Goal: Task Accomplishment & Management: Manage account settings

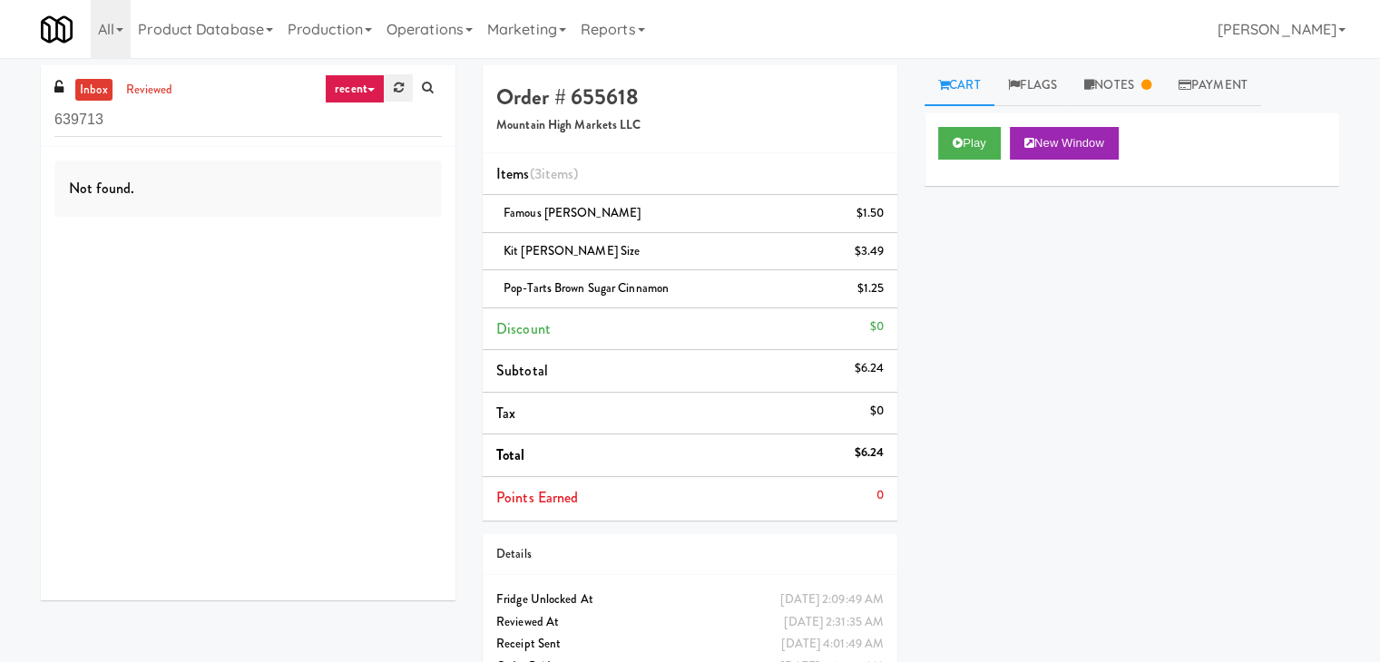
click at [402, 86] on icon at bounding box center [399, 88] width 10 height 12
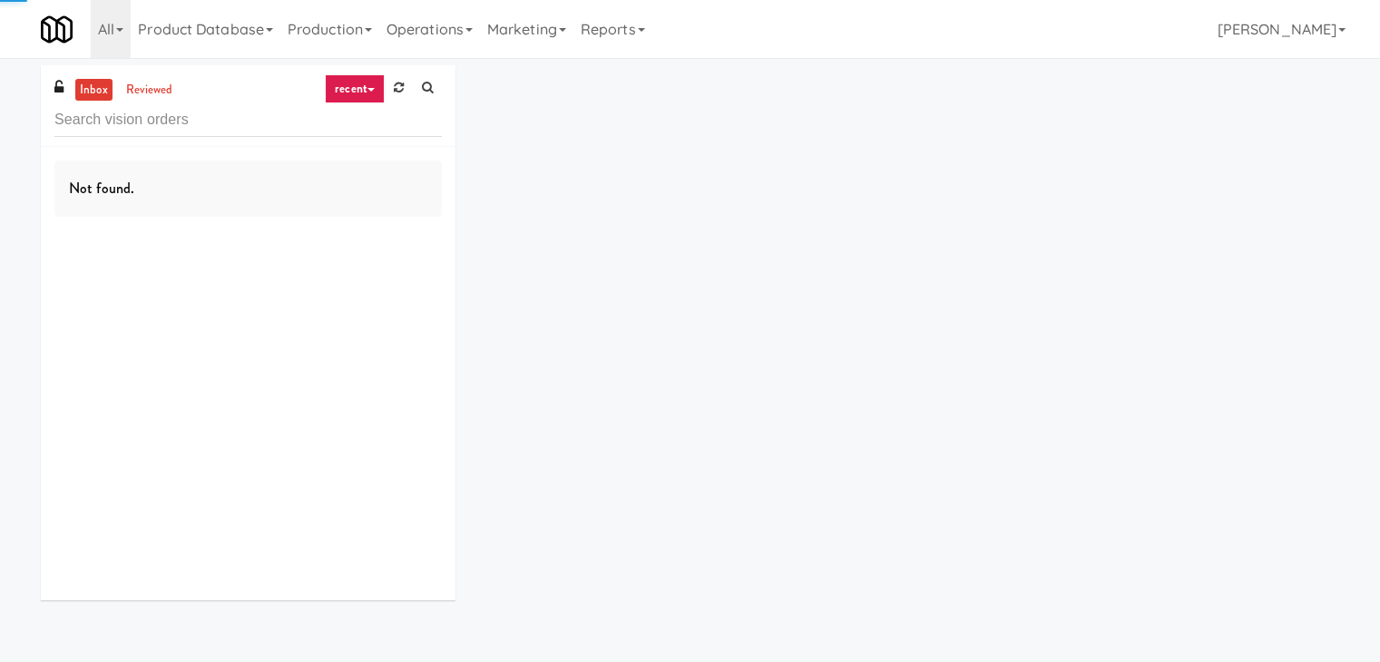
click at [373, 83] on link "recent" at bounding box center [355, 88] width 60 height 29
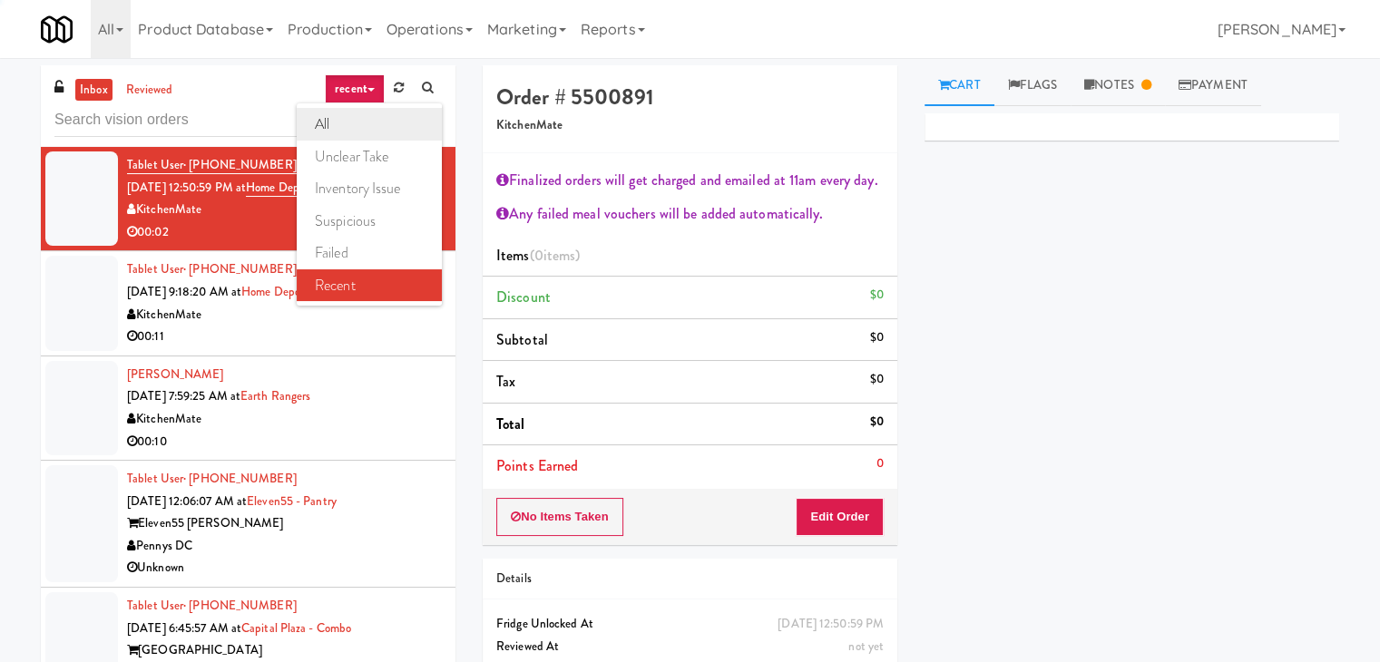
click at [361, 121] on link "all" at bounding box center [369, 124] width 145 height 33
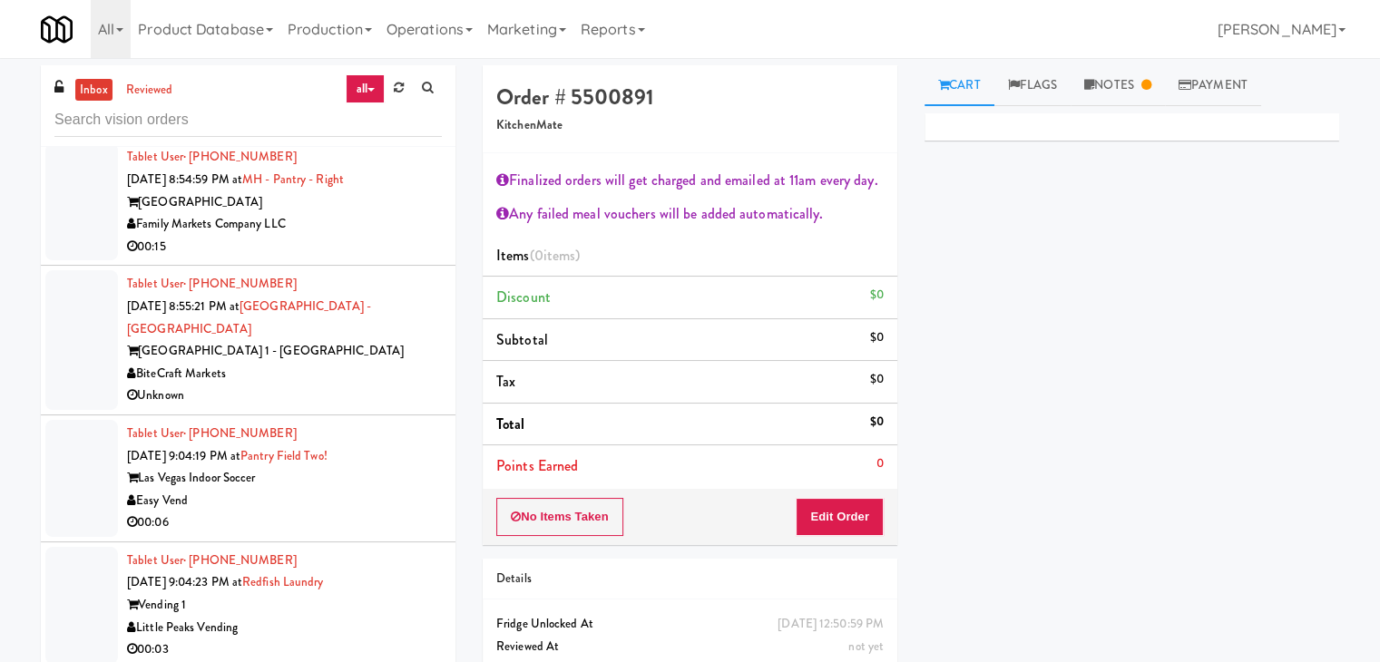
scroll to position [4948, 0]
click at [327, 362] on div "BiteCraft Markets" at bounding box center [284, 373] width 315 height 23
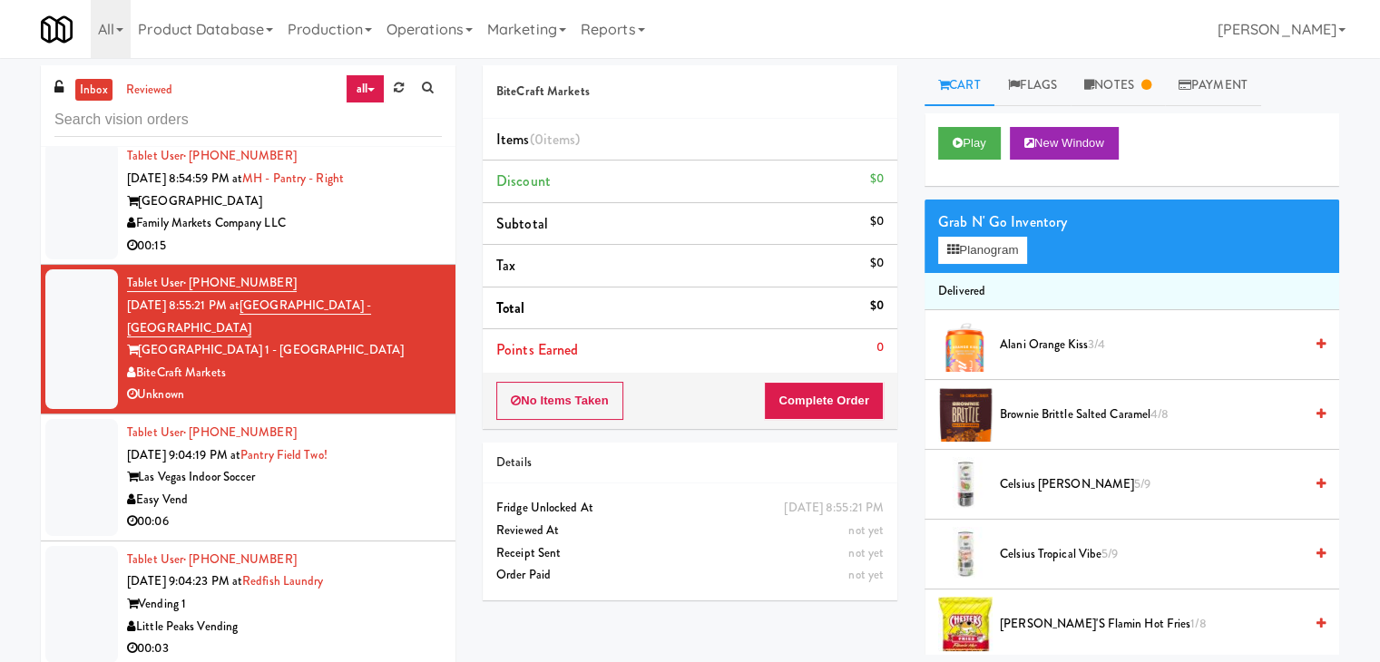
click at [342, 489] on div "Easy Vend" at bounding box center [284, 500] width 315 height 23
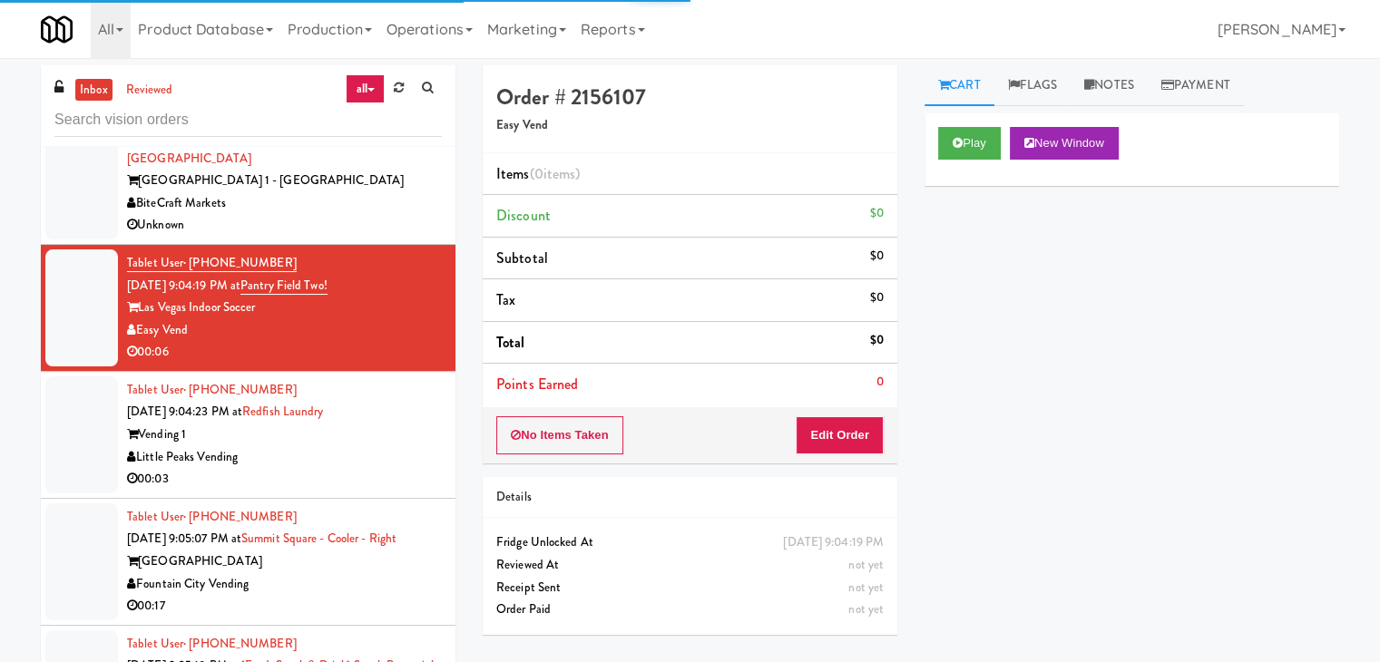
scroll to position [5129, 0]
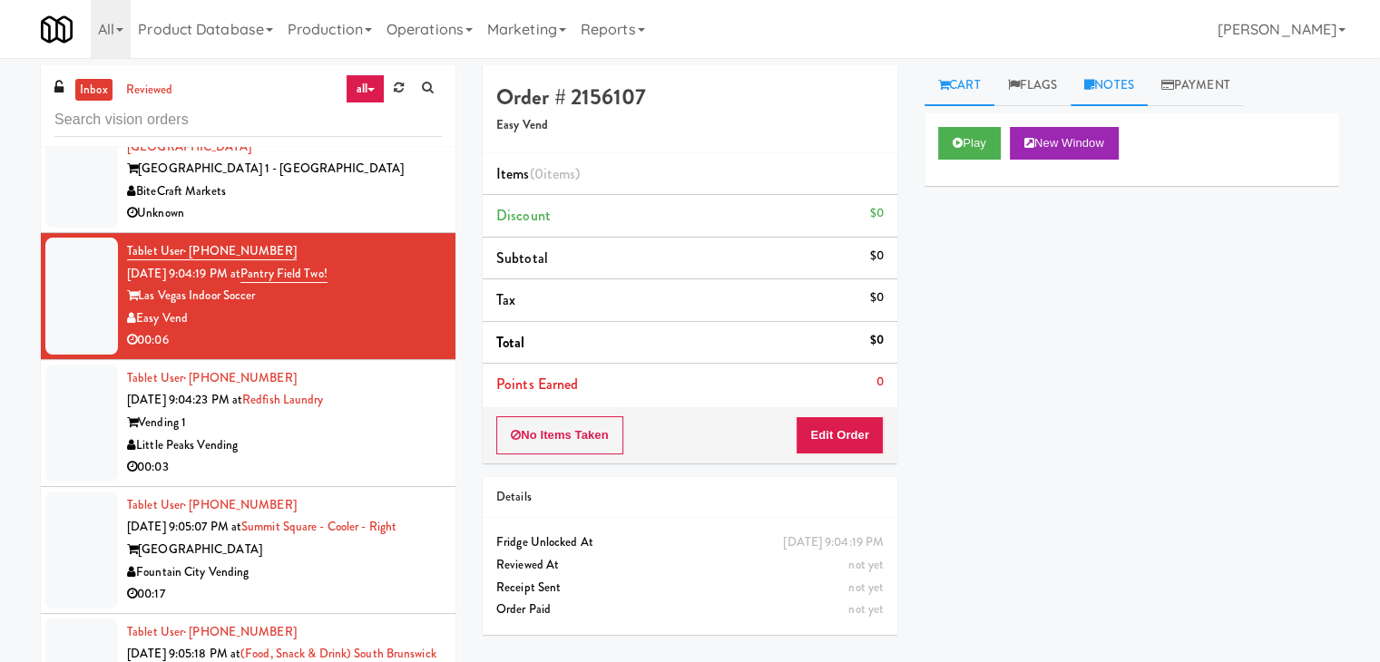
click at [1094, 88] on icon at bounding box center [1089, 85] width 10 height 12
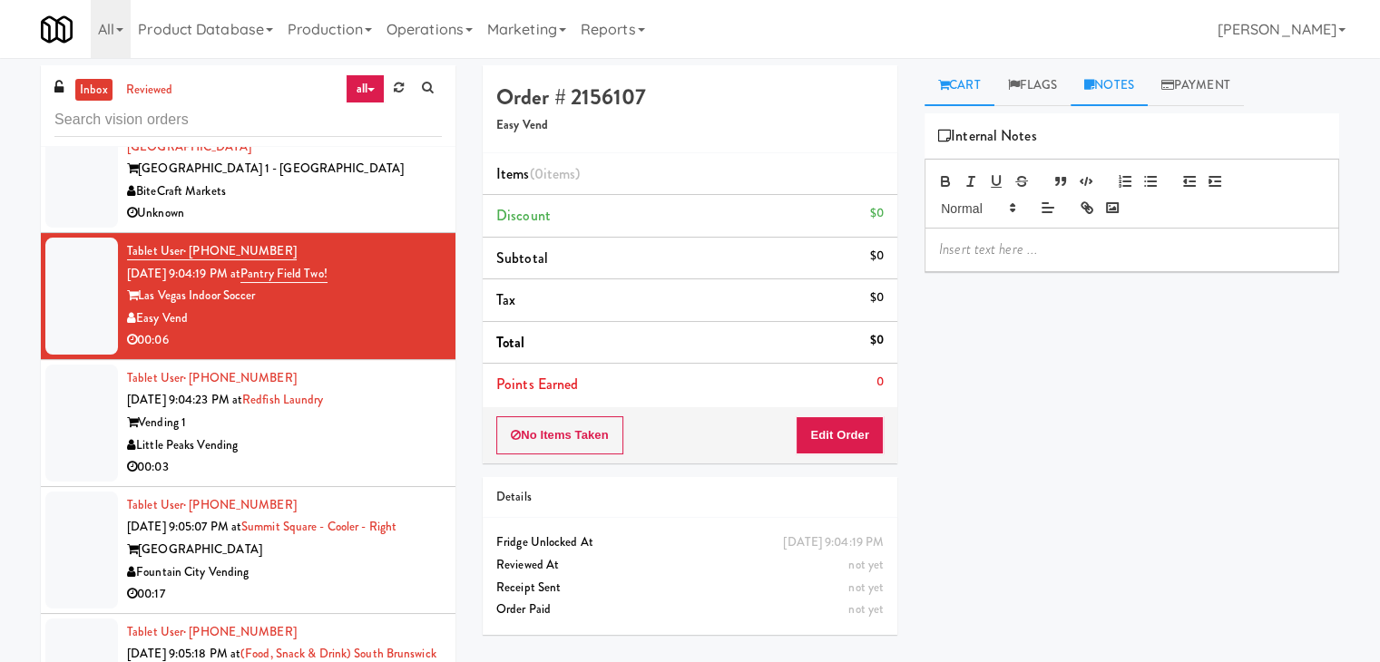
click at [956, 86] on link "Cart" at bounding box center [959, 85] width 70 height 41
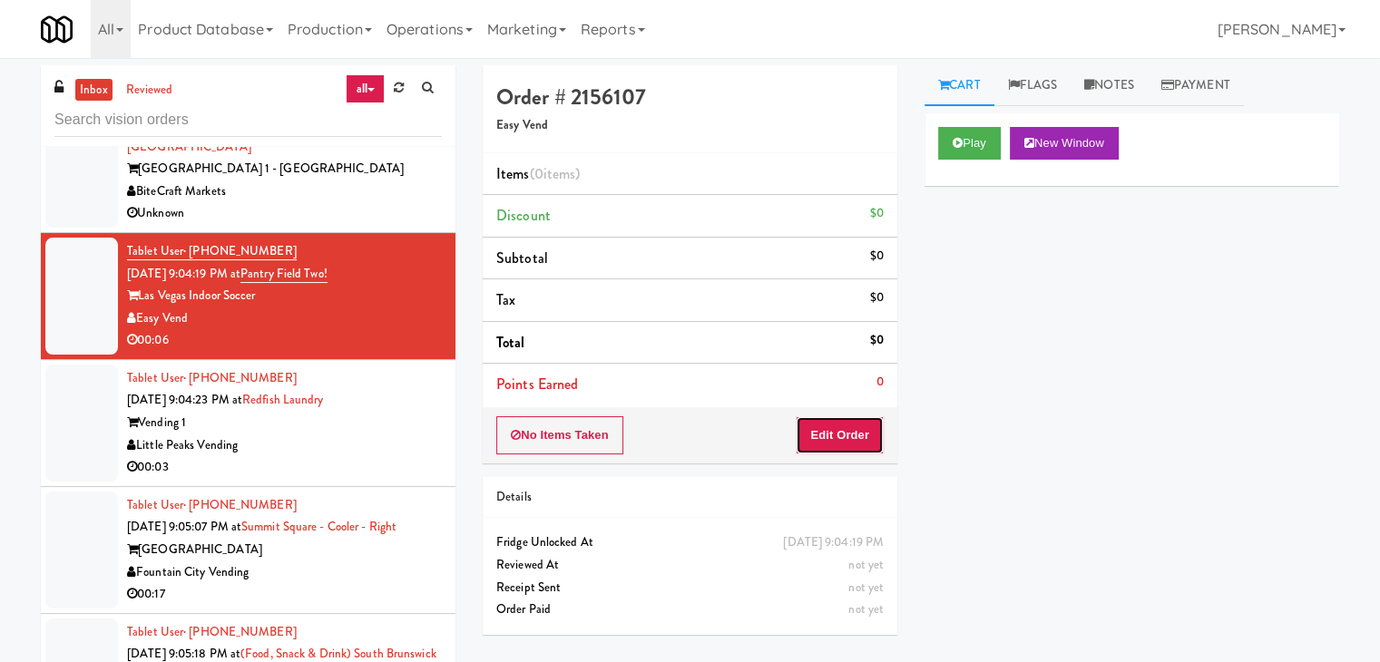
click at [836, 431] on button "Edit Order" at bounding box center [839, 435] width 88 height 38
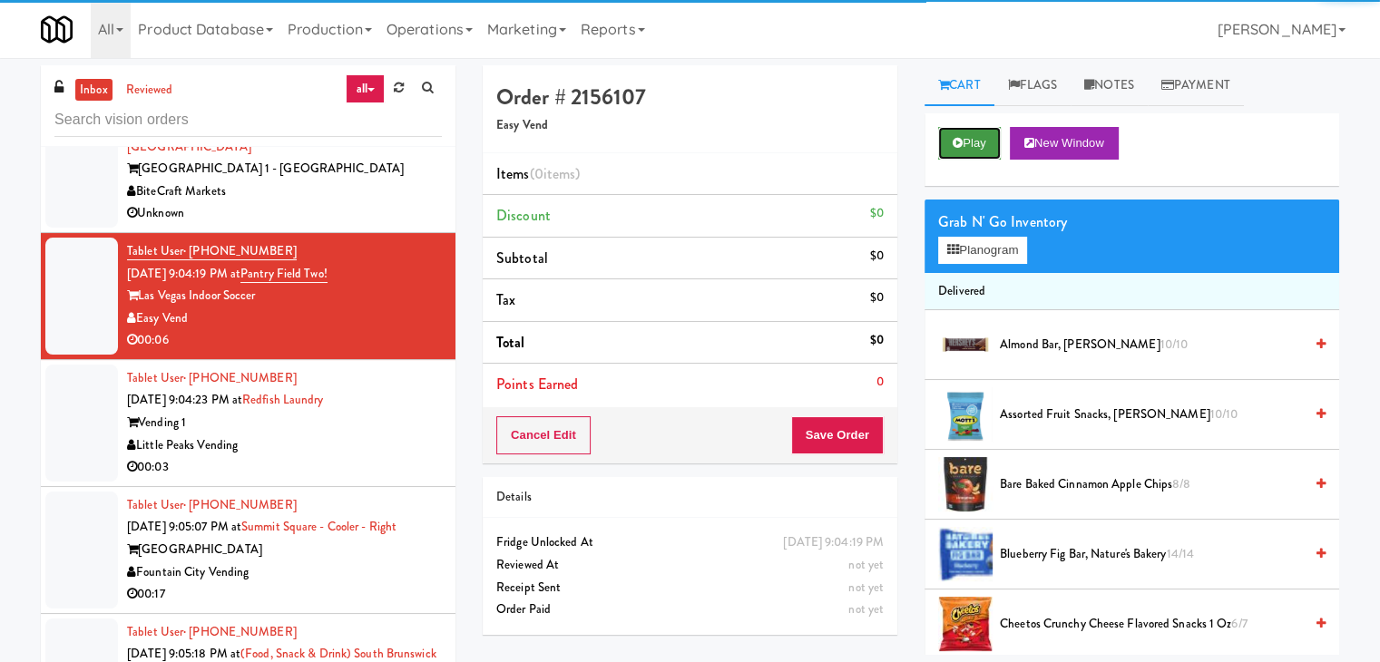
click at [976, 155] on button "Play" at bounding box center [969, 143] width 63 height 33
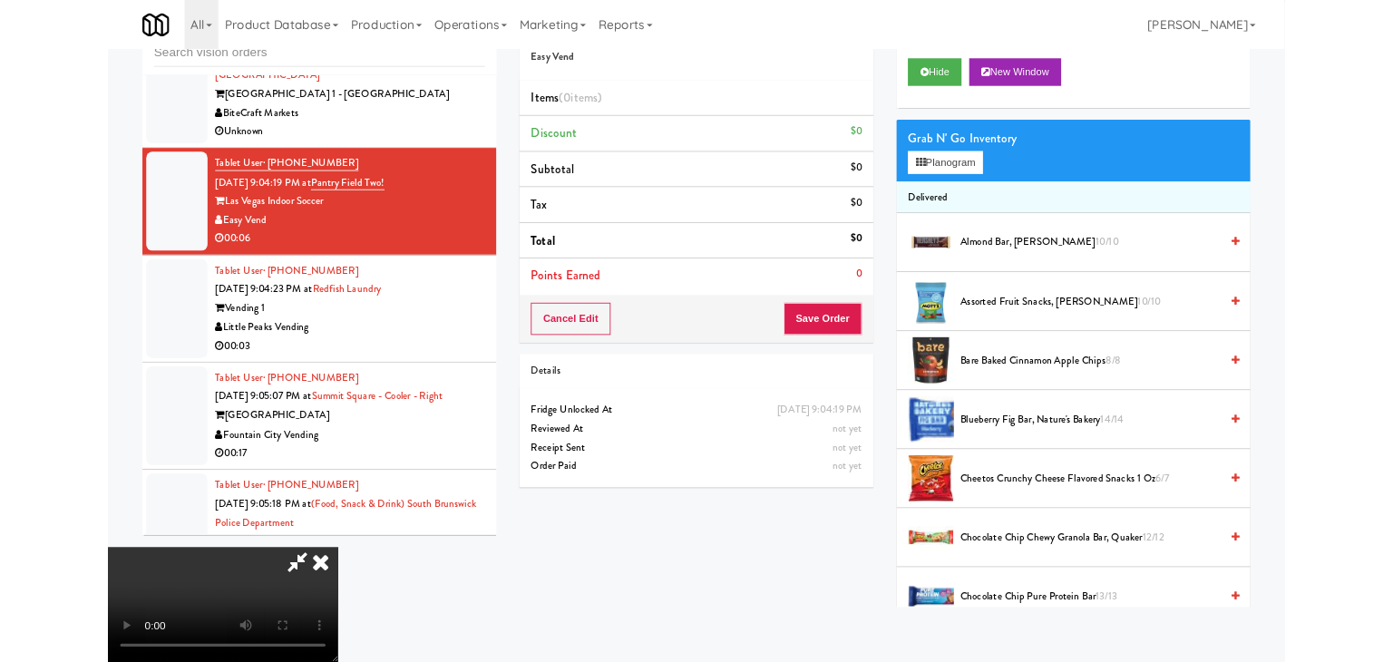
scroll to position [0, 0]
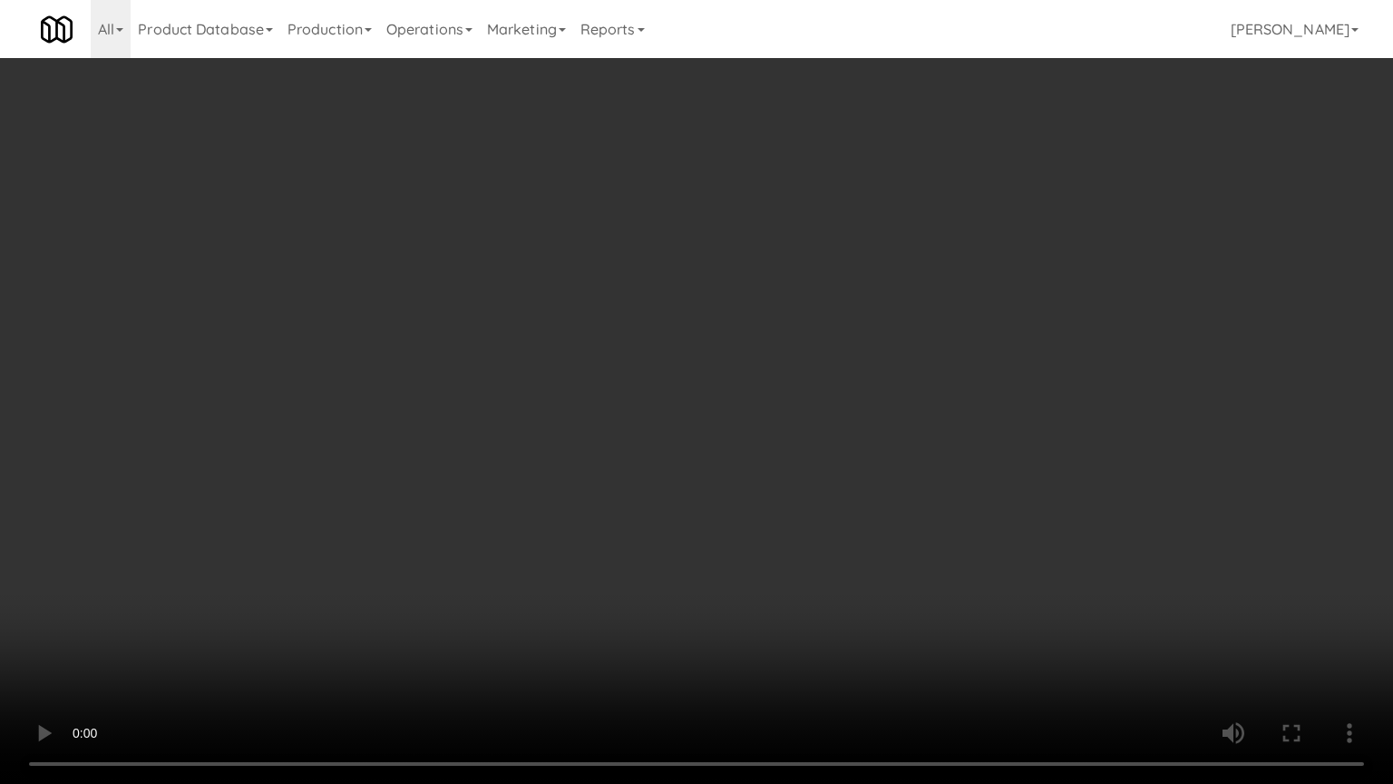
click at [769, 570] on video at bounding box center [696, 392] width 1393 height 784
click at [768, 570] on video at bounding box center [696, 392] width 1393 height 784
click at [1031, 629] on video at bounding box center [696, 392] width 1393 height 784
click at [785, 575] on video at bounding box center [696, 392] width 1393 height 784
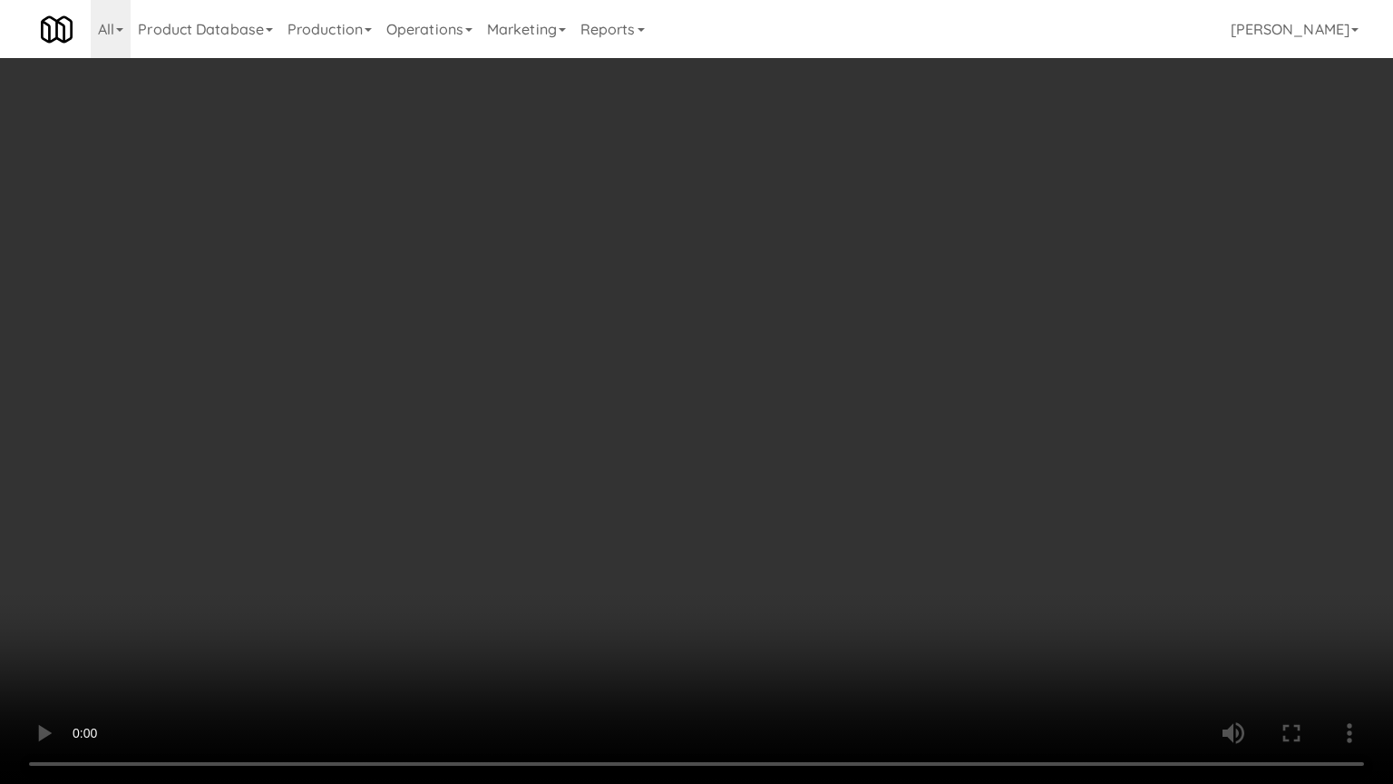
click at [884, 615] on video at bounding box center [696, 392] width 1393 height 784
click at [883, 608] on video at bounding box center [696, 392] width 1393 height 784
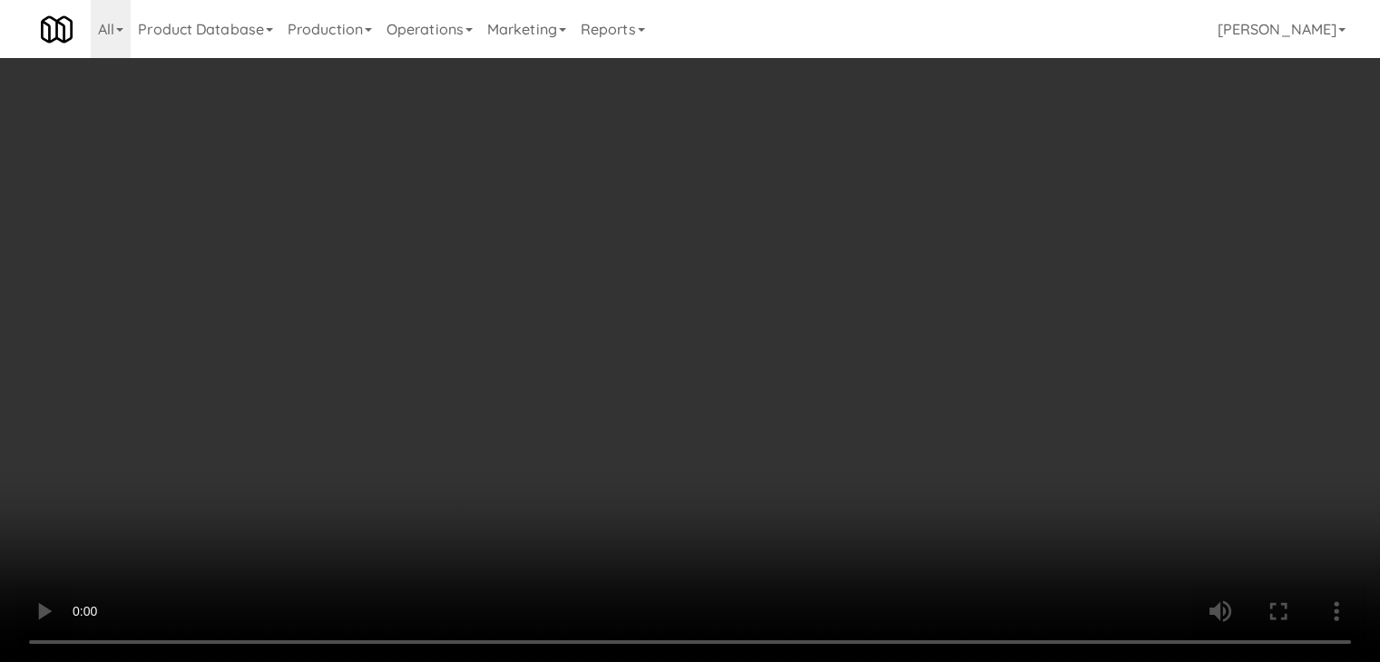
click at [659, 506] on video at bounding box center [690, 331] width 1380 height 662
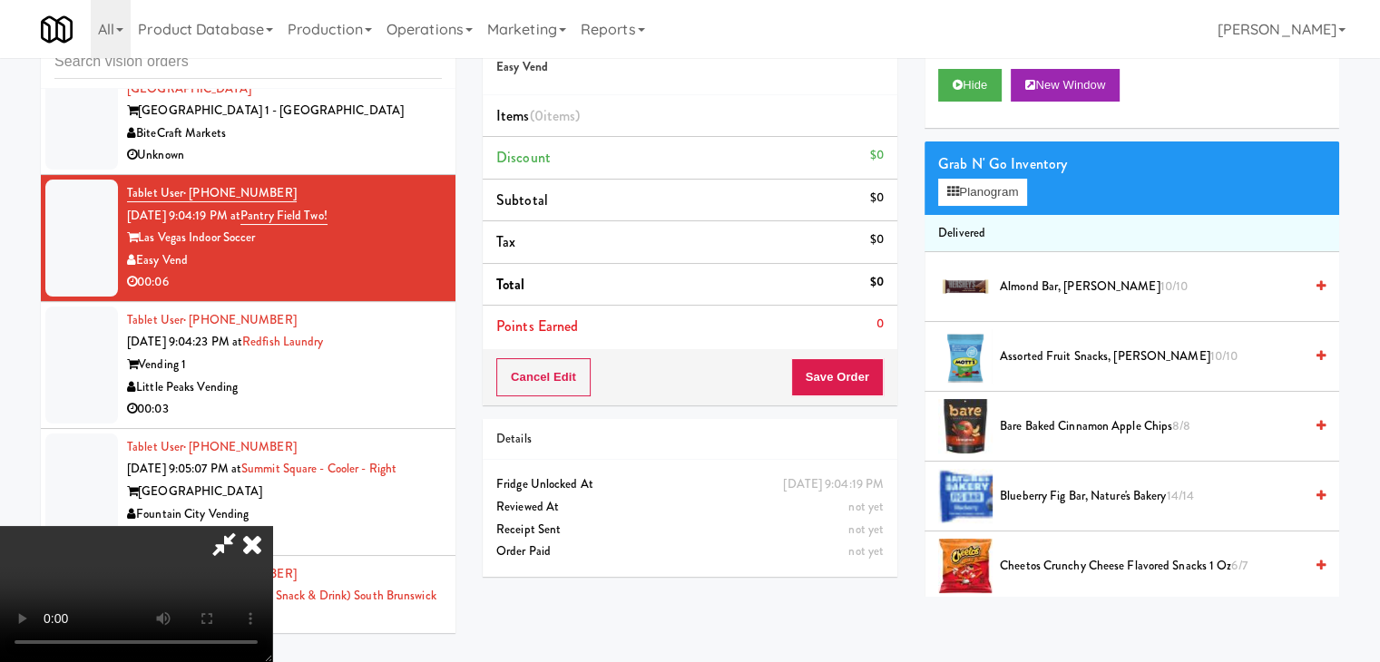
click at [272, 526] on video at bounding box center [136, 594] width 272 height 136
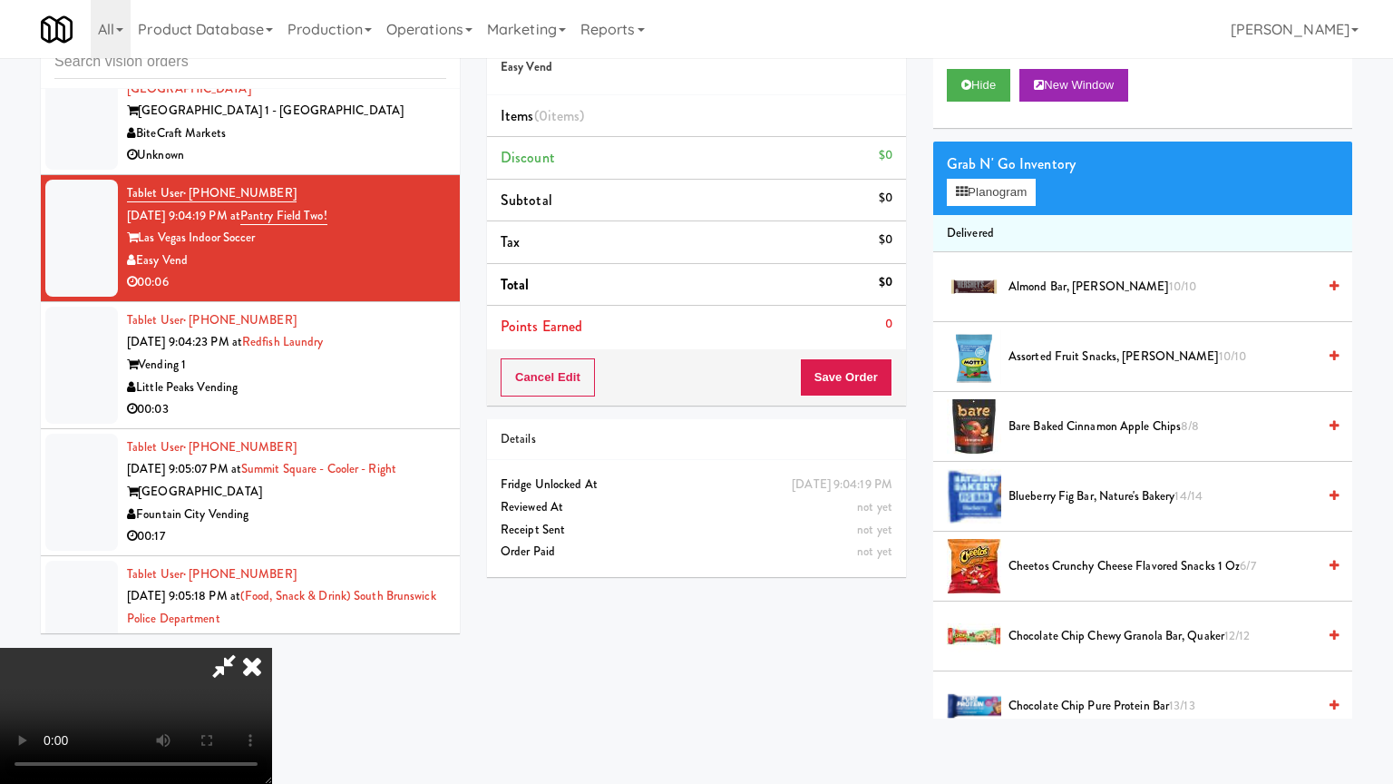
click at [272, 629] on video at bounding box center [136, 716] width 272 height 136
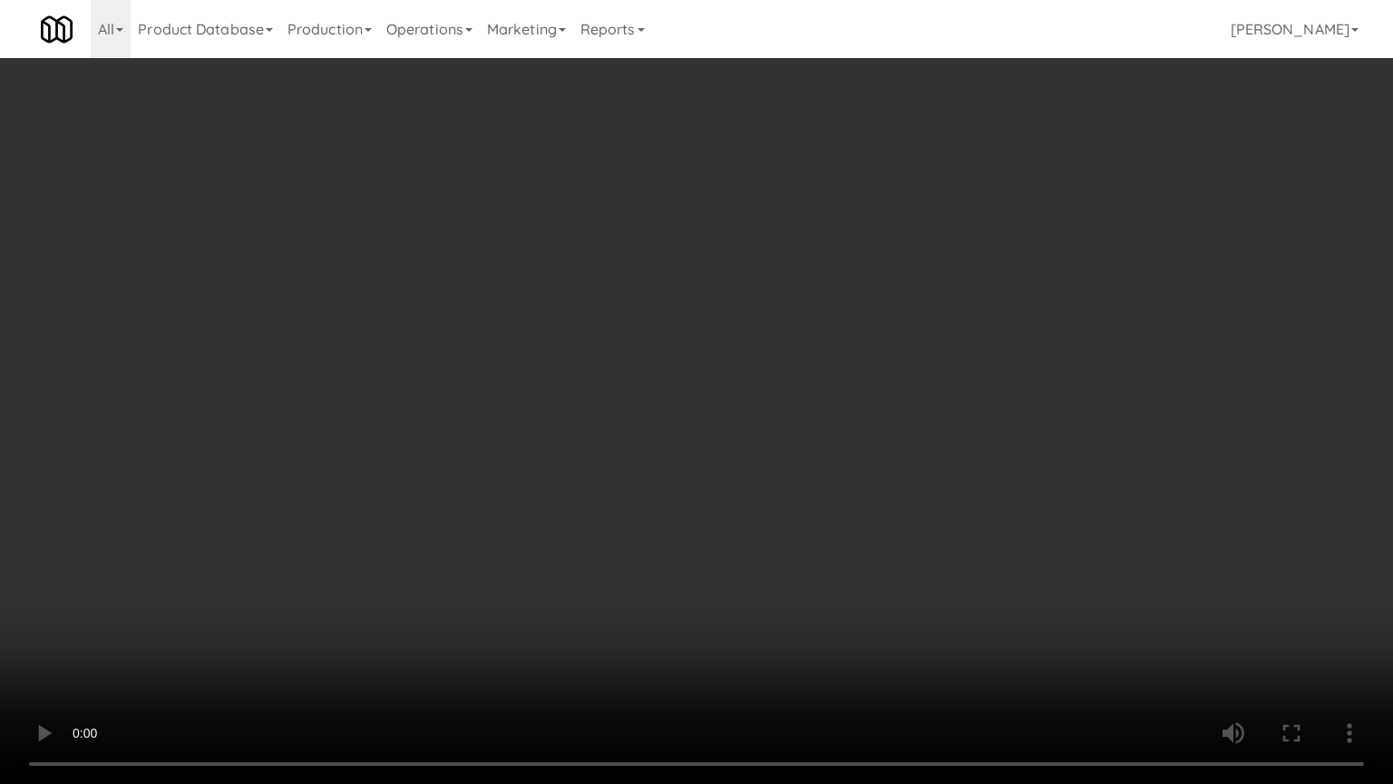
drag, startPoint x: 892, startPoint y: 539, endPoint x: 913, endPoint y: 400, distance: 140.5
click at [892, 537] on video at bounding box center [696, 392] width 1393 height 784
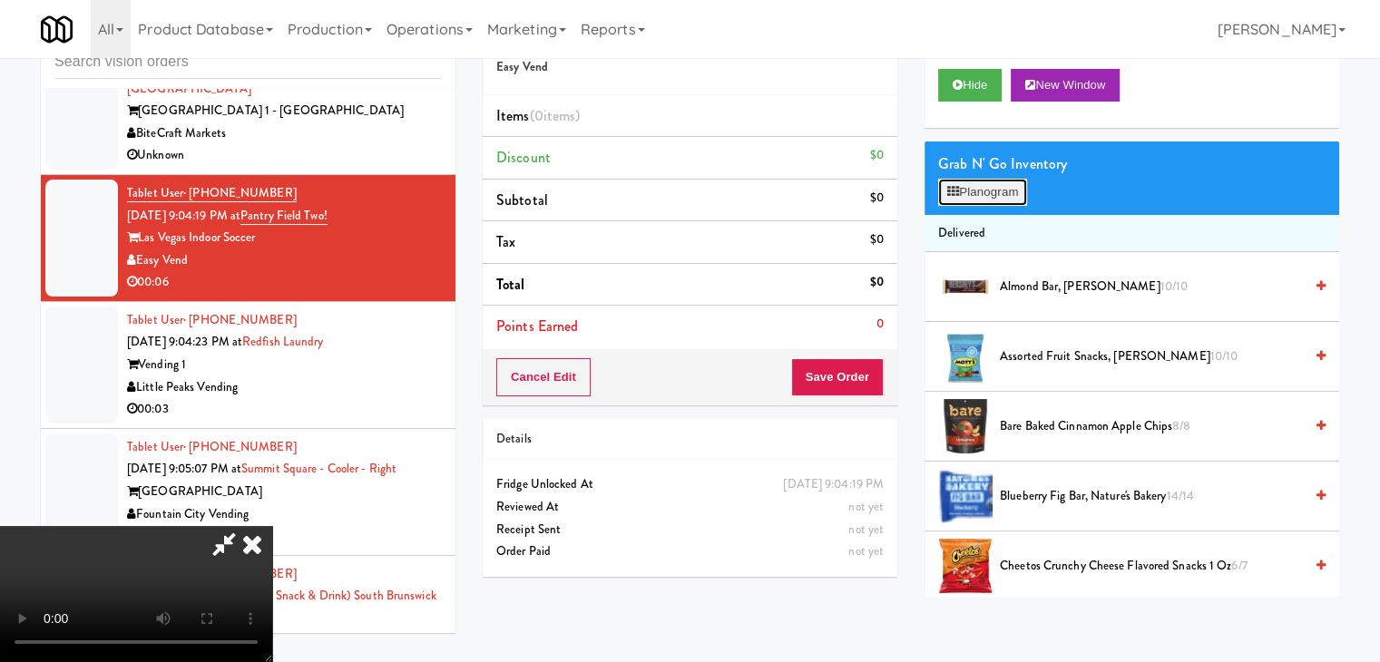
click at [995, 191] on button "Planogram" at bounding box center [982, 192] width 89 height 27
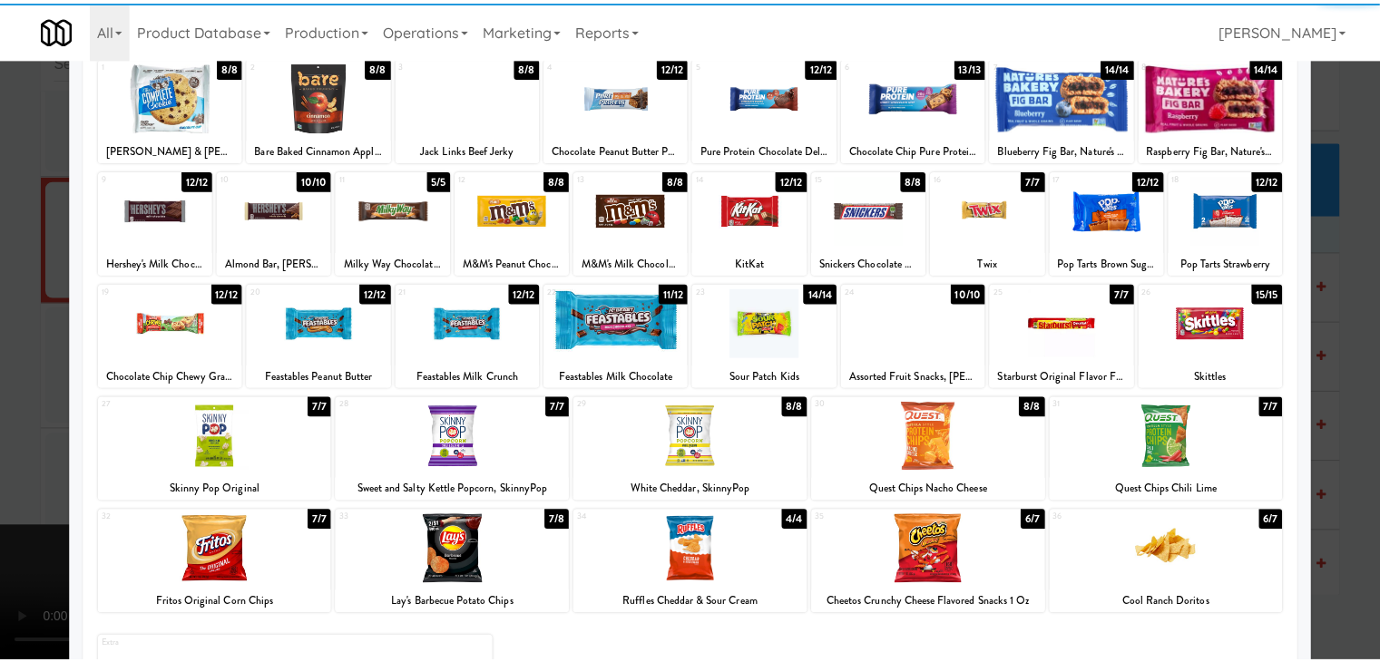
scroll to position [181, 0]
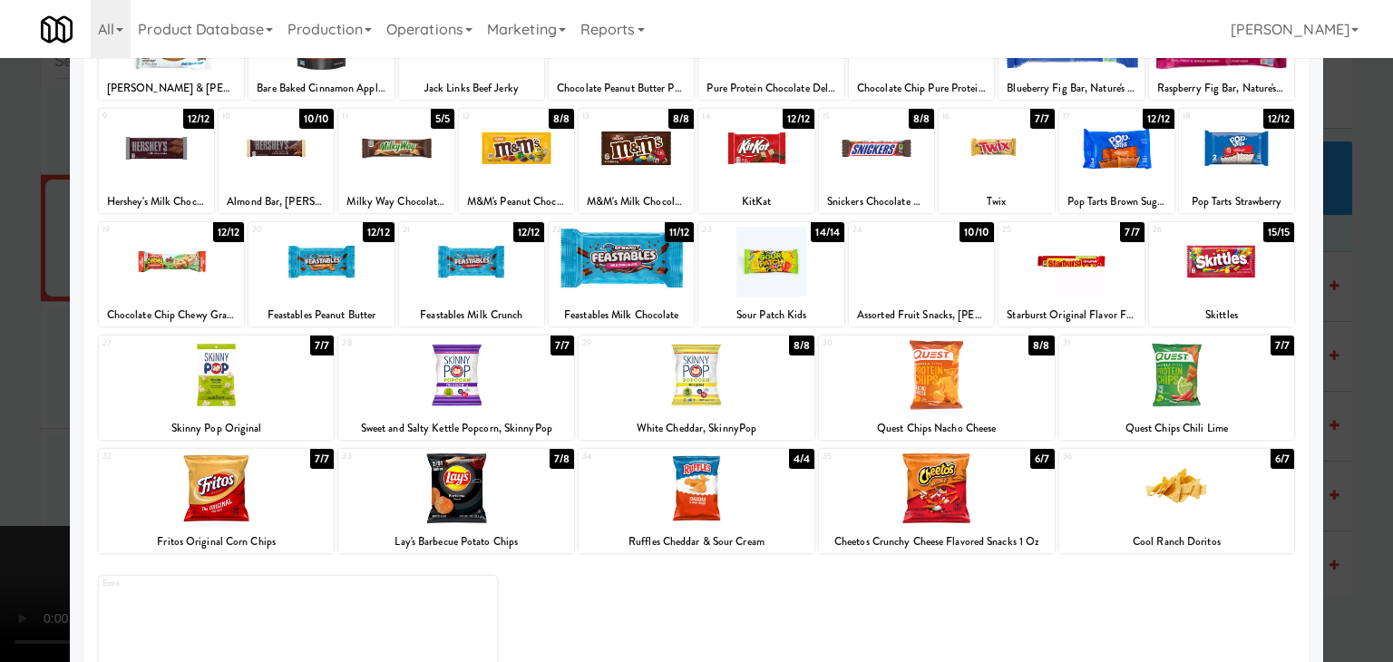
click at [623, 258] on div at bounding box center [621, 262] width 145 height 70
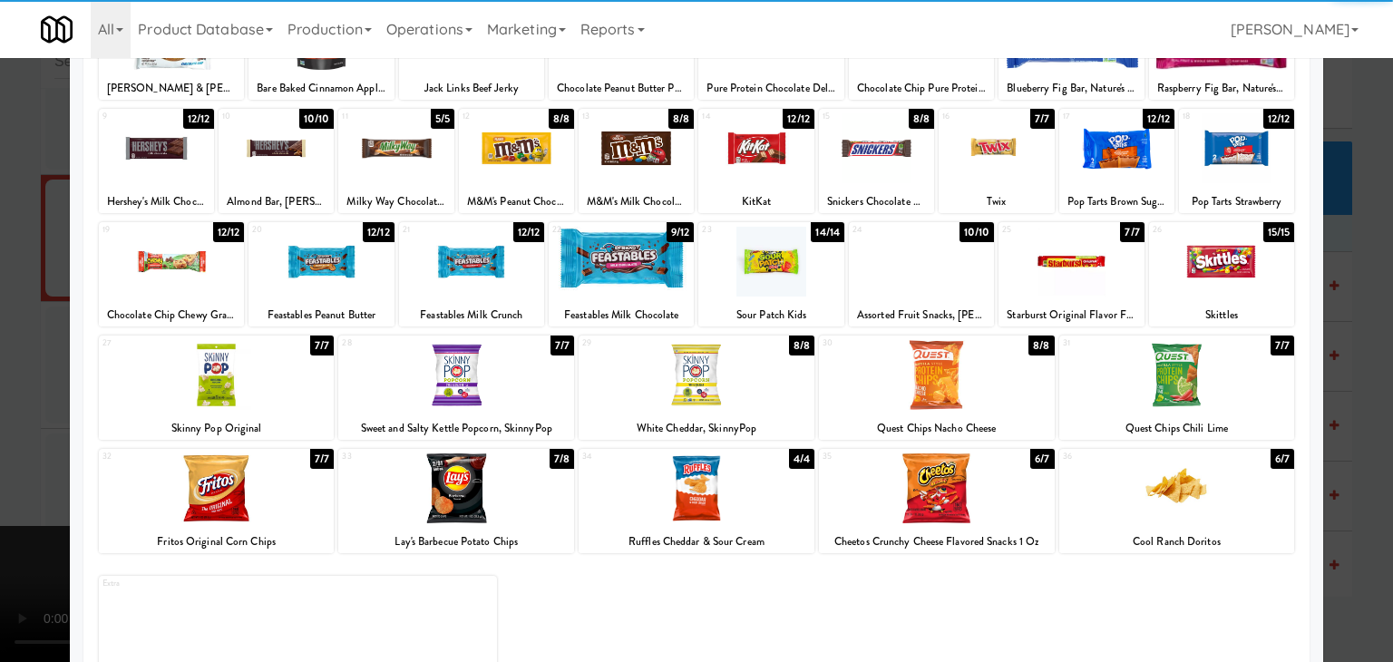
click at [0, 329] on div at bounding box center [696, 331] width 1393 height 662
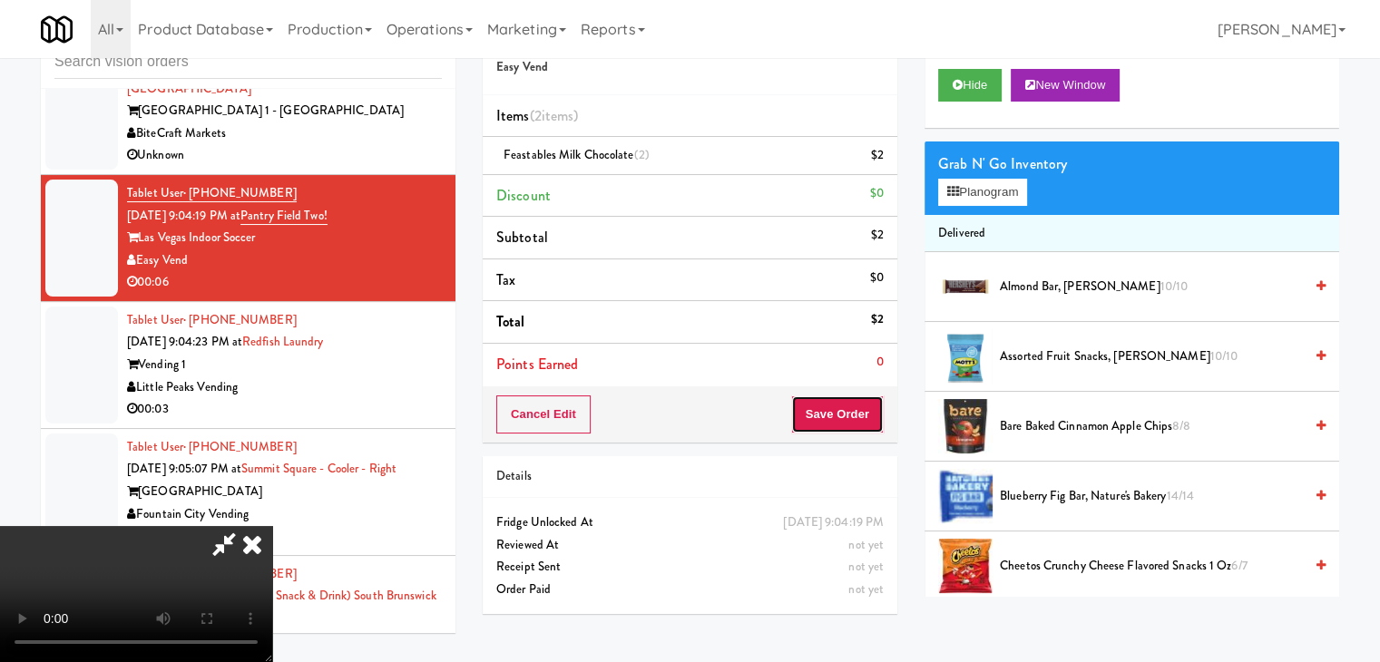
click at [873, 423] on button "Save Order" at bounding box center [837, 414] width 93 height 38
click at [854, 422] on button "Save Order" at bounding box center [837, 414] width 93 height 38
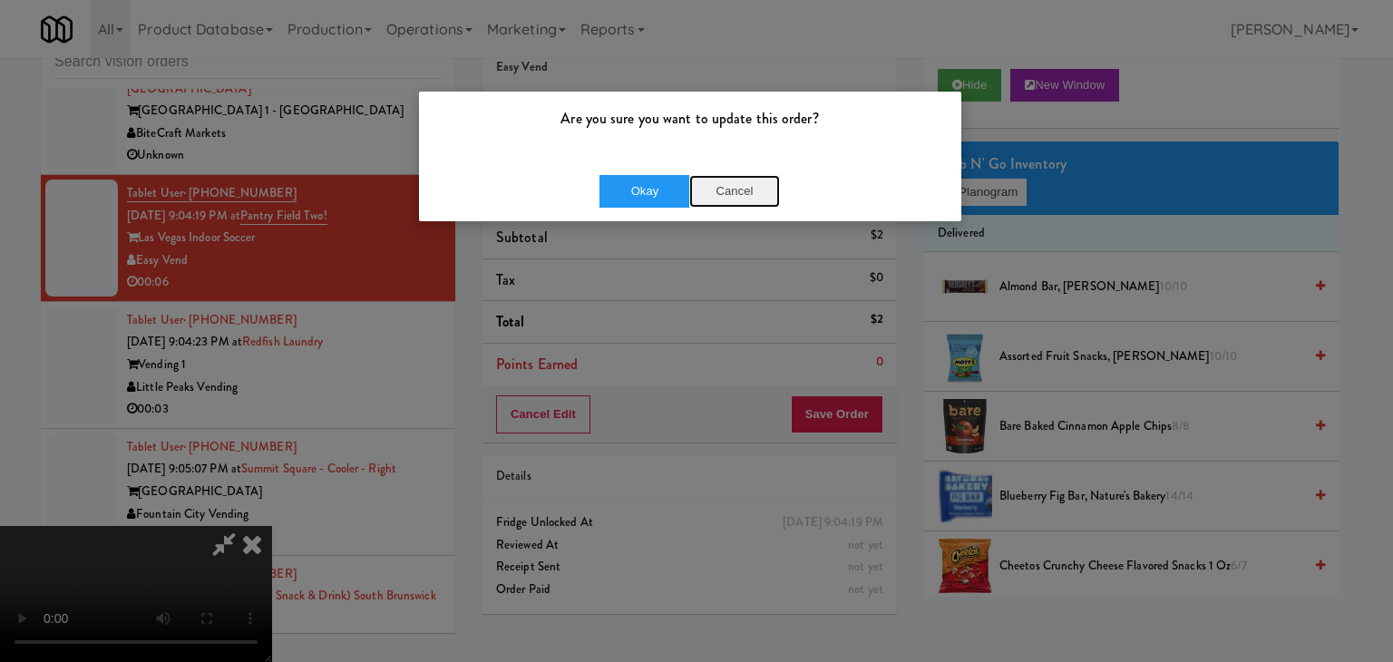
click at [718, 190] on button "Cancel" at bounding box center [734, 191] width 91 height 33
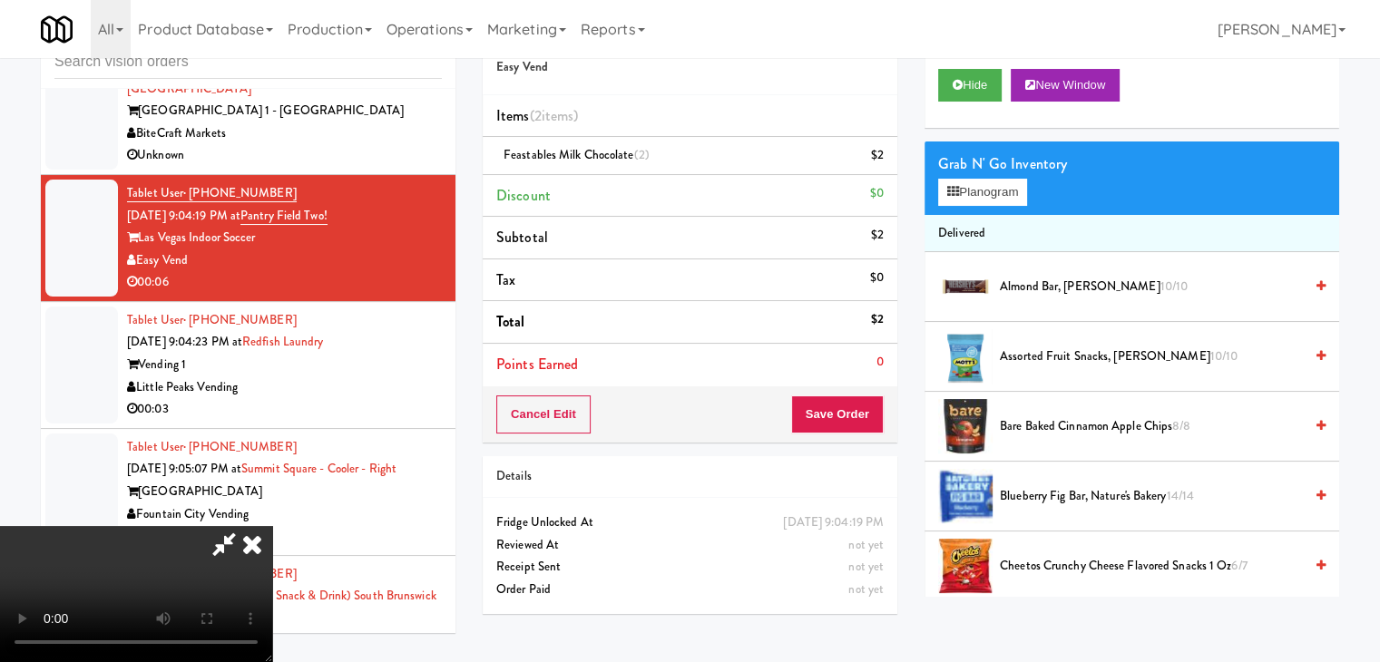
click at [272, 526] on video at bounding box center [136, 594] width 272 height 136
click at [831, 423] on button "Save Order" at bounding box center [837, 414] width 93 height 38
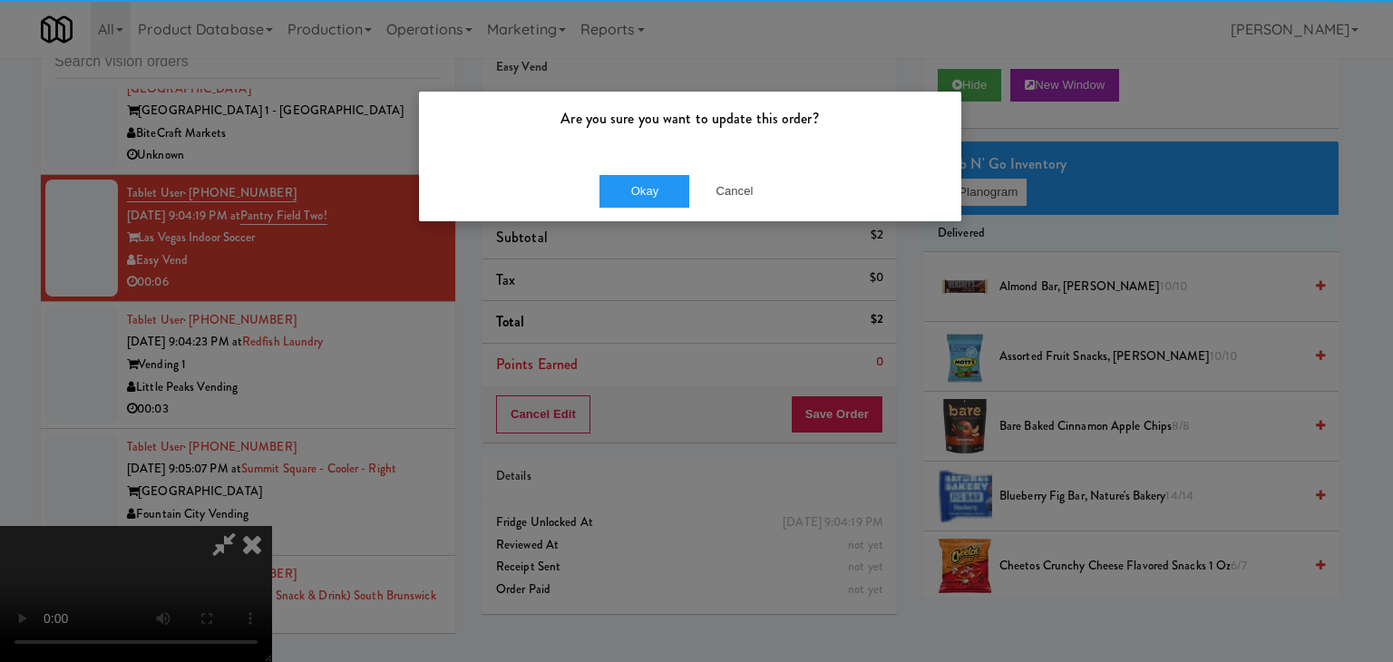
click at [628, 157] on div "Are you sure you want to update this order?" at bounding box center [690, 126] width 542 height 69
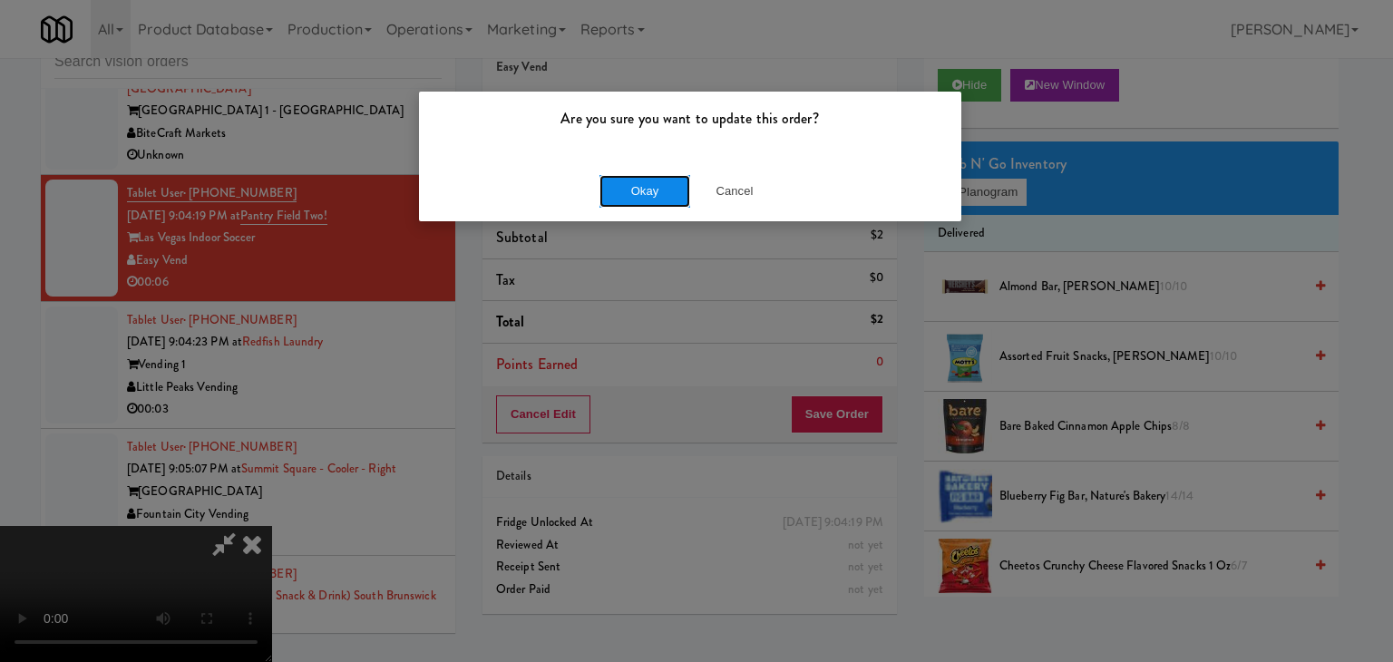
click at [632, 179] on button "Okay" at bounding box center [645, 191] width 91 height 33
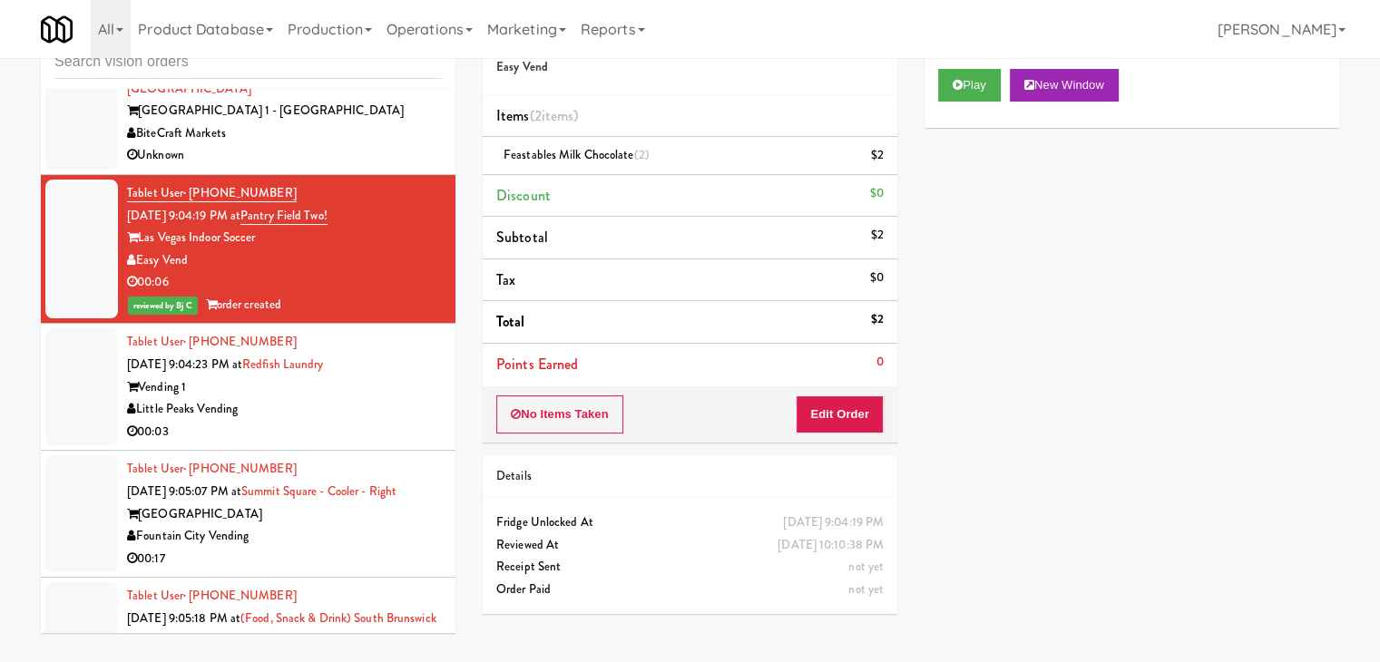
click at [360, 421] on div "00:03" at bounding box center [284, 432] width 315 height 23
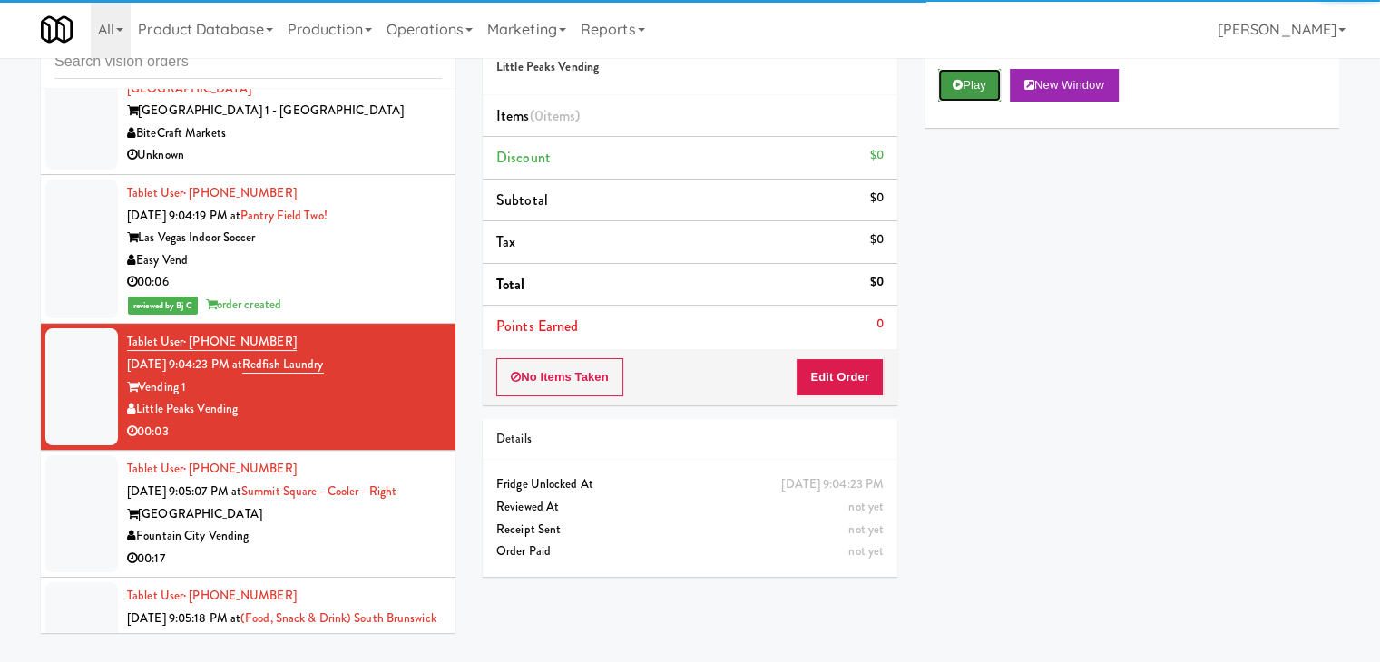
click at [975, 89] on button "Play" at bounding box center [969, 85] width 63 height 33
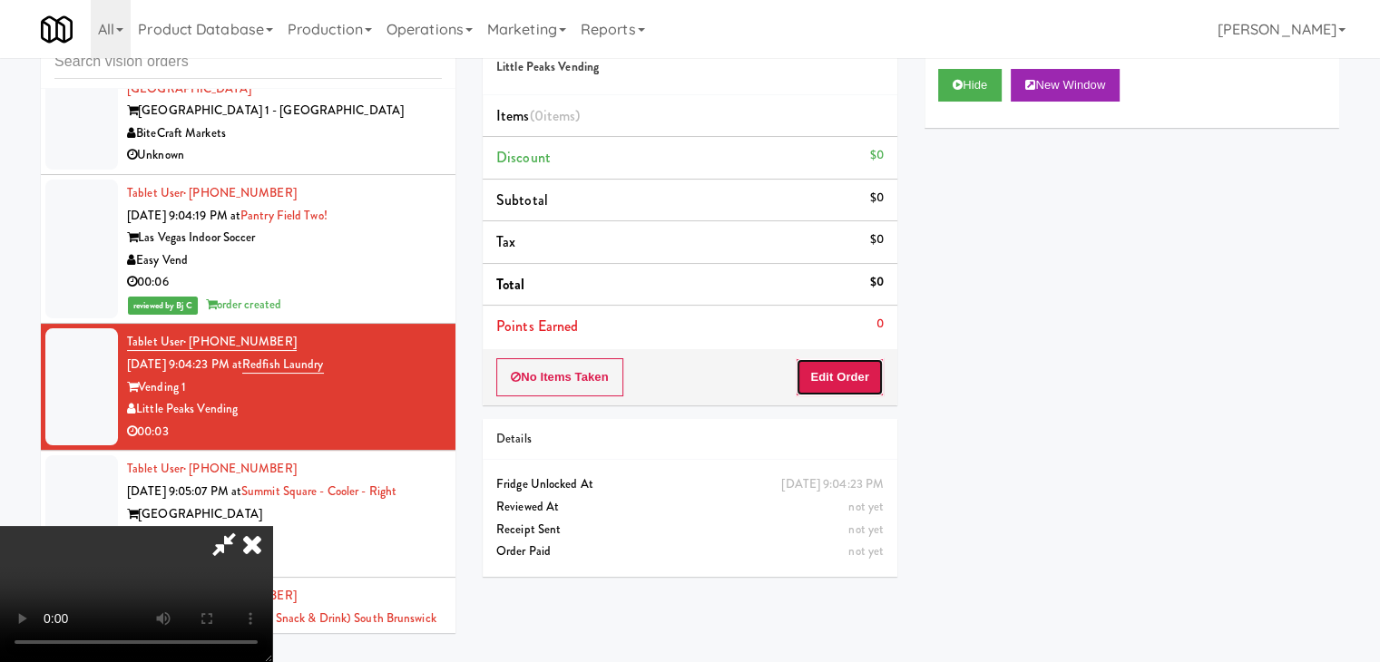
click at [853, 385] on button "Edit Order" at bounding box center [839, 377] width 88 height 38
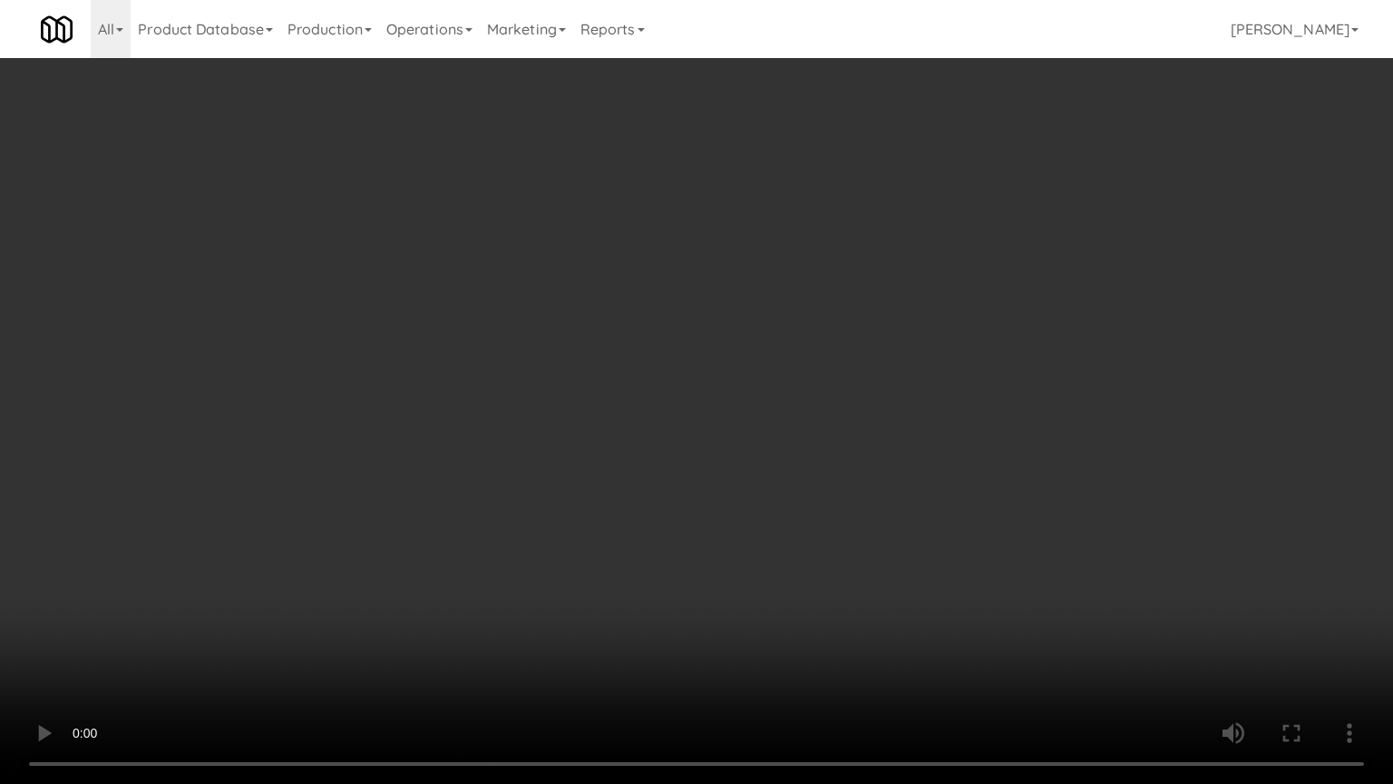
click at [780, 494] on video at bounding box center [696, 392] width 1393 height 784
click at [512, 211] on video at bounding box center [696, 392] width 1393 height 784
click at [517, 207] on video at bounding box center [696, 392] width 1393 height 784
click at [423, 134] on video at bounding box center [696, 392] width 1393 height 784
drag, startPoint x: 580, startPoint y: 196, endPoint x: 591, endPoint y: 199, distance: 11.2
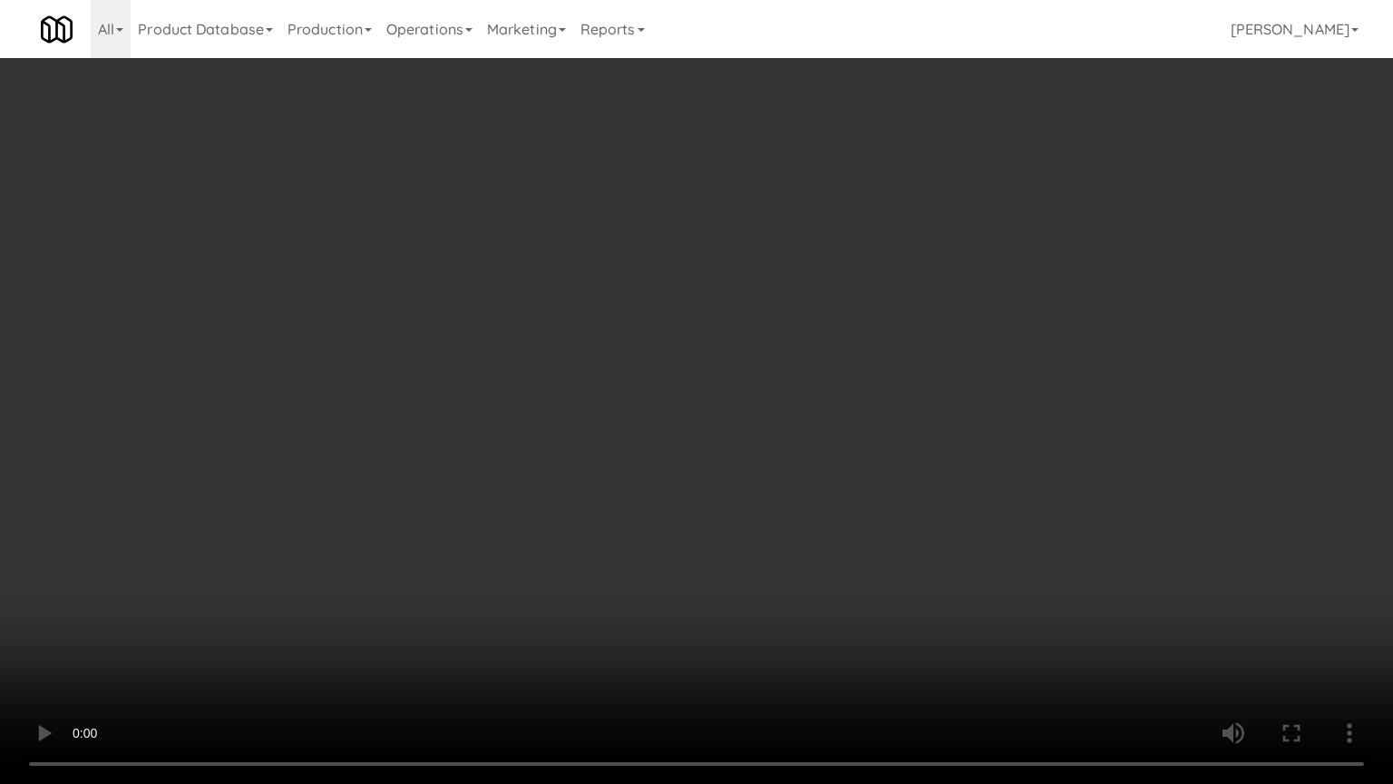
click at [591, 199] on video at bounding box center [696, 392] width 1393 height 784
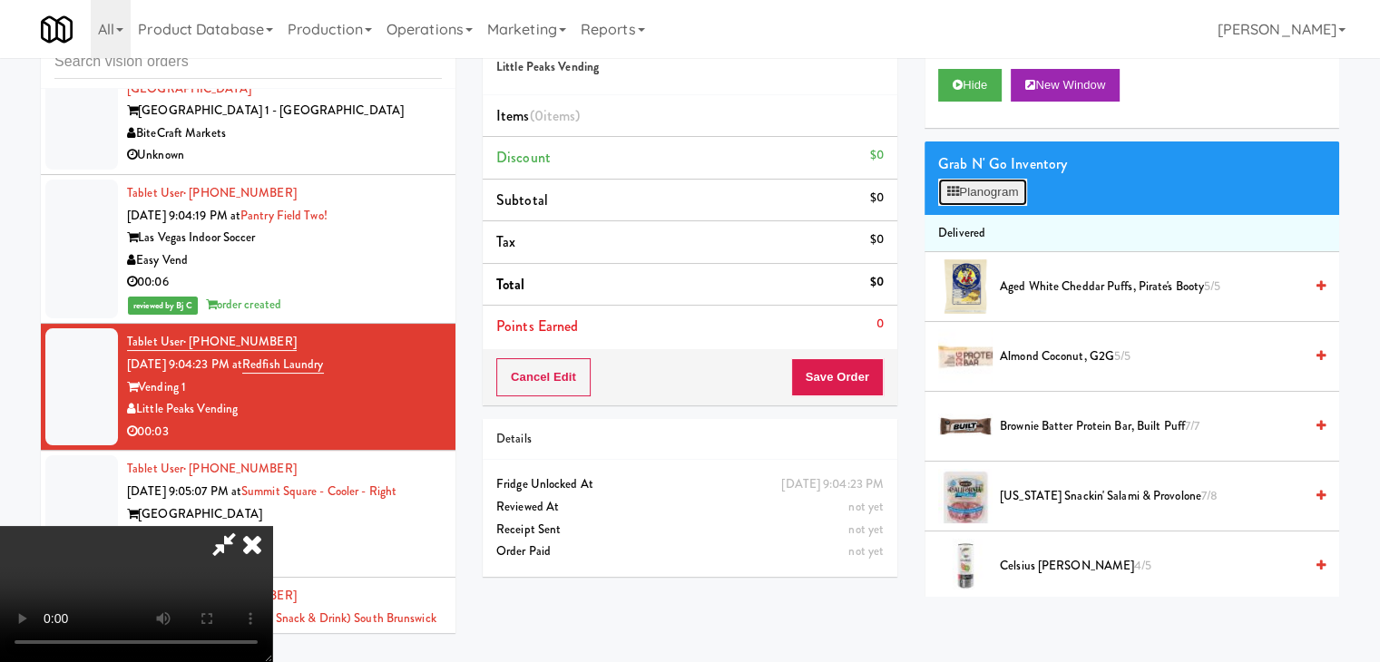
click at [980, 190] on button "Planogram" at bounding box center [982, 192] width 89 height 27
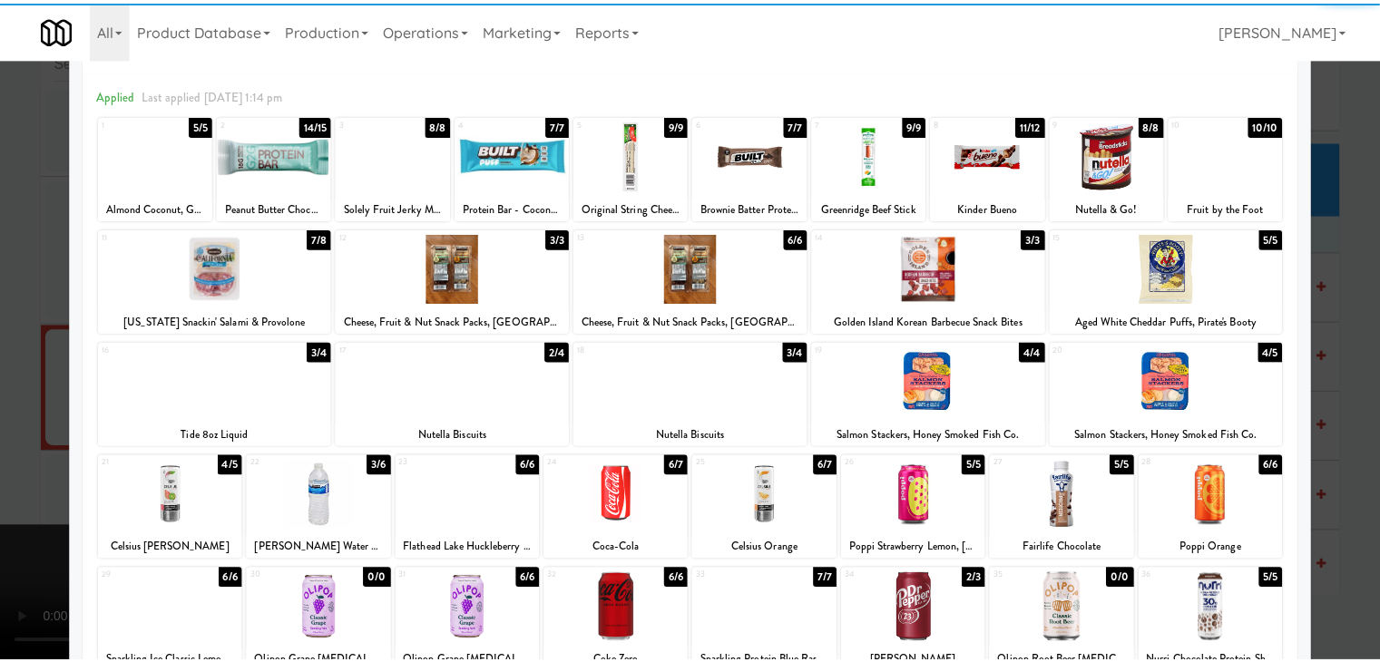
scroll to position [91, 0]
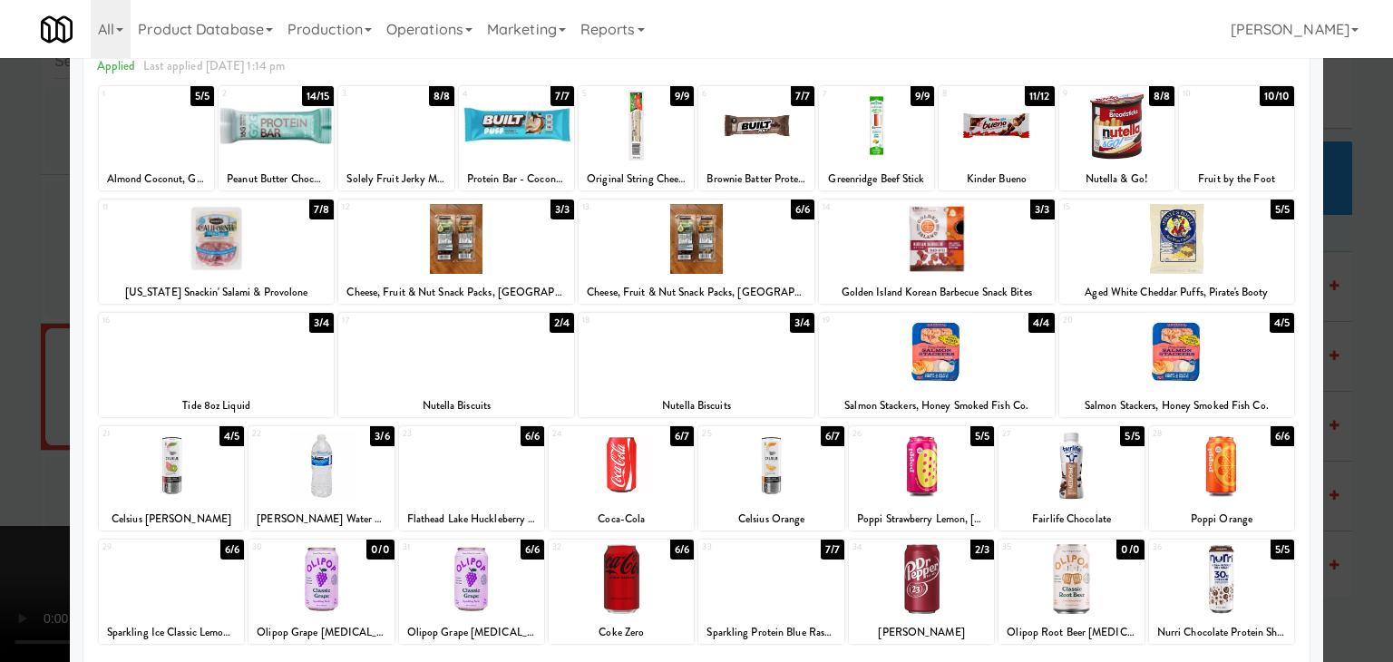
click at [620, 336] on div at bounding box center [697, 352] width 236 height 70
drag, startPoint x: 4, startPoint y: 331, endPoint x: 346, endPoint y: 360, distance: 344.1
click at [25, 331] on div at bounding box center [696, 331] width 1393 height 662
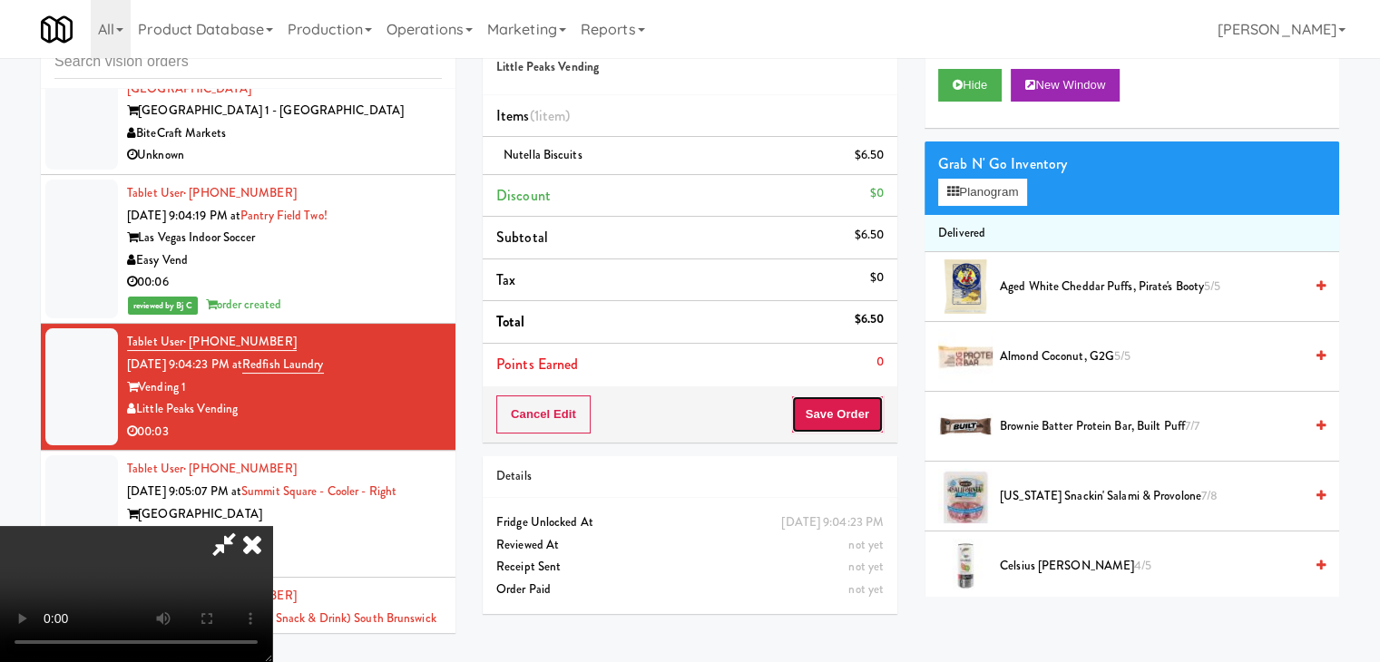
click at [878, 412] on button "Save Order" at bounding box center [837, 414] width 93 height 38
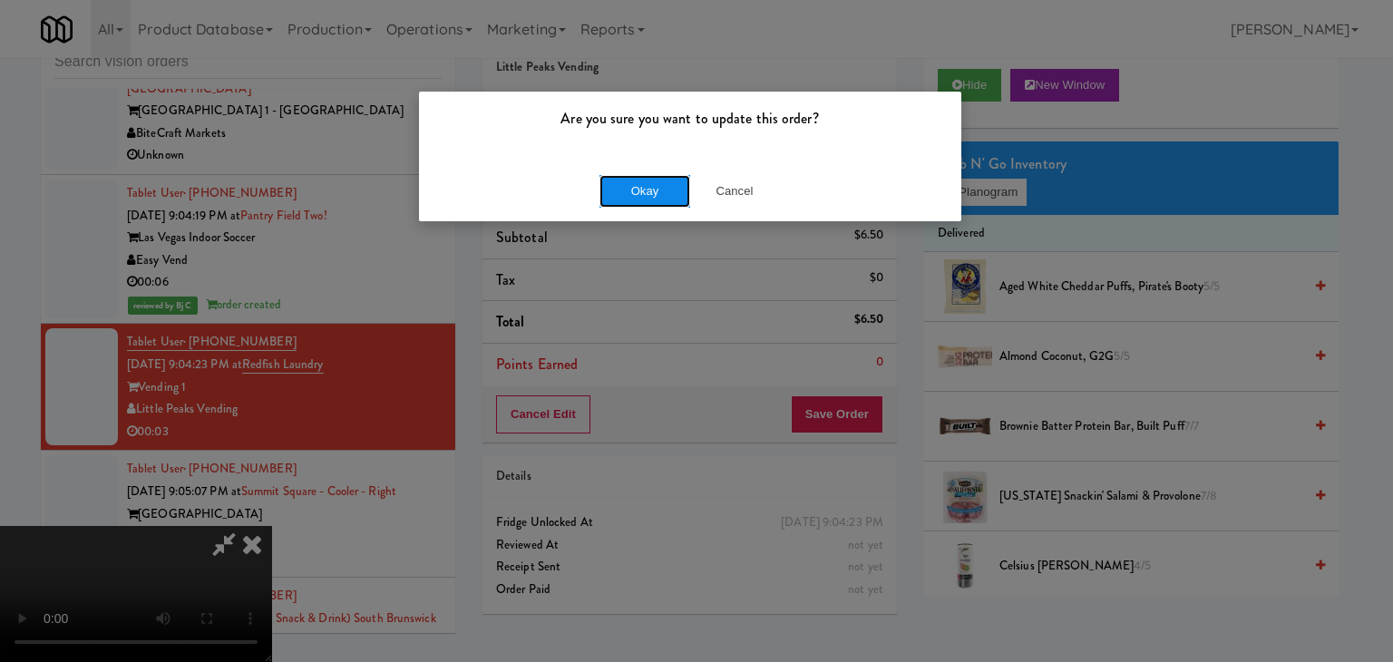
click at [626, 194] on button "Okay" at bounding box center [645, 191] width 91 height 33
click at [626, 194] on div "Okay Cancel" at bounding box center [690, 191] width 542 height 61
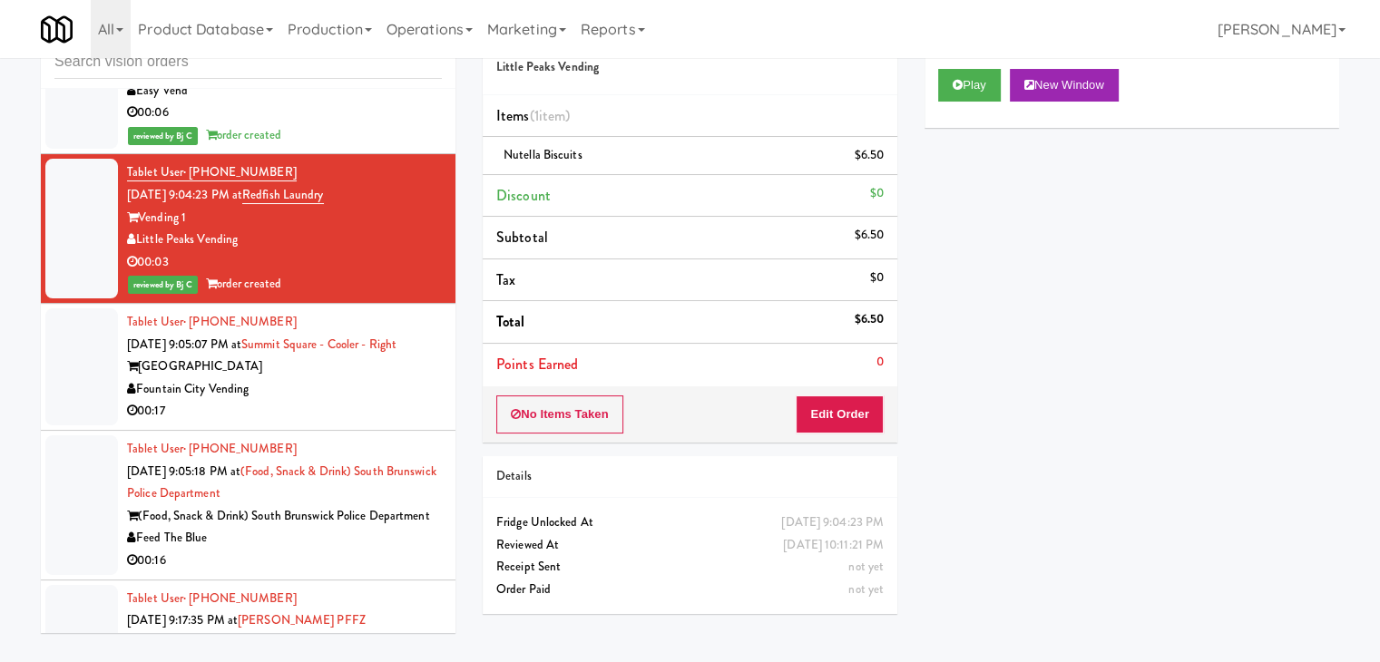
scroll to position [5310, 0]
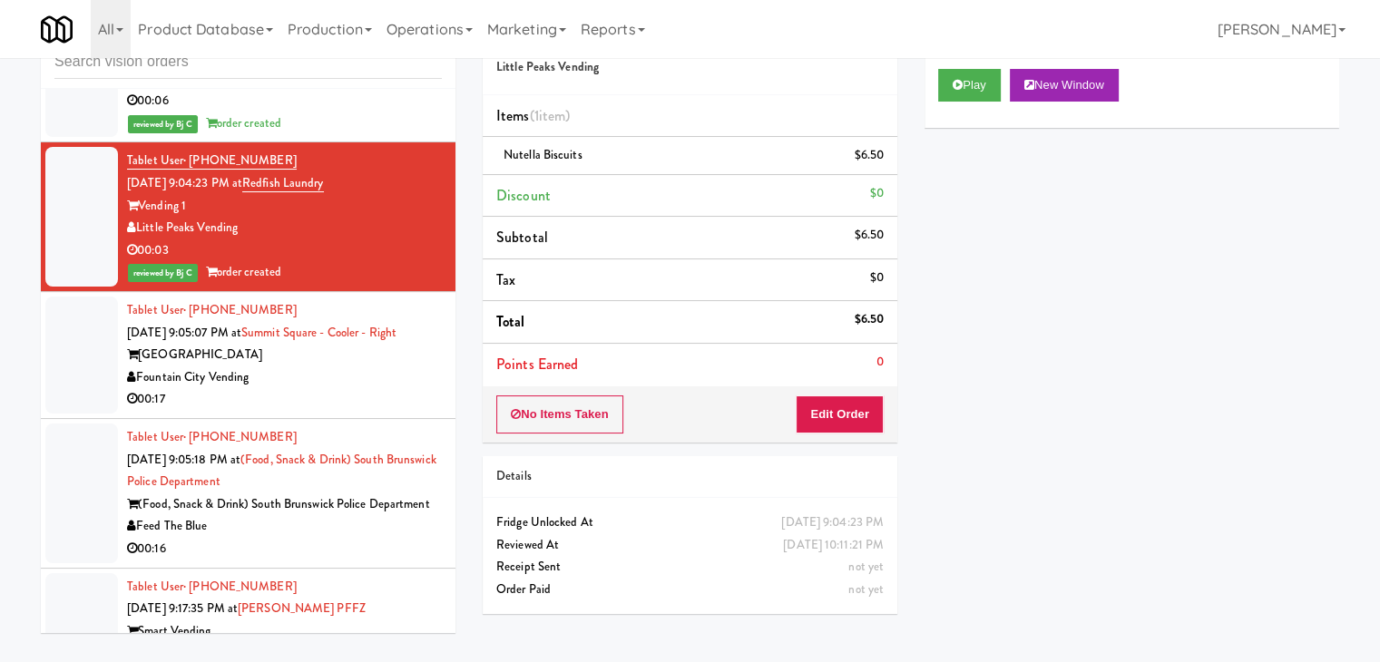
click at [334, 366] on div "Fountain City Vending" at bounding box center [284, 377] width 315 height 23
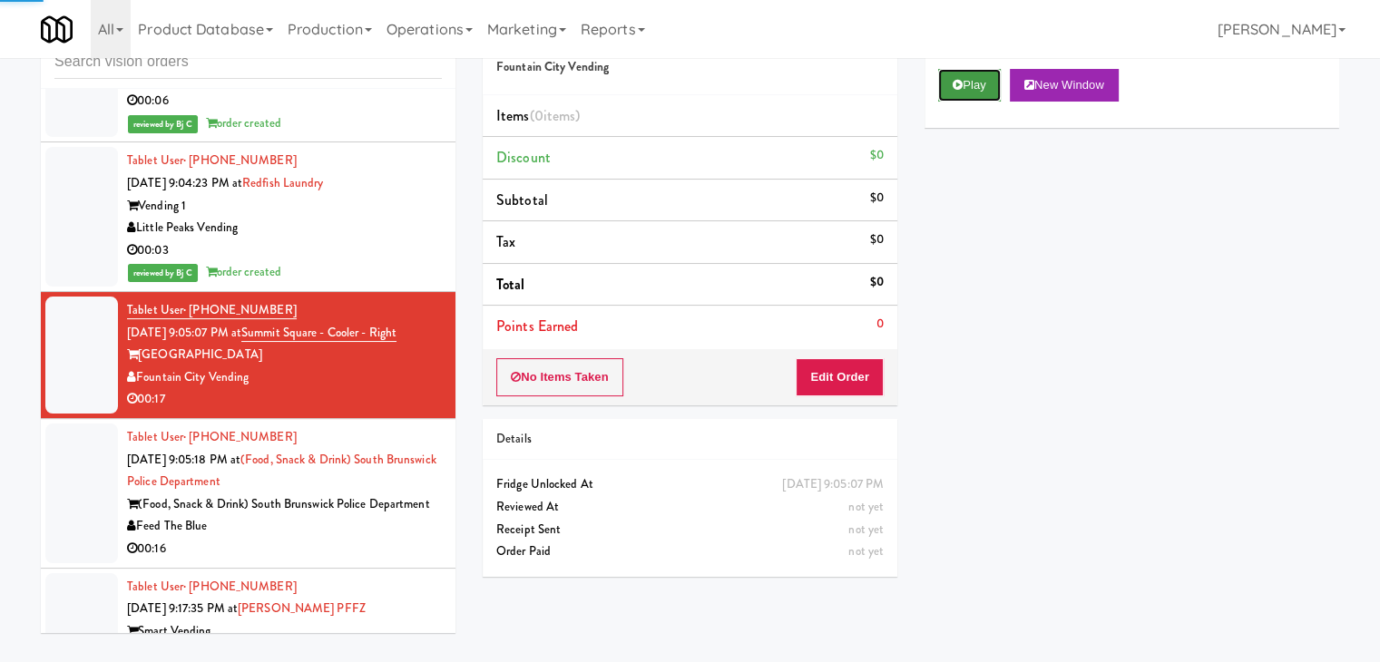
click at [972, 77] on button "Play" at bounding box center [969, 85] width 63 height 33
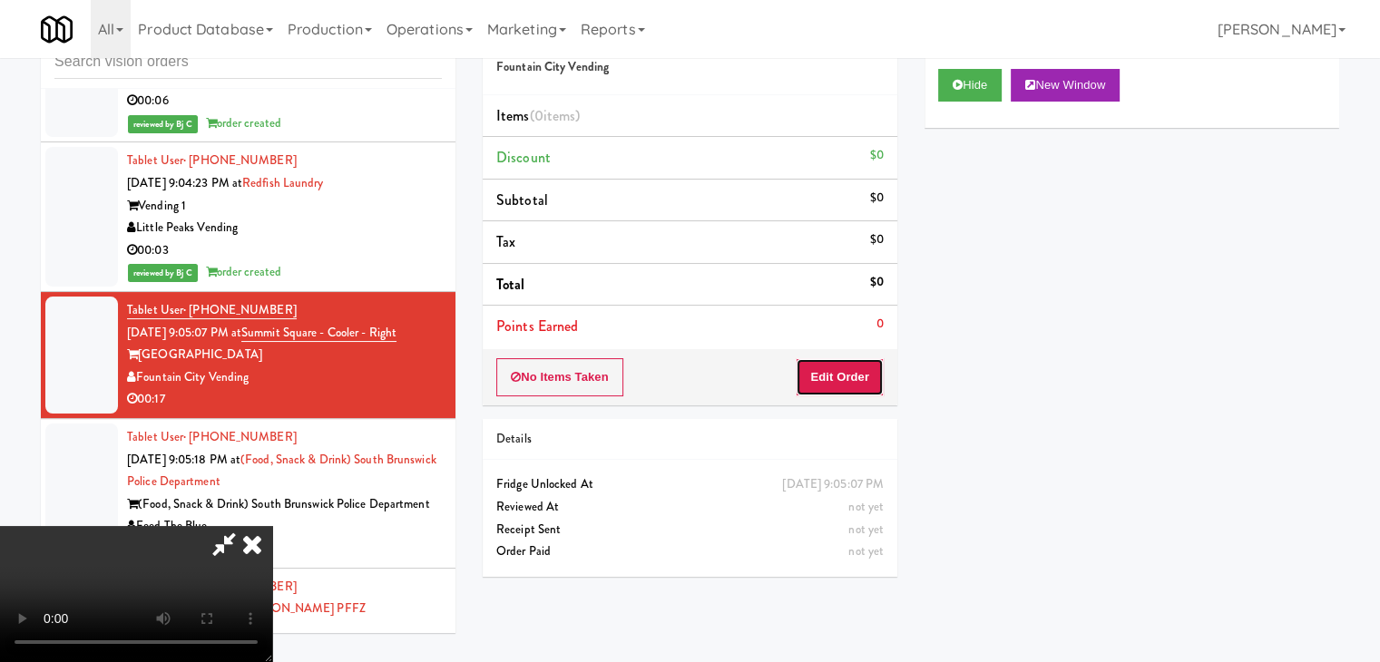
click at [847, 372] on button "Edit Order" at bounding box center [839, 377] width 88 height 38
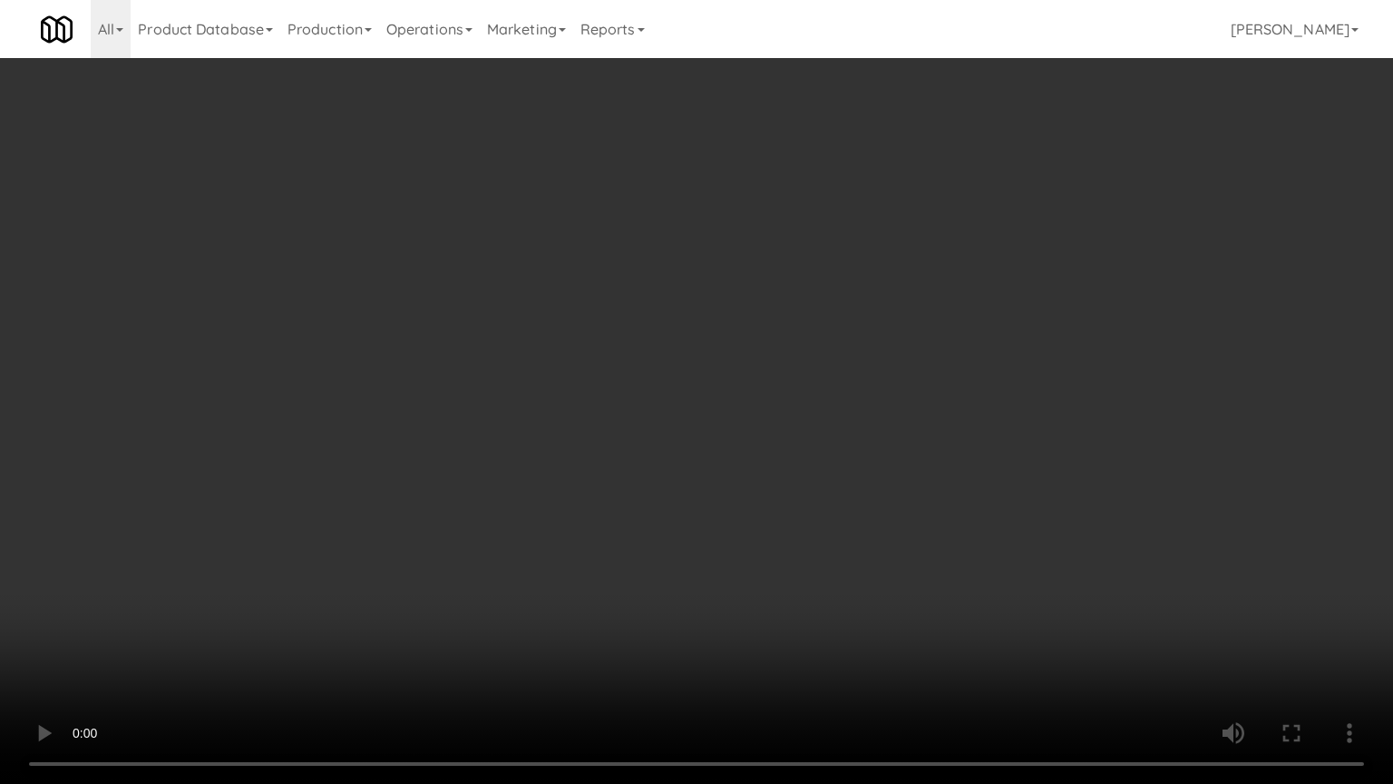
click at [911, 419] on video at bounding box center [696, 392] width 1393 height 784
click at [910, 414] on video at bounding box center [696, 392] width 1393 height 784
click at [784, 519] on video at bounding box center [696, 392] width 1393 height 784
click at [784, 521] on video at bounding box center [696, 392] width 1393 height 784
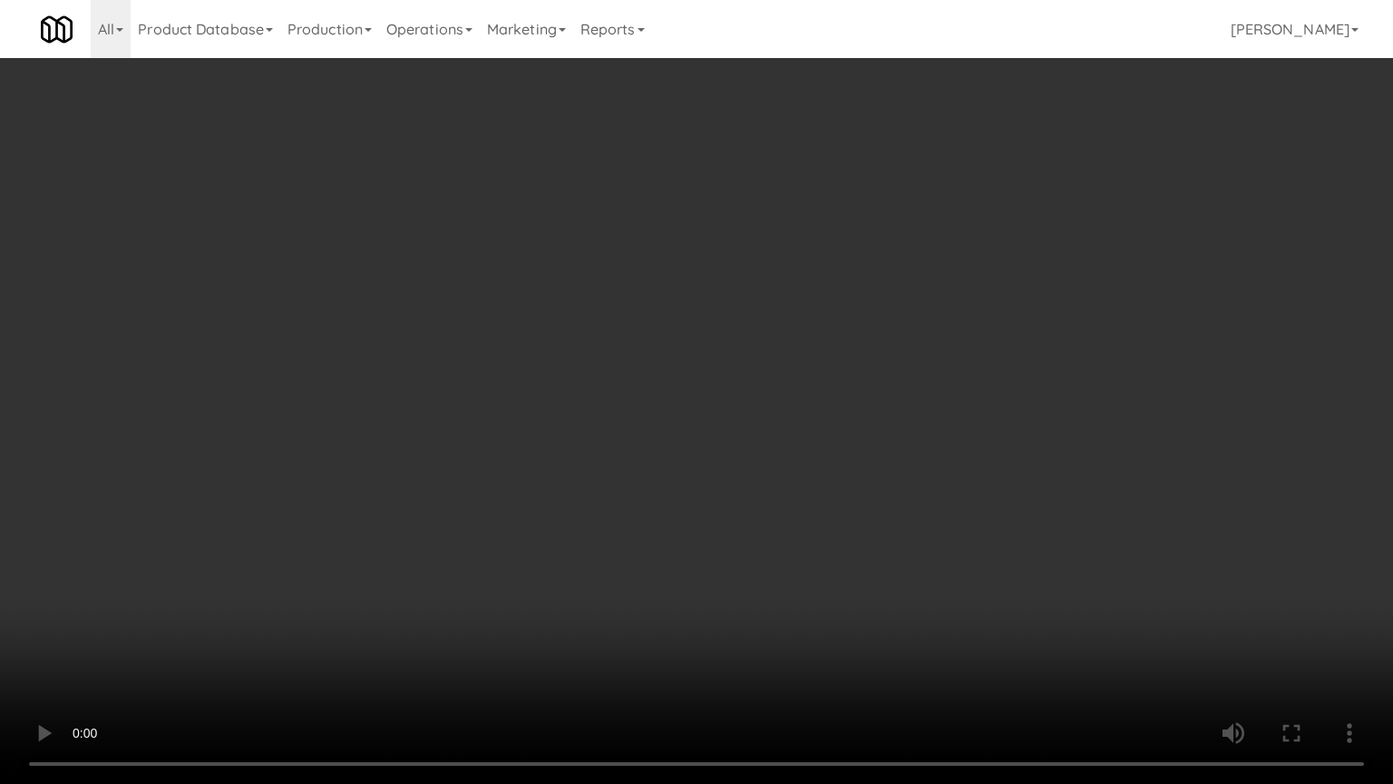
click at [787, 511] on video at bounding box center [696, 392] width 1393 height 784
click at [788, 511] on video at bounding box center [696, 392] width 1393 height 784
click at [782, 522] on video at bounding box center [696, 392] width 1393 height 784
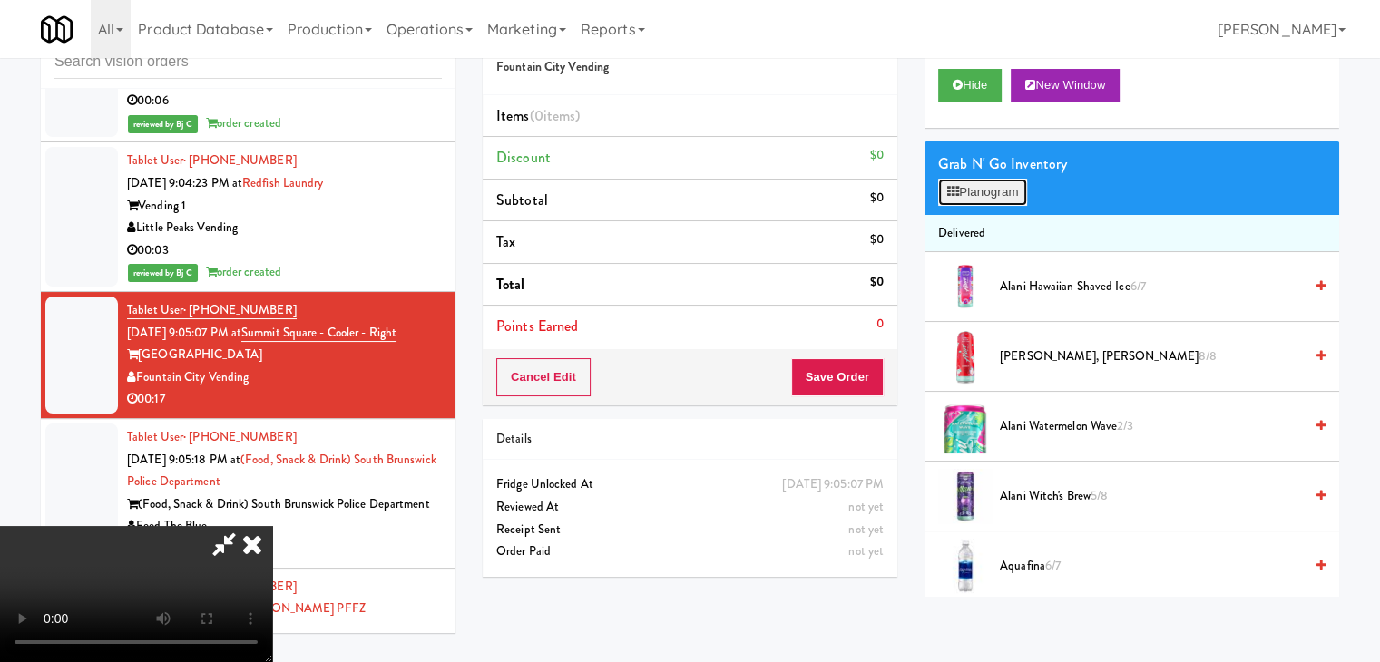
click at [974, 197] on button "Planogram" at bounding box center [982, 192] width 89 height 27
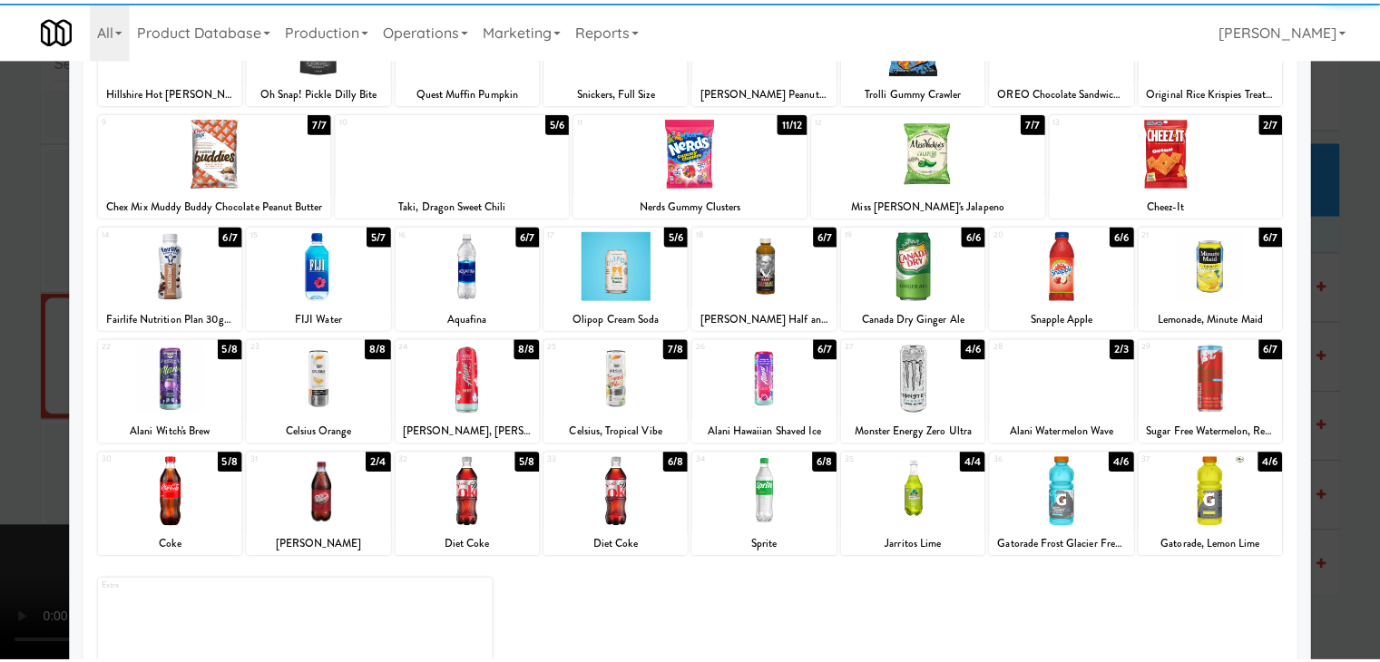
scroll to position [181, 0]
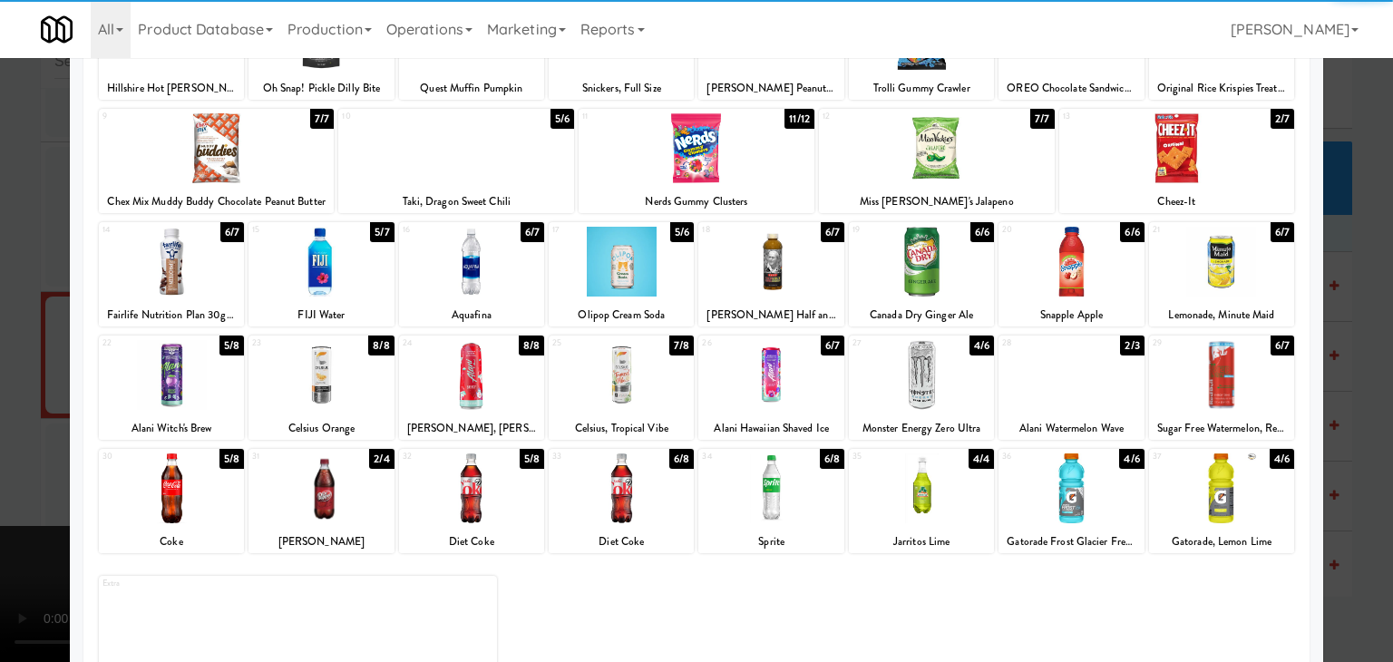
click at [165, 383] on div at bounding box center [171, 375] width 145 height 70
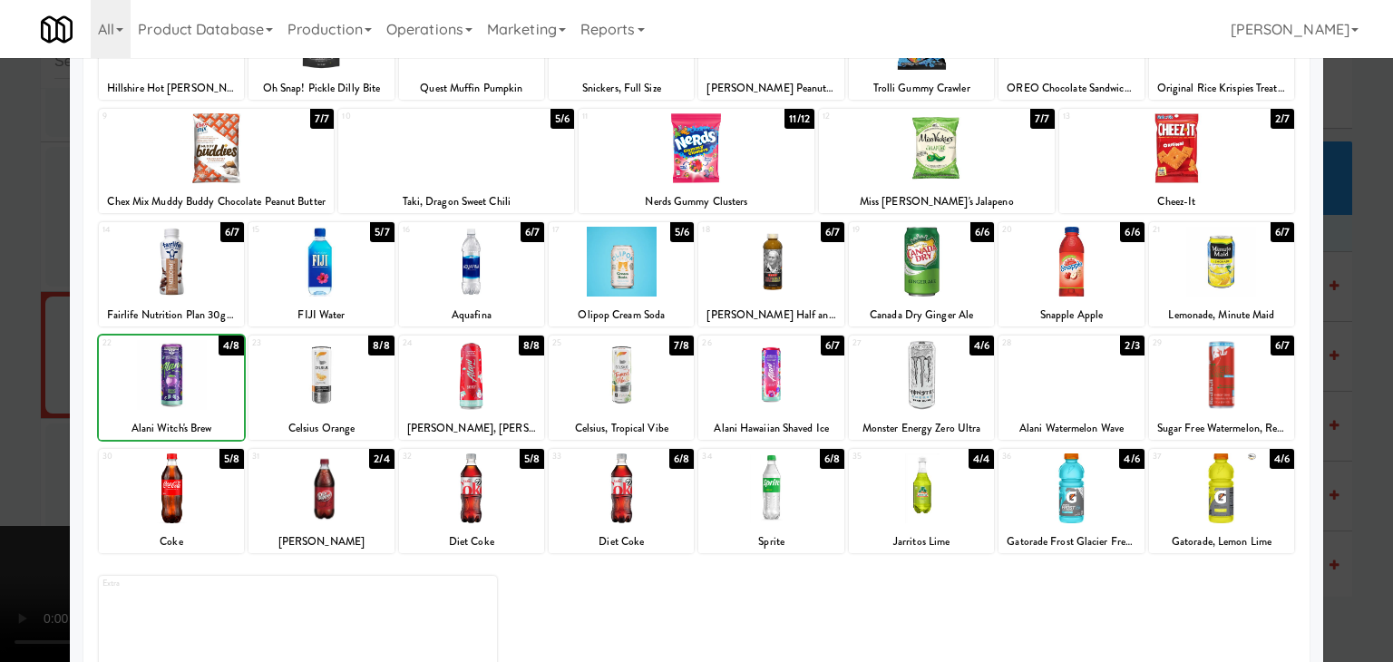
drag, startPoint x: 0, startPoint y: 408, endPoint x: 150, endPoint y: 411, distance: 149.7
click at [9, 407] on div at bounding box center [696, 331] width 1393 height 662
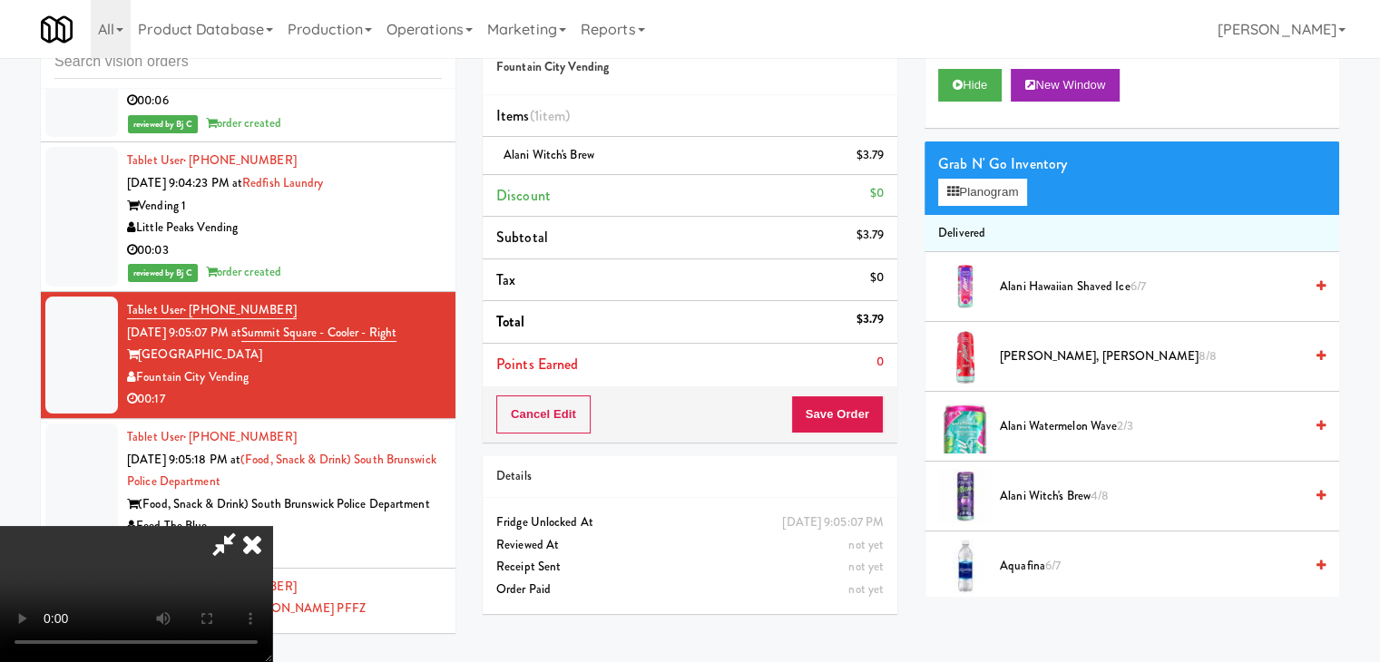
click at [272, 526] on video at bounding box center [136, 594] width 272 height 136
click at [1006, 198] on button "Planogram" at bounding box center [982, 192] width 89 height 27
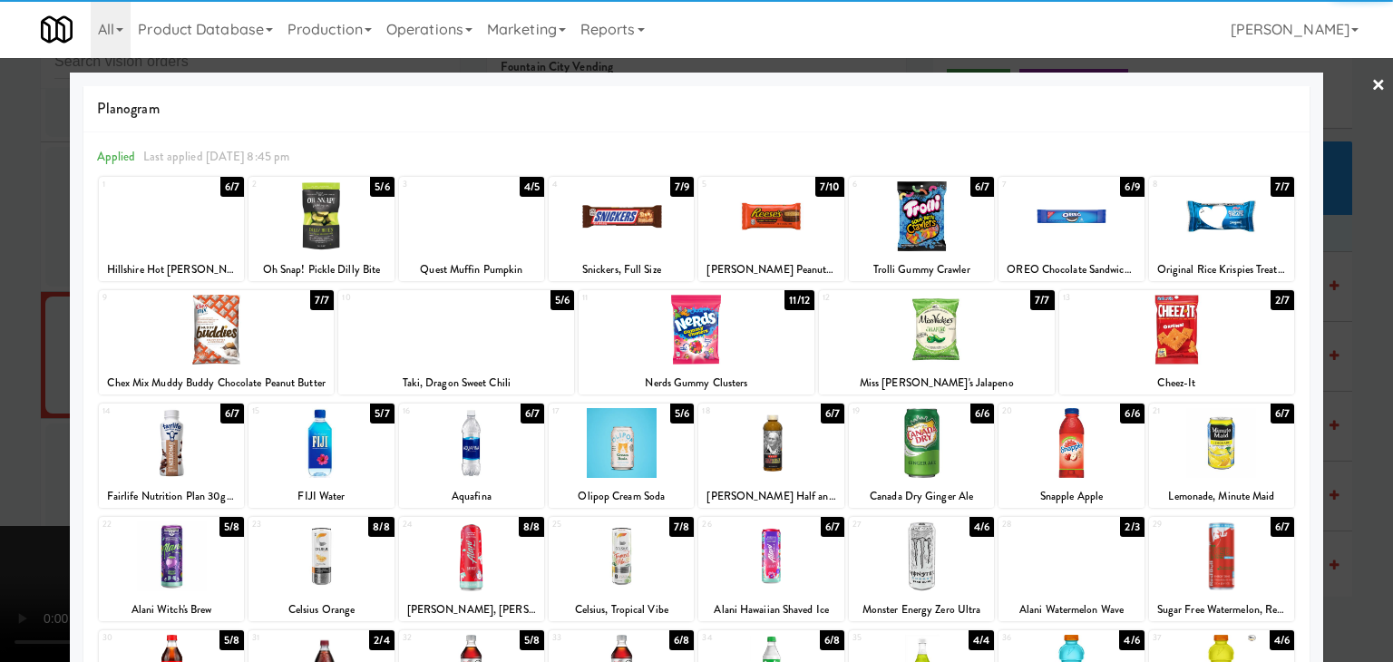
click at [206, 569] on div at bounding box center [171, 557] width 145 height 70
drag, startPoint x: 206, startPoint y: 569, endPoint x: 102, endPoint y: 549, distance: 106.2
click at [206, 568] on div at bounding box center [171, 557] width 145 height 70
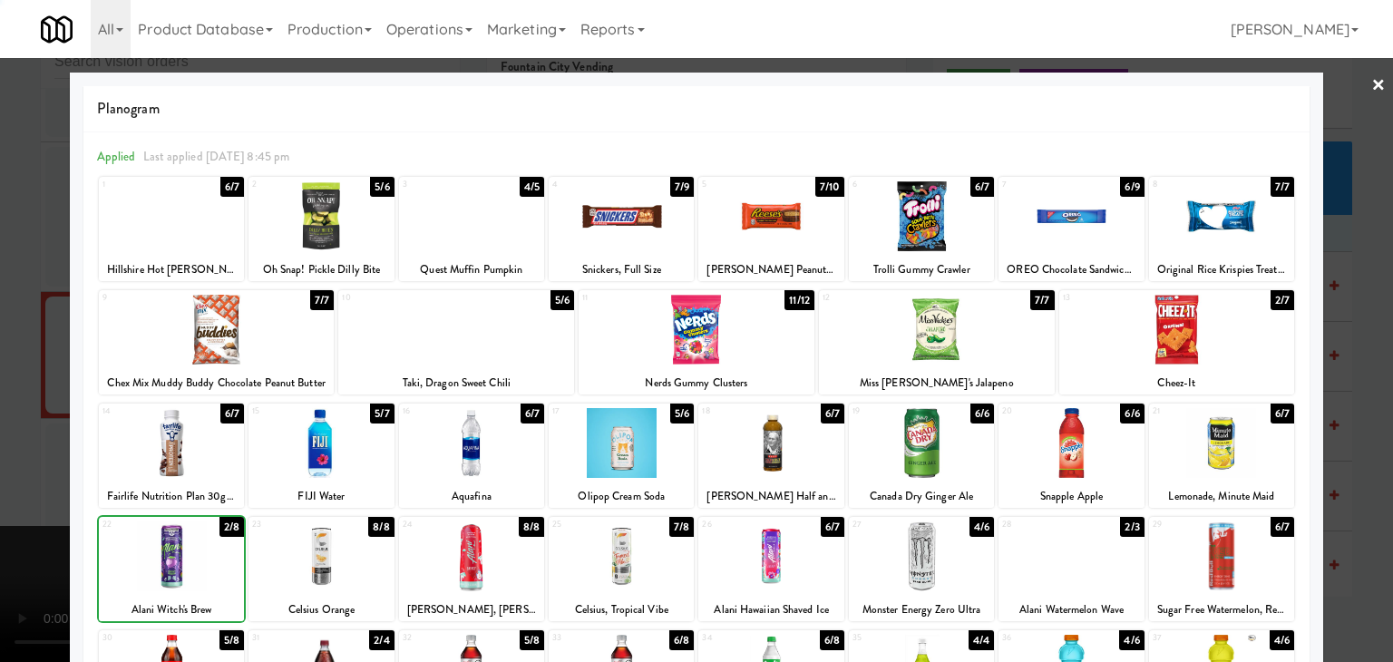
drag, startPoint x: 0, startPoint y: 541, endPoint x: 255, endPoint y: 517, distance: 256.0
click at [10, 536] on div at bounding box center [696, 331] width 1393 height 662
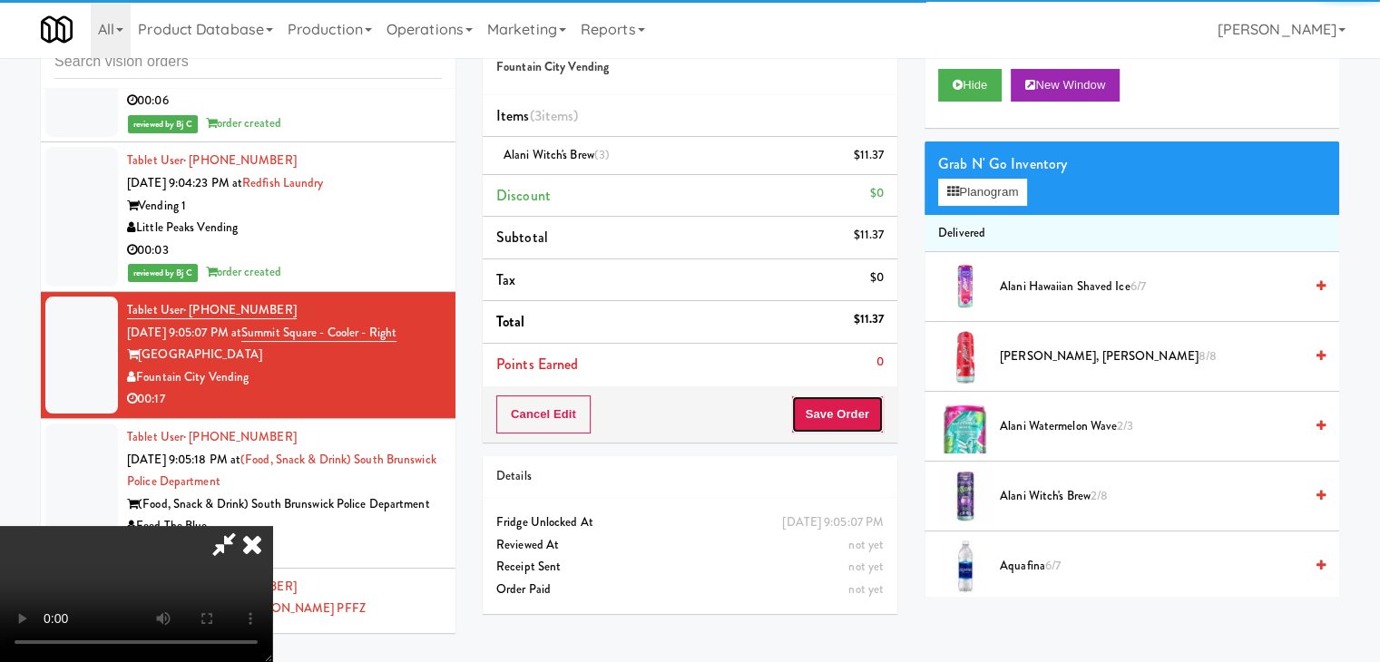
click at [848, 430] on button "Save Order" at bounding box center [837, 414] width 93 height 38
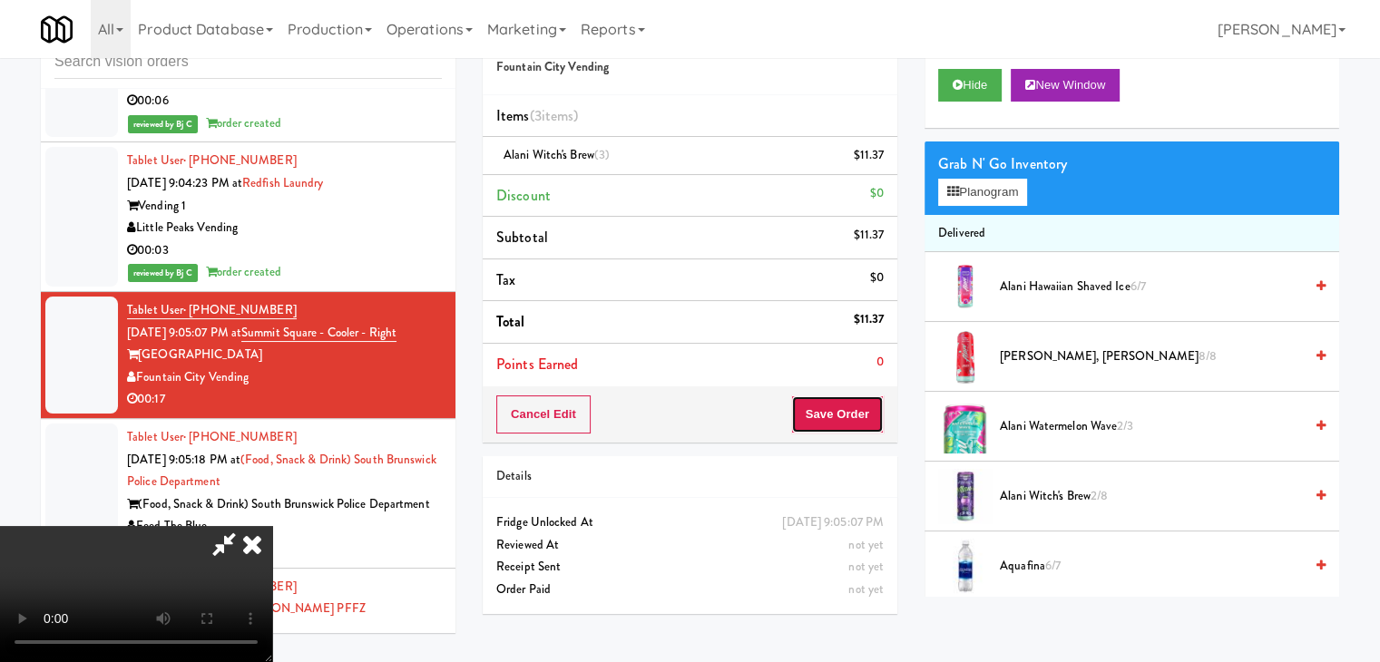
click at [848, 430] on button "Save Order" at bounding box center [837, 414] width 93 height 38
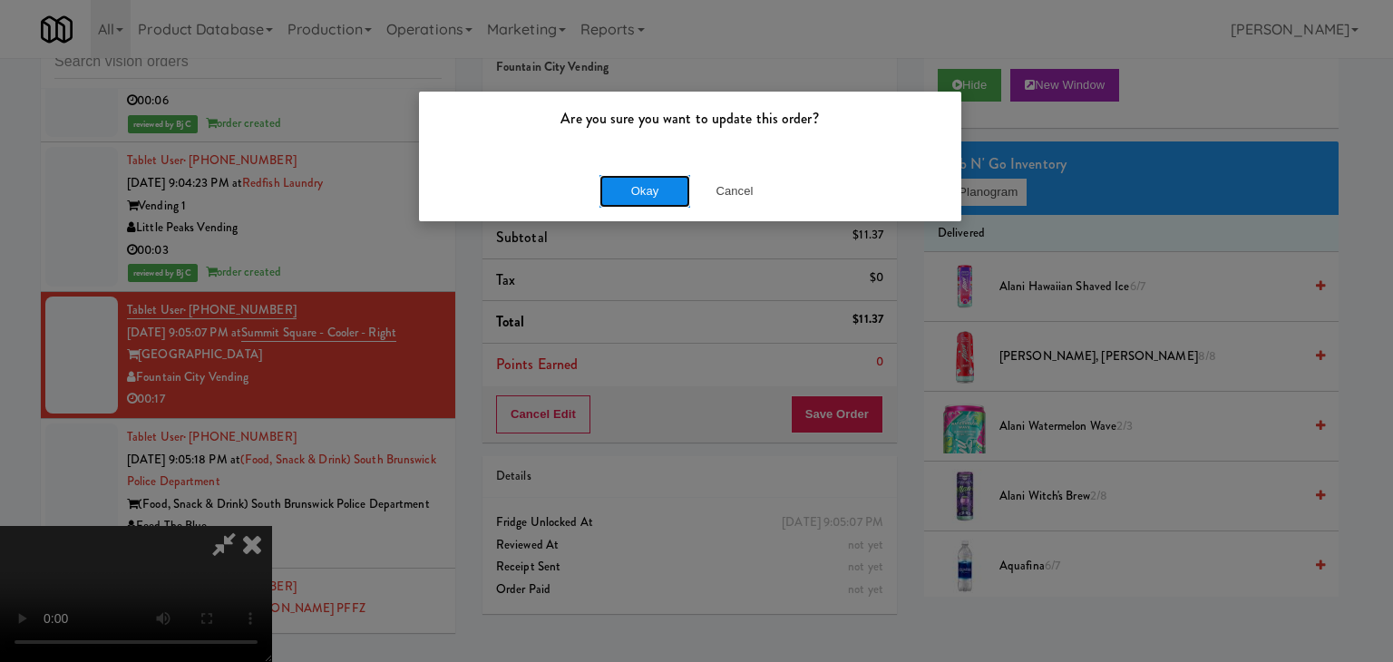
click at [660, 194] on button "Okay" at bounding box center [645, 191] width 91 height 33
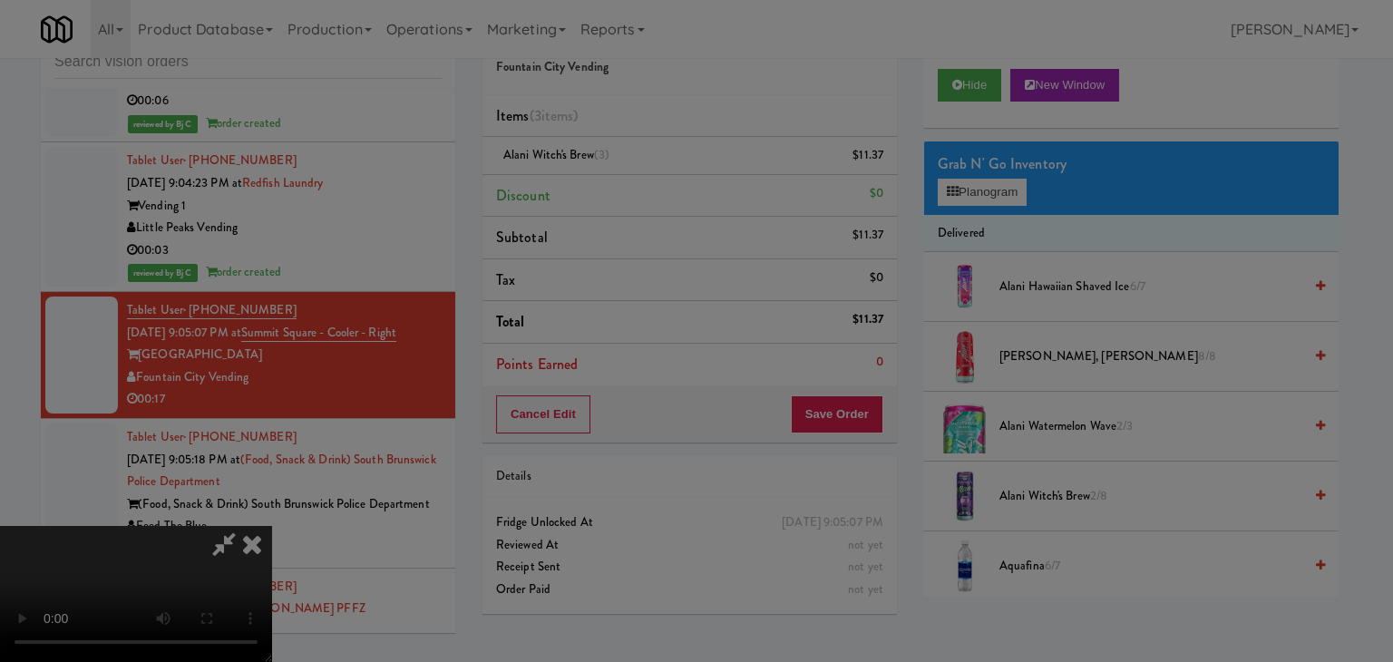
click at [660, 194] on body "Are you sure you want to update this order? Okay Cancel Okay Are you sure you w…" at bounding box center [696, 331] width 1393 height 662
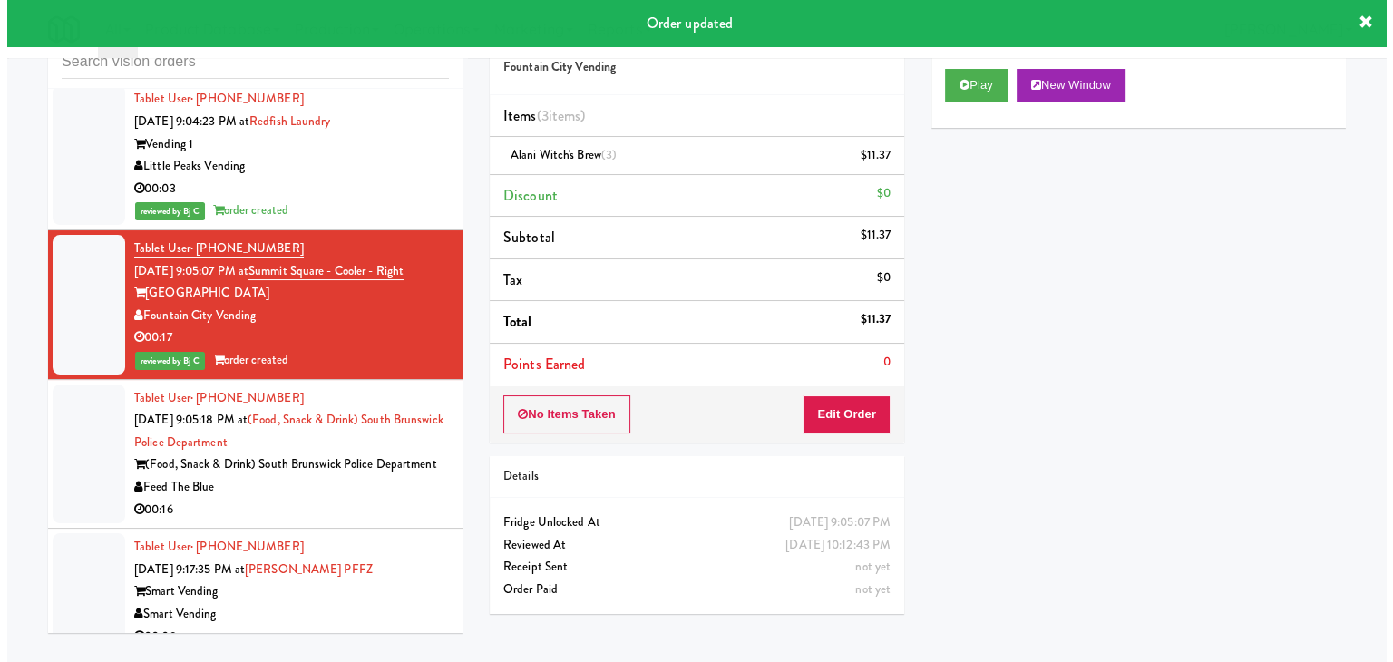
scroll to position [5492, 0]
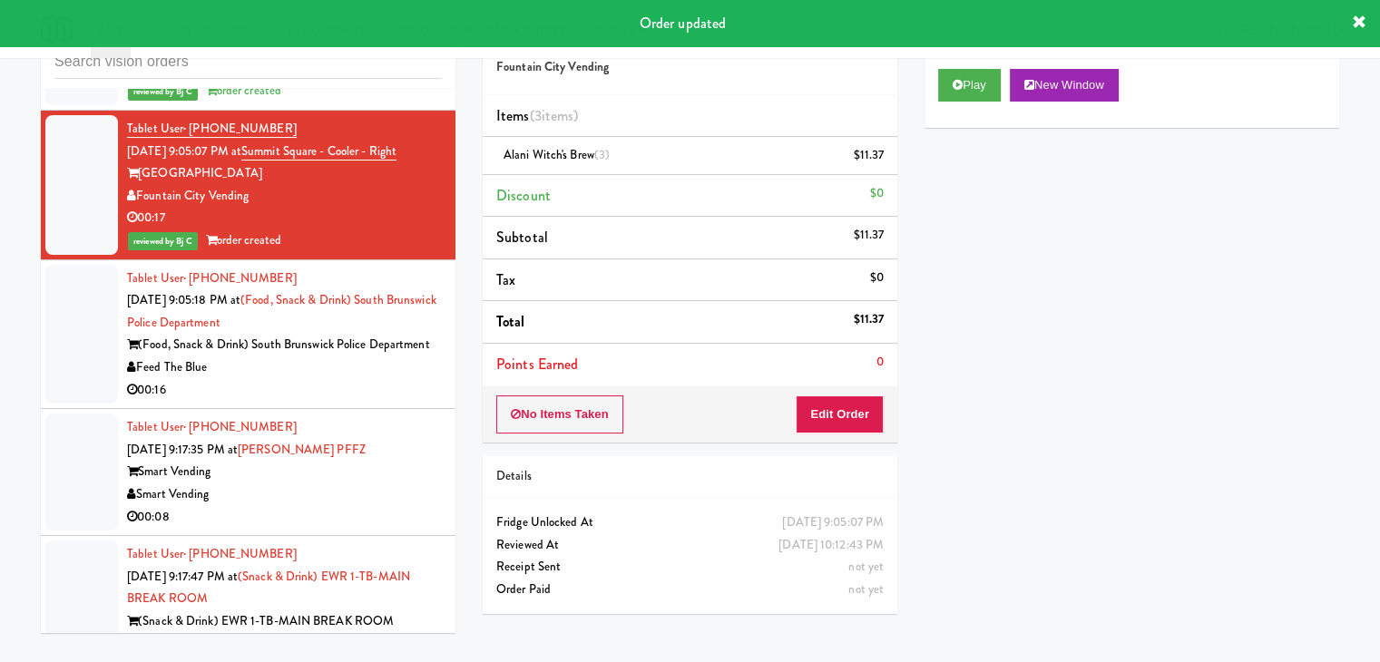
click at [380, 379] on div "00:16" at bounding box center [284, 390] width 315 height 23
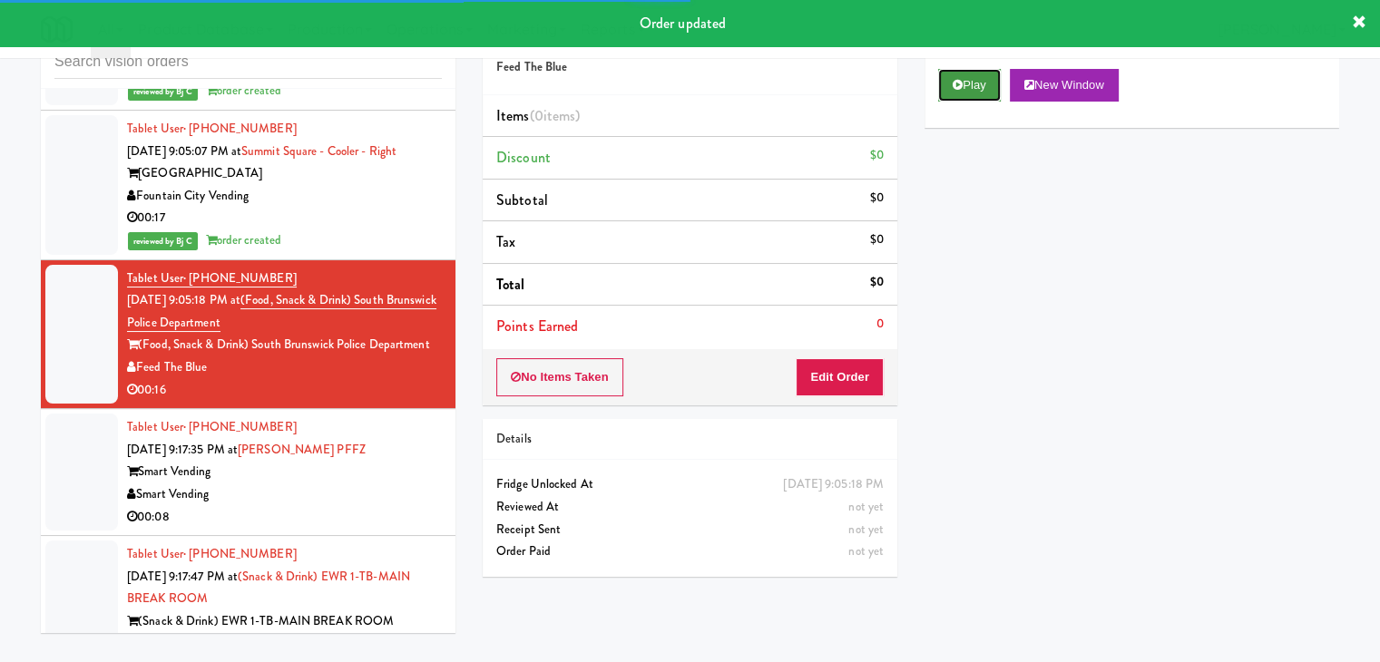
click at [990, 78] on button "Play" at bounding box center [969, 85] width 63 height 33
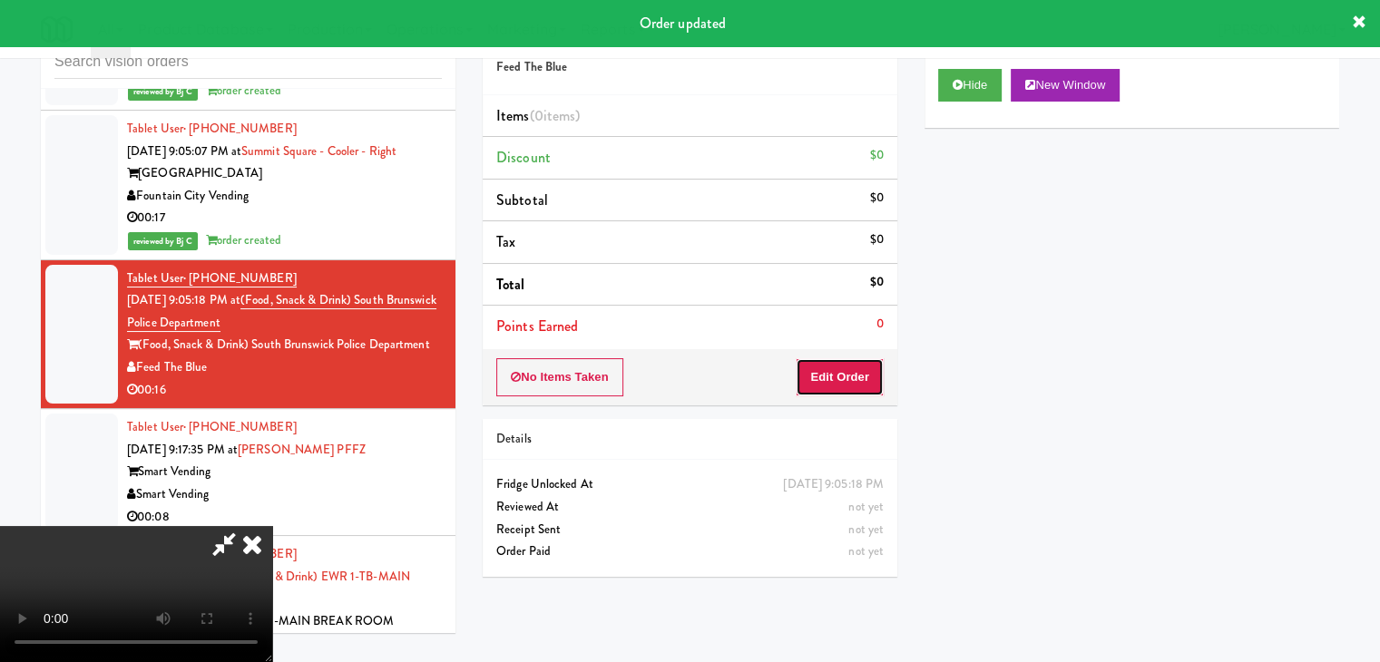
click at [845, 382] on button "Edit Order" at bounding box center [839, 377] width 88 height 38
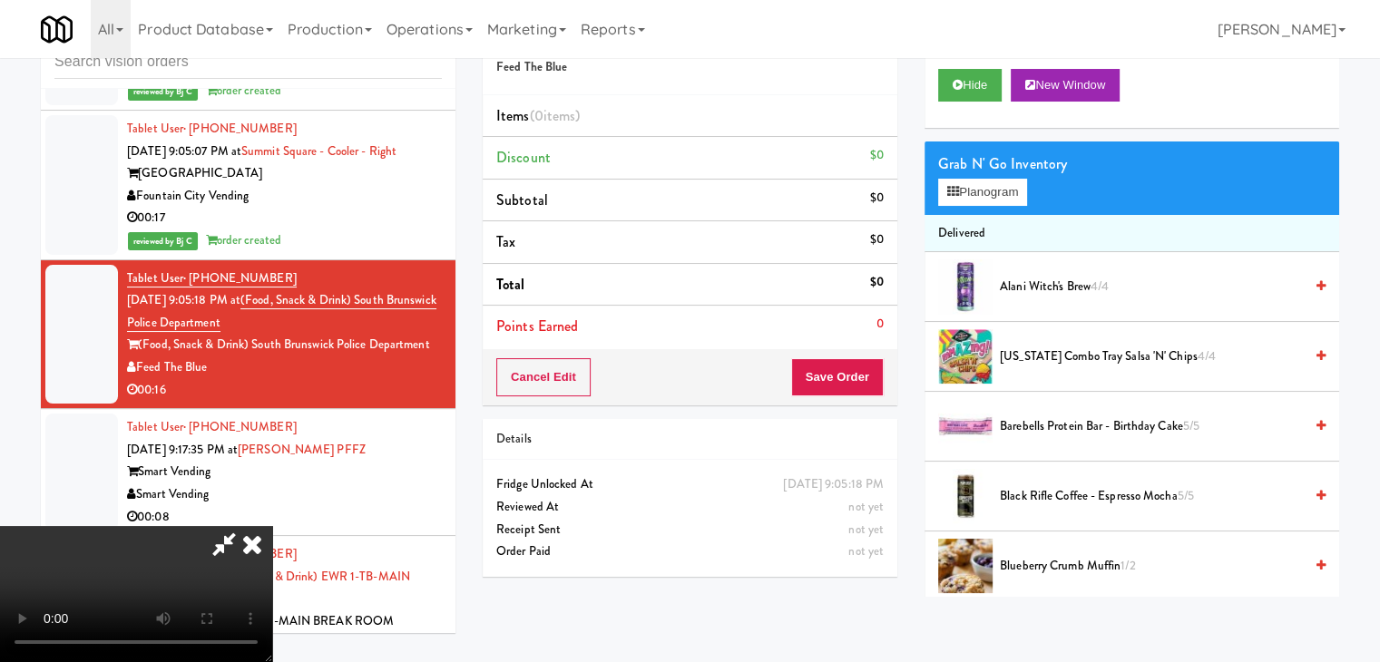
click at [272, 526] on video at bounding box center [136, 594] width 272 height 136
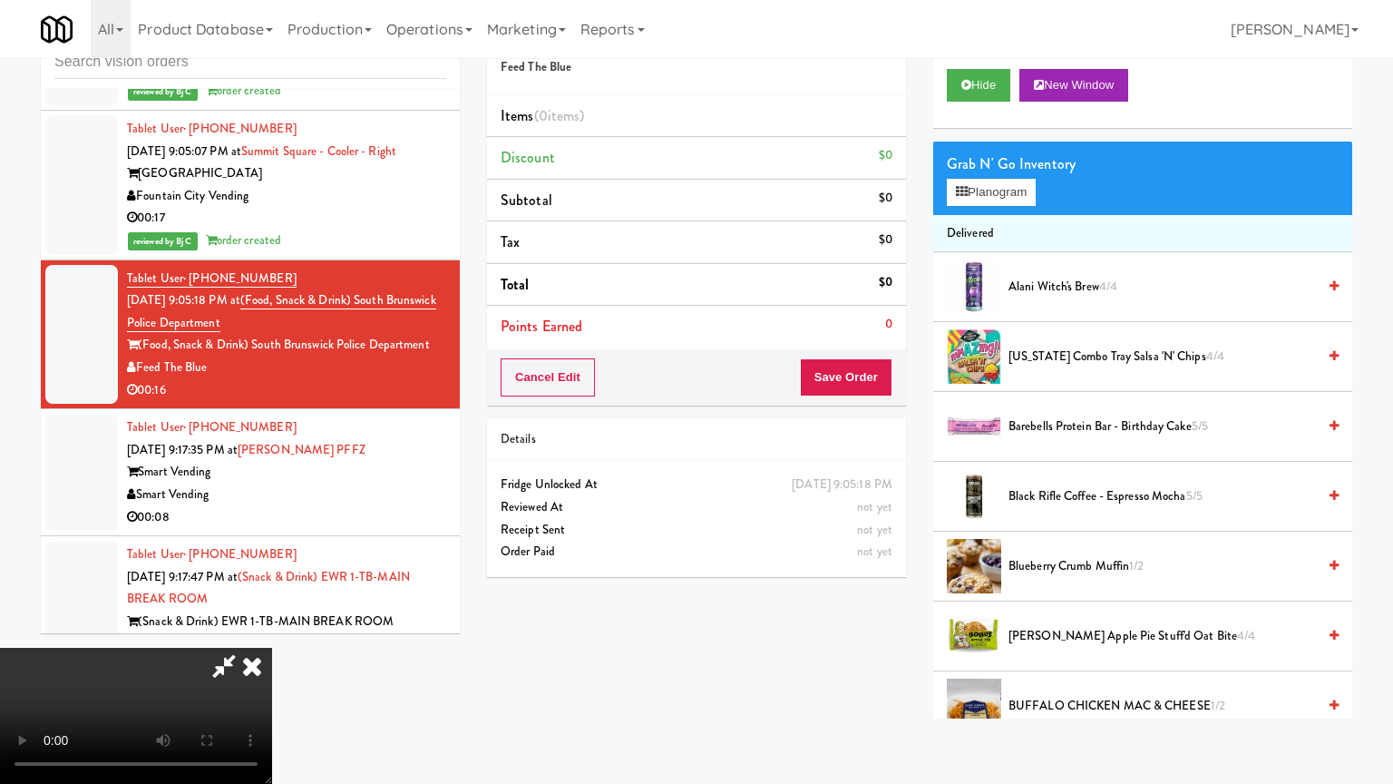
click at [272, 629] on video at bounding box center [136, 716] width 272 height 136
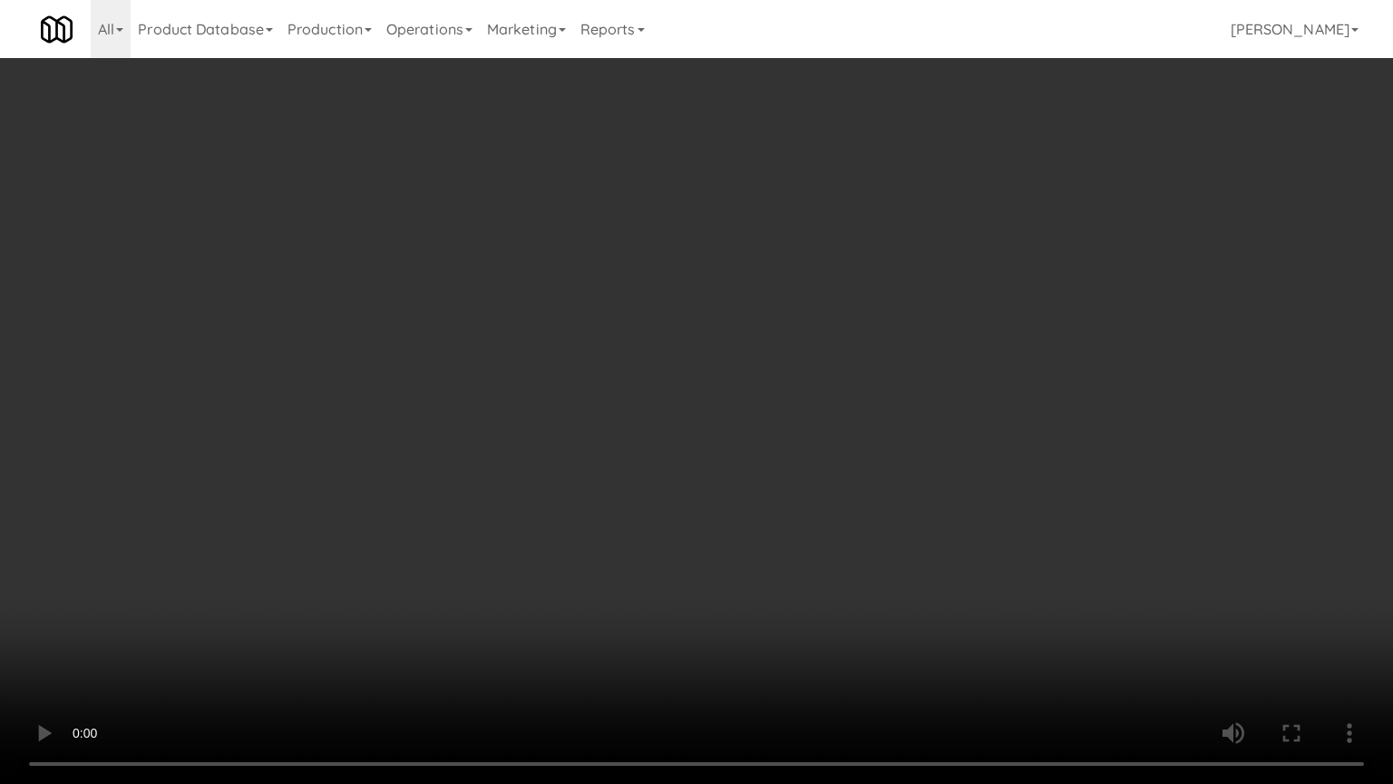
click at [787, 439] on video at bounding box center [696, 392] width 1393 height 784
click at [788, 464] on video at bounding box center [696, 392] width 1393 height 784
click at [796, 470] on video at bounding box center [696, 392] width 1393 height 784
click at [791, 469] on video at bounding box center [696, 392] width 1393 height 784
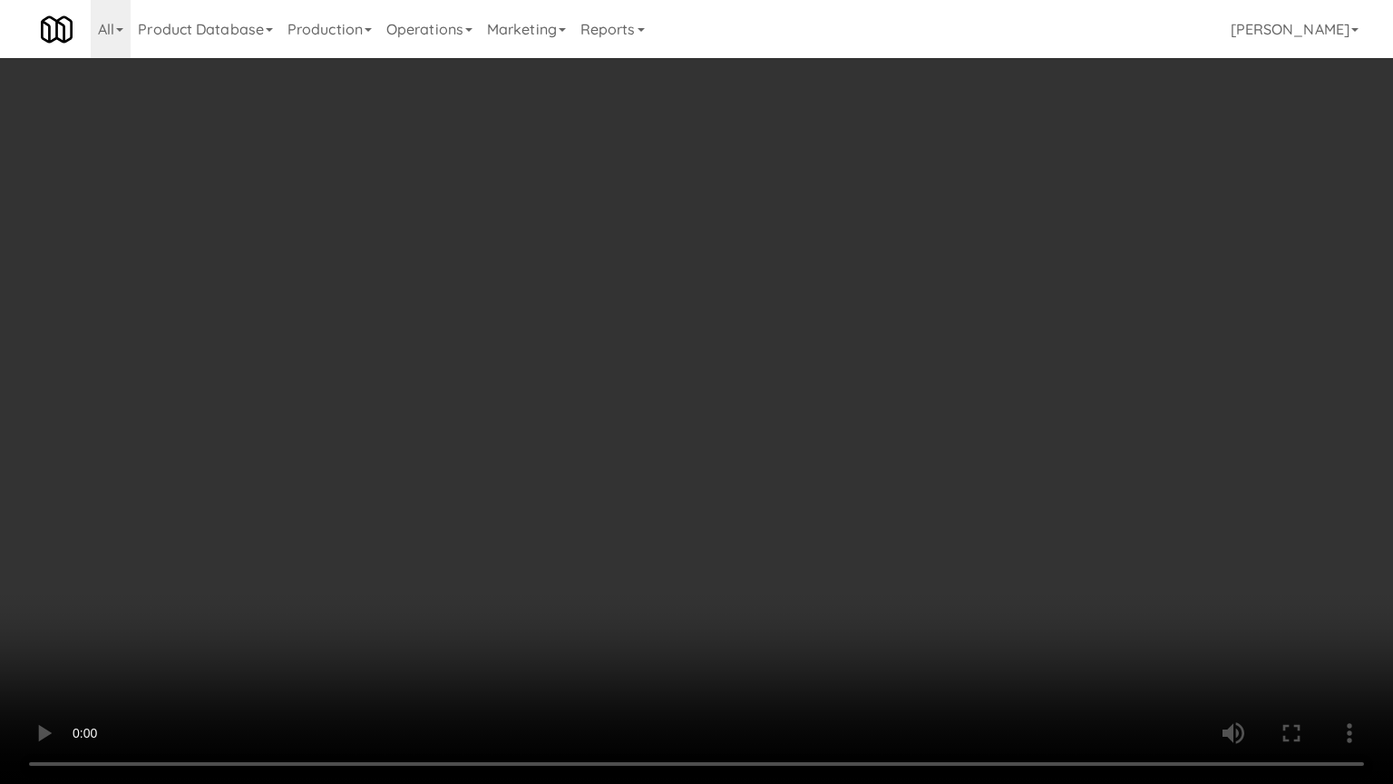
click at [898, 392] on video at bounding box center [696, 392] width 1393 height 784
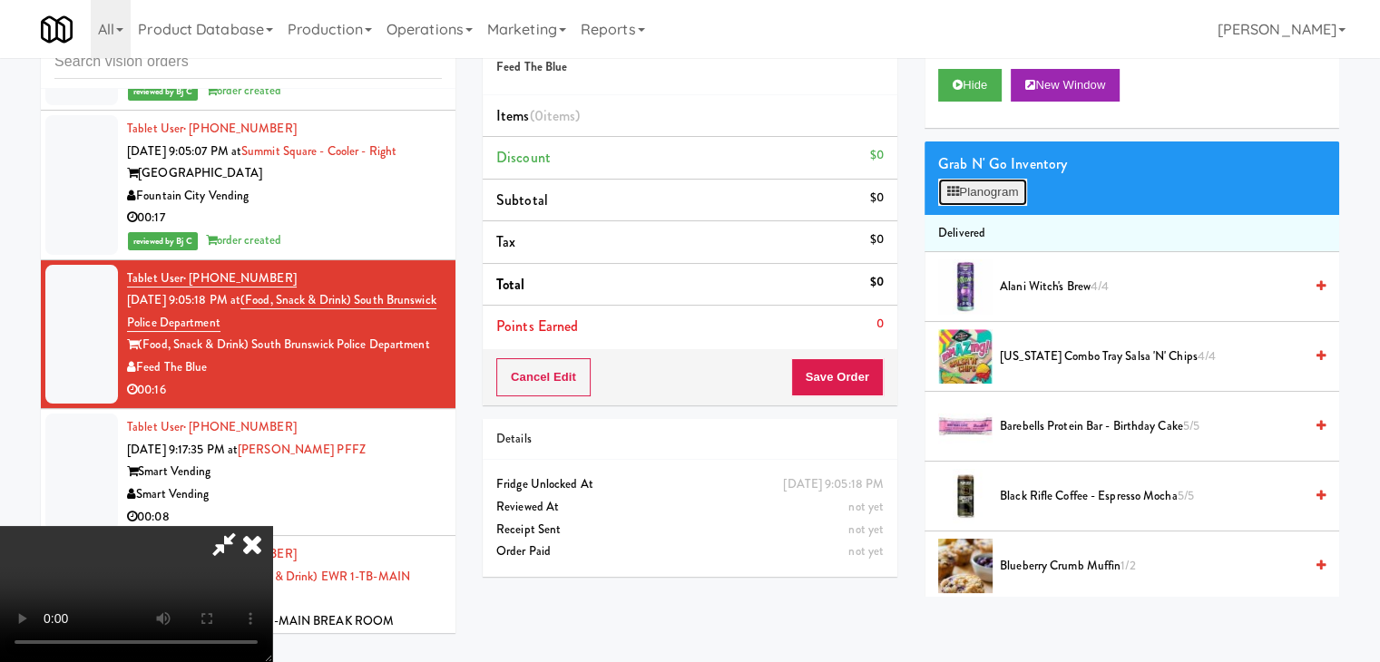
click at [983, 194] on button "Planogram" at bounding box center [982, 192] width 89 height 27
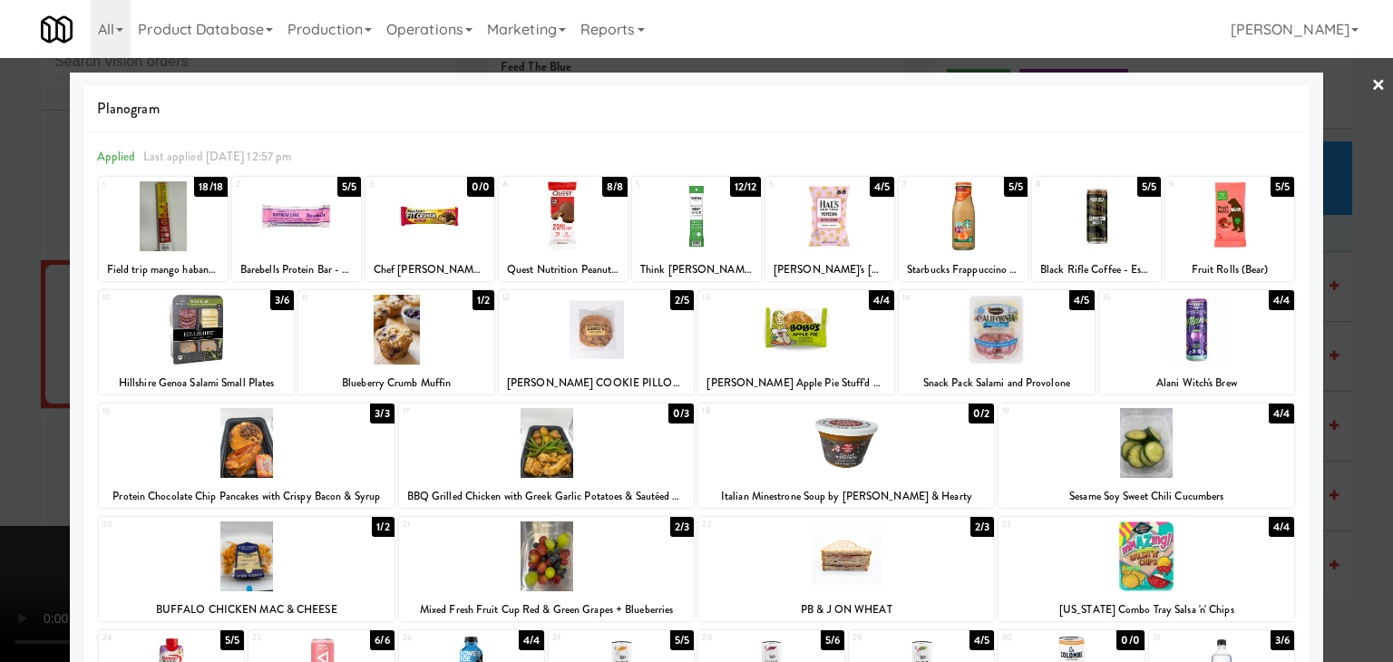
click at [174, 222] on div at bounding box center [163, 216] width 129 height 70
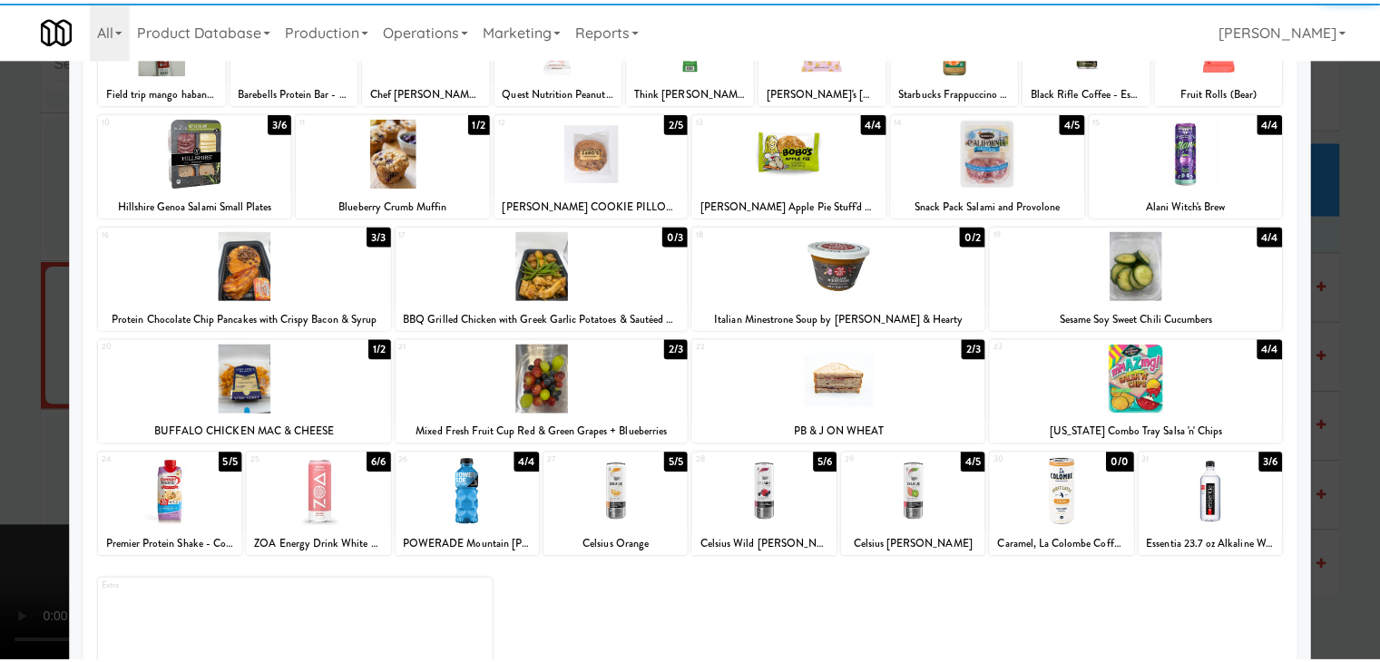
scroll to position [181, 0]
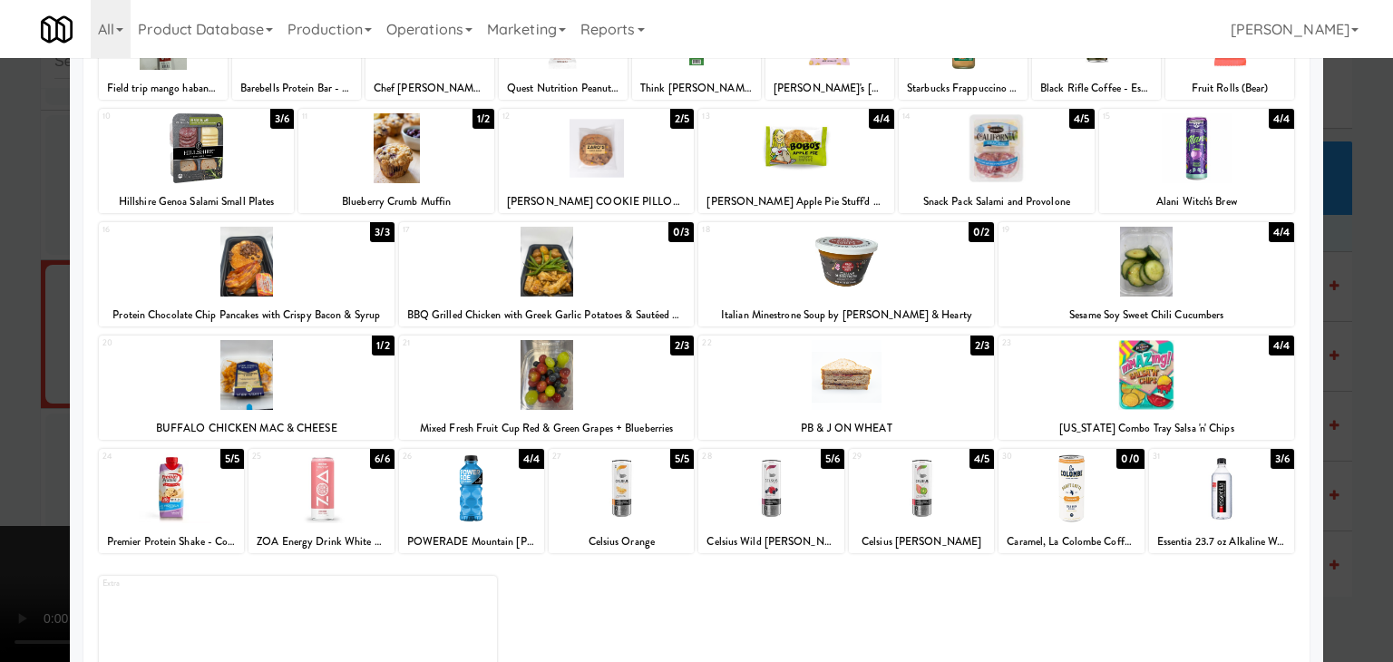
click at [586, 364] on div at bounding box center [547, 375] width 296 height 70
drag, startPoint x: 0, startPoint y: 359, endPoint x: 330, endPoint y: 356, distance: 330.2
click at [11, 358] on div at bounding box center [696, 331] width 1393 height 662
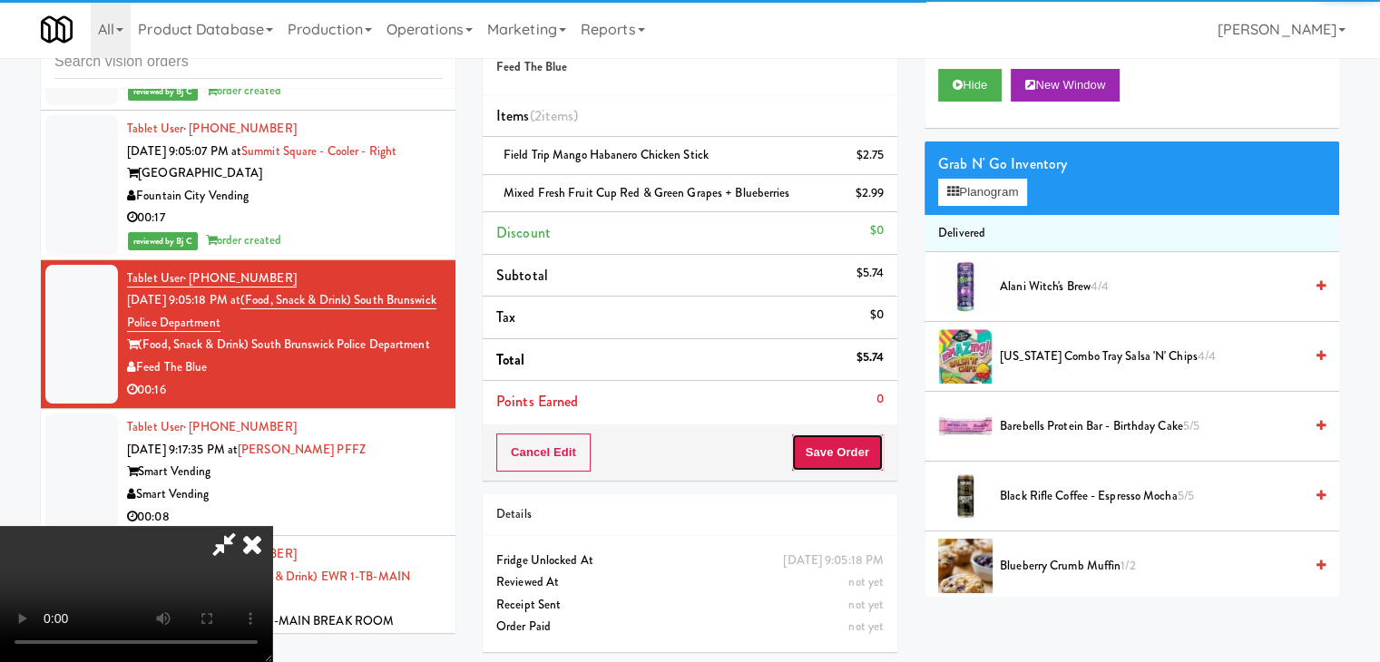
click at [861, 457] on button "Save Order" at bounding box center [837, 453] width 93 height 38
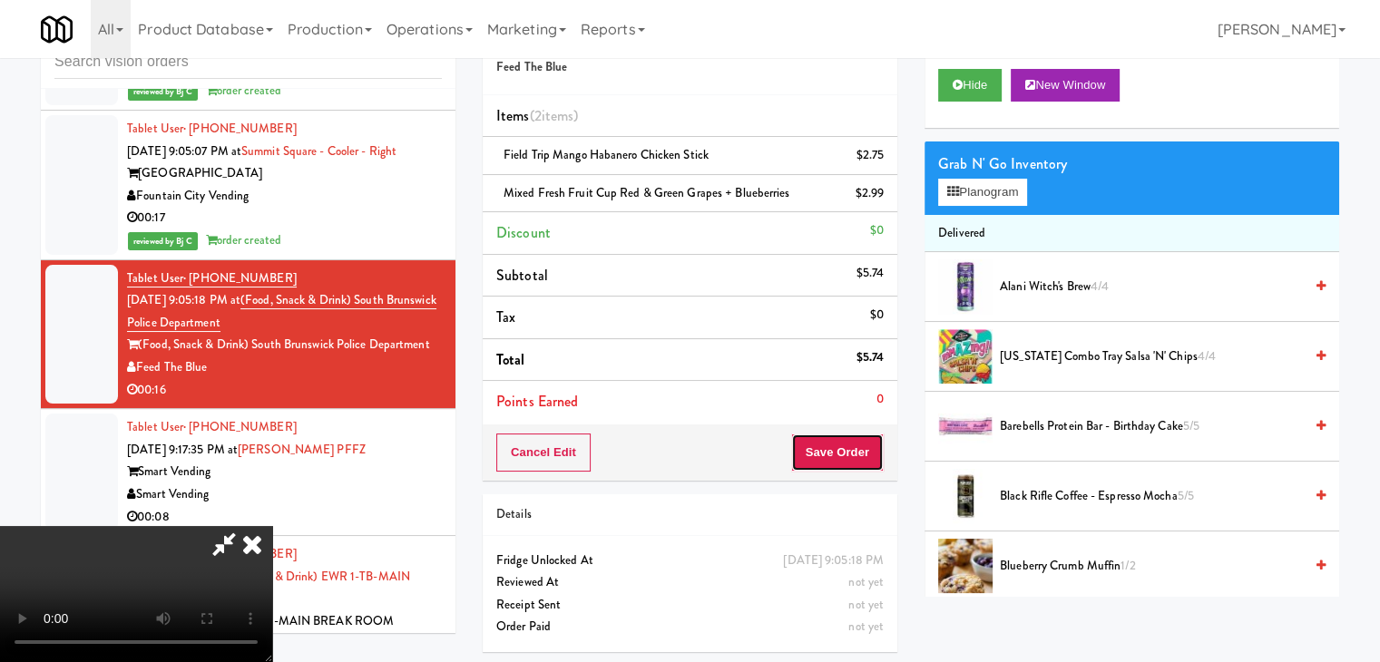
click at [853, 451] on body "Are you sure you want to update this order? Okay Cancel Okay Are you sure you w…" at bounding box center [690, 331] width 1380 height 662
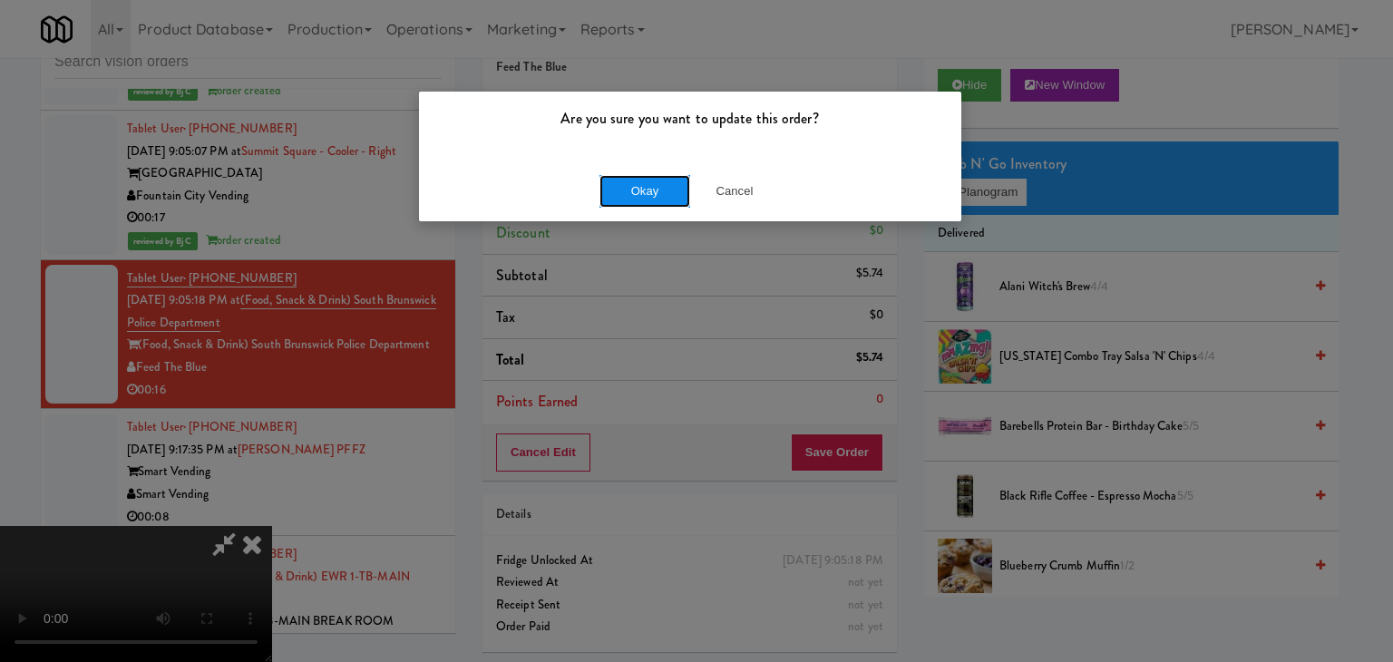
click at [662, 193] on button "Okay" at bounding box center [645, 191] width 91 height 33
click at [662, 193] on div "Okay Cancel" at bounding box center [690, 191] width 542 height 61
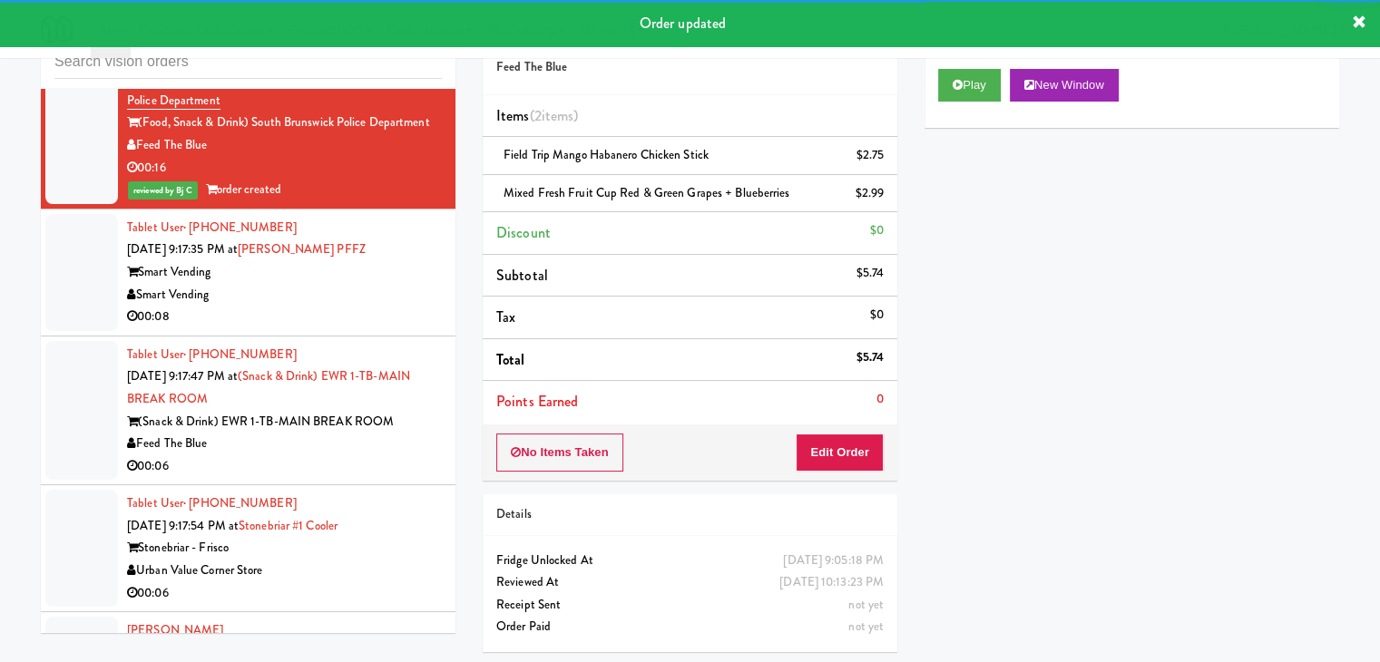
scroll to position [5764, 0]
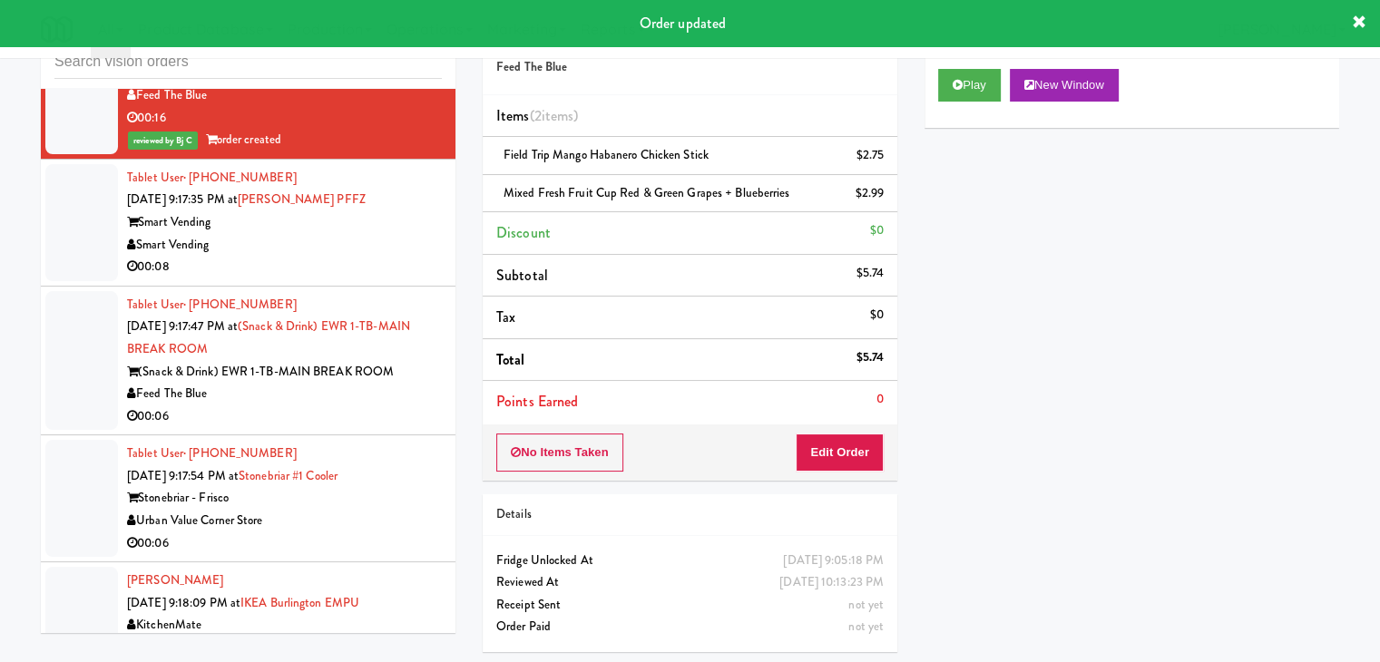
click at [366, 234] on div "Smart Vending" at bounding box center [284, 245] width 315 height 23
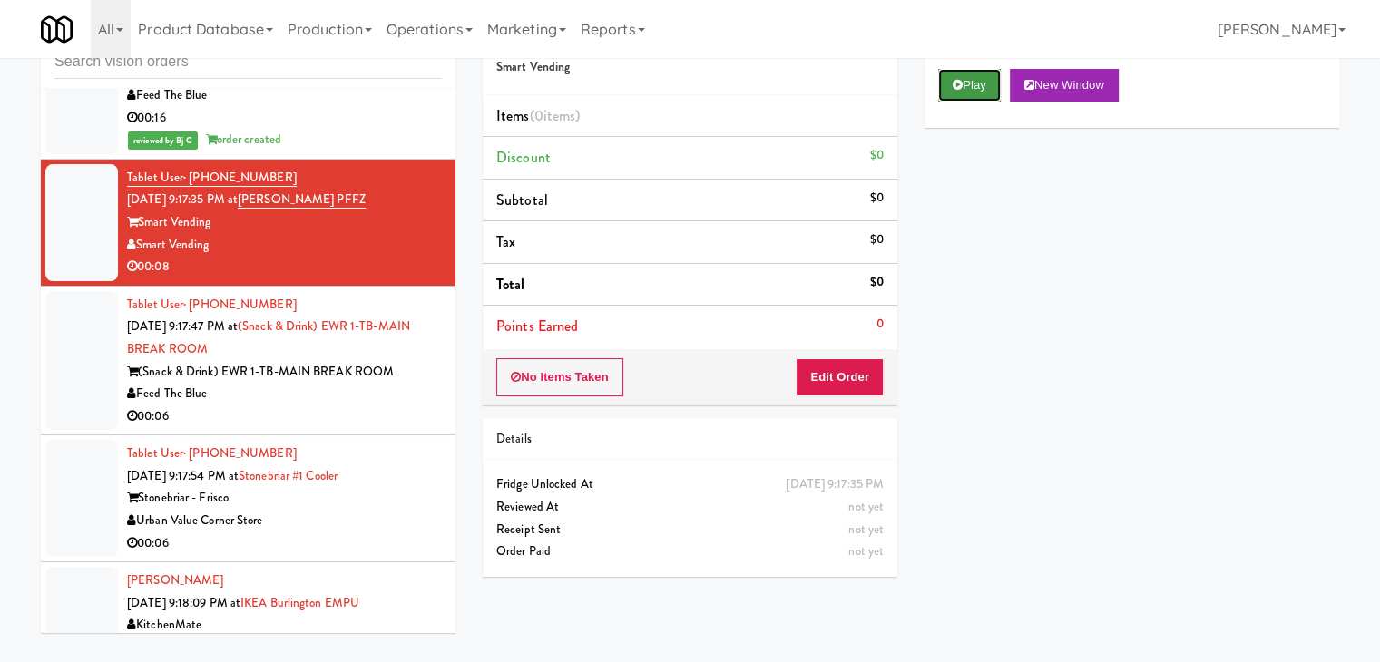
click at [970, 75] on button "Play" at bounding box center [969, 85] width 63 height 33
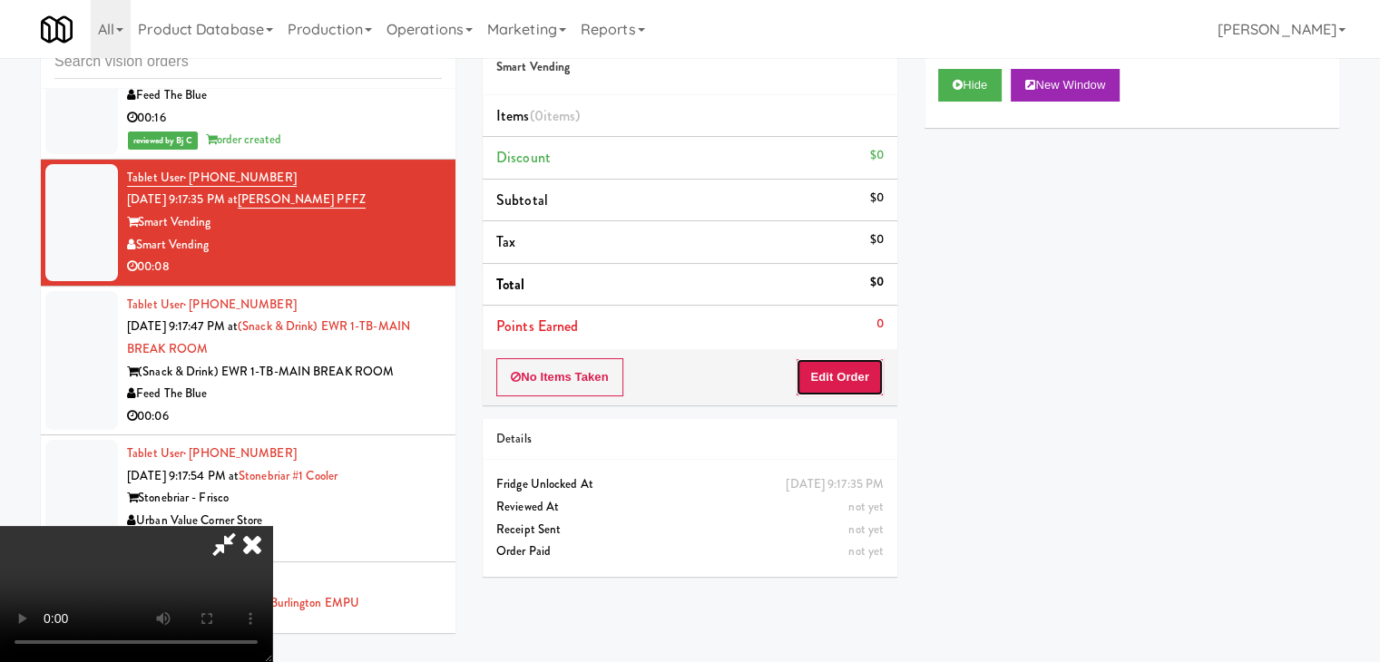
click at [836, 359] on button "Edit Order" at bounding box center [839, 377] width 88 height 38
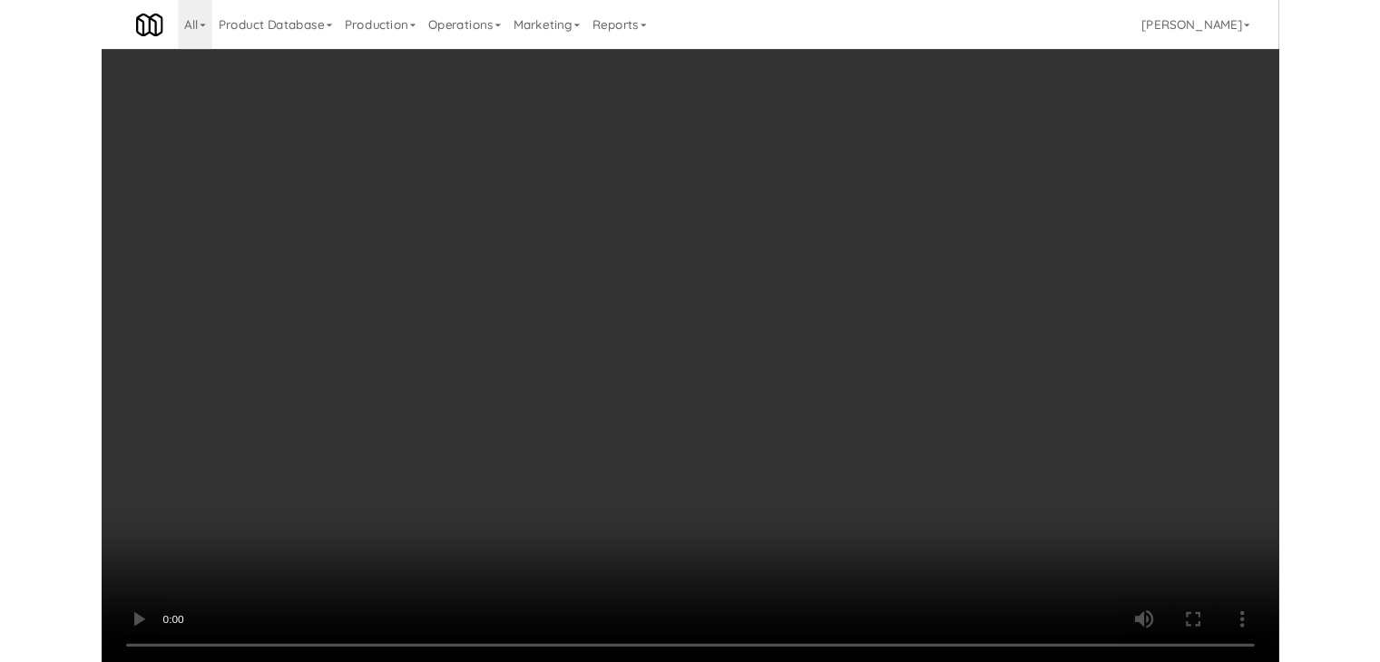
scroll to position [5741, 0]
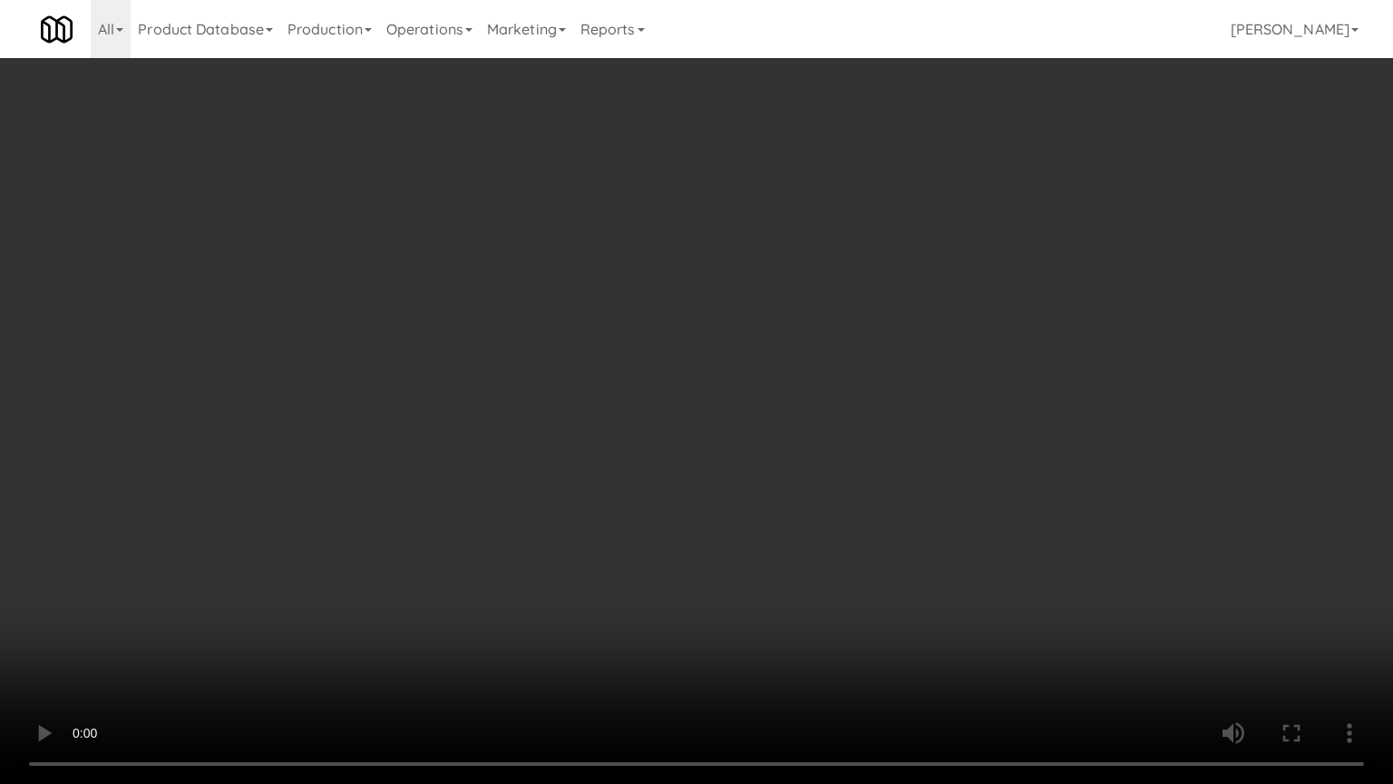
click at [816, 535] on video at bounding box center [696, 392] width 1393 height 784
click at [816, 538] on video at bounding box center [696, 392] width 1393 height 784
drag, startPoint x: 816, startPoint y: 539, endPoint x: 814, endPoint y: 548, distance: 9.5
click at [816, 544] on video at bounding box center [696, 392] width 1393 height 784
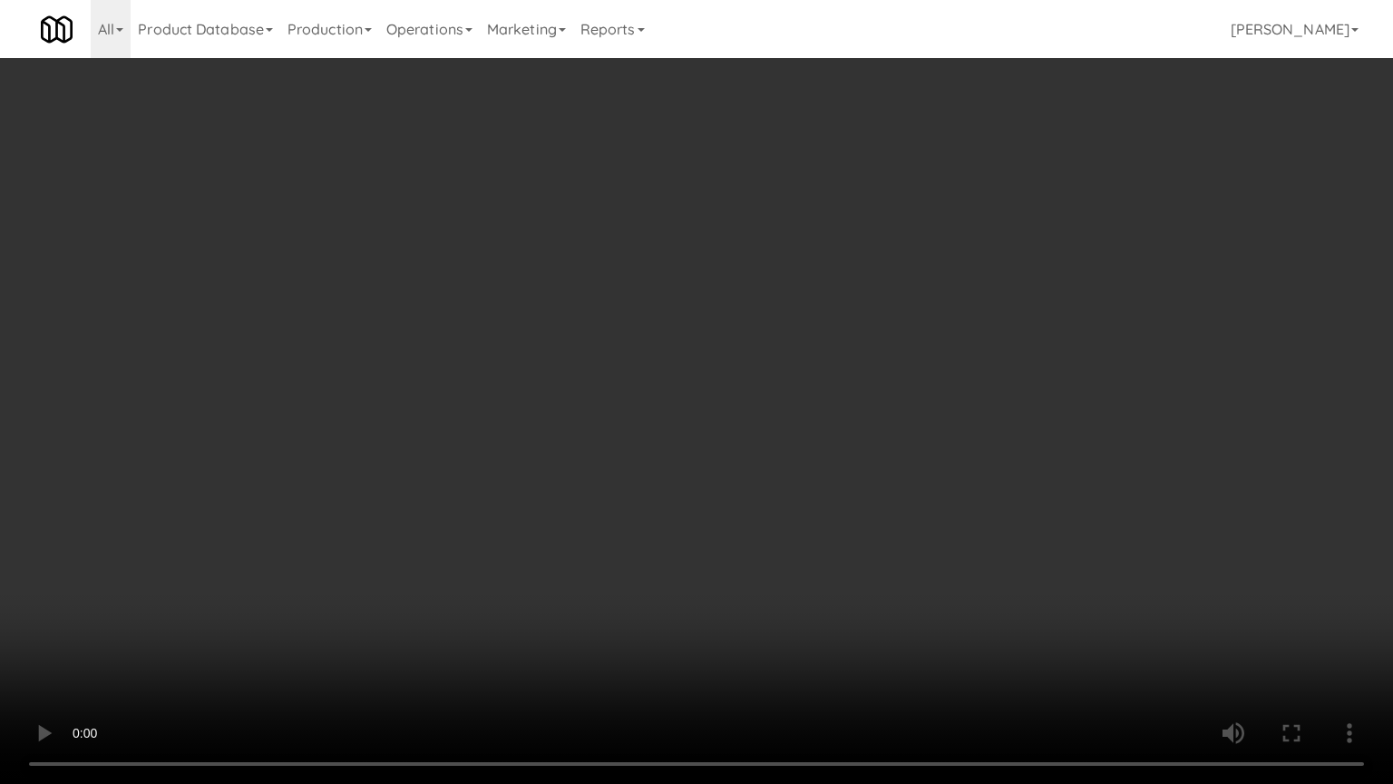
click at [824, 546] on video at bounding box center [696, 392] width 1393 height 784
drag, startPoint x: 822, startPoint y: 545, endPoint x: 810, endPoint y: 542, distance: 12.1
click at [821, 545] on video at bounding box center [696, 392] width 1393 height 784
click at [831, 516] on video at bounding box center [696, 392] width 1393 height 784
drag, startPoint x: 831, startPoint y: 516, endPoint x: 918, endPoint y: 331, distance: 204.5
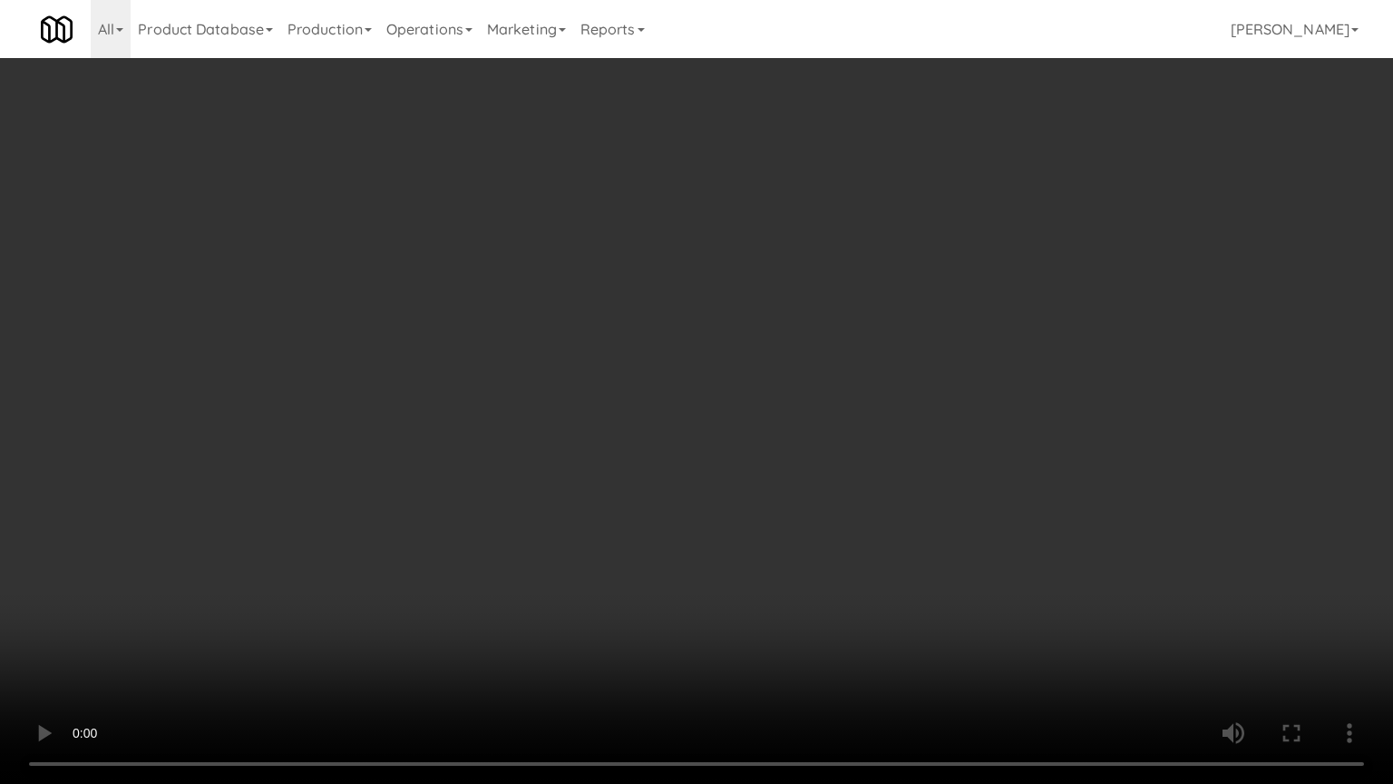
click at [831, 512] on video at bounding box center [696, 392] width 1393 height 784
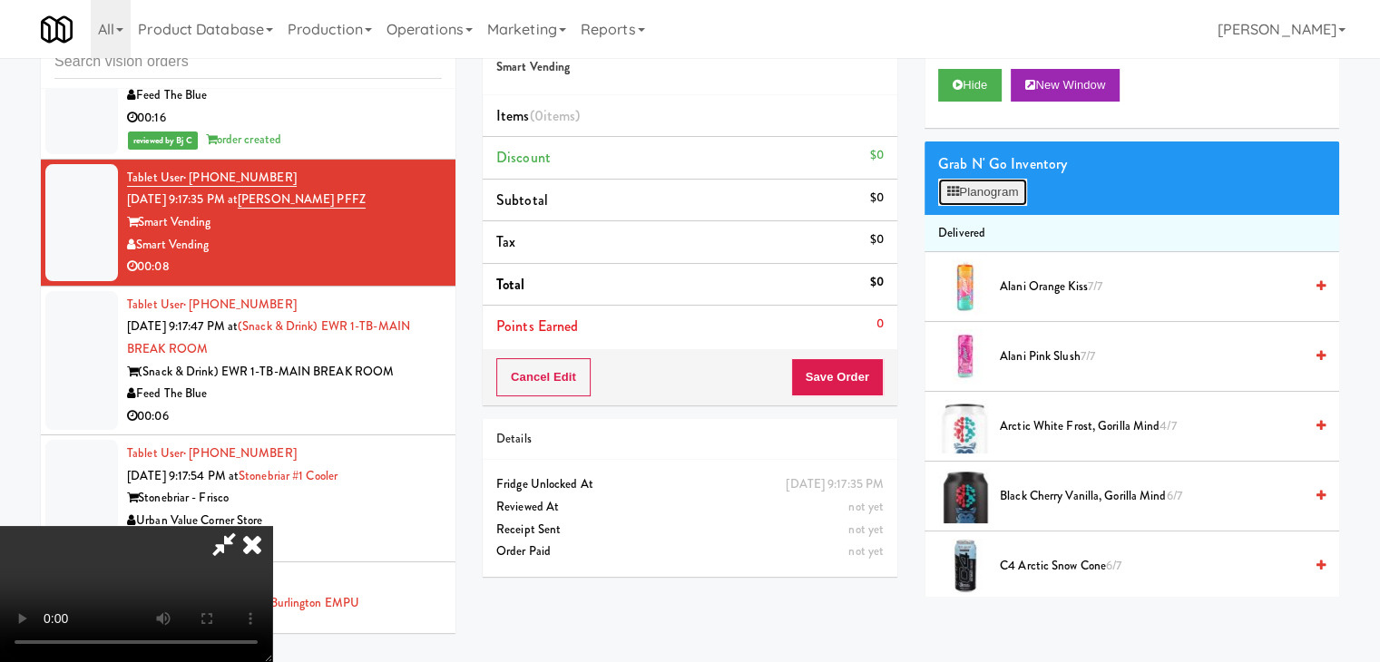
click at [1003, 198] on button "Planogram" at bounding box center [982, 192] width 89 height 27
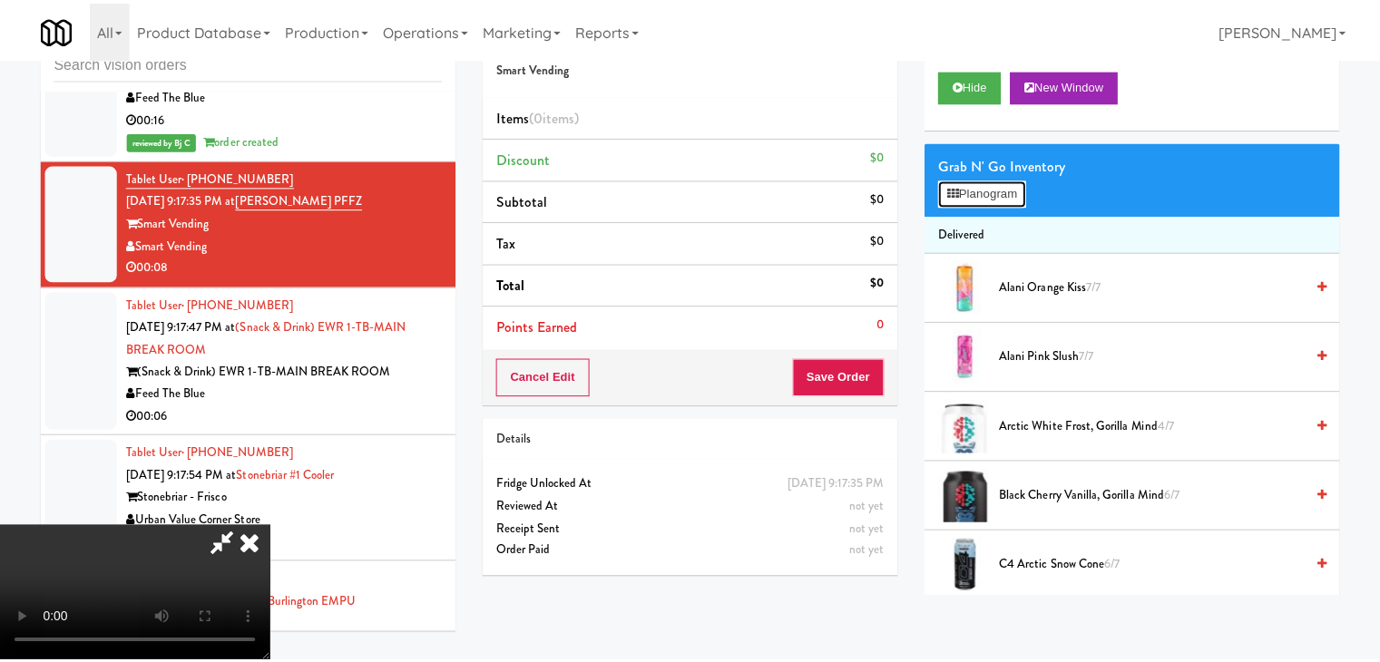
scroll to position [5741, 0]
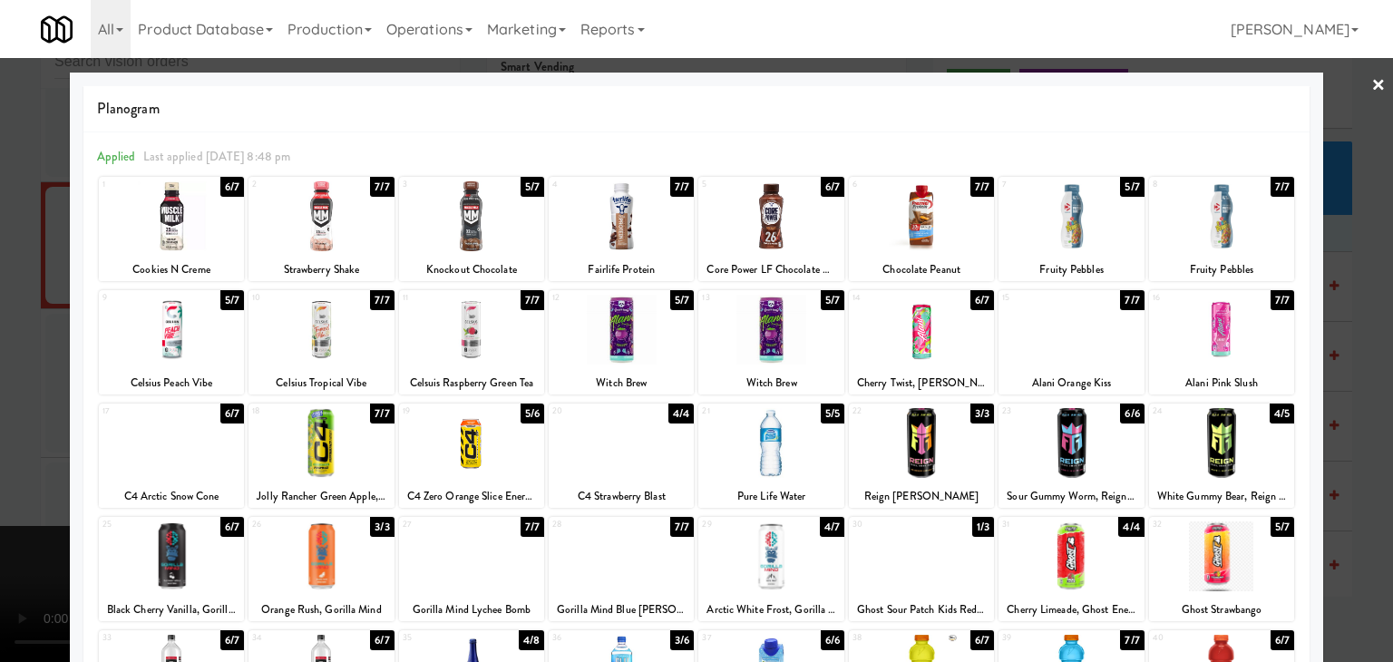
click at [1215, 442] on div at bounding box center [1221, 443] width 145 height 70
click at [1321, 442] on div at bounding box center [696, 331] width 1393 height 662
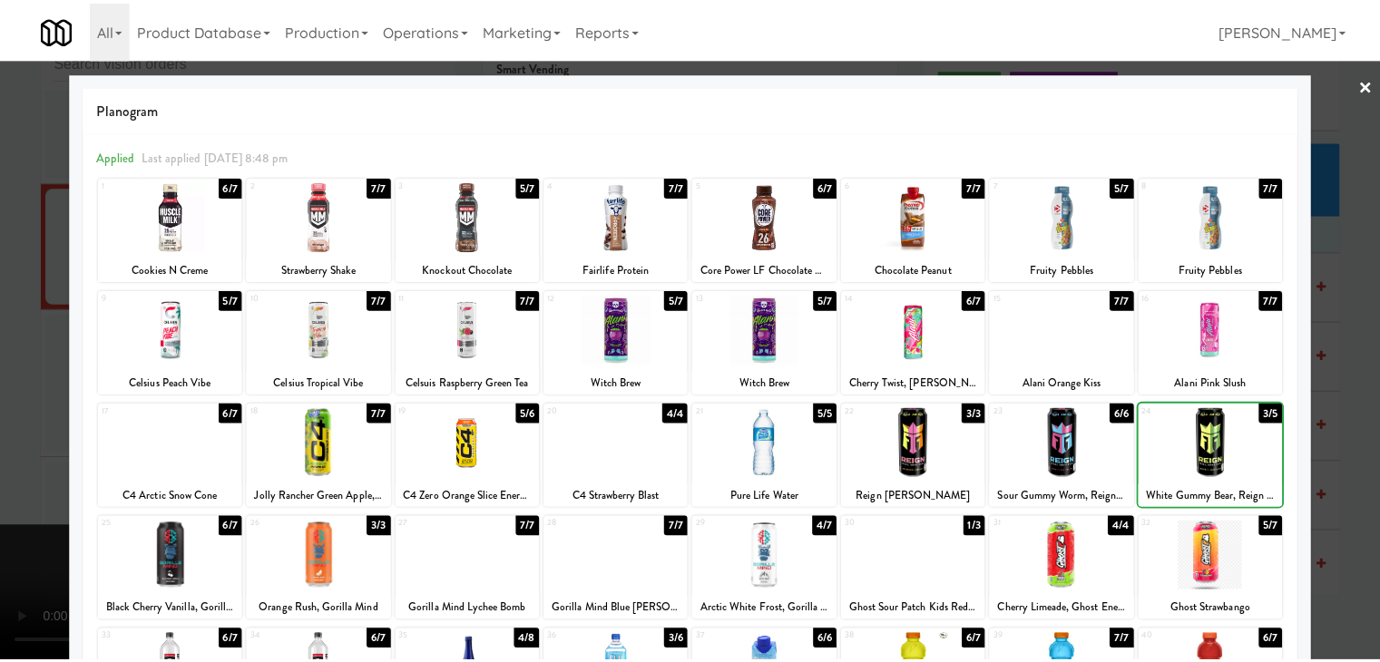
scroll to position [5764, 0]
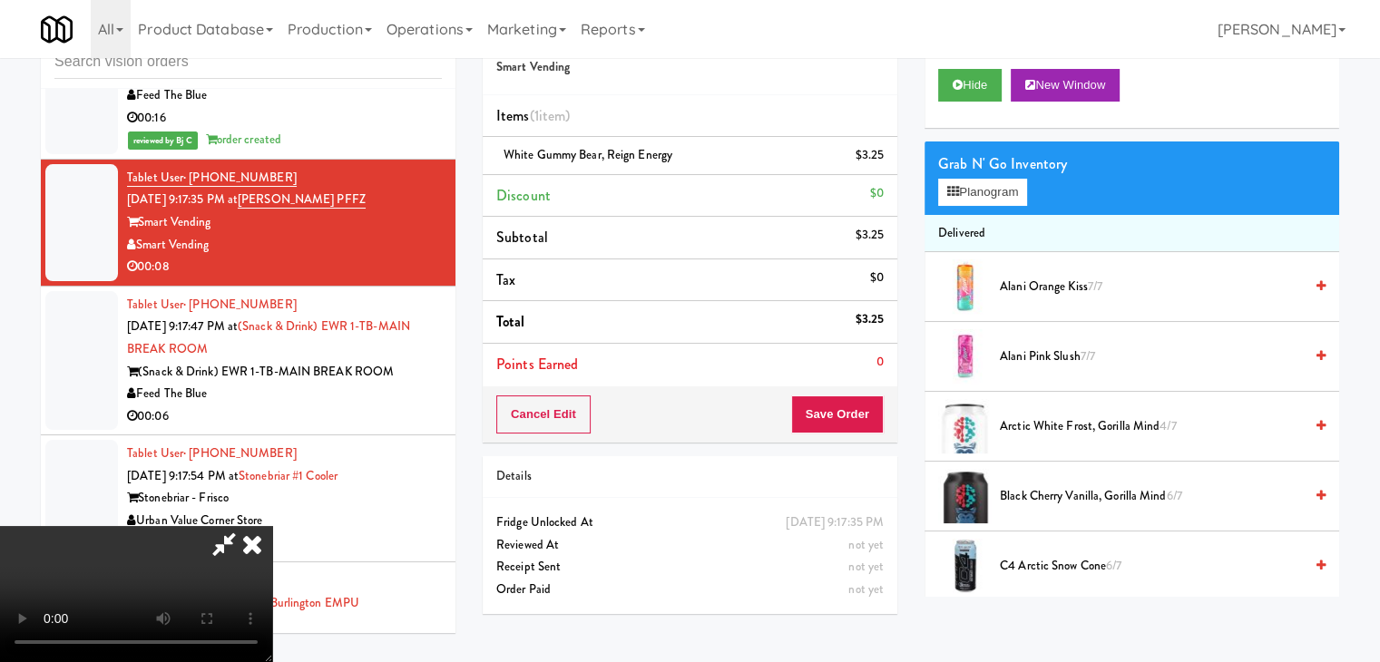
click at [272, 526] on video at bounding box center [136, 594] width 272 height 136
click at [870, 416] on button "Save Order" at bounding box center [837, 414] width 93 height 38
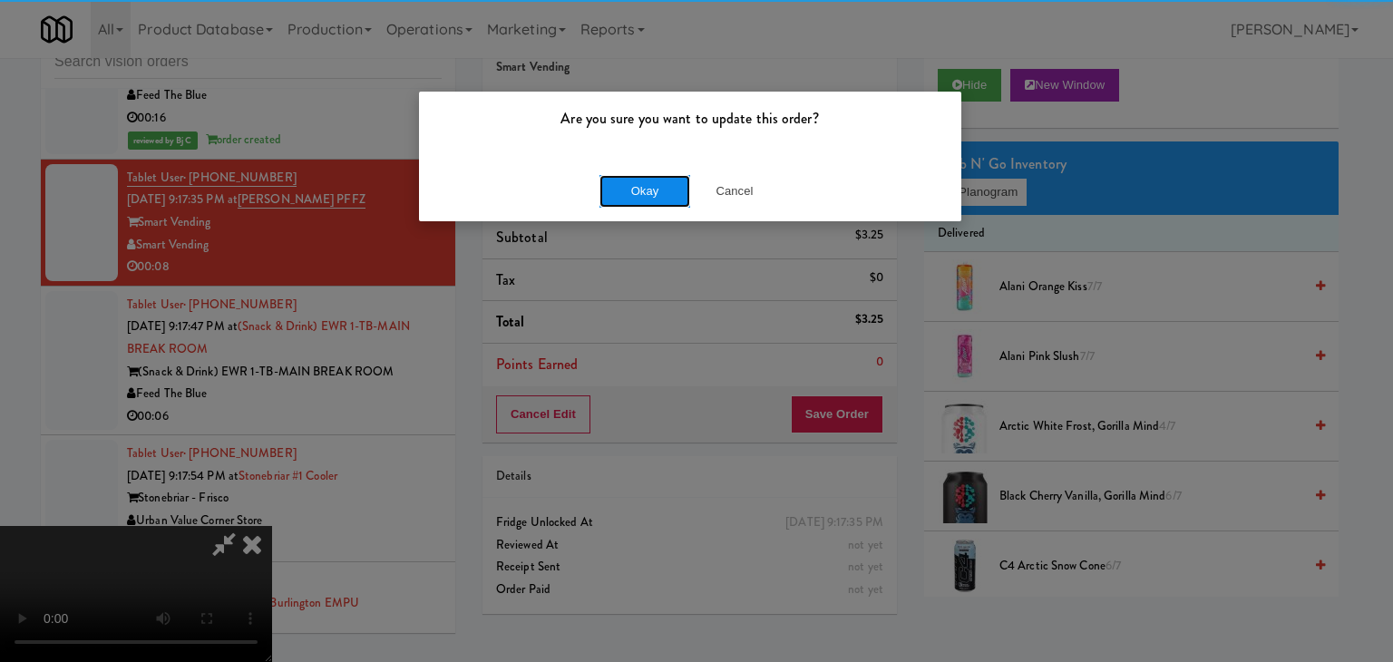
click at [666, 197] on button "Okay" at bounding box center [645, 191] width 91 height 33
click at [664, 197] on div "Okay Cancel" at bounding box center [690, 191] width 542 height 61
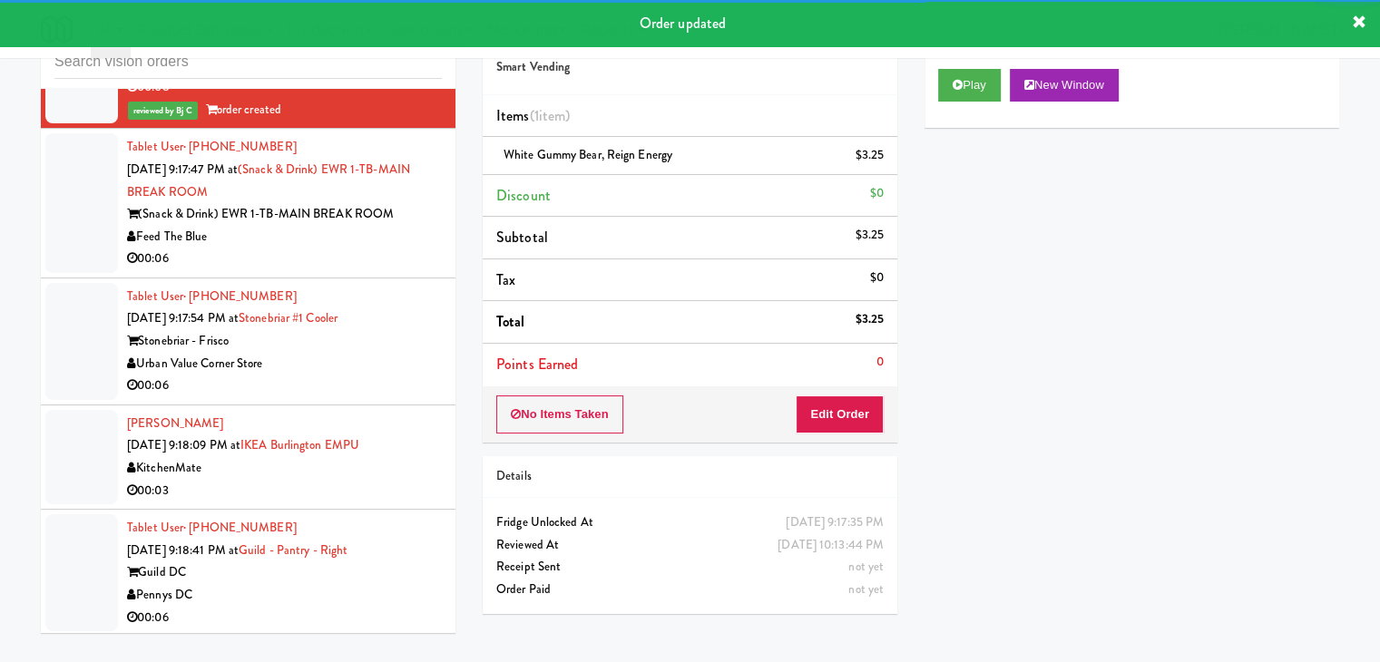
scroll to position [5968, 0]
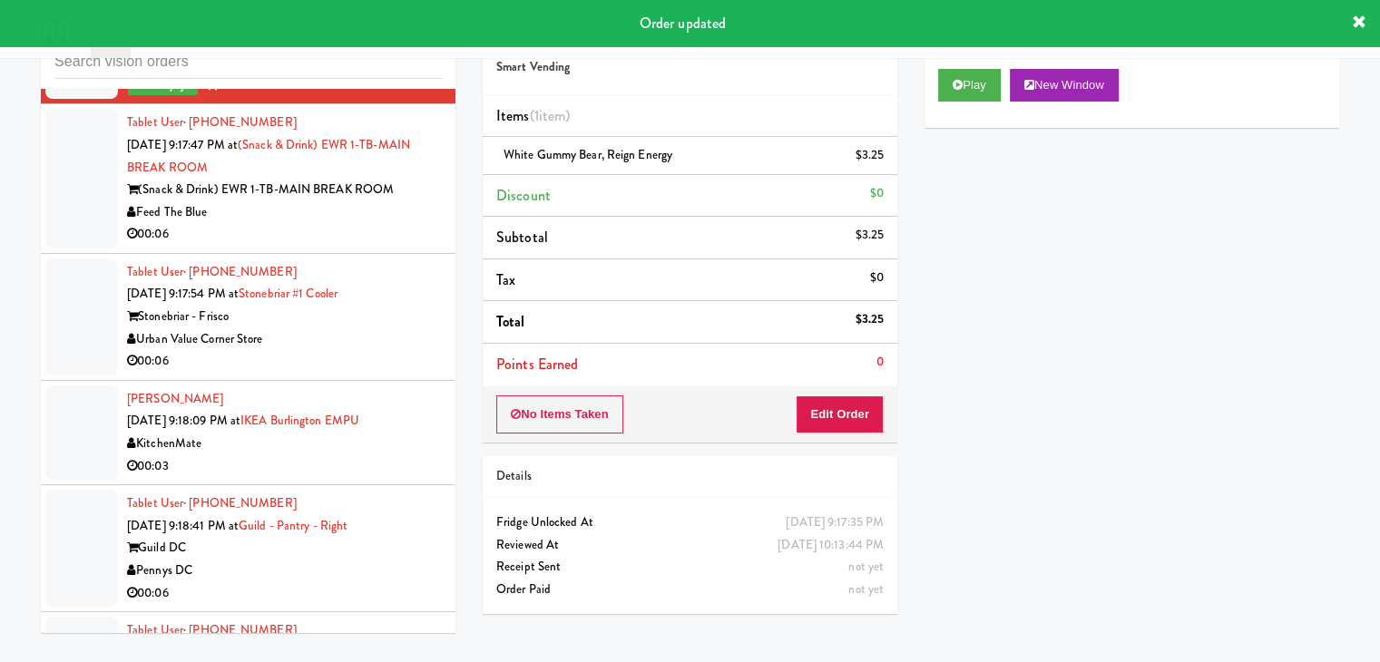
click at [313, 223] on div "00:06" at bounding box center [284, 234] width 315 height 23
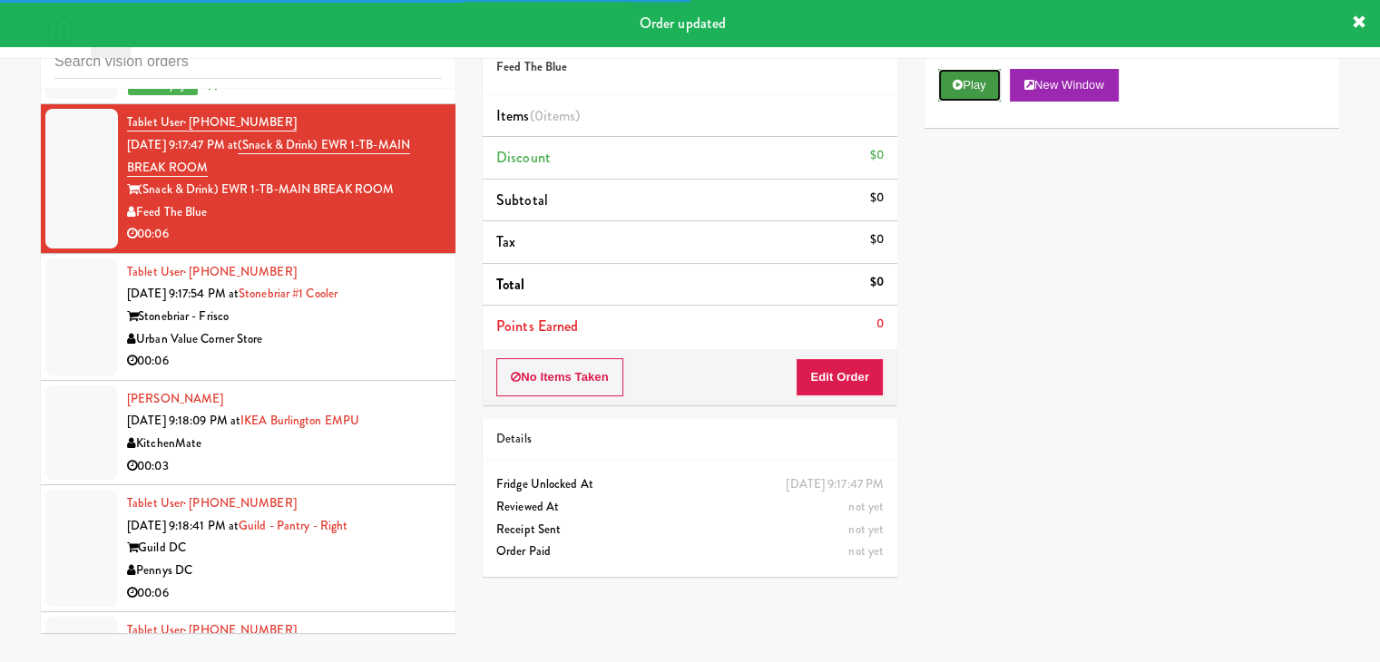
click at [978, 81] on button "Play" at bounding box center [969, 85] width 63 height 33
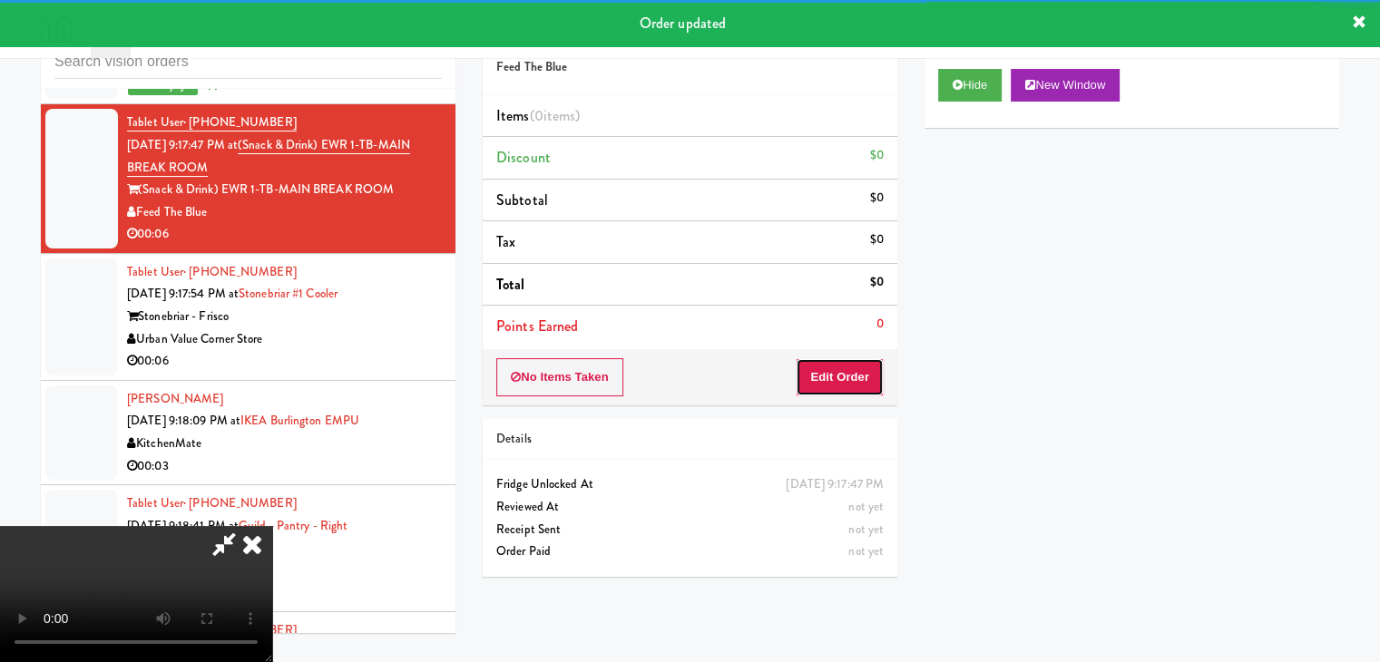
click at [849, 366] on button "Edit Order" at bounding box center [839, 377] width 88 height 38
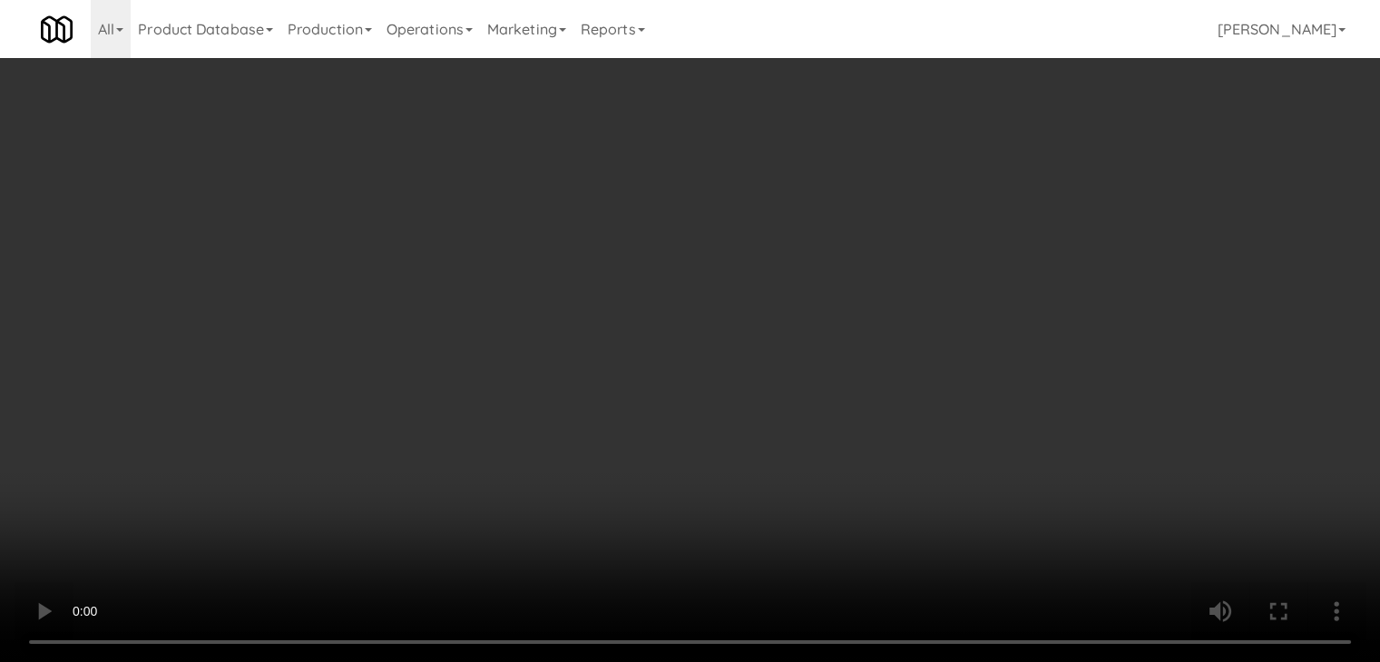
scroll to position [5945, 0]
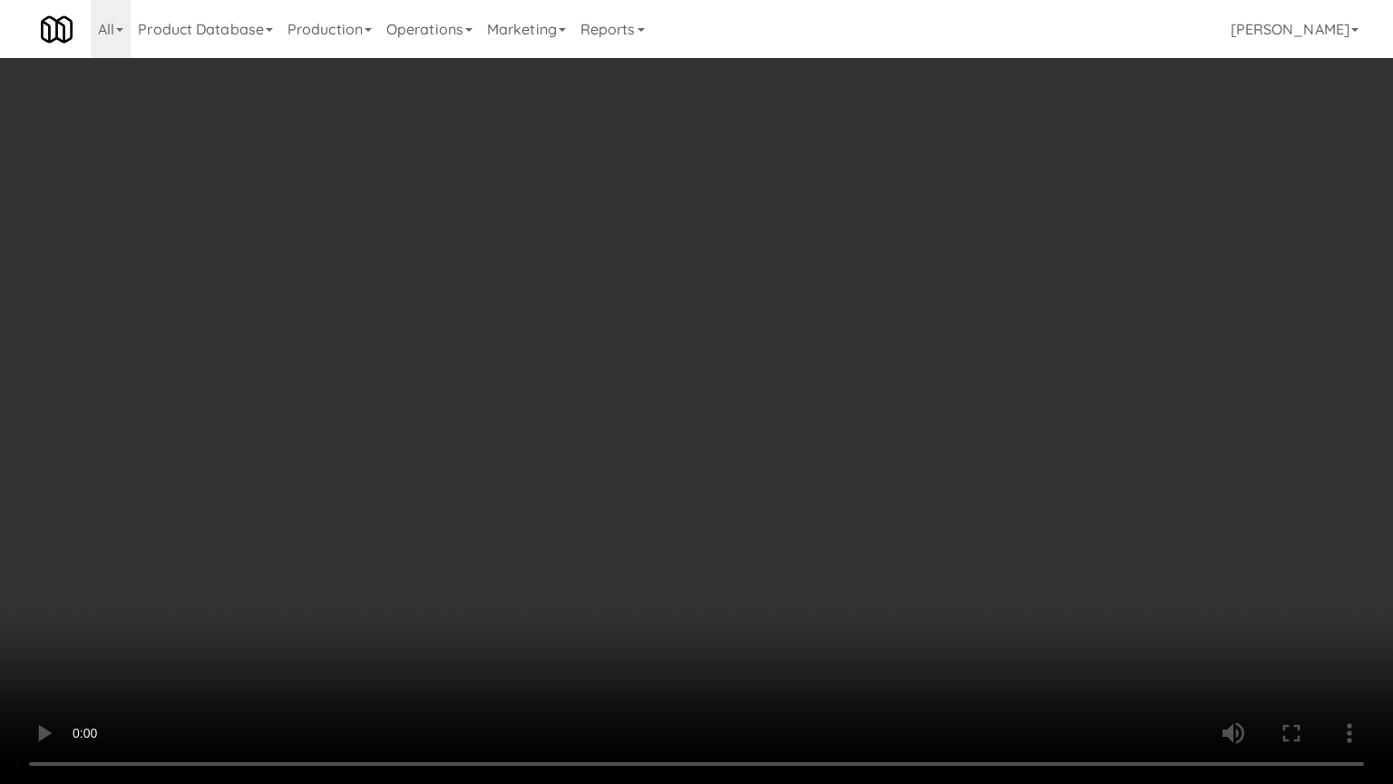
click at [777, 552] on video at bounding box center [696, 392] width 1393 height 784
click at [776, 551] on video at bounding box center [696, 392] width 1393 height 784
click at [782, 543] on video at bounding box center [696, 392] width 1393 height 784
click at [781, 551] on video at bounding box center [696, 392] width 1393 height 784
click at [800, 546] on video at bounding box center [696, 392] width 1393 height 784
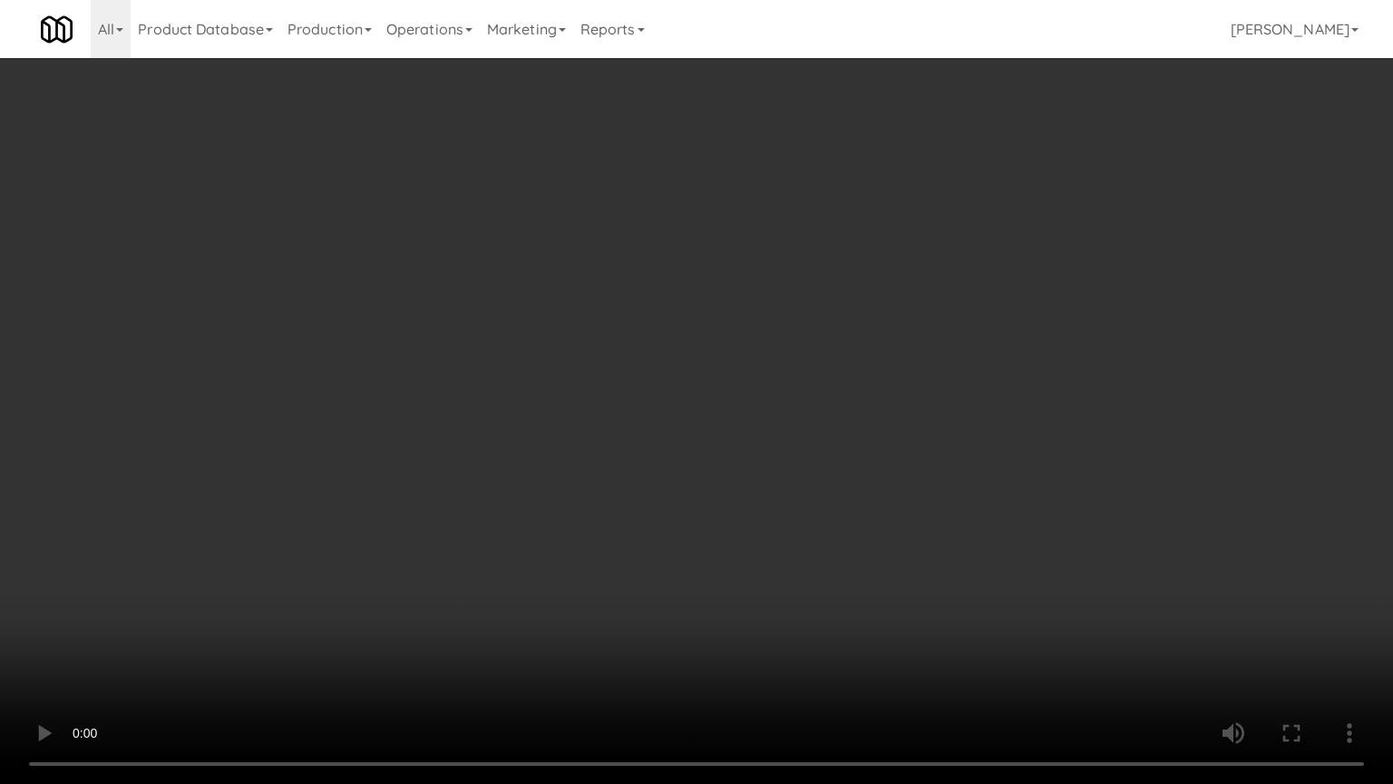
click at [800, 546] on video at bounding box center [696, 392] width 1393 height 784
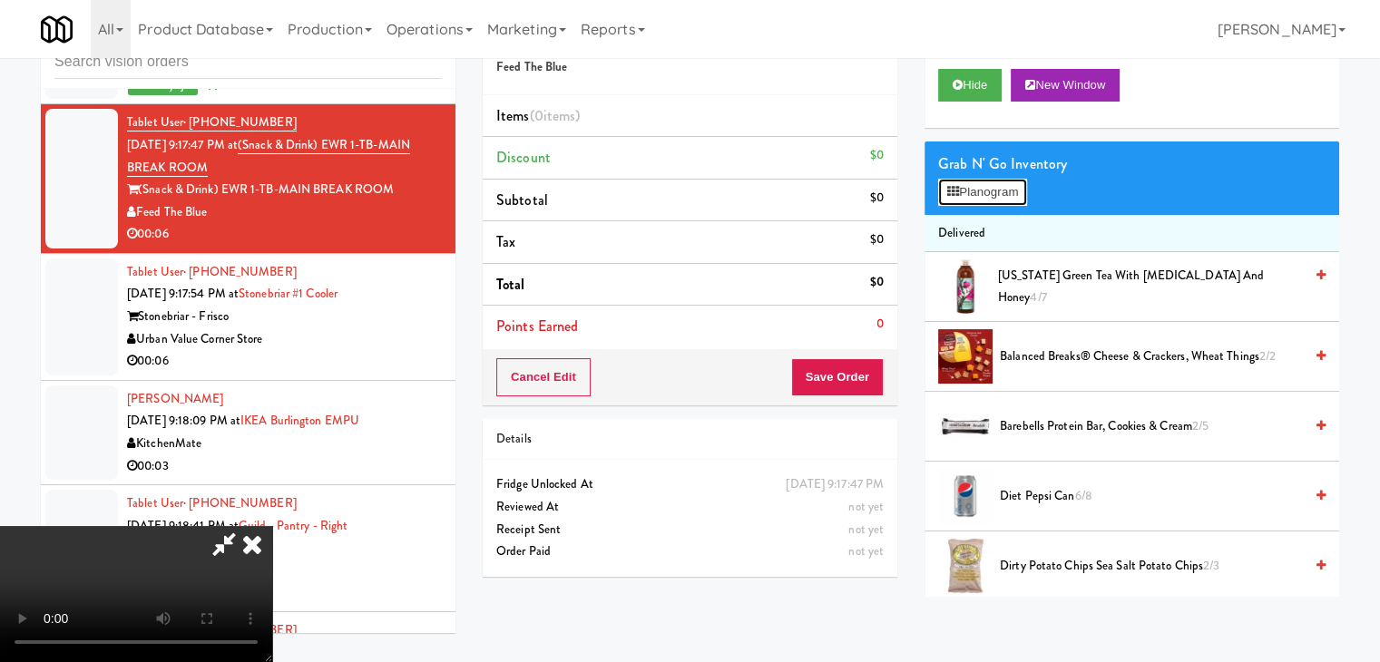
click at [998, 197] on button "Planogram" at bounding box center [982, 192] width 89 height 27
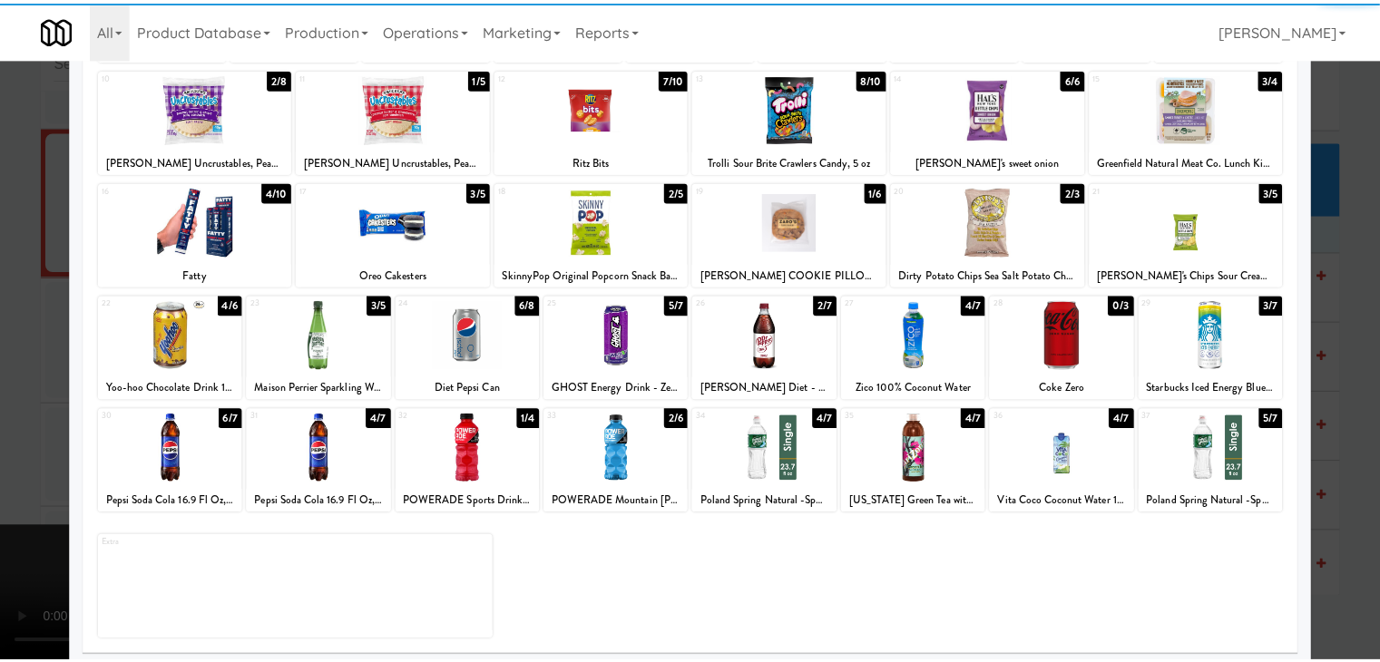
scroll to position [229, 0]
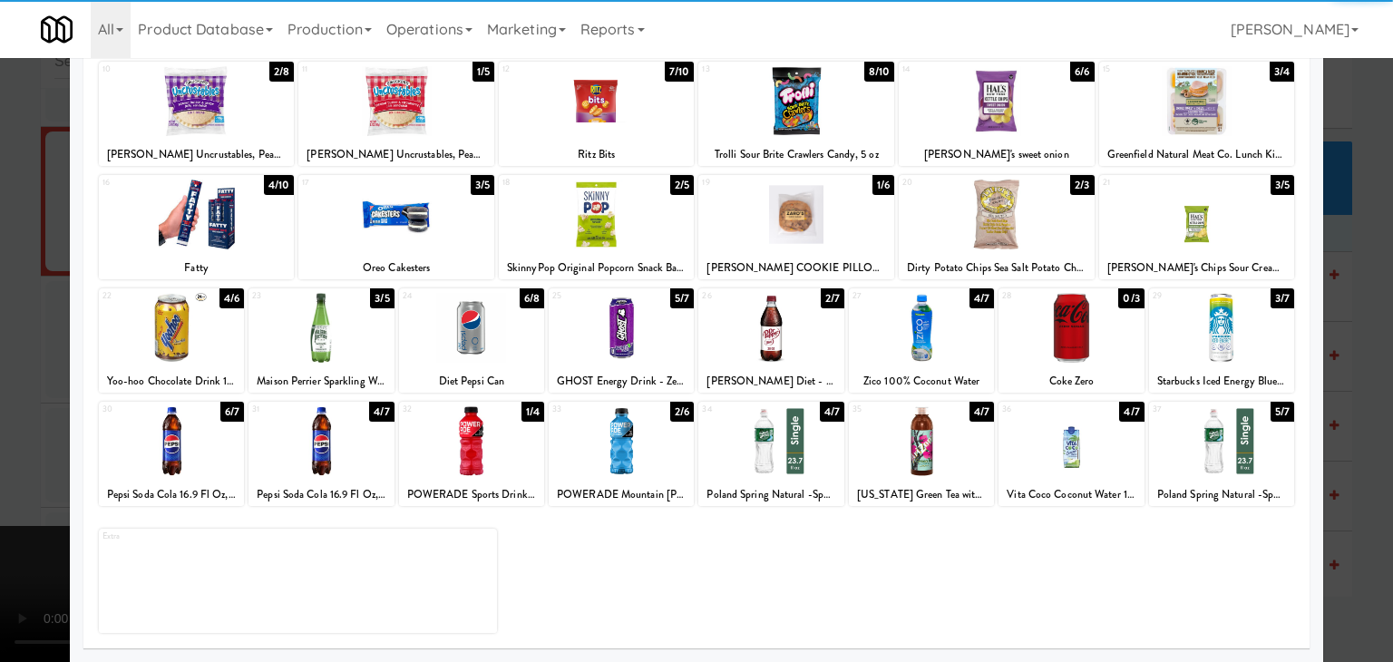
click at [771, 309] on div at bounding box center [770, 328] width 145 height 70
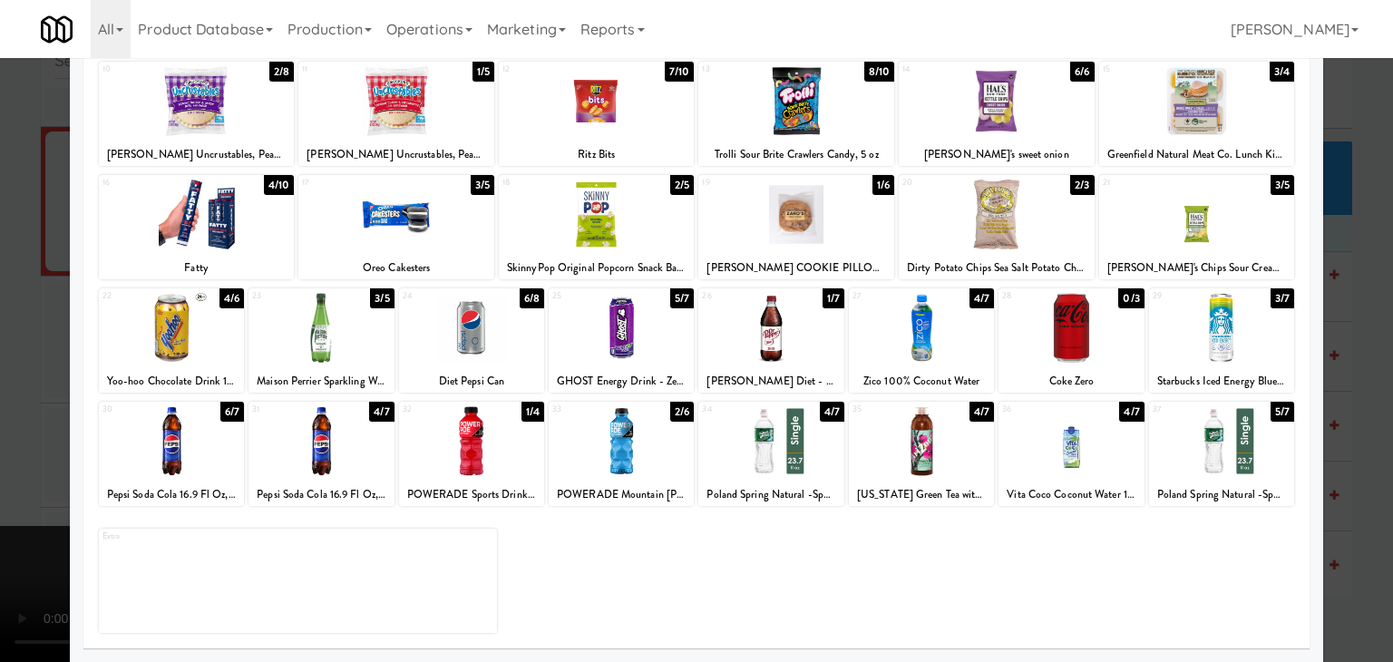
drag, startPoint x: 0, startPoint y: 335, endPoint x: 248, endPoint y: 344, distance: 247.8
click at [23, 335] on div at bounding box center [696, 331] width 1393 height 662
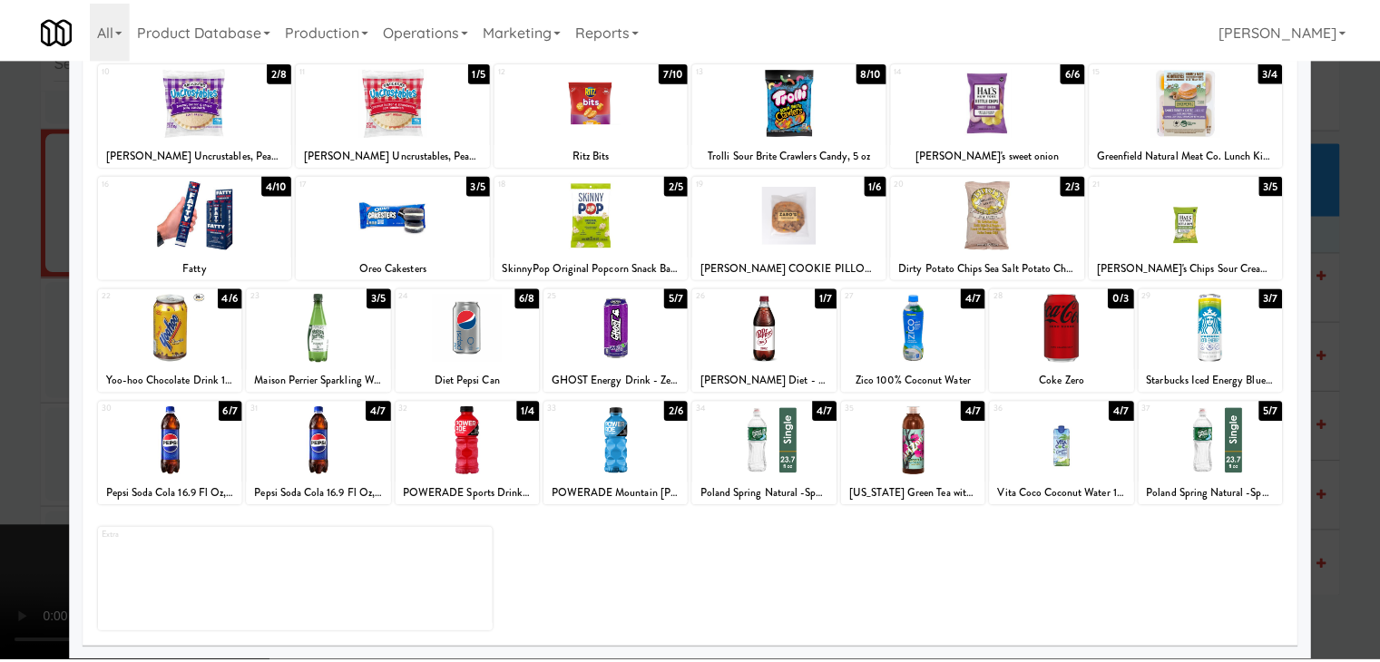
scroll to position [5968, 0]
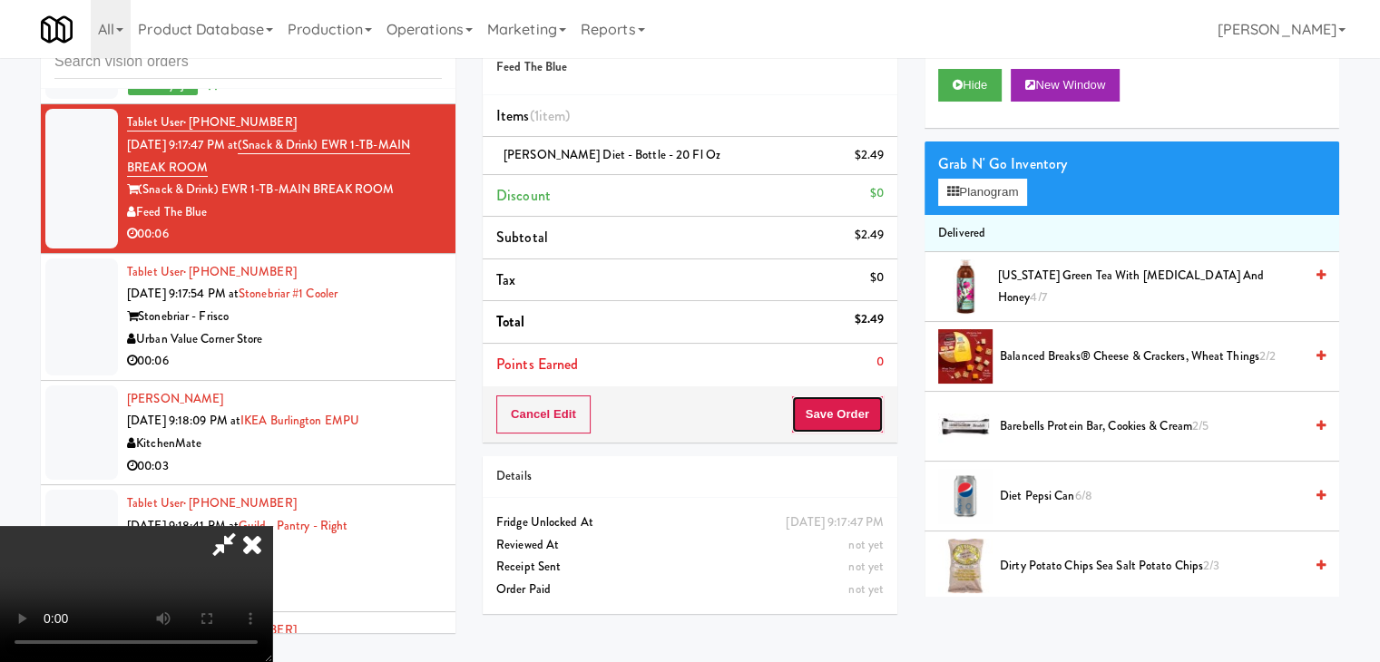
click at [831, 396] on button "Save Order" at bounding box center [837, 414] width 93 height 38
click at [833, 397] on button "Save Order" at bounding box center [837, 414] width 93 height 38
click at [833, 399] on button "Save Order" at bounding box center [837, 414] width 93 height 38
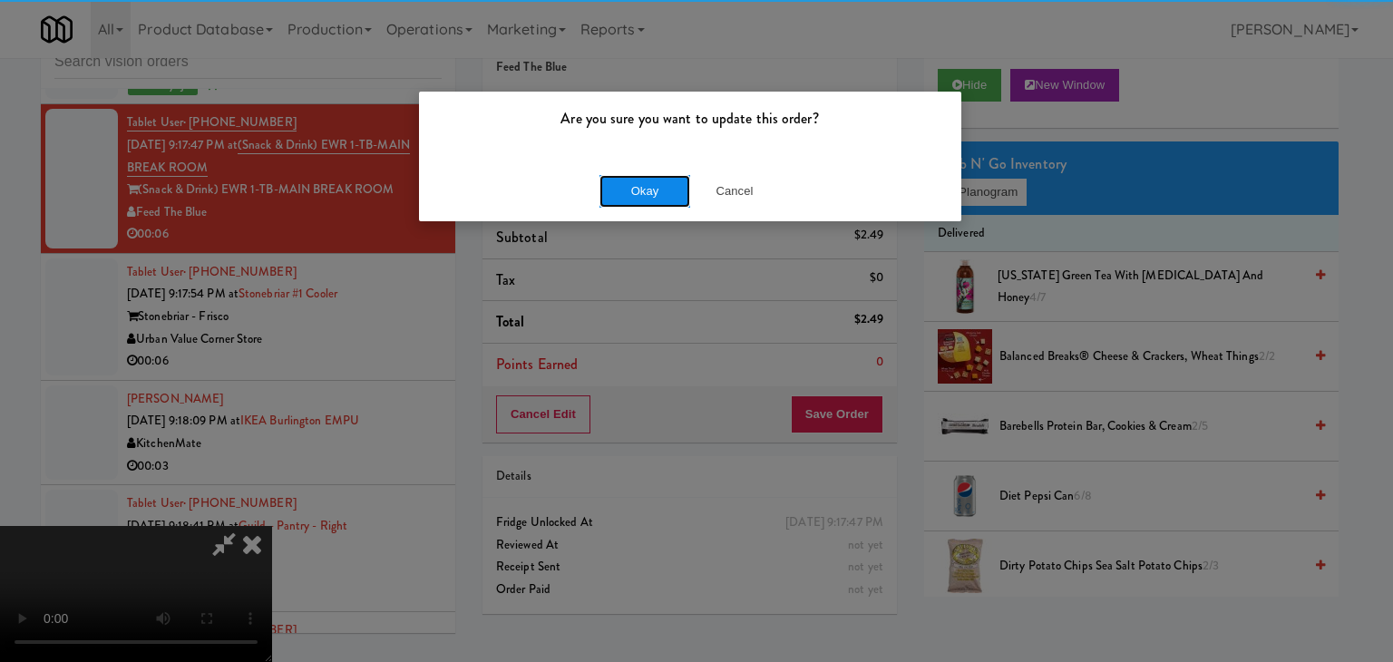
click at [642, 180] on button "Okay" at bounding box center [645, 191] width 91 height 33
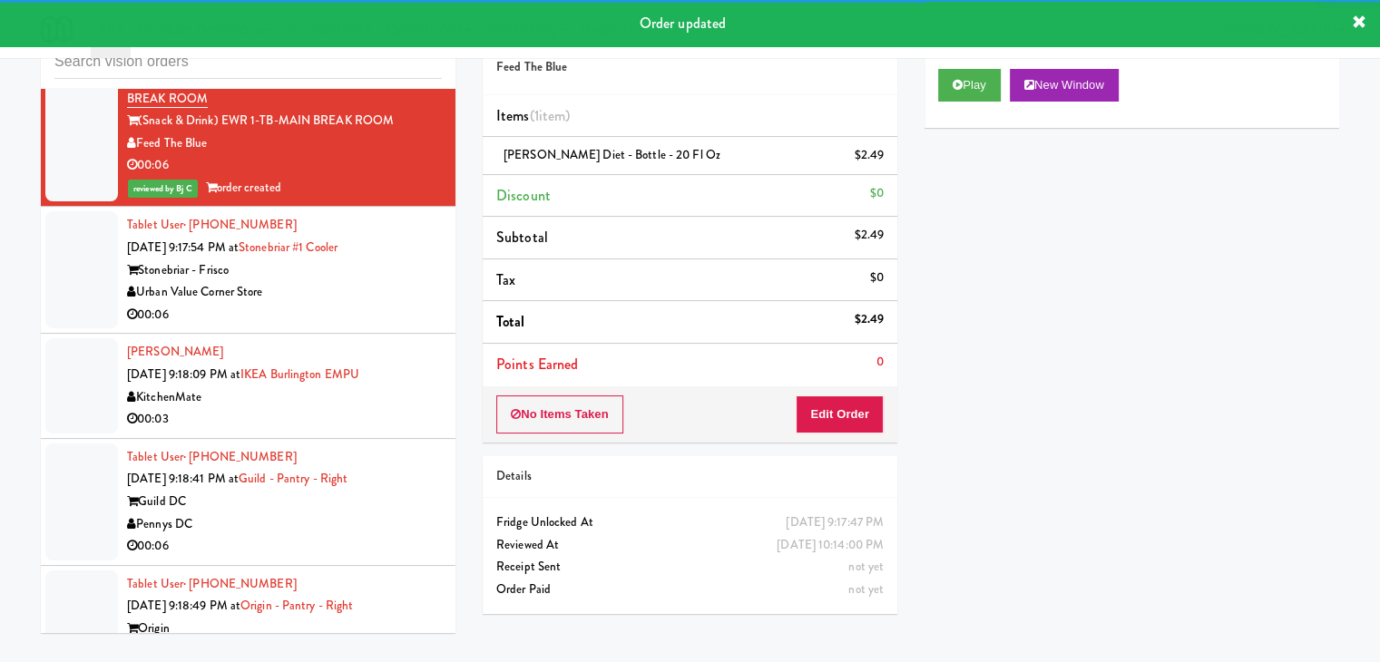
scroll to position [6149, 0]
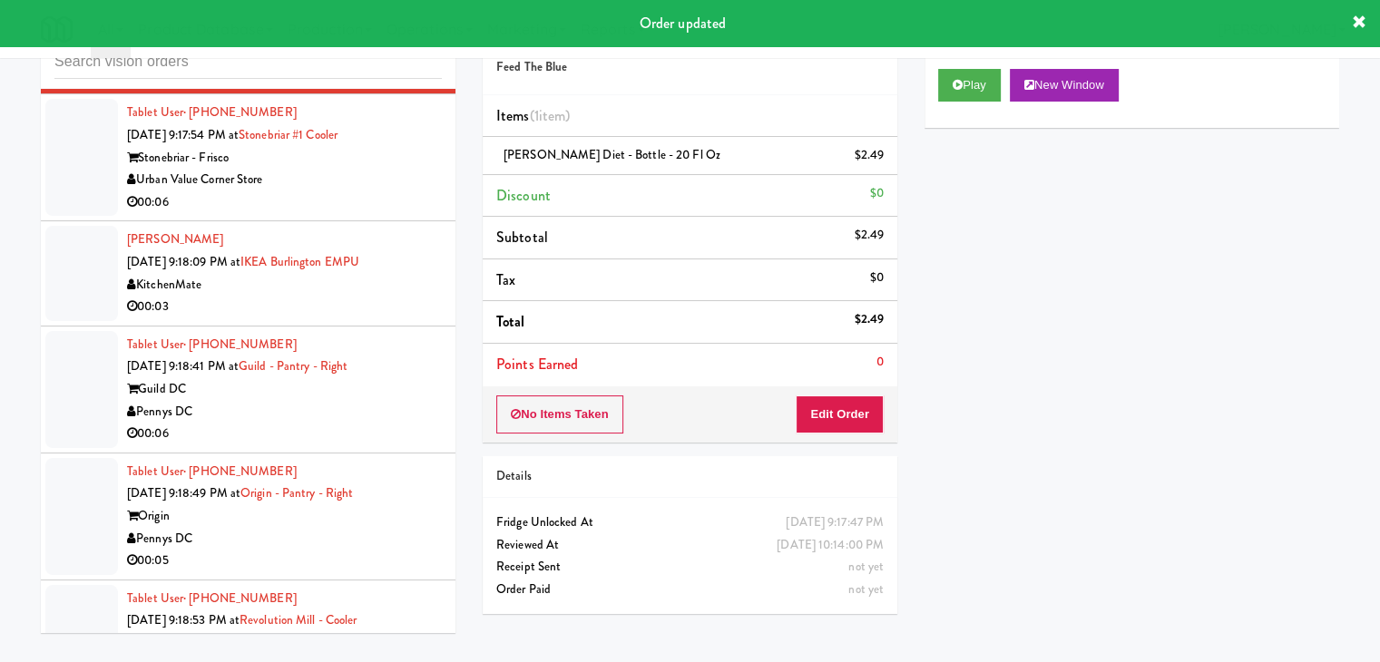
click at [364, 191] on div "00:06" at bounding box center [284, 202] width 315 height 23
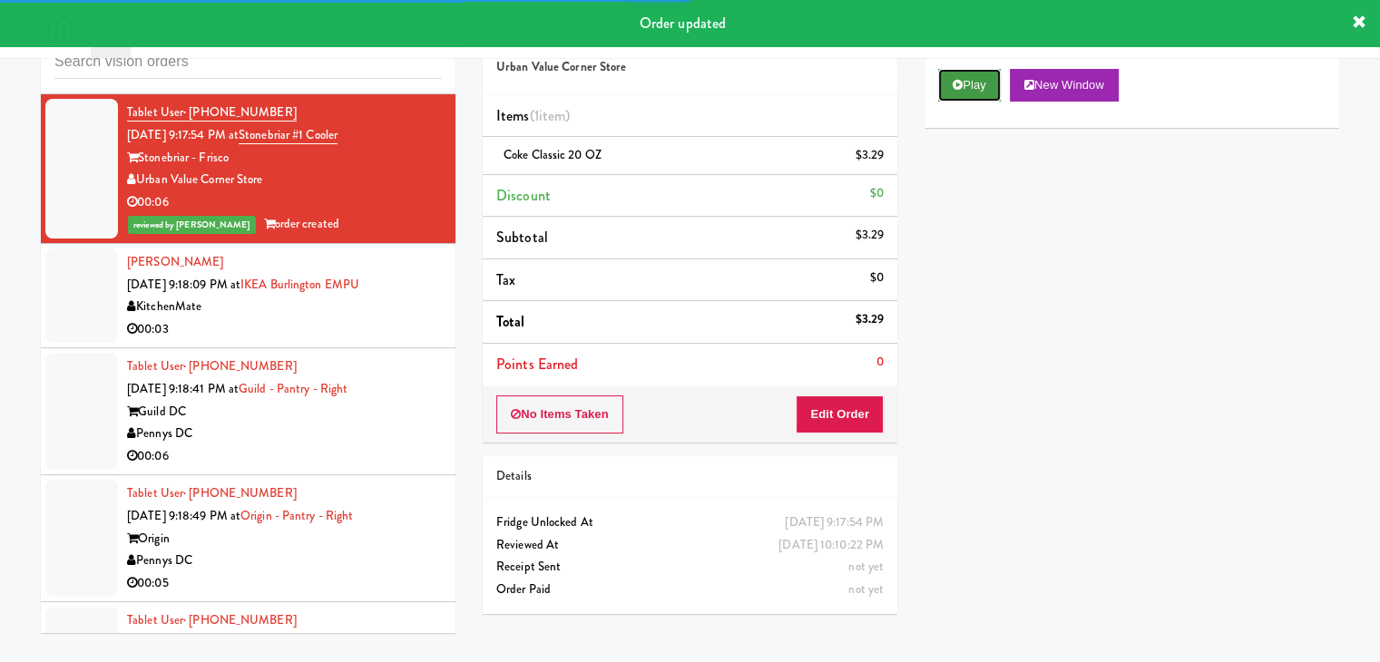
click at [987, 79] on button "Play" at bounding box center [969, 85] width 63 height 33
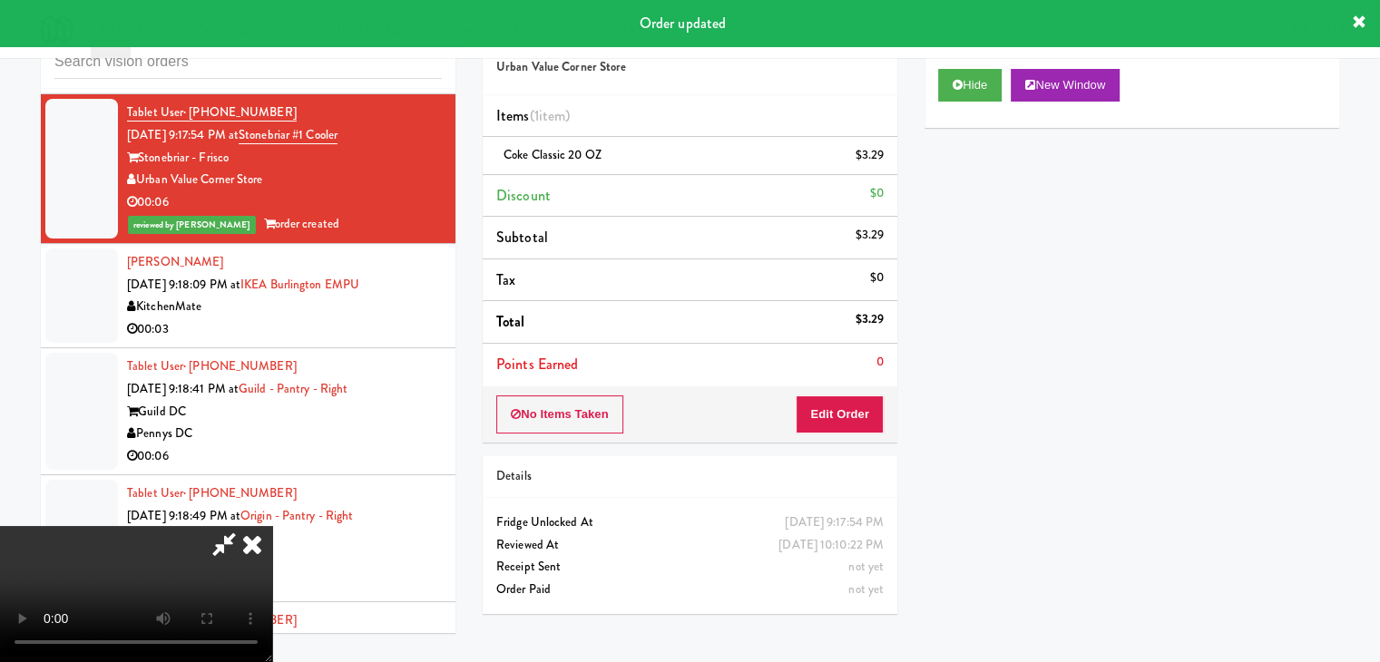
click at [352, 318] on div "00:03" at bounding box center [284, 329] width 315 height 23
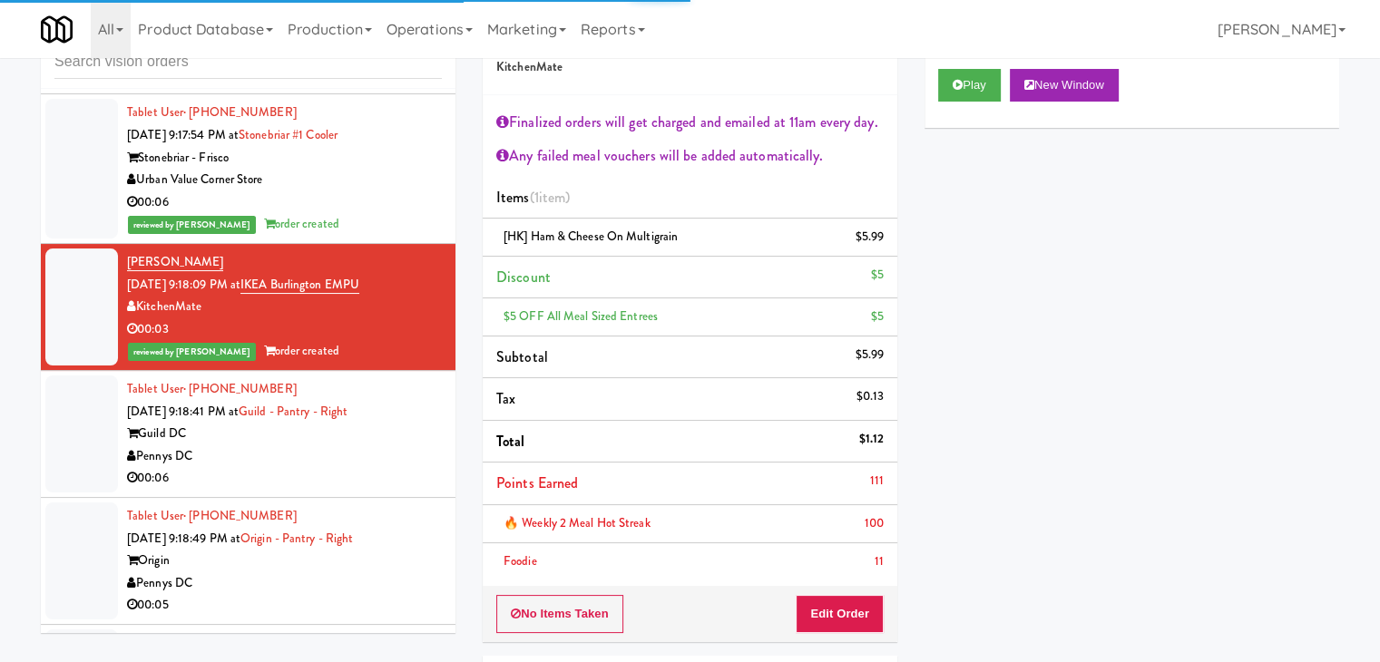
click at [345, 445] on div "Pennys DC" at bounding box center [284, 456] width 315 height 23
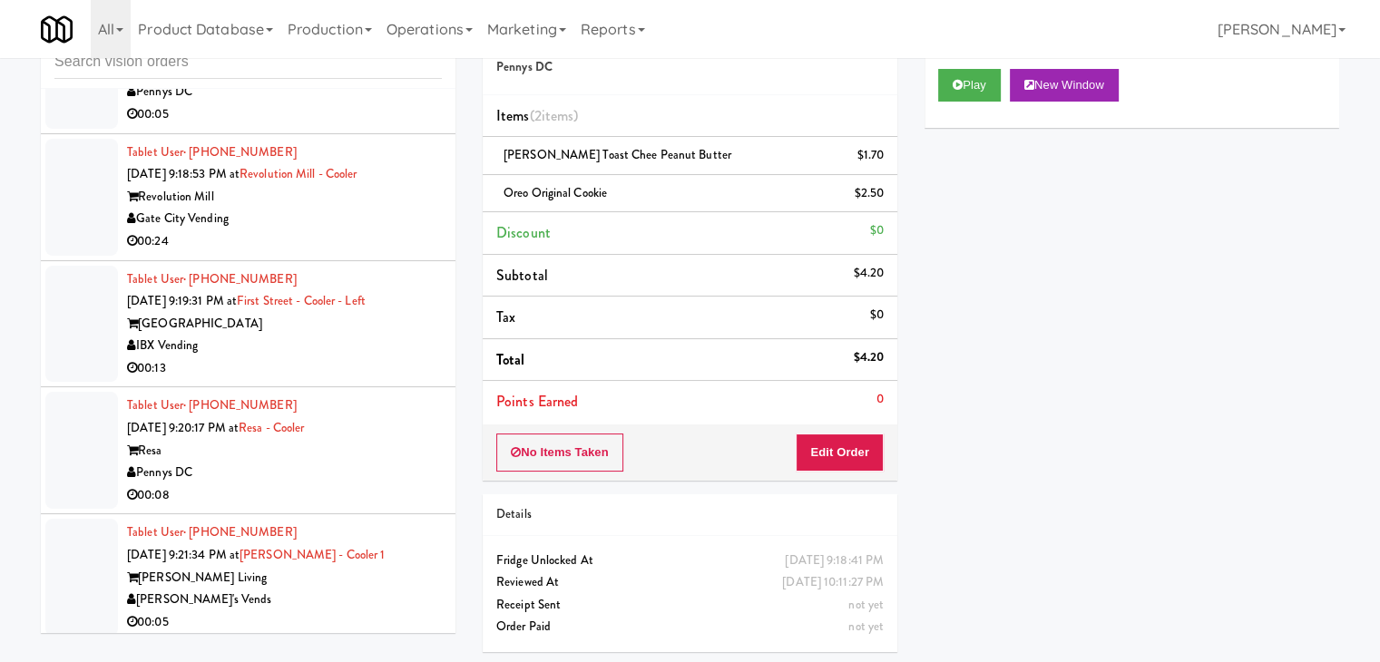
scroll to position [6694, 0]
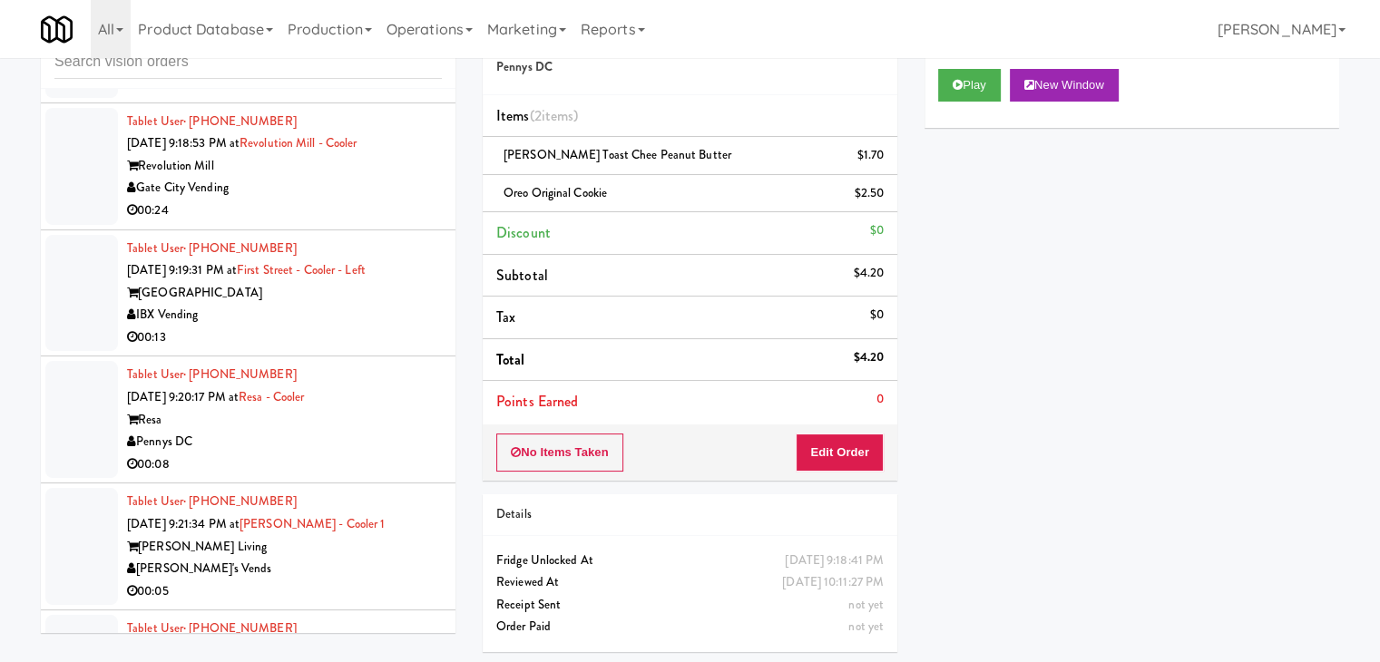
click at [360, 431] on div "Pennys DC" at bounding box center [284, 442] width 315 height 23
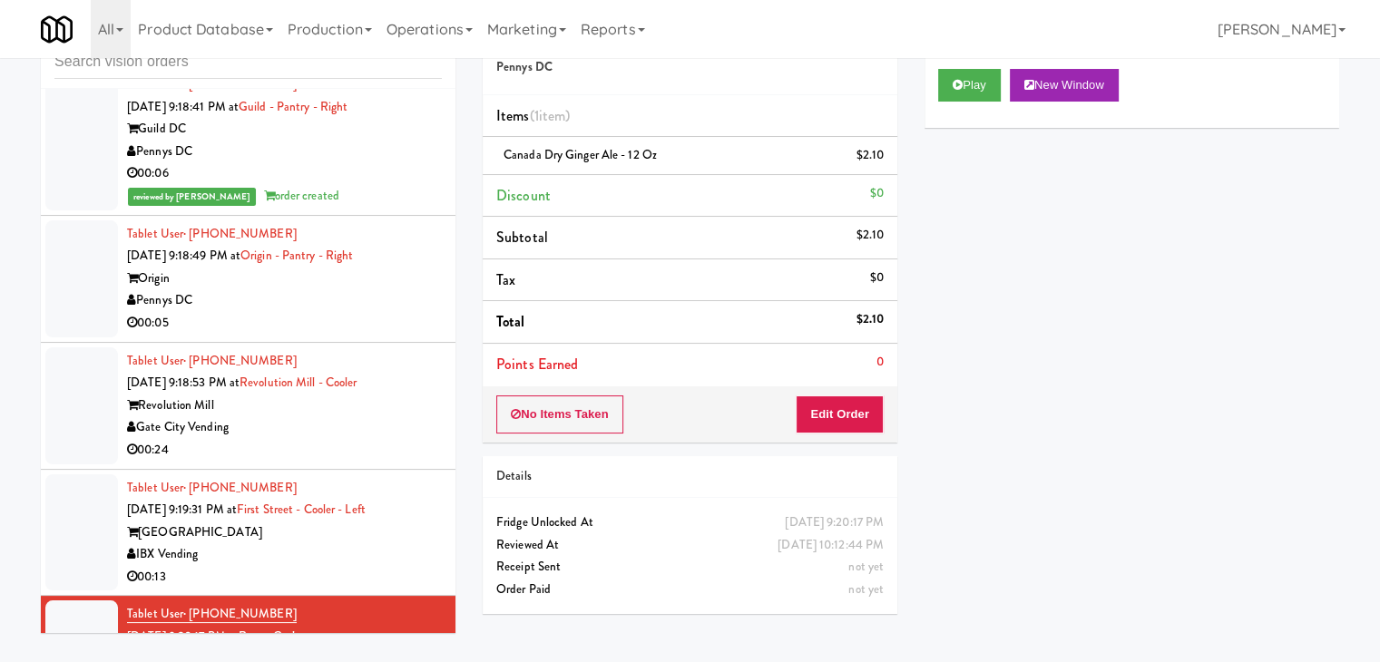
scroll to position [6422, 0]
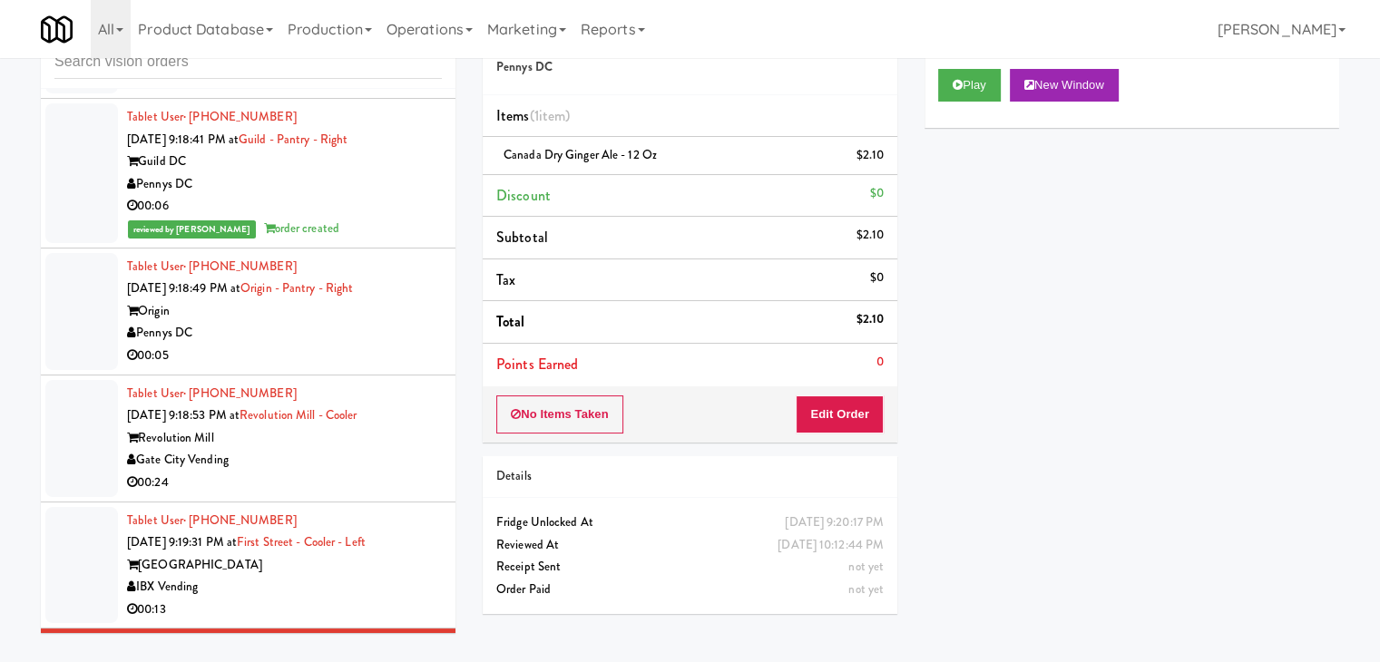
click at [319, 345] on div "00:05" at bounding box center [284, 356] width 315 height 23
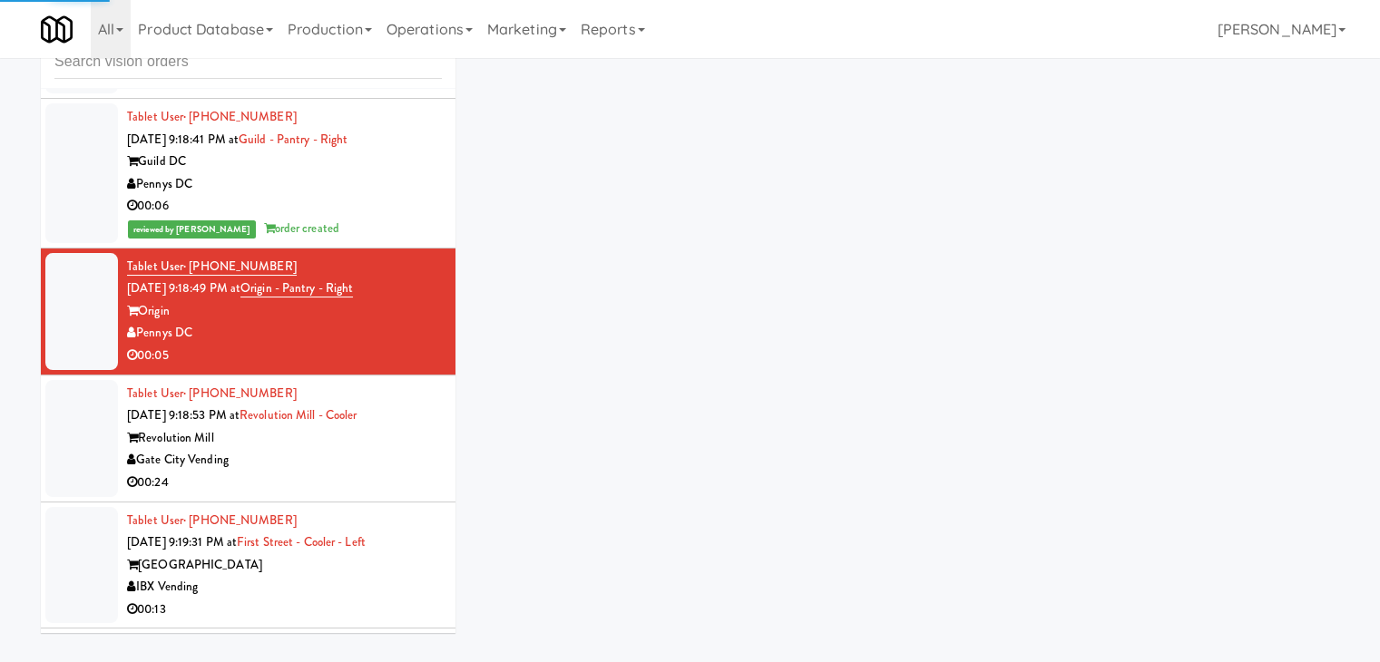
click at [356, 449] on div "Gate City Vending" at bounding box center [284, 460] width 315 height 23
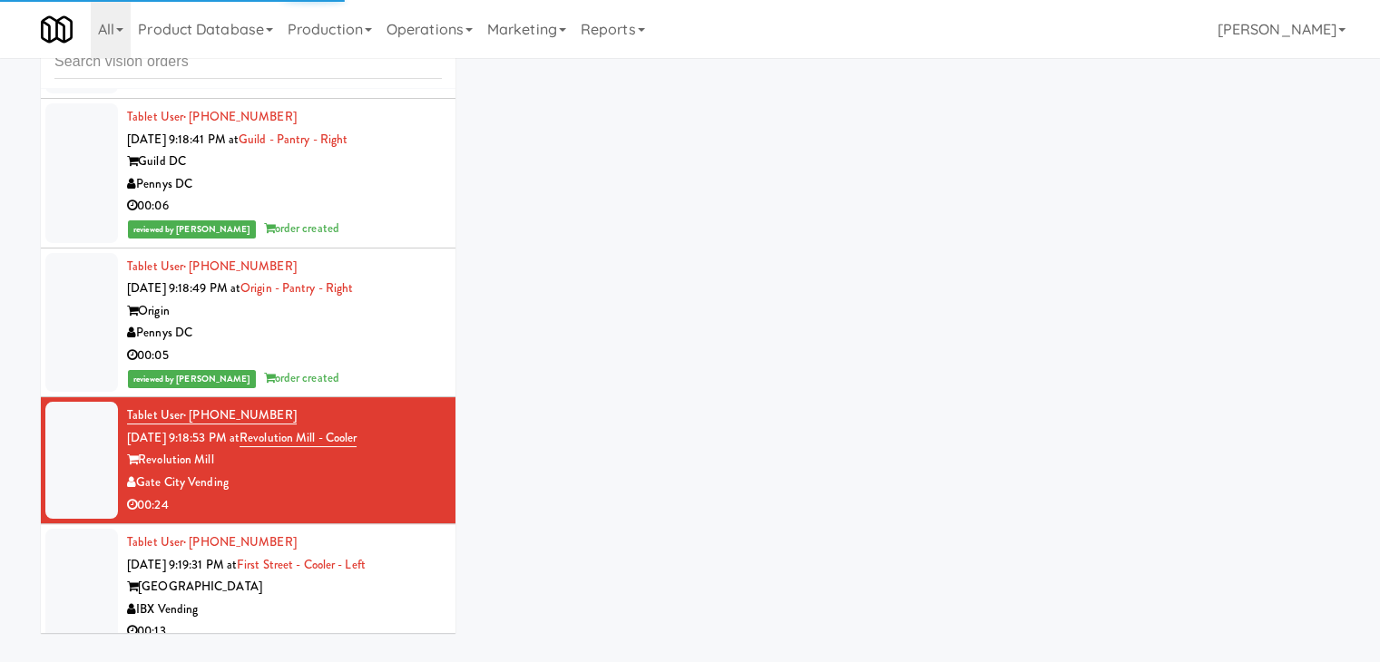
click at [308, 576] on div "[GEOGRAPHIC_DATA]" at bounding box center [284, 587] width 315 height 23
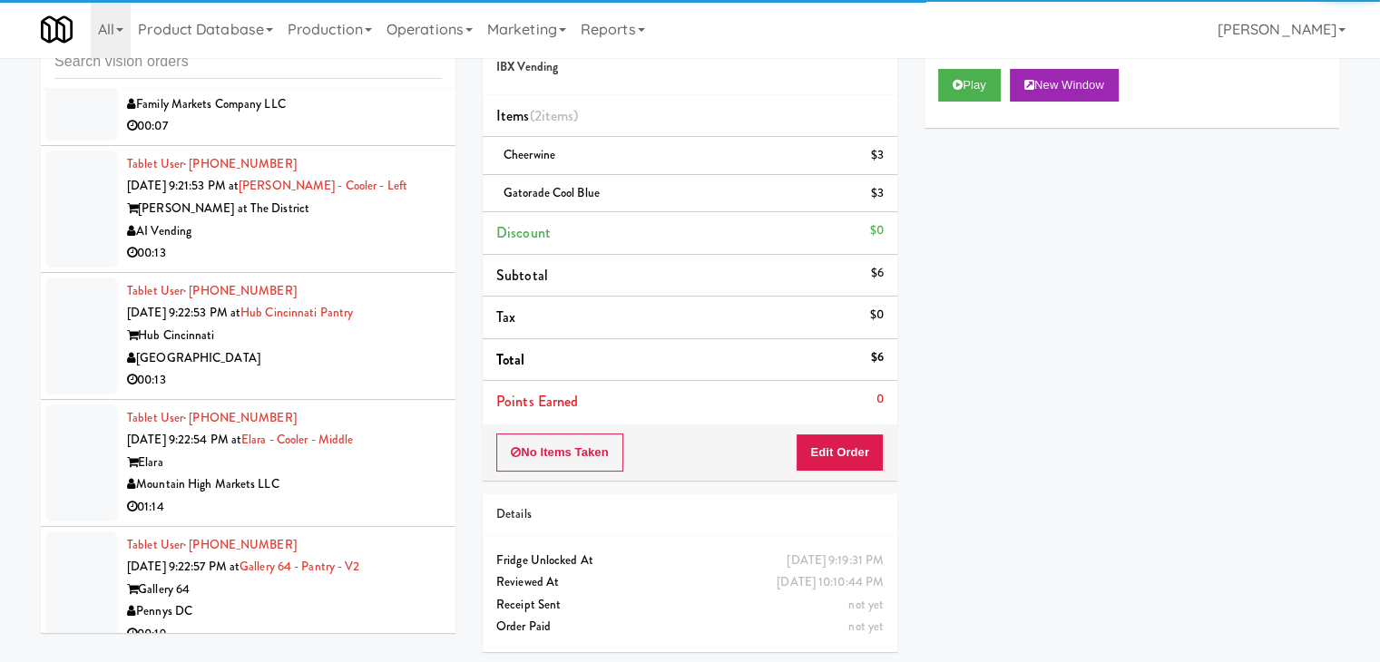
scroll to position [7419, 0]
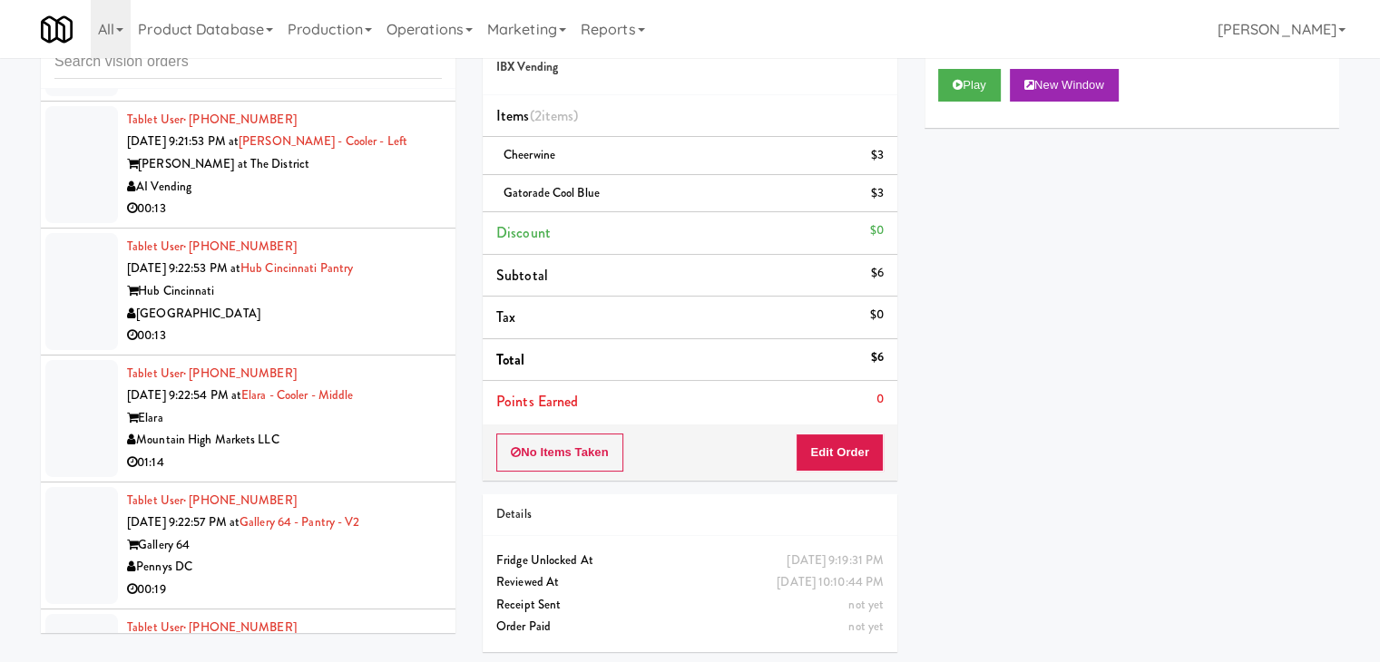
click at [354, 452] on div "01:14" at bounding box center [284, 463] width 315 height 23
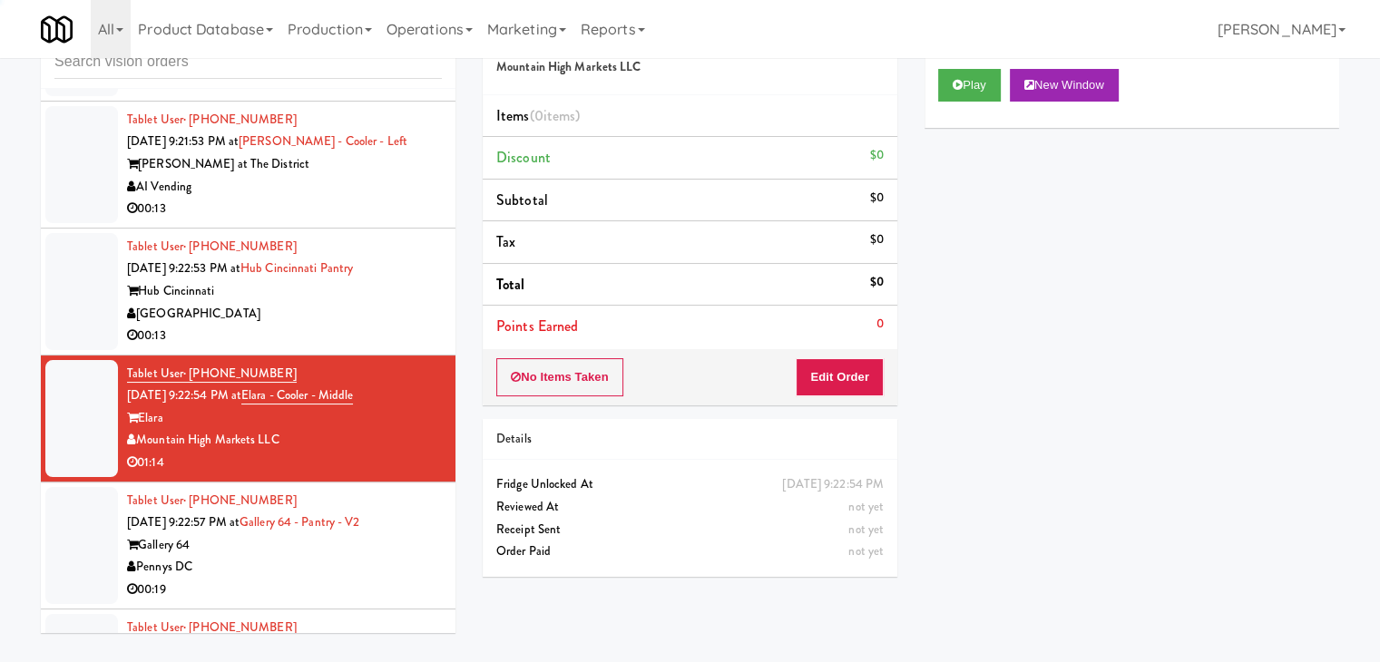
scroll to position [7510, 0]
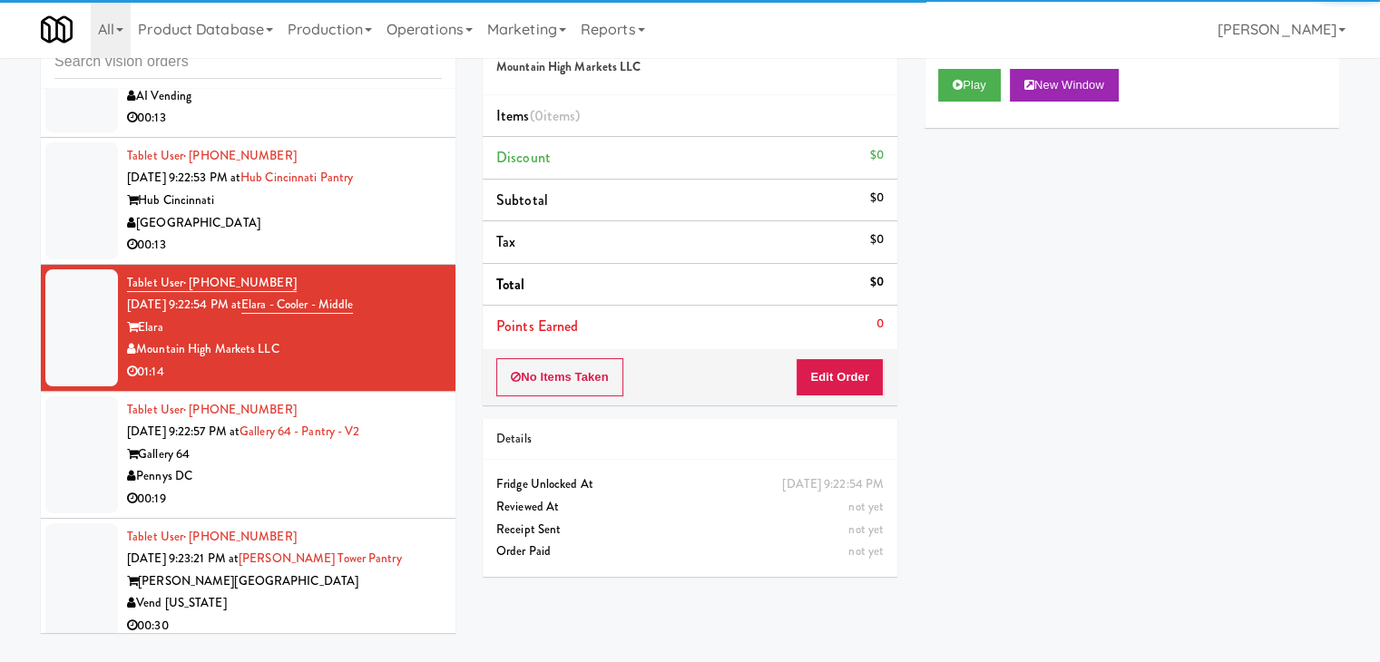
click at [335, 234] on div "00:13" at bounding box center [284, 245] width 315 height 23
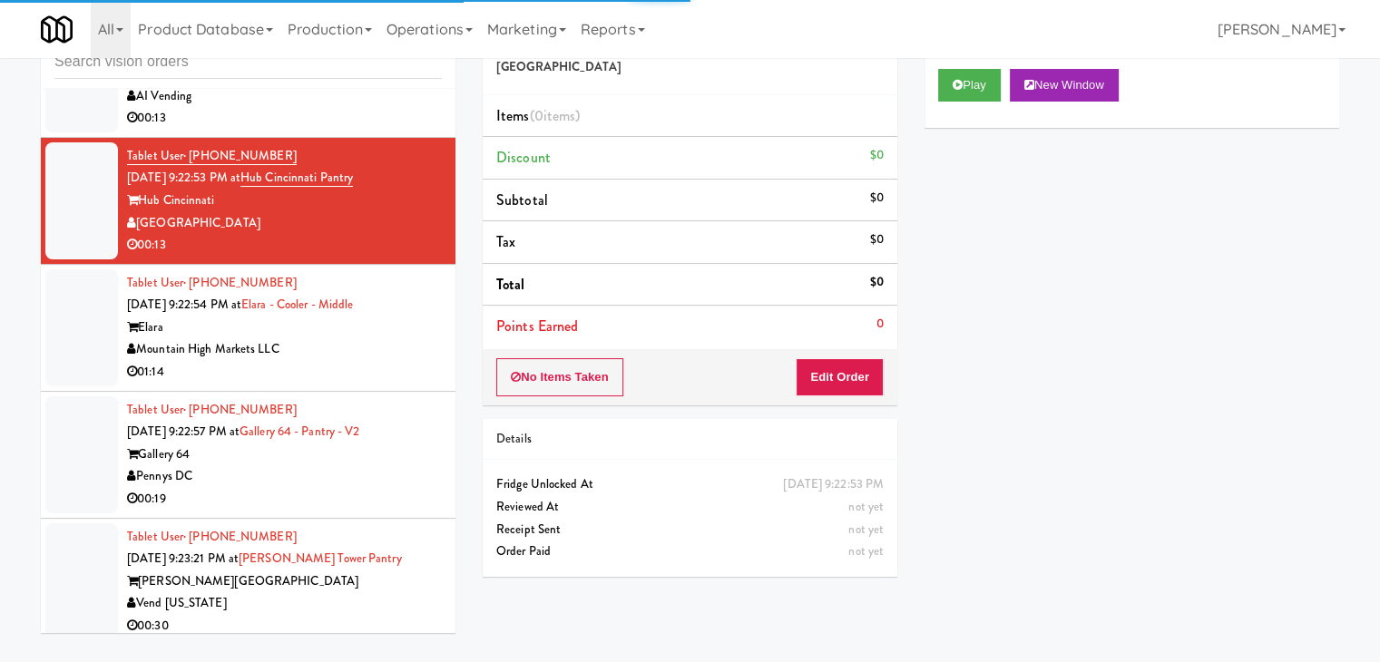
scroll to position [7329, 0]
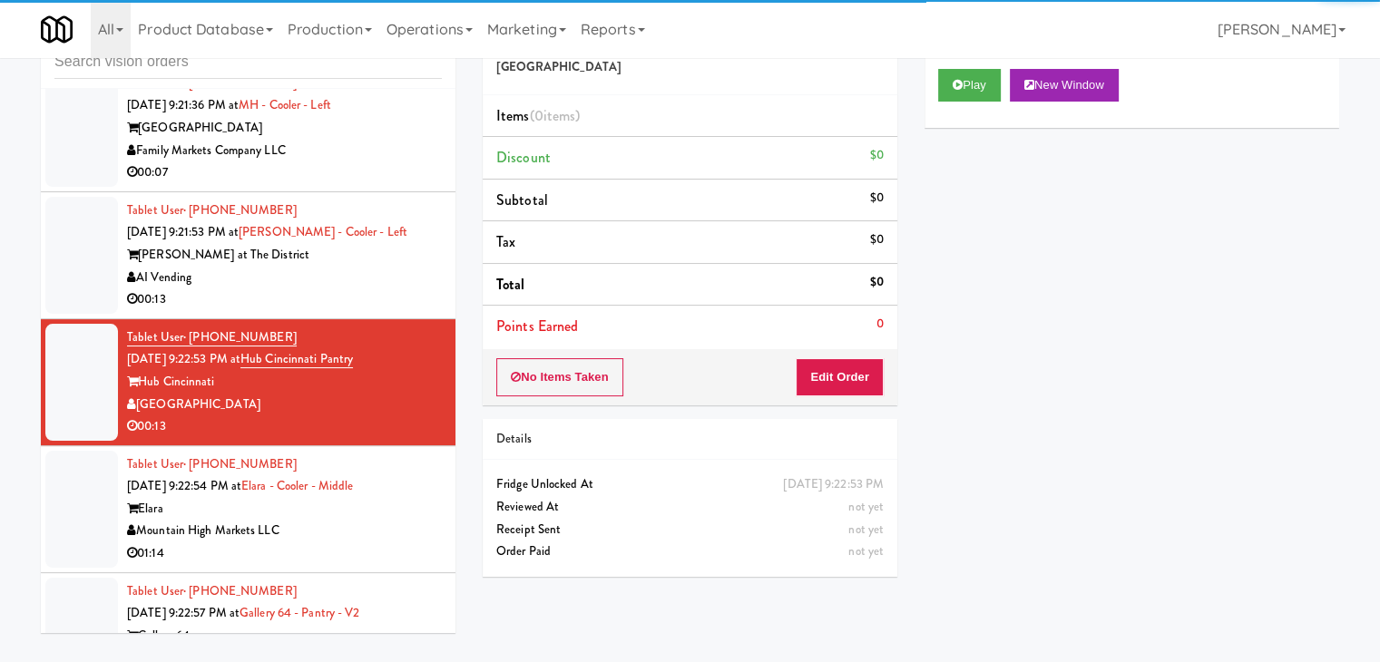
drag, startPoint x: 330, startPoint y: 240, endPoint x: 336, endPoint y: 252, distance: 13.0
click at [331, 267] on div "AI Vending" at bounding box center [284, 278] width 315 height 23
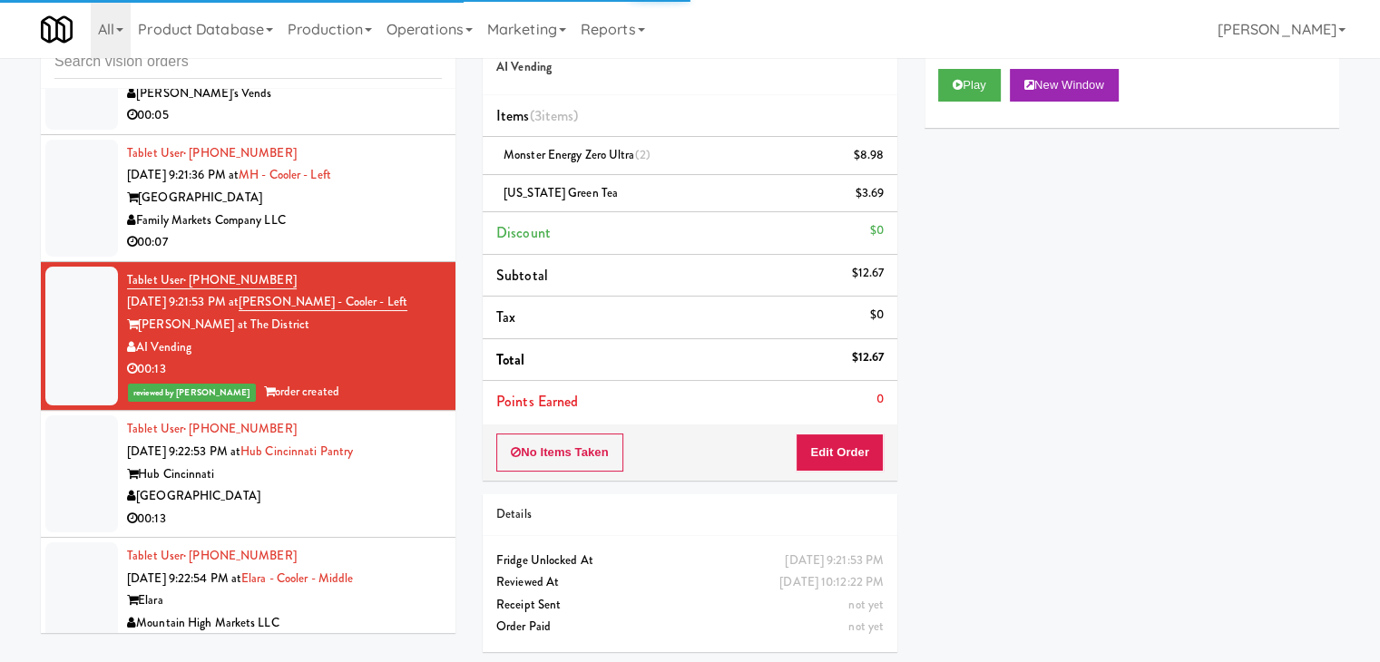
scroll to position [7147, 0]
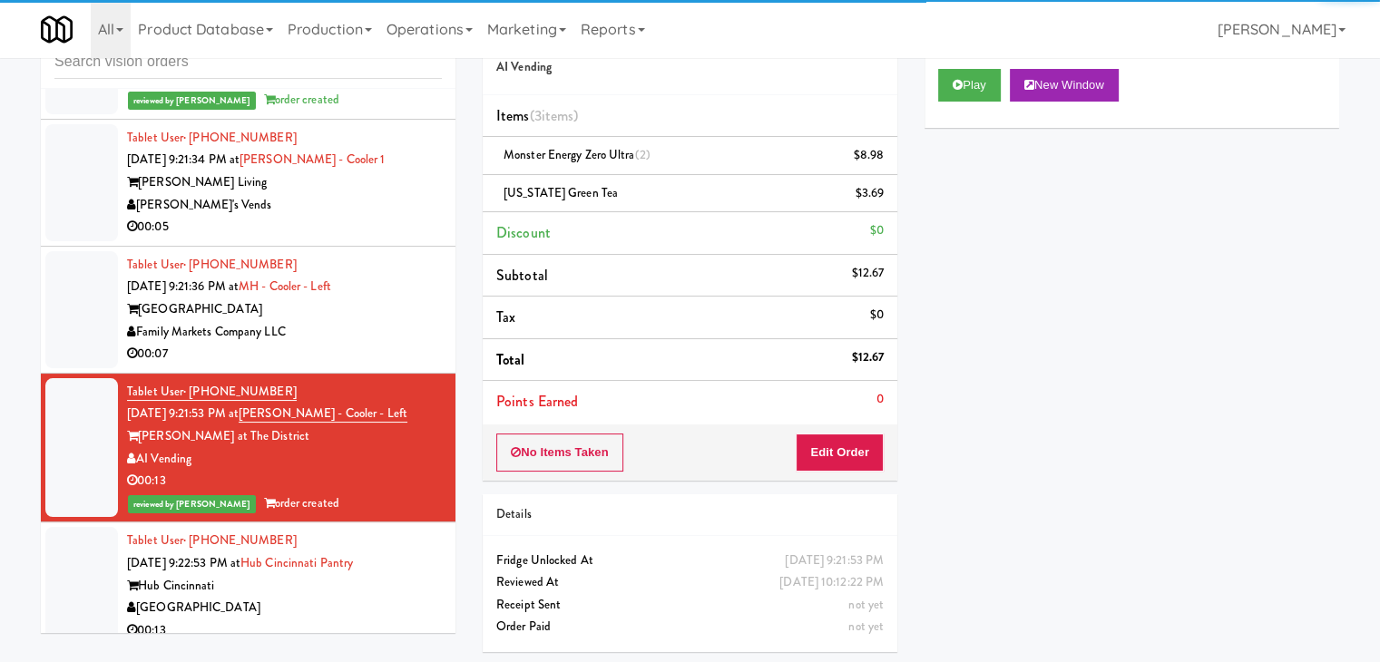
click at [337, 321] on div "Family Markets Company LLC" at bounding box center [284, 332] width 315 height 23
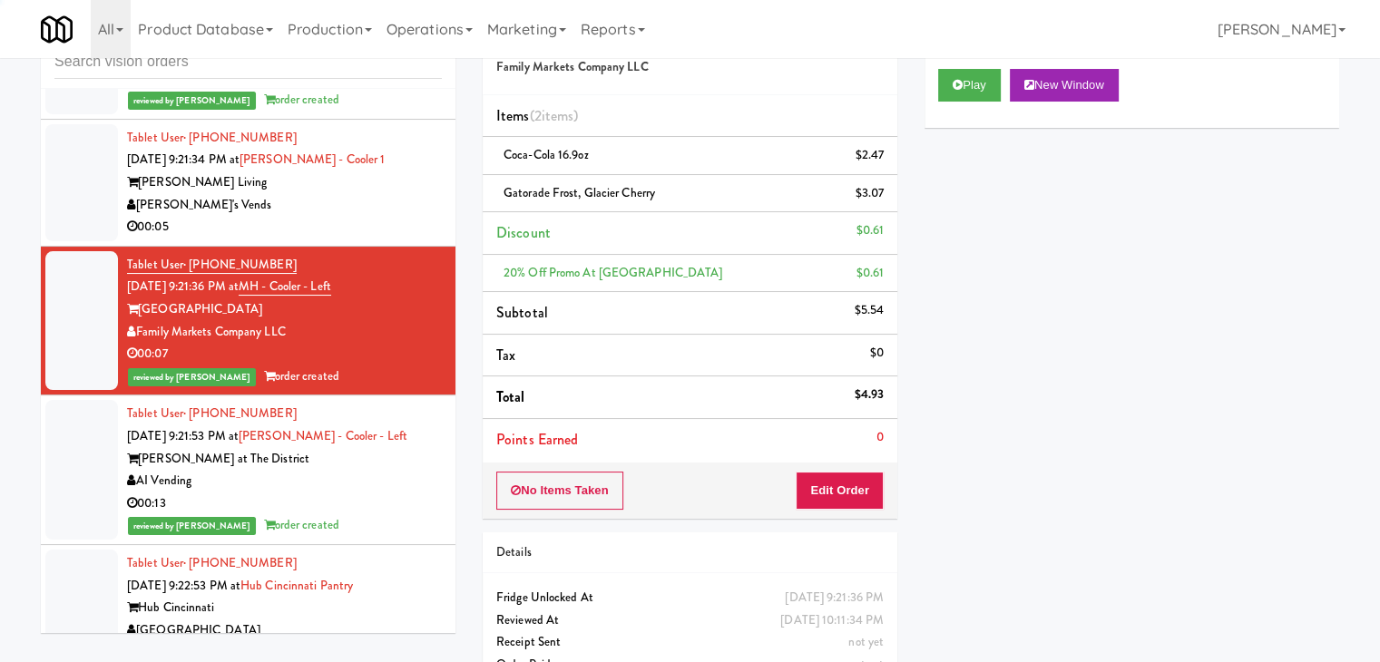
click at [366, 216] on div "00:05" at bounding box center [284, 227] width 315 height 23
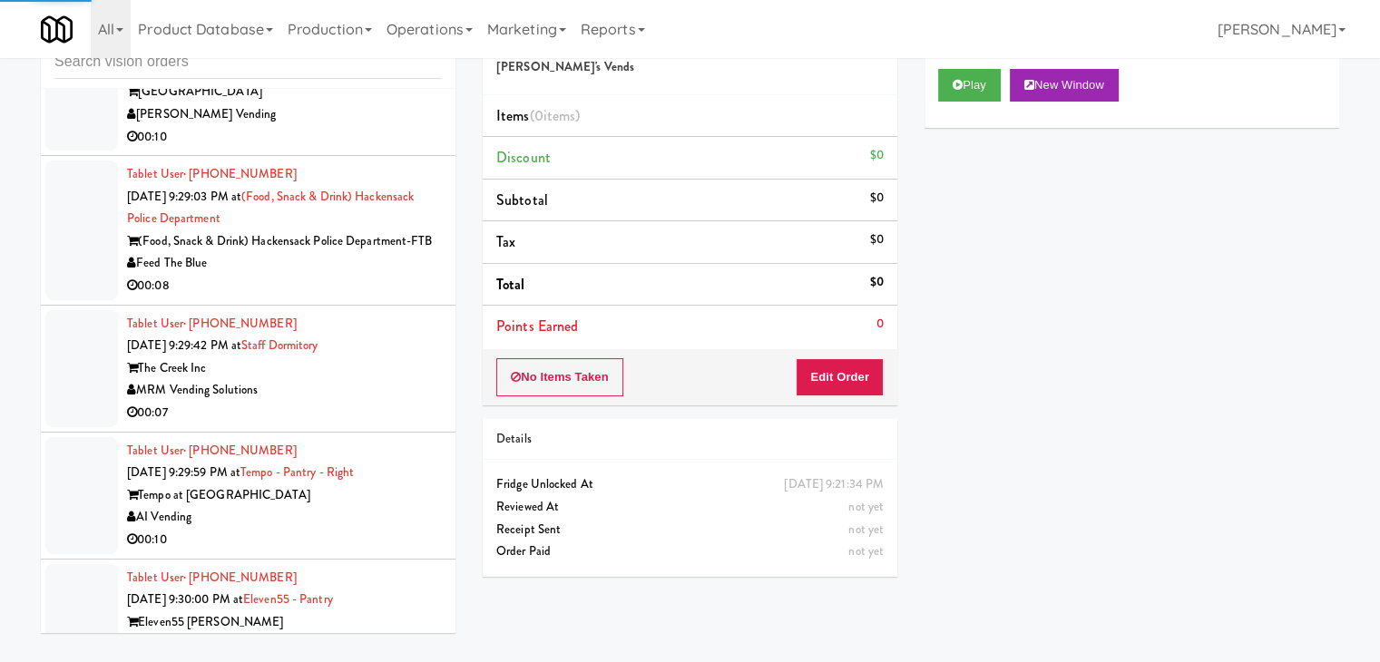
scroll to position [9324, 0]
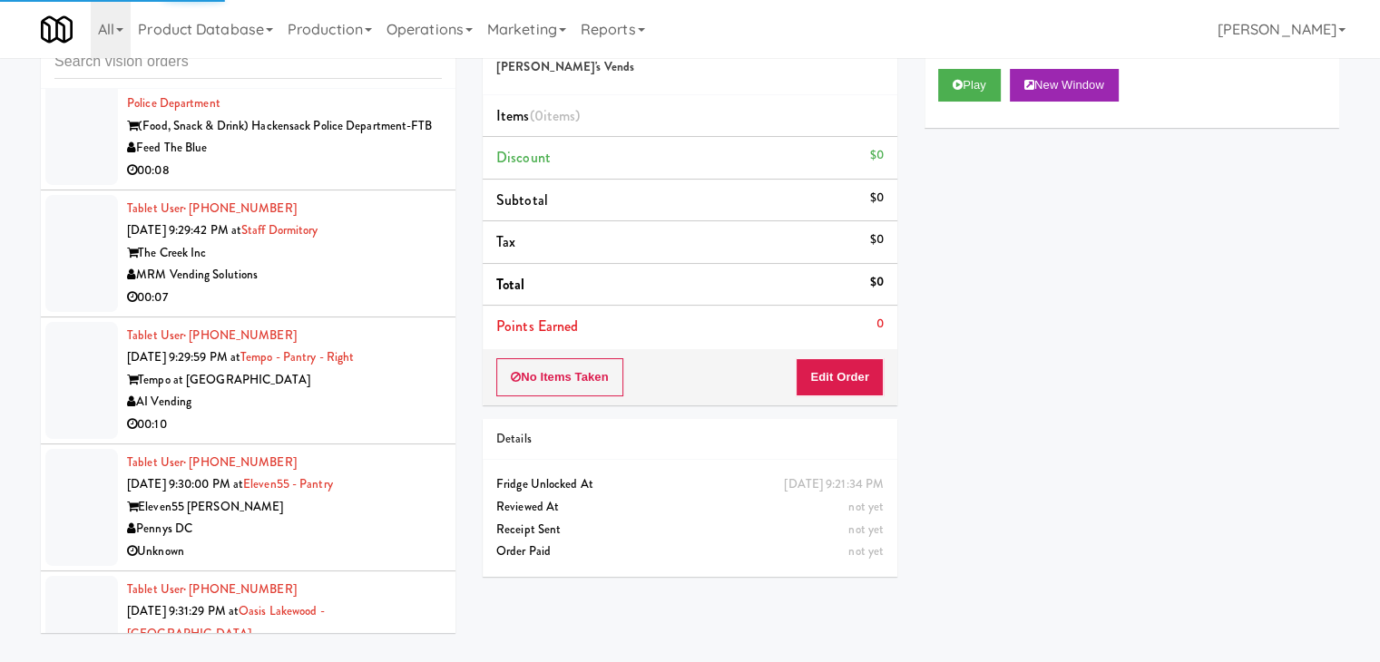
drag, startPoint x: 363, startPoint y: 288, endPoint x: 372, endPoint y: 302, distance: 17.1
click at [368, 289] on div "00:07" at bounding box center [284, 298] width 315 height 23
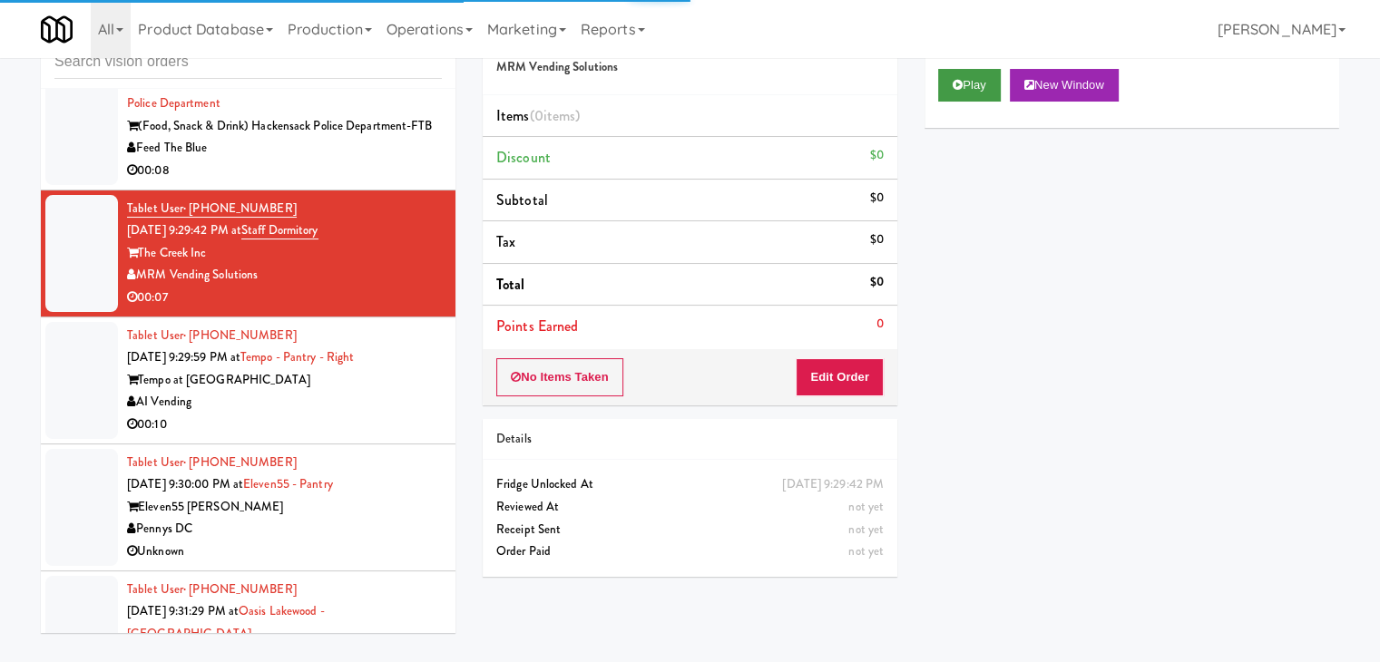
drag, startPoint x: 967, startPoint y: 63, endPoint x: 967, endPoint y: 74, distance: 10.9
click at [967, 71] on div "Play New Window" at bounding box center [1131, 91] width 414 height 73
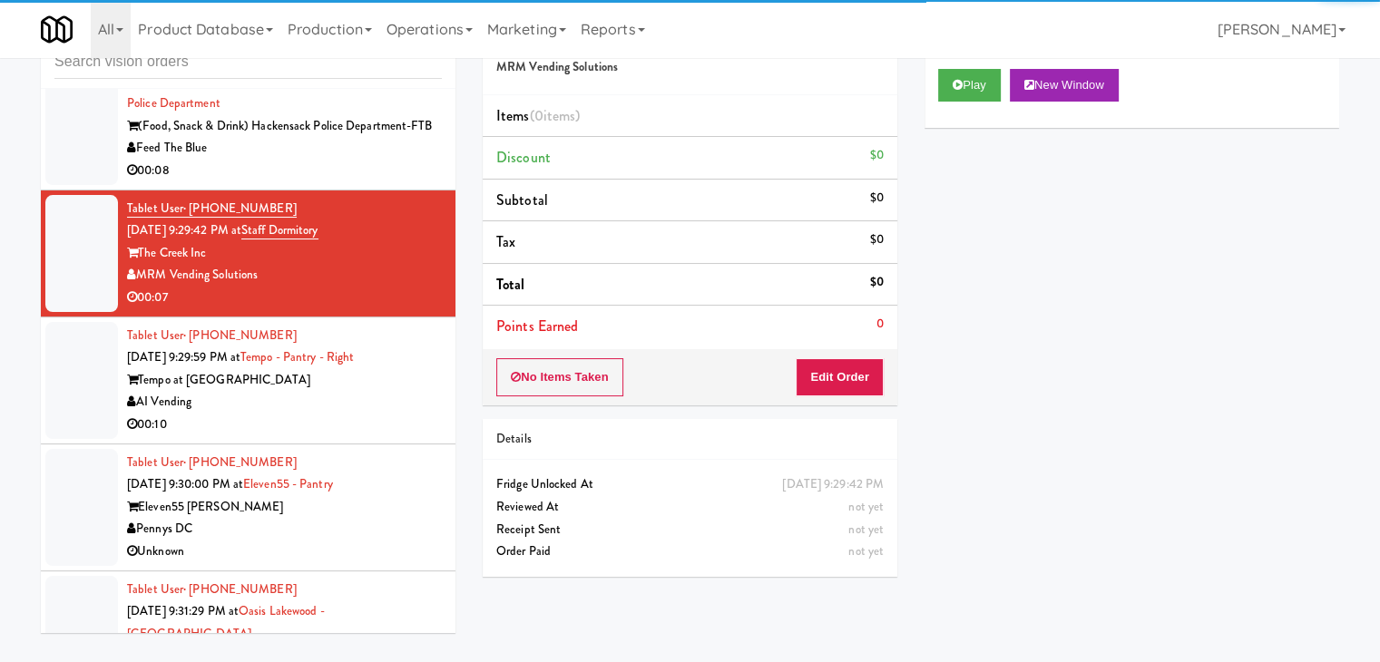
click at [965, 102] on div "Play New Window" at bounding box center [1131, 91] width 414 height 73
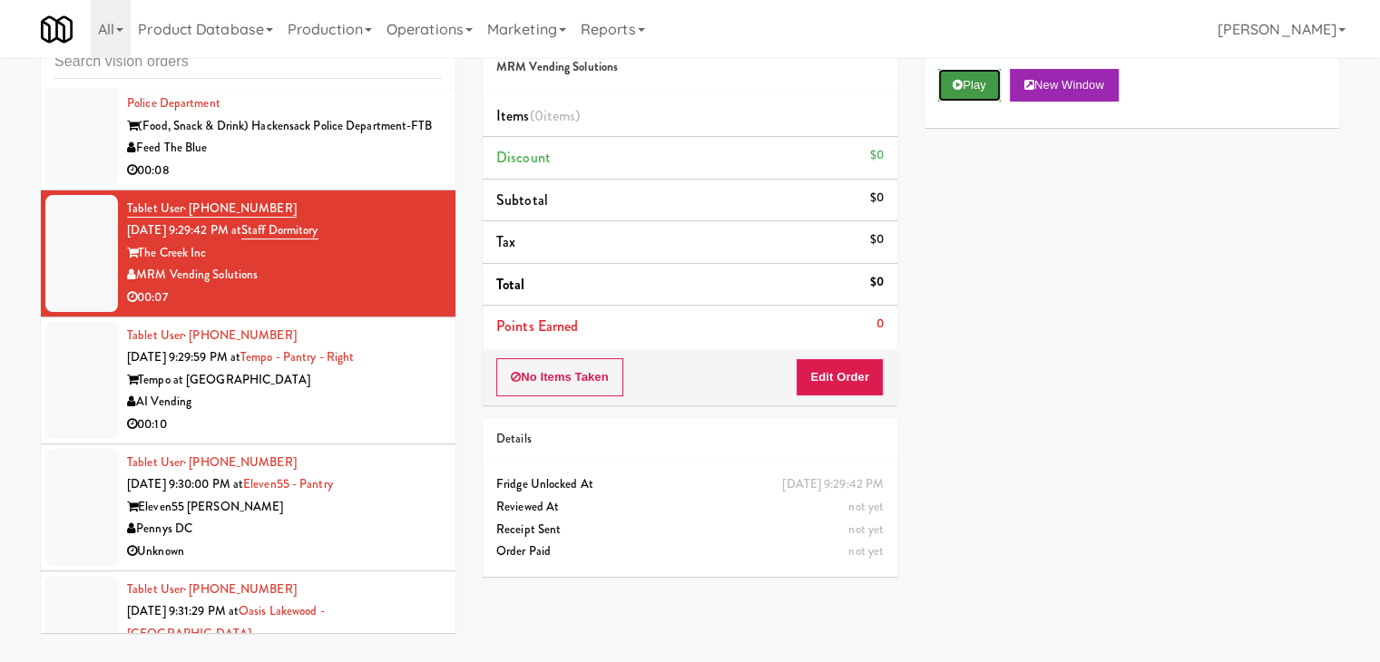
click at [965, 91] on button "Play" at bounding box center [969, 85] width 63 height 33
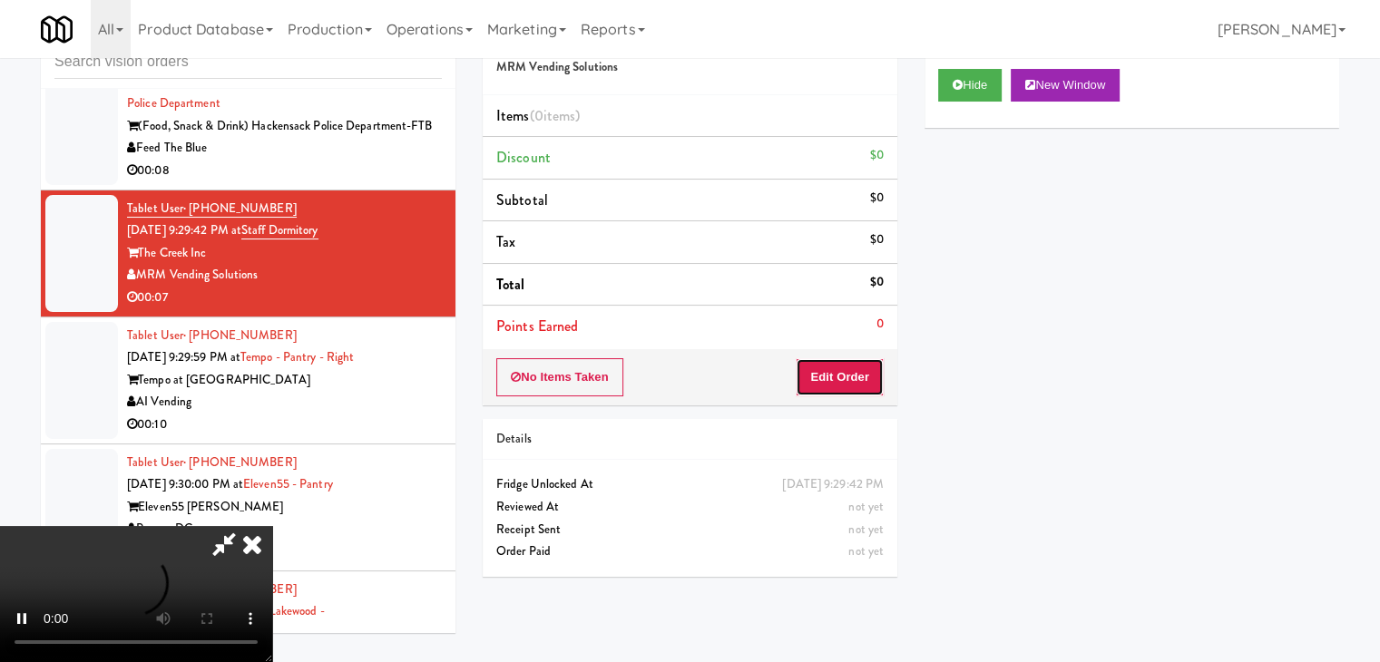
click at [838, 364] on button "Edit Order" at bounding box center [839, 377] width 88 height 38
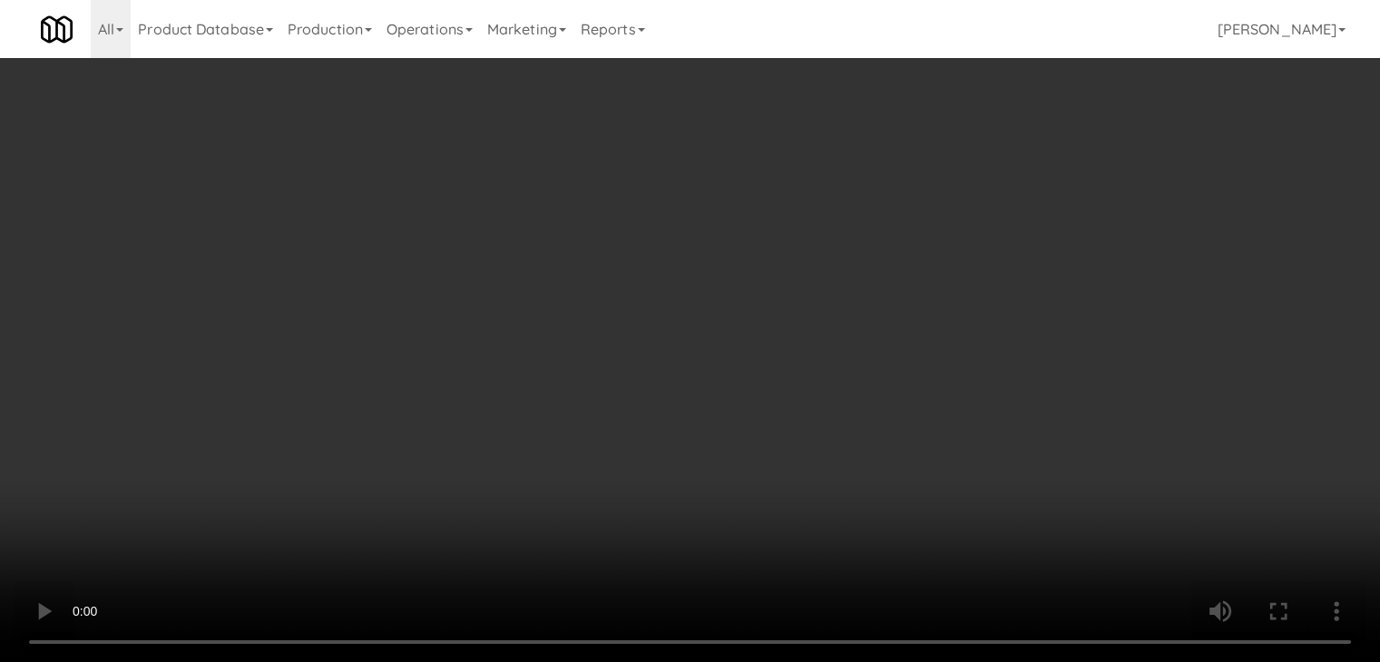
scroll to position [9301, 0]
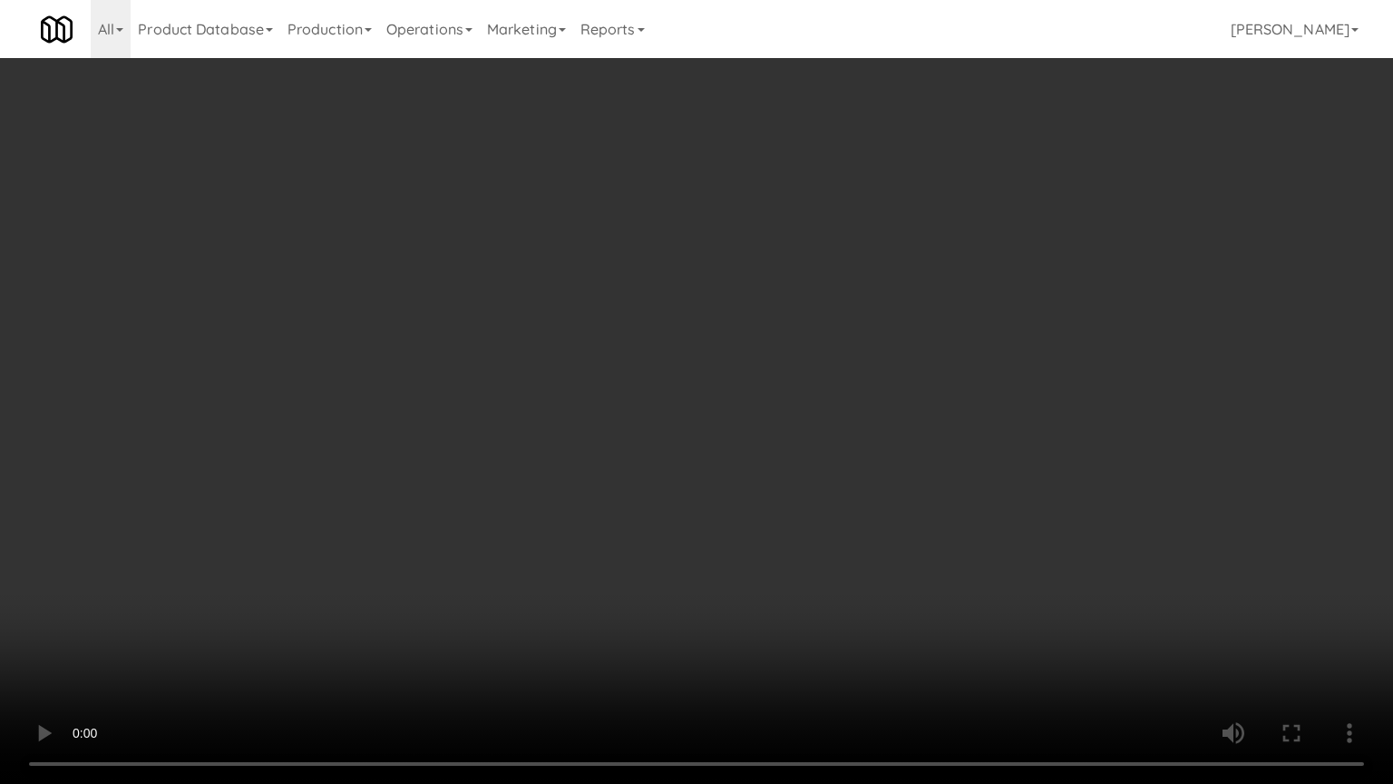
click at [894, 457] on video at bounding box center [696, 392] width 1393 height 784
click at [895, 457] on video at bounding box center [696, 392] width 1393 height 784
click at [918, 444] on video at bounding box center [696, 392] width 1393 height 784
click at [919, 439] on video at bounding box center [696, 392] width 1393 height 784
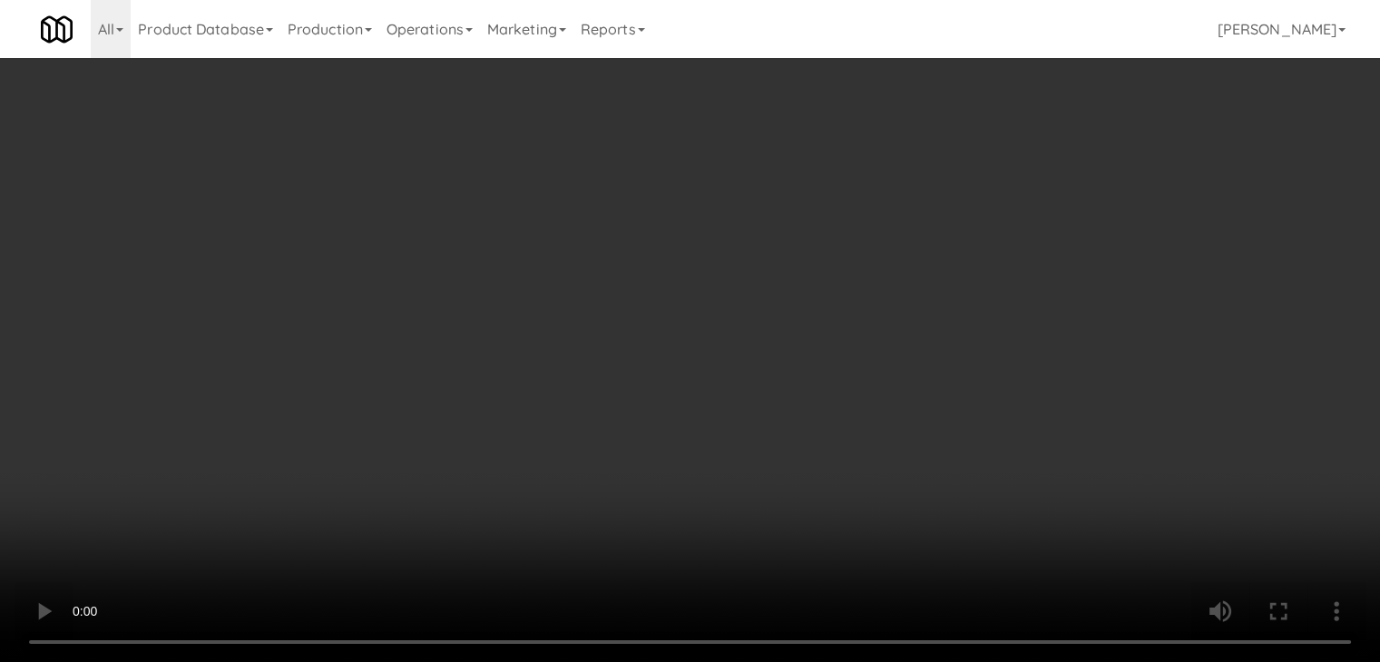
click at [989, 197] on button "Planogram" at bounding box center [982, 192] width 89 height 27
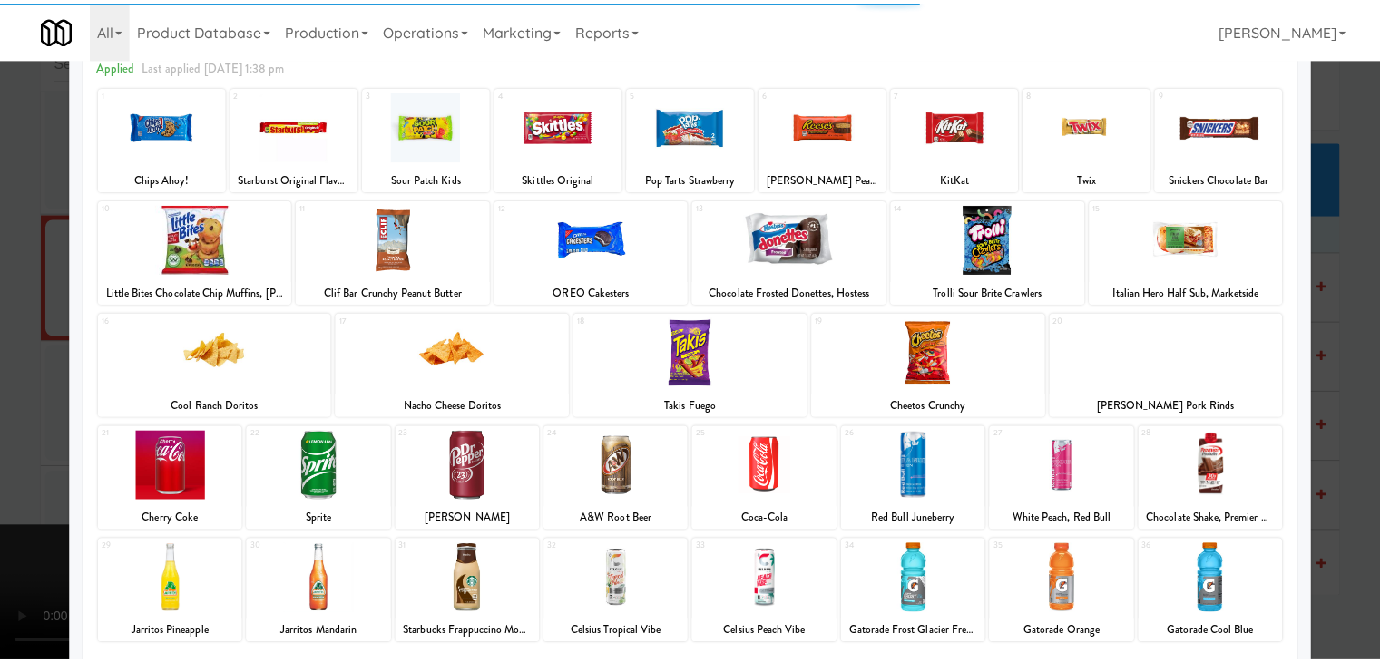
scroll to position [229, 0]
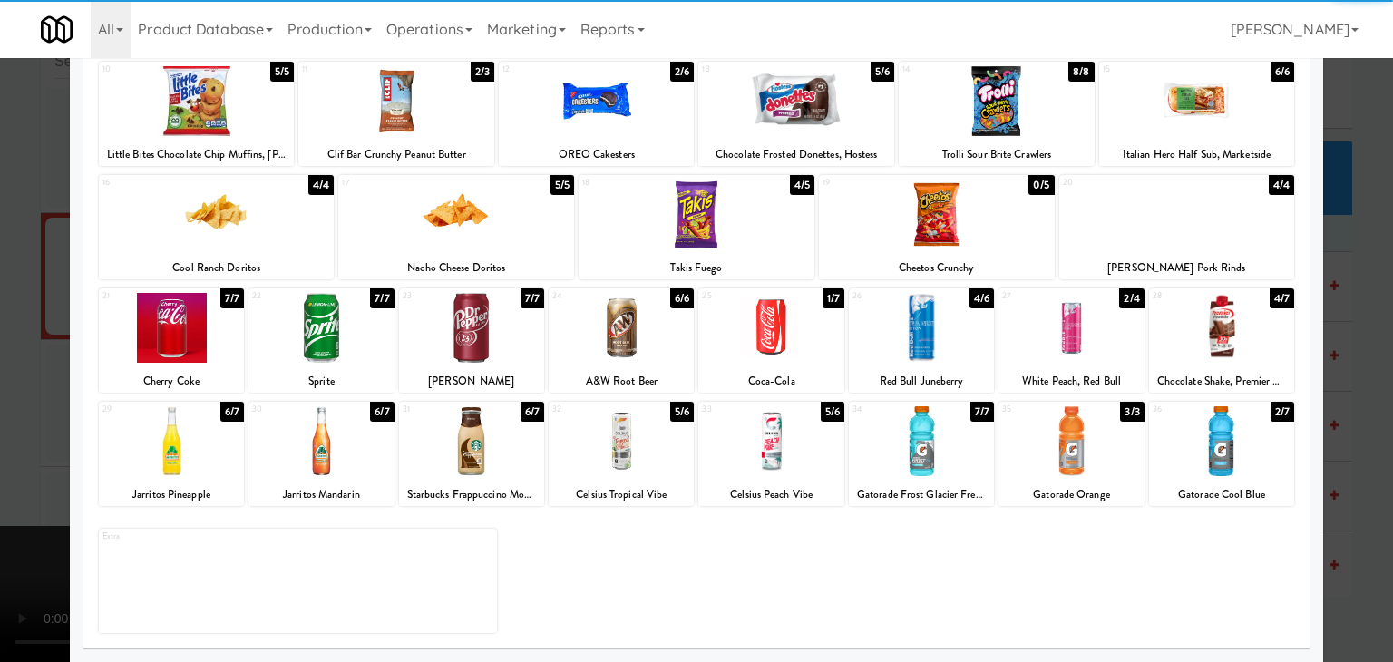
click at [334, 435] on div at bounding box center [321, 441] width 145 height 70
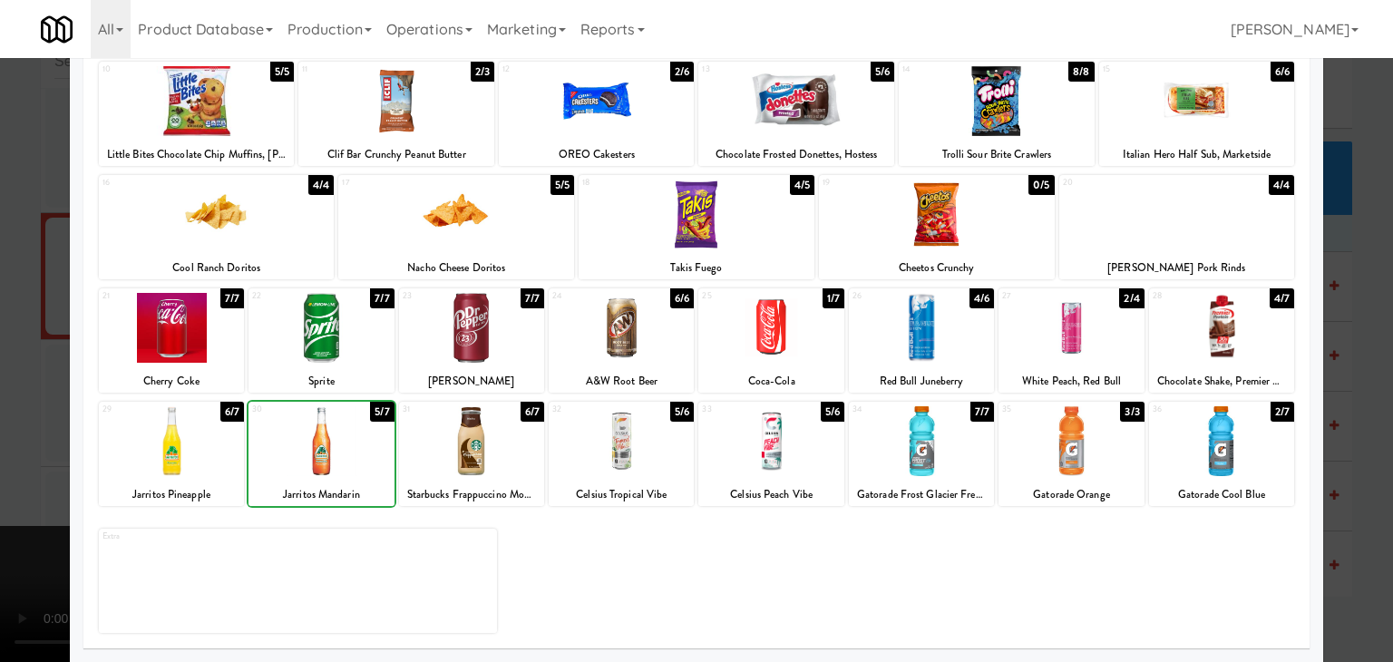
click at [13, 410] on div at bounding box center [696, 331] width 1393 height 662
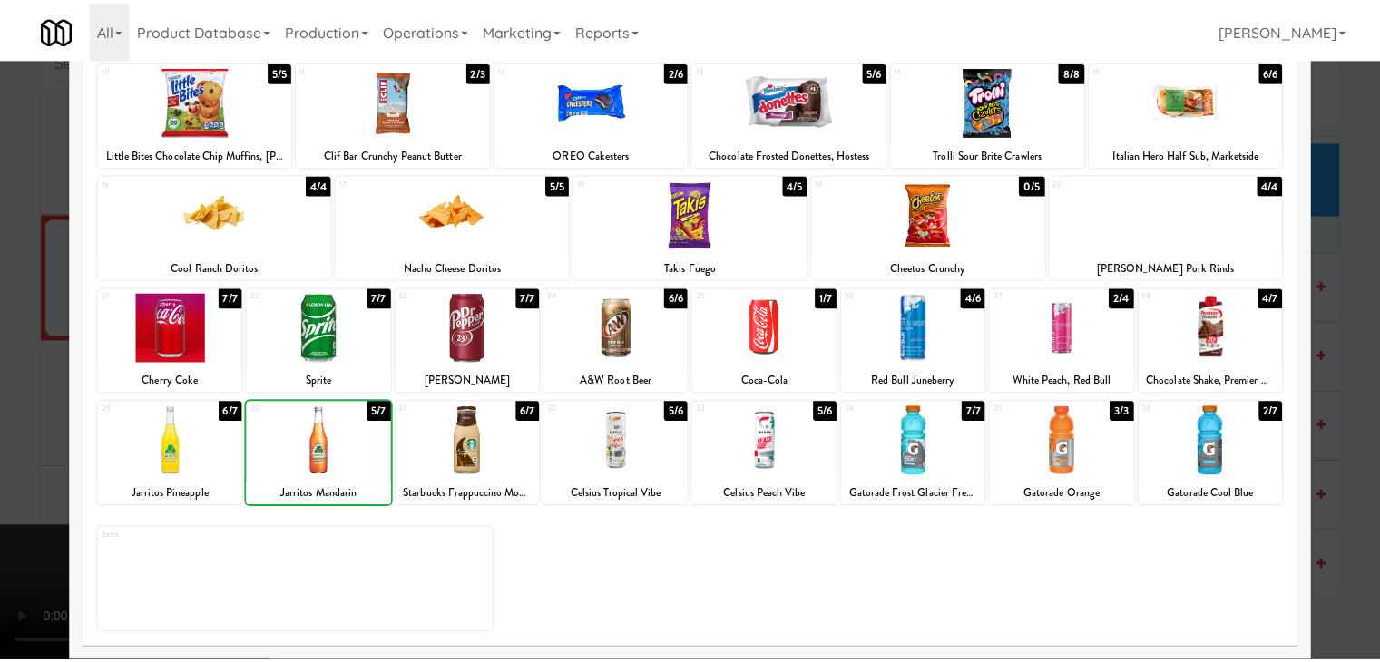
scroll to position [9324, 0]
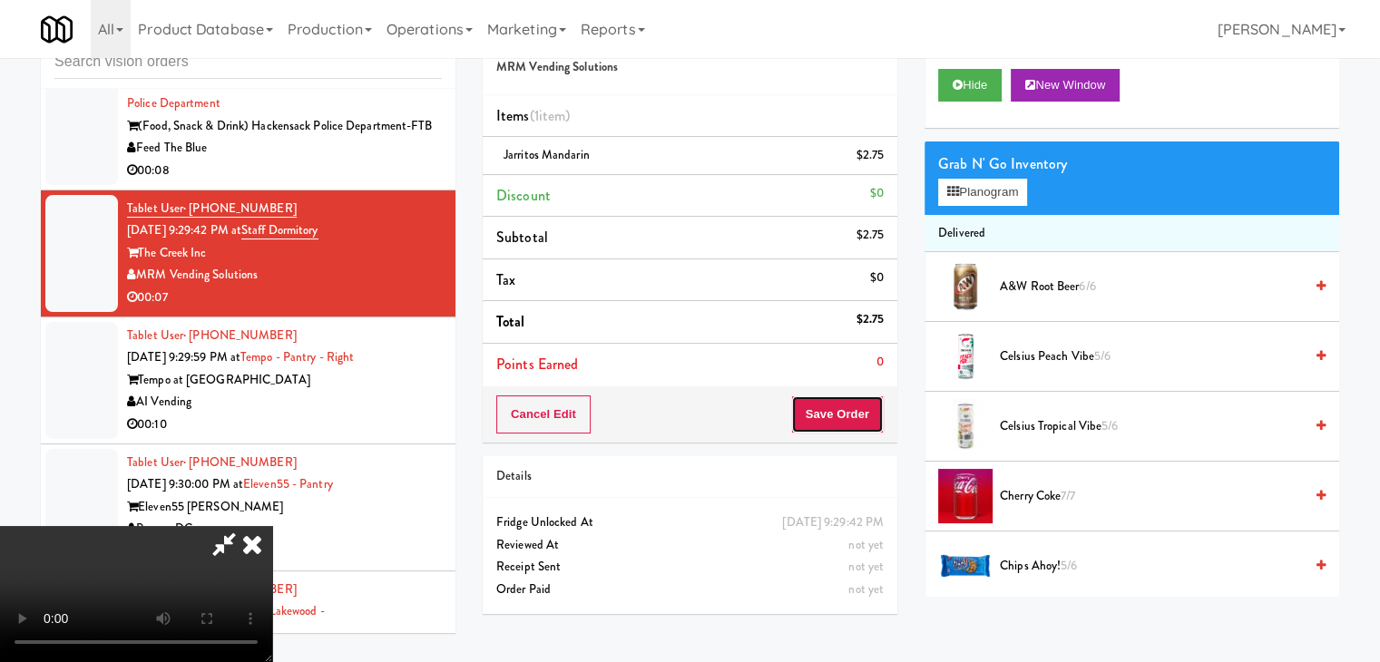
click at [850, 411] on button "Save Order" at bounding box center [837, 414] width 93 height 38
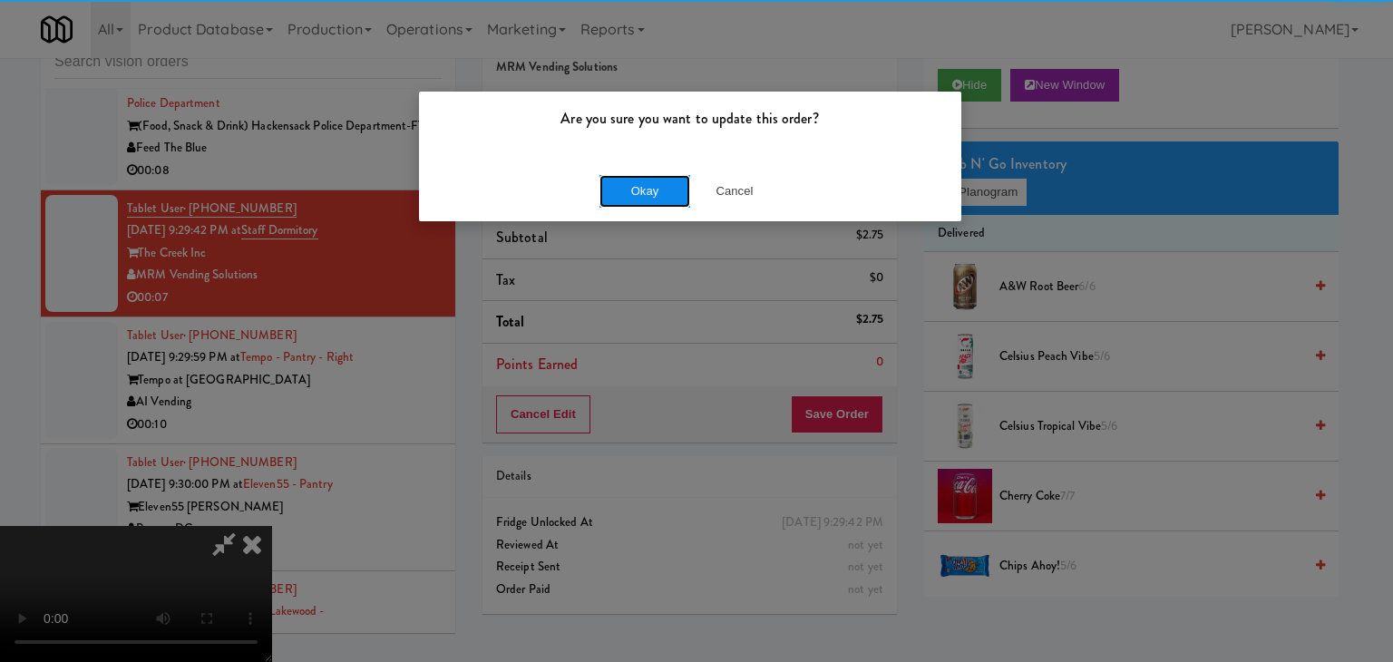
click at [622, 184] on button "Okay" at bounding box center [645, 191] width 91 height 33
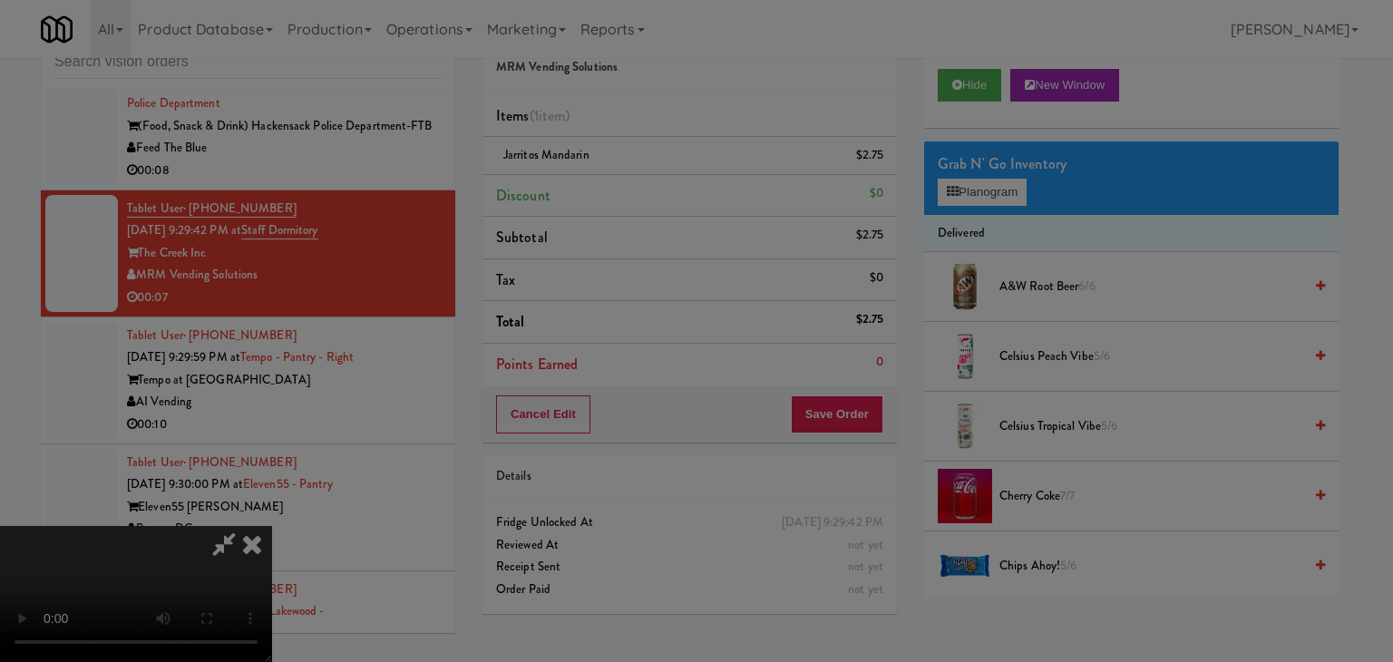
drag, startPoint x: 622, startPoint y: 184, endPoint x: 631, endPoint y: 200, distance: 17.9
click at [623, 174] on button "Okay" at bounding box center [645, 157] width 91 height 33
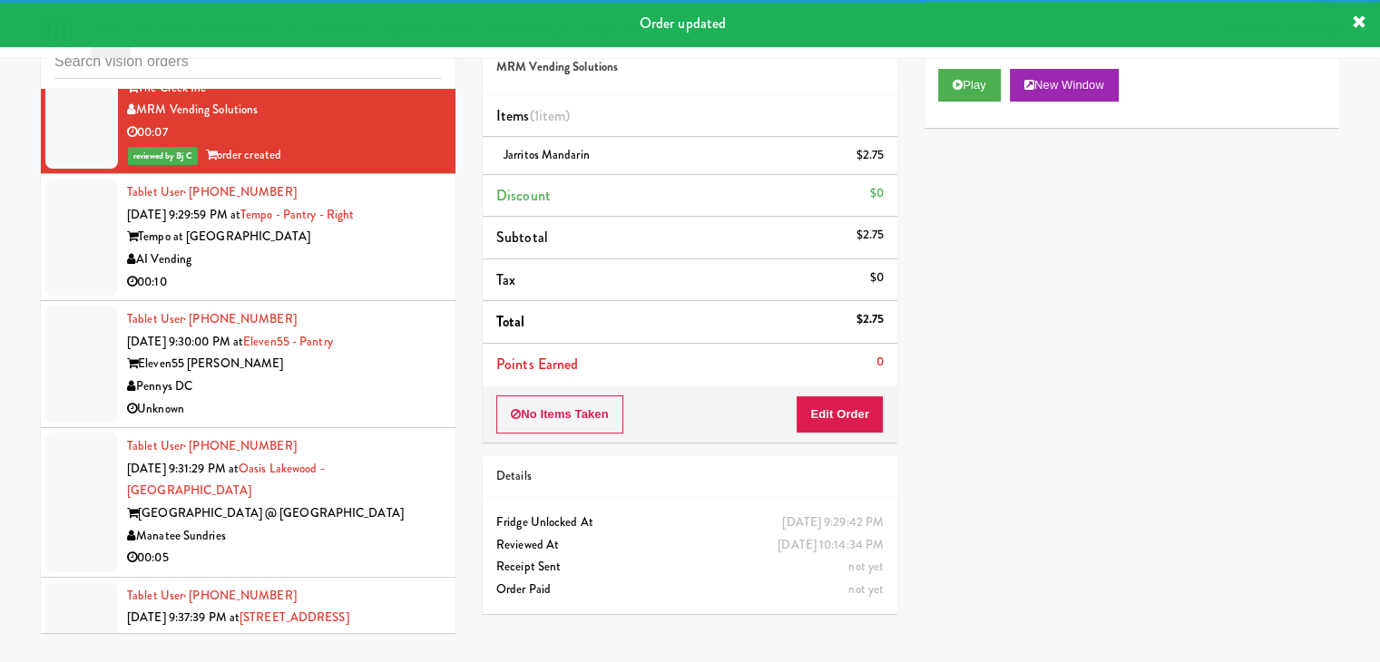
scroll to position [9505, 0]
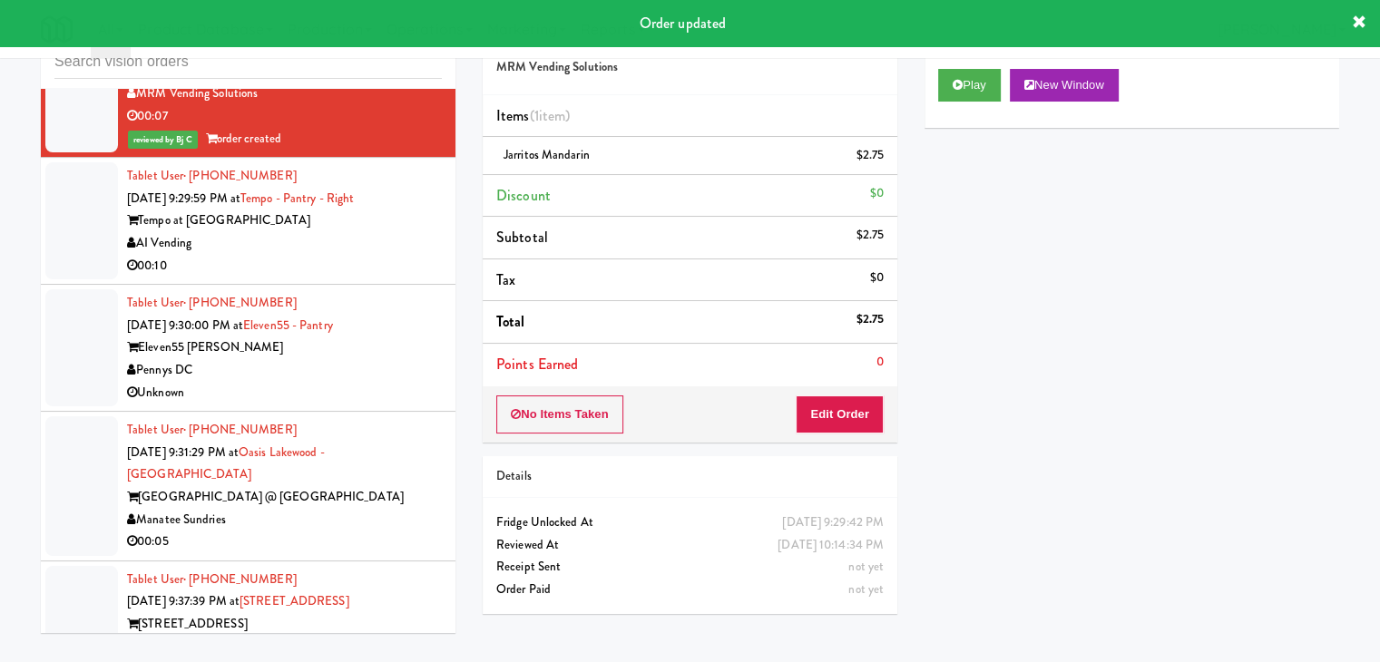
click at [353, 241] on div "Tablet User · (239) 839-3861 [DATE] 9:29:59 PM at Tempo - Pantry - Right Tempo …" at bounding box center [284, 221] width 315 height 112
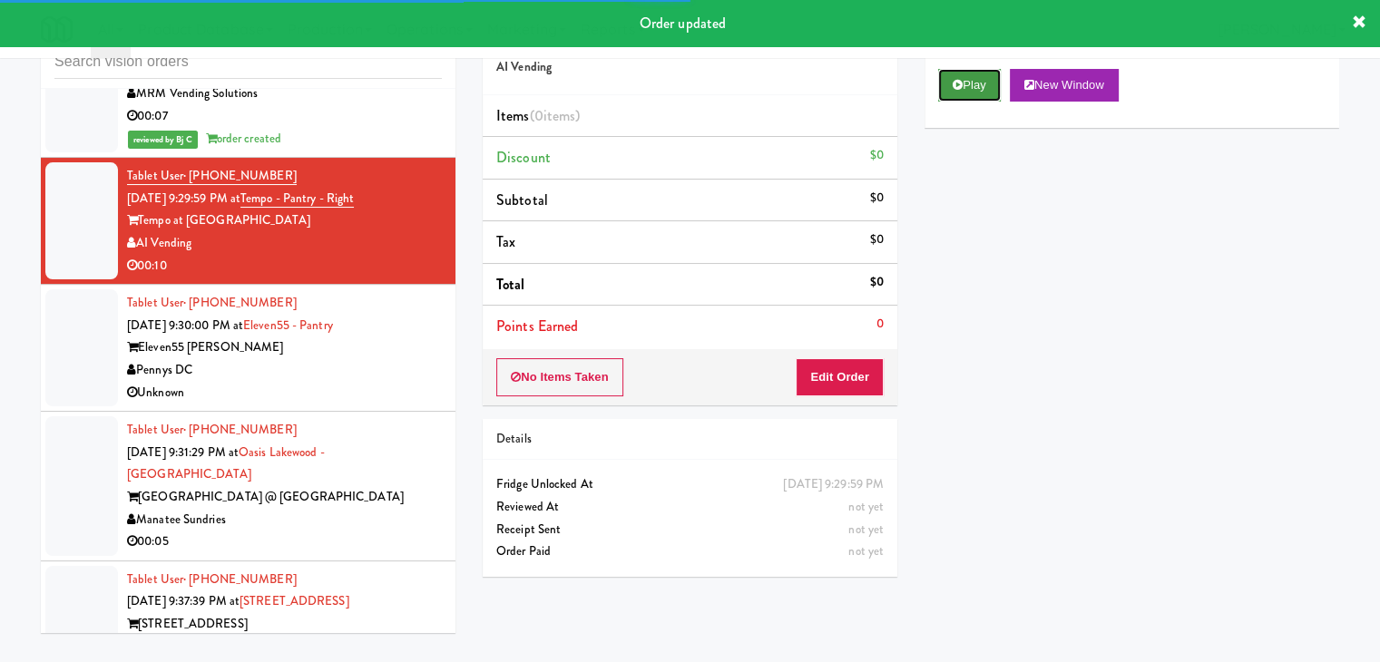
click at [961, 87] on icon at bounding box center [957, 85] width 10 height 12
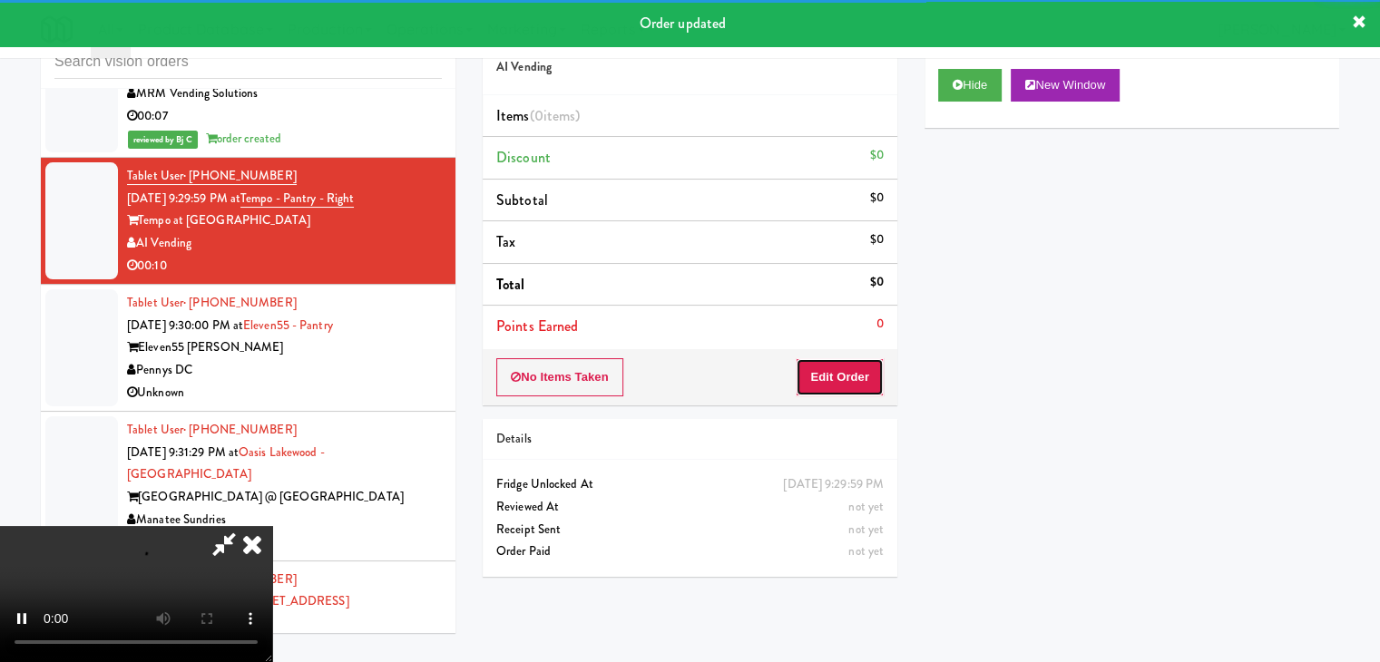
click at [860, 382] on button "Edit Order" at bounding box center [839, 377] width 88 height 38
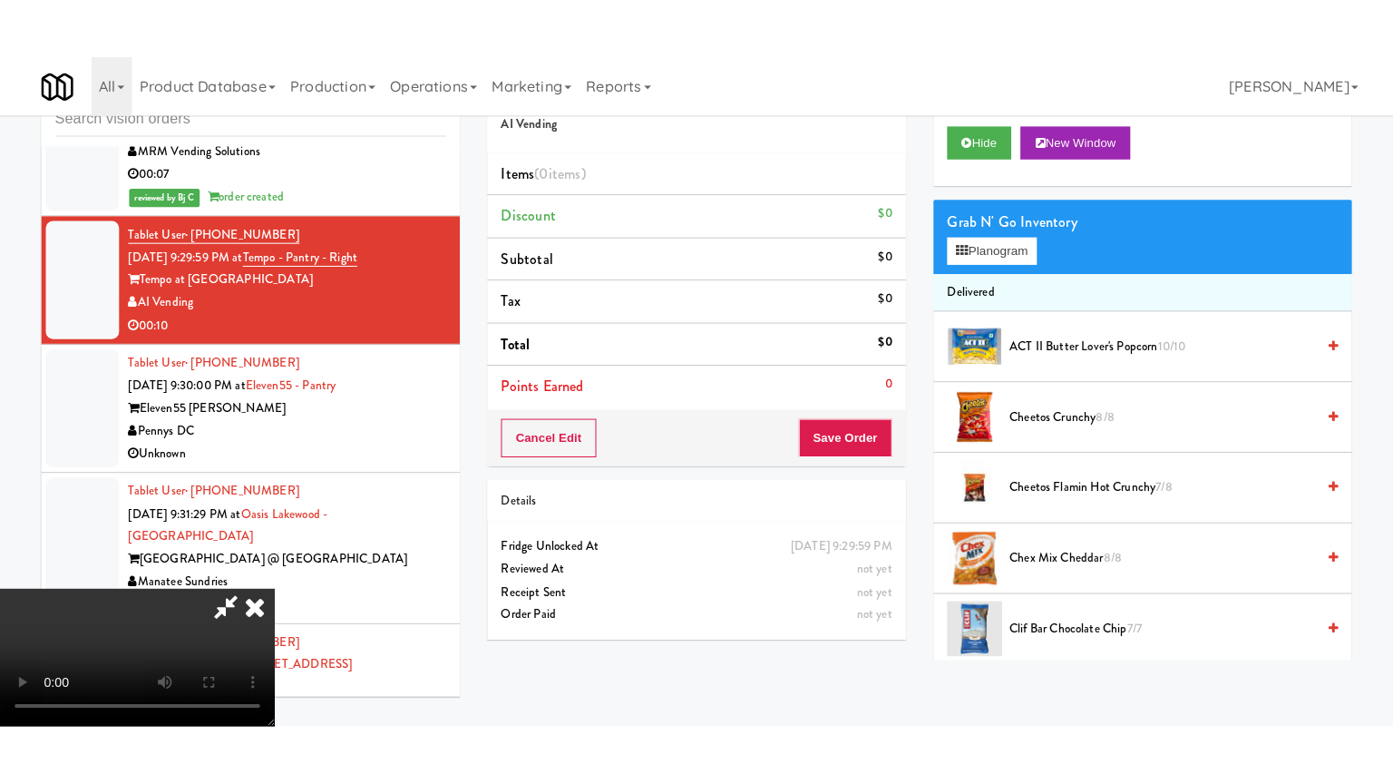
scroll to position [255, 0]
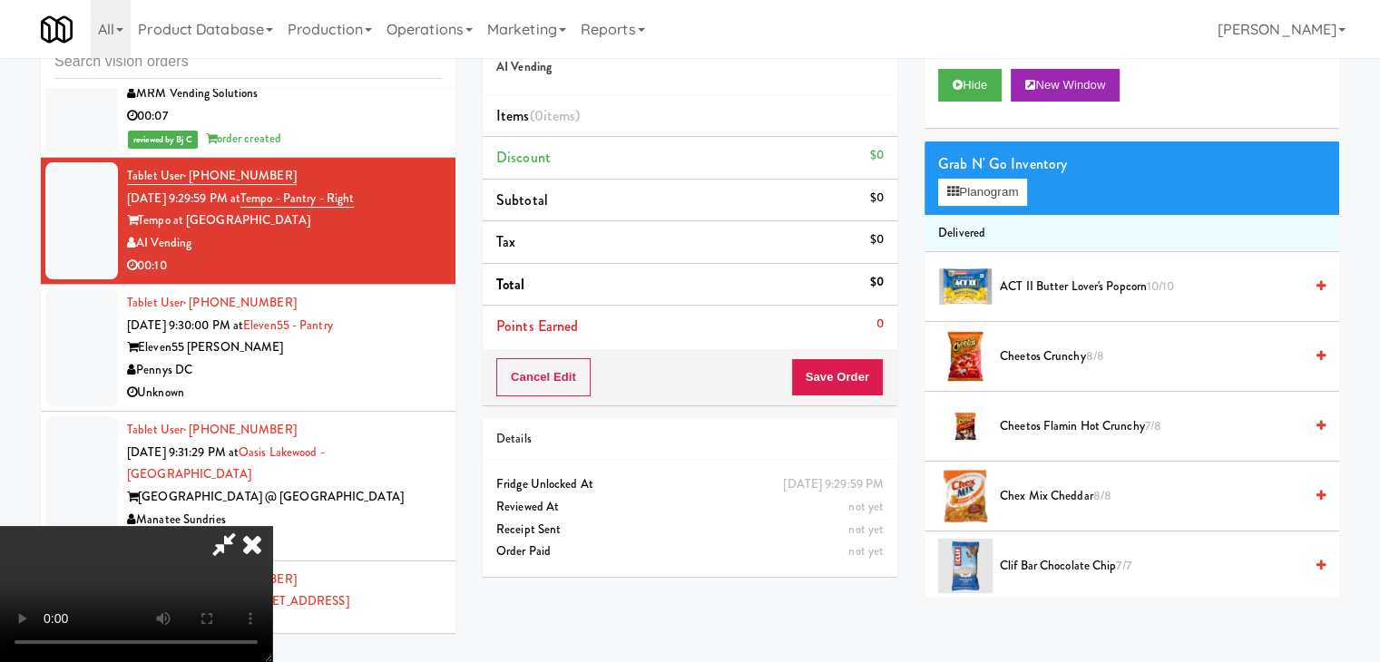
click at [272, 526] on video at bounding box center [136, 594] width 272 height 136
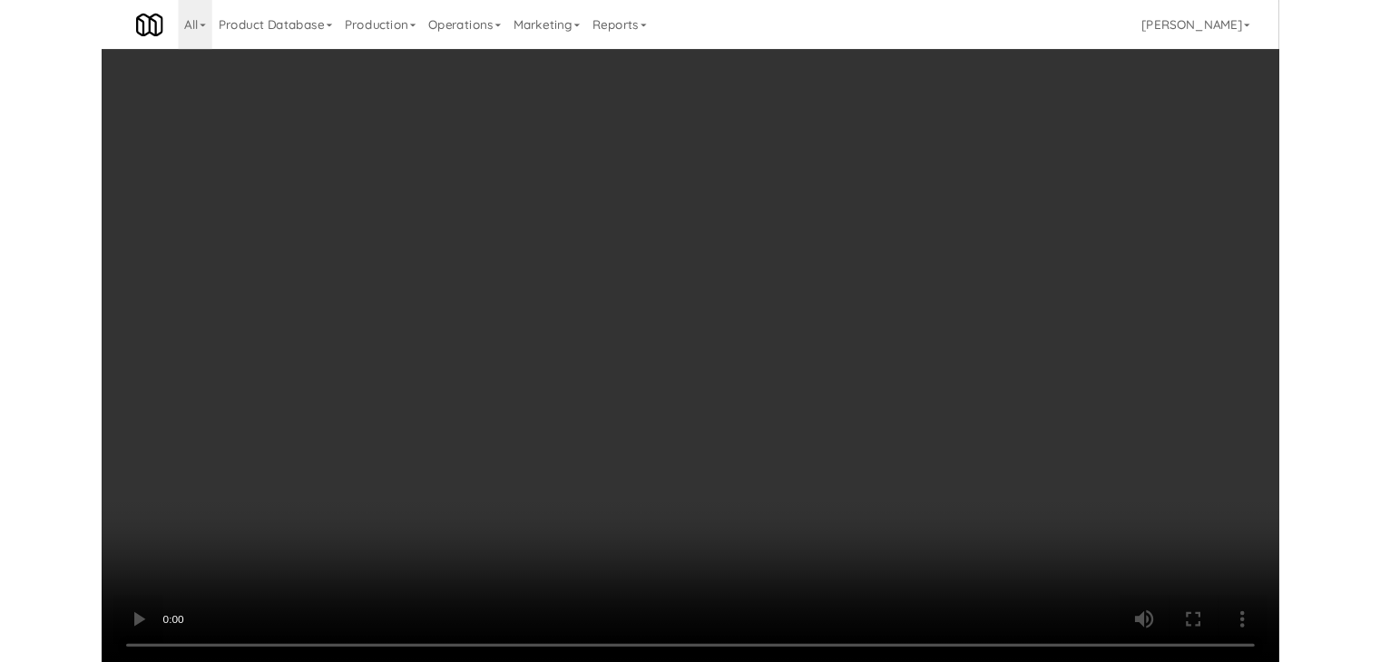
scroll to position [9460, 0]
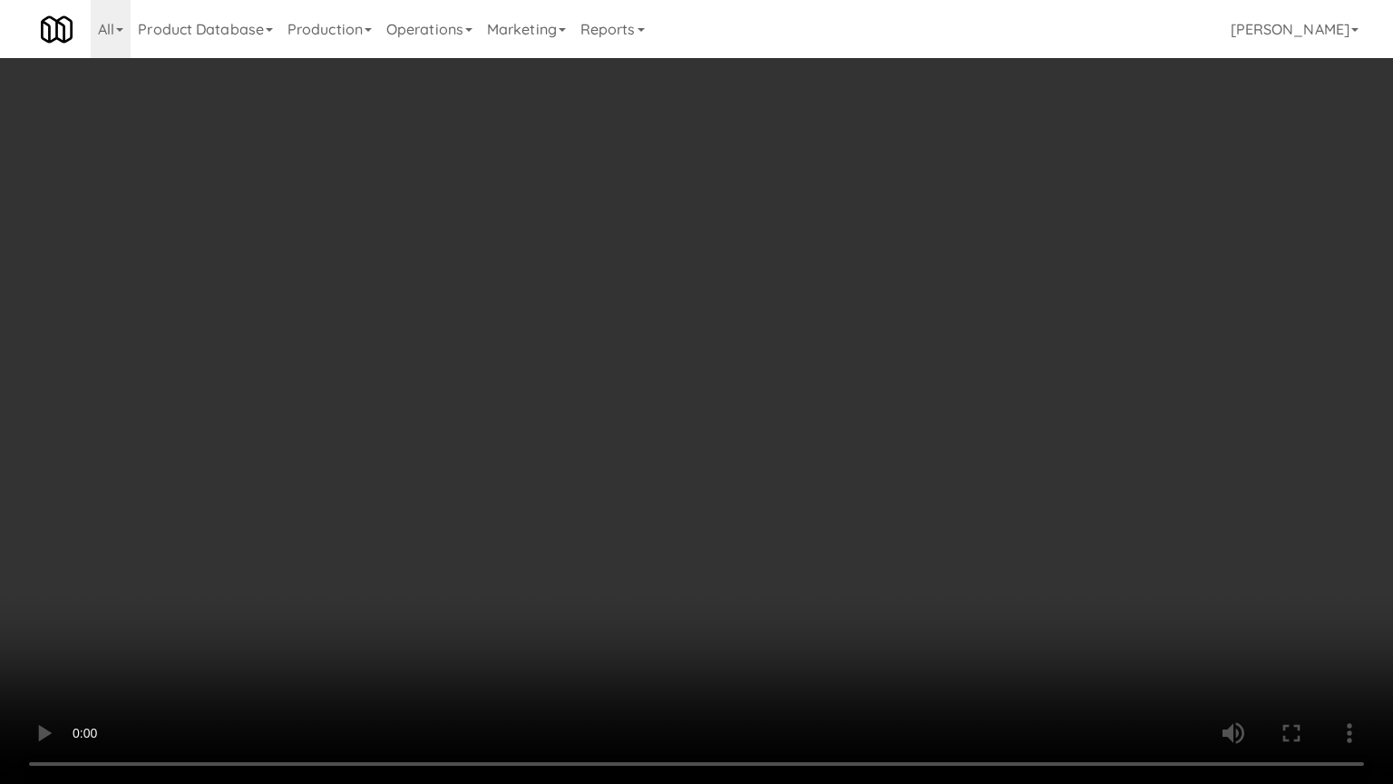
click at [970, 539] on video at bounding box center [696, 392] width 1393 height 784
click at [967, 539] on video at bounding box center [696, 392] width 1393 height 784
click at [979, 533] on video at bounding box center [696, 392] width 1393 height 784
click at [988, 528] on video at bounding box center [696, 392] width 1393 height 784
click at [982, 531] on video at bounding box center [696, 392] width 1393 height 784
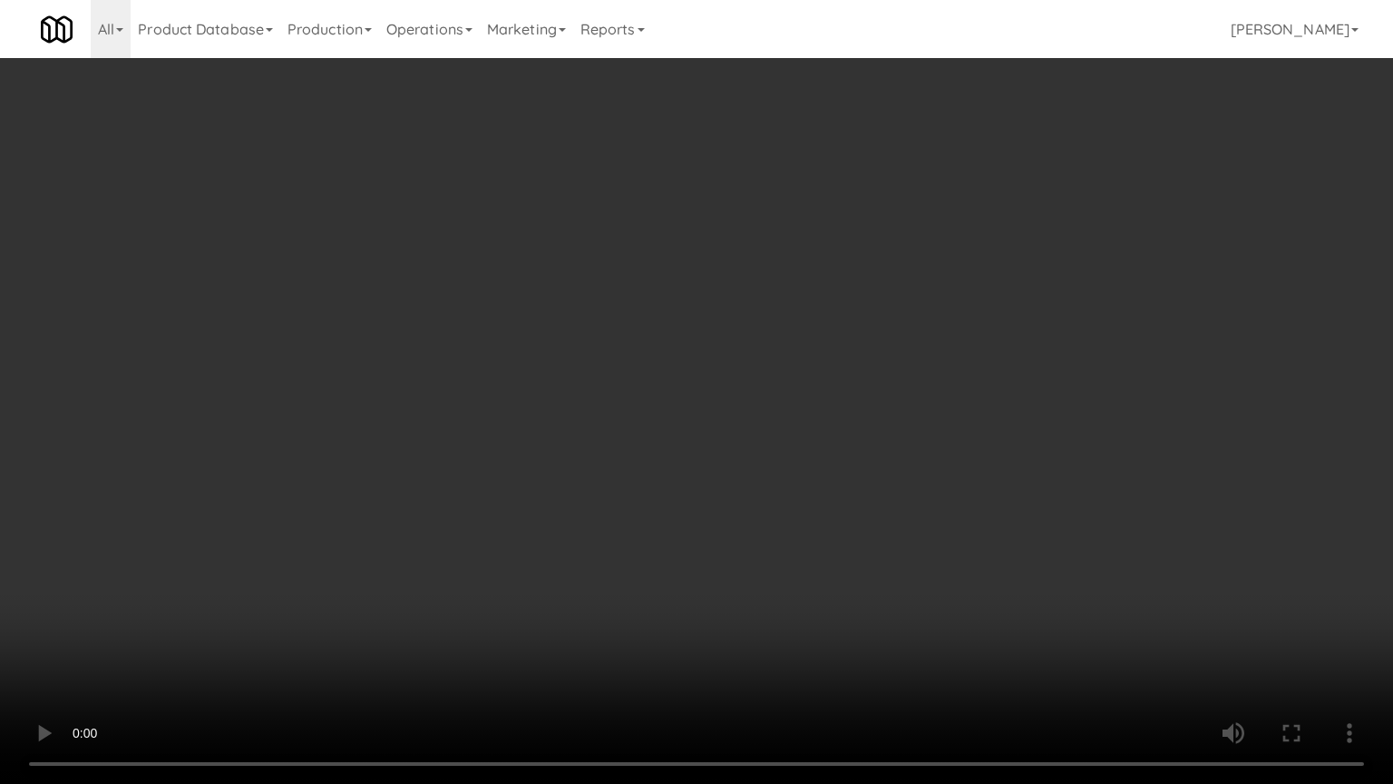
click at [984, 526] on video at bounding box center [696, 392] width 1393 height 784
click at [990, 518] on video at bounding box center [696, 392] width 1393 height 784
click at [961, 485] on video at bounding box center [696, 392] width 1393 height 784
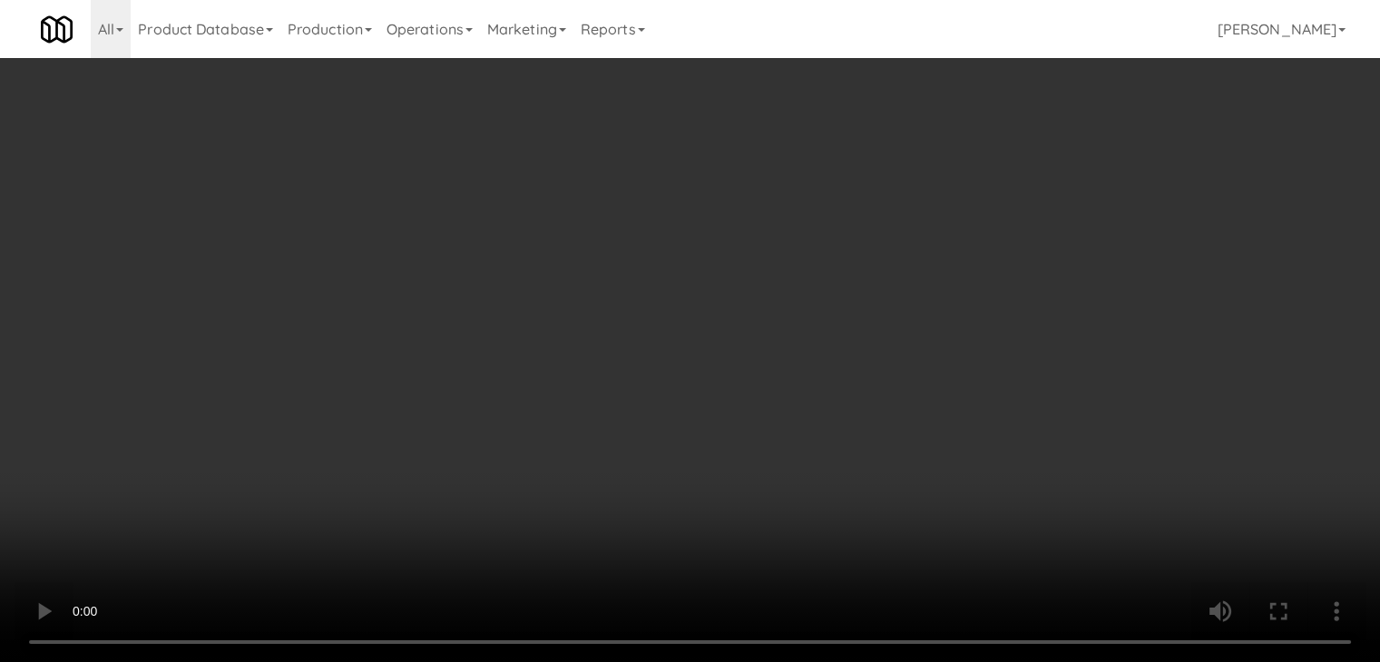
click at [1002, 195] on button "Planogram" at bounding box center [982, 192] width 89 height 27
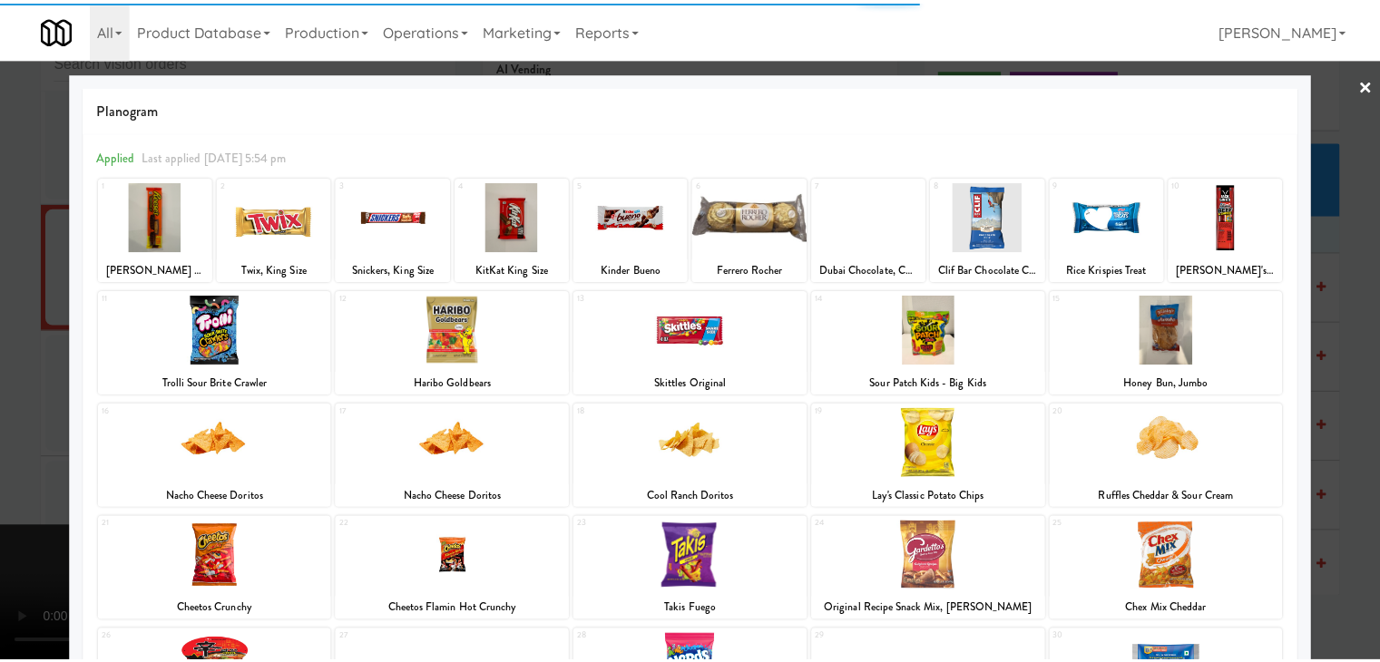
scroll to position [229, 0]
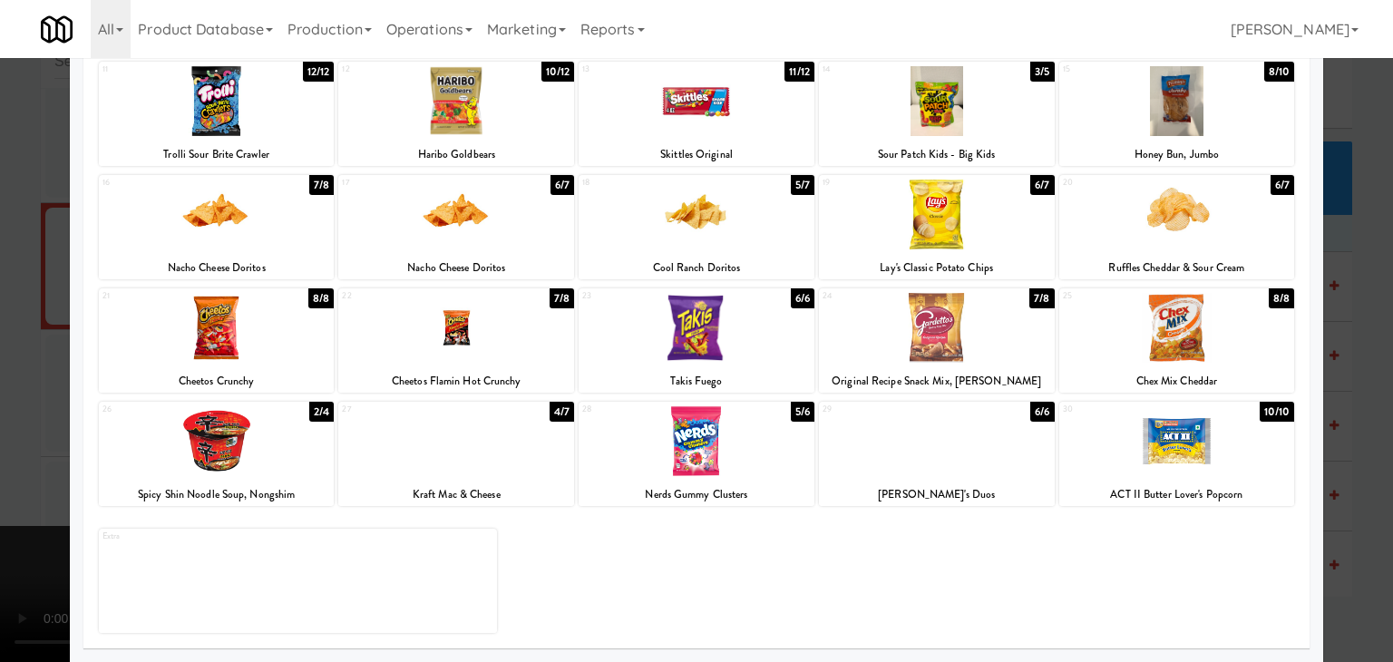
click at [951, 433] on div at bounding box center [937, 441] width 236 height 70
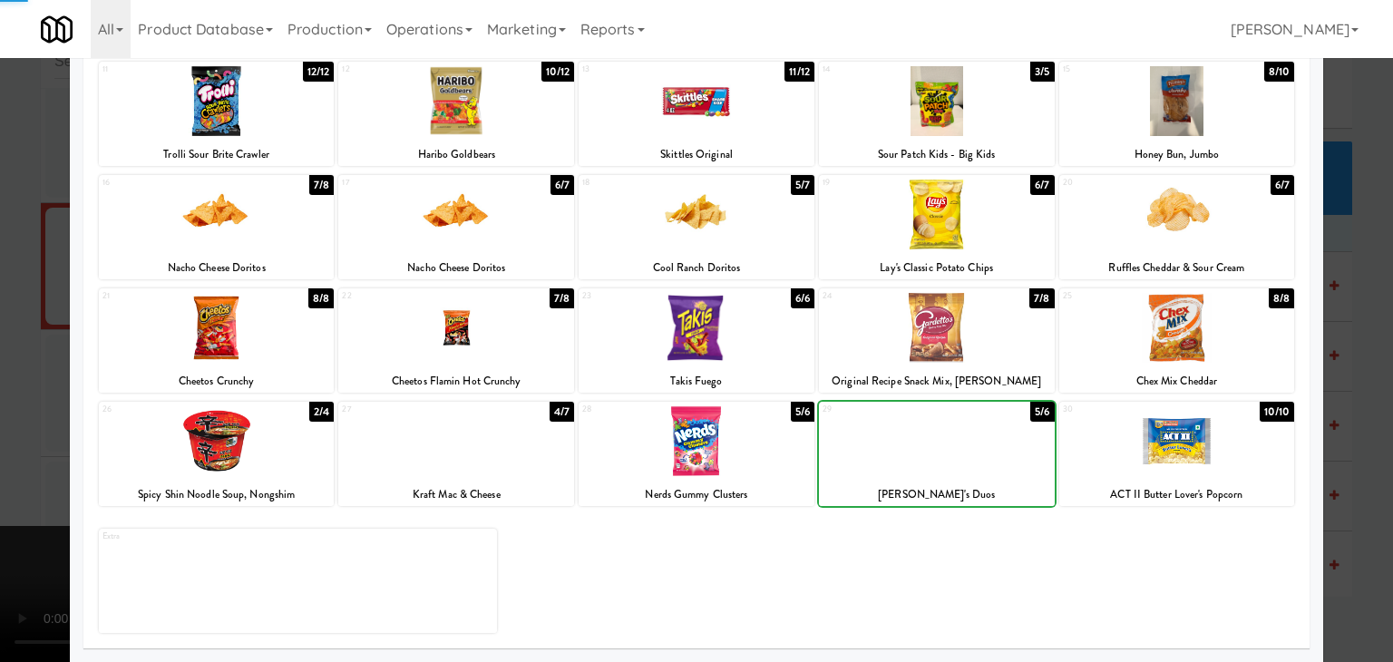
click at [7, 443] on div at bounding box center [696, 331] width 1393 height 662
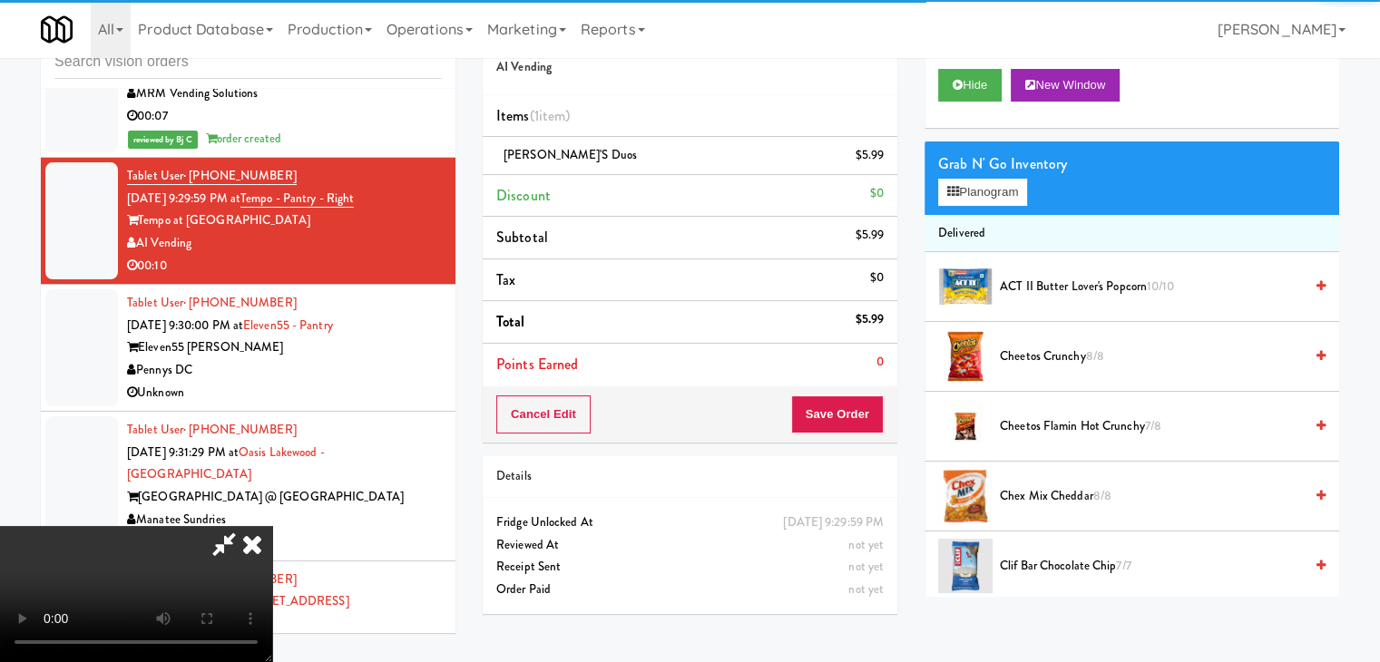
scroll to position [255, 0]
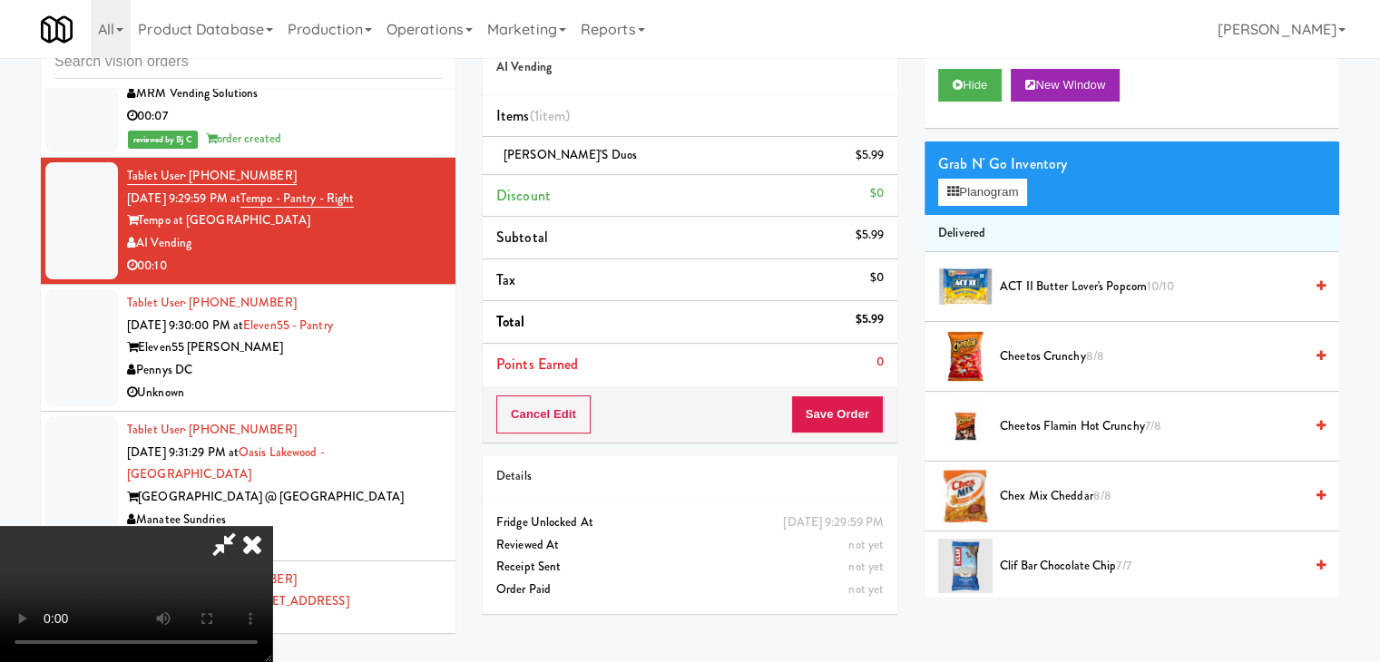
click at [272, 629] on video at bounding box center [136, 594] width 272 height 136
click at [862, 419] on button "Save Order" at bounding box center [837, 414] width 93 height 38
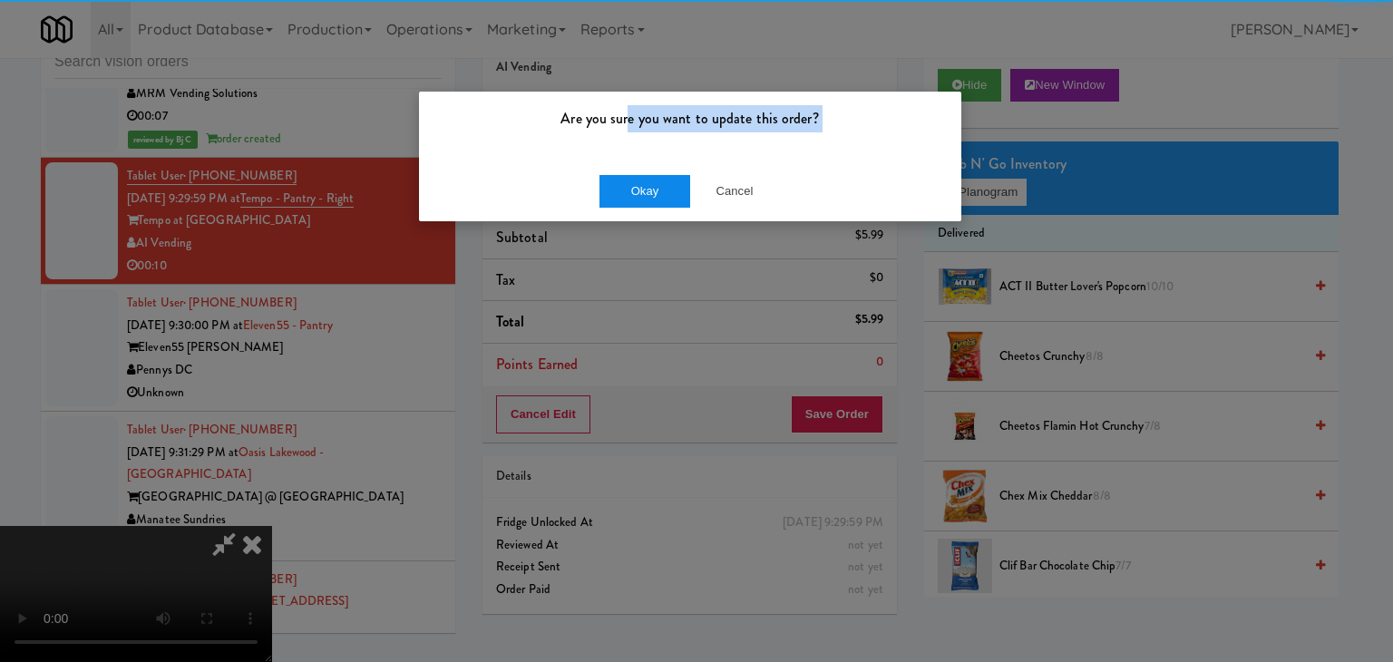
drag, startPoint x: 631, startPoint y: 155, endPoint x: 633, endPoint y: 184, distance: 29.1
click at [631, 168] on div "Are you sure you want to update this order? Okay Cancel" at bounding box center [690, 157] width 544 height 132
click at [633, 184] on button "Okay" at bounding box center [645, 191] width 91 height 33
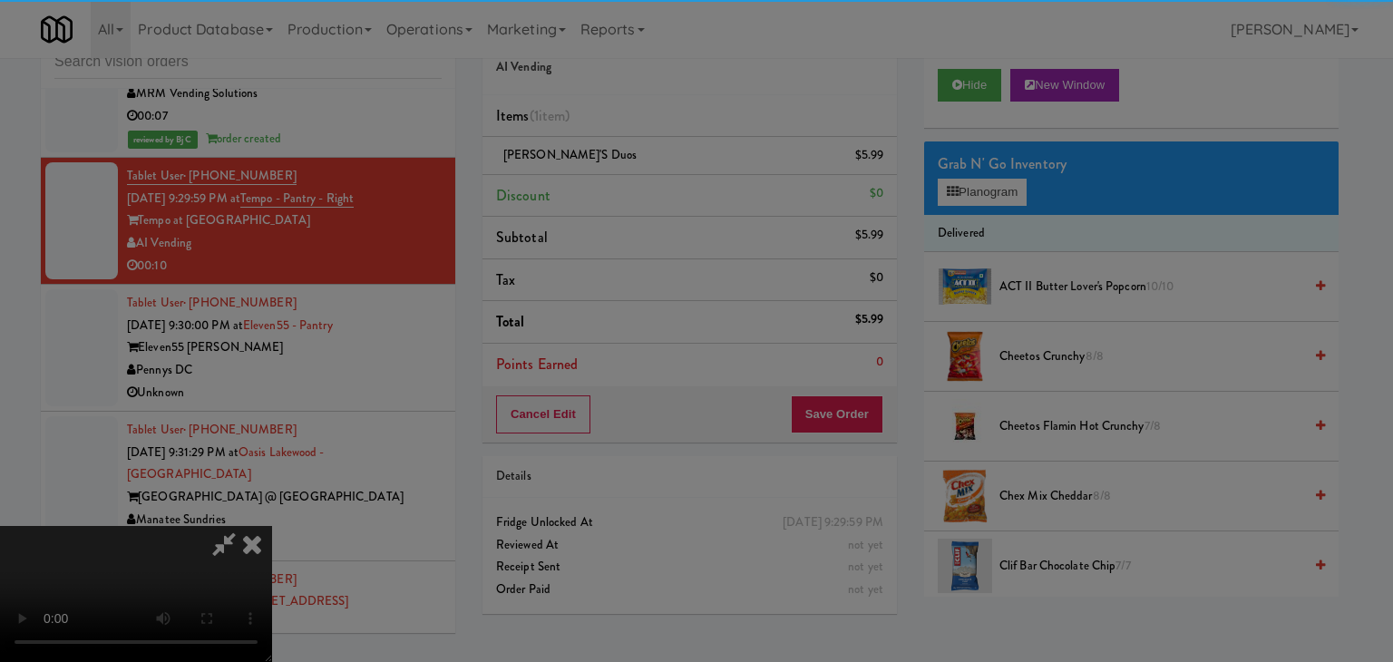
click at [633, 174] on button "Okay" at bounding box center [645, 157] width 91 height 33
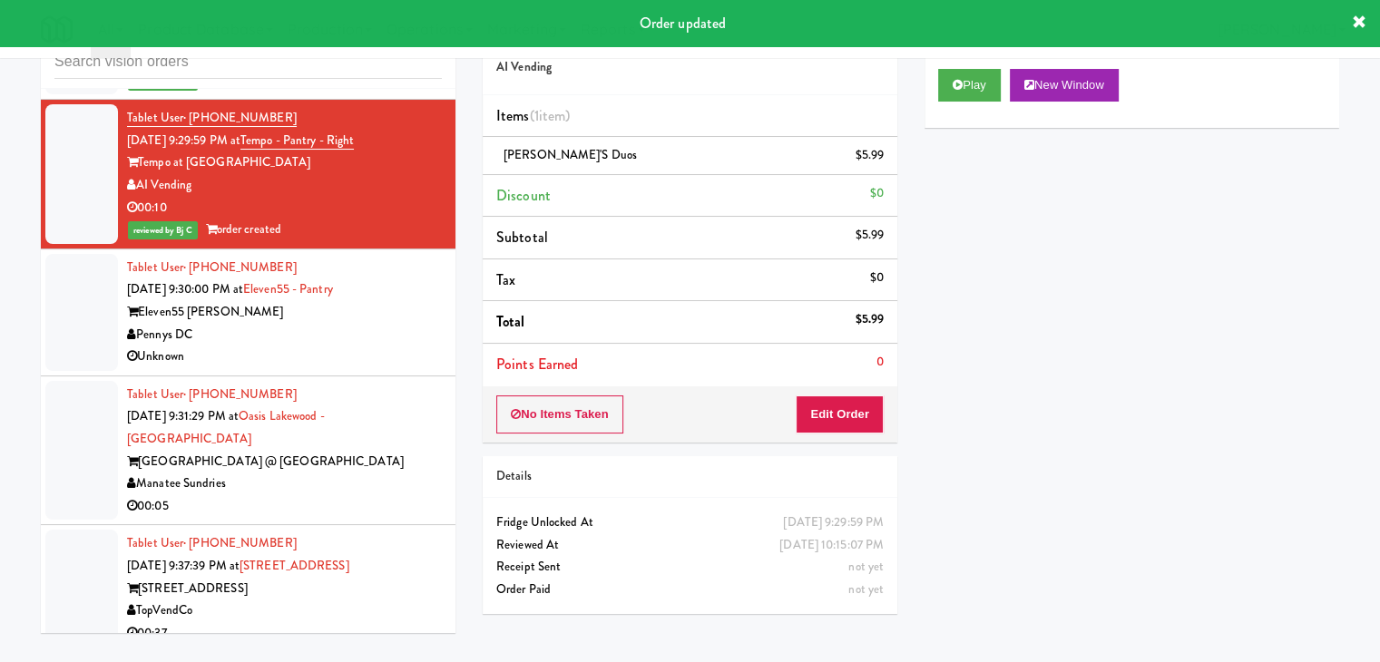
scroll to position [9596, 0]
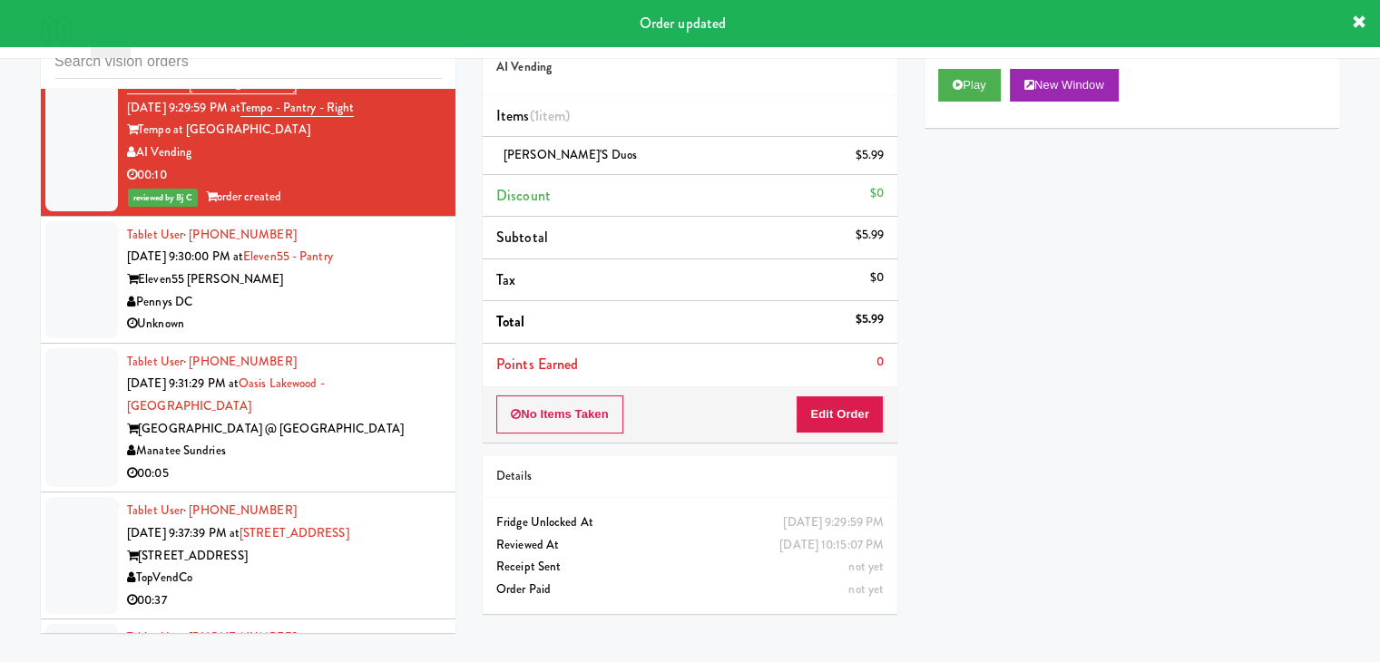
click at [392, 291] on div "Pennys DC" at bounding box center [284, 302] width 315 height 23
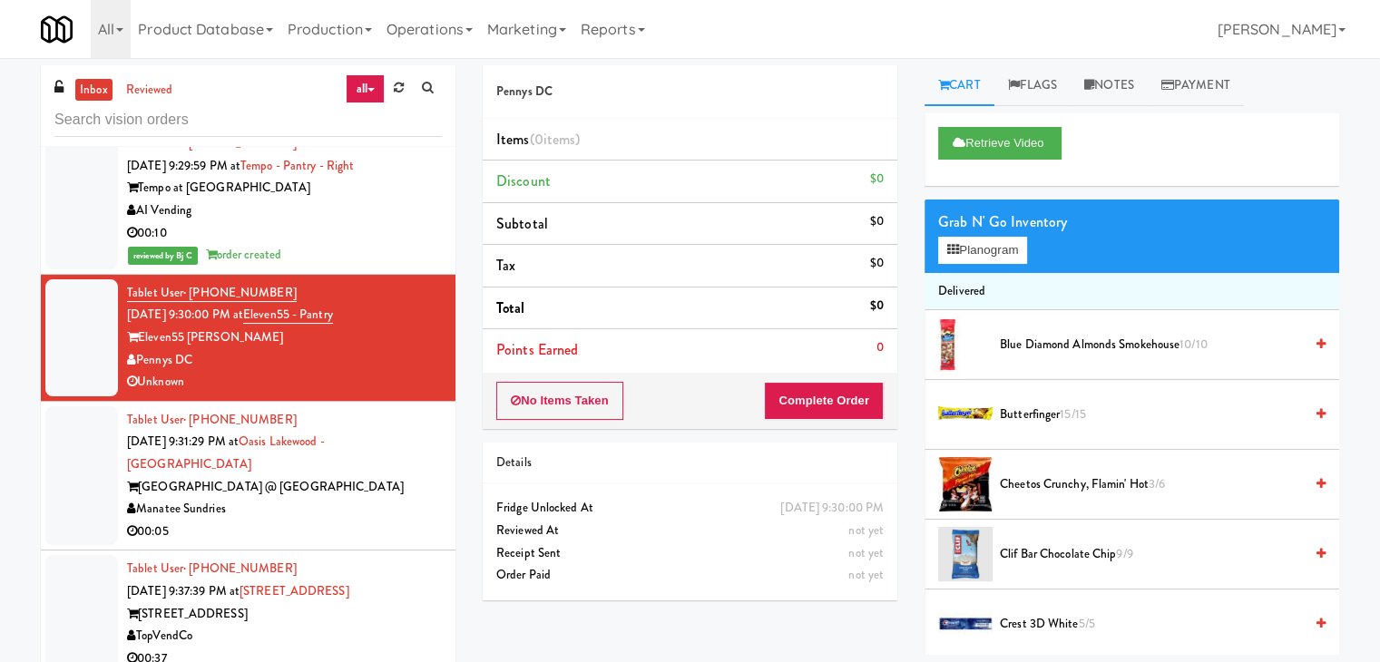
click at [385, 498] on div "Manatee Sundries" at bounding box center [284, 509] width 315 height 23
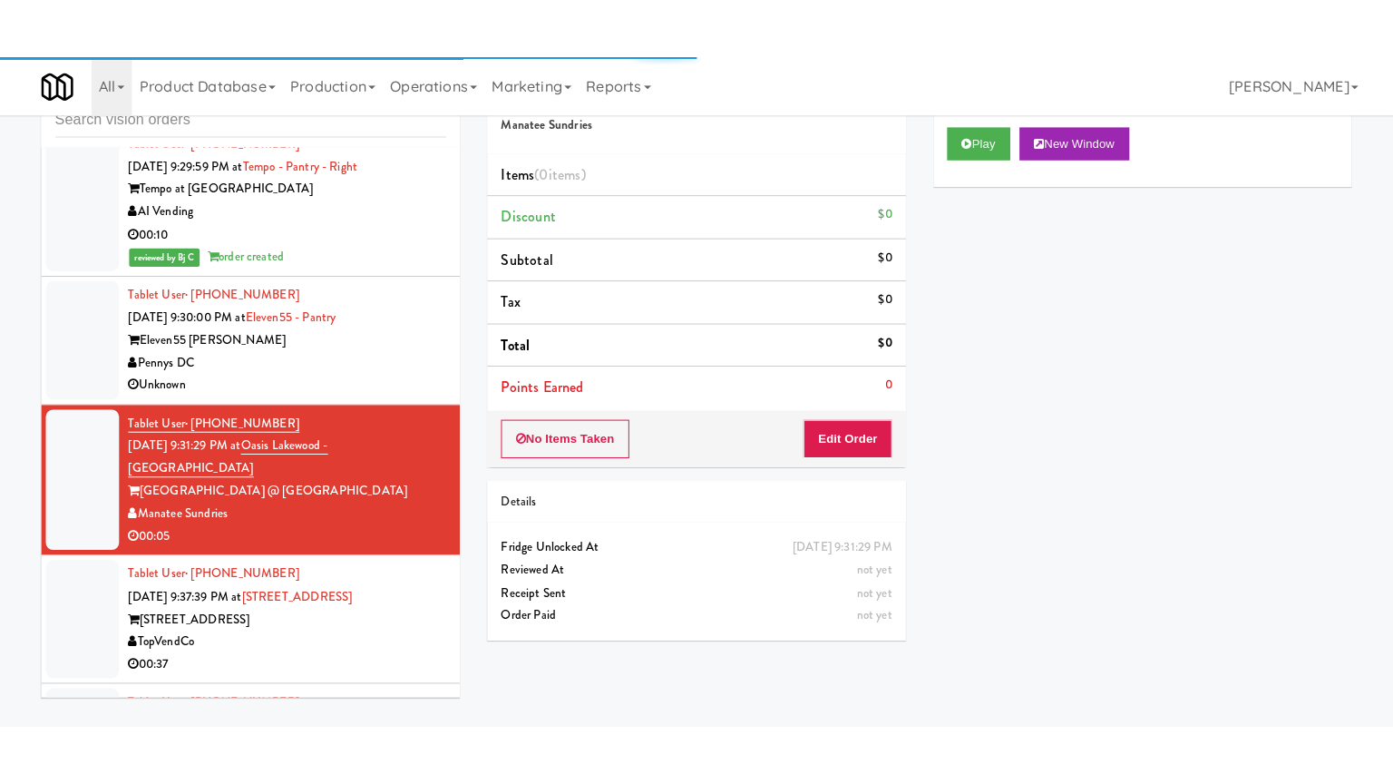
scroll to position [58, 0]
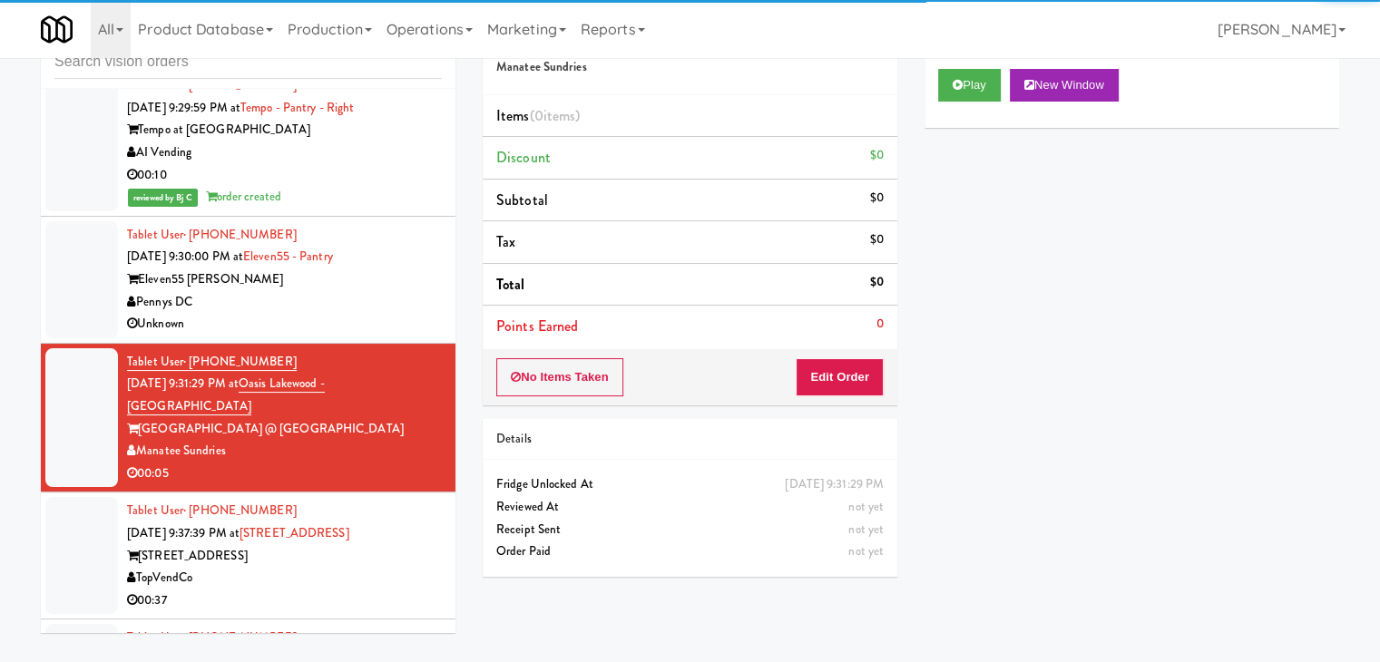
click at [972, 63] on div "Play New Window" at bounding box center [1131, 91] width 414 height 73
click at [968, 75] on button "Play" at bounding box center [969, 85] width 63 height 33
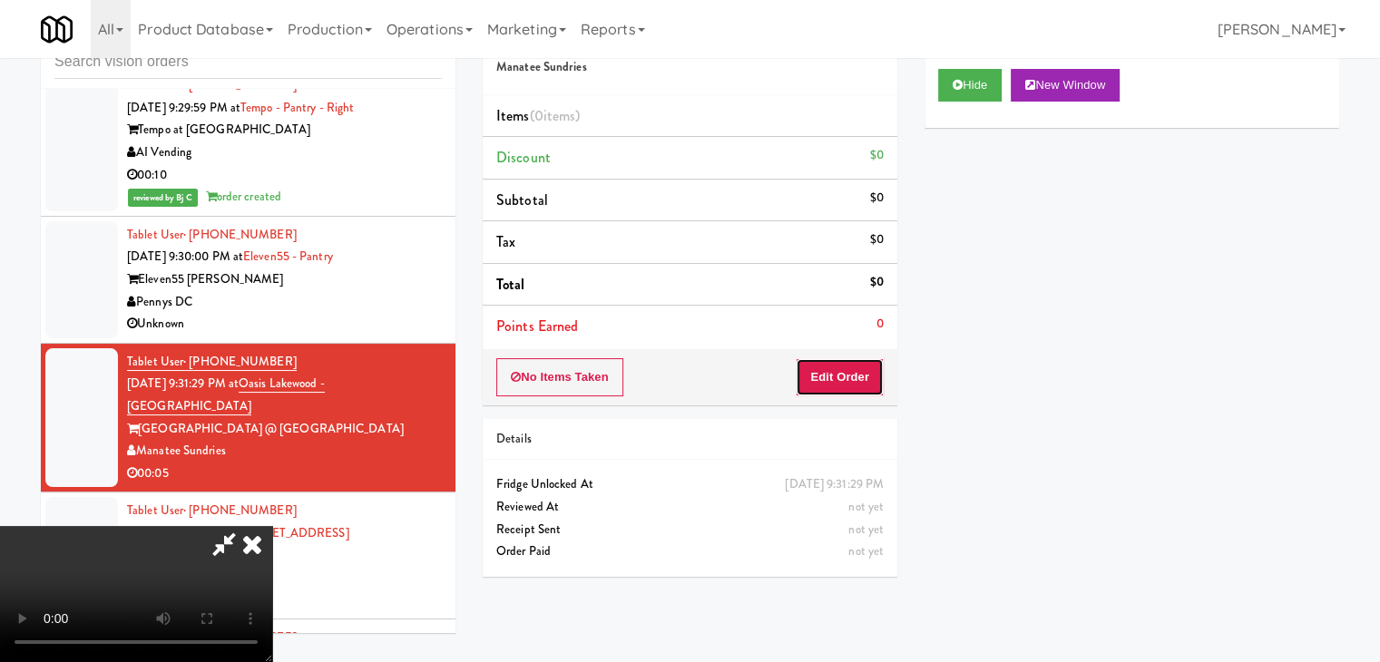
click at [850, 362] on button "Edit Order" at bounding box center [839, 377] width 88 height 38
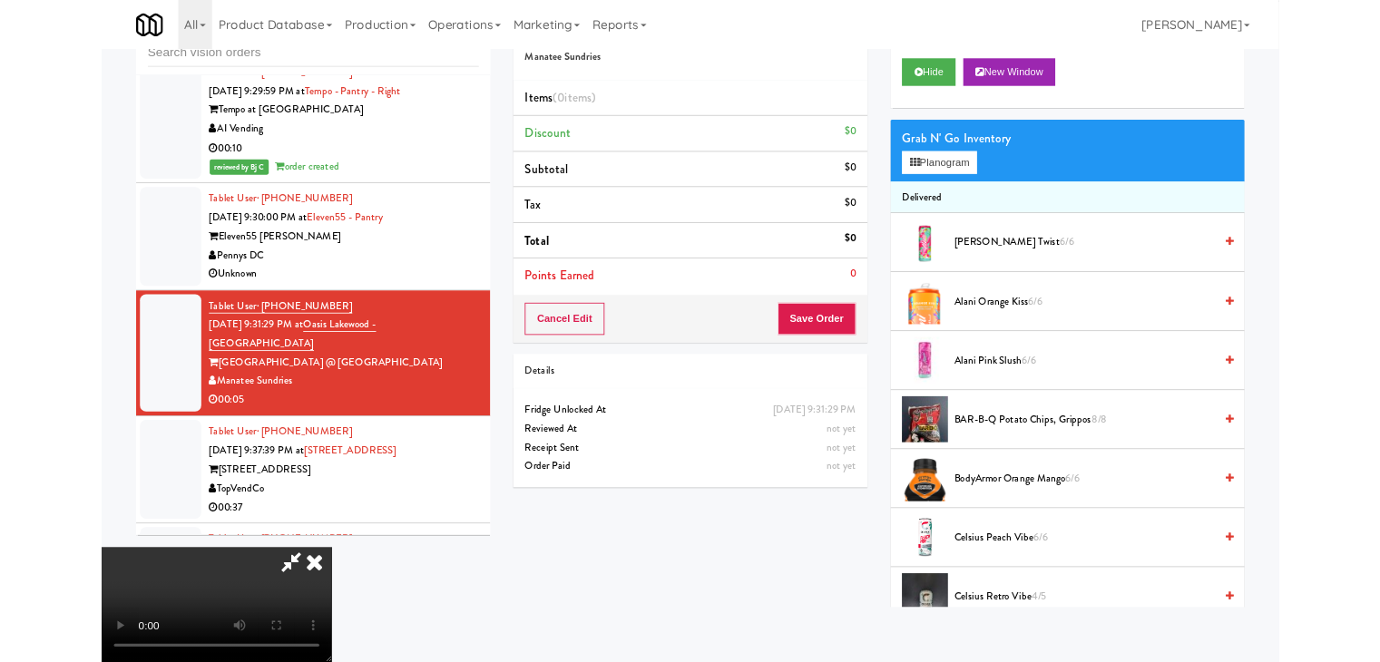
scroll to position [9551, 0]
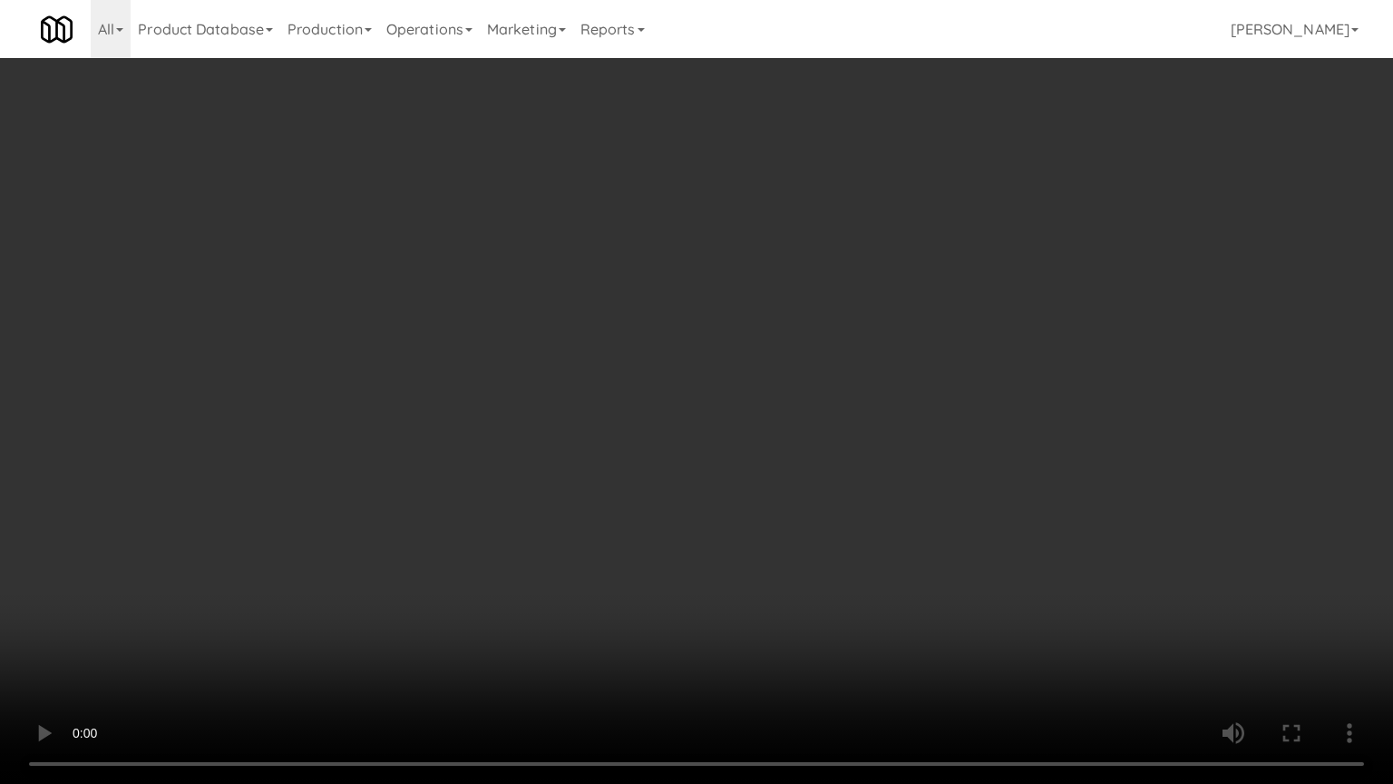
click at [868, 473] on video at bounding box center [696, 392] width 1393 height 784
drag, startPoint x: 868, startPoint y: 473, endPoint x: 850, endPoint y: 473, distance: 18.1
click at [867, 473] on video at bounding box center [696, 392] width 1393 height 784
click at [853, 471] on video at bounding box center [696, 392] width 1393 height 784
click at [853, 470] on video at bounding box center [696, 392] width 1393 height 784
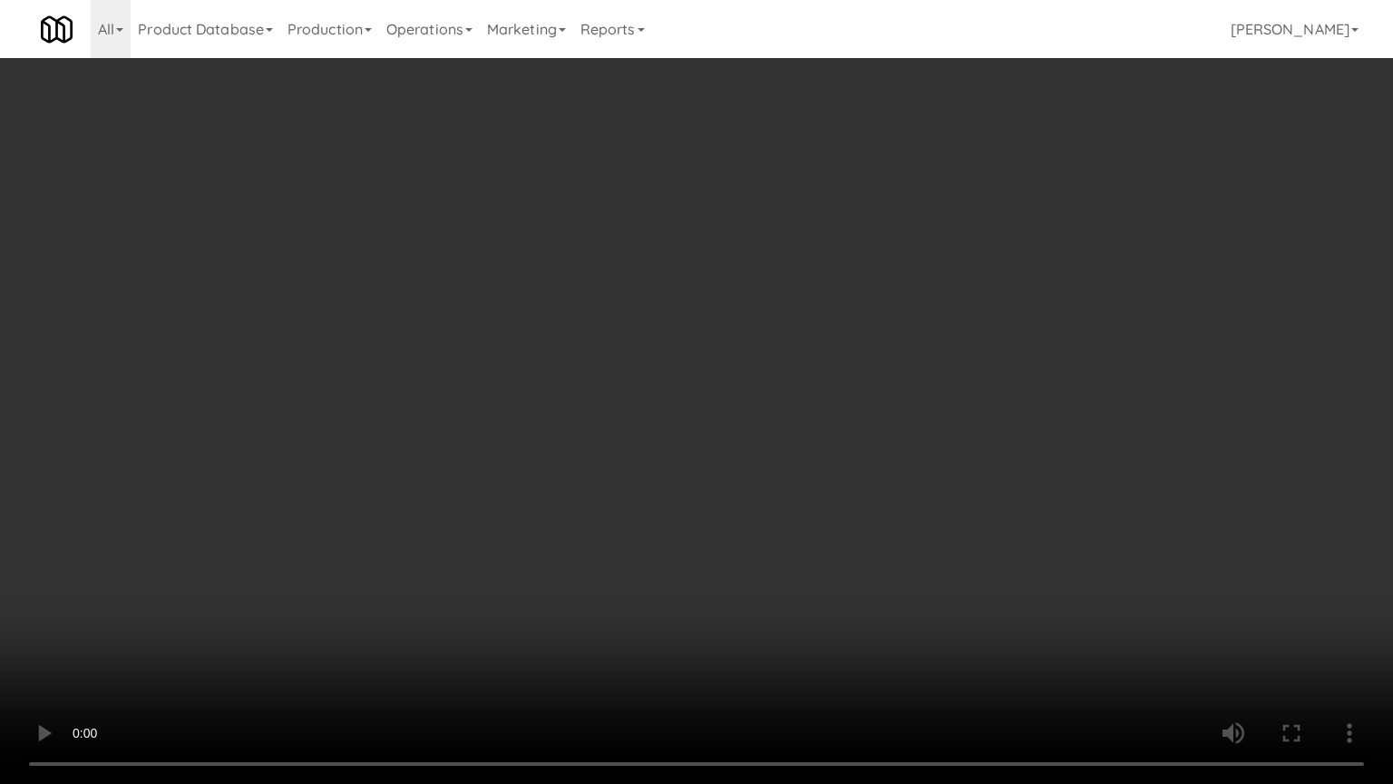
click at [852, 470] on video at bounding box center [696, 392] width 1393 height 784
drag, startPoint x: 852, startPoint y: 470, endPoint x: 843, endPoint y: 472, distance: 9.2
click at [850, 470] on video at bounding box center [696, 392] width 1393 height 784
click at [861, 453] on video at bounding box center [696, 392] width 1393 height 784
drag, startPoint x: 860, startPoint y: 453, endPoint x: 863, endPoint y: 354, distance: 99.8
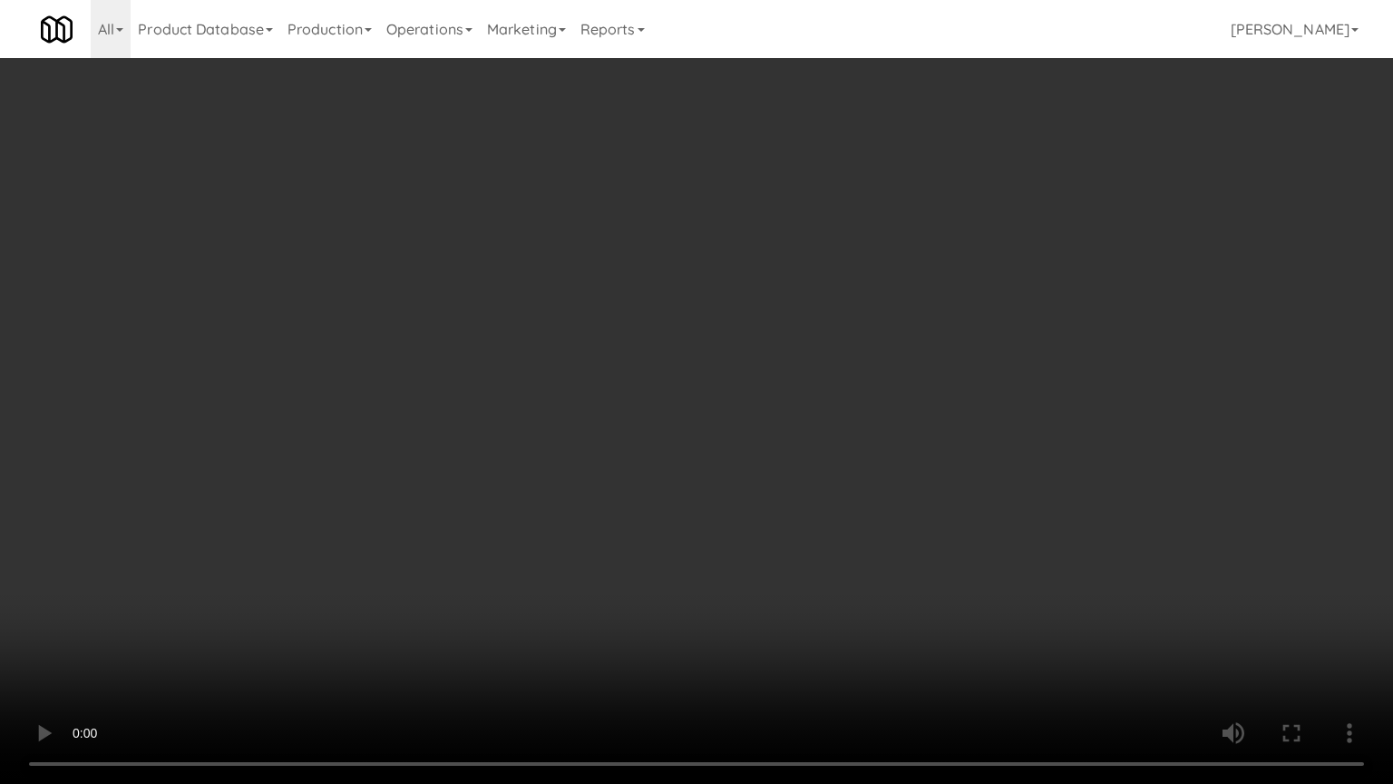
click at [860, 453] on video at bounding box center [696, 392] width 1393 height 784
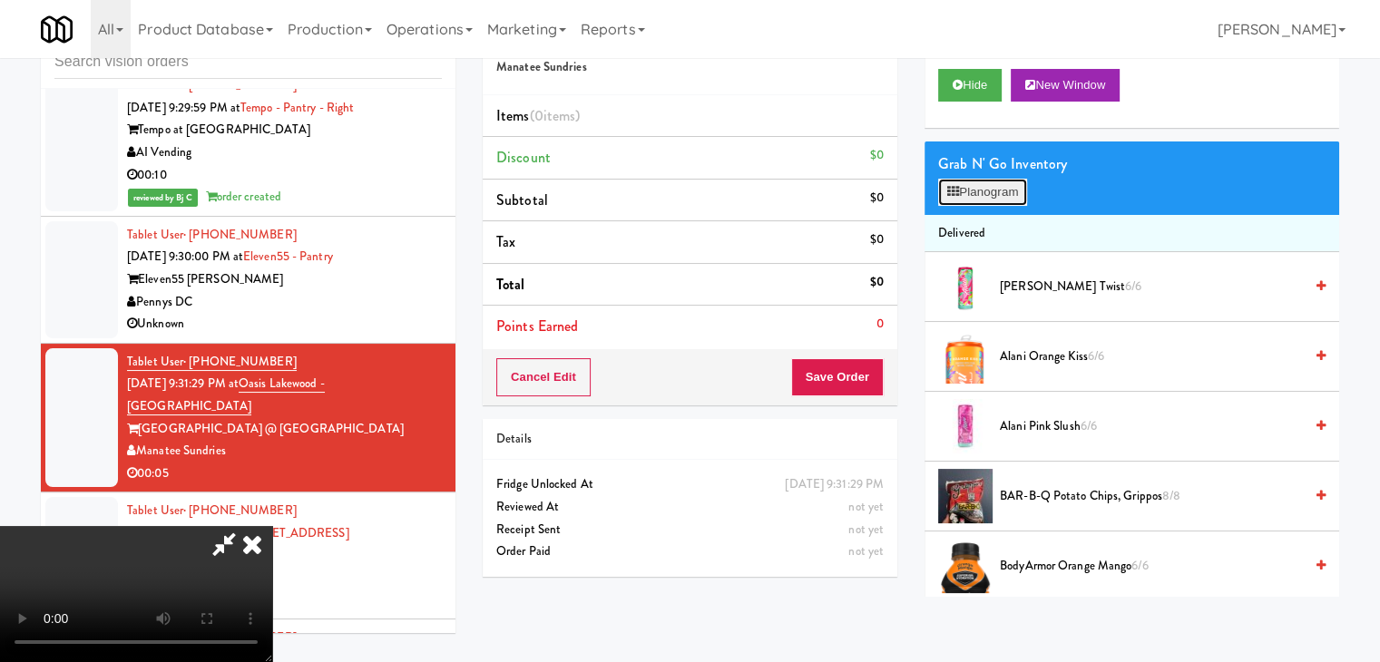
click at [1012, 182] on button "Planogram" at bounding box center [982, 192] width 89 height 27
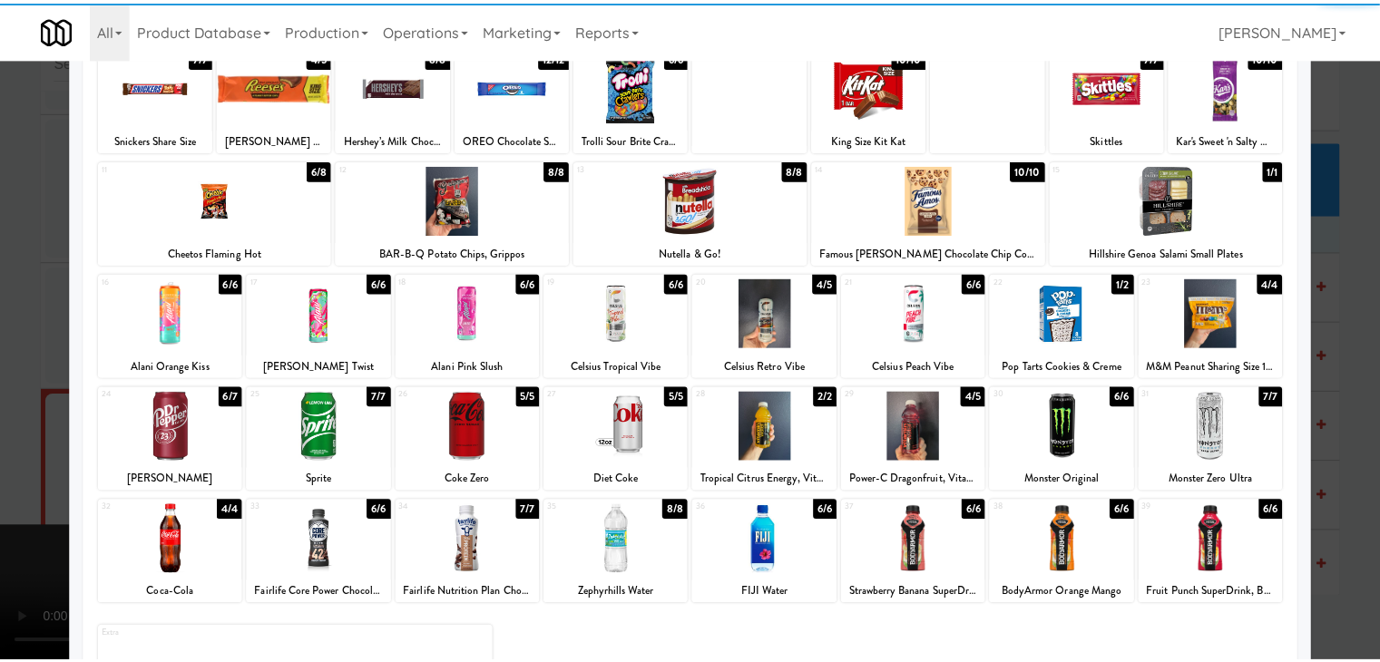
scroll to position [229, 0]
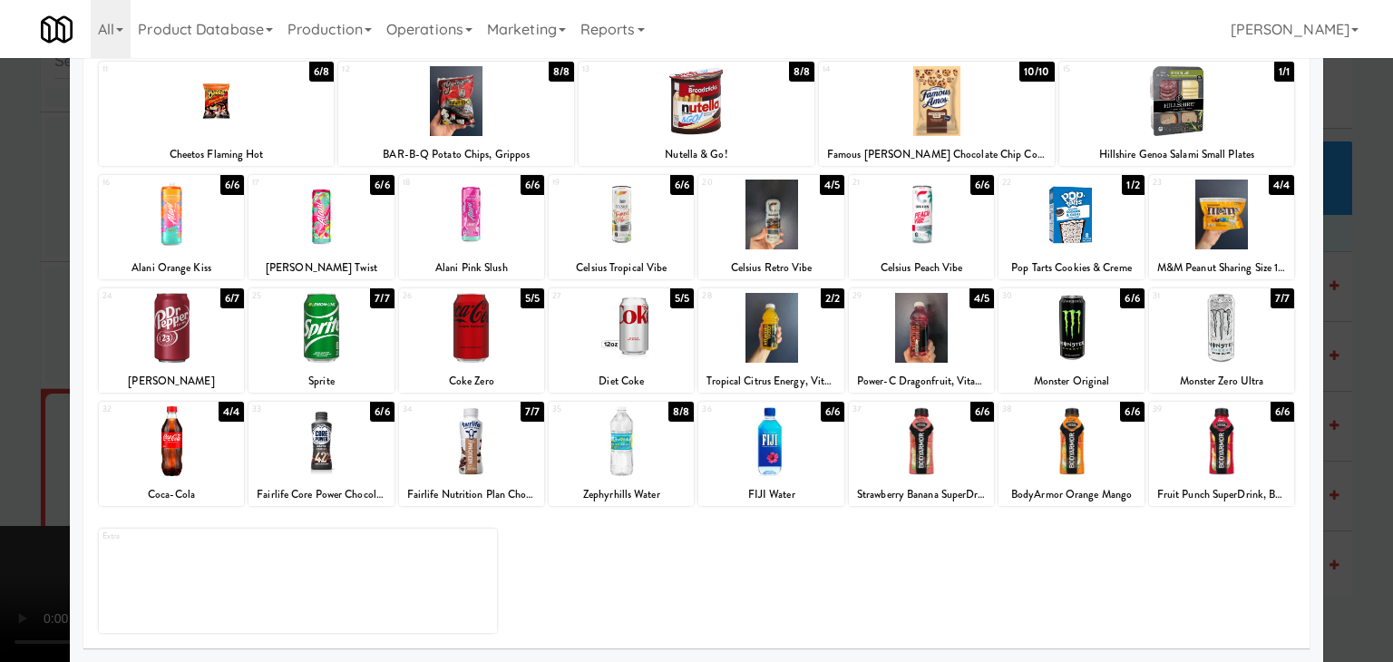
drag, startPoint x: 1084, startPoint y: 472, endPoint x: 1261, endPoint y: 462, distance: 177.1
click at [1084, 471] on div at bounding box center [1071, 441] width 145 height 70
click at [1331, 458] on div at bounding box center [696, 331] width 1393 height 662
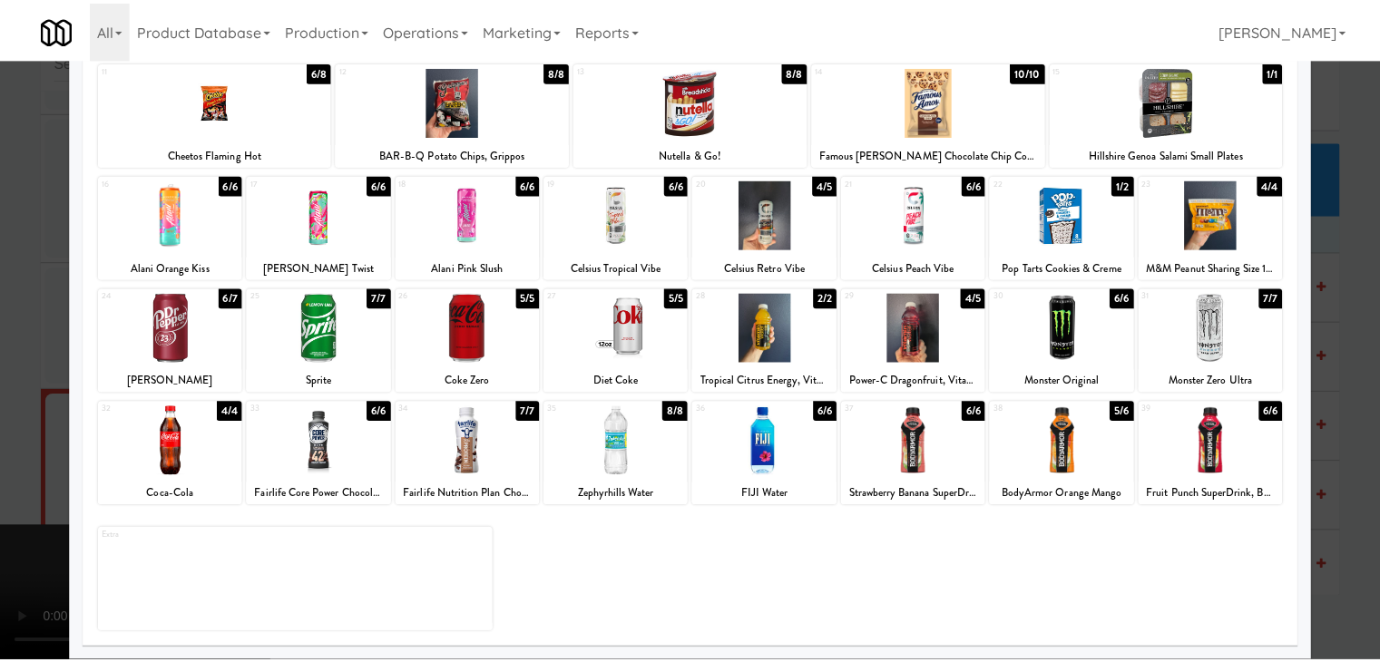
scroll to position [9596, 0]
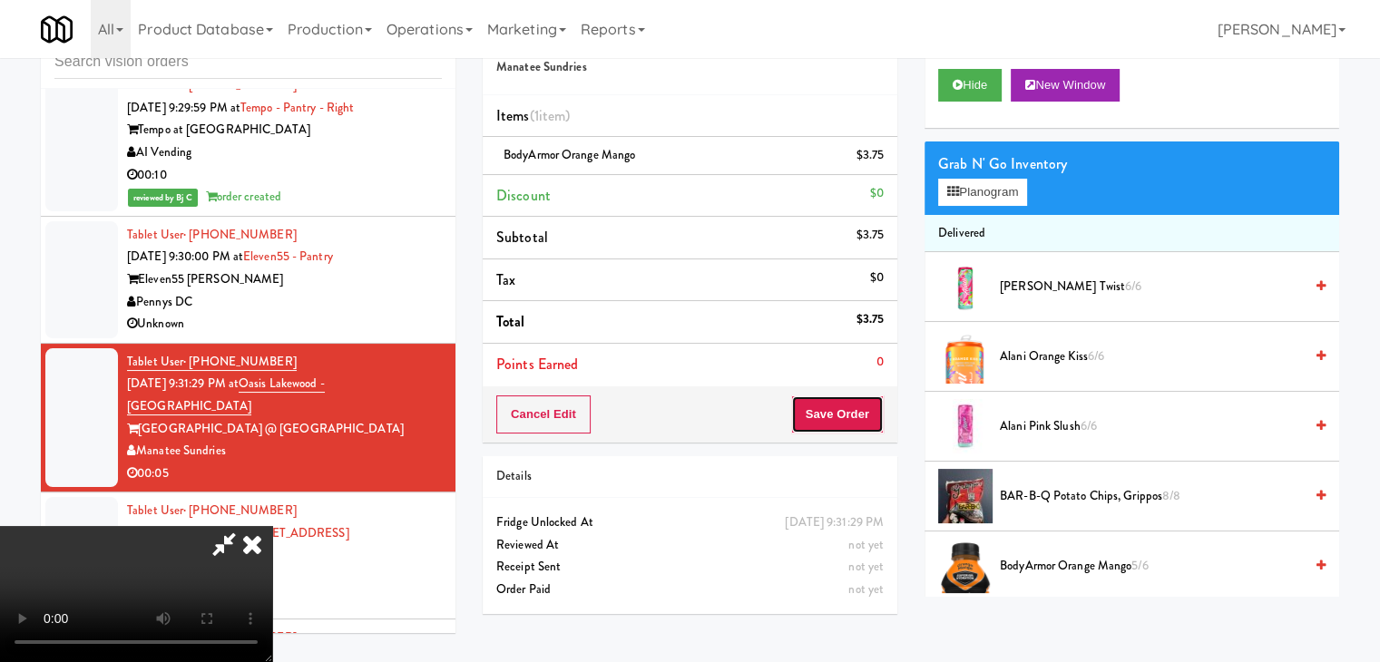
click at [873, 425] on button "Save Order" at bounding box center [837, 414] width 93 height 38
click at [872, 425] on button "Save Order" at bounding box center [837, 414] width 93 height 38
click at [871, 424] on button "Save Order" at bounding box center [837, 414] width 93 height 38
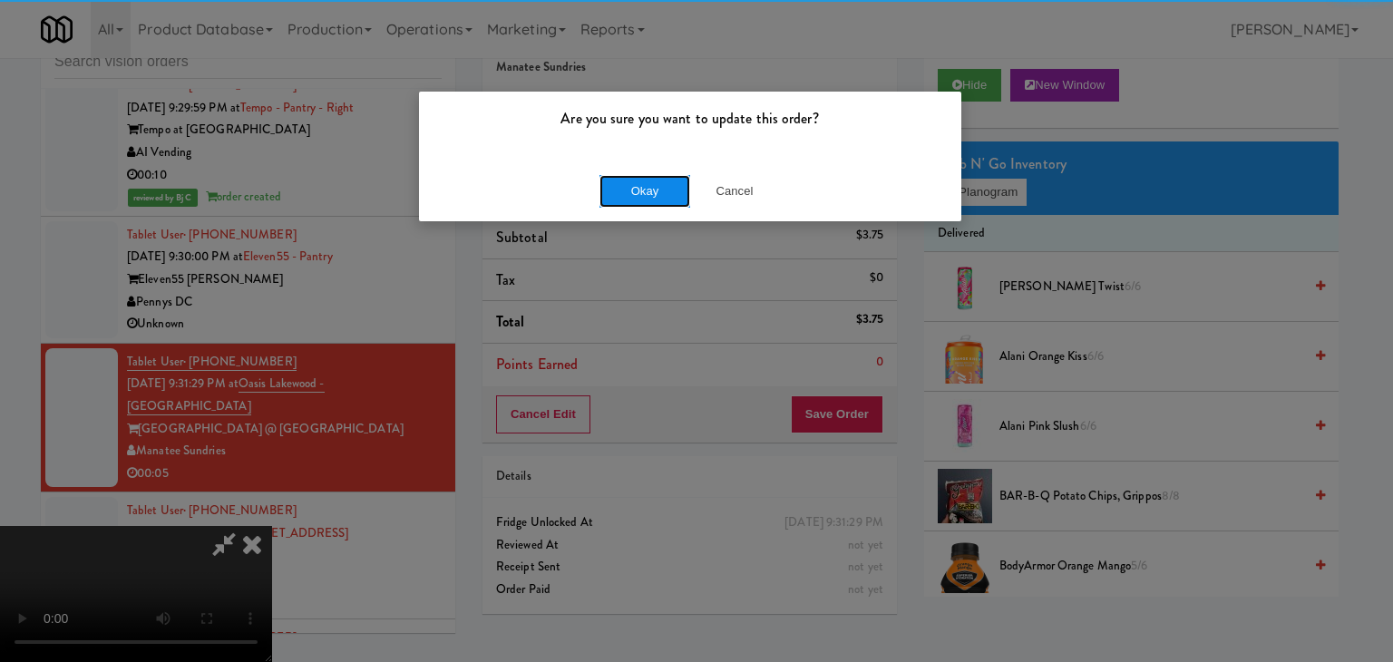
click at [631, 180] on button "Okay" at bounding box center [645, 191] width 91 height 33
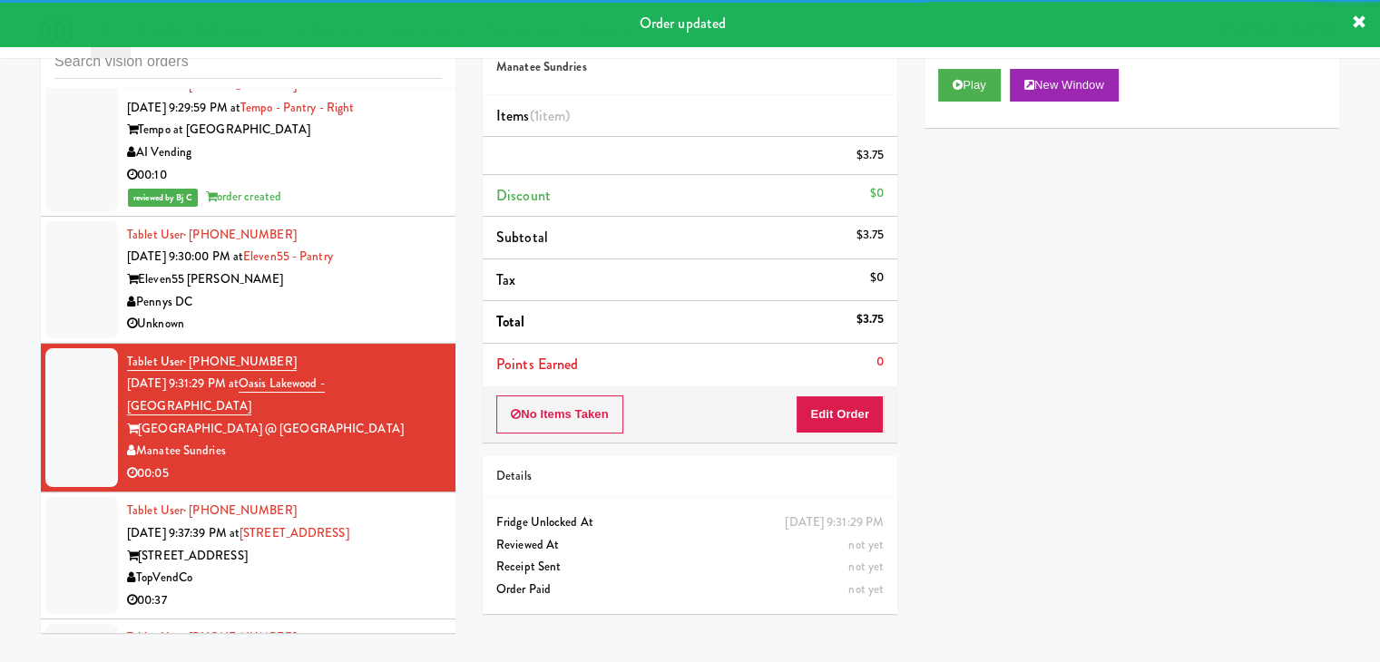
scroll to position [9868, 0]
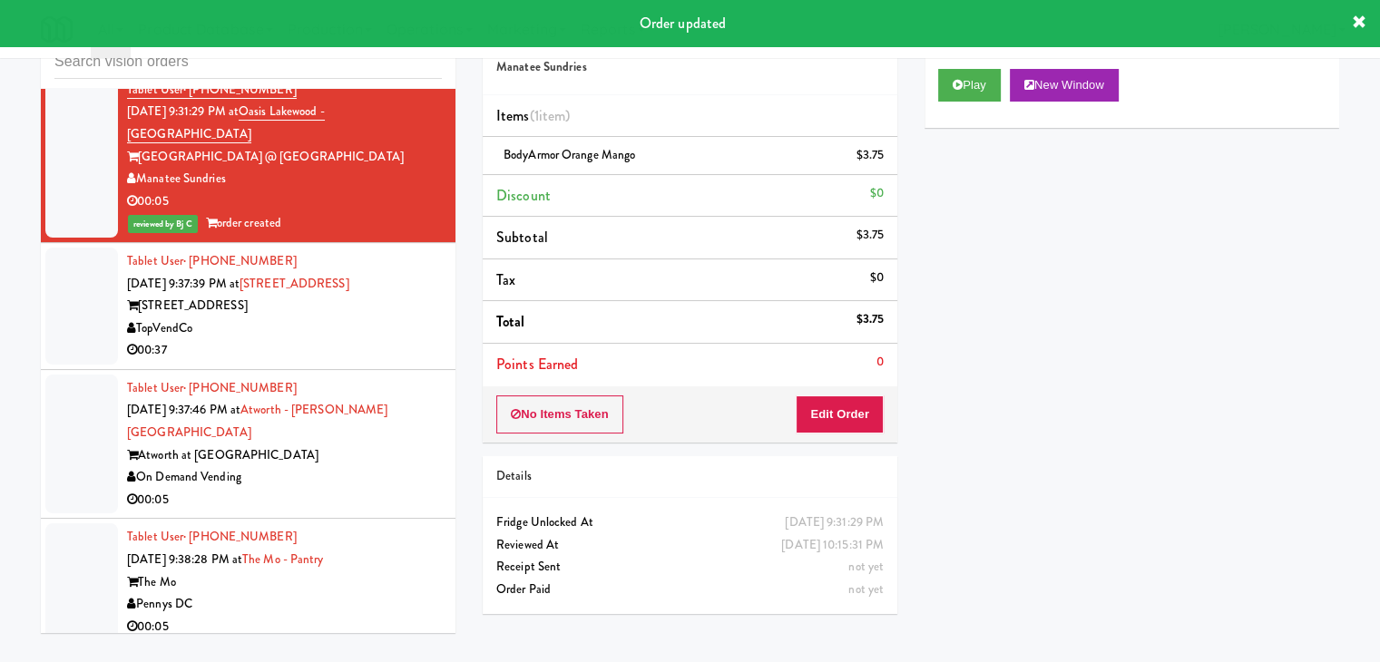
click at [366, 339] on div "00:37" at bounding box center [284, 350] width 315 height 23
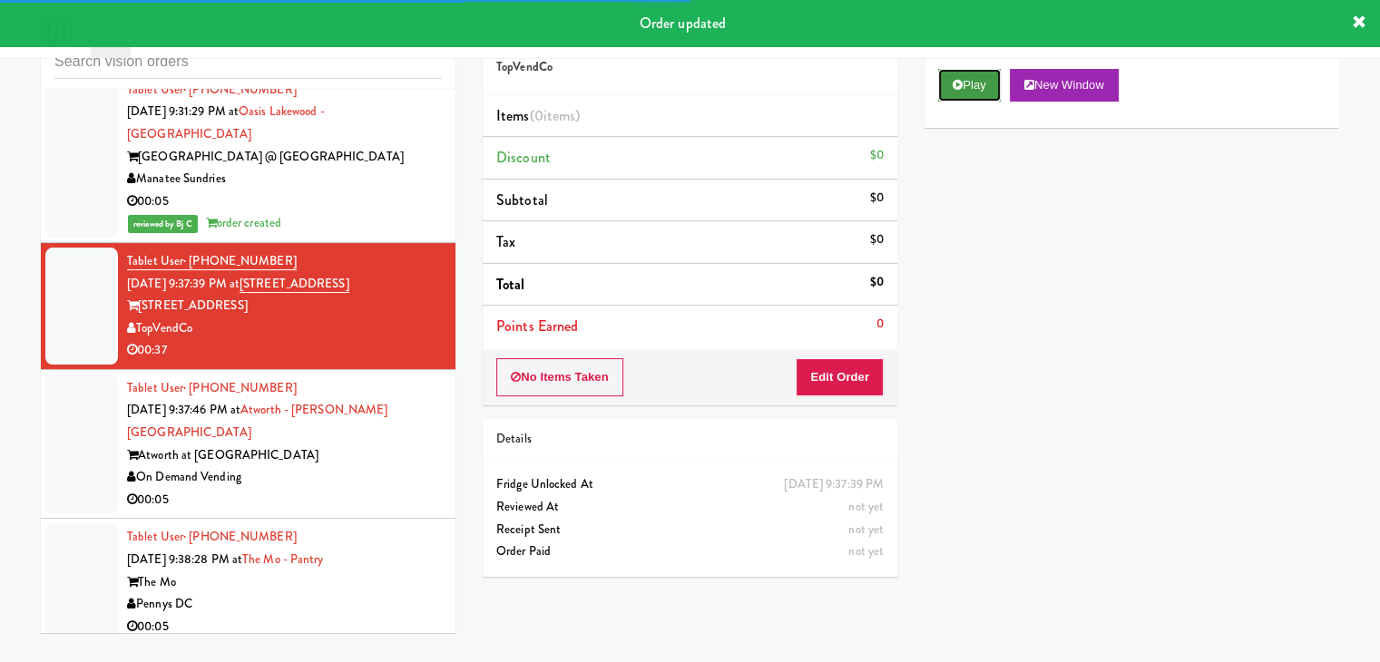
click at [956, 85] on icon at bounding box center [957, 85] width 10 height 12
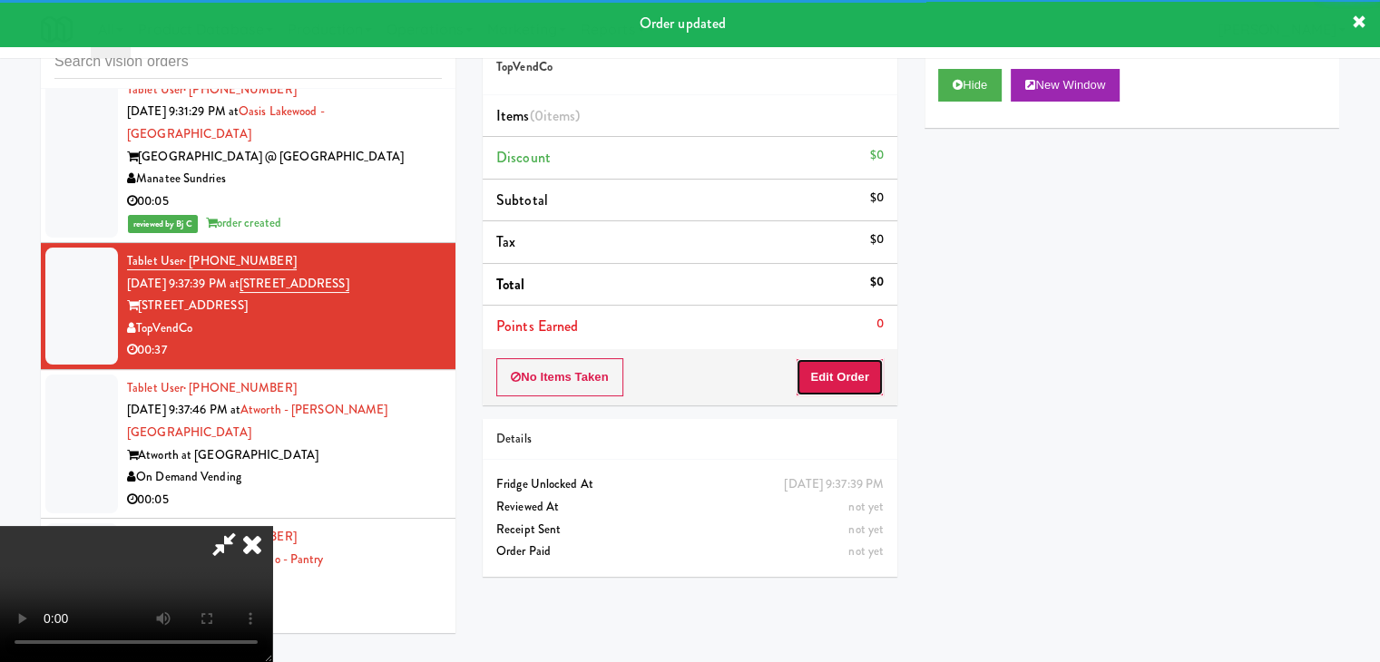
click at [848, 364] on button "Edit Order" at bounding box center [839, 377] width 88 height 38
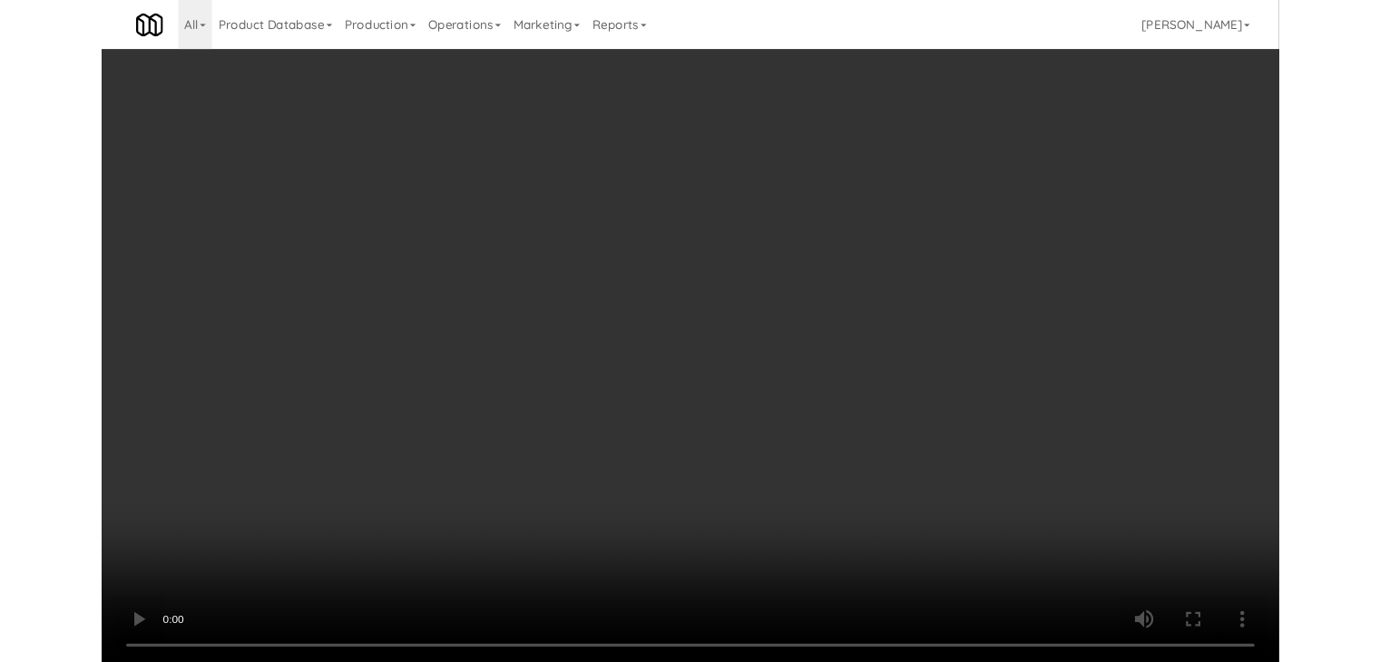
scroll to position [9824, 0]
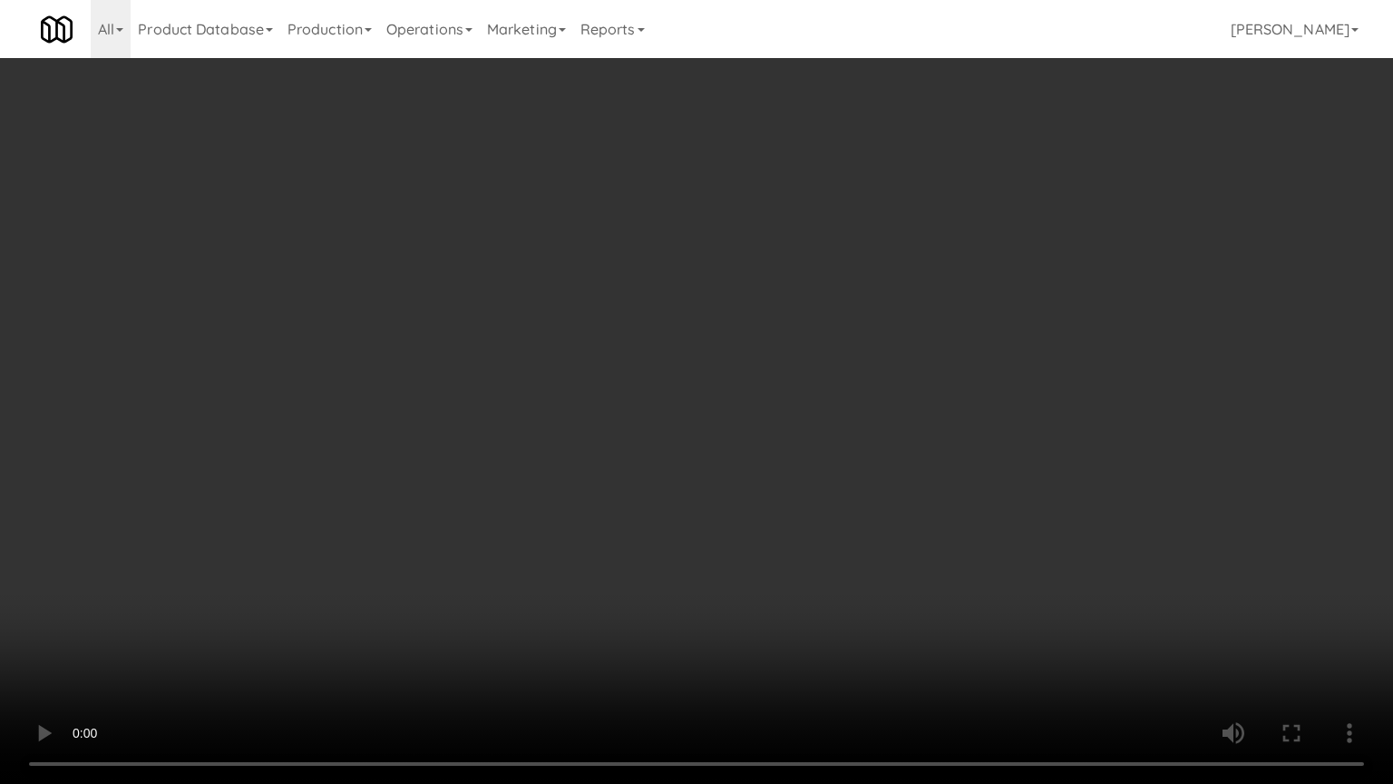
click at [759, 606] on video at bounding box center [696, 392] width 1393 height 784
click at [758, 606] on video at bounding box center [696, 392] width 1393 height 784
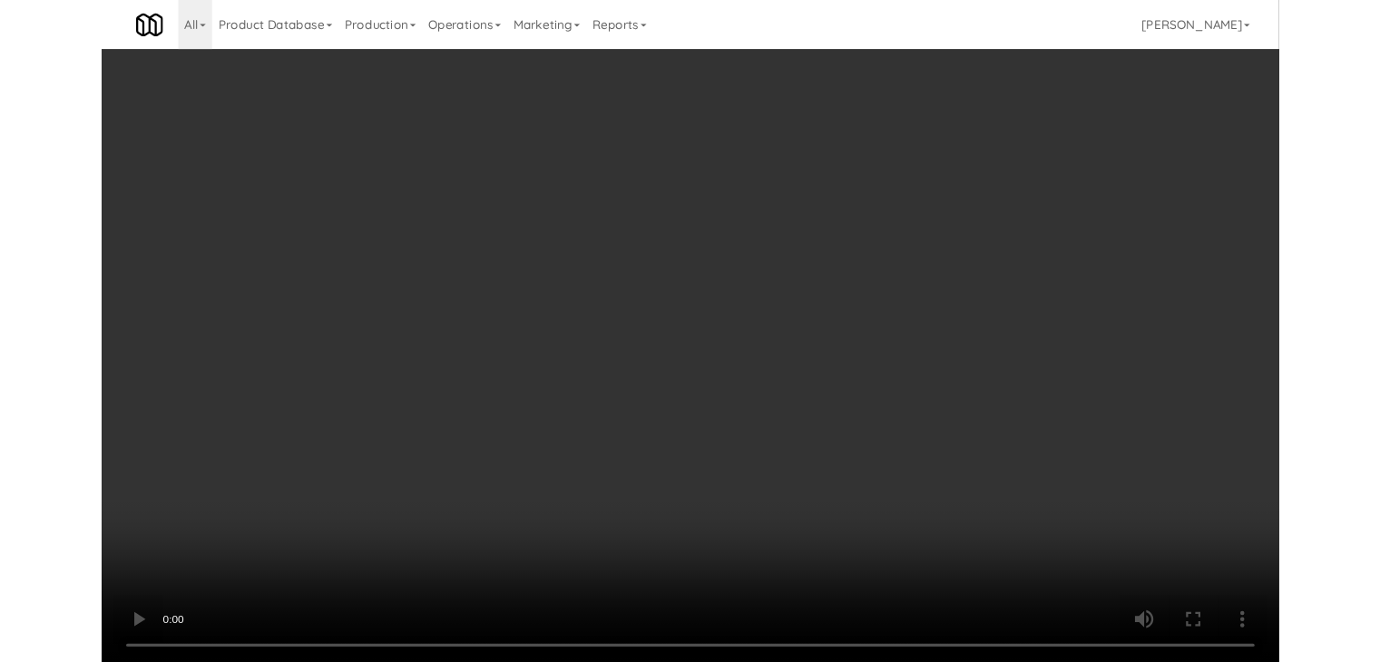
scroll to position [9868, 0]
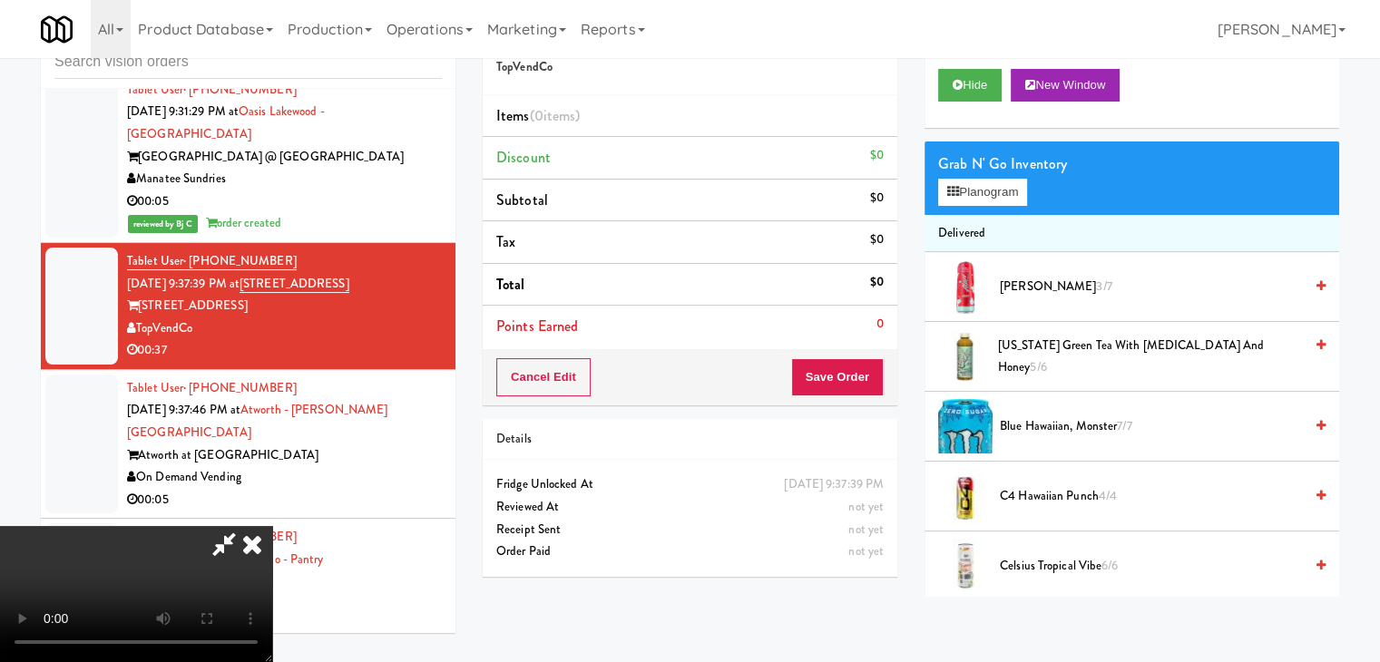
click at [272, 526] on icon at bounding box center [252, 544] width 40 height 36
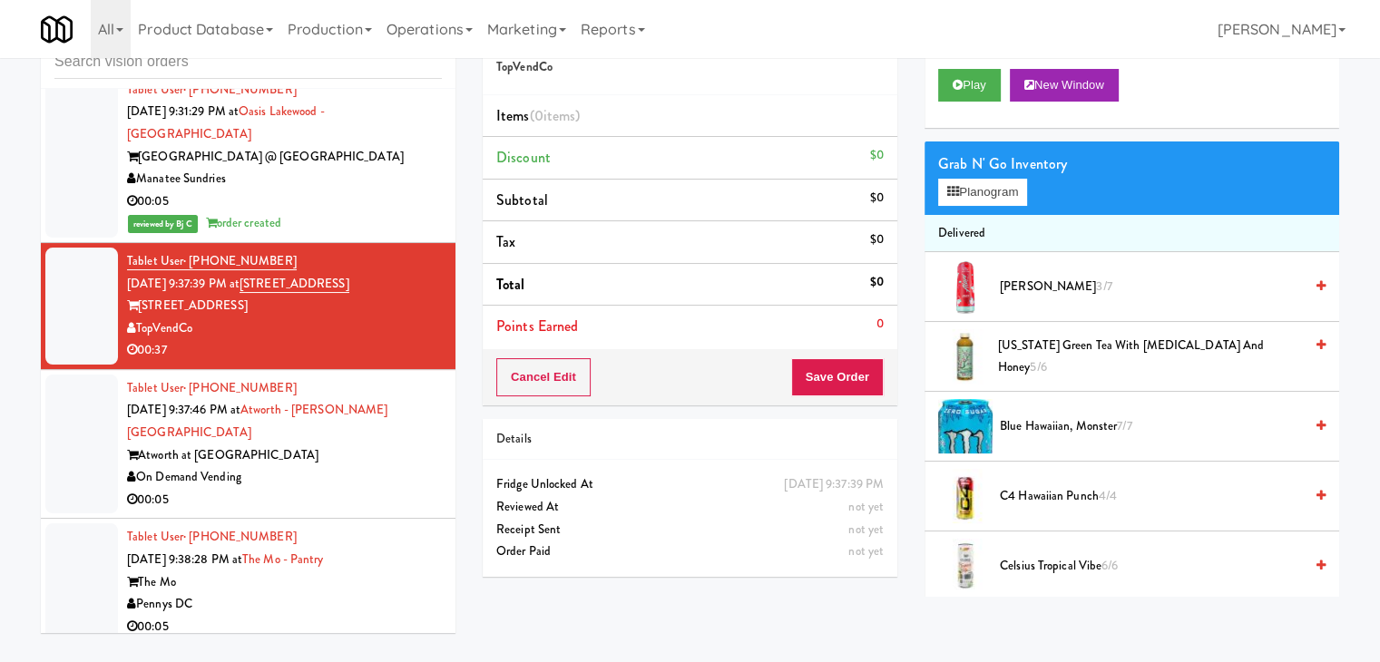
drag, startPoint x: 361, startPoint y: 425, endPoint x: 349, endPoint y: 372, distance: 54.8
click at [359, 466] on div "On Demand Vending" at bounding box center [284, 477] width 315 height 23
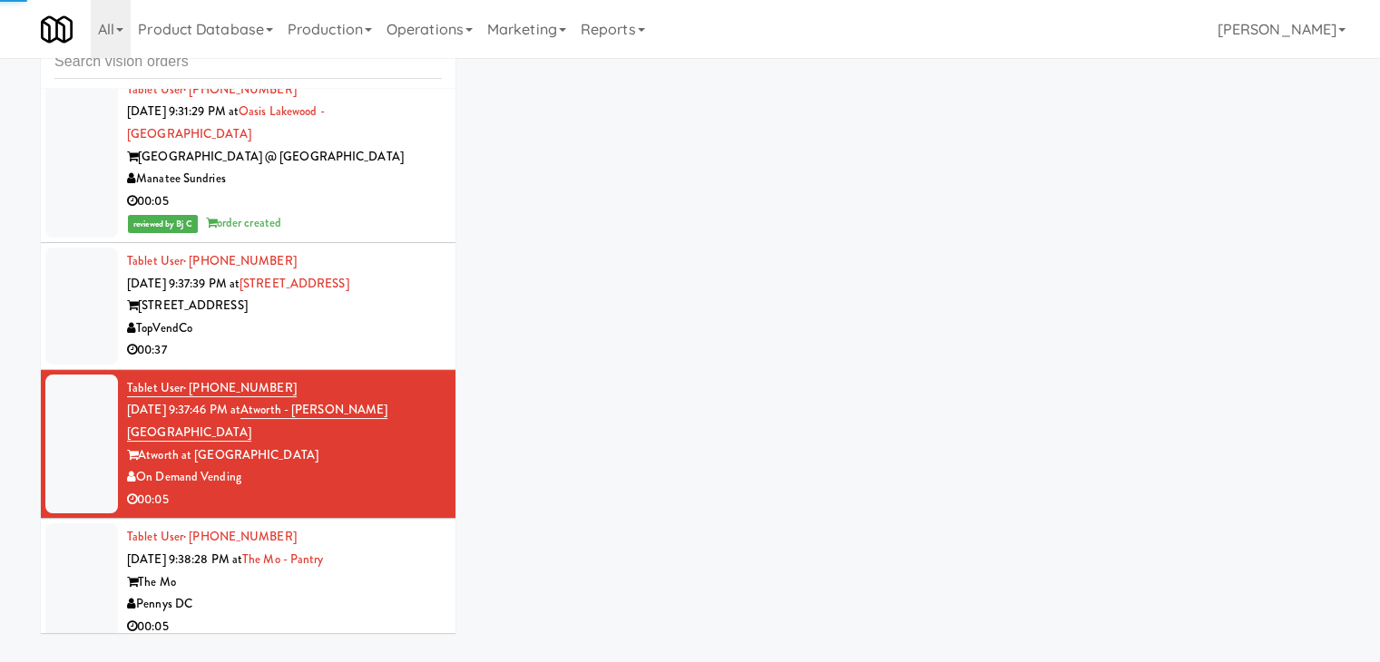
click at [359, 317] on div "TopVendCo" at bounding box center [284, 328] width 315 height 23
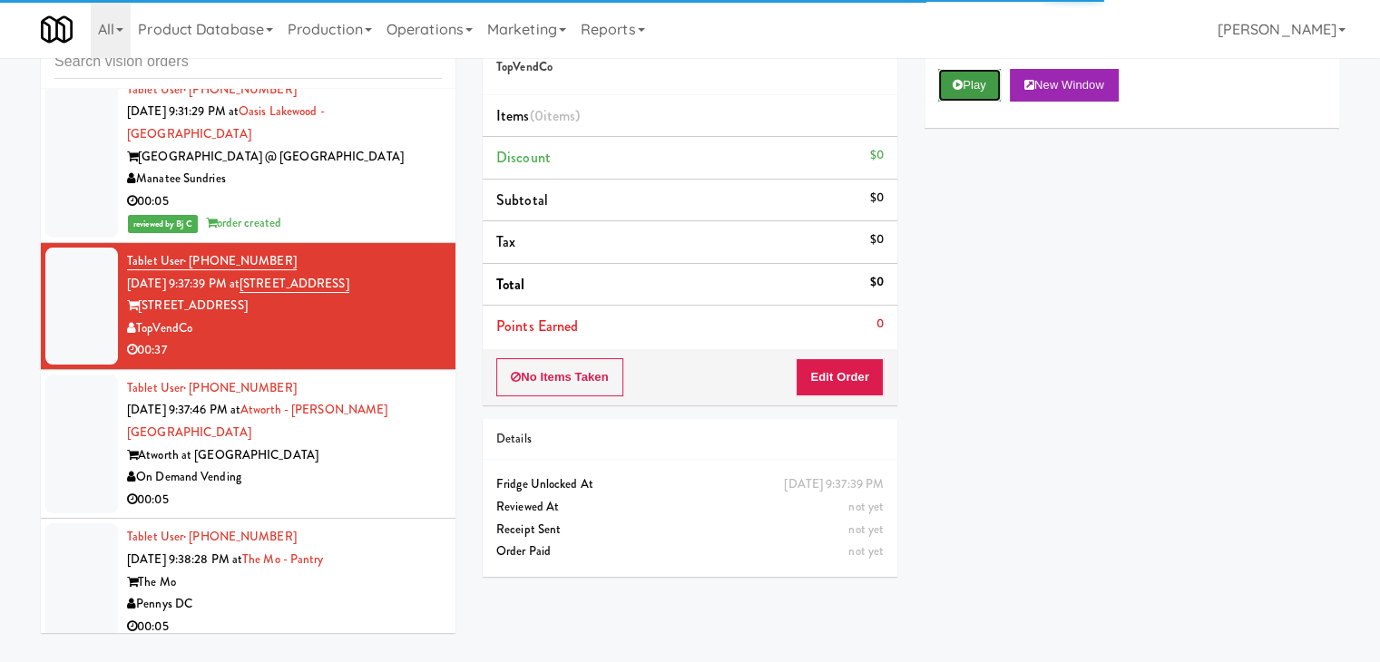
click at [976, 89] on button "Play" at bounding box center [969, 85] width 63 height 33
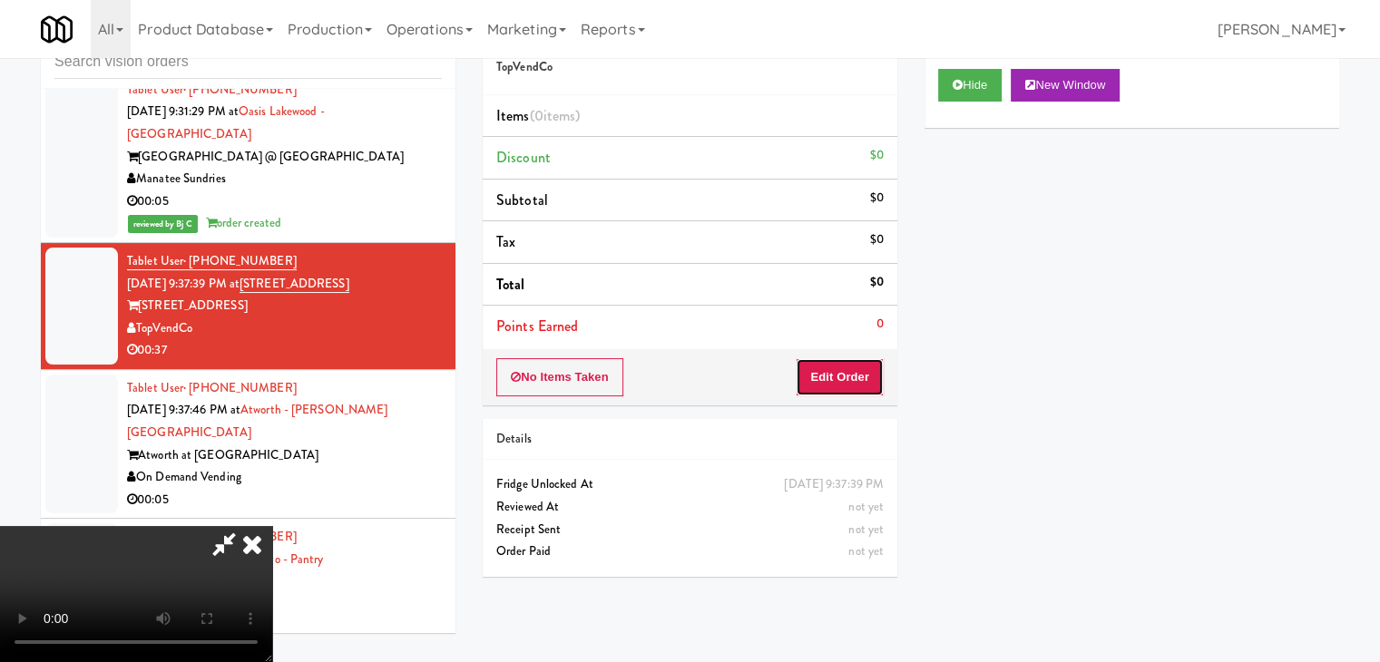
click at [830, 374] on button "Edit Order" at bounding box center [839, 377] width 88 height 38
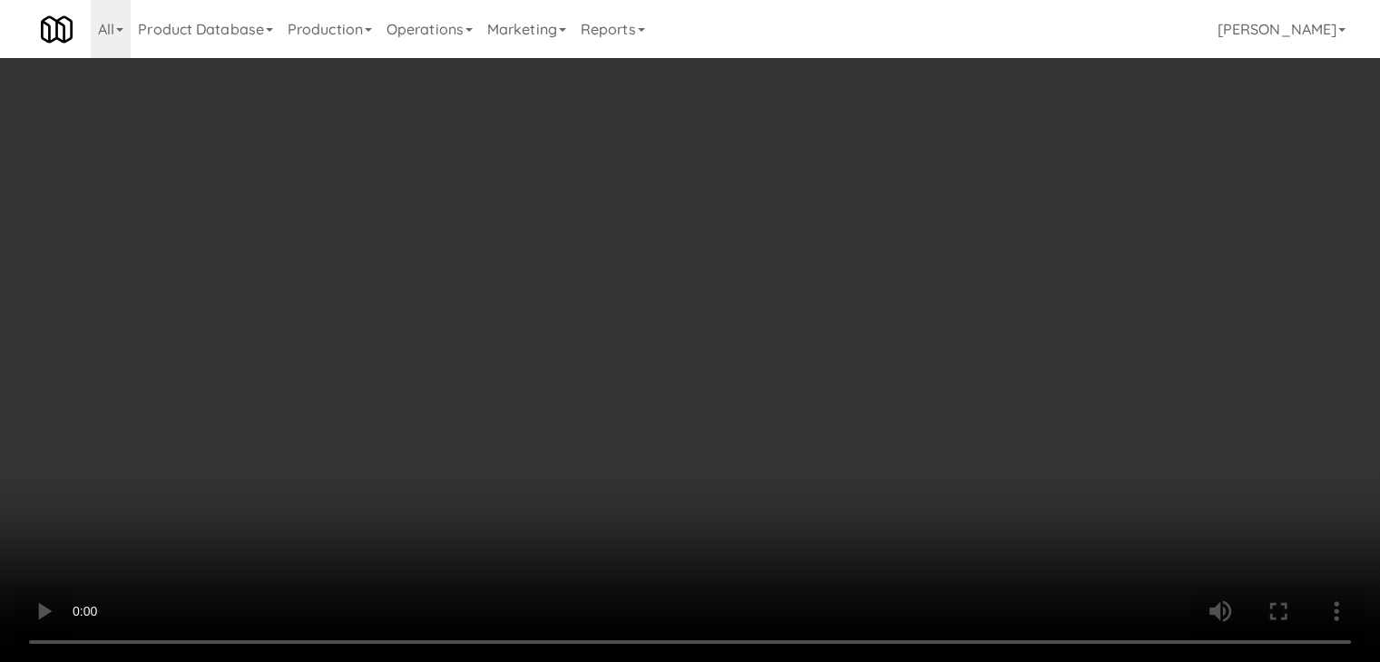
scroll to position [9824, 0]
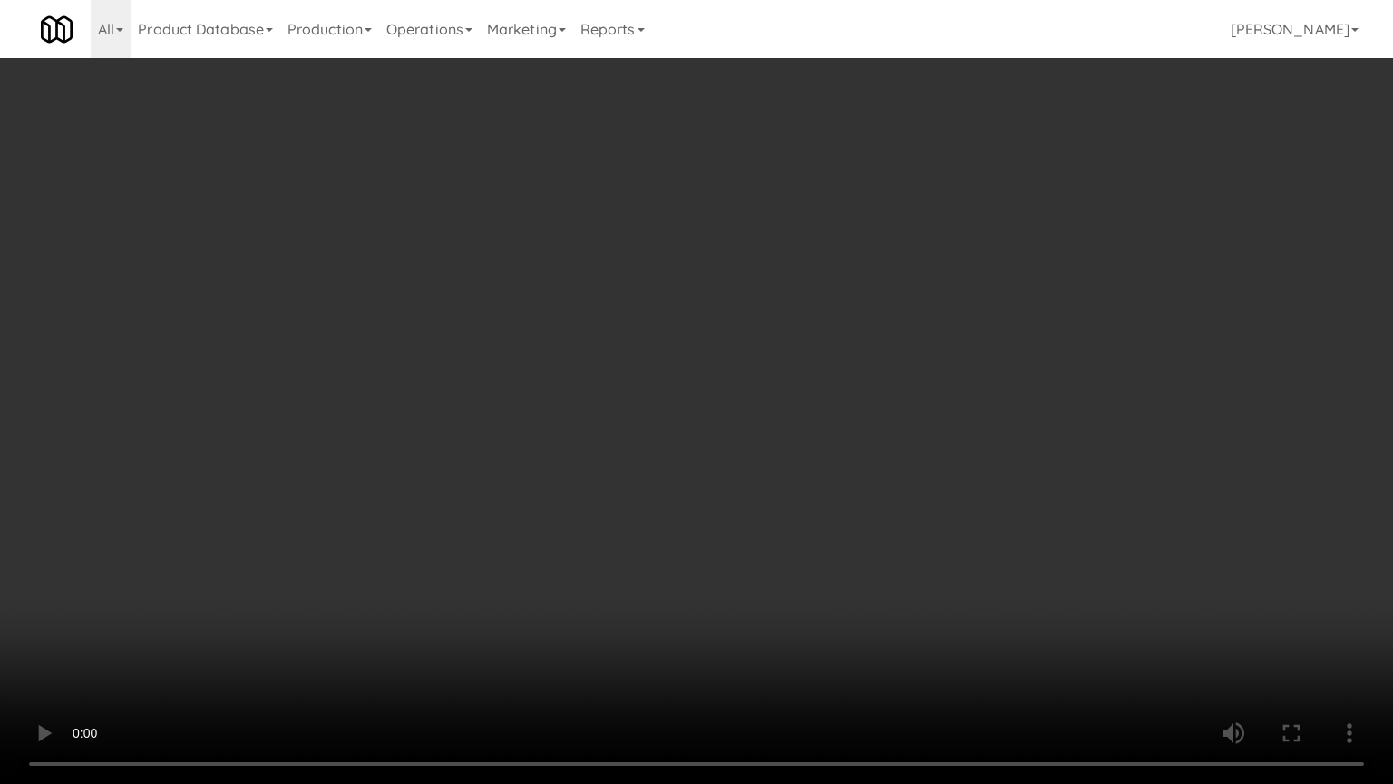
click at [778, 606] on video at bounding box center [696, 392] width 1393 height 784
click at [784, 598] on video at bounding box center [696, 392] width 1393 height 784
click at [791, 603] on video at bounding box center [696, 392] width 1393 height 784
click at [898, 523] on video at bounding box center [696, 392] width 1393 height 784
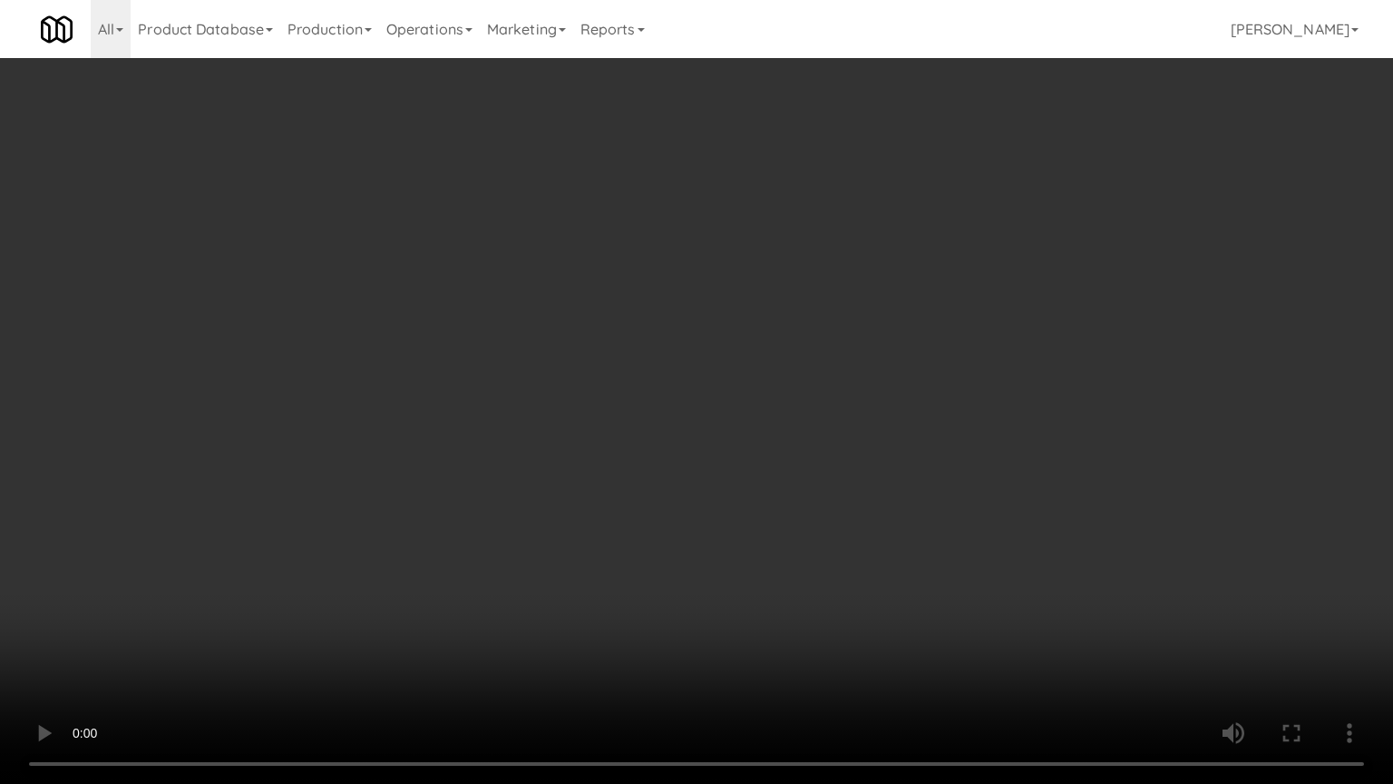
click at [905, 515] on video at bounding box center [696, 392] width 1393 height 784
click at [901, 521] on video at bounding box center [696, 392] width 1393 height 784
click at [887, 531] on video at bounding box center [696, 392] width 1393 height 784
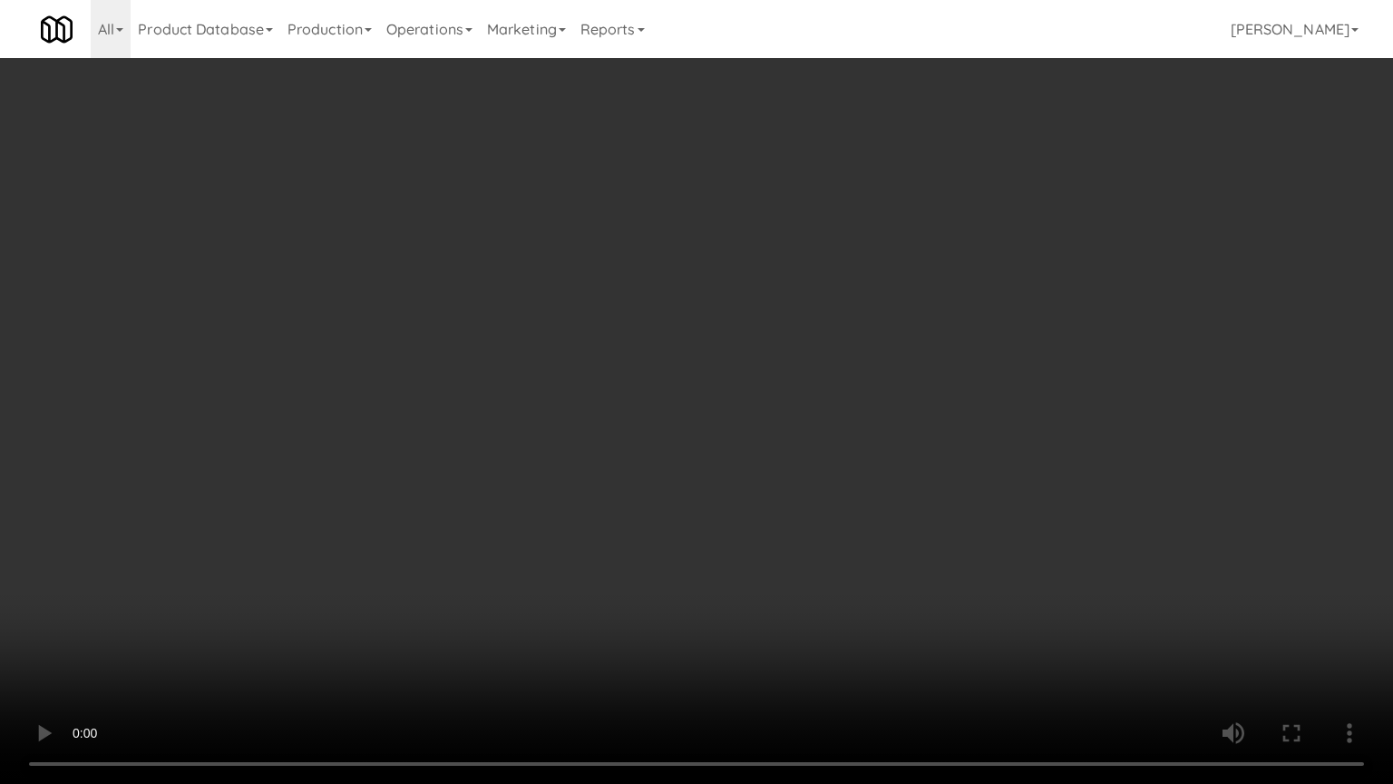
click at [893, 530] on video at bounding box center [696, 392] width 1393 height 784
click at [890, 529] on video at bounding box center [696, 392] width 1393 height 784
click at [891, 522] on video at bounding box center [696, 392] width 1393 height 784
click at [903, 513] on video at bounding box center [696, 392] width 1393 height 784
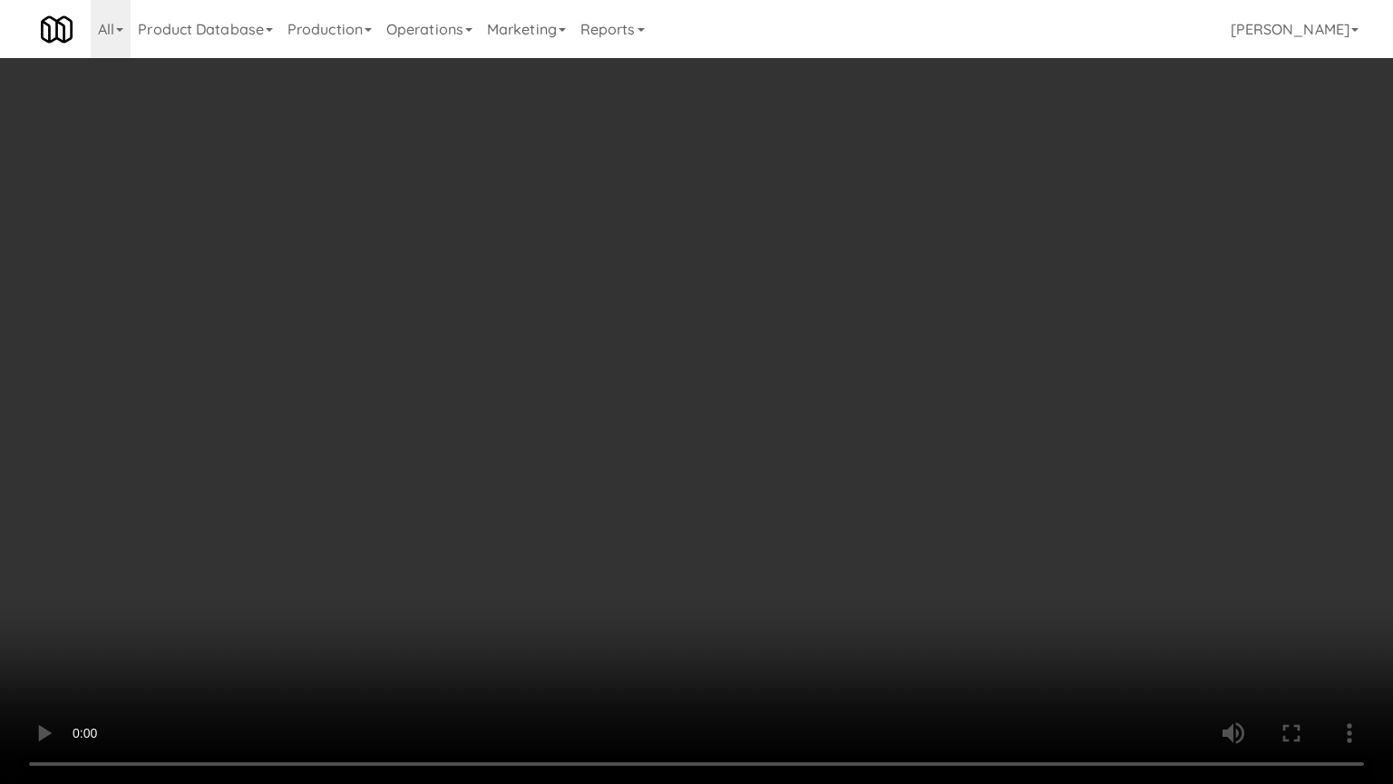
drag, startPoint x: 903, startPoint y: 513, endPoint x: 914, endPoint y: 404, distance: 110.3
click at [903, 512] on video at bounding box center [696, 392] width 1393 height 784
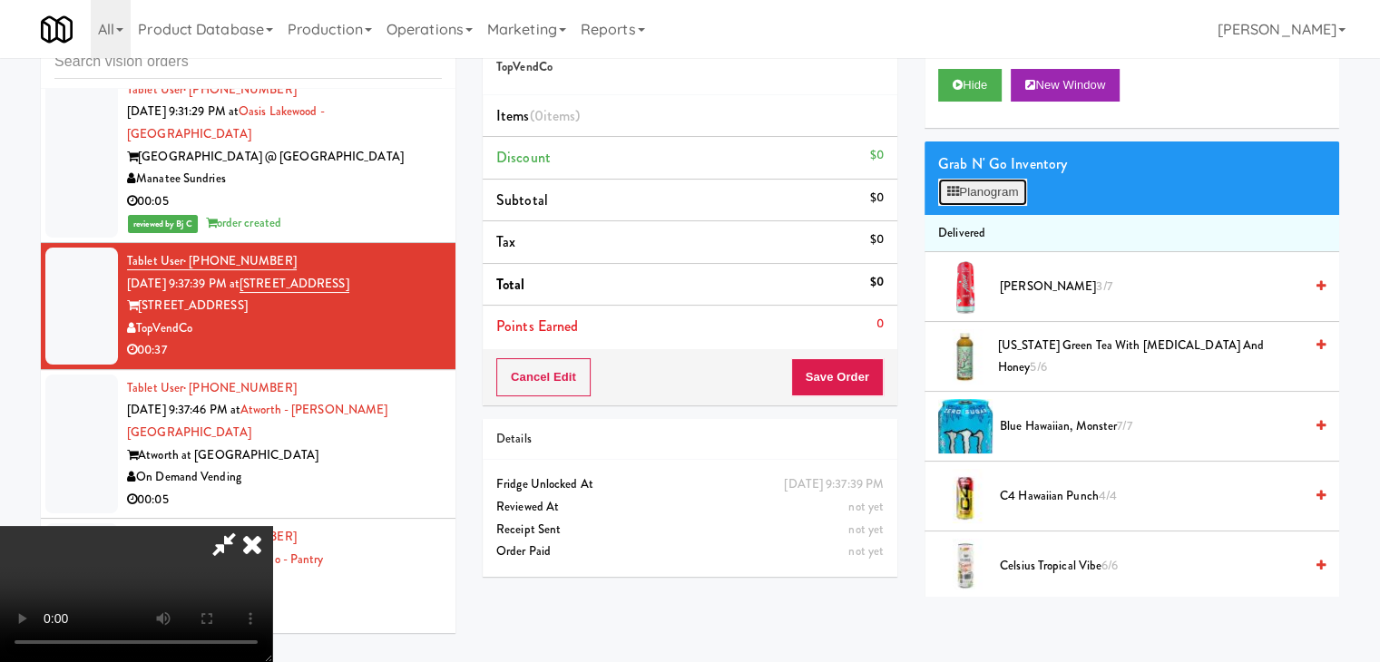
click at [1004, 179] on button "Planogram" at bounding box center [982, 192] width 89 height 27
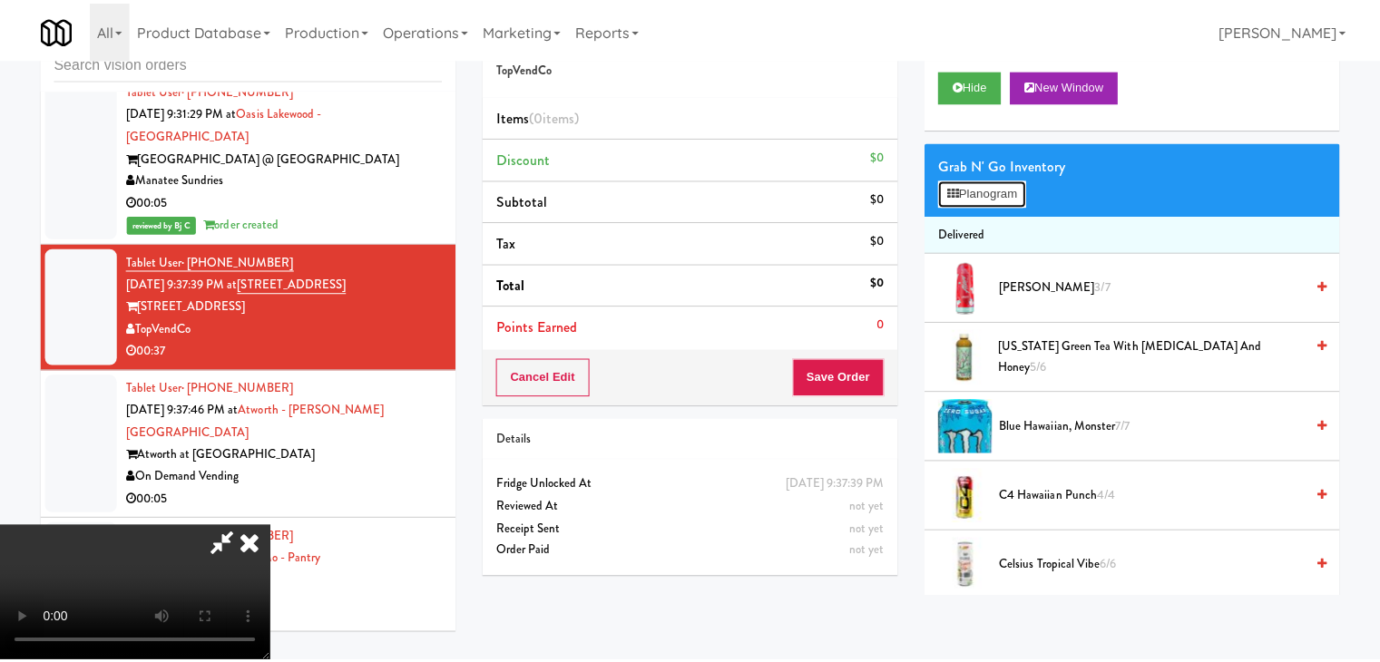
scroll to position [9824, 0]
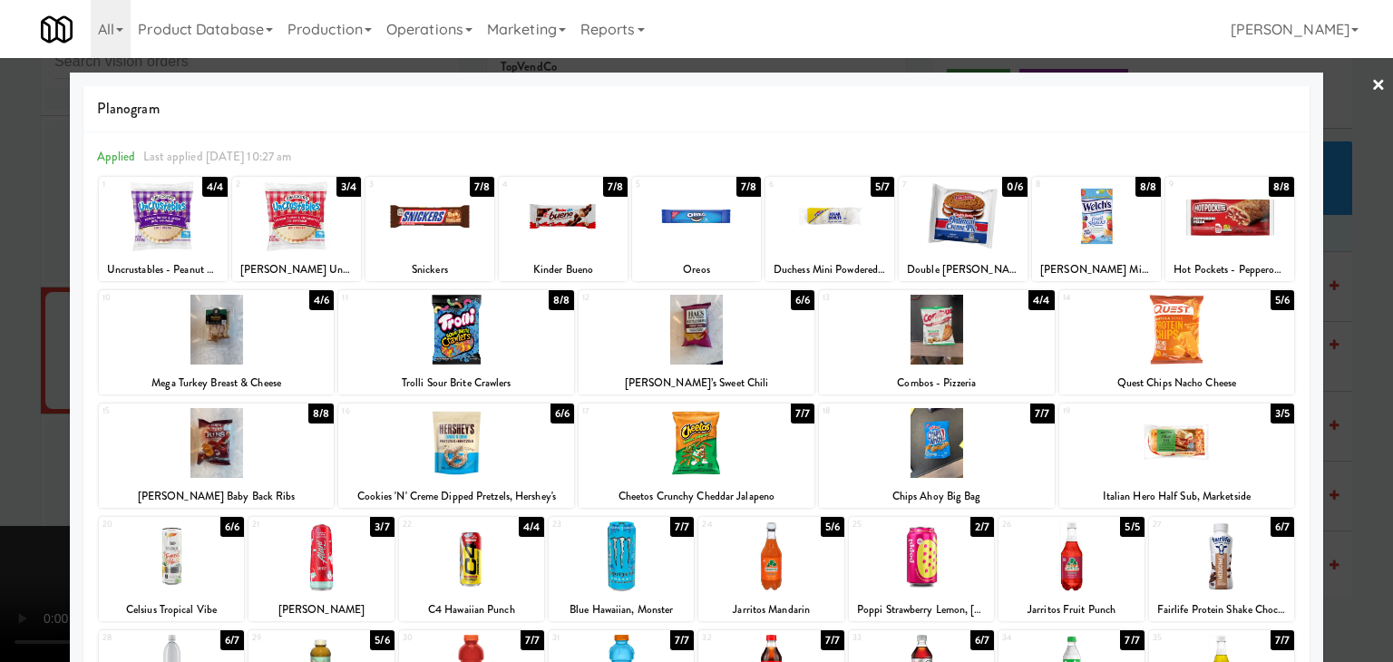
click at [1224, 439] on div at bounding box center [1177, 443] width 236 height 70
click at [1346, 469] on div at bounding box center [696, 331] width 1393 height 662
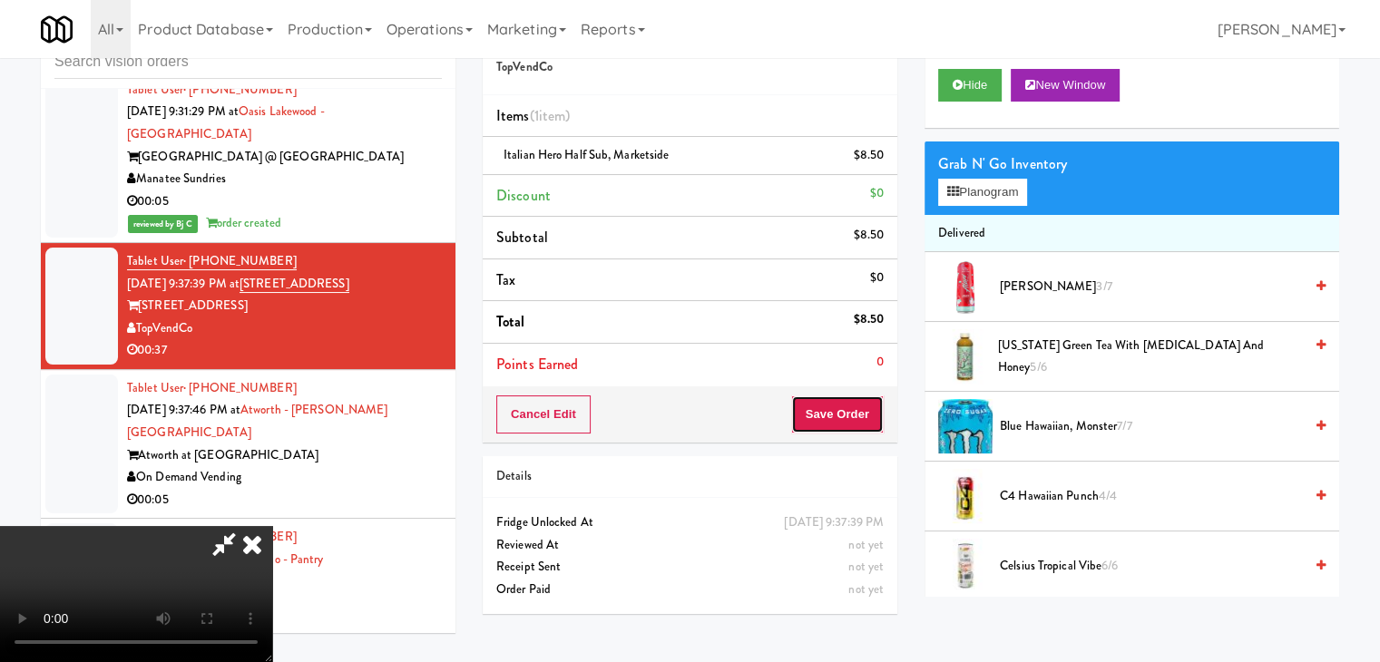
click at [875, 423] on button "Save Order" at bounding box center [837, 414] width 93 height 38
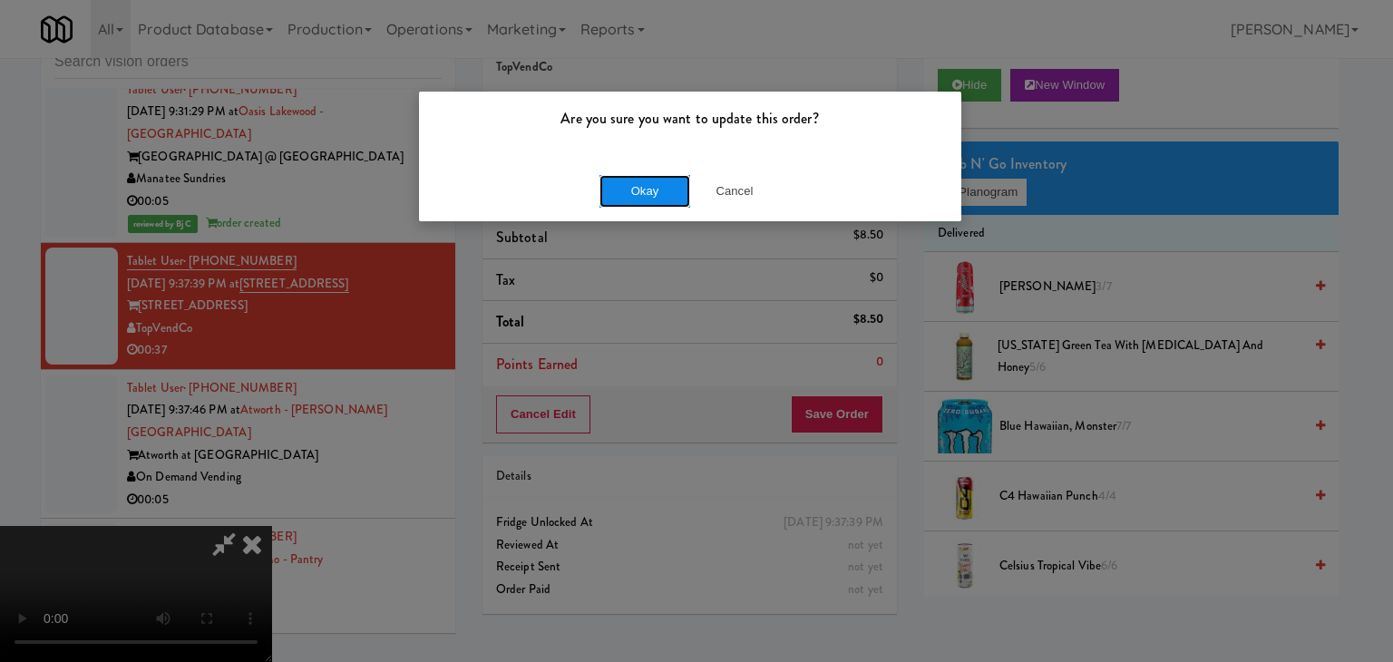
click at [661, 190] on button "Okay" at bounding box center [645, 191] width 91 height 33
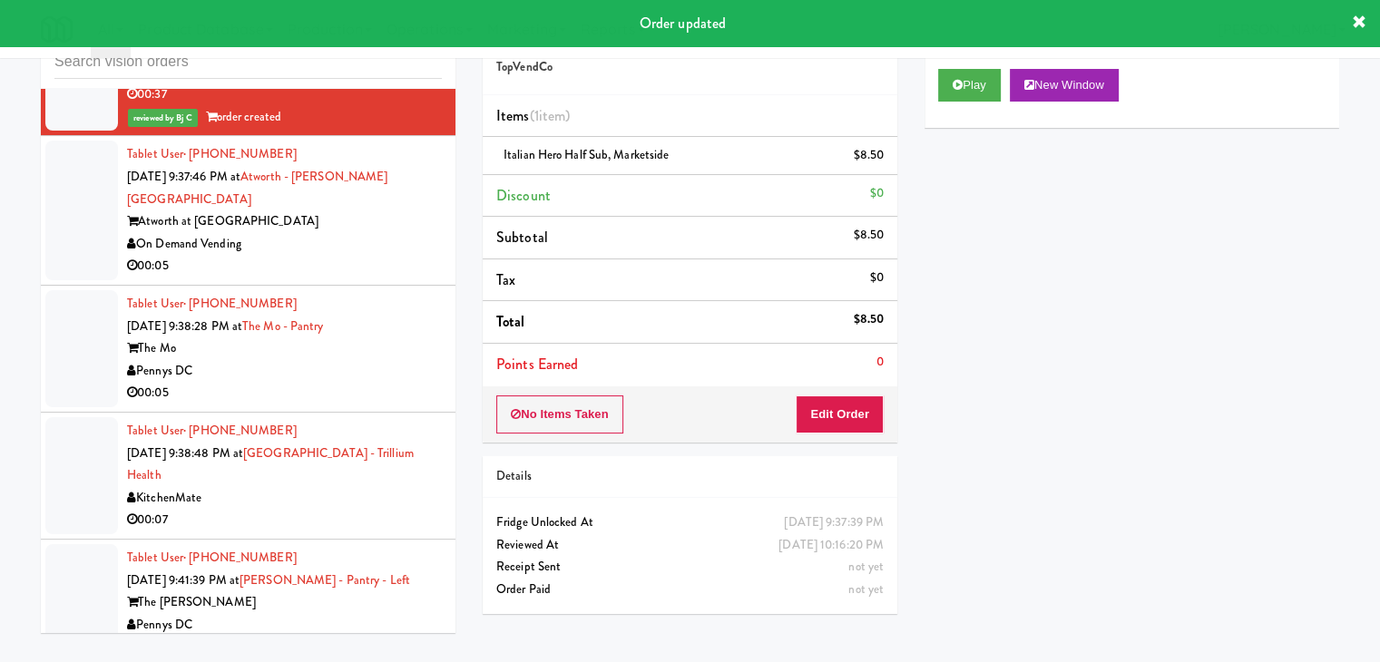
scroll to position [10140, 0]
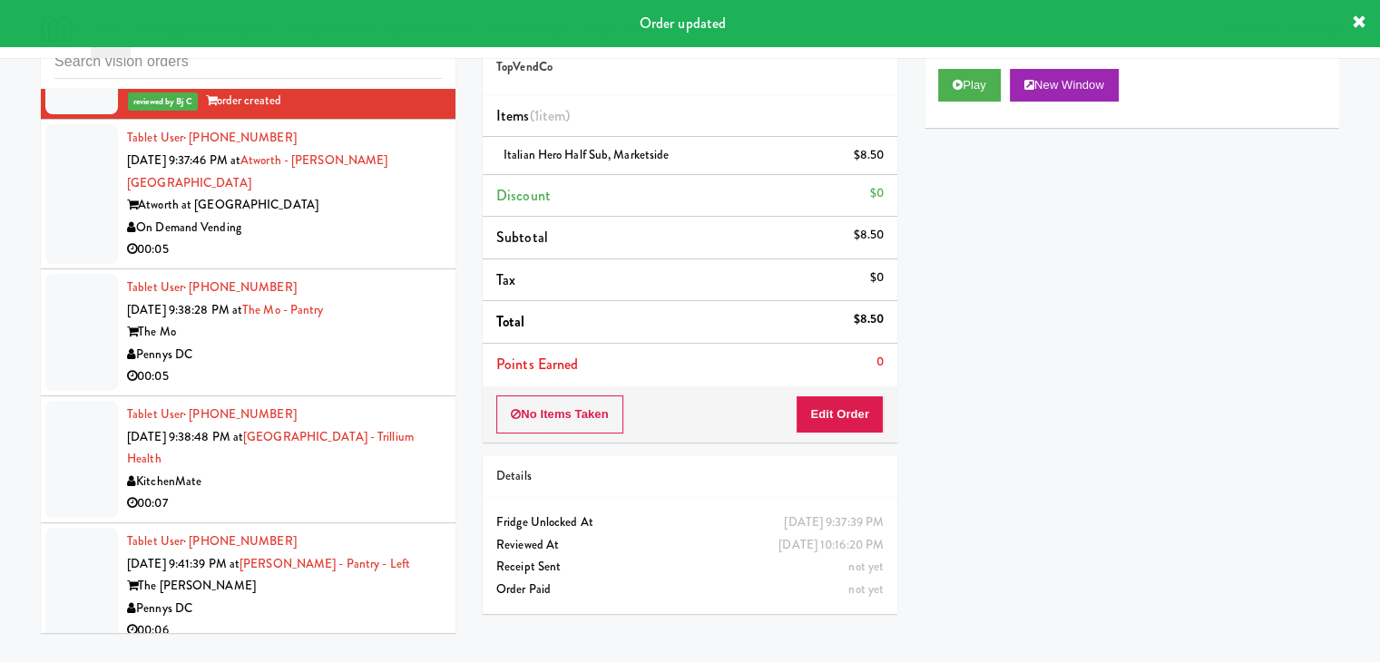
click at [352, 239] on div "00:05" at bounding box center [284, 250] width 315 height 23
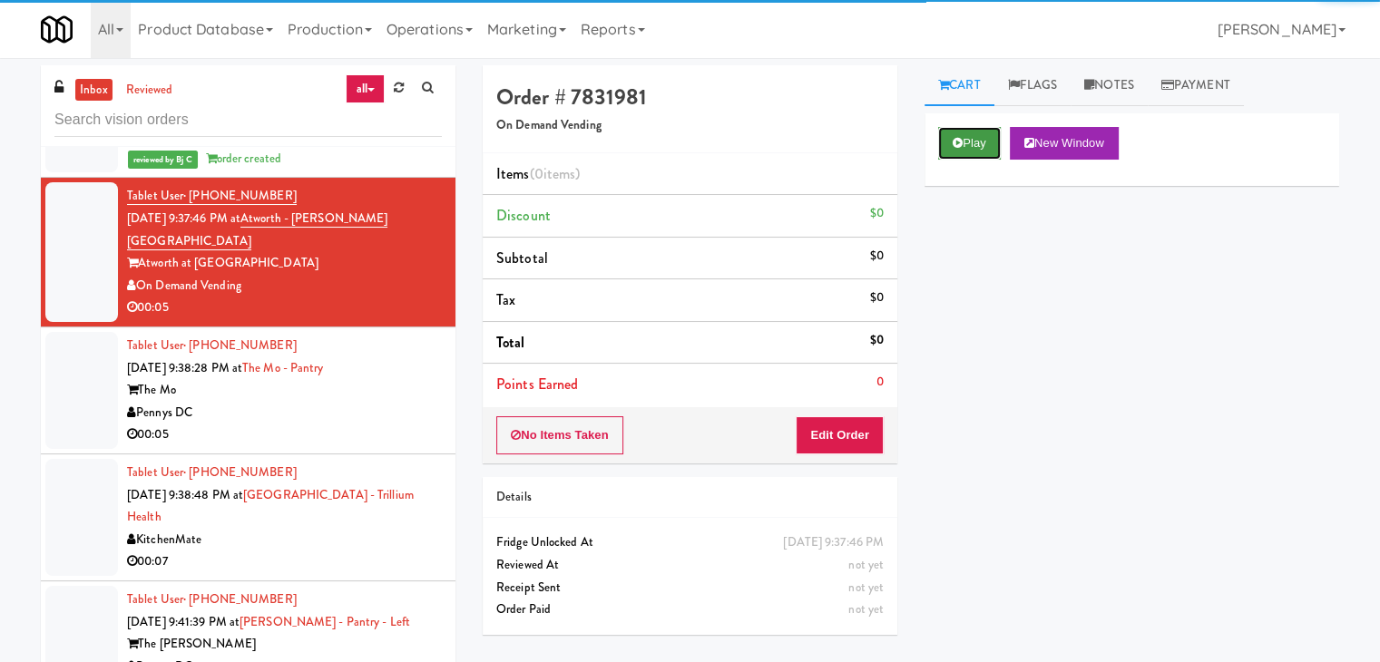
click at [962, 143] on button "Play" at bounding box center [969, 143] width 63 height 33
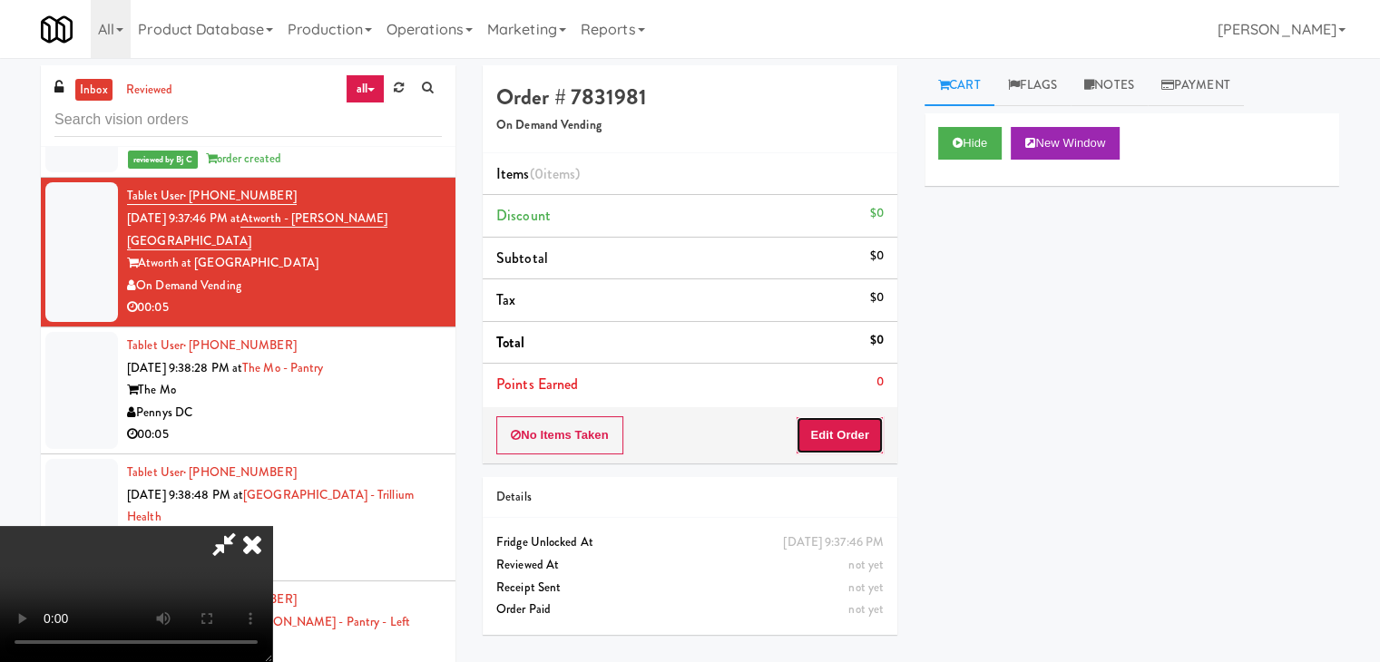
click at [868, 425] on button "Edit Order" at bounding box center [839, 435] width 88 height 38
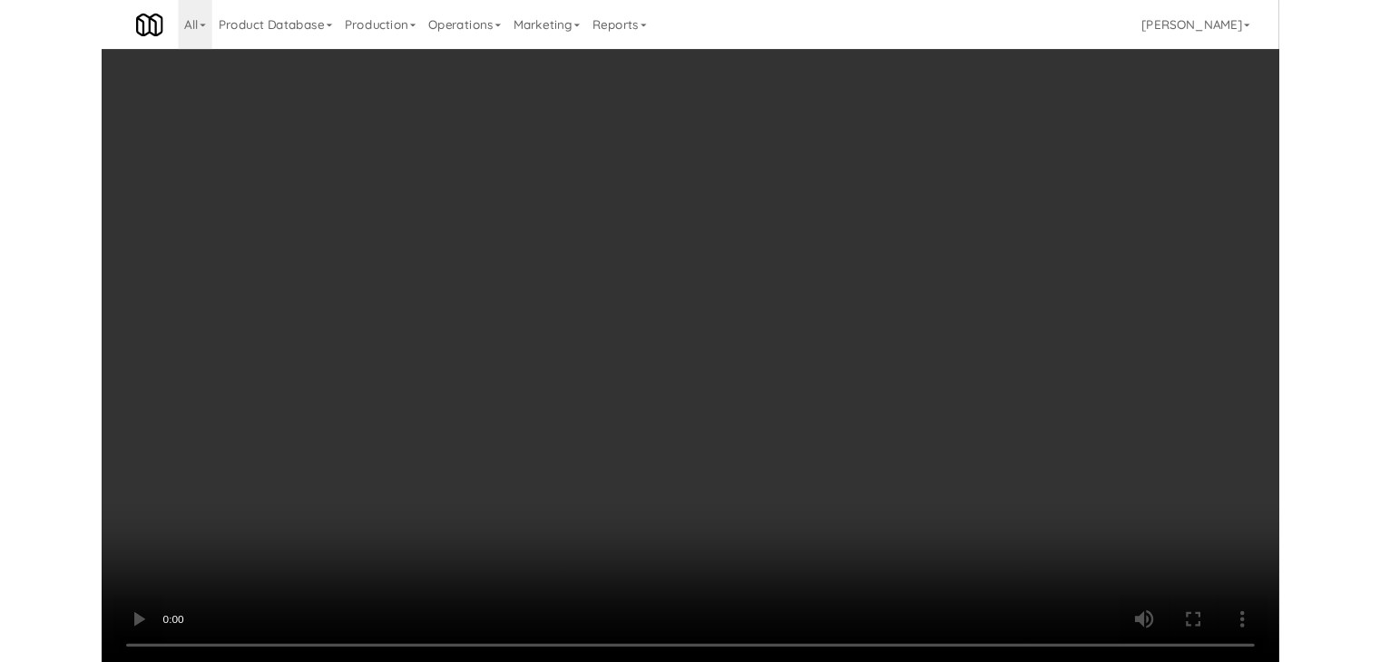
scroll to position [10095, 0]
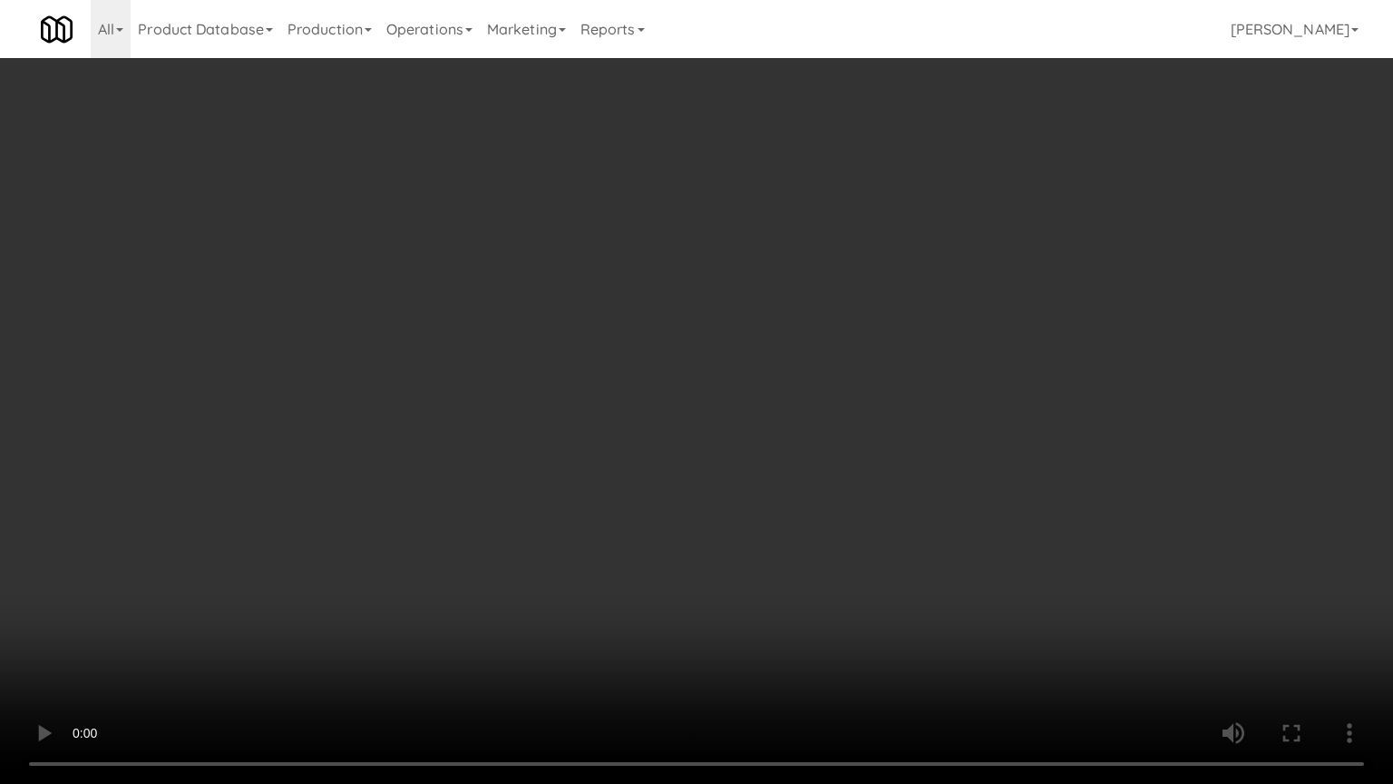
click at [838, 454] on video at bounding box center [696, 392] width 1393 height 784
click at [845, 458] on video at bounding box center [696, 392] width 1393 height 784
click at [881, 446] on video at bounding box center [696, 392] width 1393 height 784
drag, startPoint x: 881, startPoint y: 446, endPoint x: 941, endPoint y: 280, distance: 176.4
click at [881, 445] on video at bounding box center [696, 392] width 1393 height 784
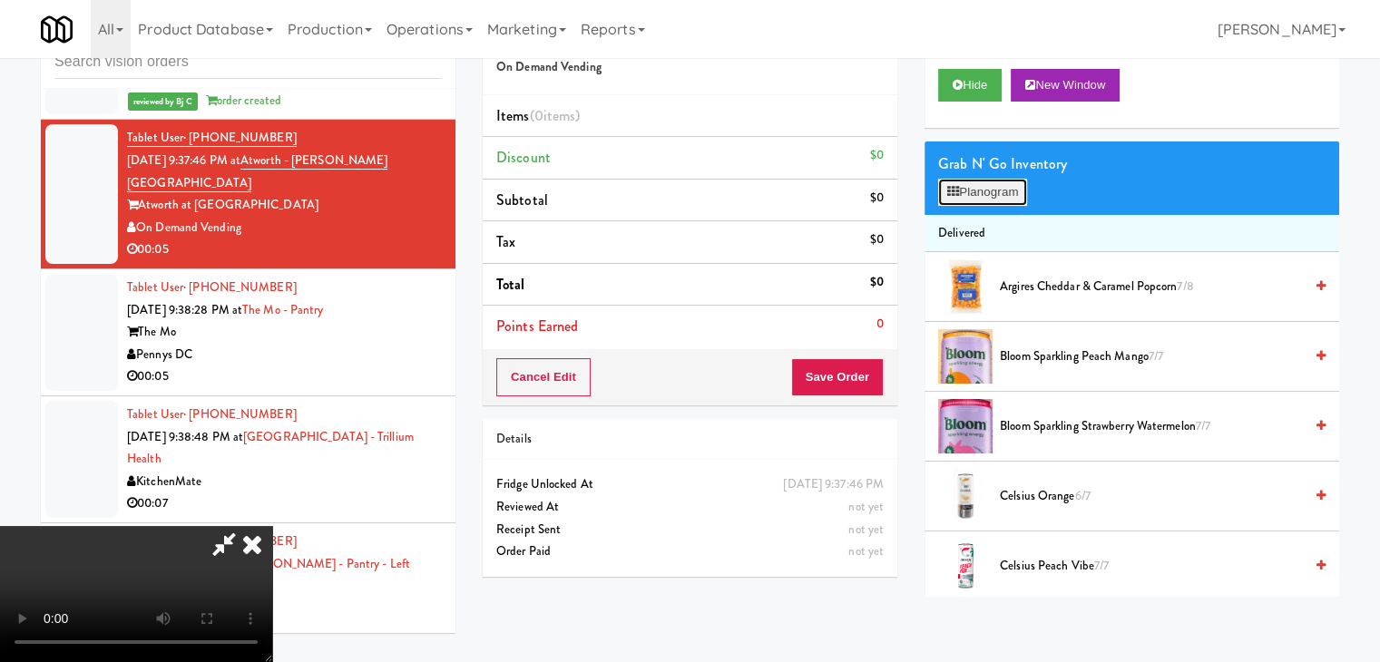
click at [994, 186] on button "Planogram" at bounding box center [982, 192] width 89 height 27
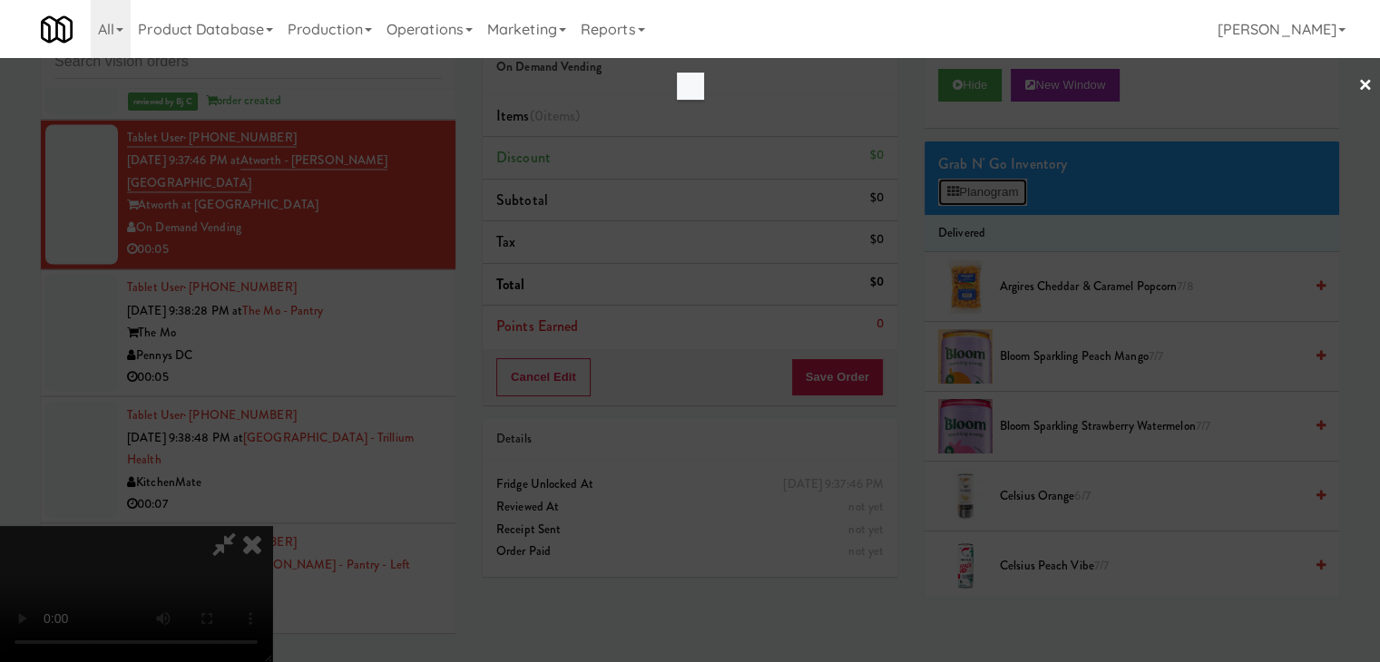
scroll to position [10095, 0]
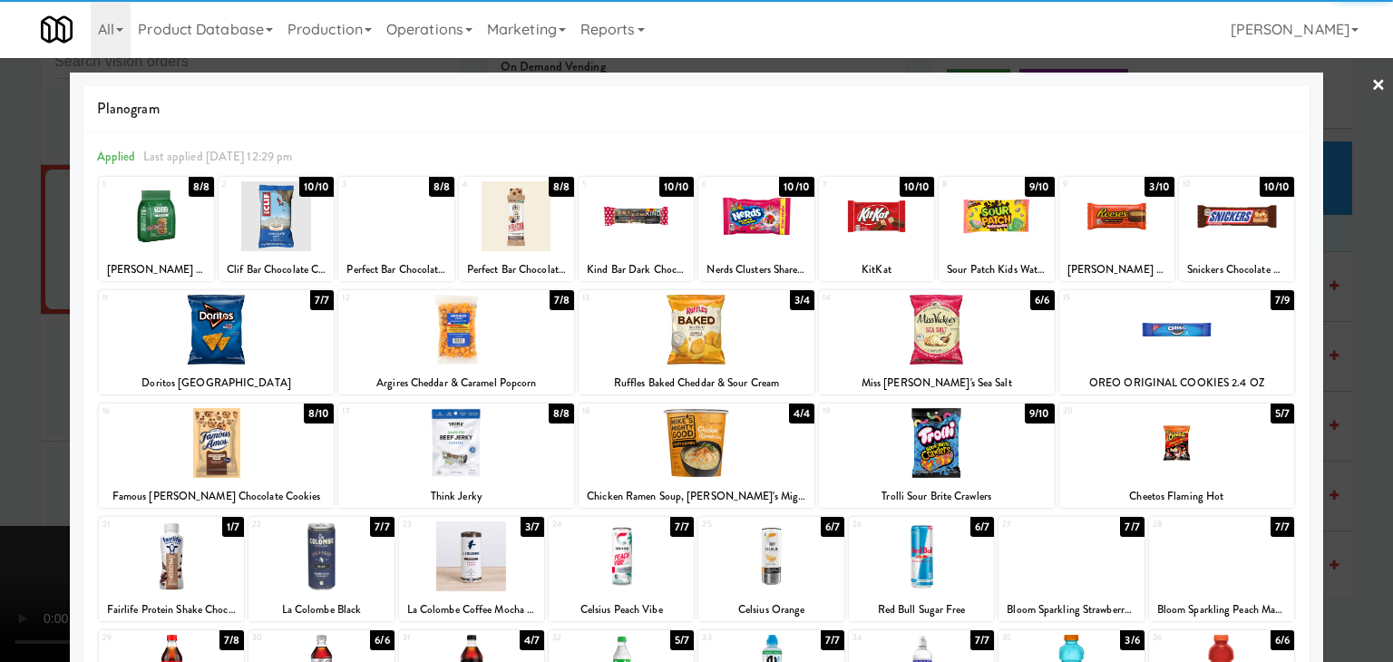
drag, startPoint x: 248, startPoint y: 442, endPoint x: 34, endPoint y: 444, distance: 214.1
click at [247, 442] on div at bounding box center [217, 443] width 236 height 70
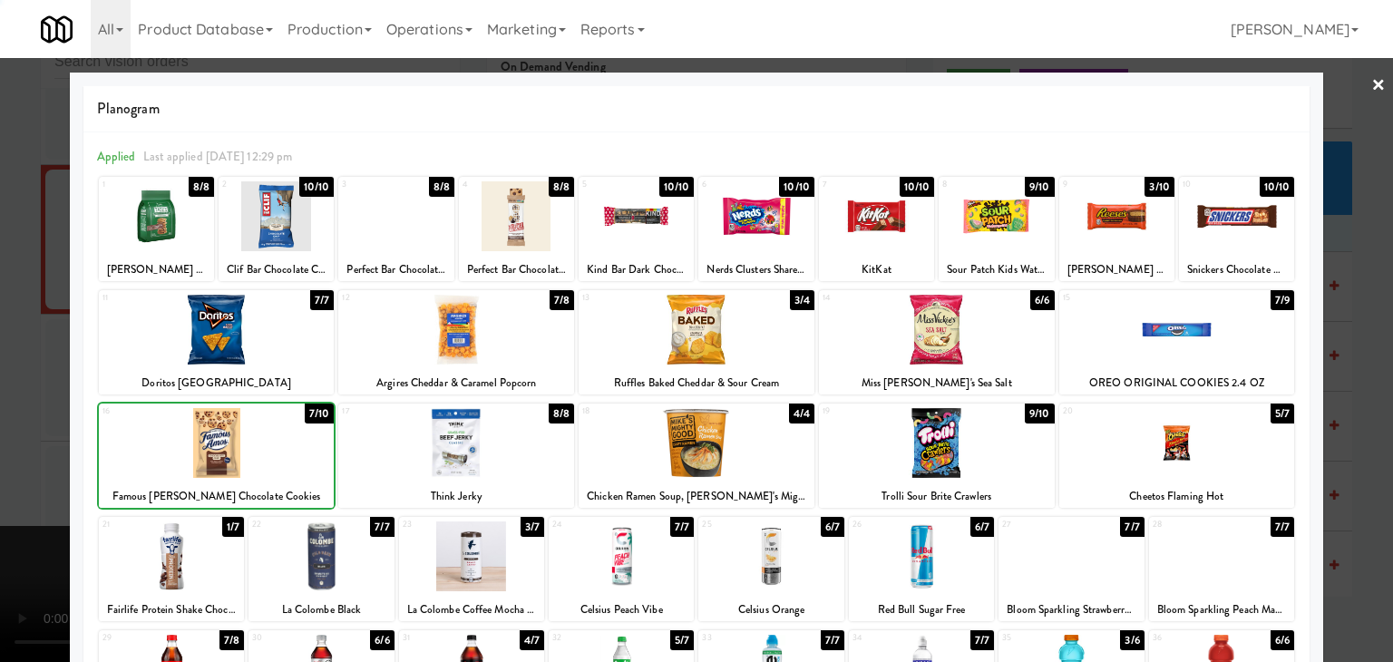
click at [15, 433] on div at bounding box center [696, 331] width 1393 height 662
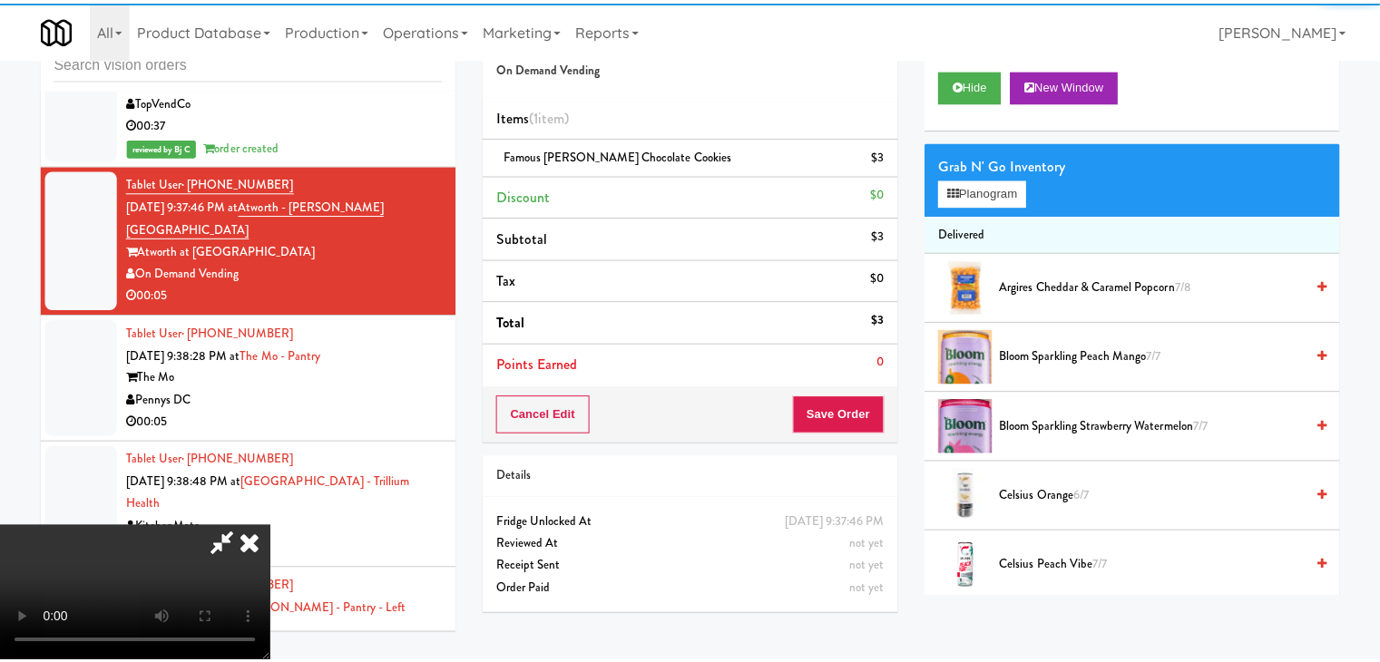
scroll to position [10140, 0]
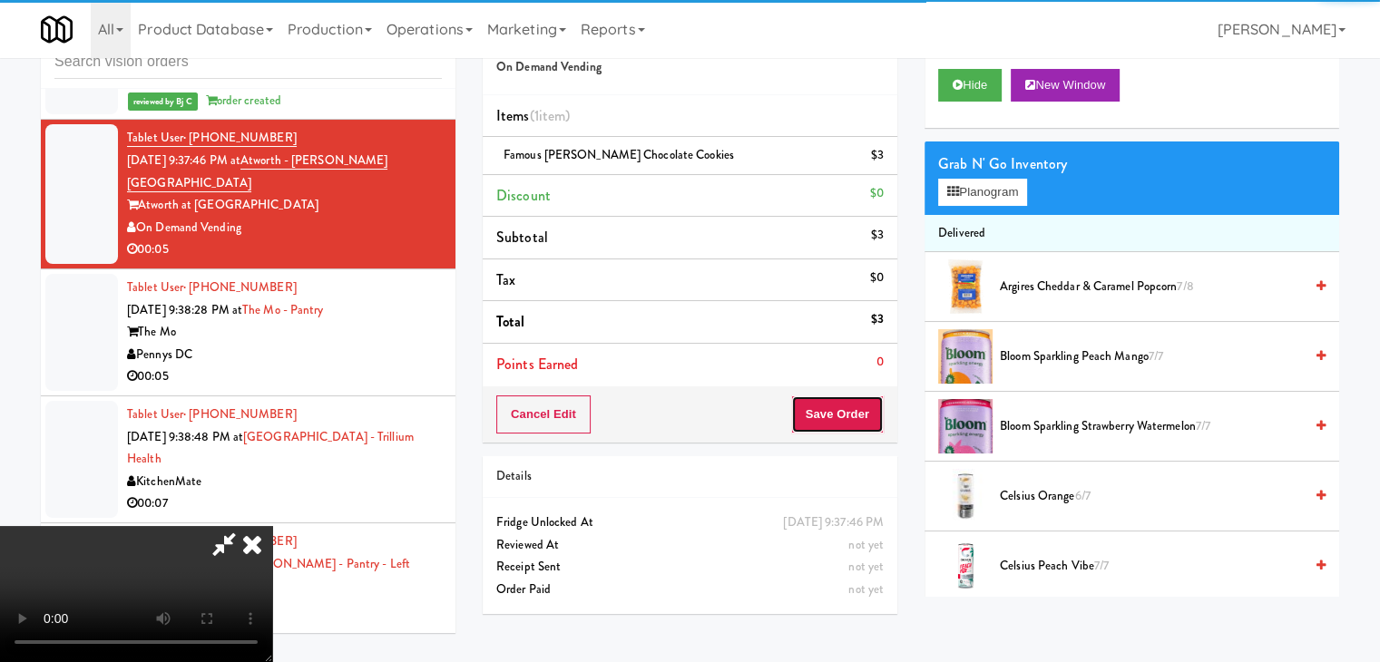
click at [855, 414] on button "Save Order" at bounding box center [837, 414] width 93 height 38
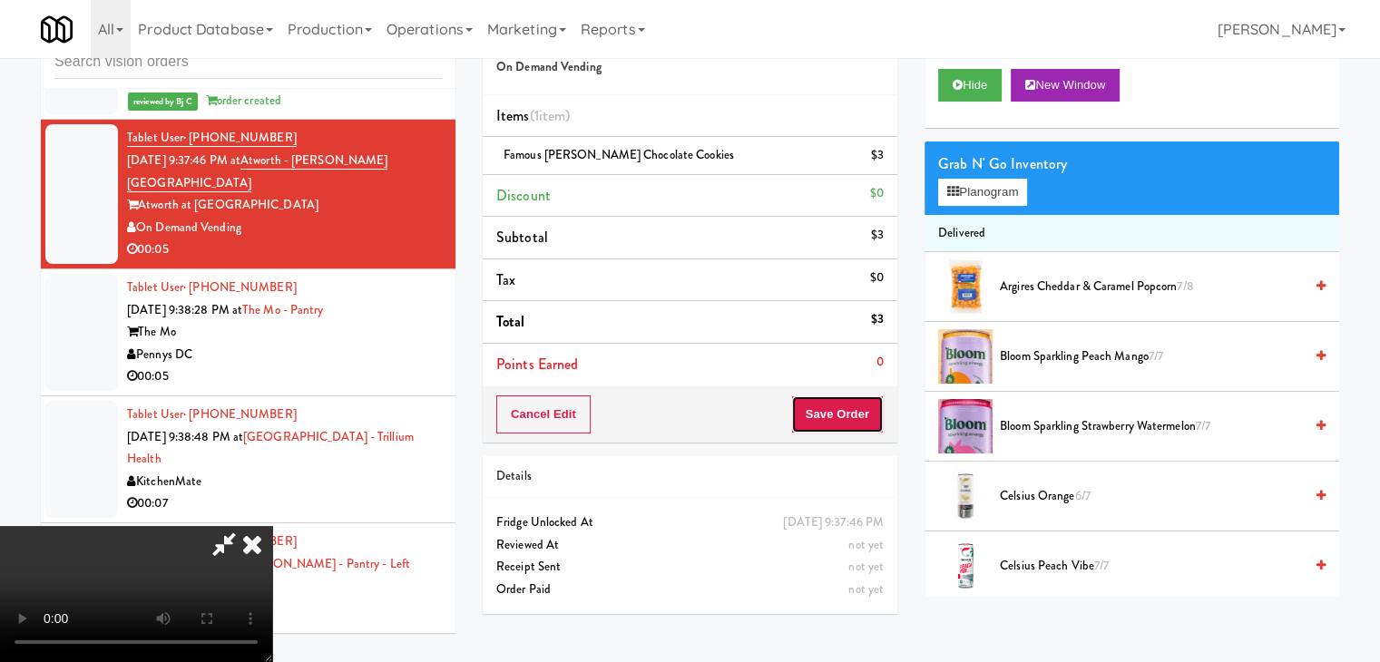
click at [855, 414] on button "Save Order" at bounding box center [837, 414] width 93 height 38
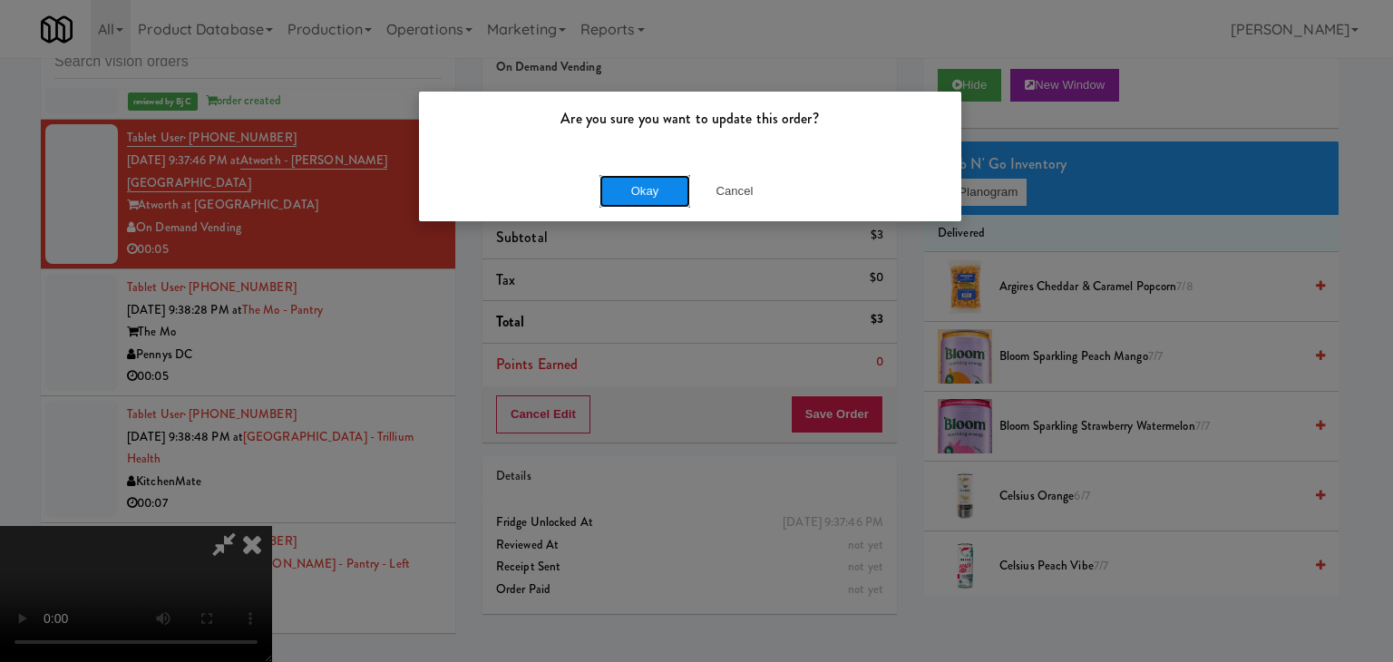
click at [622, 192] on button "Okay" at bounding box center [645, 191] width 91 height 33
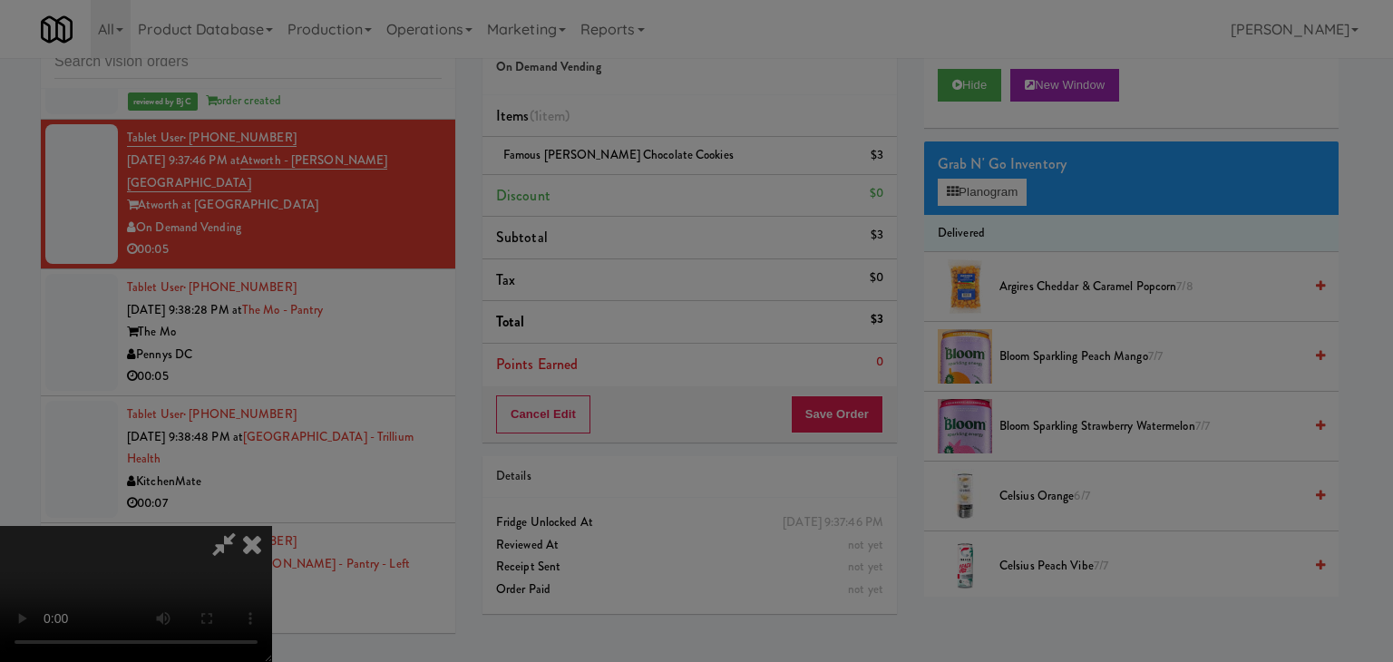
click at [622, 188] on div "Okay Cancel" at bounding box center [690, 157] width 542 height 61
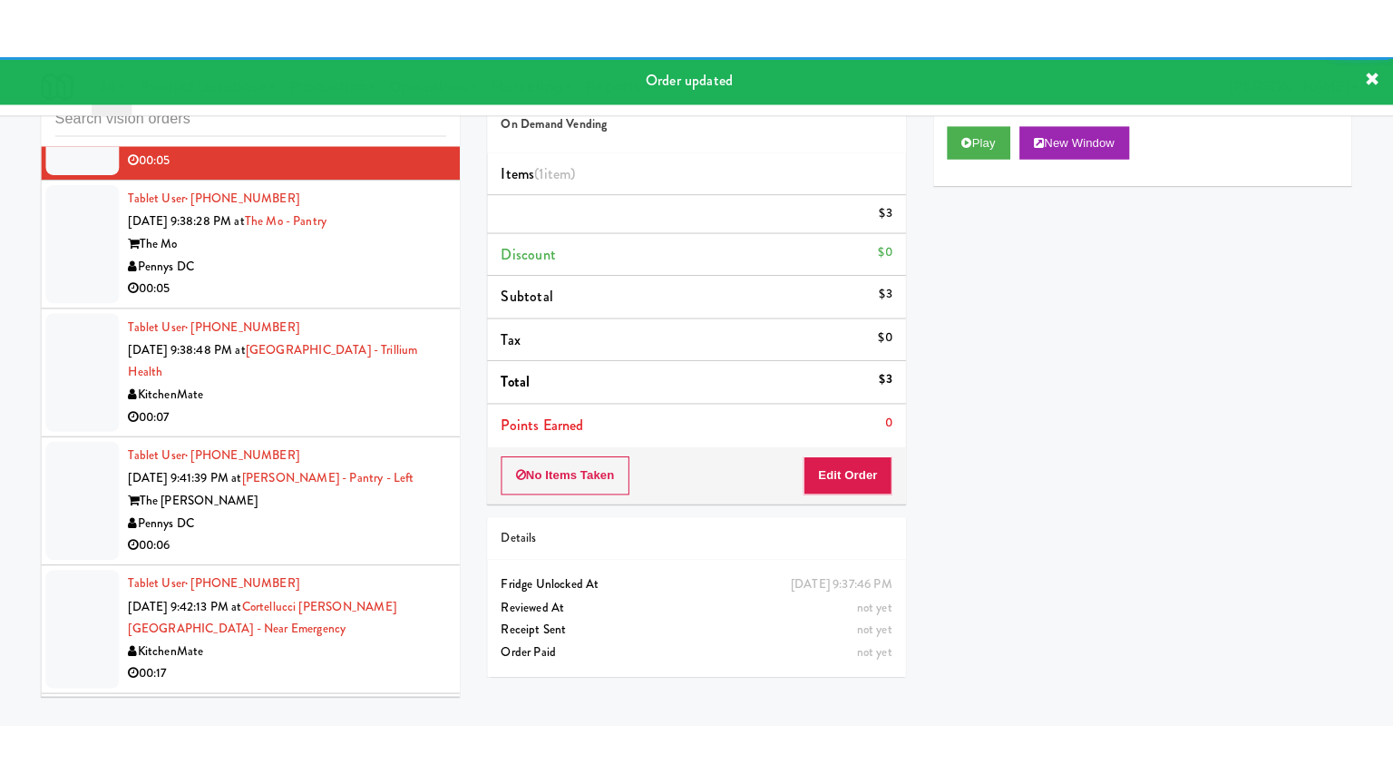
scroll to position [10343, 0]
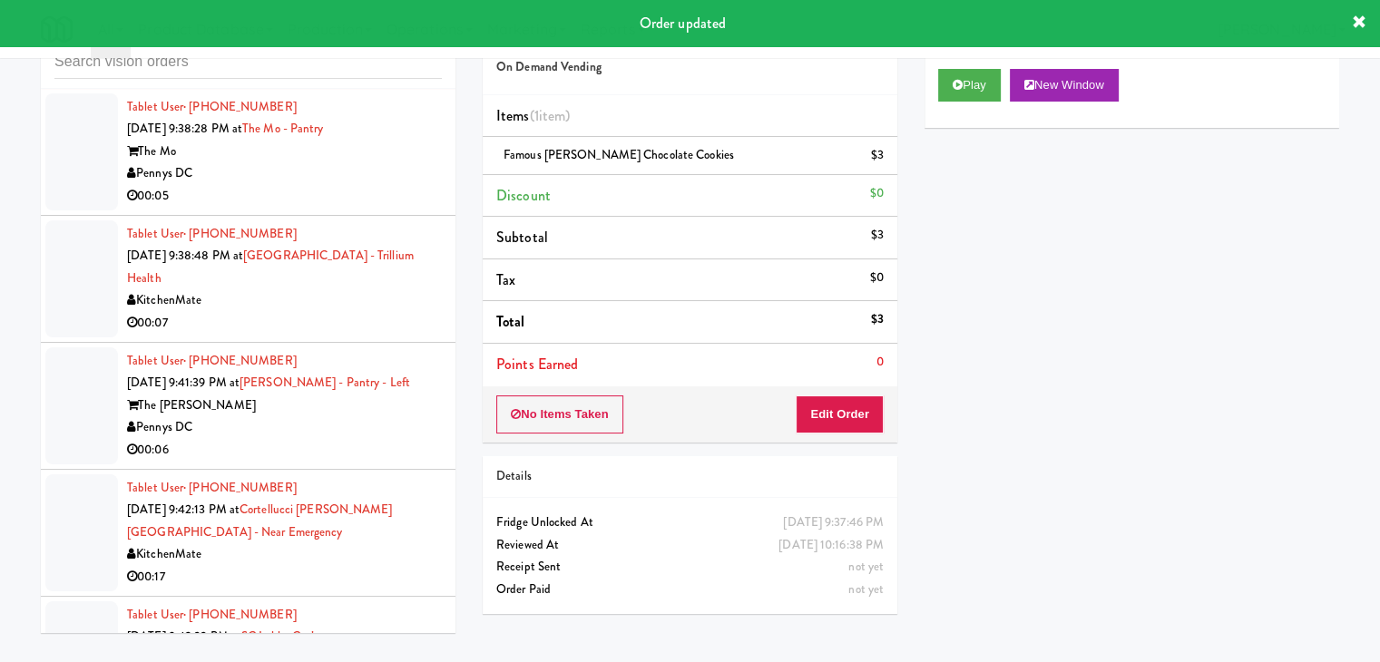
click at [371, 162] on div "Pennys DC" at bounding box center [284, 173] width 315 height 23
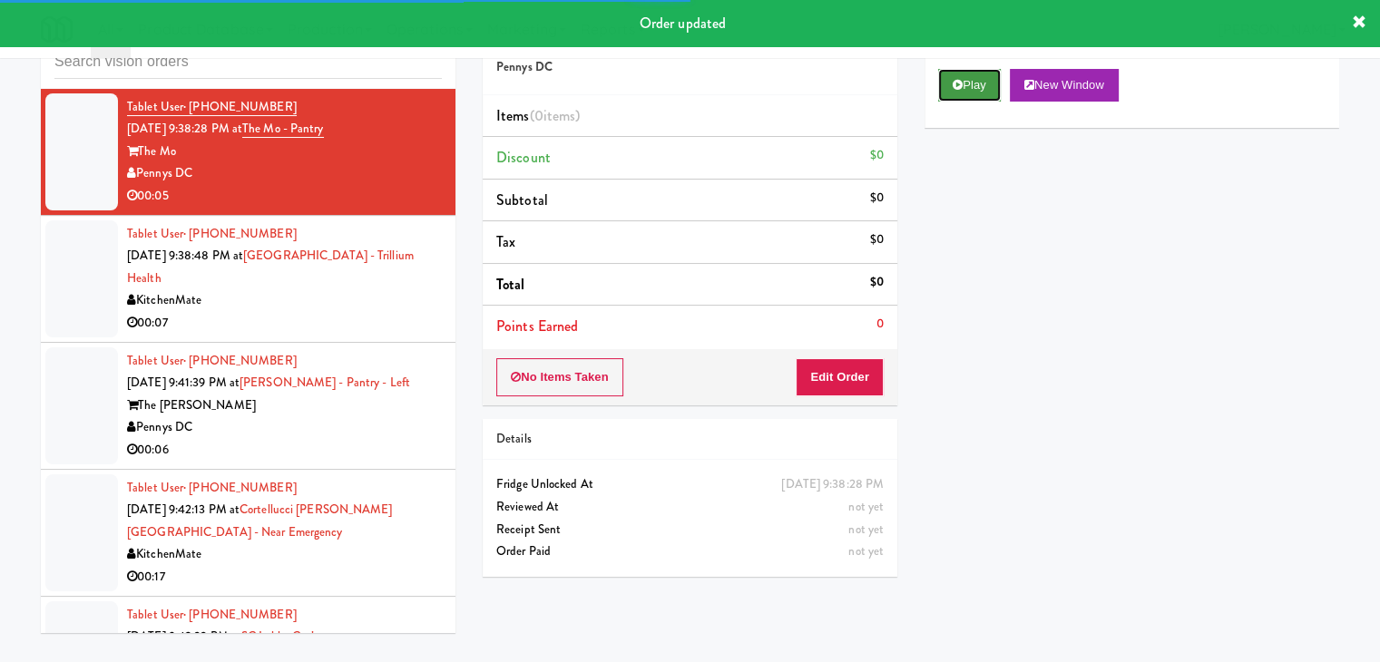
click at [980, 77] on button "Play" at bounding box center [969, 85] width 63 height 33
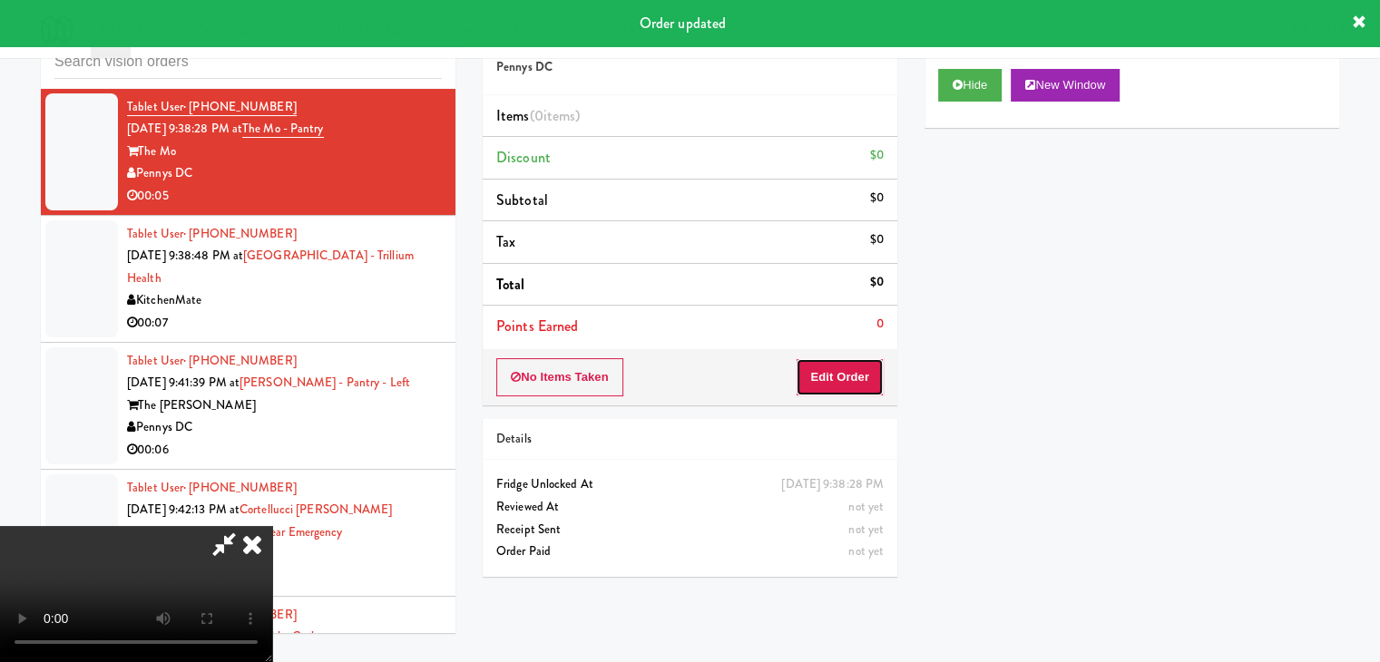
click at [844, 375] on button "Edit Order" at bounding box center [839, 377] width 88 height 38
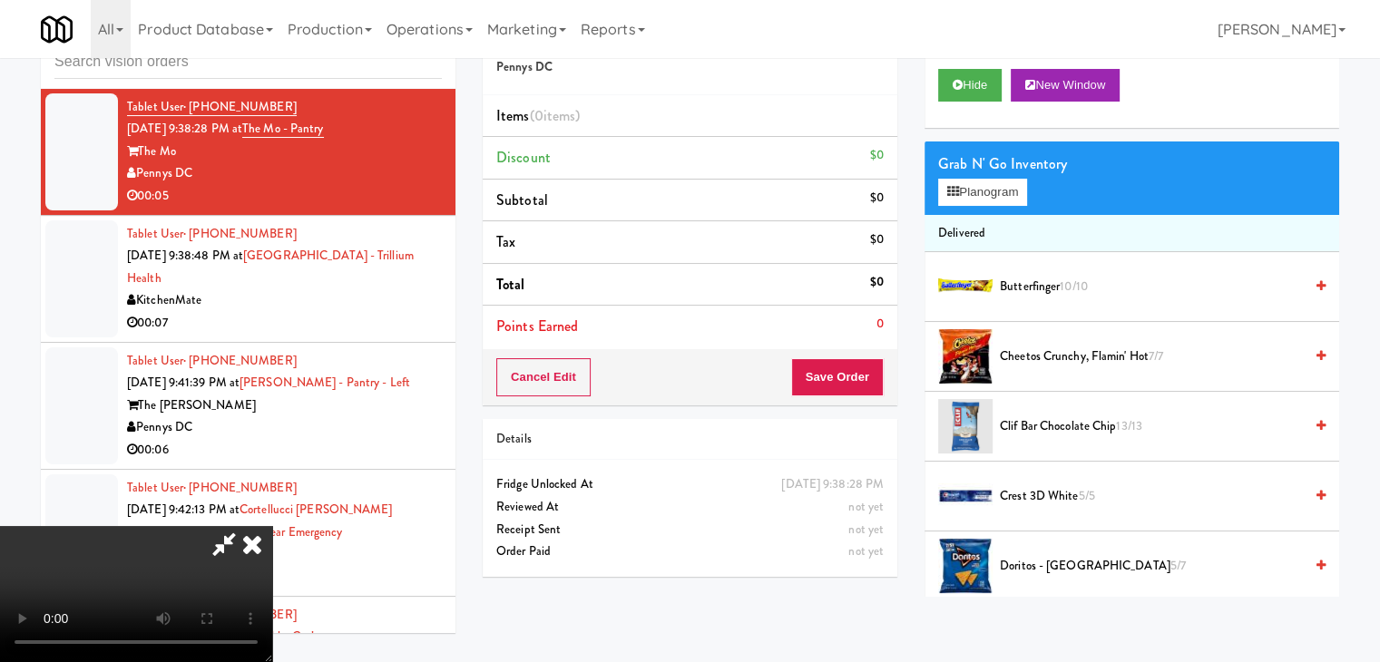
click at [272, 526] on video at bounding box center [136, 594] width 272 height 136
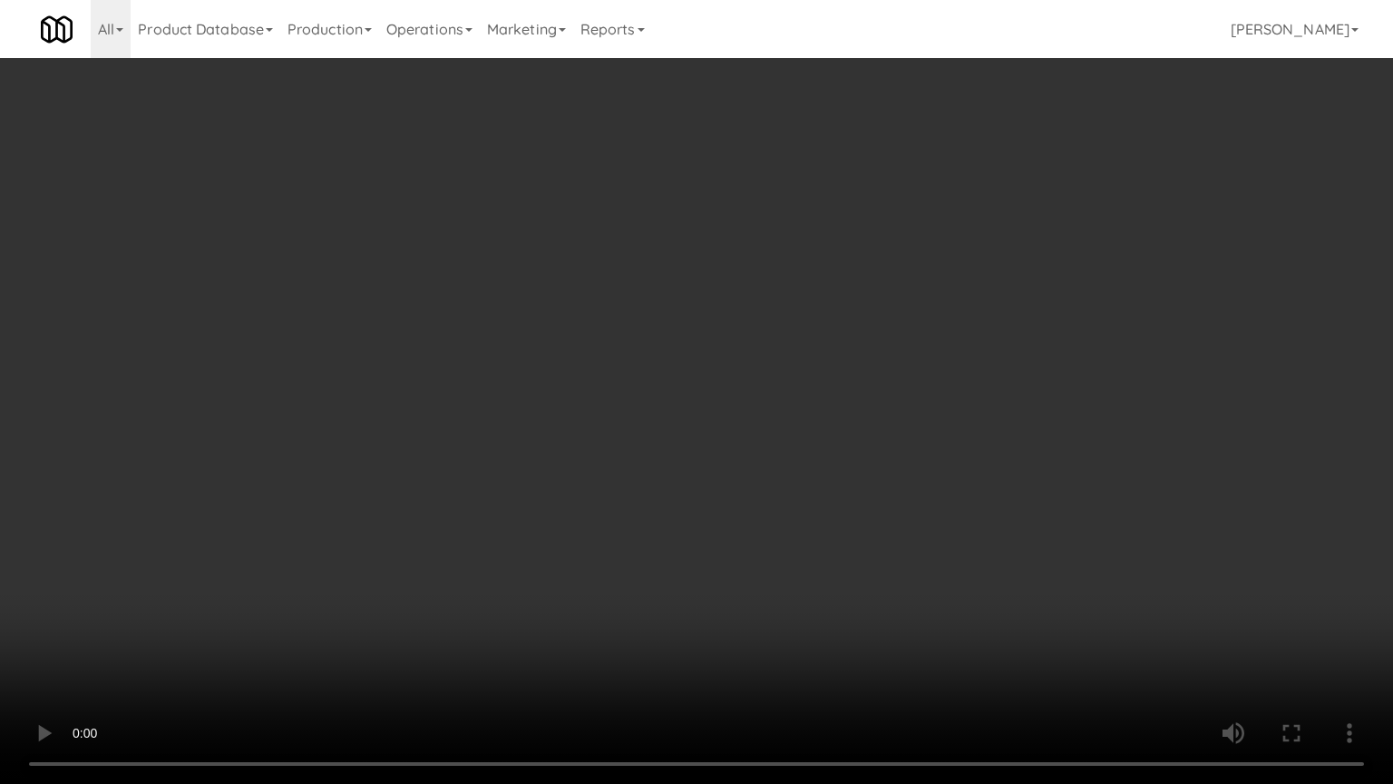
click at [733, 328] on video at bounding box center [696, 392] width 1393 height 784
click at [841, 463] on video at bounding box center [696, 392] width 1393 height 784
drag, startPoint x: 841, startPoint y: 463, endPoint x: 877, endPoint y: 313, distance: 154.0
click at [841, 461] on video at bounding box center [696, 392] width 1393 height 784
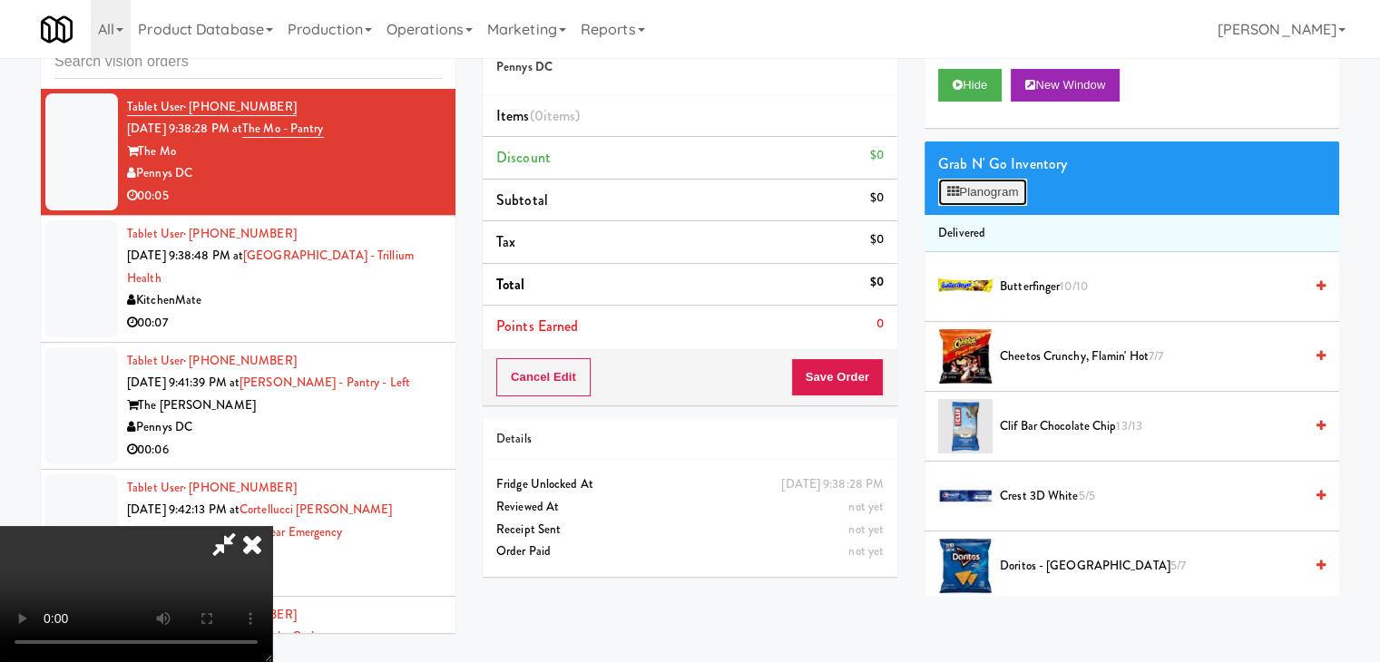
click at [993, 183] on button "Planogram" at bounding box center [982, 192] width 89 height 27
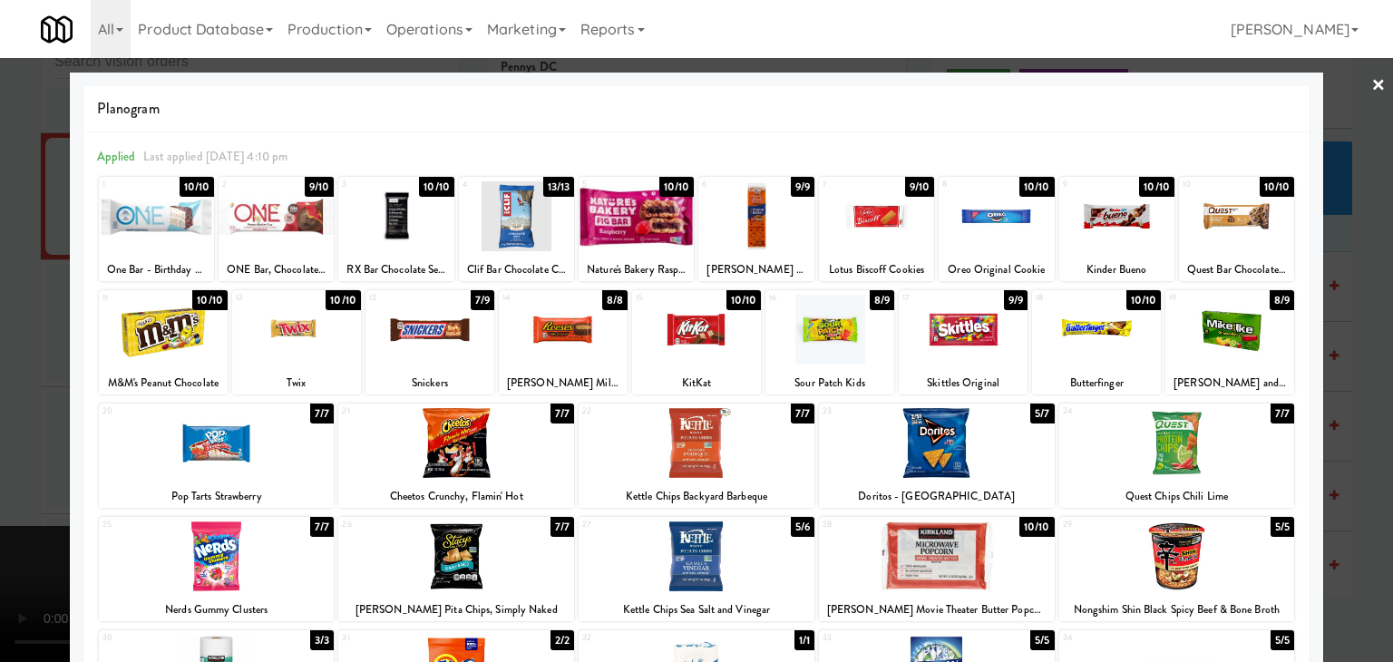
click at [1213, 345] on div at bounding box center [1229, 330] width 129 height 70
click at [0, 375] on div at bounding box center [696, 331] width 1393 height 662
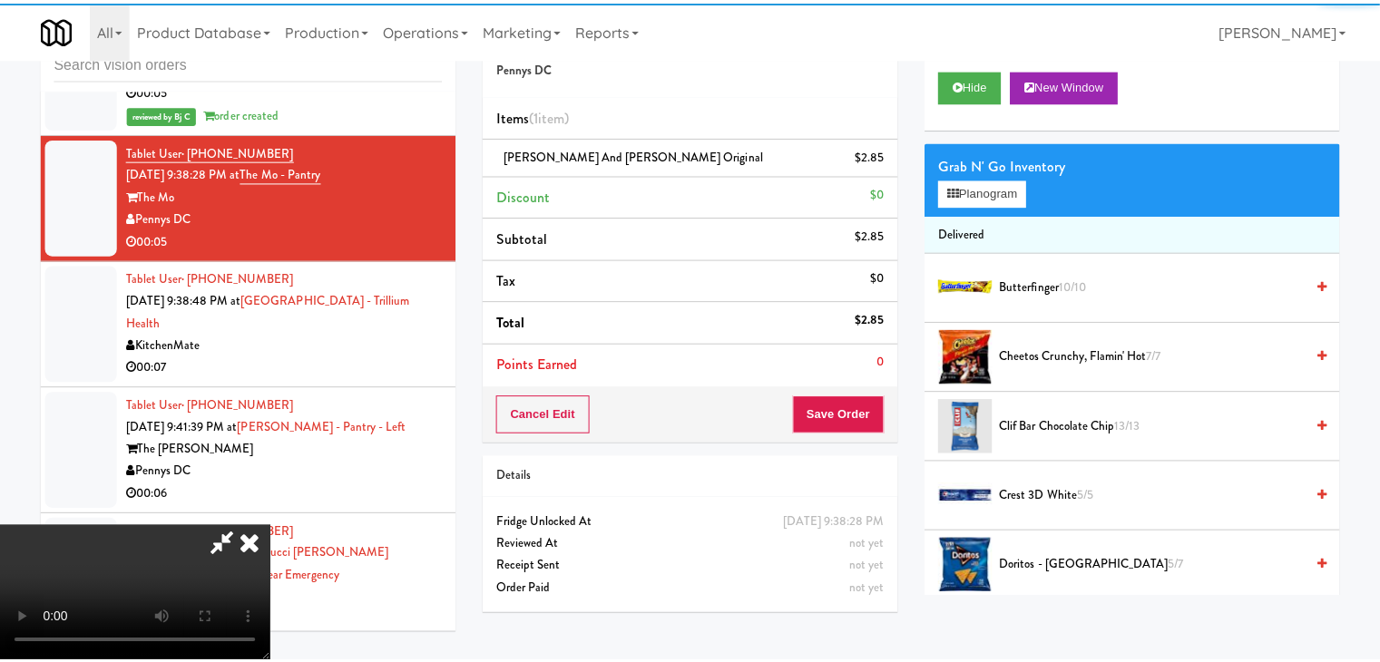
scroll to position [10343, 0]
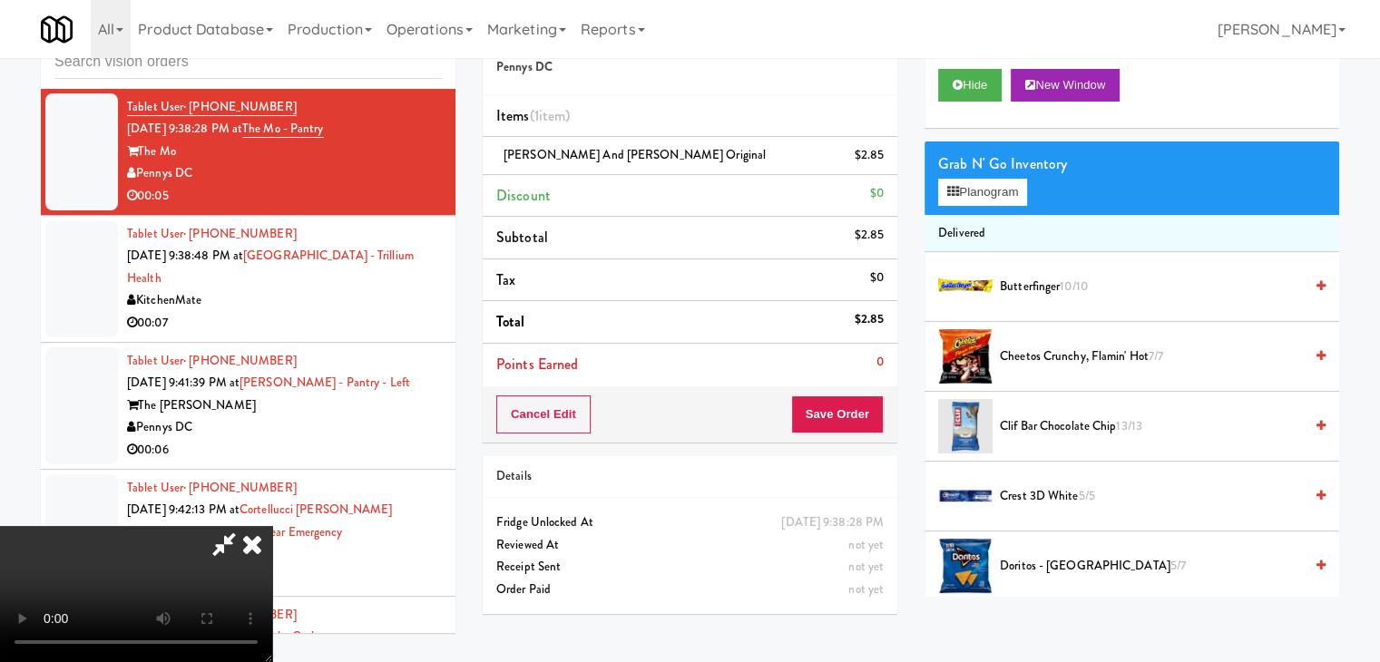
click at [272, 526] on video at bounding box center [136, 594] width 272 height 136
click at [849, 409] on button "Save Order" at bounding box center [837, 414] width 93 height 38
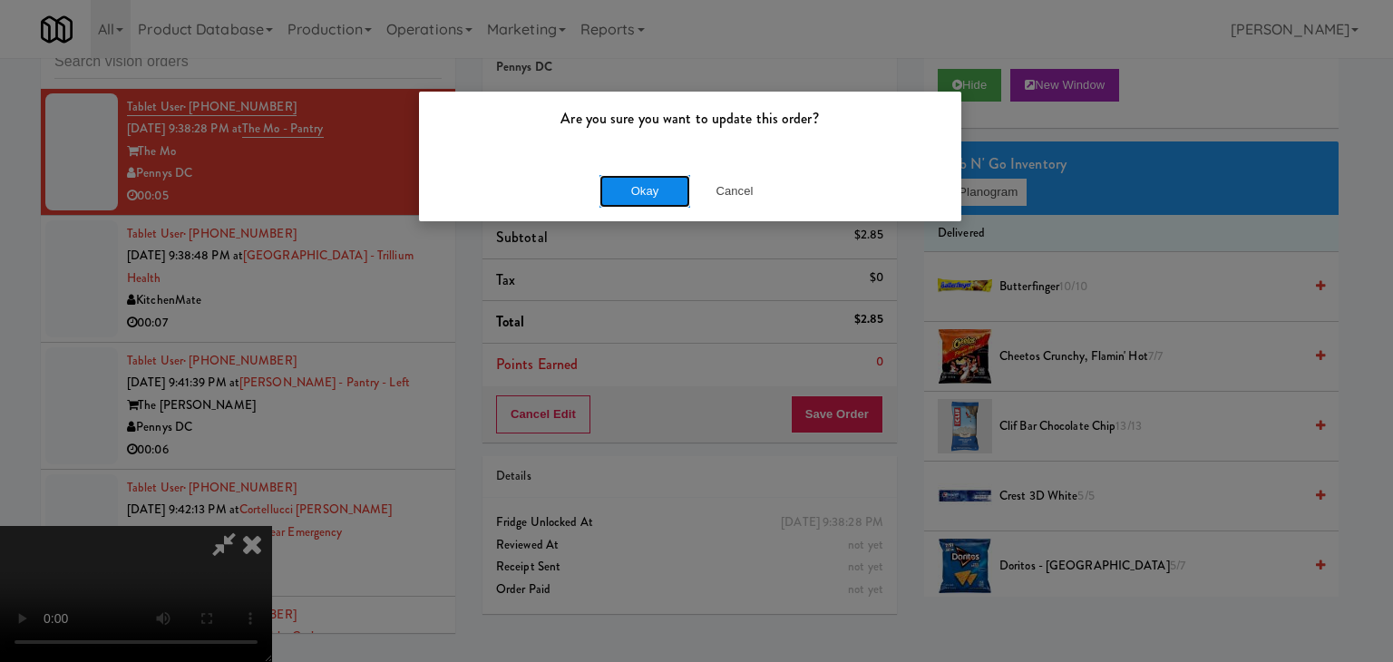
click at [627, 195] on button "Okay" at bounding box center [645, 191] width 91 height 33
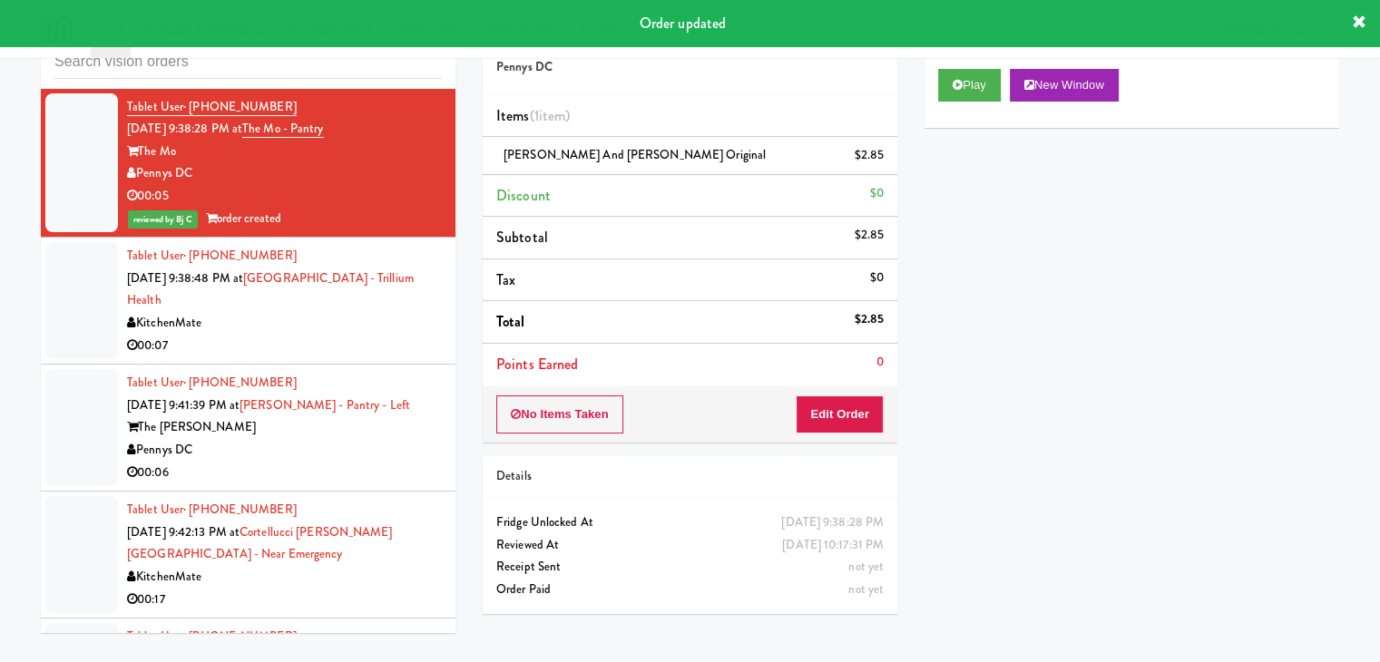
click at [366, 335] on div "00:07" at bounding box center [284, 346] width 315 height 23
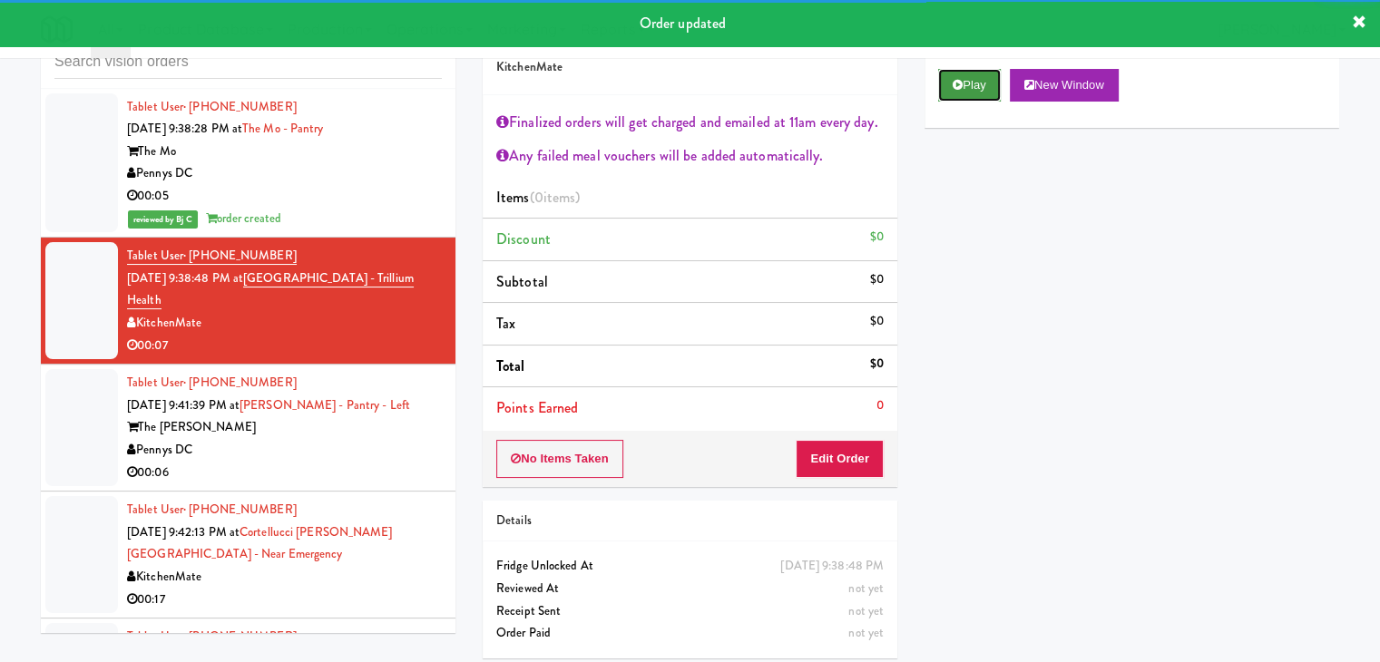
click at [961, 69] on button "Play" at bounding box center [969, 85] width 63 height 33
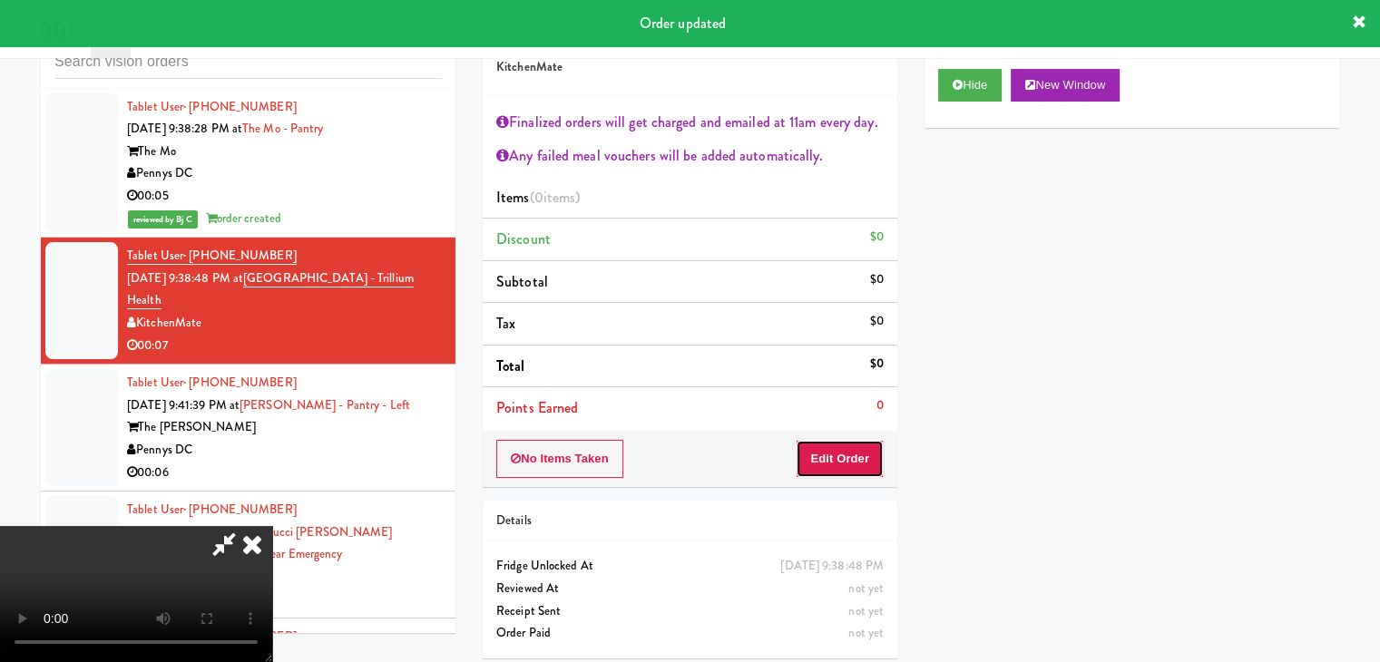
click at [843, 462] on button "Edit Order" at bounding box center [839, 459] width 88 height 38
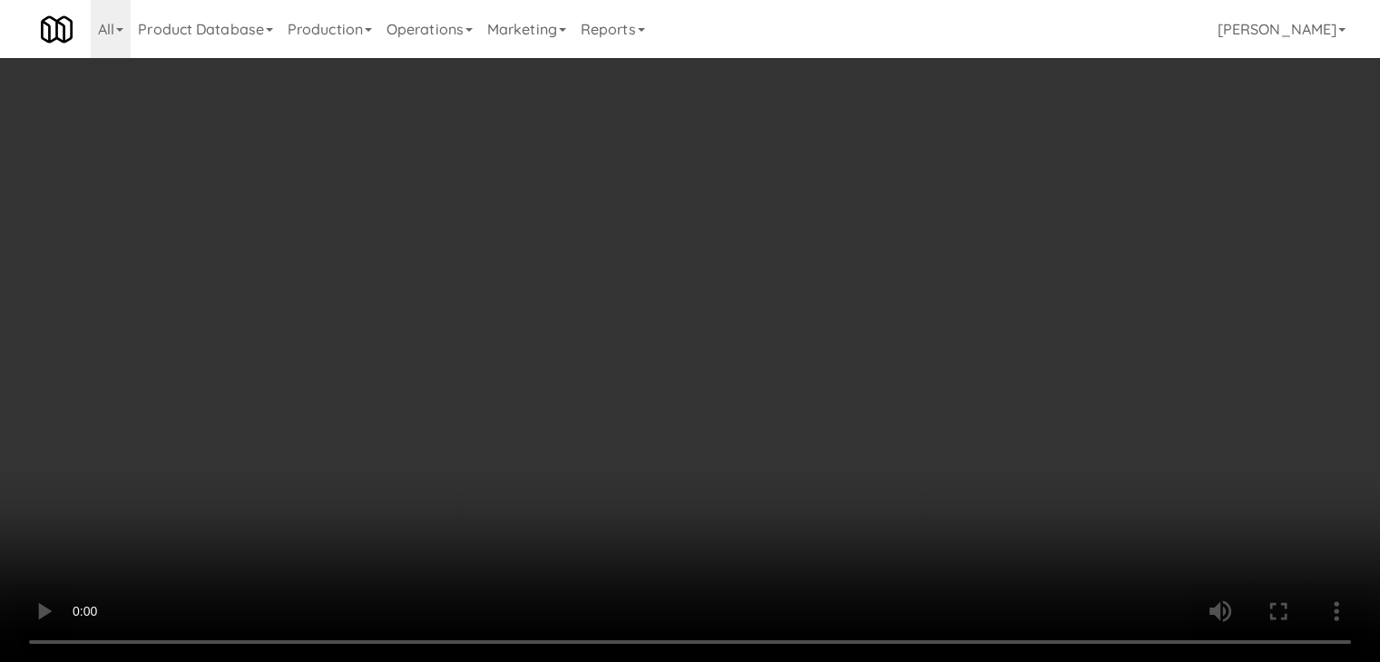
scroll to position [10299, 0]
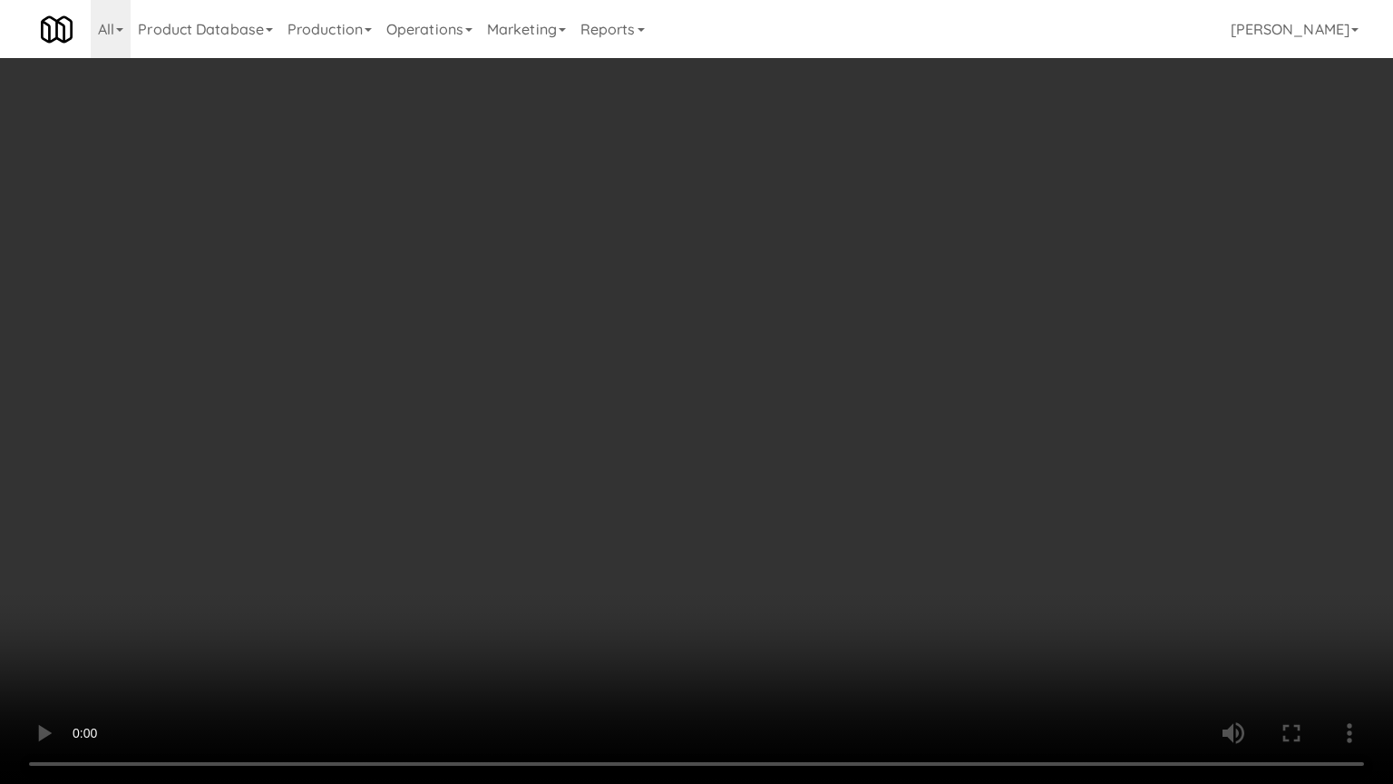
click at [882, 574] on video at bounding box center [696, 392] width 1393 height 784
click at [882, 573] on video at bounding box center [696, 392] width 1393 height 784
click at [901, 519] on video at bounding box center [696, 392] width 1393 height 784
drag, startPoint x: 898, startPoint y: 504, endPoint x: 966, endPoint y: 244, distance: 269.0
click at [898, 497] on video at bounding box center [696, 392] width 1393 height 784
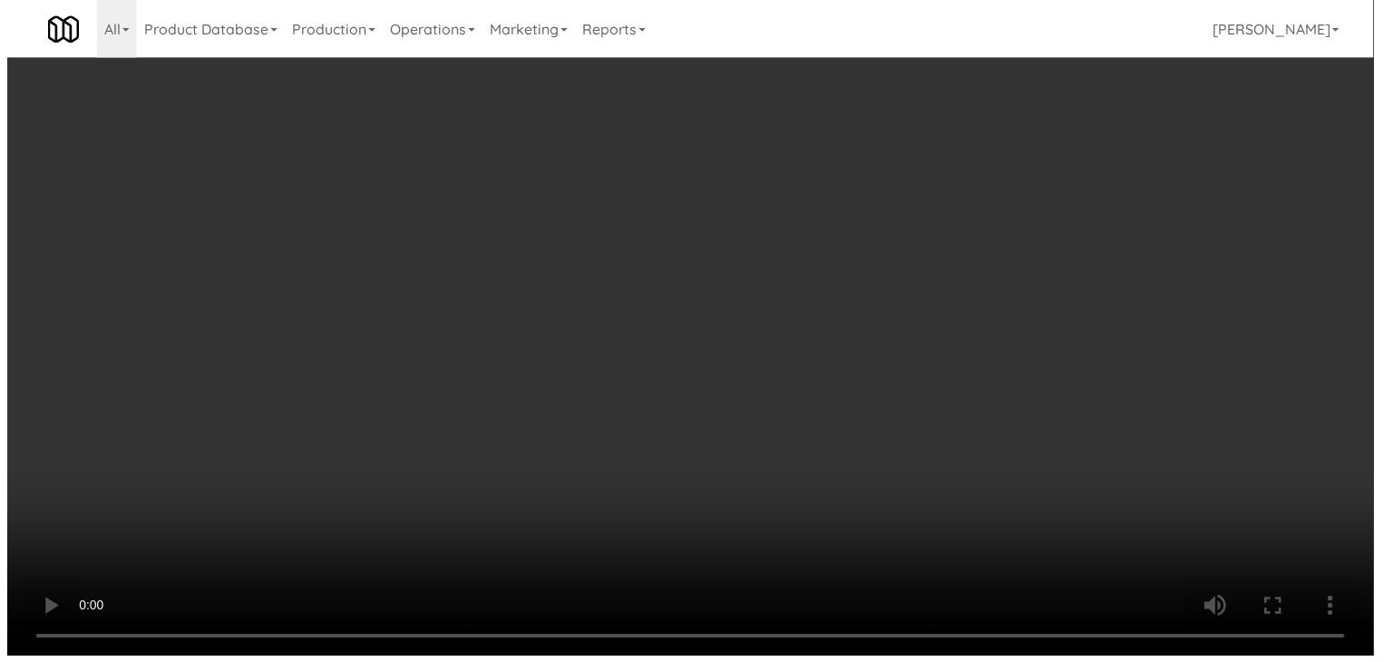
scroll to position [10343, 0]
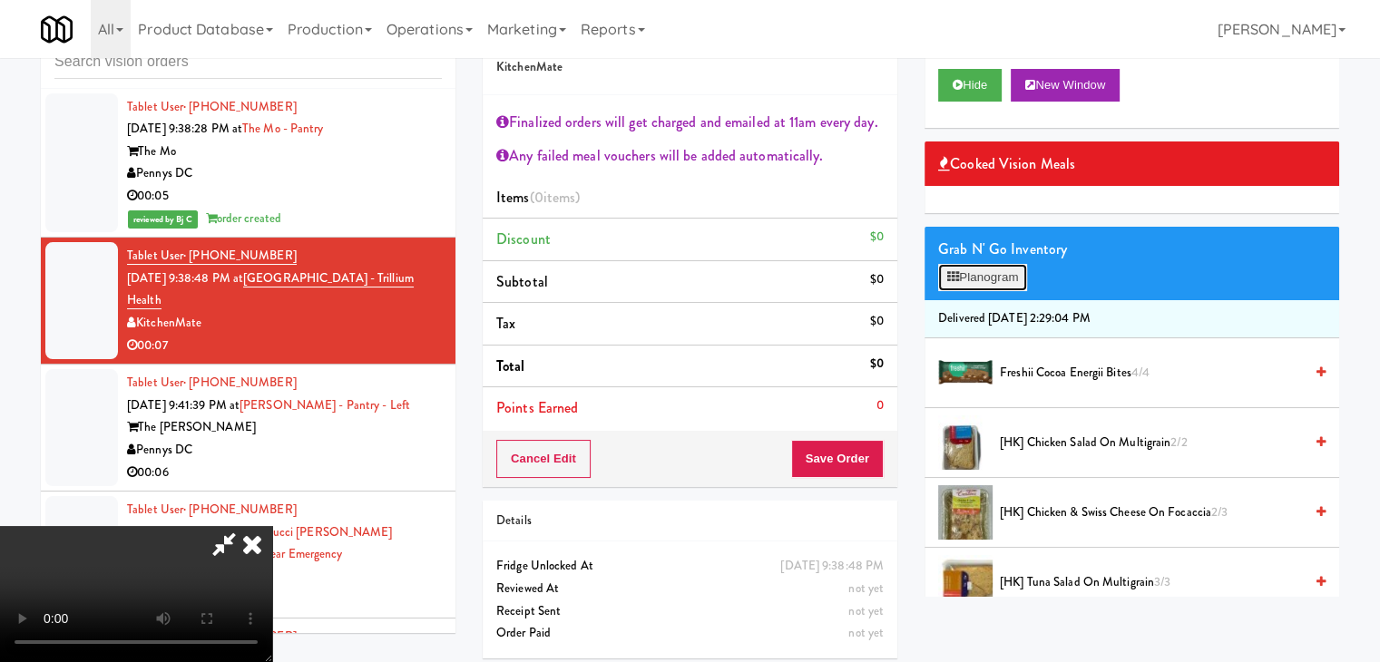
click at [996, 279] on button "Planogram" at bounding box center [982, 277] width 89 height 27
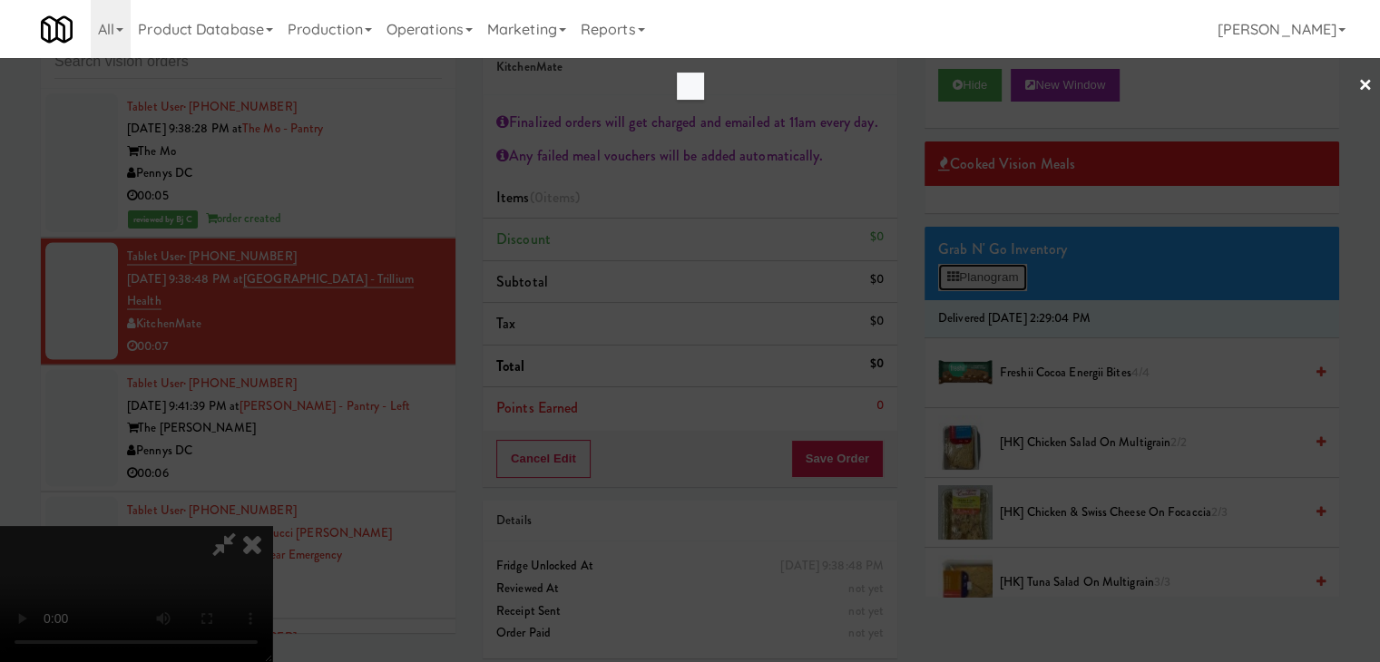
scroll to position [10299, 0]
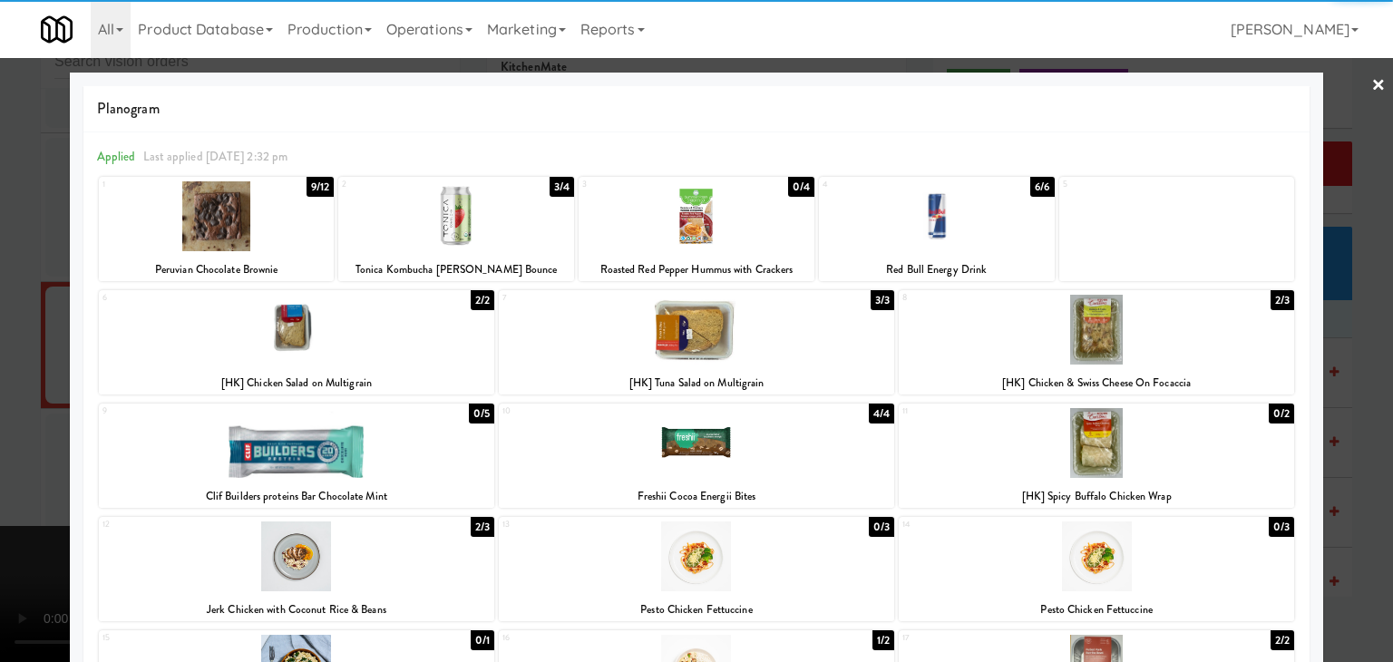
click at [954, 208] on div at bounding box center [937, 216] width 236 height 70
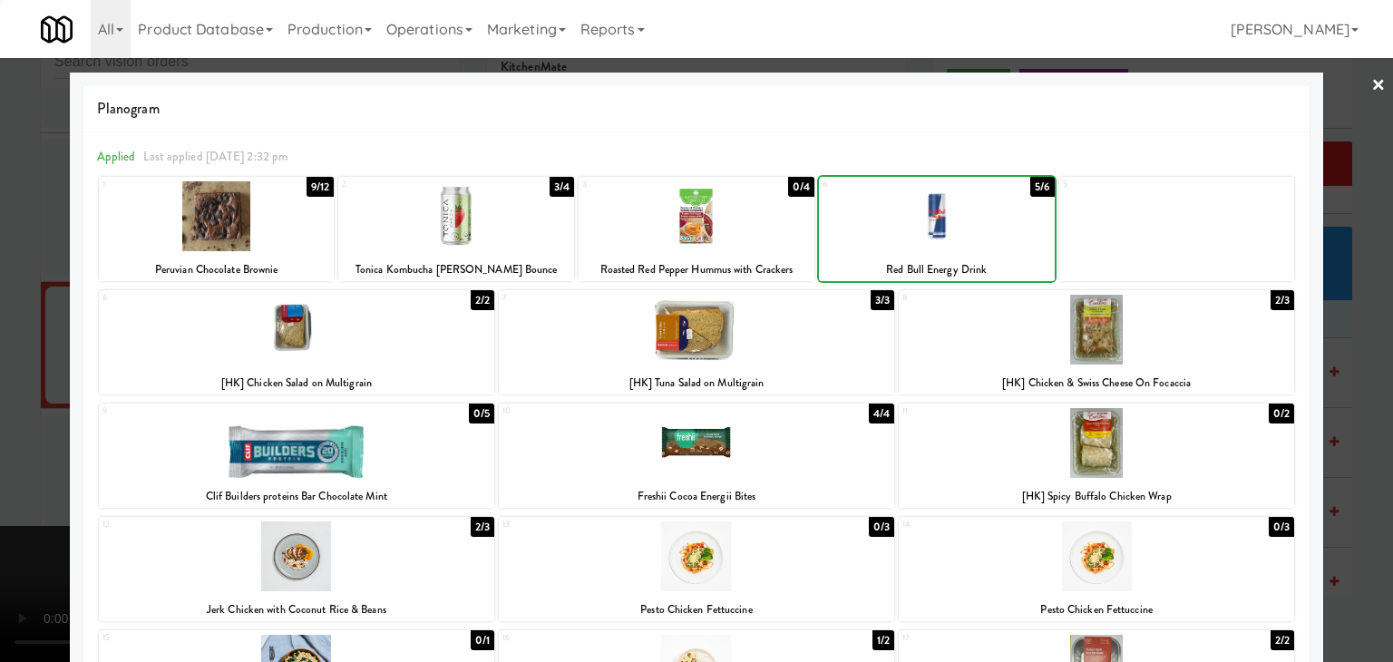
click at [0, 320] on div at bounding box center [696, 331] width 1393 height 662
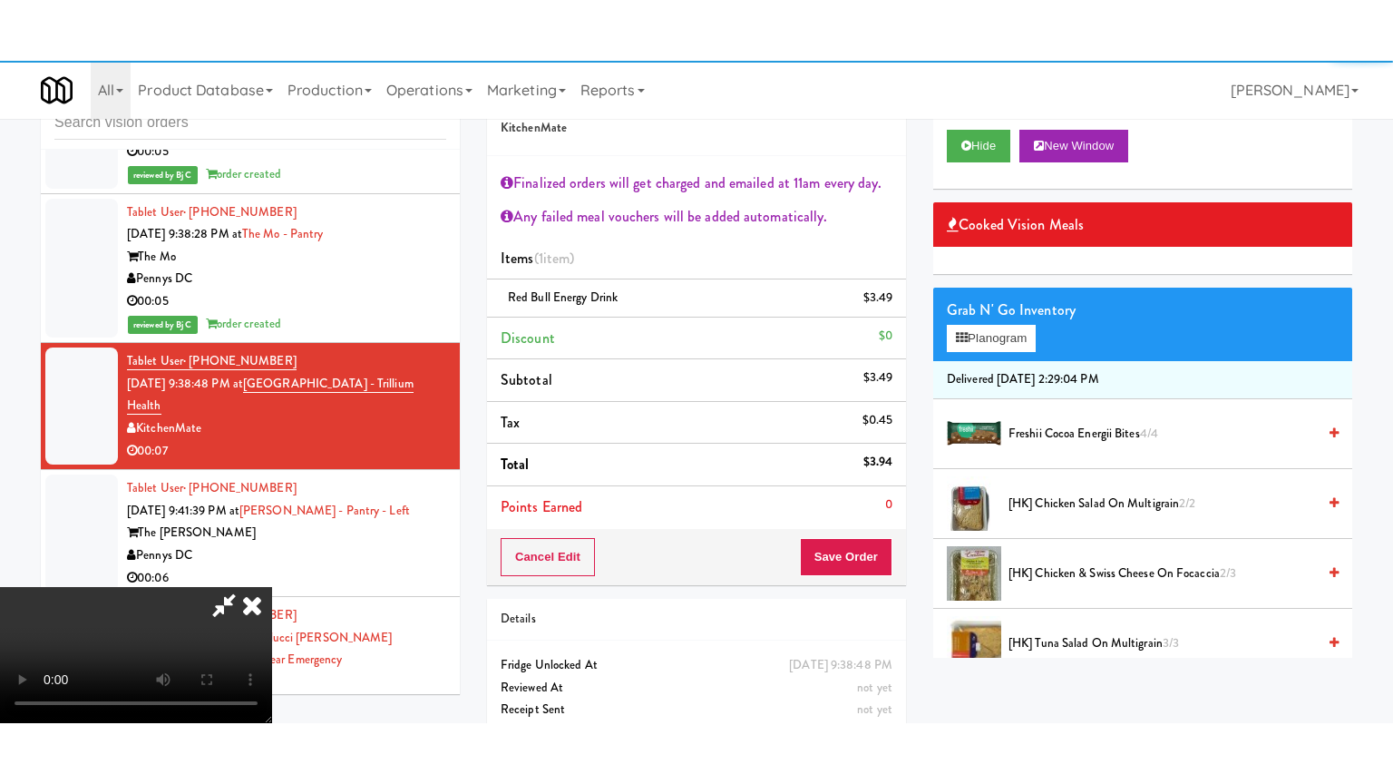
scroll to position [10343, 0]
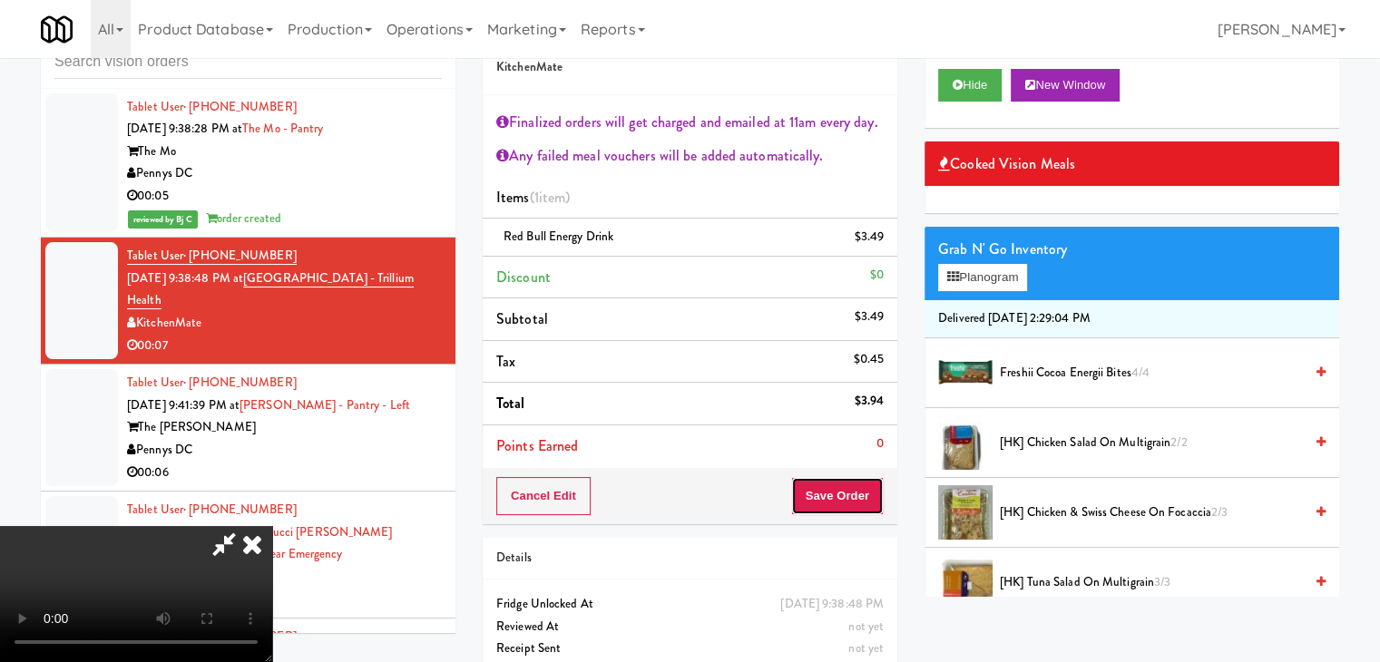
click at [858, 494] on button "Save Order" at bounding box center [837, 496] width 93 height 38
click at [857, 494] on button "Save Order" at bounding box center [837, 496] width 93 height 38
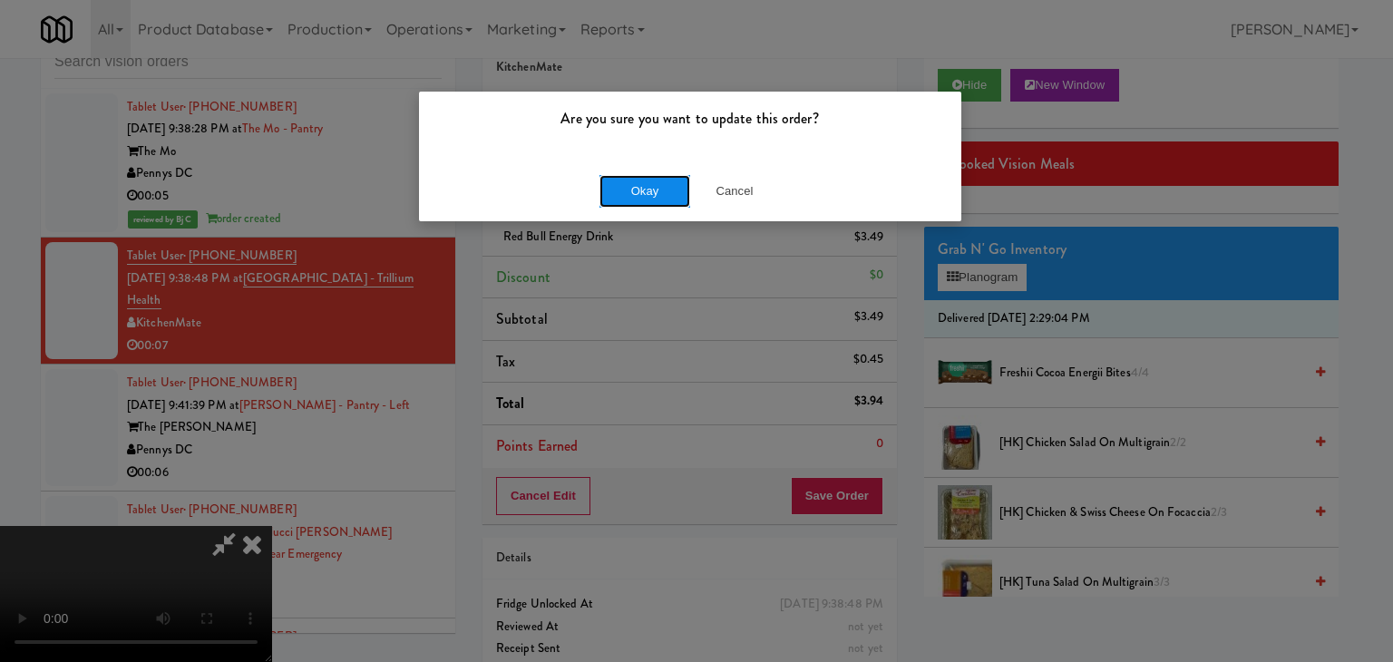
click at [659, 193] on button "Okay" at bounding box center [645, 191] width 91 height 33
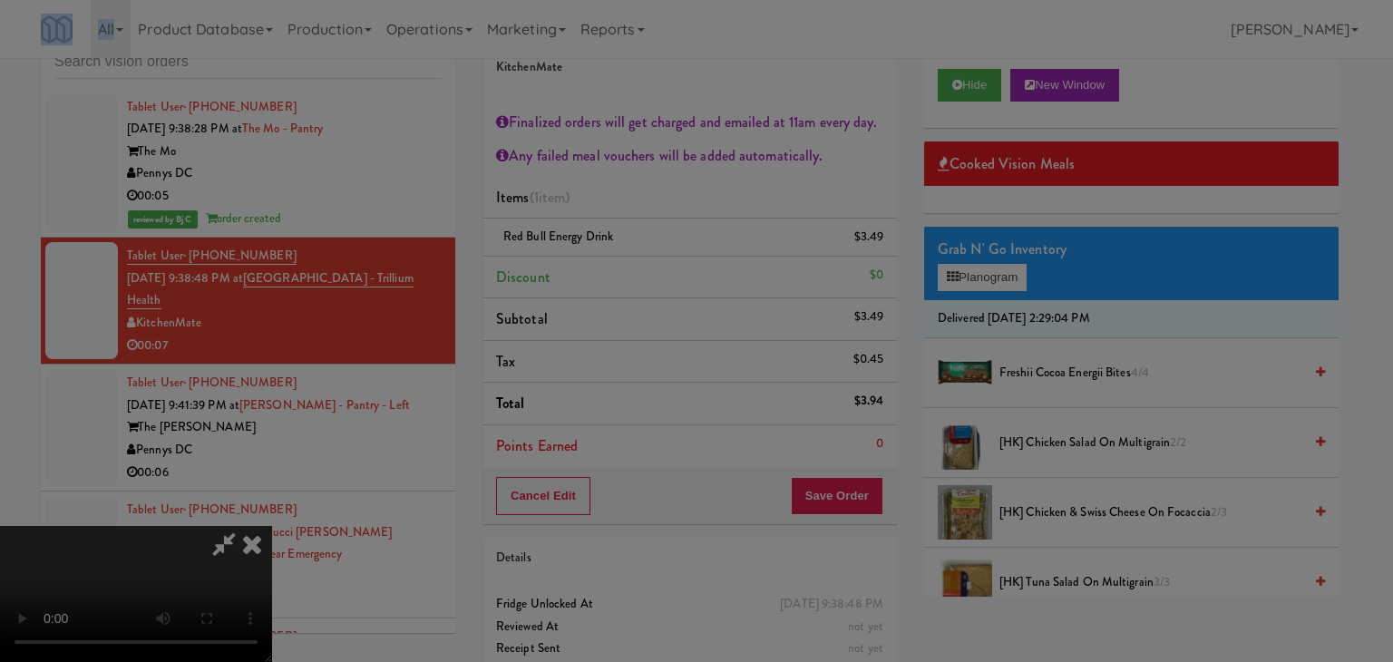
drag, startPoint x: 659, startPoint y: 193, endPoint x: 659, endPoint y: 217, distance: 23.6
click at [659, 197] on body "Are you sure you want to update this order? Okay Cancel Okay Are you sure you w…" at bounding box center [696, 331] width 1393 height 662
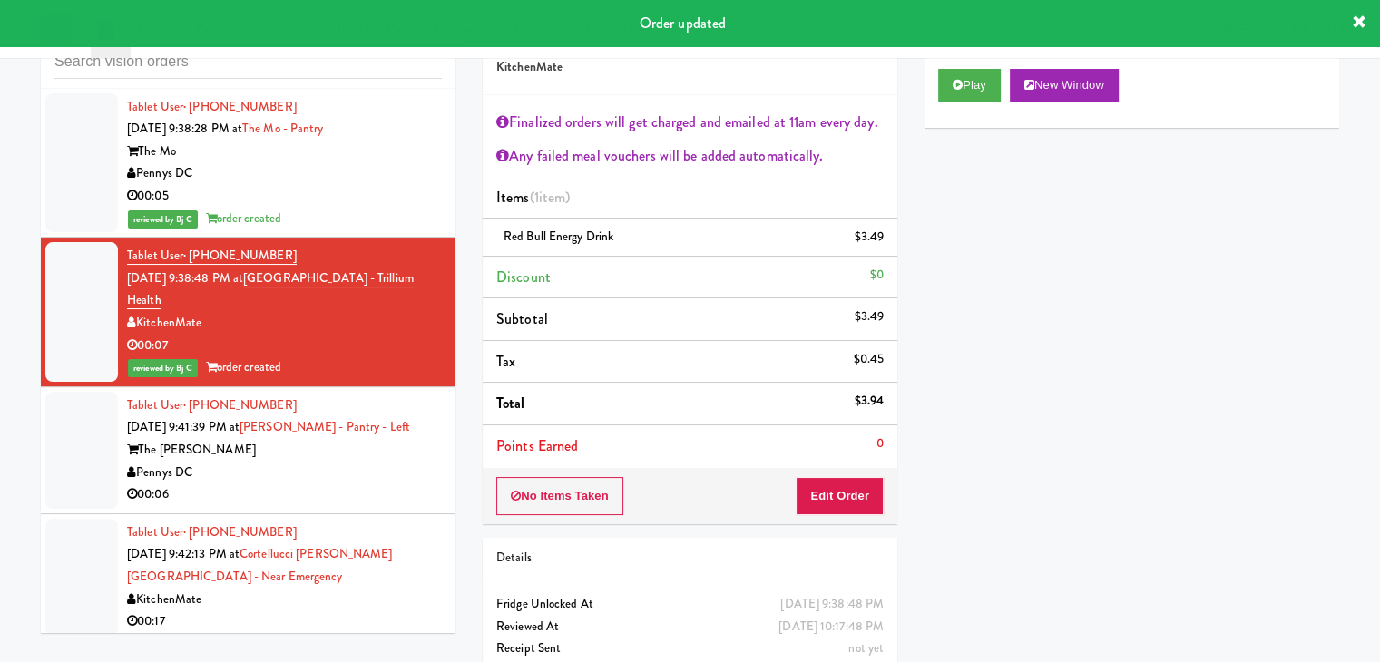
click at [0, 388] on div "inbox reviewed all all unclear take inventory issue suspicious failed recent Ta…" at bounding box center [690, 358] width 1380 height 702
click at [419, 462] on div "Pennys DC" at bounding box center [284, 473] width 315 height 23
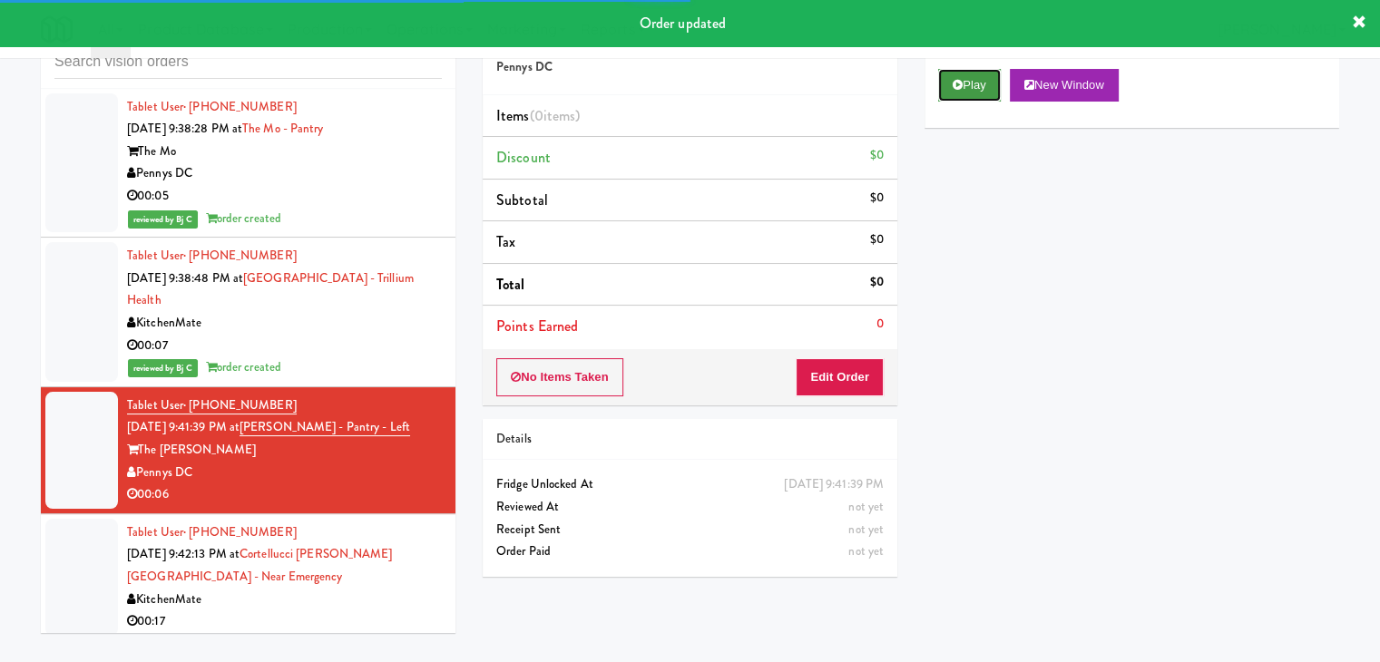
click at [987, 88] on button "Play" at bounding box center [969, 85] width 63 height 33
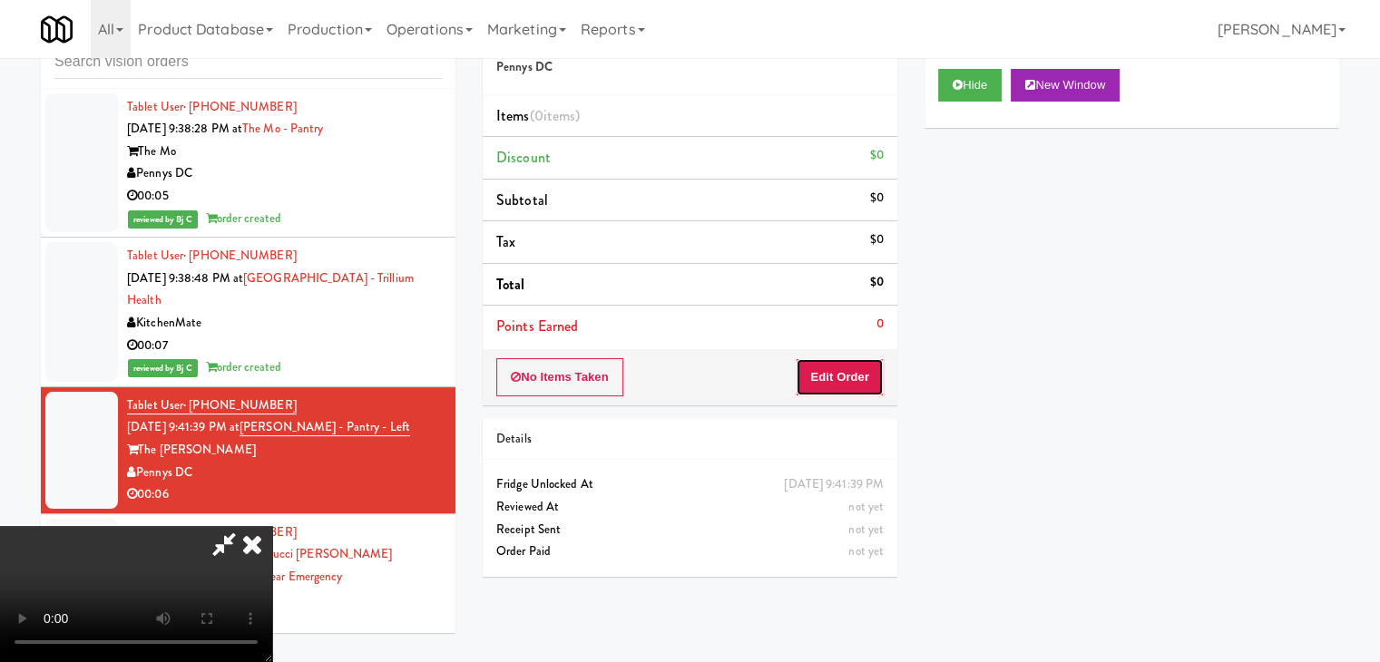
click at [805, 375] on button "Edit Order" at bounding box center [839, 377] width 88 height 38
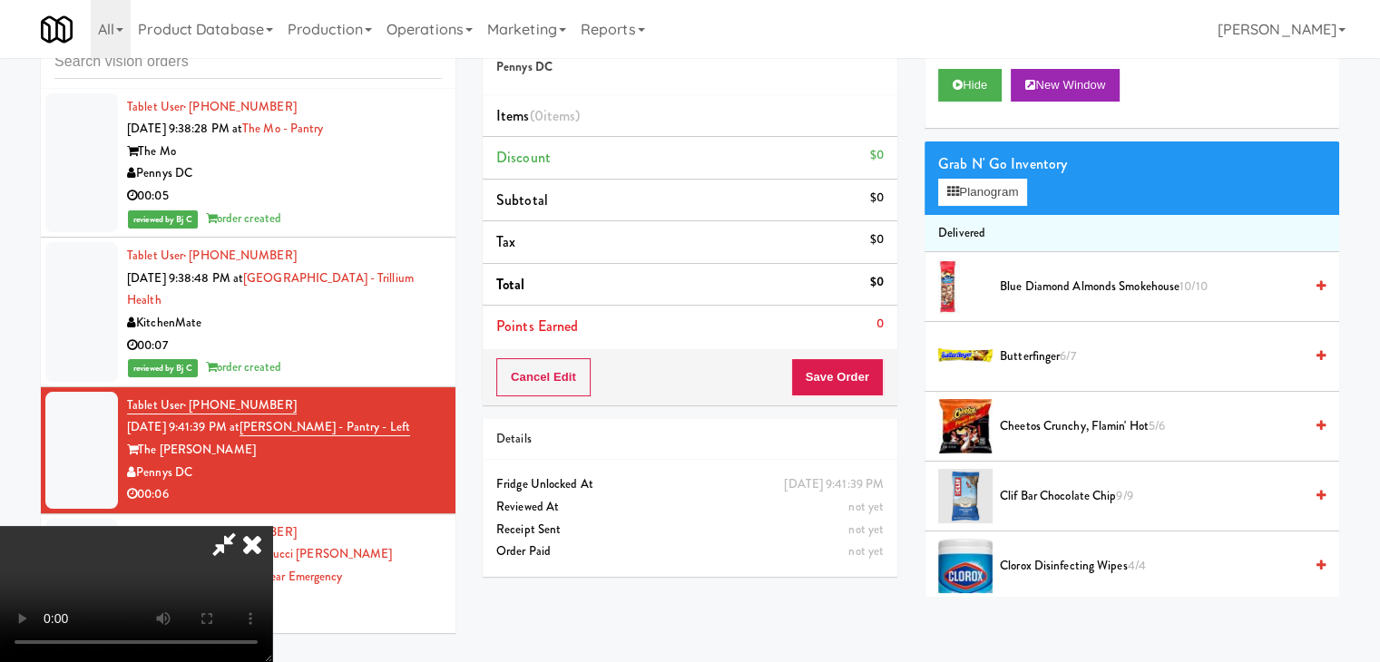
scroll to position [10299, 0]
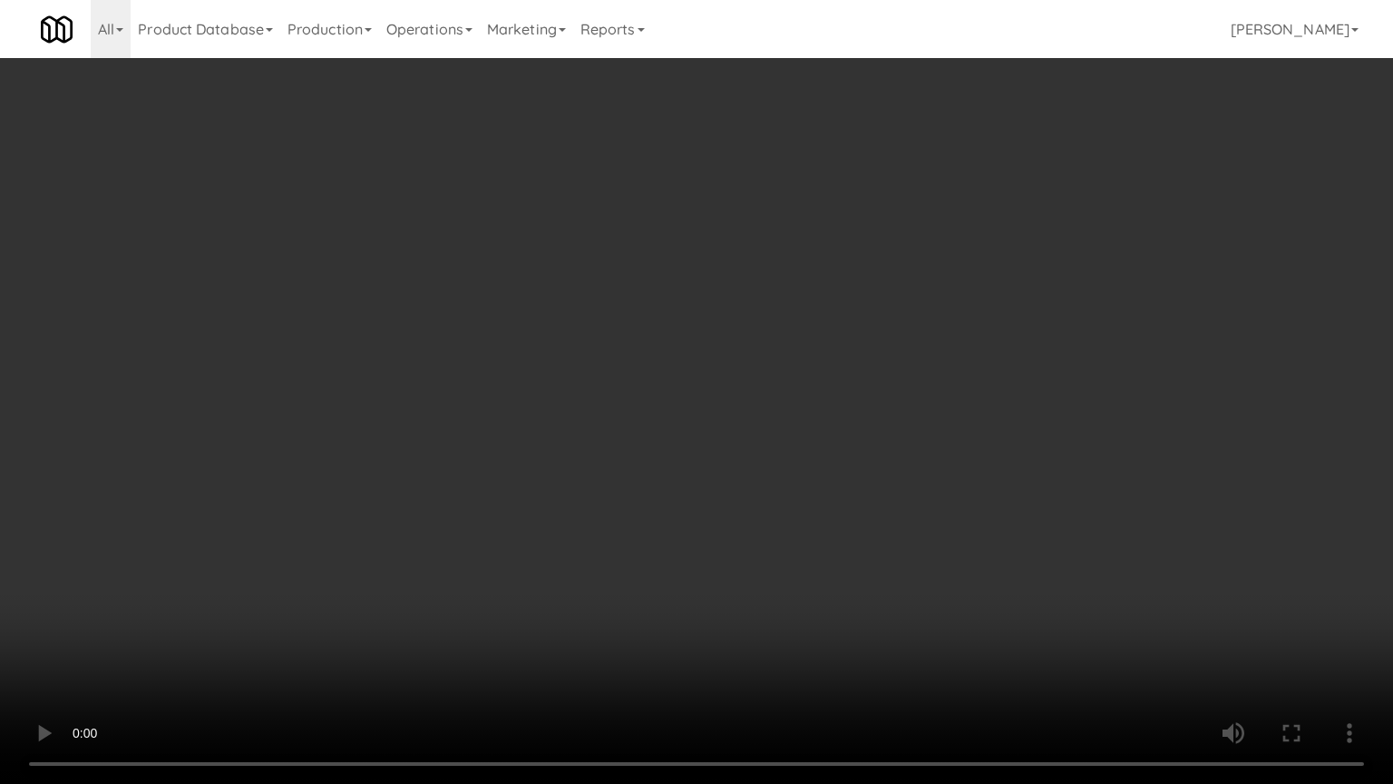
click at [853, 519] on video at bounding box center [696, 392] width 1393 height 784
click at [847, 524] on video at bounding box center [696, 392] width 1393 height 784
drag, startPoint x: 847, startPoint y: 524, endPoint x: 853, endPoint y: 531, distance: 9.6
click at [850, 527] on video at bounding box center [696, 392] width 1393 height 784
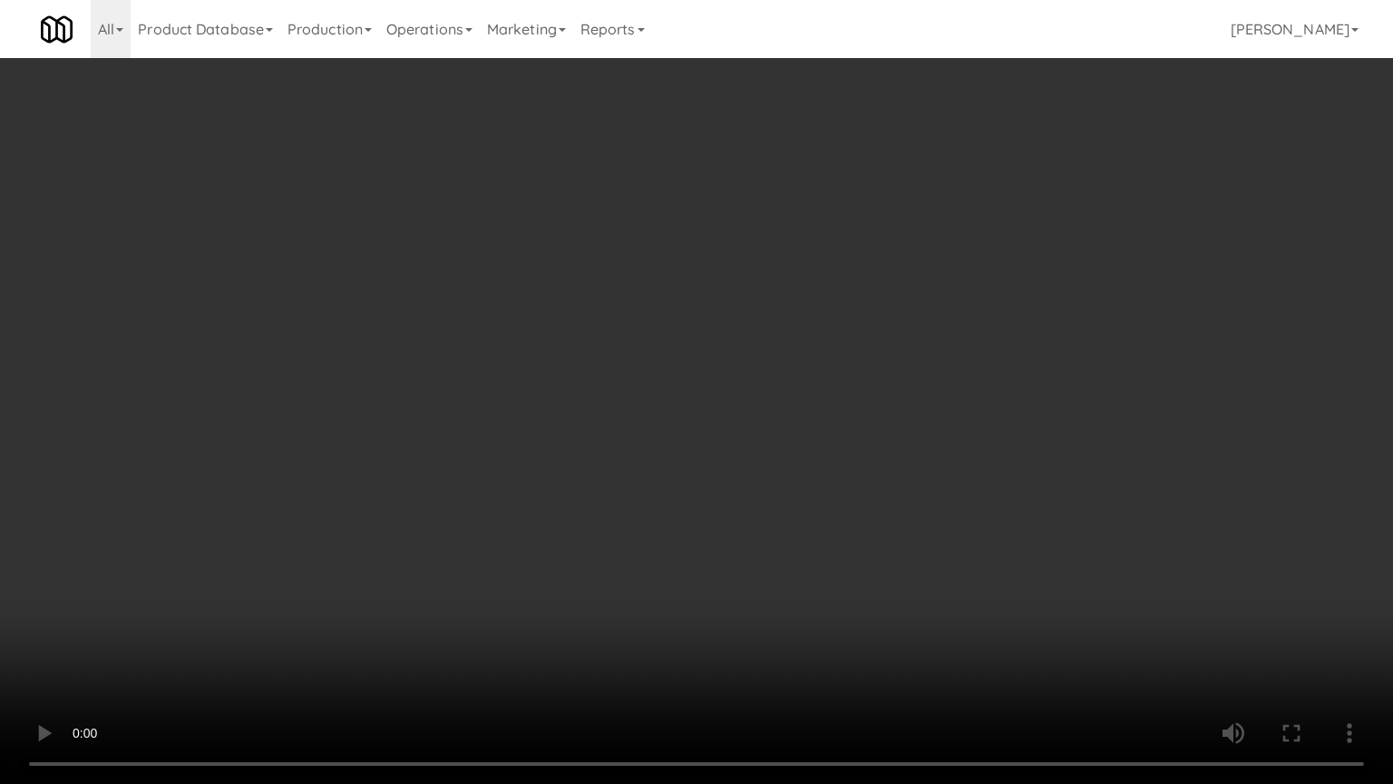
click at [867, 522] on video at bounding box center [696, 392] width 1393 height 784
drag, startPoint x: 867, startPoint y: 522, endPoint x: 926, endPoint y: 330, distance: 200.3
click at [867, 518] on video at bounding box center [696, 392] width 1393 height 784
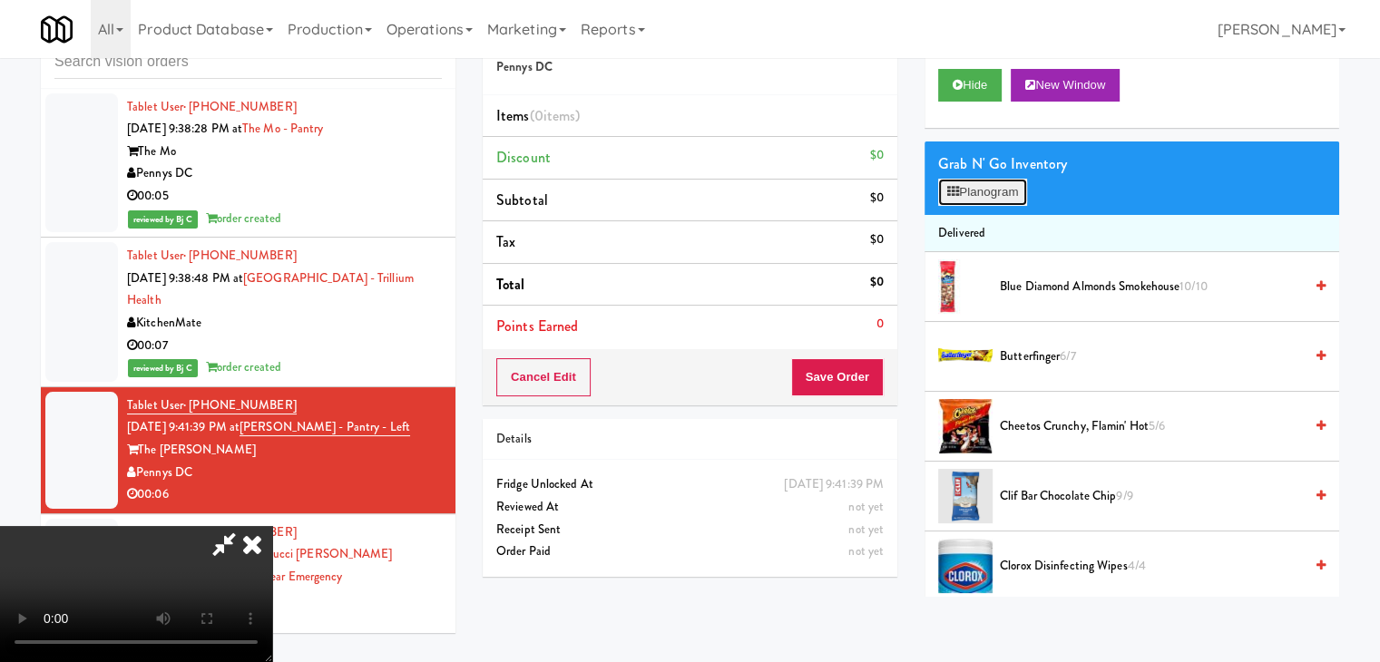
click at [995, 182] on button "Planogram" at bounding box center [982, 192] width 89 height 27
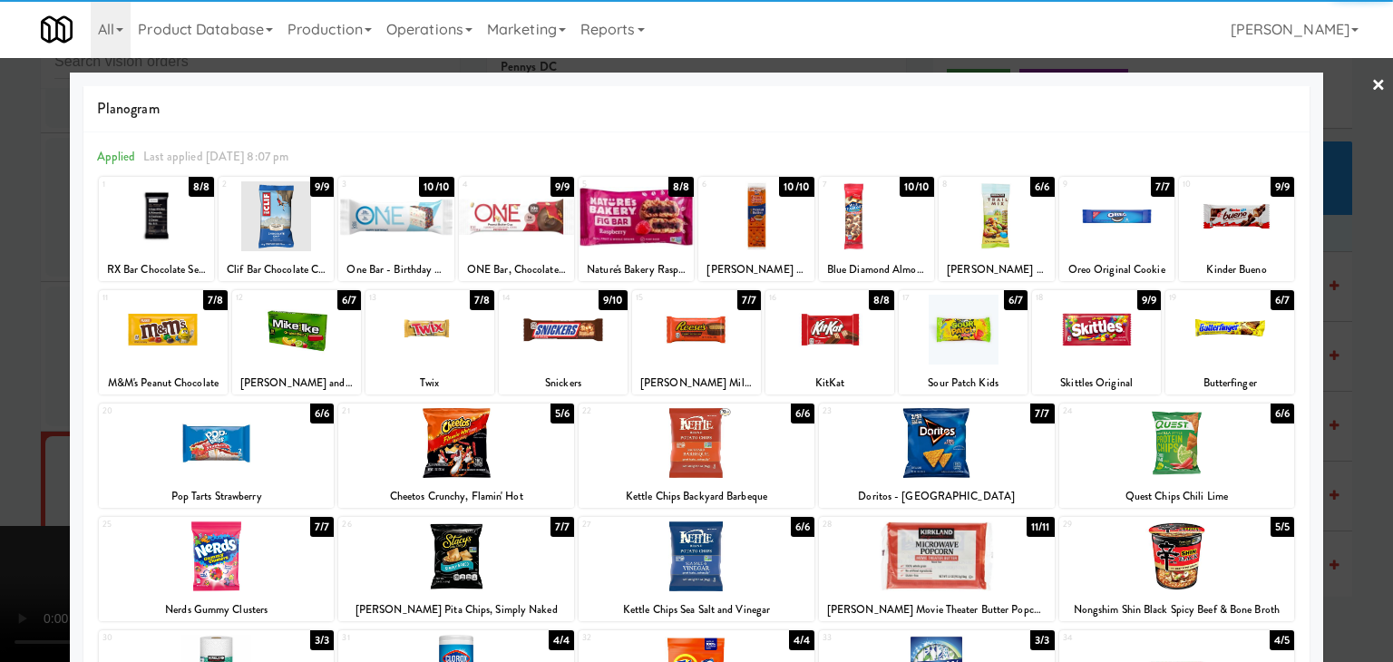
click at [834, 318] on div at bounding box center [830, 330] width 129 height 70
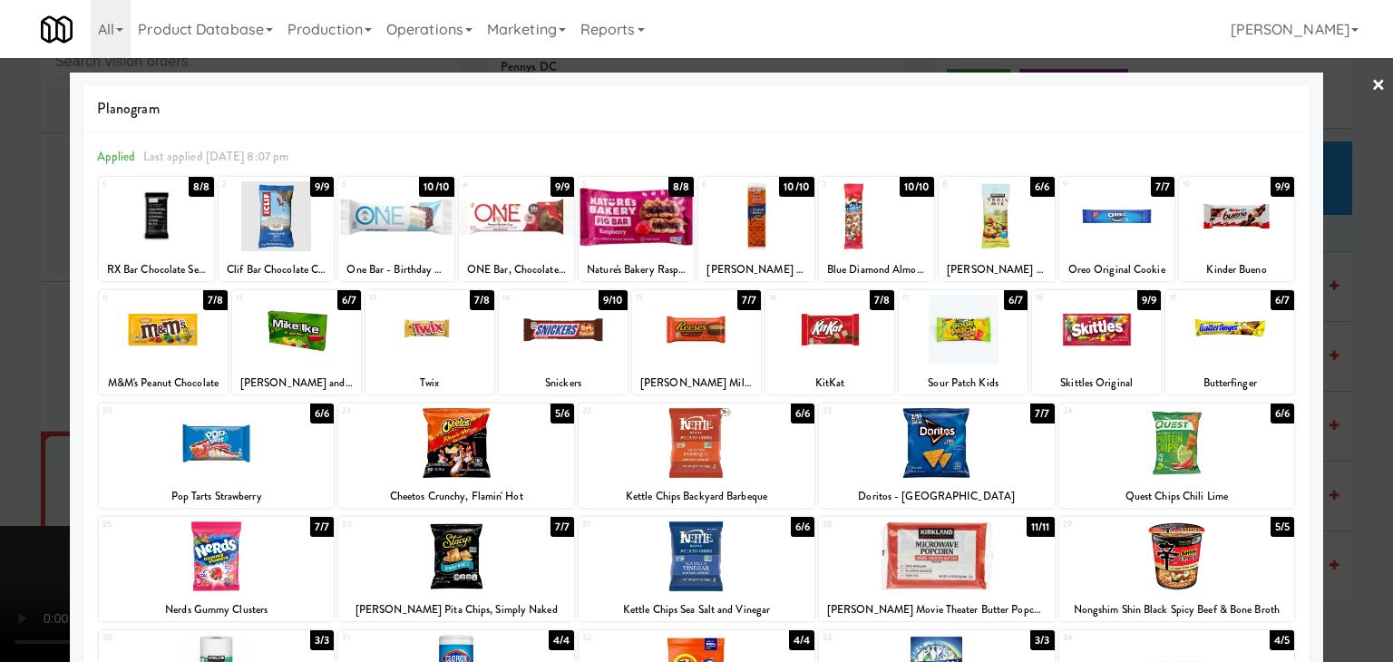
drag, startPoint x: 0, startPoint y: 340, endPoint x: 266, endPoint y: 354, distance: 266.1
click at [17, 340] on div at bounding box center [696, 331] width 1393 height 662
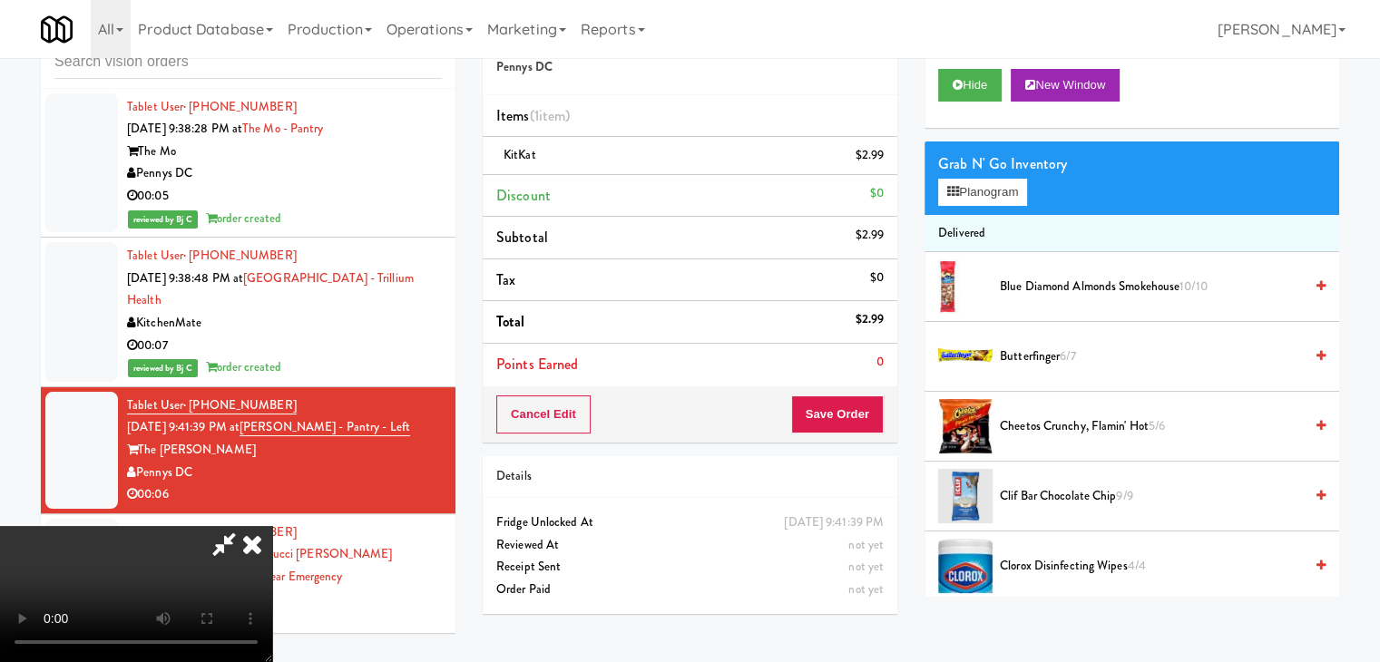
click at [892, 415] on div "Cancel Edit Save Order" at bounding box center [690, 414] width 414 height 56
click at [863, 415] on button "Save Order" at bounding box center [837, 414] width 93 height 38
drag, startPoint x: 863, startPoint y: 415, endPoint x: 853, endPoint y: 405, distance: 14.8
click at [858, 411] on button "Save Order" at bounding box center [837, 414] width 93 height 38
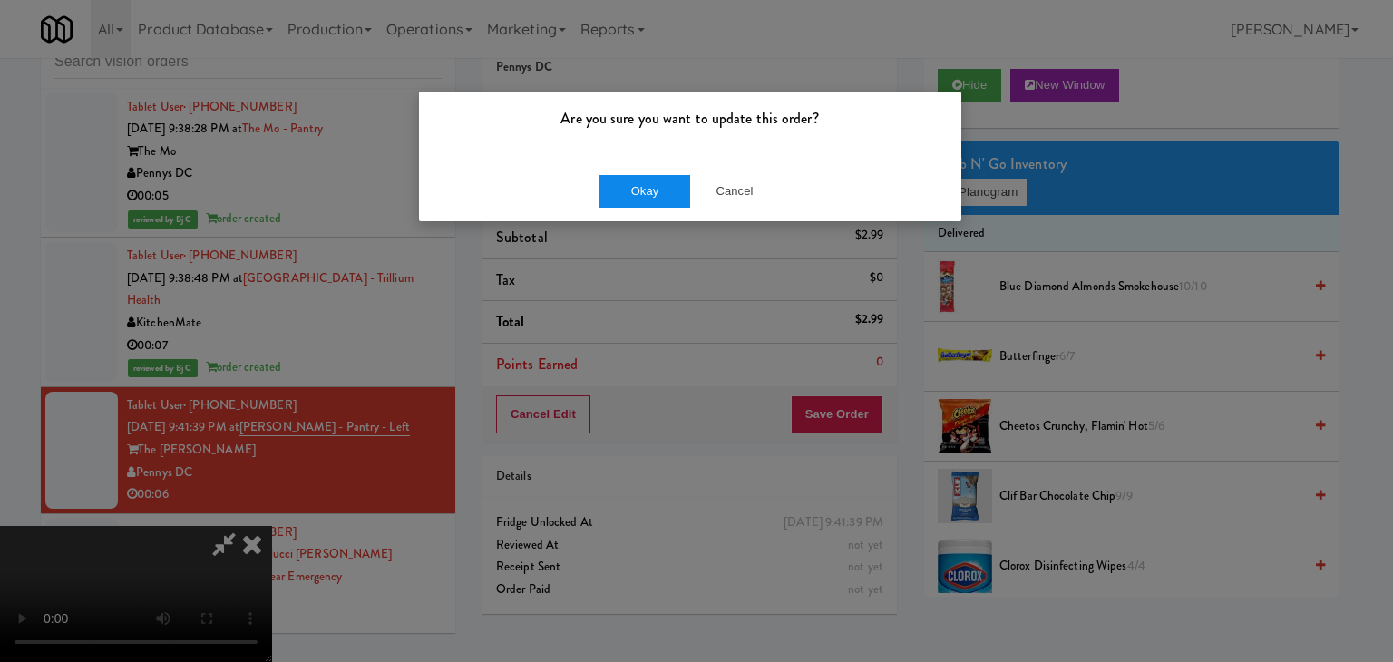
drag, startPoint x: 671, startPoint y: 207, endPoint x: 670, endPoint y: 193, distance: 13.6
click at [671, 205] on div "Okay Cancel" at bounding box center [690, 191] width 542 height 61
click at [670, 193] on button "Okay" at bounding box center [645, 191] width 91 height 33
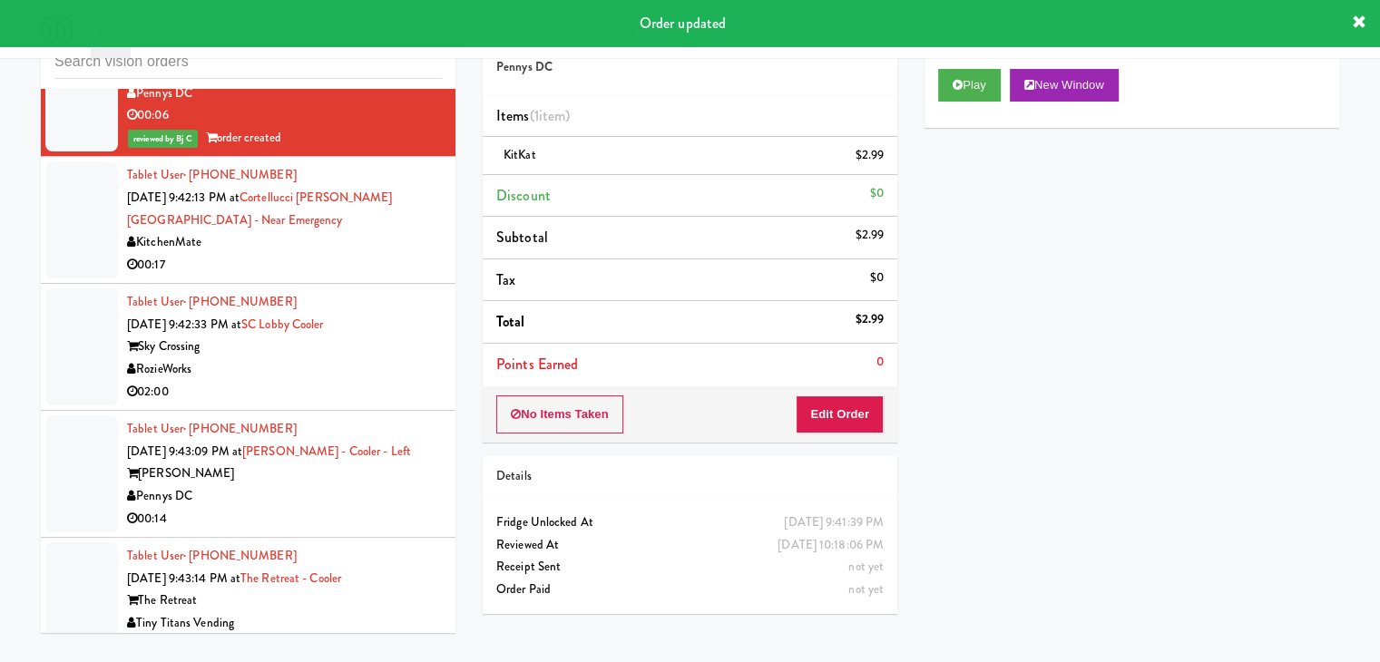
scroll to position [10615, 0]
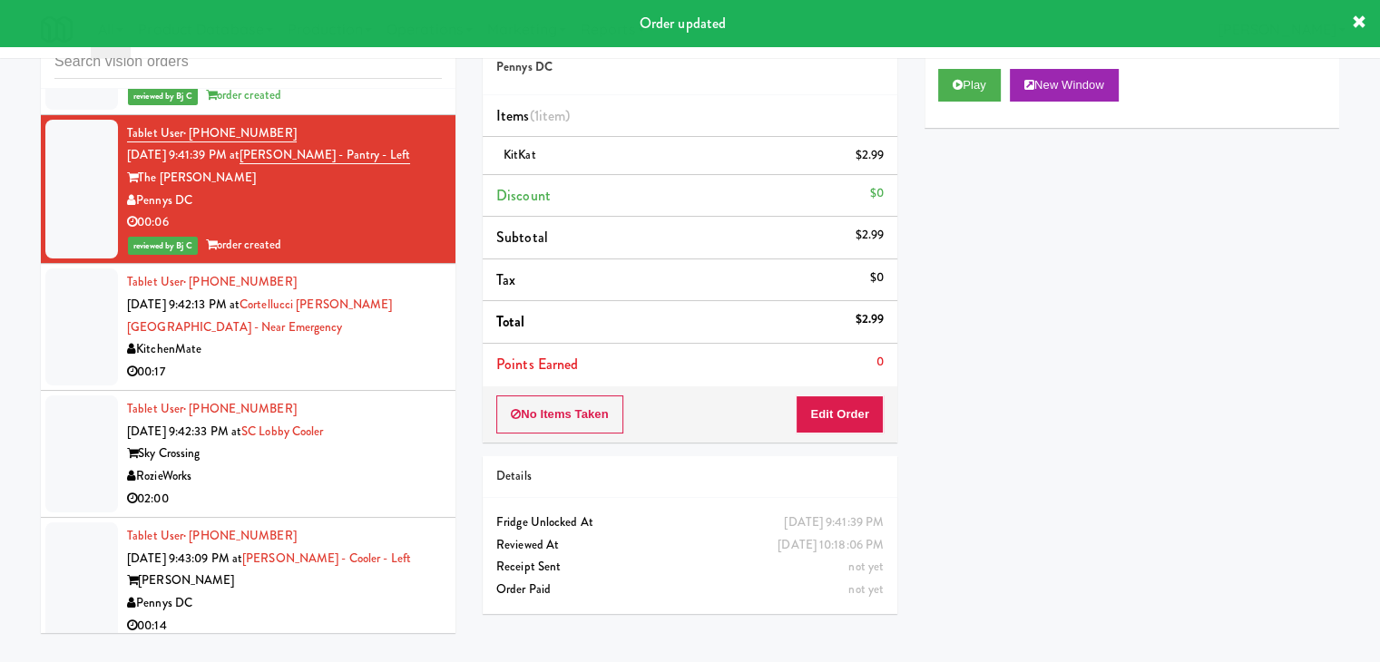
click at [316, 361] on div "00:17" at bounding box center [284, 372] width 315 height 23
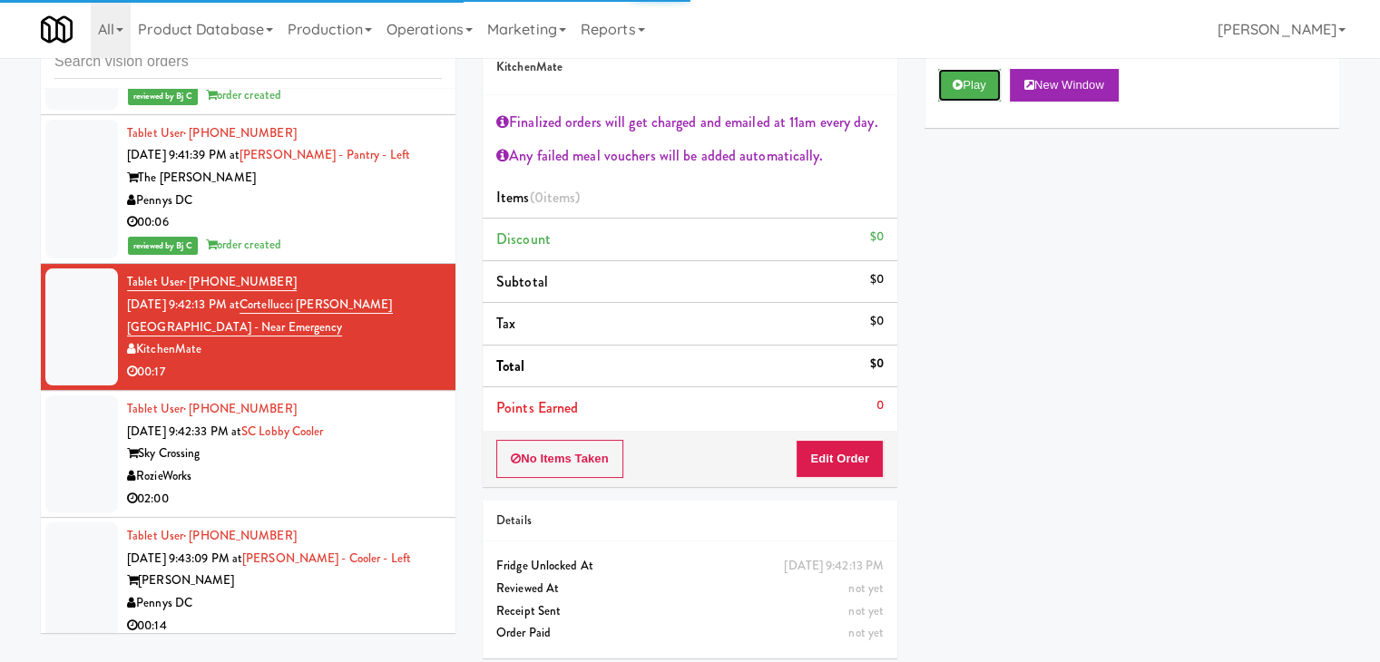
click at [965, 97] on button "Play" at bounding box center [969, 85] width 63 height 33
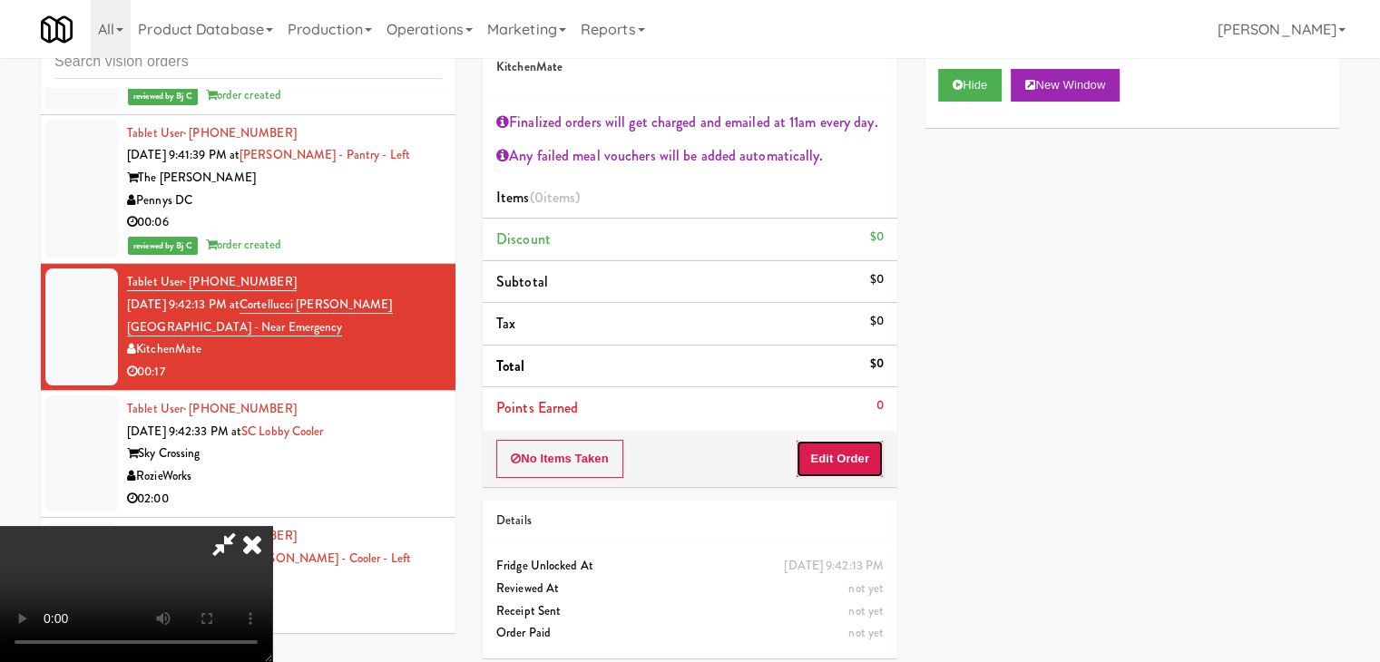
click at [844, 463] on button "Edit Order" at bounding box center [839, 459] width 88 height 38
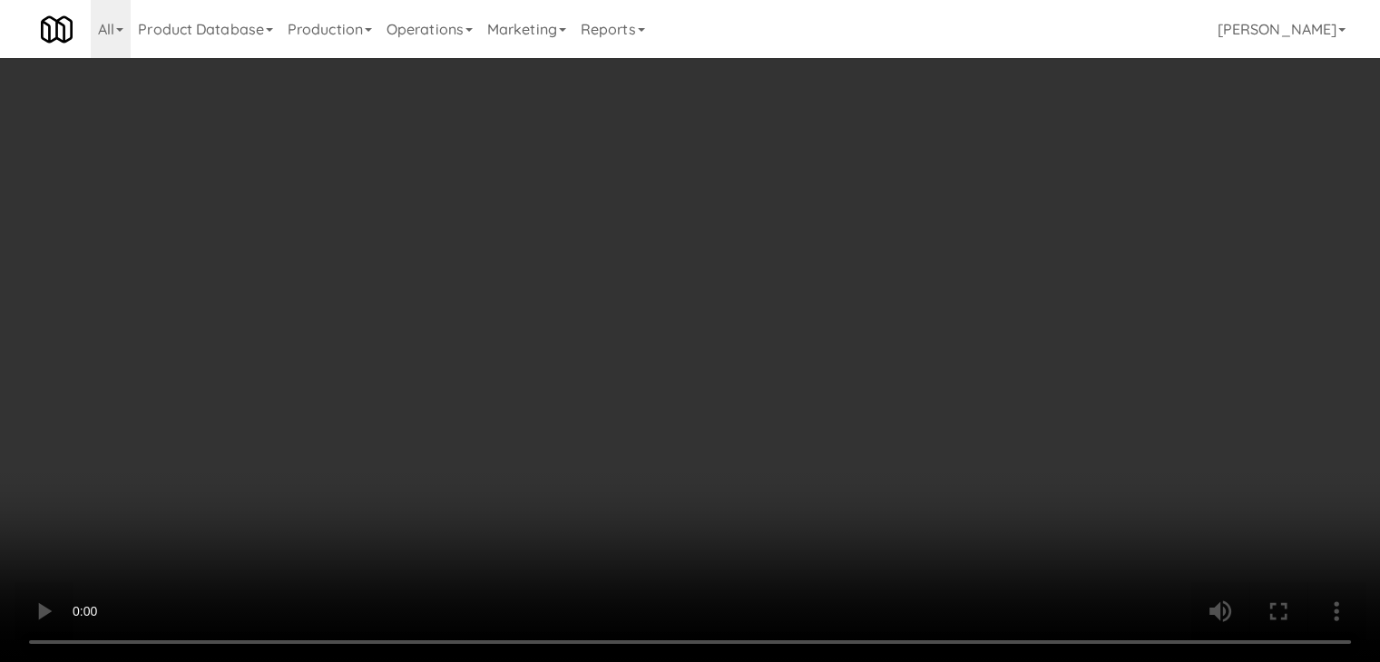
scroll to position [10572, 0]
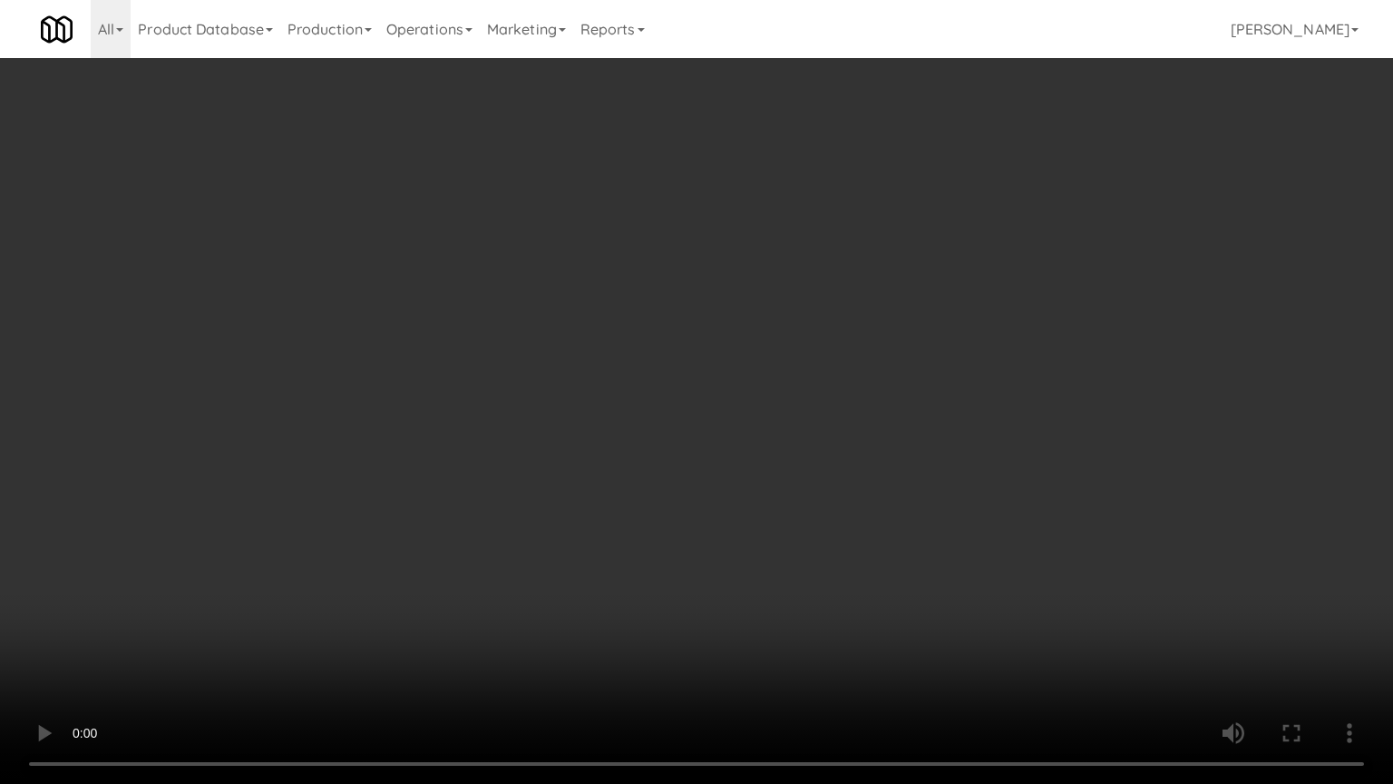
click at [798, 591] on video at bounding box center [696, 392] width 1393 height 784
click at [807, 586] on video at bounding box center [696, 392] width 1393 height 784
click at [865, 557] on video at bounding box center [696, 392] width 1393 height 784
drag, startPoint x: 867, startPoint y: 557, endPoint x: 878, endPoint y: 557, distance: 10.9
click at [869, 557] on video at bounding box center [696, 392] width 1393 height 784
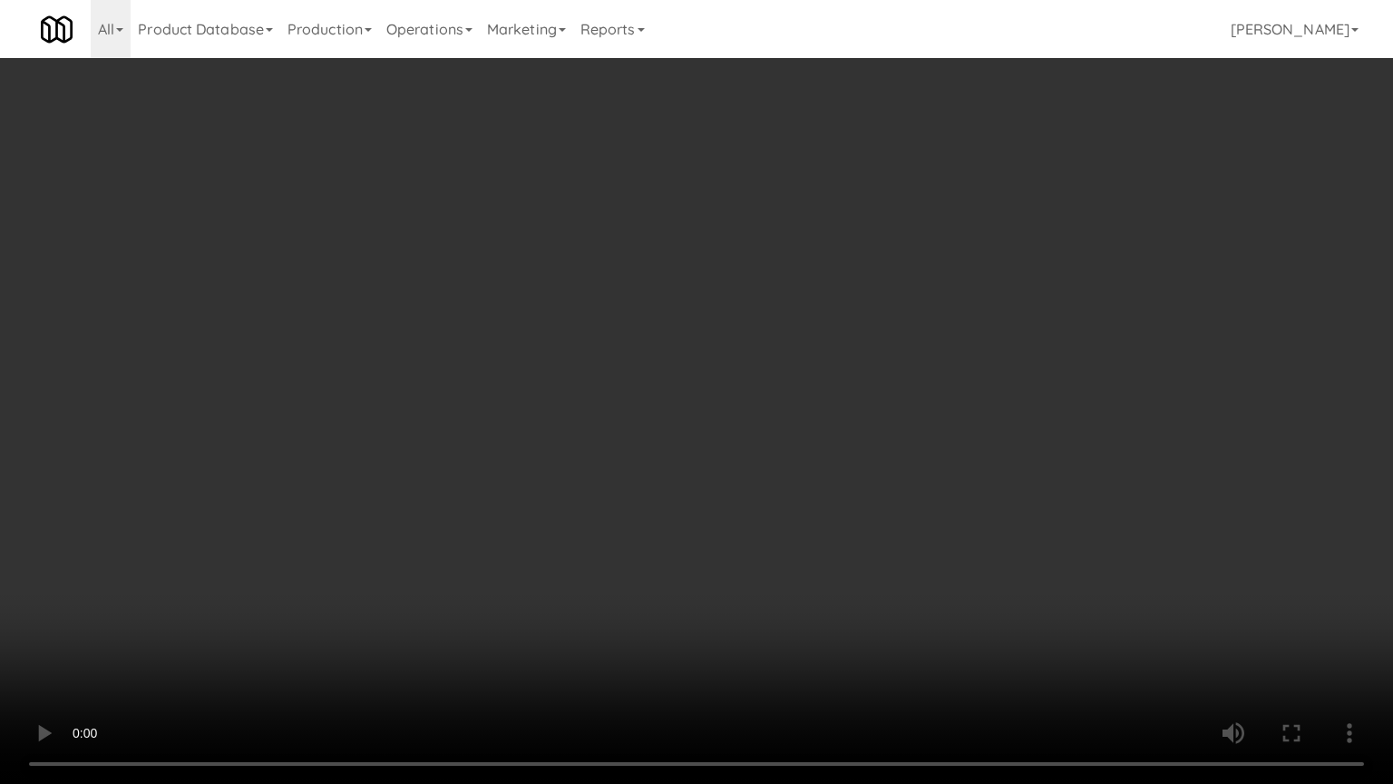
click at [878, 557] on video at bounding box center [696, 392] width 1393 height 784
click at [868, 577] on video at bounding box center [696, 392] width 1393 height 784
click at [873, 557] on video at bounding box center [696, 392] width 1393 height 784
click at [873, 558] on video at bounding box center [696, 392] width 1393 height 784
click at [874, 555] on video at bounding box center [696, 392] width 1393 height 784
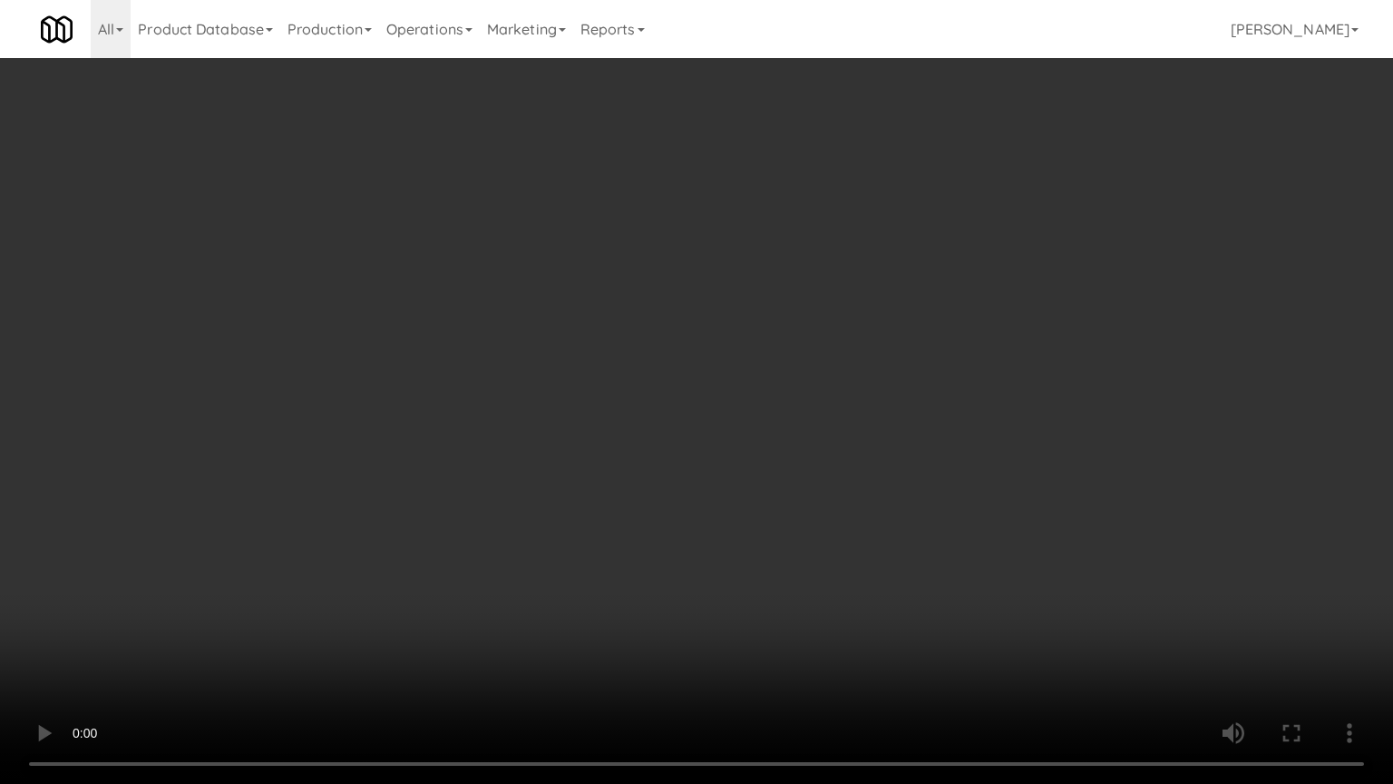
click at [874, 555] on video at bounding box center [696, 392] width 1393 height 784
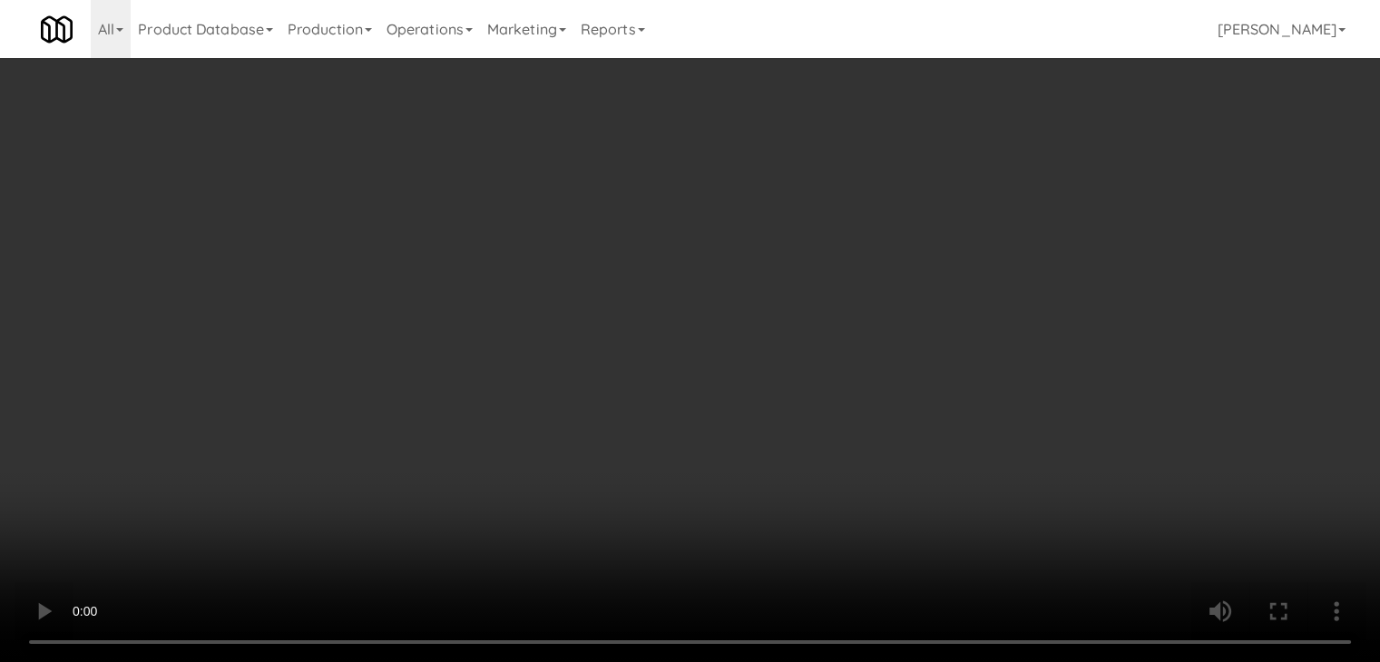
scroll to position [10615, 0]
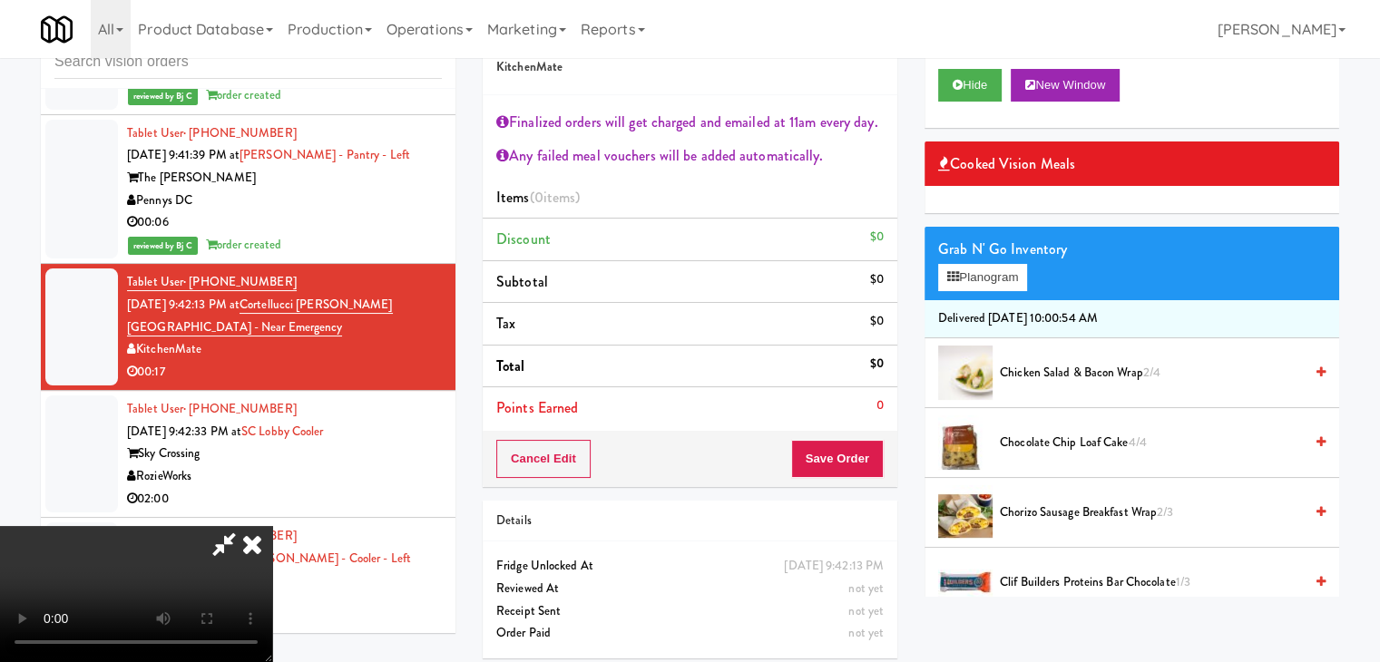
click at [272, 526] on video at bounding box center [136, 594] width 272 height 136
click at [990, 289] on button "Planogram" at bounding box center [982, 277] width 89 height 27
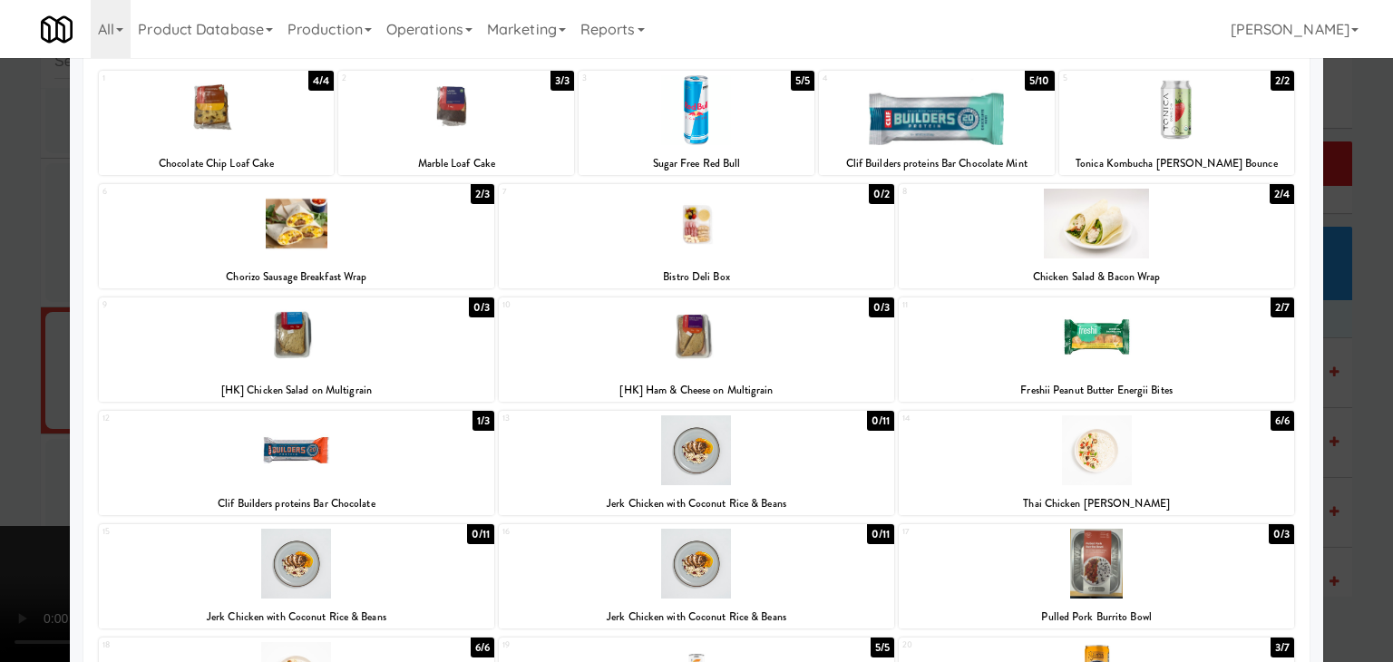
scroll to position [272, 0]
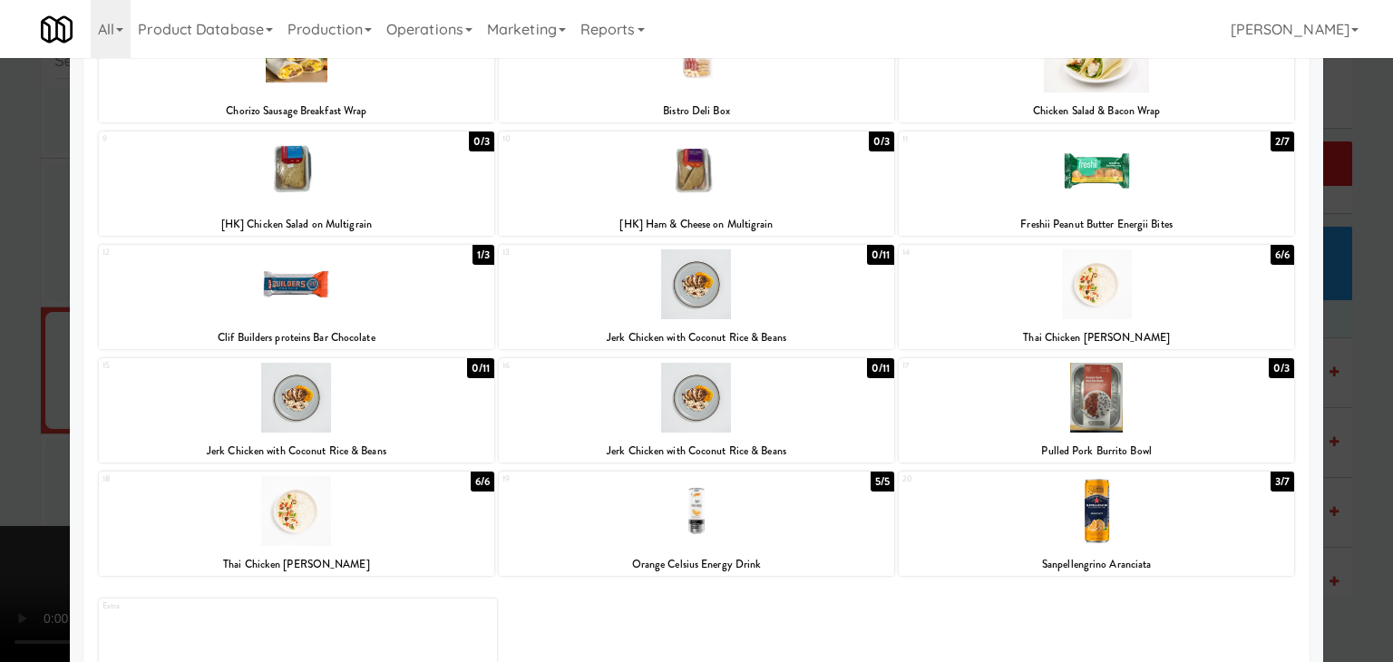
click at [1067, 513] on div at bounding box center [1096, 511] width 395 height 70
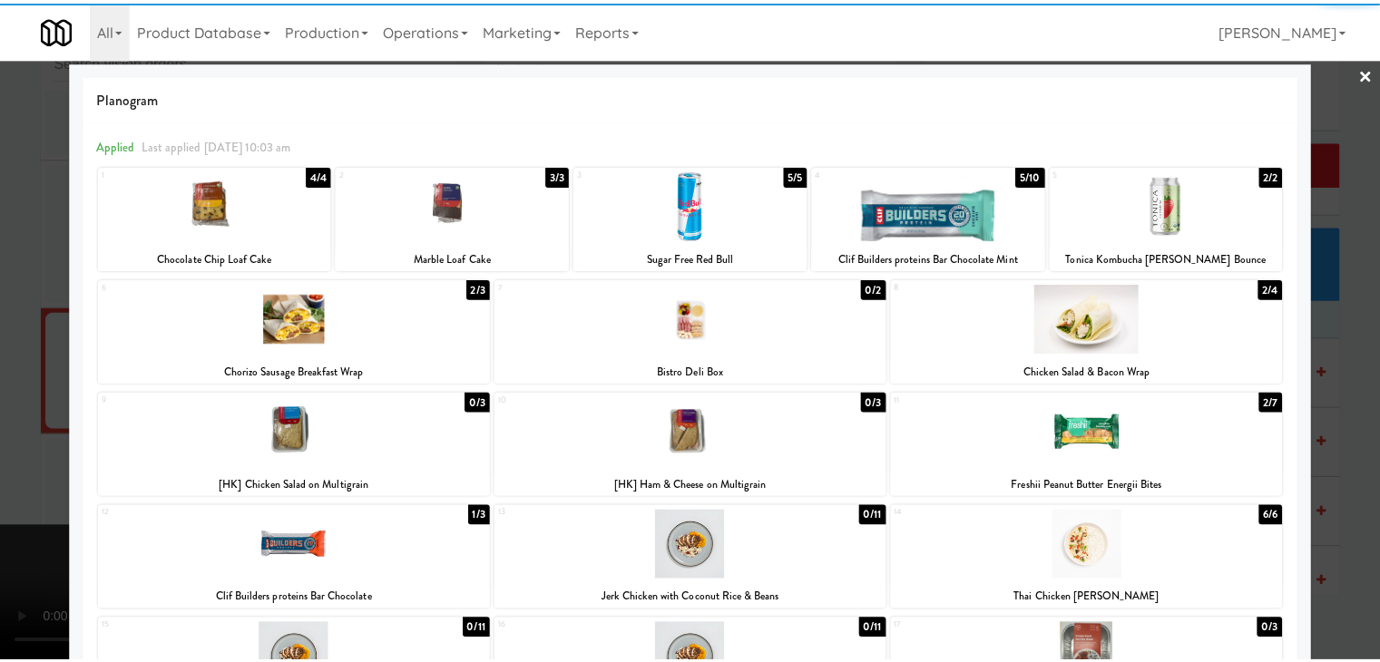
scroll to position [0, 0]
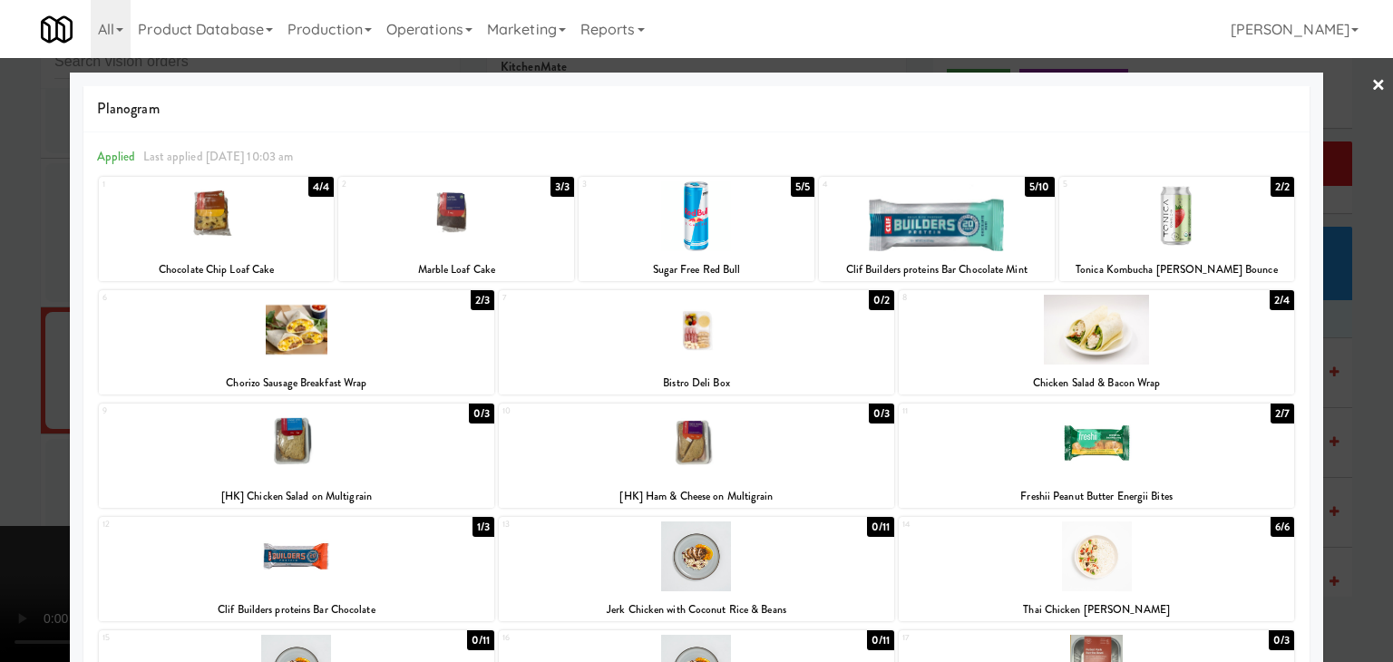
click at [1054, 356] on div at bounding box center [1096, 330] width 395 height 70
click at [355, 349] on div at bounding box center [296, 330] width 395 height 70
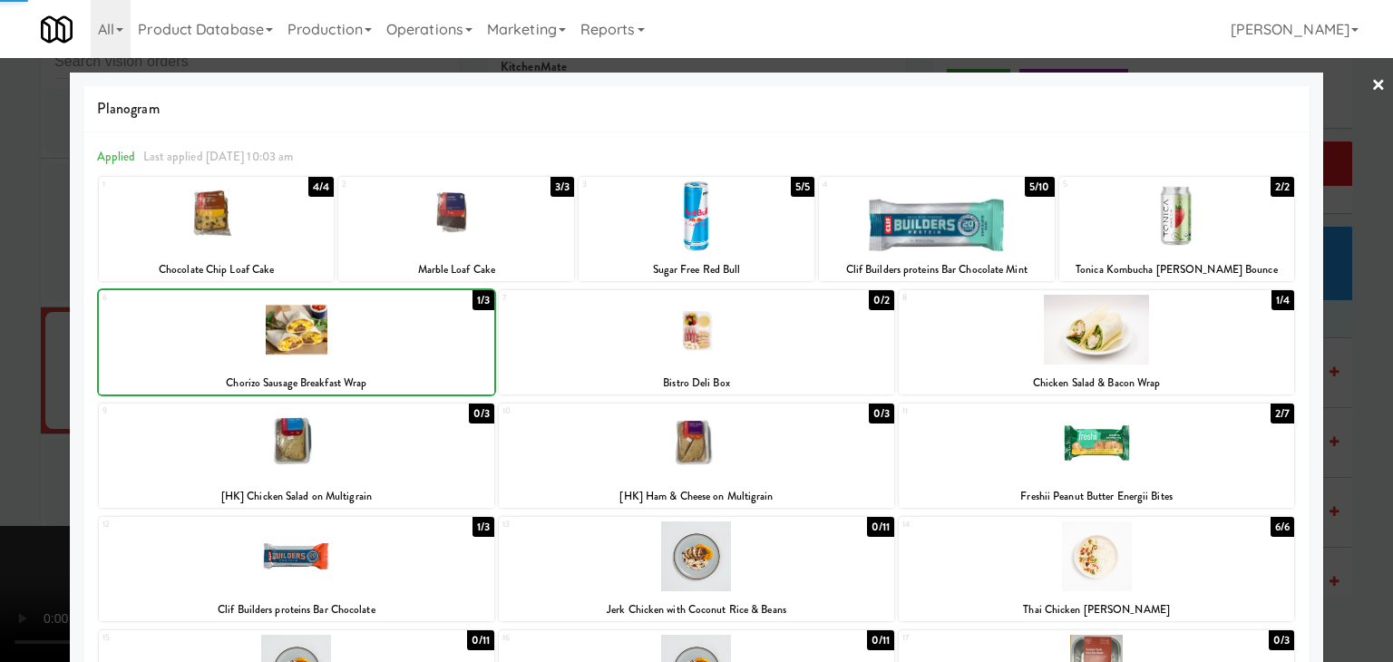
drag, startPoint x: 0, startPoint y: 349, endPoint x: 150, endPoint y: 346, distance: 149.7
click at [4, 347] on div at bounding box center [696, 331] width 1393 height 662
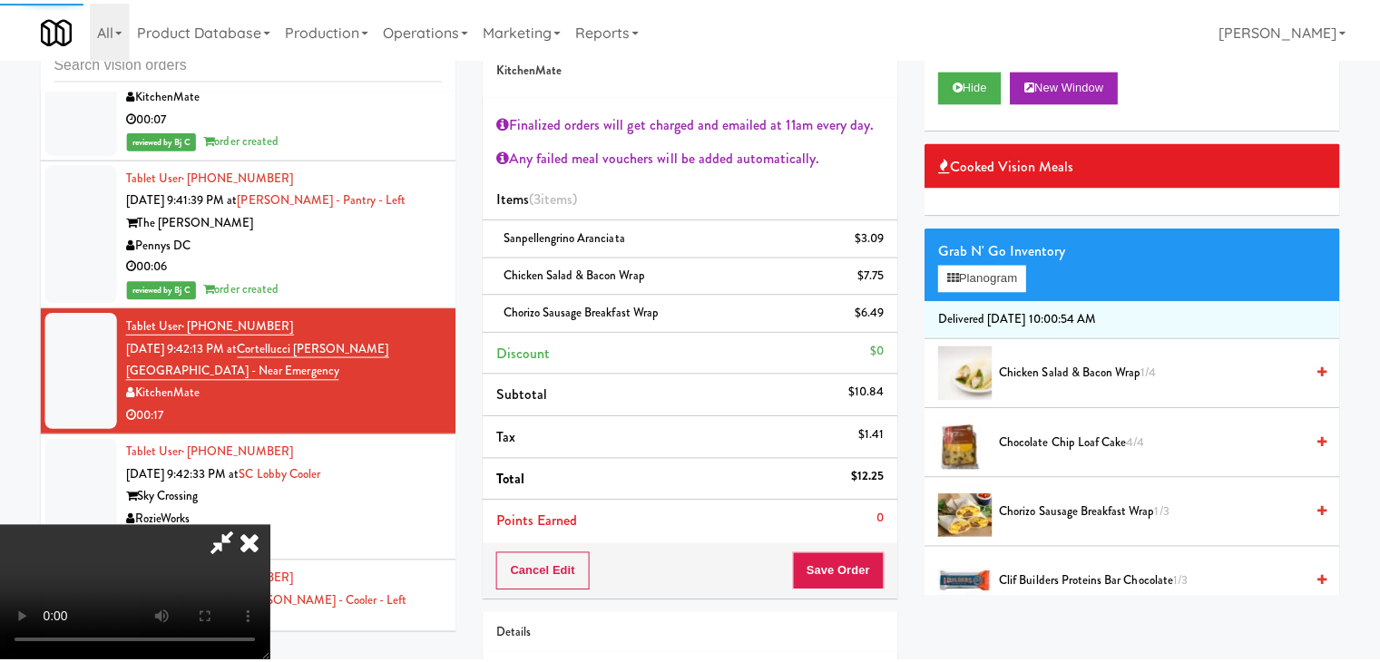
scroll to position [10615, 0]
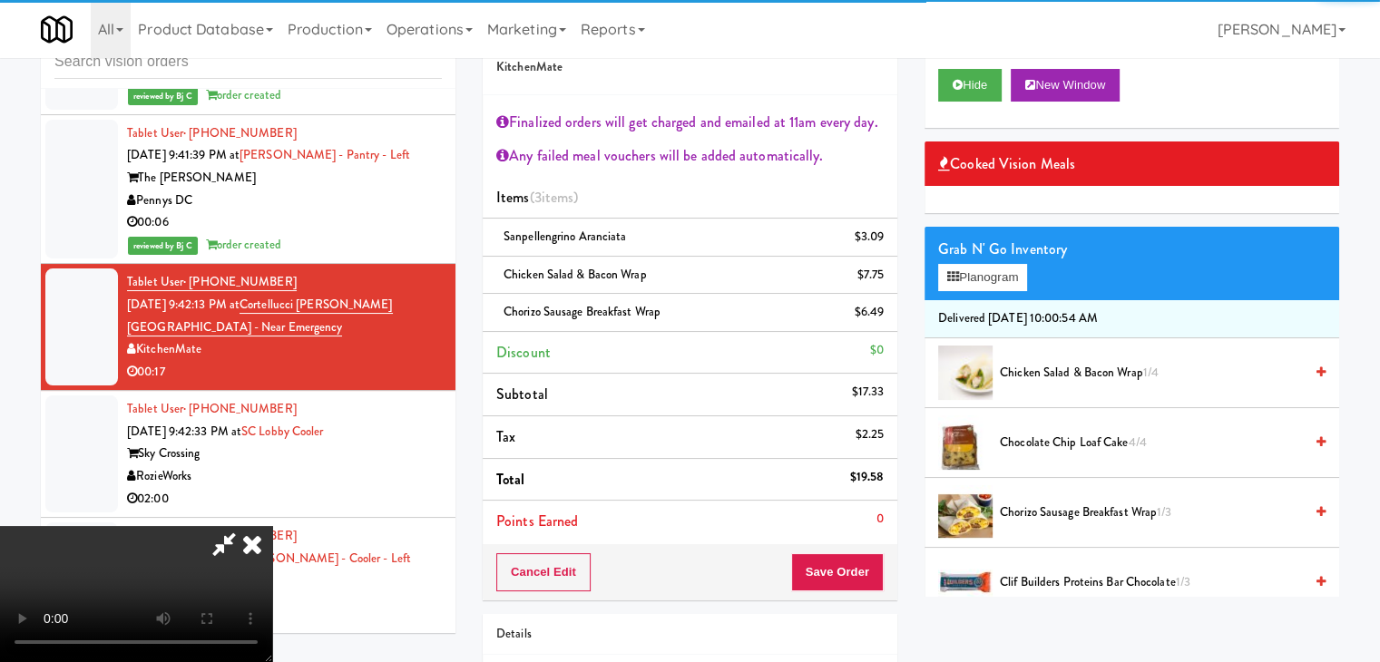
click at [272, 526] on video at bounding box center [136, 594] width 272 height 136
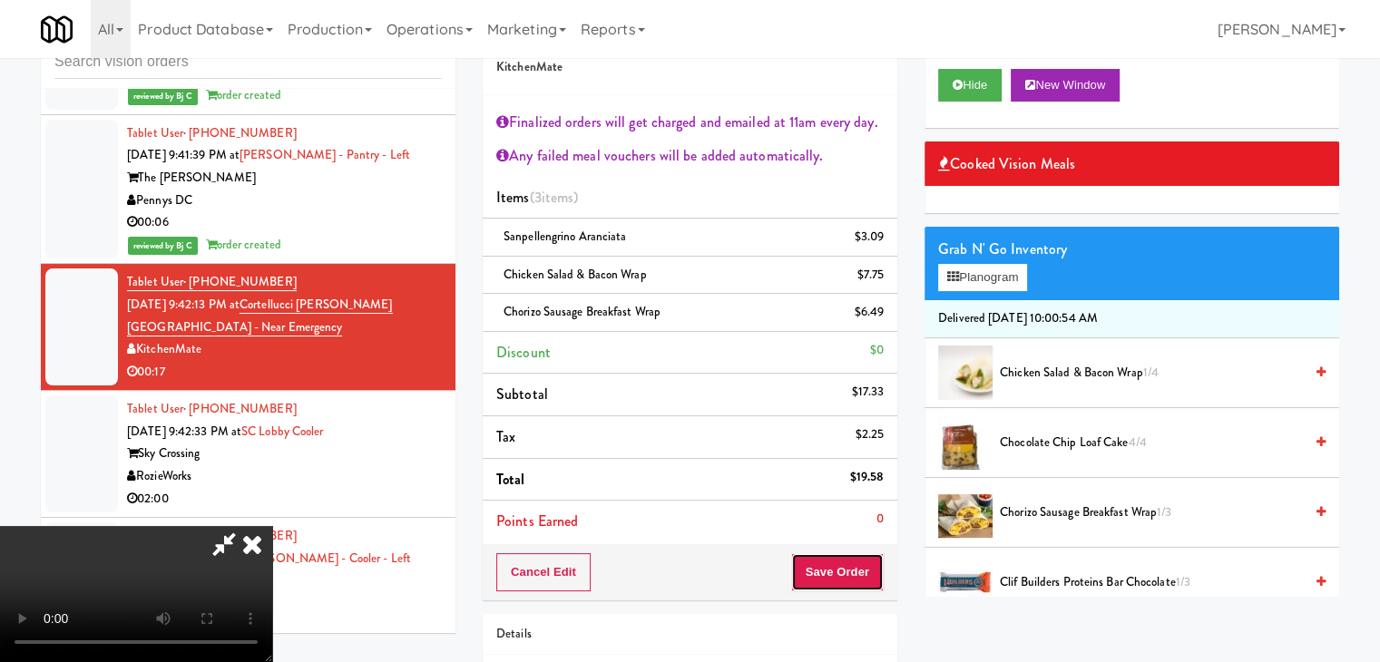
click at [853, 563] on button "Save Order" at bounding box center [837, 572] width 93 height 38
click at [853, 565] on button "Save Order" at bounding box center [837, 572] width 93 height 38
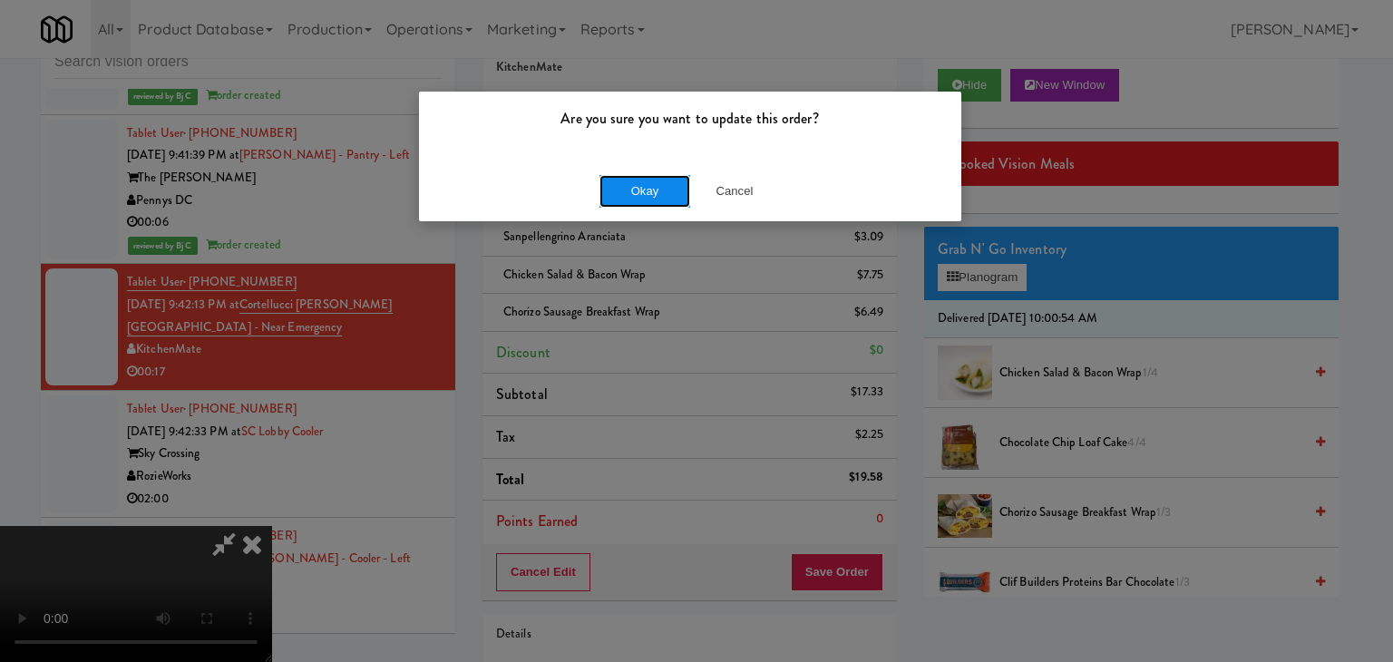
drag, startPoint x: 634, startPoint y: 204, endPoint x: 646, endPoint y: 196, distance: 14.3
click at [639, 203] on button "Okay" at bounding box center [645, 191] width 91 height 33
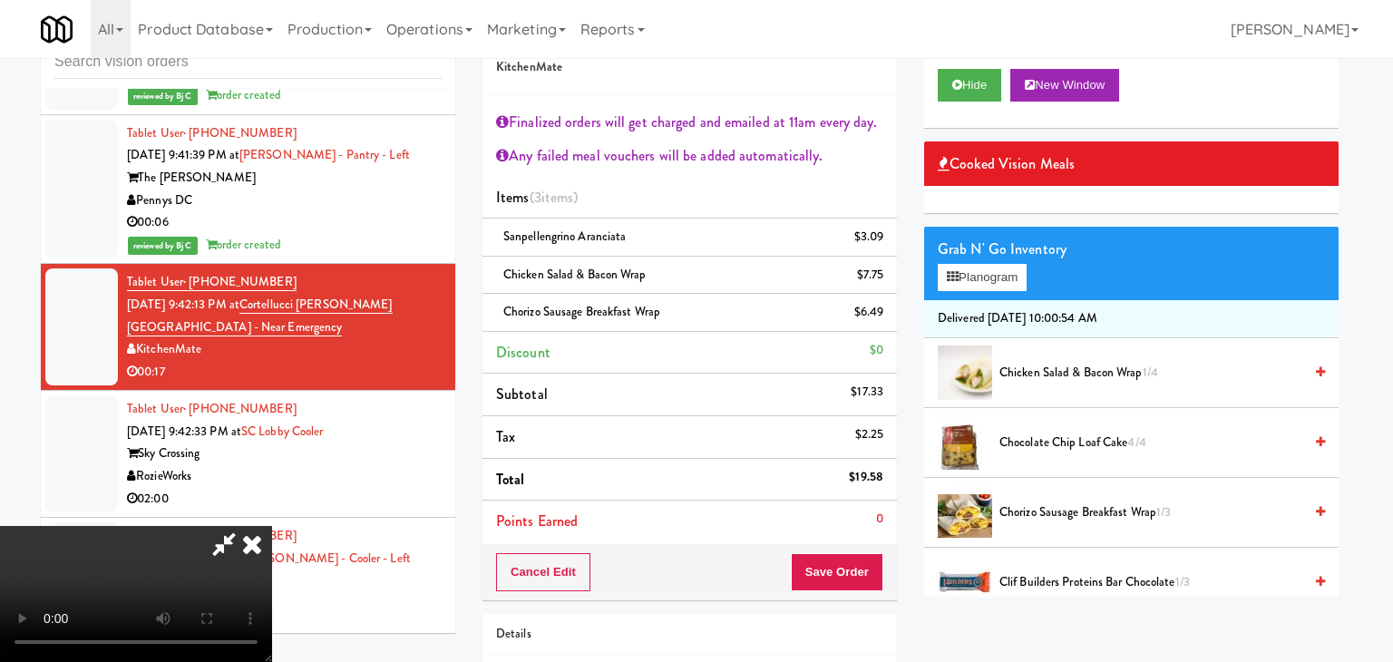
click at [646, 196] on body "Are you sure you want to update this order? Okay Cancel Okay Are you sure you w…" at bounding box center [696, 331] width 1393 height 662
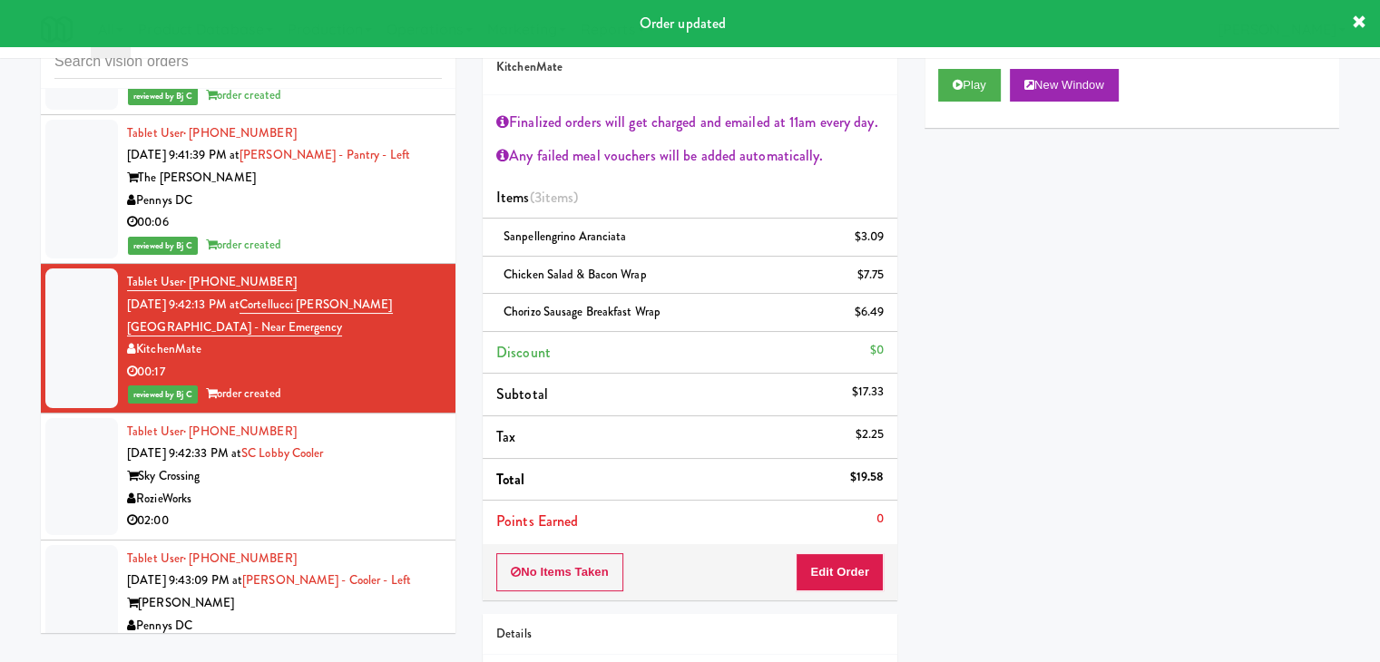
click at [359, 488] on div "RozieWorks" at bounding box center [284, 499] width 315 height 23
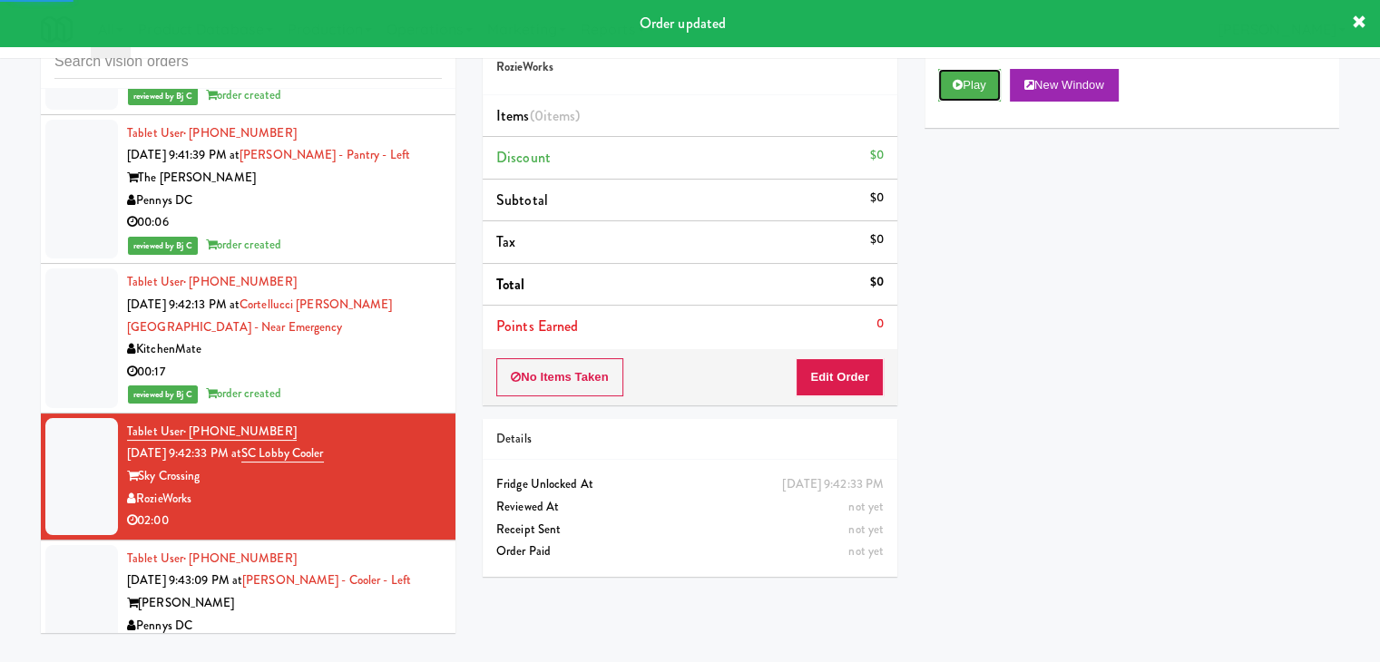
drag, startPoint x: 980, startPoint y: 93, endPoint x: 922, endPoint y: 189, distance: 111.5
click at [979, 93] on button "Play" at bounding box center [969, 85] width 63 height 33
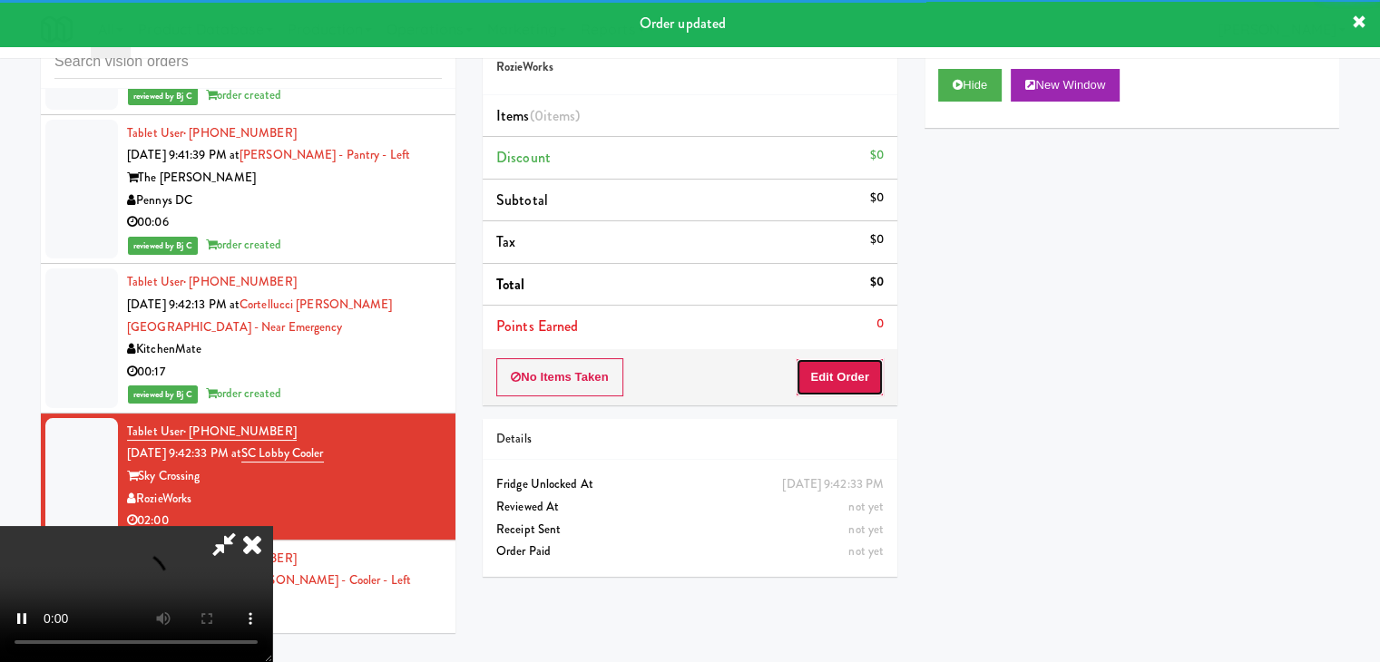
click at [838, 377] on button "Edit Order" at bounding box center [839, 377] width 88 height 38
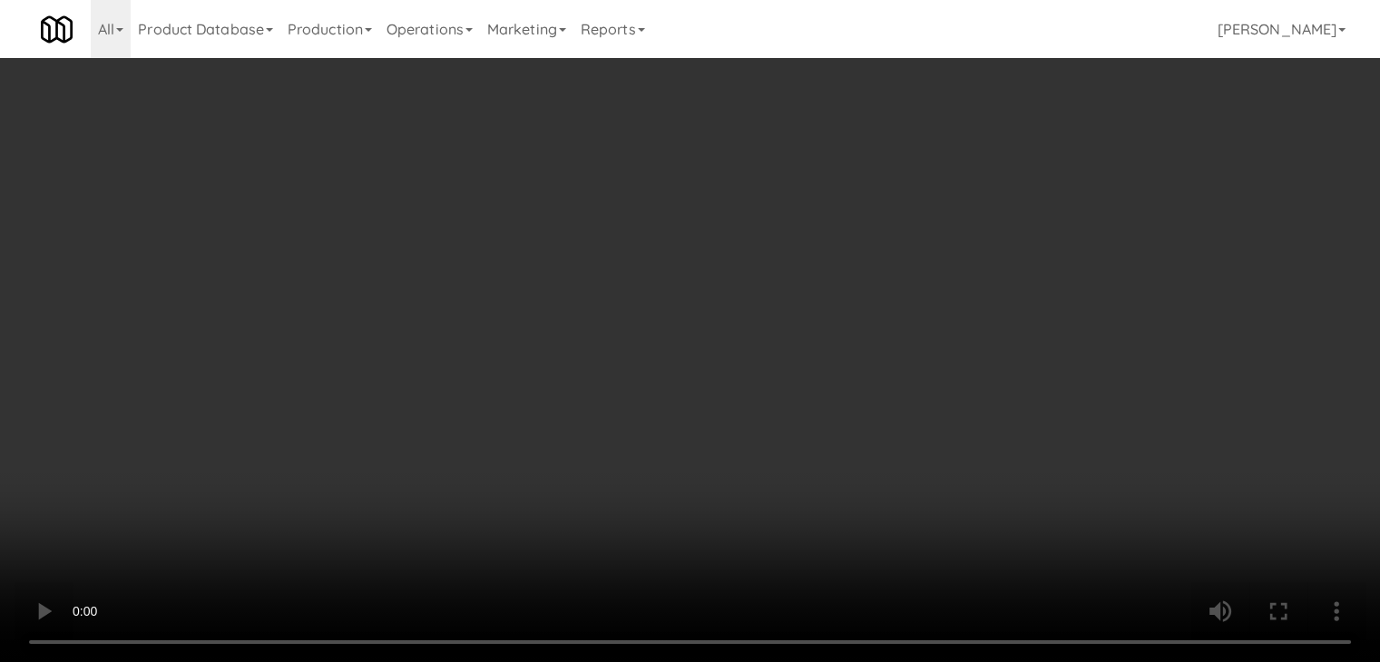
scroll to position [10572, 0]
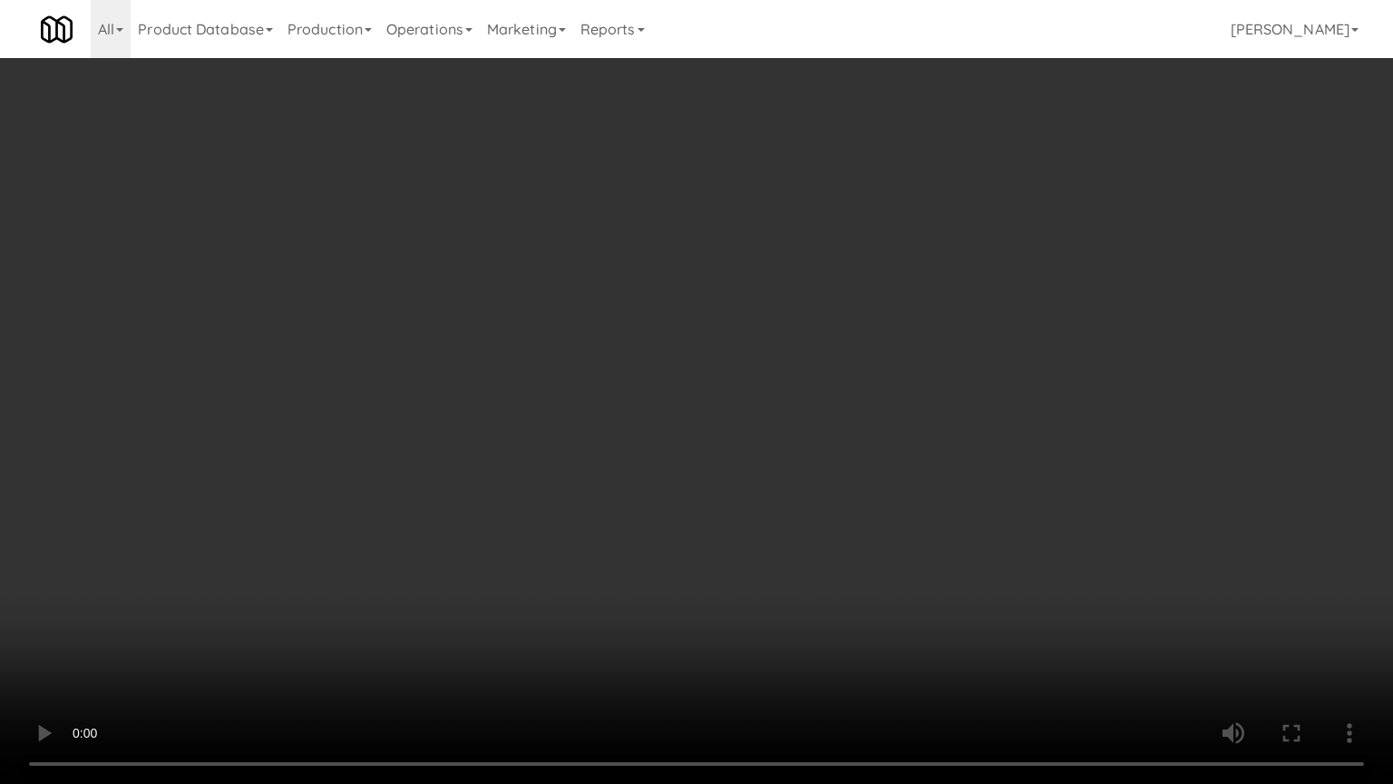
click at [878, 484] on video at bounding box center [696, 392] width 1393 height 784
click at [736, 588] on video at bounding box center [696, 392] width 1393 height 784
drag, startPoint x: 736, startPoint y: 588, endPoint x: 920, endPoint y: 332, distance: 315.1
click at [736, 580] on video at bounding box center [696, 392] width 1393 height 784
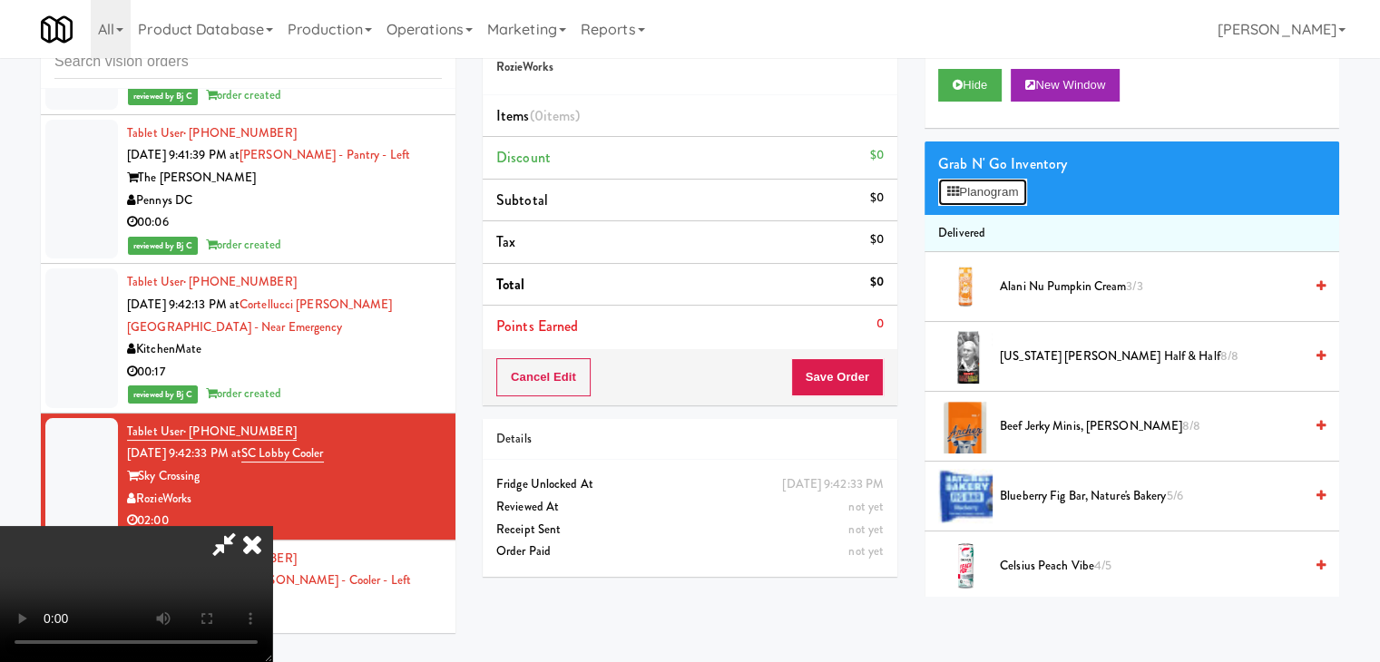
click at [994, 190] on button "Planogram" at bounding box center [982, 192] width 89 height 27
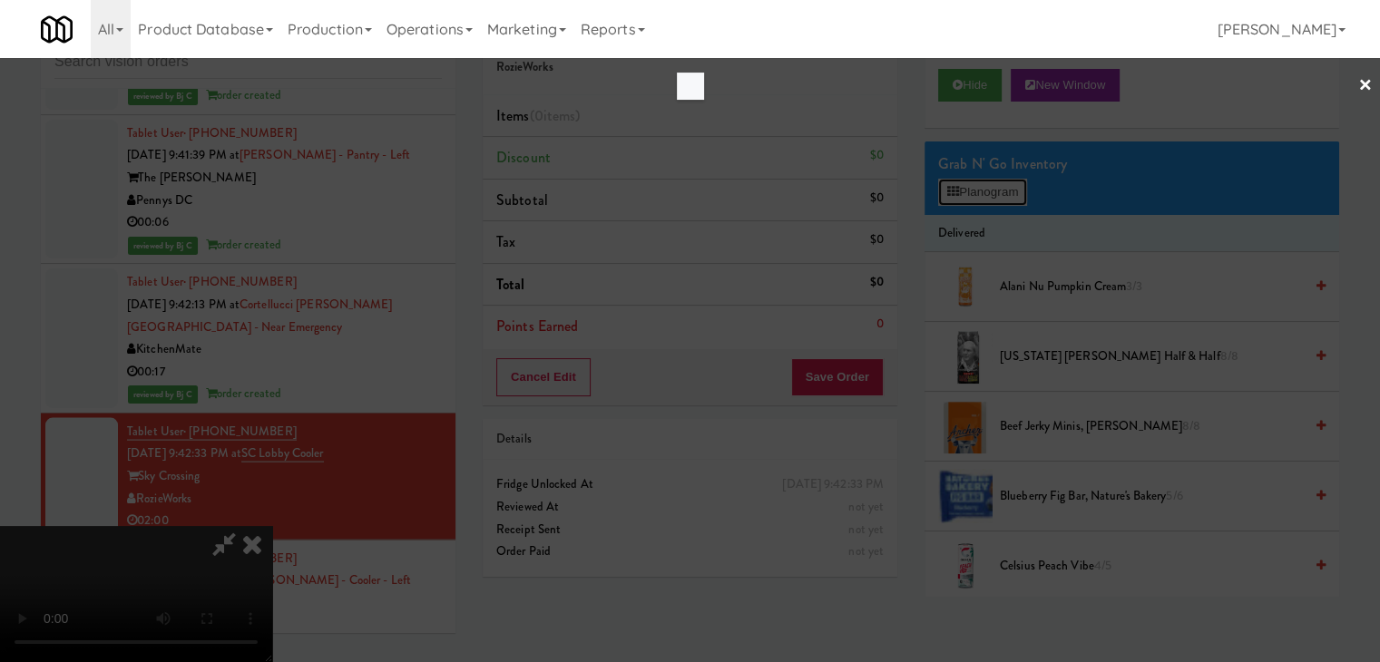
scroll to position [10572, 0]
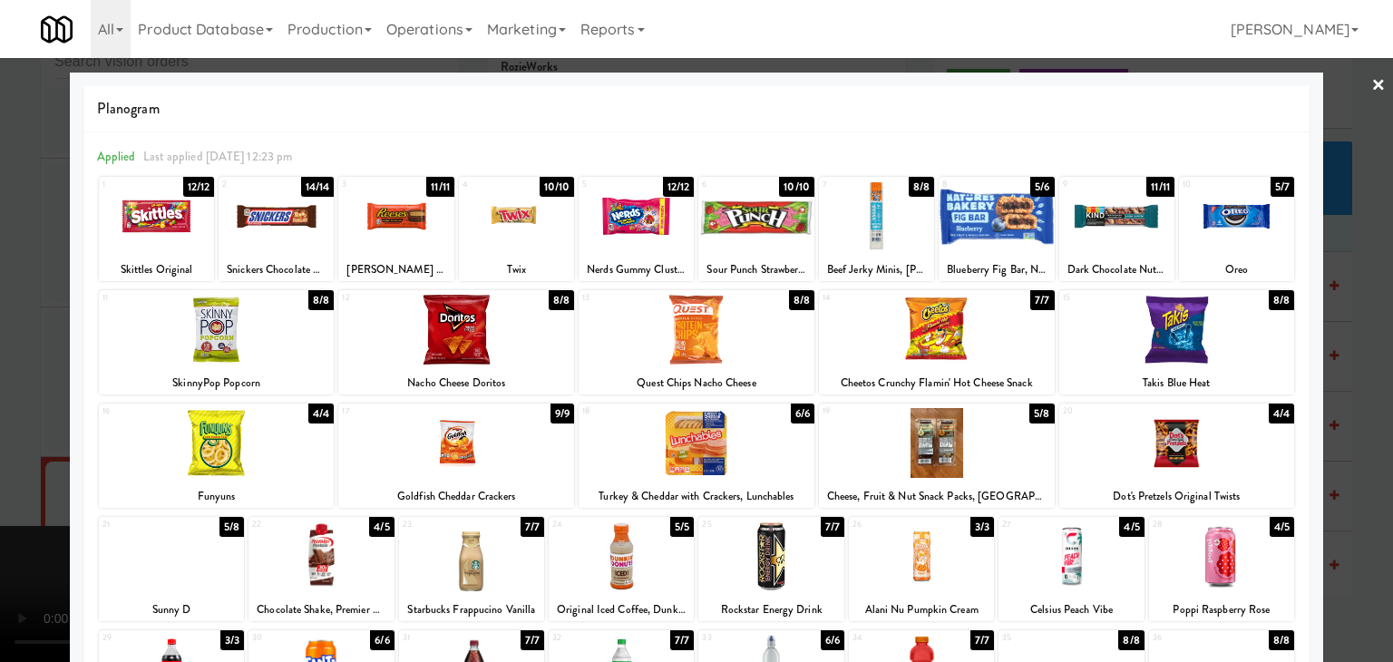
drag, startPoint x: 1078, startPoint y: 570, endPoint x: 929, endPoint y: 541, distance: 151.4
click at [1078, 568] on div at bounding box center [1071, 557] width 145 height 70
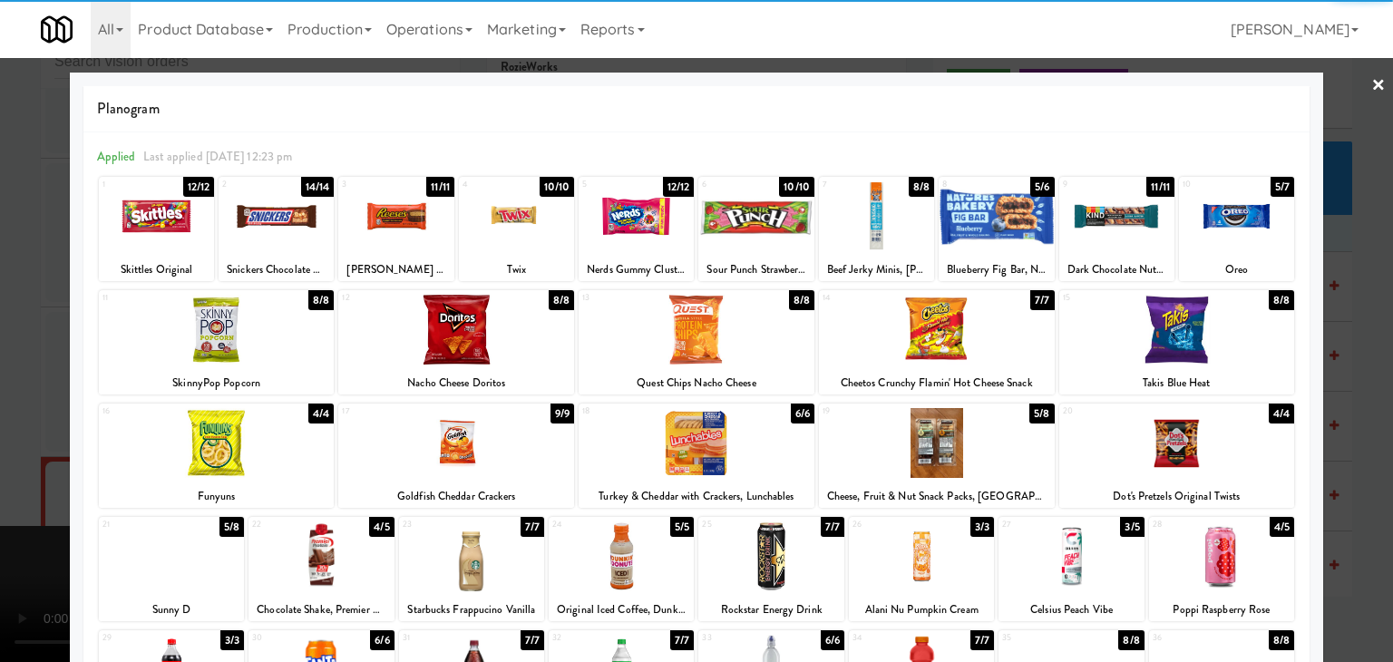
click at [0, 346] on div at bounding box center [696, 331] width 1393 height 662
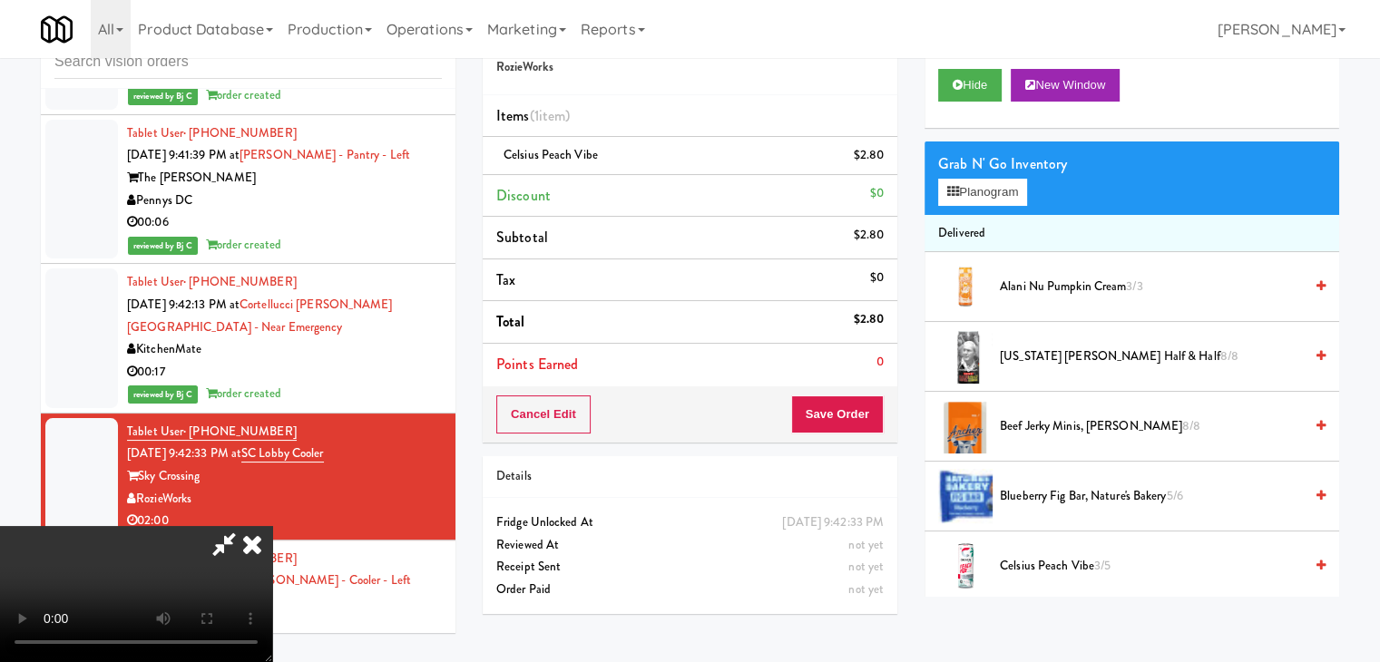
click at [272, 526] on video at bounding box center [136, 594] width 272 height 136
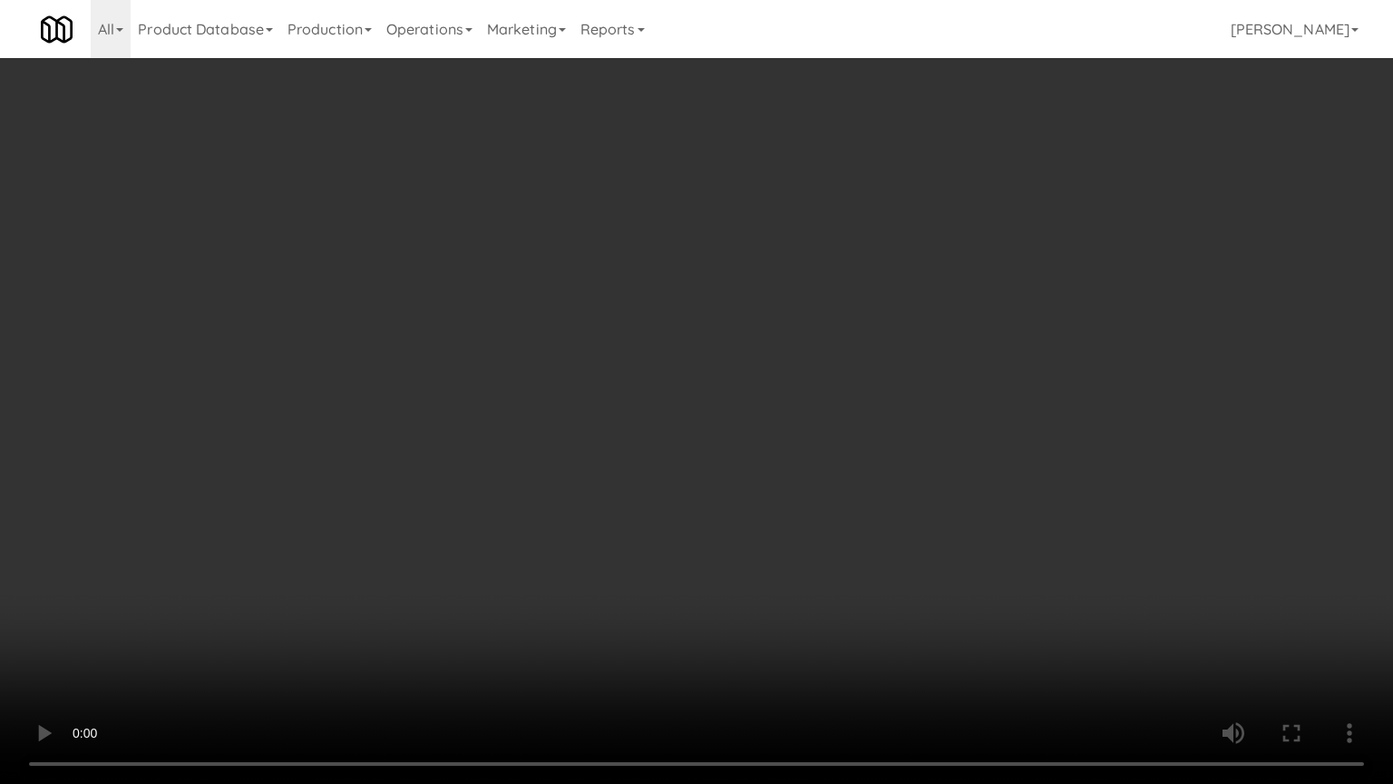
click at [737, 539] on video at bounding box center [696, 392] width 1393 height 784
click at [843, 422] on video at bounding box center [696, 392] width 1393 height 784
click at [873, 464] on video at bounding box center [696, 392] width 1393 height 784
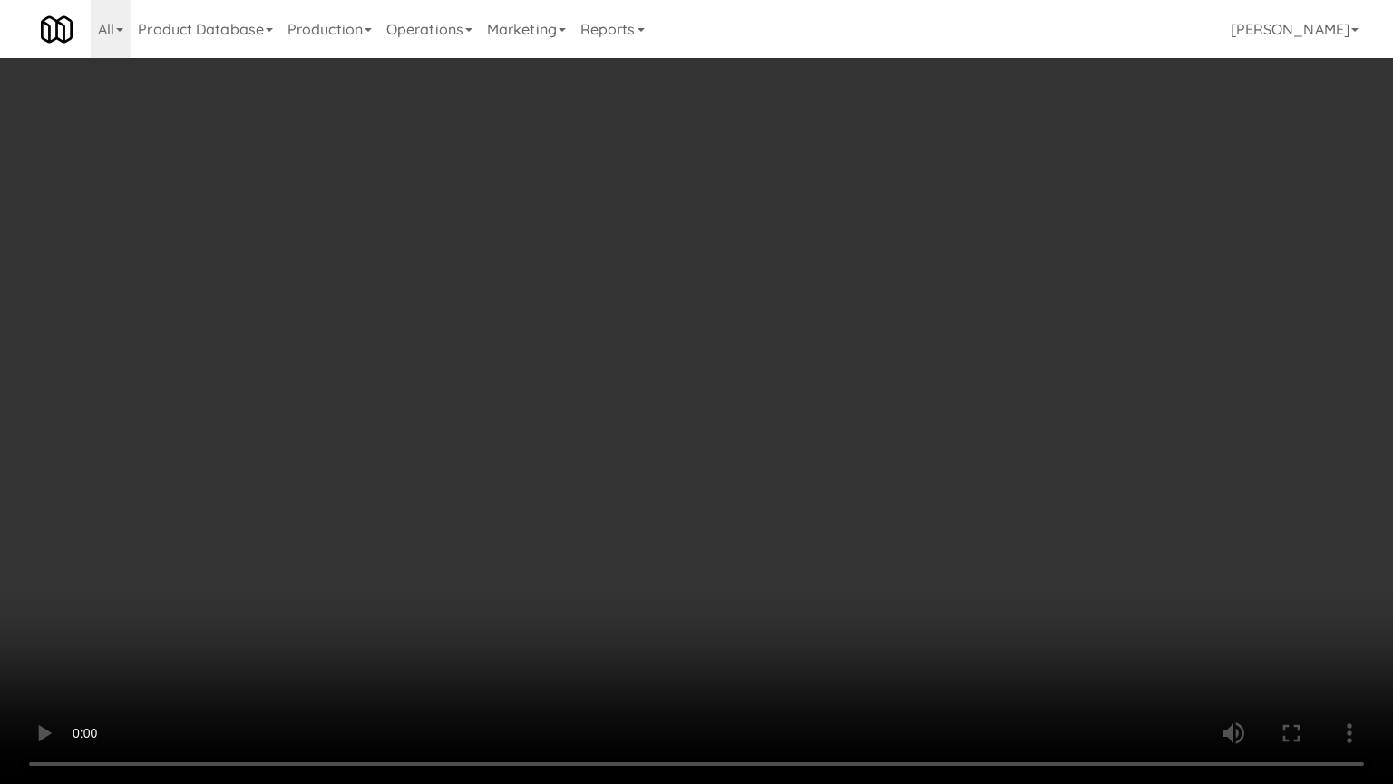
click at [873, 464] on video at bounding box center [696, 392] width 1393 height 784
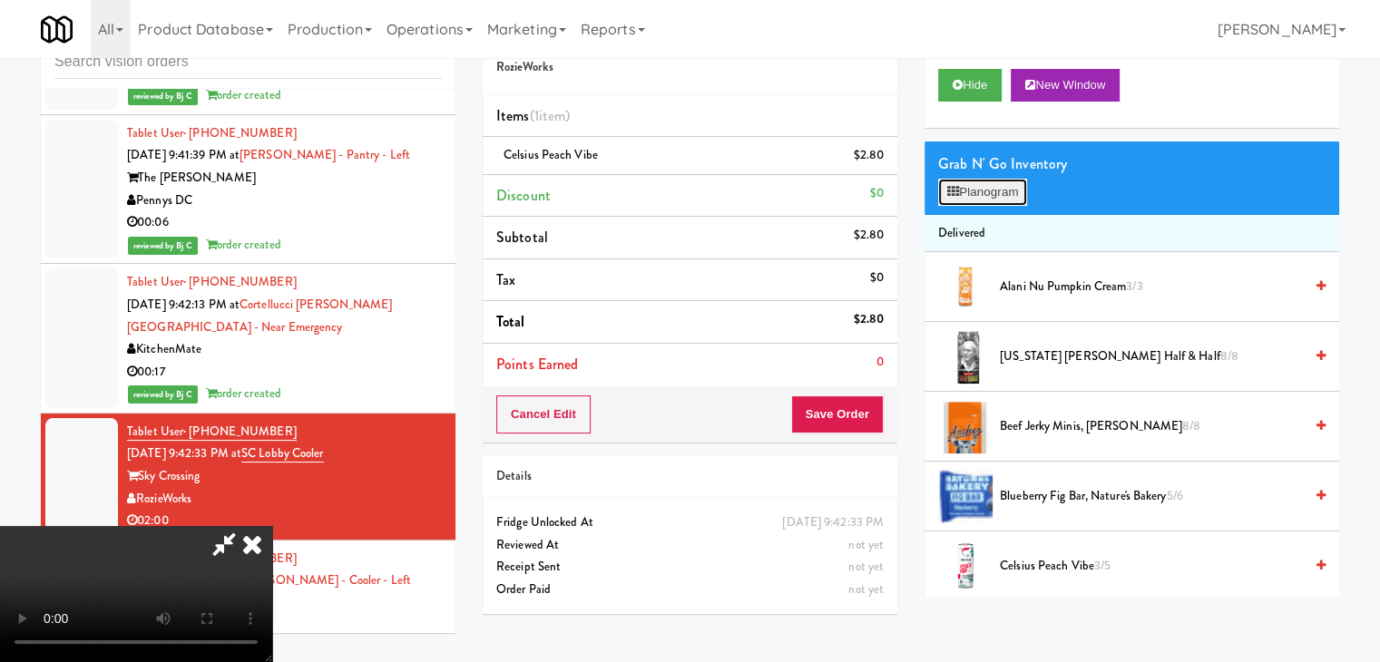
click at [1001, 192] on button "Planogram" at bounding box center [982, 192] width 89 height 27
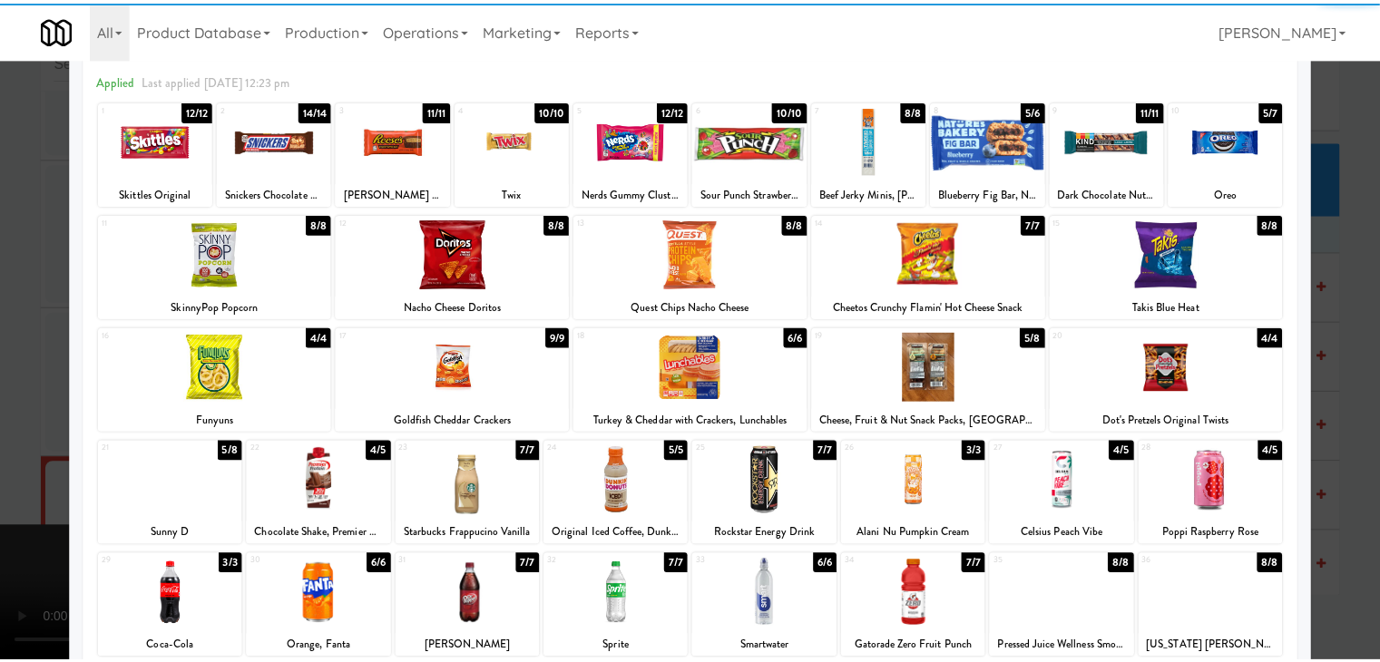
scroll to position [229, 0]
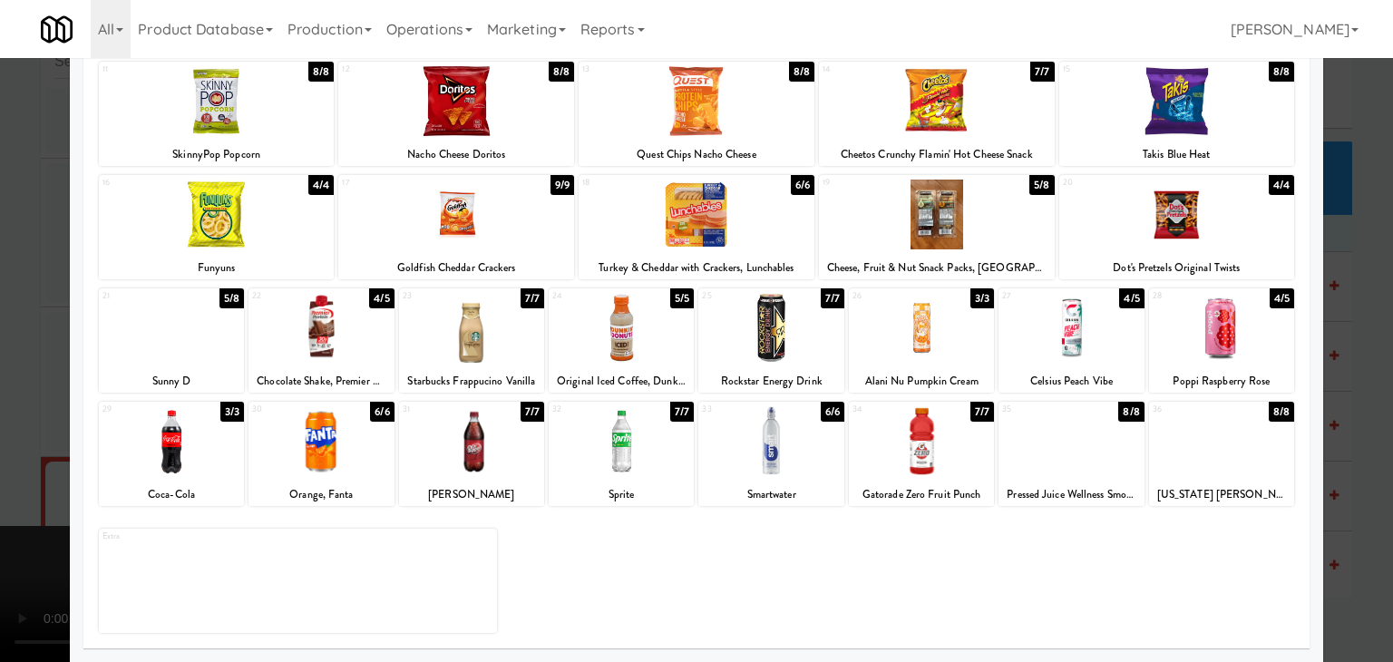
click at [1065, 339] on div at bounding box center [1071, 328] width 145 height 70
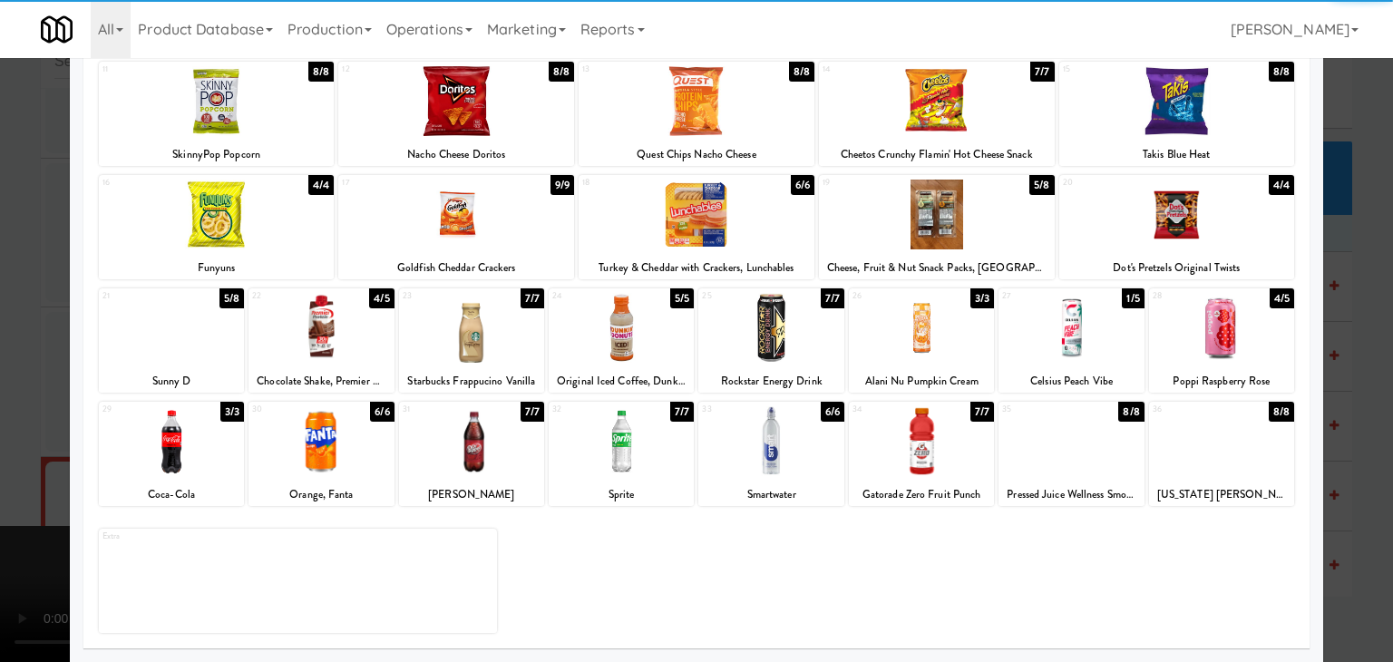
drag, startPoint x: 0, startPoint y: 308, endPoint x: 21, endPoint y: 308, distance: 20.9
click at [0, 308] on div at bounding box center [696, 331] width 1393 height 662
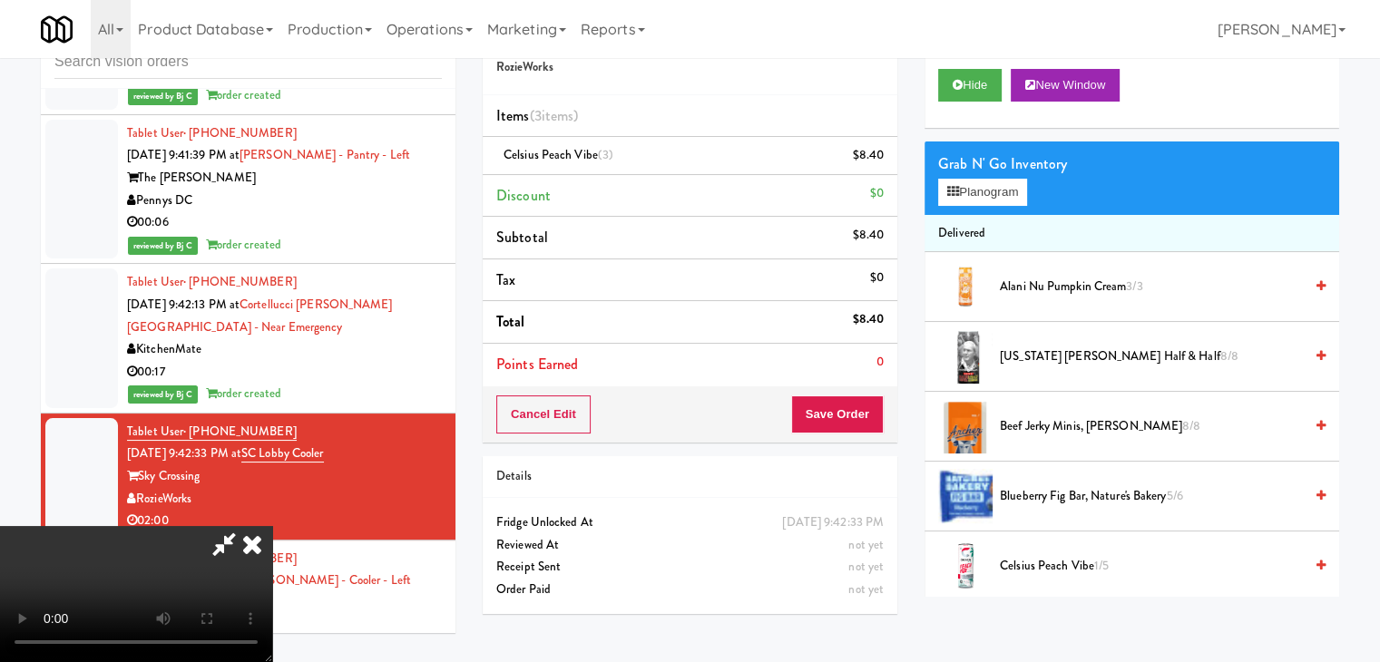
scroll to position [255, 0]
click at [272, 526] on video at bounding box center [136, 594] width 272 height 136
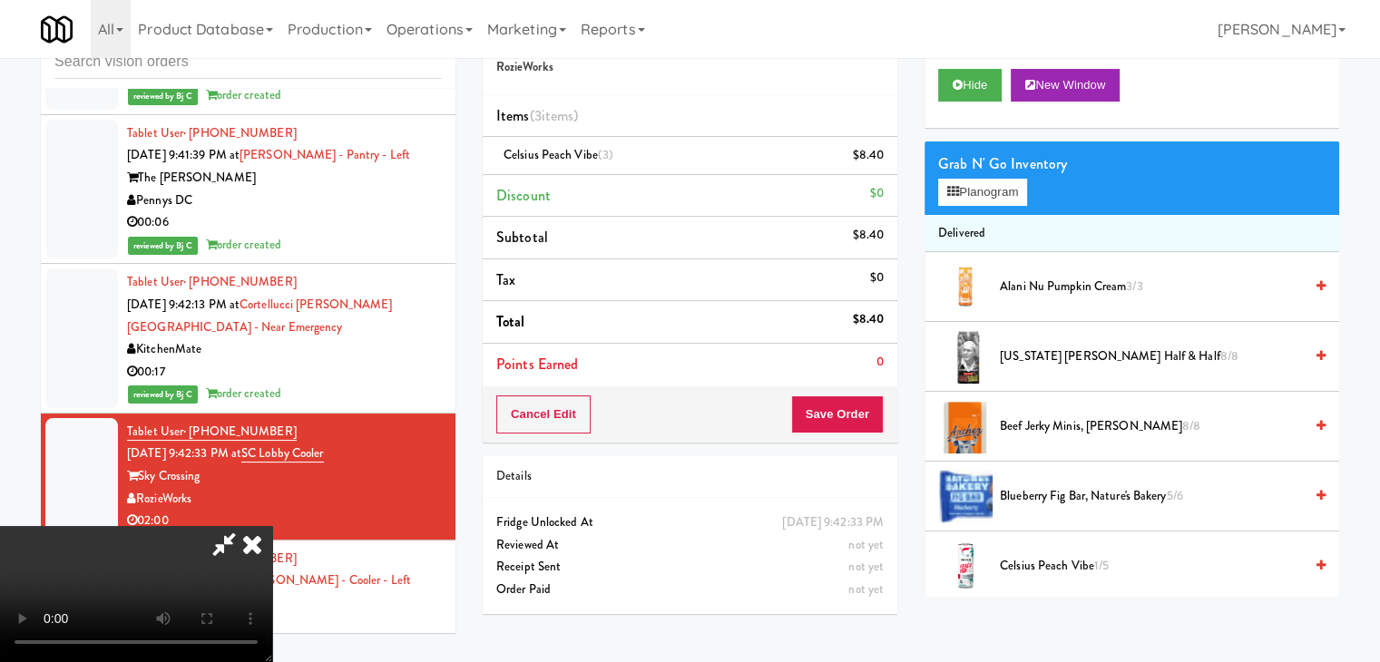
click at [272, 526] on video at bounding box center [136, 594] width 272 height 136
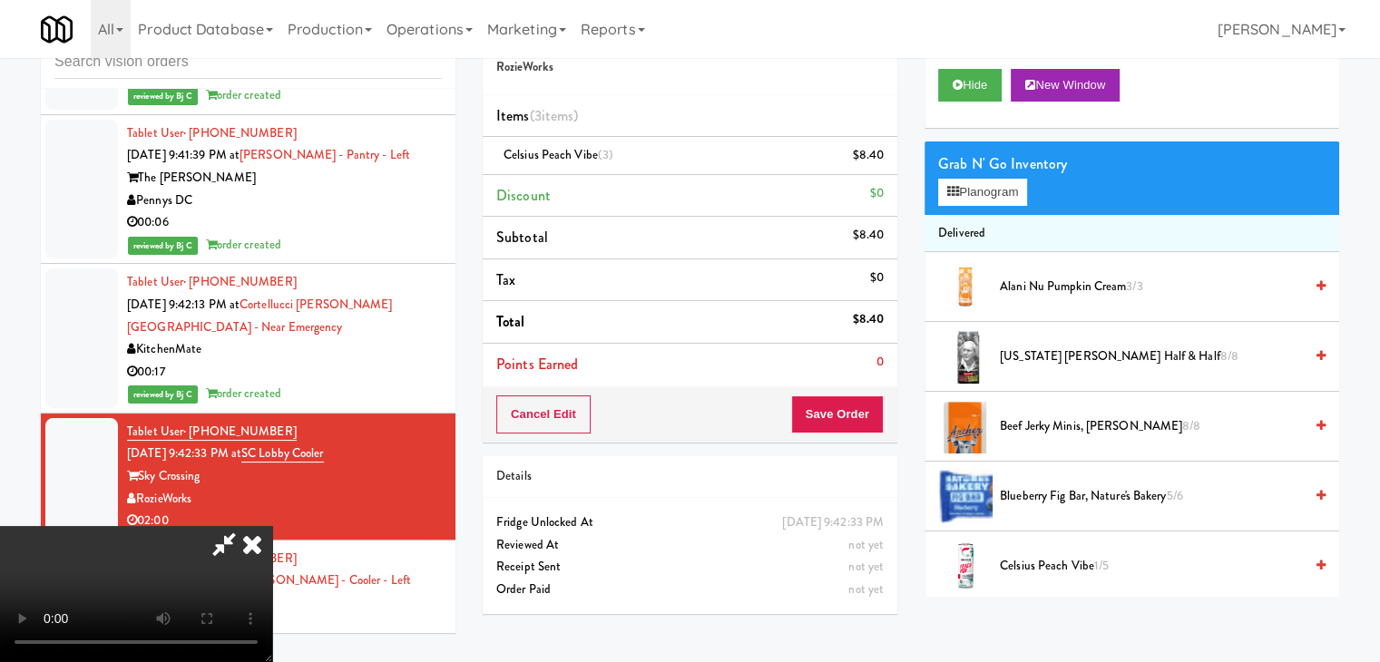
click at [272, 526] on video at bounding box center [136, 594] width 272 height 136
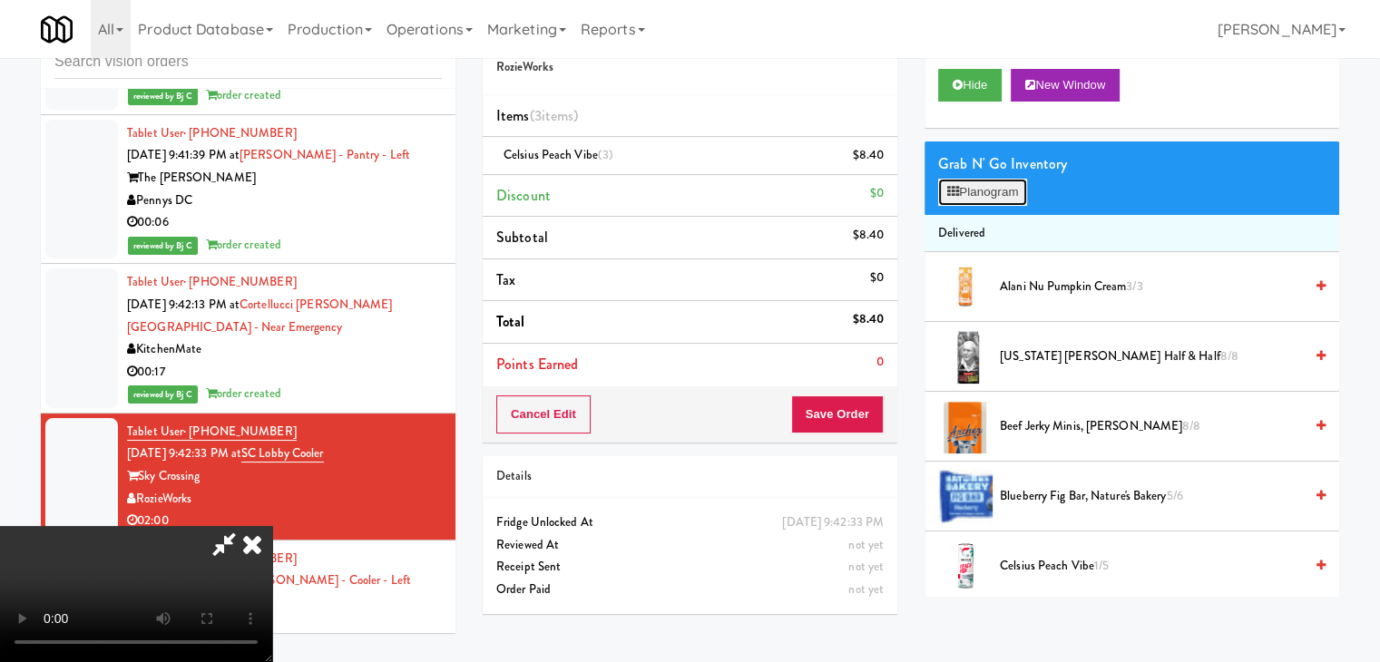
click at [993, 197] on button "Planogram" at bounding box center [982, 192] width 89 height 27
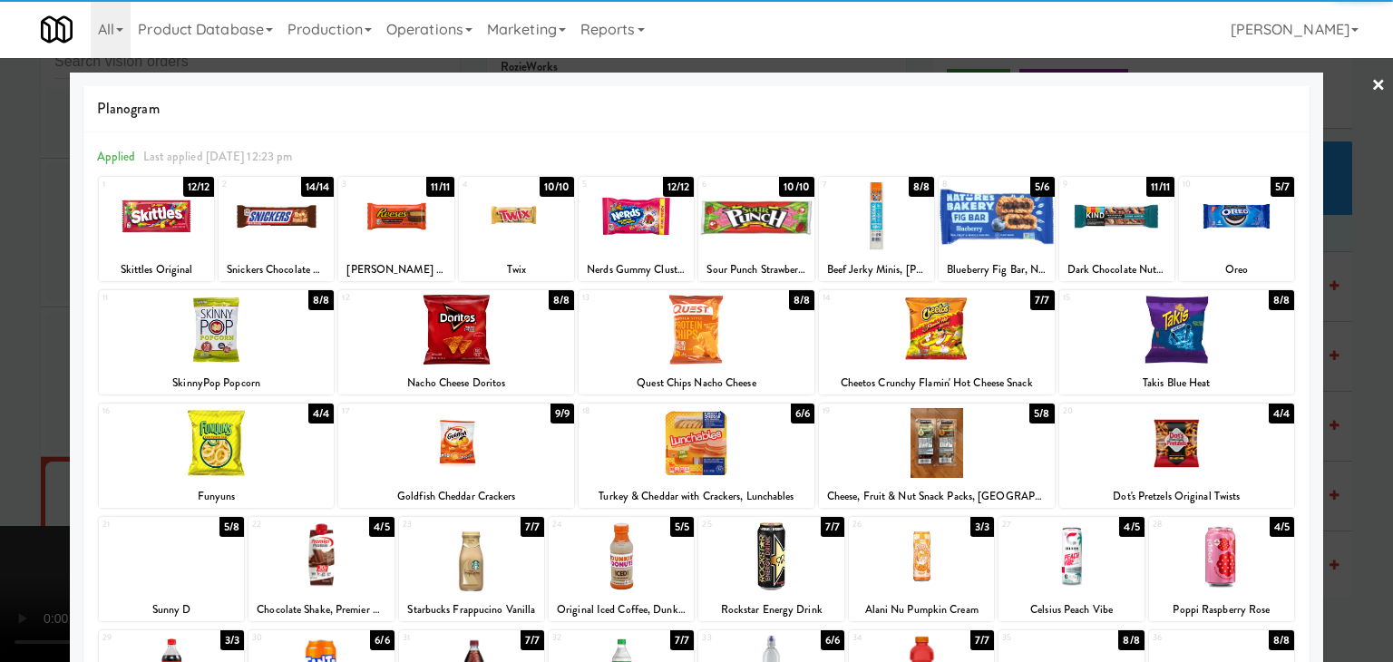
click at [201, 447] on div at bounding box center [217, 443] width 236 height 70
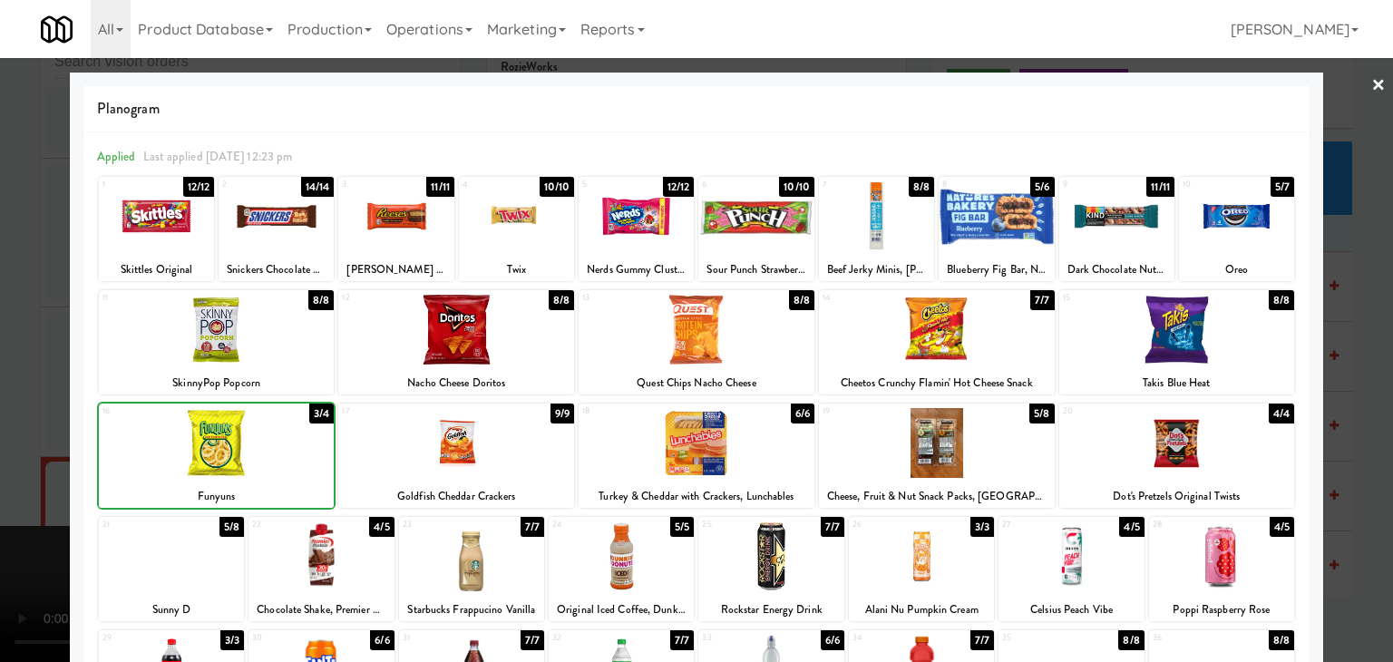
click at [0, 446] on div at bounding box center [696, 331] width 1393 height 662
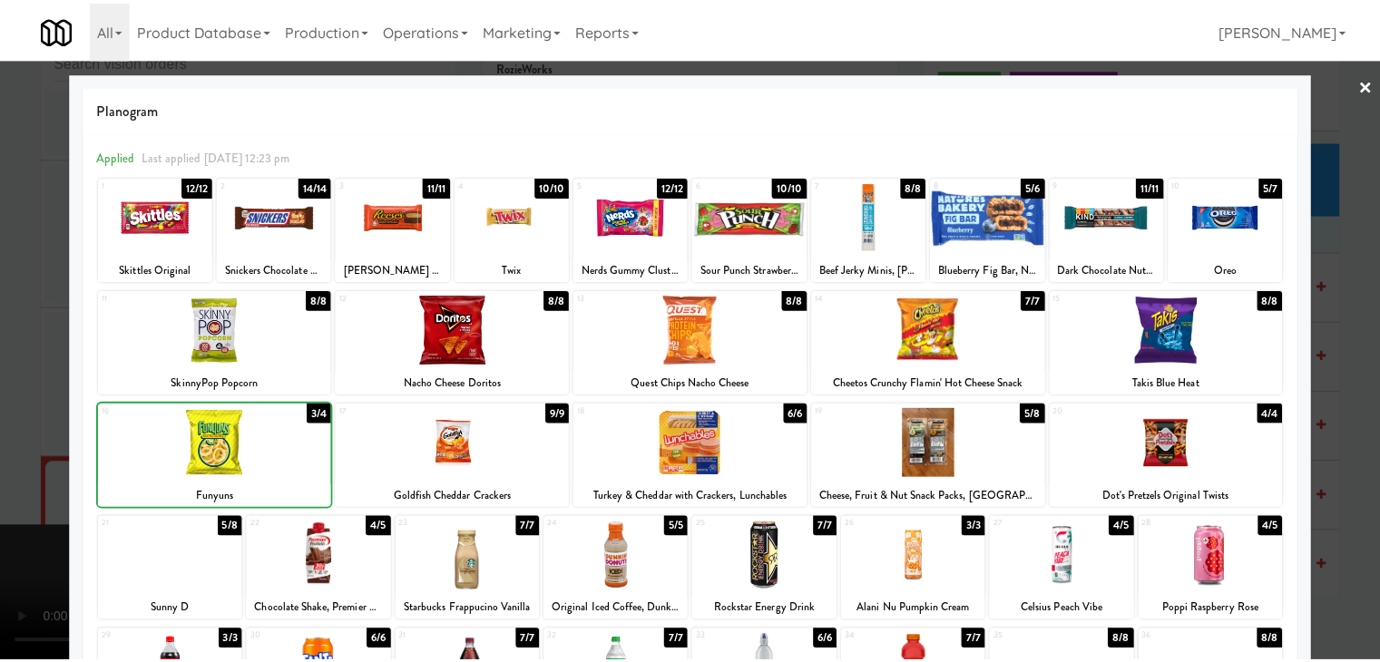
scroll to position [10615, 0]
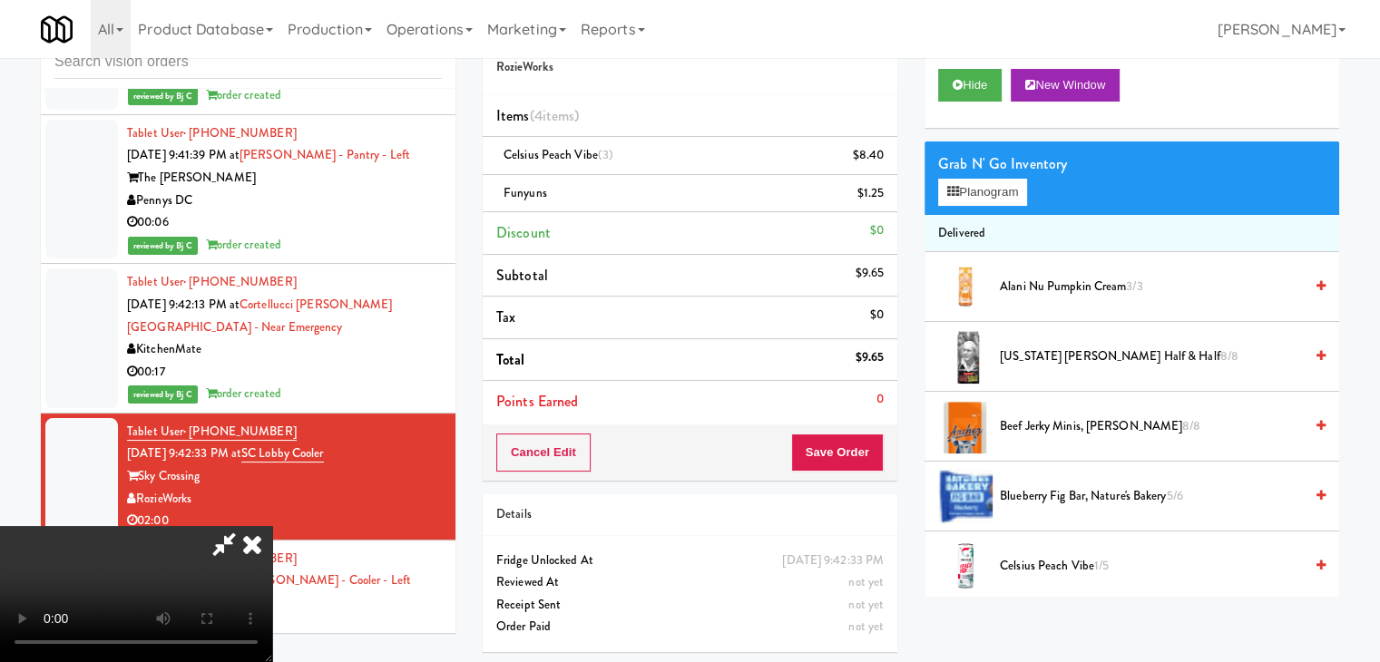
click at [272, 526] on video at bounding box center [136, 594] width 272 height 136
click at [843, 463] on button "Save Order" at bounding box center [837, 453] width 93 height 38
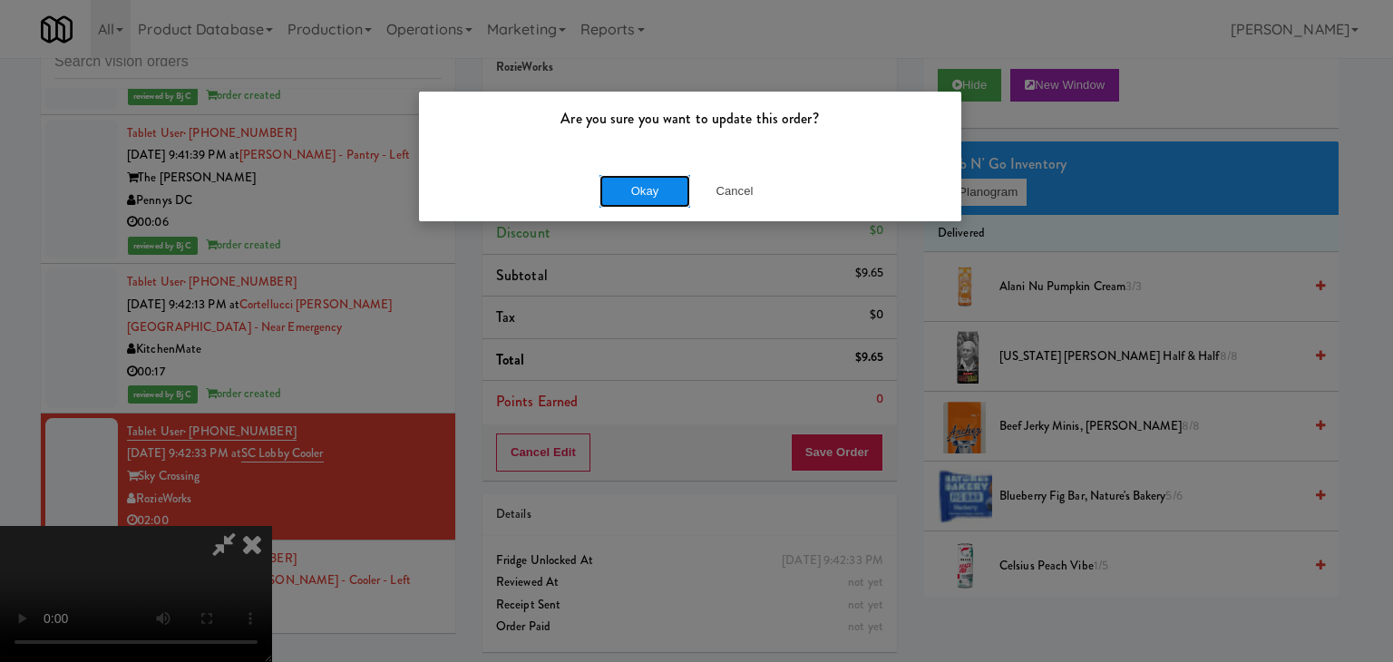
click at [649, 193] on button "Okay" at bounding box center [645, 191] width 91 height 33
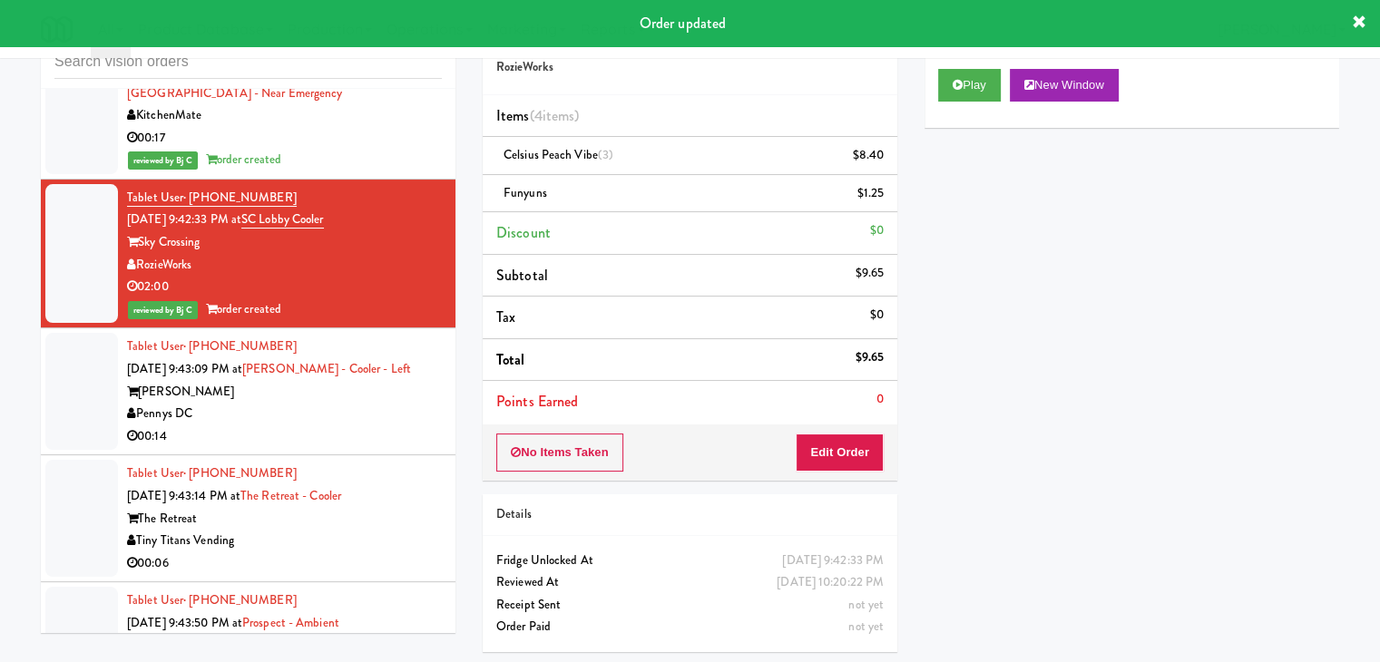
scroll to position [10888, 0]
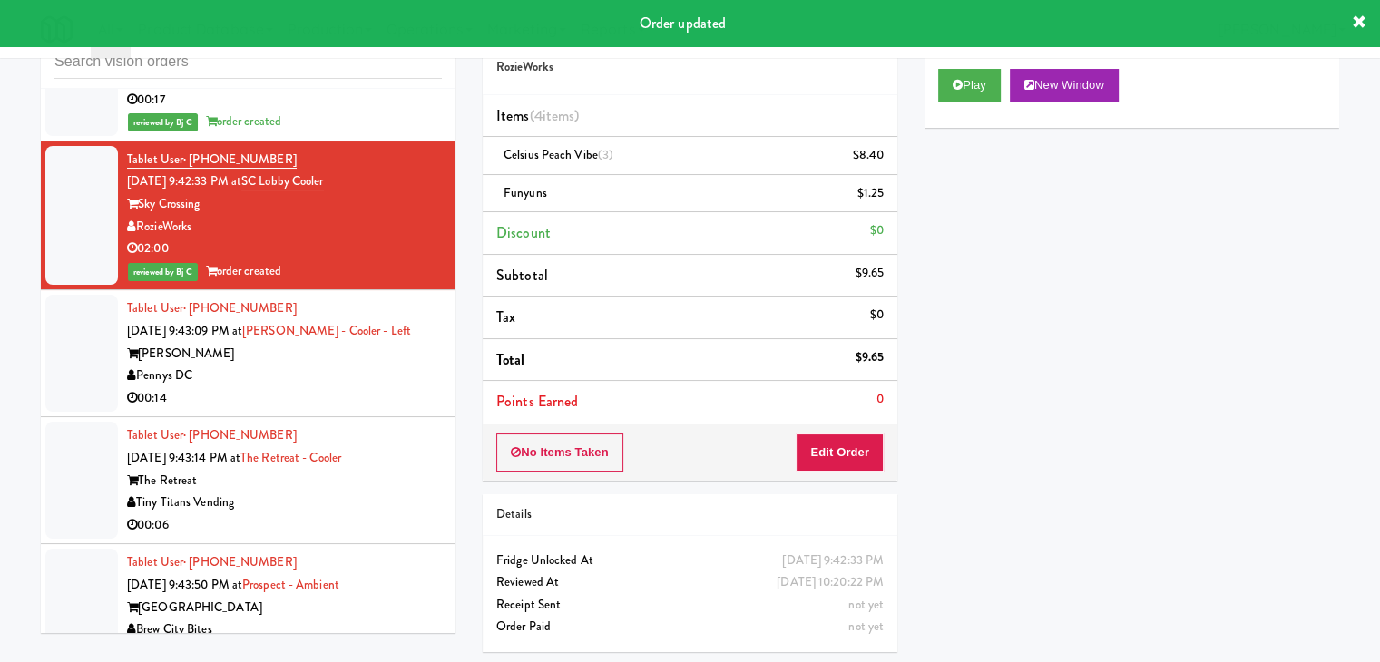
drag, startPoint x: 347, startPoint y: 345, endPoint x: 362, endPoint y: 349, distance: 15.2
click at [356, 387] on div "00:14" at bounding box center [284, 398] width 315 height 23
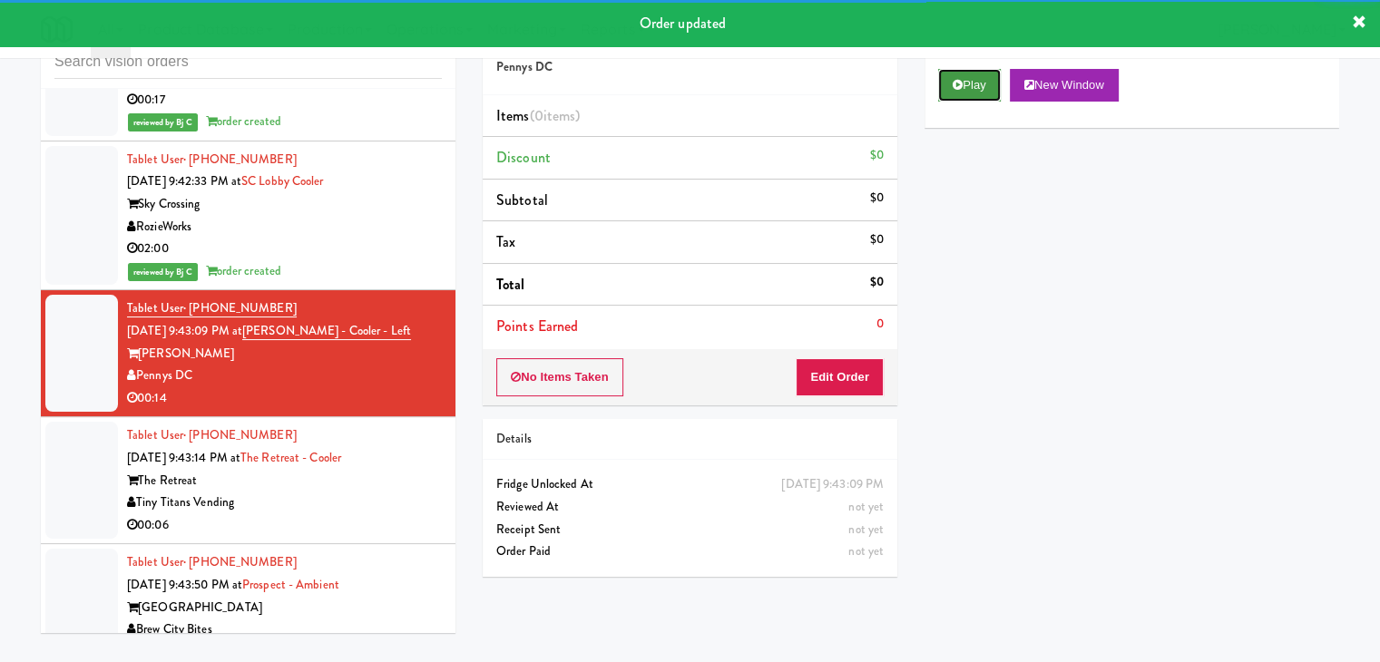
click at [975, 99] on button "Play" at bounding box center [969, 85] width 63 height 33
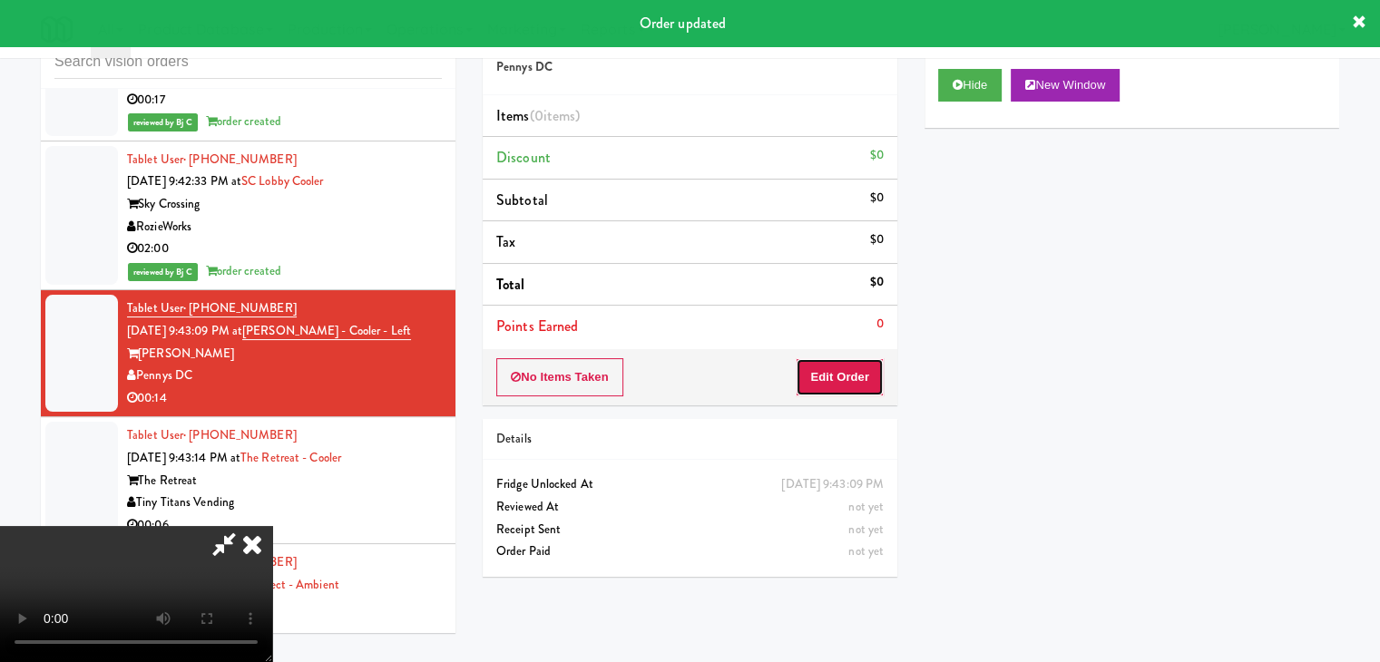
click at [842, 367] on button "Edit Order" at bounding box center [839, 377] width 88 height 38
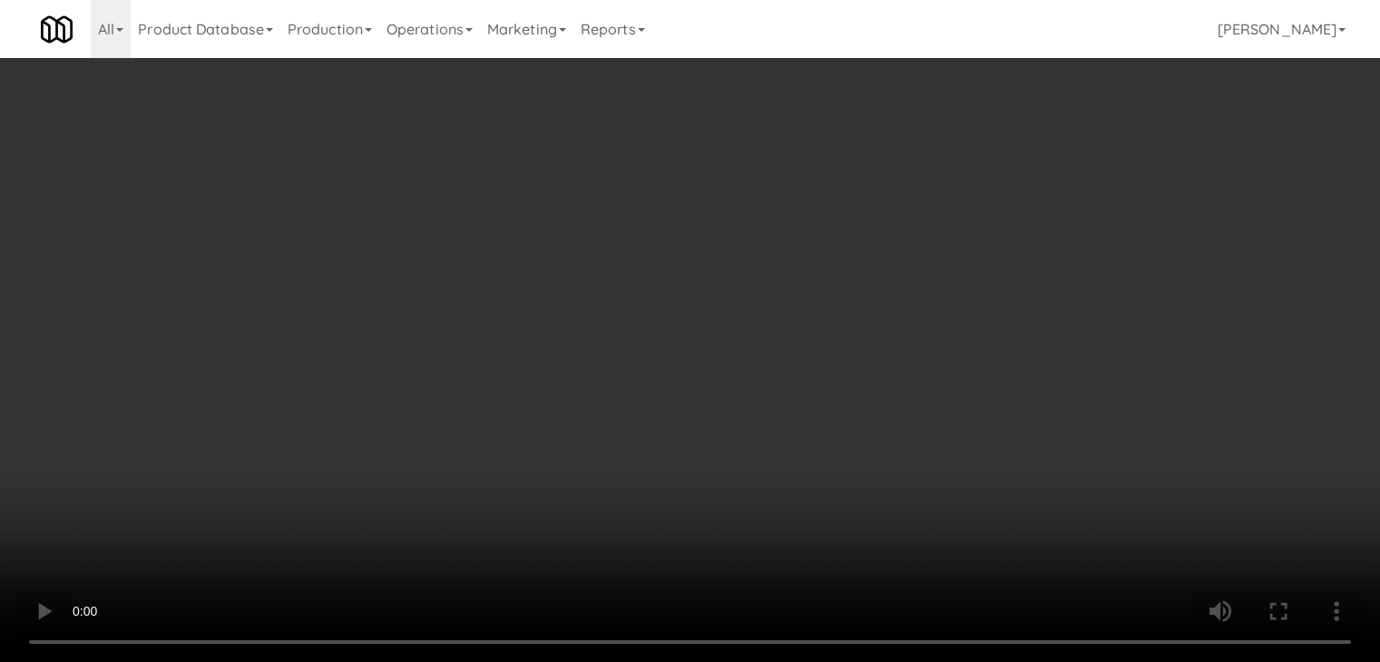
scroll to position [10844, 0]
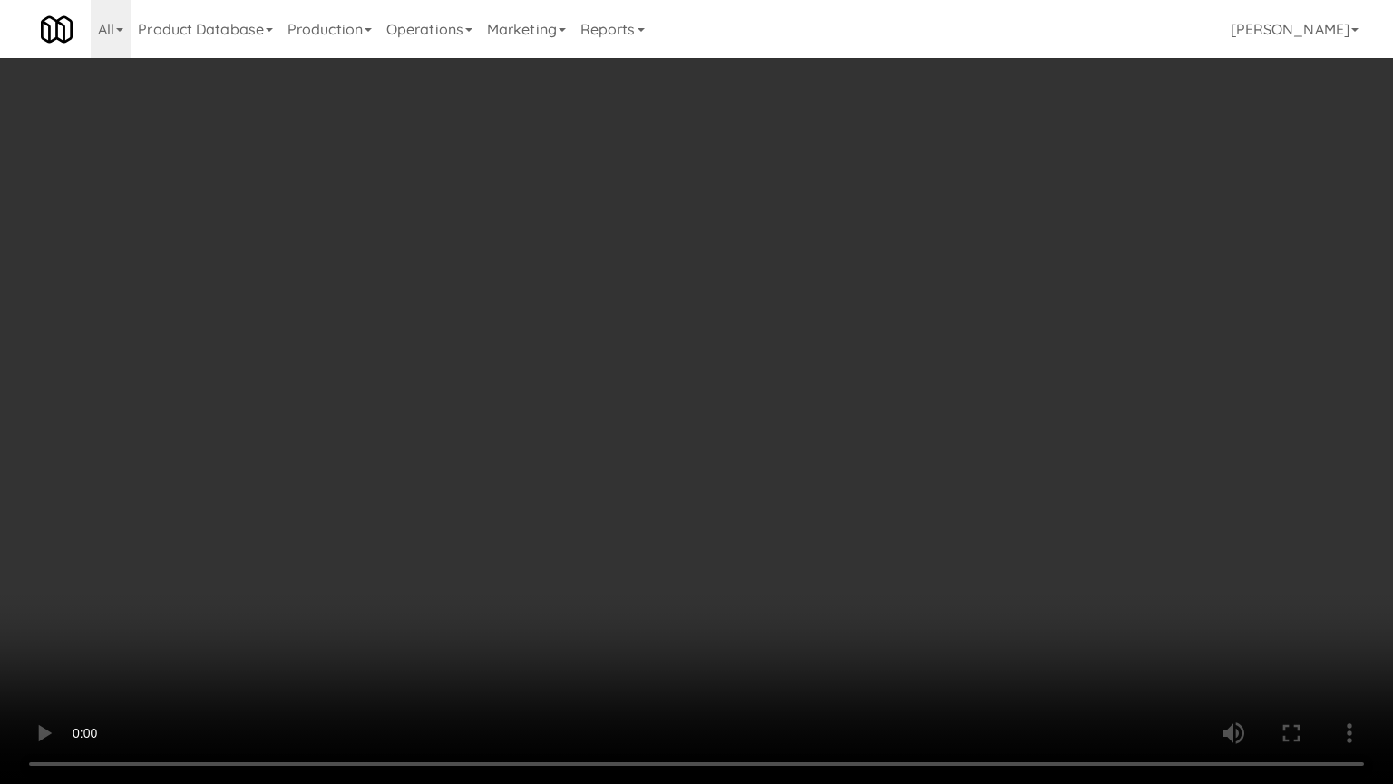
click at [748, 550] on video at bounding box center [696, 392] width 1393 height 784
click at [744, 551] on video at bounding box center [696, 392] width 1393 height 784
click at [740, 548] on video at bounding box center [696, 392] width 1393 height 784
click at [750, 541] on video at bounding box center [696, 392] width 1393 height 784
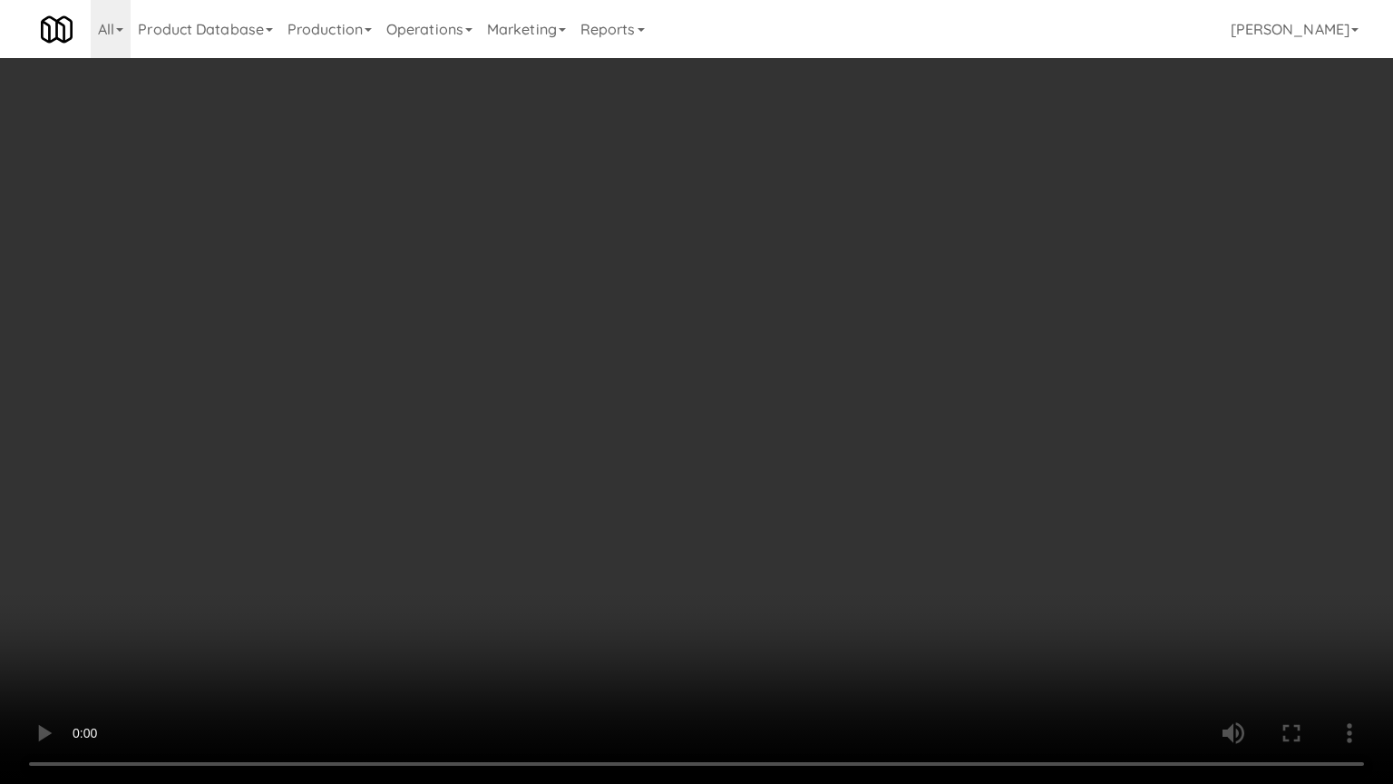
click at [762, 517] on video at bounding box center [696, 392] width 1393 height 784
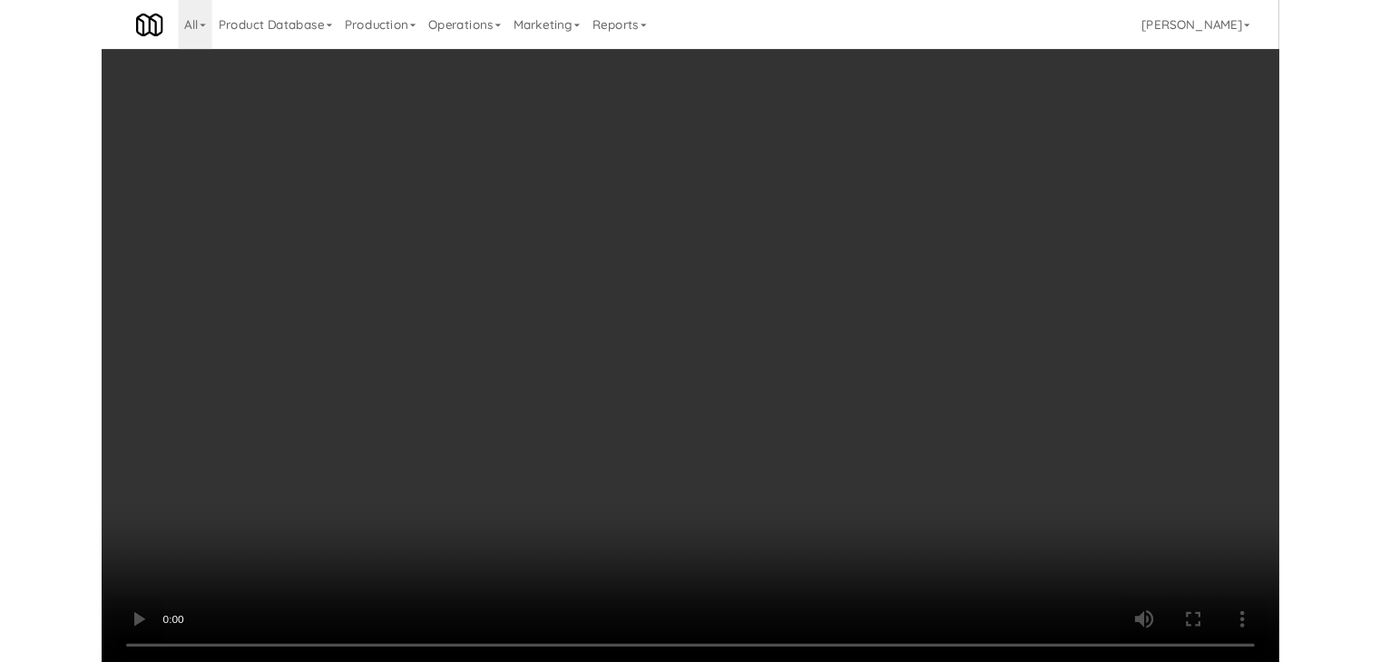
scroll to position [10888, 0]
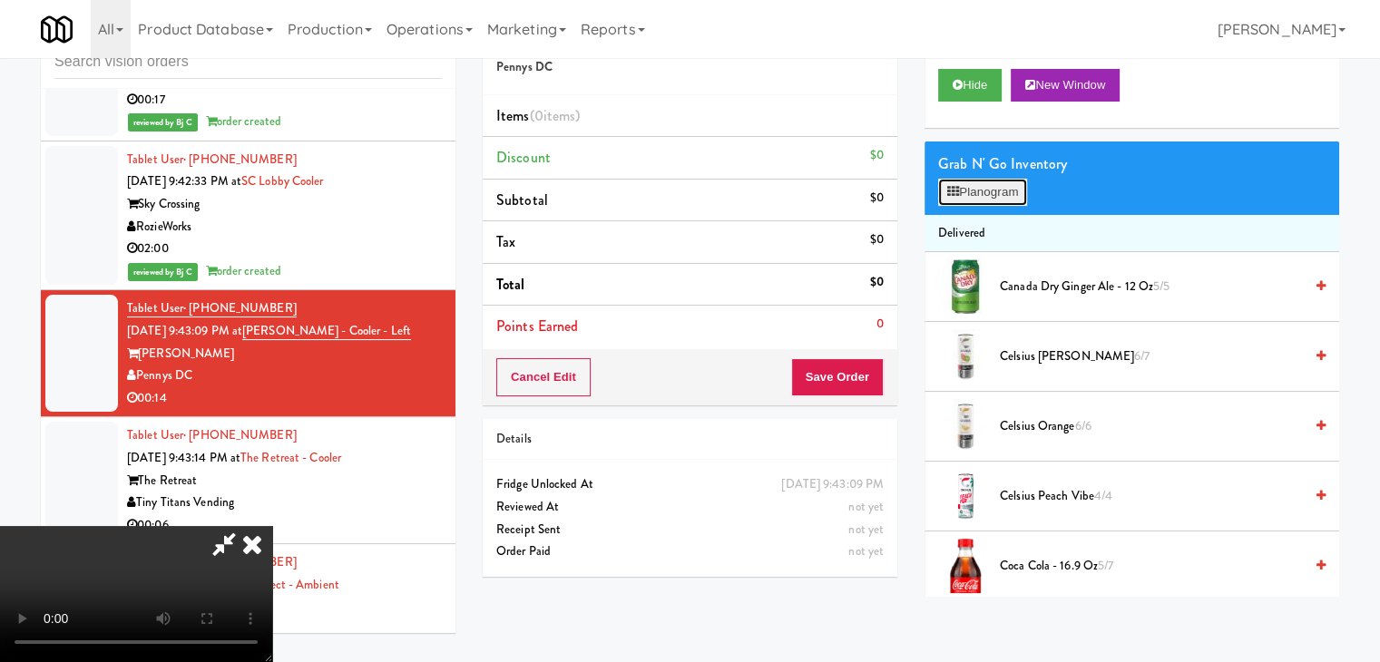
click at [1009, 189] on button "Planogram" at bounding box center [982, 192] width 89 height 27
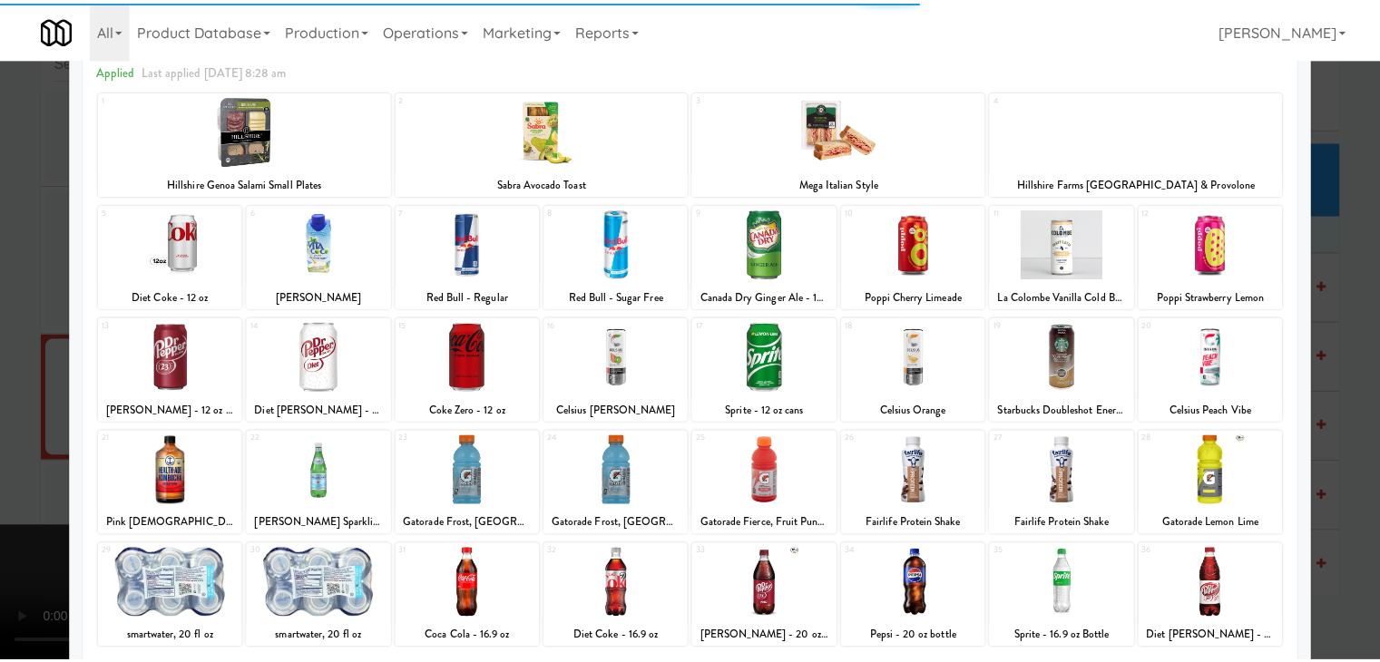
scroll to position [181, 0]
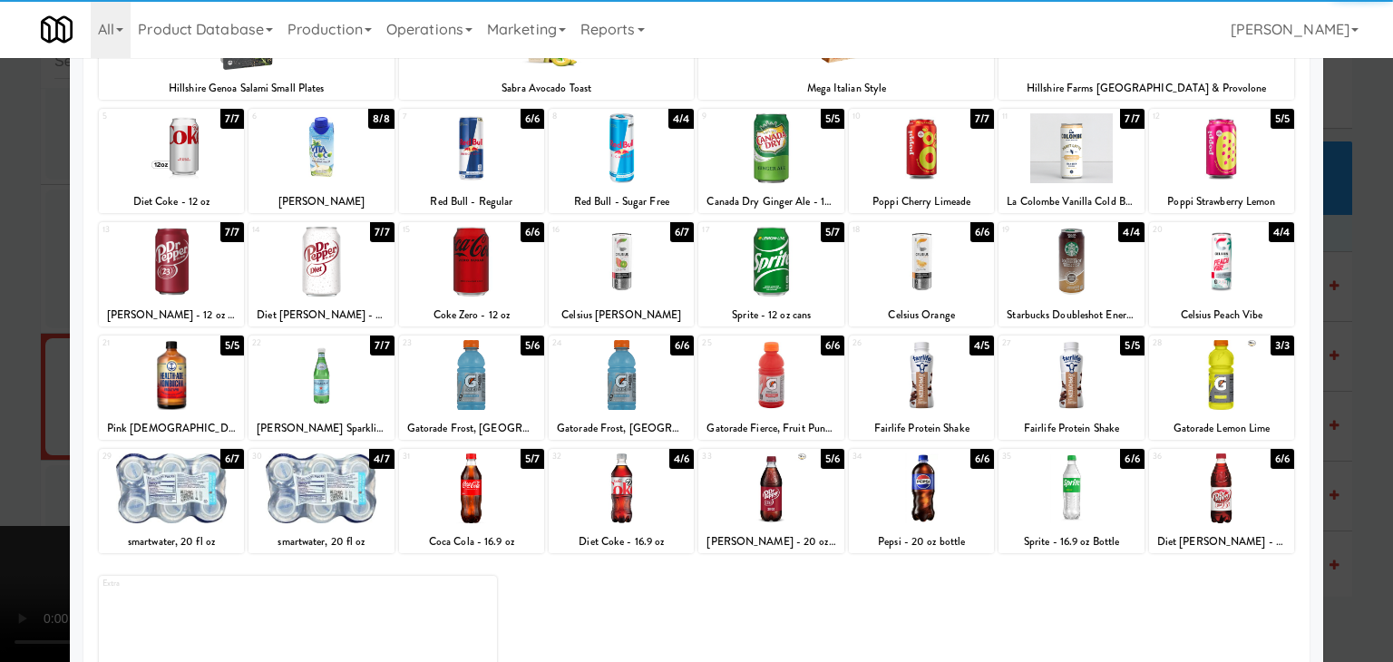
click at [1238, 374] on div at bounding box center [1221, 375] width 145 height 70
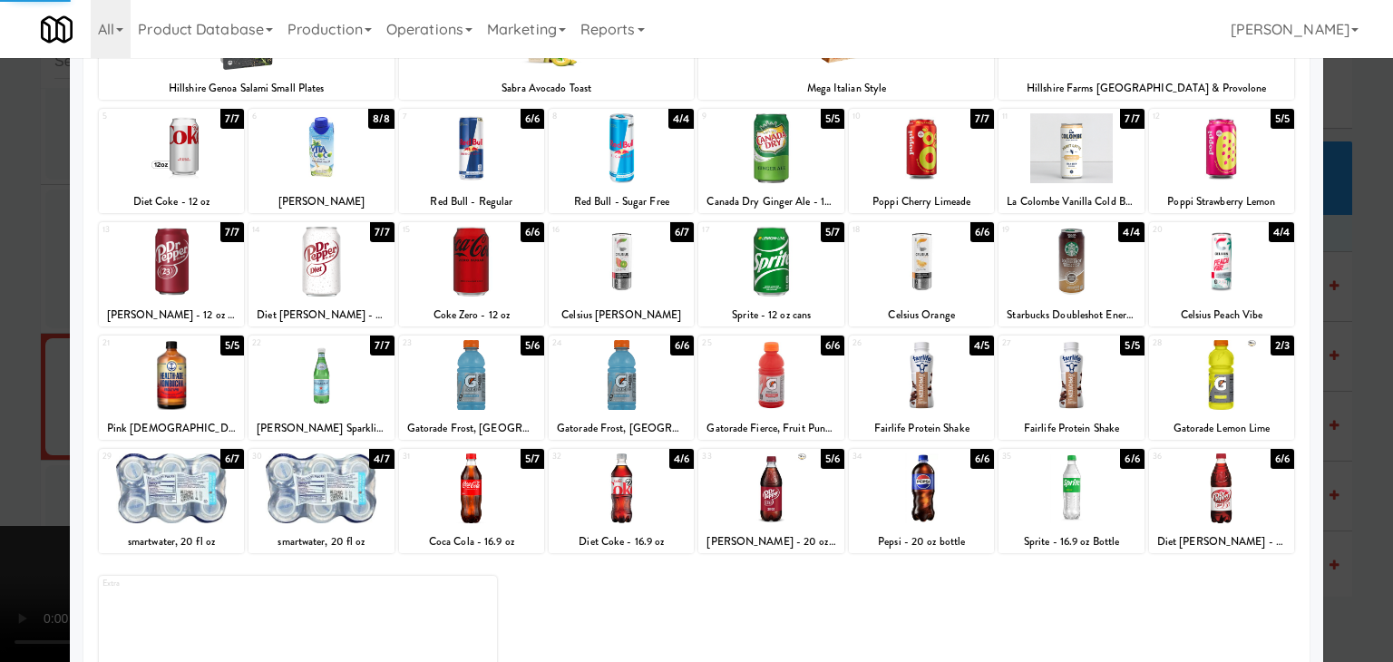
click at [1328, 395] on div at bounding box center [696, 331] width 1393 height 662
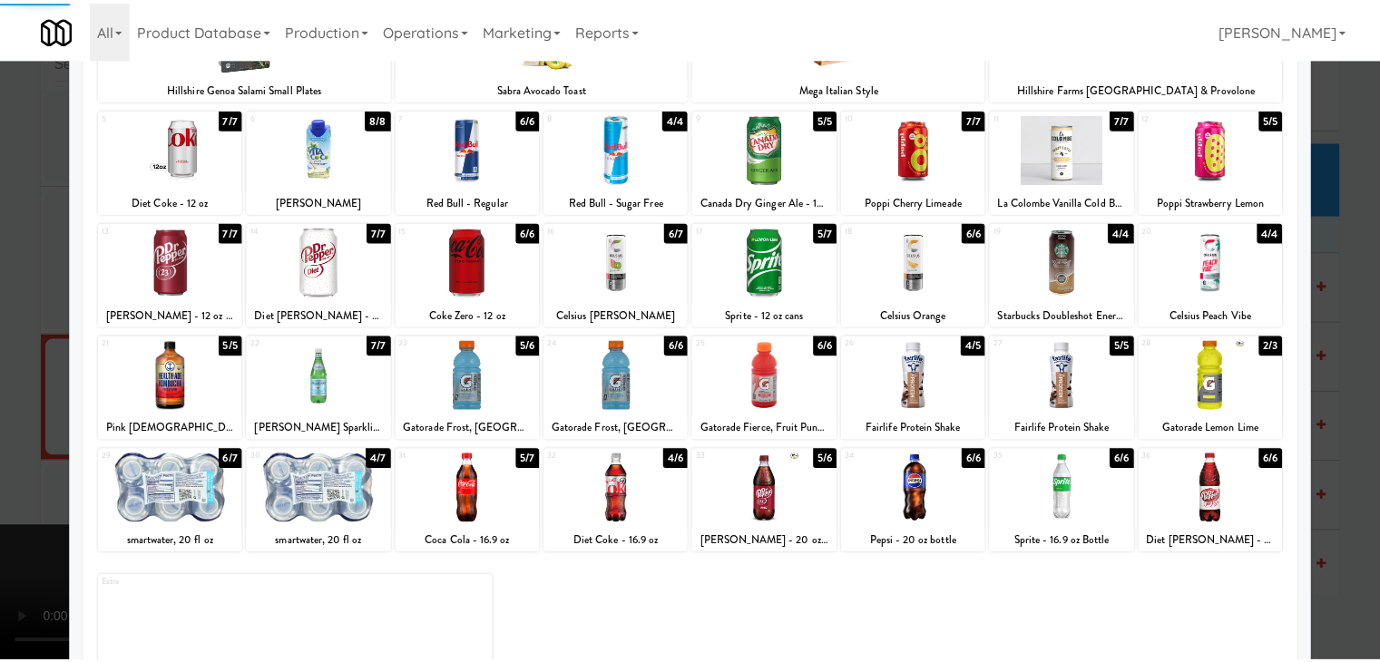
scroll to position [10888, 0]
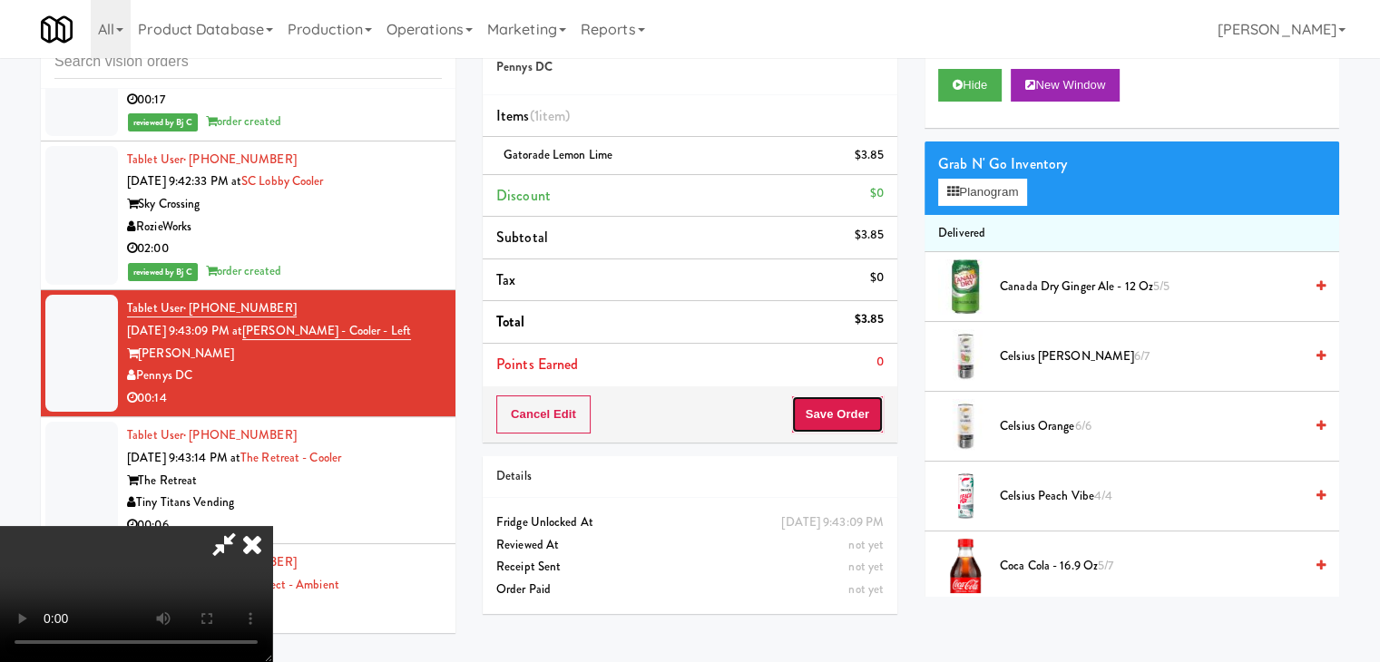
click at [845, 414] on button "Save Order" at bounding box center [837, 414] width 93 height 38
click at [843, 414] on button "Save Order" at bounding box center [837, 414] width 93 height 38
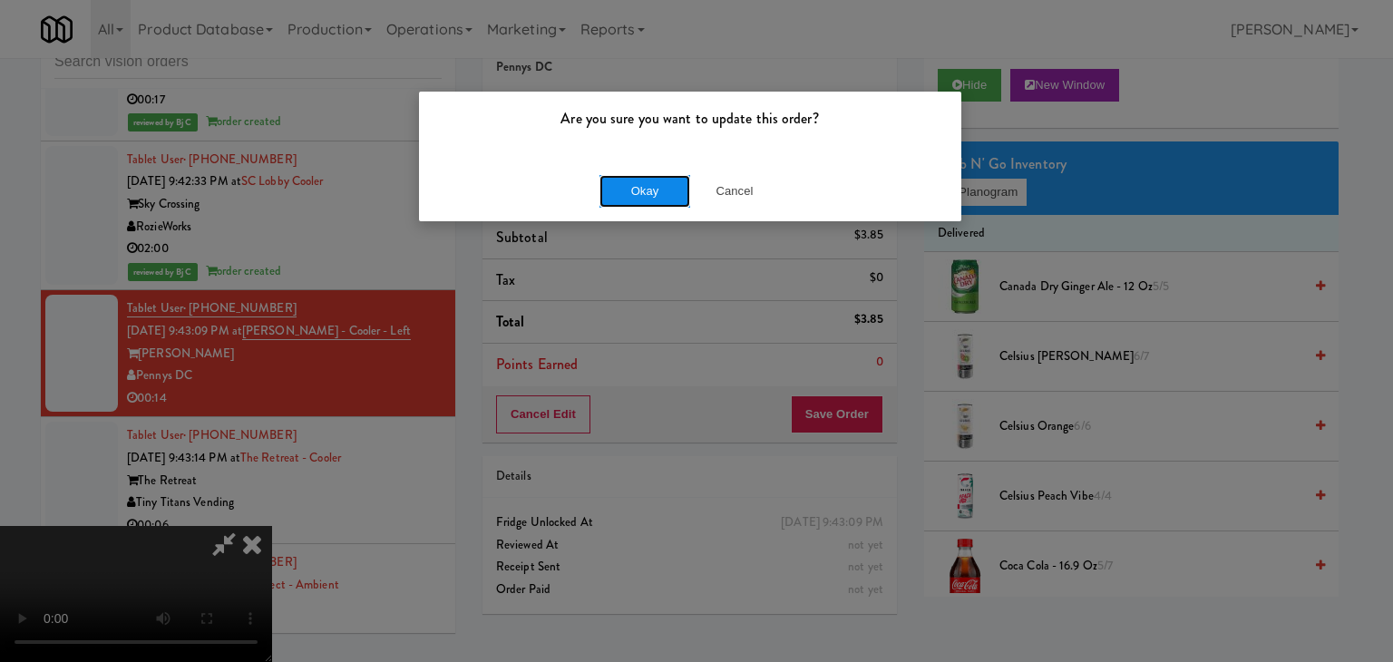
click at [678, 180] on button "Okay" at bounding box center [645, 191] width 91 height 33
click at [677, 180] on button "Okay" at bounding box center [645, 191] width 91 height 33
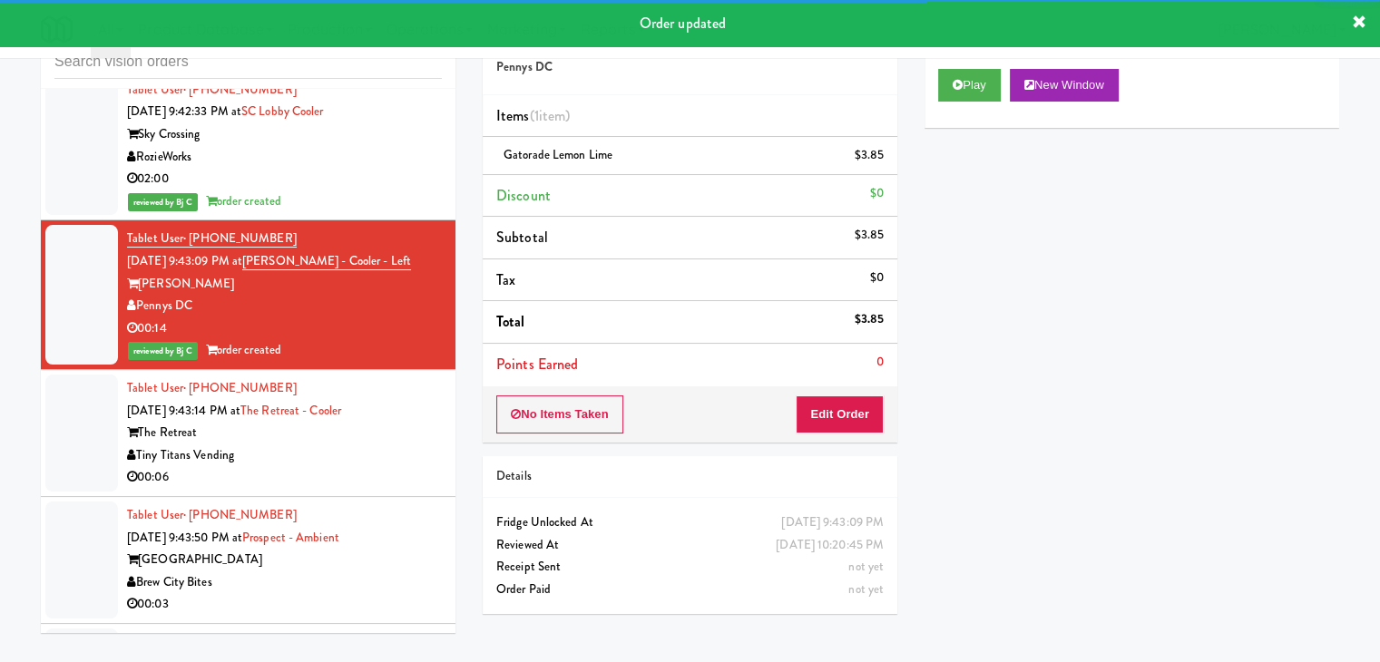
scroll to position [11160, 0]
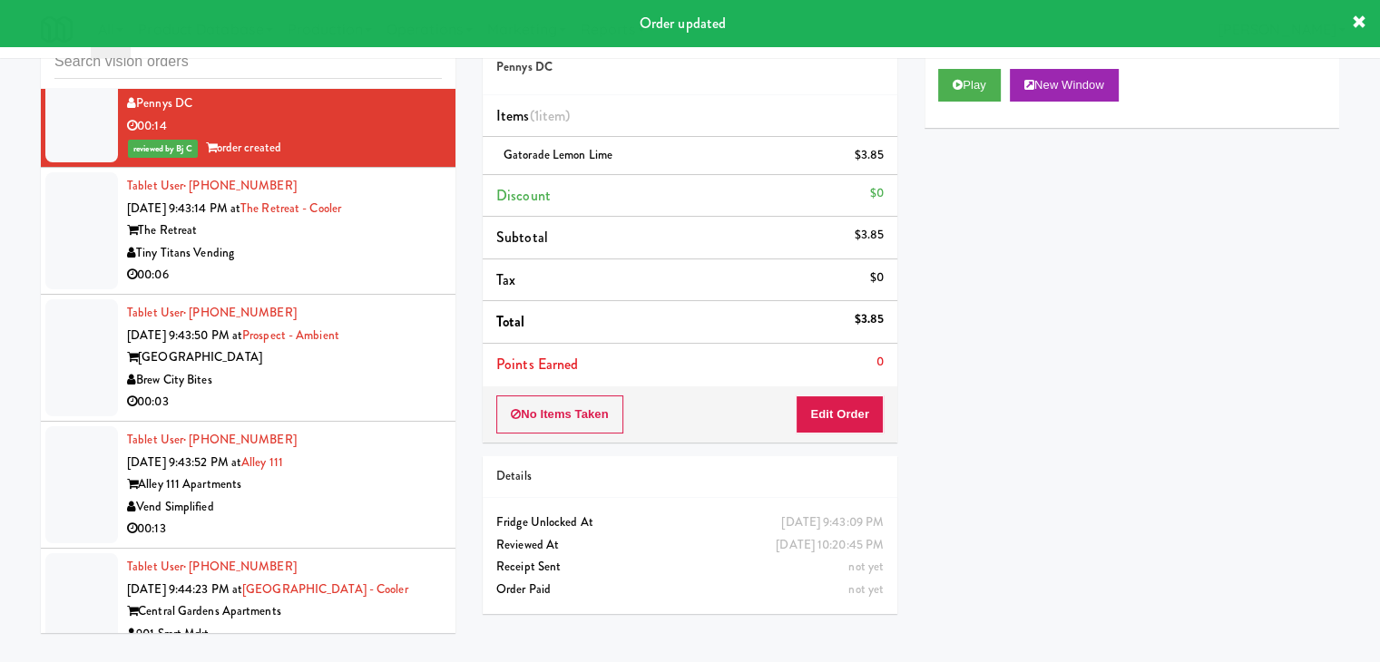
drag, startPoint x: 395, startPoint y: 208, endPoint x: 403, endPoint y: 216, distance: 10.9
click at [399, 208] on div "Tablet User · (832) 584-7515 [DATE] 9:43:14 PM at The Retreat - Cooler The Retr…" at bounding box center [284, 231] width 315 height 112
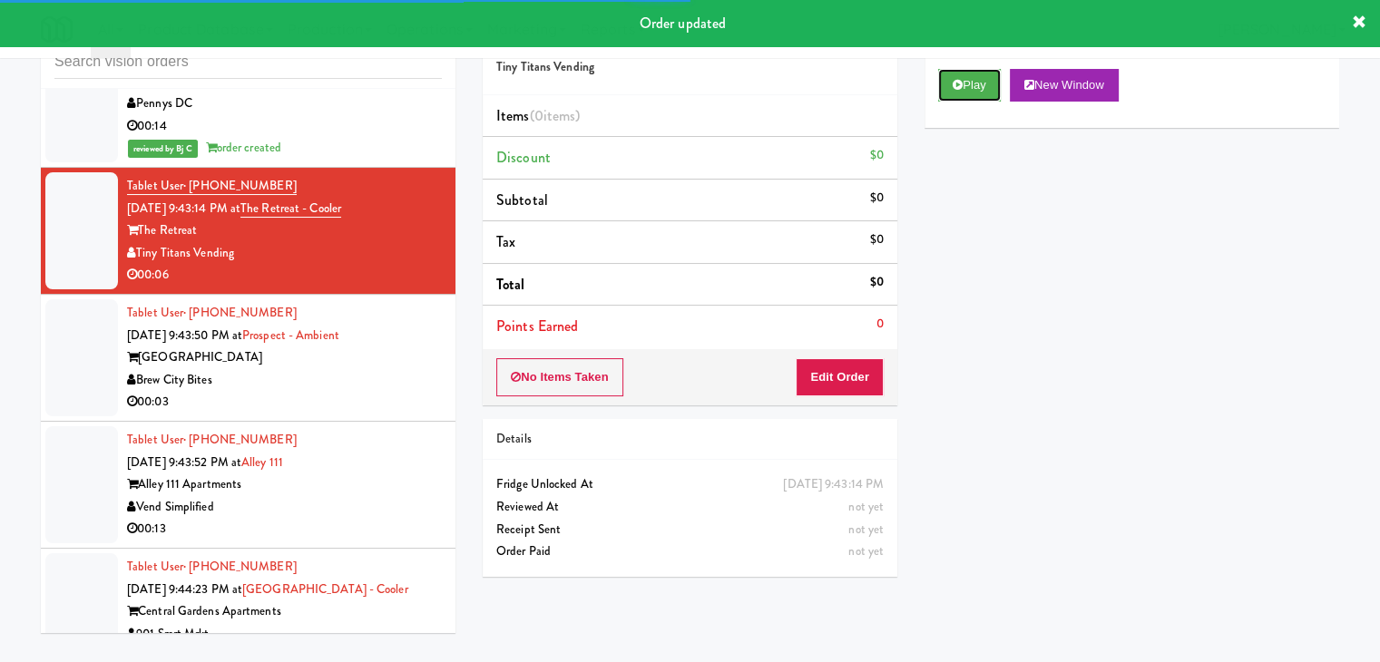
click at [955, 81] on icon at bounding box center [957, 85] width 10 height 12
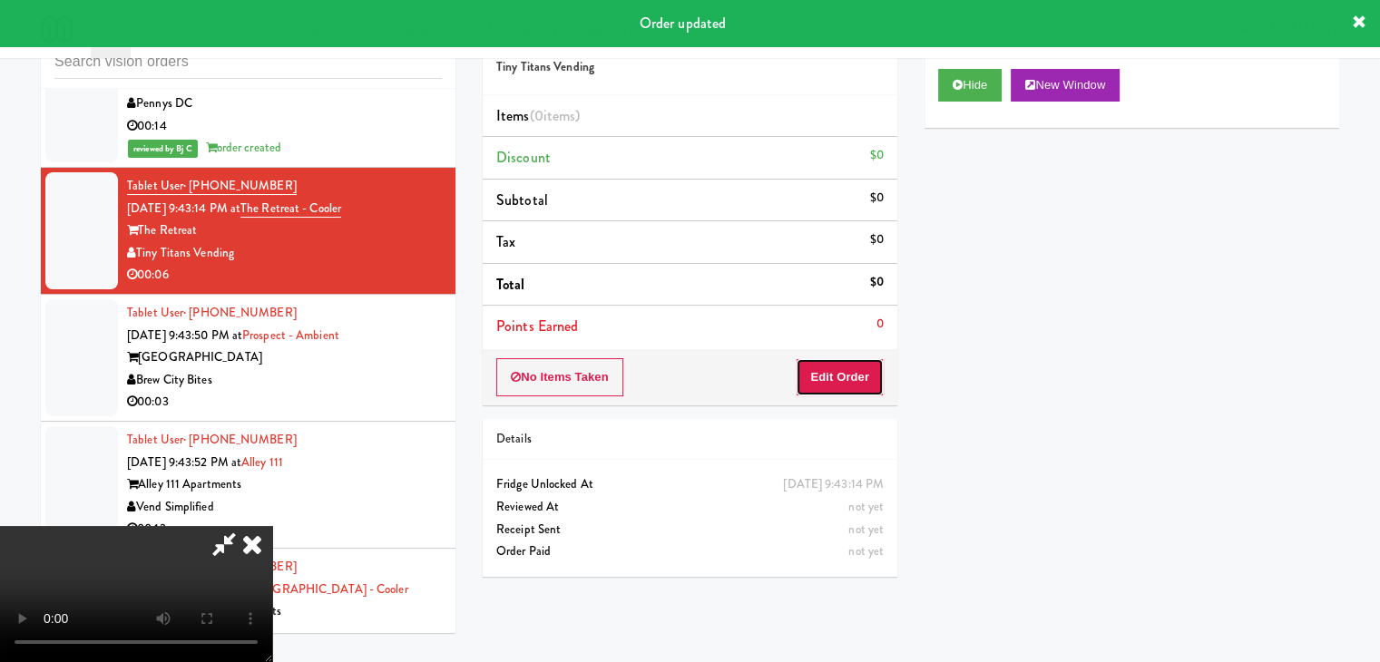
click at [824, 384] on button "Edit Order" at bounding box center [839, 377] width 88 height 38
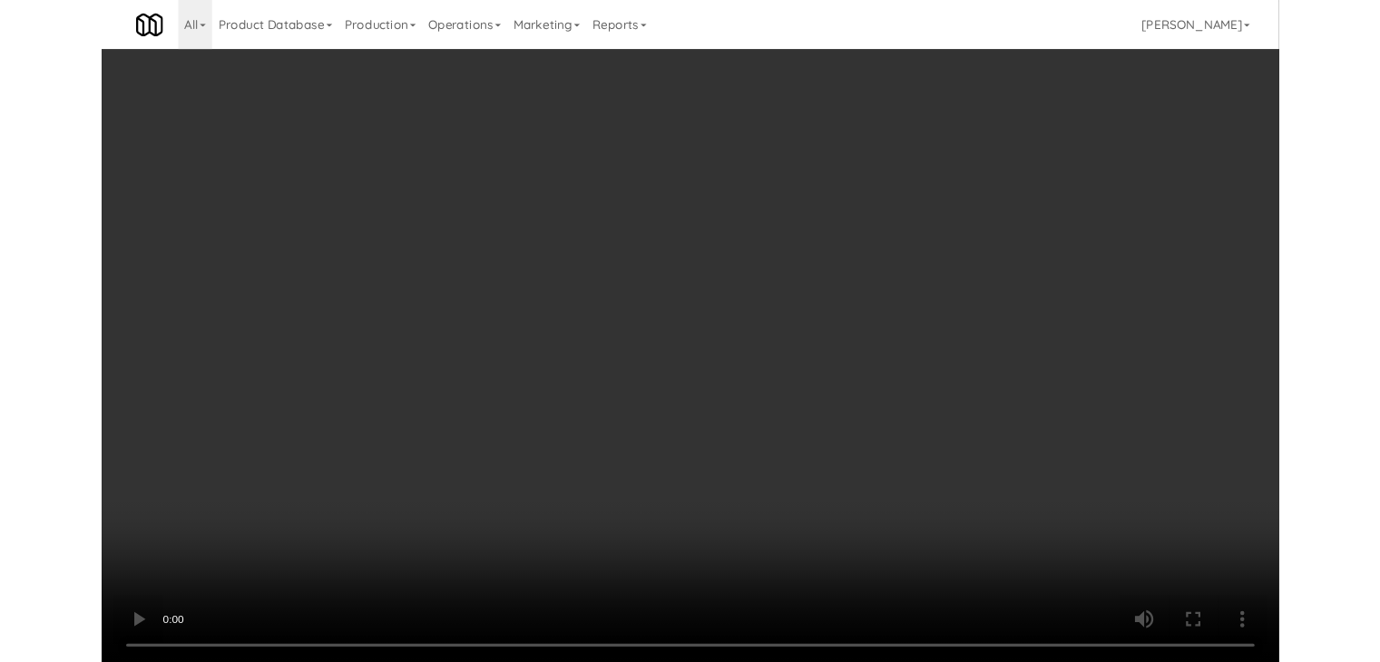
scroll to position [11115, 0]
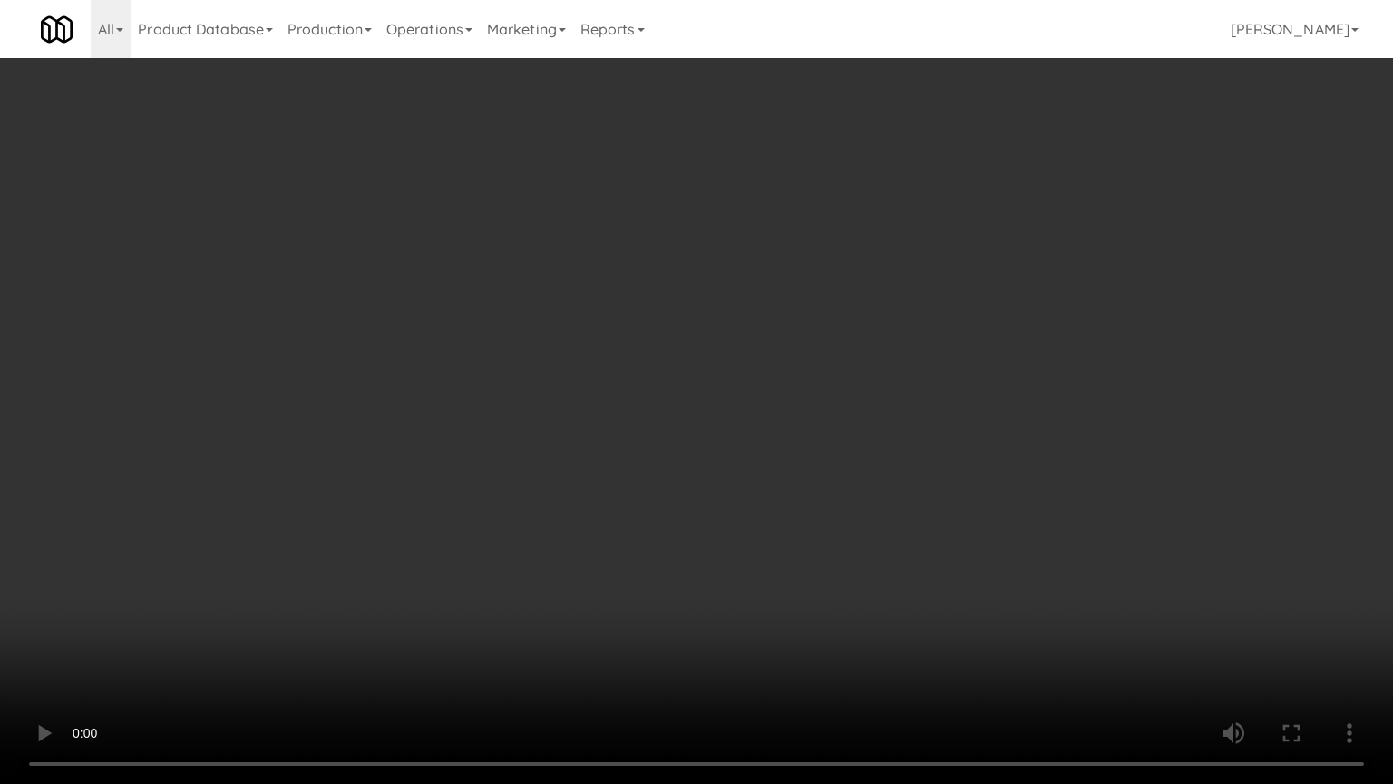
click at [891, 477] on video at bounding box center [696, 392] width 1393 height 784
click at [881, 476] on video at bounding box center [696, 392] width 1393 height 784
click at [889, 469] on video at bounding box center [696, 392] width 1393 height 784
drag, startPoint x: 889, startPoint y: 469, endPoint x: 958, endPoint y: 281, distance: 200.0
click at [889, 466] on video at bounding box center [696, 392] width 1393 height 784
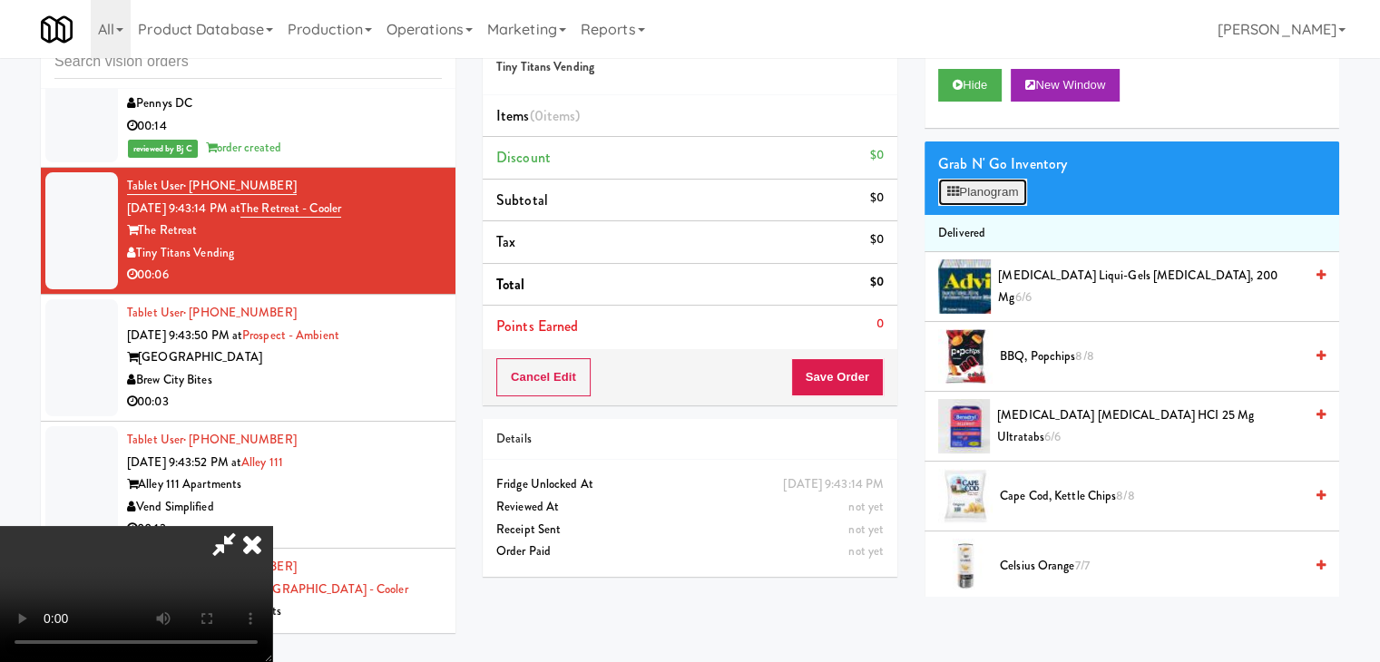
click at [1002, 199] on button "Planogram" at bounding box center [982, 192] width 89 height 27
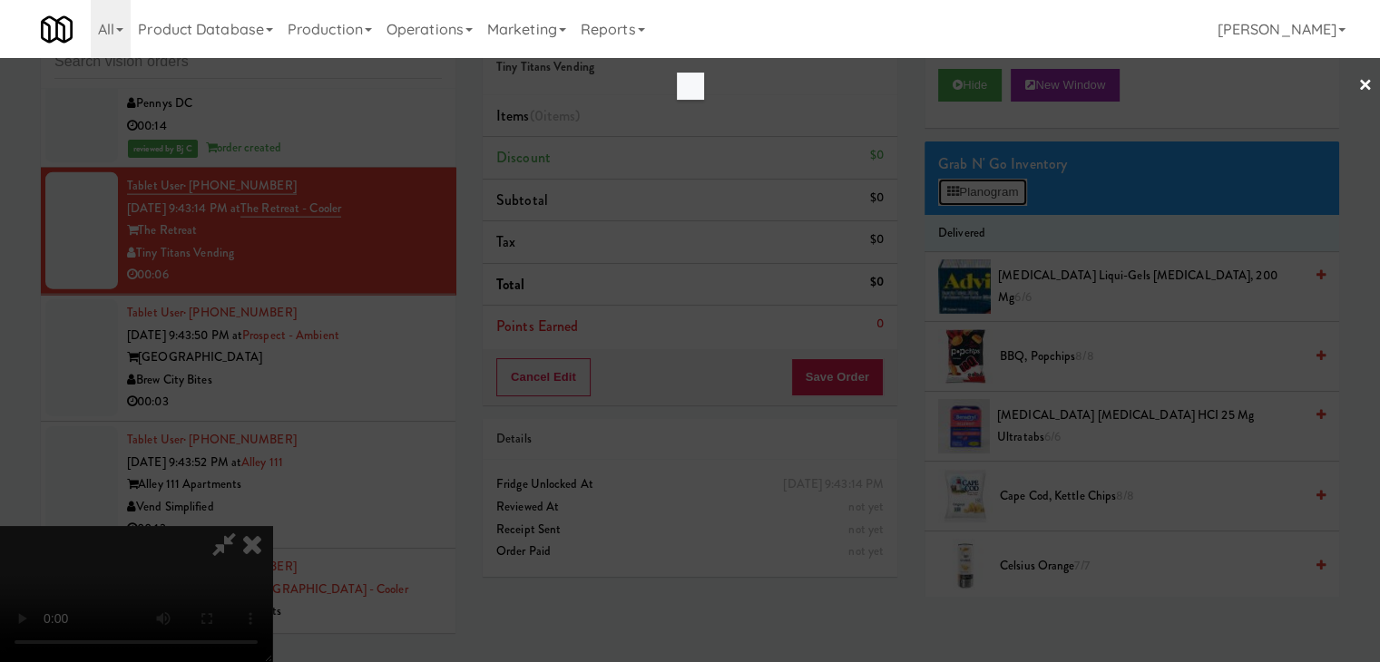
scroll to position [11115, 0]
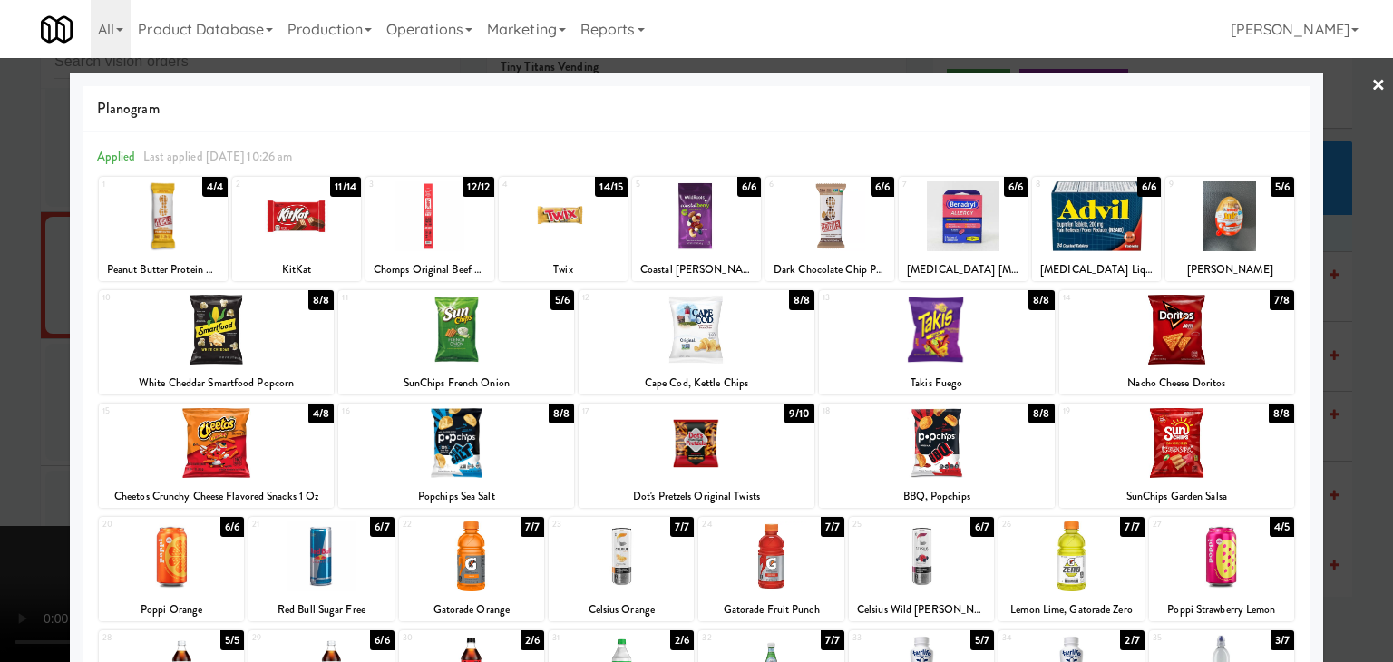
click at [1214, 447] on div at bounding box center [1177, 443] width 236 height 70
click at [1359, 469] on div at bounding box center [696, 331] width 1393 height 662
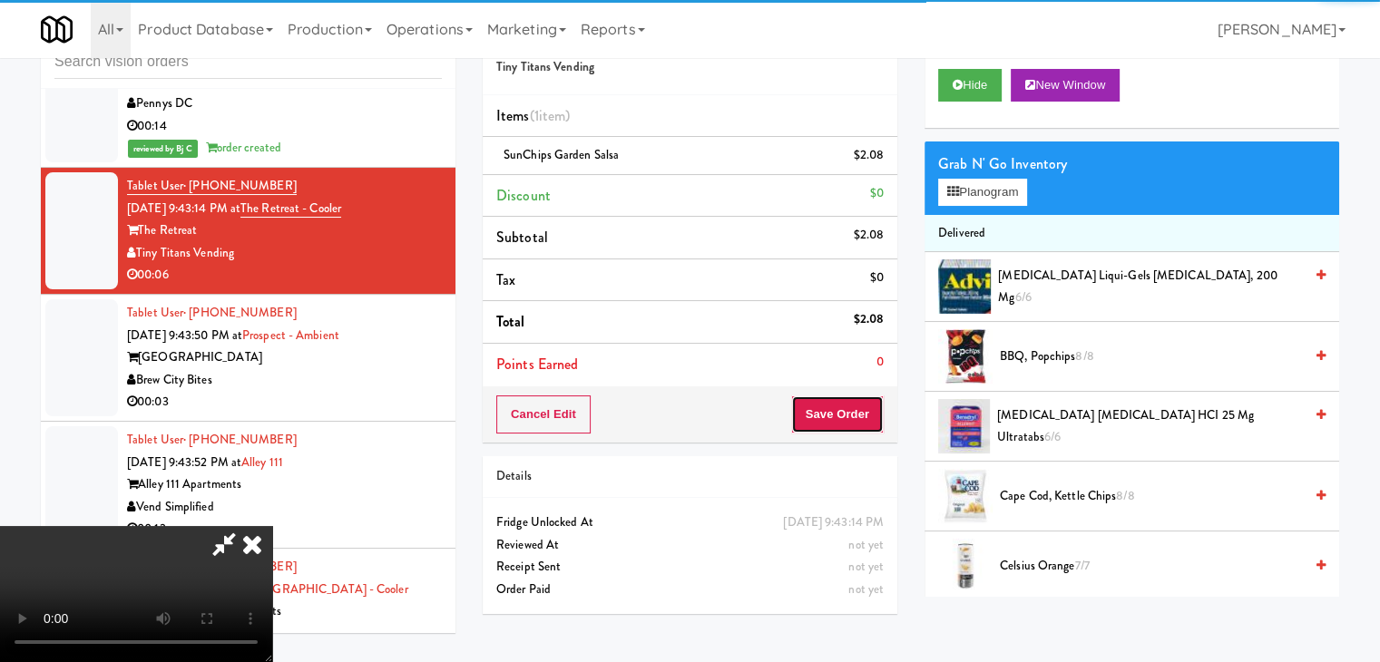
click at [867, 416] on button "Save Order" at bounding box center [837, 414] width 93 height 38
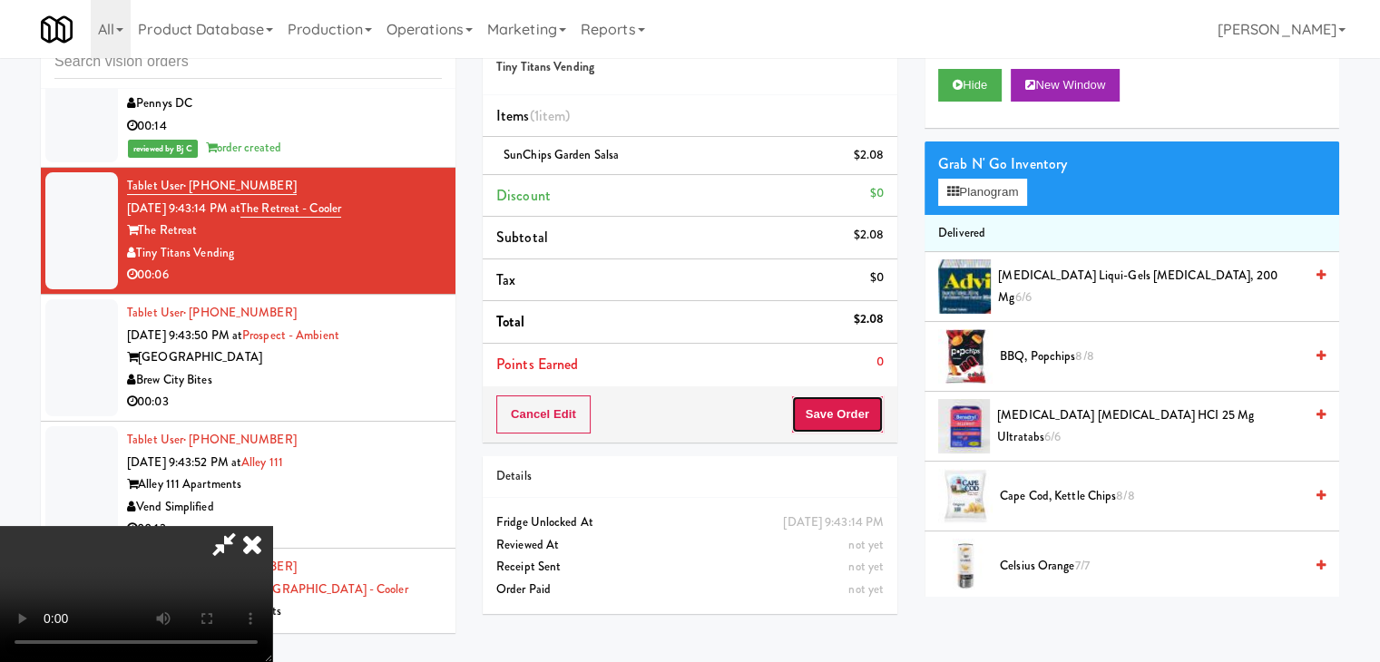
click at [867, 416] on button "Save Order" at bounding box center [837, 414] width 93 height 38
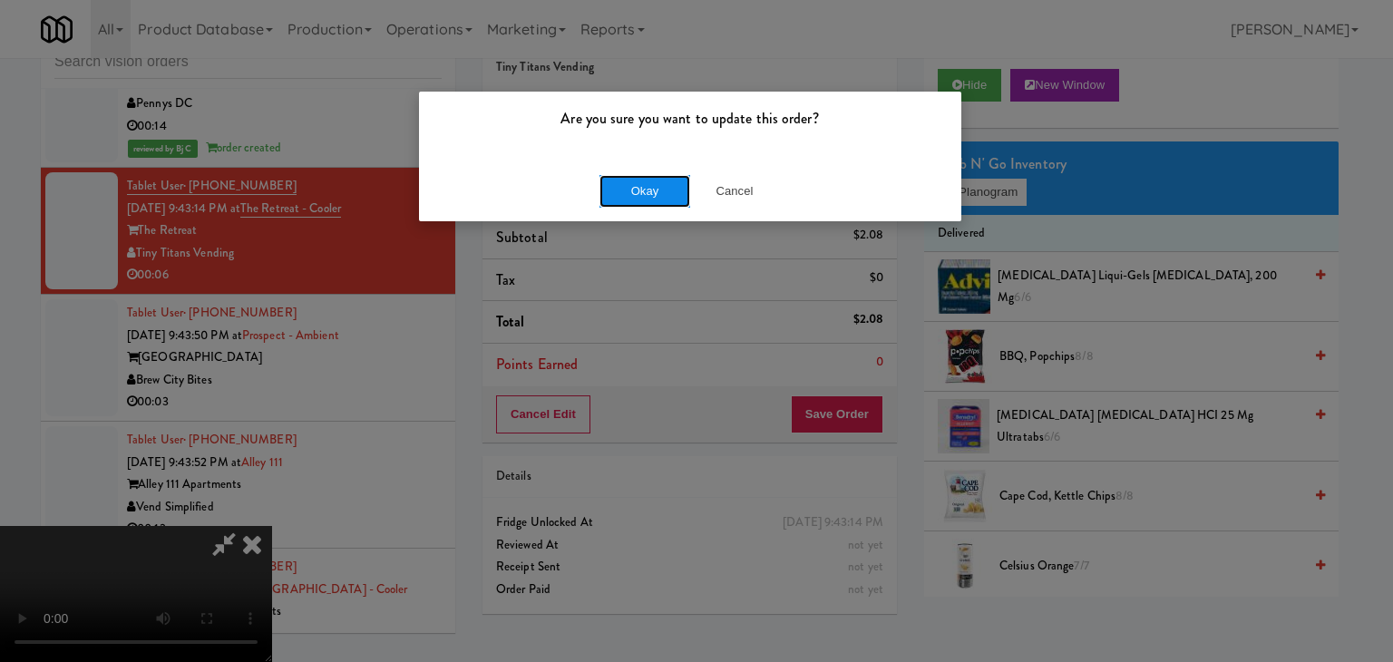
click at [660, 182] on button "Okay" at bounding box center [645, 191] width 91 height 33
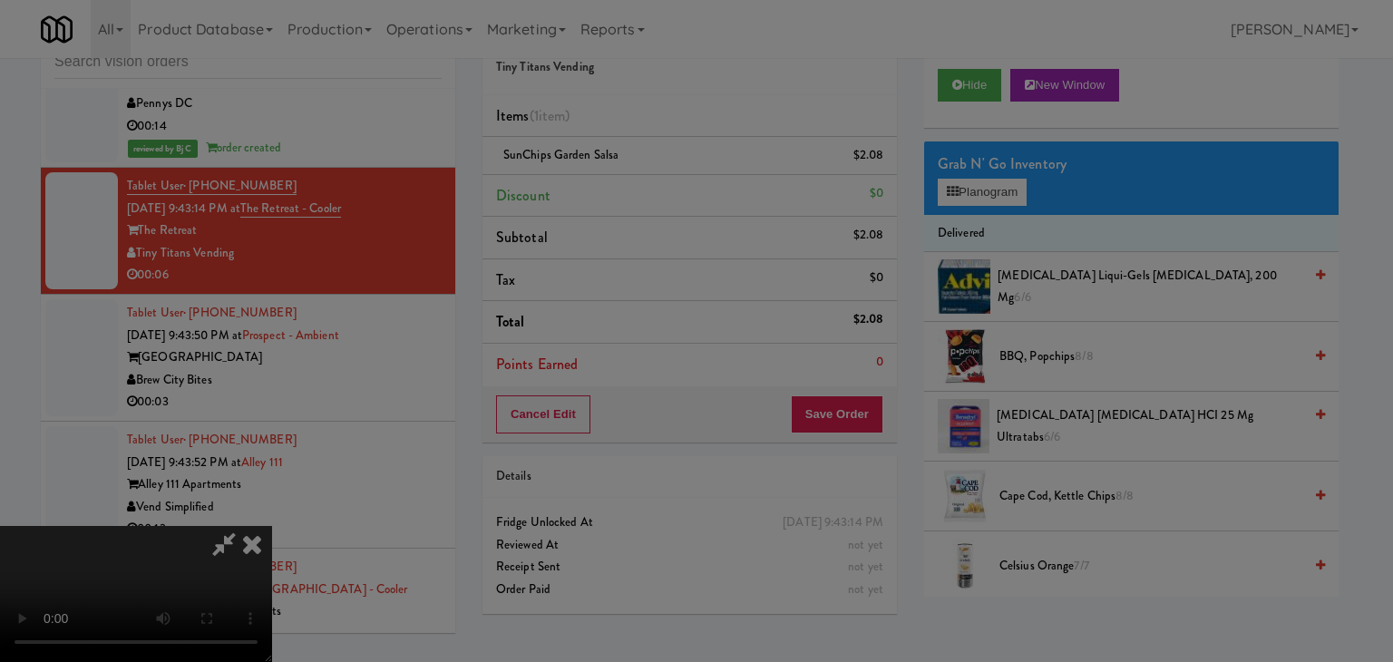
drag, startPoint x: 659, startPoint y: 182, endPoint x: 659, endPoint y: 198, distance: 15.4
click at [659, 183] on body "Are you sure you want to update this order? Okay Cancel Okay Are you sure you w…" at bounding box center [696, 331] width 1393 height 662
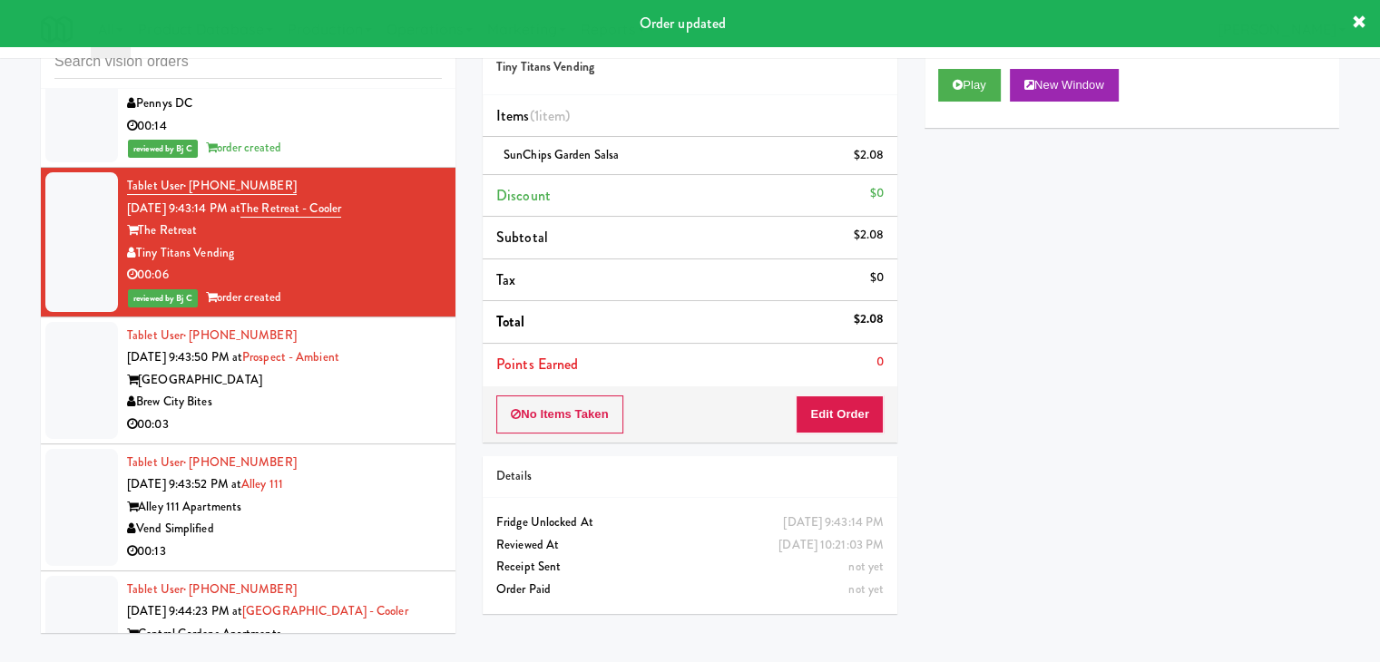
click at [363, 414] on div "00:03" at bounding box center [284, 425] width 315 height 23
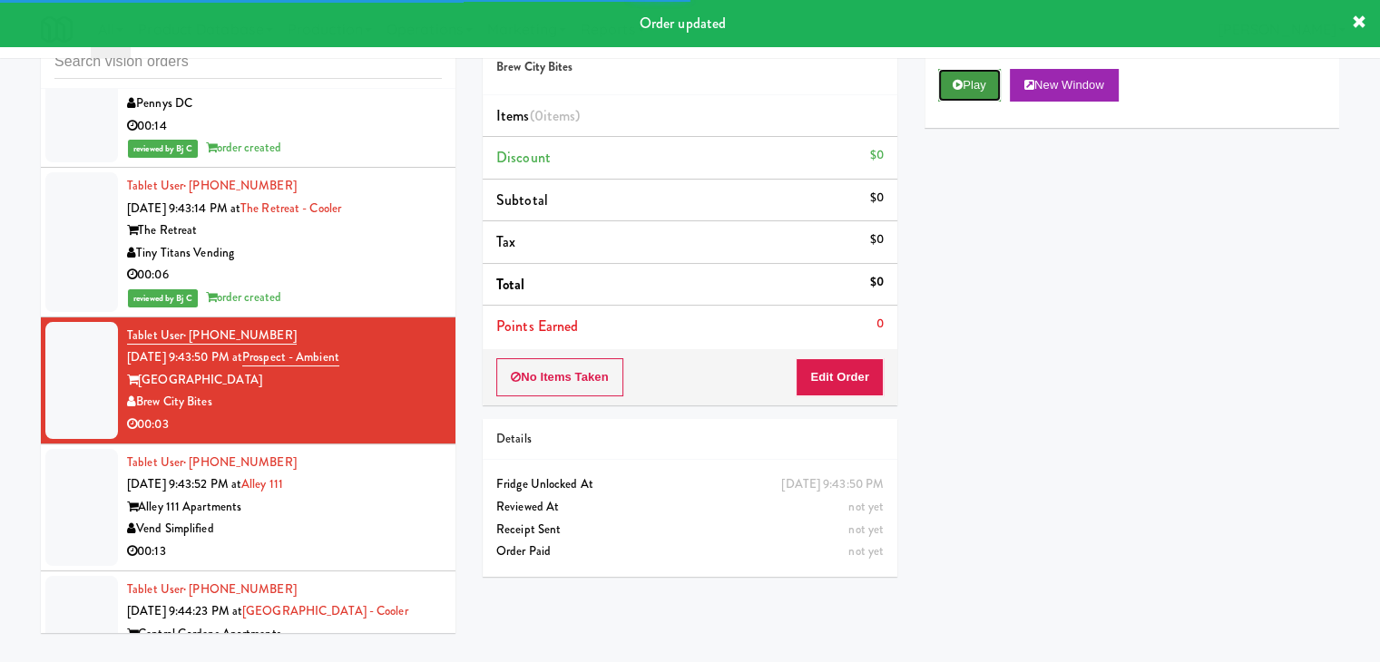
click at [970, 87] on button "Play" at bounding box center [969, 85] width 63 height 33
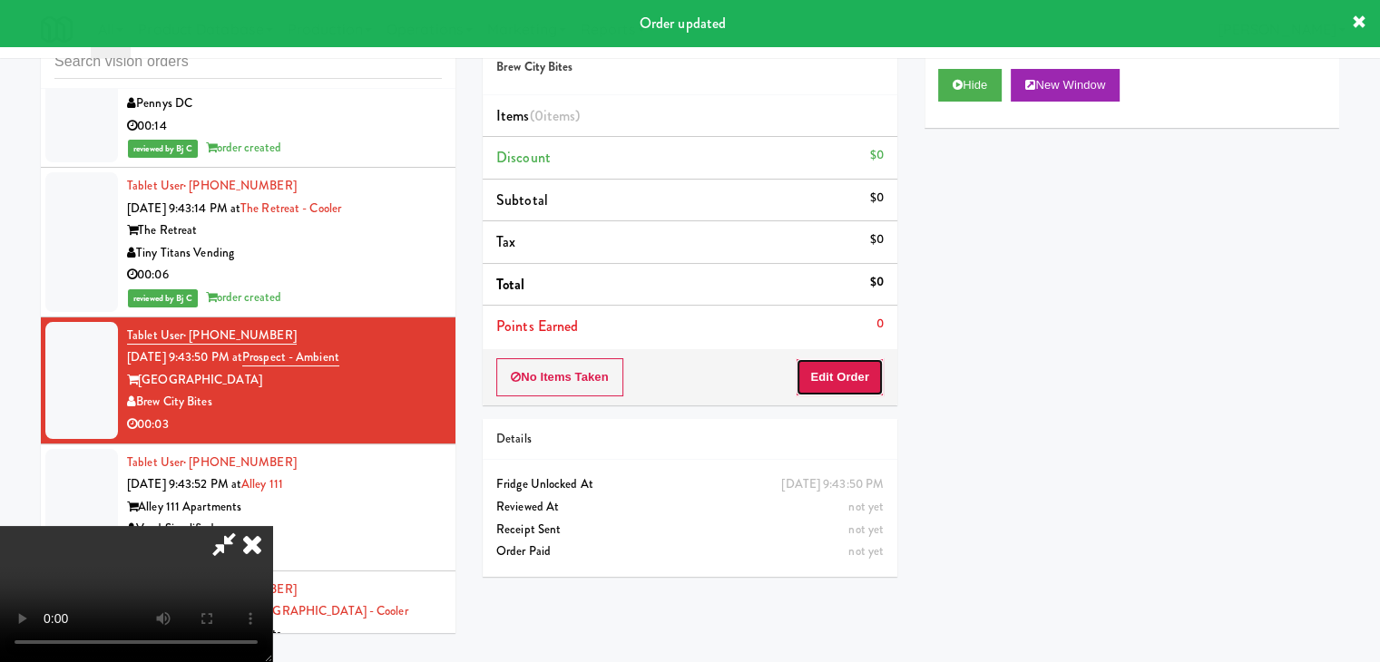
click at [853, 371] on button "Edit Order" at bounding box center [839, 377] width 88 height 38
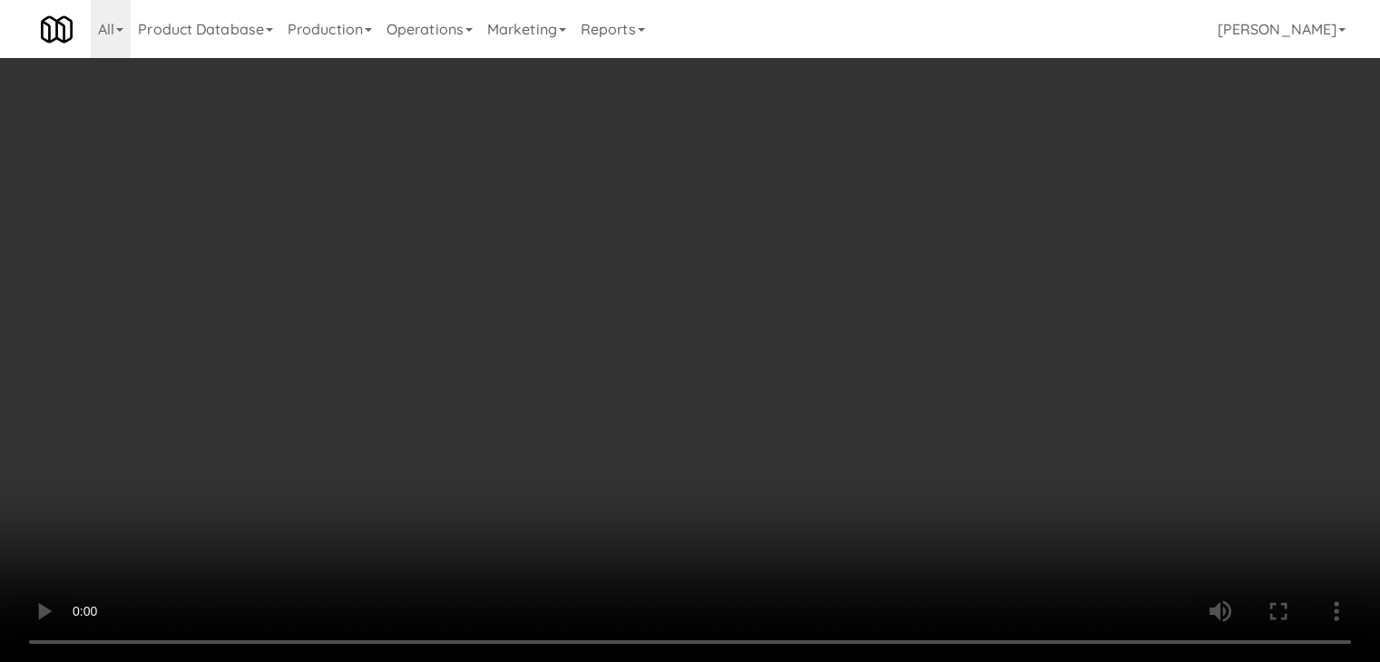
scroll to position [11115, 0]
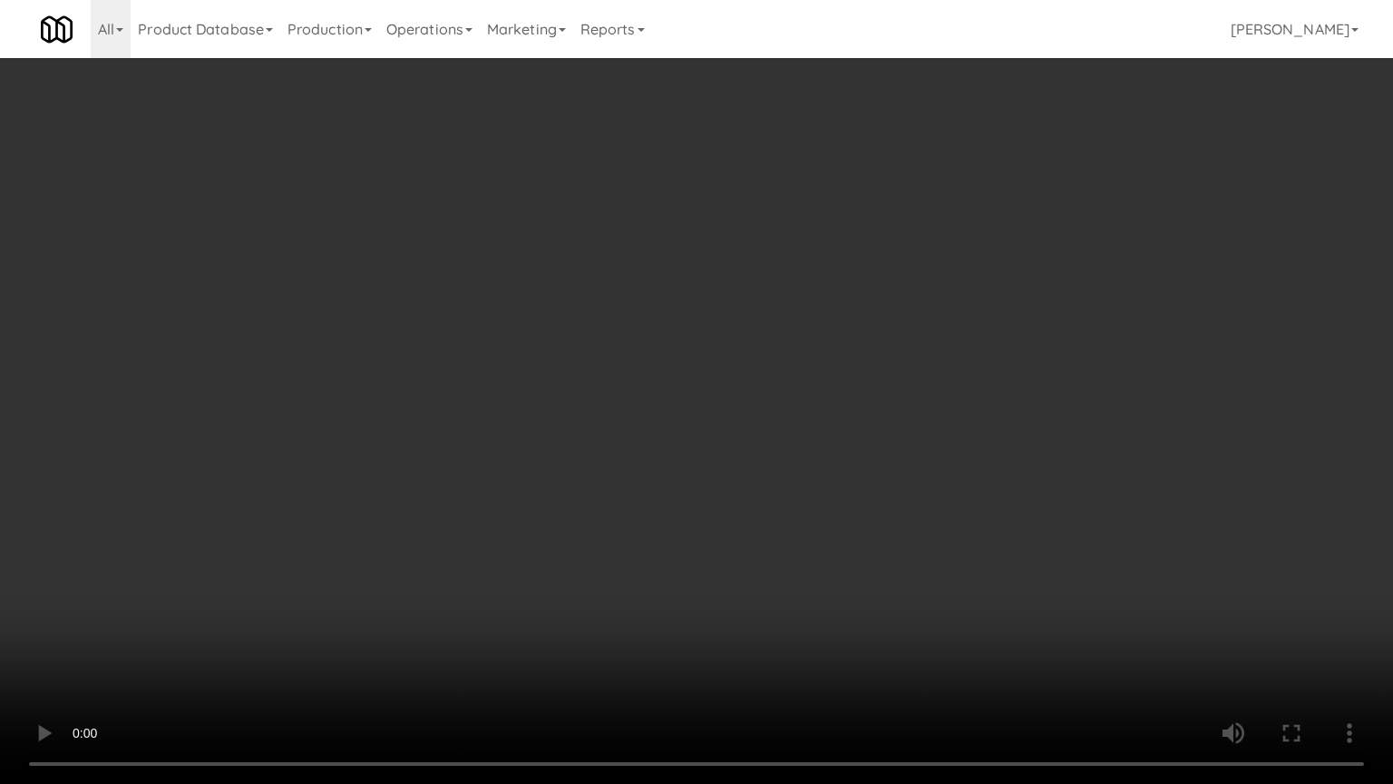
click at [709, 599] on video at bounding box center [696, 392] width 1393 height 784
click at [805, 551] on video at bounding box center [696, 392] width 1393 height 784
click at [814, 548] on video at bounding box center [696, 392] width 1393 height 784
click at [849, 599] on video at bounding box center [696, 392] width 1393 height 784
click at [849, 588] on video at bounding box center [696, 392] width 1393 height 784
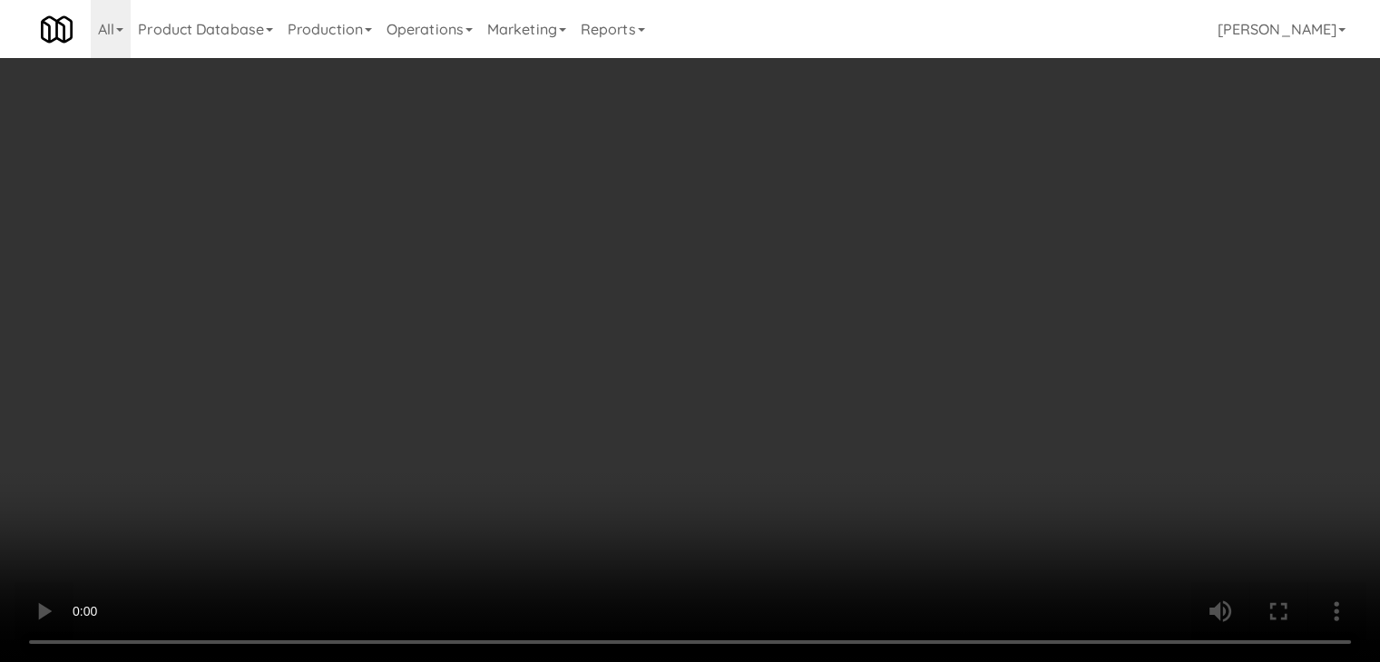
click at [990, 199] on button "Planogram" at bounding box center [982, 192] width 89 height 27
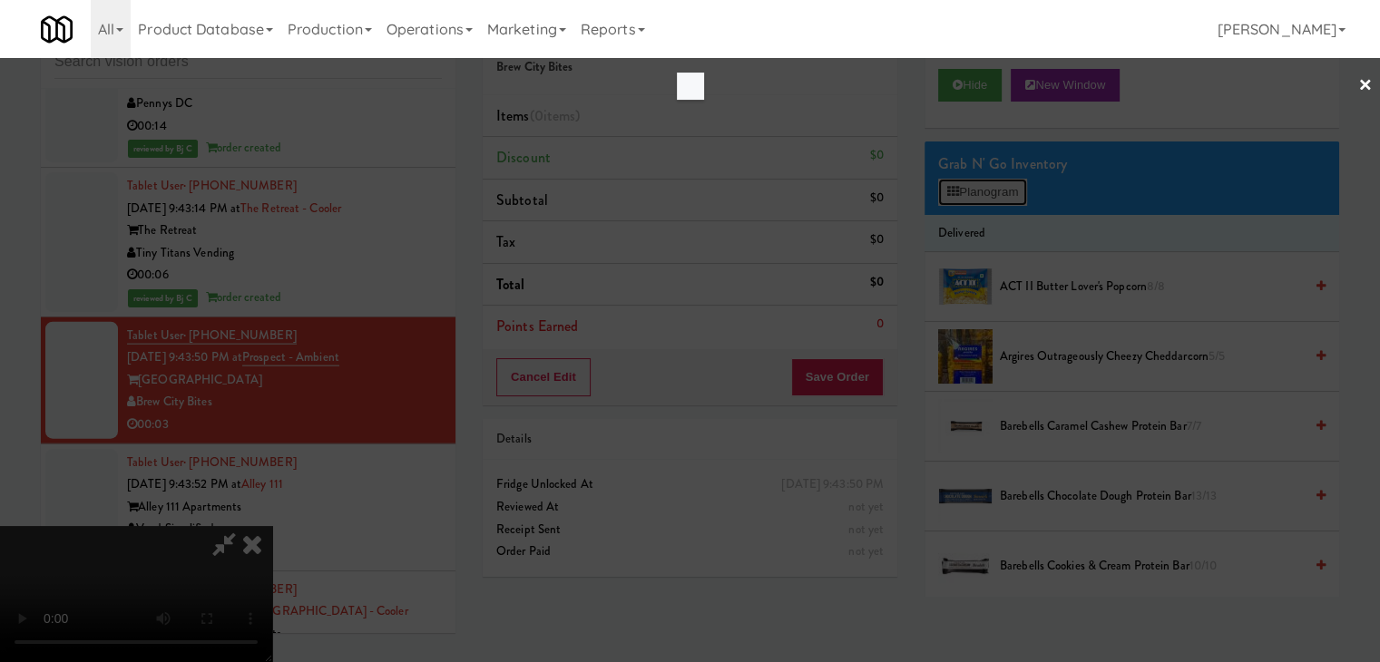
scroll to position [11115, 0]
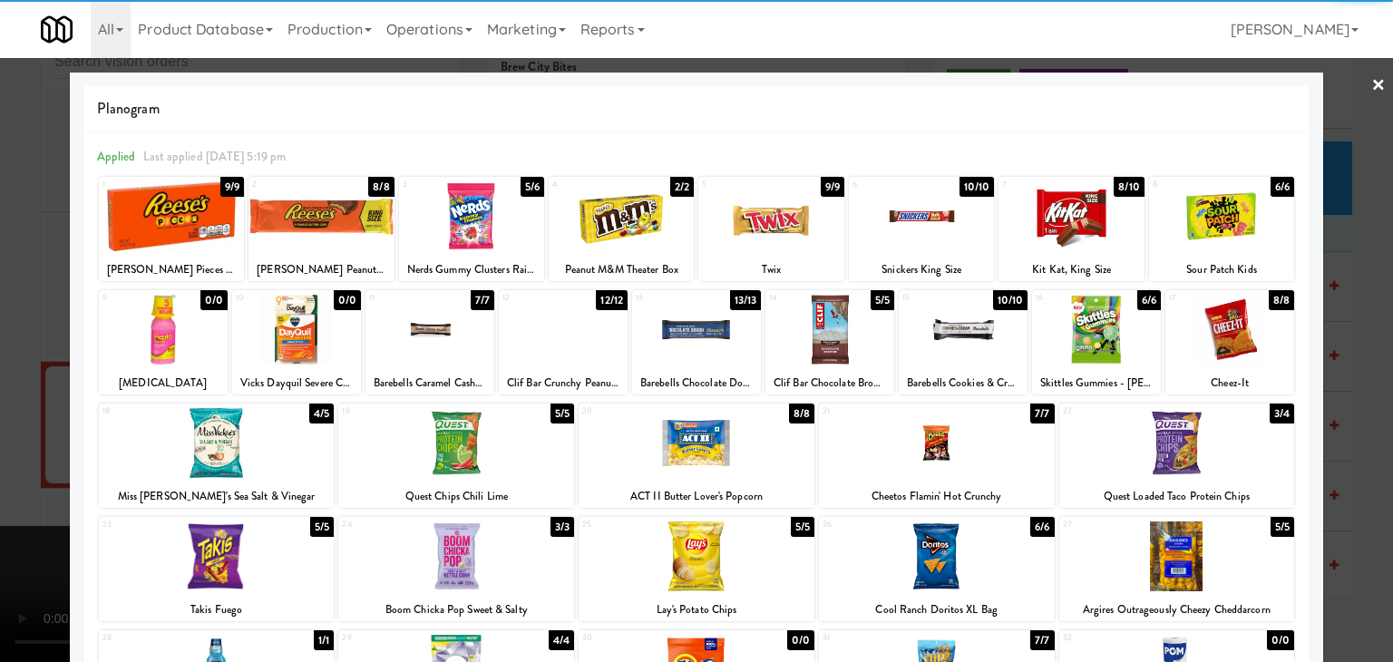
click at [186, 219] on div at bounding box center [171, 216] width 145 height 70
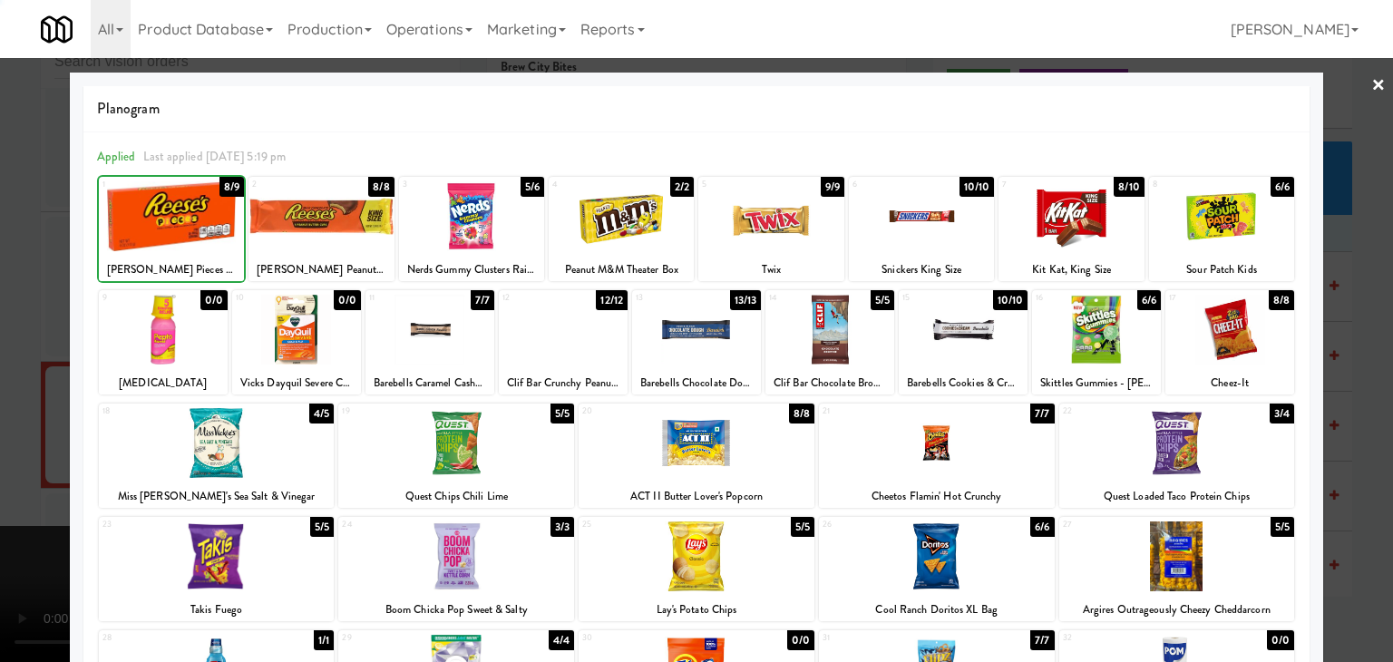
click at [0, 275] on div at bounding box center [696, 331] width 1393 height 662
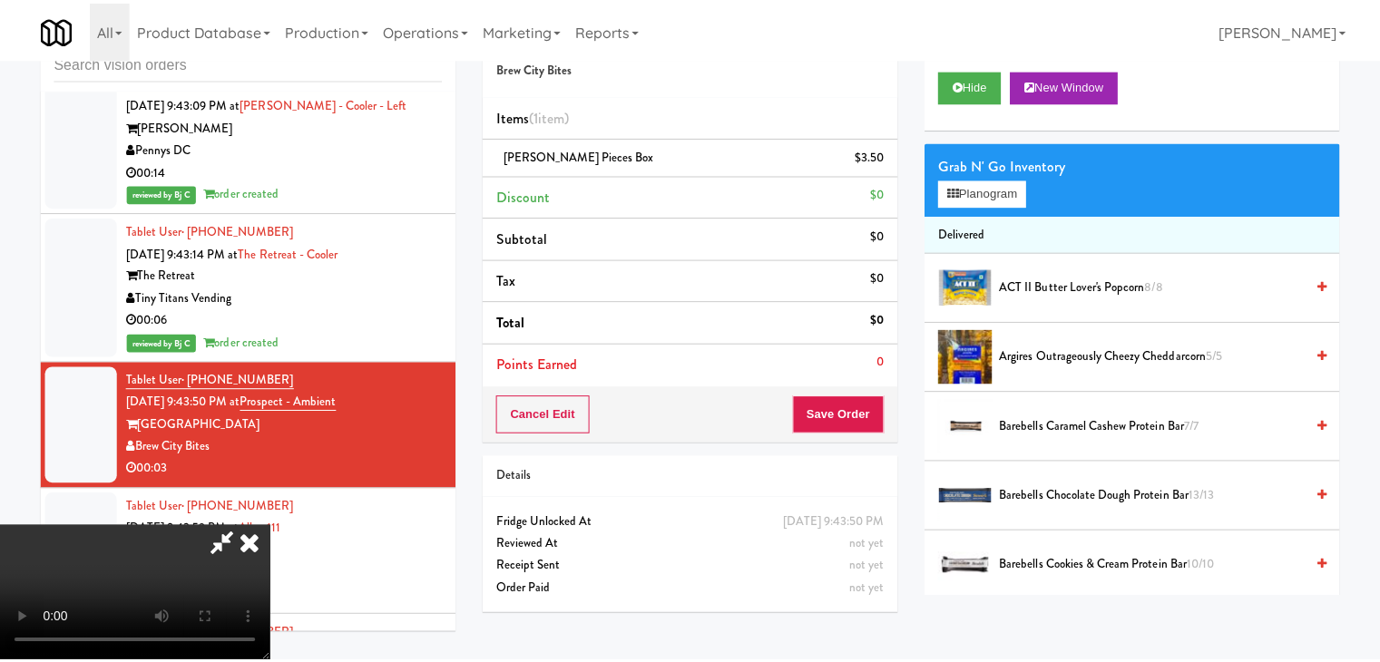
scroll to position [11160, 0]
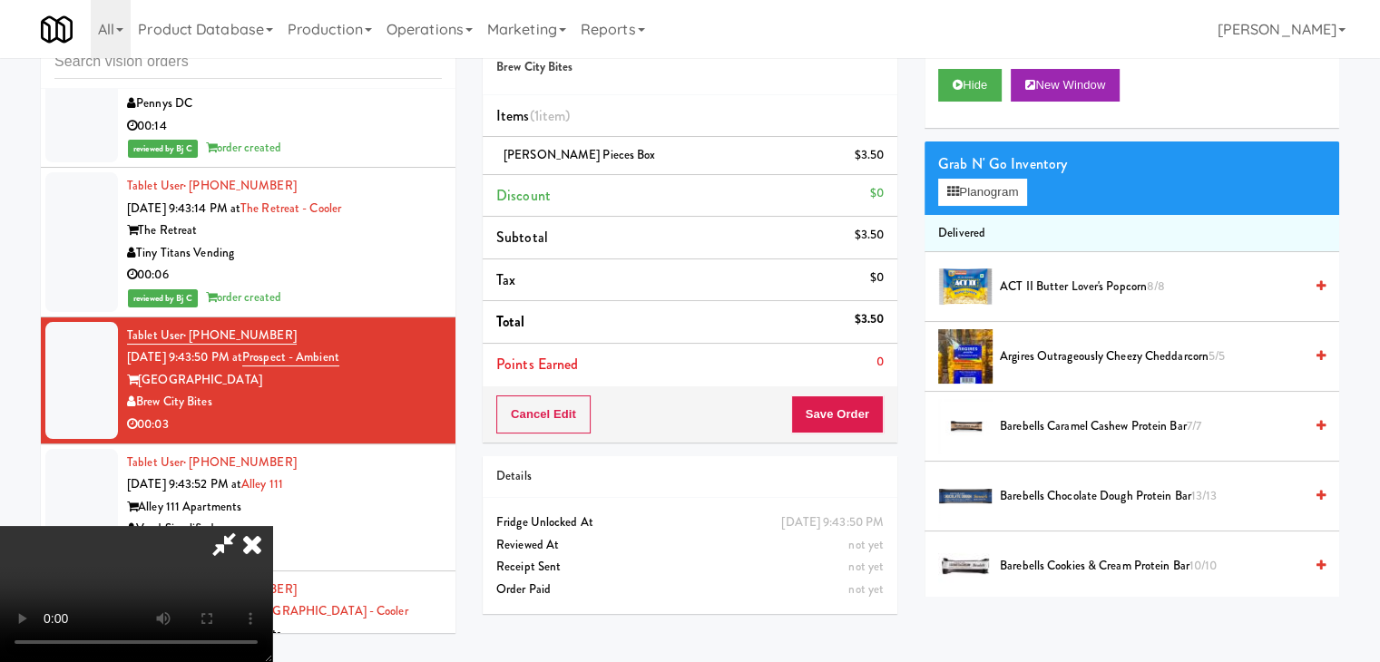
drag, startPoint x: 419, startPoint y: 411, endPoint x: 428, endPoint y: 414, distance: 9.8
click at [272, 526] on video at bounding box center [136, 594] width 272 height 136
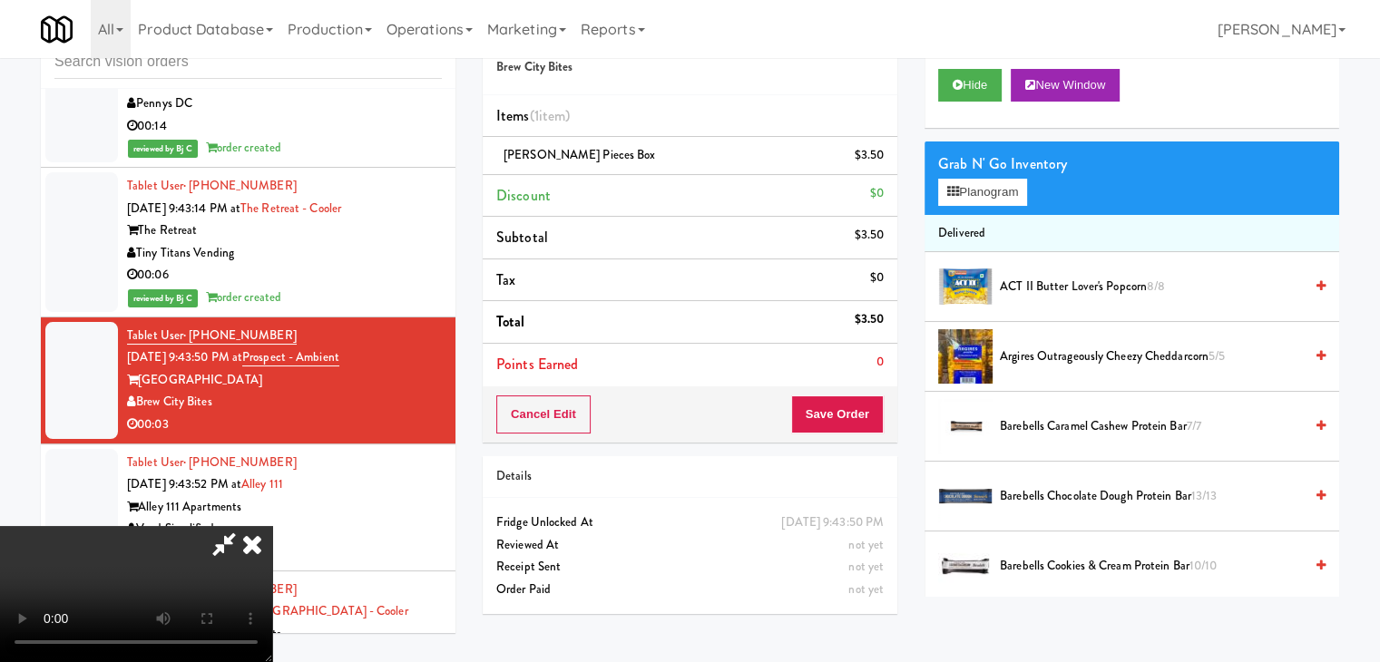
drag, startPoint x: 589, startPoint y: 419, endPoint x: 623, endPoint y: 414, distance: 34.8
click at [272, 526] on video at bounding box center [136, 594] width 272 height 136
click at [845, 411] on button "Save Order" at bounding box center [837, 414] width 93 height 38
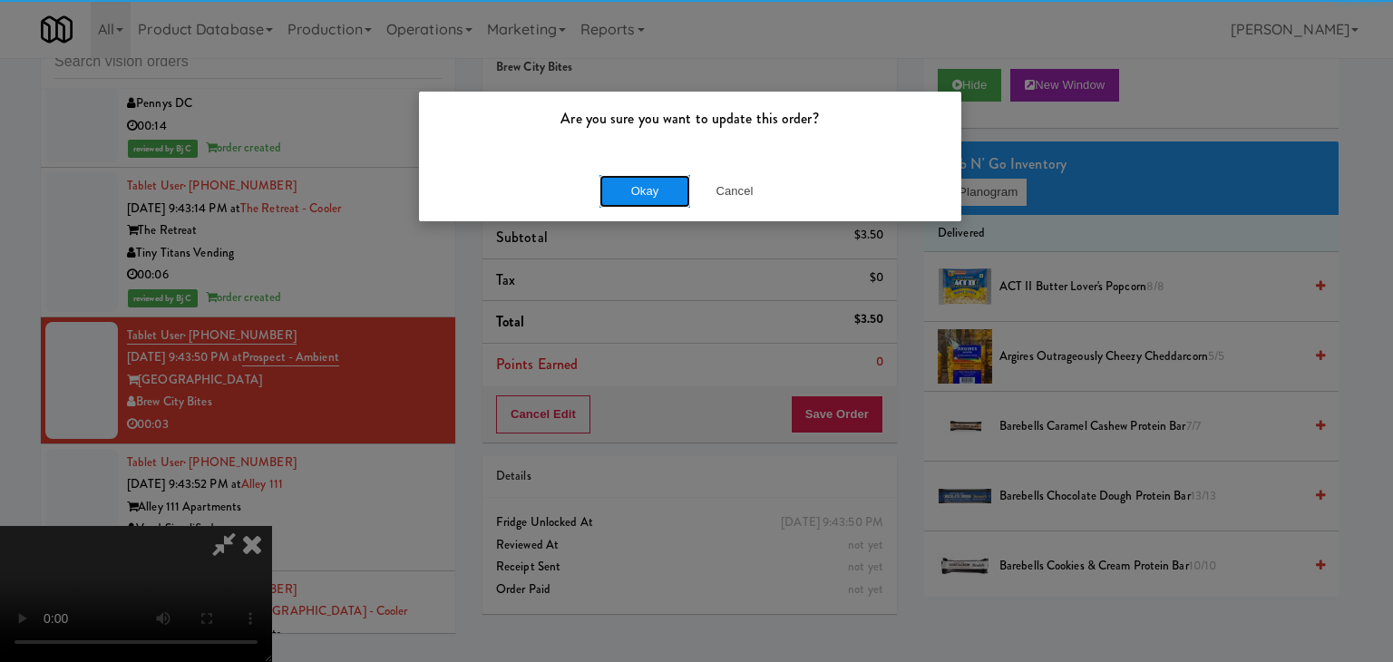
click at [659, 190] on button "Okay" at bounding box center [645, 191] width 91 height 33
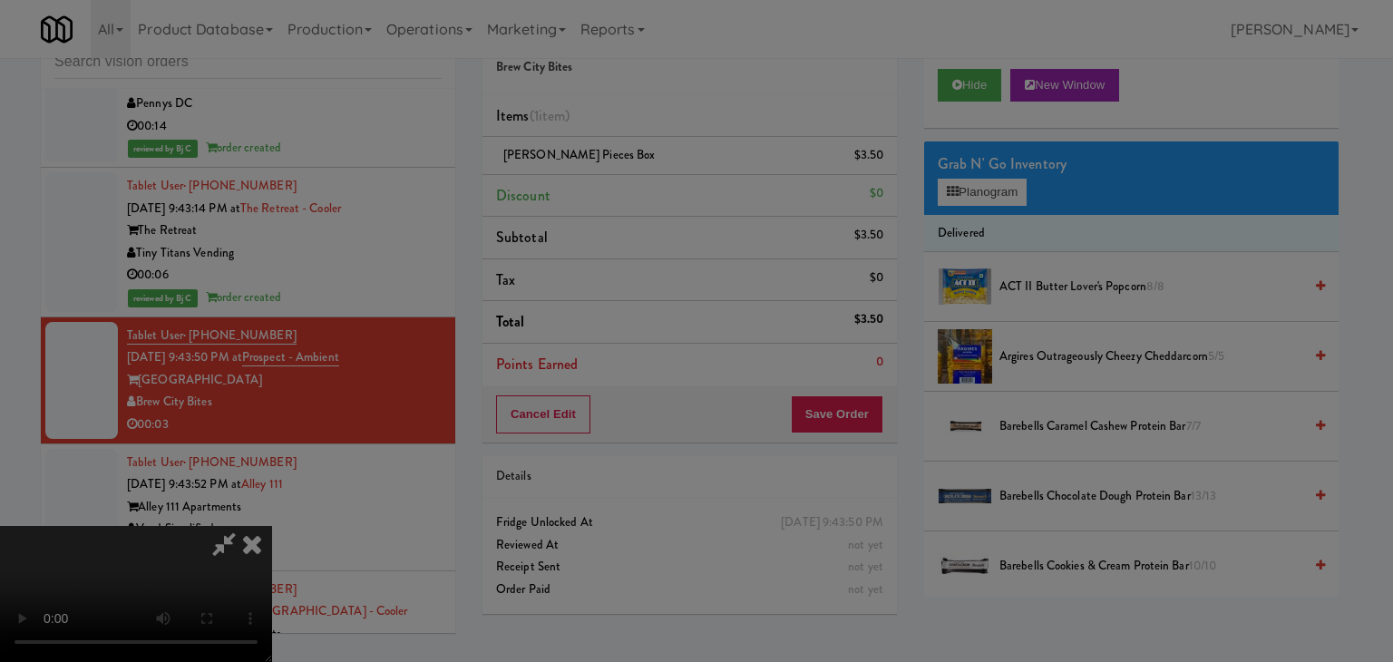
click at [659, 174] on button "Okay" at bounding box center [645, 157] width 91 height 33
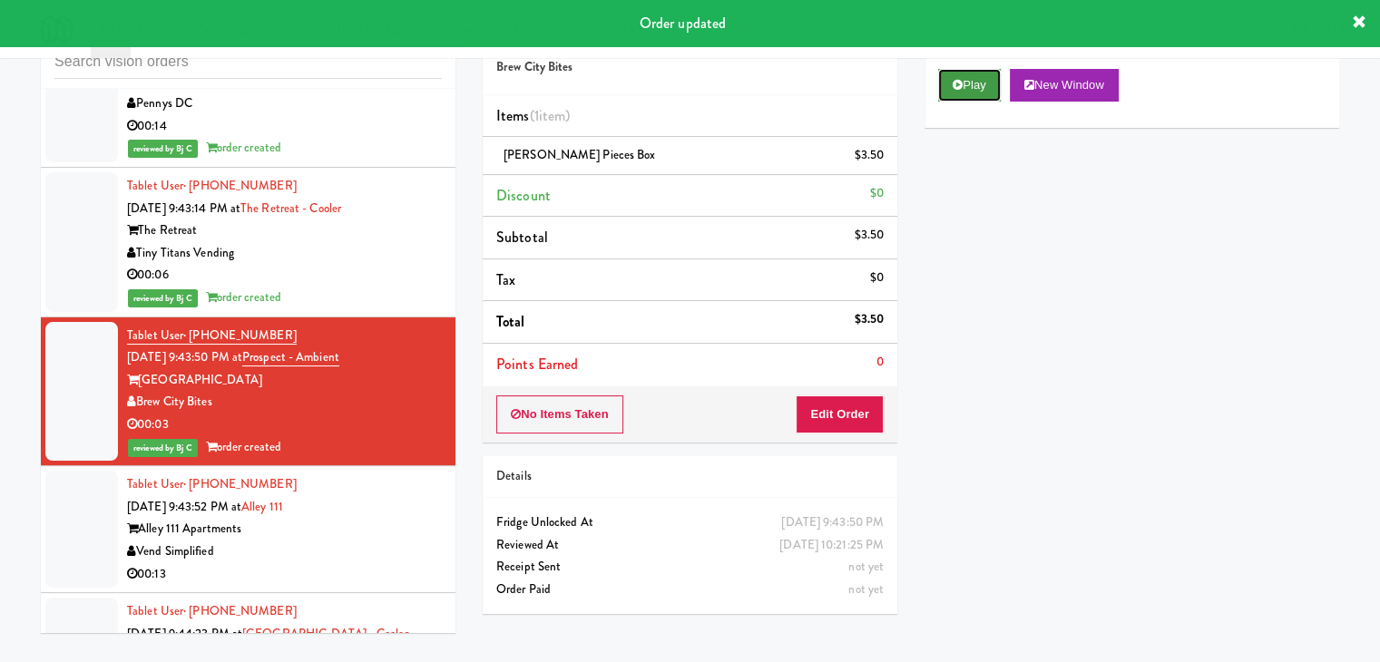
click at [976, 83] on button "Play" at bounding box center [969, 85] width 63 height 33
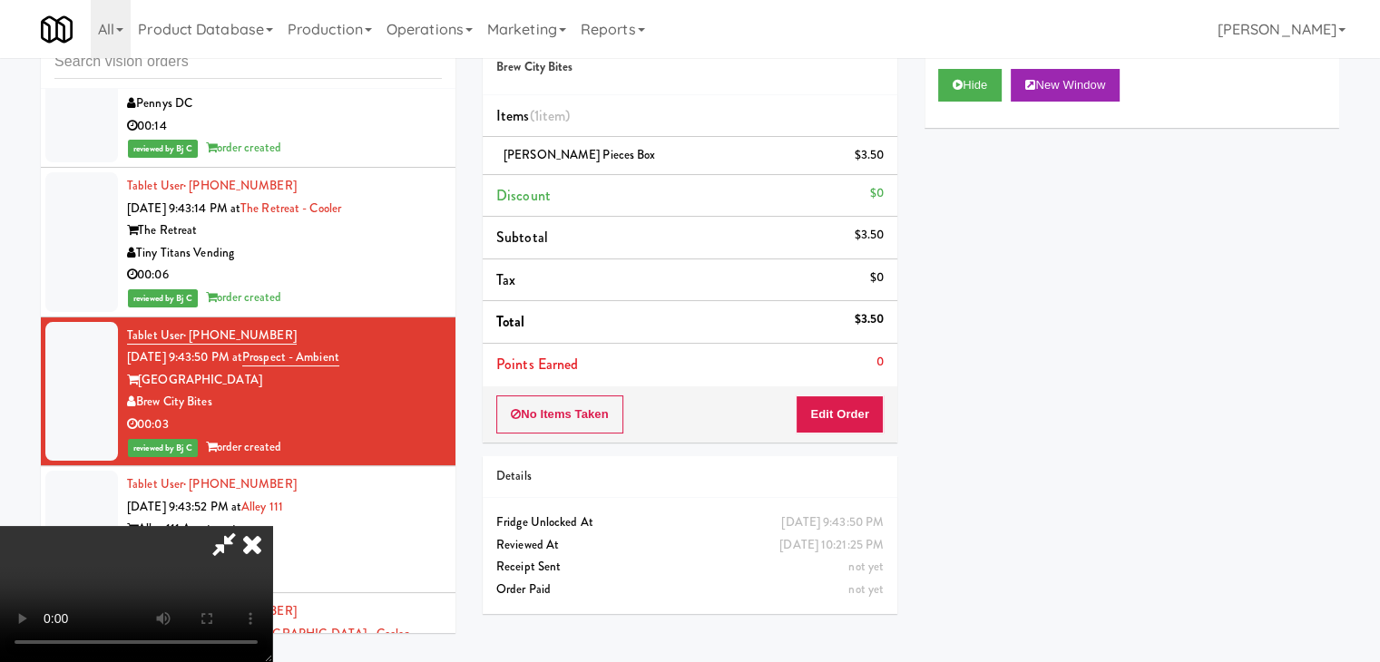
click at [272, 526] on video at bounding box center [136, 594] width 272 height 136
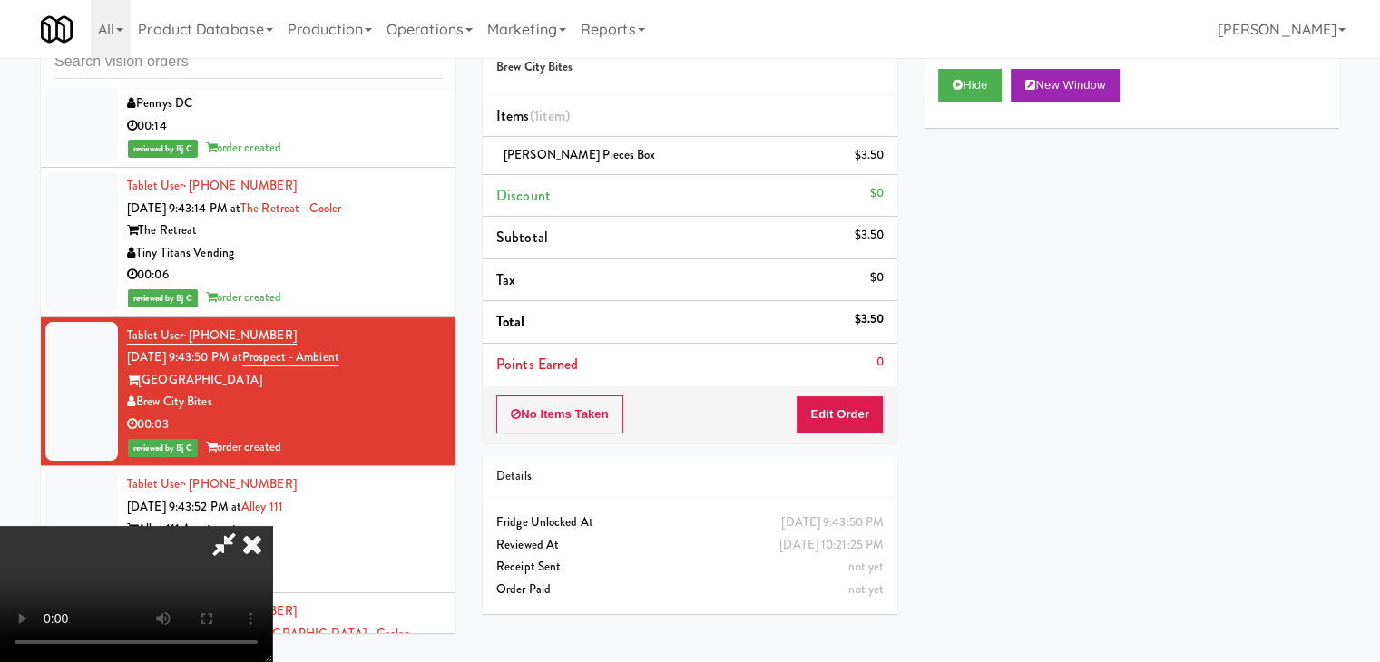
click at [272, 526] on video at bounding box center [136, 594] width 272 height 136
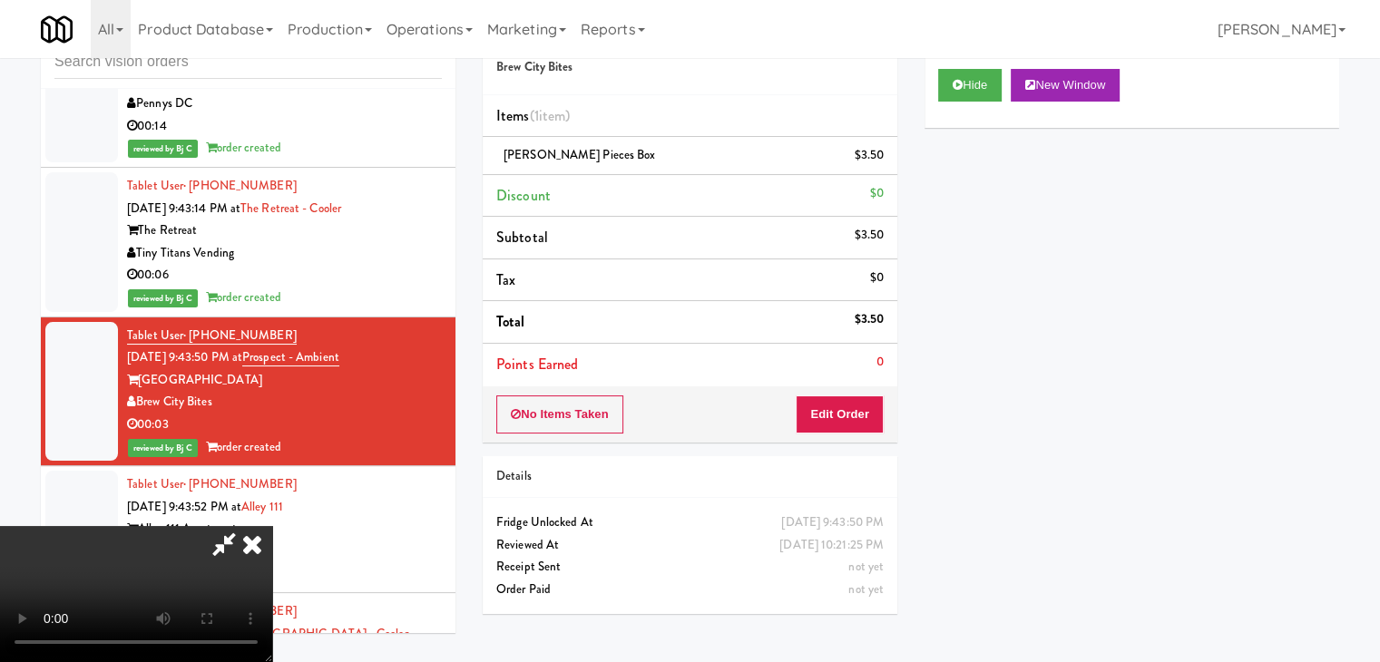
click at [272, 526] on video at bounding box center [136, 594] width 272 height 136
click at [272, 526] on icon at bounding box center [252, 544] width 40 height 36
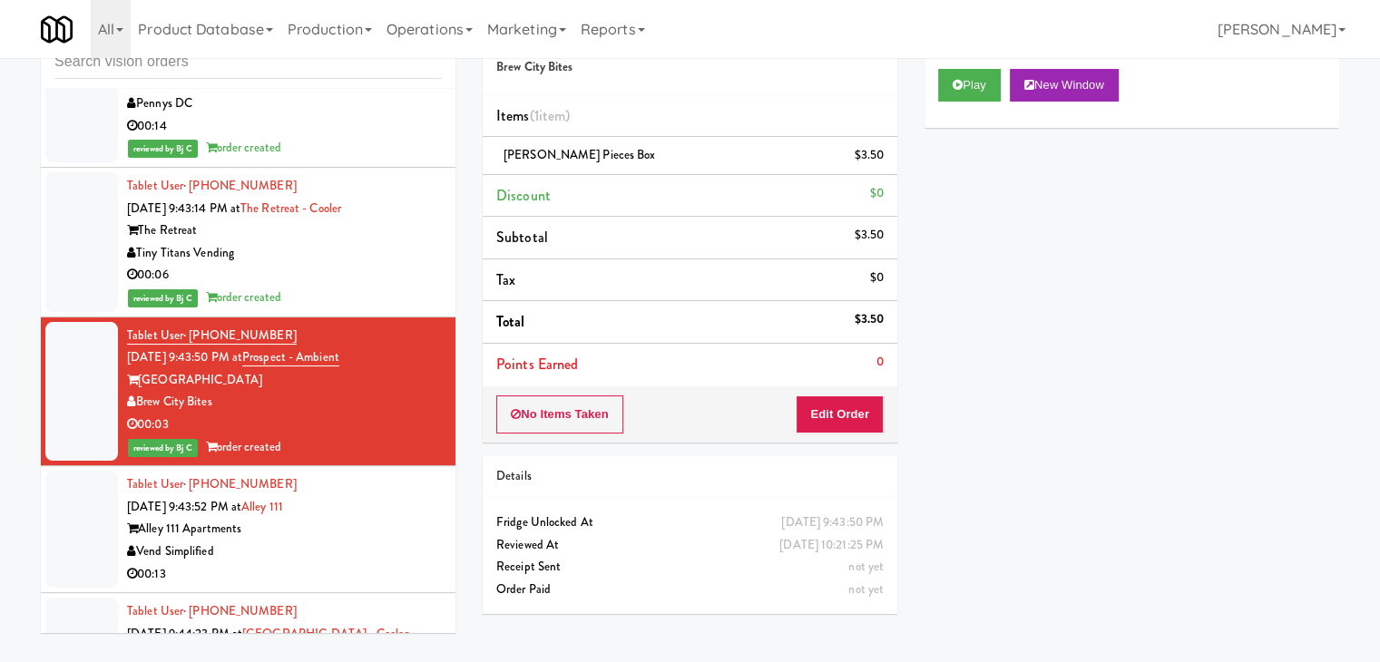
click at [312, 541] on div "Vend Simplified" at bounding box center [284, 552] width 315 height 23
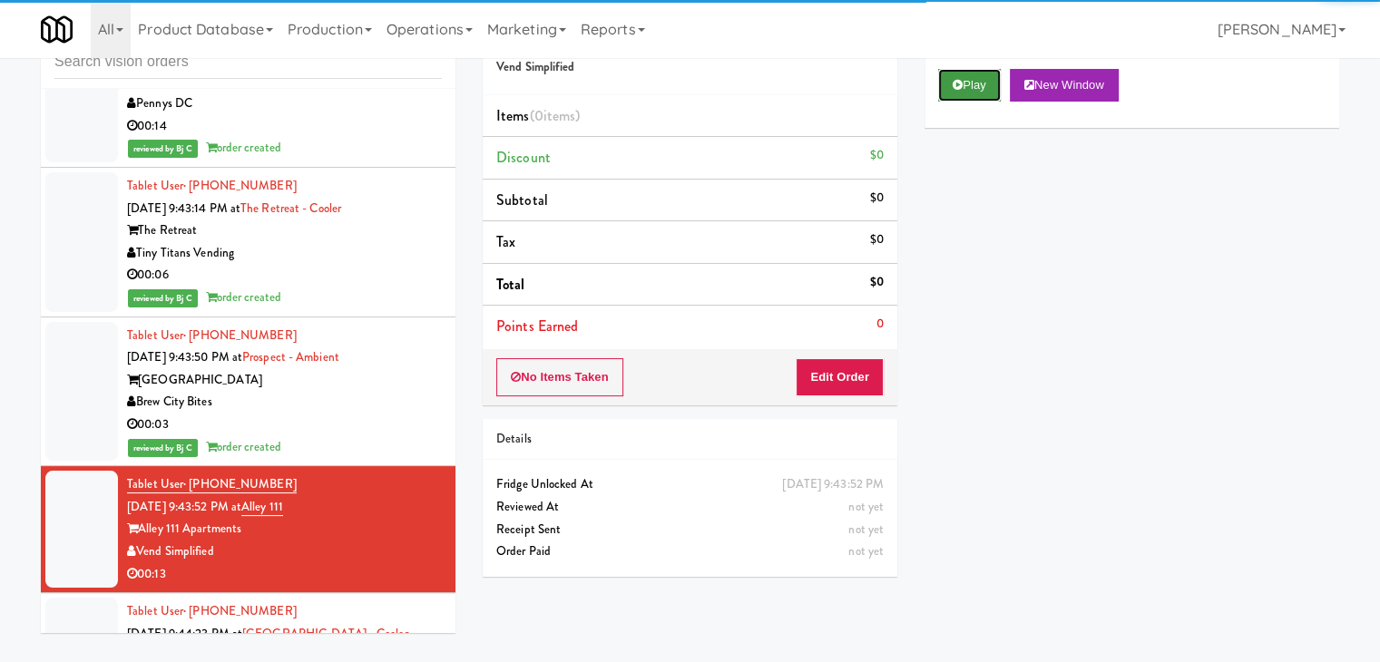
click at [950, 81] on button "Play" at bounding box center [969, 85] width 63 height 33
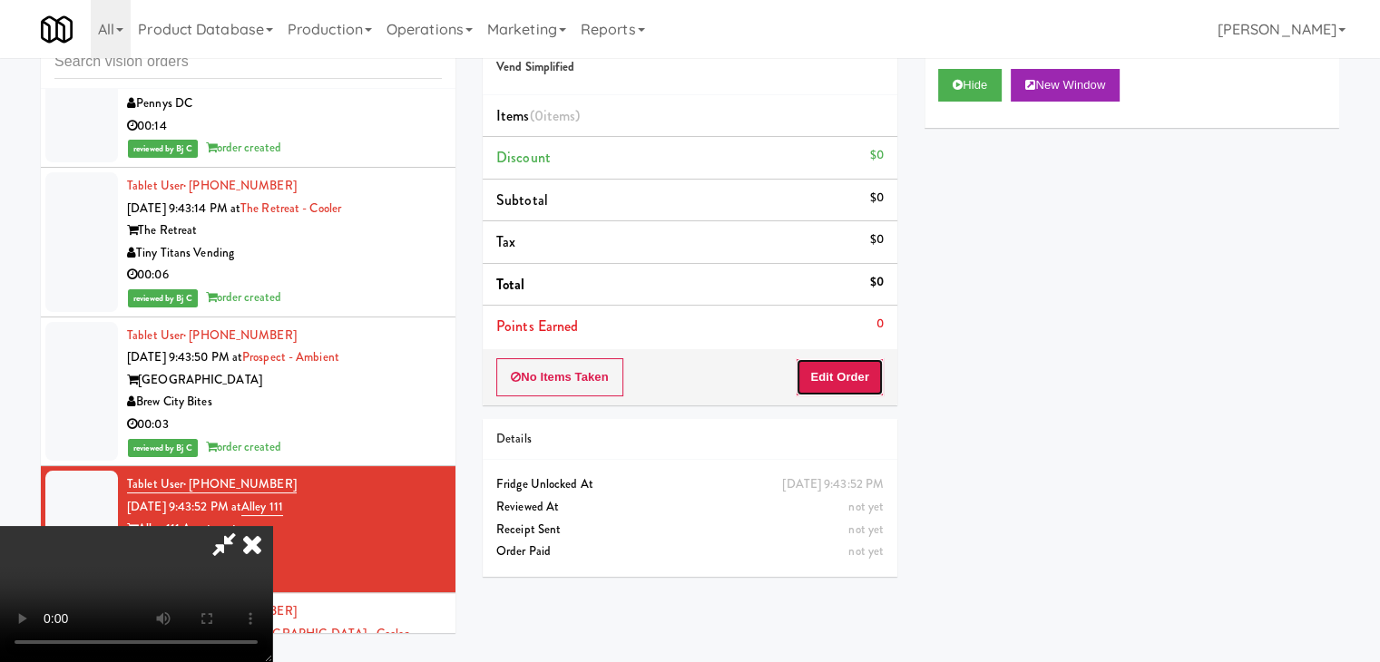
click at [838, 358] on button "Edit Order" at bounding box center [839, 377] width 88 height 38
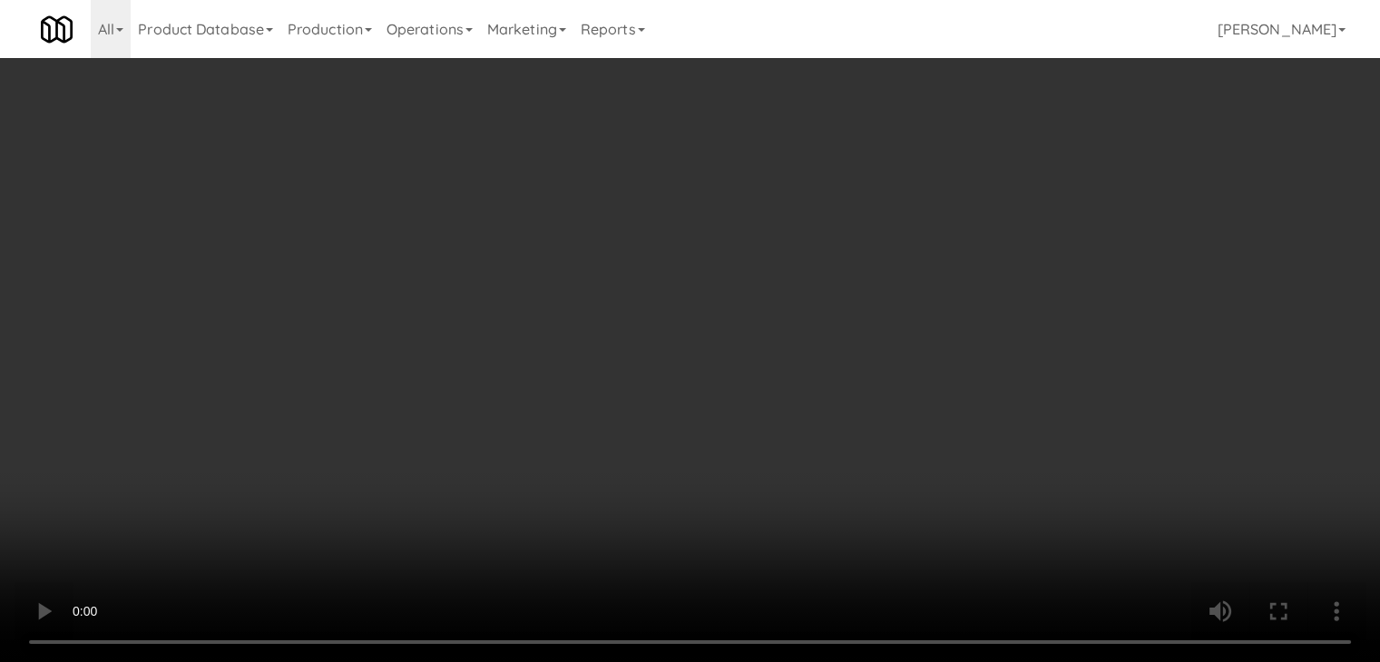
scroll to position [11388, 0]
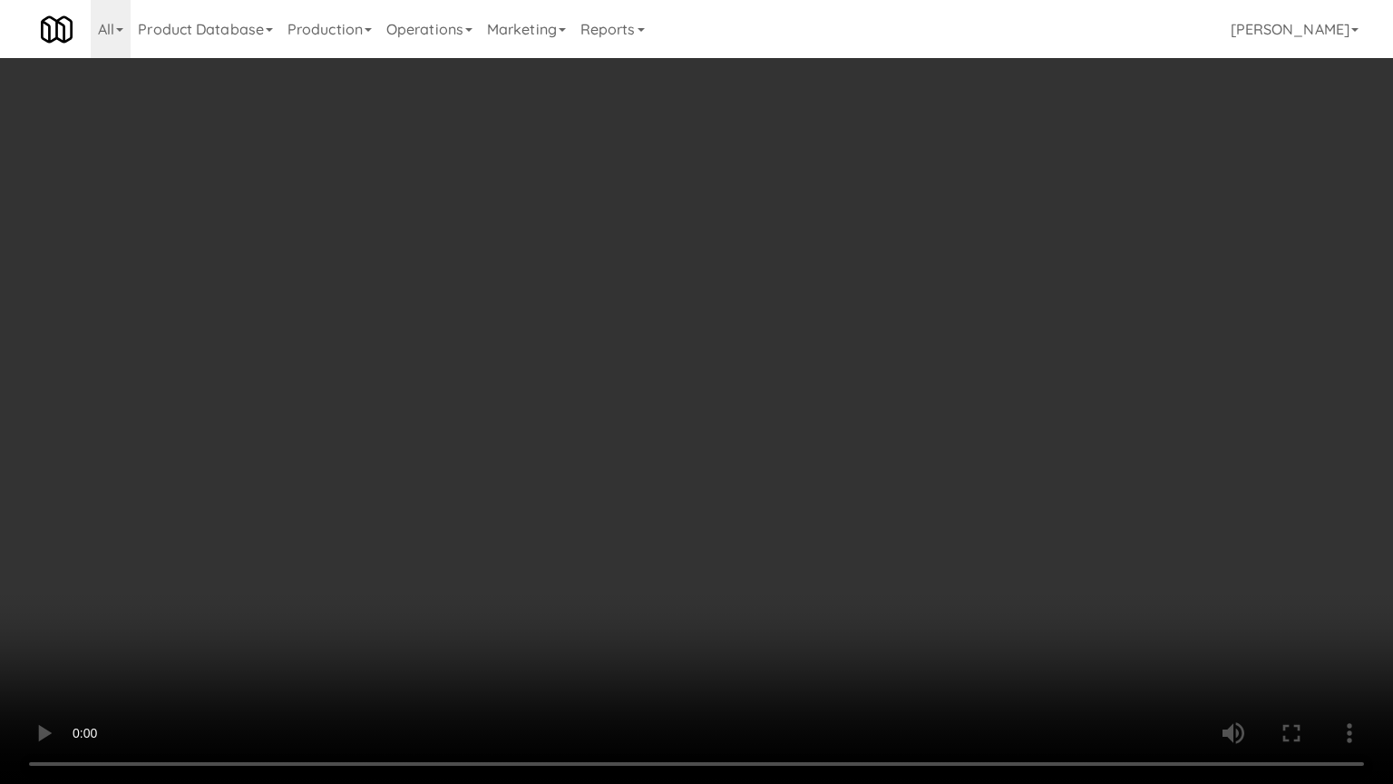
click at [835, 435] on video at bounding box center [696, 392] width 1393 height 784
click at [823, 436] on video at bounding box center [696, 392] width 1393 height 784
click at [827, 439] on video at bounding box center [696, 392] width 1393 height 784
click at [827, 446] on video at bounding box center [696, 392] width 1393 height 784
click at [833, 444] on video at bounding box center [696, 392] width 1393 height 784
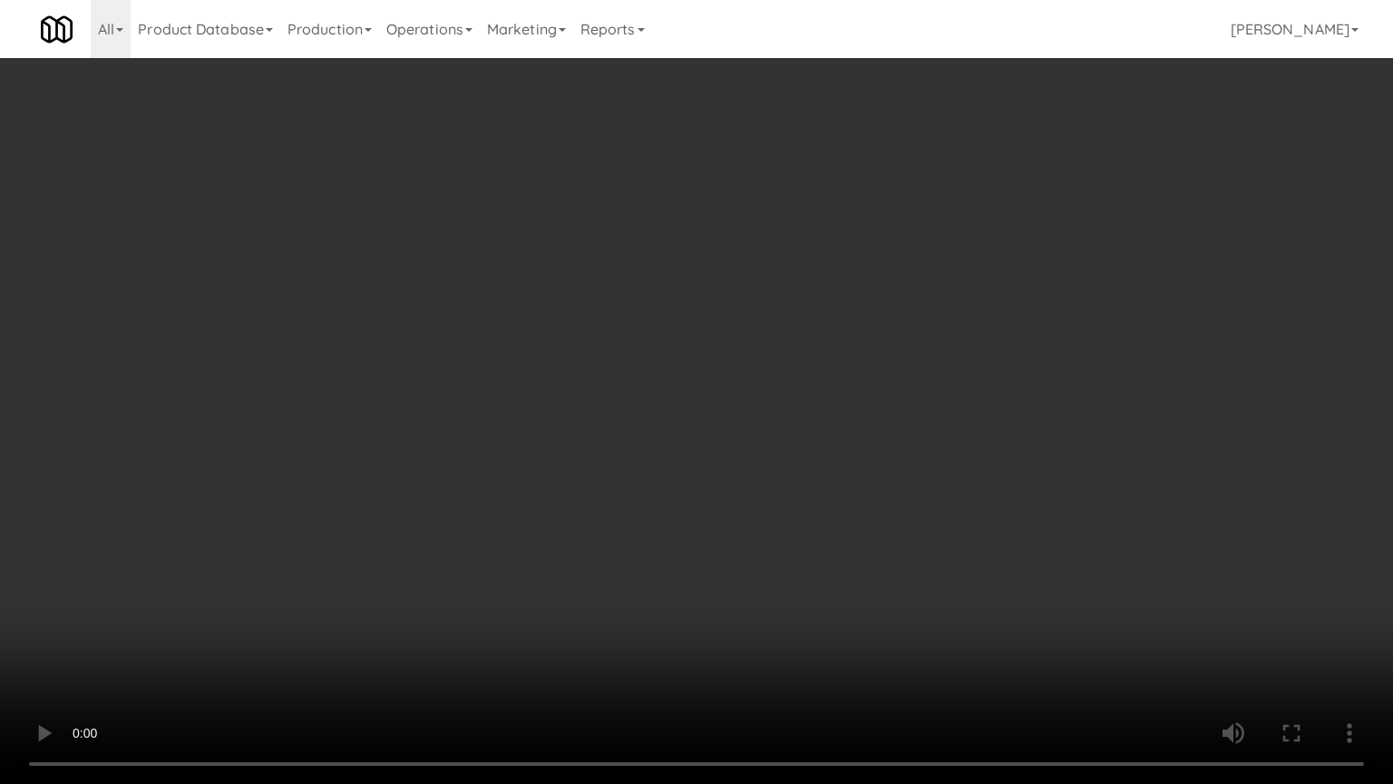
click at [835, 444] on video at bounding box center [696, 392] width 1393 height 784
click at [838, 443] on video at bounding box center [696, 392] width 1393 height 784
click at [838, 441] on video at bounding box center [696, 392] width 1393 height 784
click at [839, 432] on video at bounding box center [696, 392] width 1393 height 784
click at [840, 432] on video at bounding box center [696, 392] width 1393 height 784
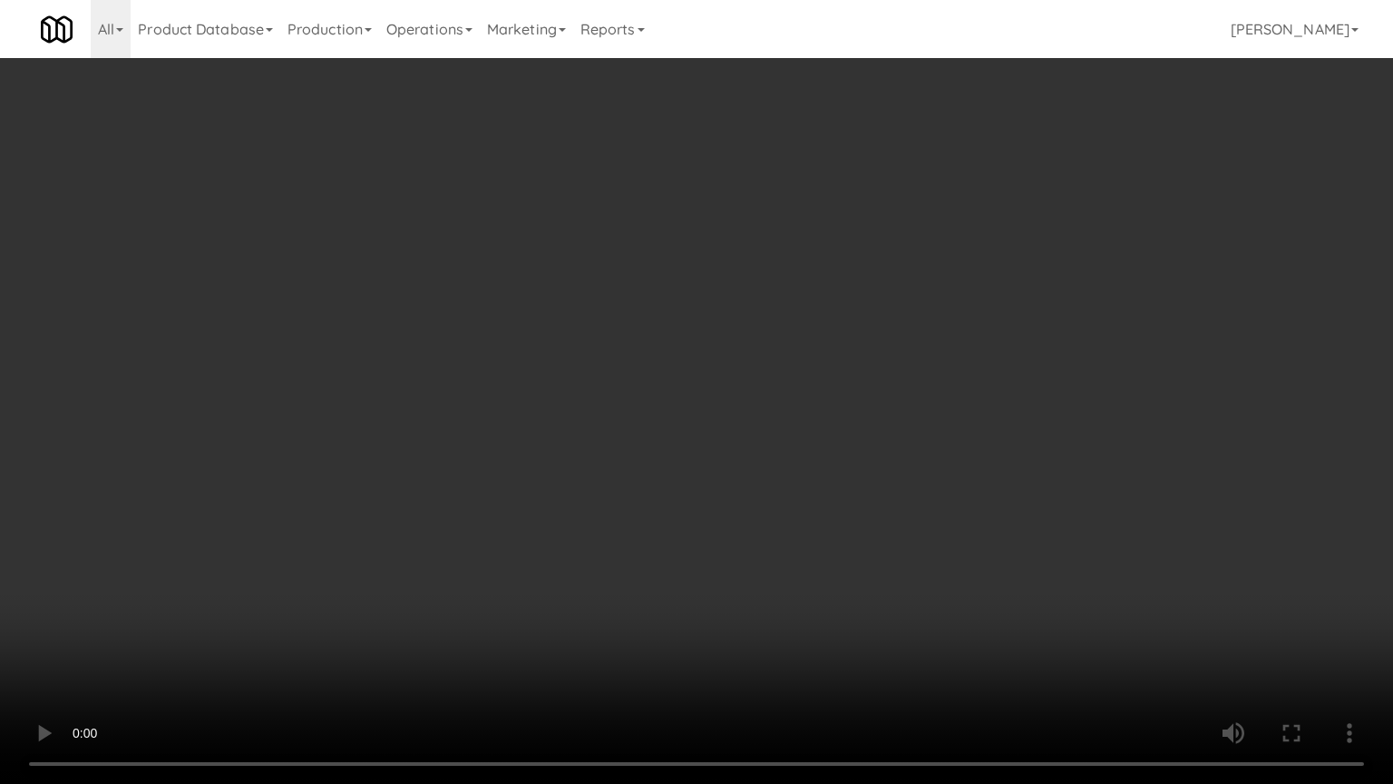
click at [843, 421] on video at bounding box center [696, 392] width 1393 height 784
click at [843, 414] on video at bounding box center [696, 392] width 1393 height 784
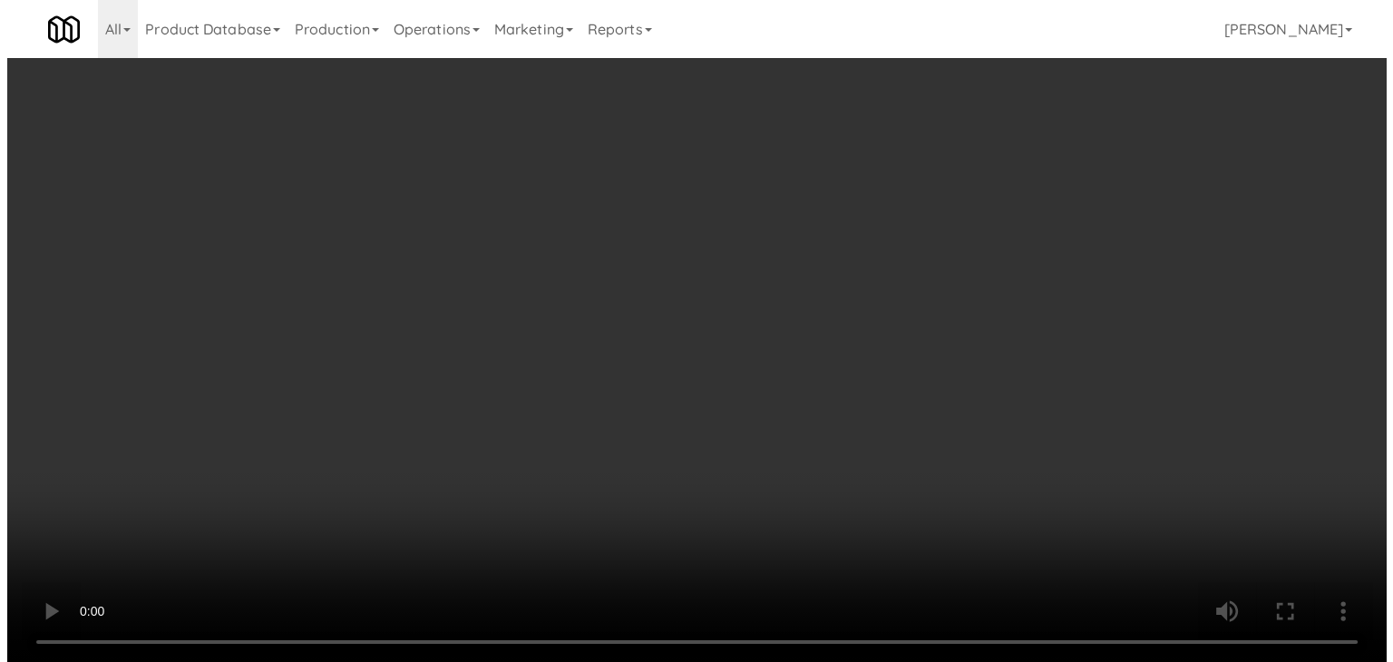
scroll to position [11432, 0]
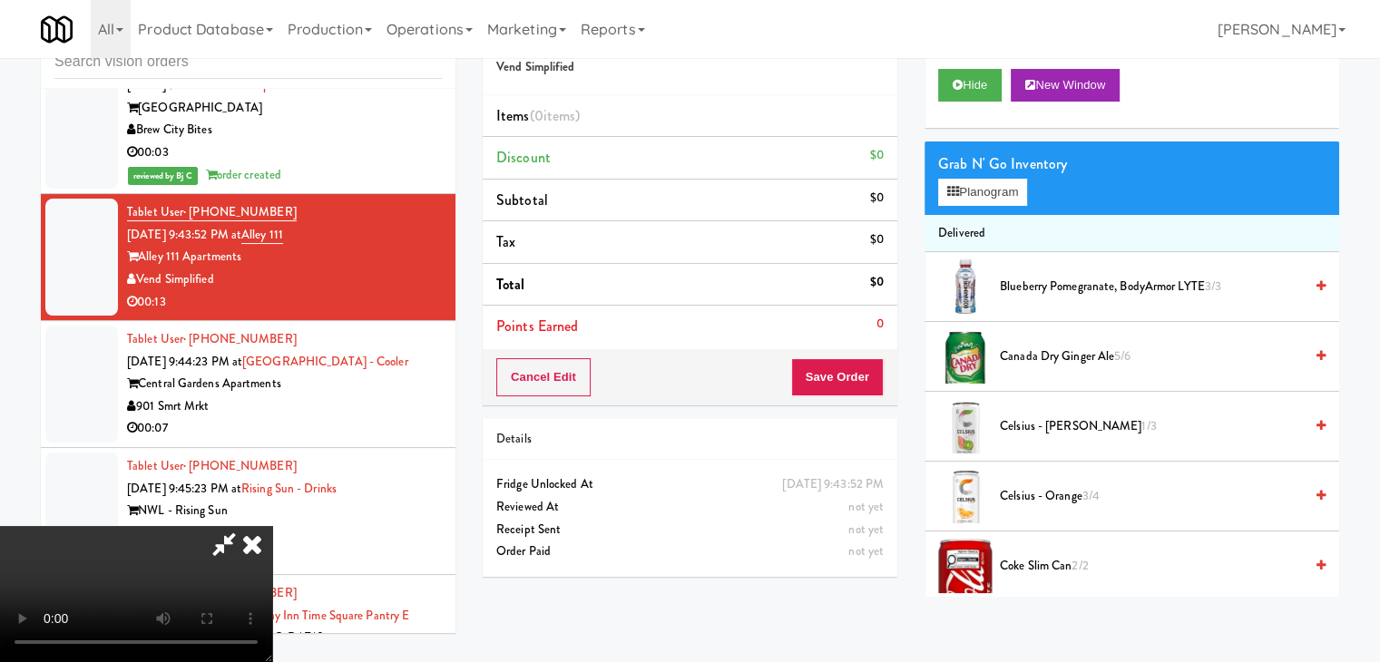
click at [994, 207] on div "Grab N' Go Inventory Planogram" at bounding box center [1131, 177] width 414 height 73
click at [995, 200] on button "Planogram" at bounding box center [982, 192] width 89 height 27
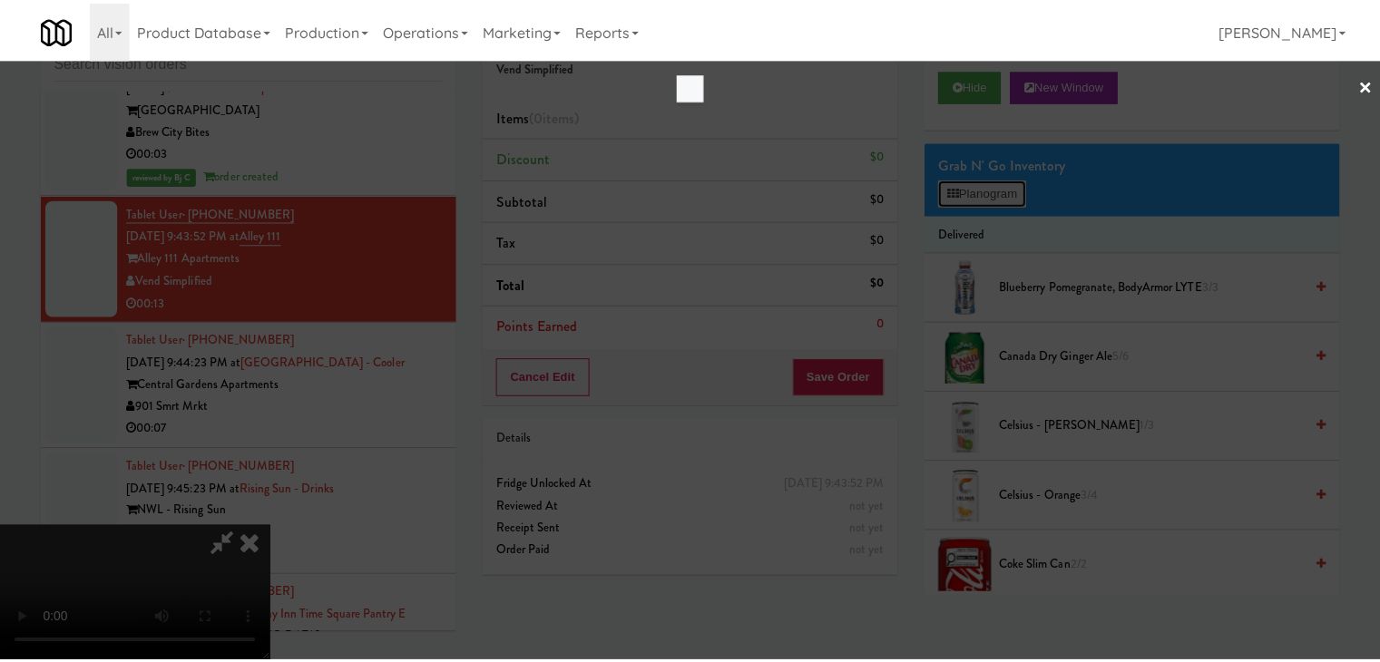
scroll to position [11388, 0]
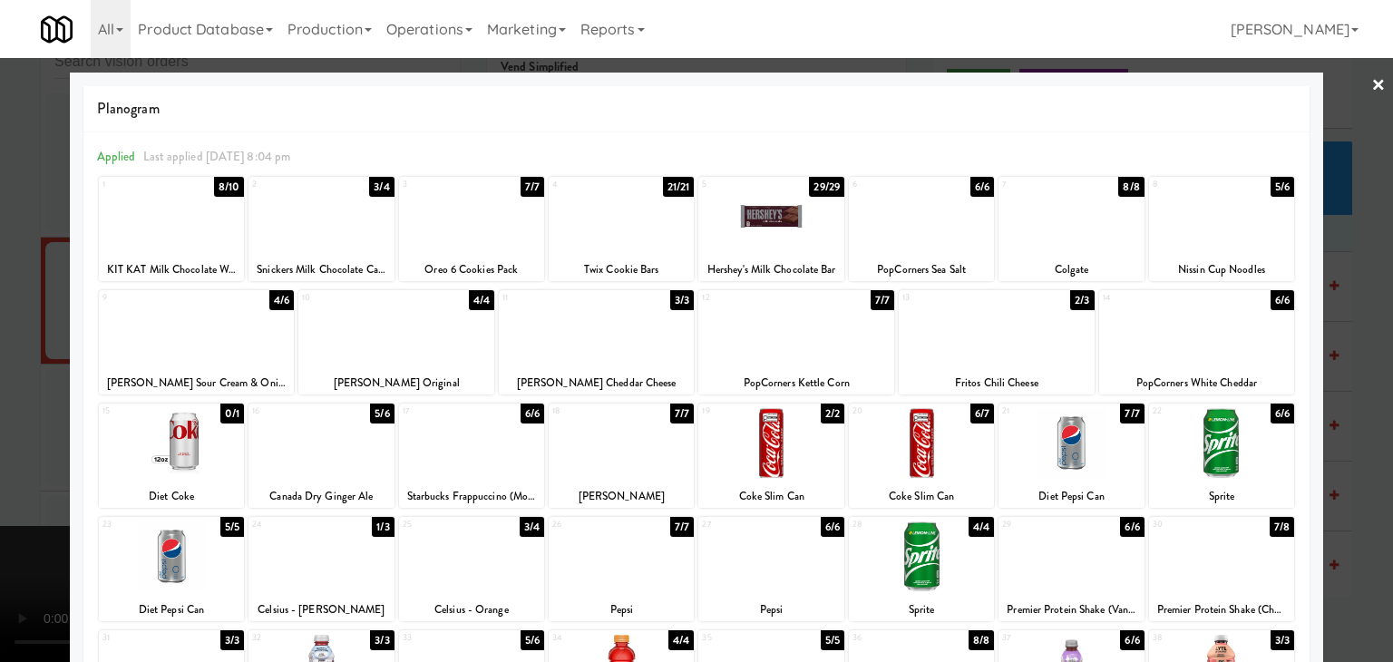
click at [228, 346] on div at bounding box center [197, 330] width 196 height 70
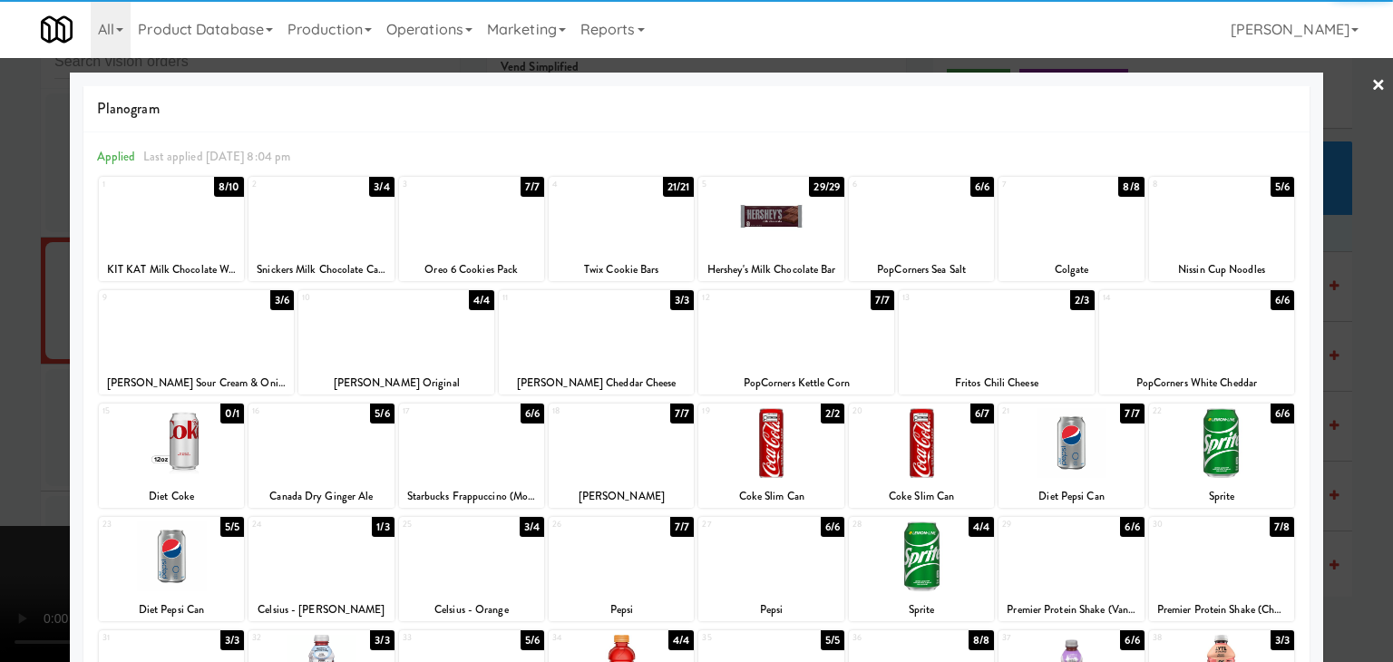
click at [1078, 470] on div at bounding box center [1071, 443] width 145 height 70
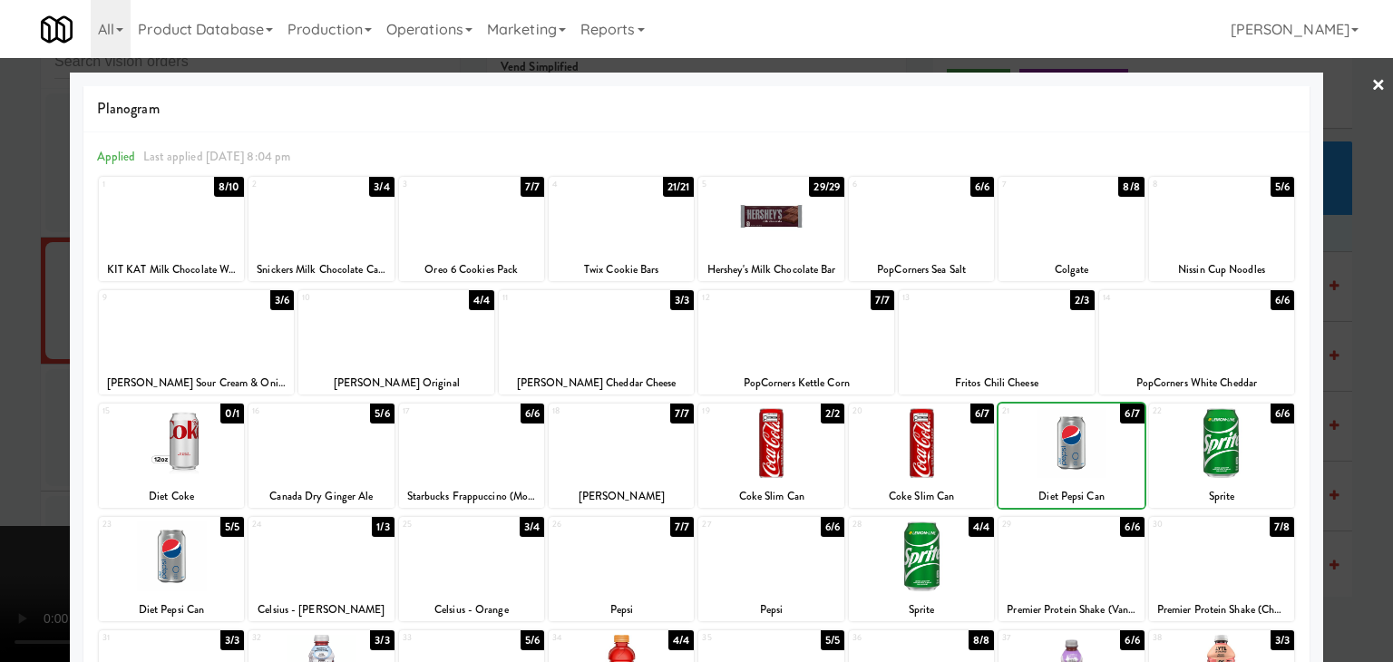
click at [1, 336] on div at bounding box center [696, 331] width 1393 height 662
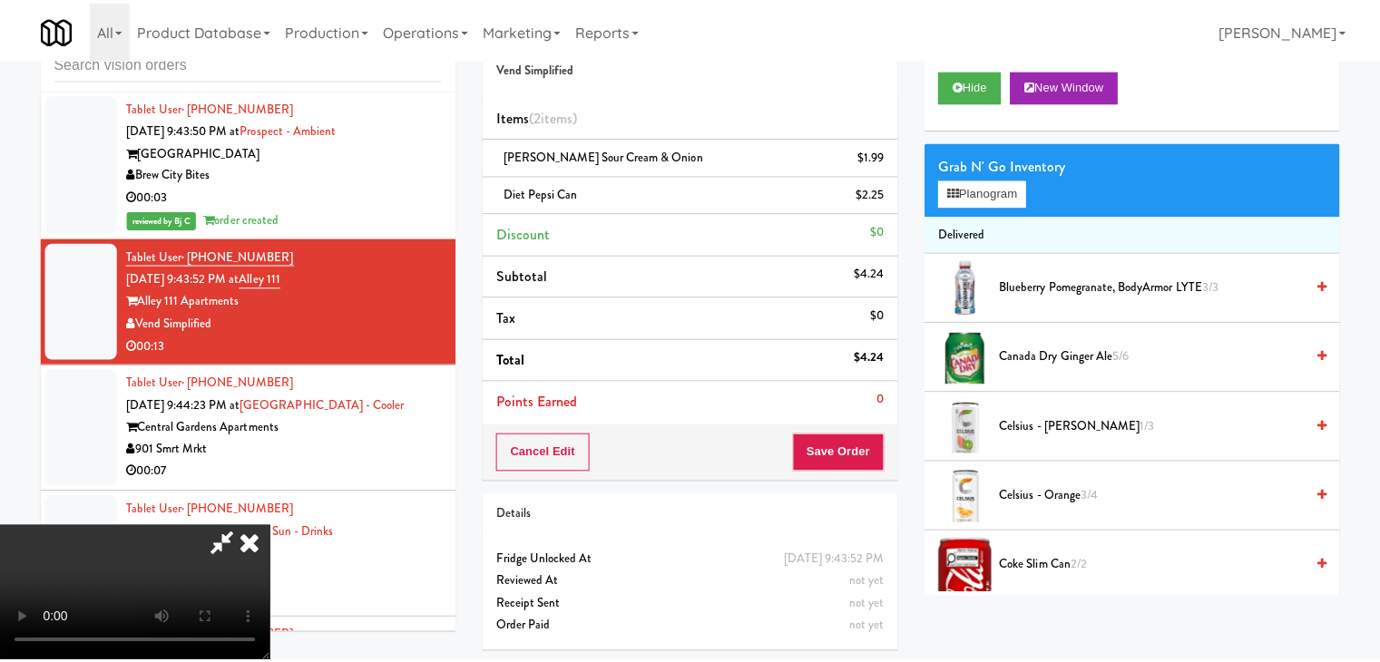
scroll to position [11432, 0]
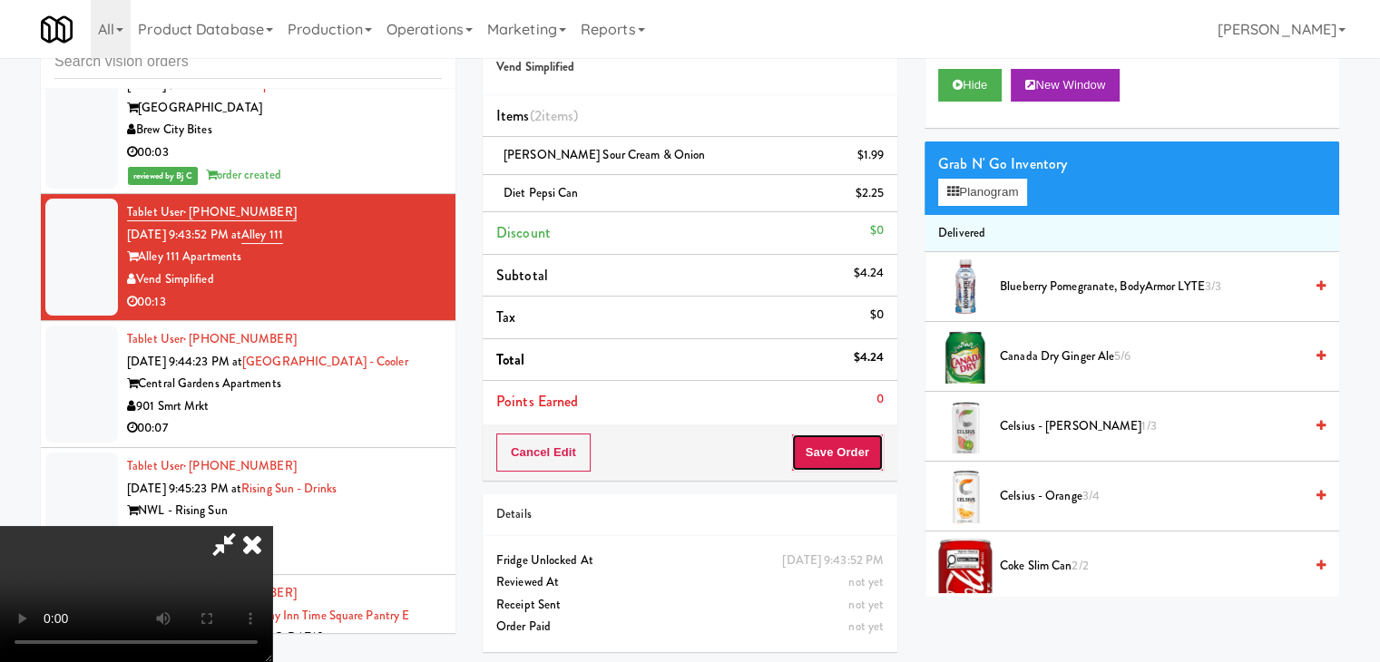
click at [849, 447] on button "Save Order" at bounding box center [837, 453] width 93 height 38
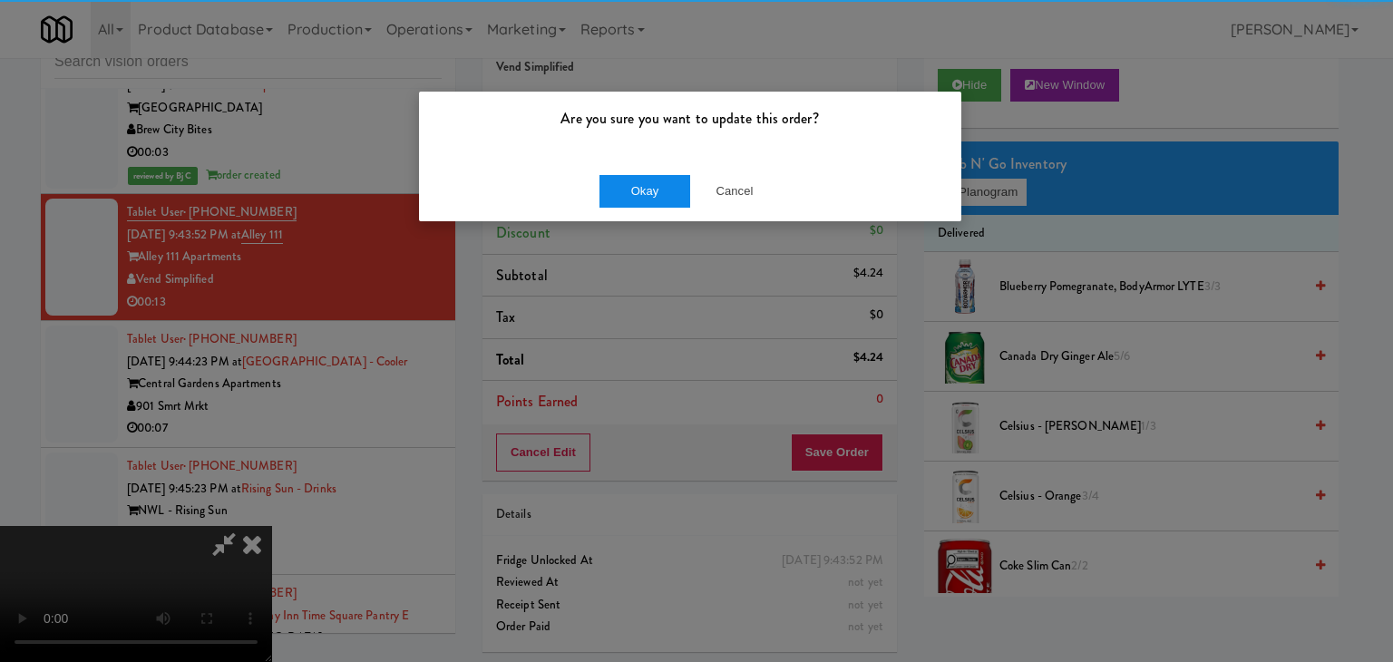
drag, startPoint x: 683, startPoint y: 171, endPoint x: 660, endPoint y: 182, distance: 25.2
click at [667, 180] on div "Okay Cancel" at bounding box center [690, 191] width 542 height 61
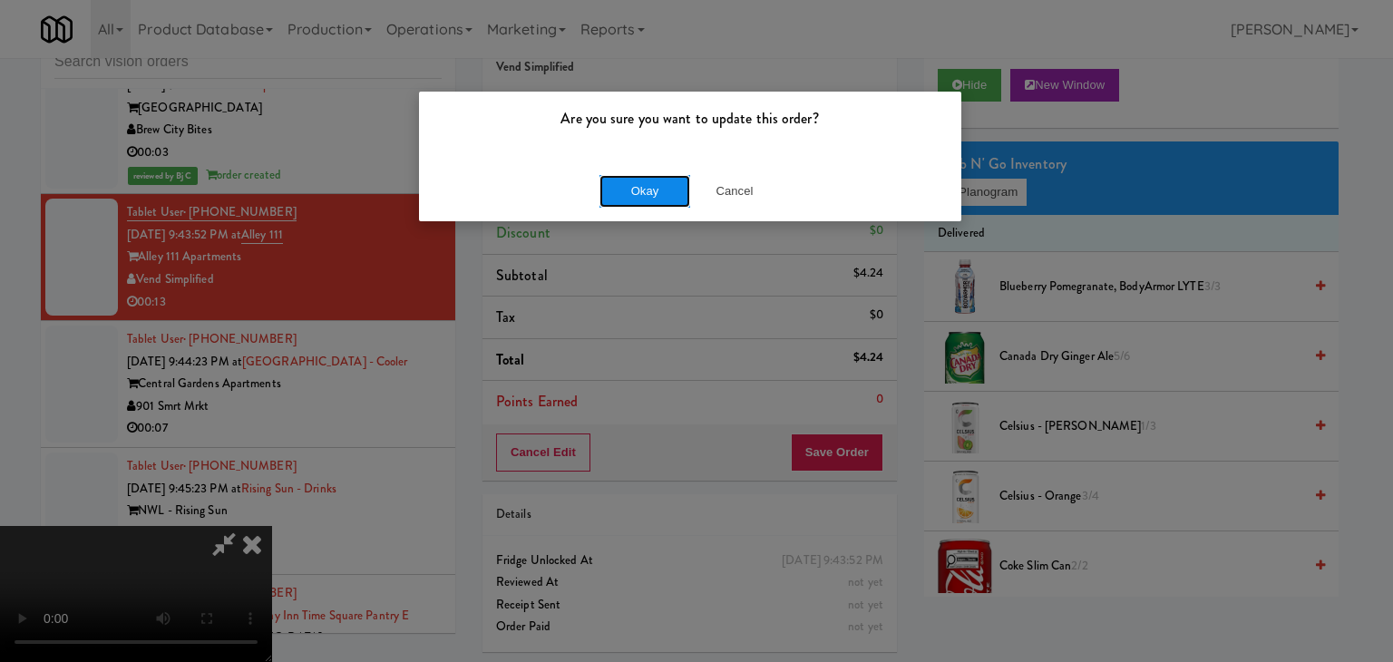
click at [660, 182] on button "Okay" at bounding box center [645, 191] width 91 height 33
drag, startPoint x: 660, startPoint y: 183, endPoint x: 660, endPoint y: 194, distance: 10.9
click at [660, 185] on button "Okay" at bounding box center [645, 191] width 91 height 33
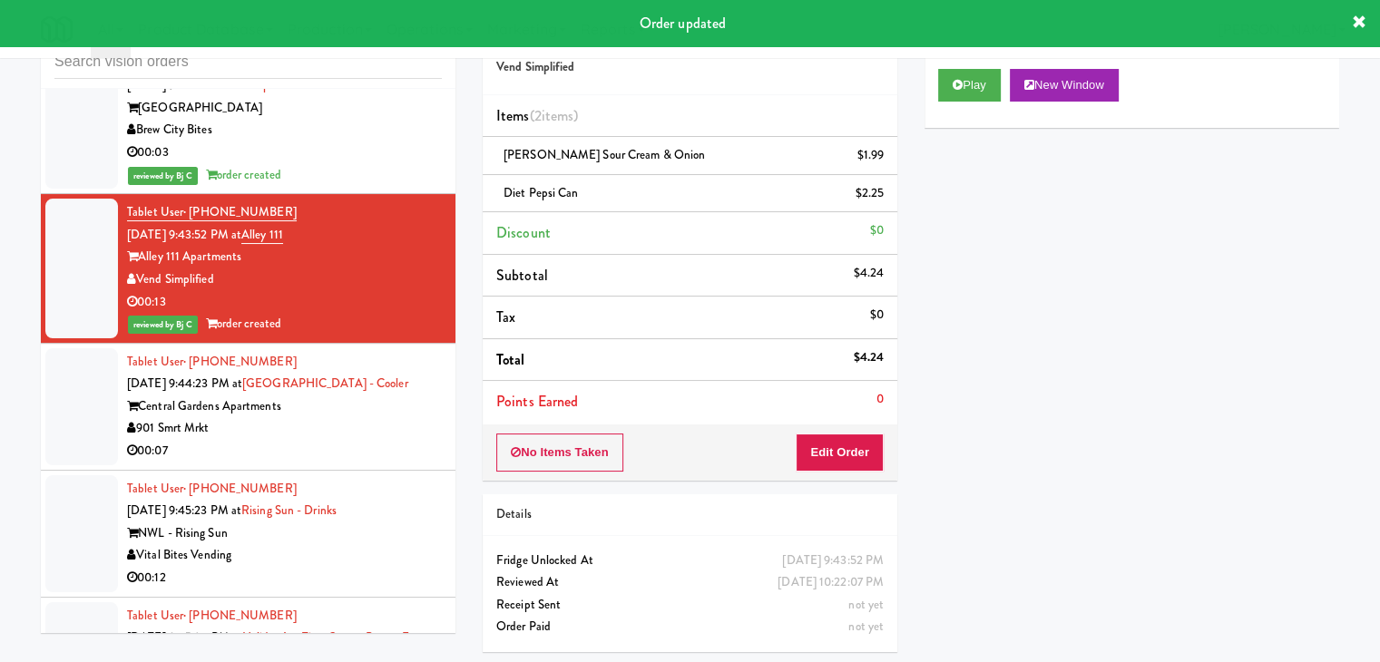
click at [370, 417] on div "901 Smrt Mrkt" at bounding box center [284, 428] width 315 height 23
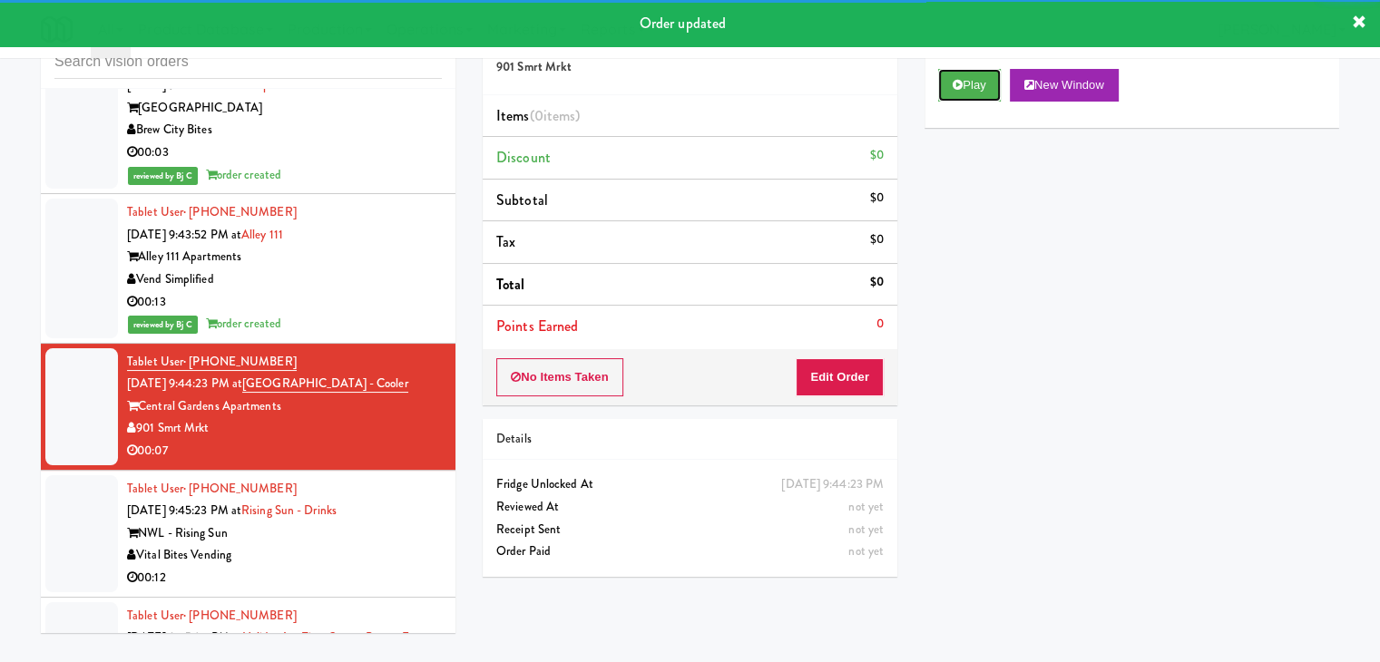
drag, startPoint x: 982, startPoint y: 70, endPoint x: 924, endPoint y: 249, distance: 187.9
click at [980, 76] on button "Play" at bounding box center [969, 85] width 63 height 33
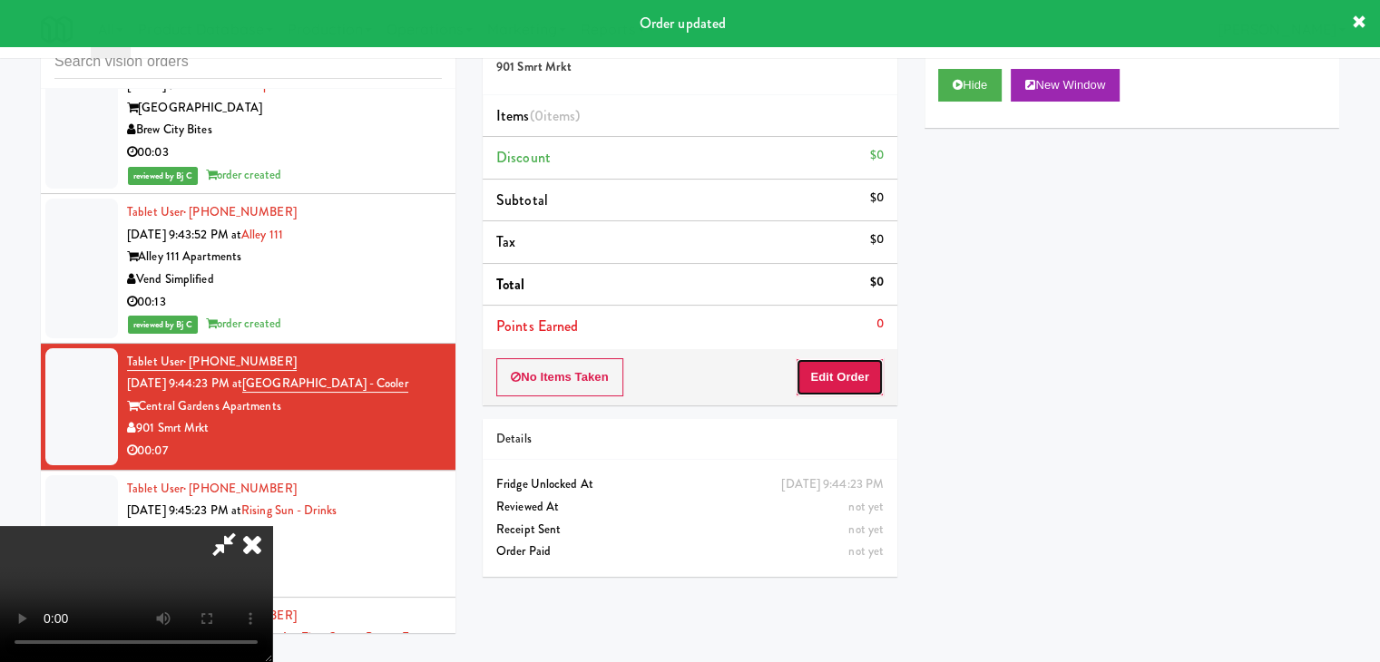
click at [834, 372] on button "Edit Order" at bounding box center [839, 377] width 88 height 38
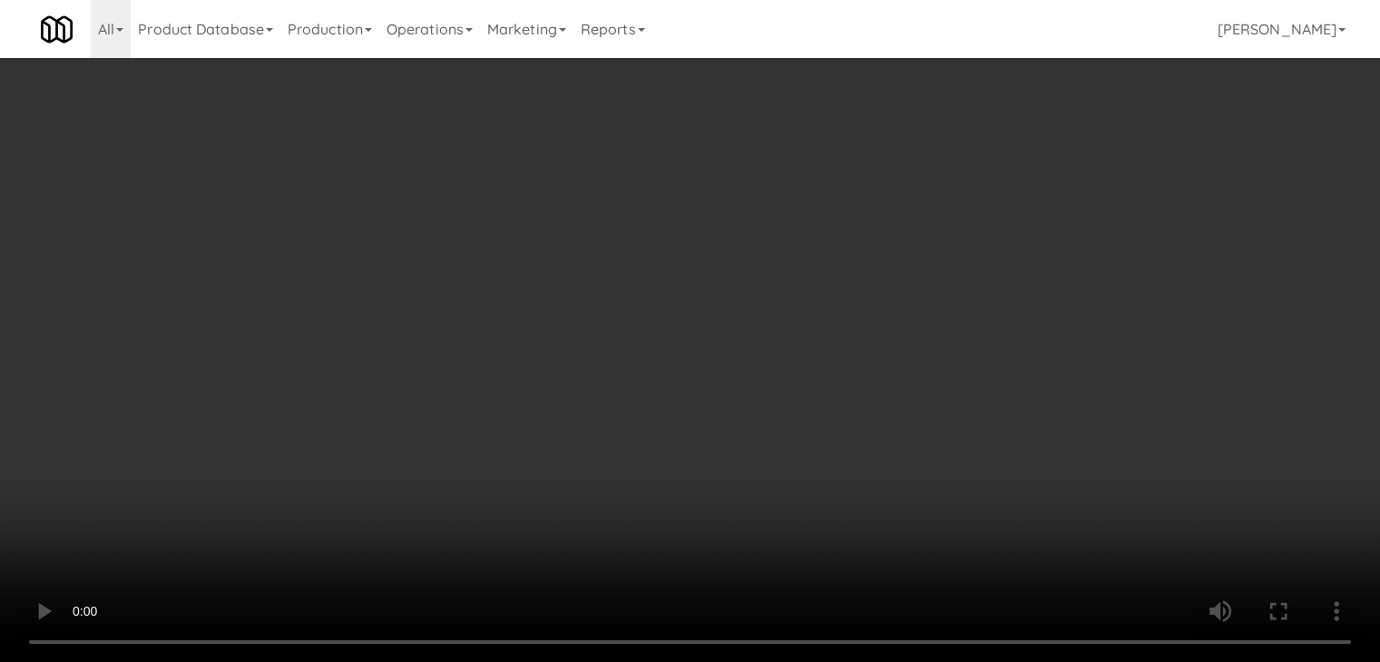
scroll to position [11388, 0]
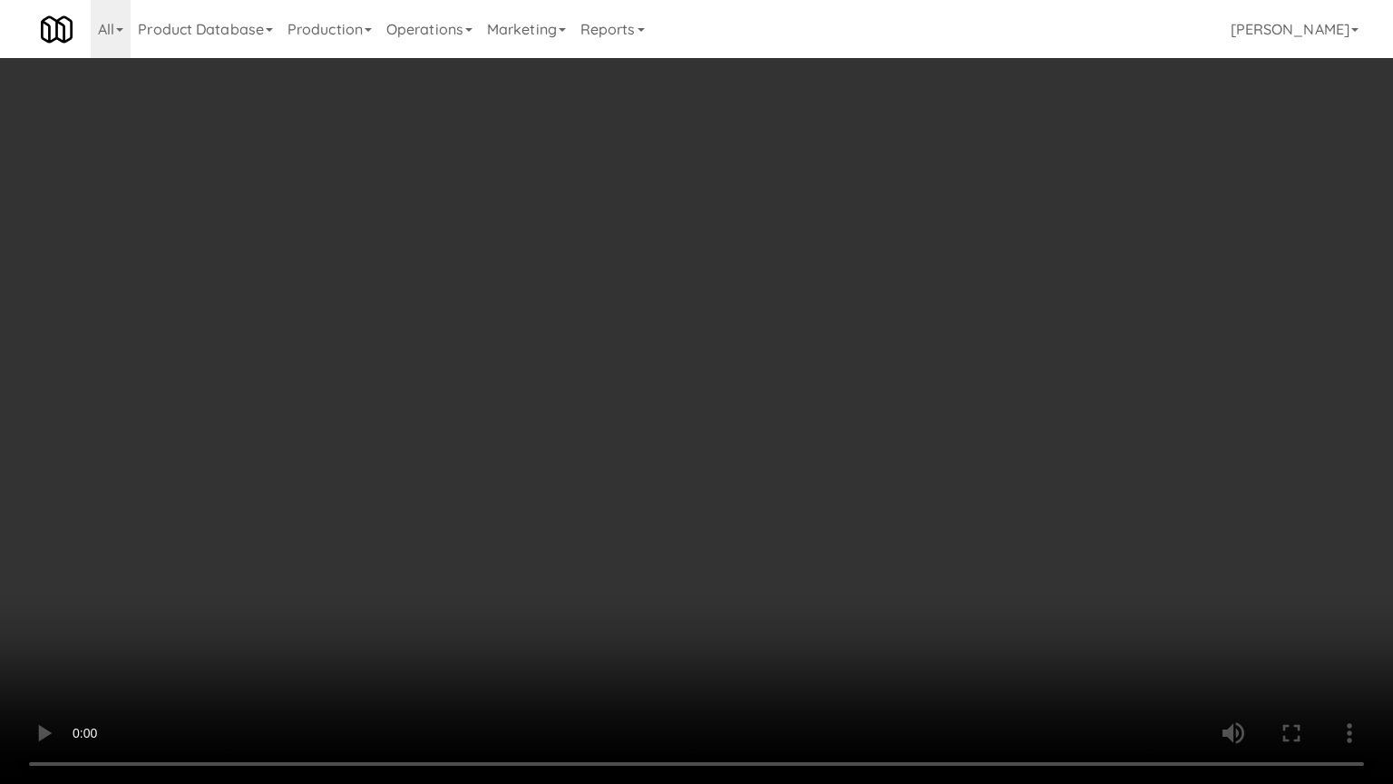
click at [767, 566] on video at bounding box center [696, 392] width 1393 height 784
click at [762, 575] on video at bounding box center [696, 392] width 1393 height 784
click at [771, 570] on video at bounding box center [696, 392] width 1393 height 784
click at [771, 568] on video at bounding box center [696, 392] width 1393 height 784
click at [773, 563] on video at bounding box center [696, 392] width 1393 height 784
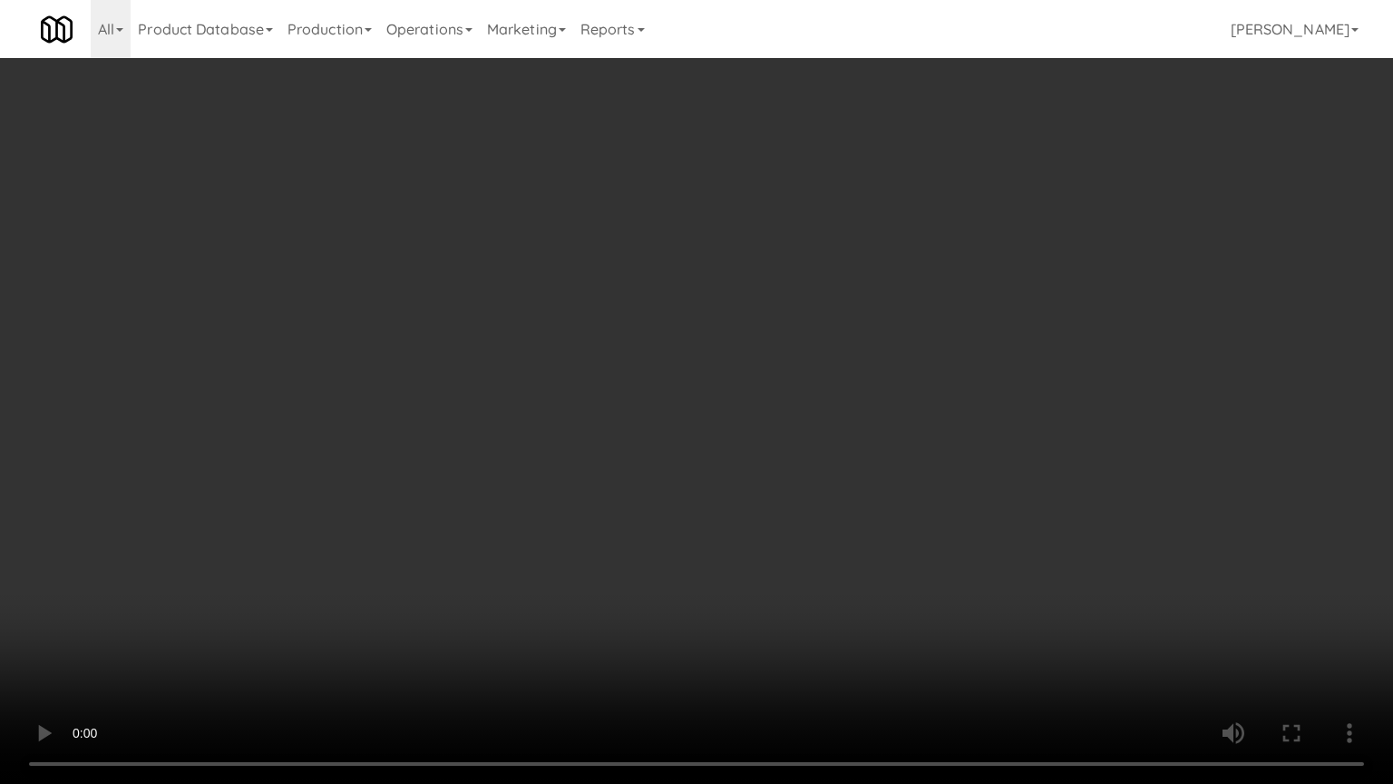
click at [773, 562] on video at bounding box center [696, 392] width 1393 height 784
click at [784, 600] on video at bounding box center [696, 392] width 1393 height 784
click at [803, 577] on video at bounding box center [696, 392] width 1393 height 784
click at [936, 396] on video at bounding box center [696, 392] width 1393 height 784
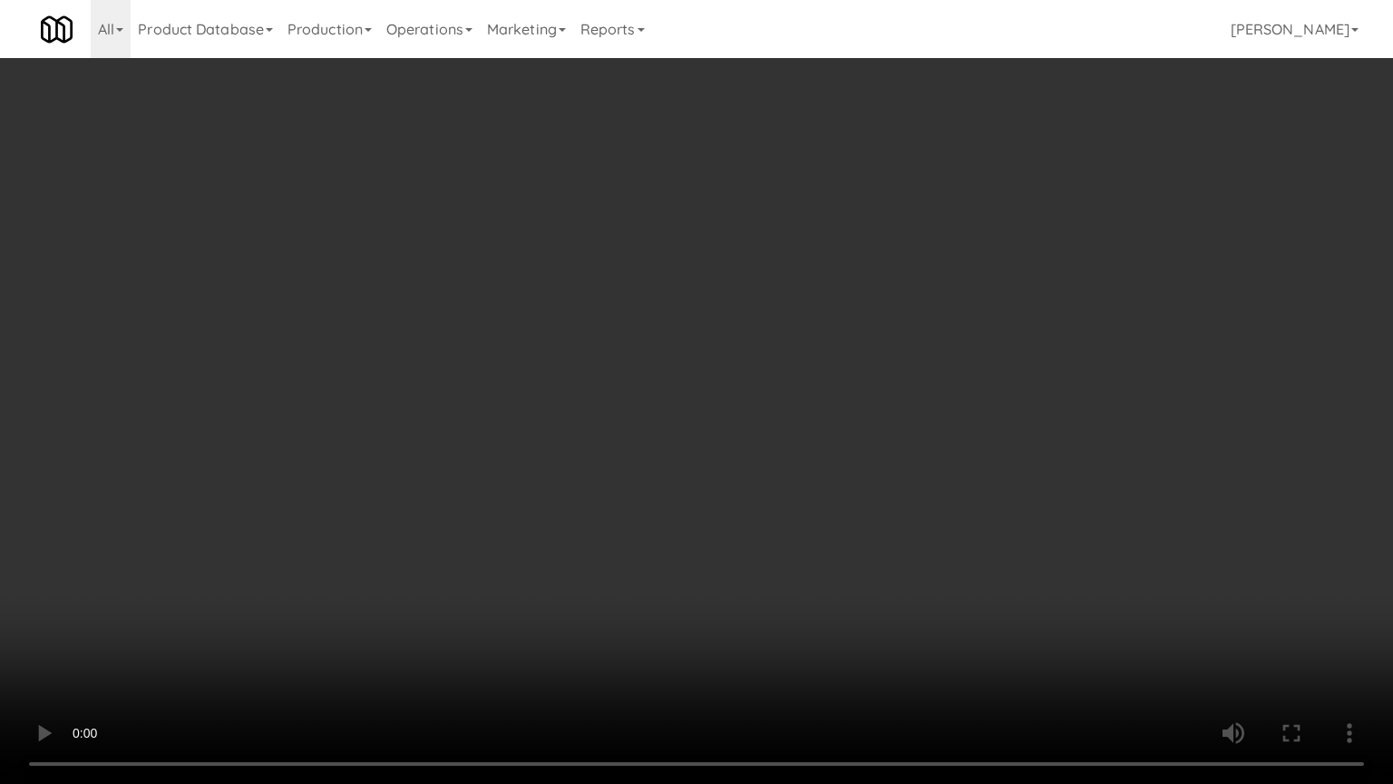
drag, startPoint x: 936, startPoint y: 396, endPoint x: 1041, endPoint y: 193, distance: 228.8
click at [938, 391] on video at bounding box center [696, 392] width 1393 height 784
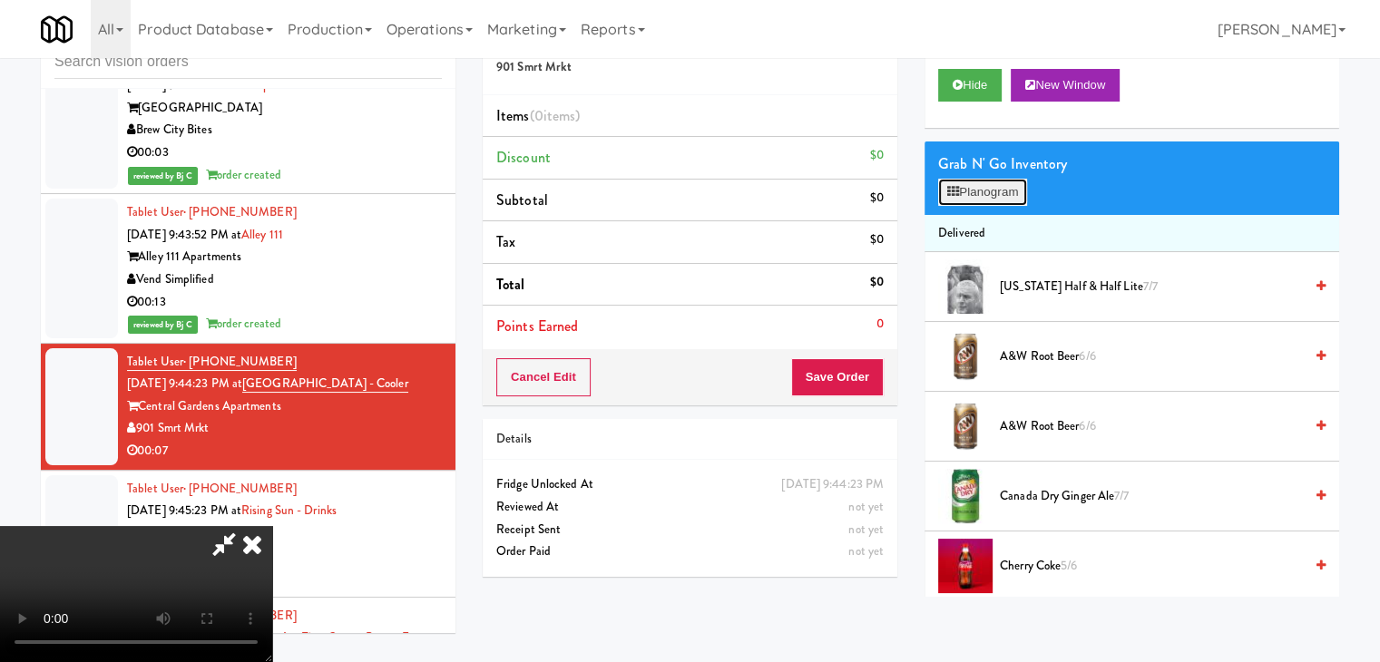
click at [1006, 190] on button "Planogram" at bounding box center [982, 192] width 89 height 27
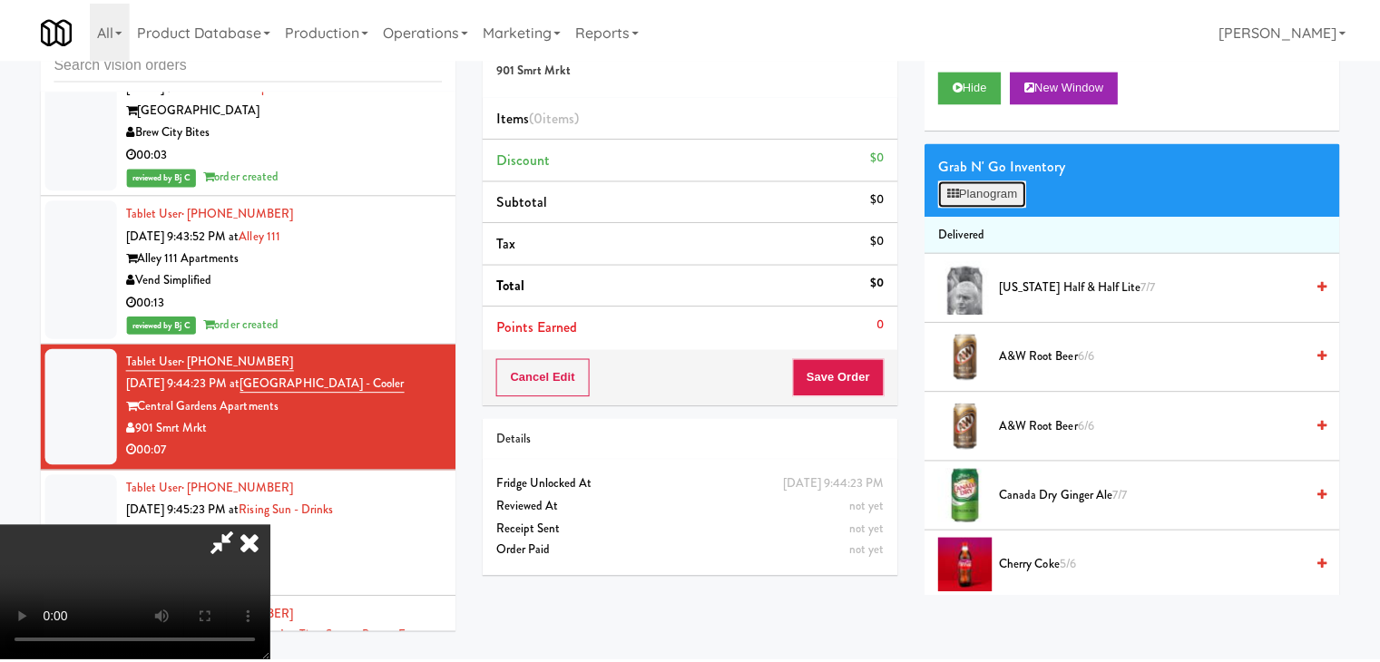
scroll to position [11388, 0]
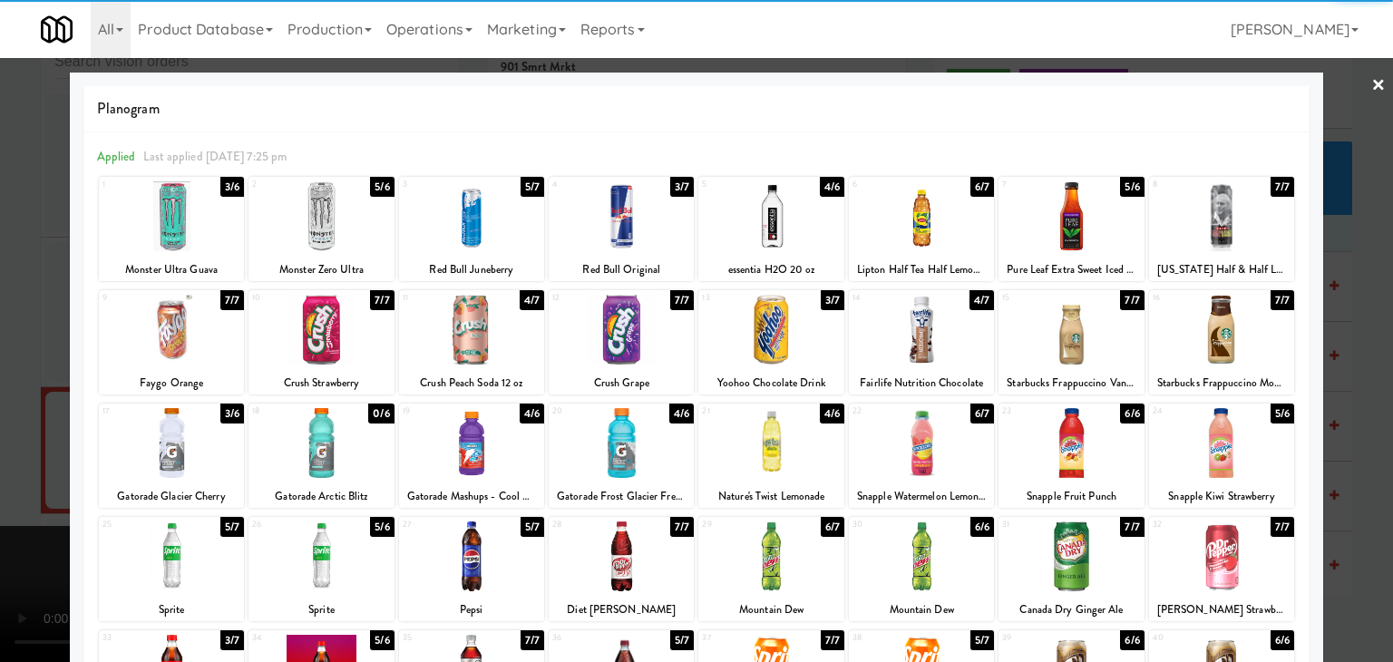
click at [498, 220] on div at bounding box center [471, 216] width 145 height 70
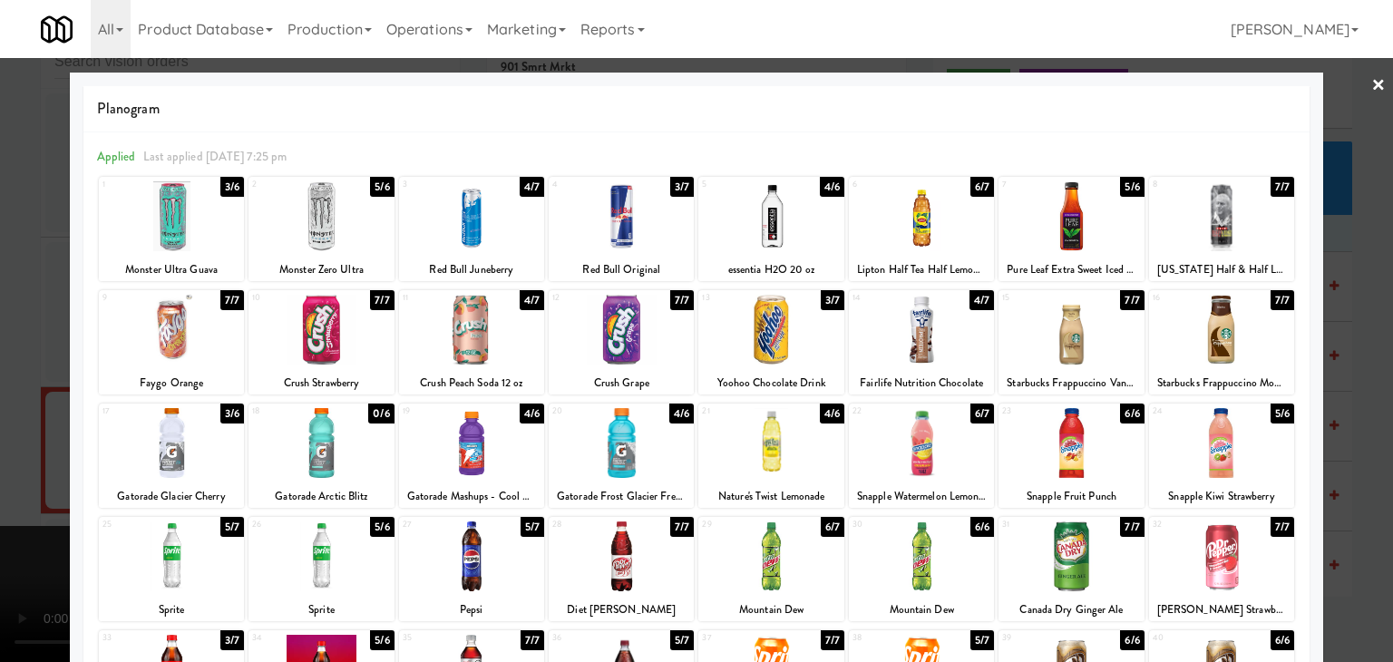
click at [1222, 340] on div at bounding box center [1221, 330] width 145 height 70
click at [1342, 367] on div at bounding box center [696, 331] width 1393 height 662
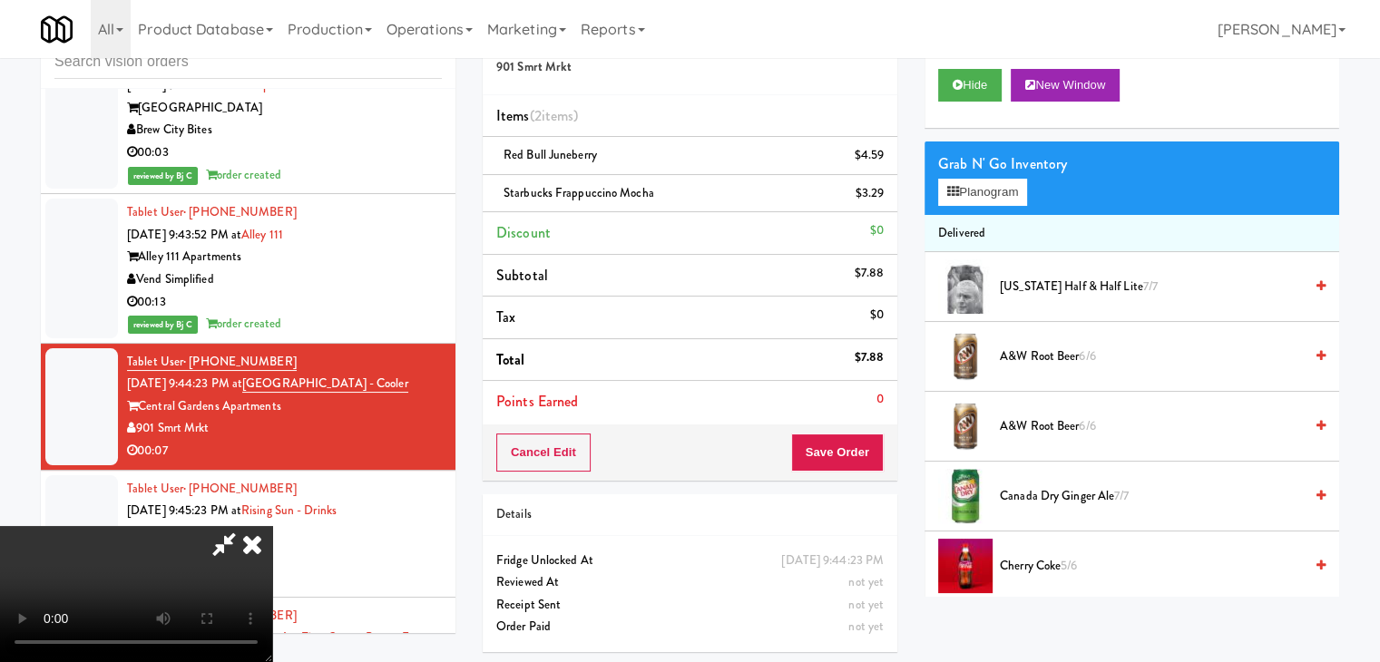
click at [272, 526] on video at bounding box center [136, 594] width 272 height 136
click at [853, 450] on button "Save Order" at bounding box center [837, 453] width 93 height 38
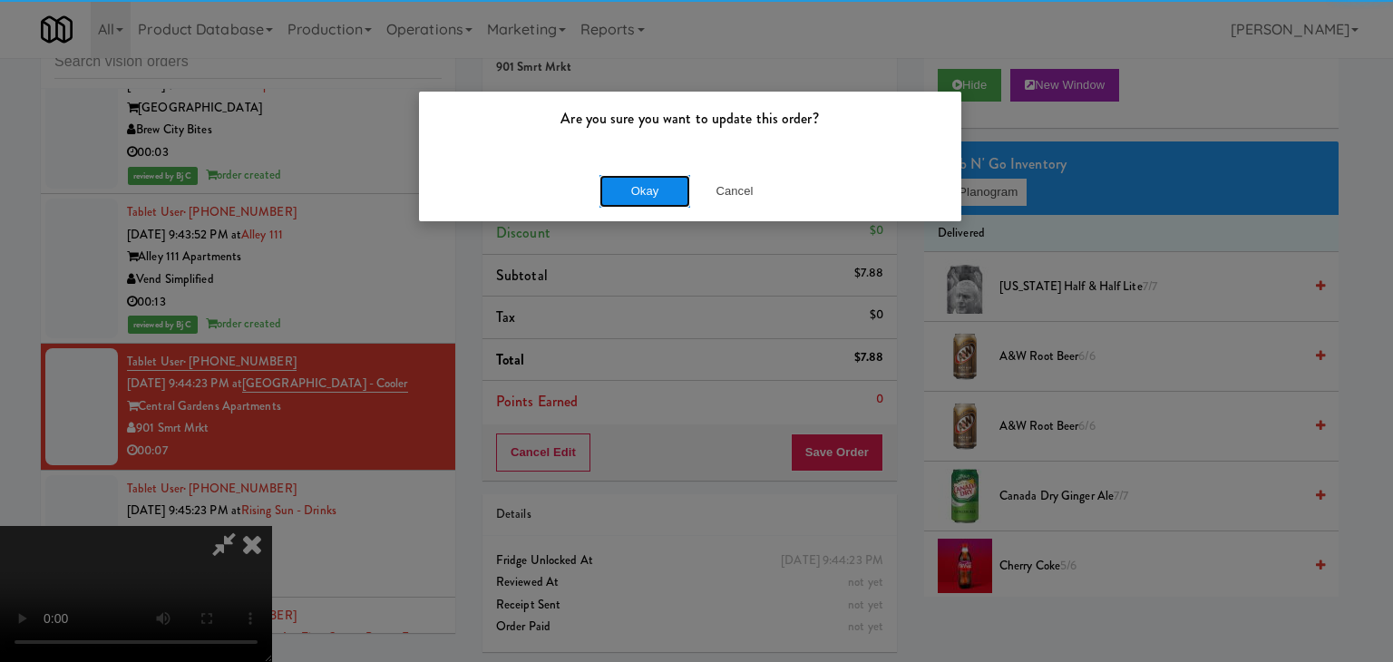
click at [651, 189] on button "Okay" at bounding box center [645, 191] width 91 height 33
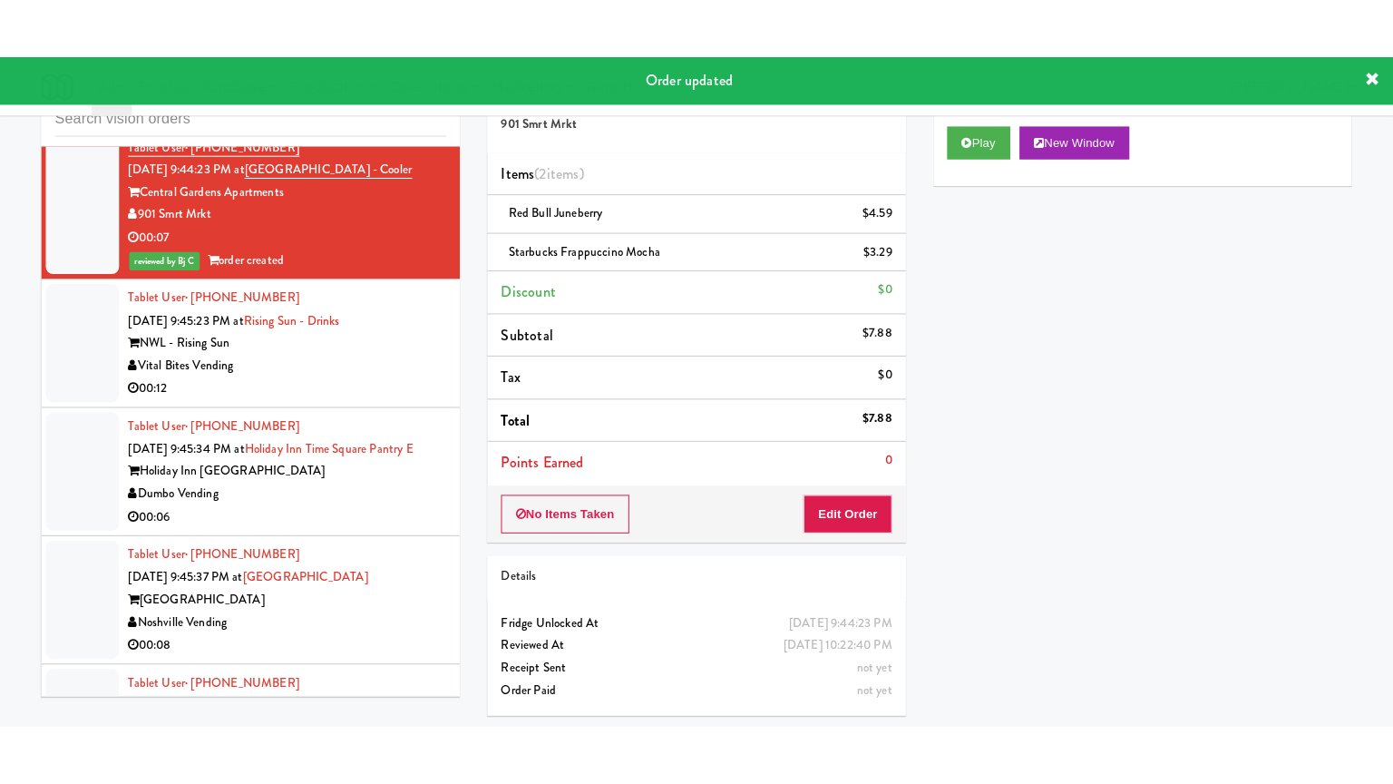
scroll to position [11704, 0]
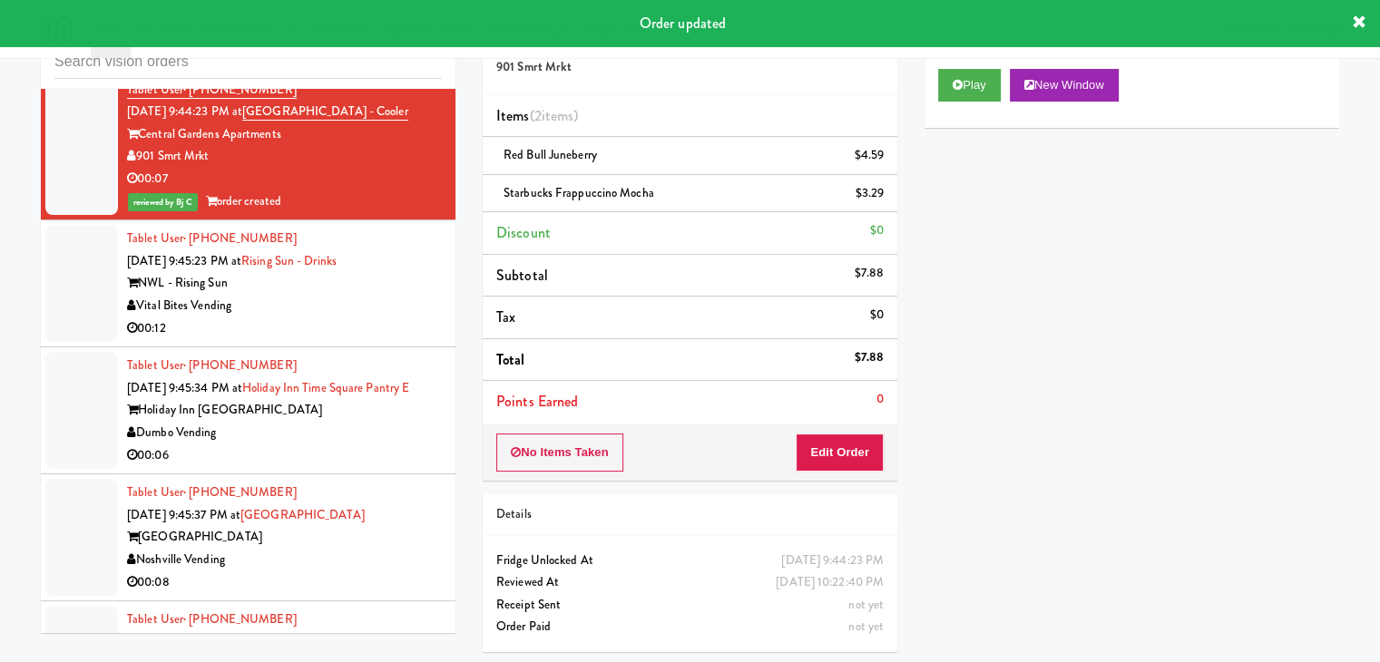
click at [340, 317] on div "00:12" at bounding box center [284, 328] width 315 height 23
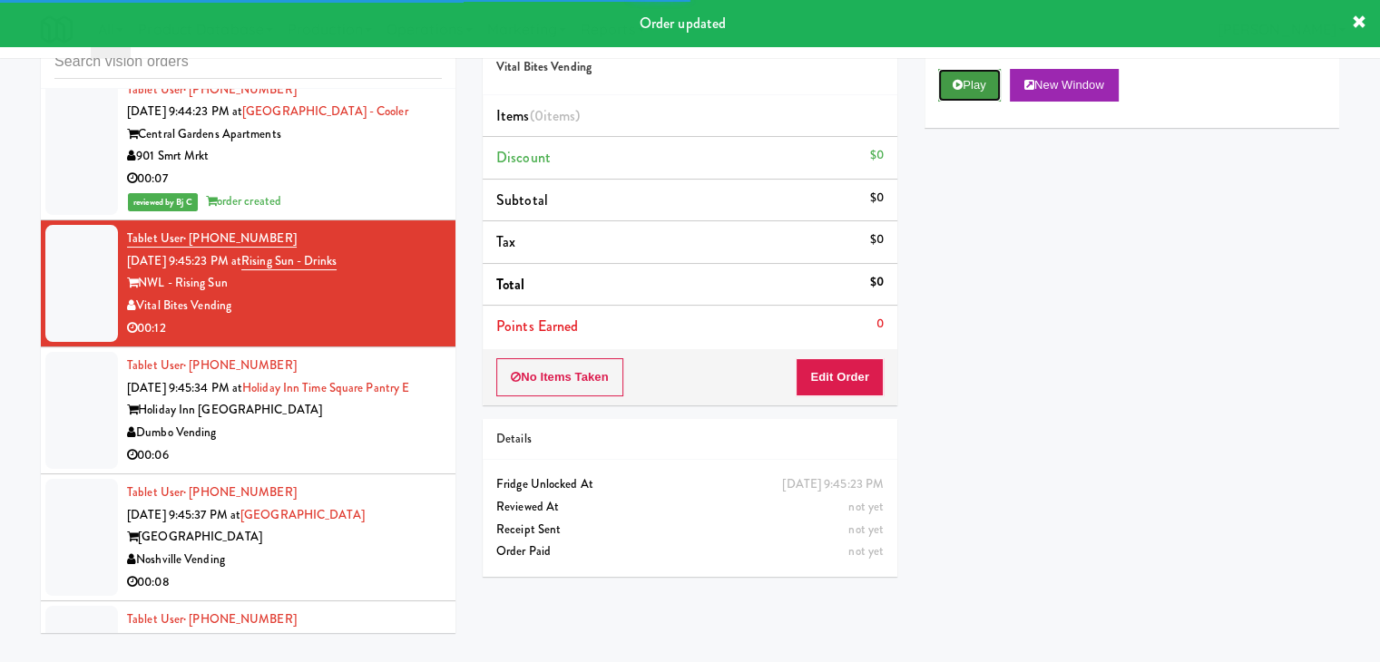
click at [995, 77] on button "Play" at bounding box center [969, 85] width 63 height 33
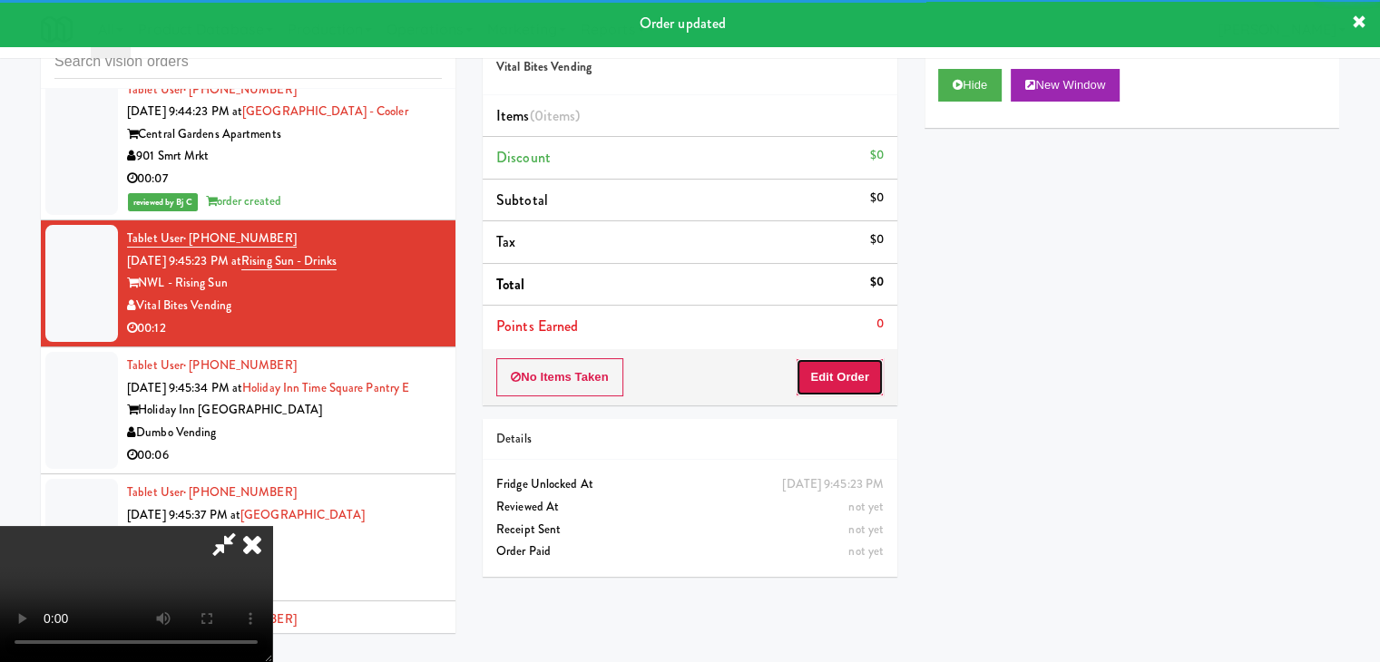
click at [840, 383] on button "Edit Order" at bounding box center [839, 377] width 88 height 38
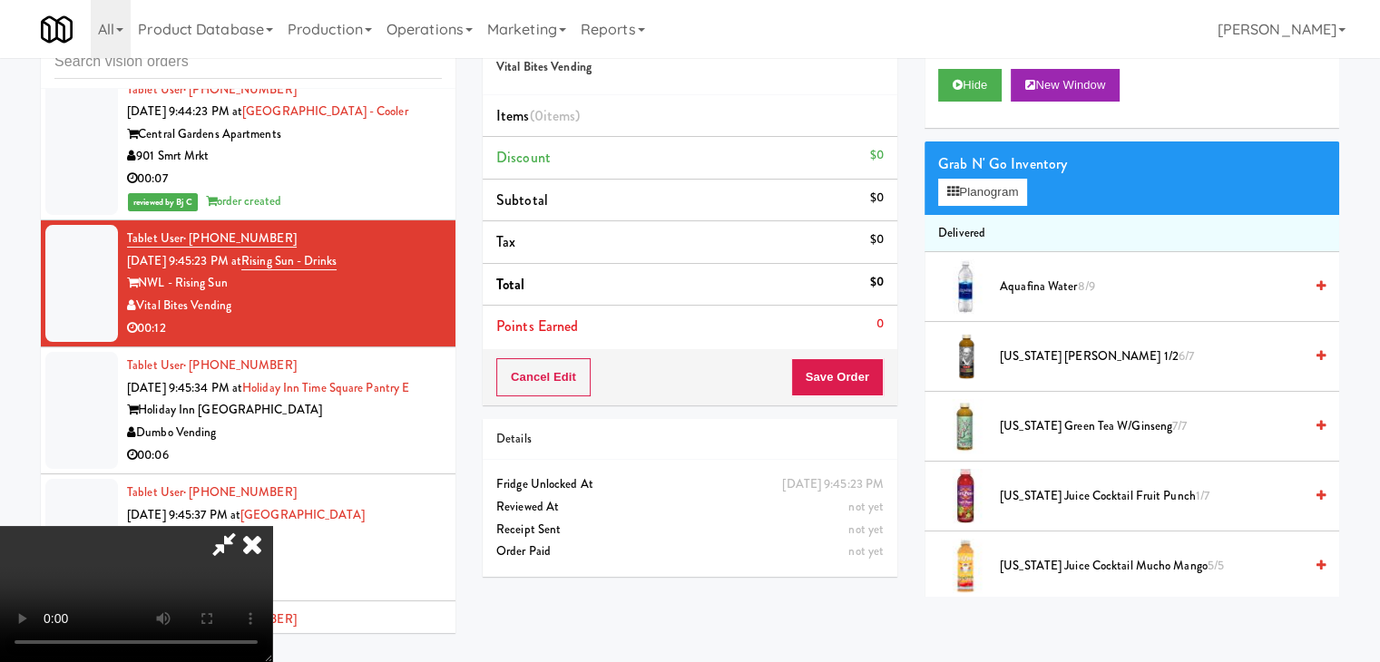
scroll to position [11659, 0]
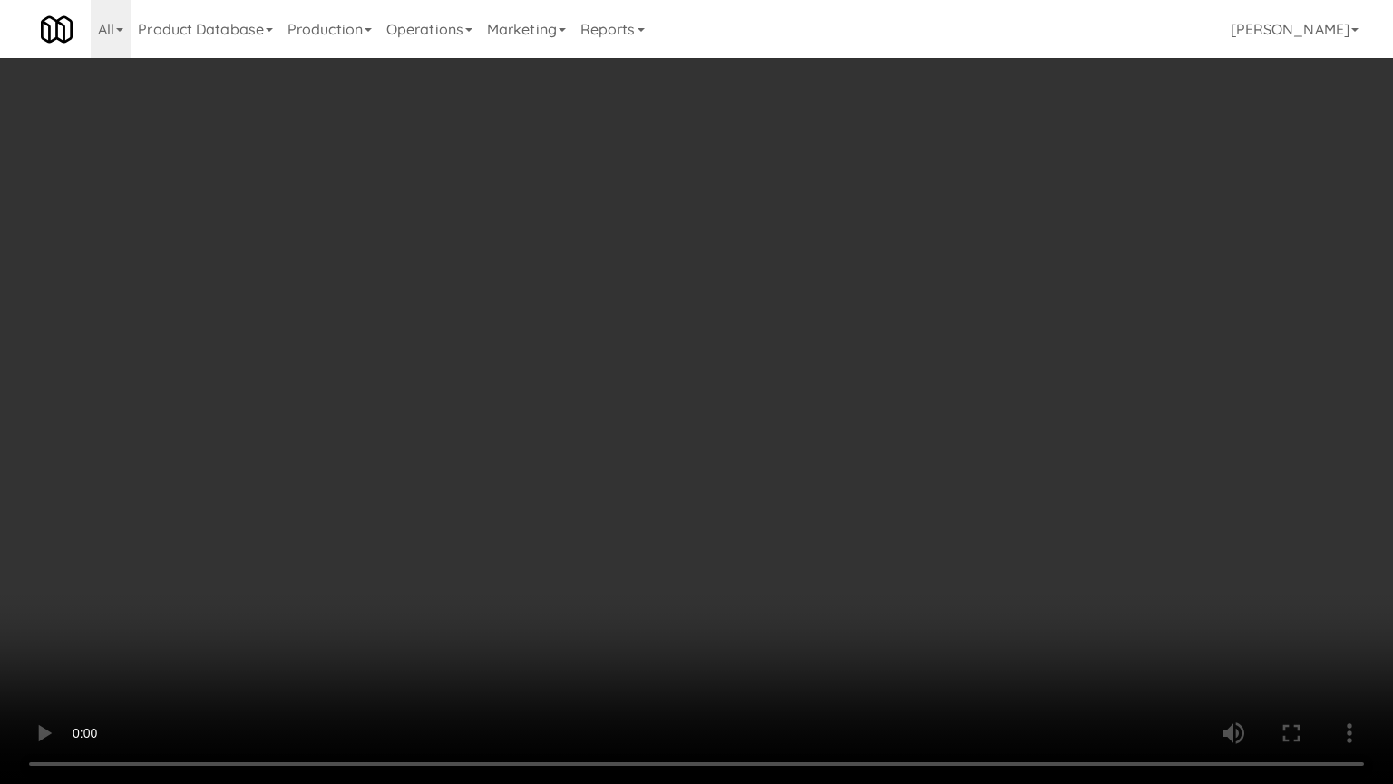
click at [873, 503] on video at bounding box center [696, 392] width 1393 height 784
click at [879, 497] on video at bounding box center [696, 392] width 1393 height 784
click at [886, 493] on video at bounding box center [696, 392] width 1393 height 784
click at [990, 443] on video at bounding box center [696, 392] width 1393 height 784
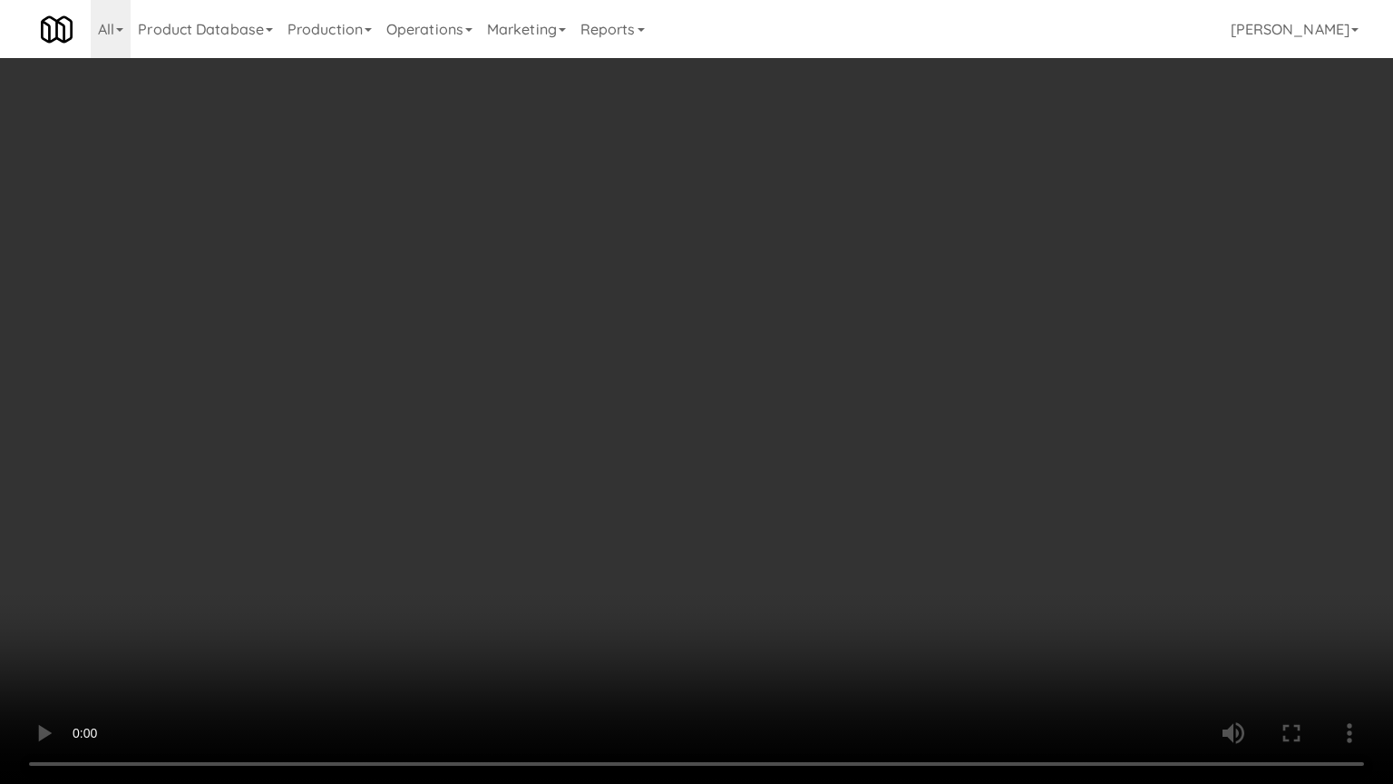
click at [990, 439] on video at bounding box center [696, 392] width 1393 height 784
drag, startPoint x: 990, startPoint y: 439, endPoint x: 1055, endPoint y: 285, distance: 167.1
click at [990, 439] on video at bounding box center [696, 392] width 1393 height 784
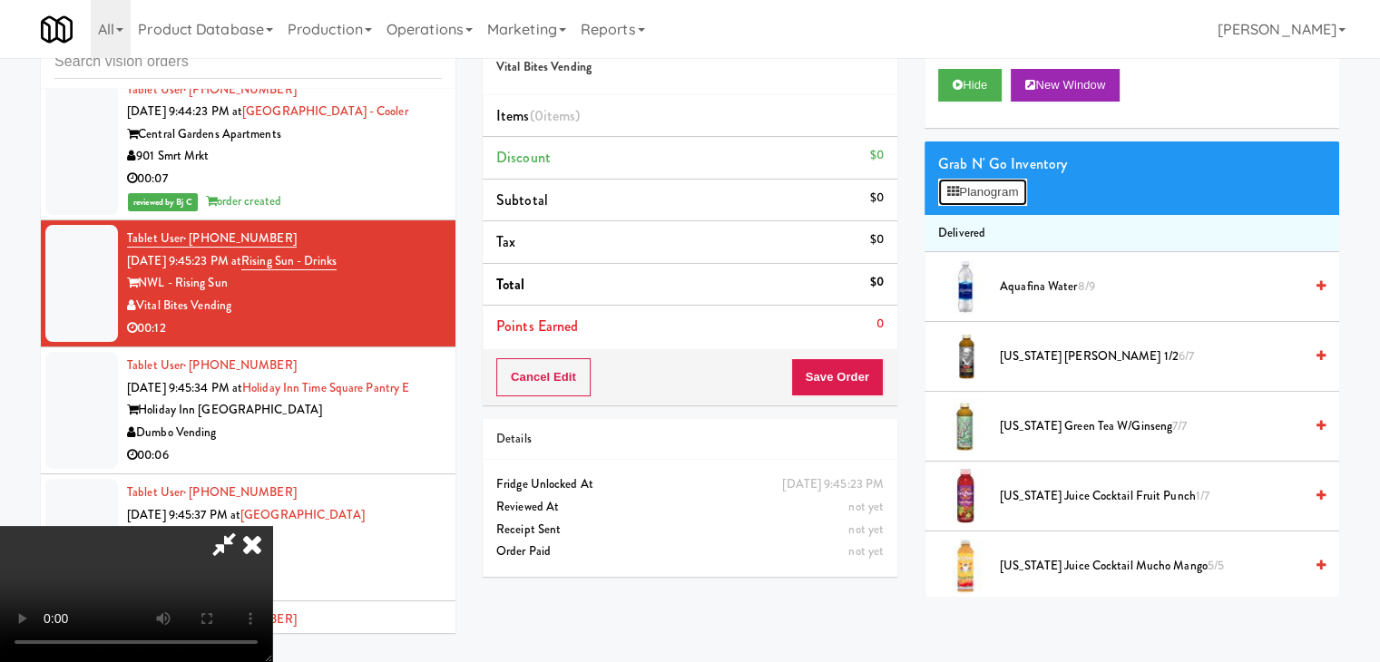
click at [1002, 199] on button "Planogram" at bounding box center [982, 192] width 89 height 27
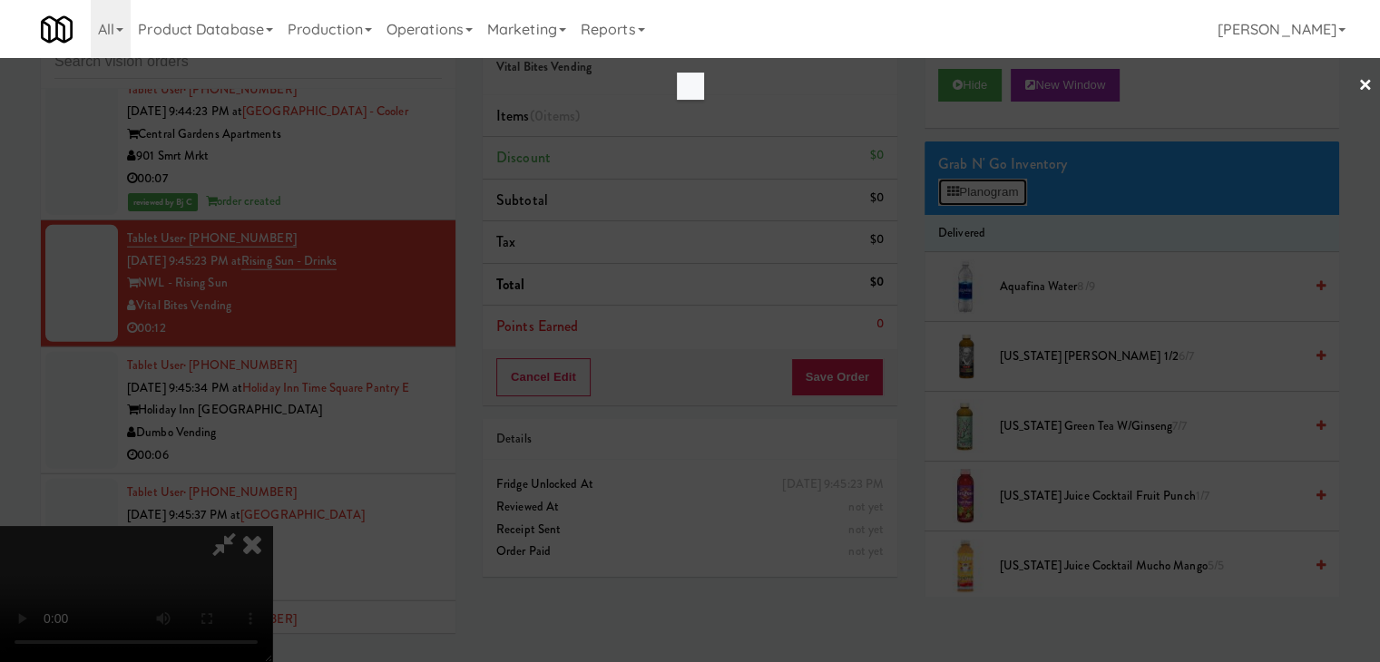
scroll to position [11659, 0]
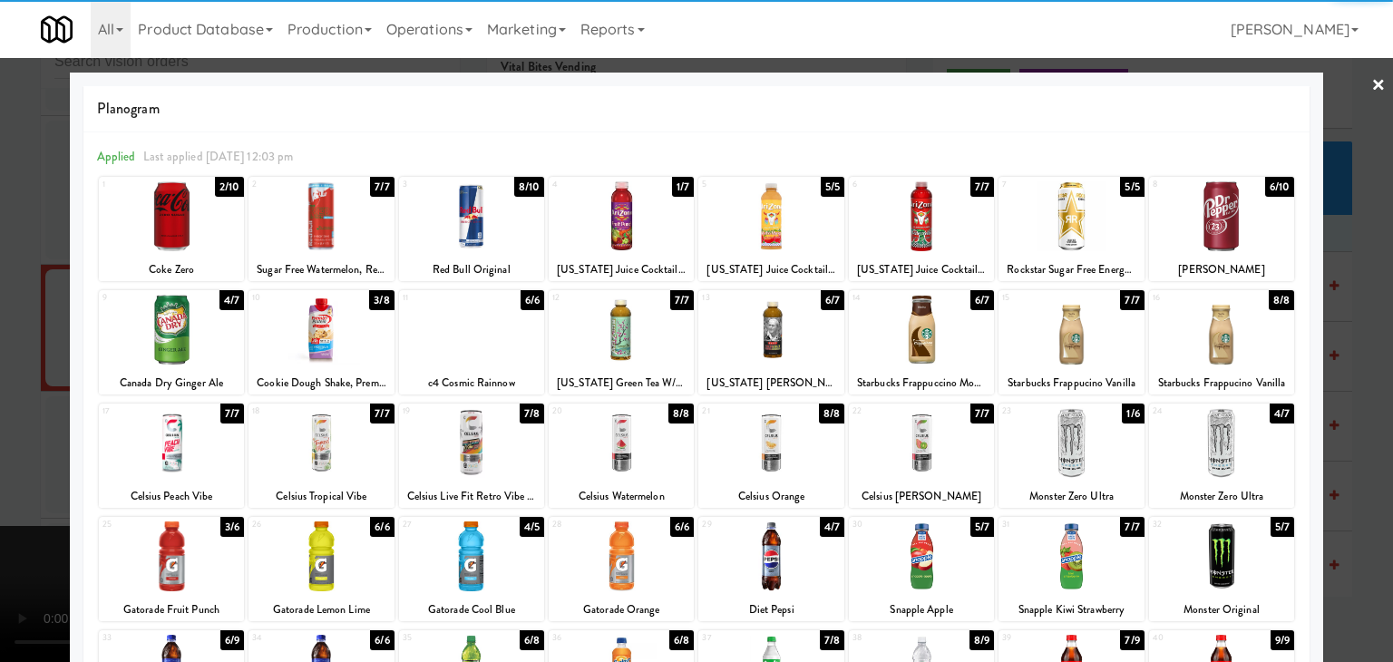
click at [630, 336] on div at bounding box center [621, 330] width 145 height 70
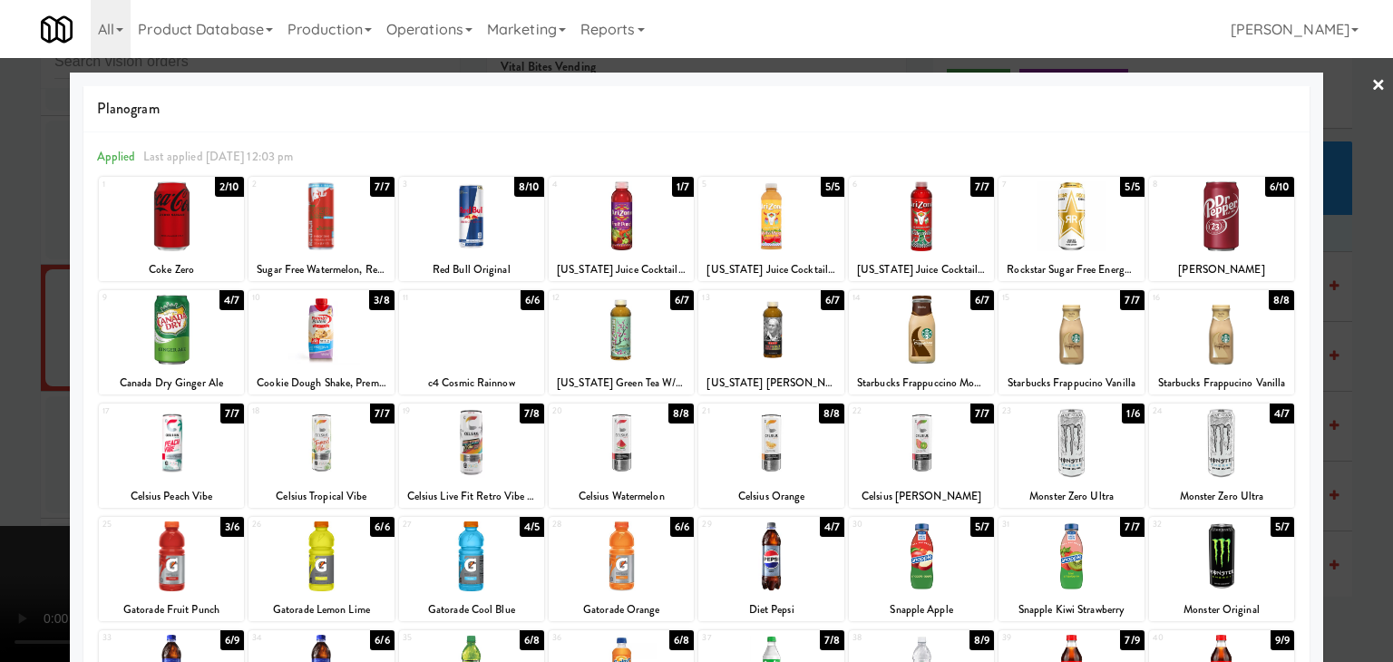
drag, startPoint x: 0, startPoint y: 336, endPoint x: 71, endPoint y: 346, distance: 71.4
click at [7, 336] on div at bounding box center [696, 331] width 1393 height 662
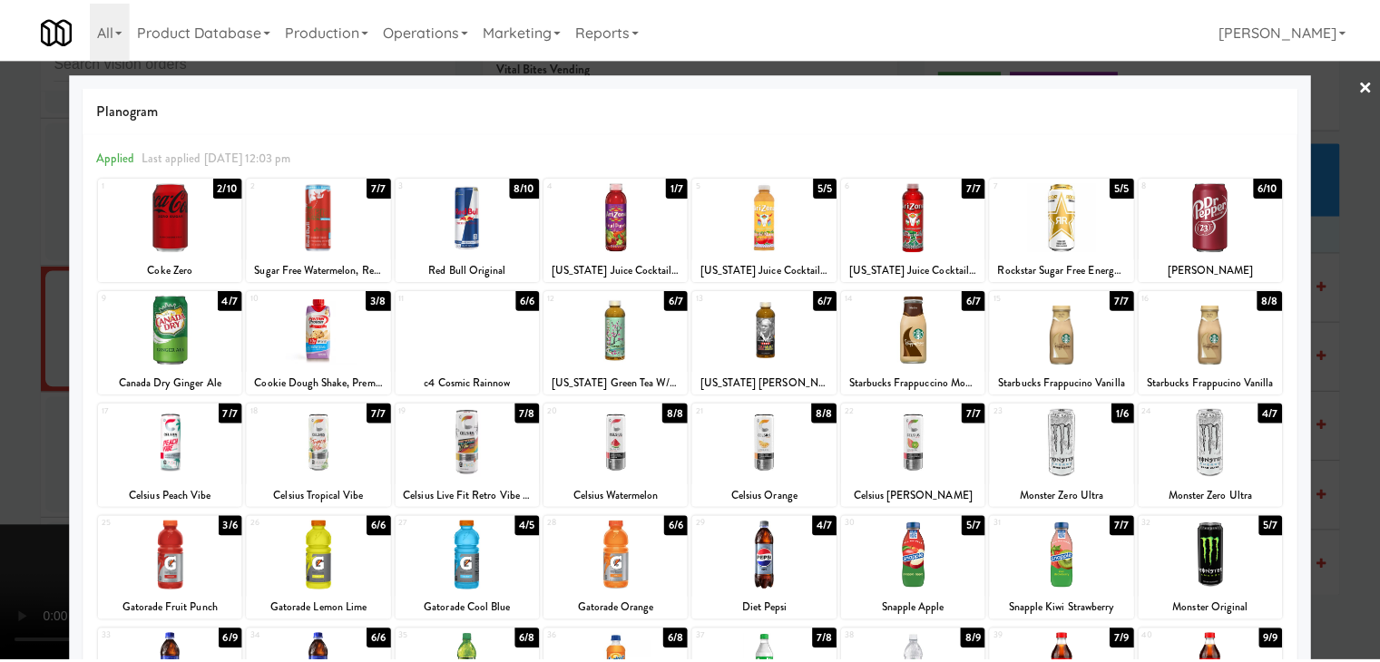
scroll to position [11704, 0]
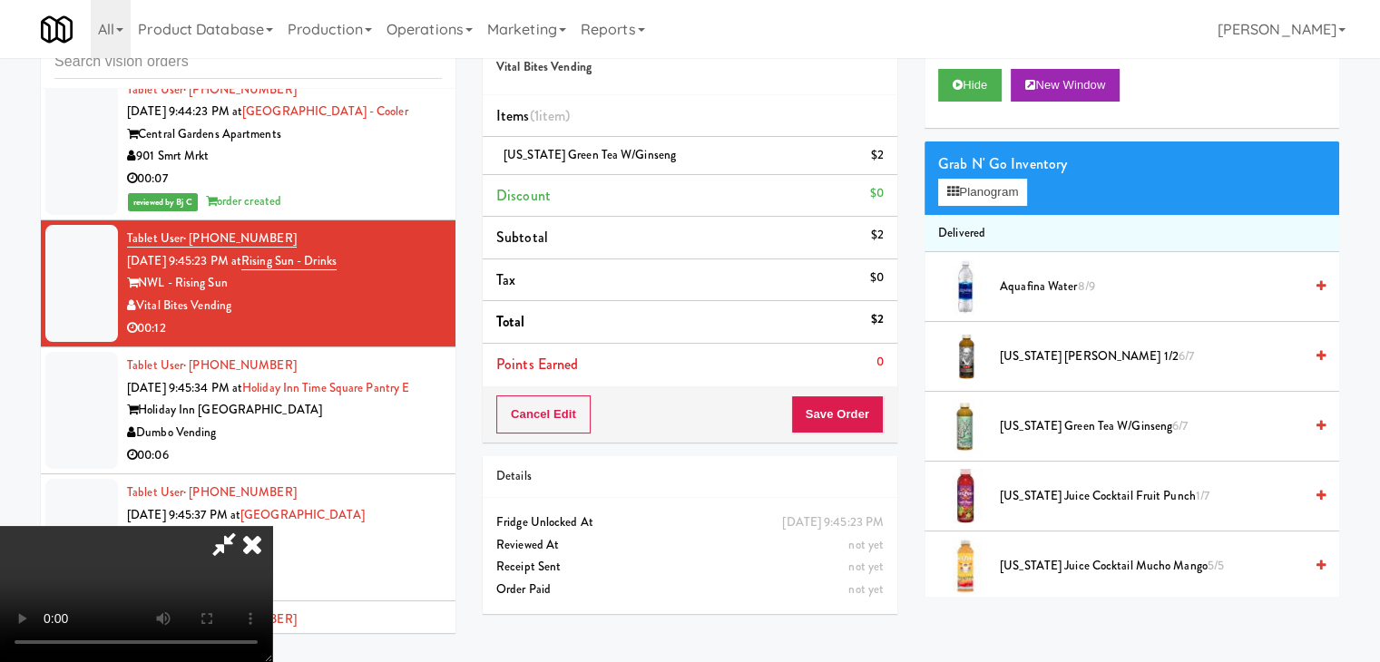
click at [272, 526] on video at bounding box center [136, 594] width 272 height 136
click at [1008, 188] on button "Planogram" at bounding box center [982, 192] width 89 height 27
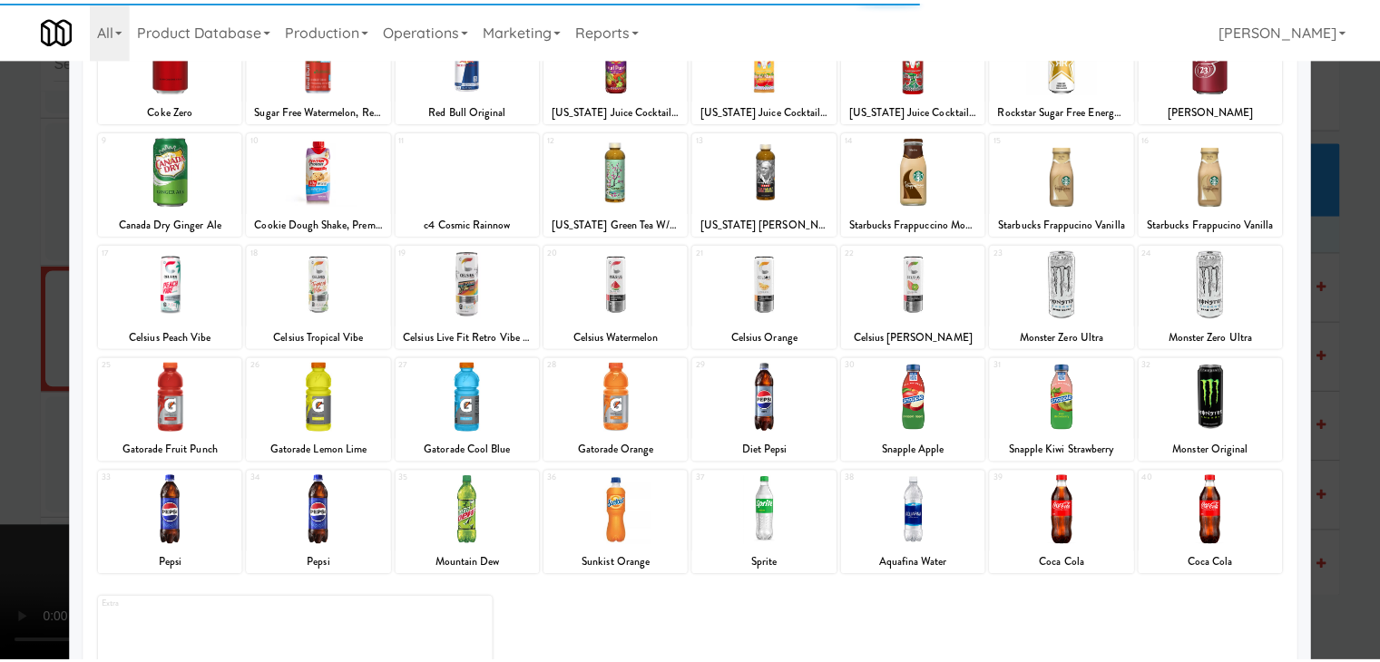
scroll to position [181, 0]
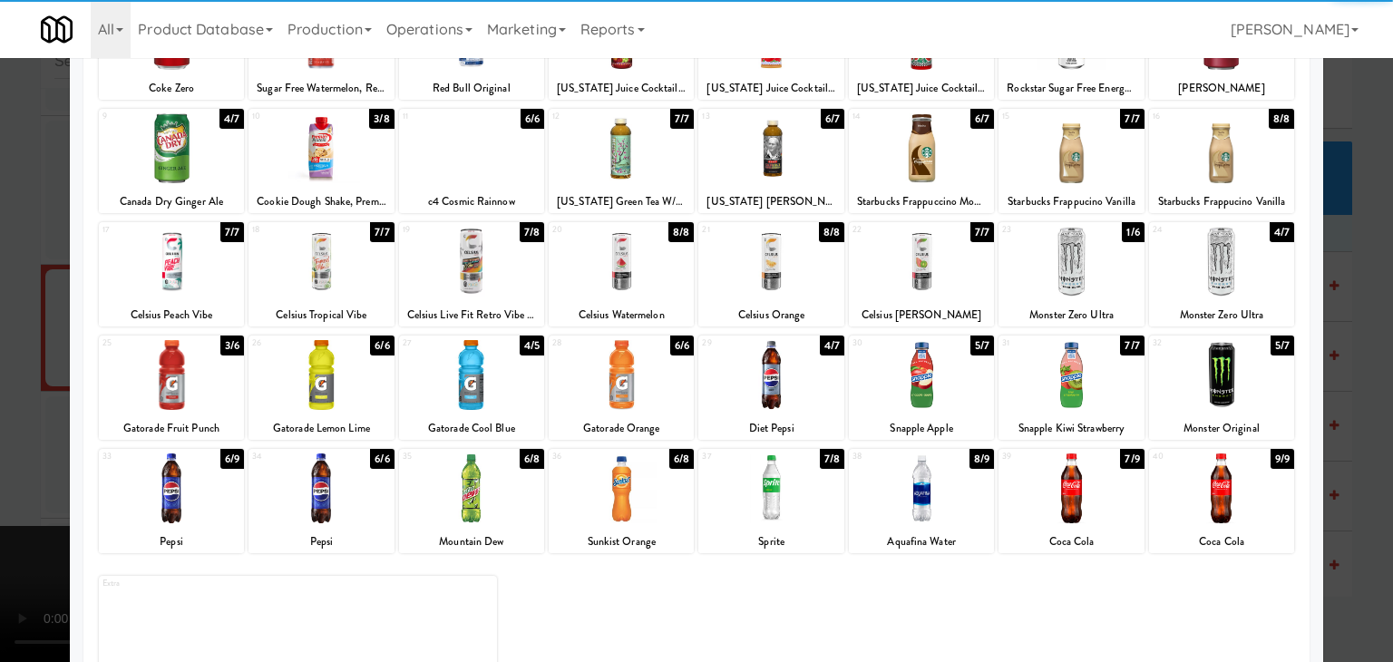
click at [1226, 278] on div at bounding box center [1221, 262] width 145 height 70
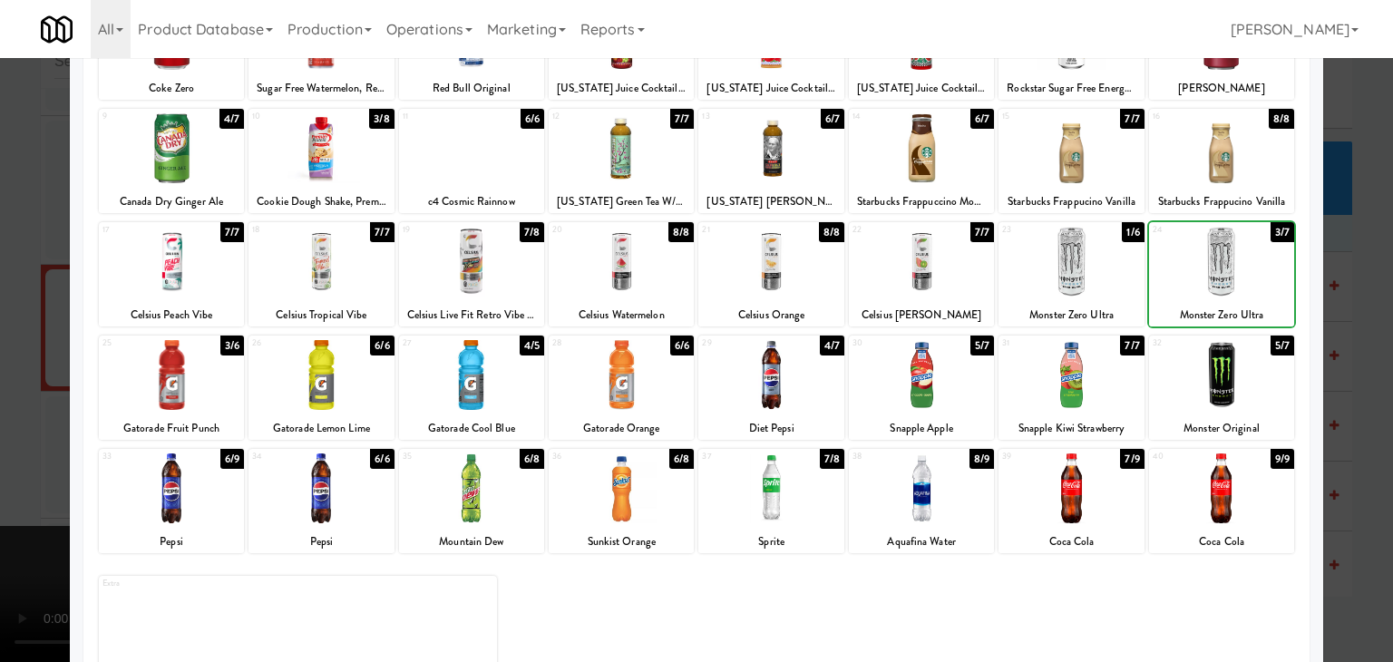
click at [0, 324] on div at bounding box center [696, 331] width 1393 height 662
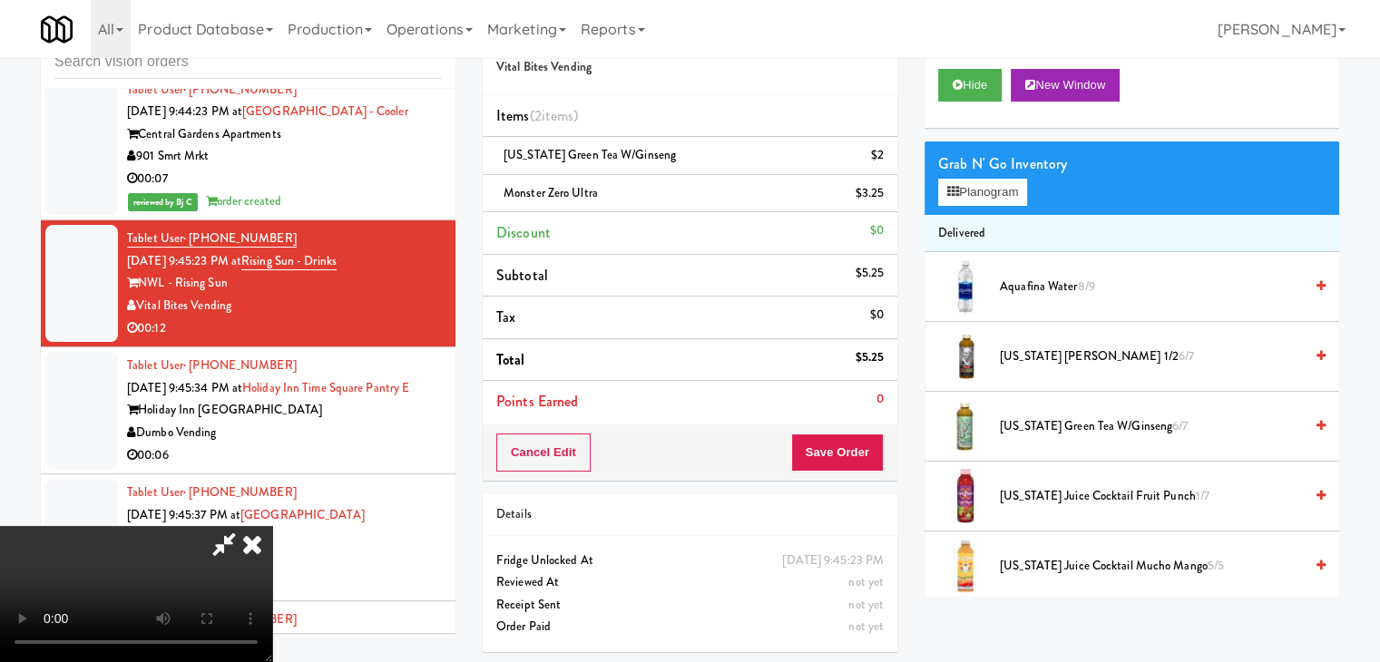
click at [272, 526] on video at bounding box center [136, 594] width 272 height 136
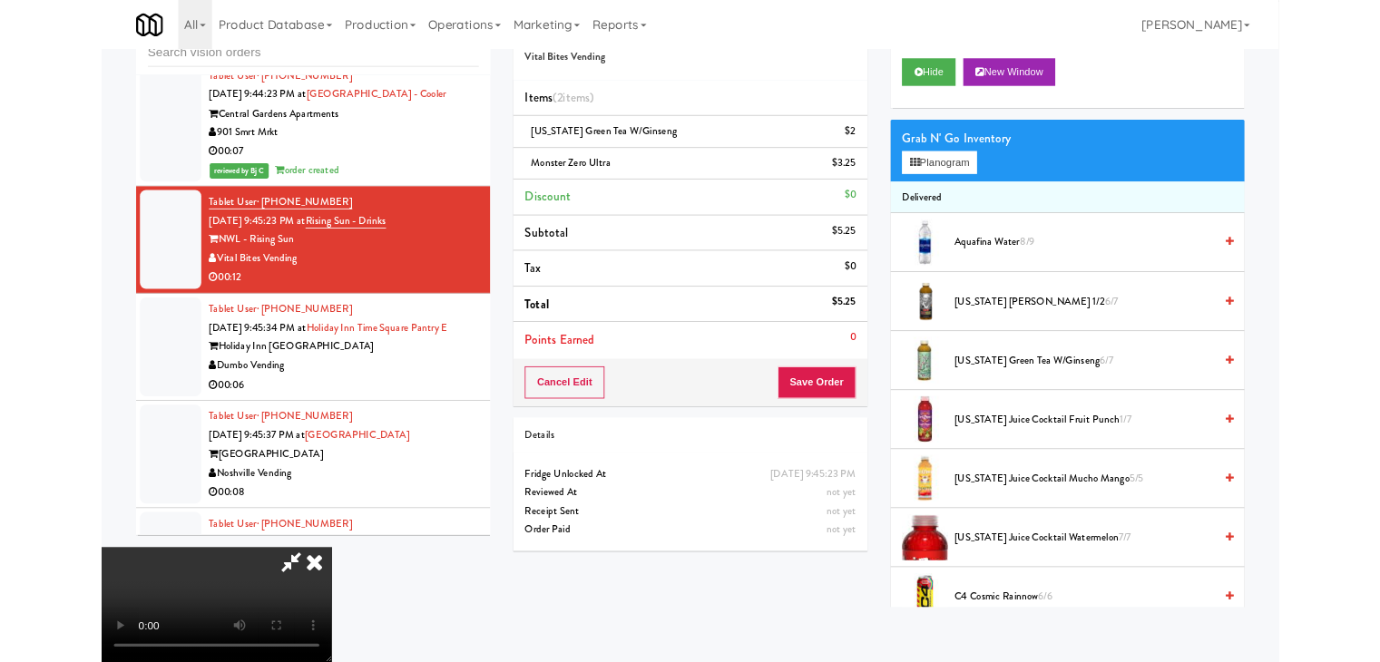
scroll to position [11659, 0]
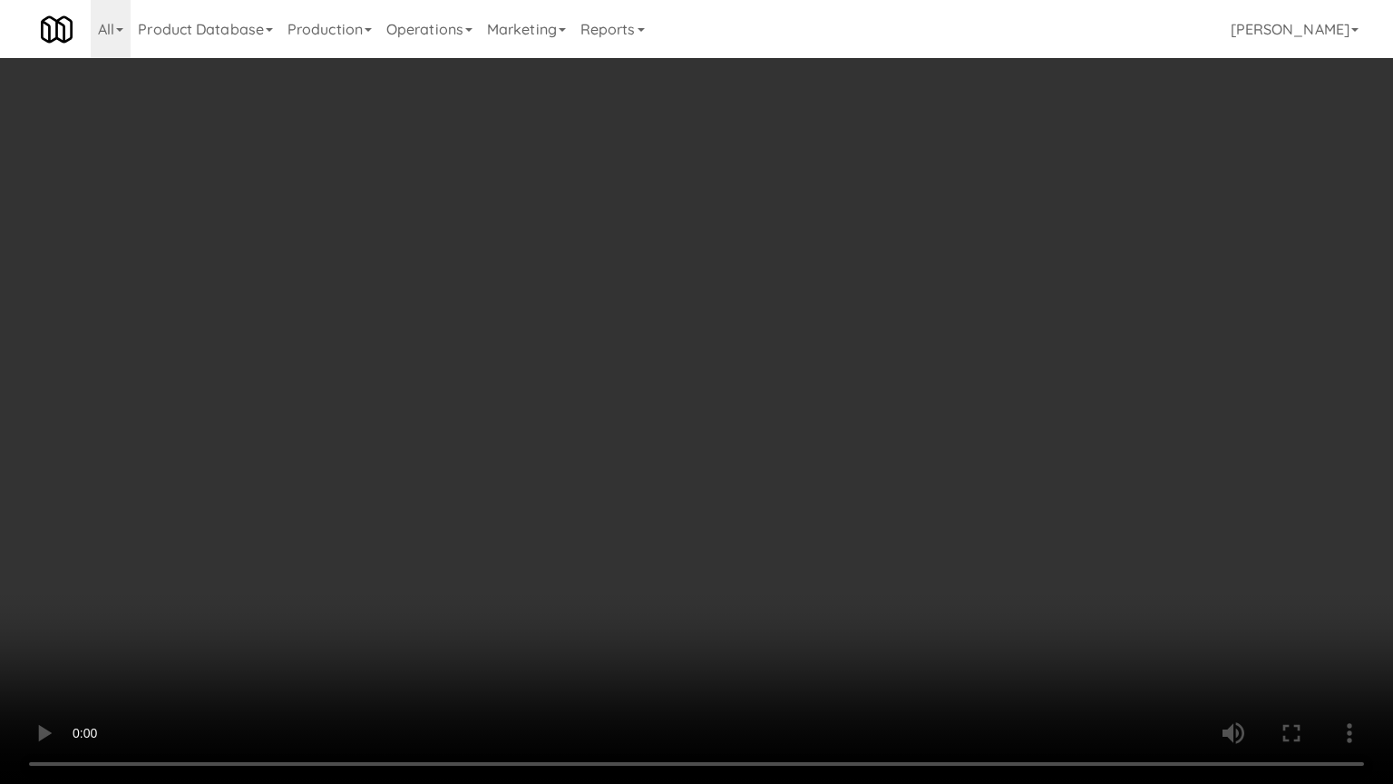
click at [848, 446] on video at bounding box center [696, 392] width 1393 height 784
click at [882, 439] on video at bounding box center [696, 392] width 1393 height 784
drag, startPoint x: 895, startPoint y: 419, endPoint x: 896, endPoint y: 441, distance: 21.8
click at [895, 422] on video at bounding box center [696, 392] width 1393 height 784
click at [929, 428] on video at bounding box center [696, 392] width 1393 height 784
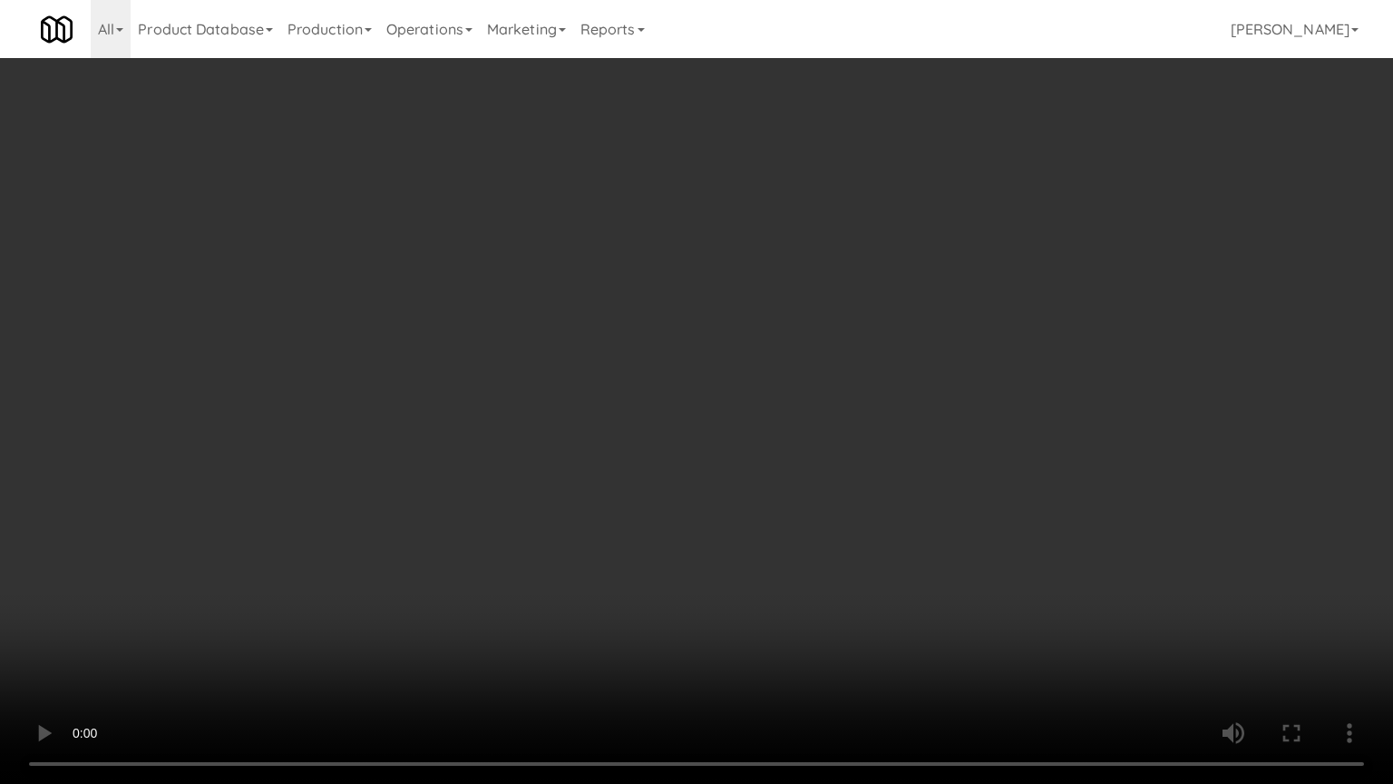
click at [929, 424] on video at bounding box center [696, 392] width 1393 height 784
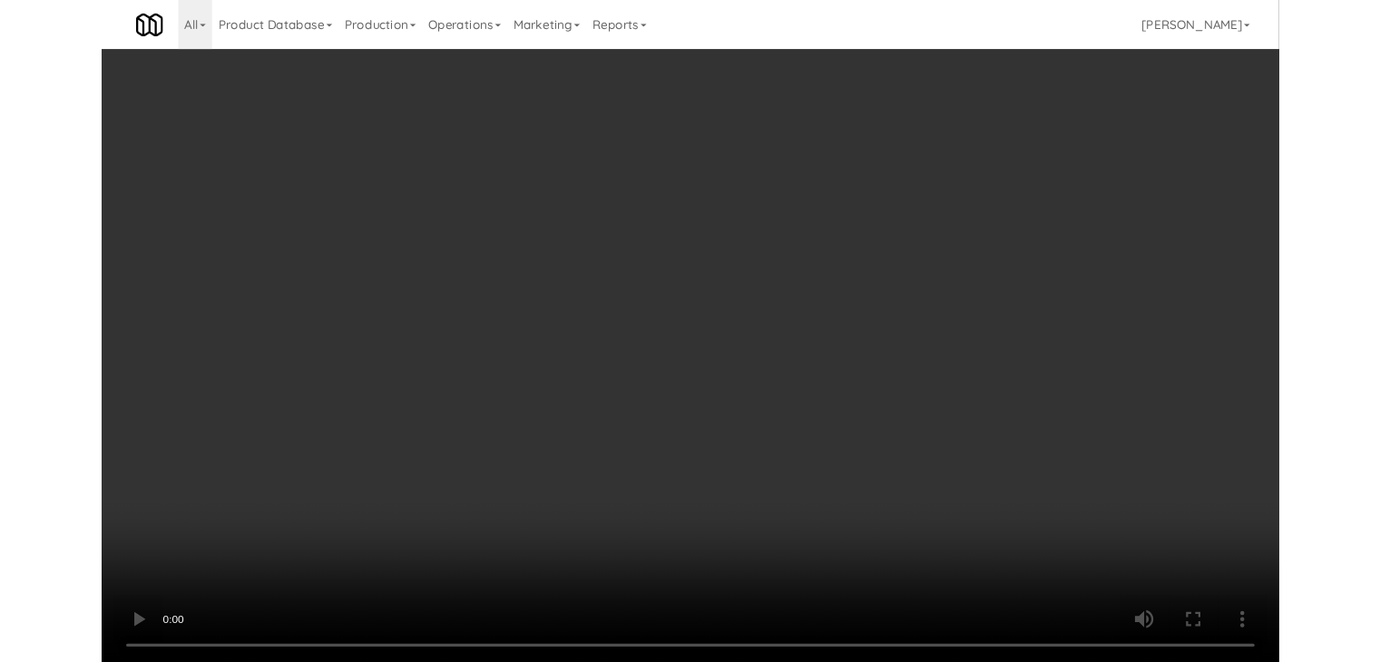
scroll to position [11704, 0]
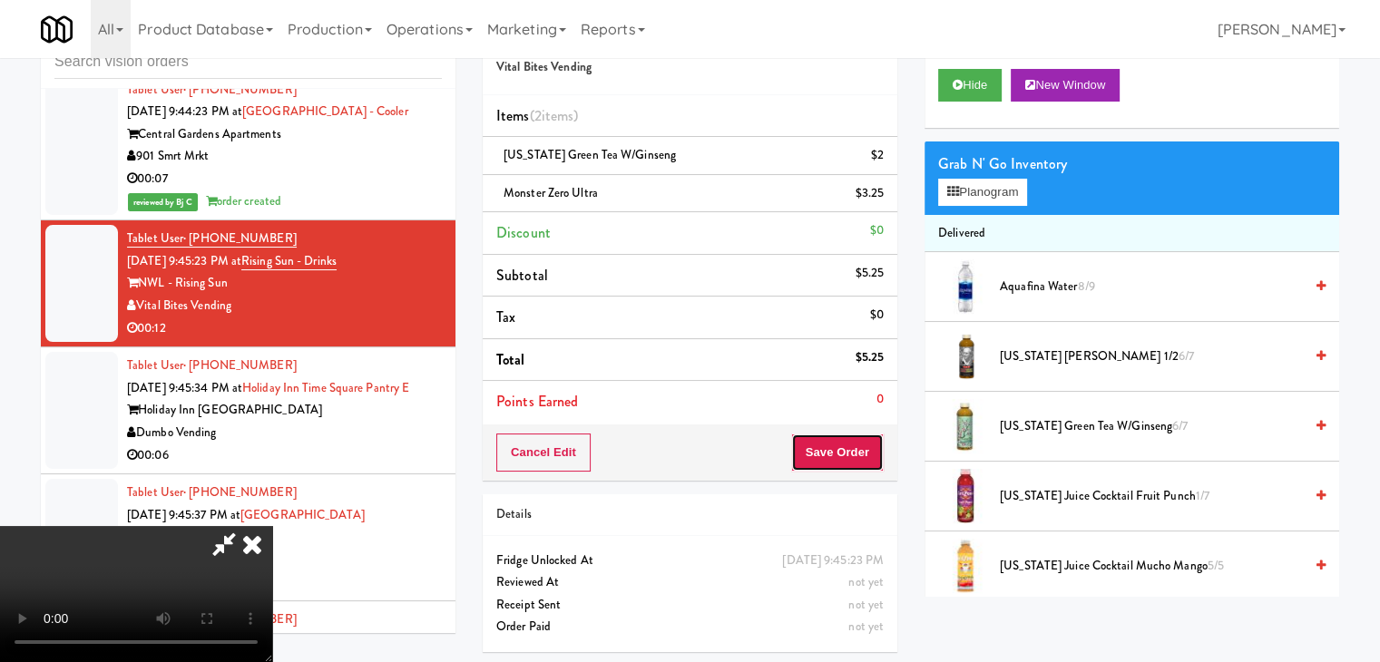
click at [872, 436] on button "Save Order" at bounding box center [837, 453] width 93 height 38
click at [871, 436] on button "Save Order" at bounding box center [837, 453] width 93 height 38
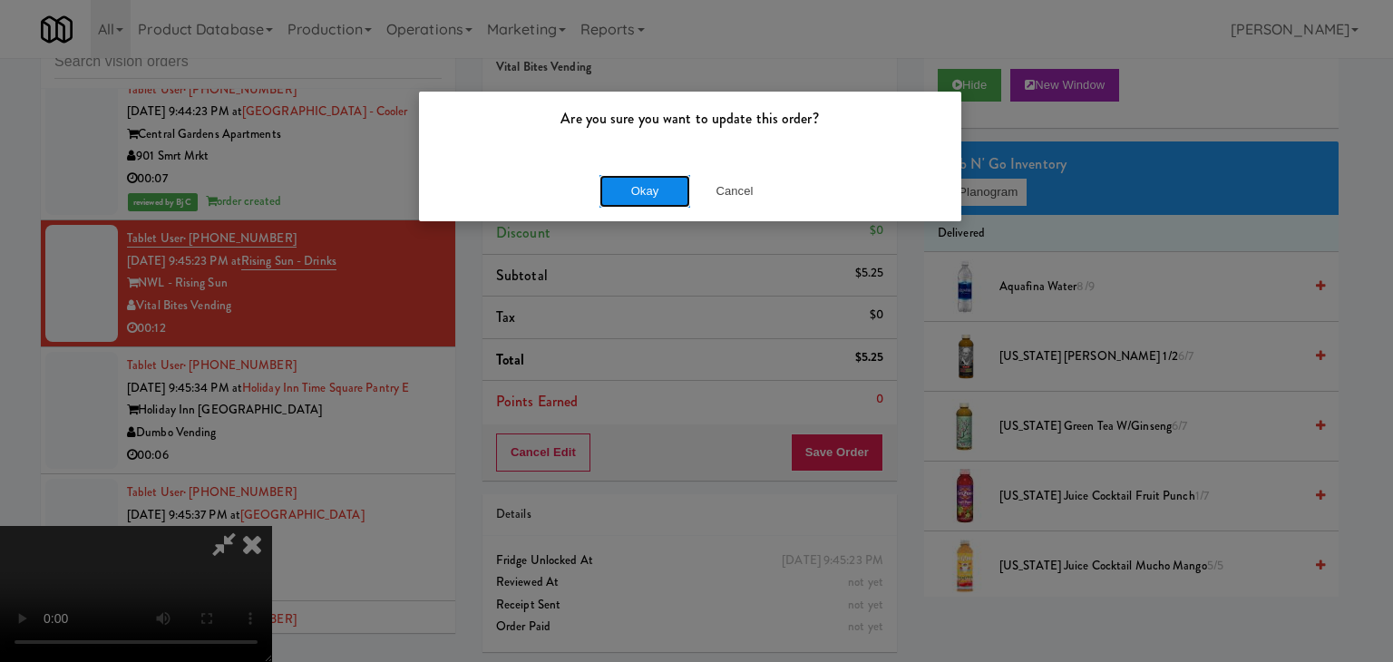
click at [657, 191] on button "Okay" at bounding box center [645, 191] width 91 height 33
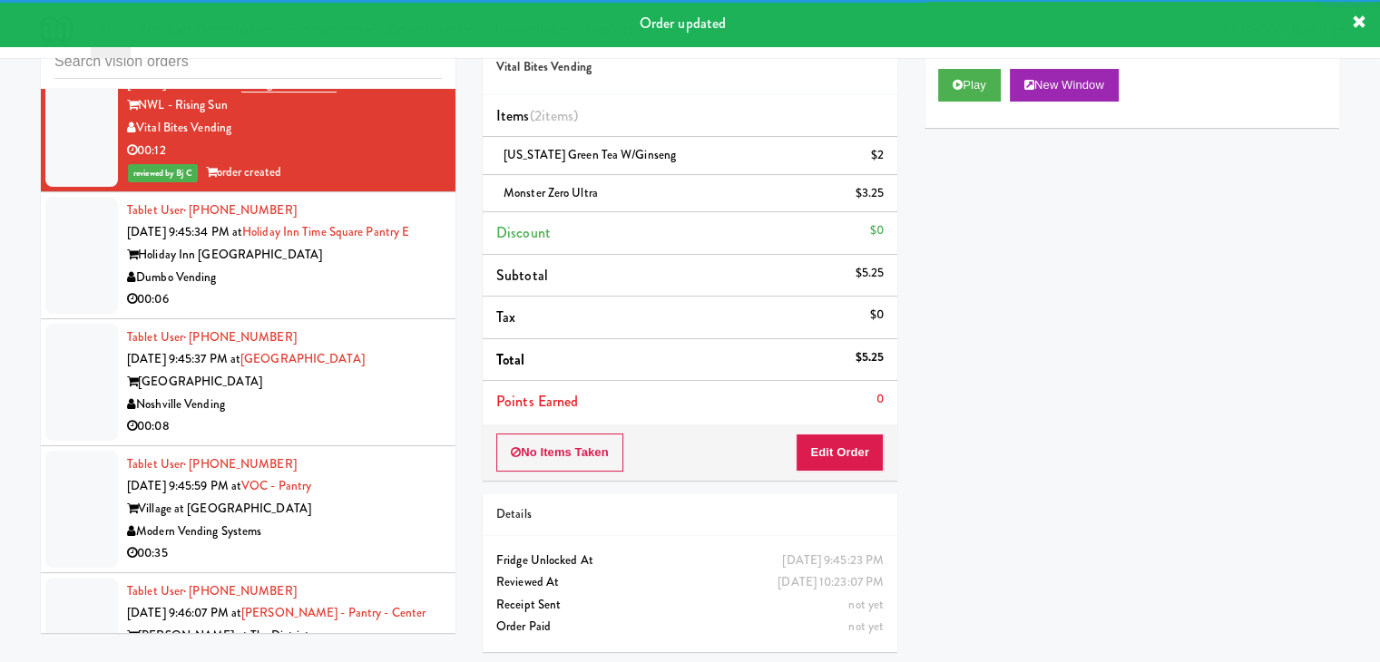
scroll to position [11885, 0]
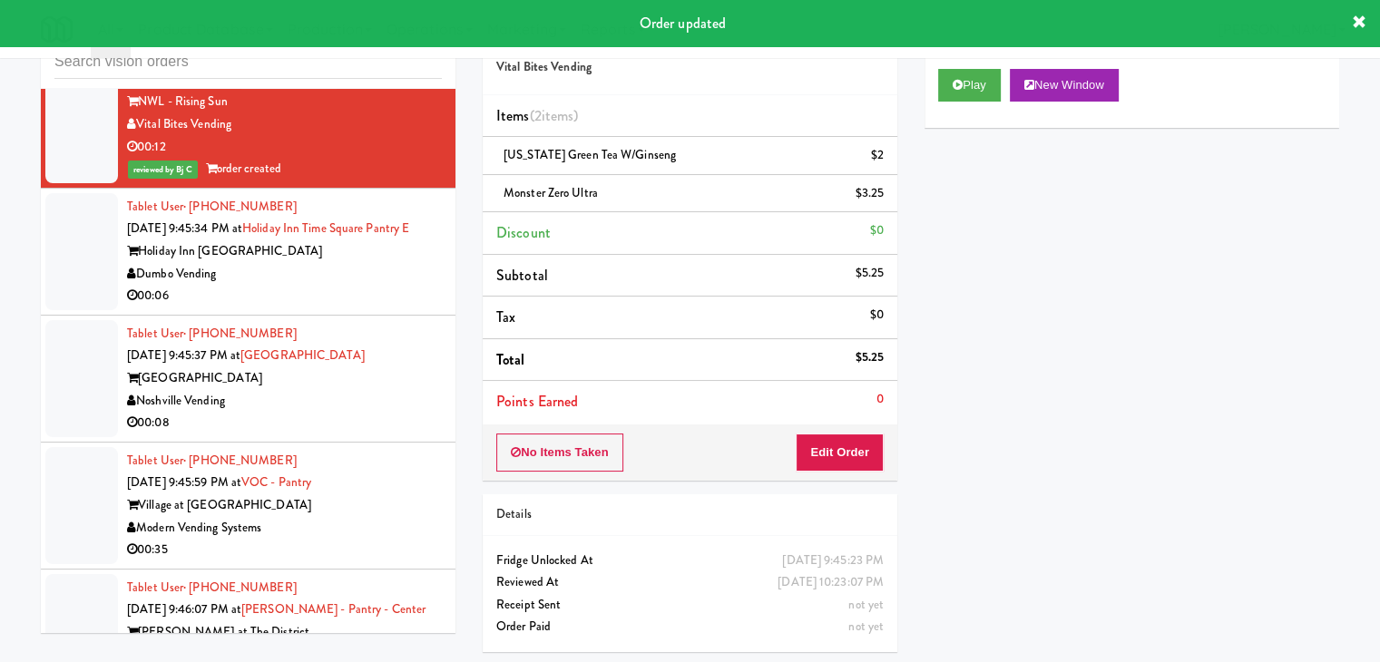
click at [363, 263] on div "Dumbo Vending" at bounding box center [284, 274] width 315 height 23
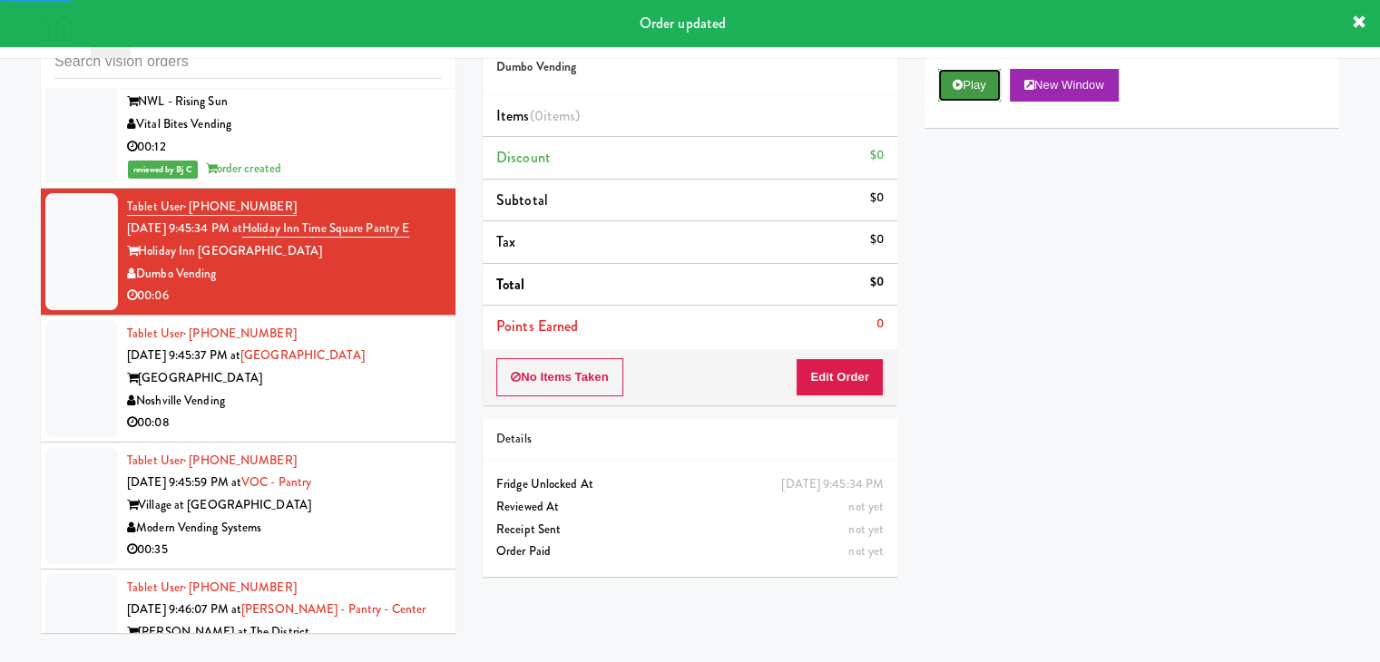
click at [976, 88] on button "Play" at bounding box center [969, 85] width 63 height 33
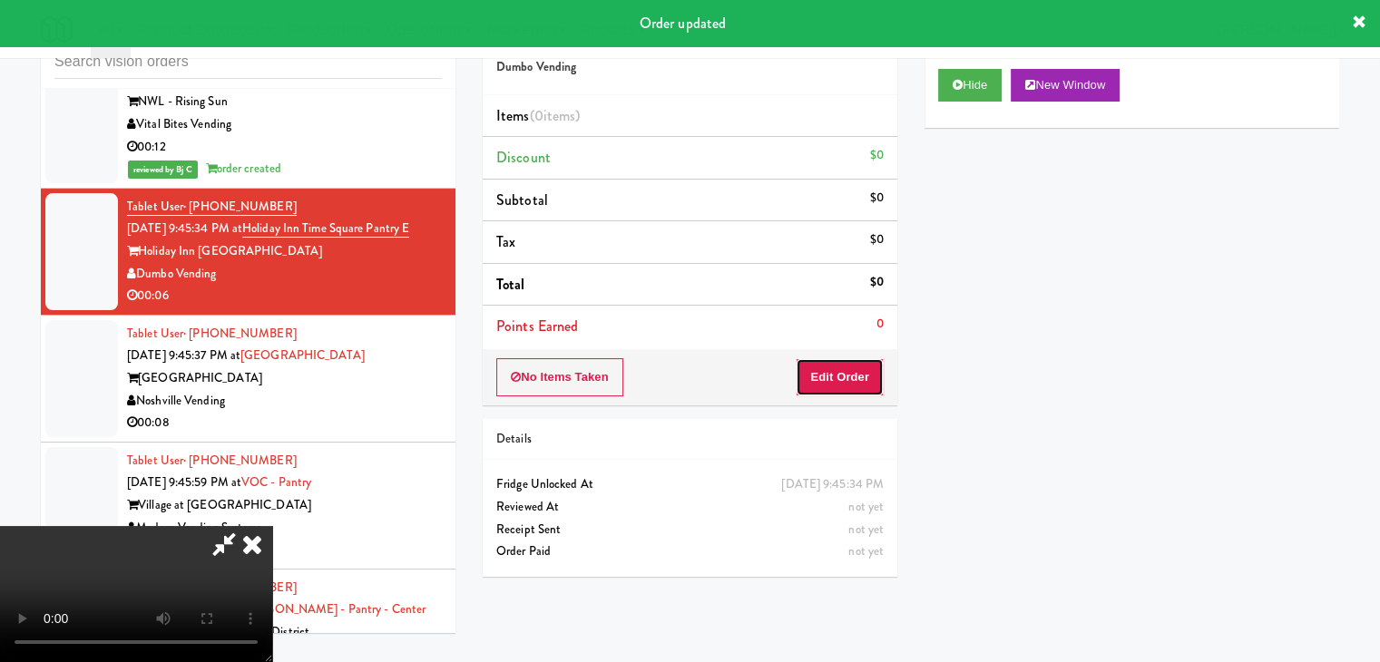
click at [849, 375] on button "Edit Order" at bounding box center [839, 377] width 88 height 38
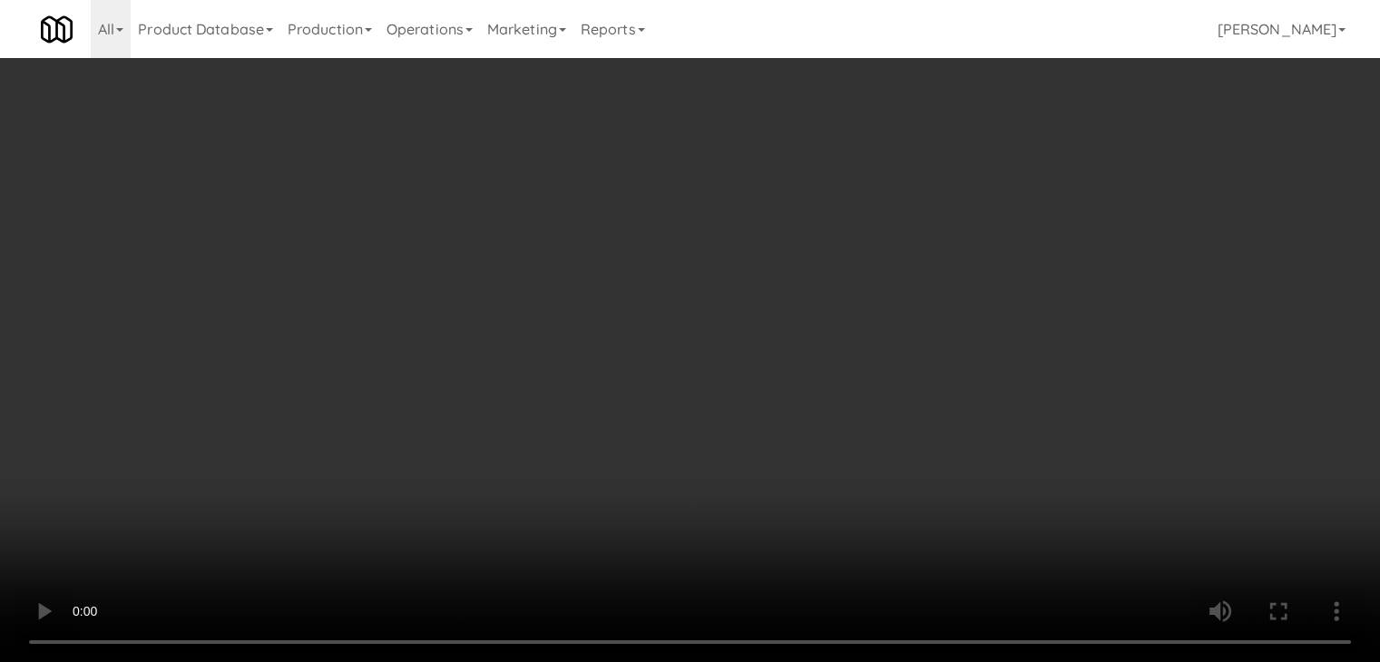
scroll to position [11842, 0]
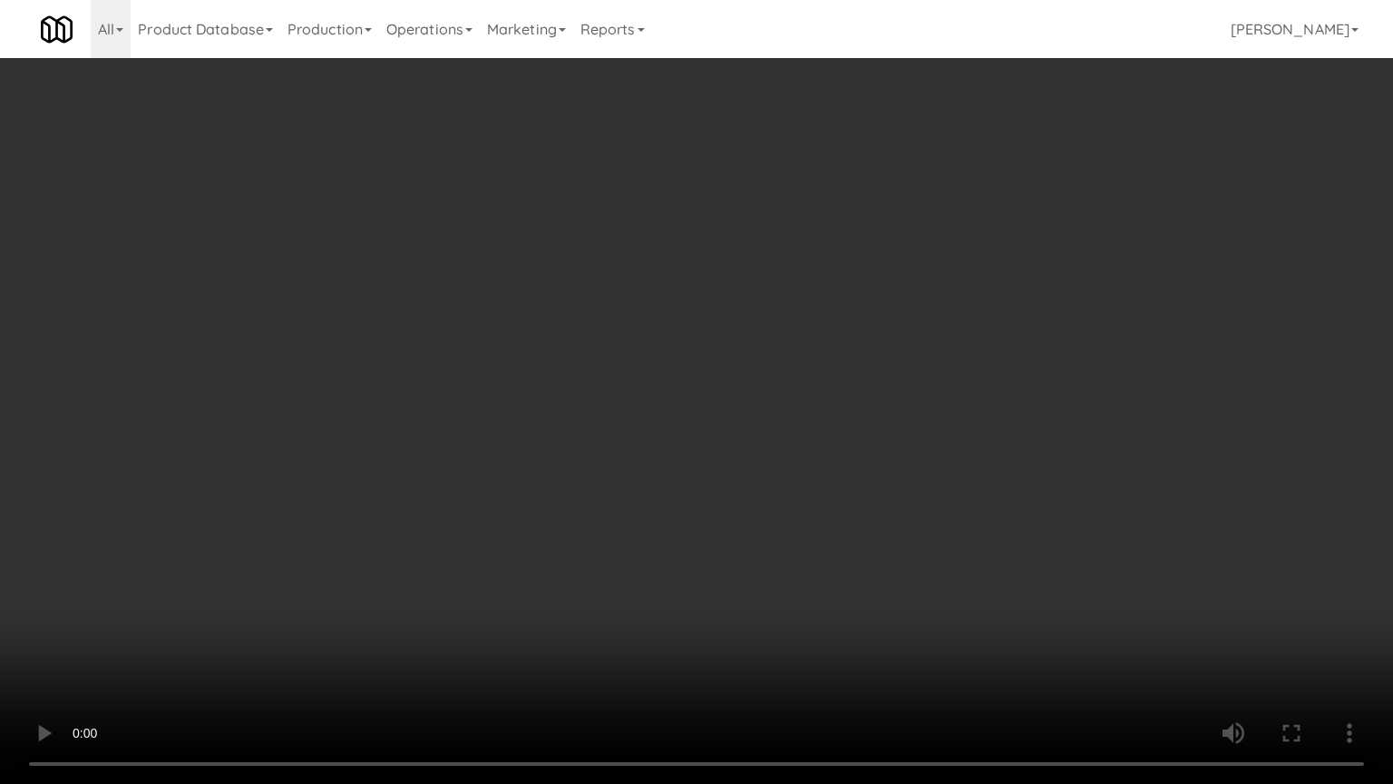
click at [800, 551] on video at bounding box center [696, 392] width 1393 height 784
click at [791, 551] on video at bounding box center [696, 392] width 1393 height 784
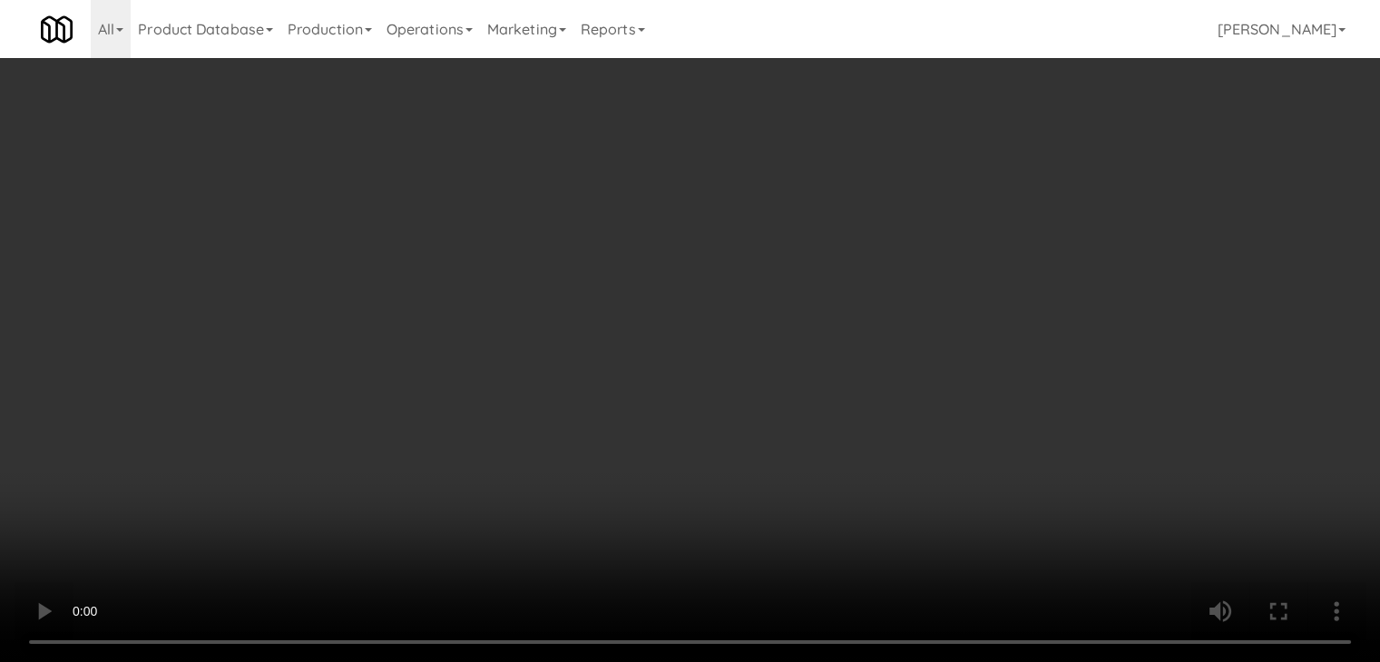
scroll to position [11885, 0]
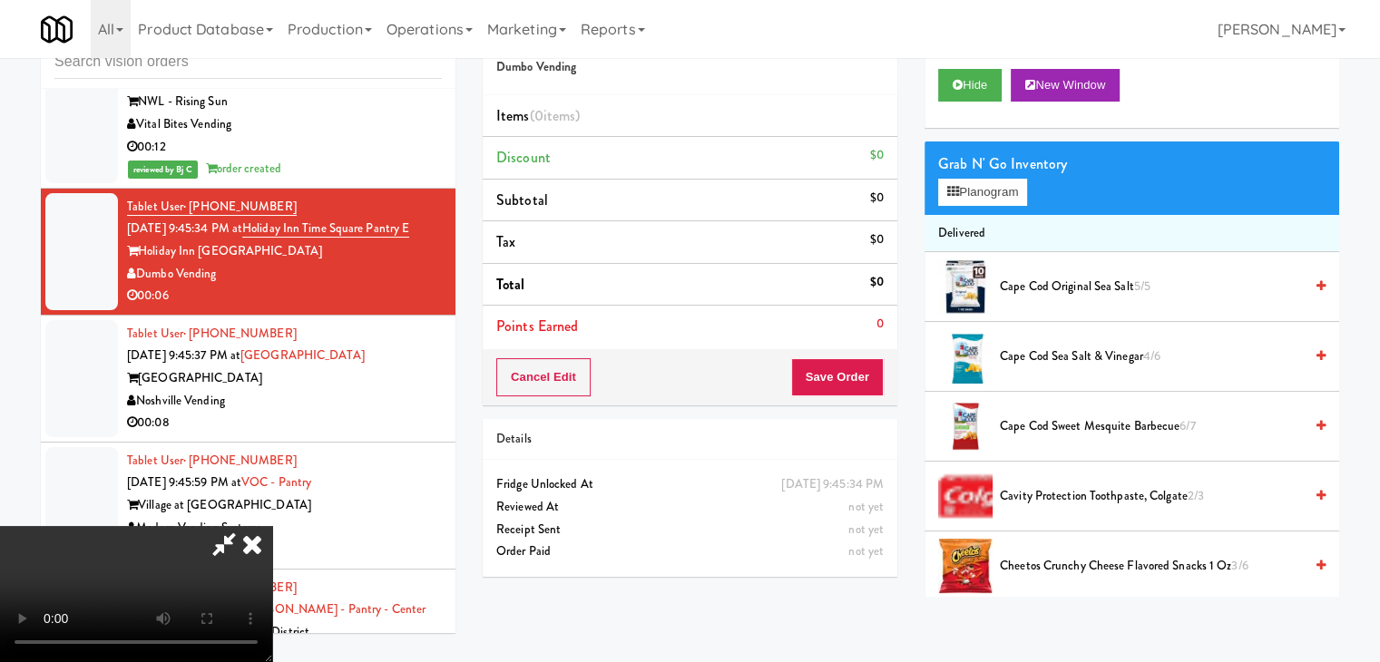
click at [272, 526] on icon at bounding box center [252, 544] width 40 height 36
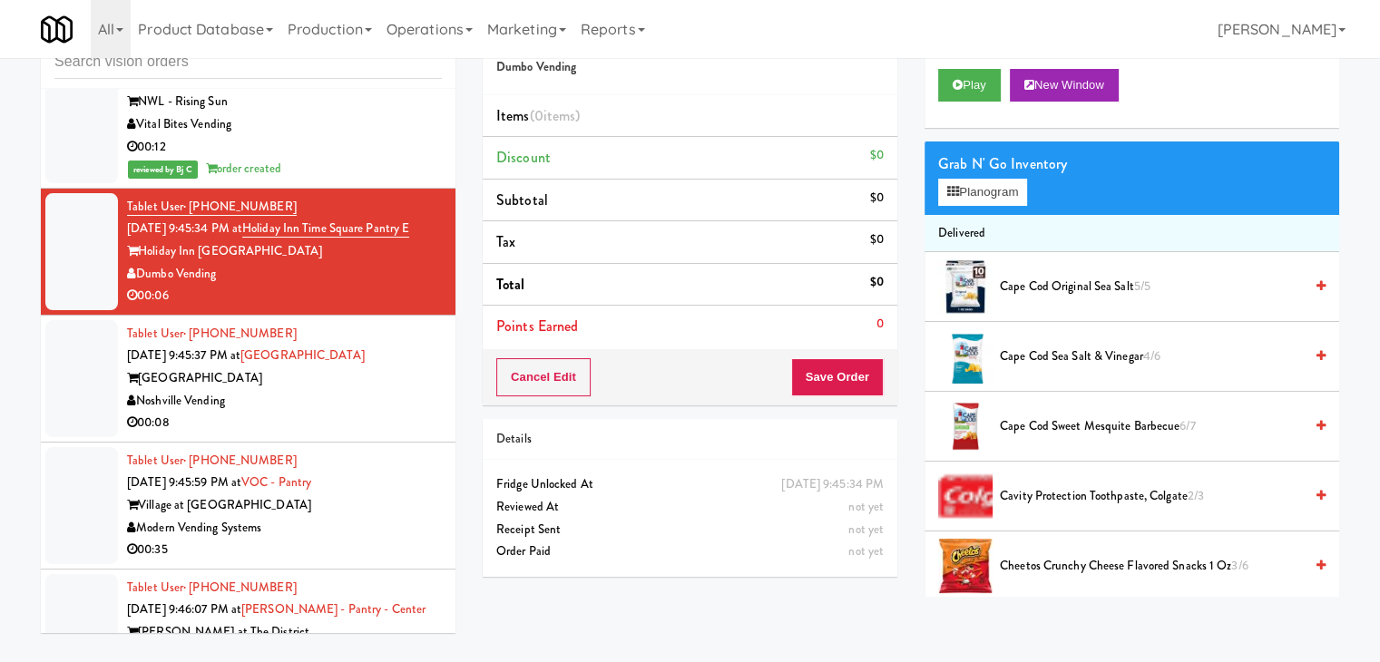
click at [359, 412] on div "00:08" at bounding box center [284, 423] width 315 height 23
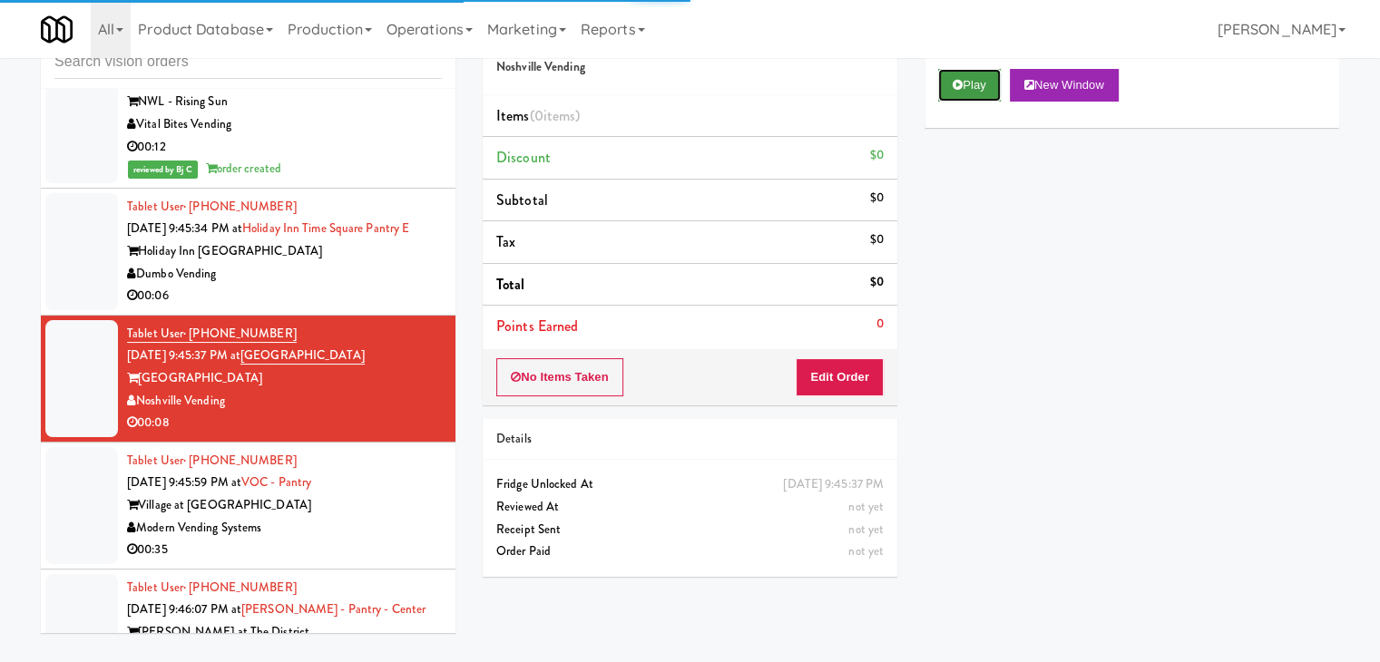
click at [965, 94] on button "Play" at bounding box center [969, 85] width 63 height 33
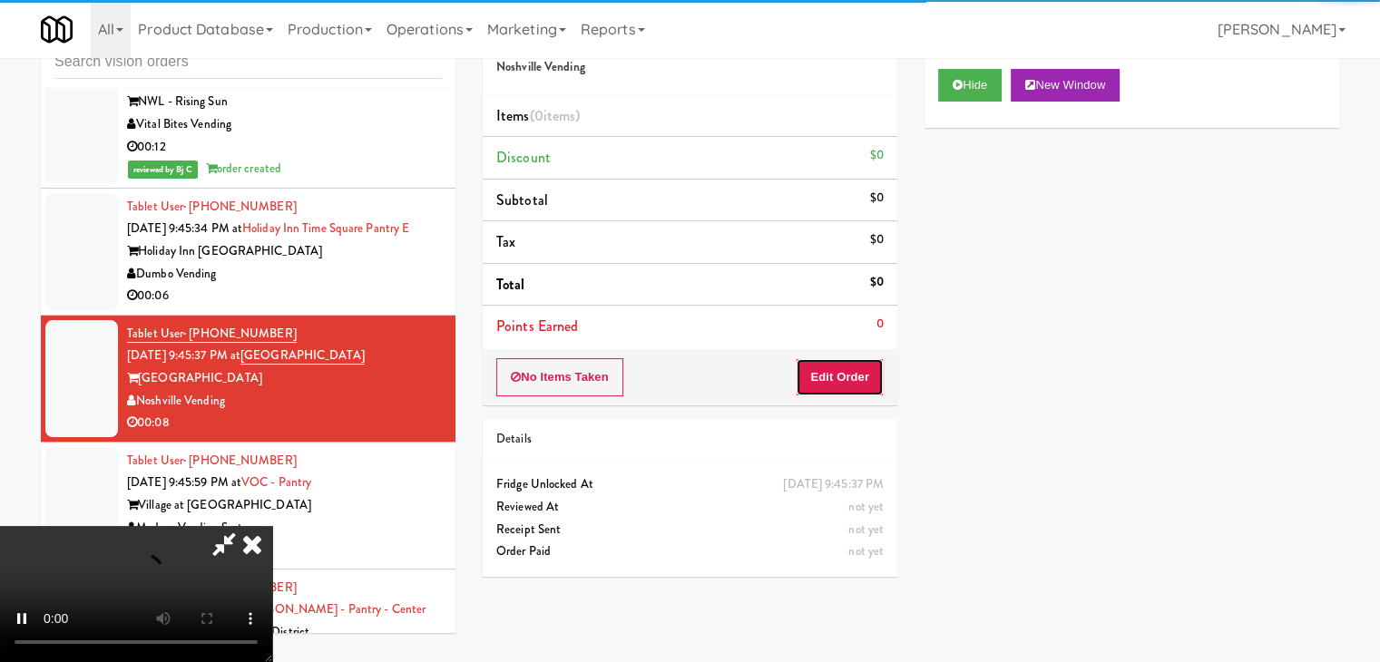
click at [848, 381] on button "Edit Order" at bounding box center [839, 377] width 88 height 38
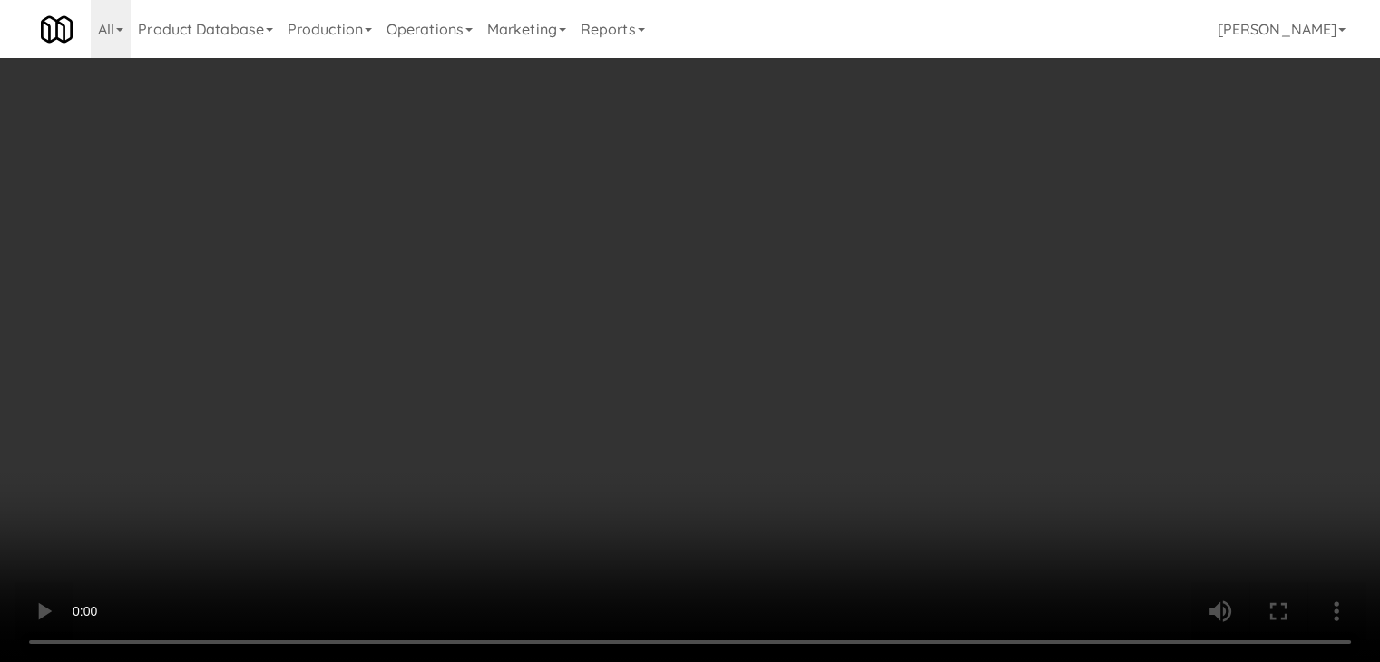
scroll to position [11842, 0]
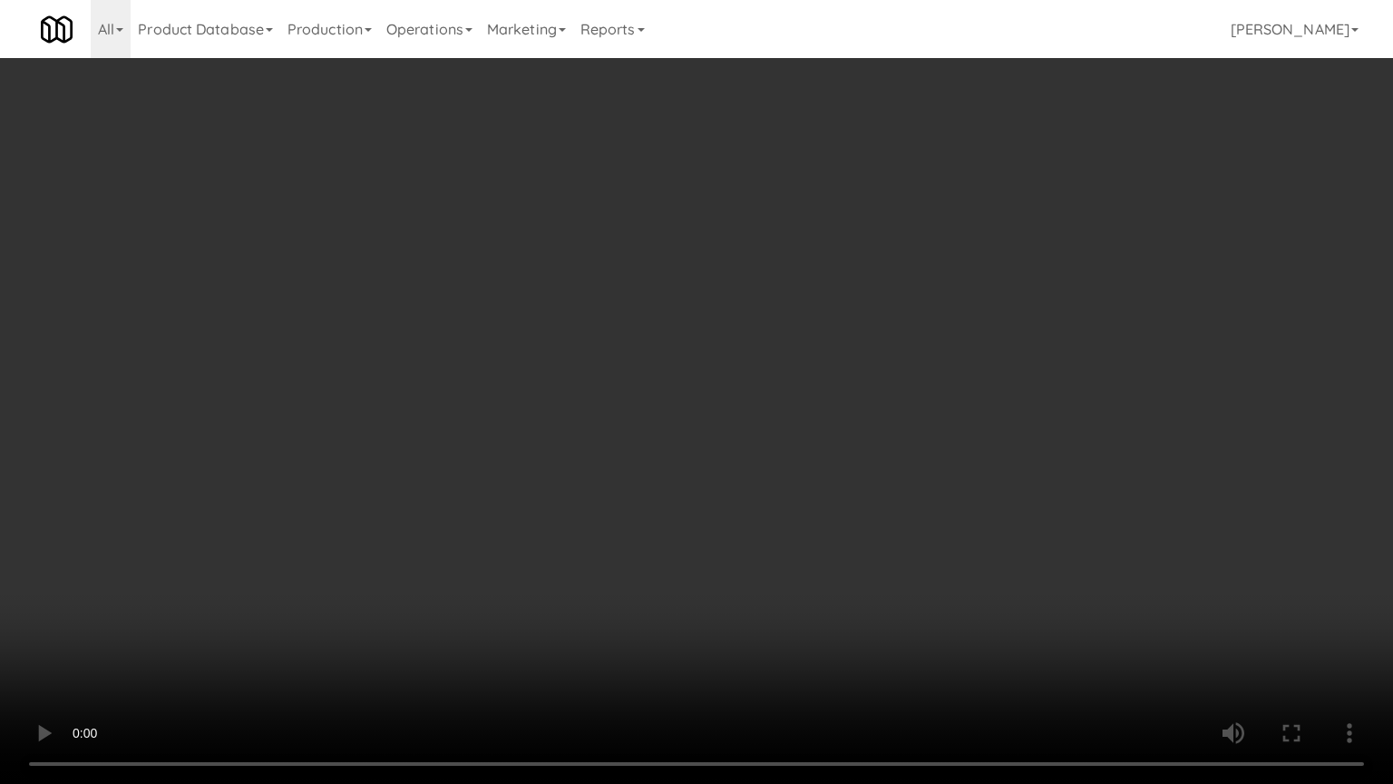
click at [908, 523] on video at bounding box center [696, 392] width 1393 height 784
click at [909, 527] on video at bounding box center [696, 392] width 1393 height 784
drag, startPoint x: 981, startPoint y: 494, endPoint x: 1016, endPoint y: 291, distance: 206.1
click at [980, 494] on video at bounding box center [696, 392] width 1393 height 784
click at [980, 489] on video at bounding box center [696, 392] width 1393 height 784
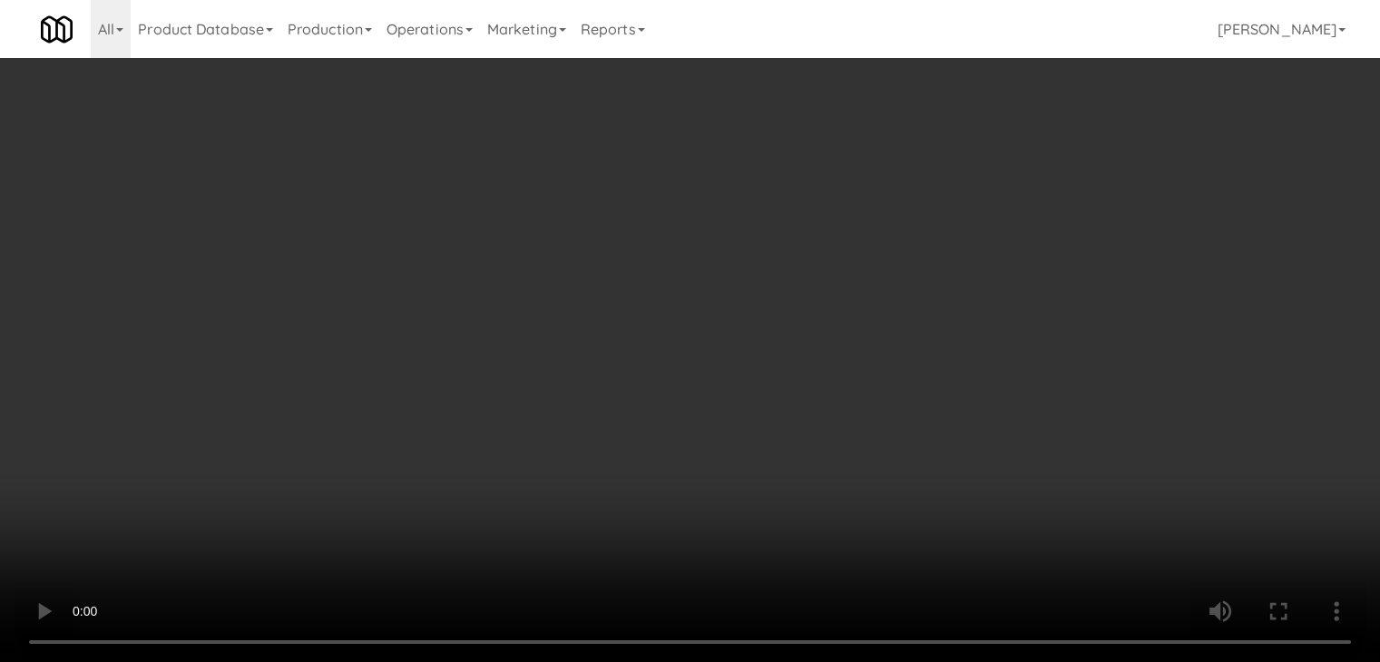
click at [1005, 196] on button "Planogram" at bounding box center [982, 192] width 89 height 27
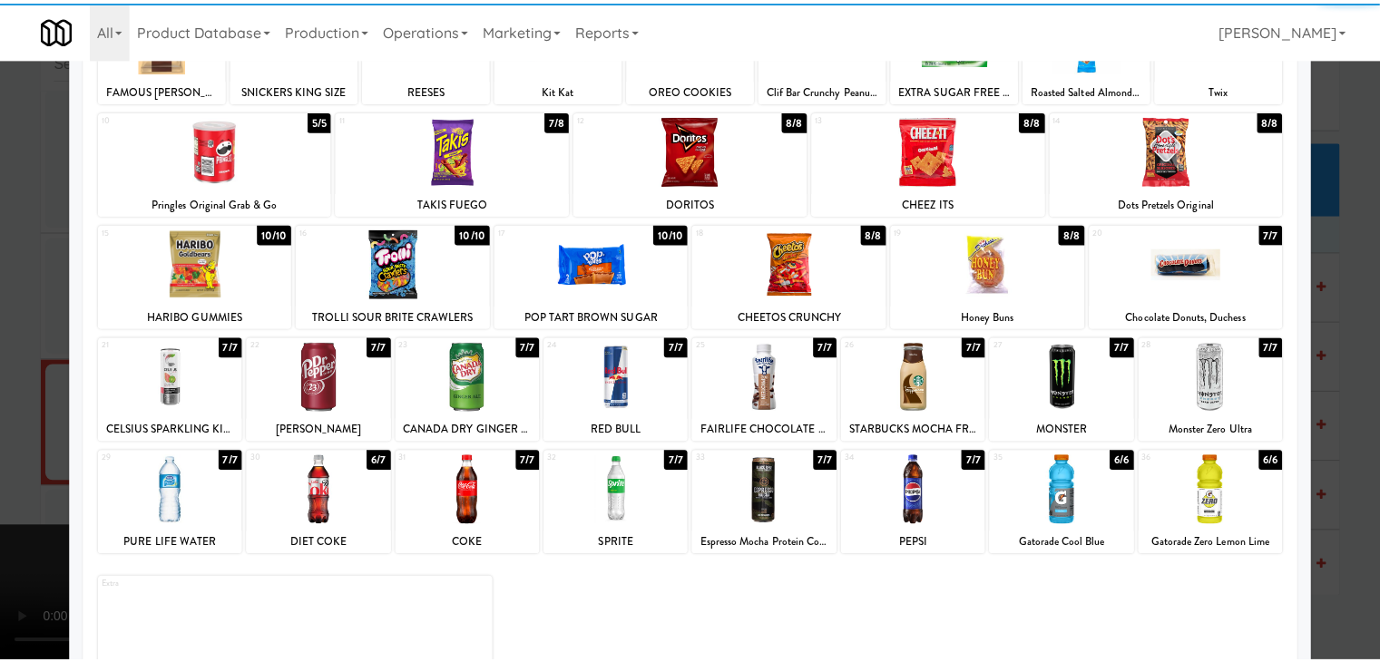
scroll to position [181, 0]
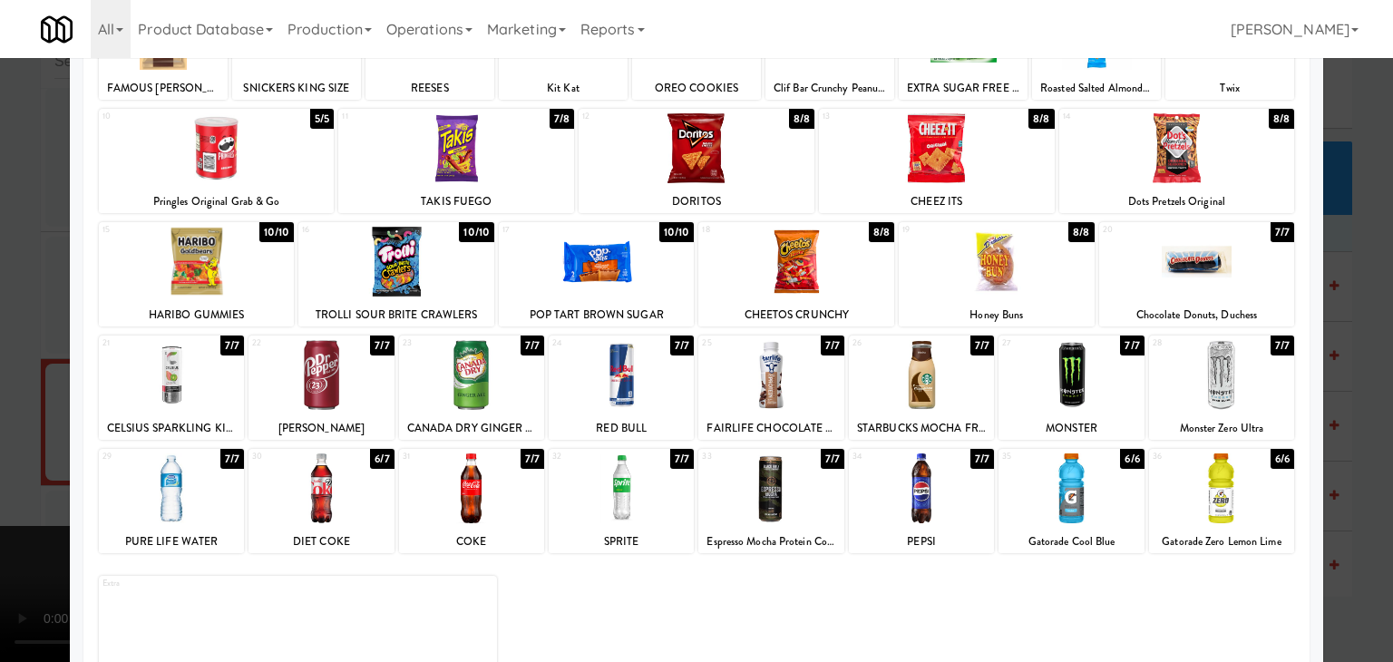
click at [415, 264] on div at bounding box center [396, 262] width 196 height 70
click at [17, 270] on div at bounding box center [696, 331] width 1393 height 662
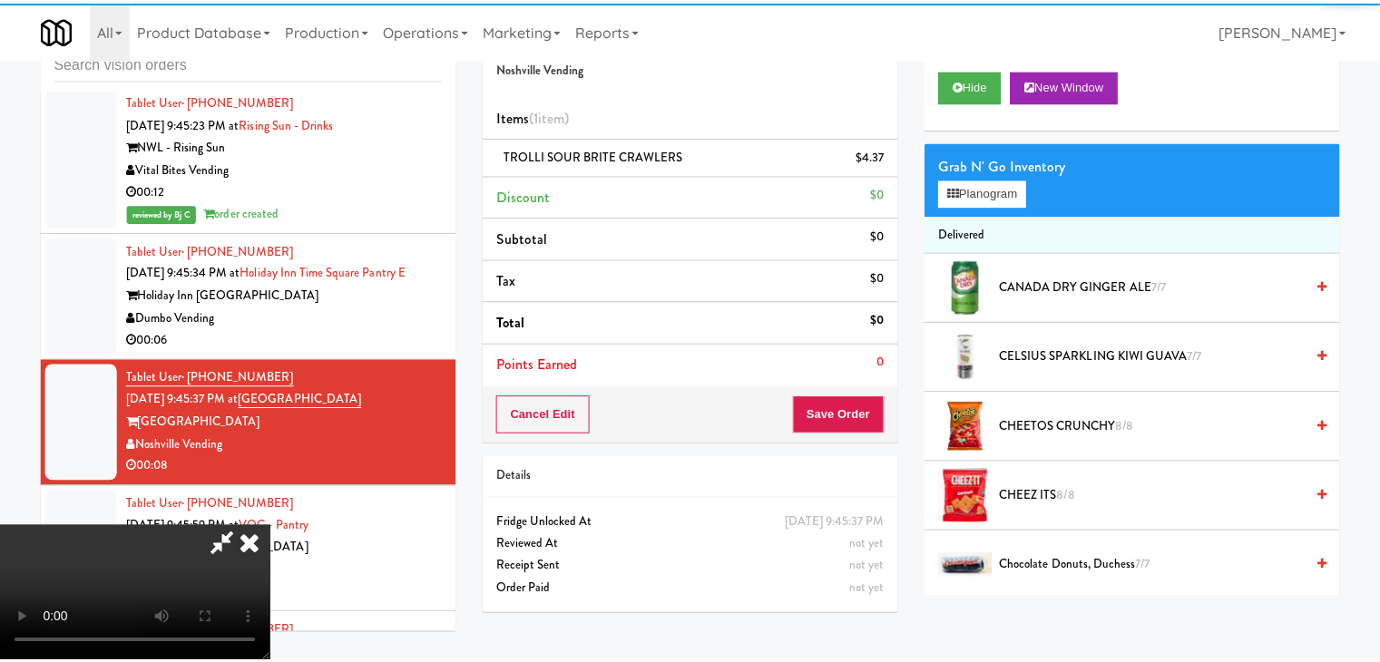
scroll to position [11885, 0]
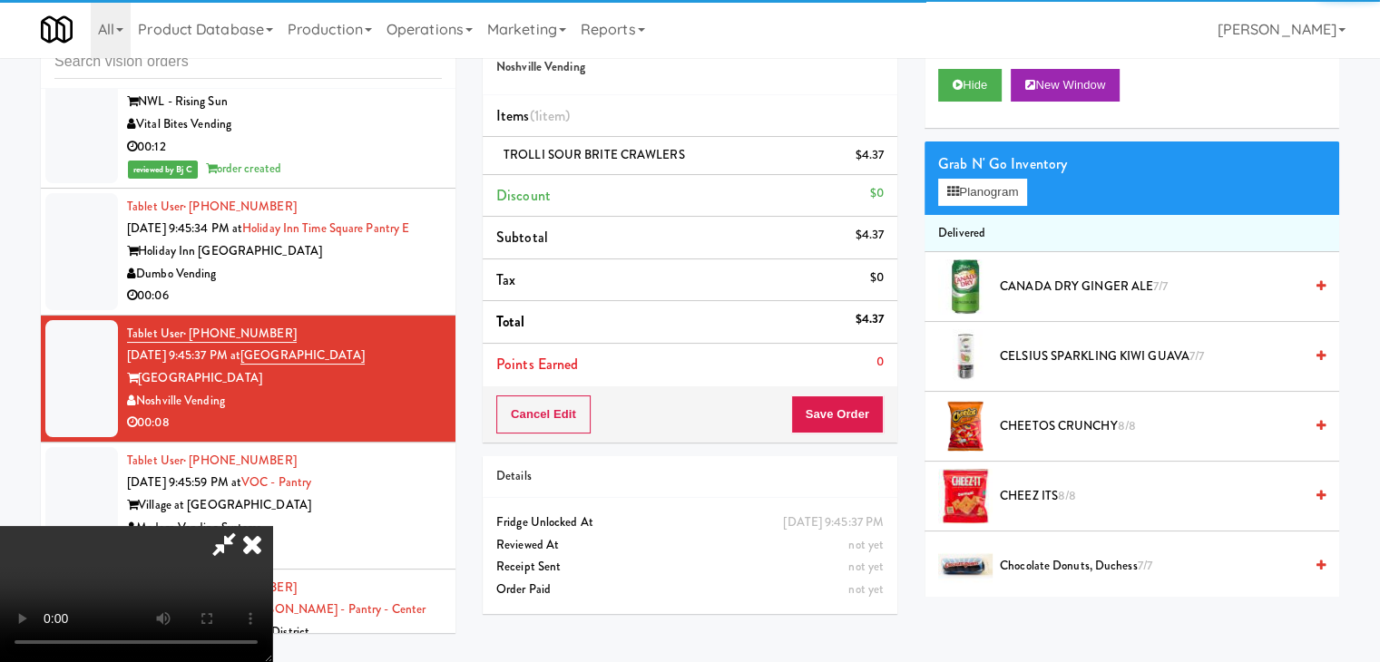
drag, startPoint x: 853, startPoint y: 389, endPoint x: 849, endPoint y: 403, distance: 14.1
click at [851, 400] on div "Cancel Edit Save Order" at bounding box center [690, 414] width 414 height 56
click at [849, 403] on button "Save Order" at bounding box center [837, 414] width 93 height 38
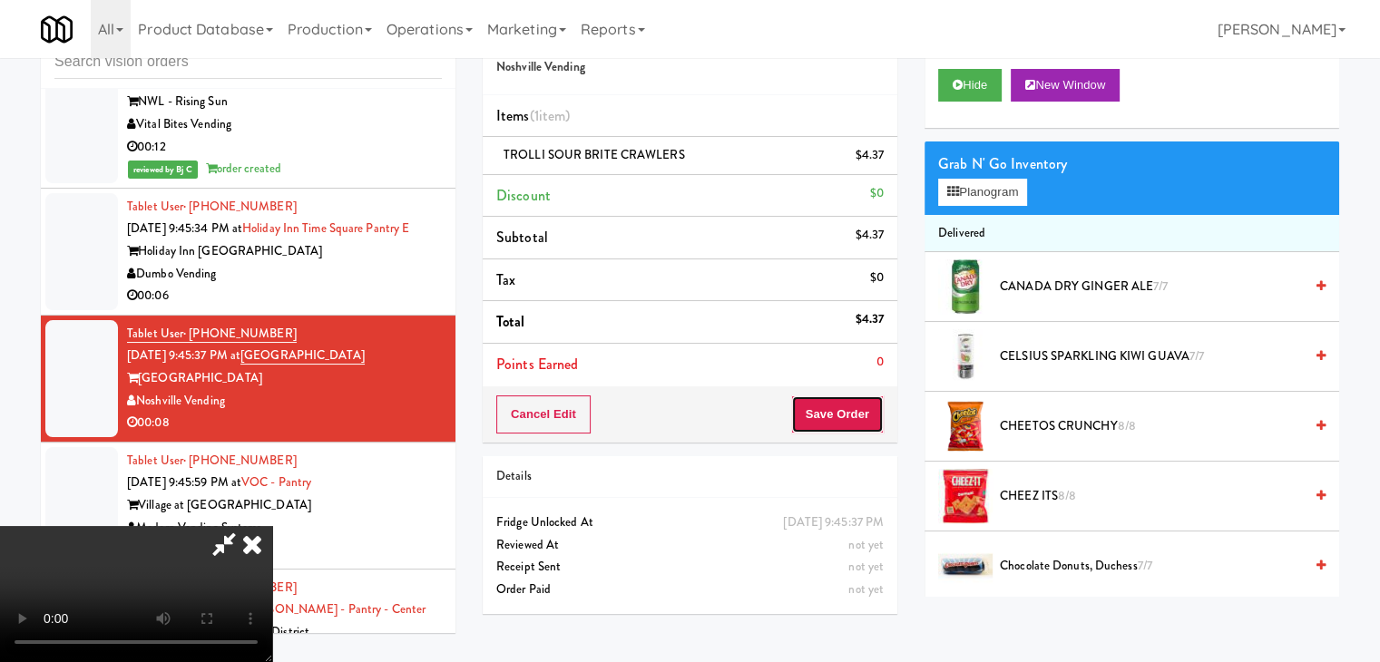
click at [849, 403] on button "Save Order" at bounding box center [837, 414] width 93 height 38
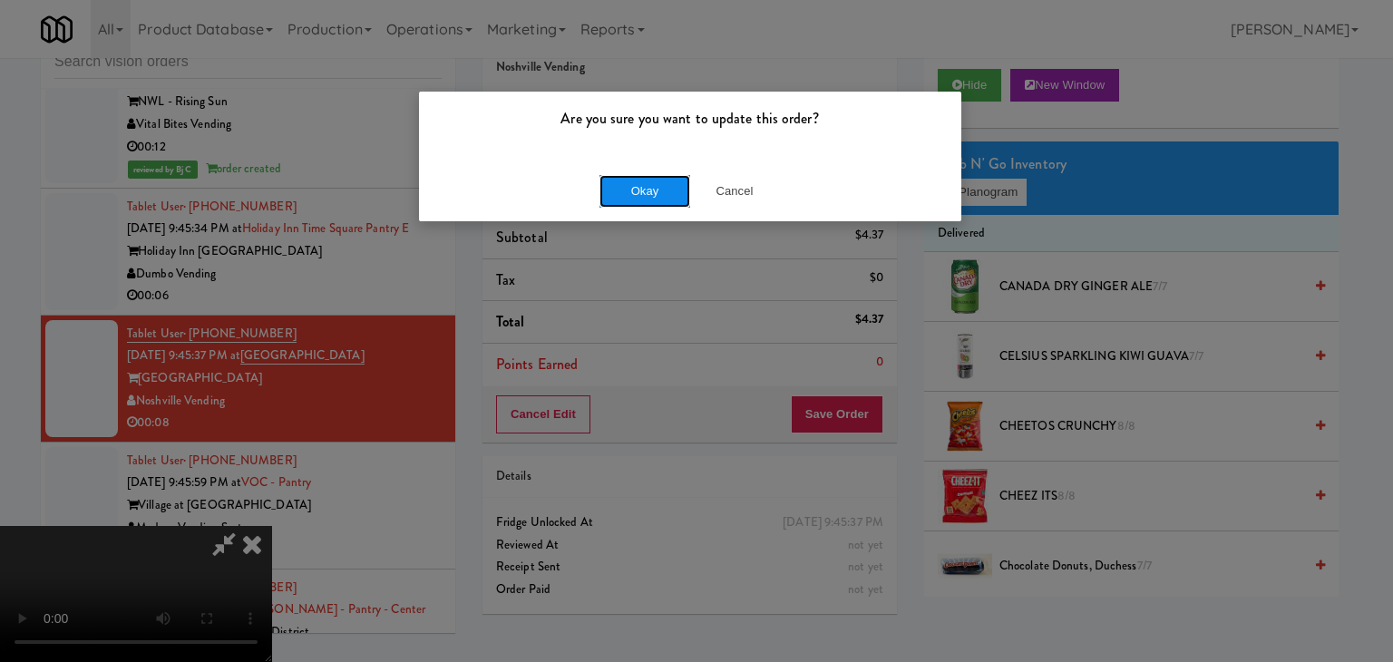
click at [643, 178] on button "Okay" at bounding box center [645, 191] width 91 height 33
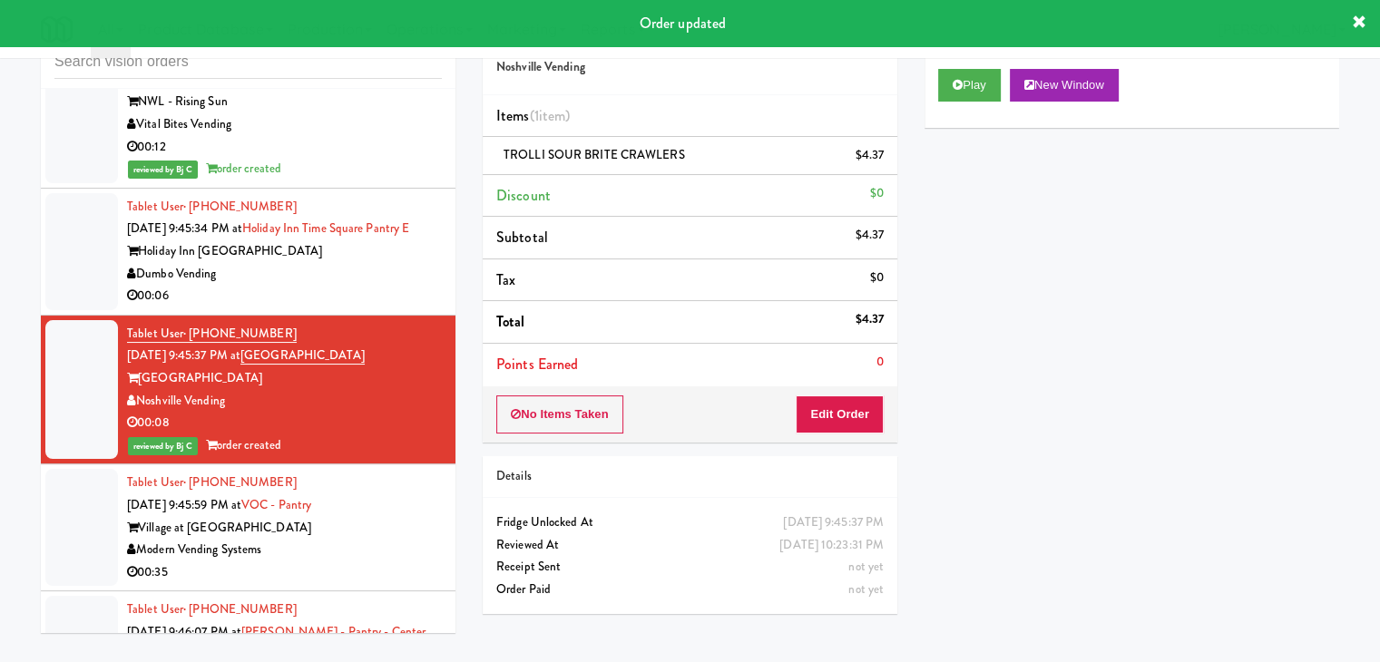
drag, startPoint x: 344, startPoint y: 248, endPoint x: 442, endPoint y: 234, distance: 98.9
click at [348, 263] on div "Dumbo Vending" at bounding box center [284, 274] width 315 height 23
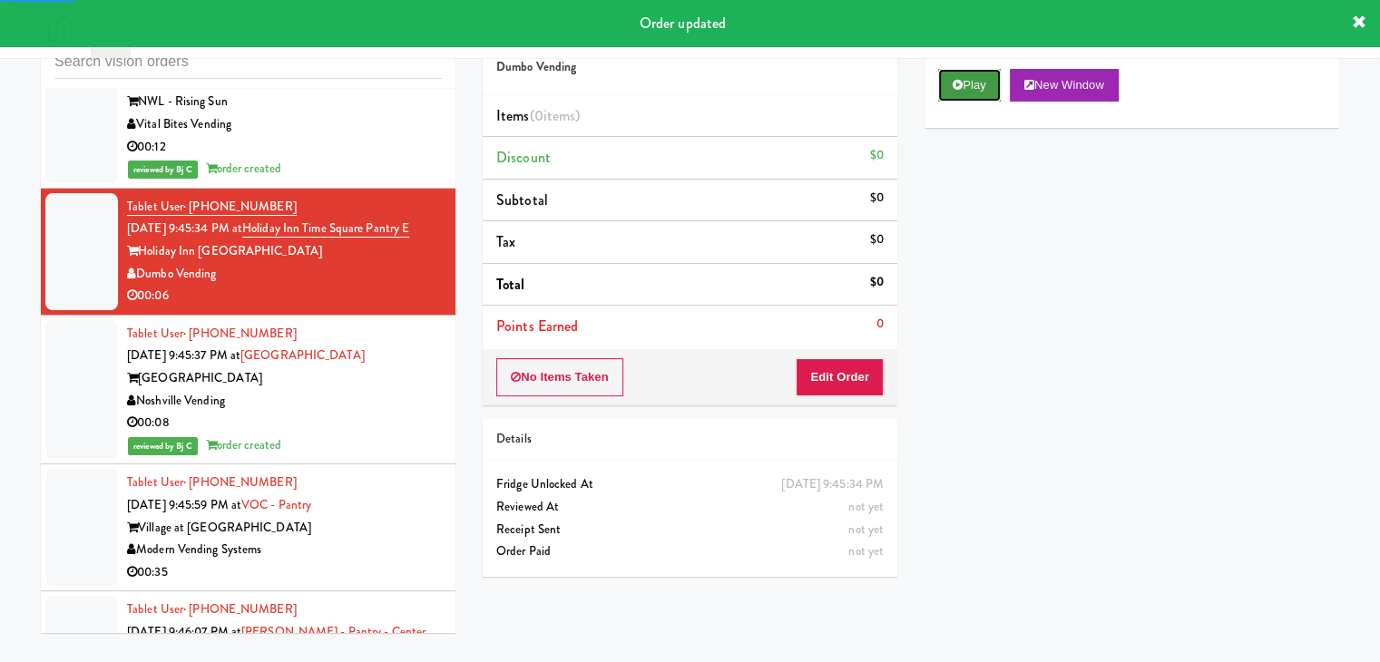
click at [987, 95] on button "Play" at bounding box center [969, 85] width 63 height 33
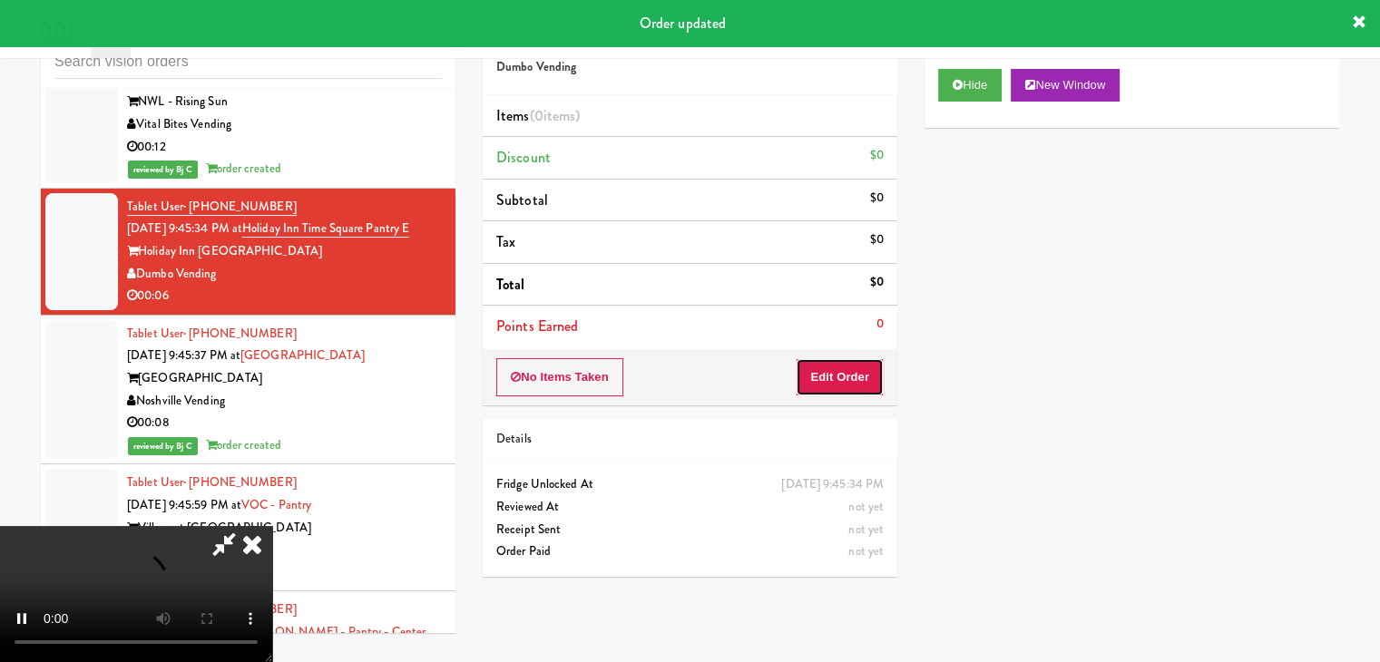
click at [831, 374] on button "Edit Order" at bounding box center [839, 377] width 88 height 38
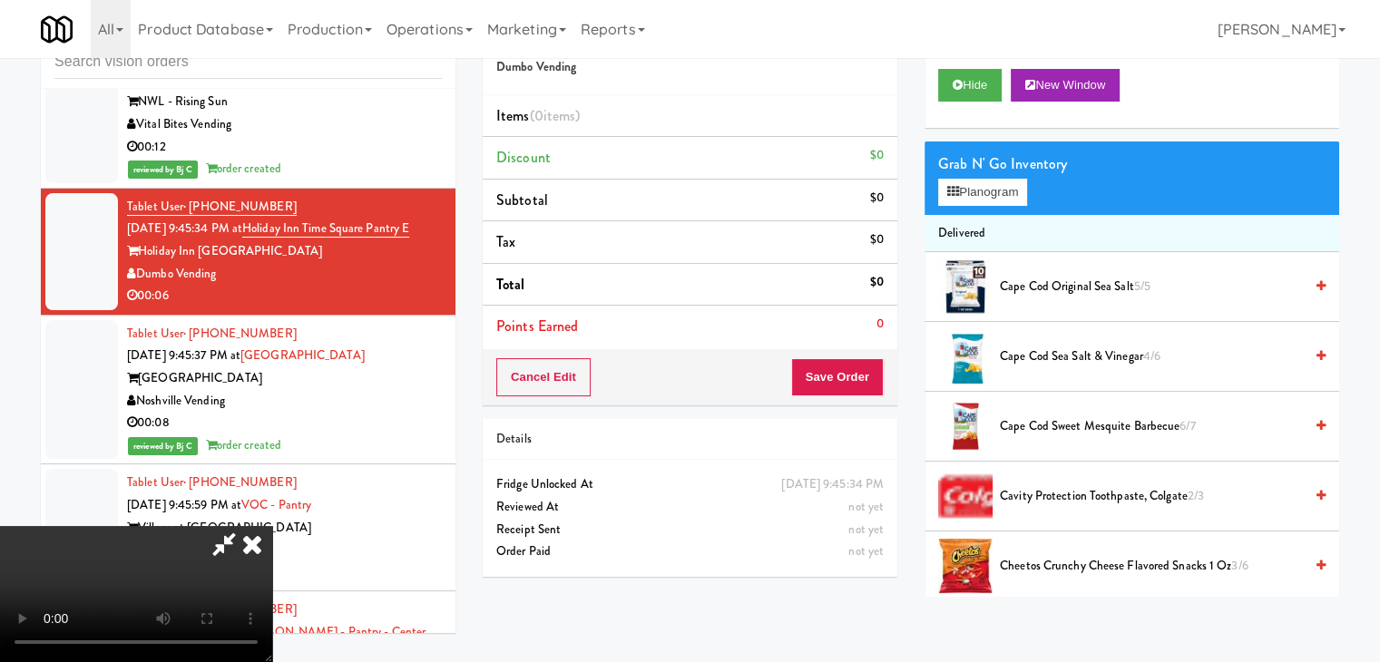
scroll to position [73, 0]
click at [272, 526] on video at bounding box center [136, 594] width 272 height 136
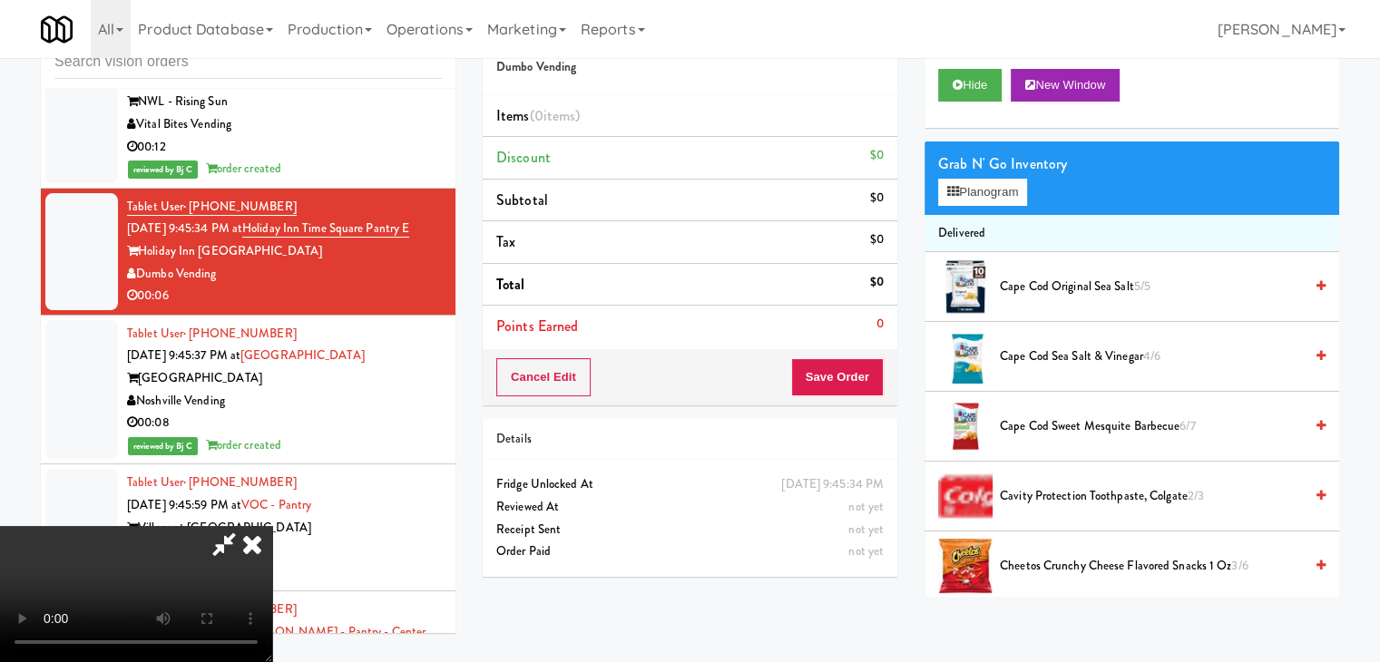
click at [272, 526] on video at bounding box center [136, 594] width 272 height 136
click at [983, 191] on button "Planogram" at bounding box center [982, 192] width 89 height 27
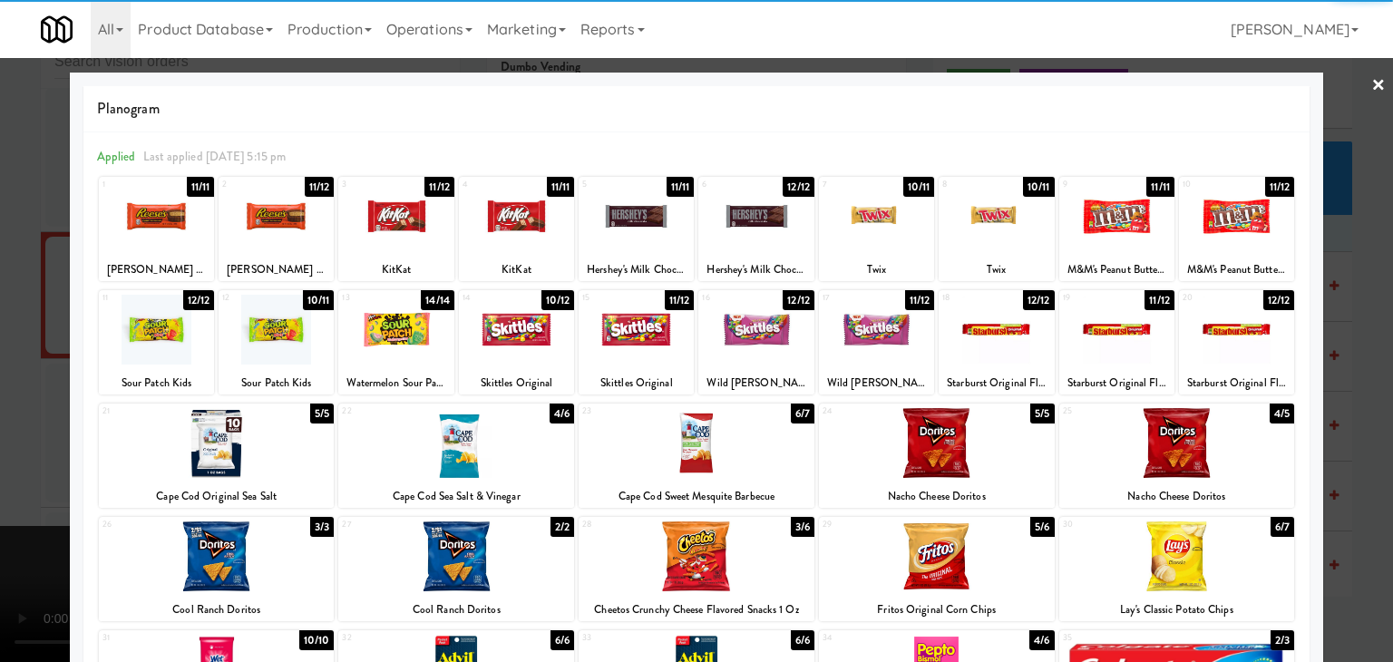
click at [309, 219] on div at bounding box center [276, 216] width 115 height 70
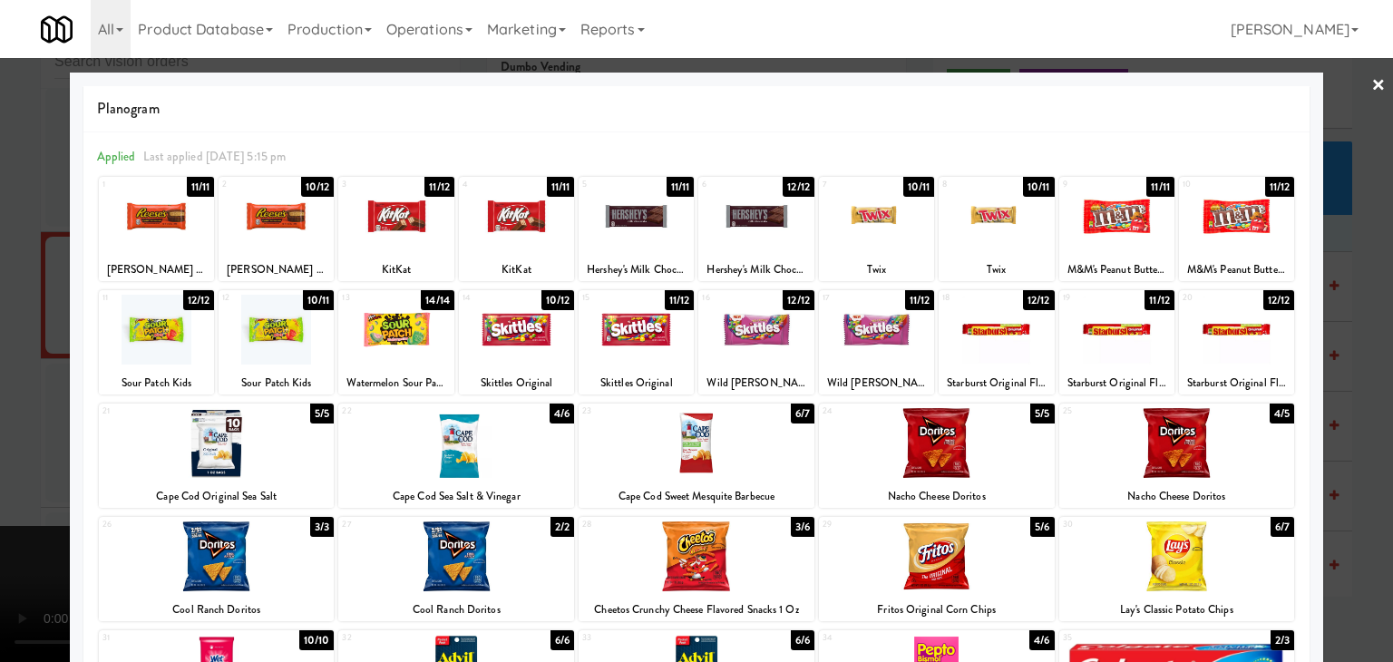
drag, startPoint x: 3, startPoint y: 307, endPoint x: 268, endPoint y: 331, distance: 266.9
click at [12, 307] on div at bounding box center [696, 331] width 1393 height 662
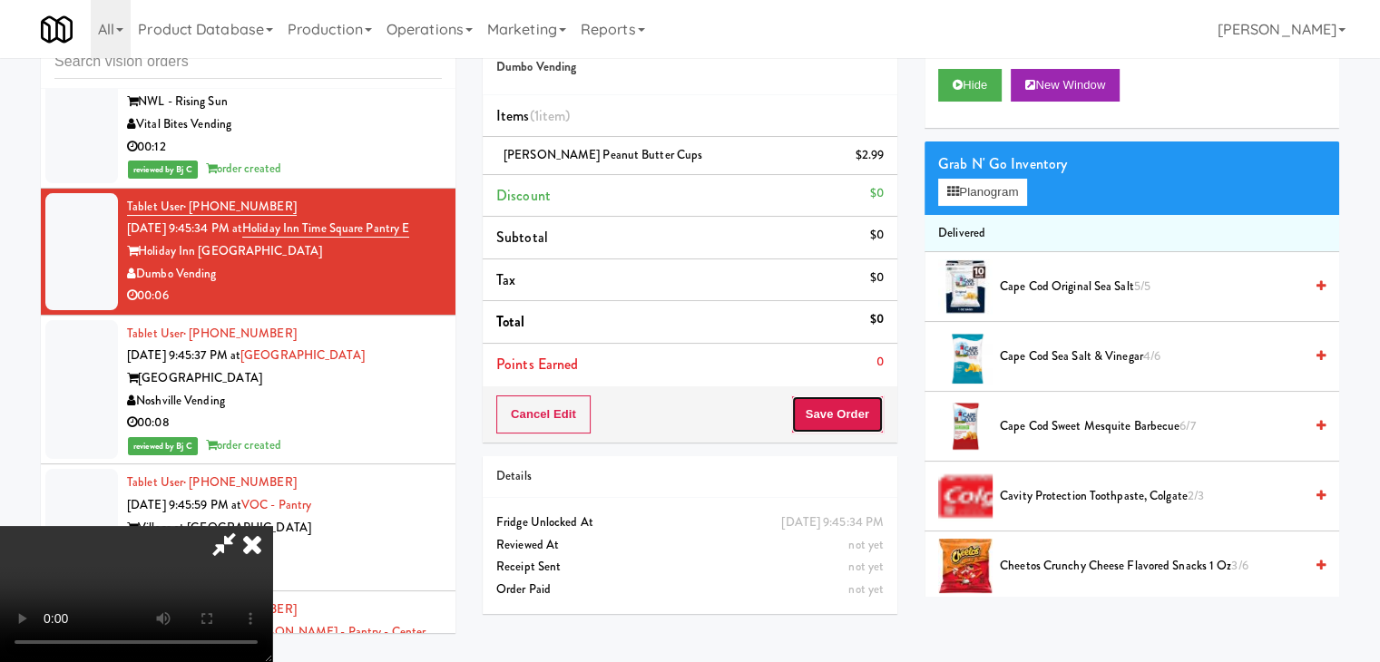
click at [851, 404] on button "Save Order" at bounding box center [837, 414] width 93 height 38
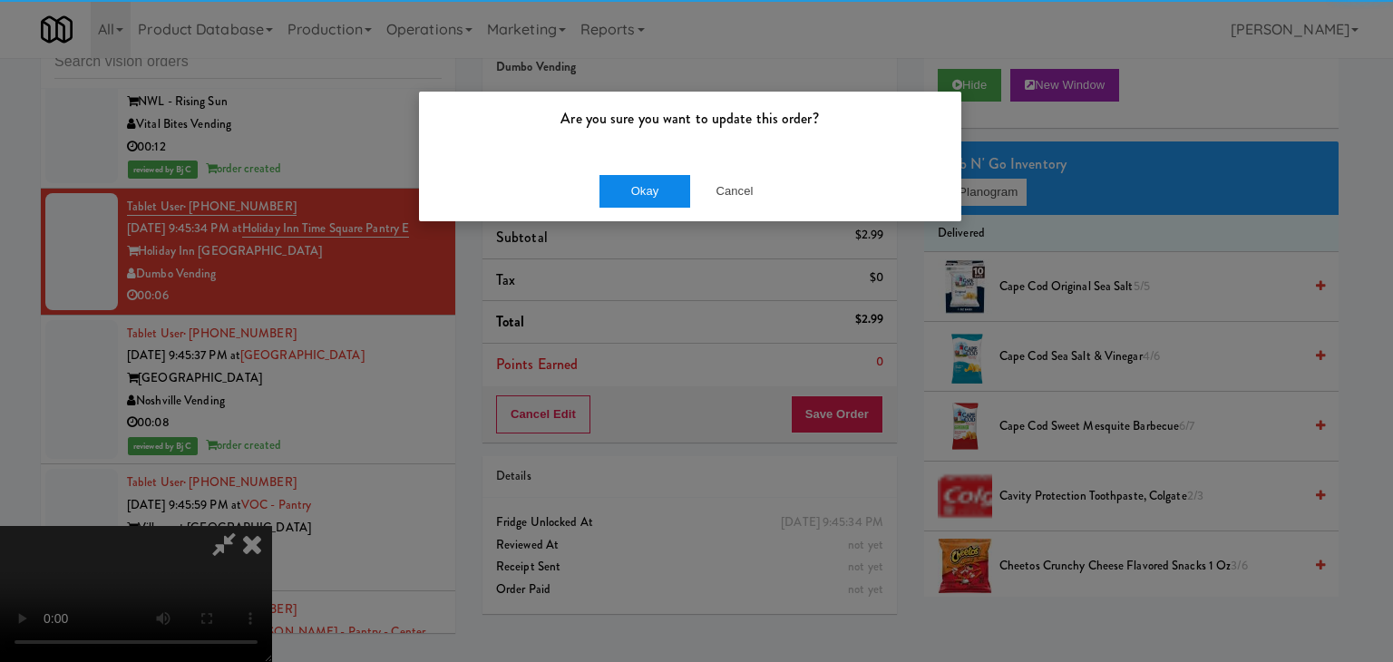
click at [617, 175] on div "Okay Cancel" at bounding box center [690, 191] width 542 height 61
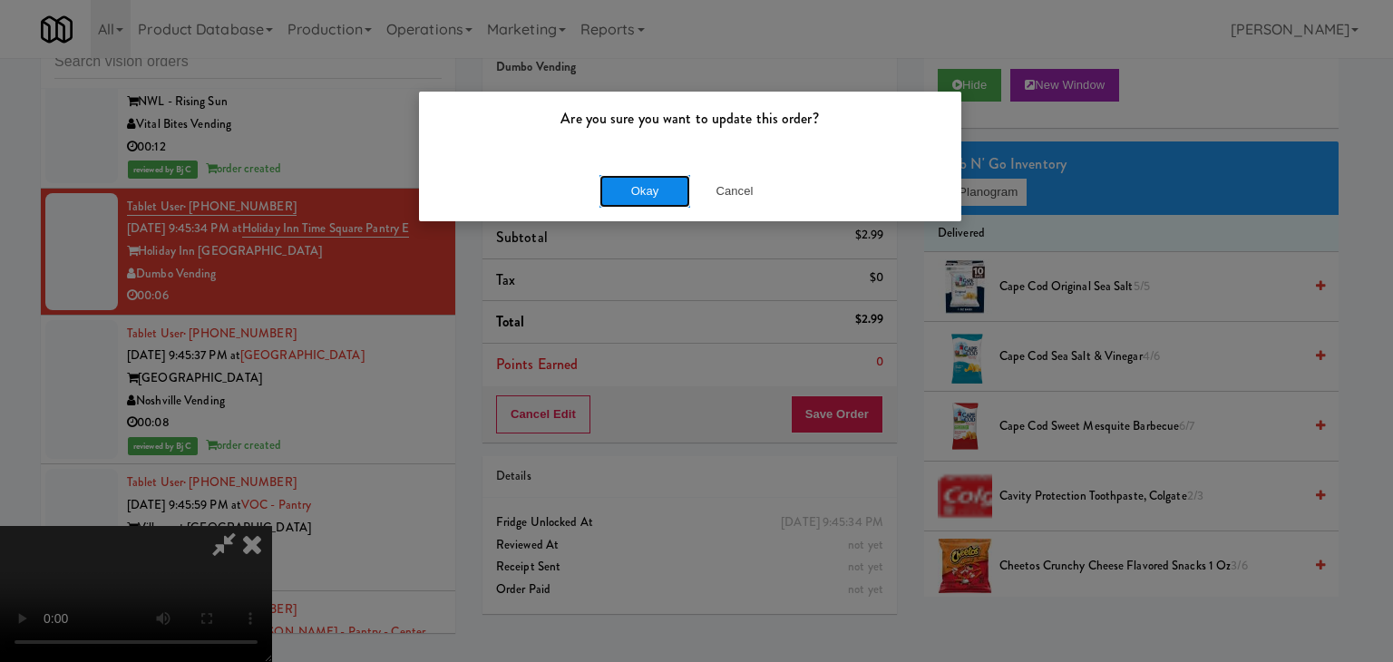
click at [617, 188] on button "Okay" at bounding box center [645, 191] width 91 height 33
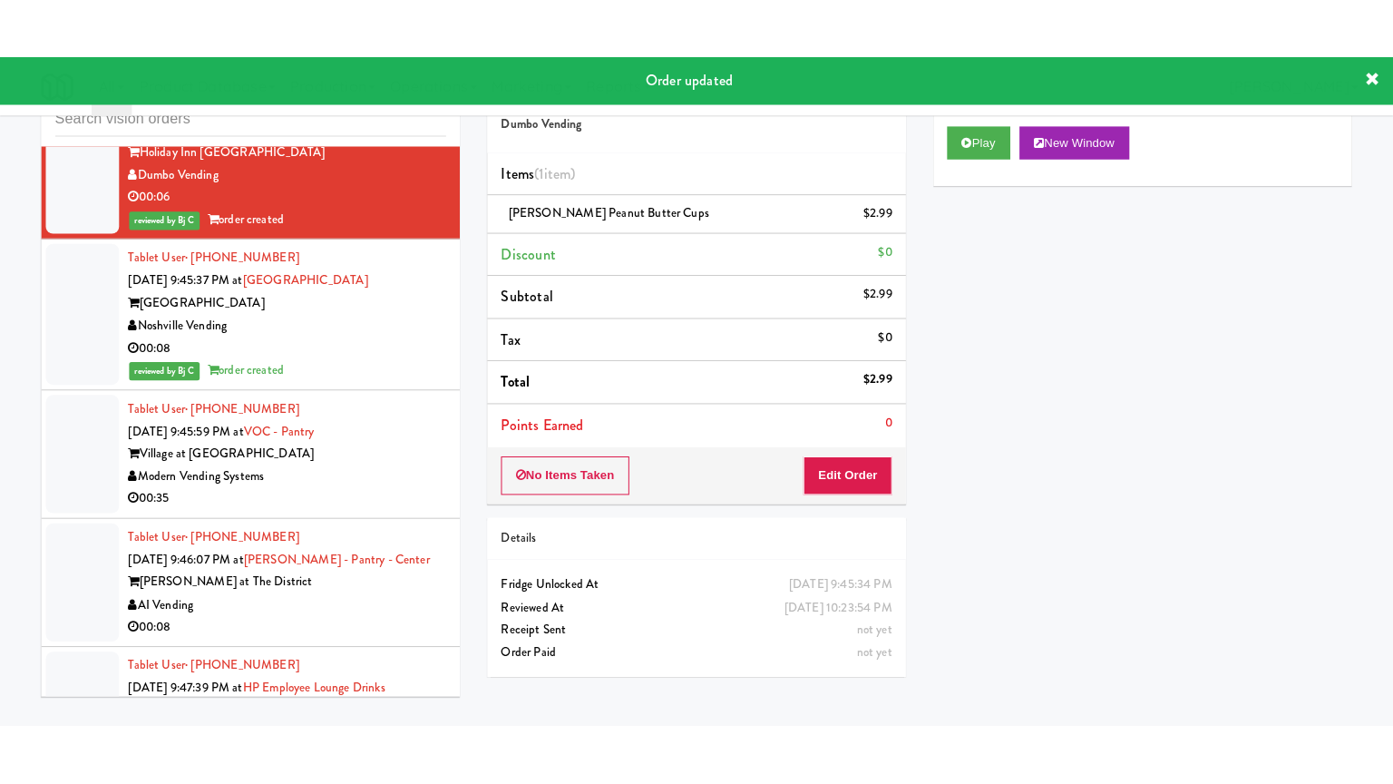
scroll to position [12157, 0]
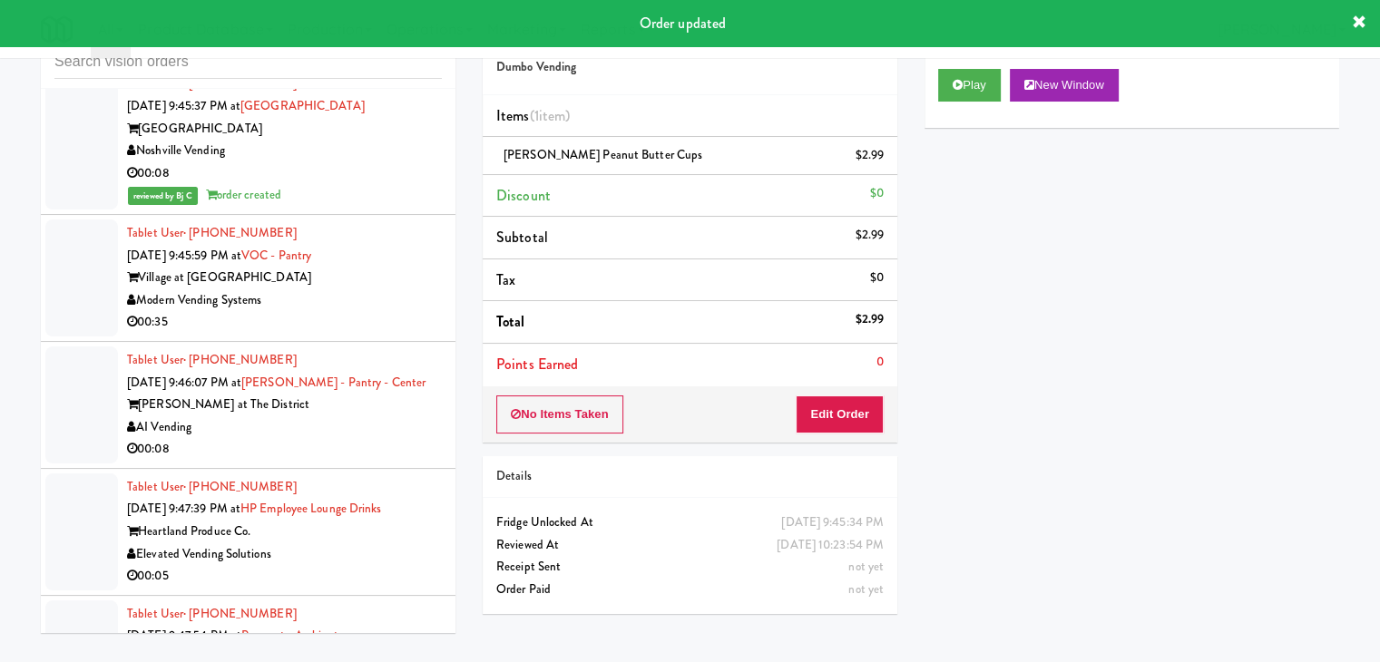
click at [377, 289] on div "Modern Vending Systems" at bounding box center [284, 300] width 315 height 23
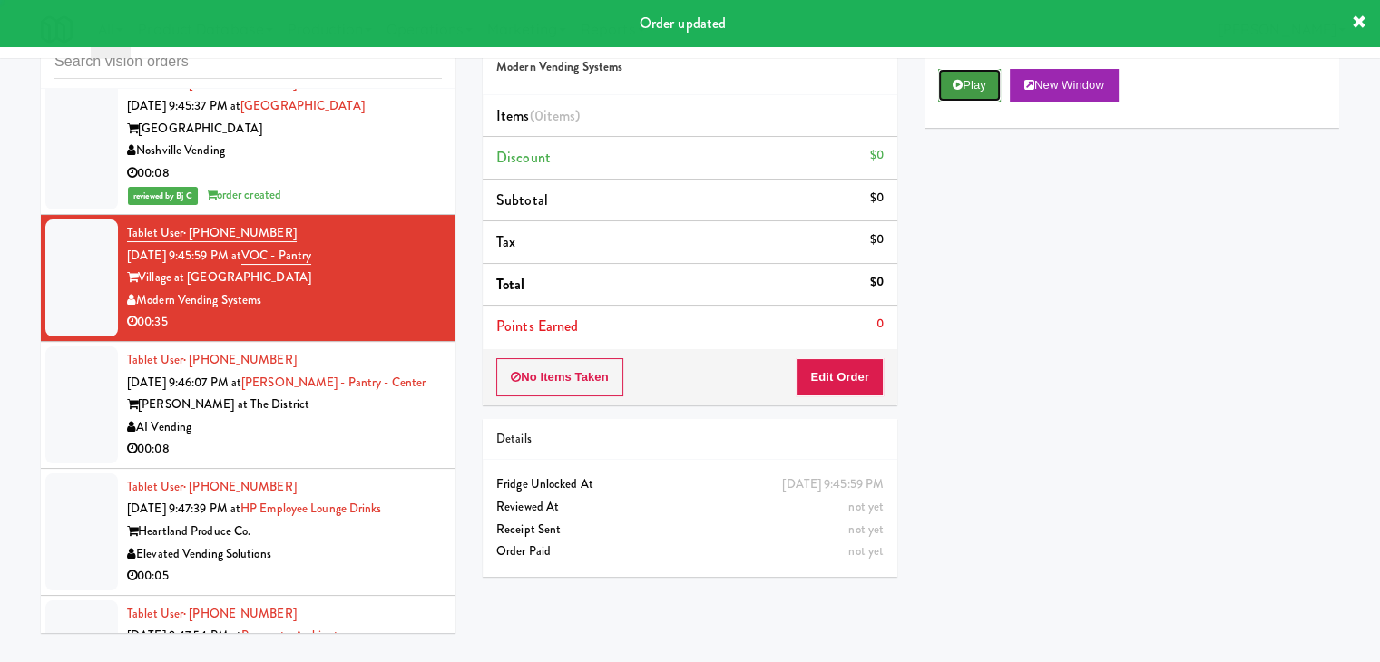
click at [977, 80] on button "Play" at bounding box center [969, 85] width 63 height 33
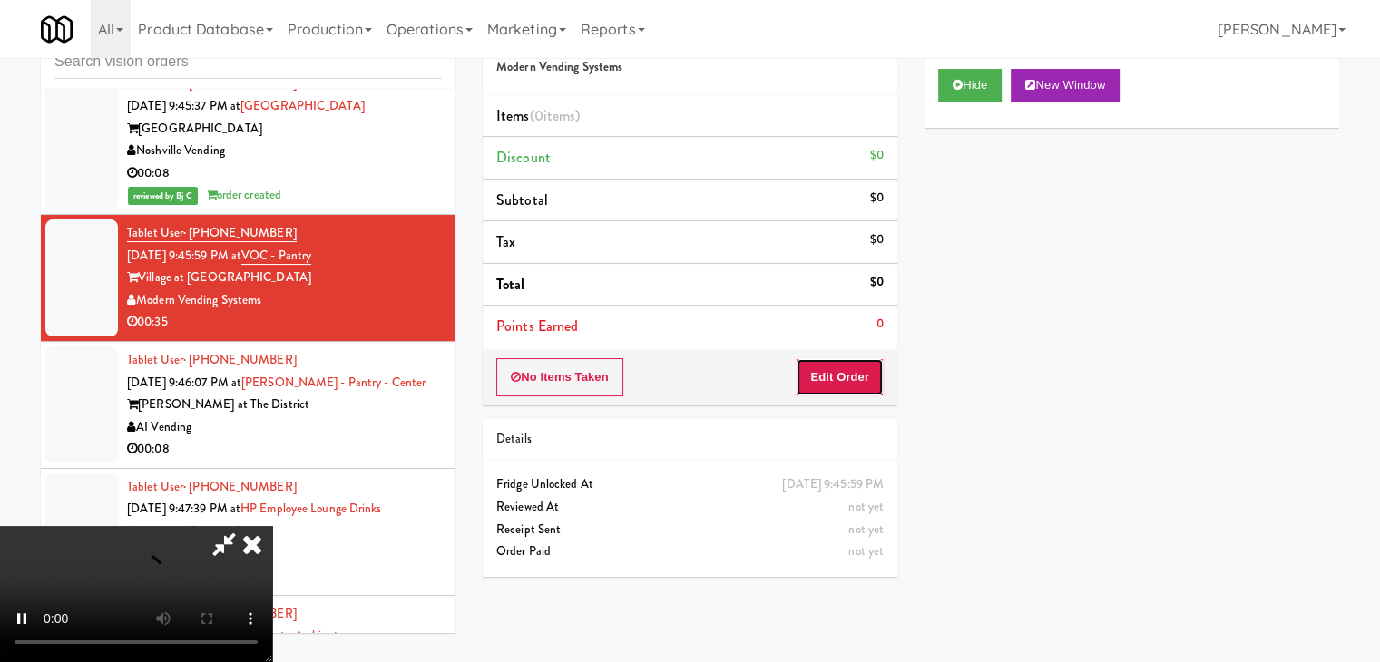
click at [853, 374] on button "Edit Order" at bounding box center [839, 377] width 88 height 38
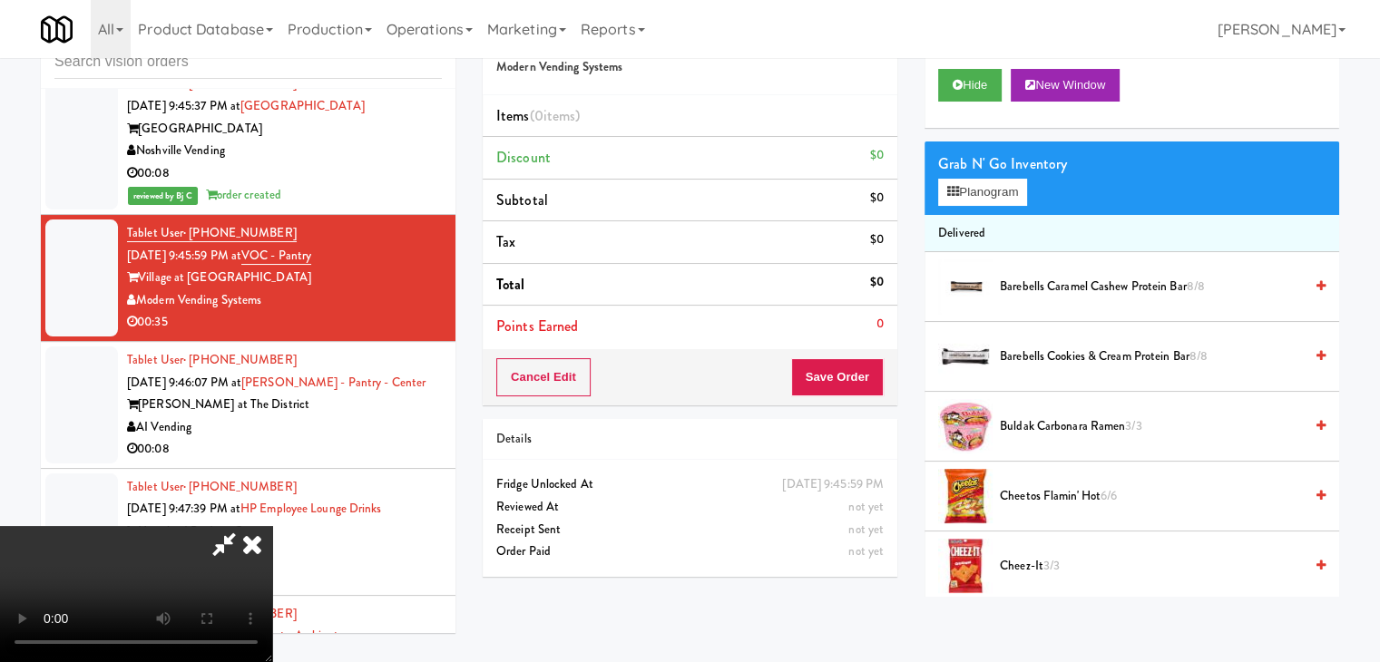
scroll to position [12113, 0]
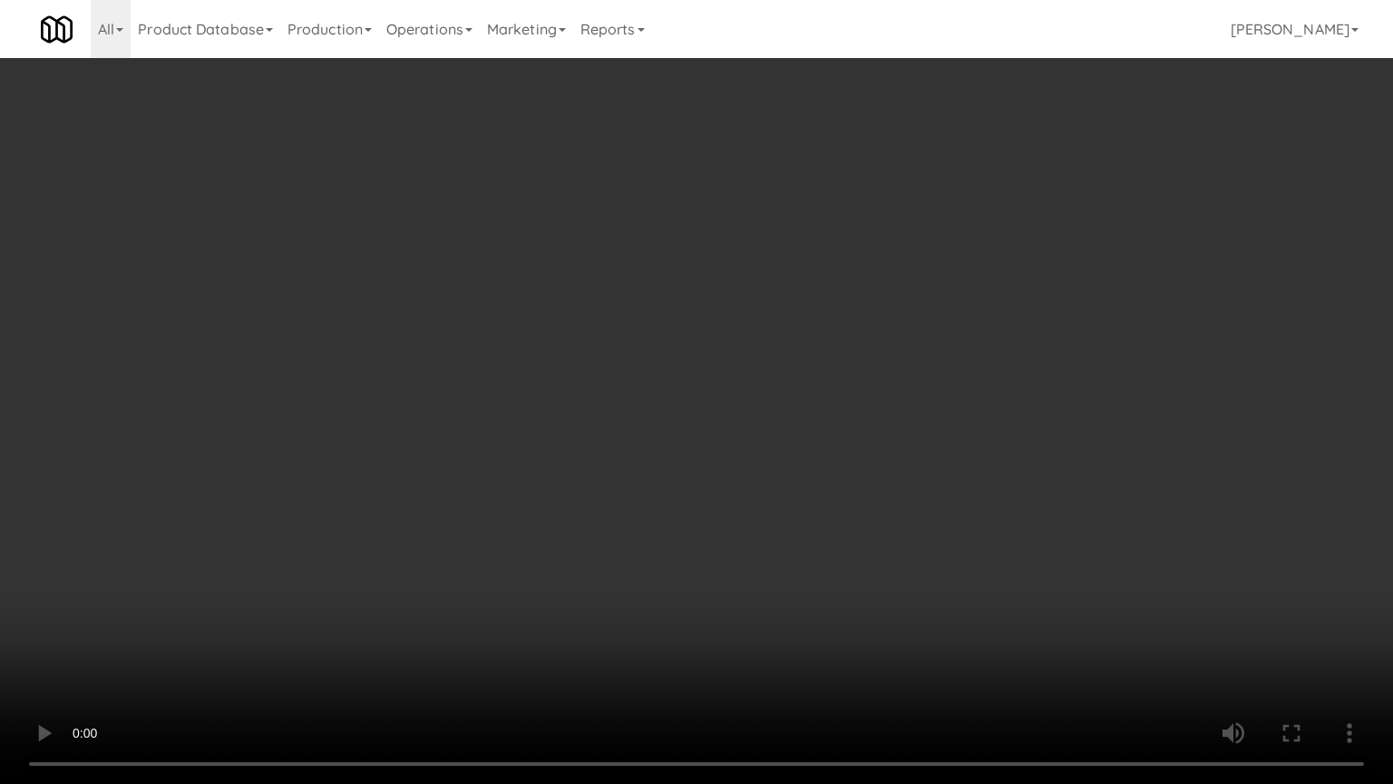
click at [804, 477] on video at bounding box center [696, 392] width 1393 height 784
click at [804, 481] on video at bounding box center [696, 392] width 1393 height 784
click at [805, 483] on video at bounding box center [696, 392] width 1393 height 784
click at [830, 456] on video at bounding box center [696, 392] width 1393 height 784
click at [853, 438] on video at bounding box center [696, 392] width 1393 height 784
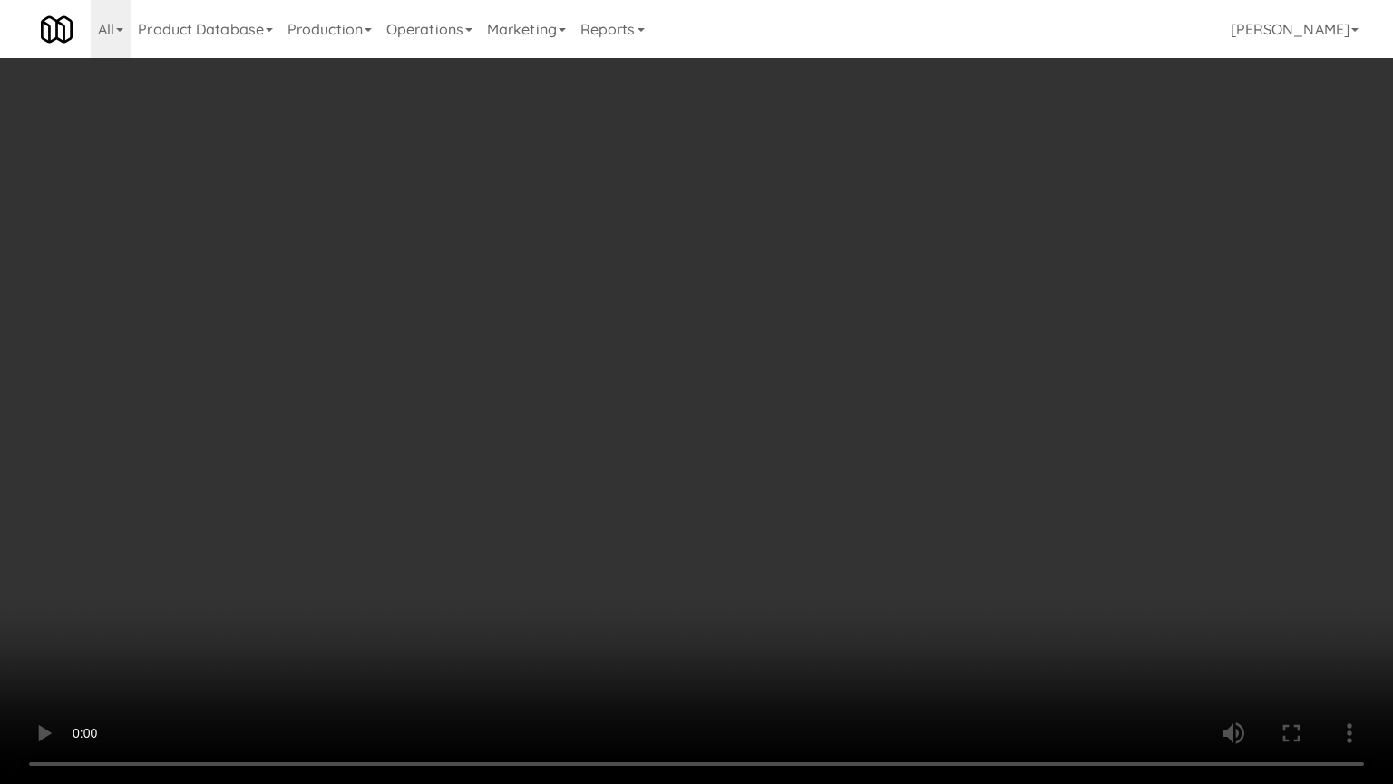
click at [853, 438] on video at bounding box center [696, 392] width 1393 height 784
click at [847, 441] on video at bounding box center [696, 392] width 1393 height 784
click at [1018, 572] on video at bounding box center [696, 392] width 1393 height 784
click at [1029, 577] on video at bounding box center [696, 392] width 1393 height 784
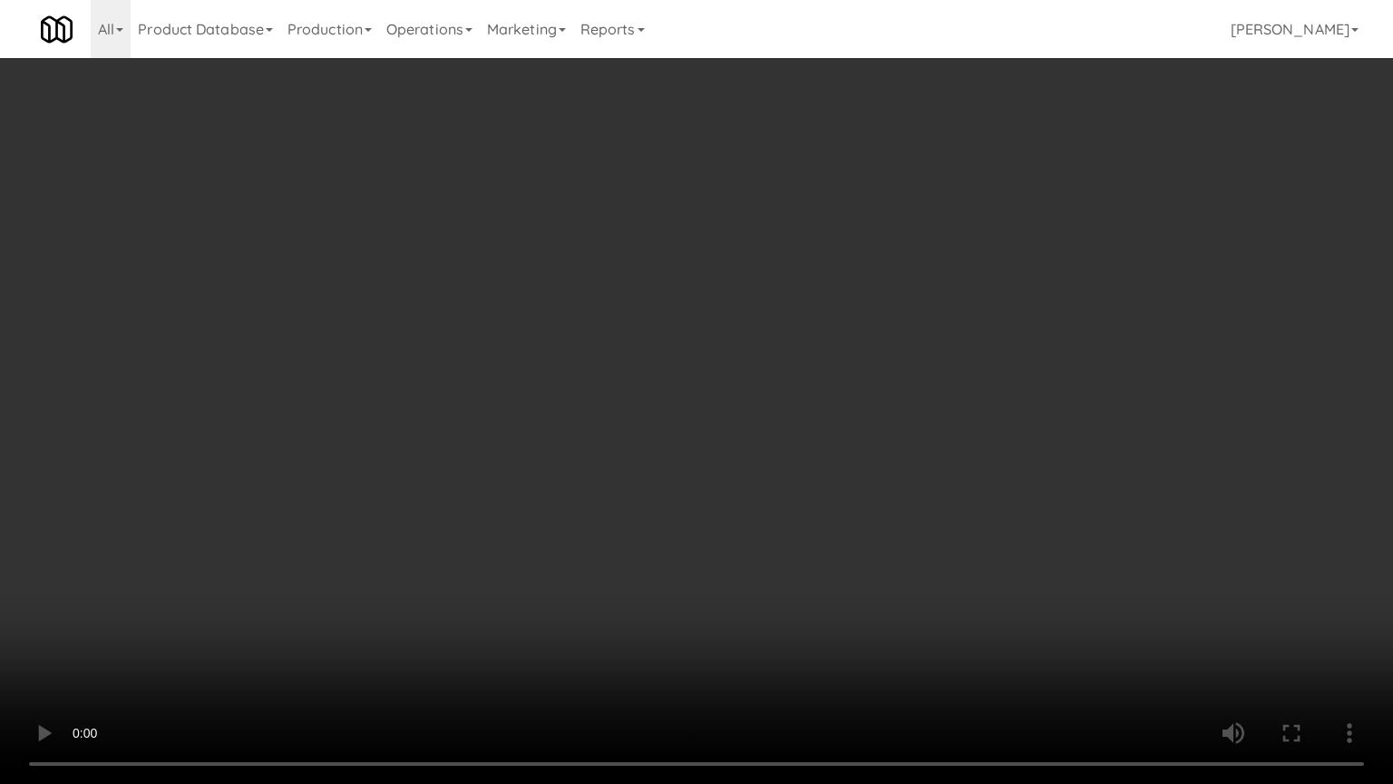
click at [1030, 576] on video at bounding box center [696, 392] width 1393 height 784
click at [1032, 574] on video at bounding box center [696, 392] width 1393 height 784
click at [1048, 616] on video at bounding box center [696, 392] width 1393 height 784
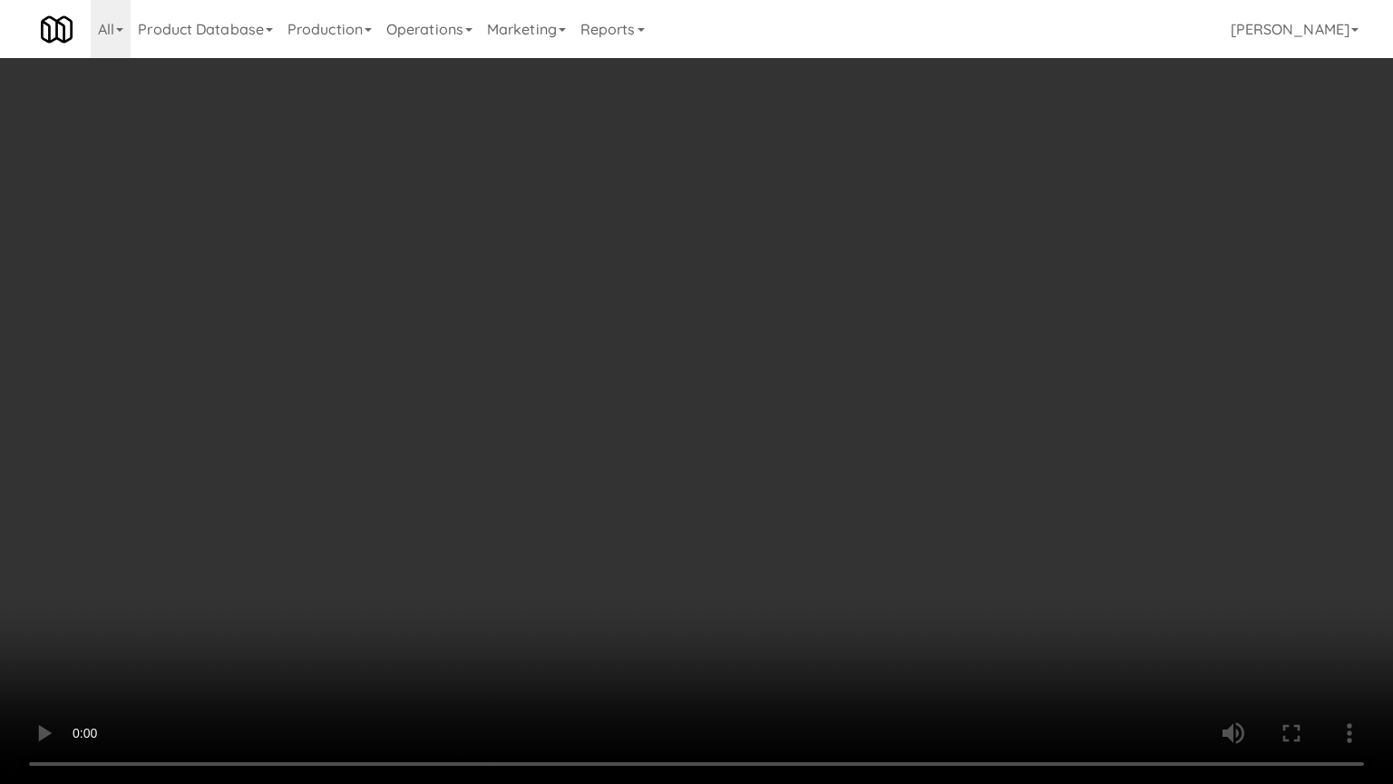
click at [1048, 616] on video at bounding box center [696, 392] width 1393 height 784
click at [1048, 617] on video at bounding box center [696, 392] width 1393 height 784
click at [1047, 619] on video at bounding box center [696, 392] width 1393 height 784
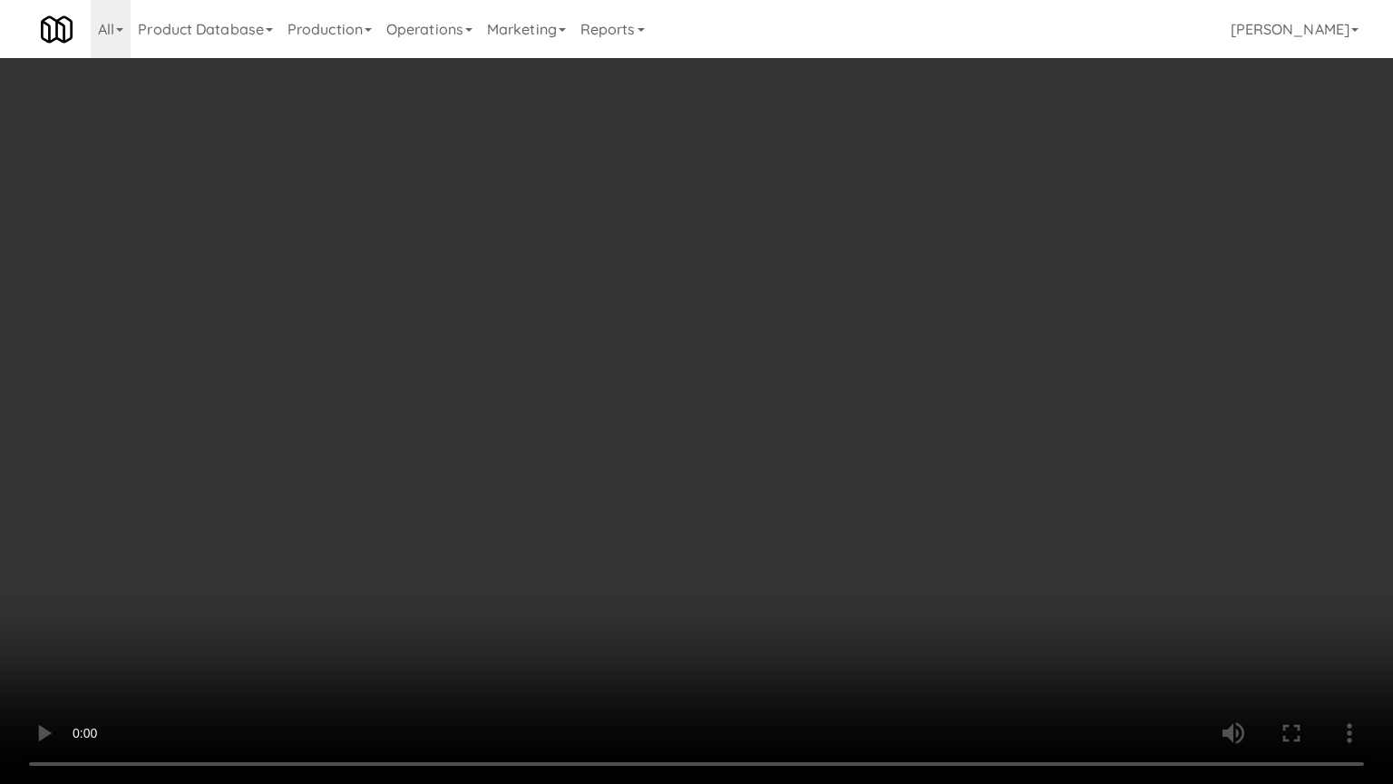
drag, startPoint x: 1047, startPoint y: 619, endPoint x: 1034, endPoint y: 505, distance: 114.1
click at [1046, 619] on video at bounding box center [696, 392] width 1393 height 784
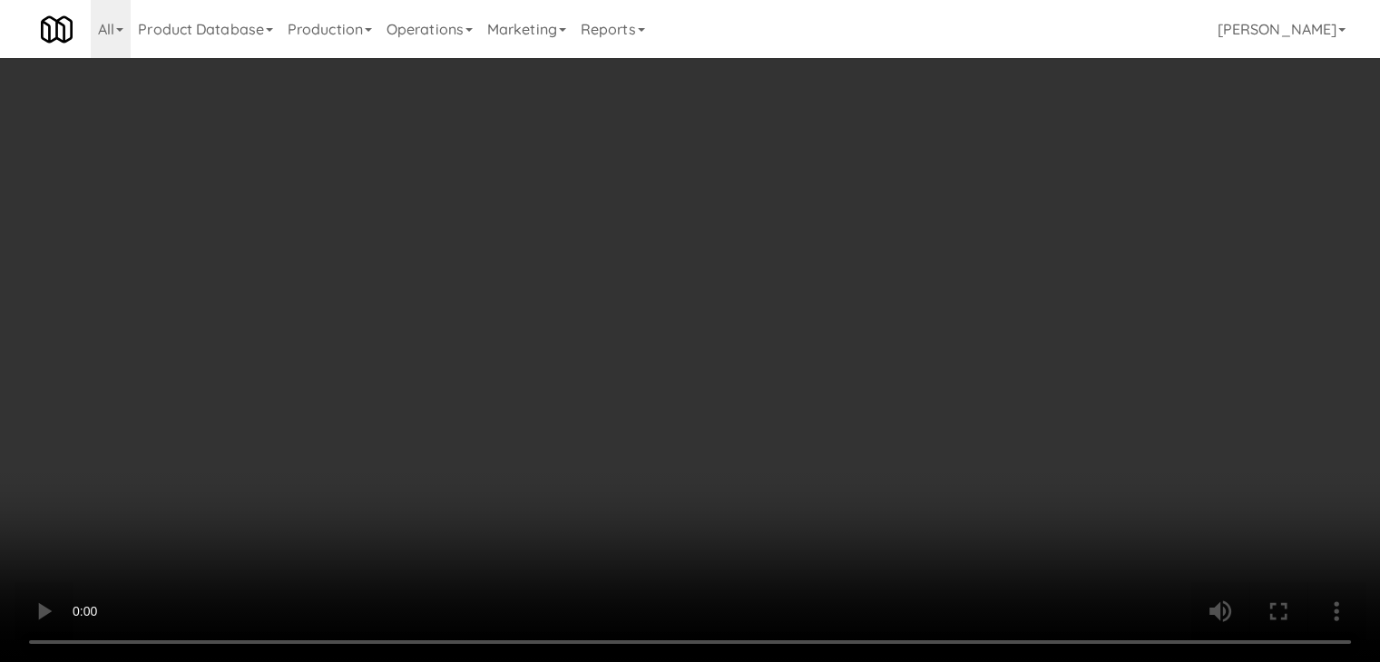
scroll to position [12157, 0]
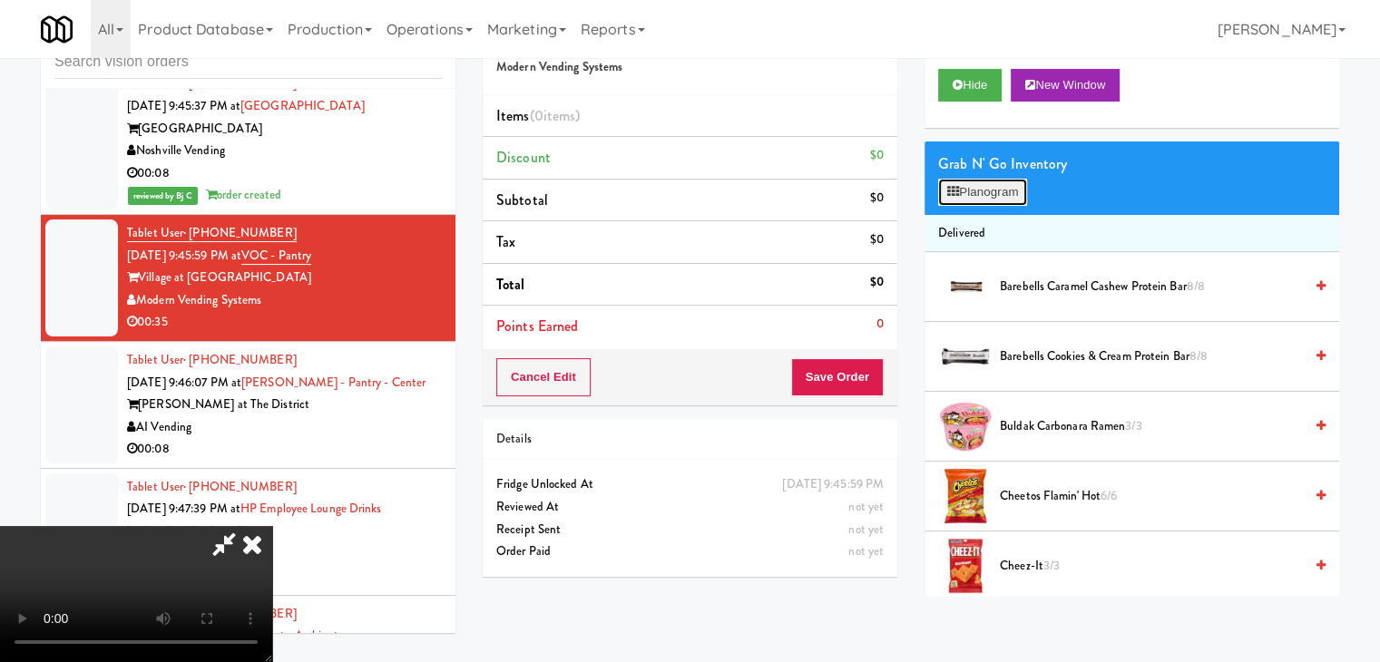
click at [1009, 182] on button "Planogram" at bounding box center [982, 192] width 89 height 27
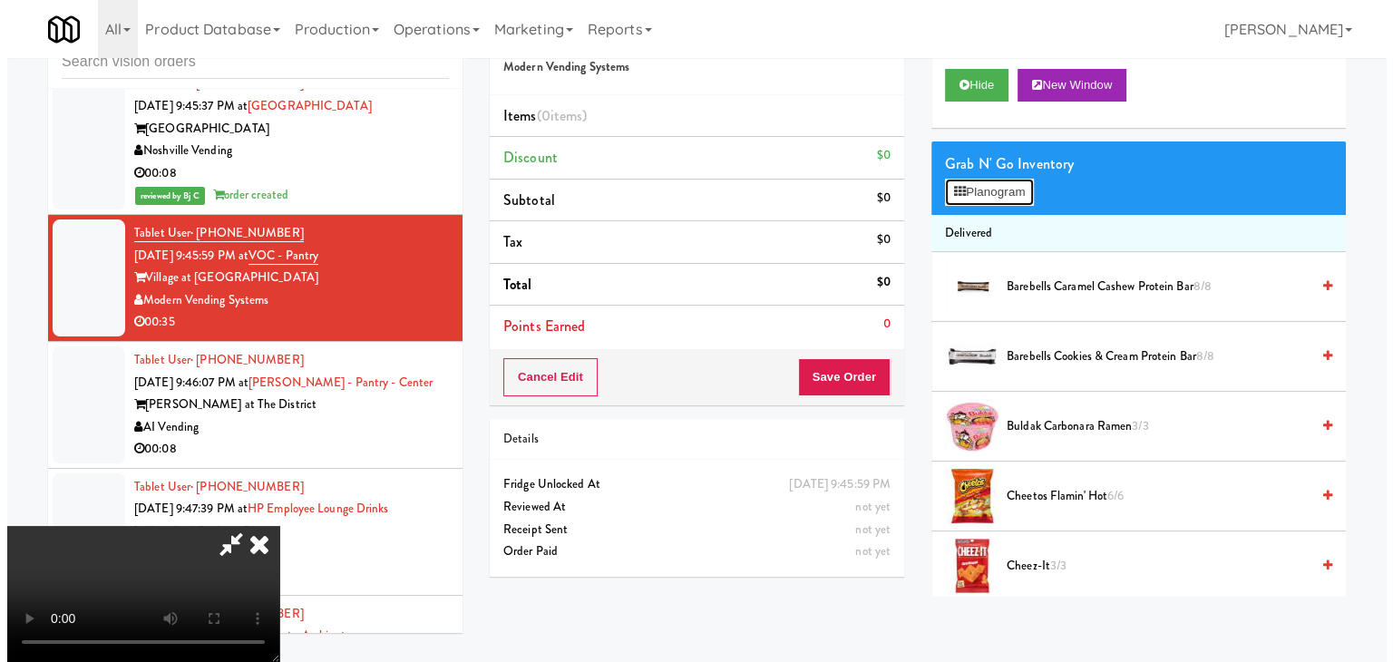
scroll to position [12113, 0]
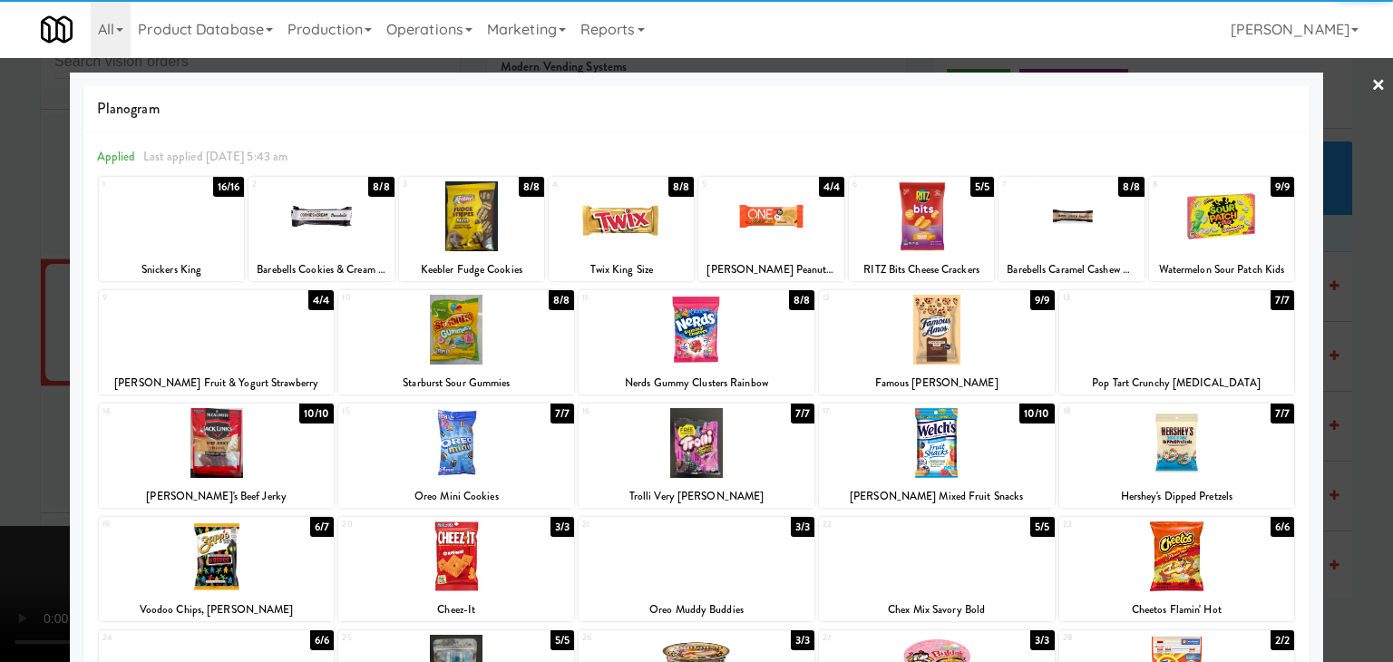
click at [699, 325] on div at bounding box center [697, 330] width 236 height 70
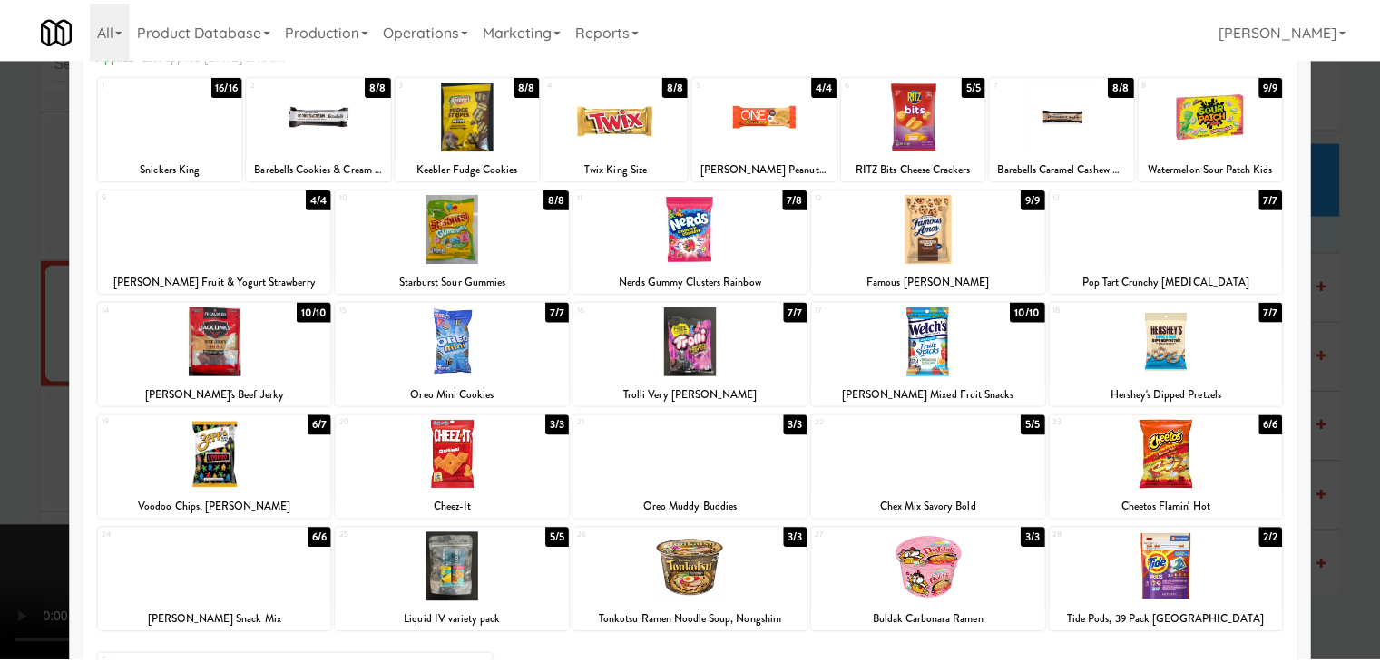
scroll to position [229, 0]
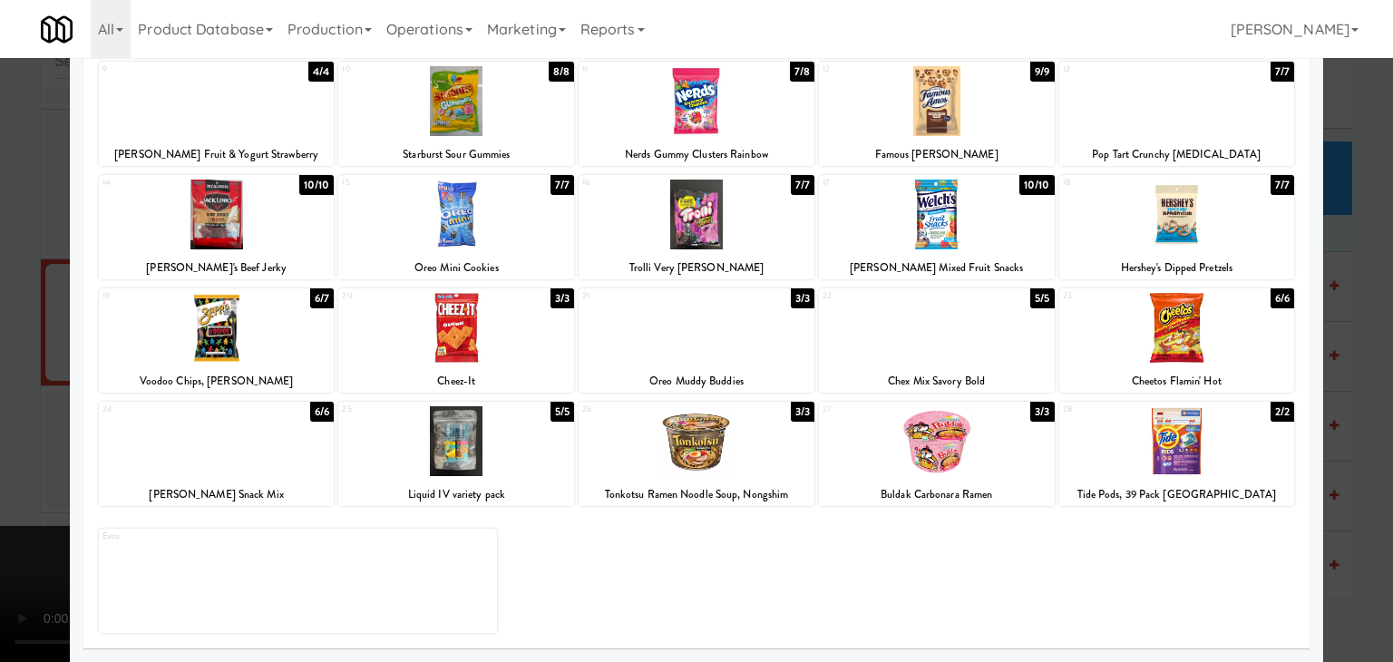
click at [1, 414] on div at bounding box center [696, 331] width 1393 height 662
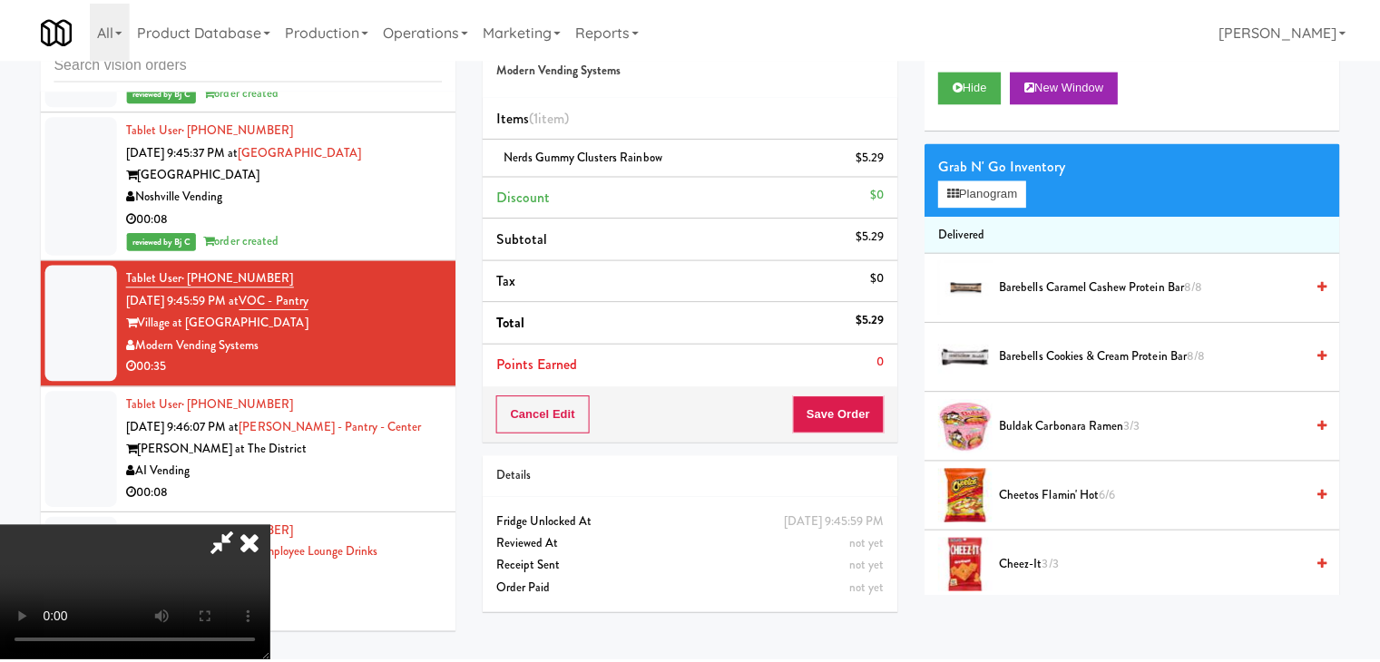
scroll to position [12157, 0]
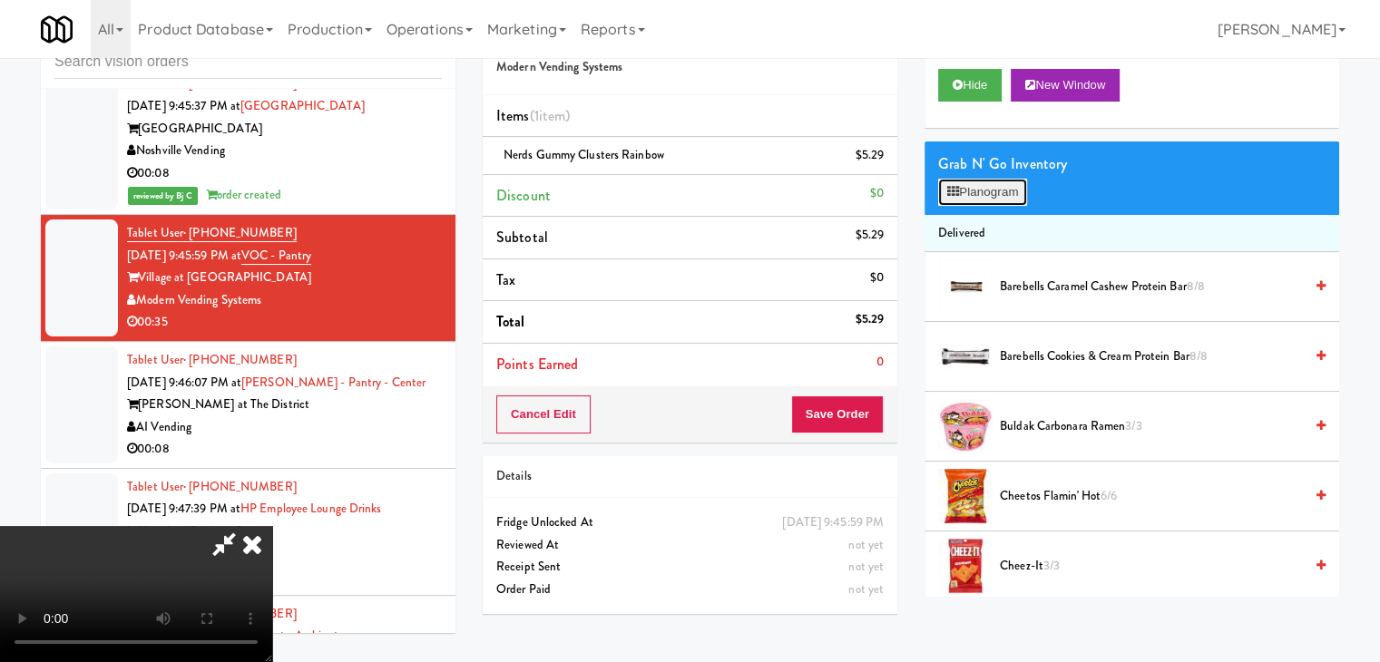
click at [1008, 182] on button "Planogram" at bounding box center [982, 192] width 89 height 27
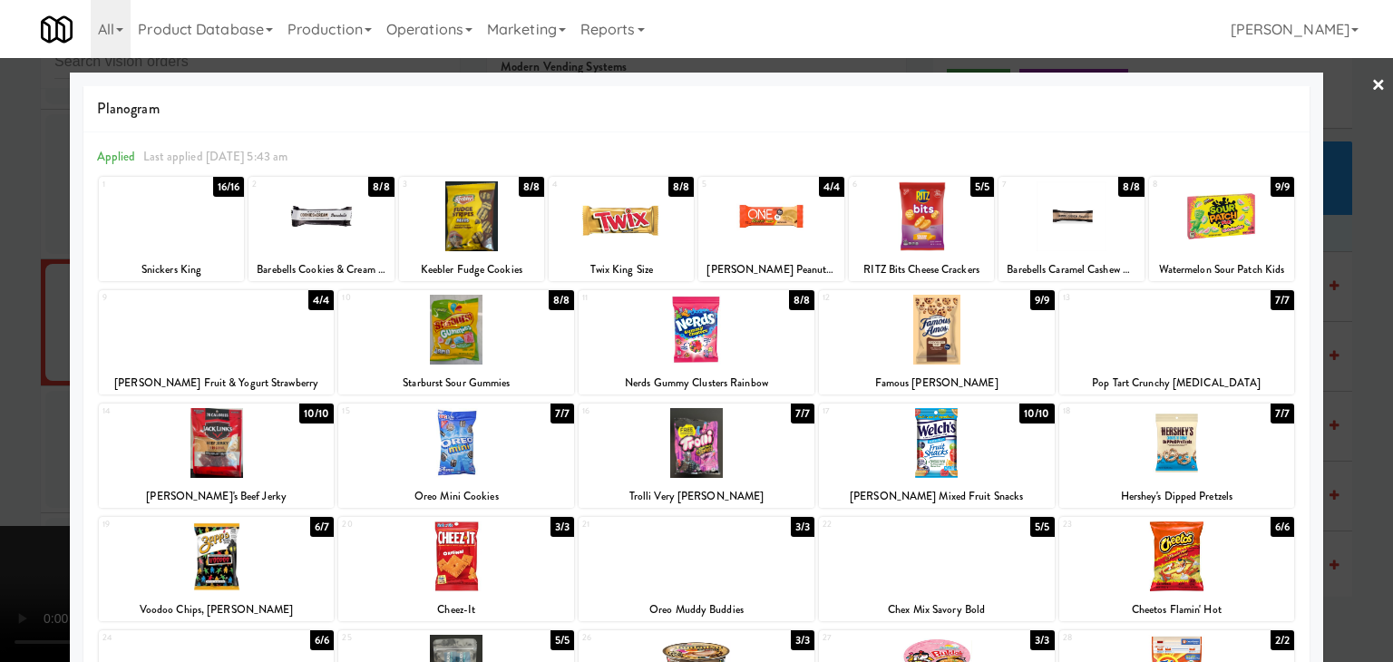
click at [727, 558] on div at bounding box center [697, 557] width 236 height 70
click at [0, 422] on div at bounding box center [696, 331] width 1393 height 662
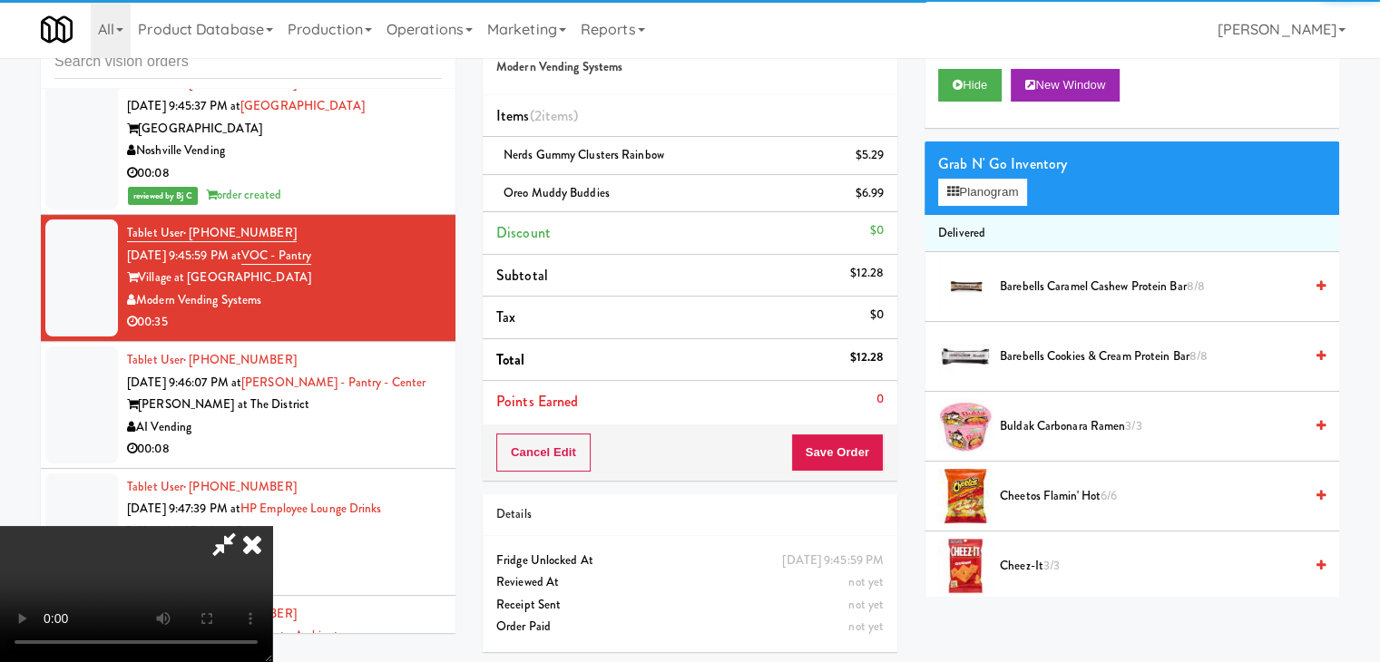
click at [272, 526] on video at bounding box center [136, 594] width 272 height 136
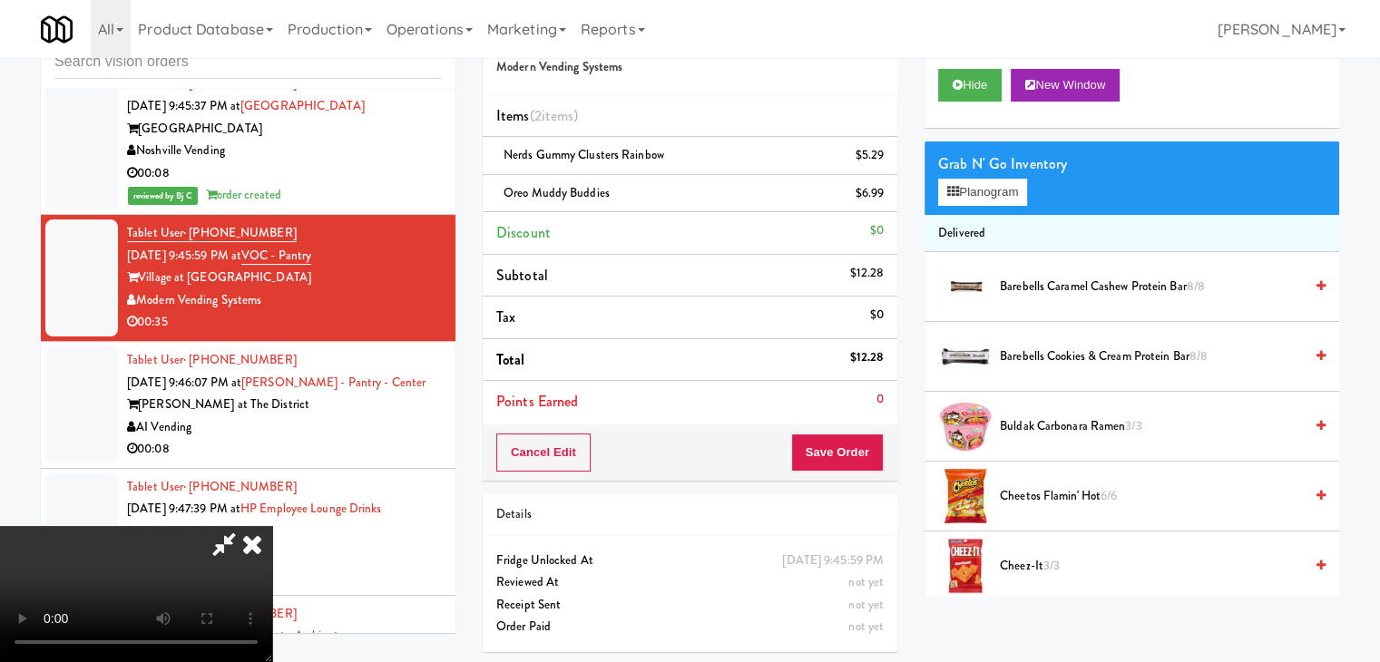
scroll to position [12113, 0]
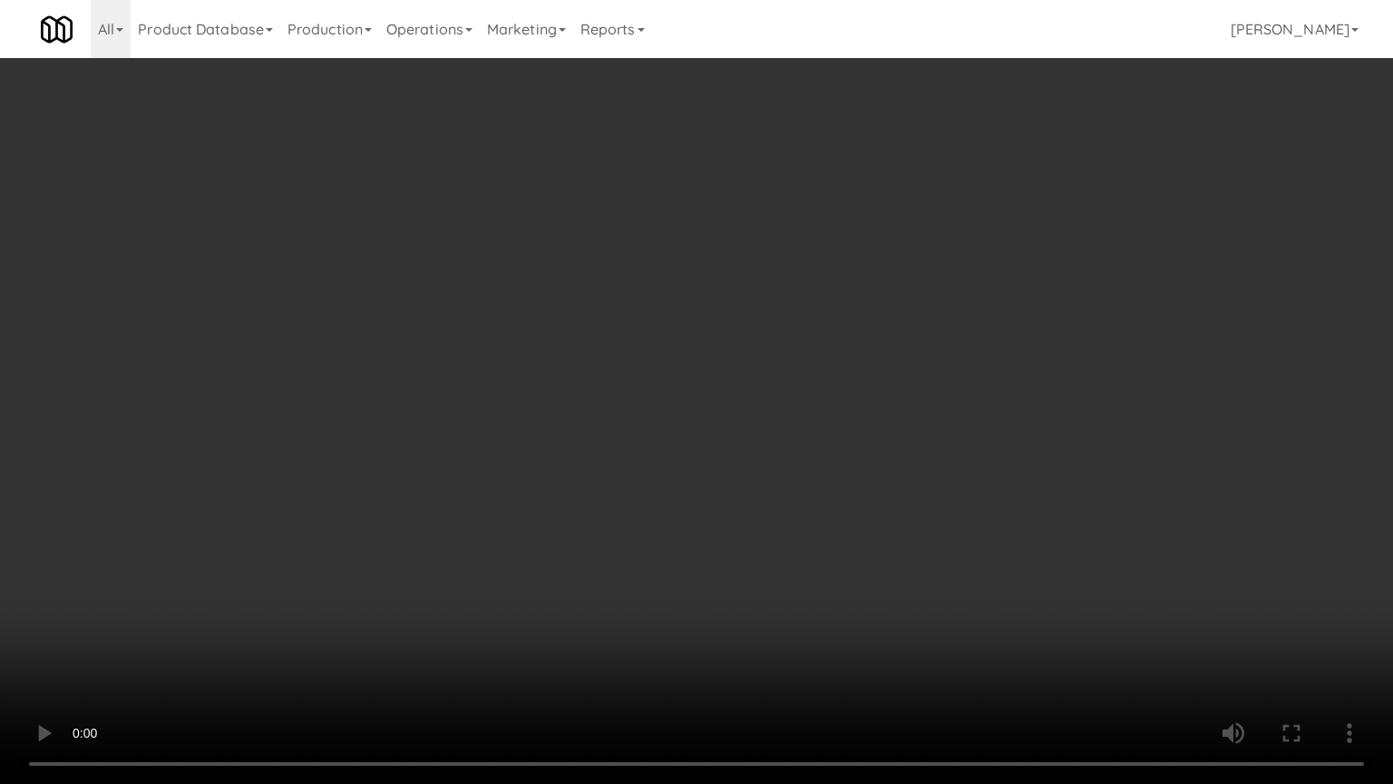
click at [764, 541] on video at bounding box center [696, 392] width 1393 height 784
click at [901, 534] on video at bounding box center [696, 392] width 1393 height 784
drag, startPoint x: 901, startPoint y: 534, endPoint x: 923, endPoint y: 385, distance: 150.5
click at [903, 525] on video at bounding box center [696, 392] width 1393 height 784
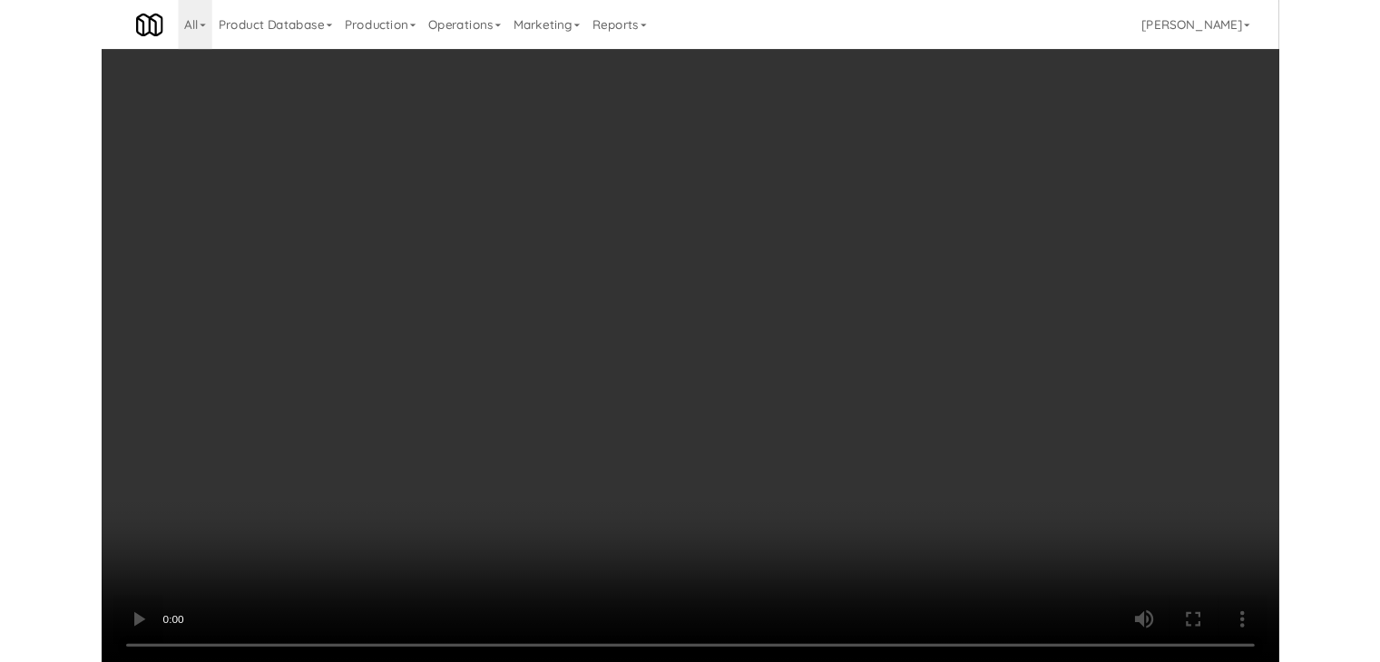
scroll to position [12157, 0]
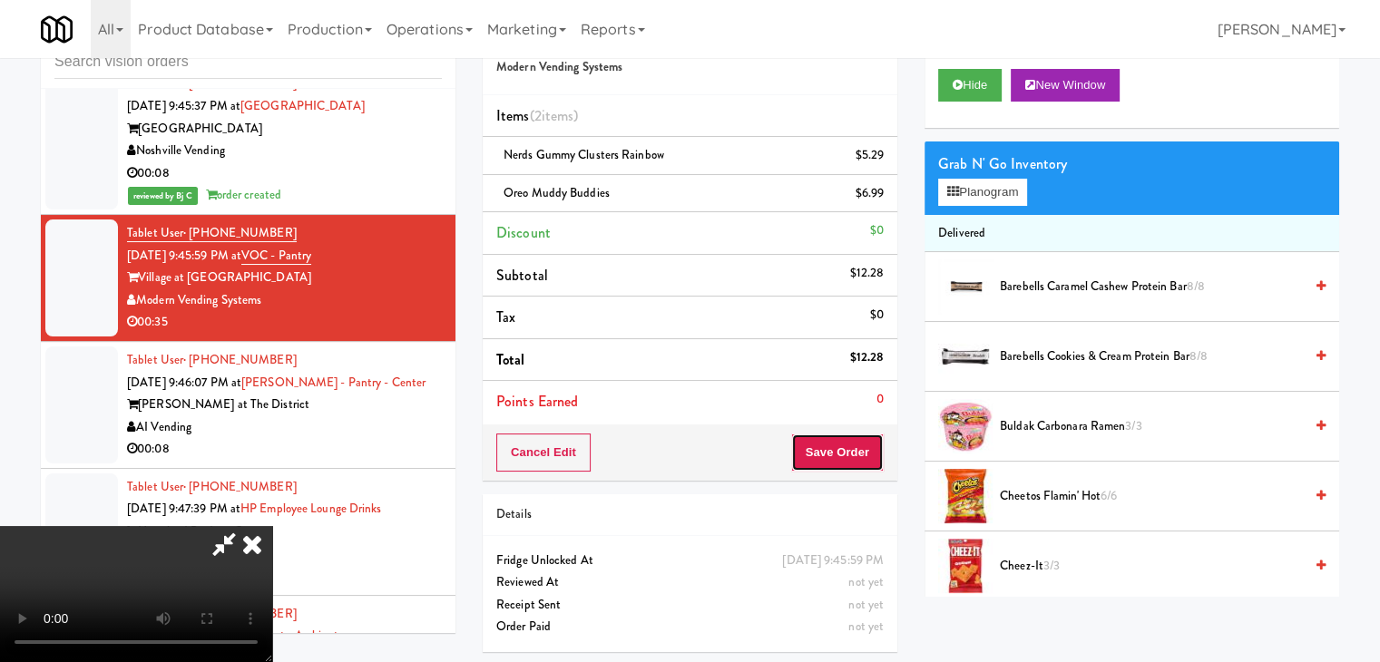
click at [844, 450] on button "Save Order" at bounding box center [837, 453] width 93 height 38
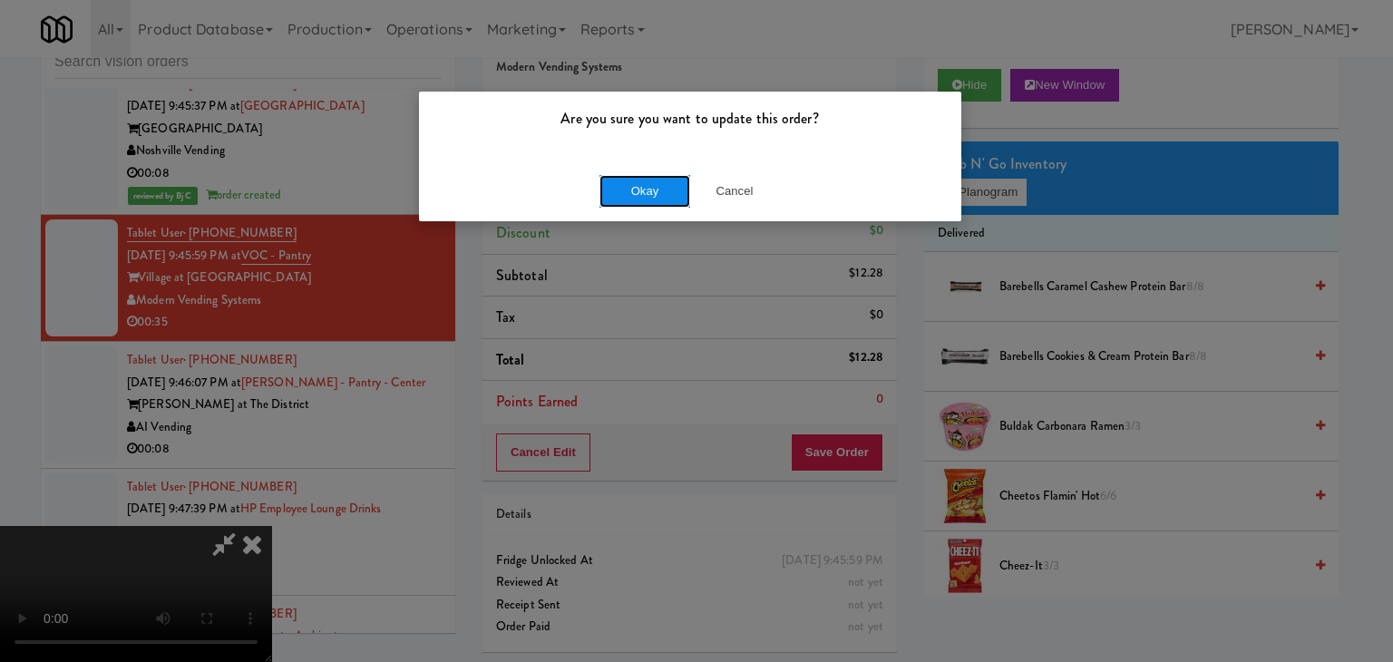
click at [652, 190] on button "Okay" at bounding box center [645, 191] width 91 height 33
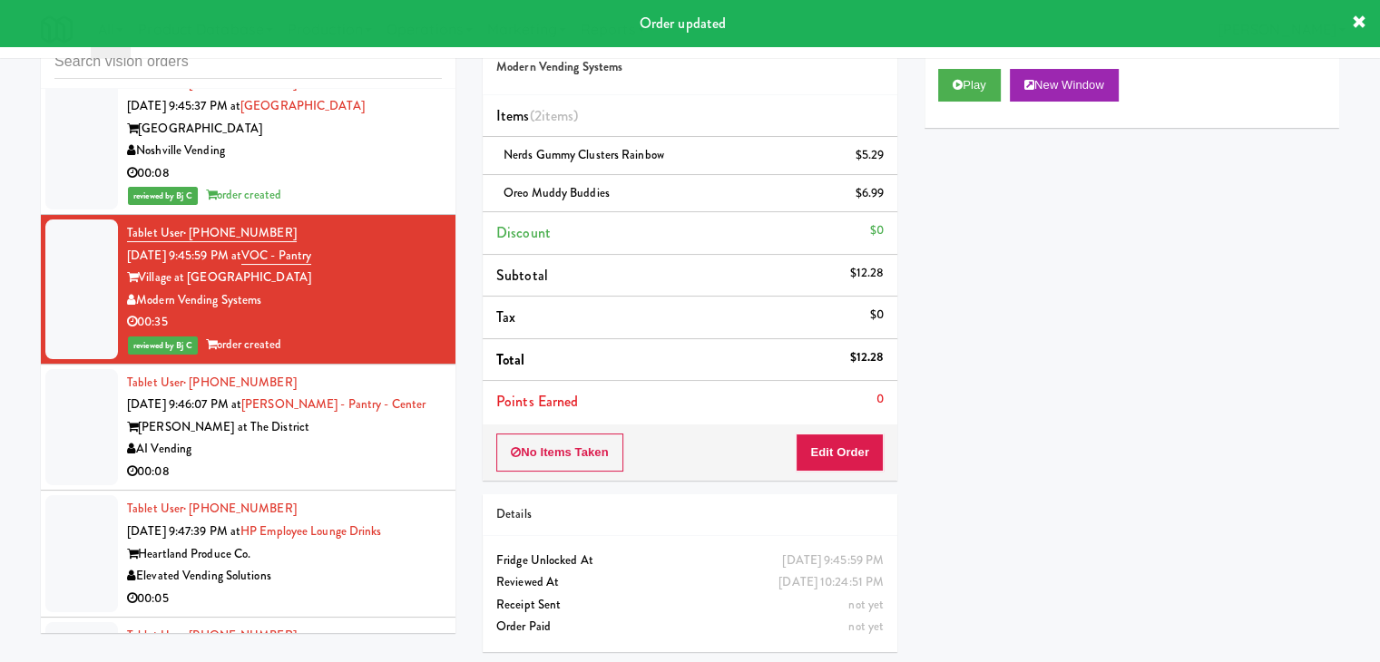
click at [346, 461] on div "00:08" at bounding box center [284, 472] width 315 height 23
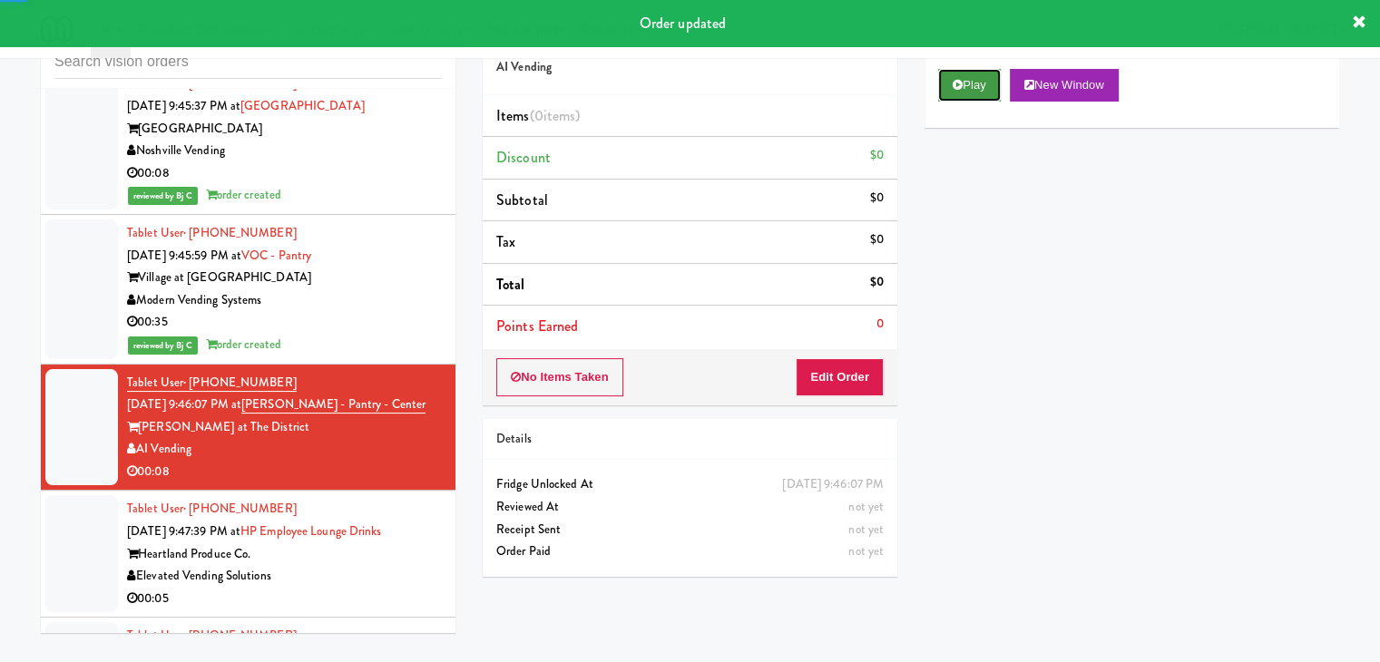
click at [954, 86] on button "Play" at bounding box center [969, 85] width 63 height 33
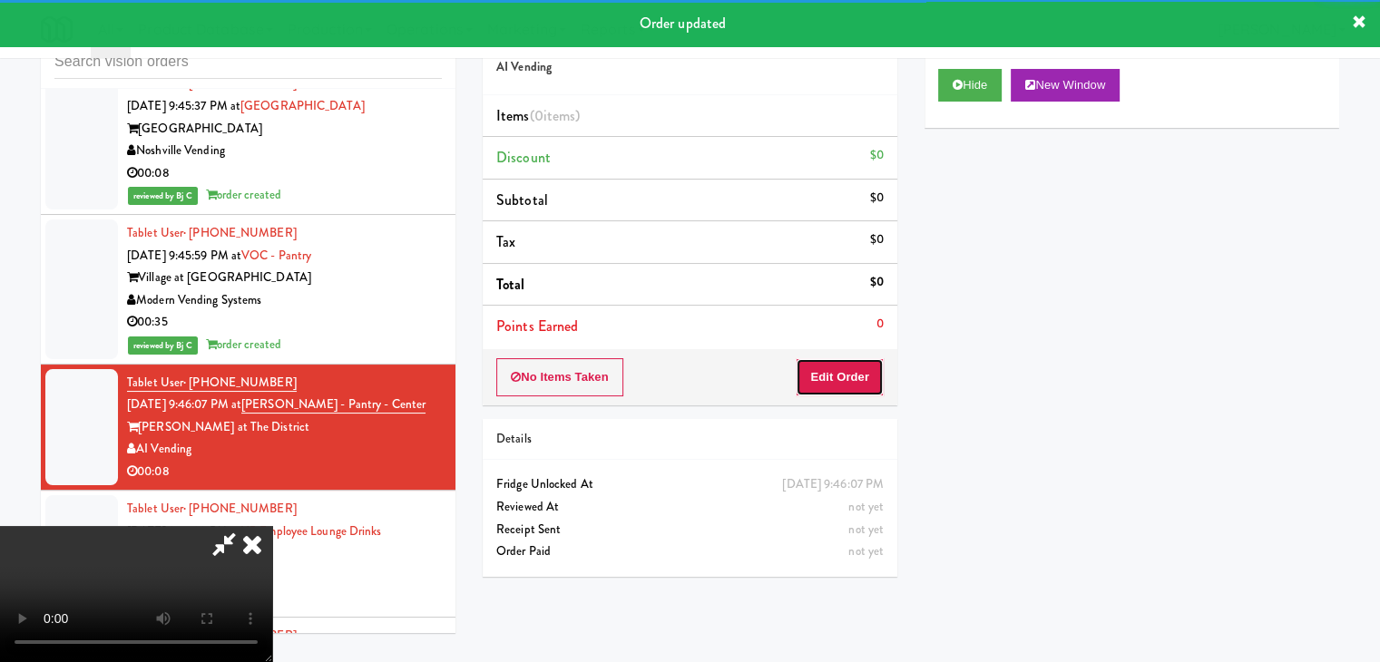
click at [863, 367] on button "Edit Order" at bounding box center [839, 377] width 88 height 38
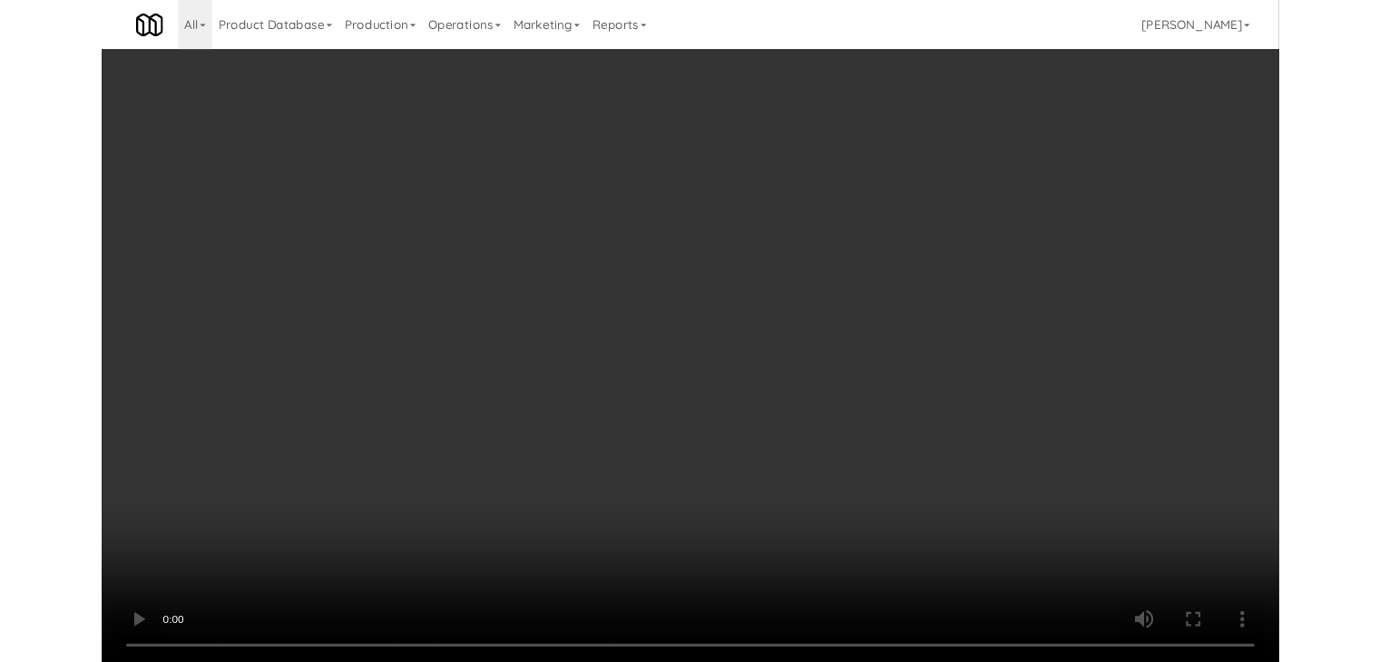
scroll to position [12113, 0]
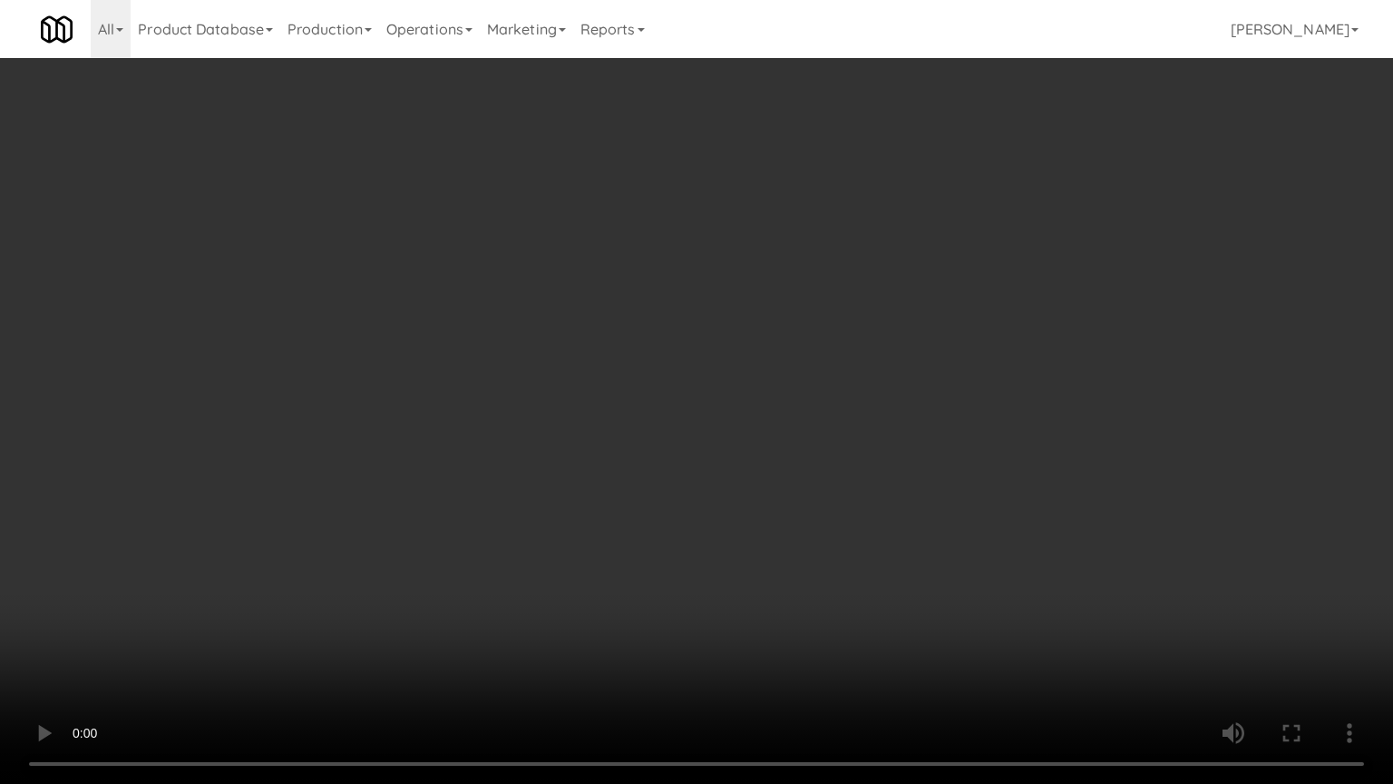
click at [845, 435] on video at bounding box center [696, 392] width 1393 height 784
click at [837, 443] on video at bounding box center [696, 392] width 1393 height 784
click at [874, 414] on video at bounding box center [696, 392] width 1393 height 784
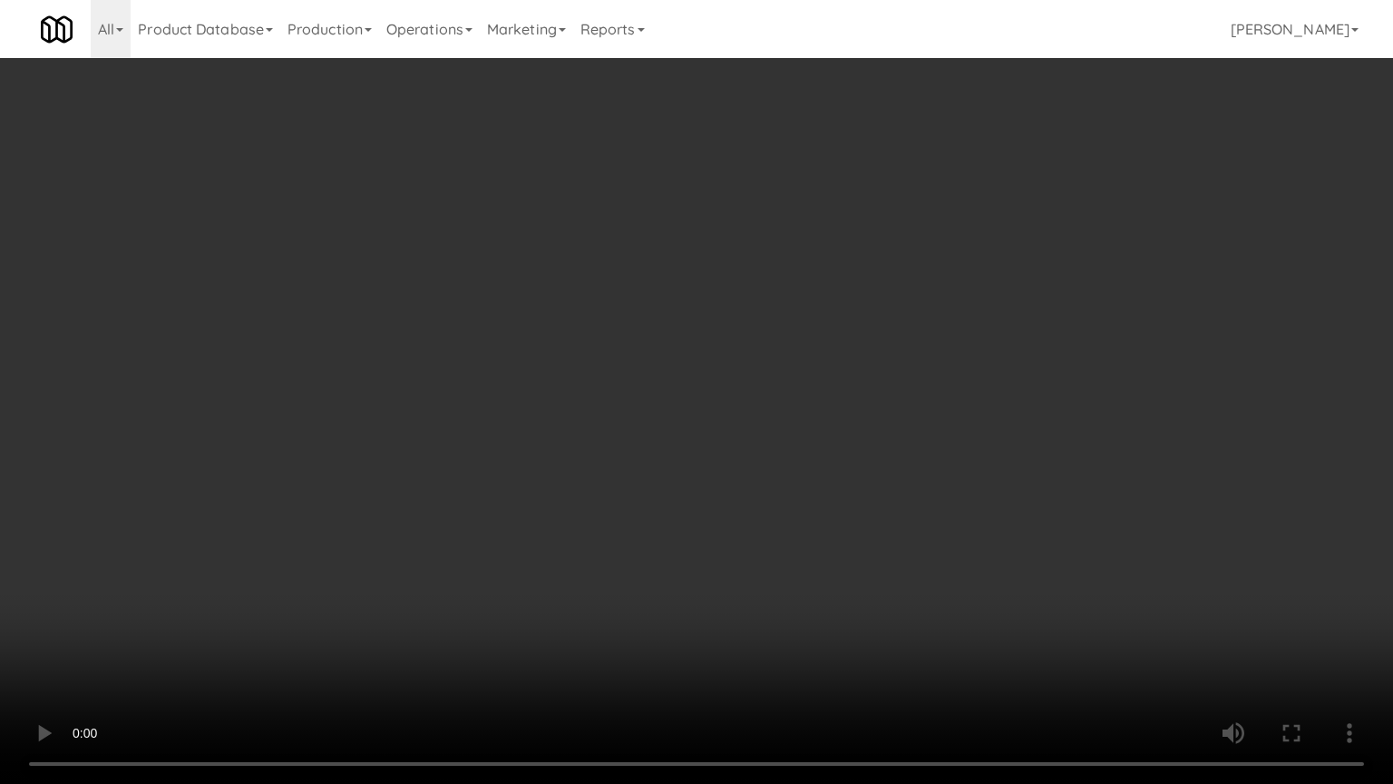
click at [873, 414] on video at bounding box center [696, 392] width 1393 height 784
click at [873, 416] on video at bounding box center [696, 392] width 1393 height 784
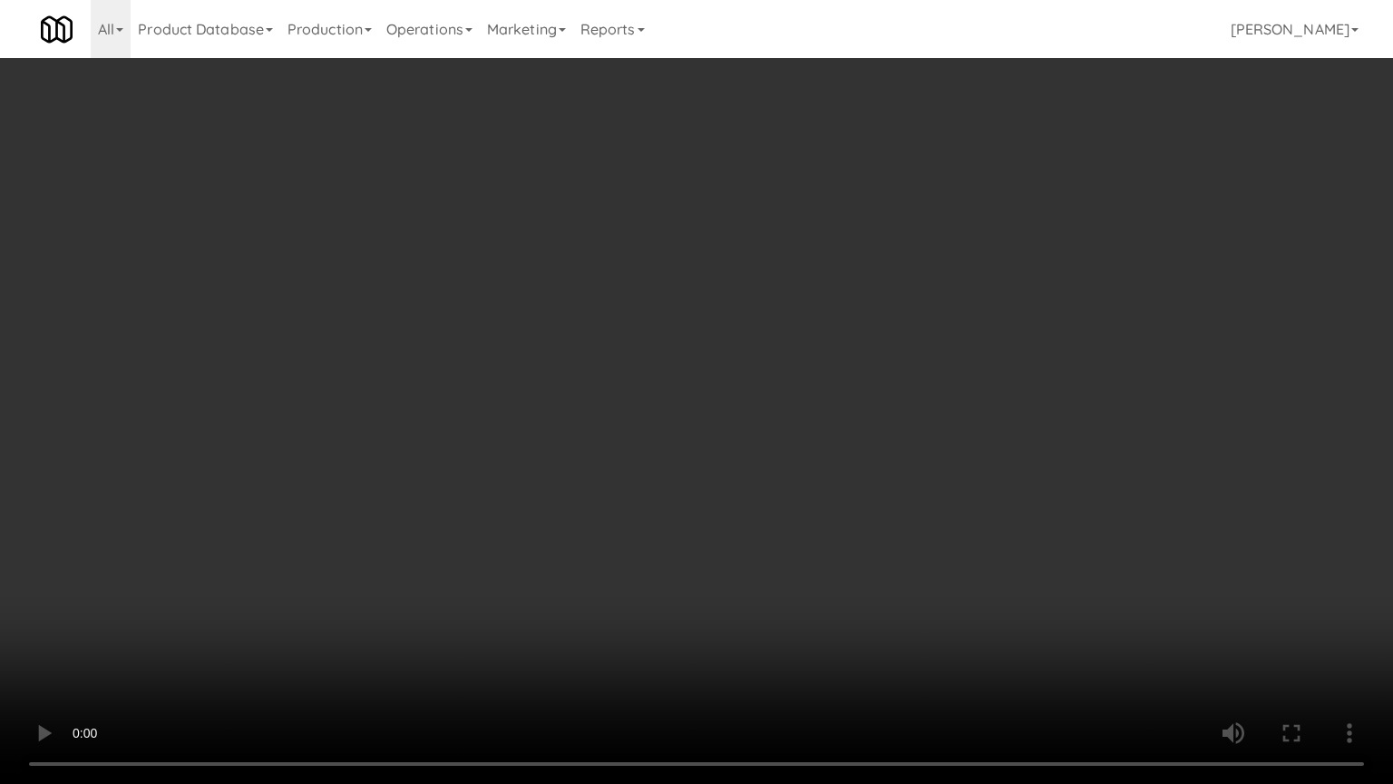
click at [886, 390] on video at bounding box center [696, 392] width 1393 height 784
drag, startPoint x: 886, startPoint y: 390, endPoint x: 900, endPoint y: 267, distance: 124.1
click at [886, 381] on video at bounding box center [696, 392] width 1393 height 784
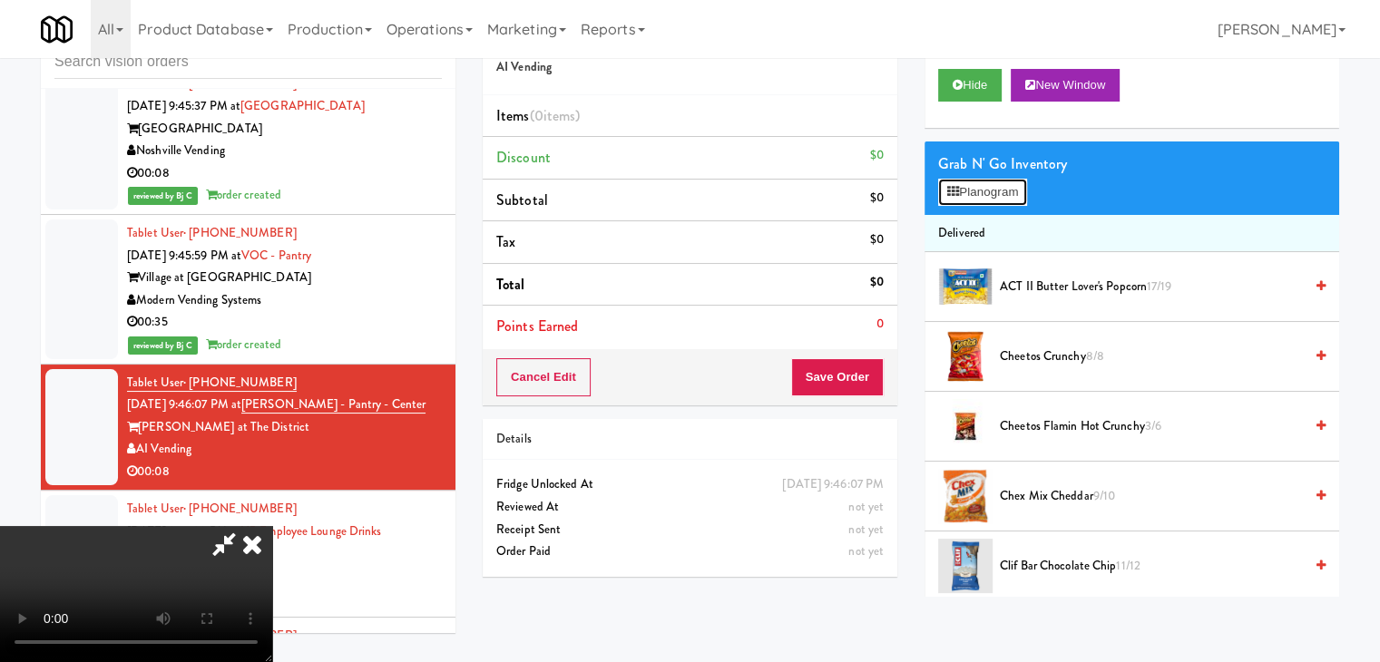
click at [1009, 202] on button "Planogram" at bounding box center [982, 192] width 89 height 27
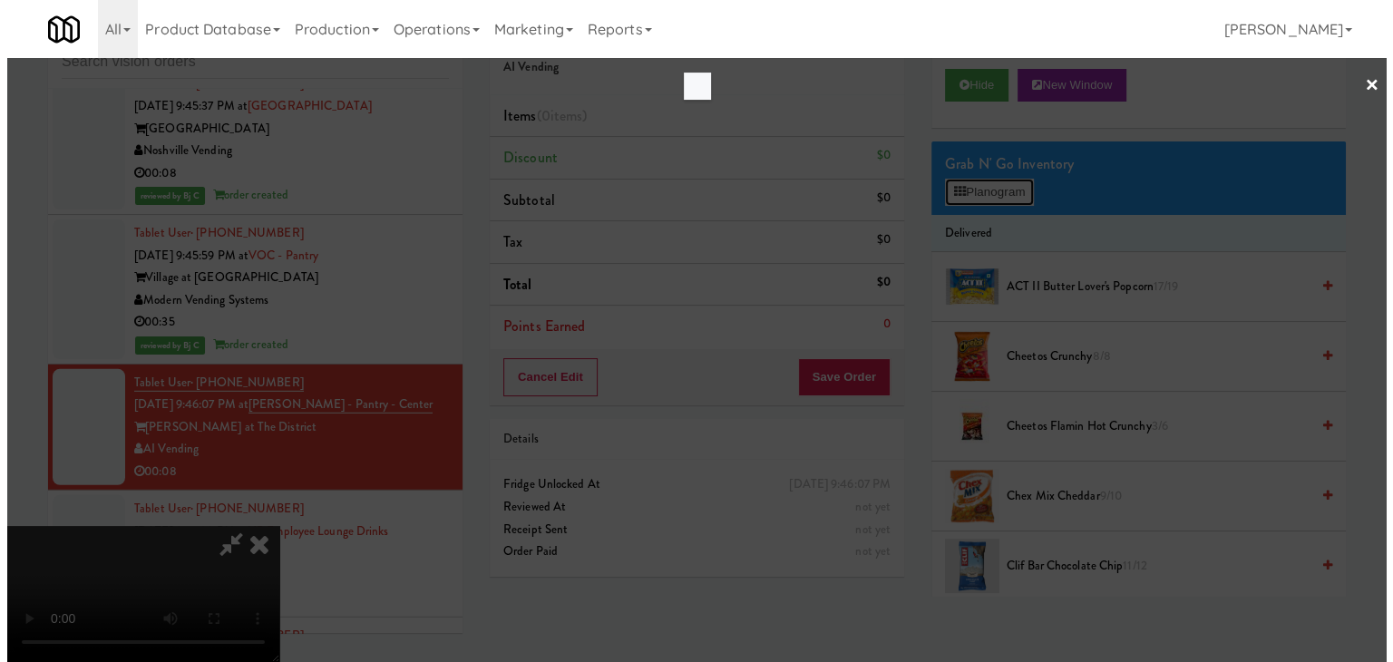
scroll to position [12113, 0]
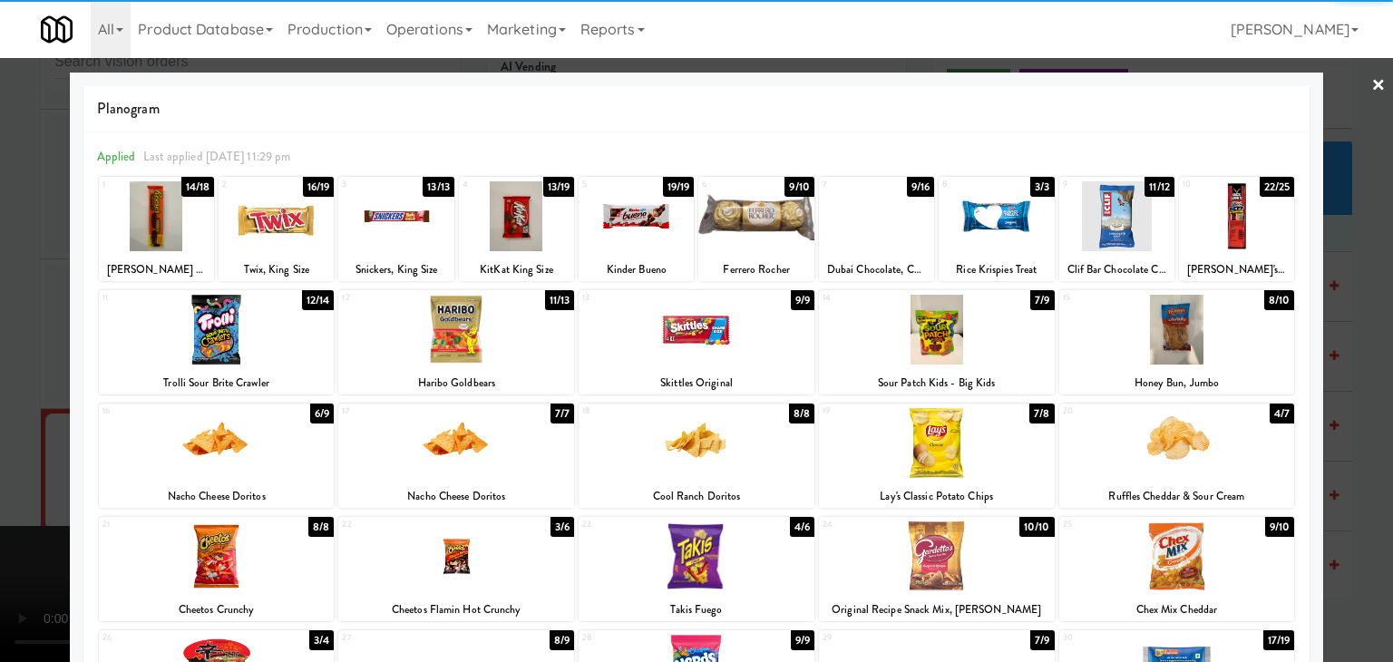
click at [531, 227] on div at bounding box center [516, 216] width 115 height 70
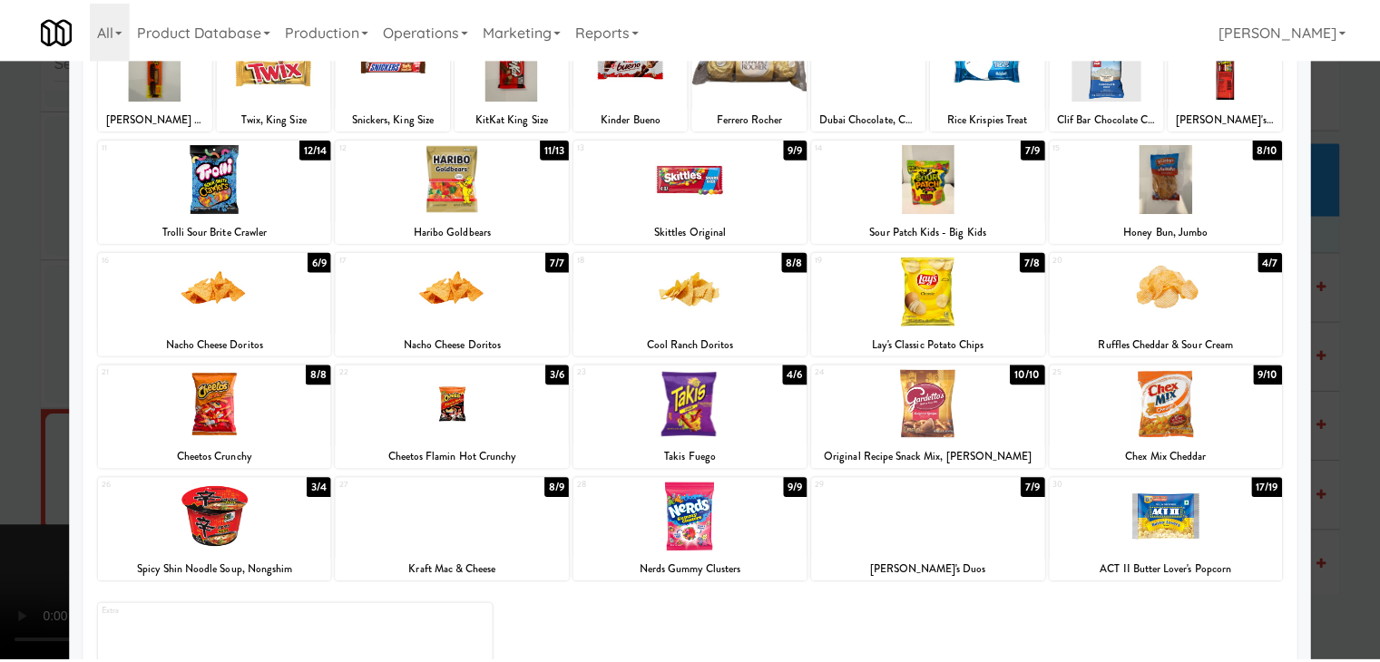
scroll to position [229, 0]
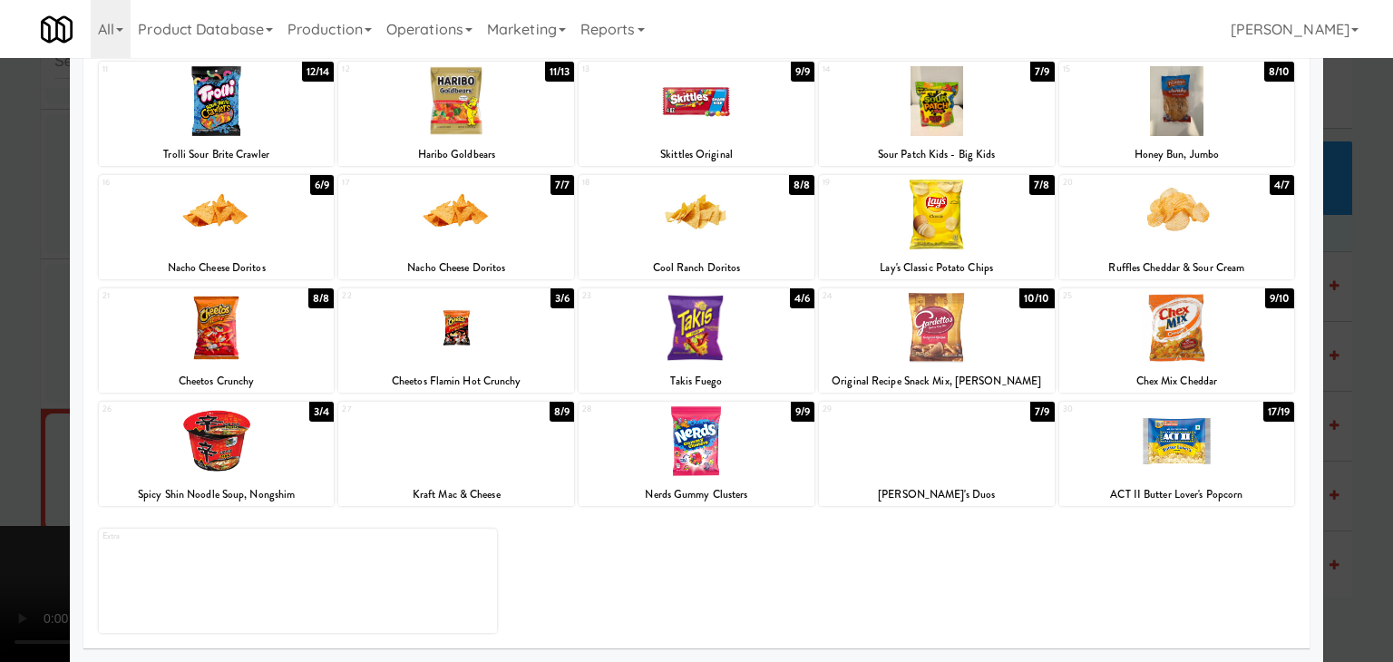
click at [264, 453] on div at bounding box center [217, 441] width 236 height 70
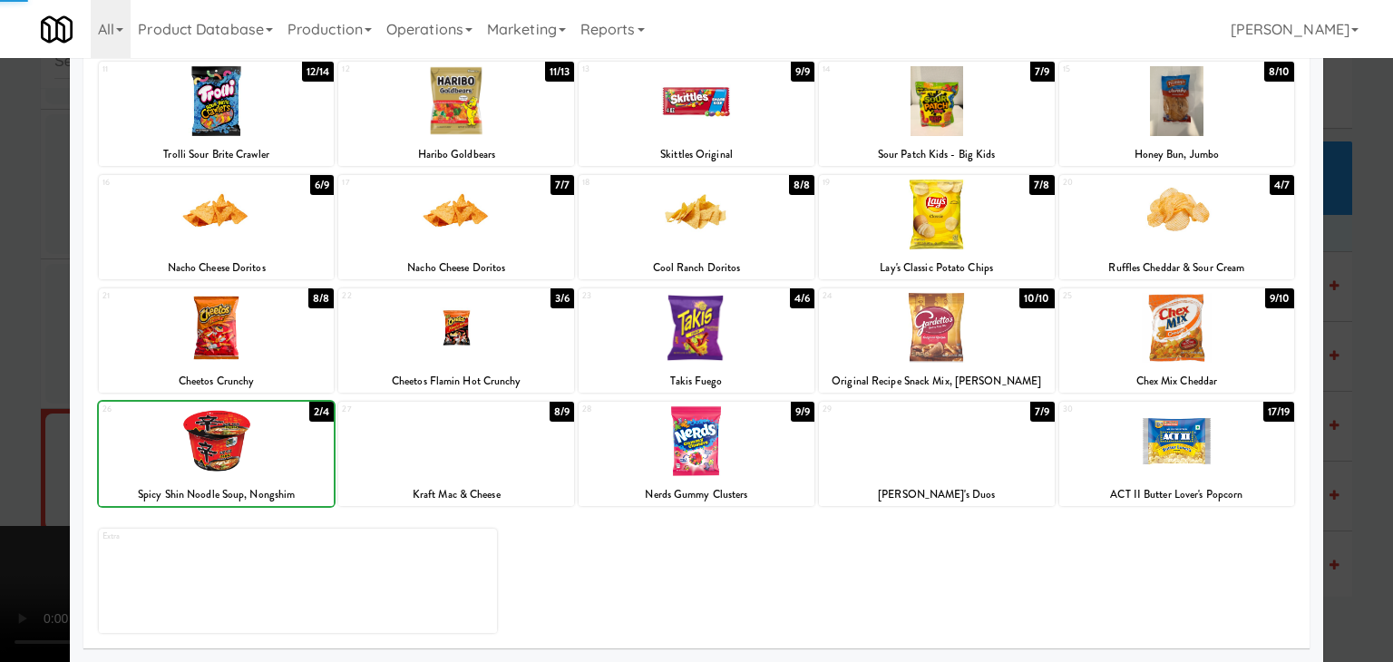
drag, startPoint x: 0, startPoint y: 437, endPoint x: 378, endPoint y: 424, distance: 378.4
click at [20, 429] on div at bounding box center [696, 331] width 1393 height 662
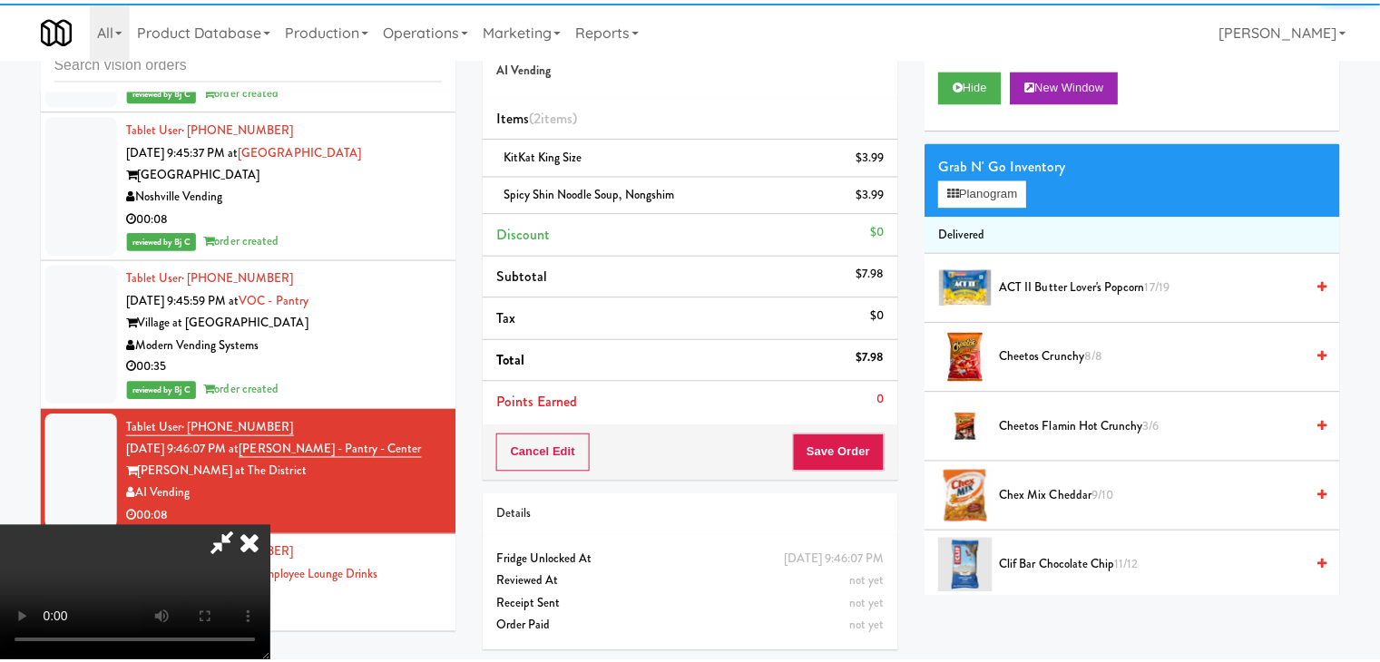
scroll to position [12157, 0]
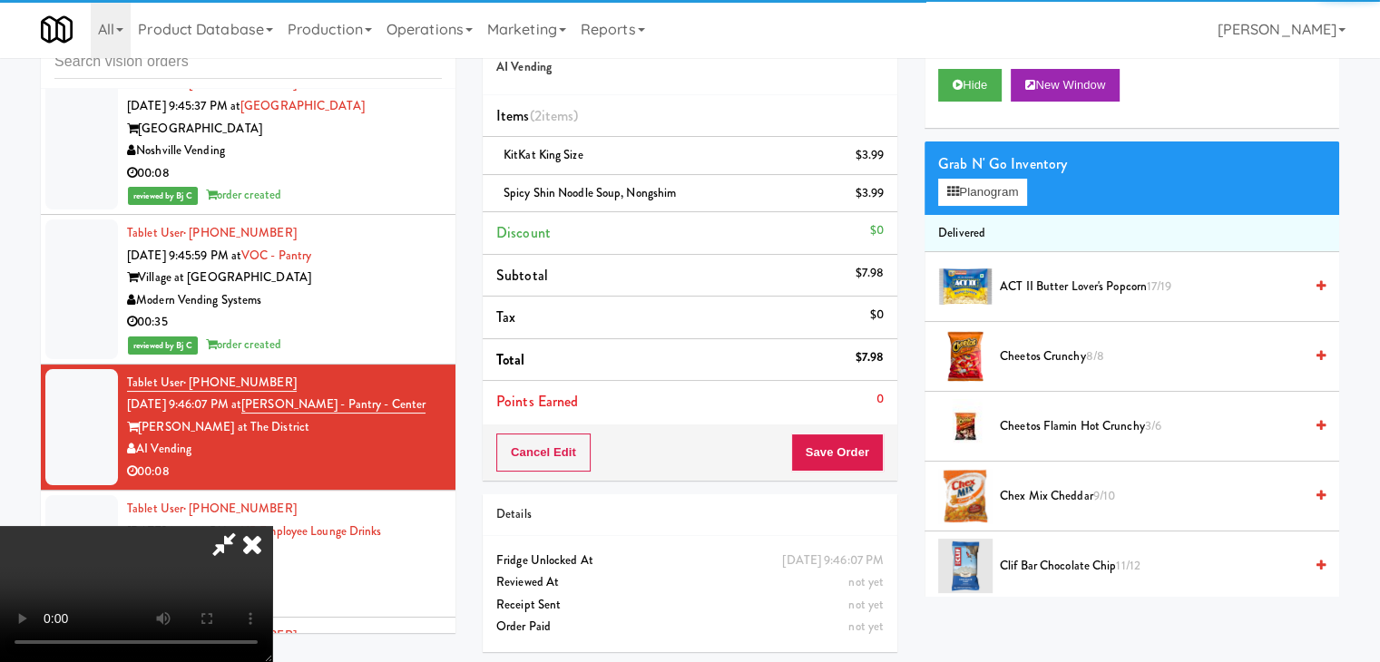
click at [882, 458] on div "Cancel Edit Save Order" at bounding box center [690, 452] width 414 height 56
click at [882, 458] on button "Save Order" at bounding box center [837, 453] width 93 height 38
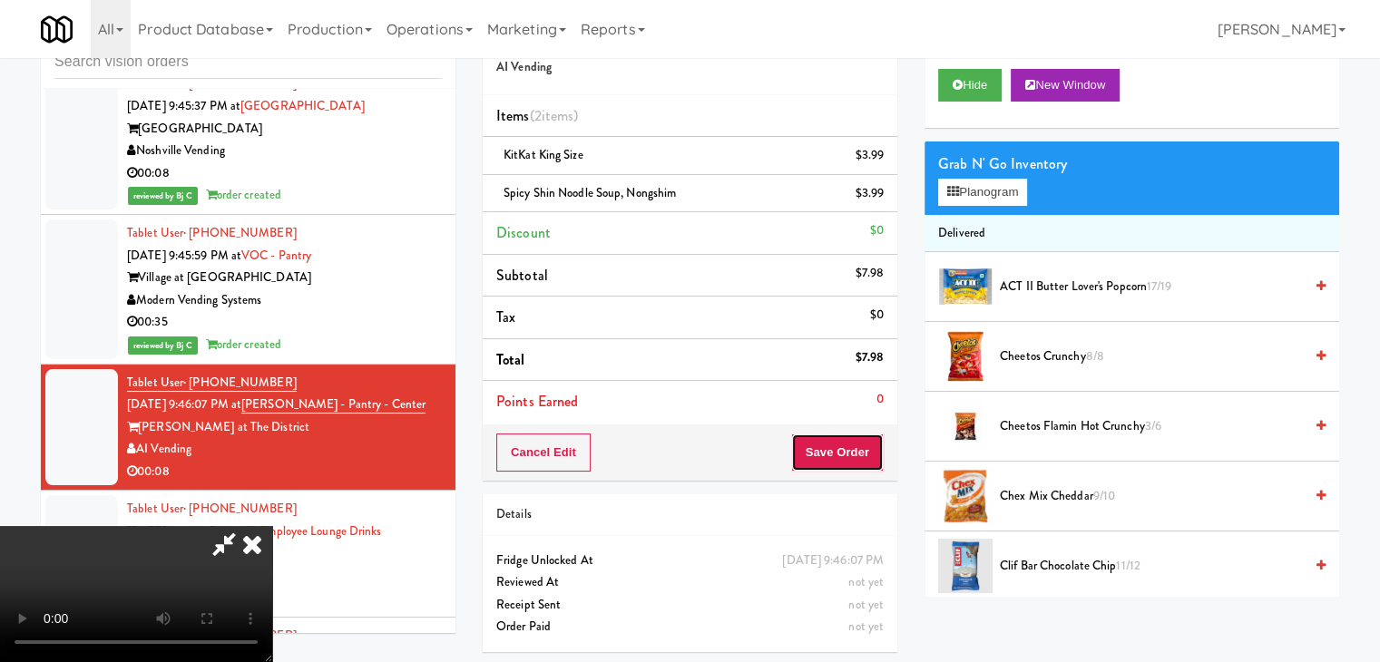
click at [865, 458] on button "Save Order" at bounding box center [837, 453] width 93 height 38
click at [865, 458] on body "Are you sure you want to update this order? Okay Cancel Okay Are you sure you w…" at bounding box center [690, 331] width 1380 height 662
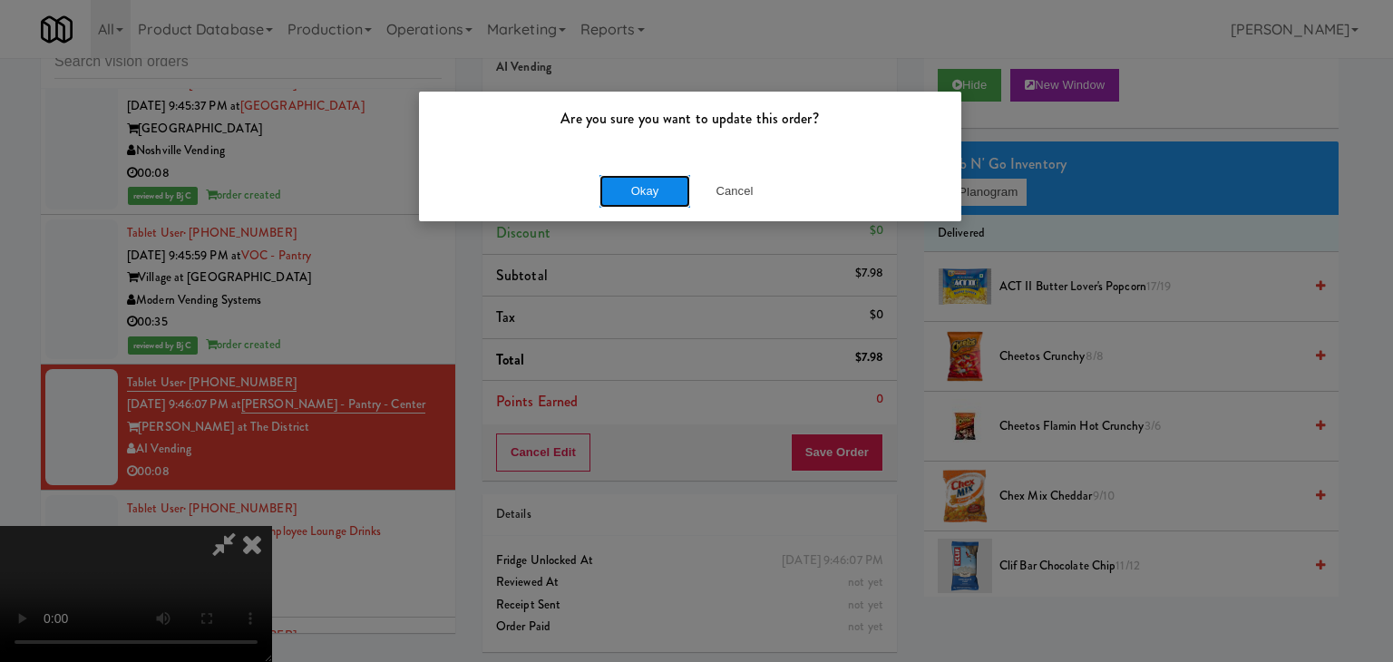
click at [666, 202] on button "Okay" at bounding box center [645, 191] width 91 height 33
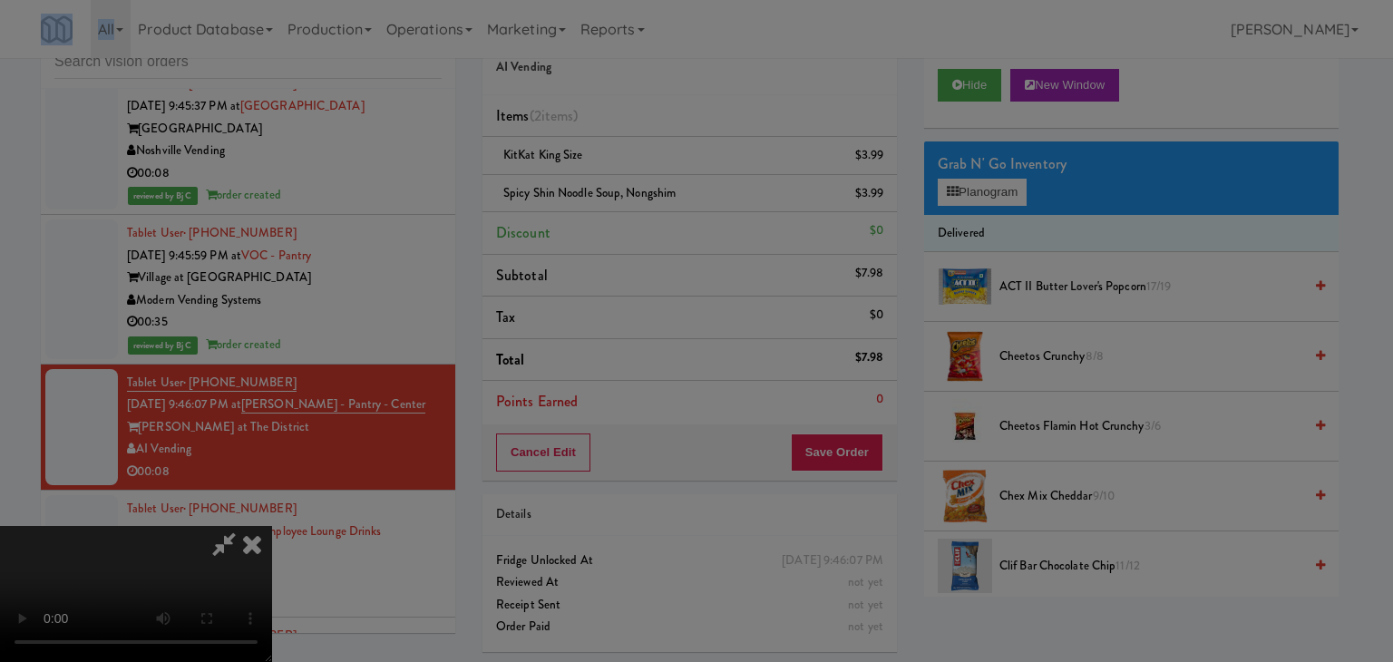
click at [666, 202] on div "Are you sure you want to update this order? Okay Cancel" at bounding box center [696, 331] width 1393 height 662
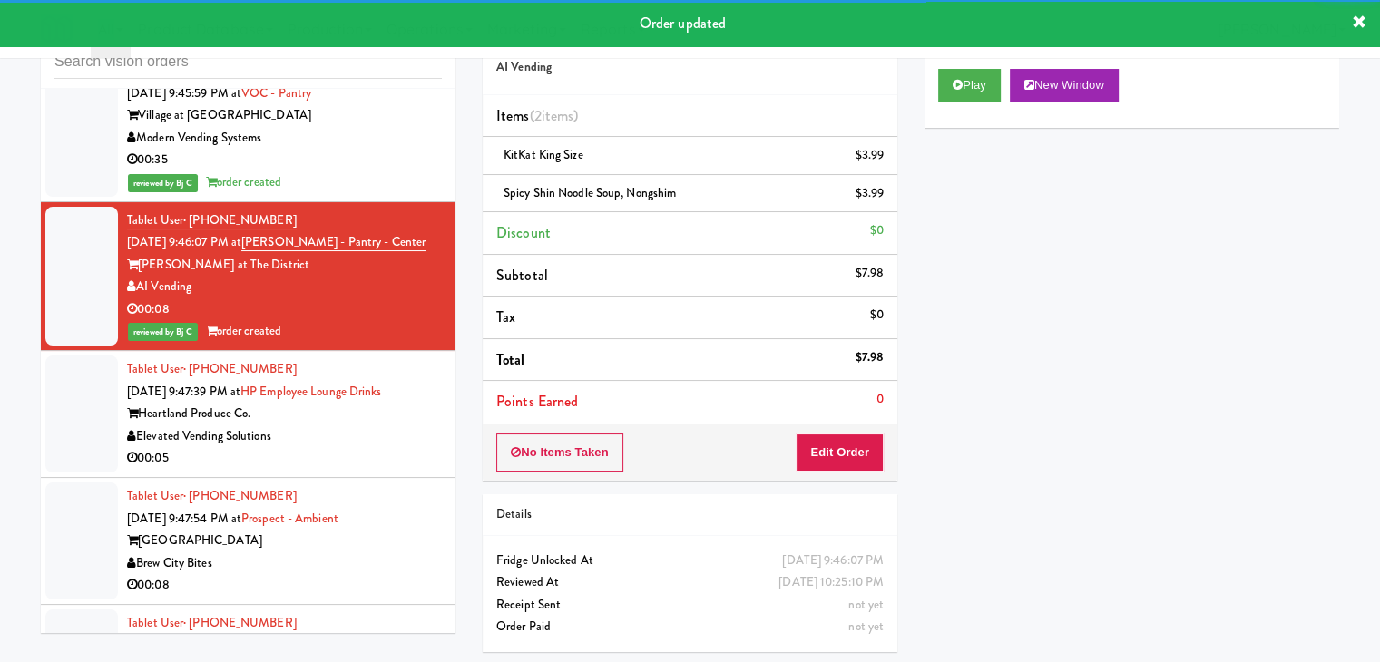
scroll to position [12339, 0]
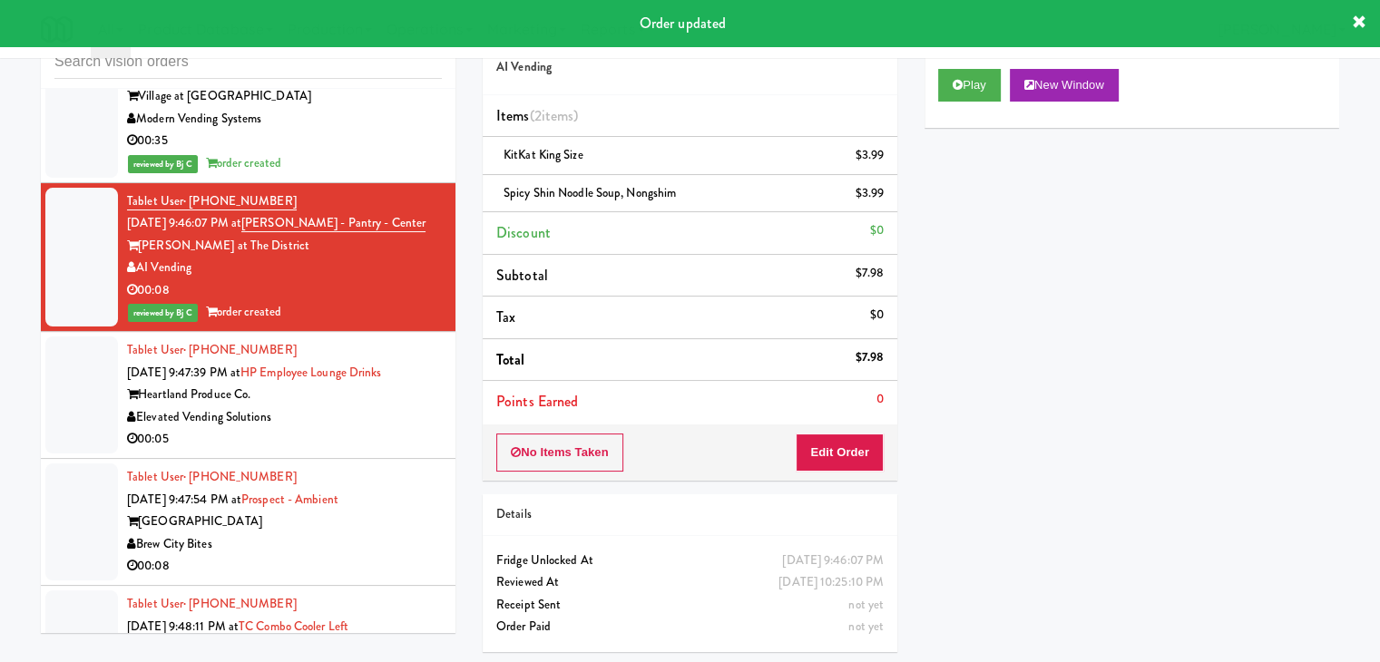
click at [377, 406] on div "Elevated Vending Solutions" at bounding box center [284, 417] width 315 height 23
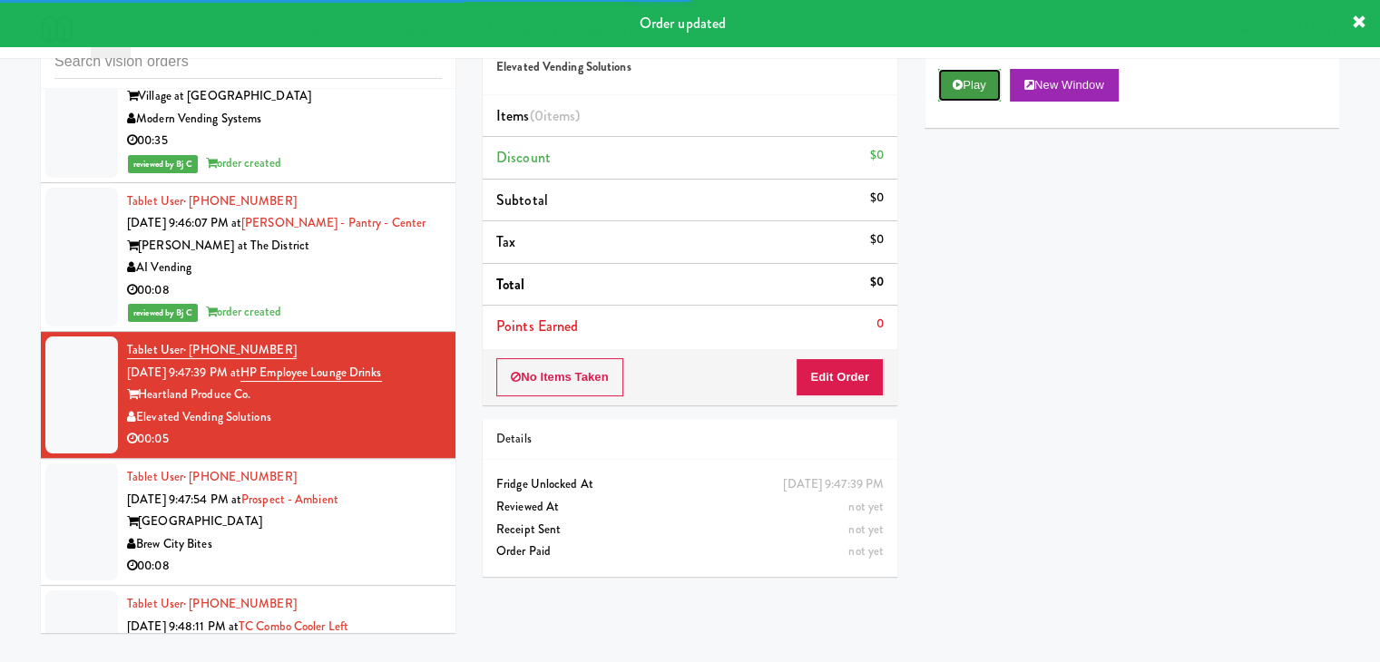
click at [987, 90] on button "Play" at bounding box center [969, 85] width 63 height 33
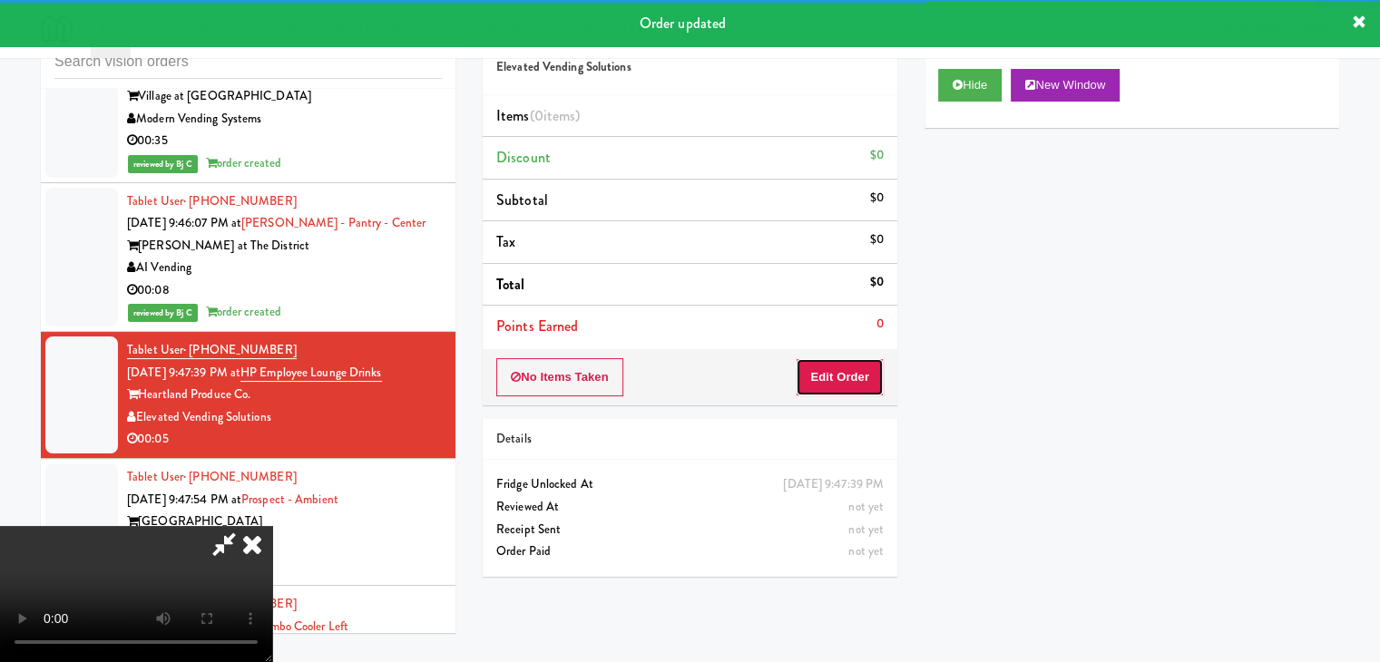
click at [848, 389] on button "Edit Order" at bounding box center [839, 377] width 88 height 38
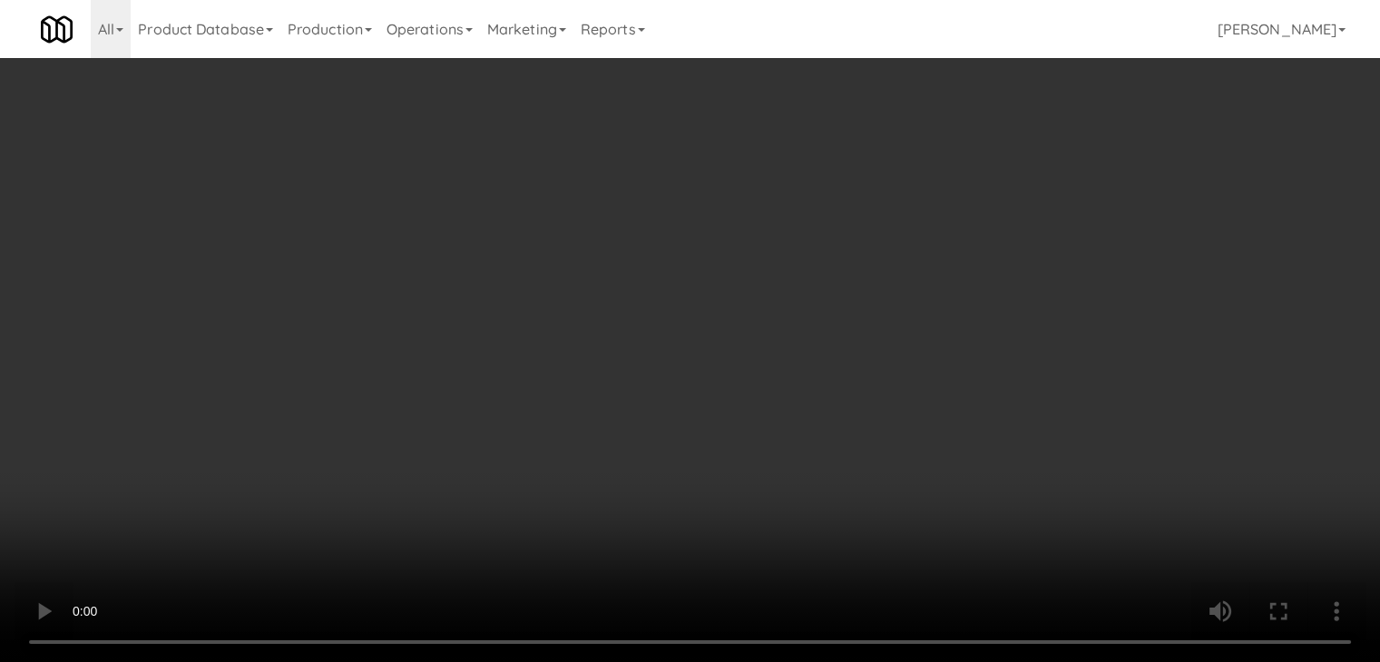
scroll to position [12294, 0]
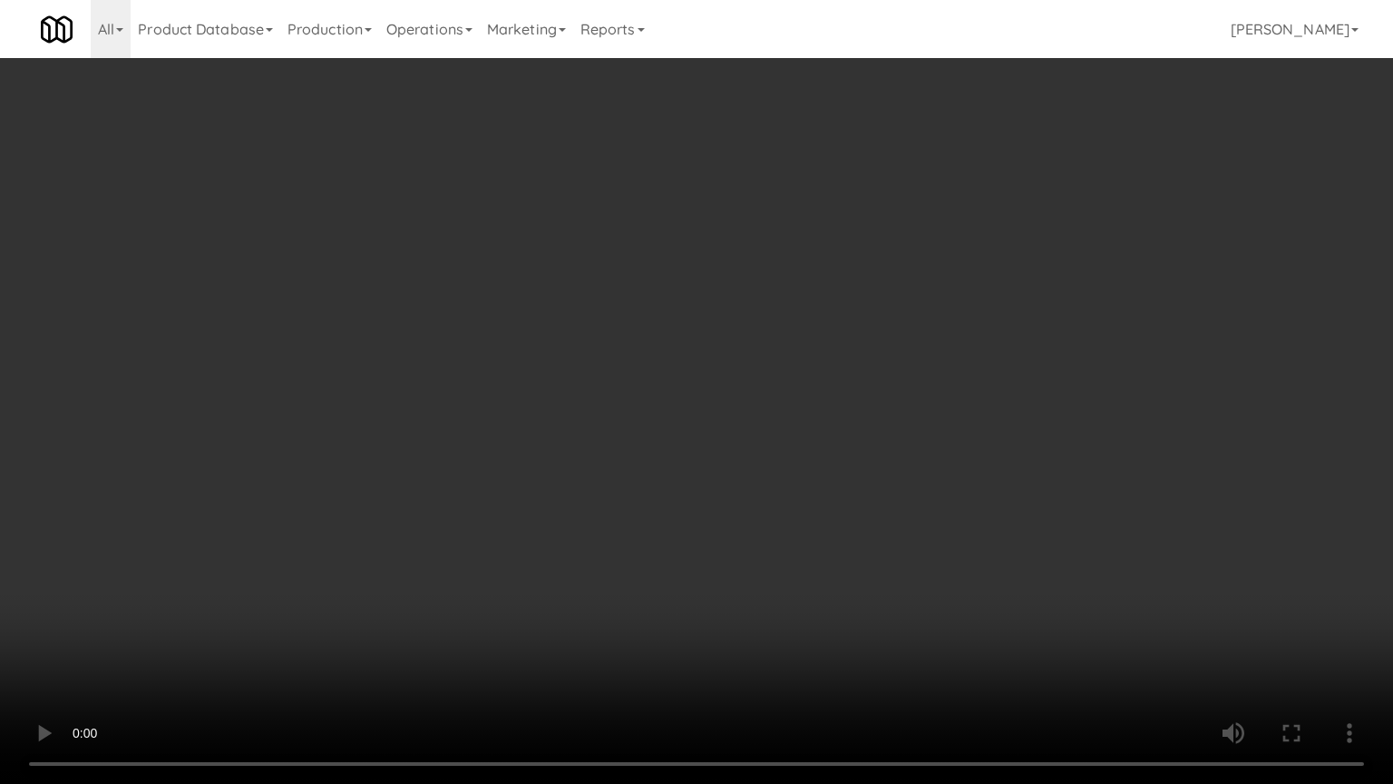
click at [688, 533] on video at bounding box center [696, 392] width 1393 height 784
drag, startPoint x: 685, startPoint y: 540, endPoint x: 678, endPoint y: 547, distance: 9.6
click at [679, 545] on video at bounding box center [696, 392] width 1393 height 784
click at [681, 543] on video at bounding box center [696, 392] width 1393 height 784
click at [682, 543] on video at bounding box center [696, 392] width 1393 height 784
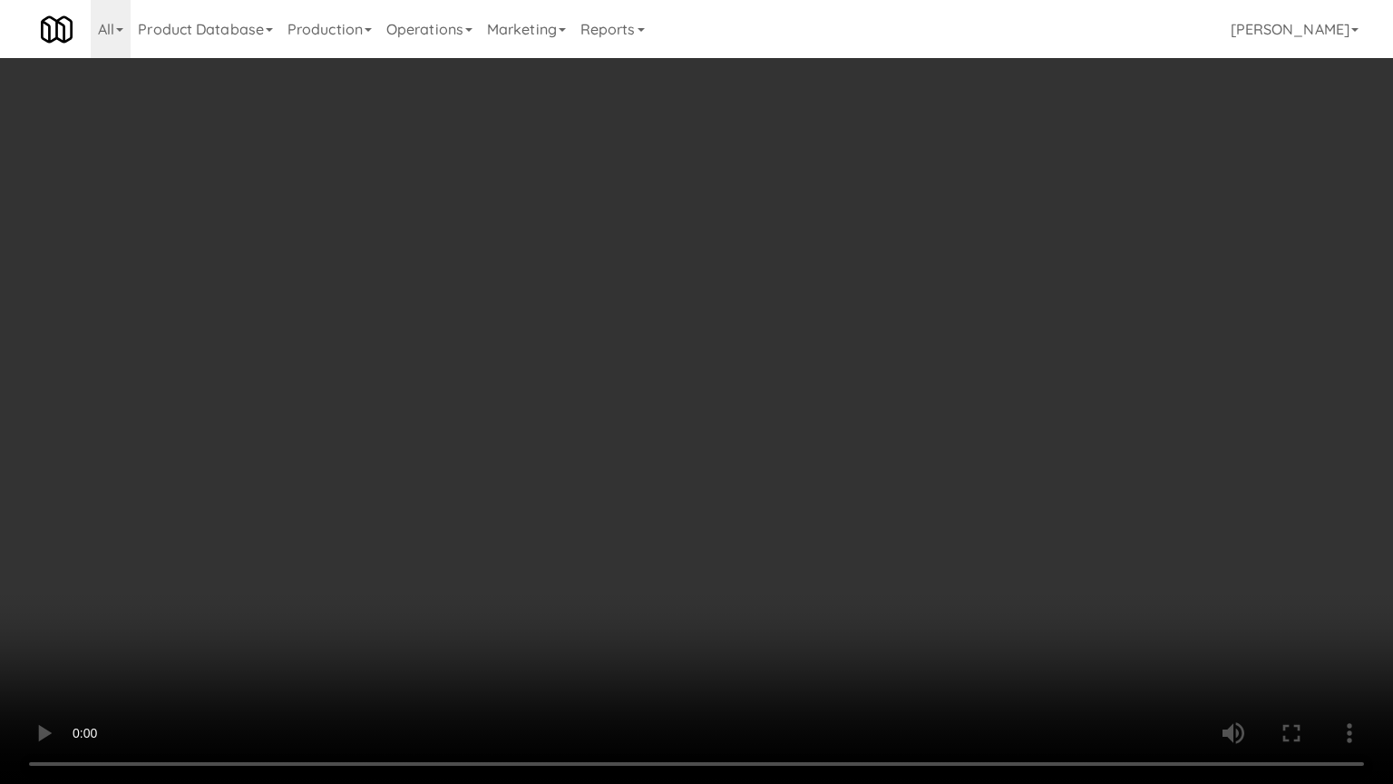
click at [686, 544] on video at bounding box center [696, 392] width 1393 height 784
click at [698, 520] on video at bounding box center [696, 392] width 1393 height 784
drag, startPoint x: 699, startPoint y: 520, endPoint x: 829, endPoint y: 301, distance: 254.2
click at [711, 503] on video at bounding box center [696, 392] width 1393 height 784
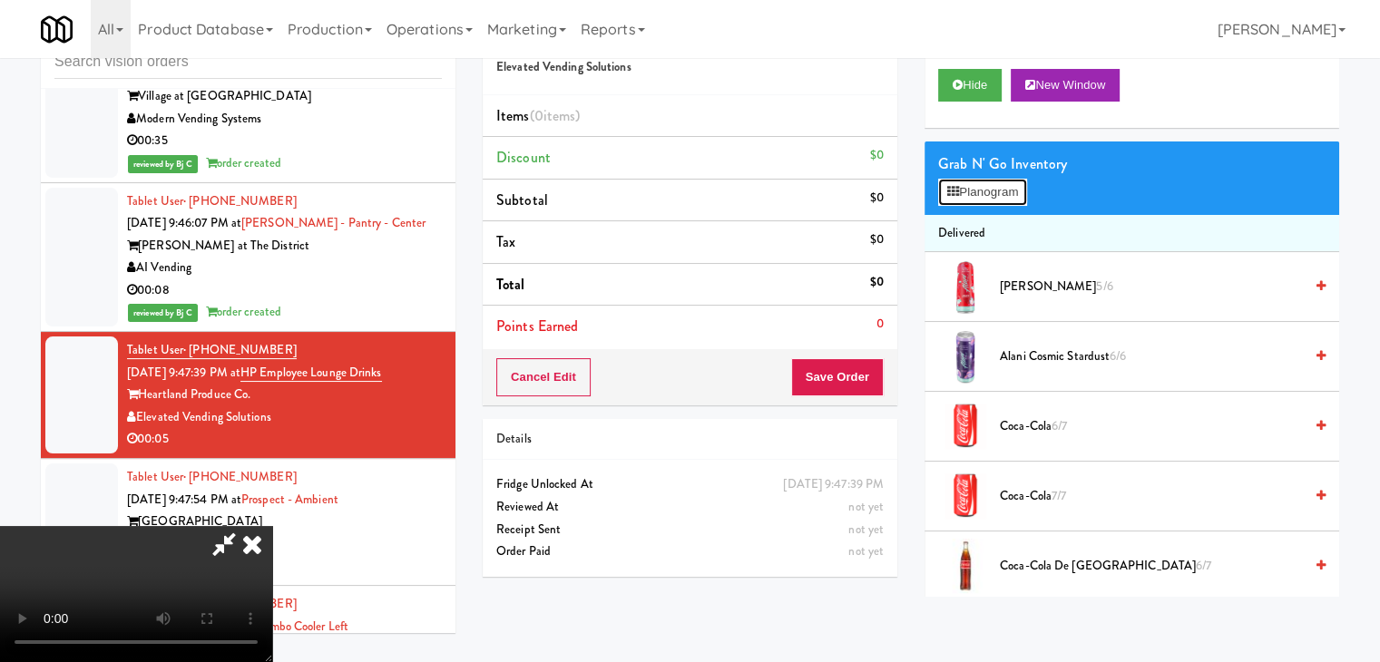
drag, startPoint x: 978, startPoint y: 183, endPoint x: 985, endPoint y: 200, distance: 18.7
click at [980, 183] on button "Planogram" at bounding box center [982, 192] width 89 height 27
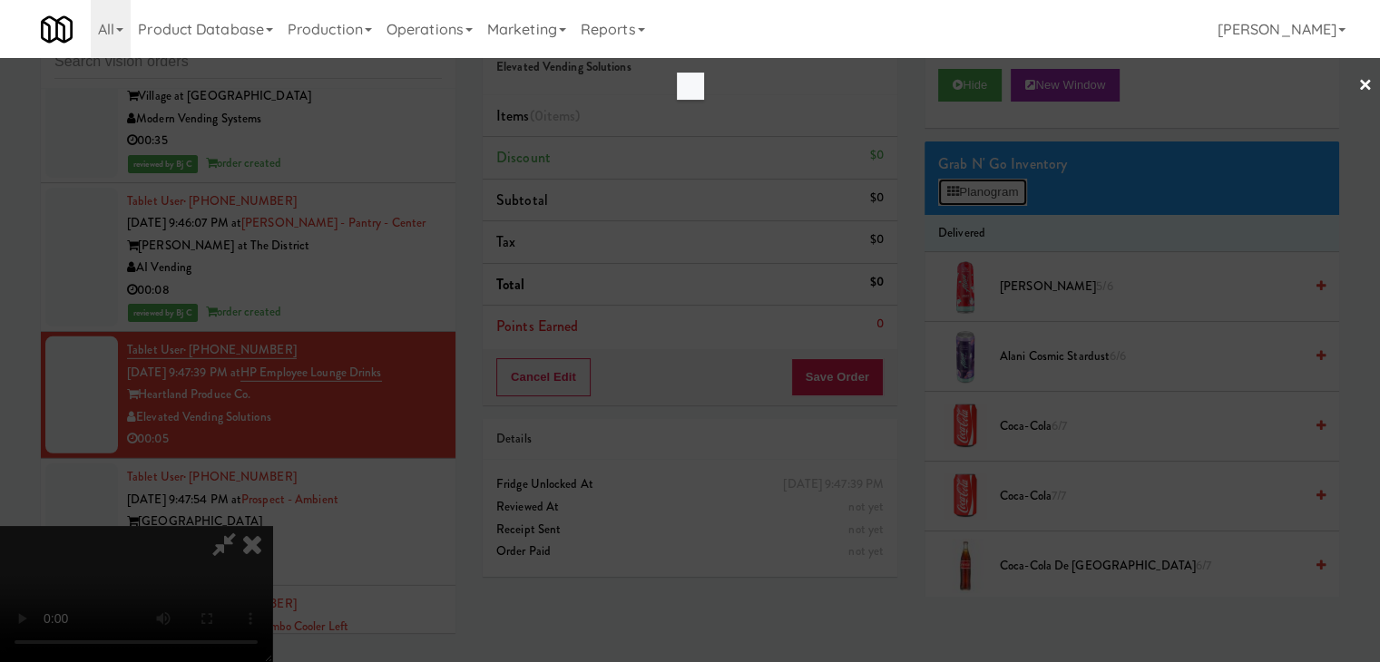
scroll to position [12294, 0]
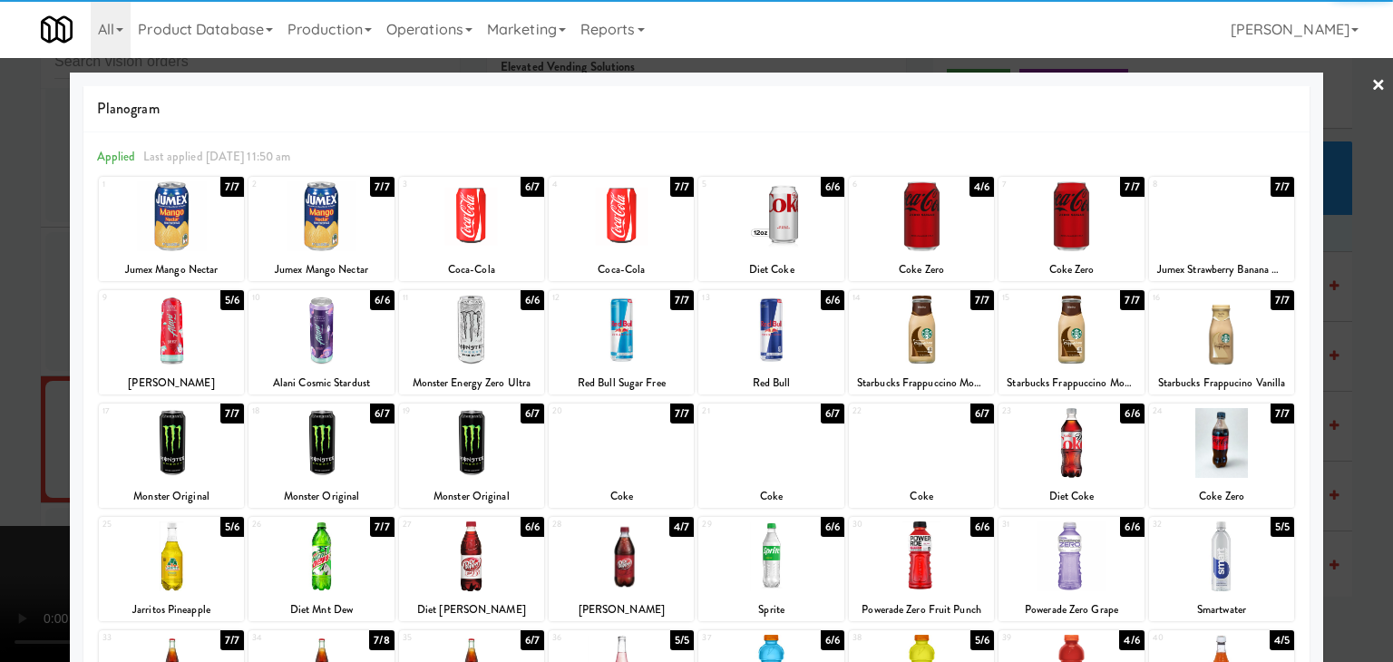
click at [943, 220] on div at bounding box center [921, 216] width 145 height 70
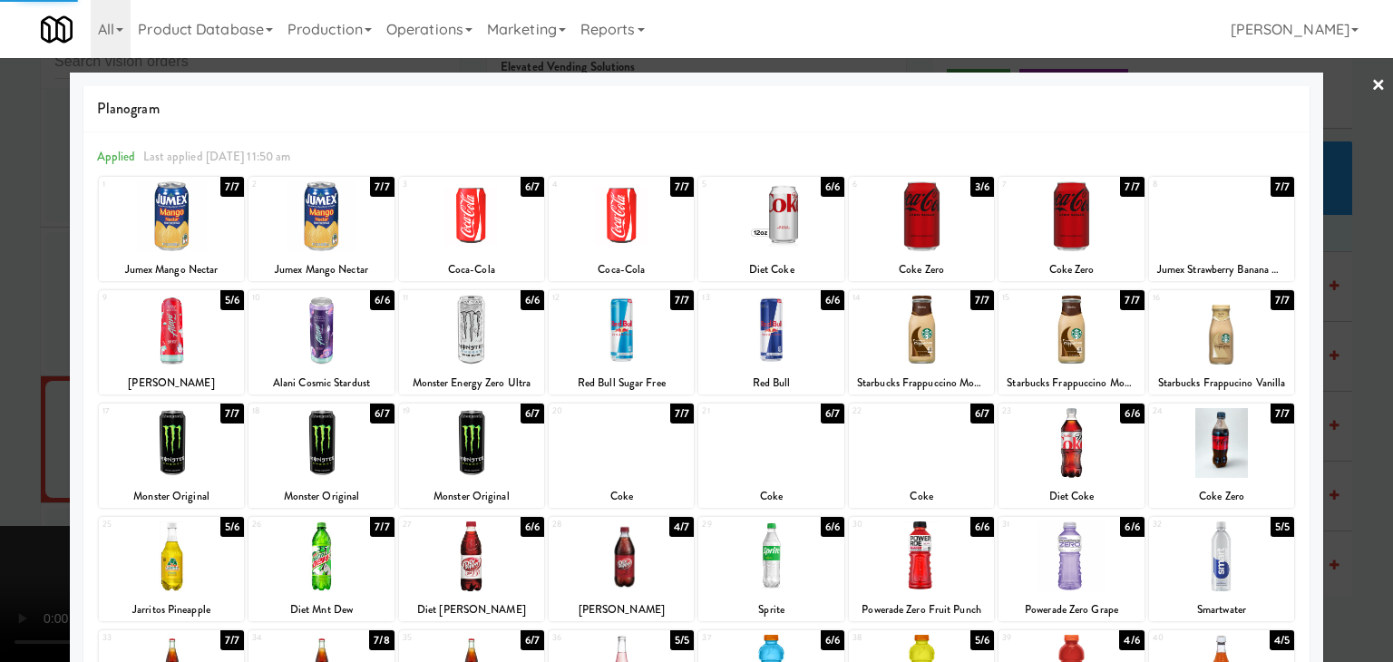
drag, startPoint x: 0, startPoint y: 318, endPoint x: 183, endPoint y: 343, distance: 184.8
click at [7, 323] on div at bounding box center [696, 331] width 1393 height 662
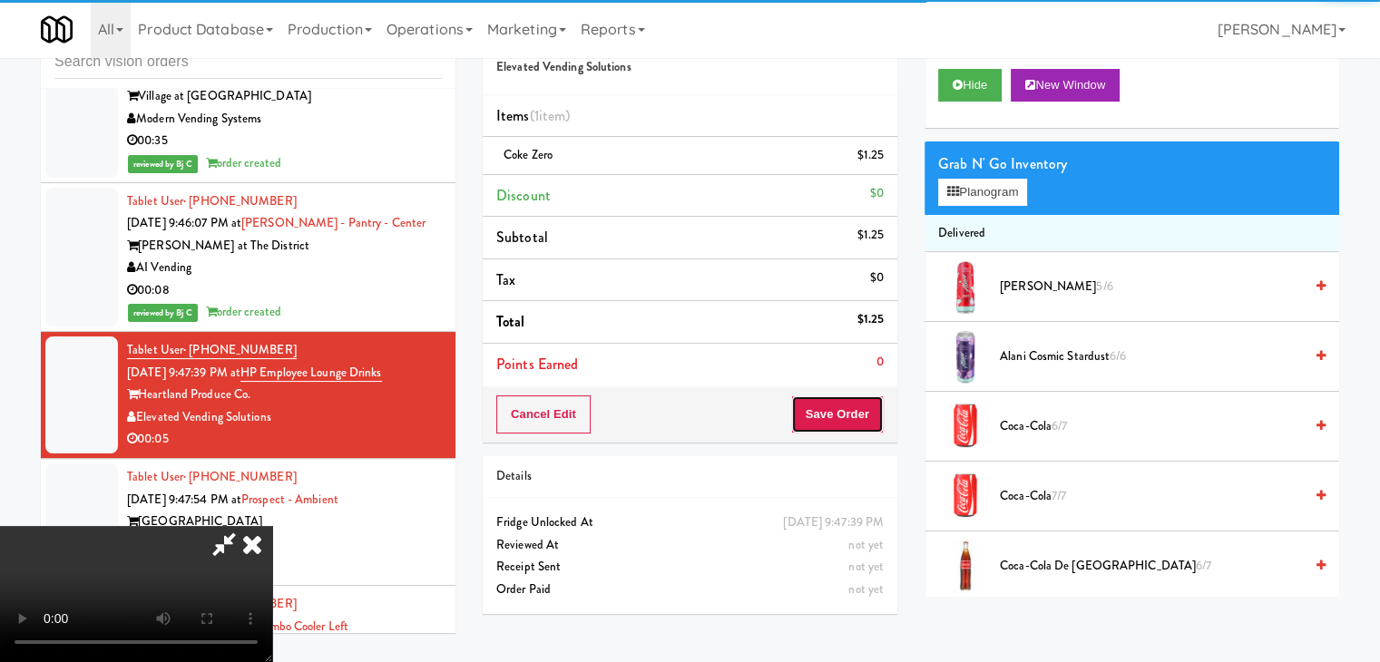
click at [856, 409] on button "Save Order" at bounding box center [837, 414] width 93 height 38
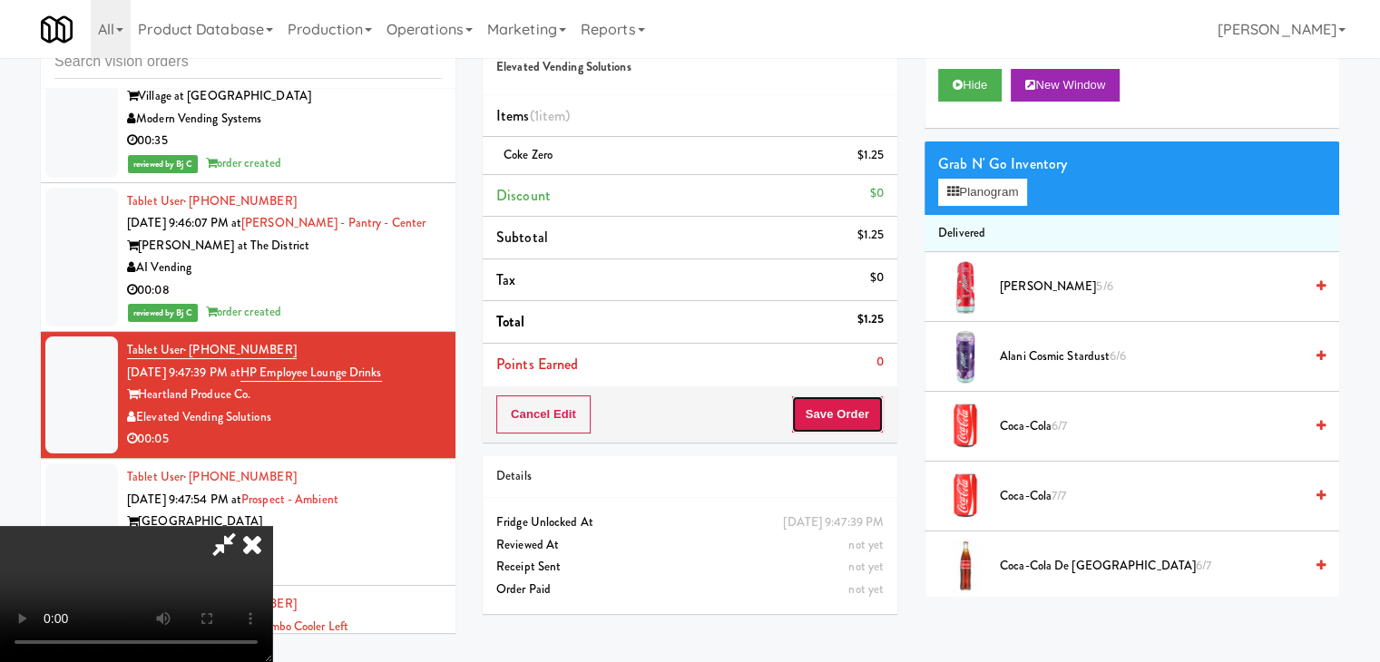
click at [856, 409] on button "Save Order" at bounding box center [837, 414] width 93 height 38
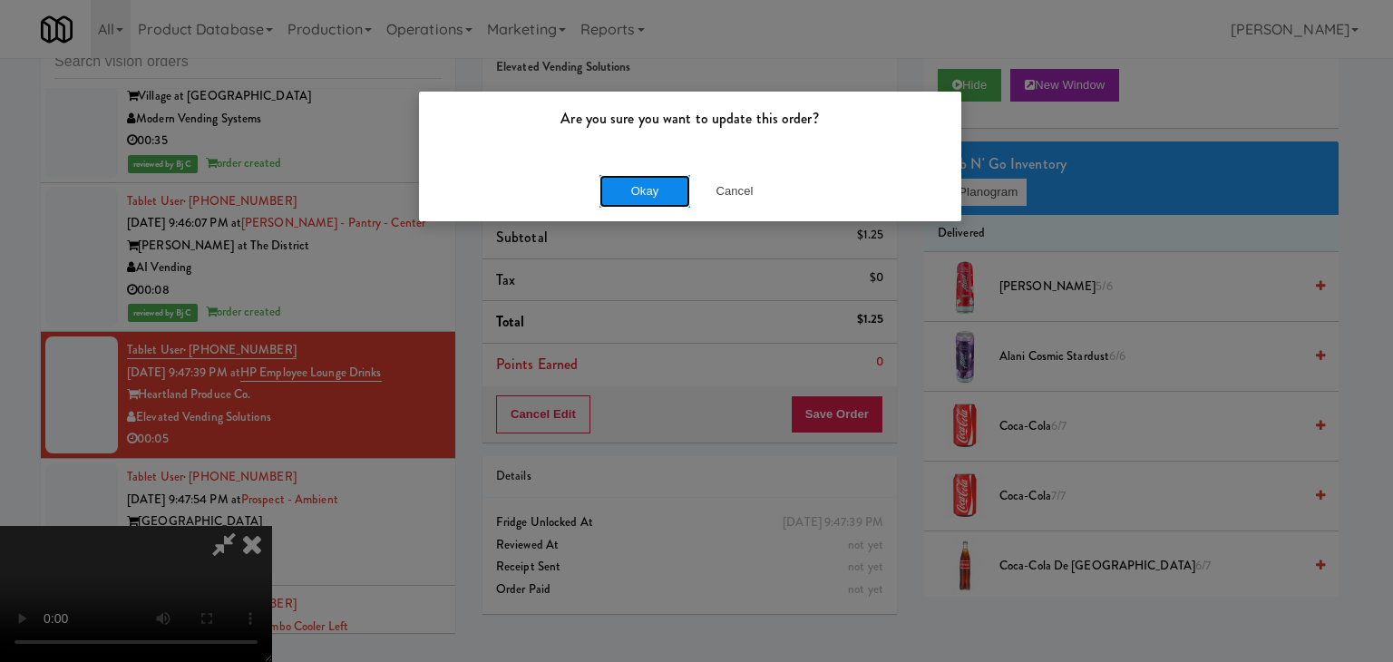
click at [647, 177] on button "Okay" at bounding box center [645, 191] width 91 height 33
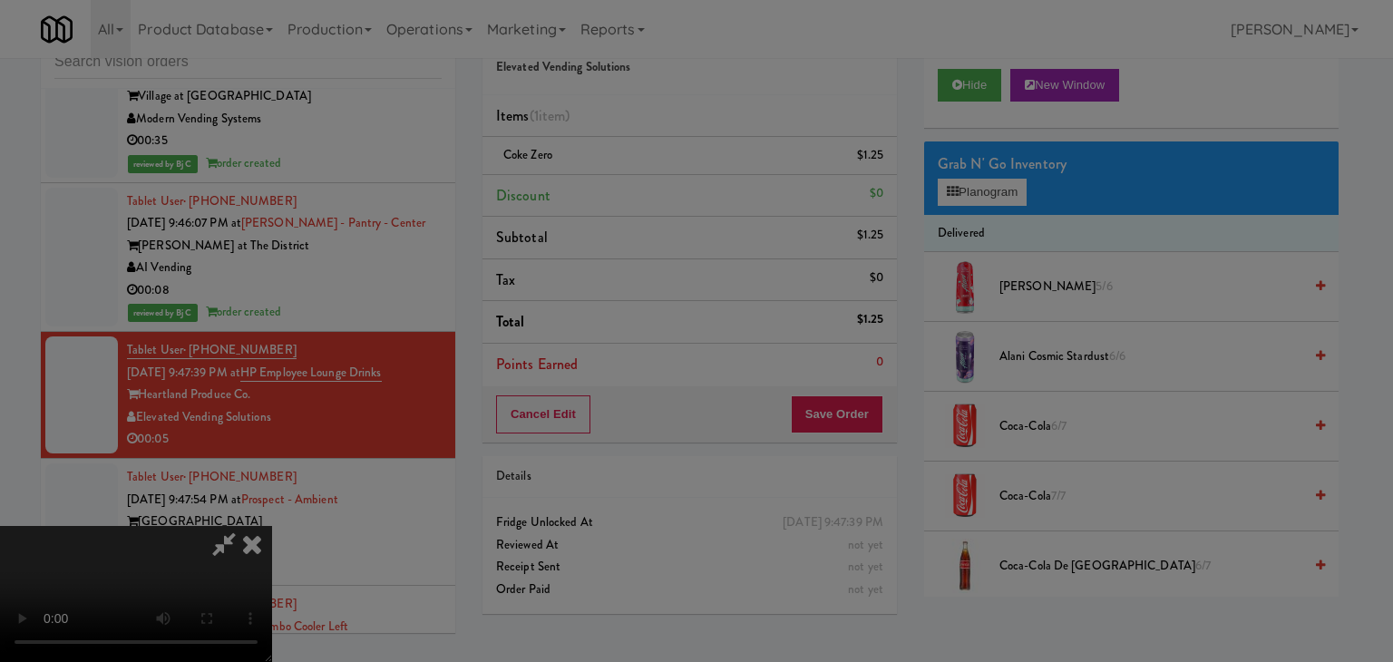
click at [646, 181] on body "Are you sure you want to update this order? Okay Cancel Okay Are you sure you w…" at bounding box center [696, 331] width 1393 height 662
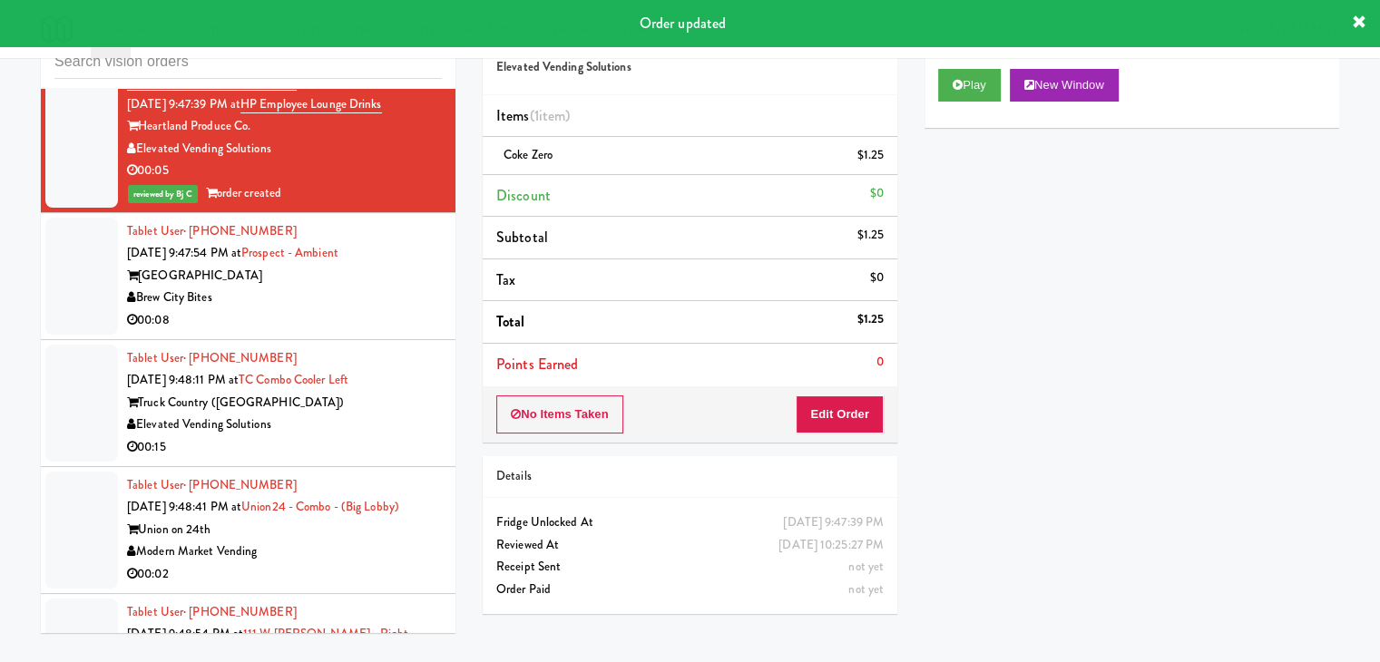
scroll to position [12611, 0]
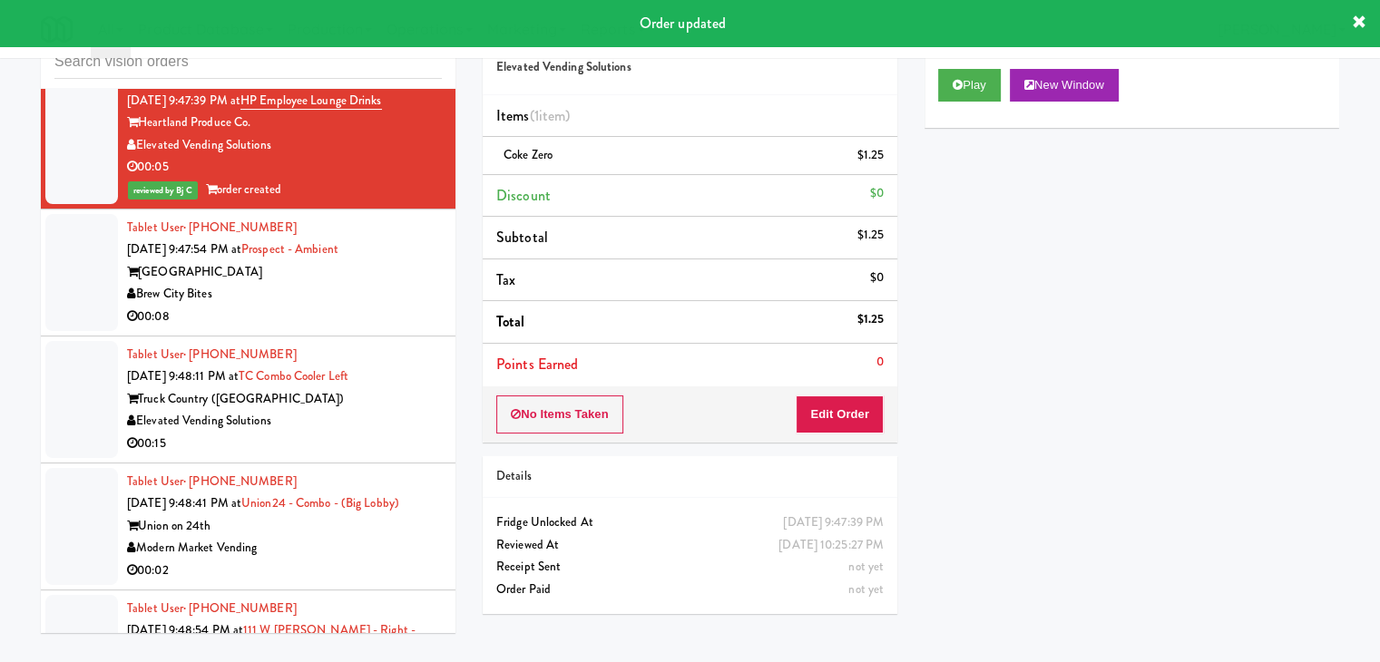
click at [368, 273] on div "Tablet User · (321) 287-6181 [DATE] 9:47:54 PM at [GEOGRAPHIC_DATA] - Ambient […" at bounding box center [284, 273] width 315 height 112
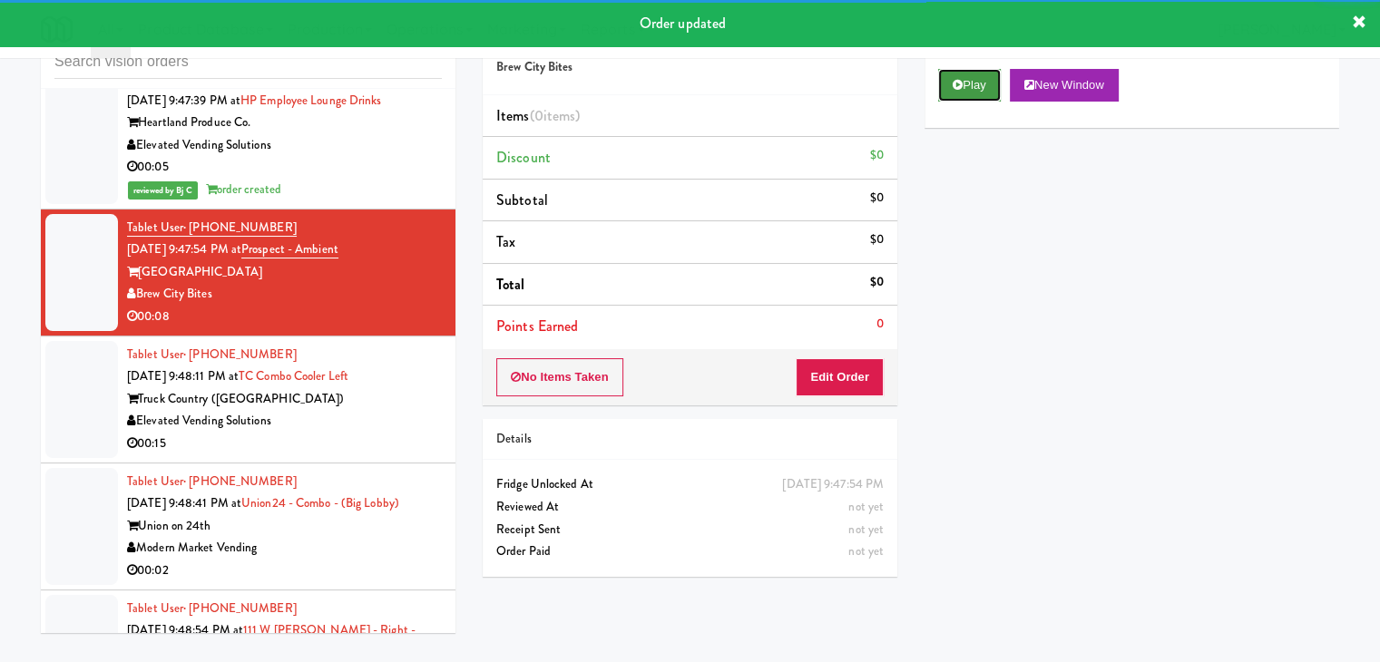
click at [980, 83] on button "Play" at bounding box center [969, 85] width 63 height 33
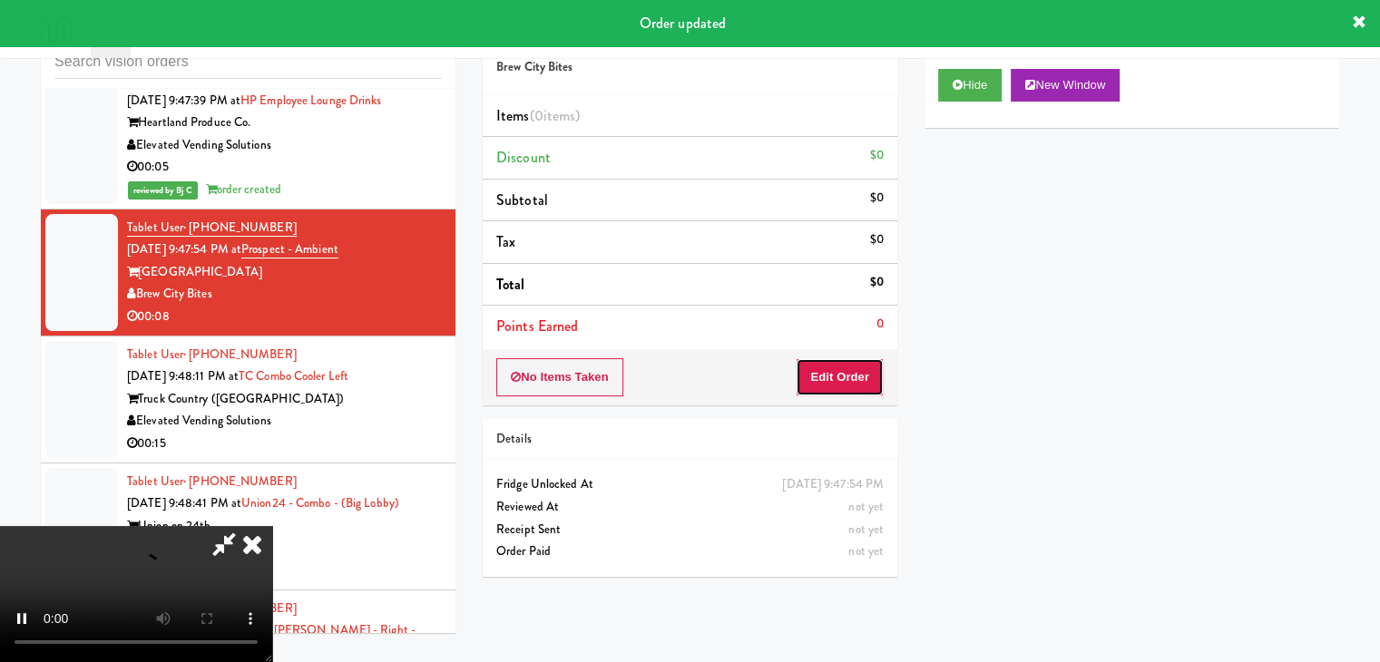
click at [844, 365] on button "Edit Order" at bounding box center [839, 377] width 88 height 38
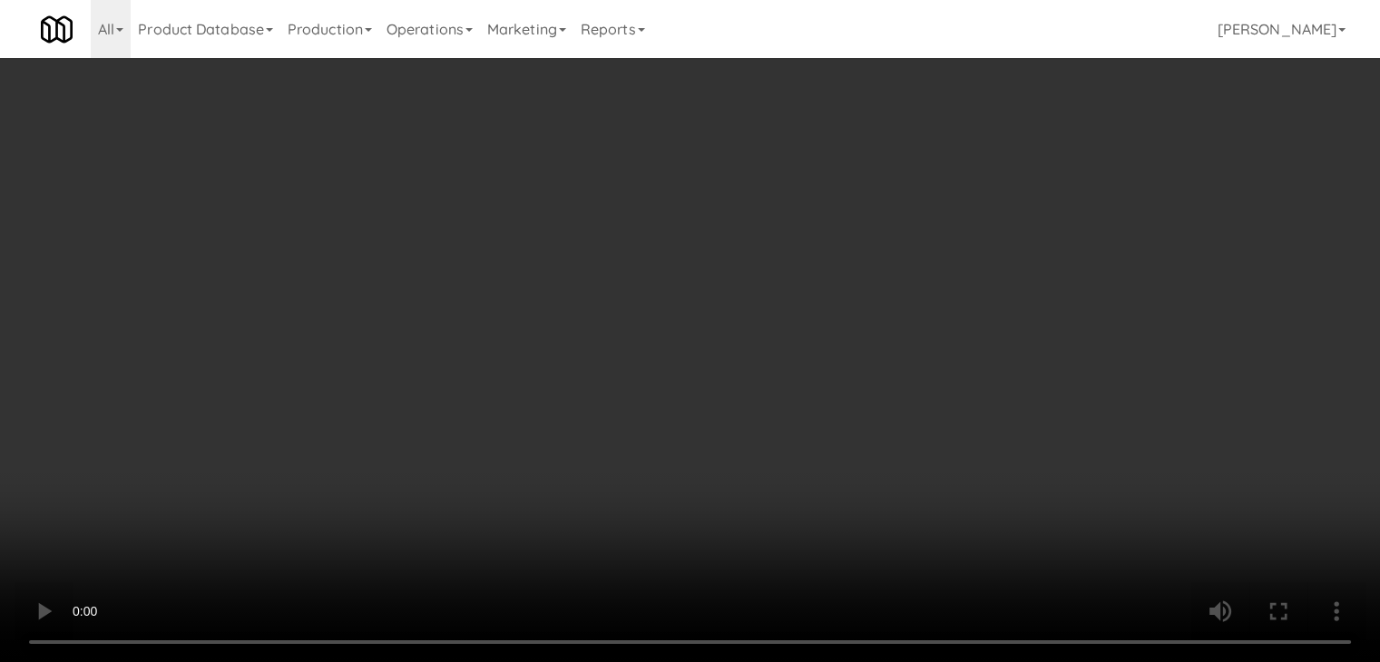
scroll to position [12567, 0]
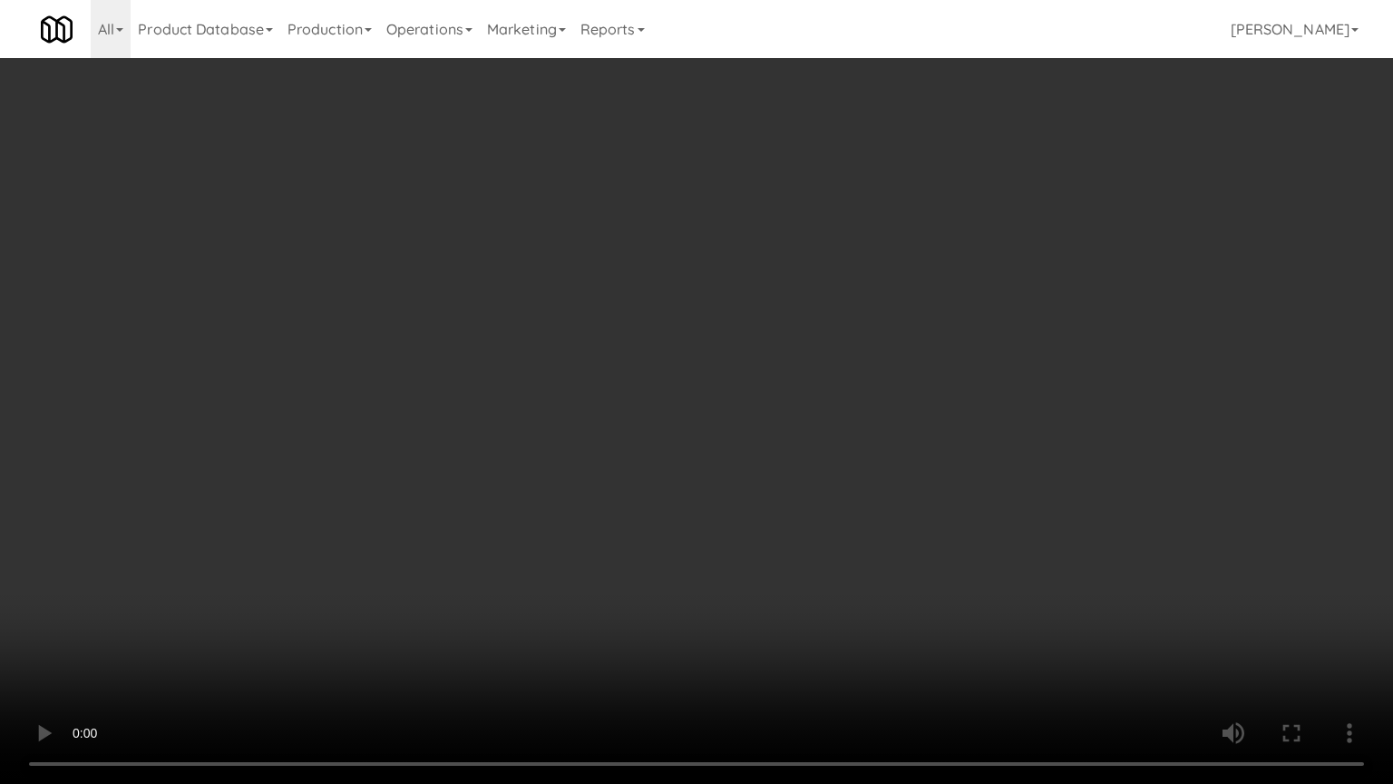
click at [797, 540] on video at bounding box center [696, 392] width 1393 height 784
click at [779, 541] on video at bounding box center [696, 392] width 1393 height 784
click at [777, 541] on video at bounding box center [696, 392] width 1393 height 784
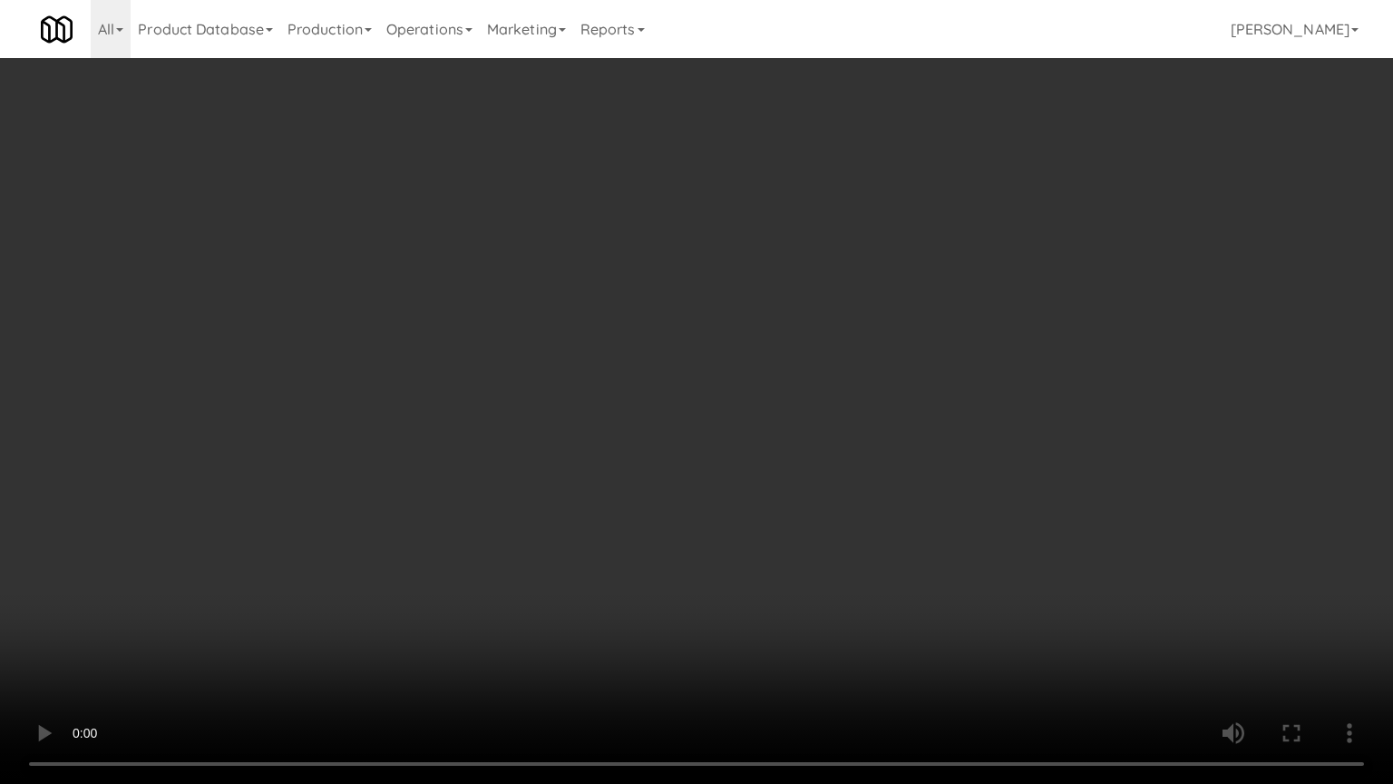
click at [776, 541] on video at bounding box center [696, 392] width 1393 height 784
click at [771, 540] on video at bounding box center [696, 392] width 1393 height 784
click at [768, 537] on video at bounding box center [696, 392] width 1393 height 784
click at [763, 537] on video at bounding box center [696, 392] width 1393 height 784
click at [766, 536] on video at bounding box center [696, 392] width 1393 height 784
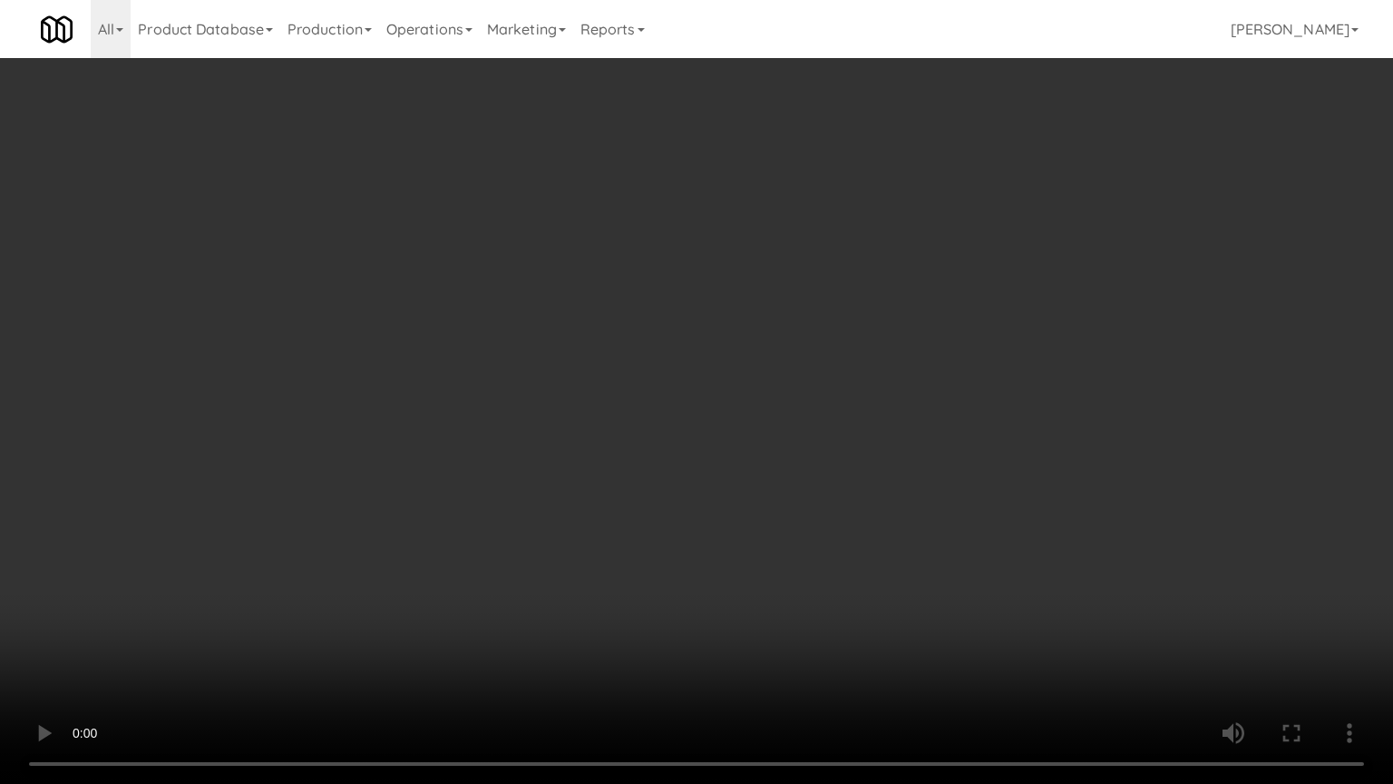
click at [766, 534] on video at bounding box center [696, 392] width 1393 height 784
click at [767, 533] on video at bounding box center [696, 392] width 1393 height 784
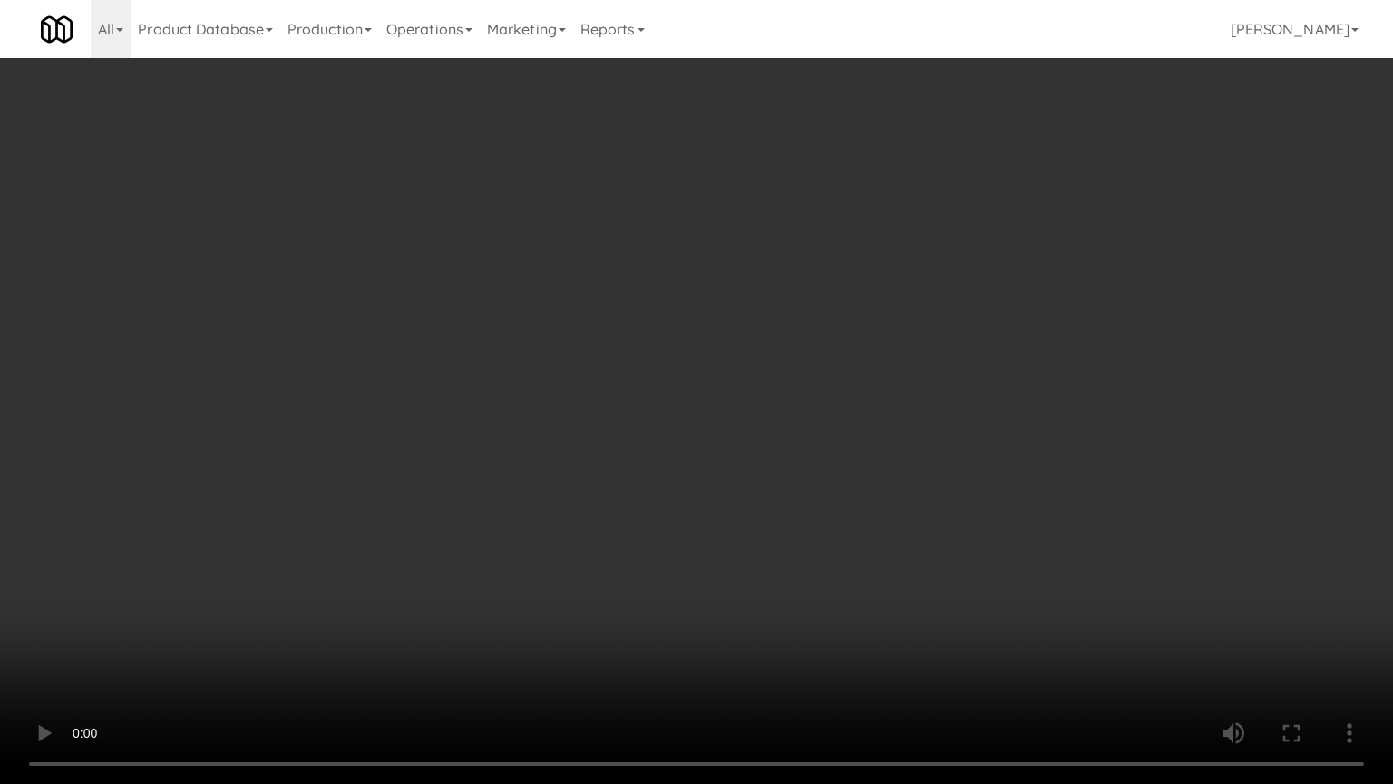
click at [767, 533] on video at bounding box center [696, 392] width 1393 height 784
click at [773, 530] on video at bounding box center [696, 392] width 1393 height 784
click at [824, 551] on video at bounding box center [696, 392] width 1393 height 784
click at [873, 519] on video at bounding box center [696, 392] width 1393 height 784
click at [862, 467] on video at bounding box center [696, 392] width 1393 height 784
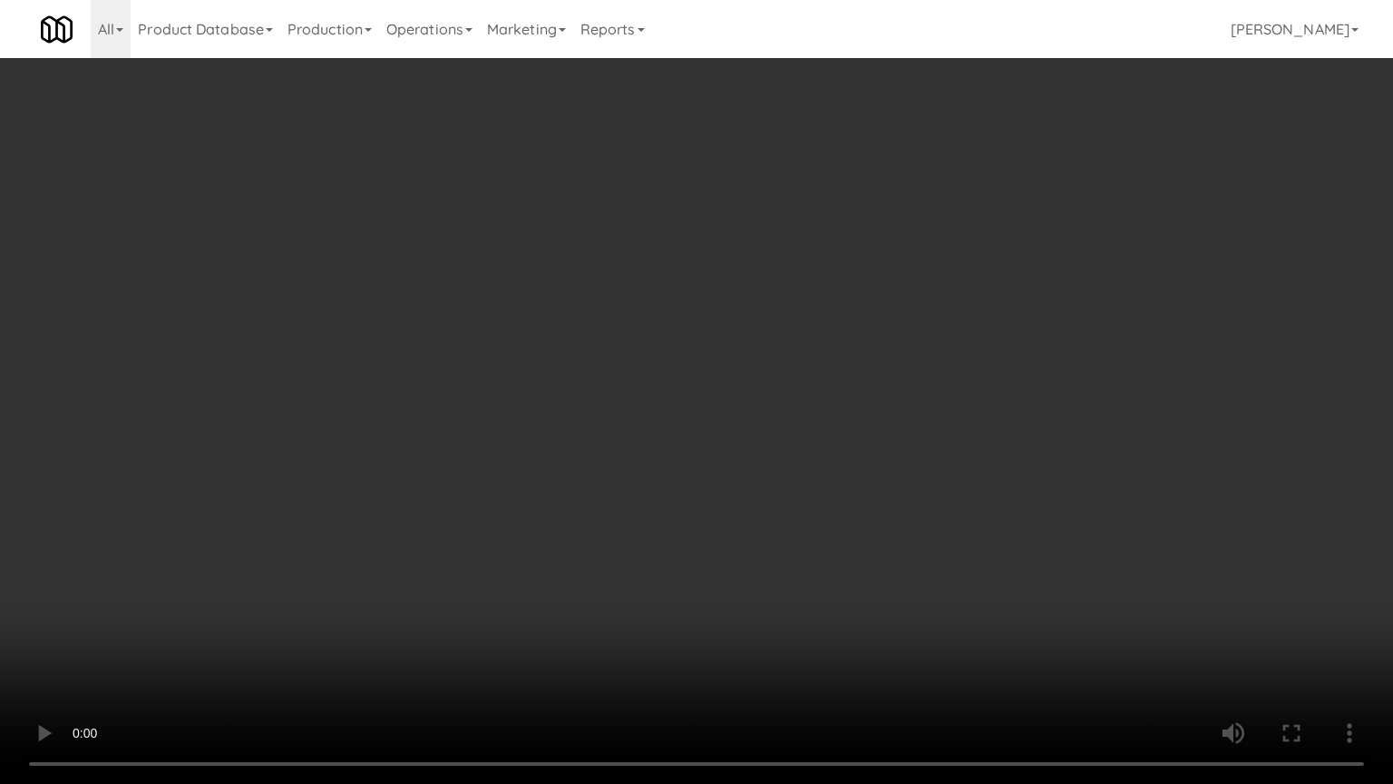
drag, startPoint x: 853, startPoint y: 456, endPoint x: 896, endPoint y: 249, distance: 211.3
click at [853, 451] on video at bounding box center [696, 392] width 1393 height 784
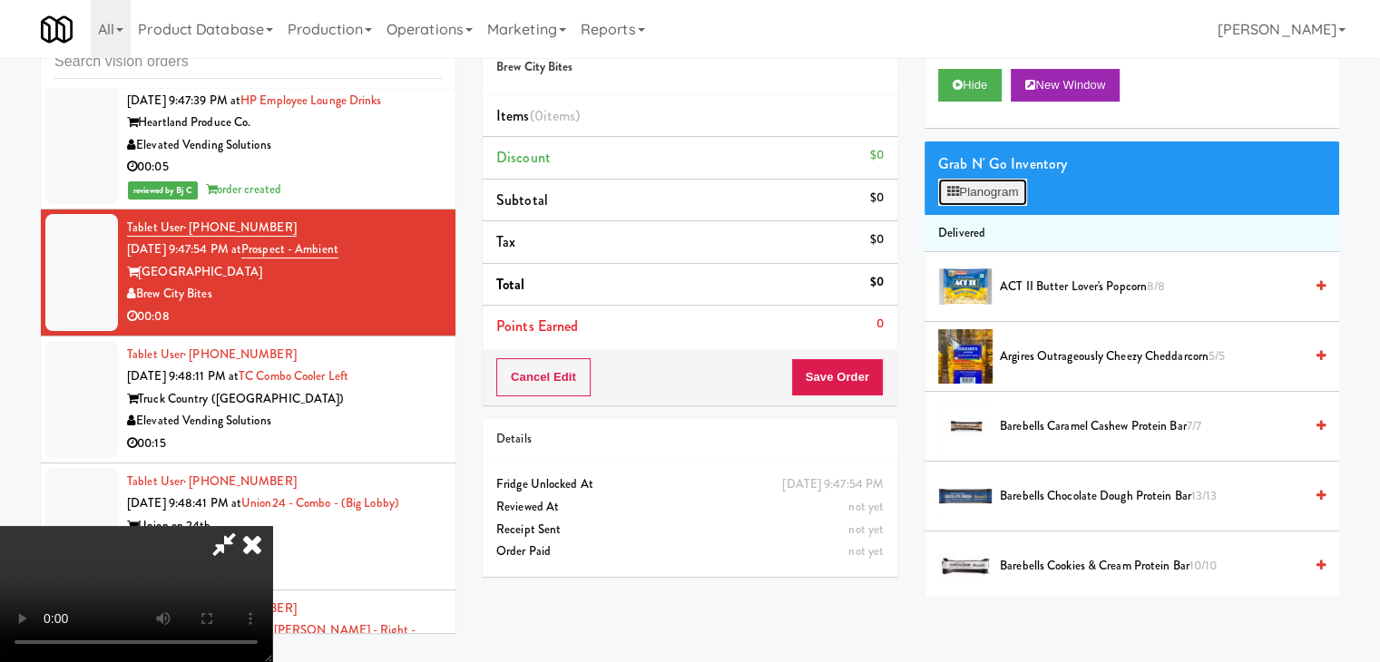
click at [972, 191] on button "Planogram" at bounding box center [982, 192] width 89 height 27
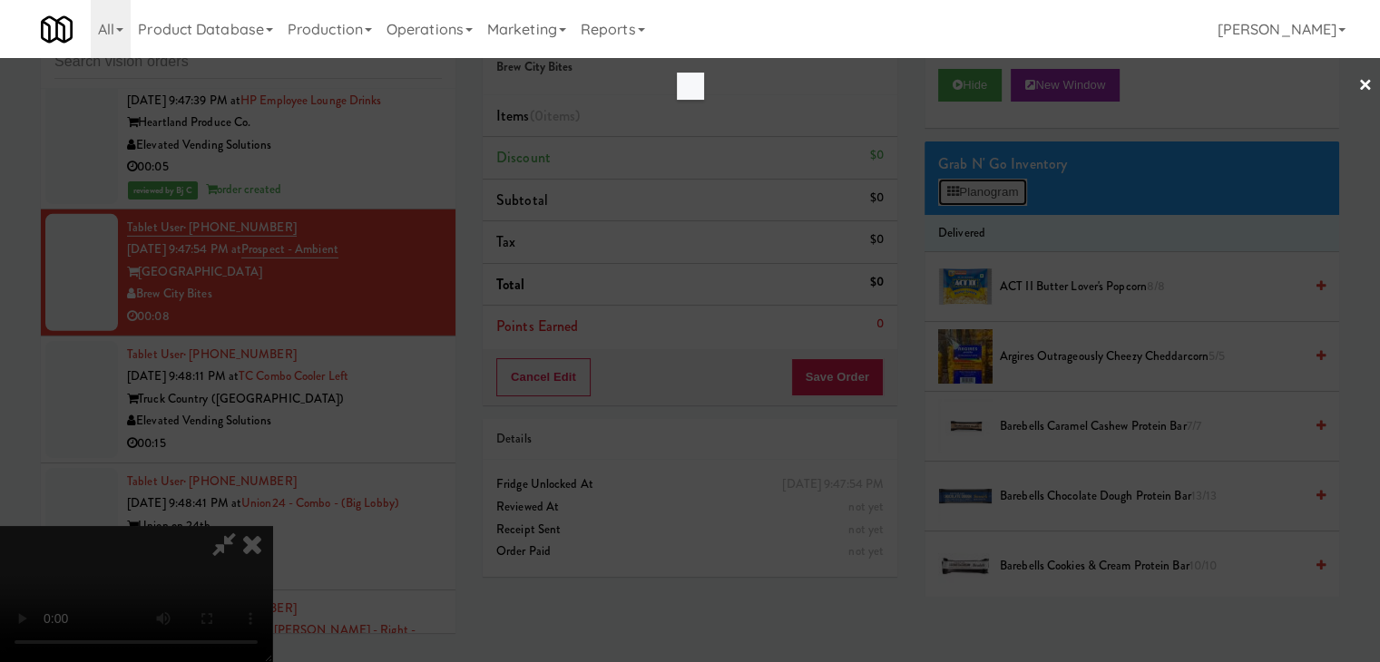
scroll to position [12567, 0]
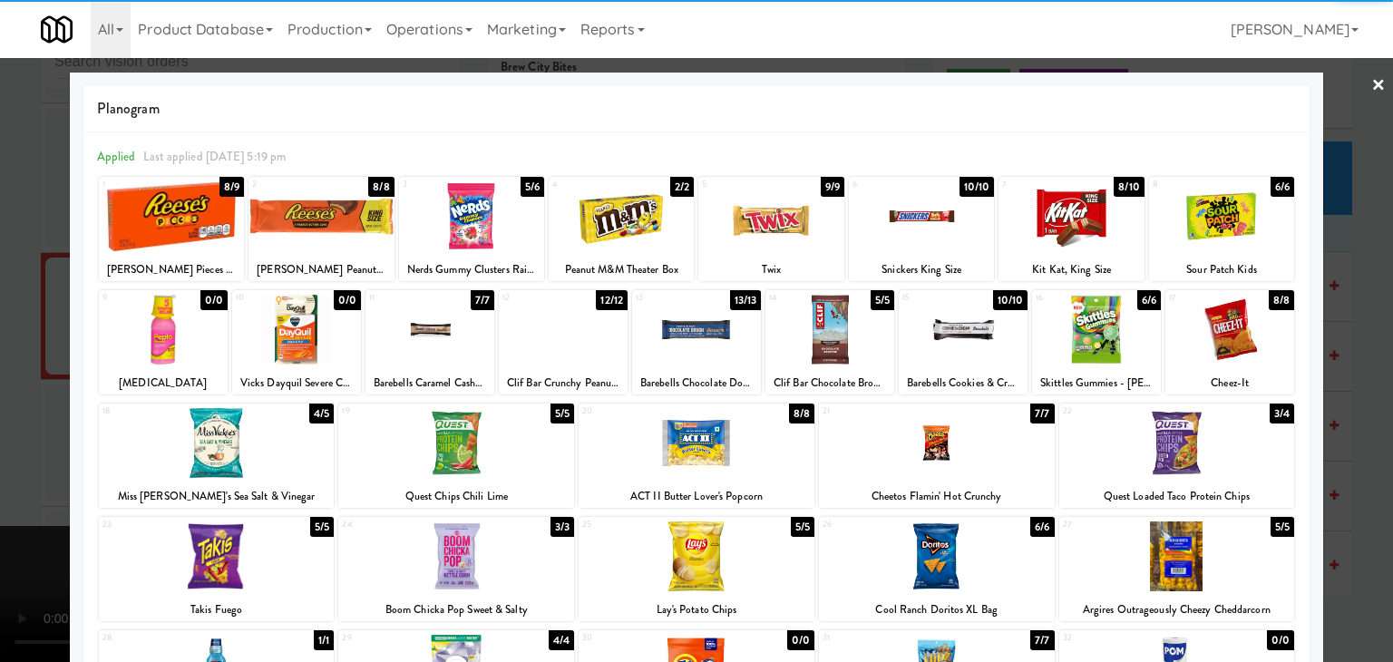
drag, startPoint x: 351, startPoint y: 213, endPoint x: 363, endPoint y: 216, distance: 12.1
click at [351, 214] on div at bounding box center [321, 216] width 145 height 70
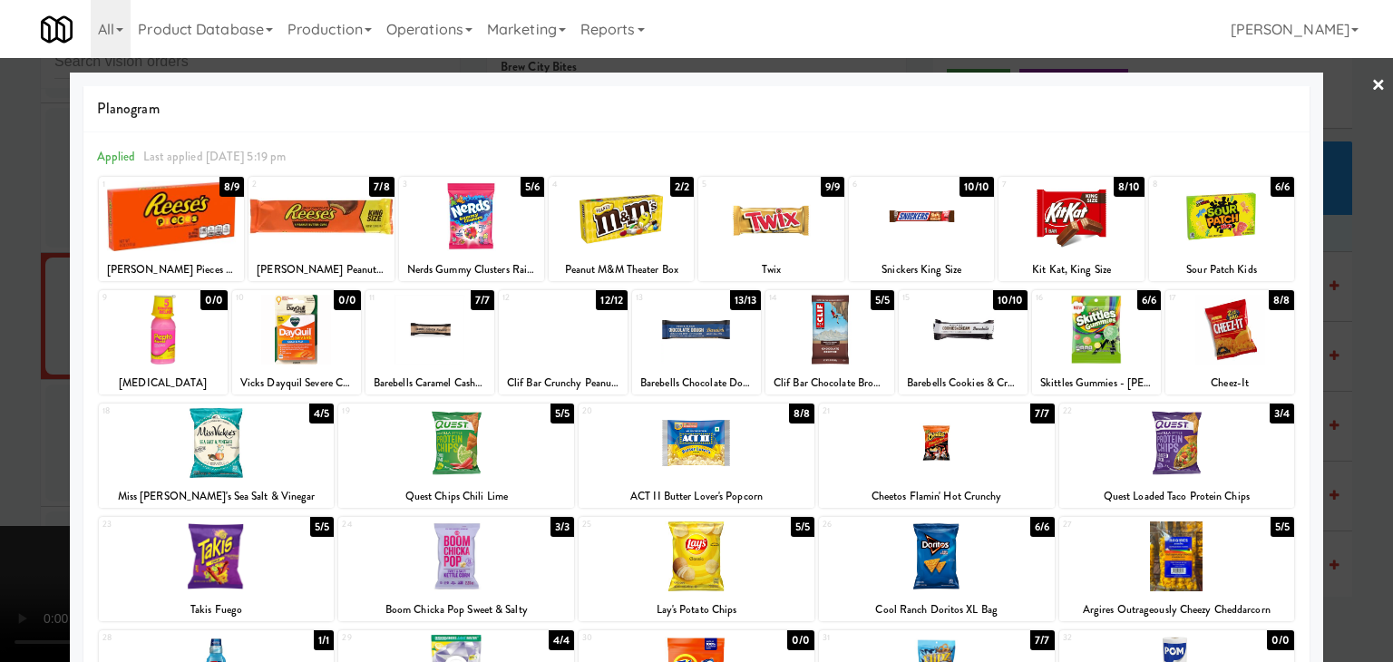
click at [753, 219] on div at bounding box center [770, 216] width 145 height 70
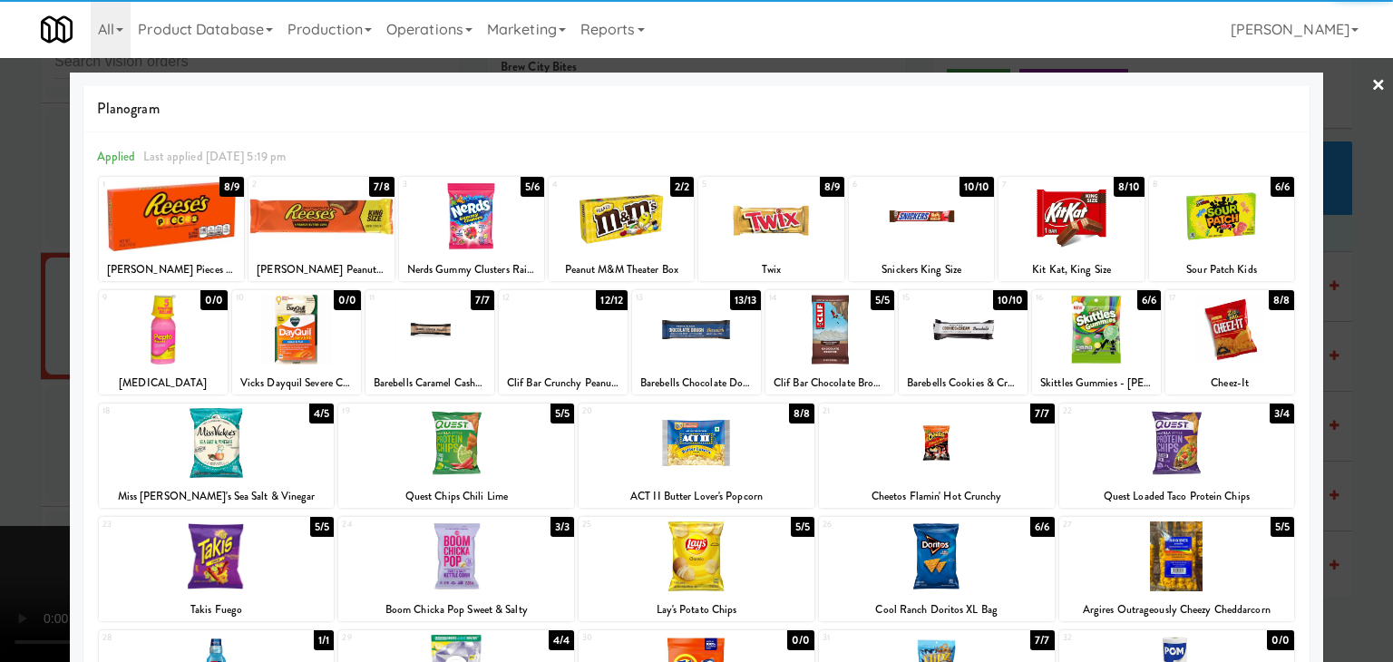
drag, startPoint x: 1, startPoint y: 306, endPoint x: 265, endPoint y: 350, distance: 267.7
click at [9, 306] on div at bounding box center [696, 331] width 1393 height 662
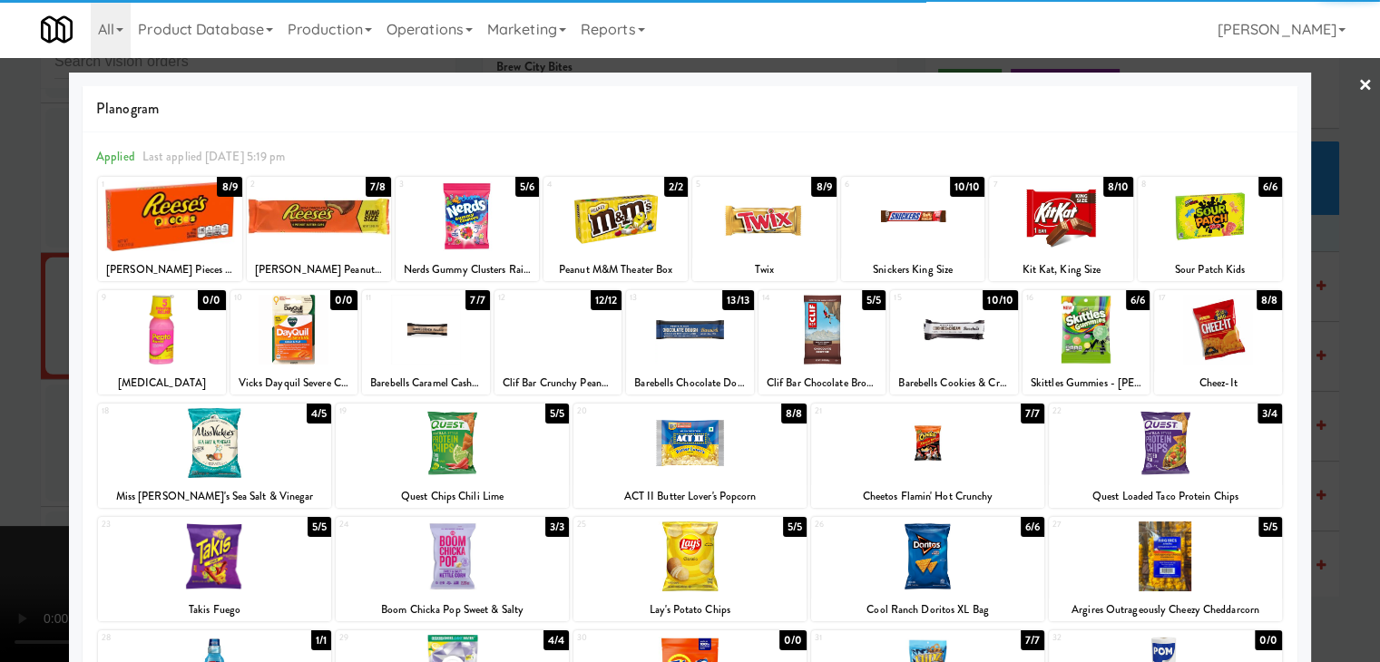
scroll to position [12611, 0]
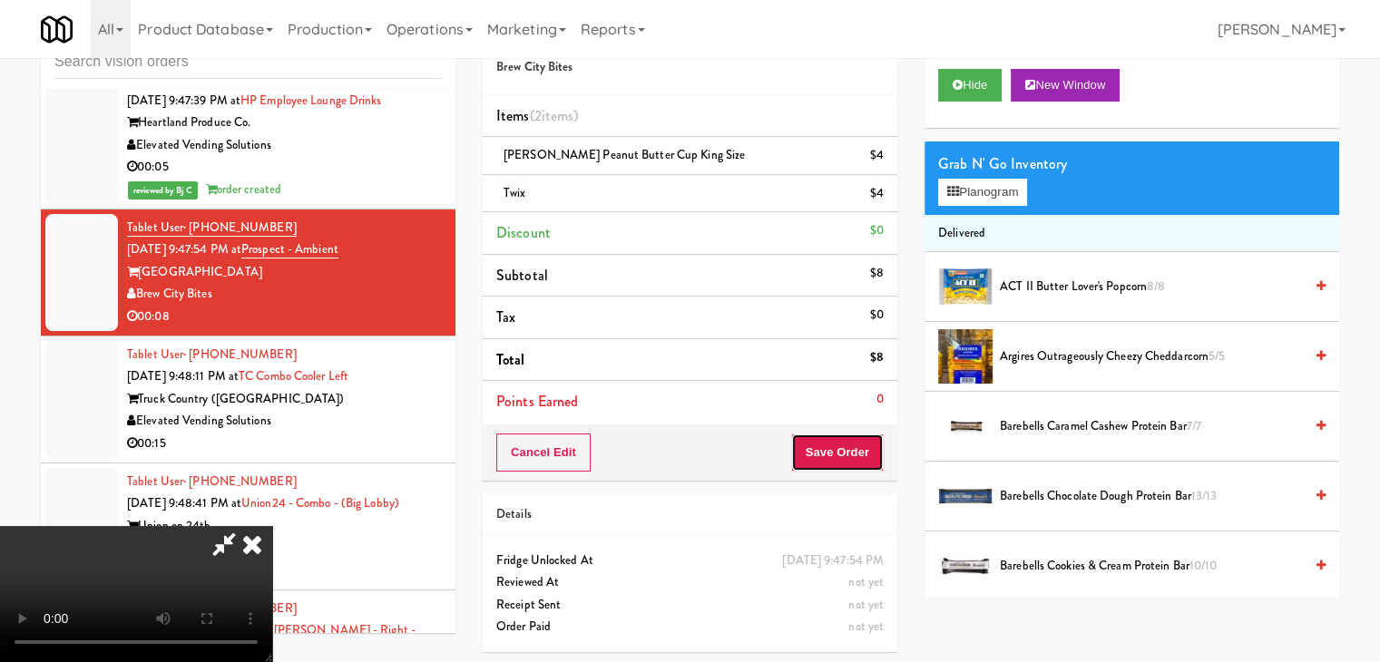
click at [856, 453] on button "Save Order" at bounding box center [837, 453] width 93 height 38
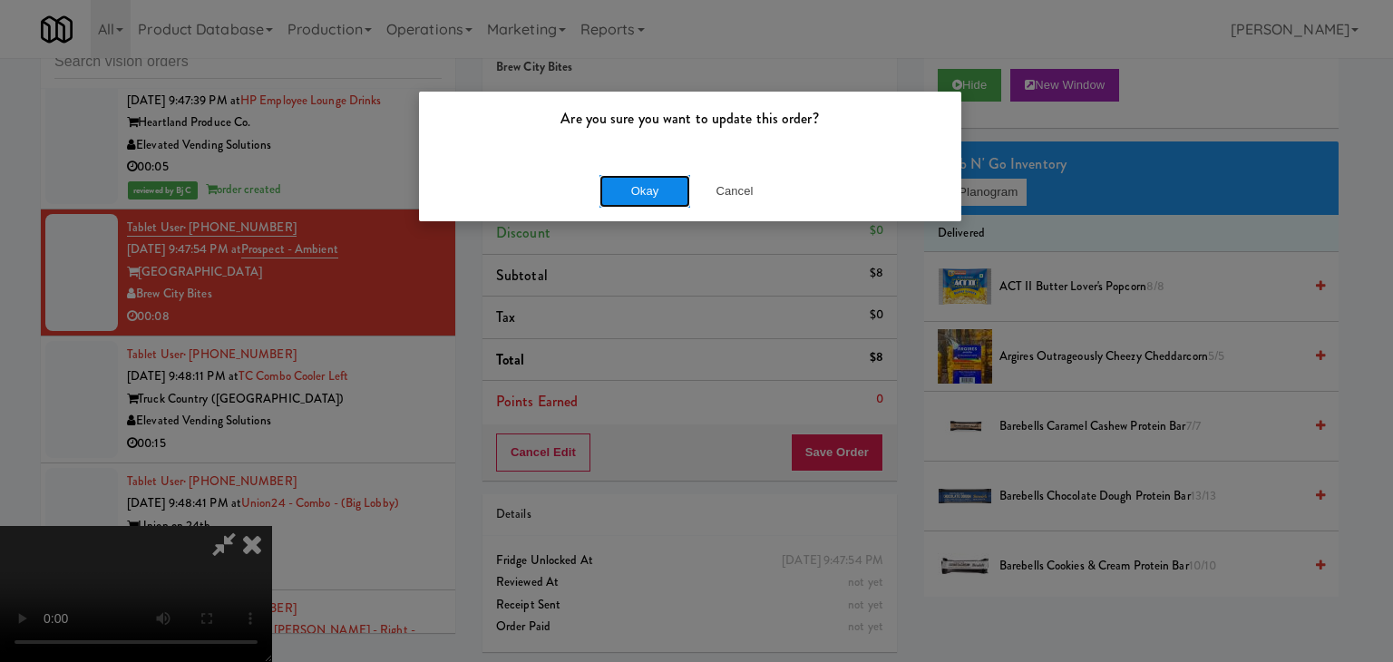
click at [620, 197] on button "Okay" at bounding box center [645, 191] width 91 height 33
click at [620, 197] on div "Okay Cancel" at bounding box center [690, 191] width 542 height 61
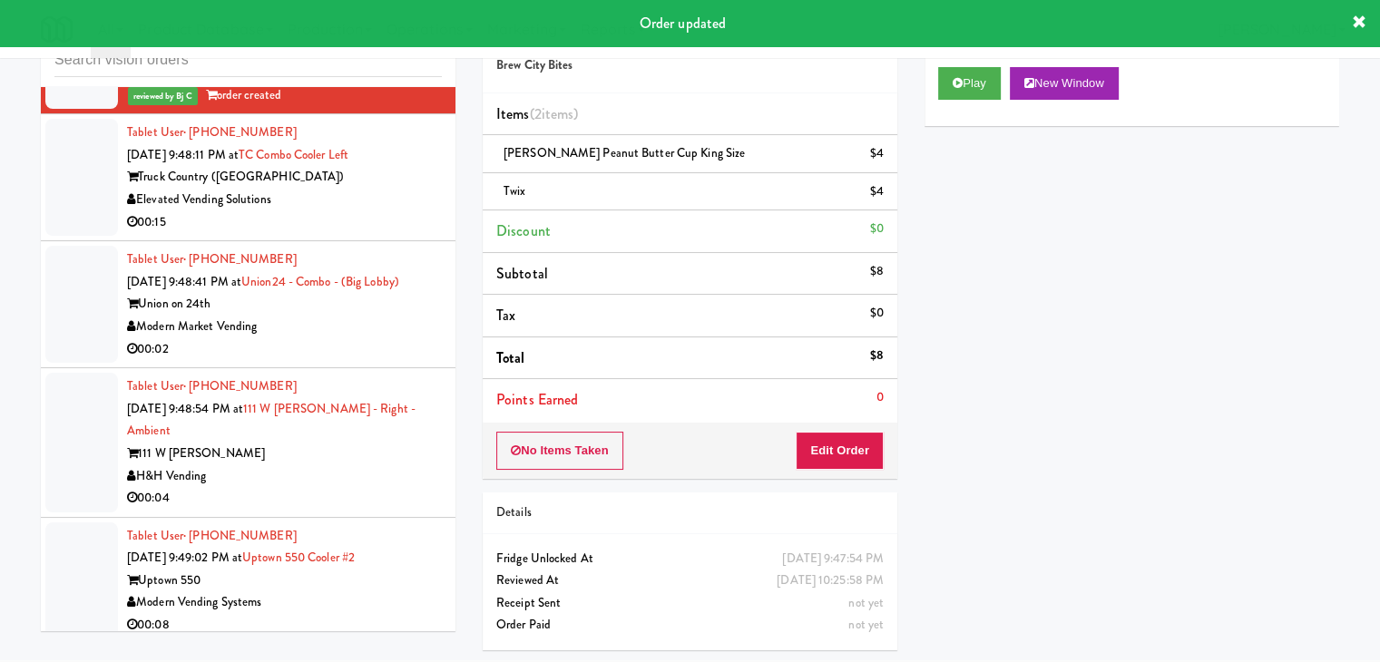
scroll to position [12883, 0]
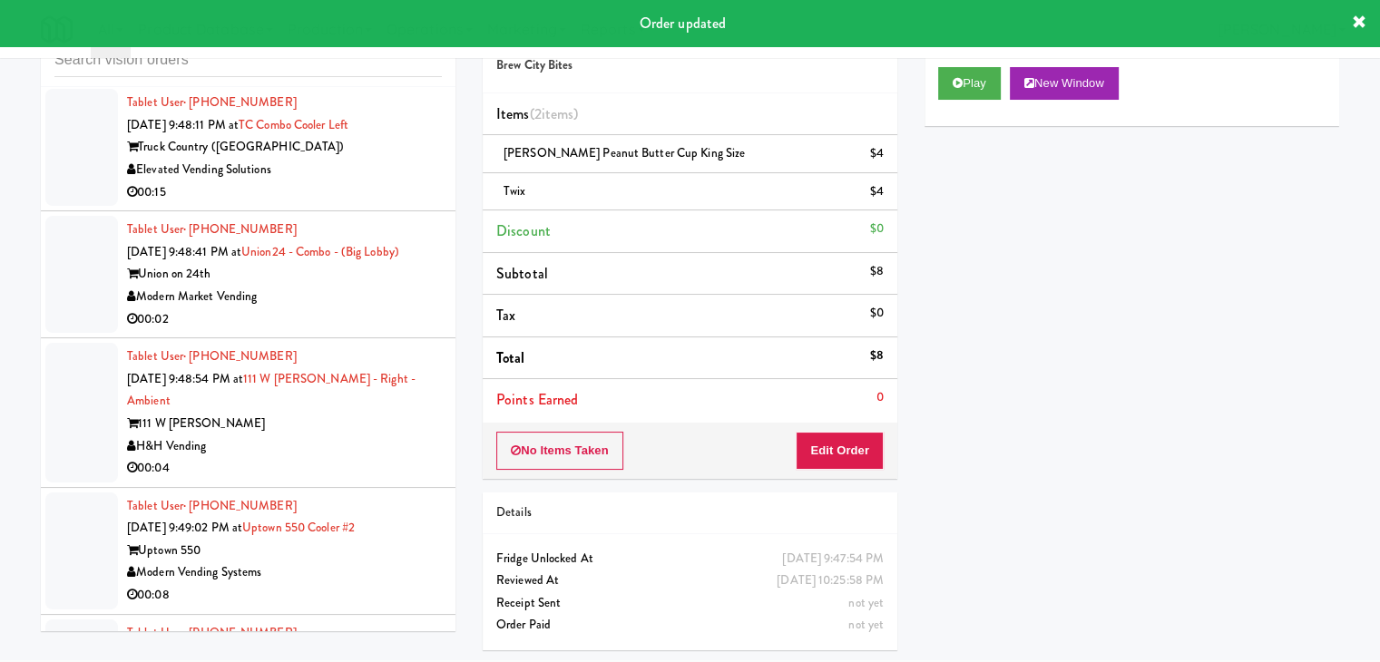
drag, startPoint x: 392, startPoint y: 148, endPoint x: 512, endPoint y: 148, distance: 120.6
click at [399, 181] on div "00:15" at bounding box center [284, 192] width 315 height 23
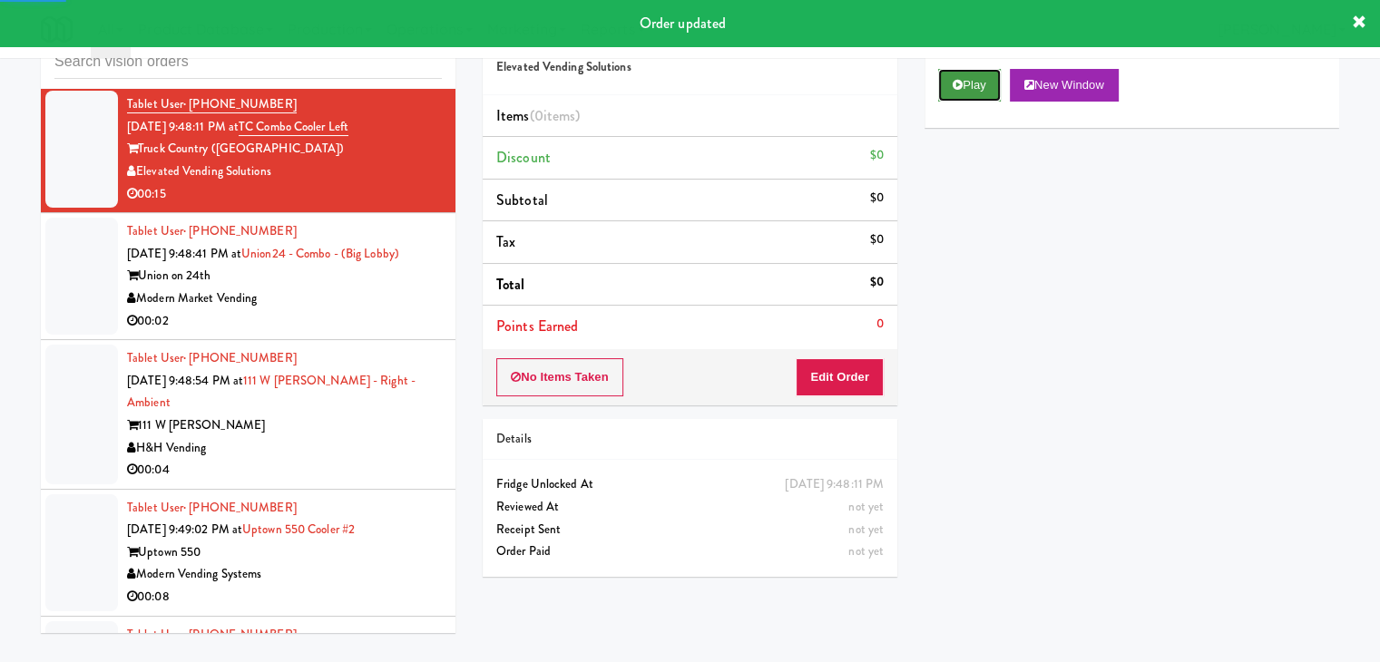
drag, startPoint x: 977, startPoint y: 89, endPoint x: 946, endPoint y: 208, distance: 122.8
click at [977, 92] on button "Play" at bounding box center [969, 85] width 63 height 33
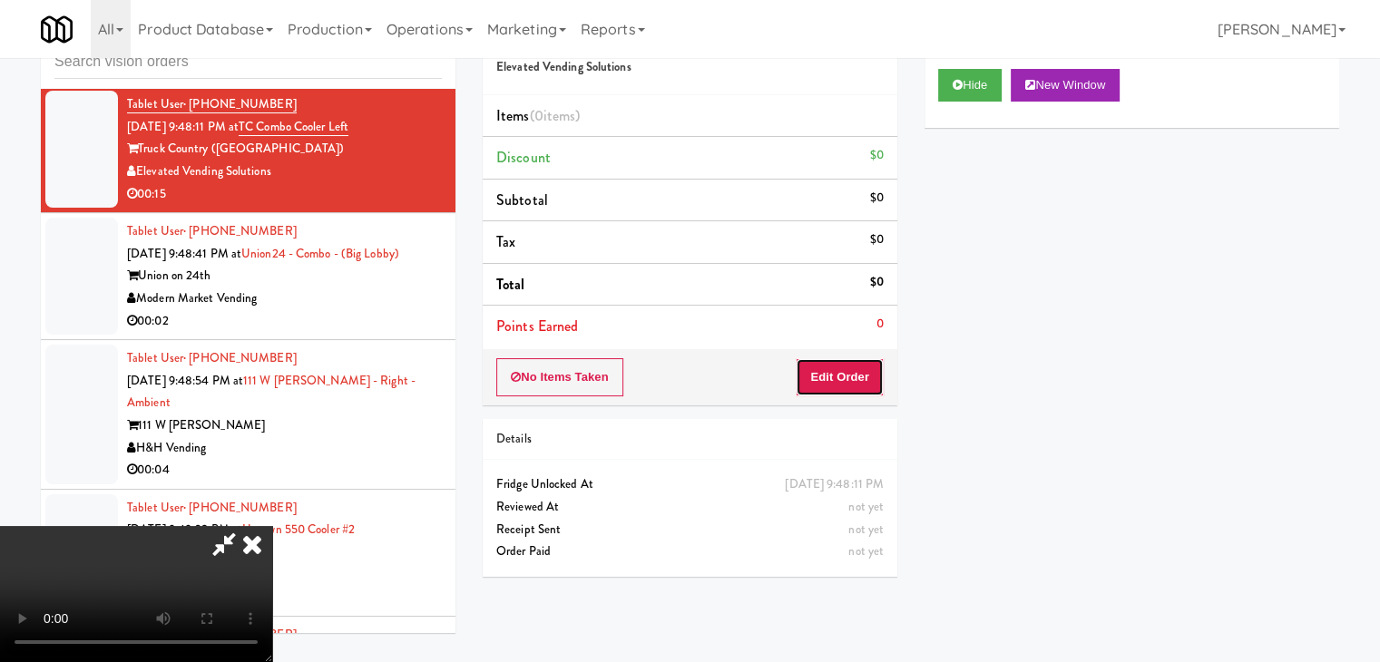
click at [842, 381] on button "Edit Order" at bounding box center [839, 377] width 88 height 38
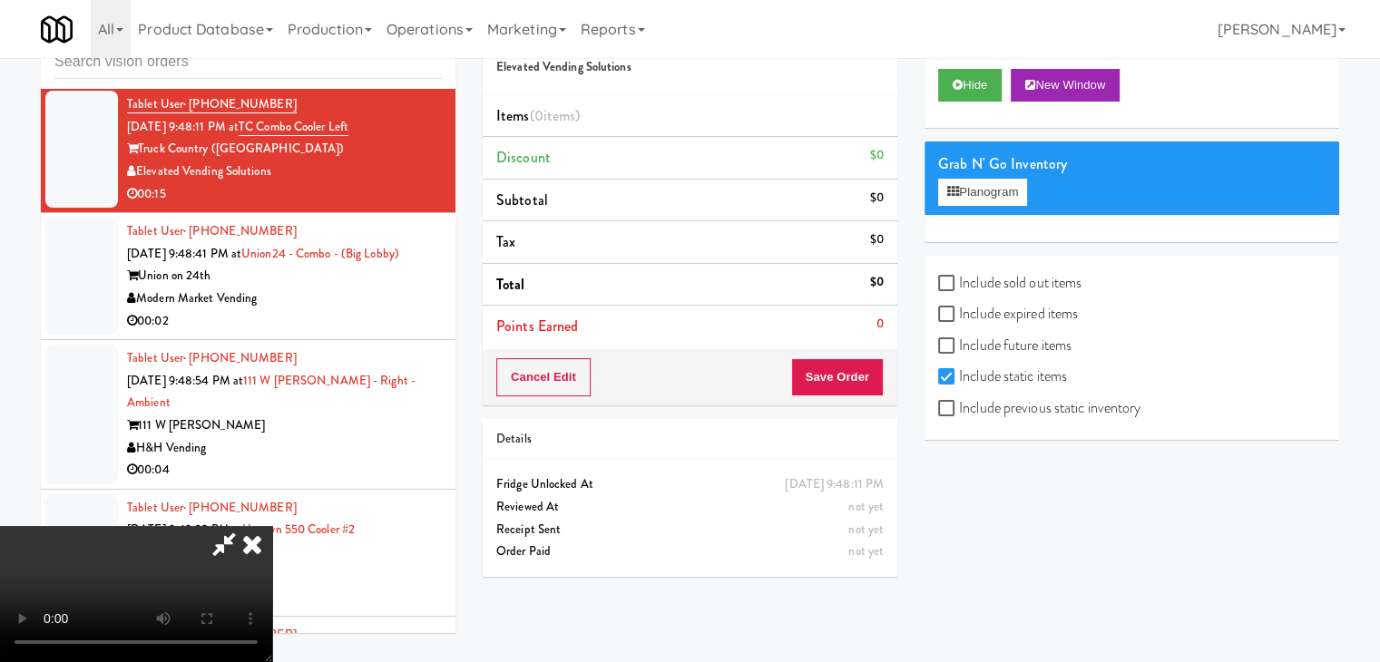
click at [1006, 410] on label "Include previous static inventory" at bounding box center [1039, 408] width 202 height 27
click at [959, 410] on input "Include previous static inventory" at bounding box center [948, 409] width 21 height 15
checkbox input "true"
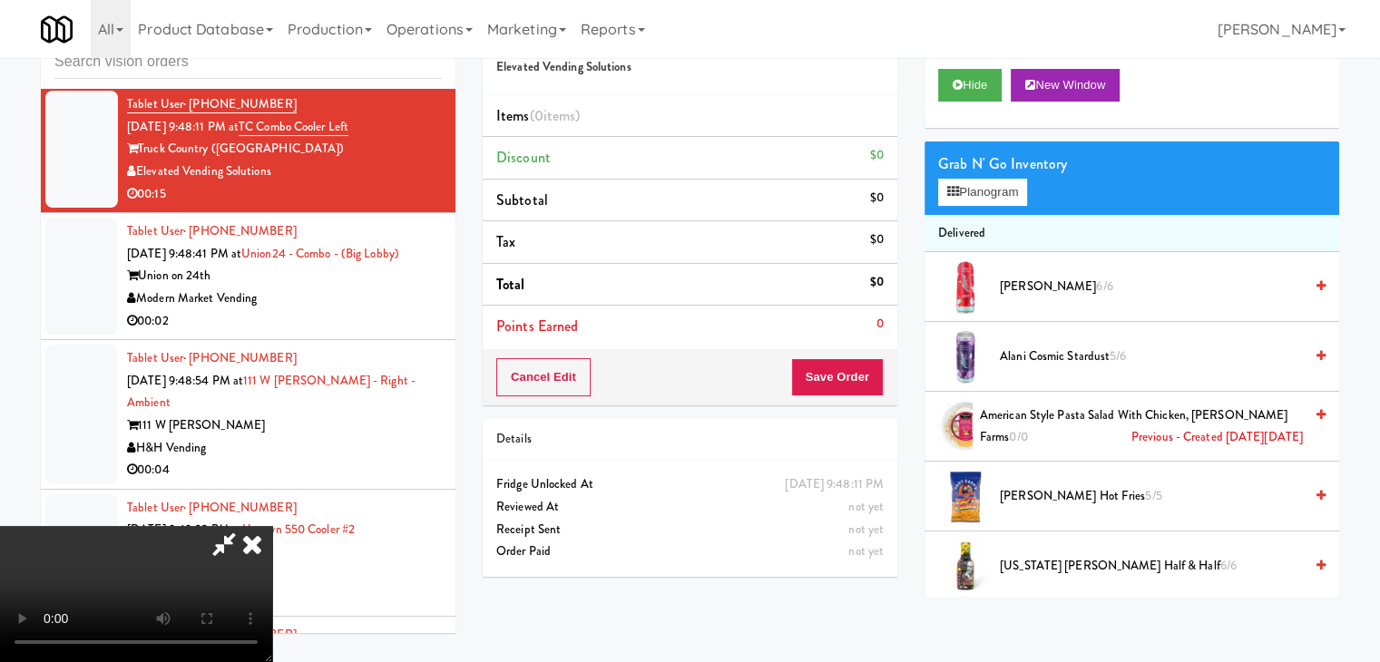
click at [328, 288] on div "Modern Market Vending" at bounding box center [284, 299] width 315 height 23
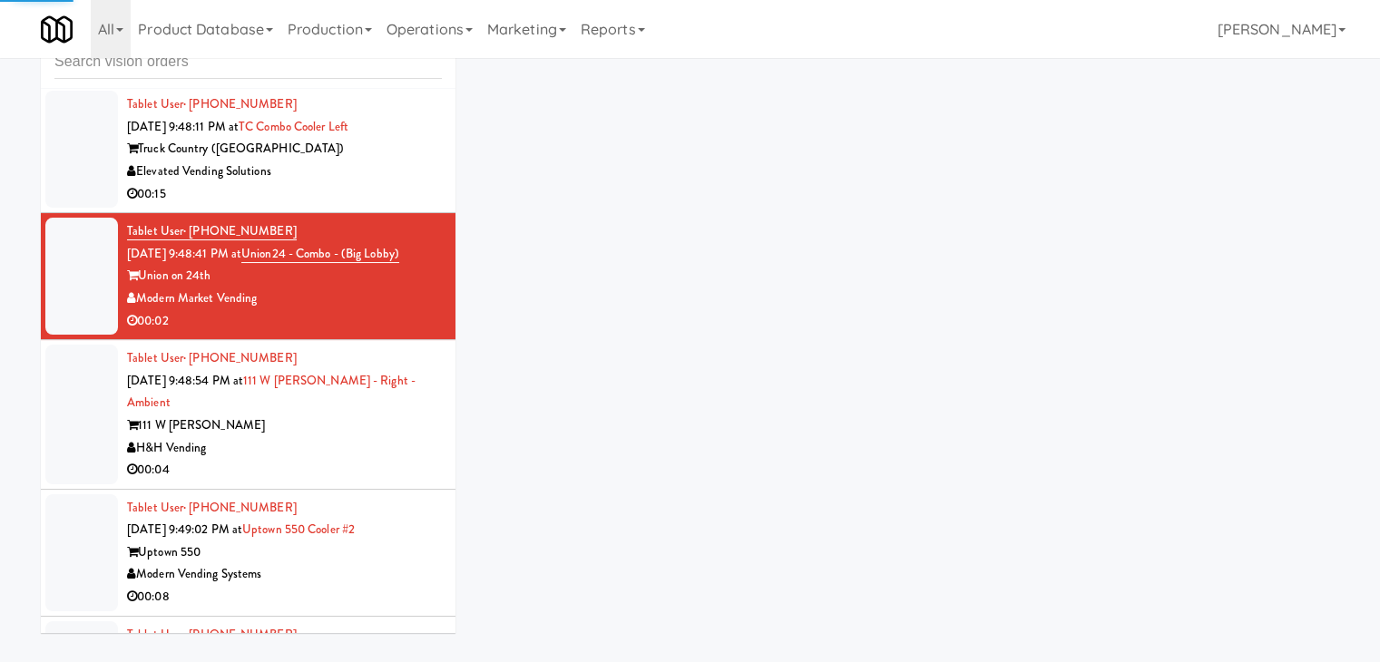
click at [346, 183] on div "00:15" at bounding box center [284, 194] width 315 height 23
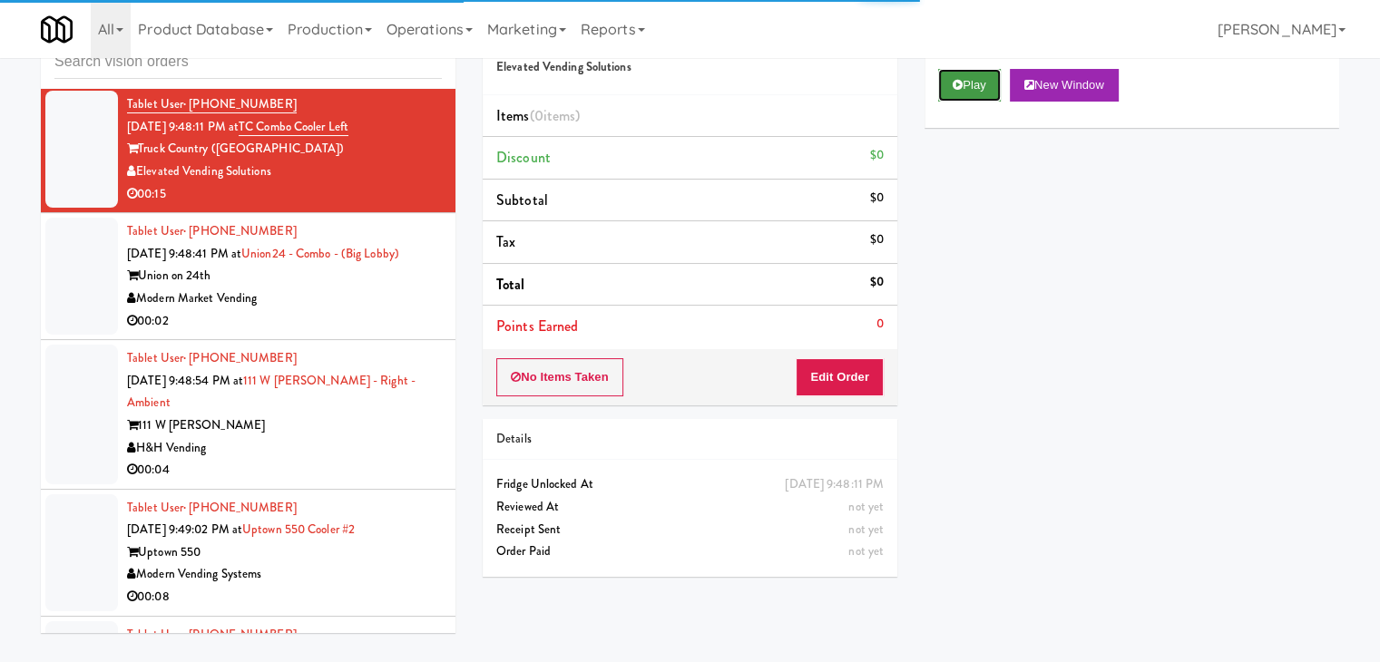
click at [976, 88] on button "Play" at bounding box center [969, 85] width 63 height 33
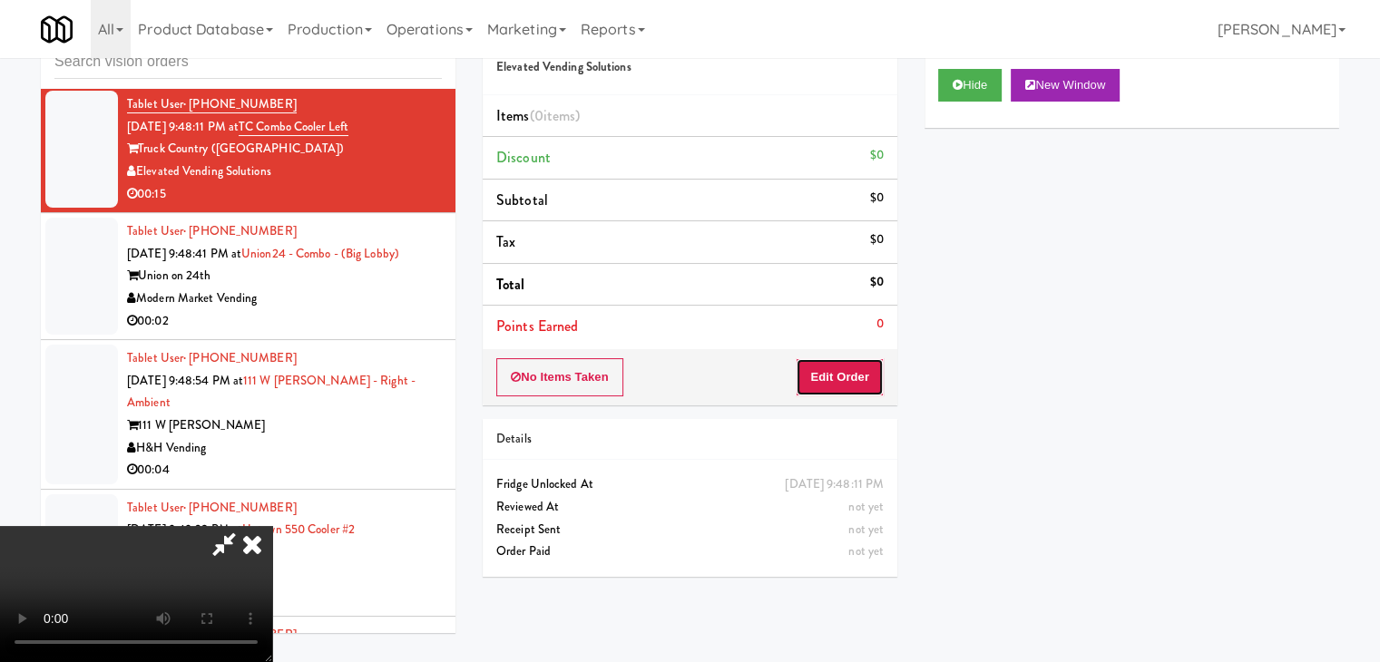
click at [845, 367] on button "Edit Order" at bounding box center [839, 377] width 88 height 38
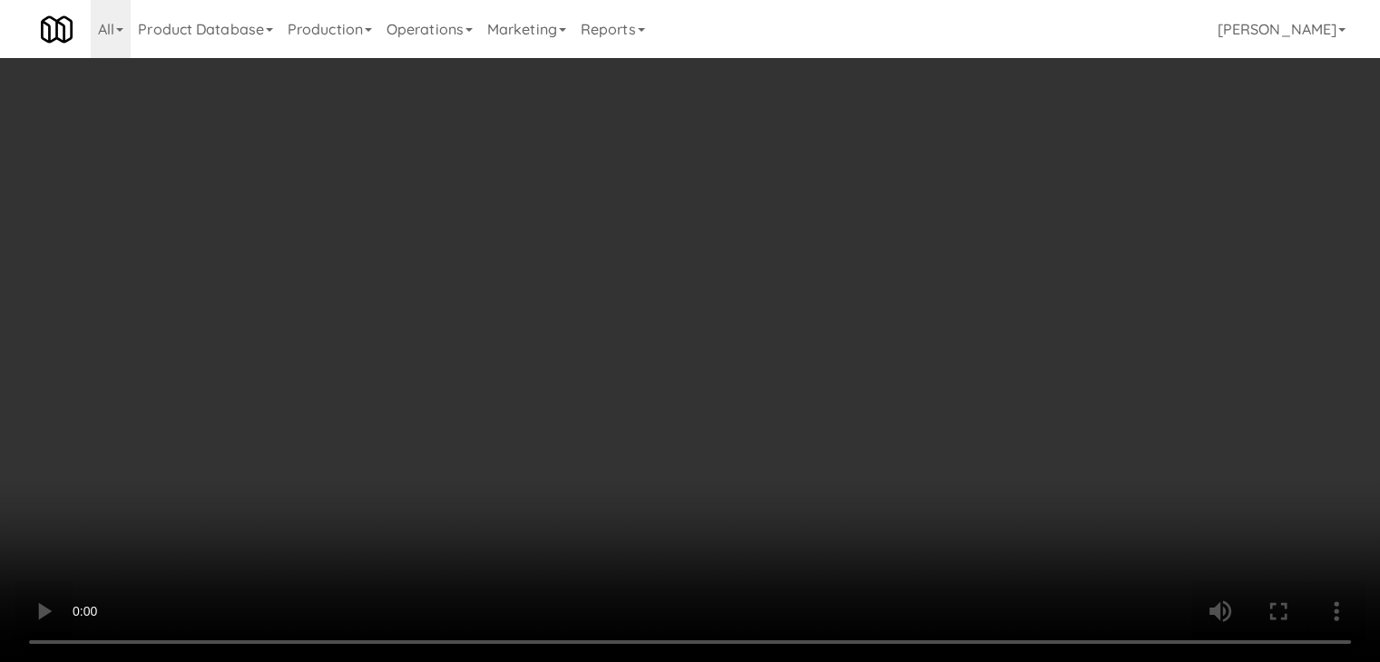
scroll to position [12838, 0]
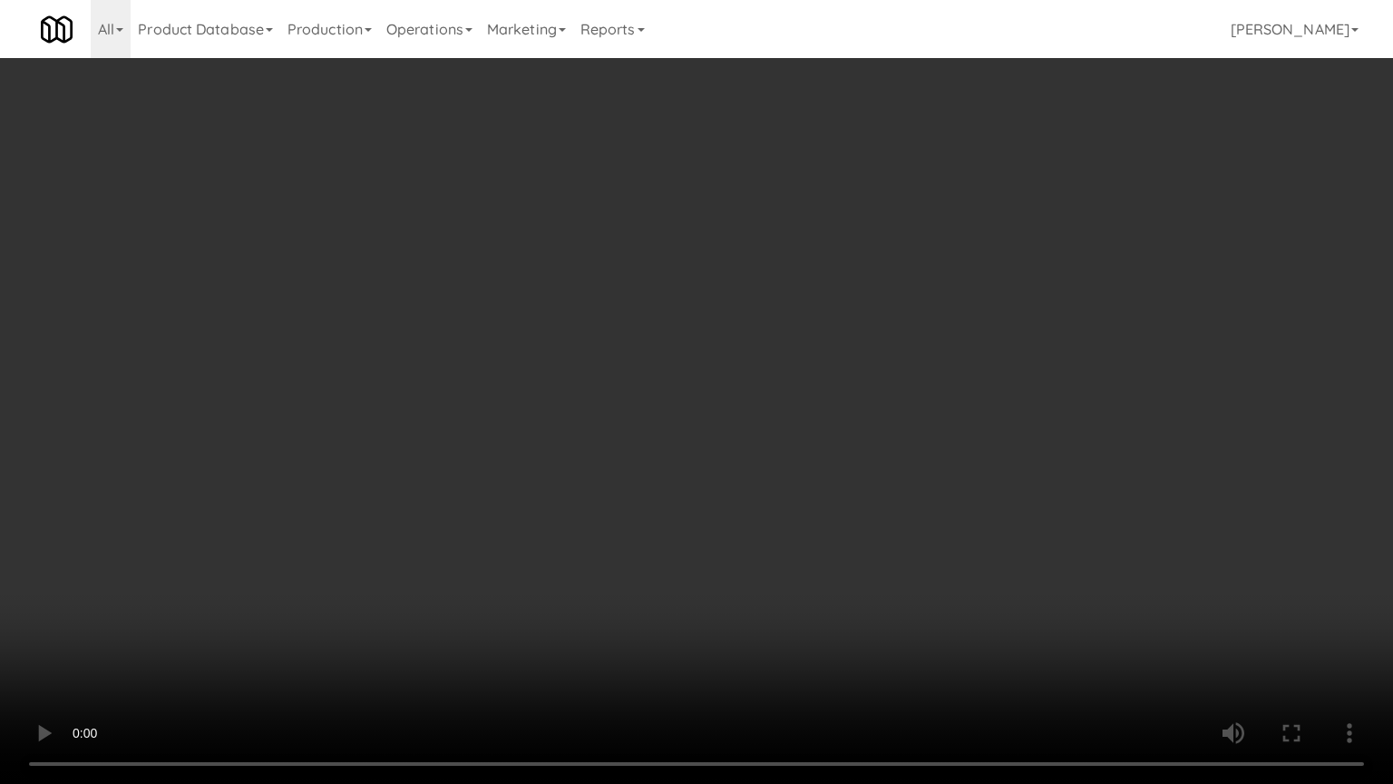
click at [787, 525] on video at bounding box center [696, 392] width 1393 height 784
click at [799, 518] on video at bounding box center [696, 392] width 1393 height 784
drag, startPoint x: 803, startPoint y: 512, endPoint x: 750, endPoint y: 668, distance: 165.5
click at [800, 523] on video at bounding box center [696, 392] width 1393 height 784
click at [851, 486] on video at bounding box center [696, 392] width 1393 height 784
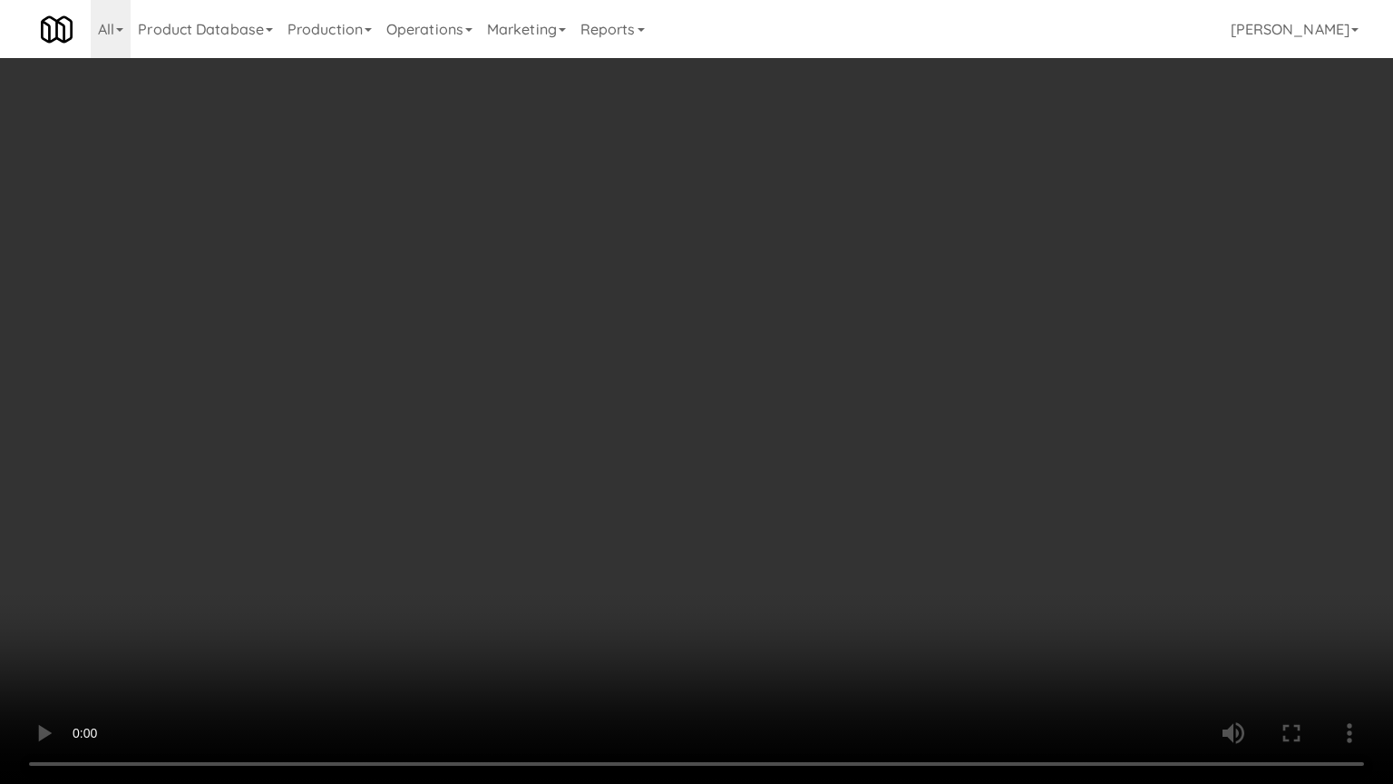
click at [835, 411] on video at bounding box center [696, 392] width 1393 height 784
click at [968, 629] on video at bounding box center [696, 392] width 1393 height 784
click at [882, 494] on video at bounding box center [696, 392] width 1393 height 784
click at [922, 567] on video at bounding box center [696, 392] width 1393 height 784
click at [918, 586] on video at bounding box center [696, 392] width 1393 height 784
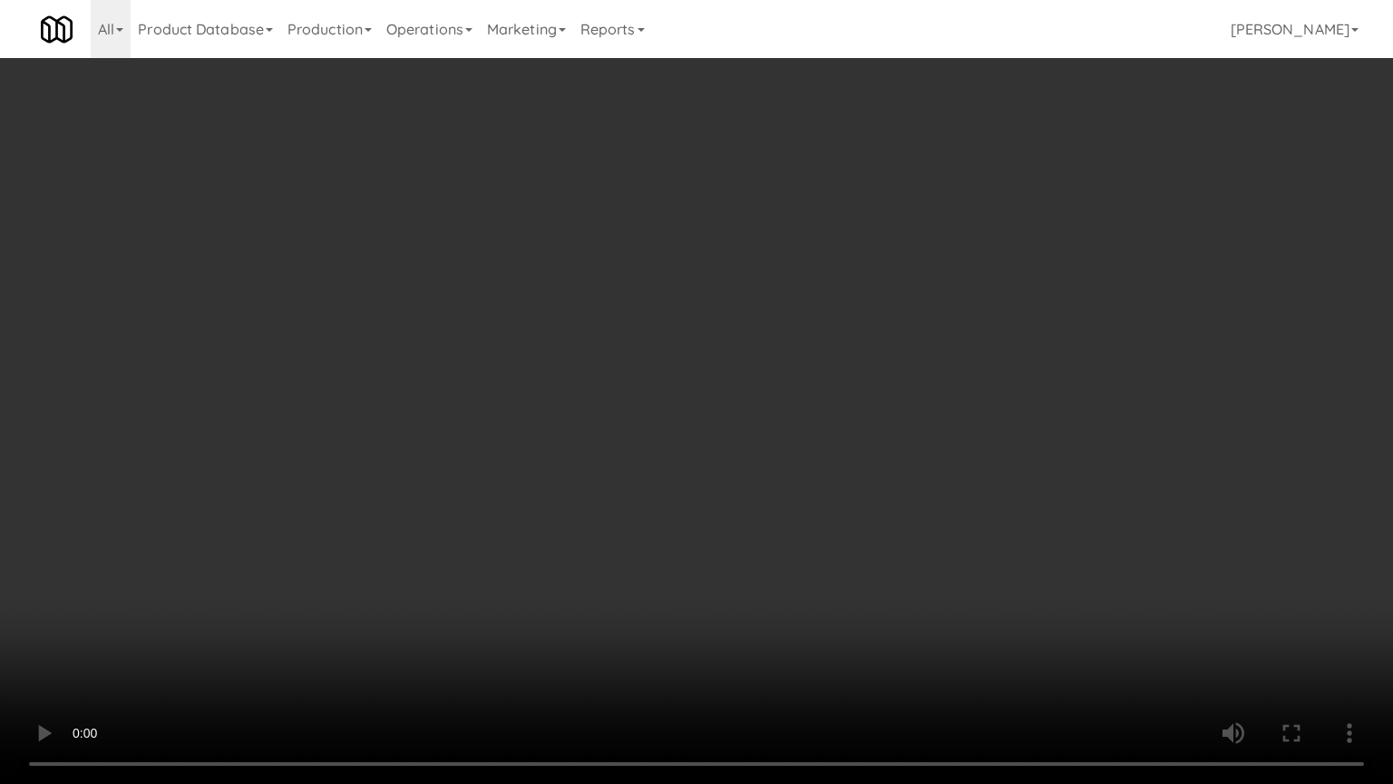
click at [914, 584] on video at bounding box center [696, 392] width 1393 height 784
drag, startPoint x: 914, startPoint y: 584, endPoint x: 951, endPoint y: 385, distance: 201.9
click at [914, 583] on video at bounding box center [696, 392] width 1393 height 784
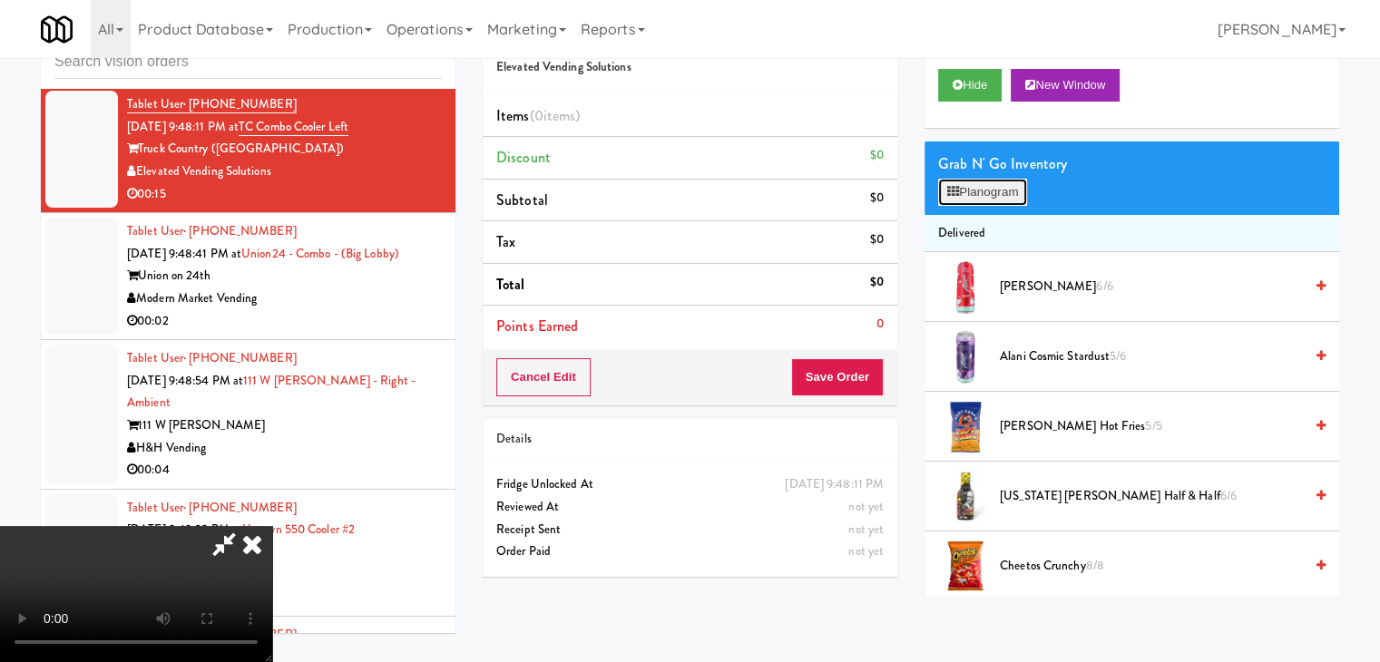
click at [993, 193] on button "Planogram" at bounding box center [982, 192] width 89 height 27
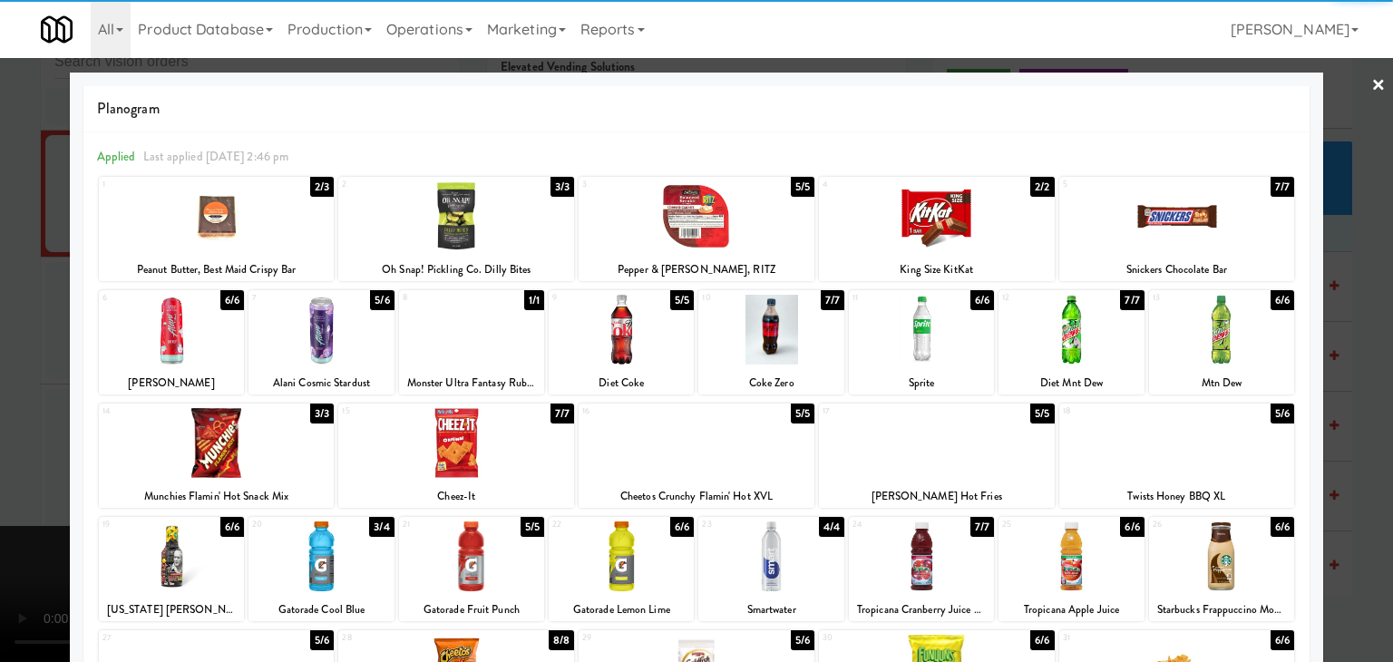
drag, startPoint x: 217, startPoint y: 439, endPoint x: 300, endPoint y: 430, distance: 83.9
click at [221, 440] on div at bounding box center [217, 443] width 236 height 70
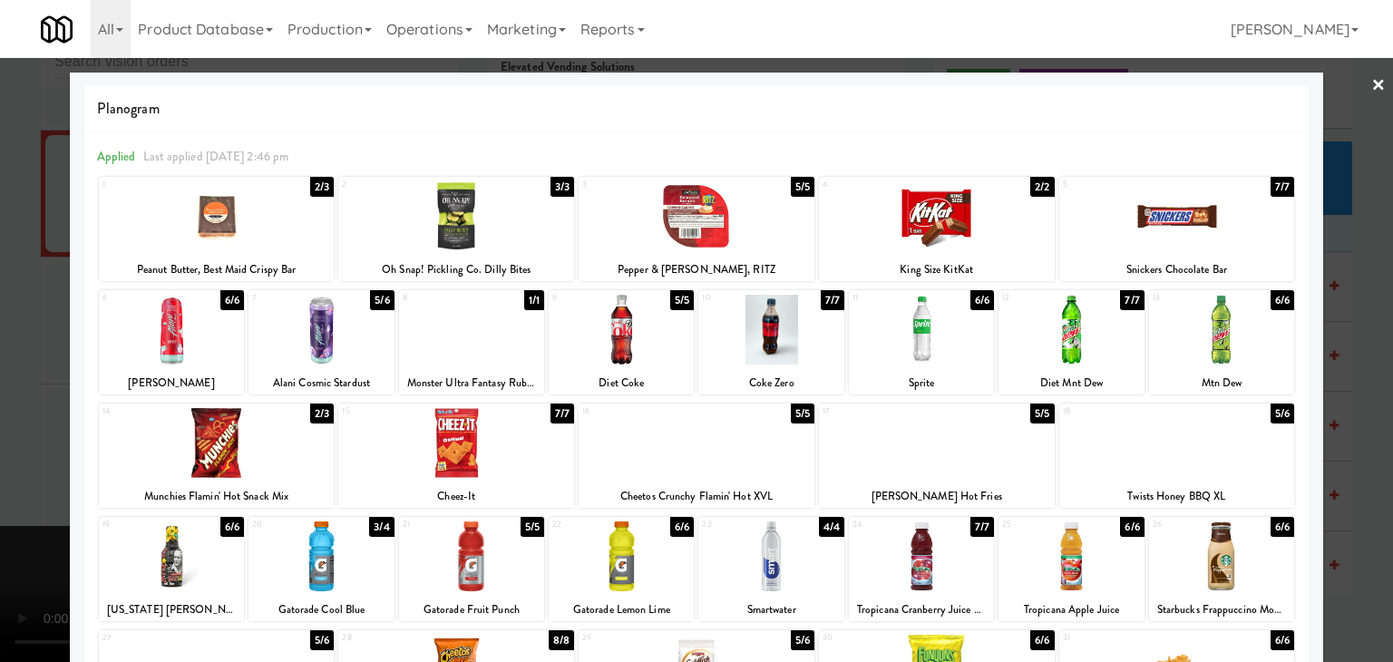
click at [486, 335] on div at bounding box center [471, 330] width 145 height 70
drag, startPoint x: 0, startPoint y: 389, endPoint x: 122, endPoint y: 387, distance: 122.5
click at [0, 389] on div at bounding box center [696, 331] width 1393 height 662
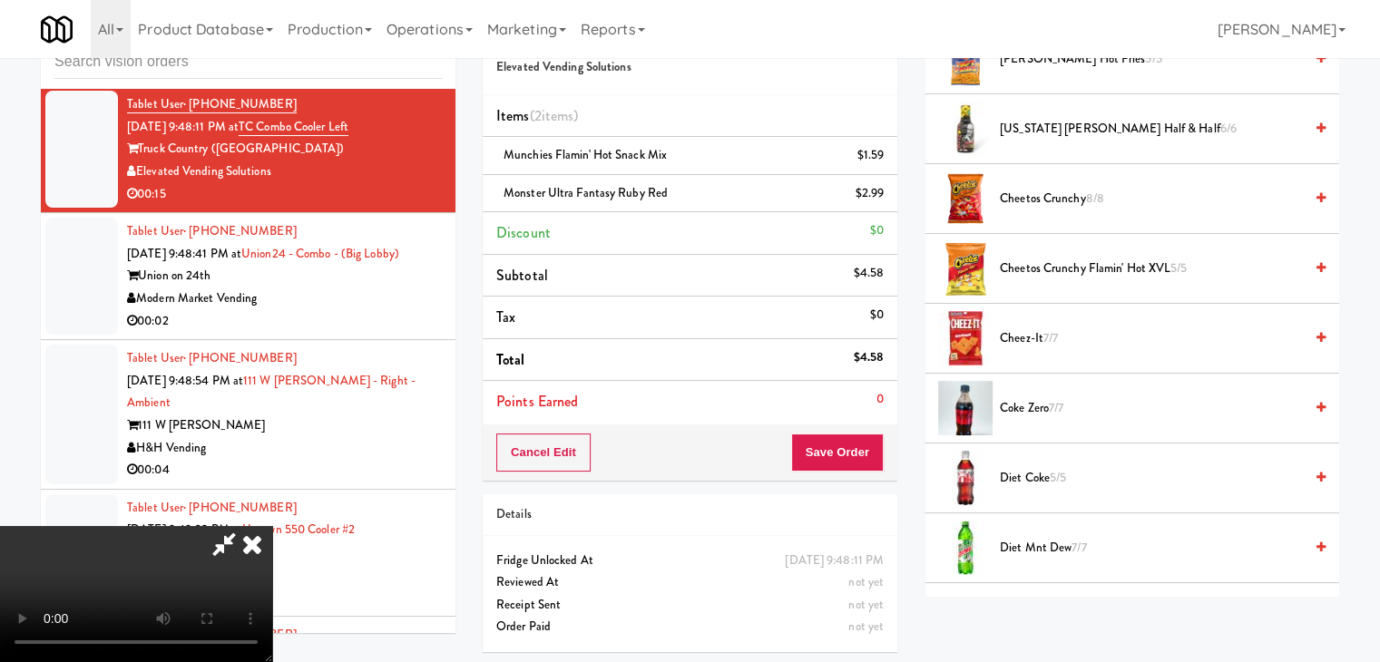
scroll to position [544, 0]
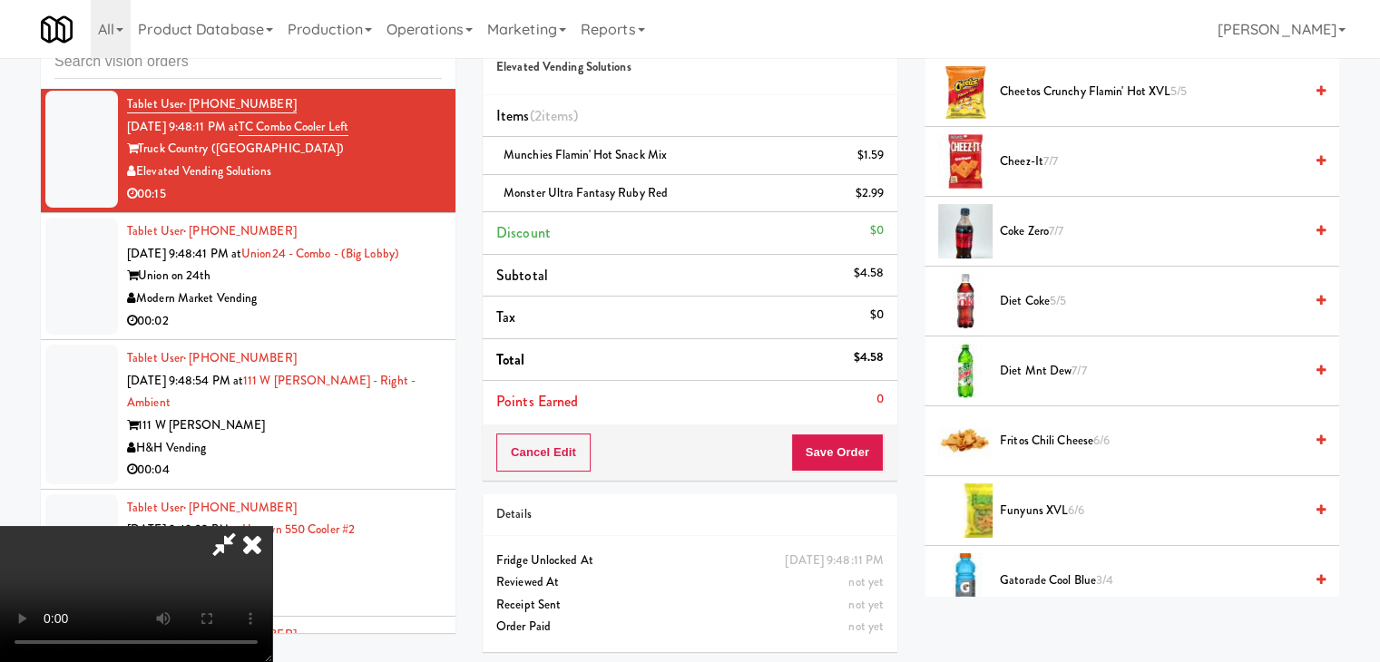
click at [272, 526] on video at bounding box center [136, 594] width 272 height 136
click at [878, 453] on button "Save Order" at bounding box center [837, 453] width 93 height 38
click at [874, 453] on button "Save Order" at bounding box center [837, 453] width 93 height 38
click at [871, 453] on body "Are you sure you want to update this order? Okay Cancel Okay Are you sure you w…" at bounding box center [690, 331] width 1380 height 662
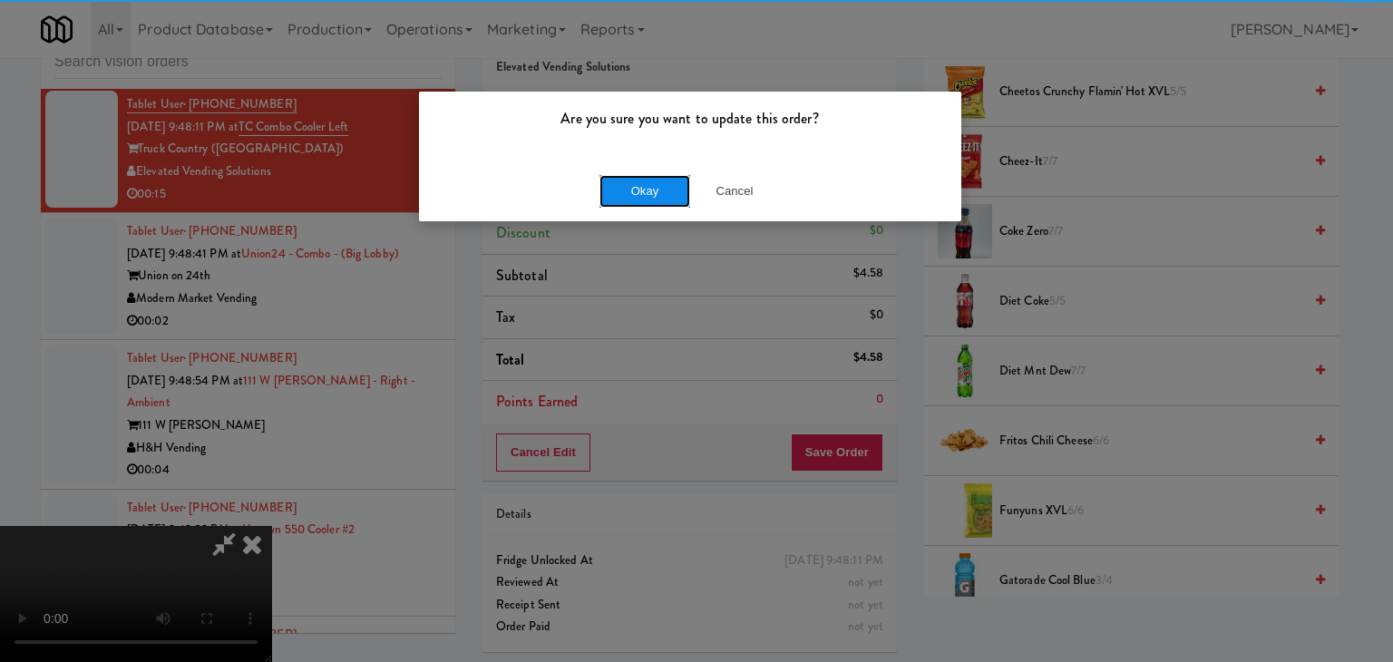
click at [664, 197] on button "Okay" at bounding box center [645, 191] width 91 height 33
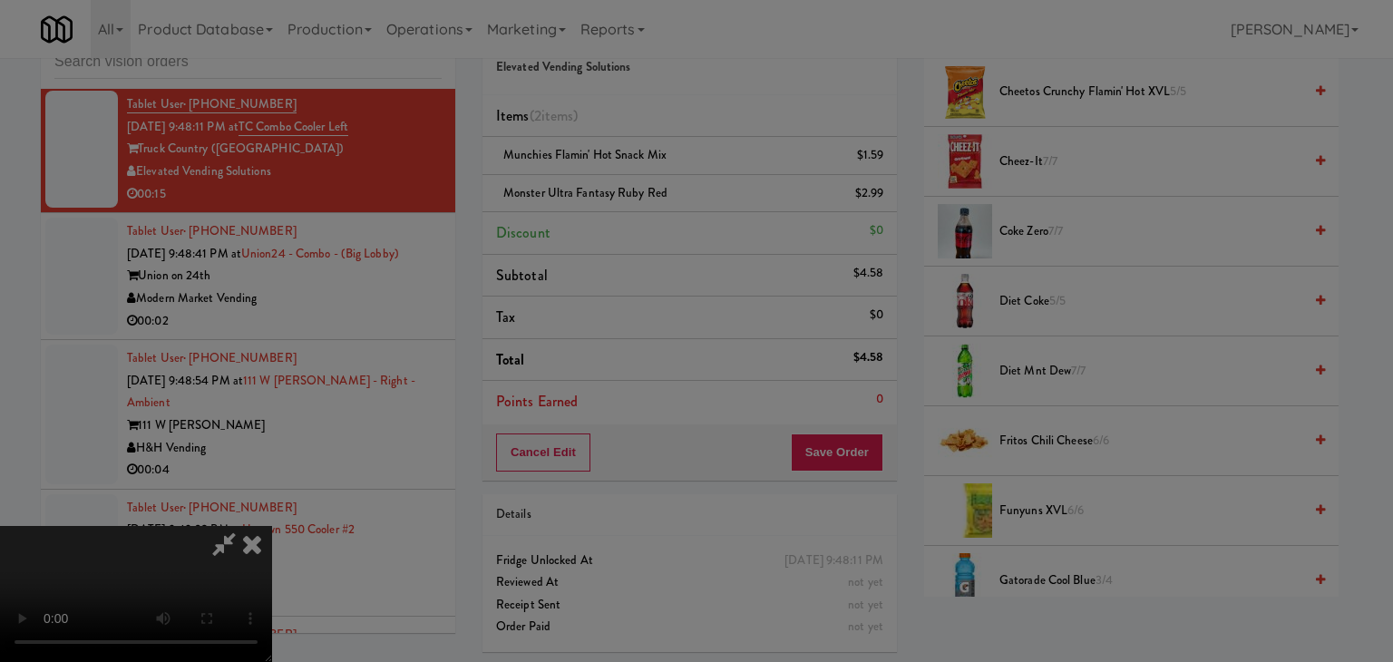
click at [660, 193] on body "Are you sure you want to update this order? Okay Cancel Okay Are you sure you w…" at bounding box center [696, 331] width 1393 height 662
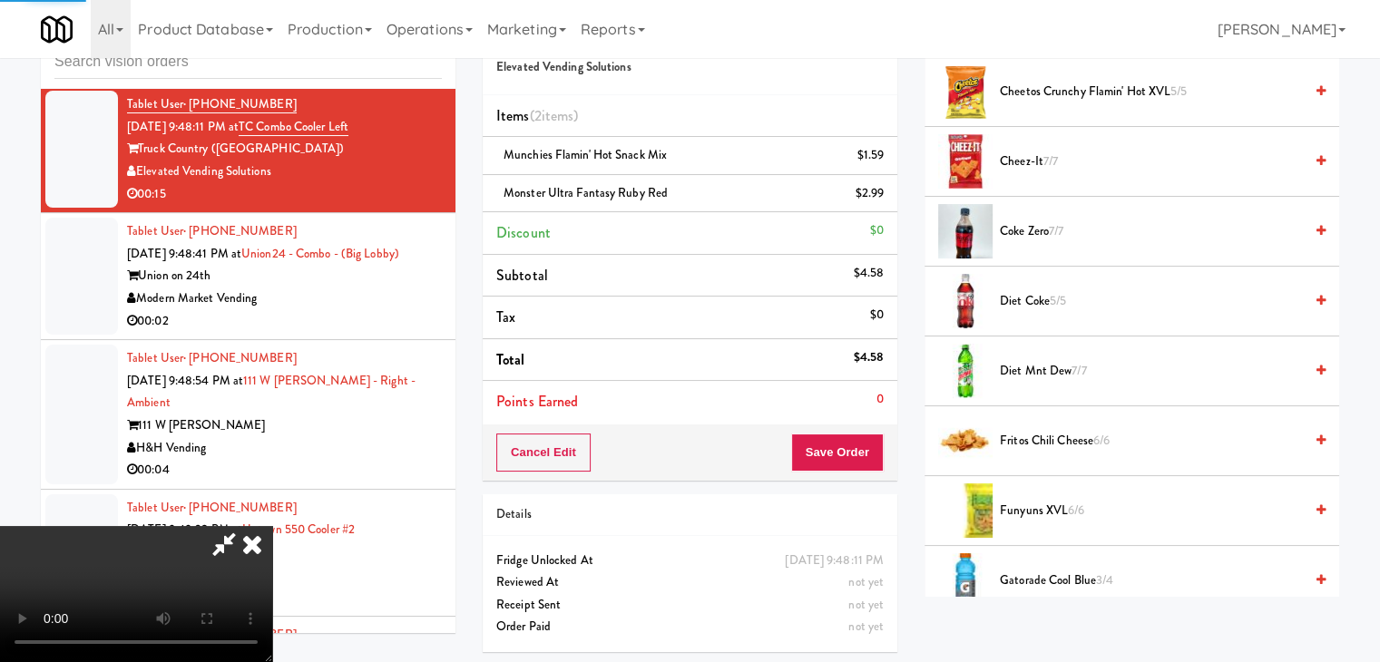
scroll to position [138, 0]
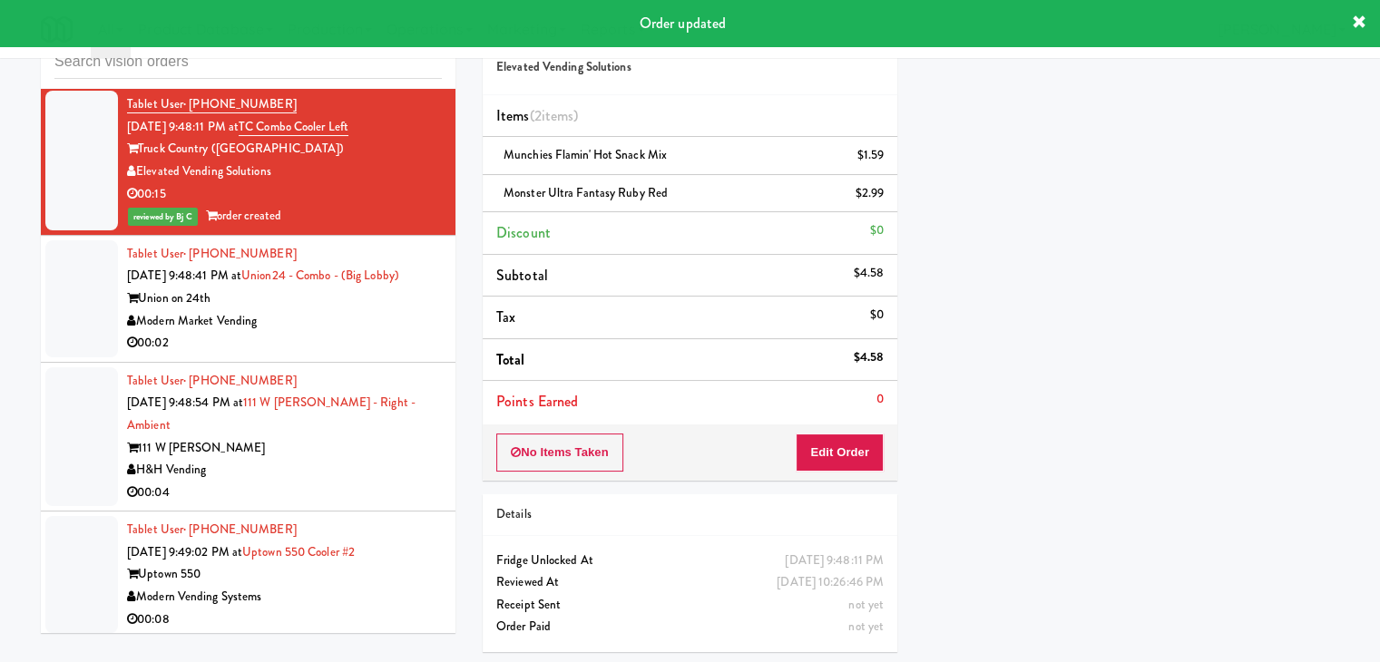
click at [302, 332] on div "00:02" at bounding box center [284, 343] width 315 height 23
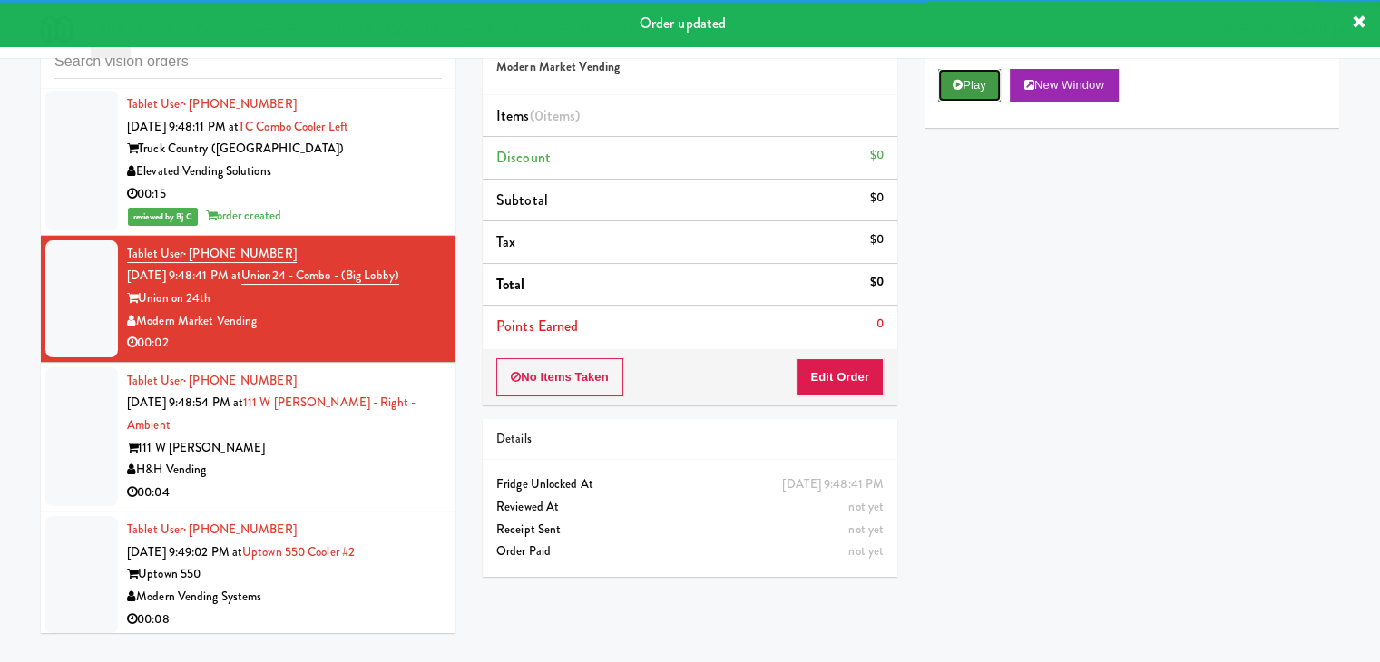
drag, startPoint x: 993, startPoint y: 88, endPoint x: 914, endPoint y: 238, distance: 169.2
click at [992, 88] on button "Play" at bounding box center [969, 85] width 63 height 33
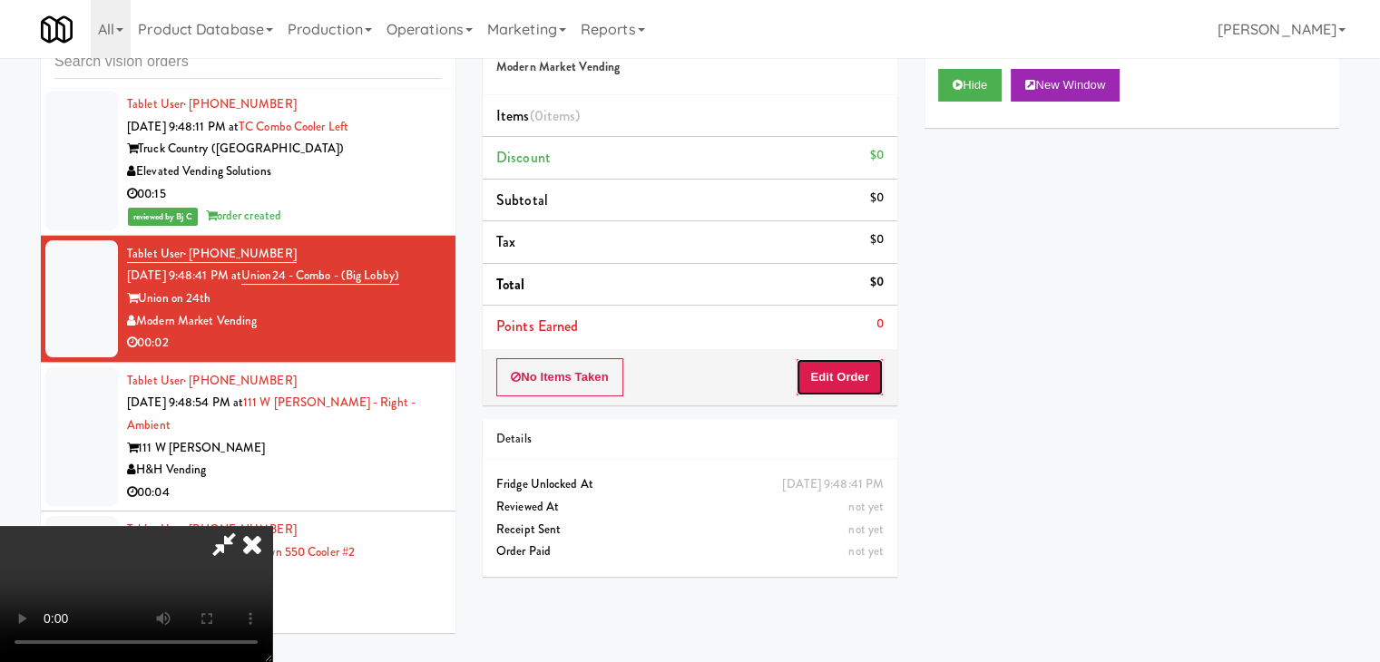
click at [834, 374] on button "Edit Order" at bounding box center [839, 377] width 88 height 38
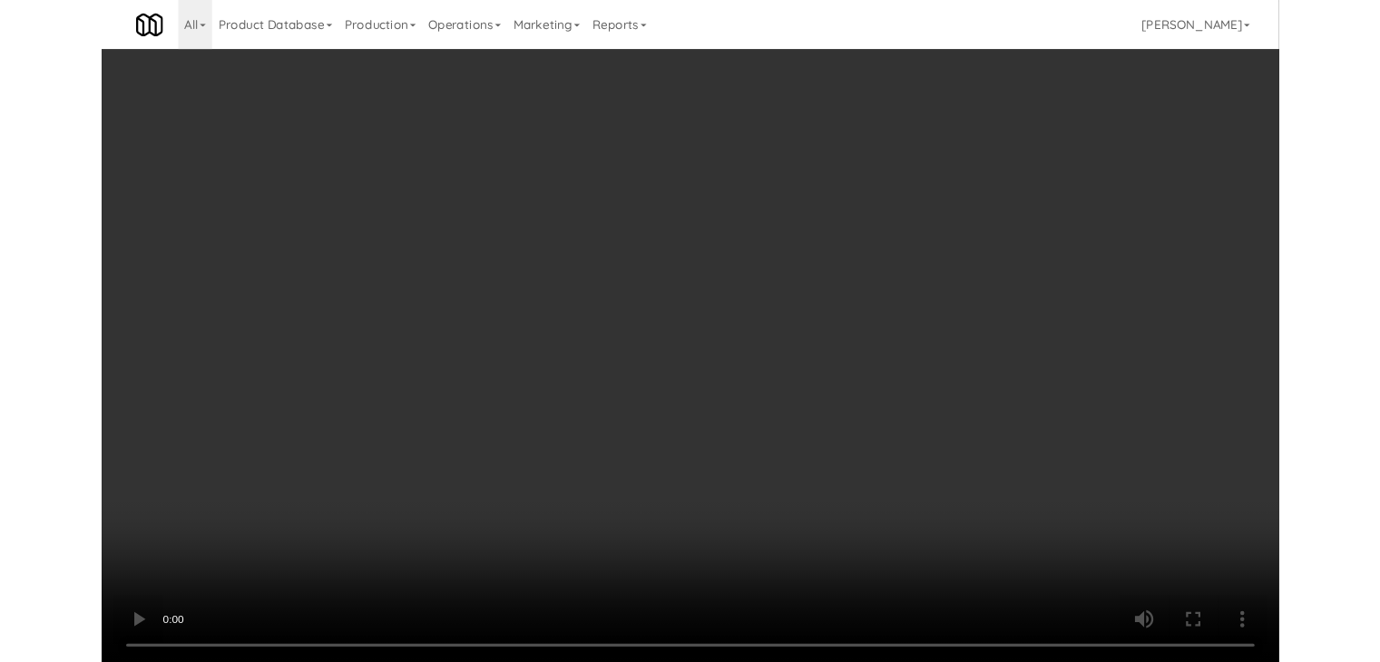
scroll to position [13021, 0]
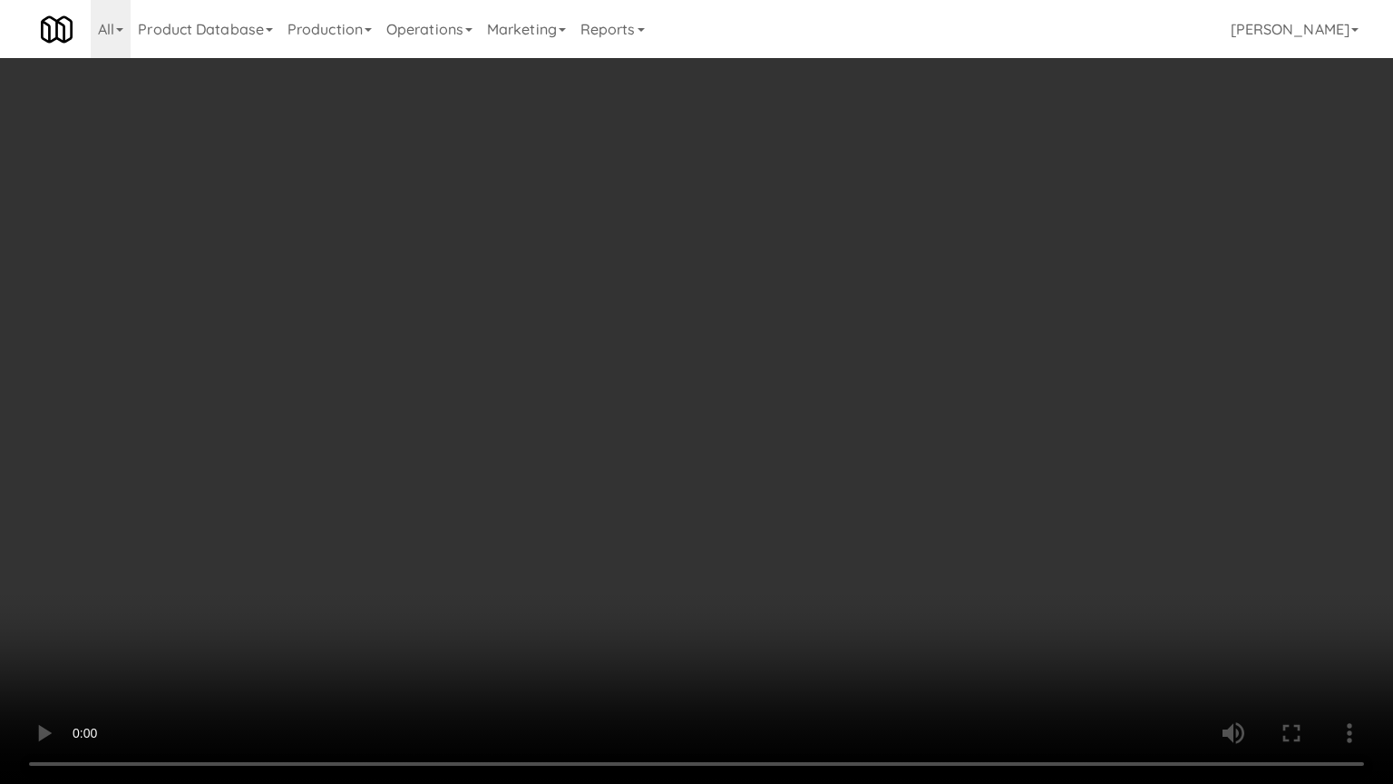
click at [773, 471] on video at bounding box center [696, 392] width 1393 height 784
click at [798, 629] on video at bounding box center [696, 392] width 1393 height 784
click at [795, 629] on video at bounding box center [696, 392] width 1393 height 784
drag, startPoint x: 802, startPoint y: 580, endPoint x: 812, endPoint y: 580, distance: 10.0
click at [802, 580] on video at bounding box center [696, 392] width 1393 height 784
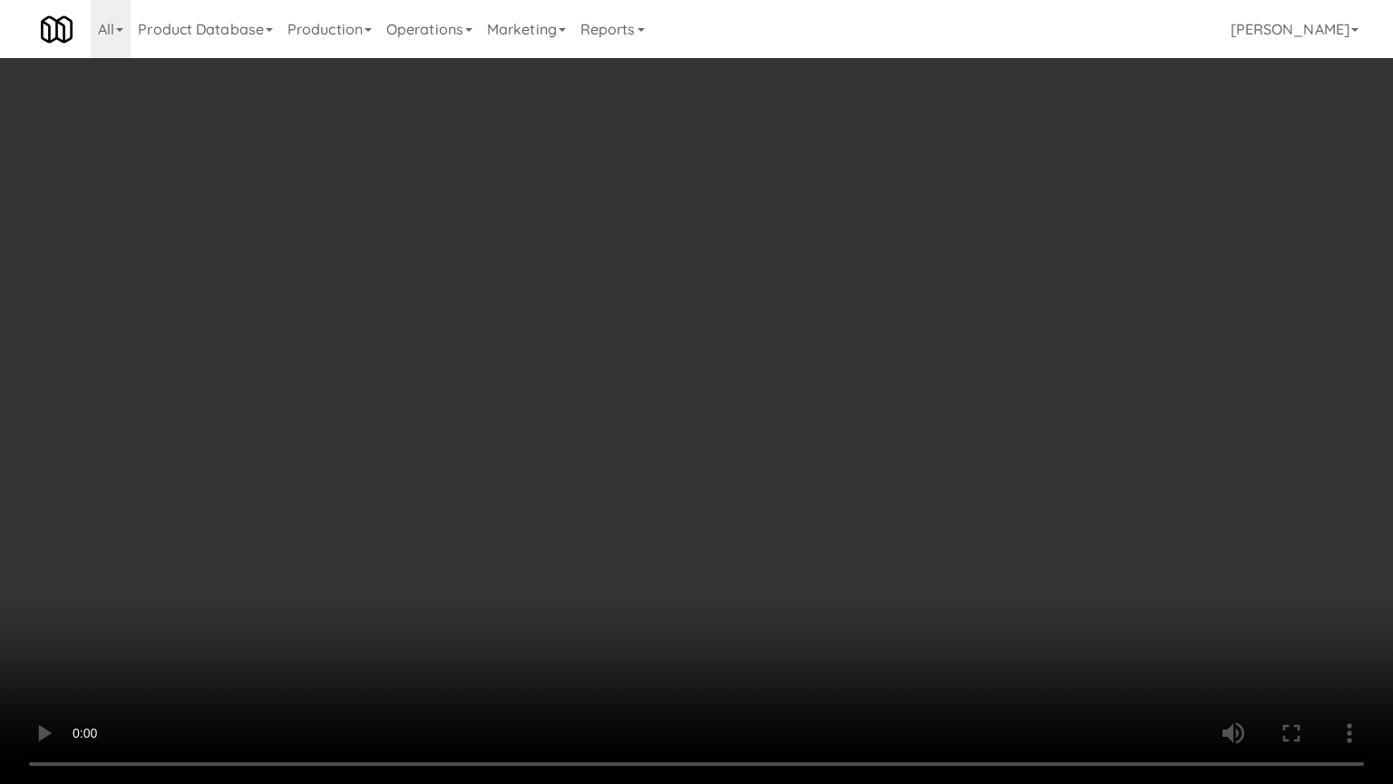
click at [824, 562] on video at bounding box center [696, 392] width 1393 height 784
click at [839, 555] on video at bounding box center [696, 392] width 1393 height 784
click at [874, 522] on video at bounding box center [696, 392] width 1393 height 784
click at [880, 497] on video at bounding box center [696, 392] width 1393 height 784
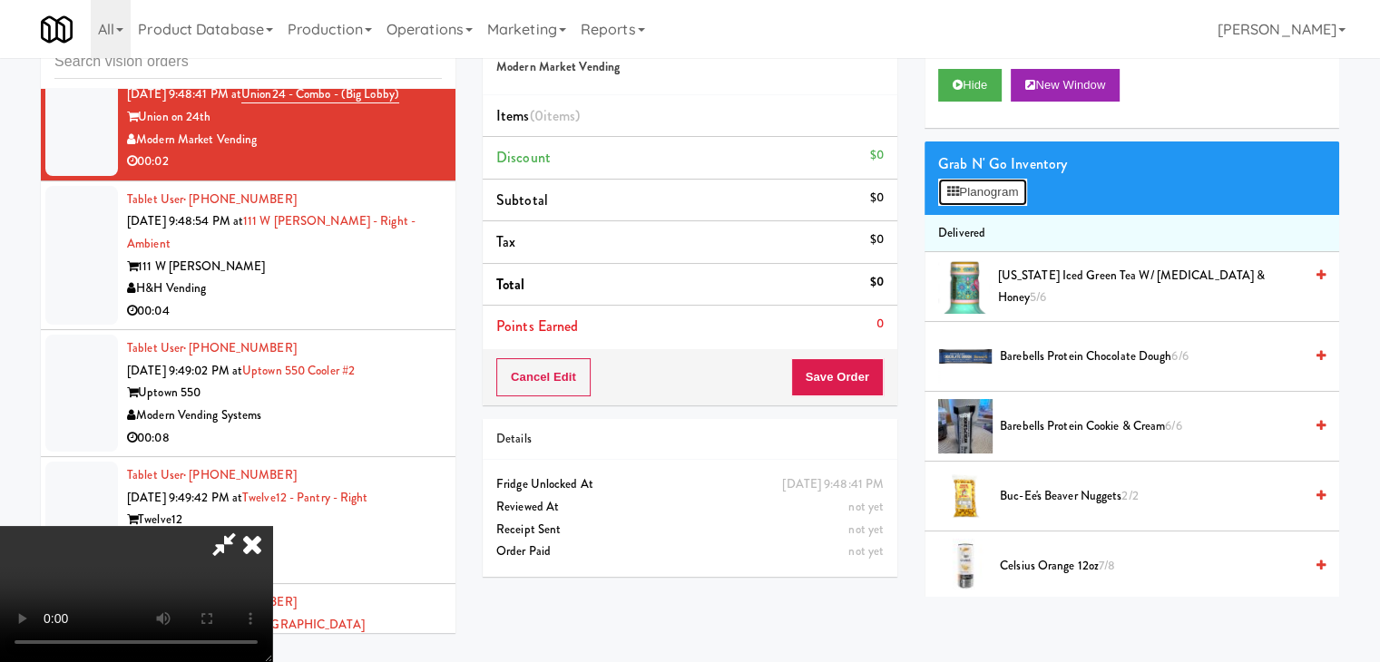
click at [990, 193] on button "Planogram" at bounding box center [982, 192] width 89 height 27
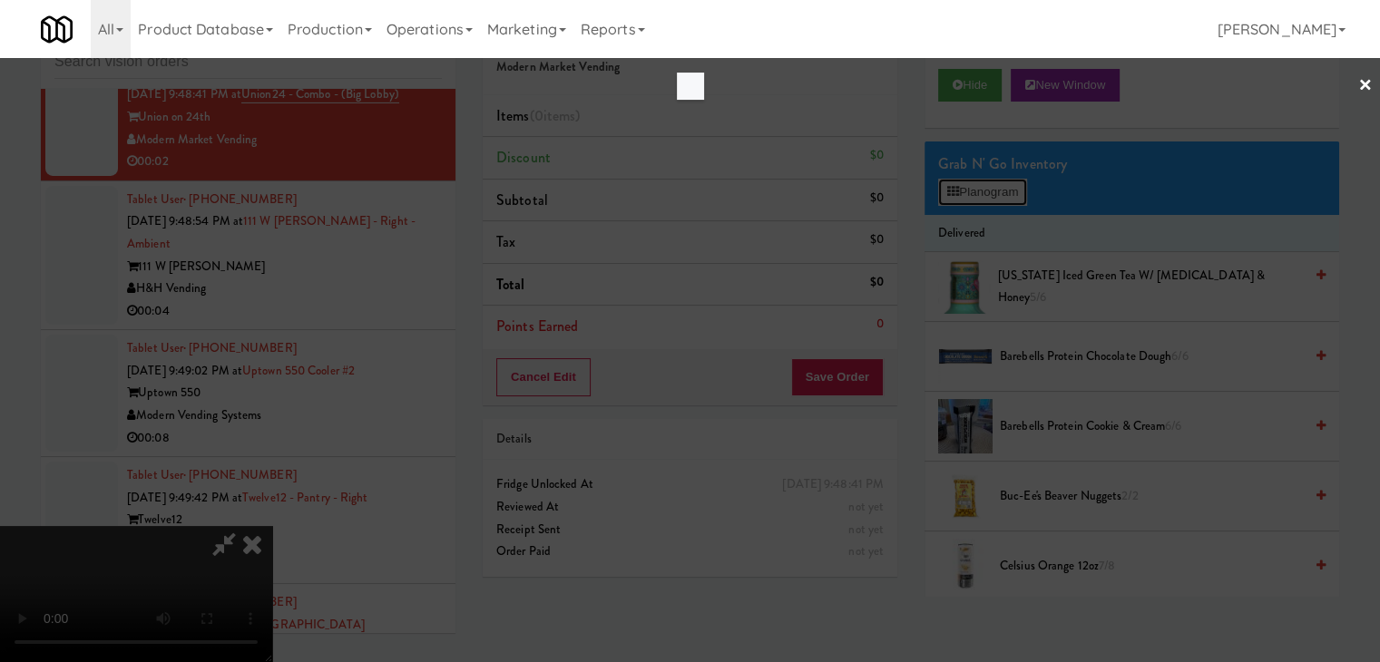
scroll to position [13021, 0]
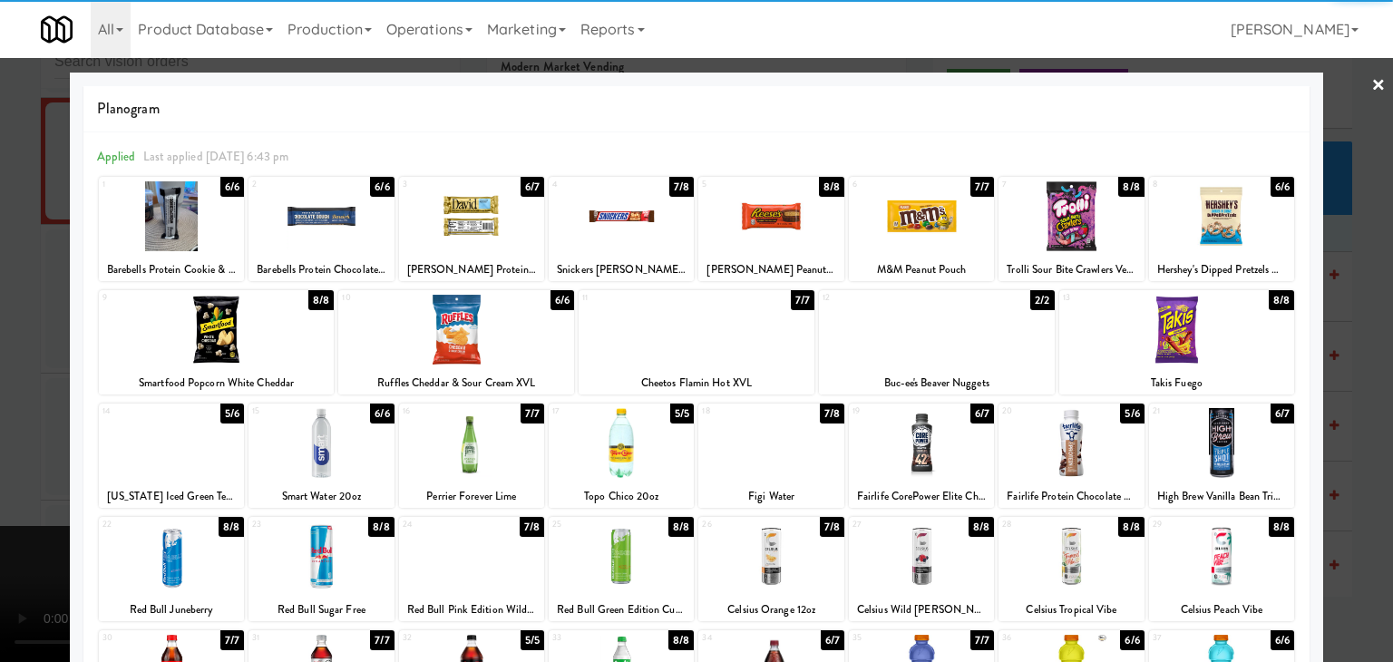
click at [322, 469] on div at bounding box center [321, 443] width 145 height 70
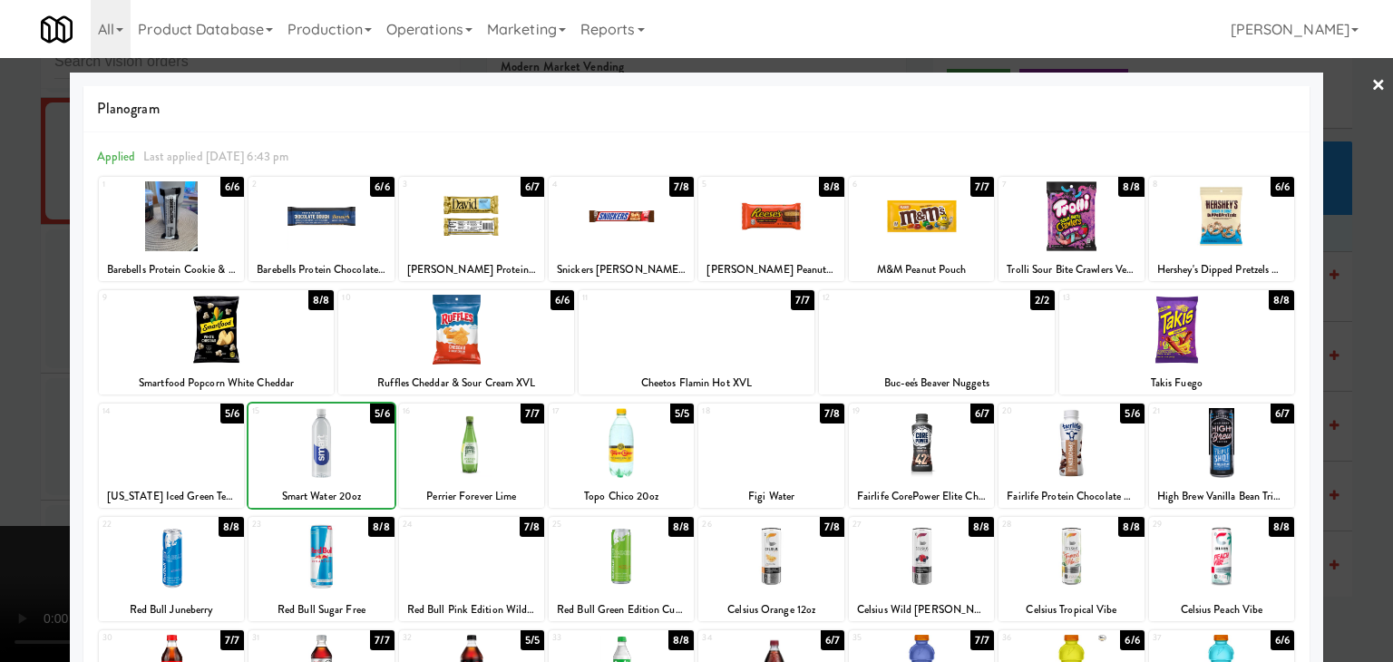
click at [1, 428] on div at bounding box center [696, 331] width 1393 height 662
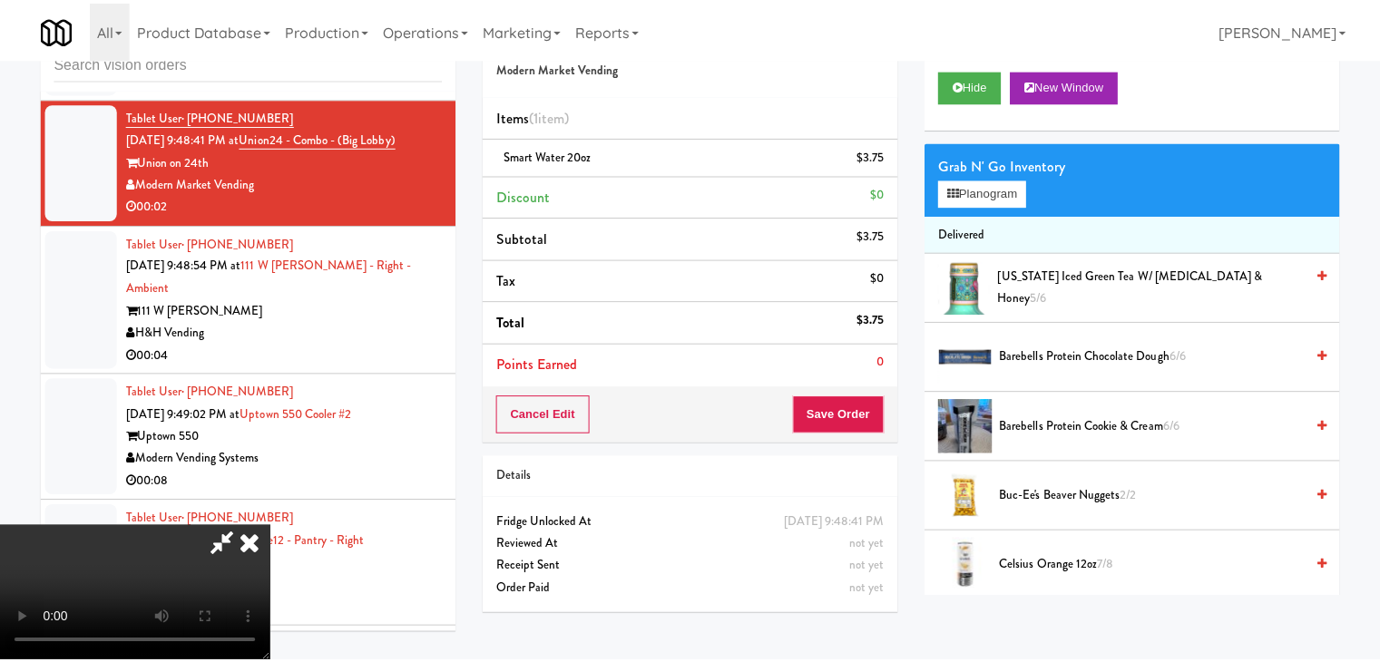
scroll to position [13064, 0]
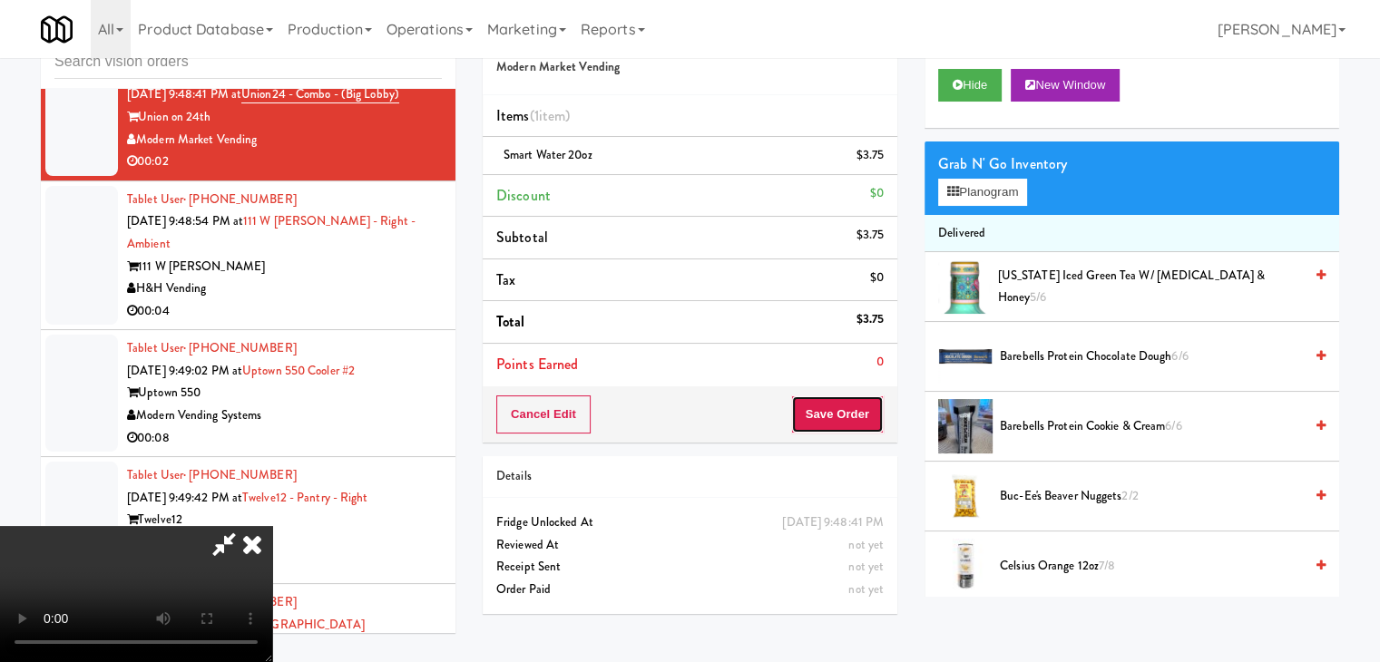
click at [863, 408] on button "Save Order" at bounding box center [837, 414] width 93 height 38
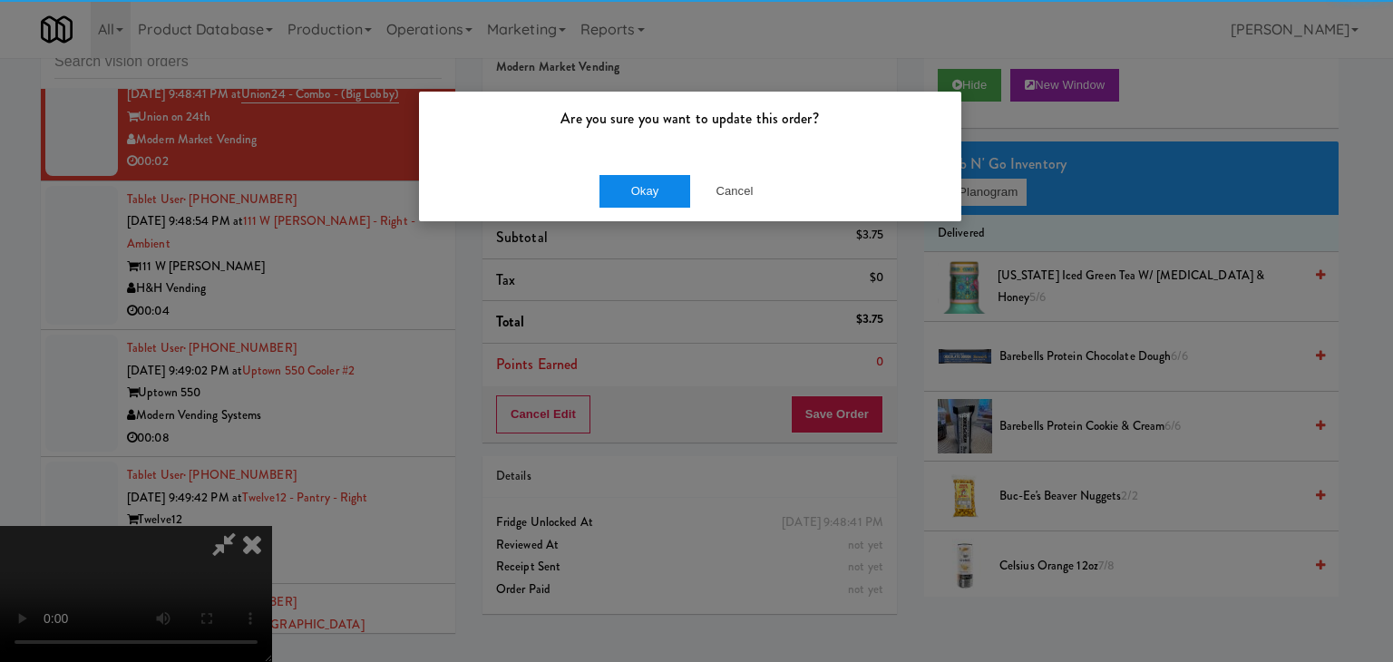
drag, startPoint x: 666, startPoint y: 154, endPoint x: 661, endPoint y: 183, distance: 29.4
click at [664, 162] on div "Are you sure you want to update this order? Okay Cancel" at bounding box center [690, 157] width 544 height 132
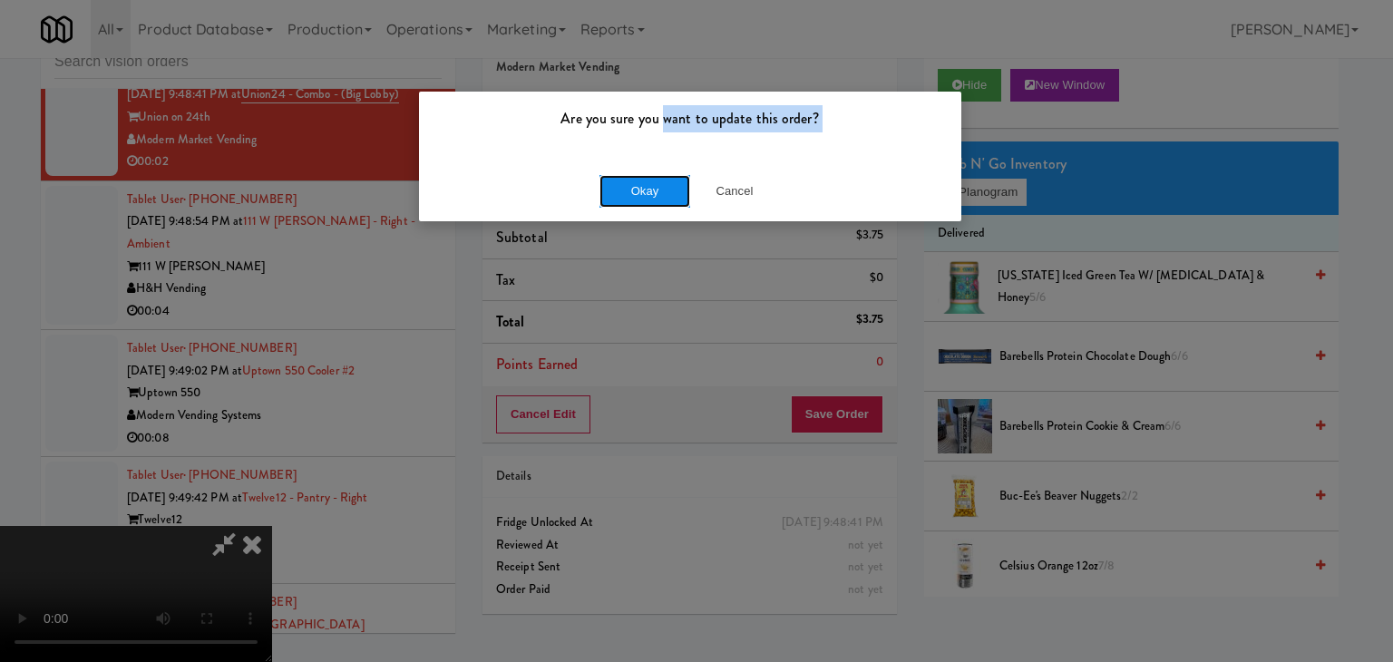
click at [660, 184] on button "Okay" at bounding box center [645, 191] width 91 height 33
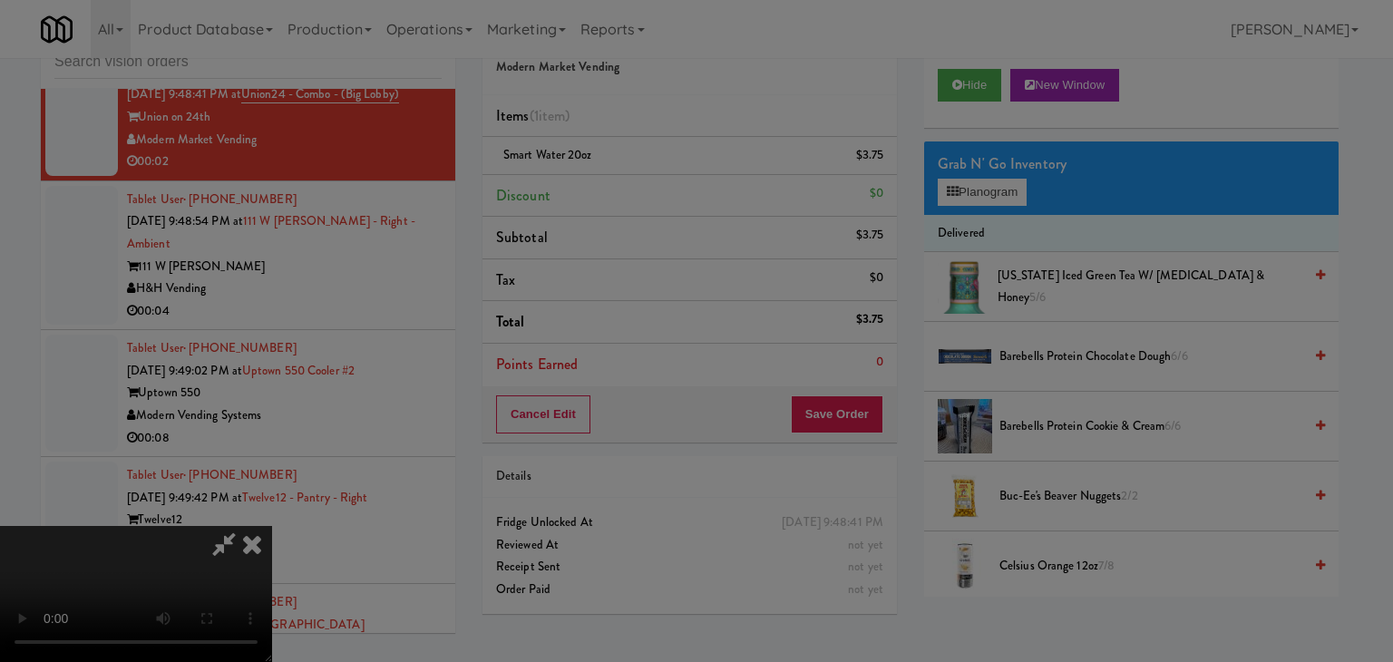
click at [660, 184] on body "Are you sure you want to update this order? Okay Cancel Okay Are you sure you w…" at bounding box center [696, 331] width 1393 height 662
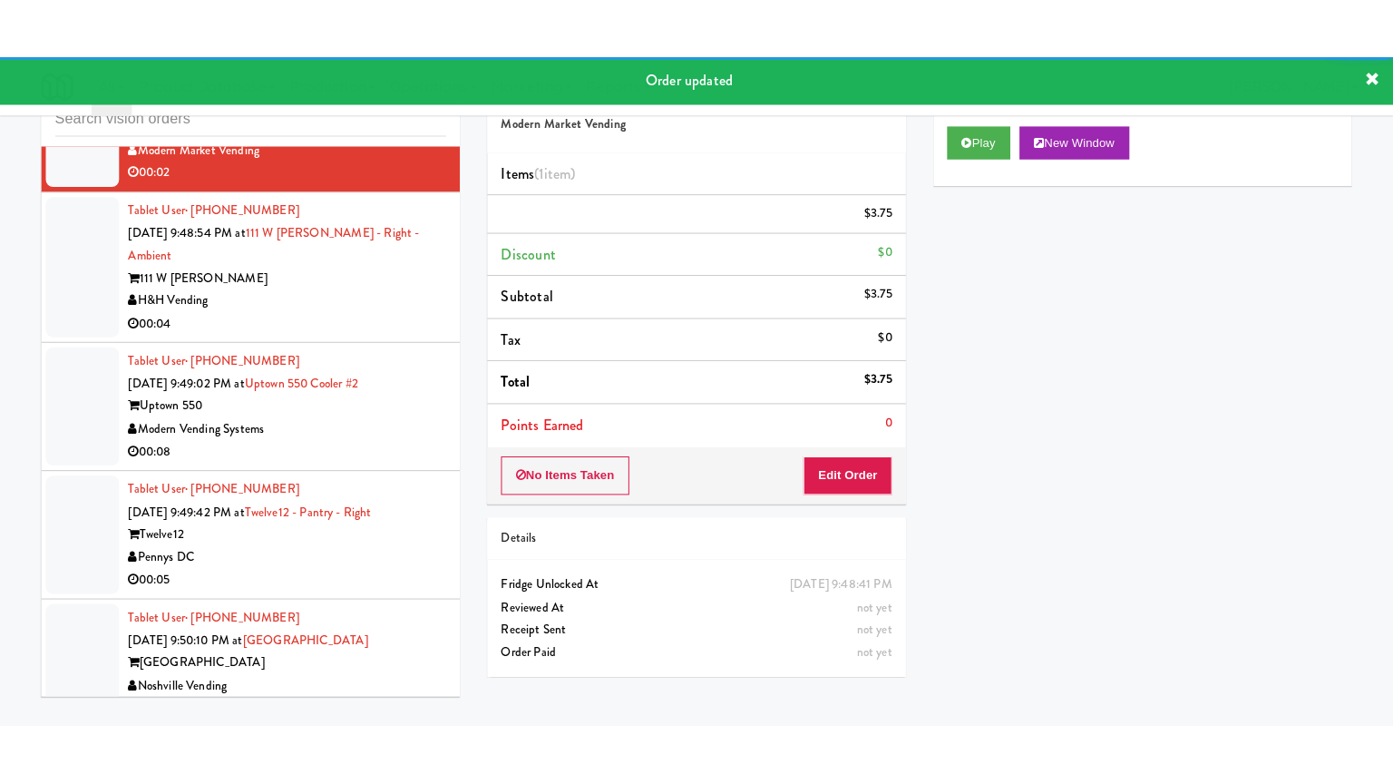
scroll to position [13178, 0]
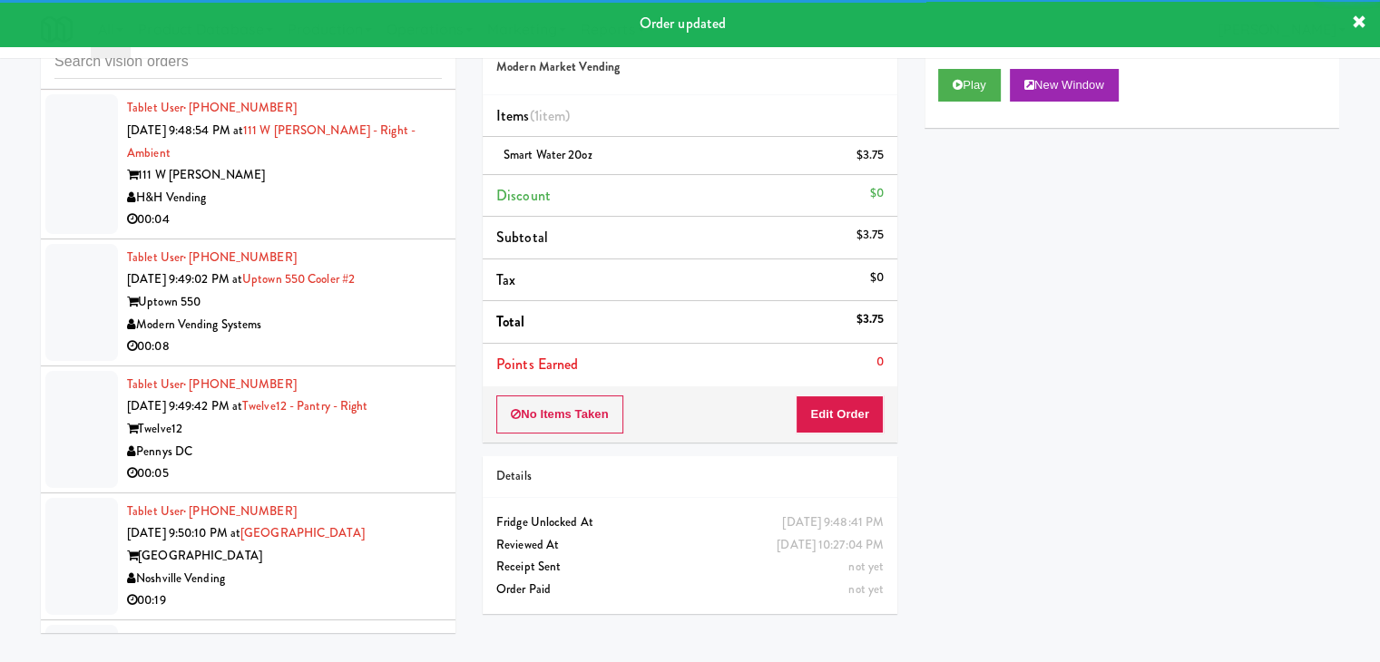
drag, startPoint x: 327, startPoint y: 175, endPoint x: 346, endPoint y: 175, distance: 20.0
click at [335, 209] on div "00:04" at bounding box center [284, 220] width 315 height 23
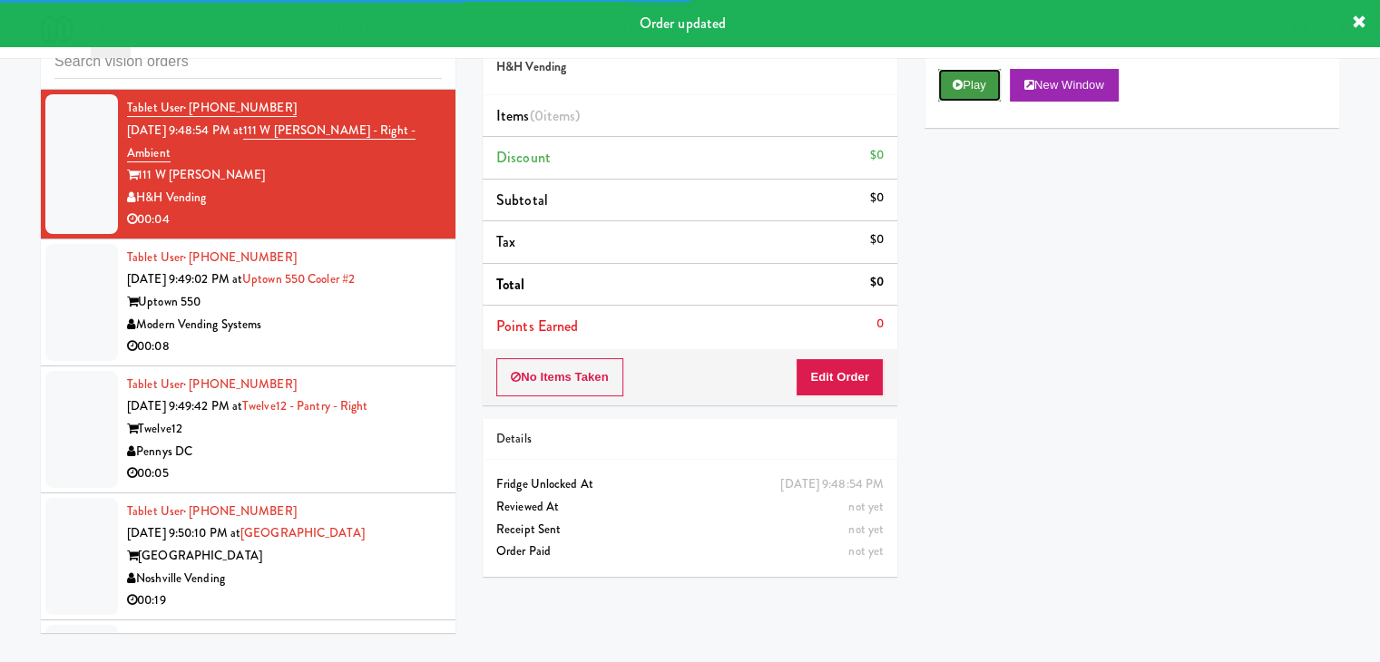
click at [970, 88] on button "Play" at bounding box center [969, 85] width 63 height 33
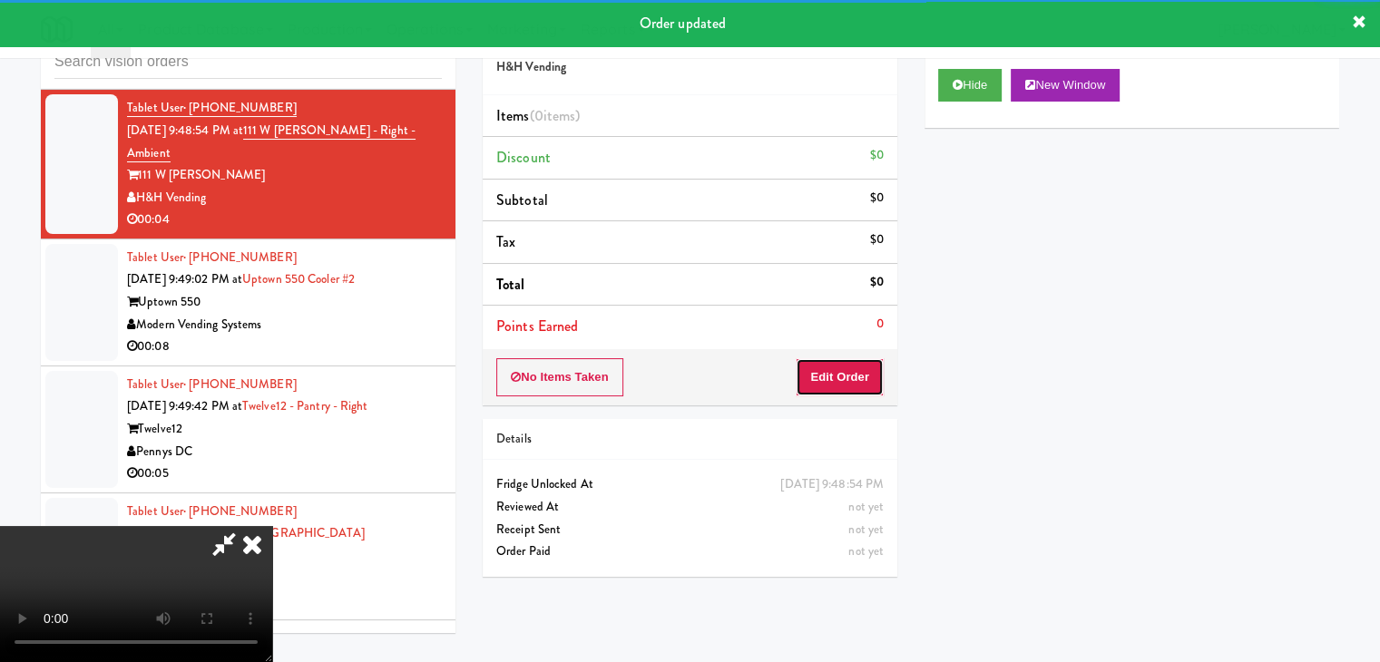
click at [834, 371] on button "Edit Order" at bounding box center [839, 377] width 88 height 38
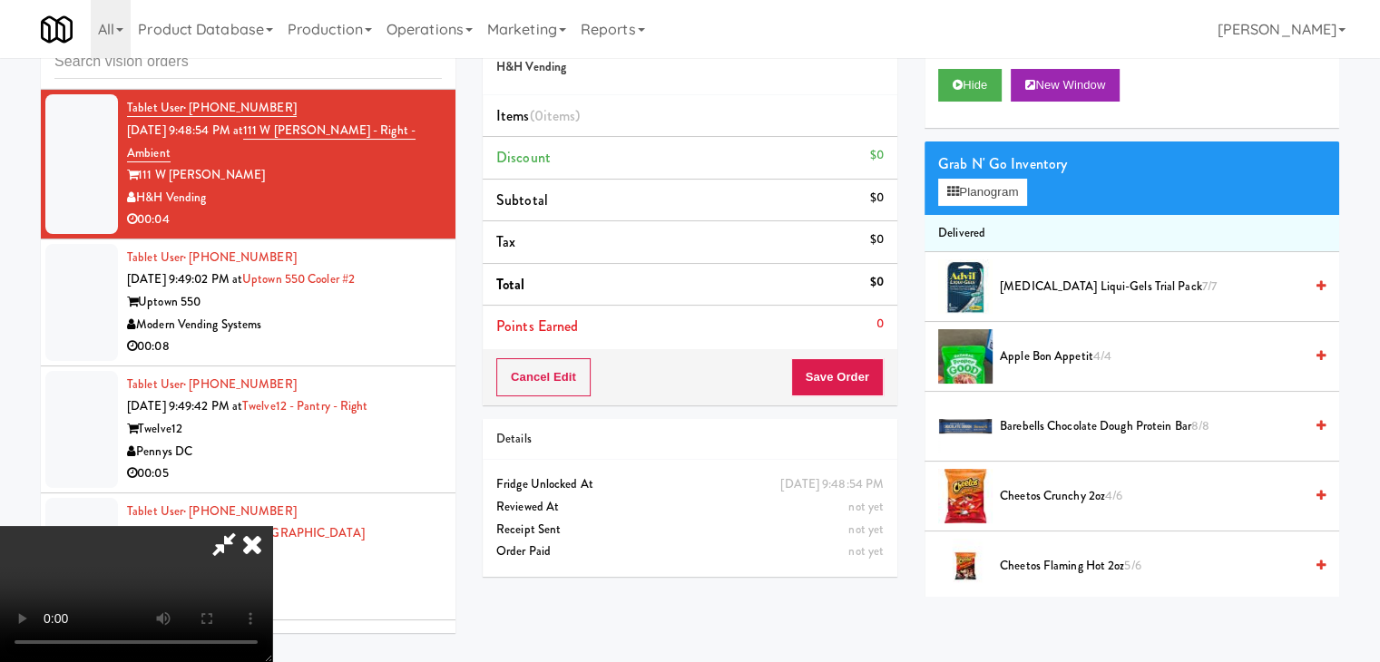
scroll to position [13133, 0]
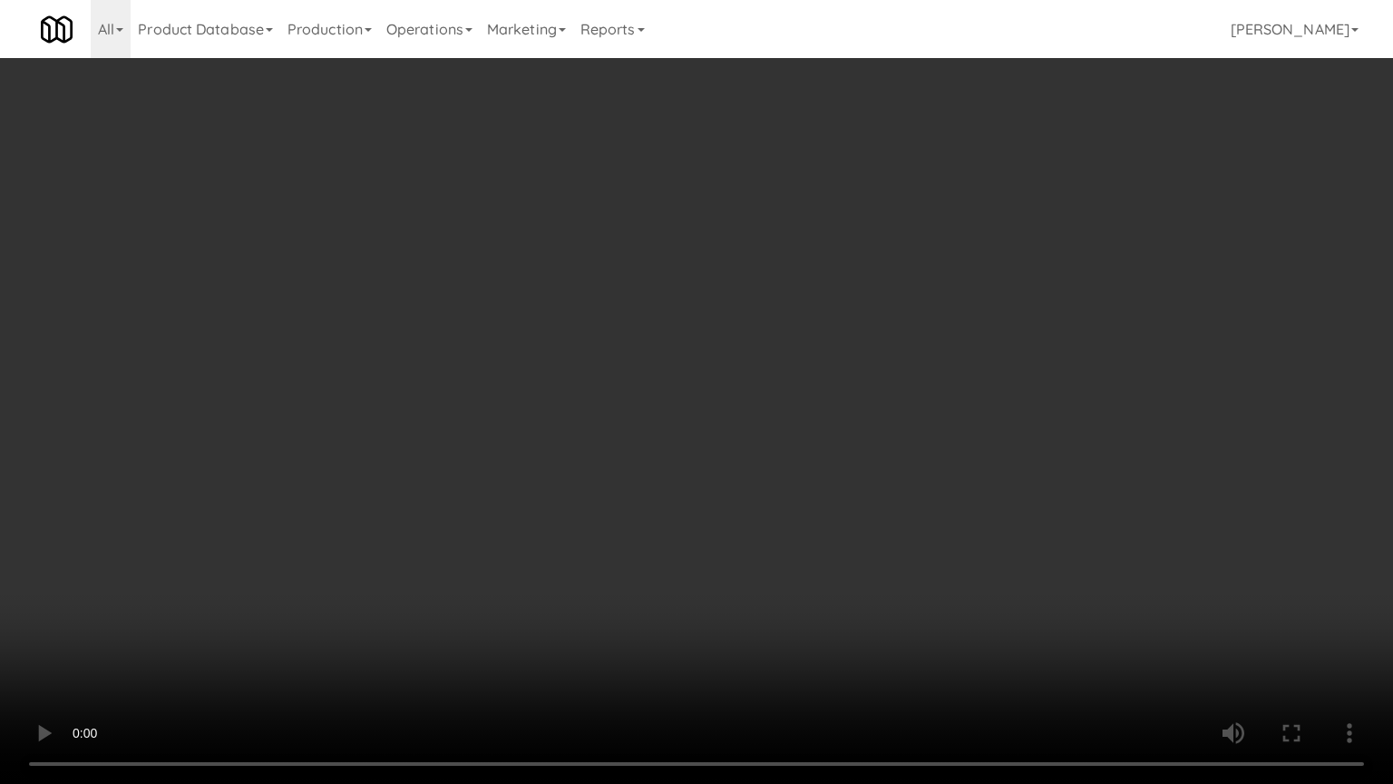
click at [895, 459] on video at bounding box center [696, 392] width 1393 height 784
drag, startPoint x: 904, startPoint y: 455, endPoint x: 915, endPoint y: 443, distance: 16.7
click at [908, 452] on video at bounding box center [696, 392] width 1393 height 784
click at [918, 434] on video at bounding box center [696, 392] width 1393 height 784
click at [923, 424] on video at bounding box center [696, 392] width 1393 height 784
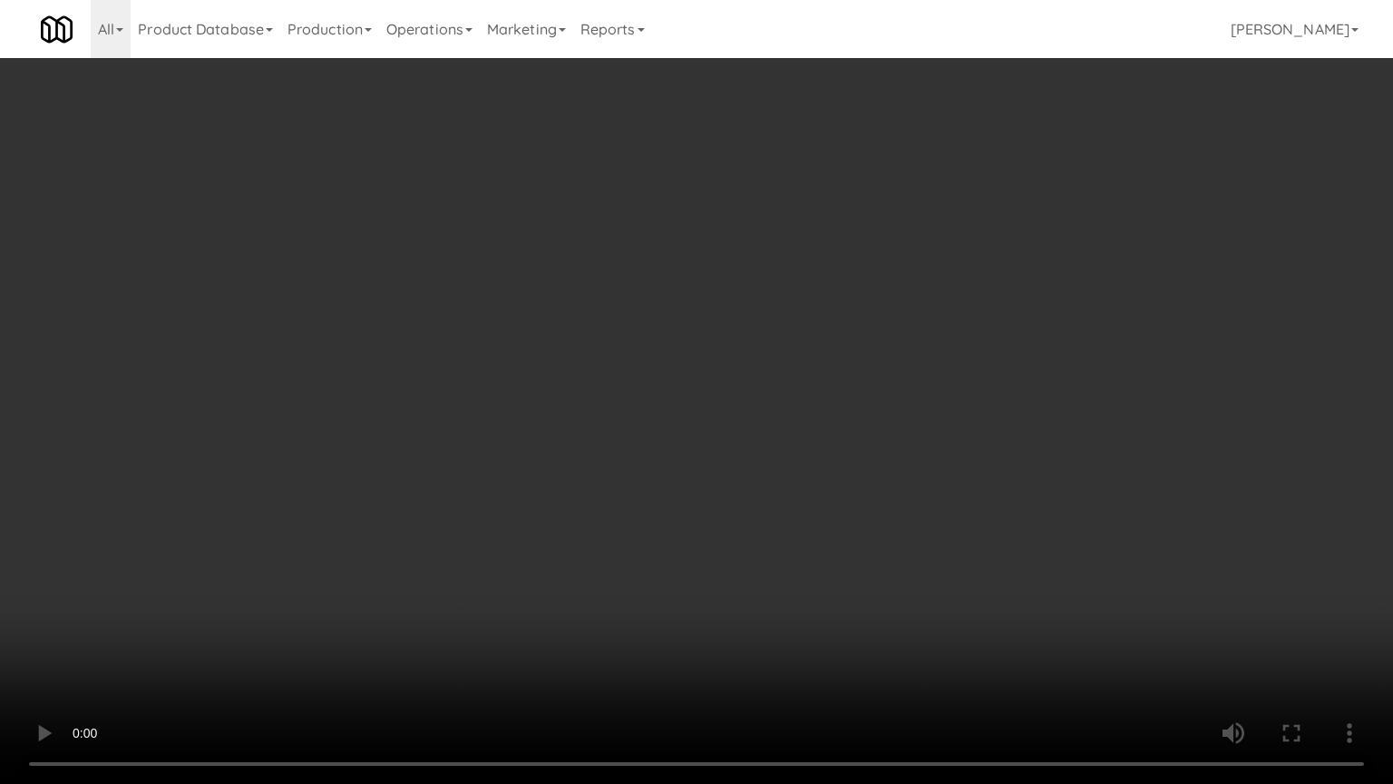
click at [923, 424] on video at bounding box center [696, 392] width 1393 height 784
click at [928, 420] on video at bounding box center [696, 392] width 1393 height 784
click at [941, 410] on video at bounding box center [696, 392] width 1393 height 784
drag, startPoint x: 944, startPoint y: 393, endPoint x: 1029, endPoint y: 160, distance: 248.2
click at [946, 386] on video at bounding box center [696, 392] width 1393 height 784
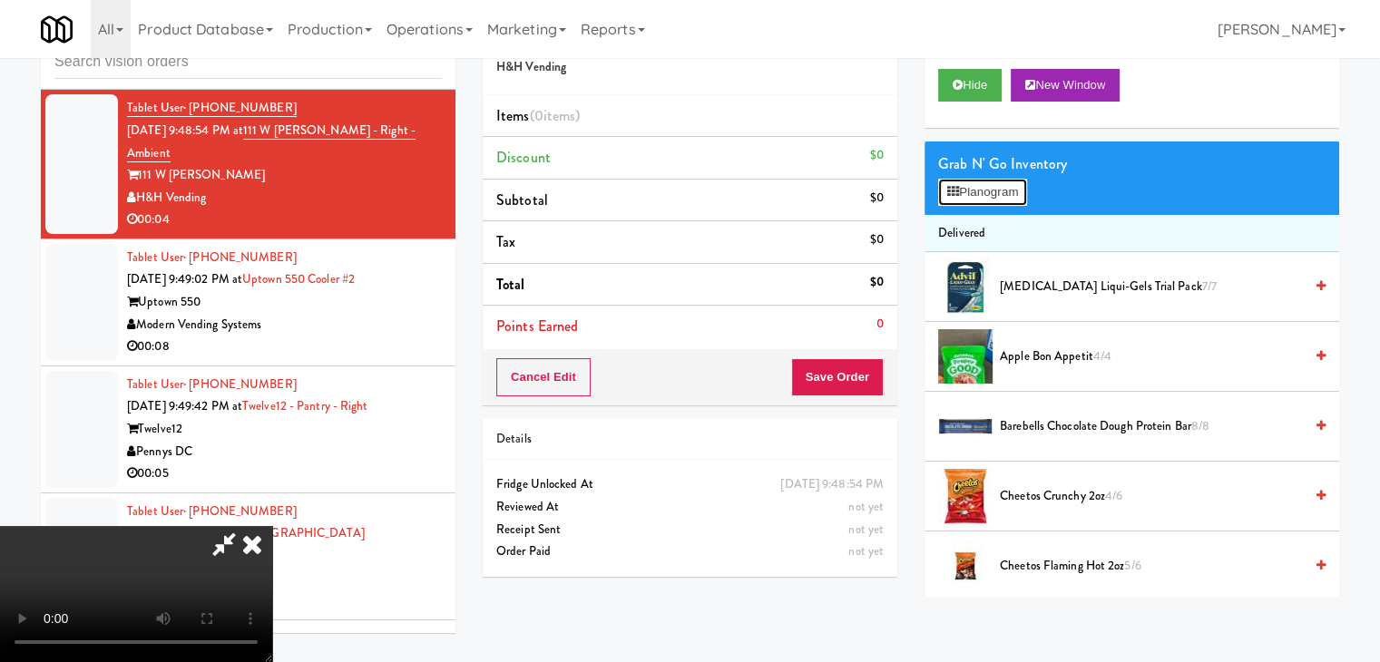
click at [1004, 182] on button "Planogram" at bounding box center [982, 192] width 89 height 27
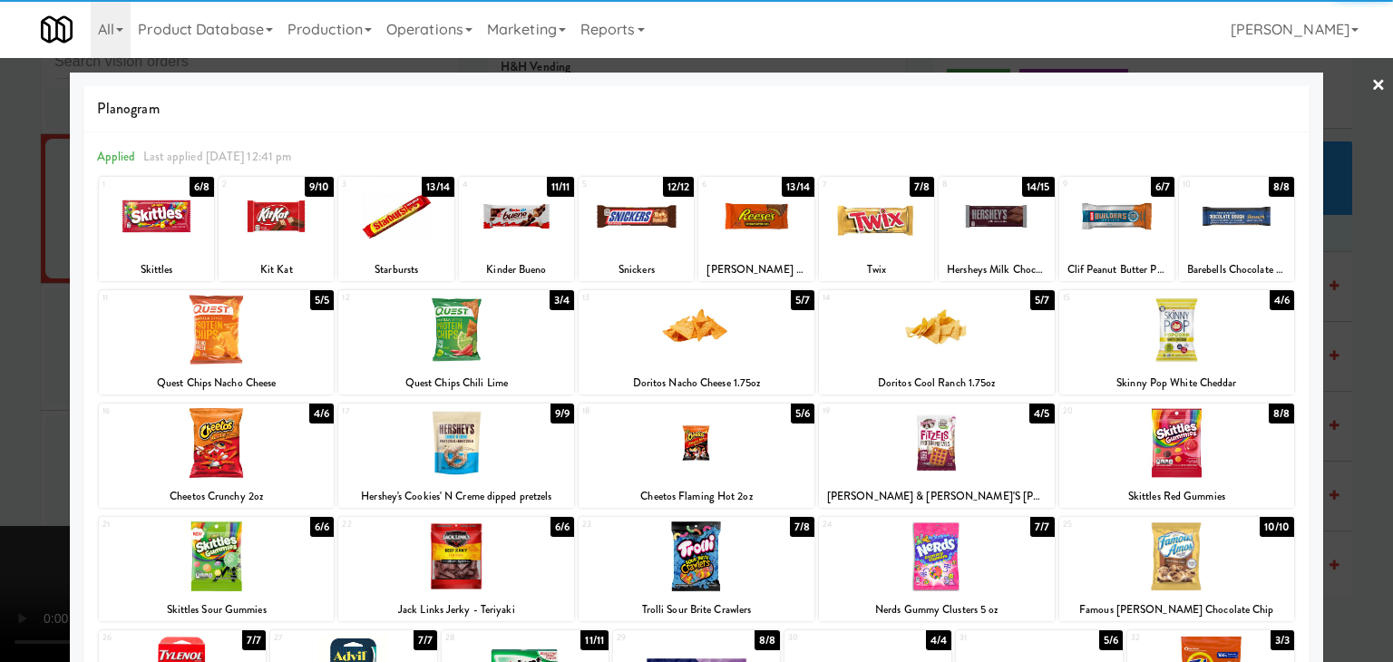
drag, startPoint x: 269, startPoint y: 556, endPoint x: 246, endPoint y: 549, distance: 24.7
click at [268, 552] on div at bounding box center [217, 557] width 236 height 70
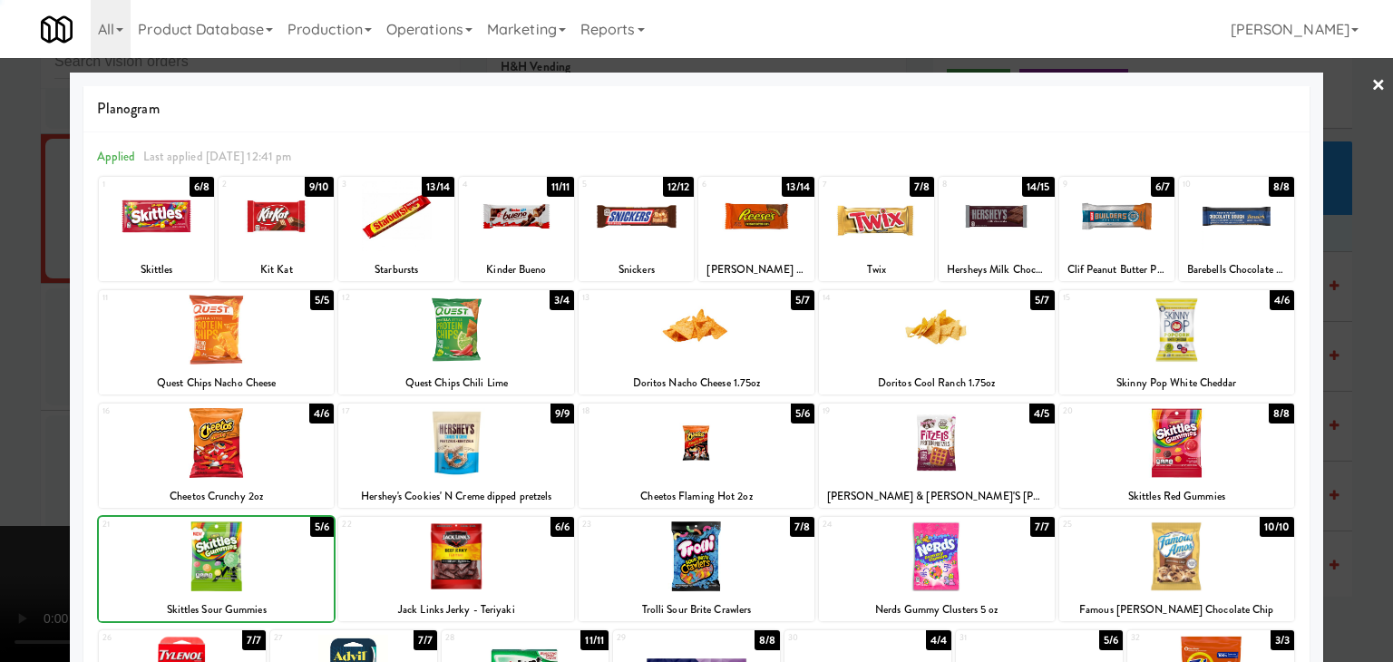
click at [14, 487] on div at bounding box center [696, 331] width 1393 height 662
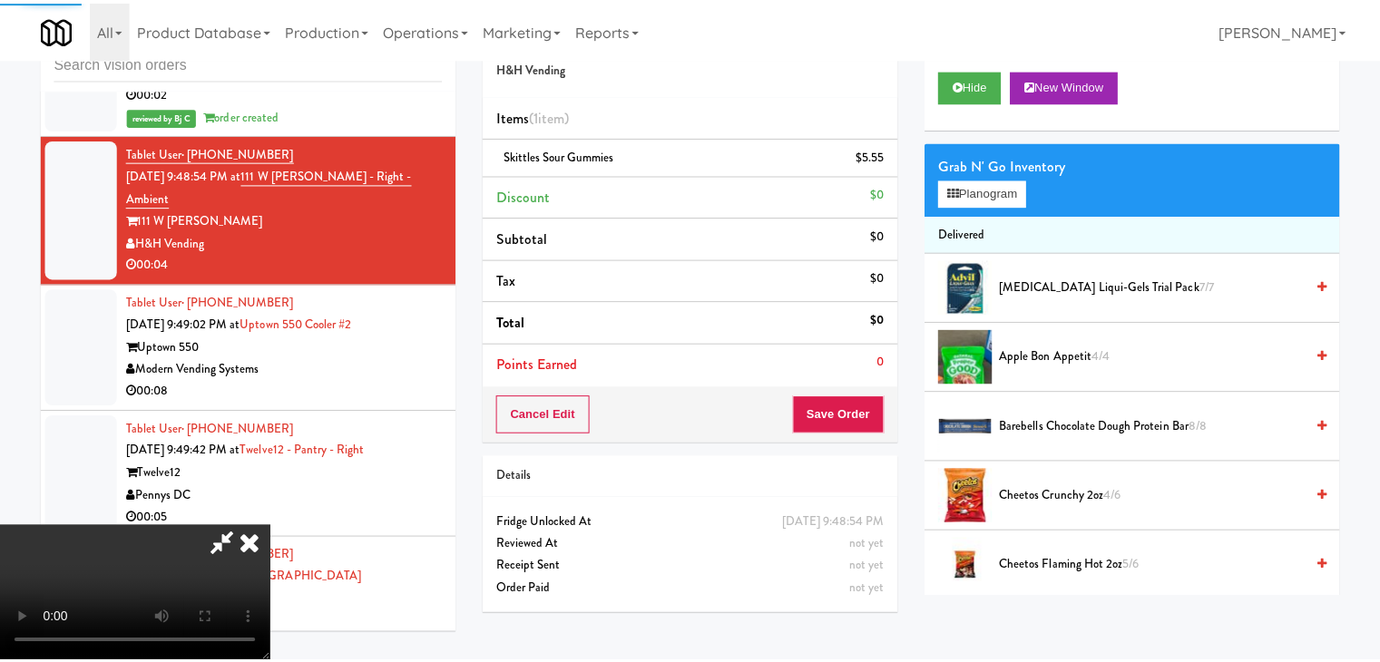
scroll to position [13178, 0]
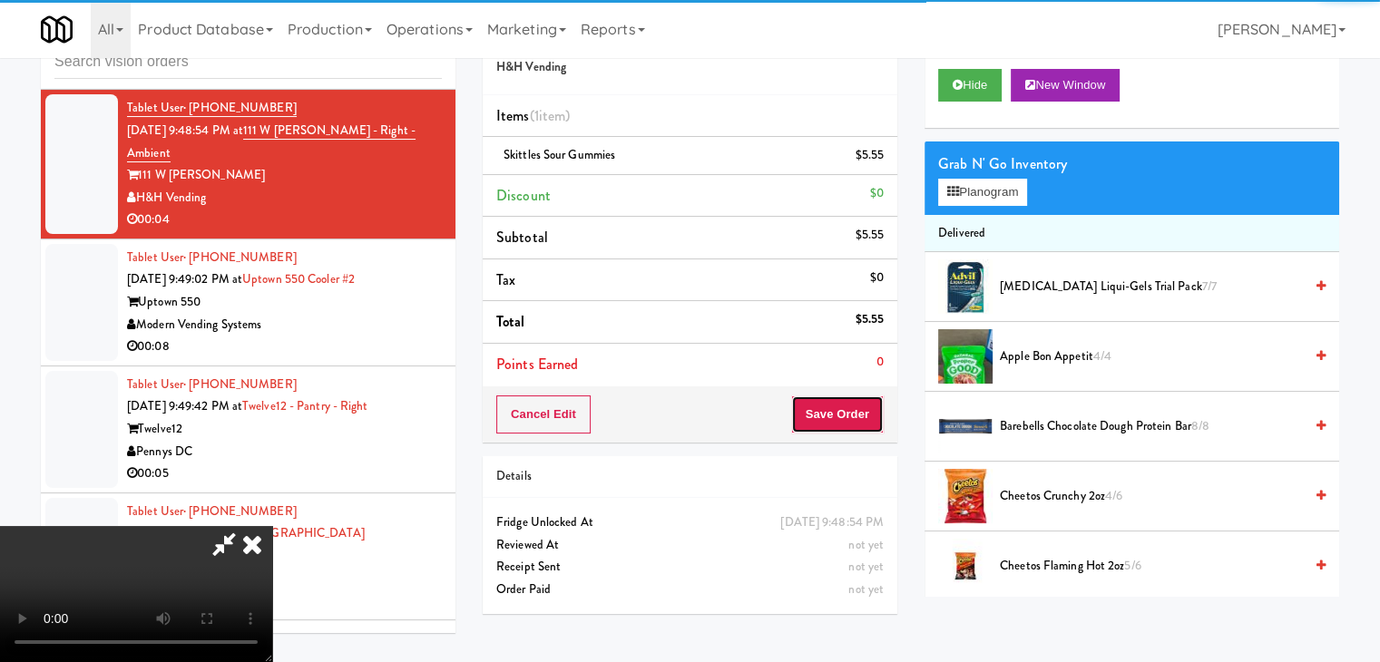
click at [854, 407] on button "Save Order" at bounding box center [837, 414] width 93 height 38
click at [853, 407] on button "Save Order" at bounding box center [837, 414] width 93 height 38
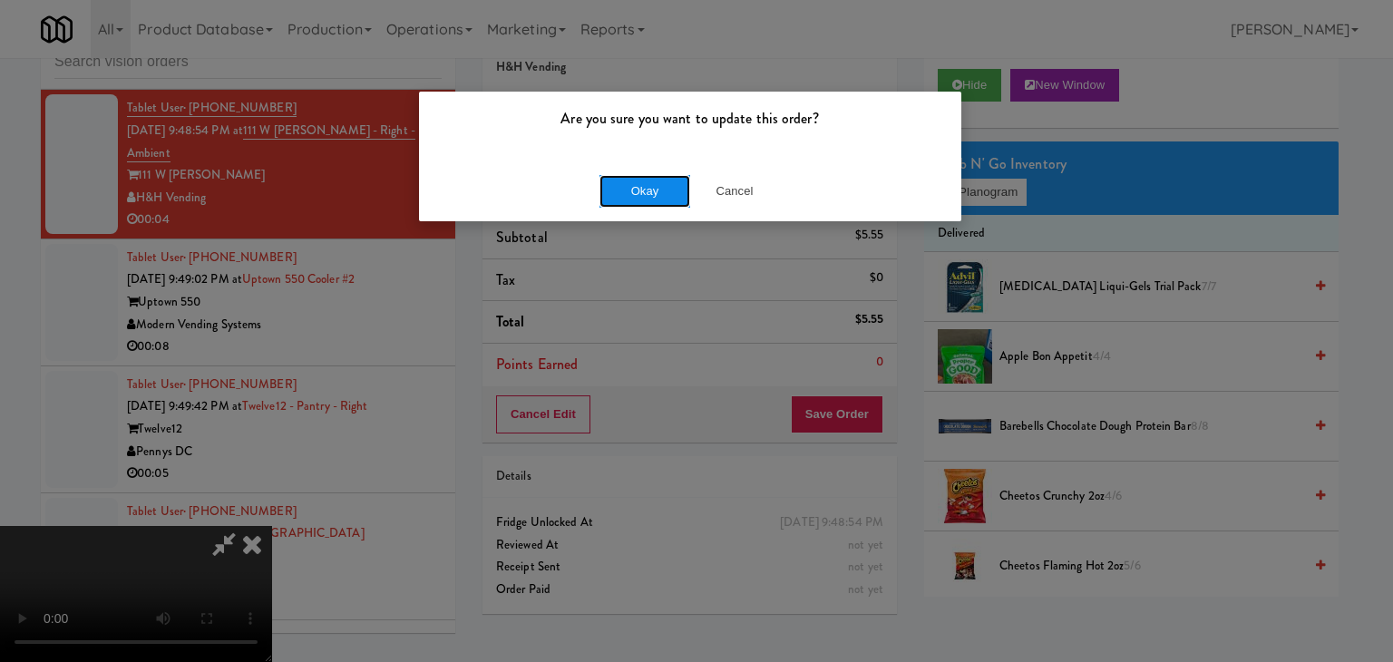
click at [656, 201] on button "Okay" at bounding box center [645, 191] width 91 height 33
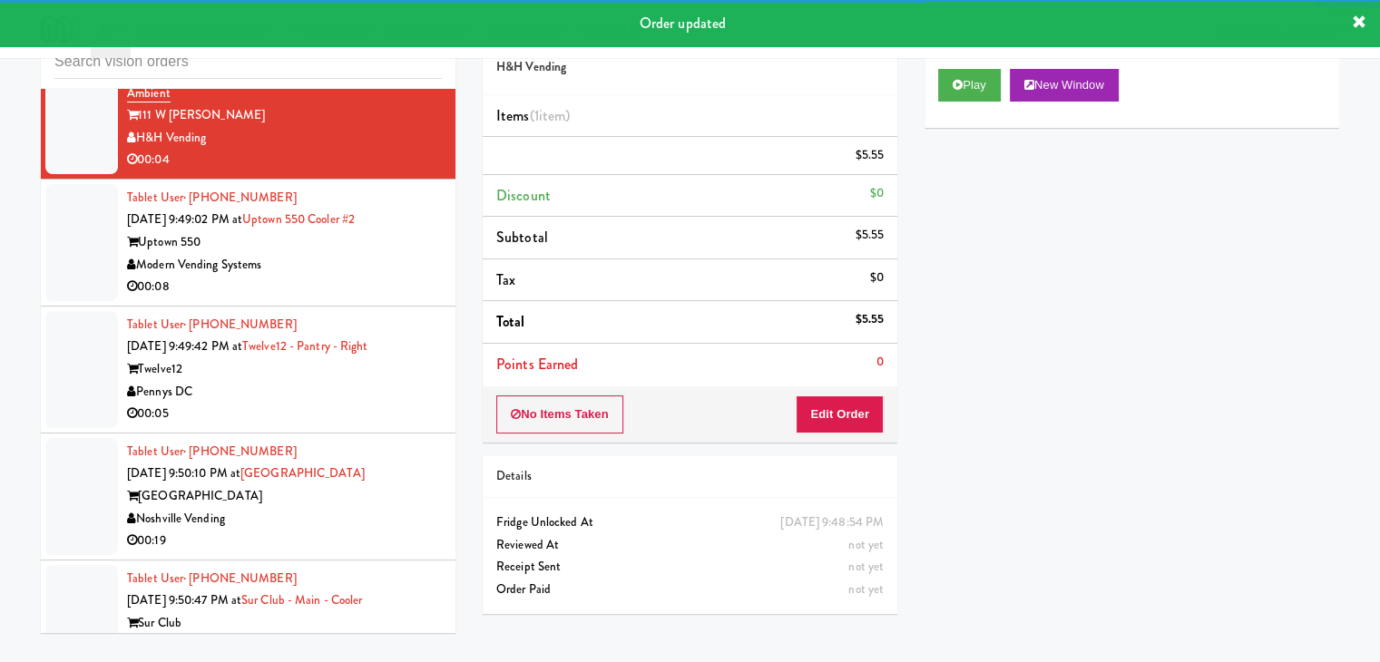
scroll to position [13268, 0]
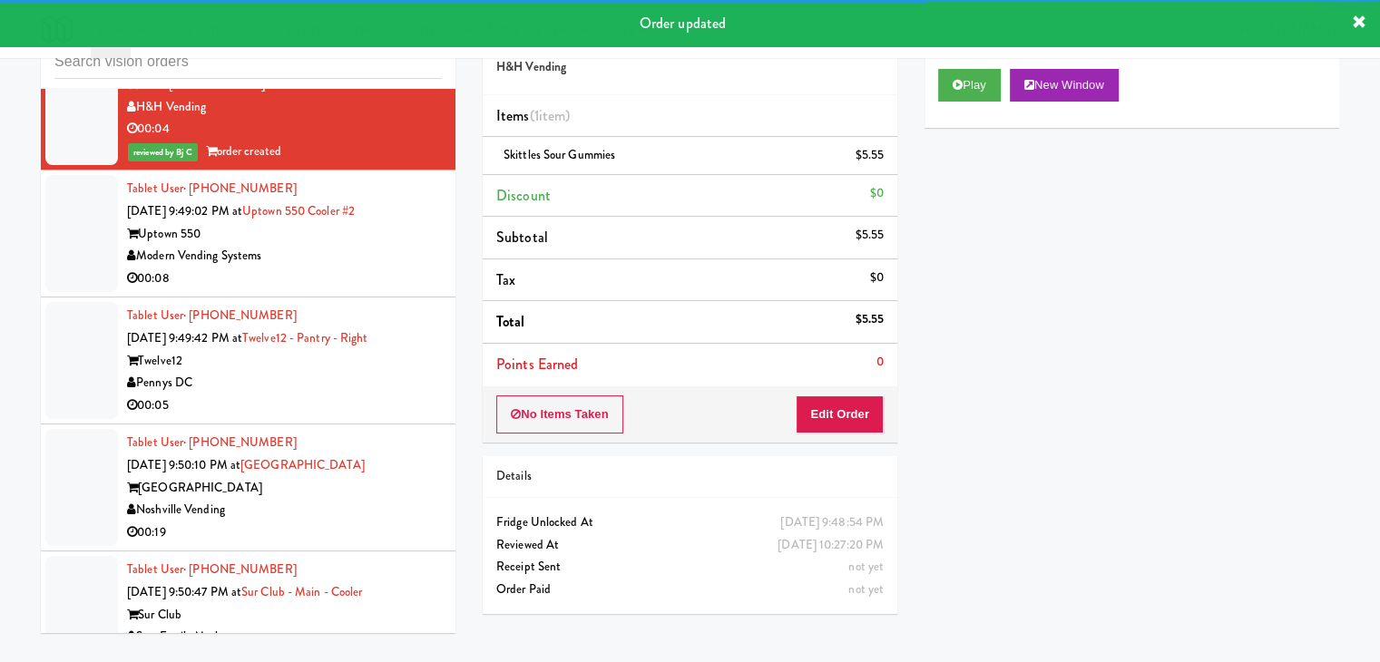
drag, startPoint x: 336, startPoint y: 186, endPoint x: 352, endPoint y: 193, distance: 17.0
click at [349, 190] on div "Tablet User · (845) 653-1192 [DATE] 9:49:02 PM at [GEOGRAPHIC_DATA] 550 Cooler …" at bounding box center [284, 234] width 315 height 112
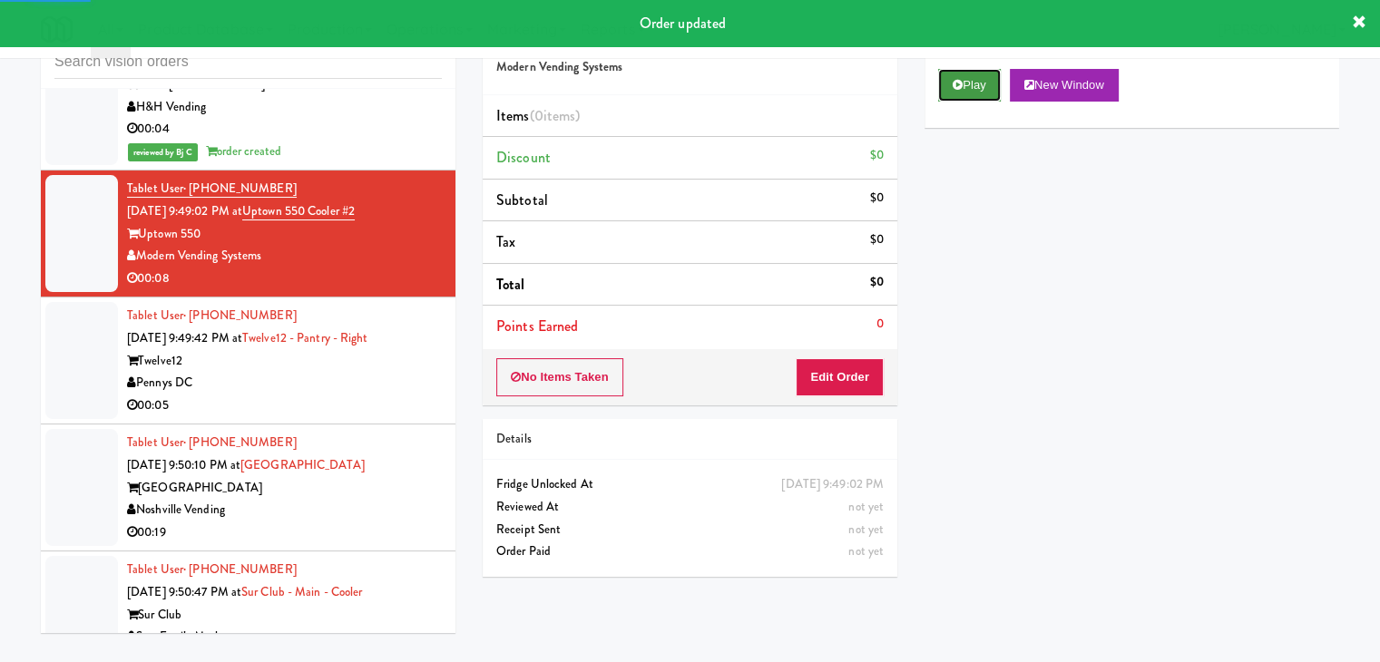
click at [973, 88] on button "Play" at bounding box center [969, 85] width 63 height 33
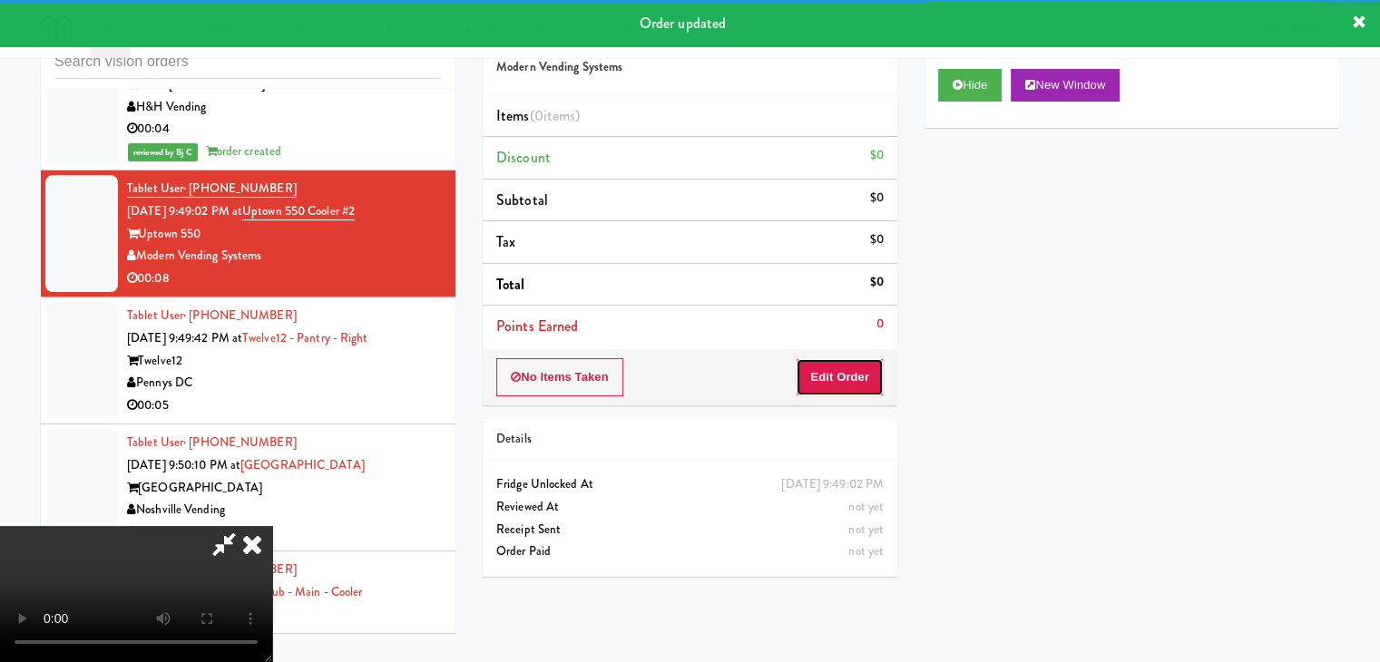
click at [837, 382] on button "Edit Order" at bounding box center [839, 377] width 88 height 38
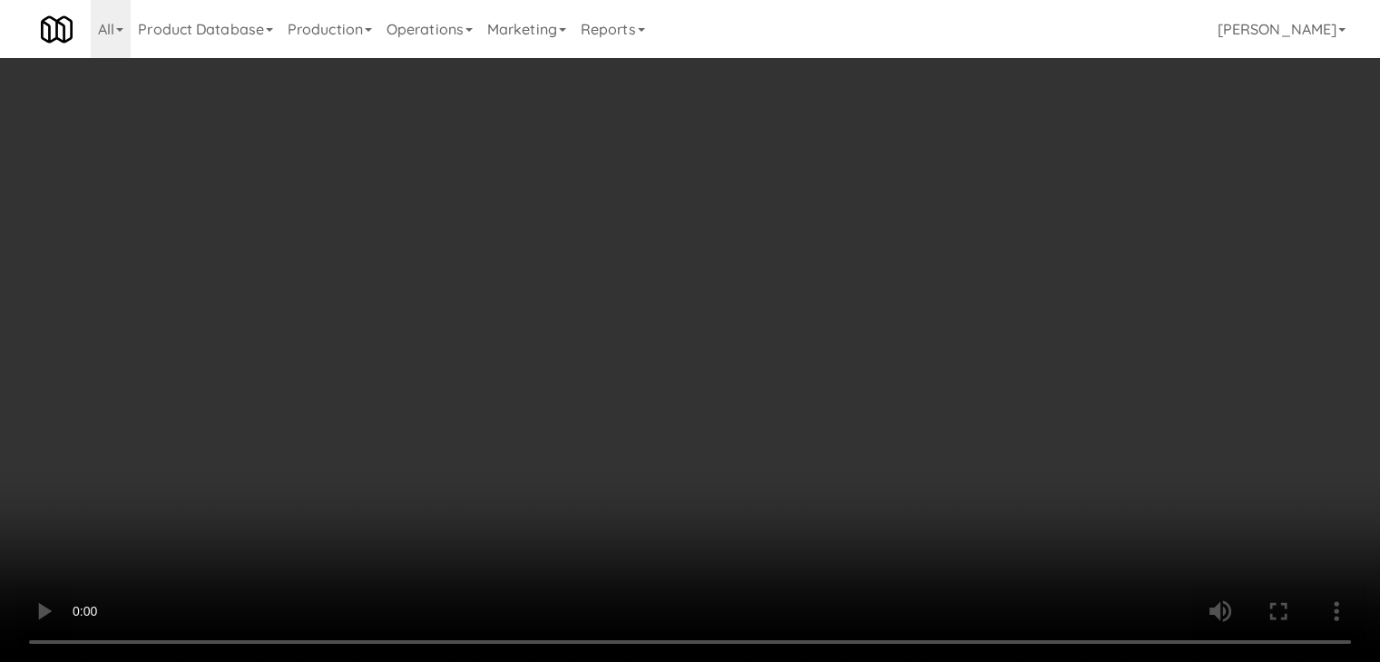
scroll to position [13224, 0]
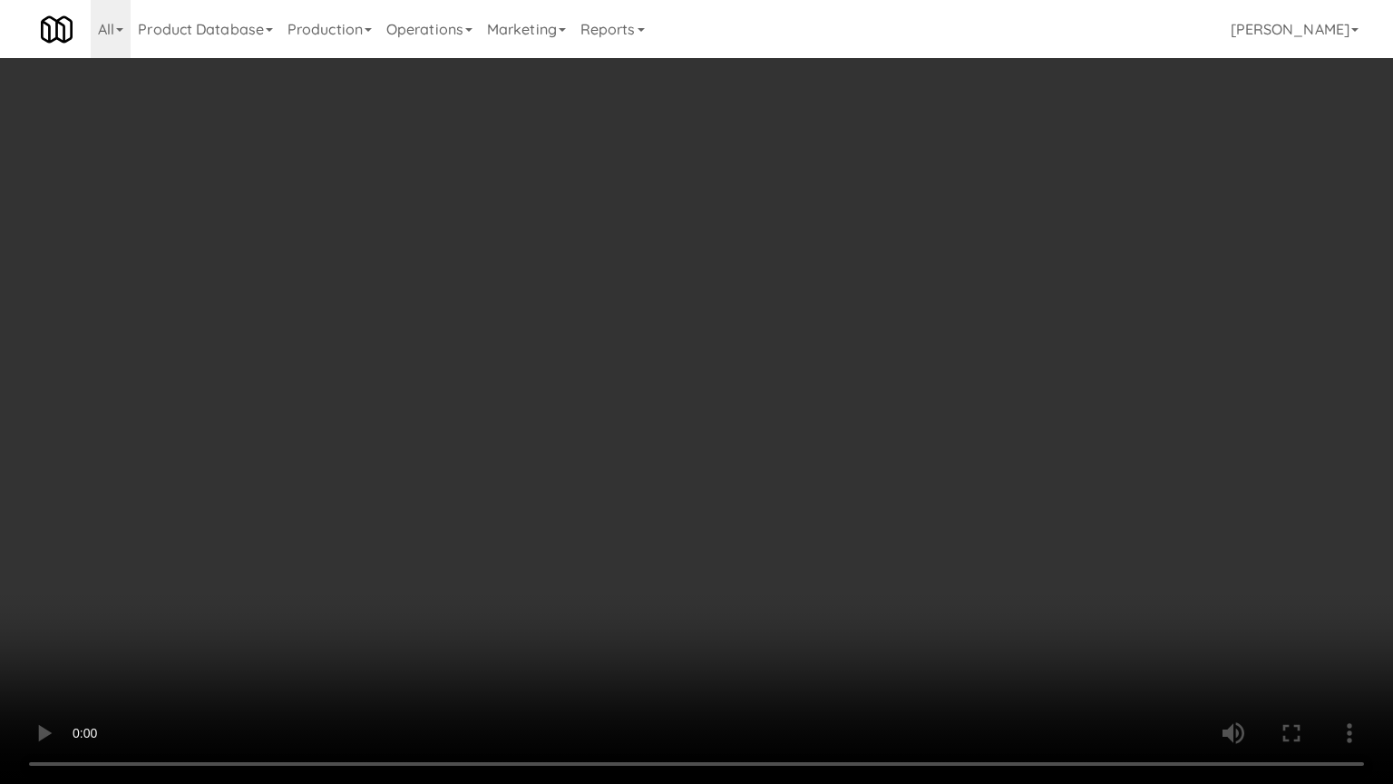
click at [773, 512] on video at bounding box center [696, 392] width 1393 height 784
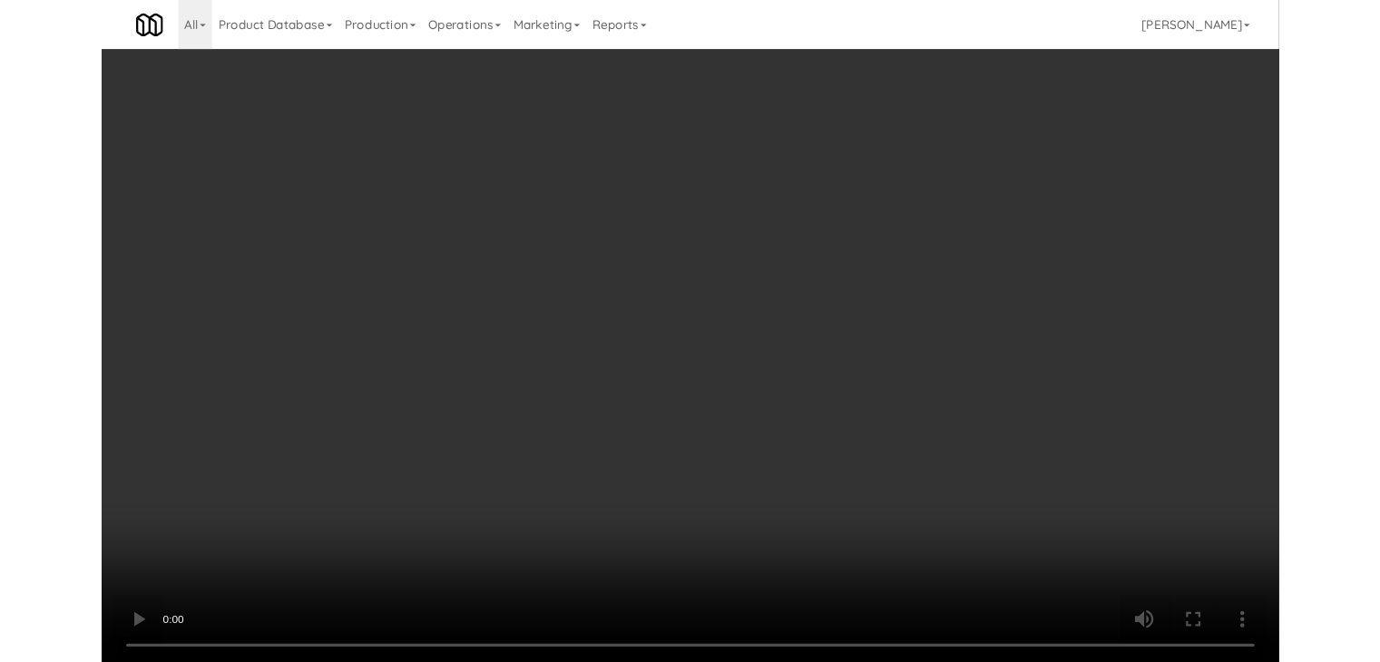
scroll to position [13268, 0]
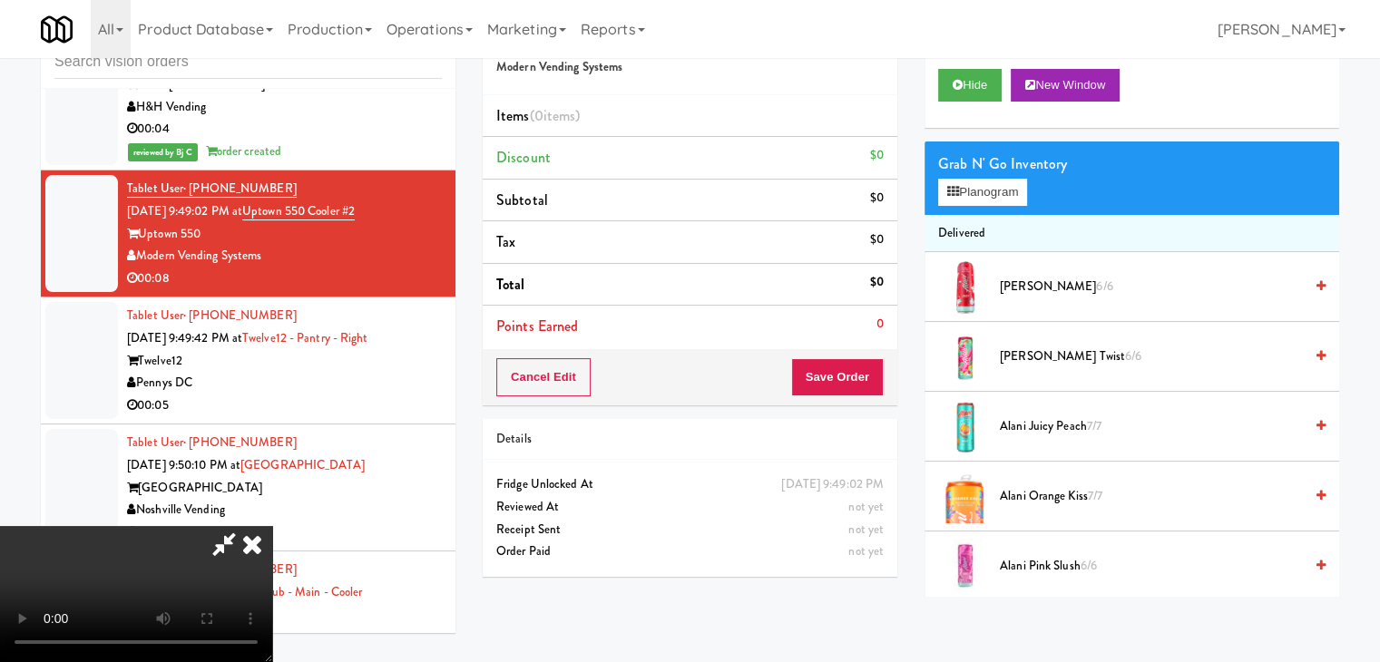
click at [272, 526] on div at bounding box center [136, 594] width 272 height 136
drag, startPoint x: 806, startPoint y: 86, endPoint x: 789, endPoint y: 96, distance: 19.9
click at [272, 526] on icon at bounding box center [252, 544] width 40 height 36
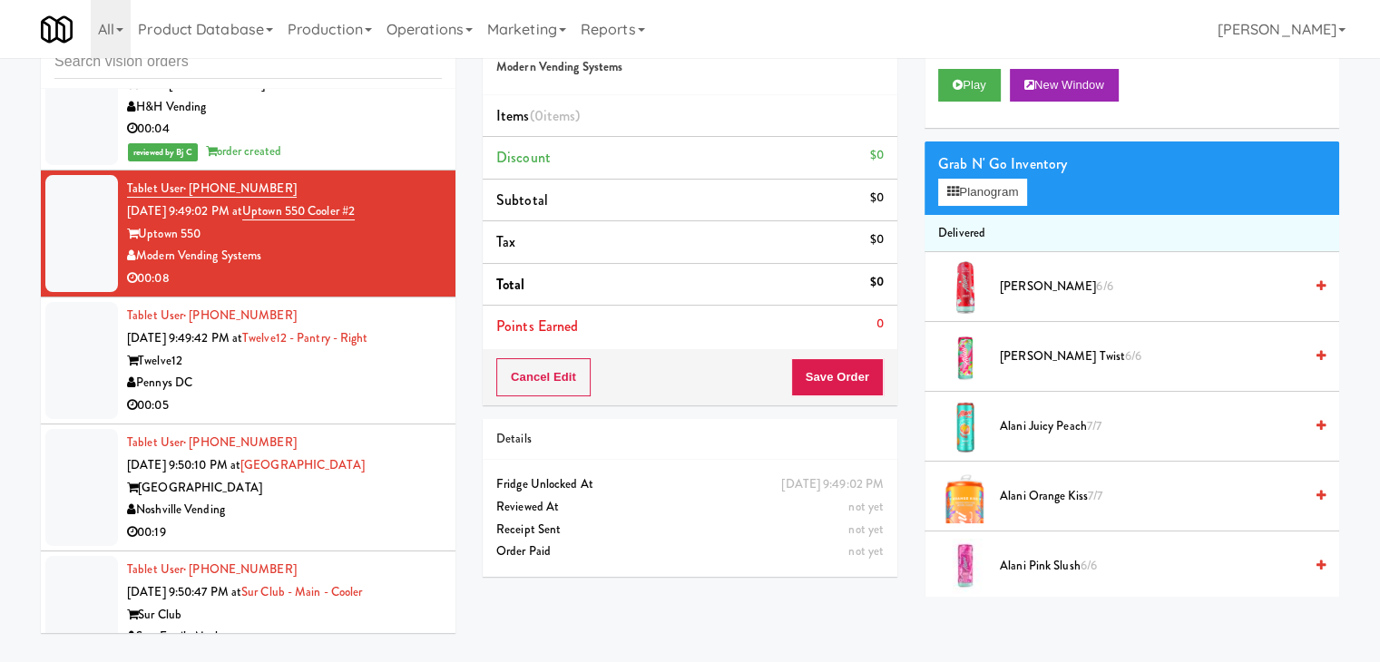
click at [379, 395] on div "00:05" at bounding box center [284, 406] width 315 height 23
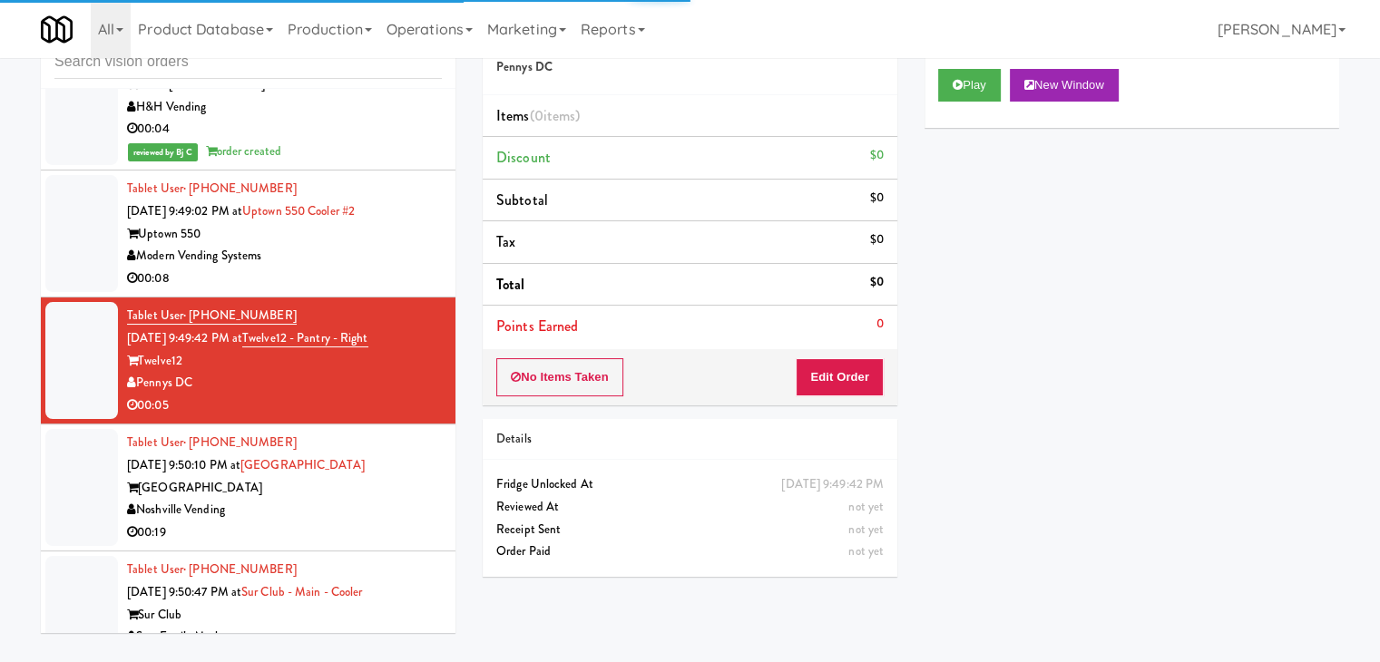
click at [967, 102] on div "Play New Window" at bounding box center [1131, 91] width 414 height 73
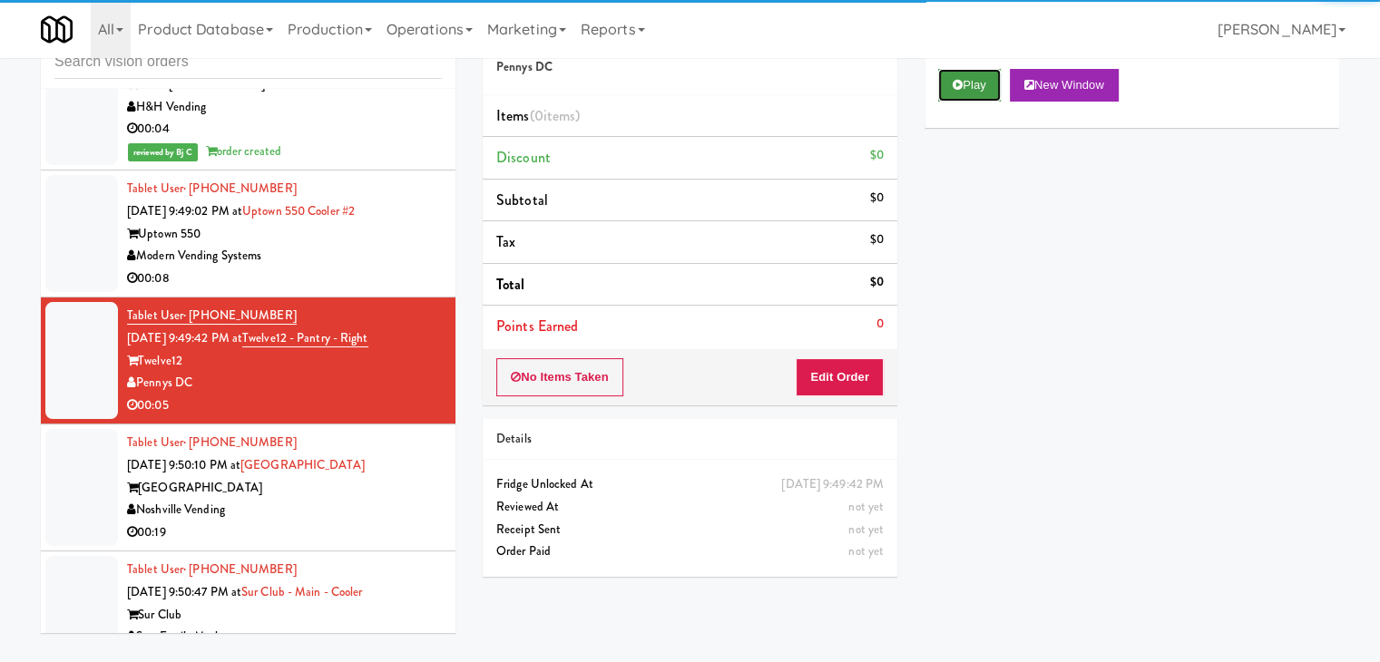
click at [972, 96] on button "Play" at bounding box center [969, 85] width 63 height 33
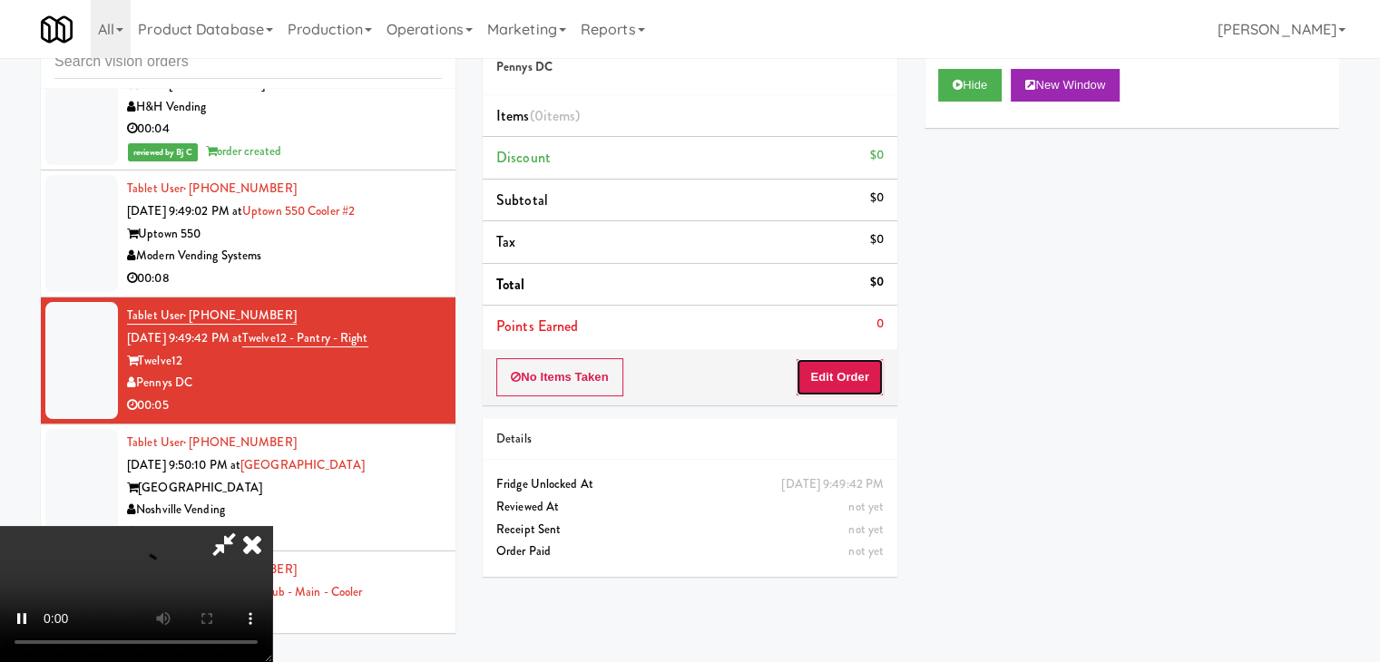
click at [816, 370] on button "Edit Order" at bounding box center [839, 377] width 88 height 38
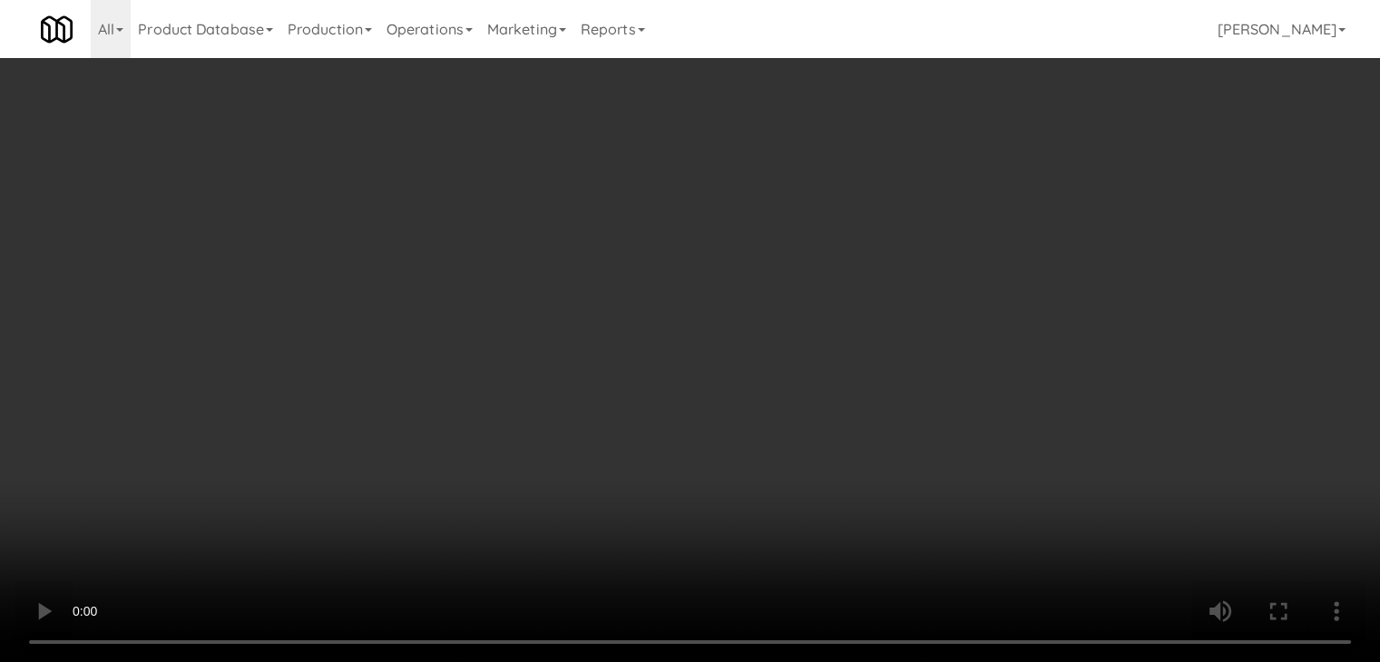
scroll to position [13224, 0]
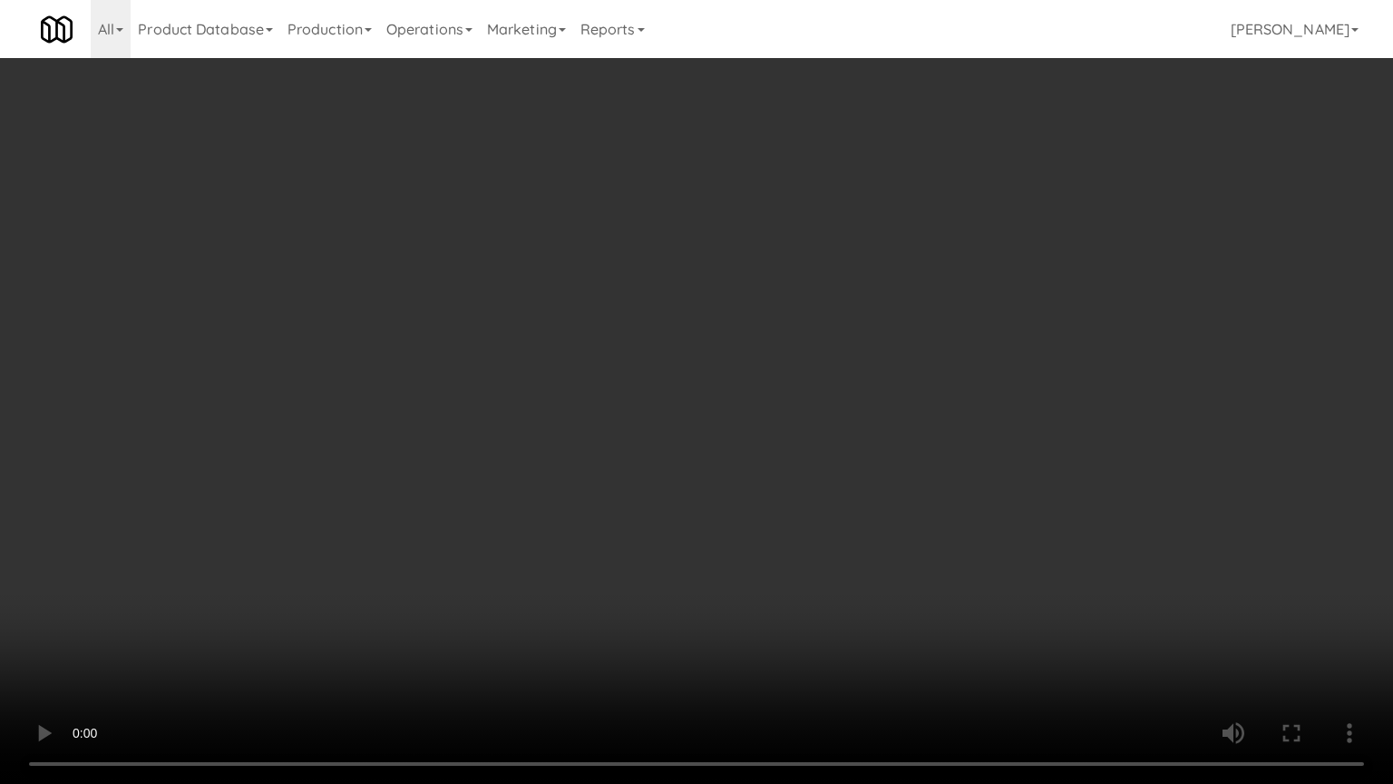
click at [875, 514] on video at bounding box center [696, 392] width 1393 height 784
click at [878, 511] on video at bounding box center [696, 392] width 1393 height 784
click at [879, 511] on video at bounding box center [696, 392] width 1393 height 784
click at [879, 512] on video at bounding box center [696, 392] width 1393 height 784
click at [882, 511] on video at bounding box center [696, 392] width 1393 height 784
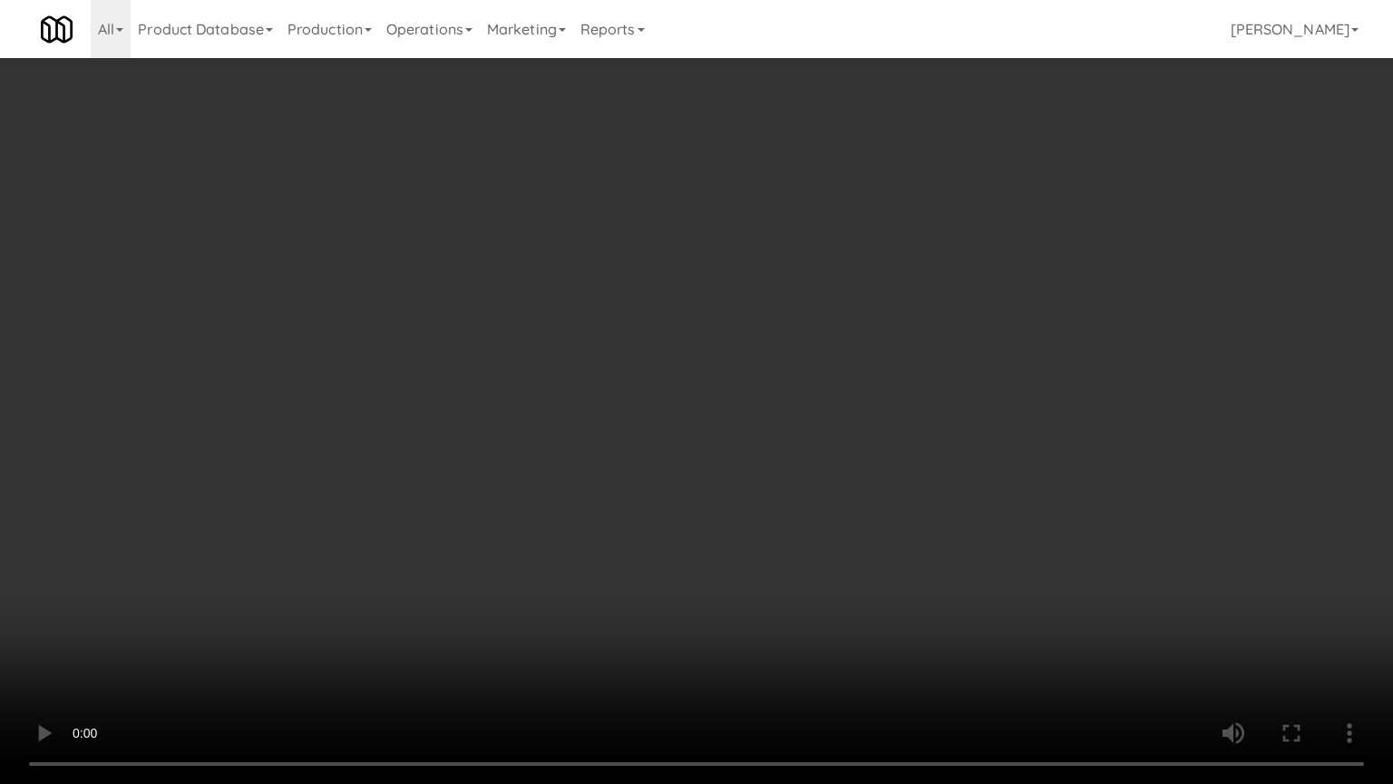
drag, startPoint x: 882, startPoint y: 511, endPoint x: 951, endPoint y: 309, distance: 213.1
click at [883, 497] on video at bounding box center [696, 392] width 1393 height 784
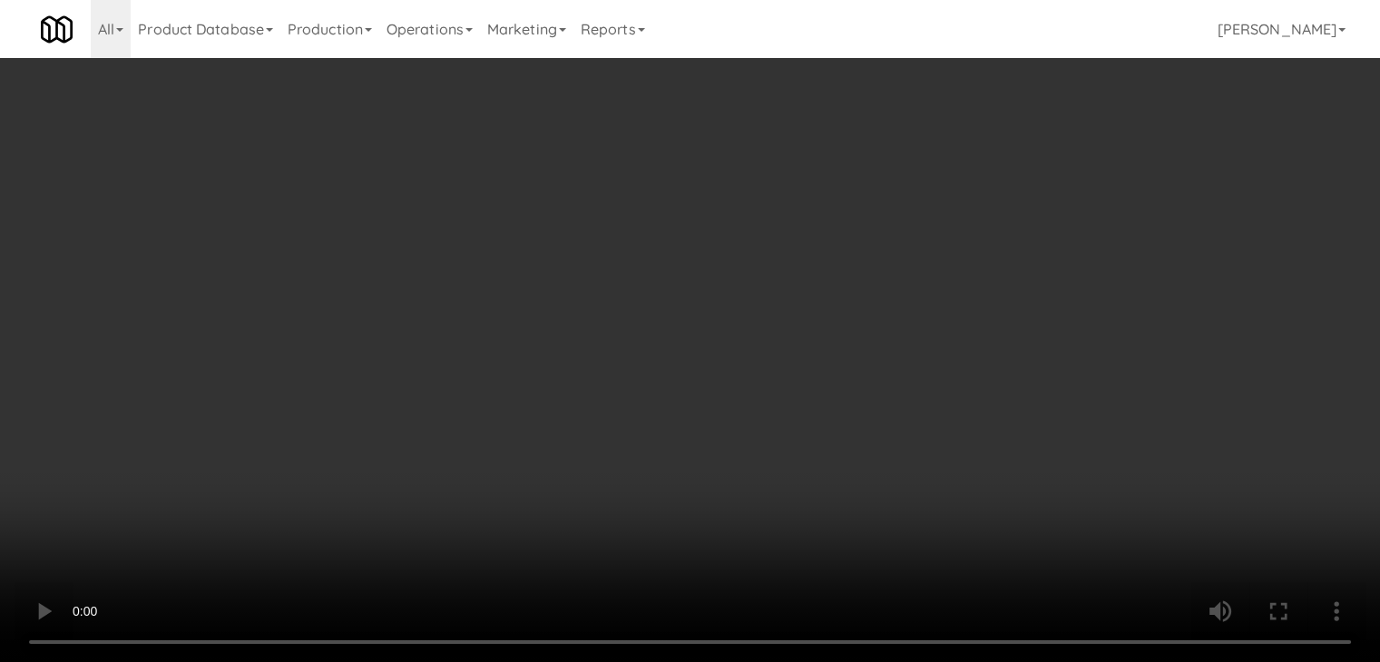
click at [991, 192] on button "Planogram" at bounding box center [982, 192] width 89 height 27
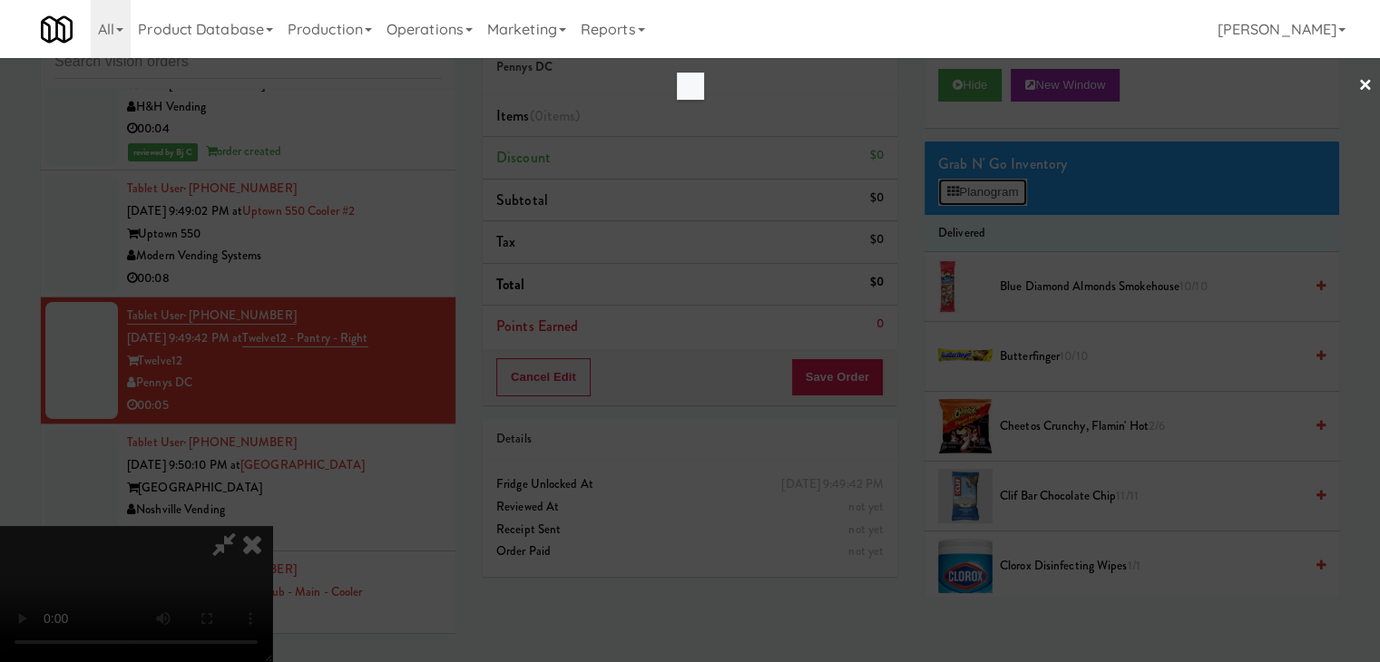
scroll to position [13224, 0]
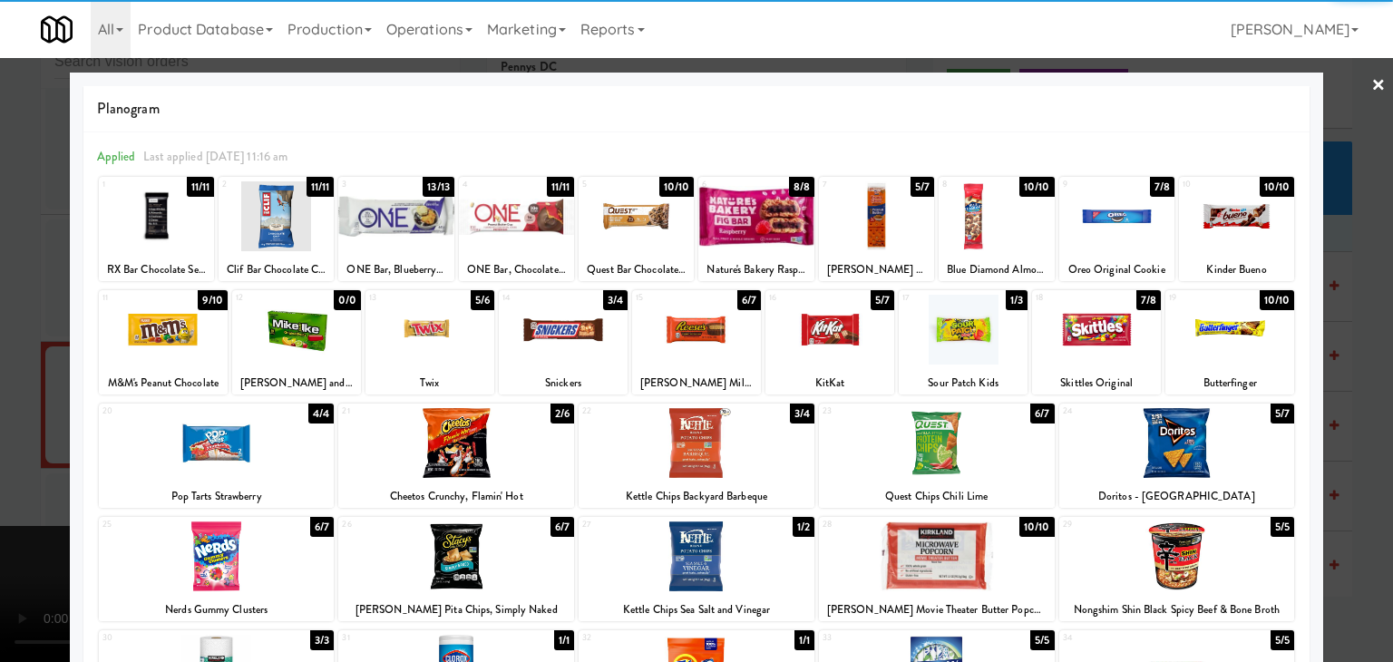
click at [1082, 344] on div at bounding box center [1096, 330] width 129 height 70
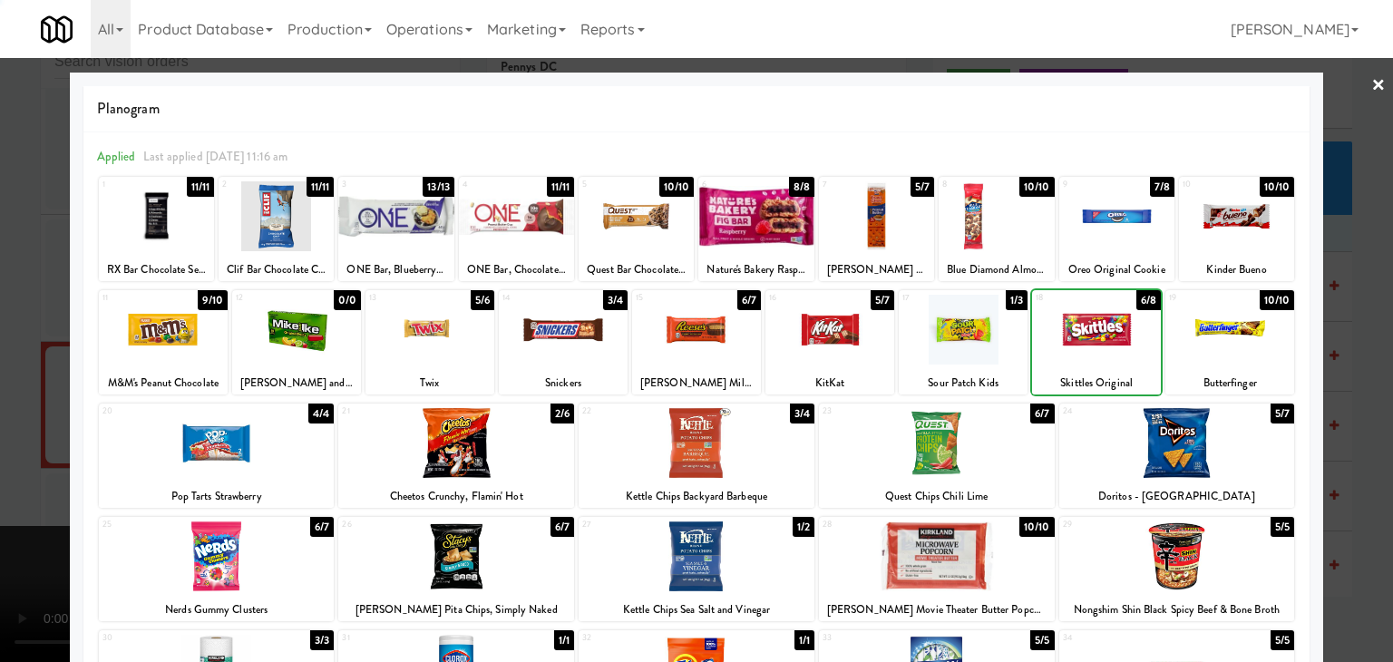
drag, startPoint x: 0, startPoint y: 364, endPoint x: 130, endPoint y: 367, distance: 129.8
click at [5, 364] on div at bounding box center [696, 331] width 1393 height 662
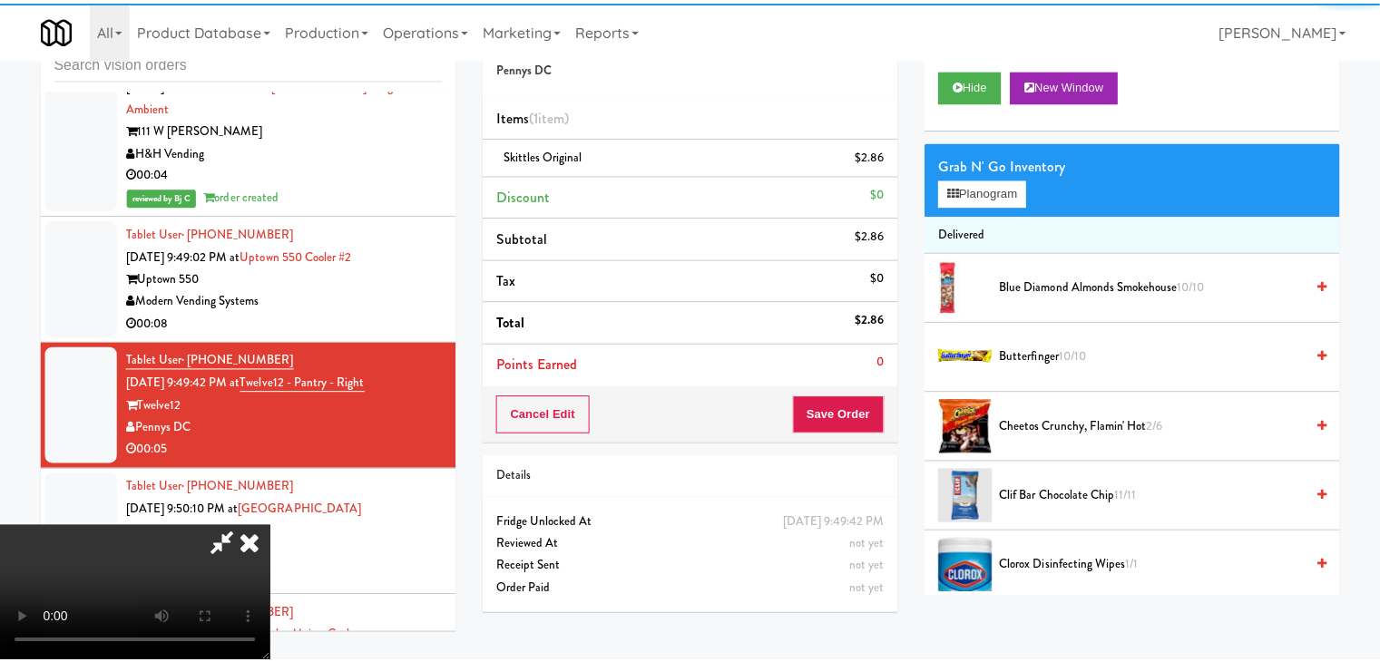
scroll to position [13268, 0]
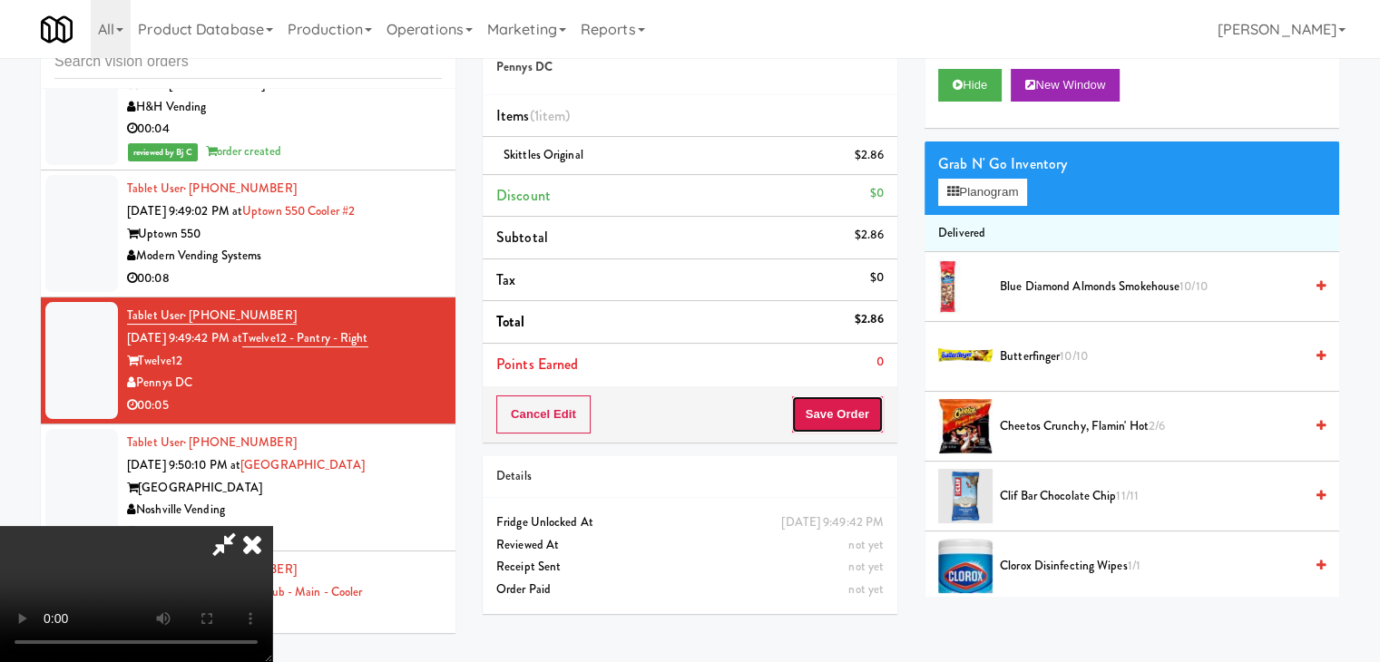
click at [870, 414] on button "Save Order" at bounding box center [837, 414] width 93 height 38
click at [869, 414] on button "Save Order" at bounding box center [837, 414] width 93 height 38
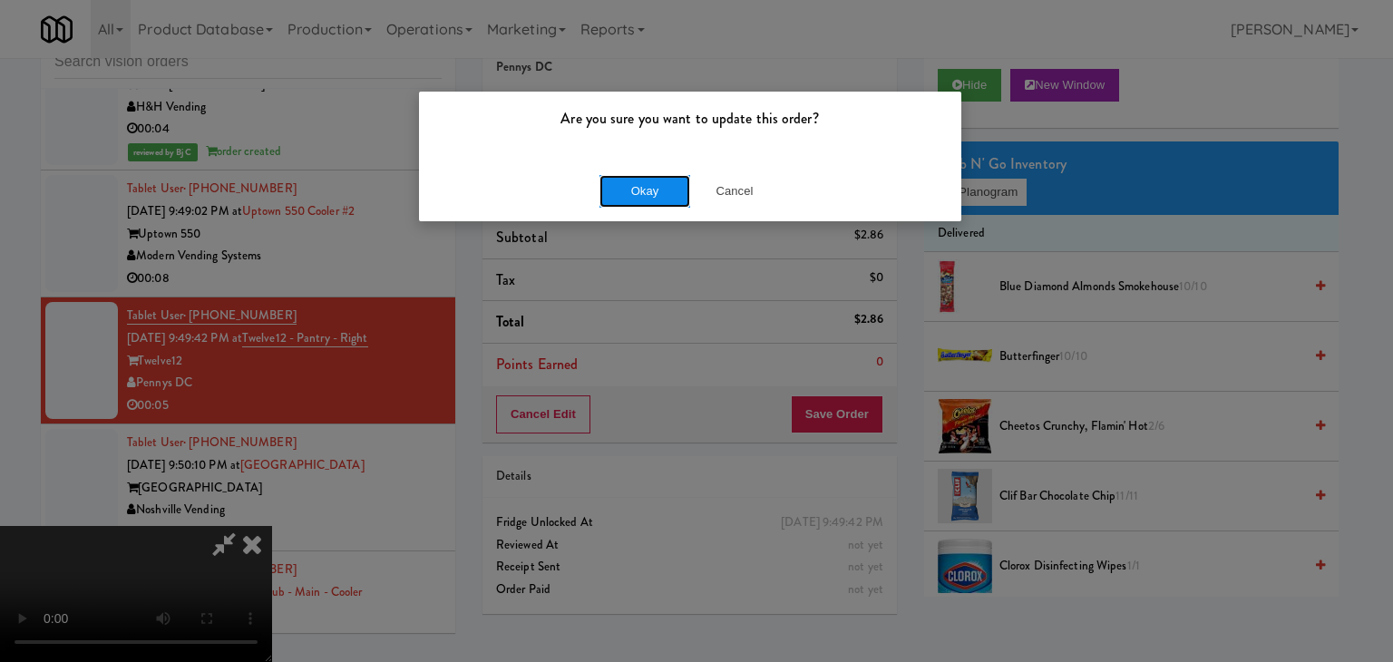
click at [655, 183] on button "Okay" at bounding box center [645, 191] width 91 height 33
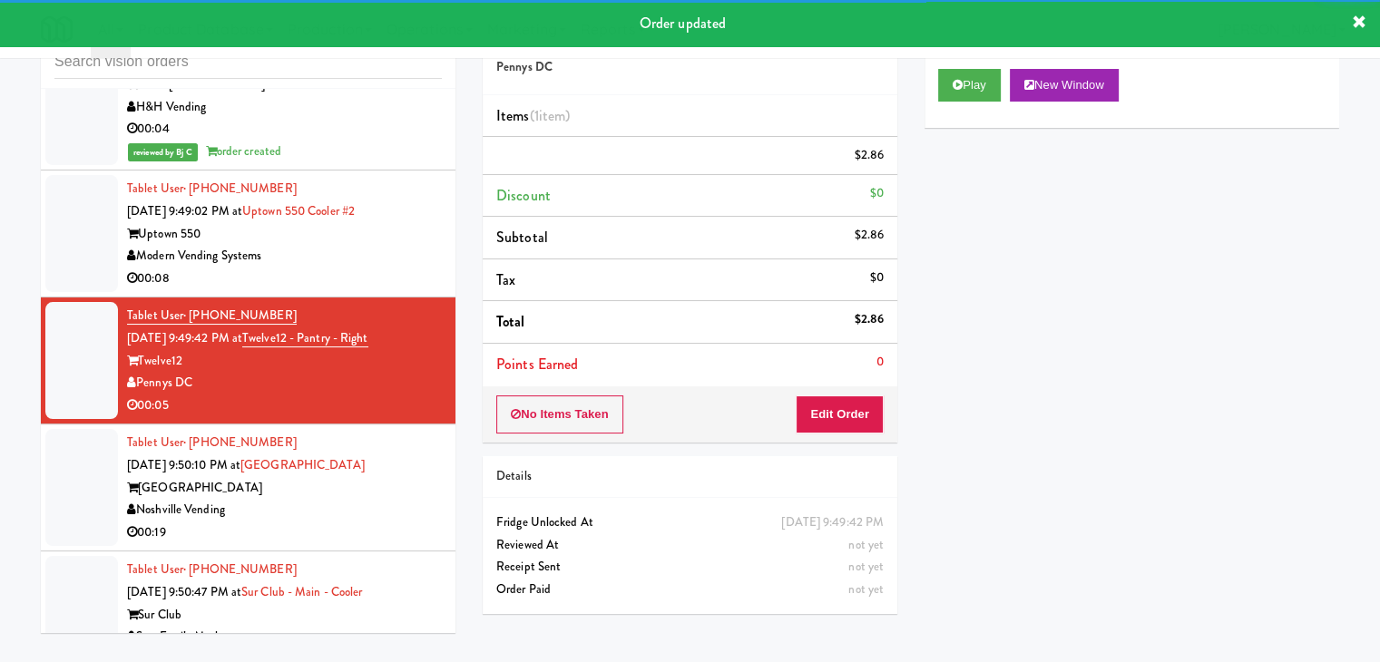
click at [366, 245] on div "Modern Vending Systems" at bounding box center [284, 256] width 315 height 23
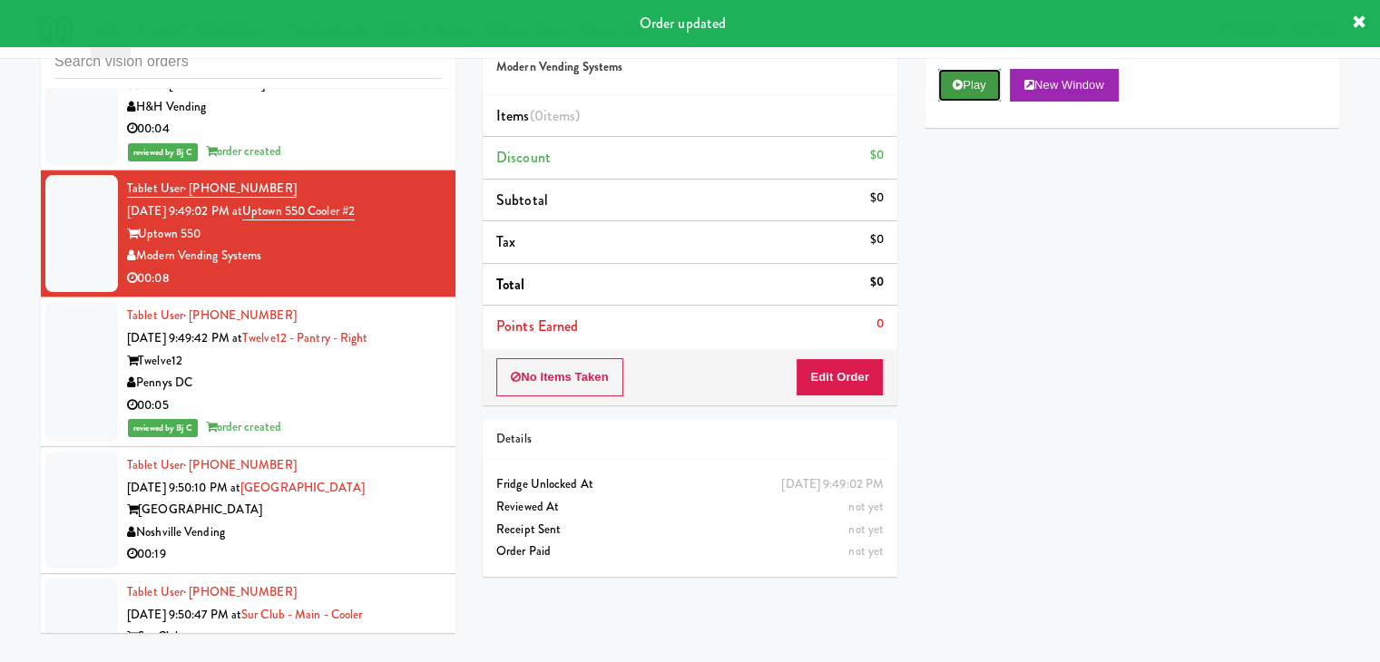
click at [947, 80] on button "Play" at bounding box center [969, 85] width 63 height 33
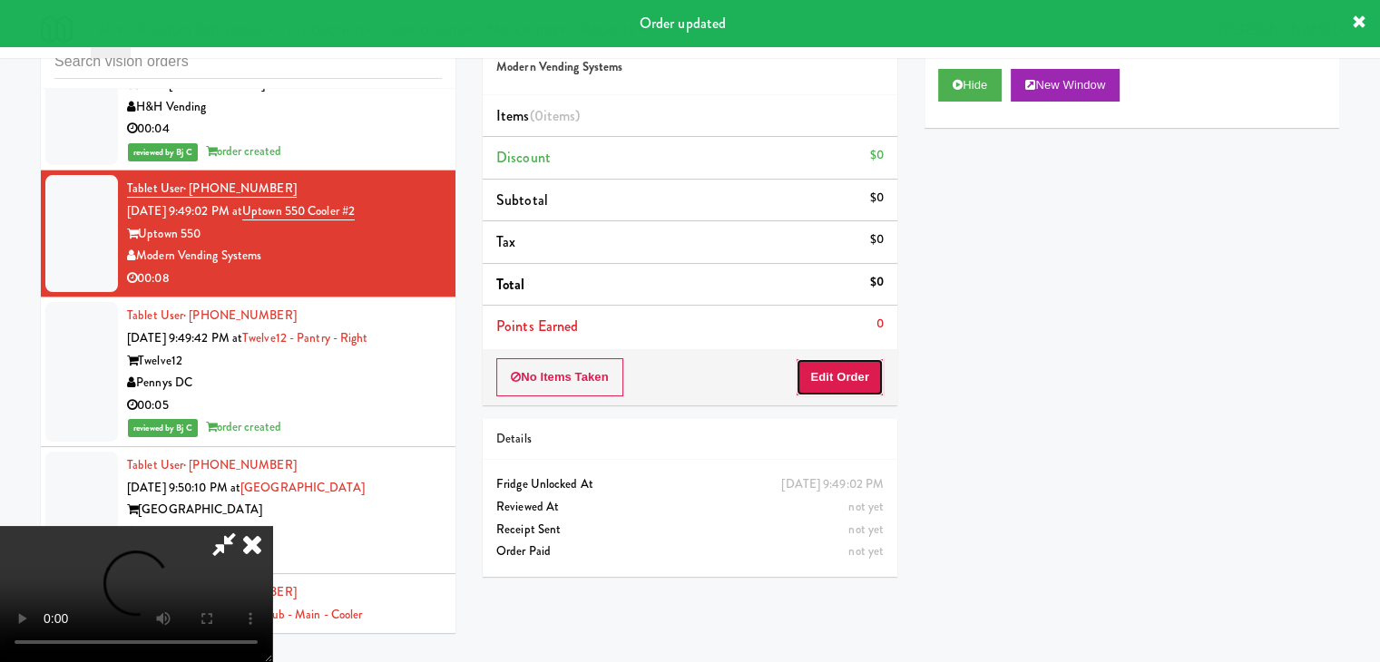
click at [849, 367] on button "Edit Order" at bounding box center [839, 377] width 88 height 38
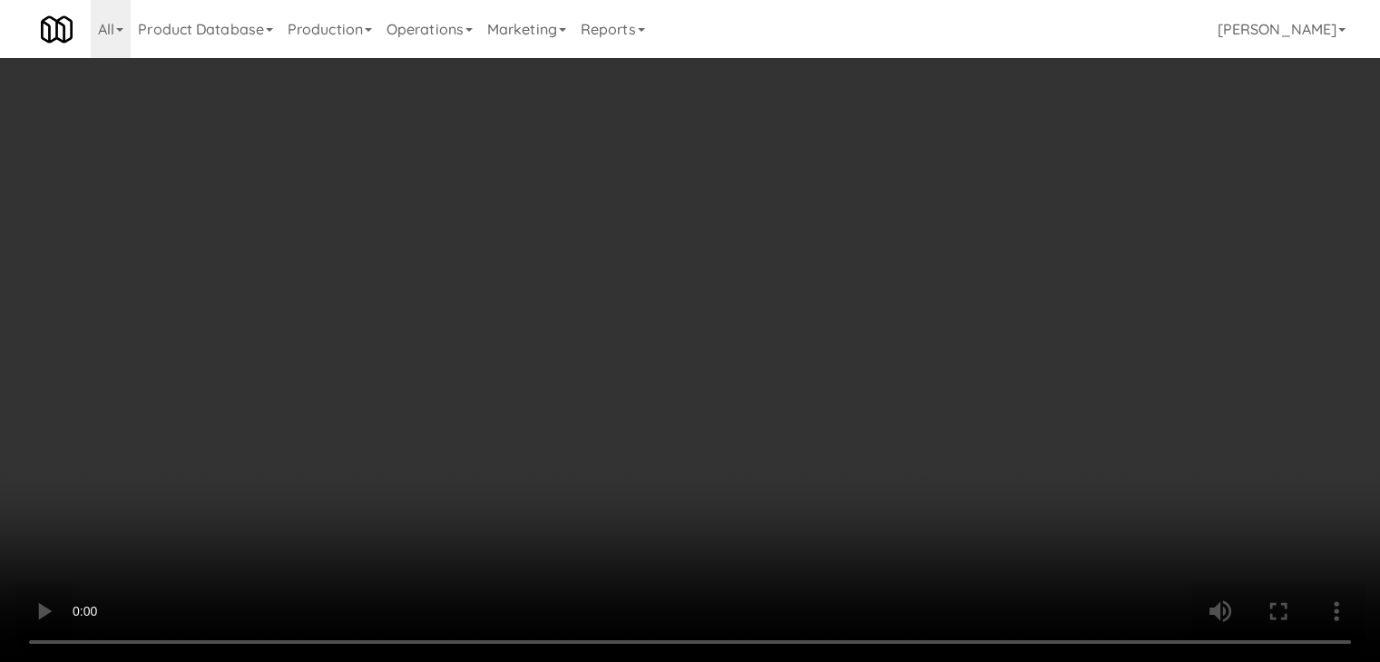
scroll to position [13224, 0]
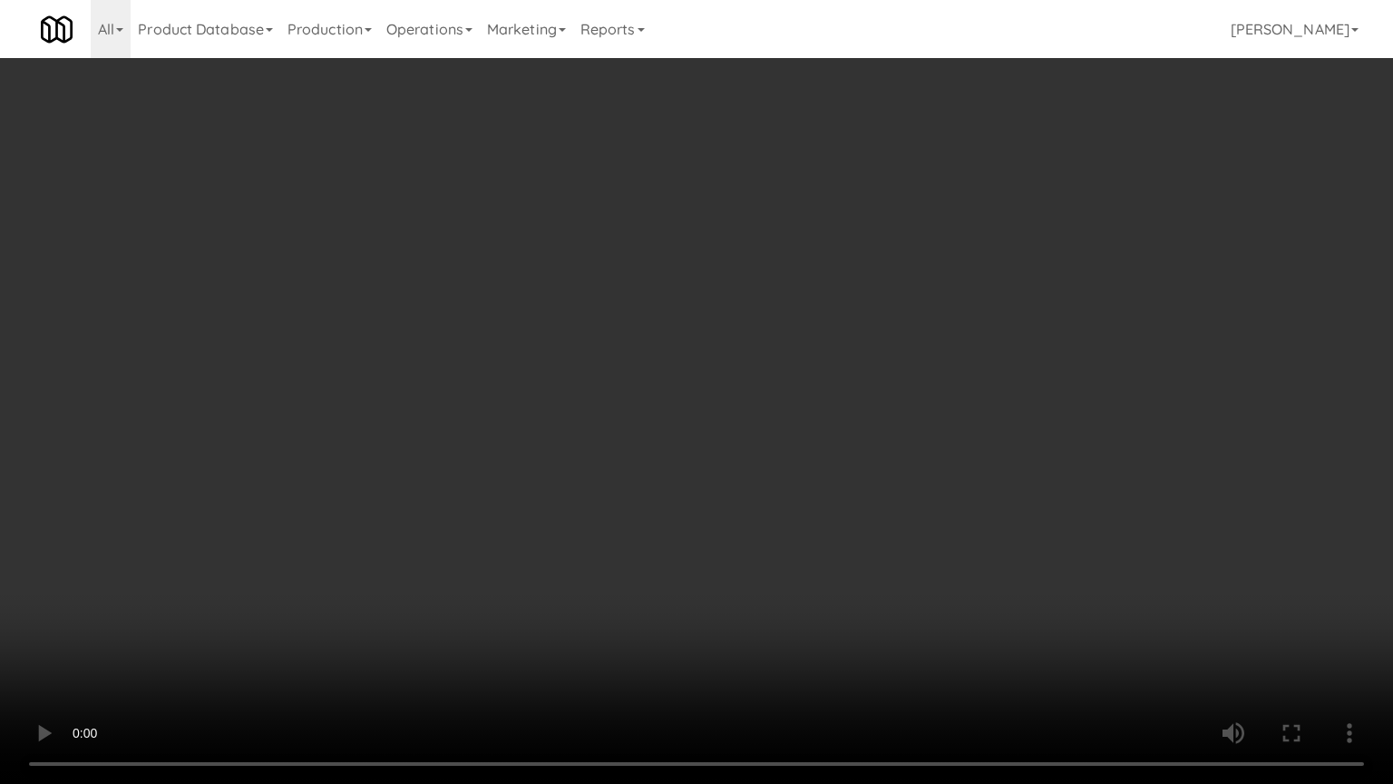
click at [761, 573] on video at bounding box center [696, 392] width 1393 height 784
click at [734, 573] on video at bounding box center [696, 392] width 1393 height 784
click at [735, 573] on video at bounding box center [696, 392] width 1393 height 784
click at [736, 573] on video at bounding box center [696, 392] width 1393 height 784
click at [768, 561] on video at bounding box center [696, 392] width 1393 height 784
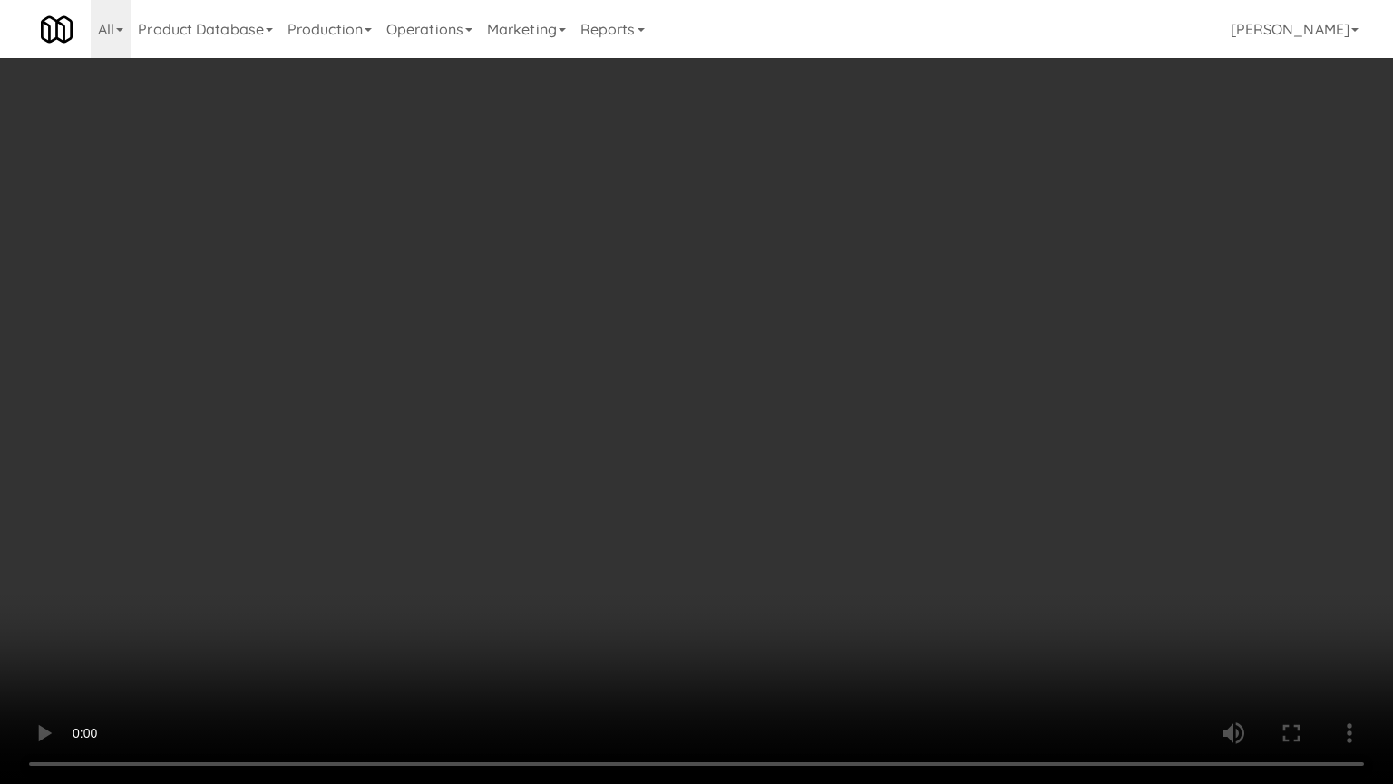
drag, startPoint x: 768, startPoint y: 561, endPoint x: 779, endPoint y: 469, distance: 93.2
click at [769, 559] on video at bounding box center [696, 392] width 1393 height 784
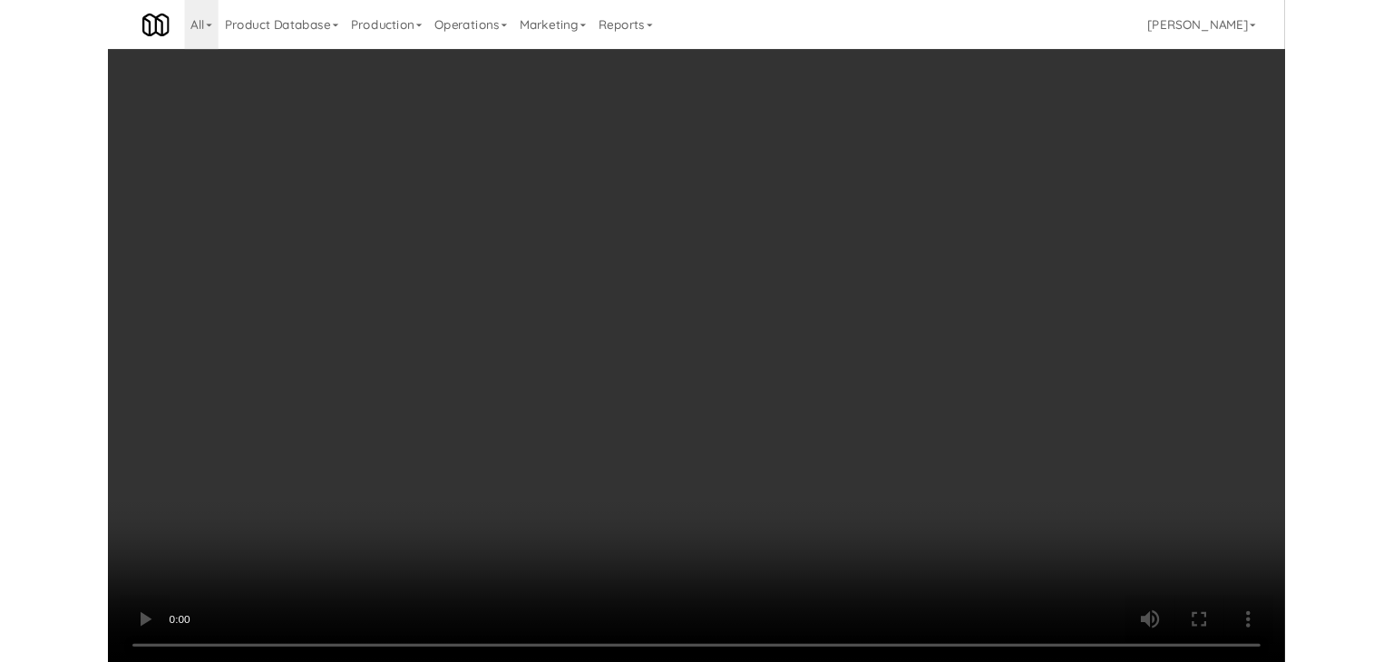
scroll to position [13268, 0]
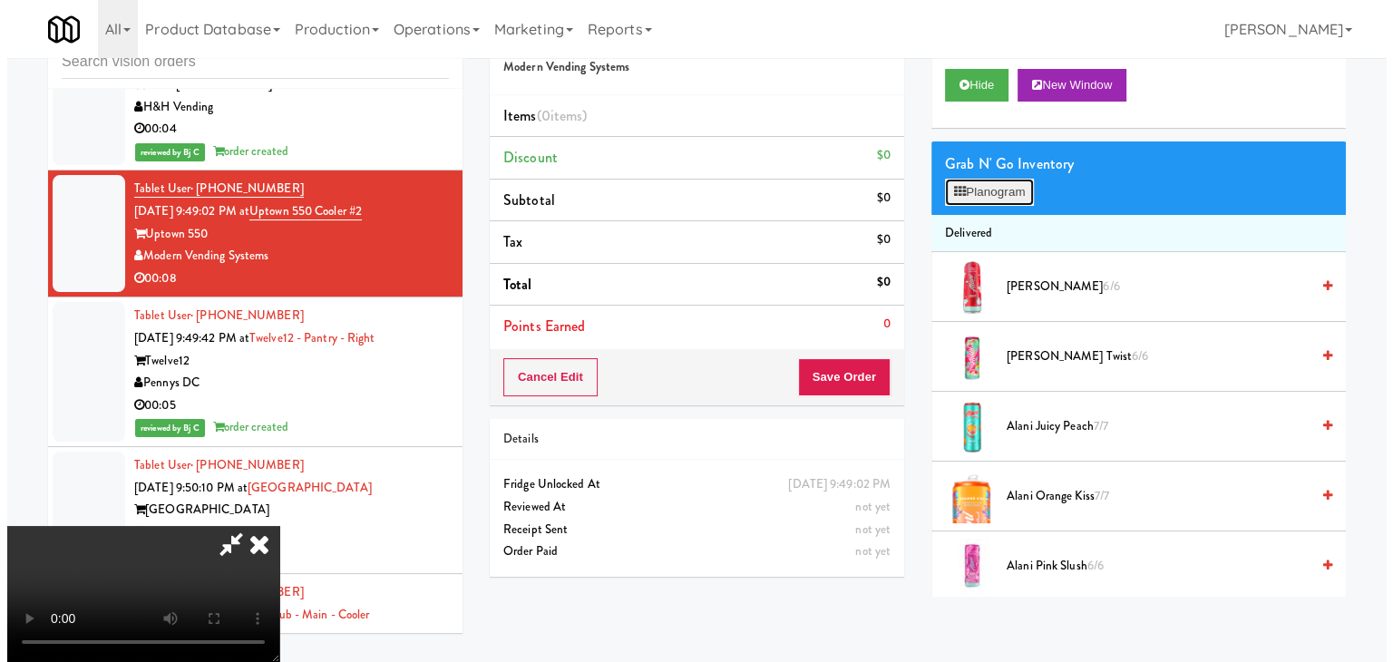
click
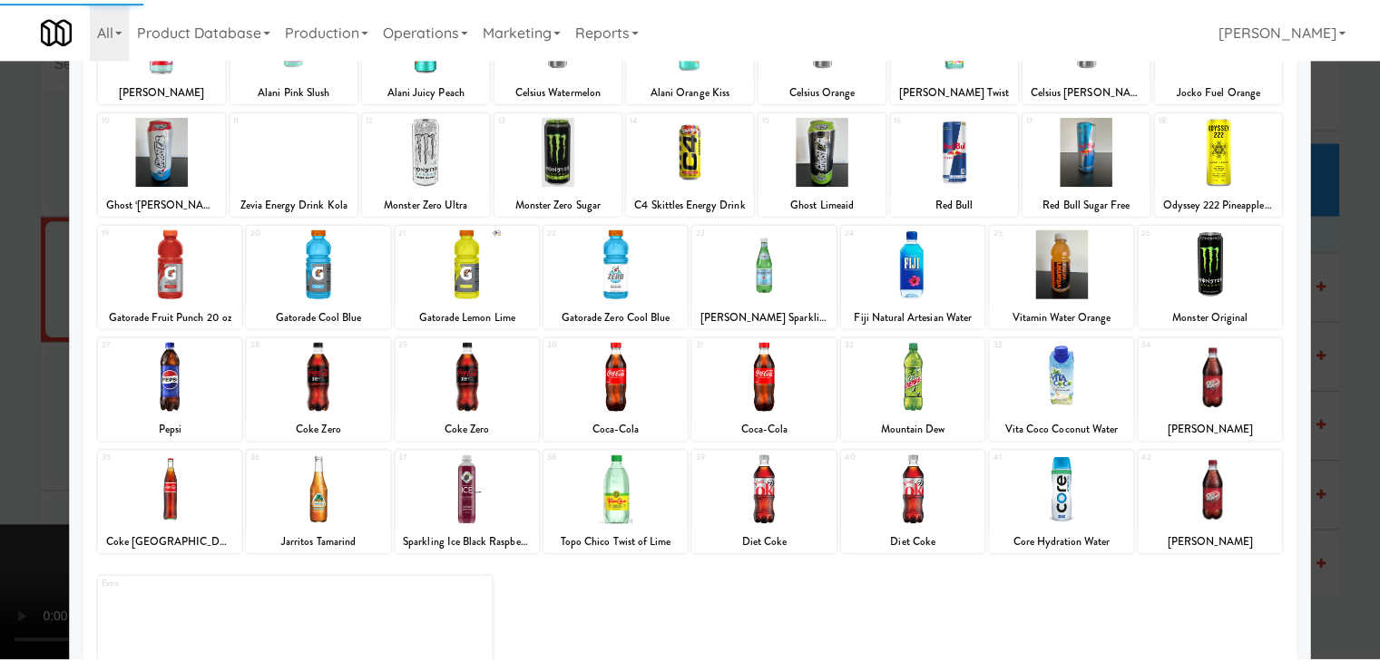
scroll to position [181, 0]
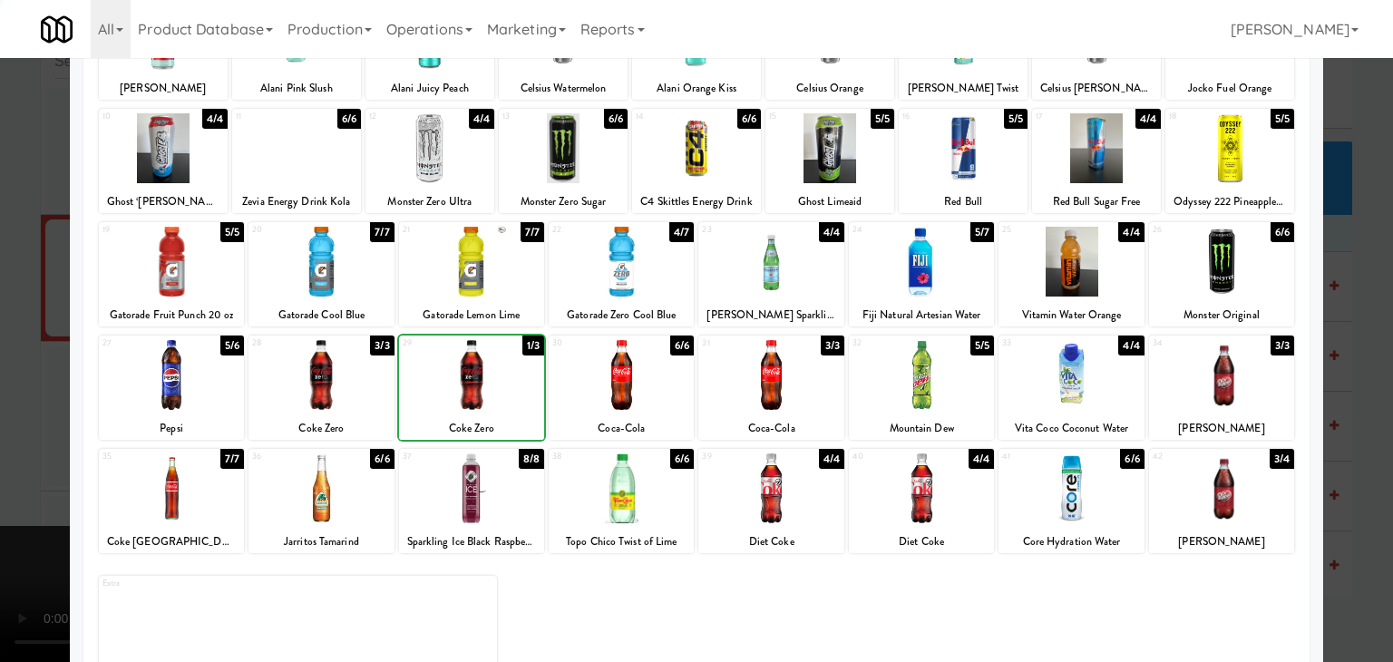
drag, startPoint x: 0, startPoint y: 406, endPoint x: 324, endPoint y: 404, distance: 323.8
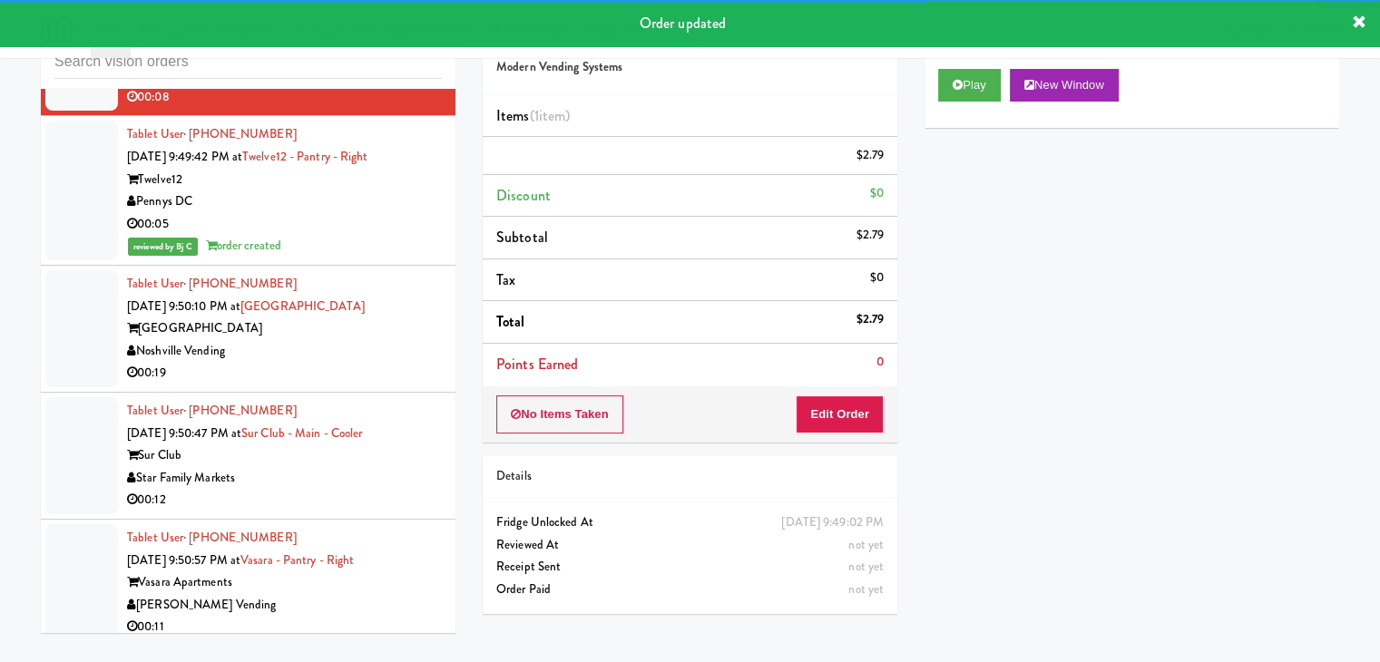
scroll to position [13472, 0]
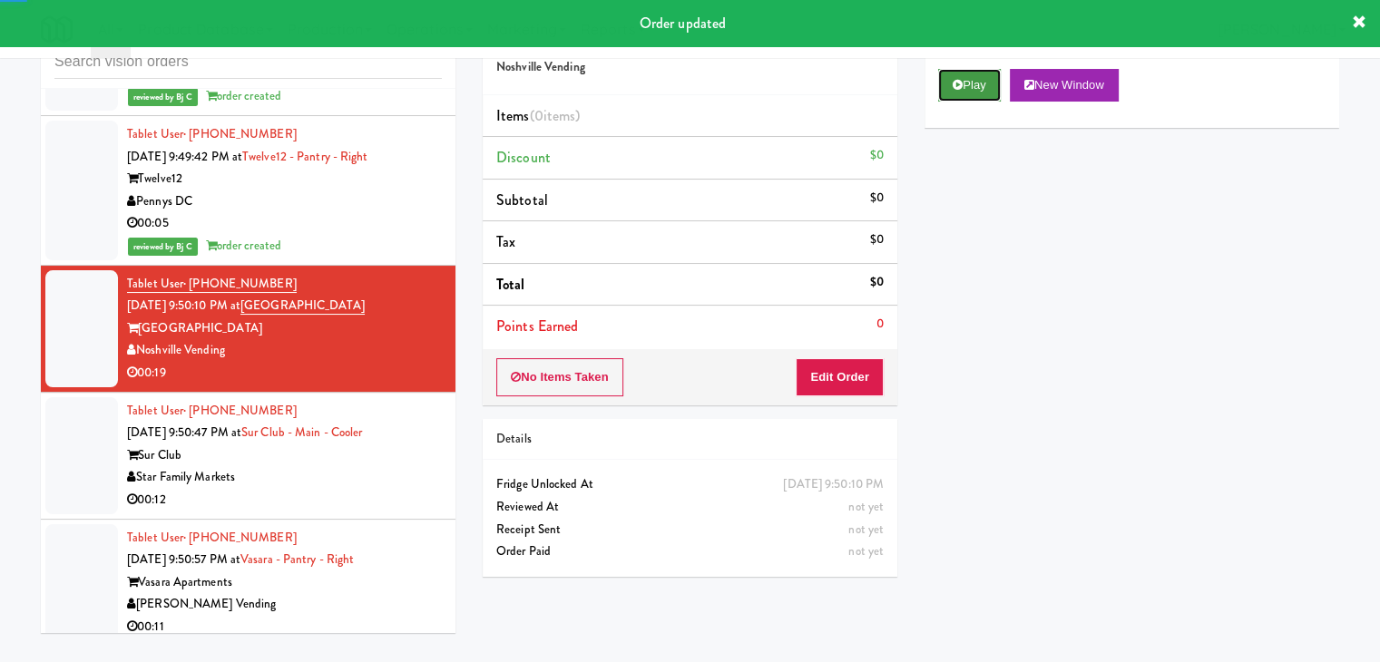
drag, startPoint x: 973, startPoint y: 70, endPoint x: 970, endPoint y: 99, distance: 29.2
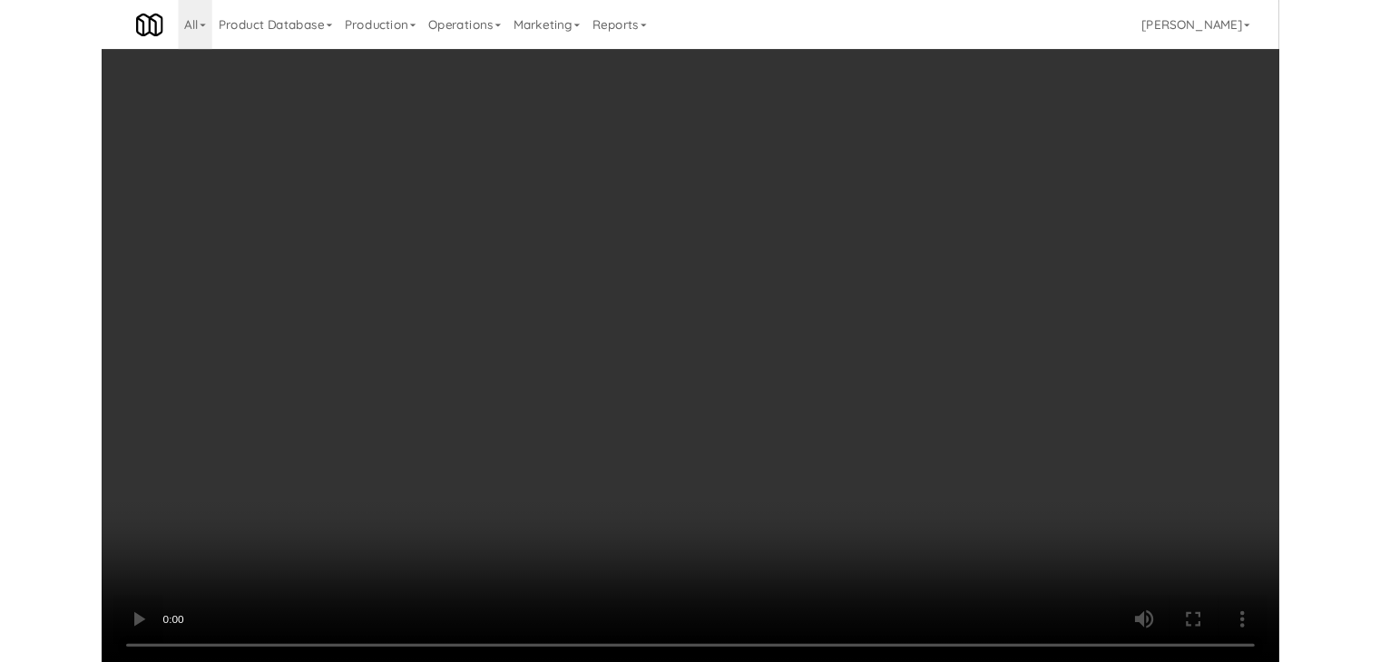
scroll to position [13428, 0]
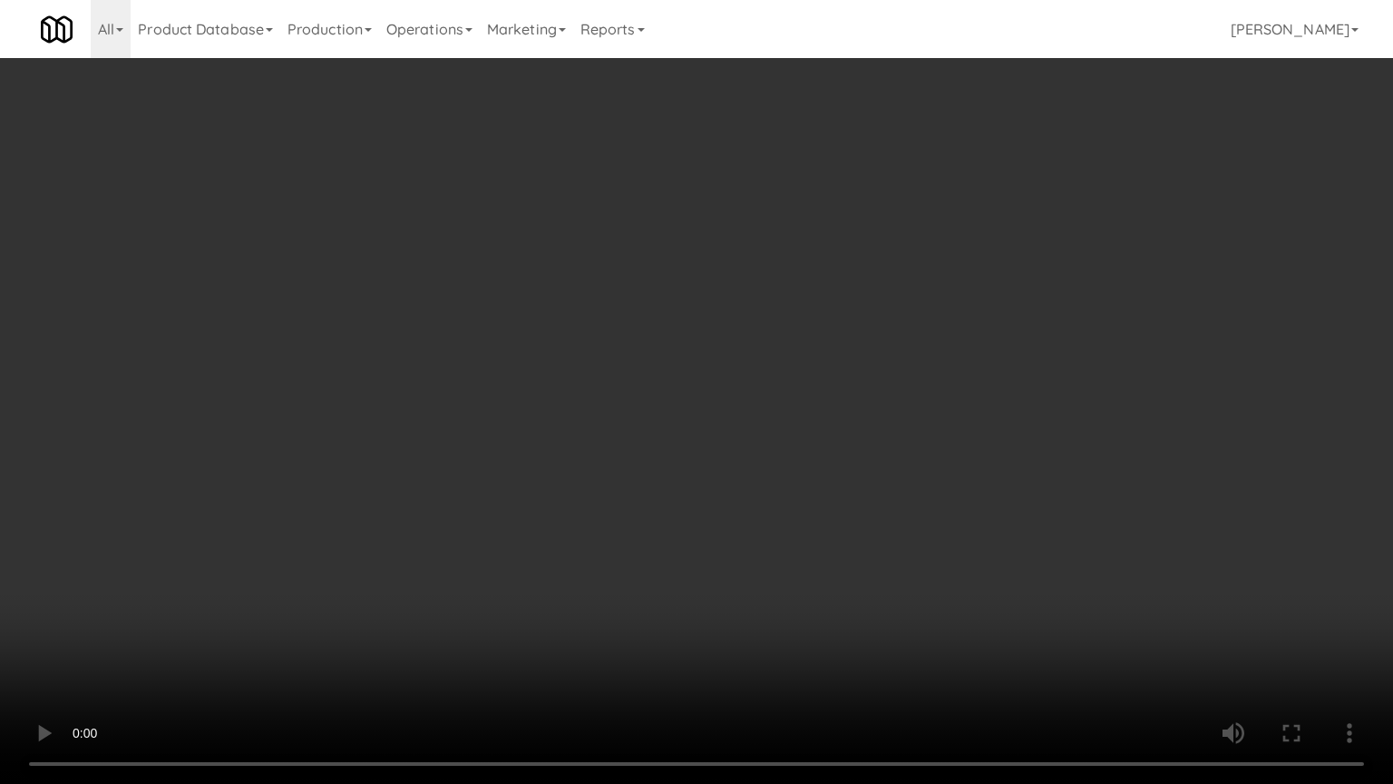
drag, startPoint x: 814, startPoint y: 475, endPoint x: 816, endPoint y: 389, distance: 86.2
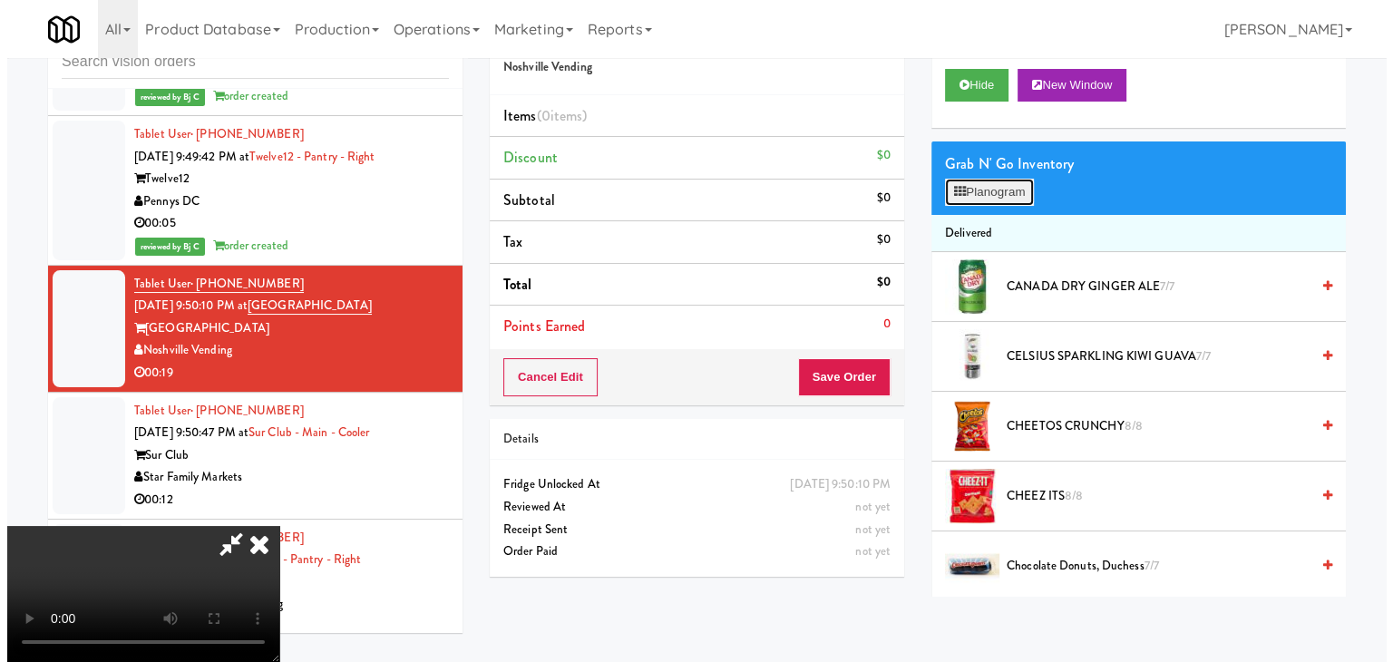
scroll to position [13428, 0]
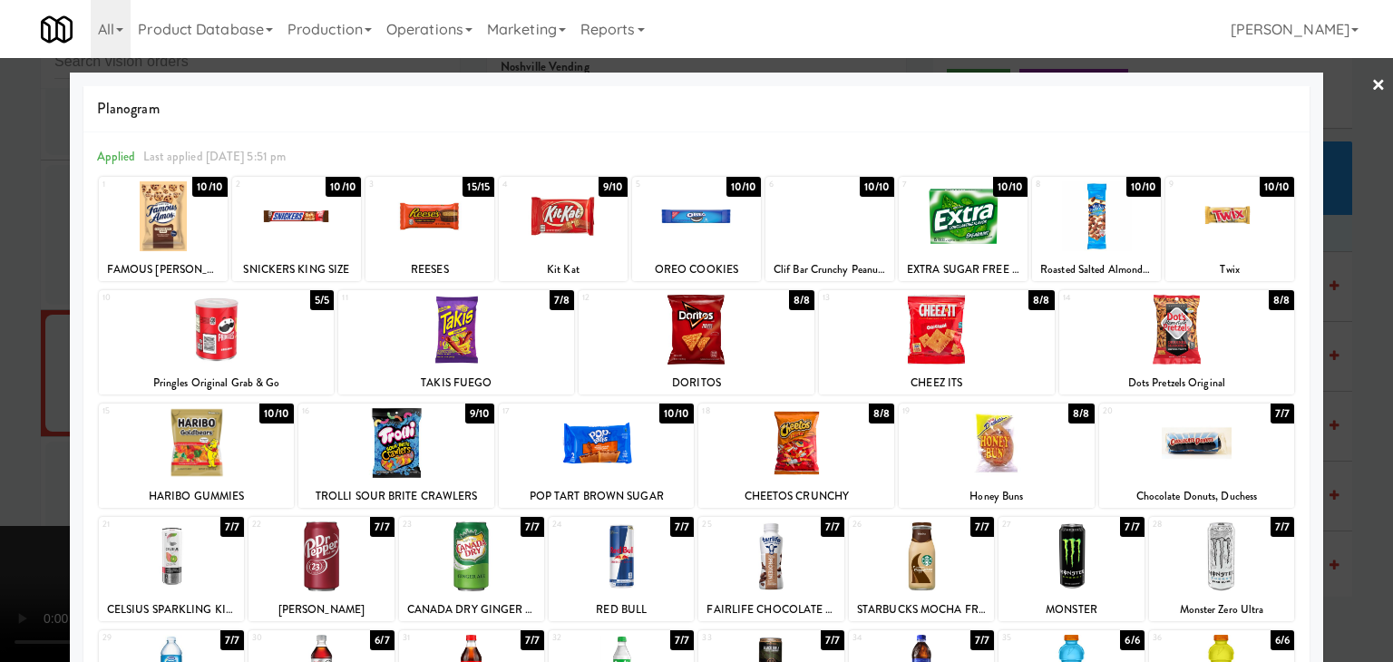
drag, startPoint x: 317, startPoint y: 226, endPoint x: 614, endPoint y: 271, distance: 300.9
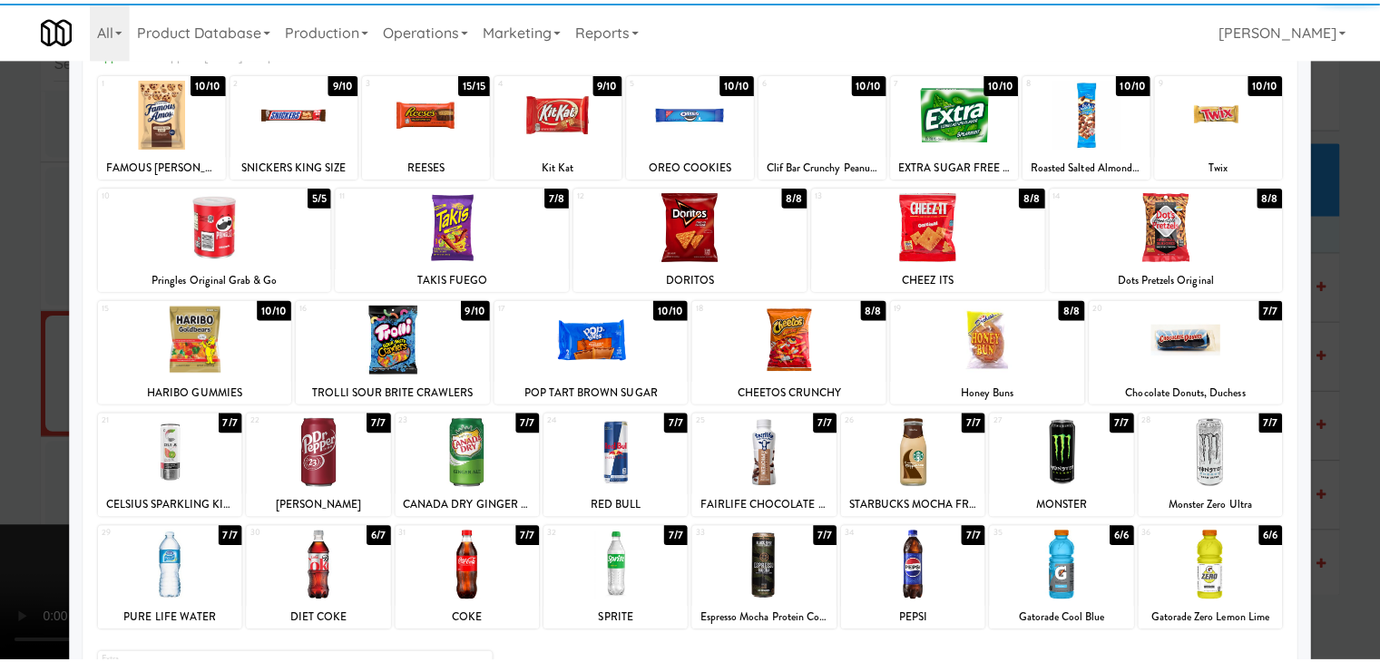
scroll to position [229, 0]
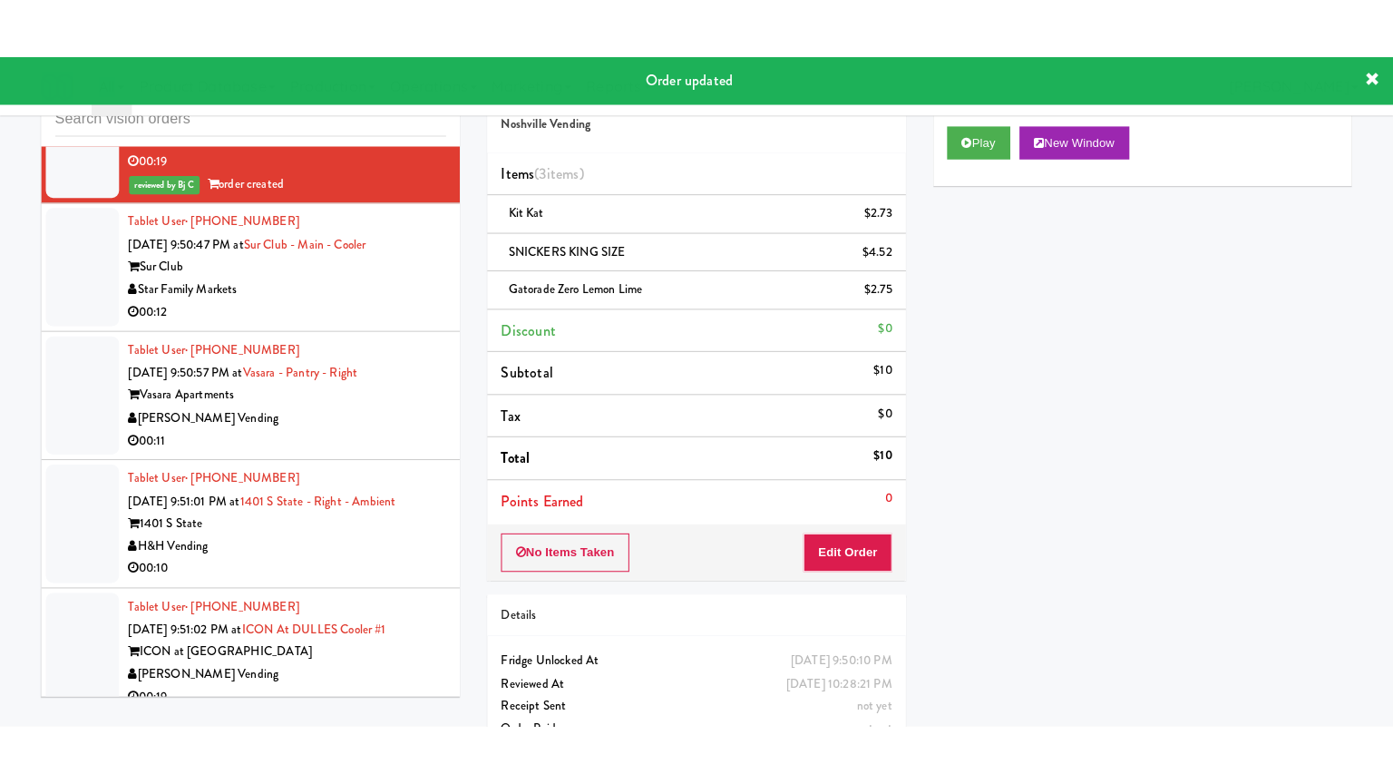
scroll to position [13745, 0]
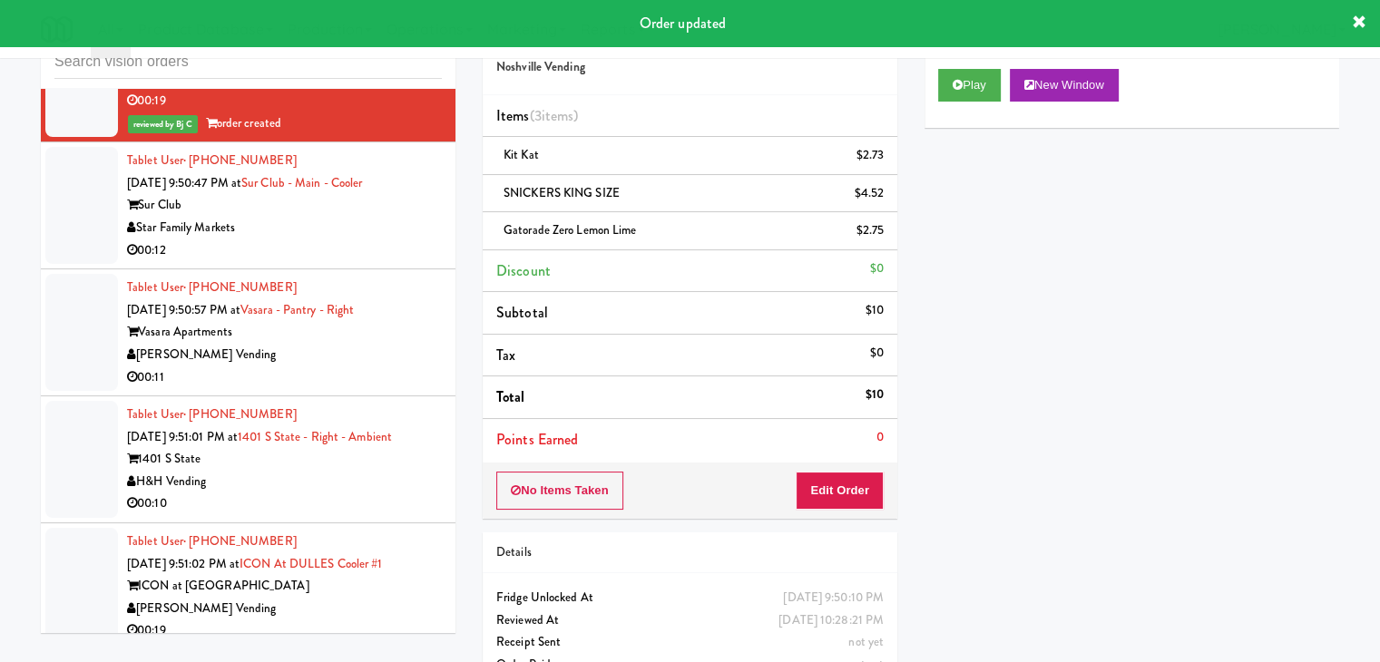
drag, startPoint x: 361, startPoint y: 186, endPoint x: 373, endPoint y: 190, distance: 12.6
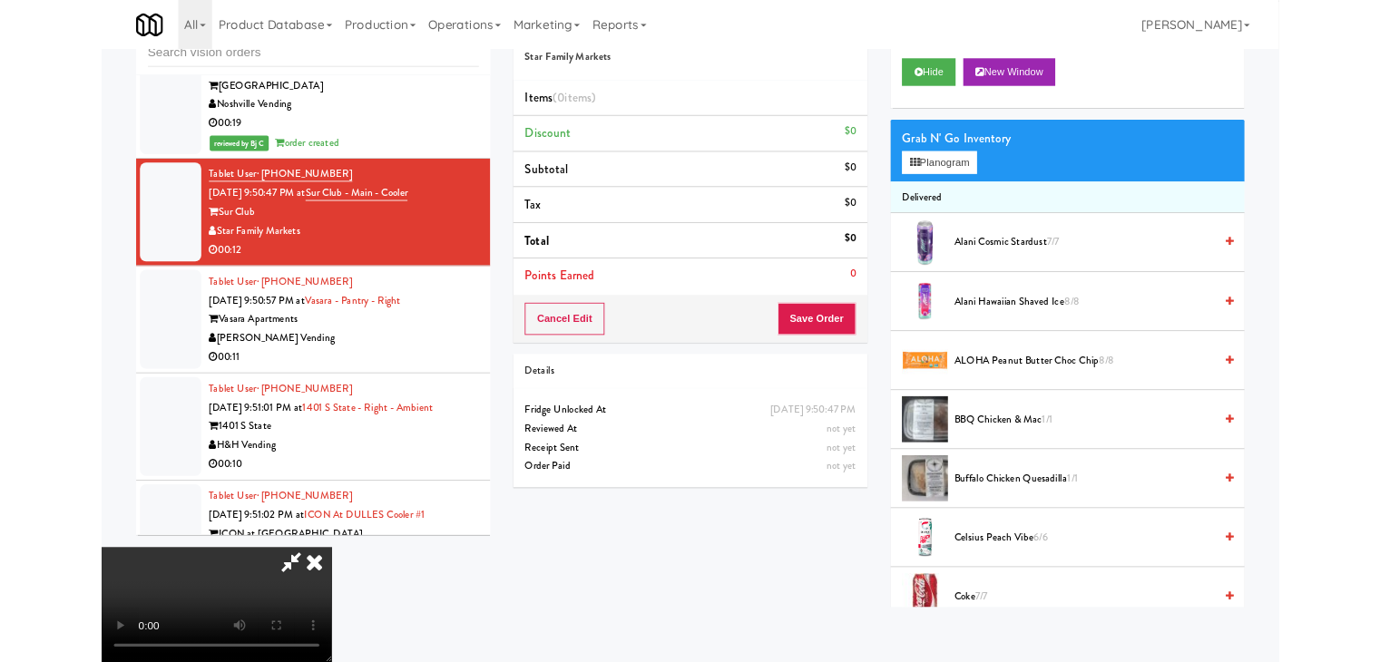
scroll to position [13745, 0]
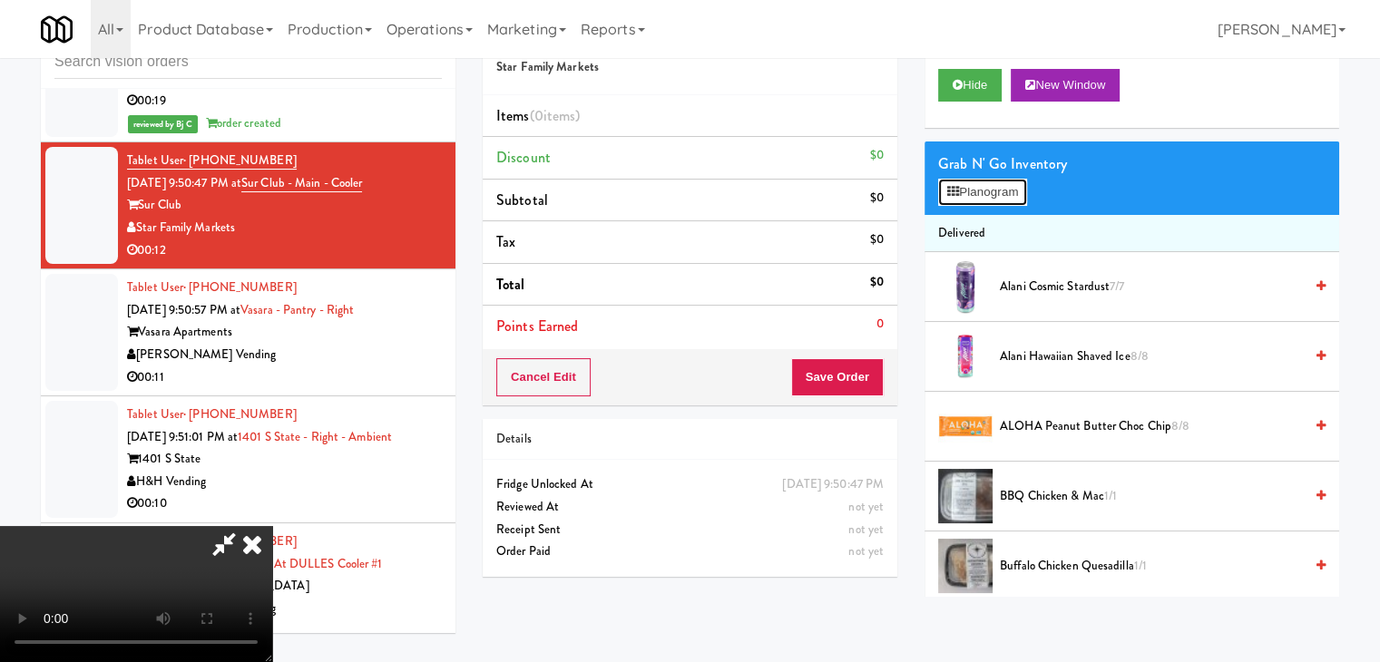
scroll to position [13699, 0]
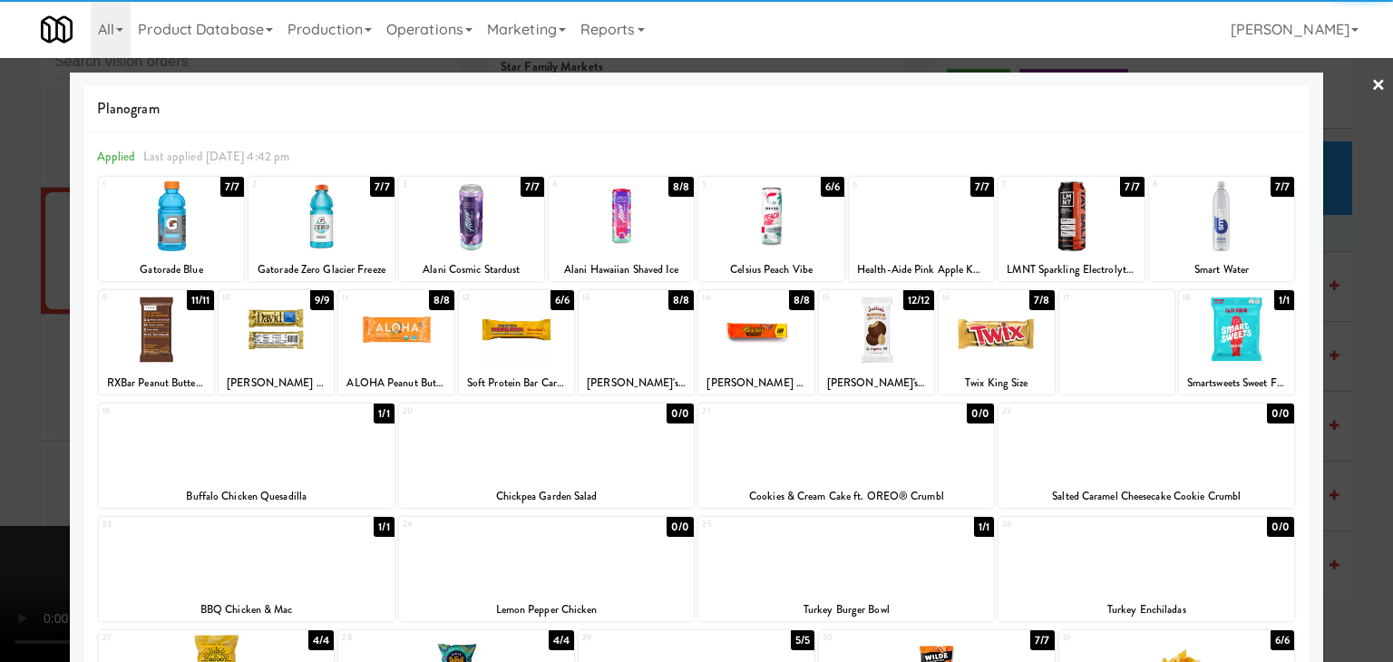
drag, startPoint x: 0, startPoint y: 359, endPoint x: 79, endPoint y: 346, distance: 80.1
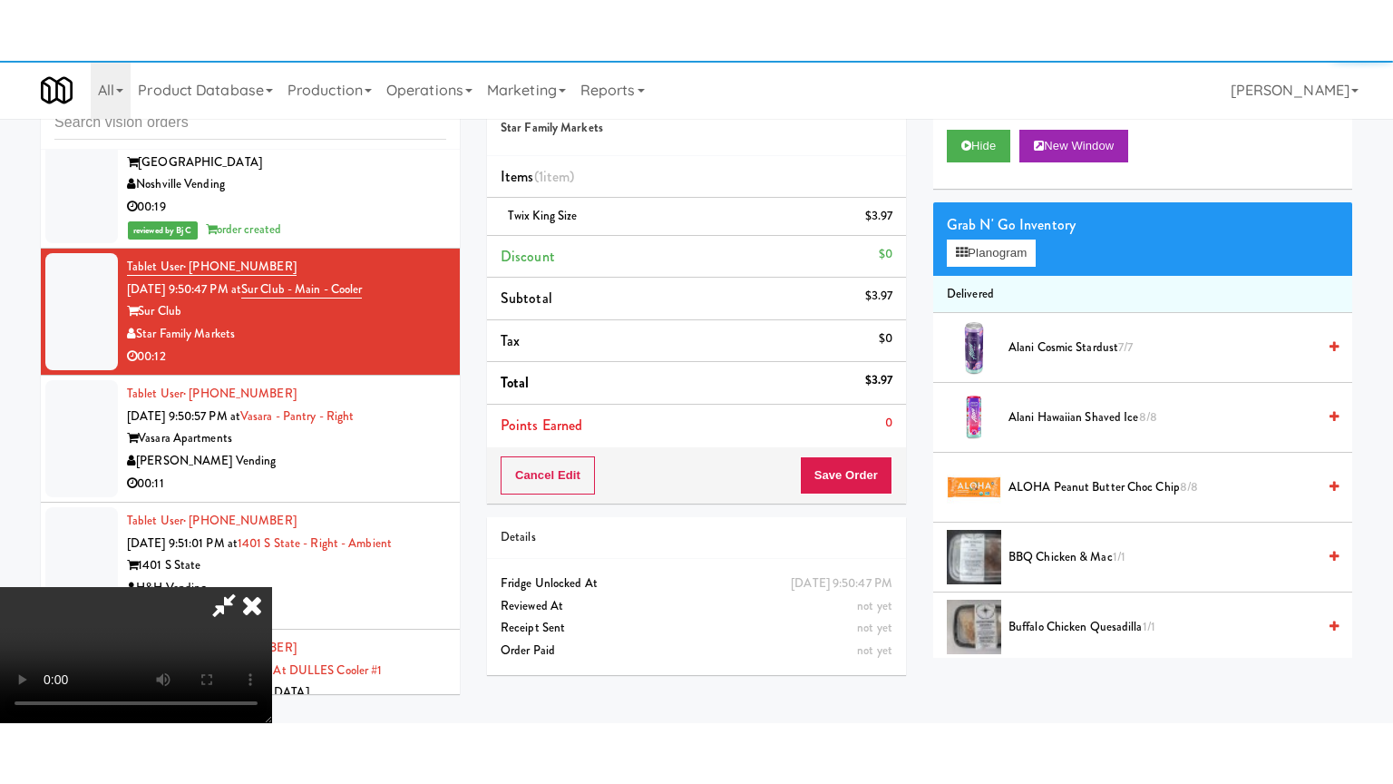
scroll to position [13745, 0]
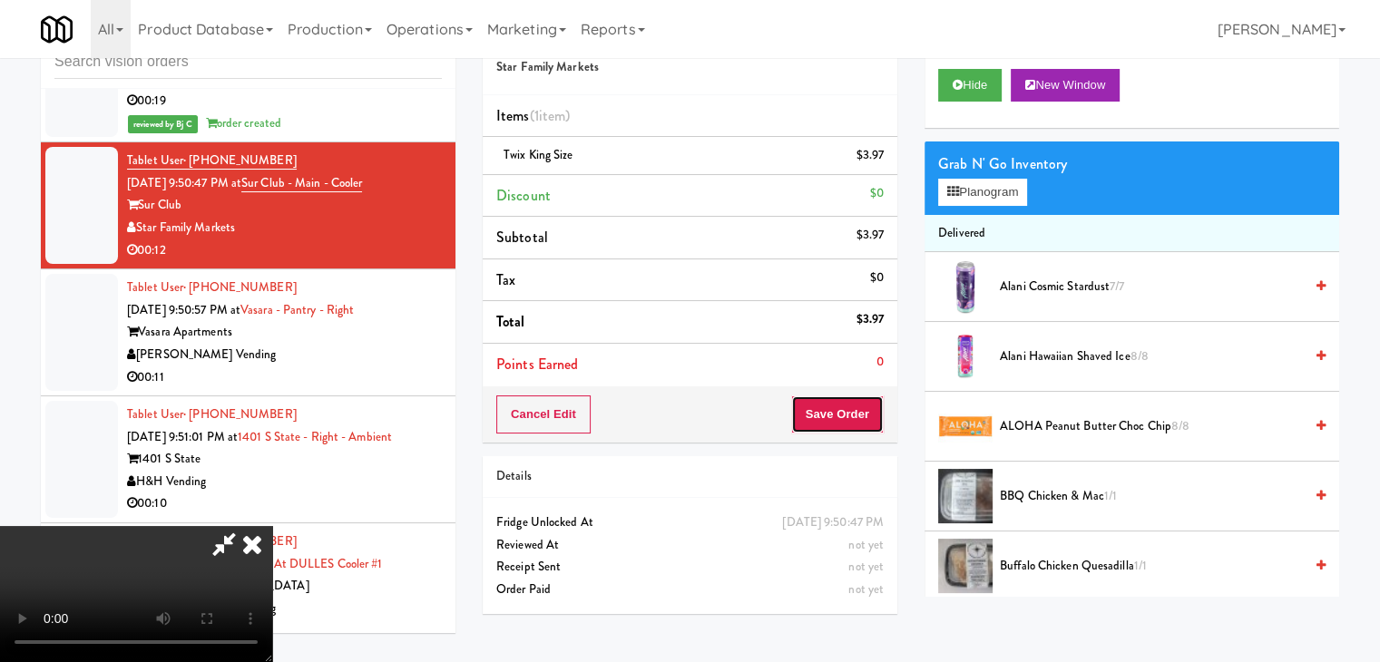
drag, startPoint x: 871, startPoint y: 398, endPoint x: 861, endPoint y: 420, distance: 23.9
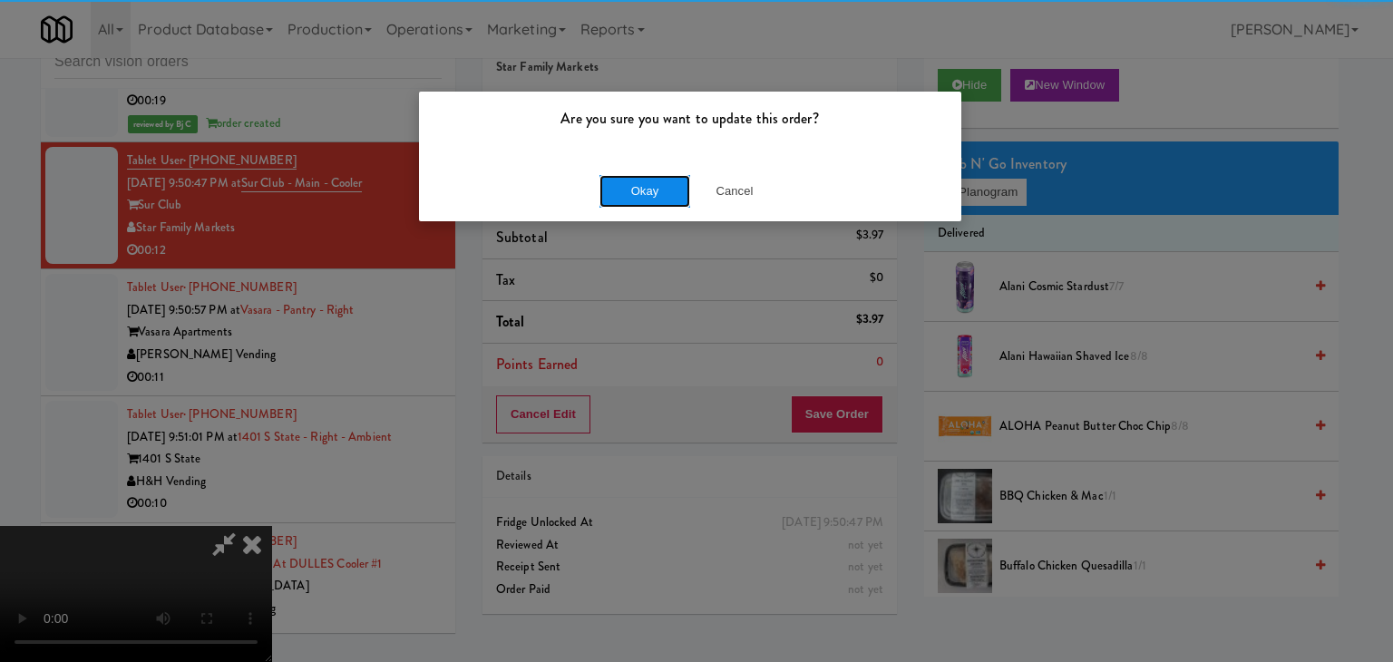
drag, startPoint x: 662, startPoint y: 186, endPoint x: 654, endPoint y: 203, distance: 19.1
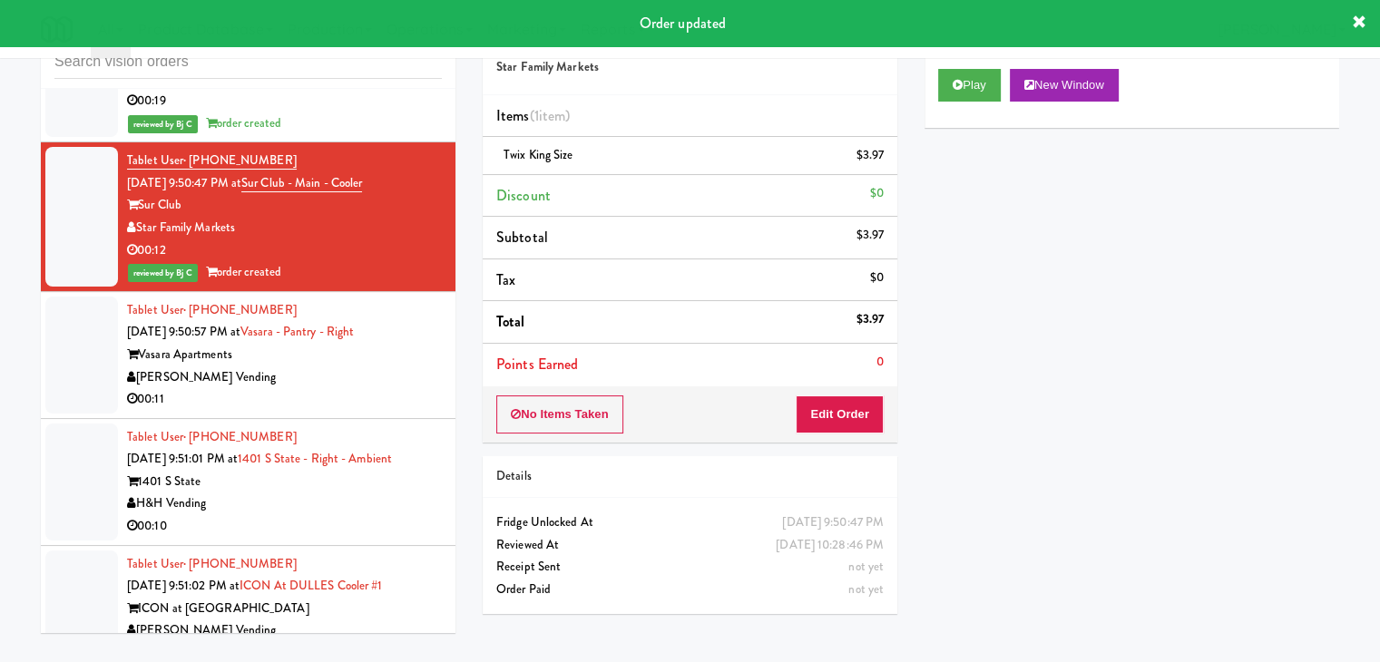
drag, startPoint x: 354, startPoint y: 342, endPoint x: 366, endPoint y: 346, distance: 12.3
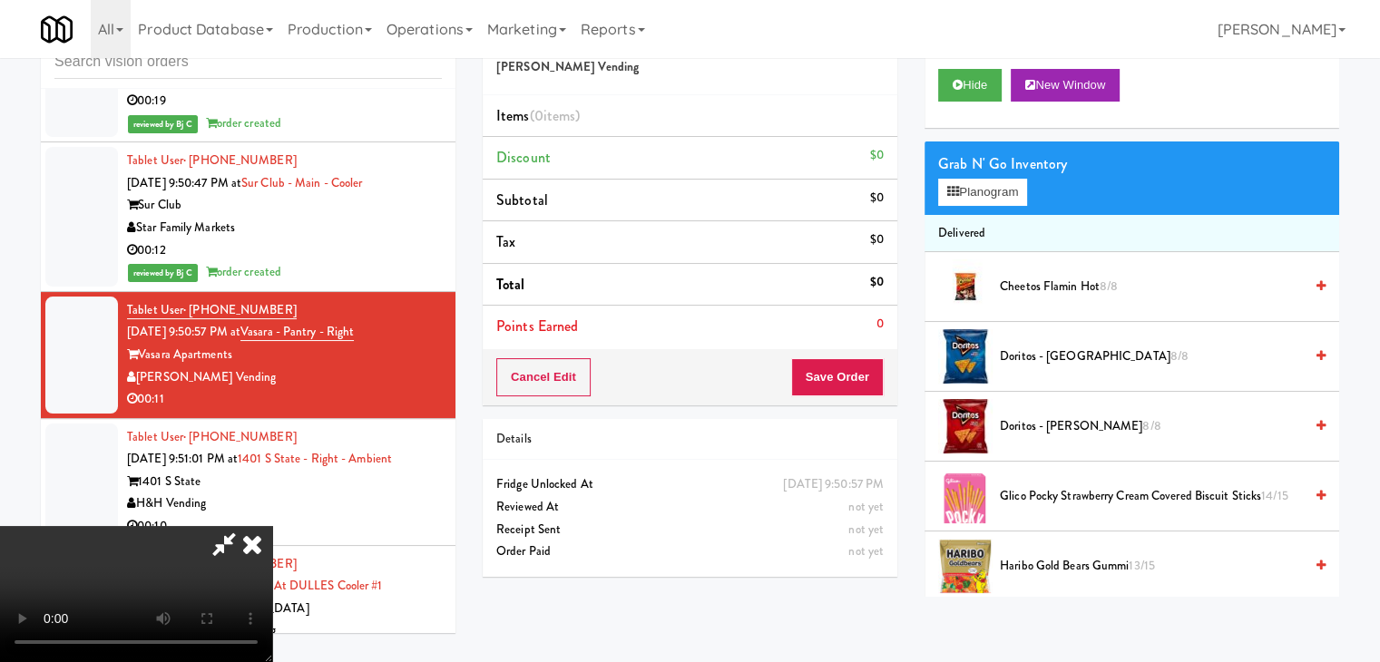
scroll to position [13699, 0]
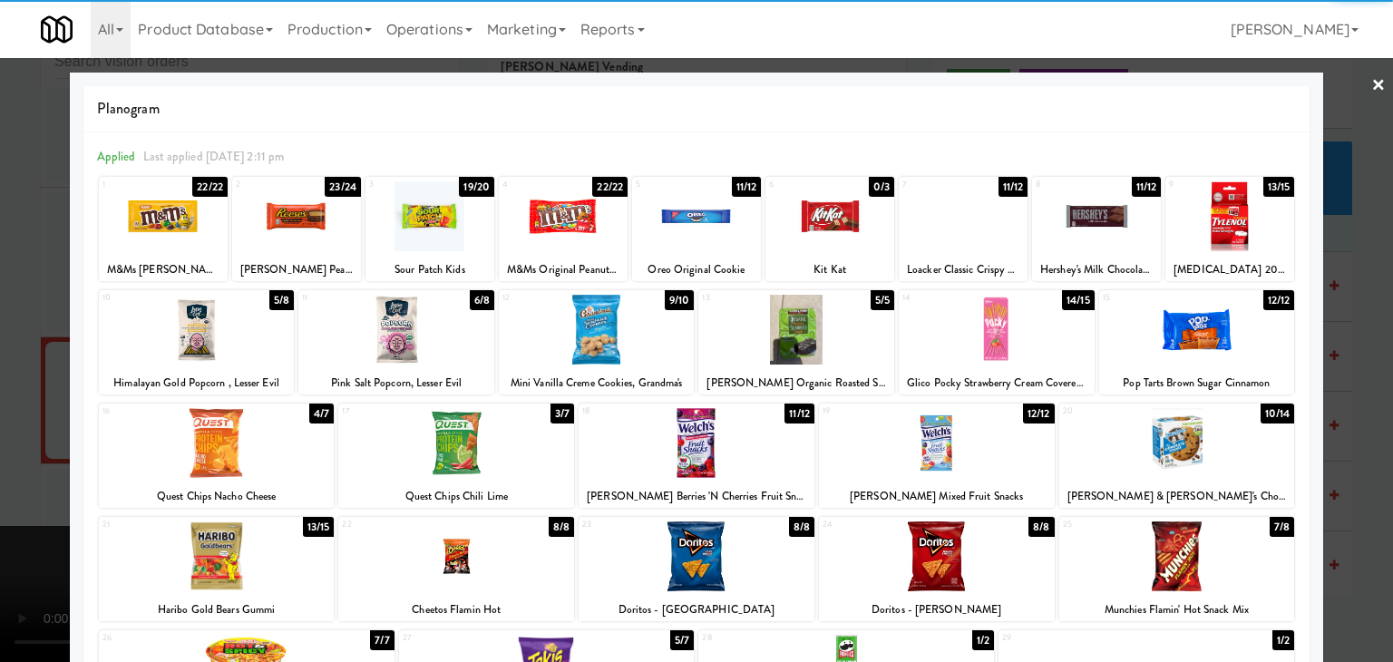
drag, startPoint x: 1336, startPoint y: 269, endPoint x: 1315, endPoint y: 291, distance: 30.1
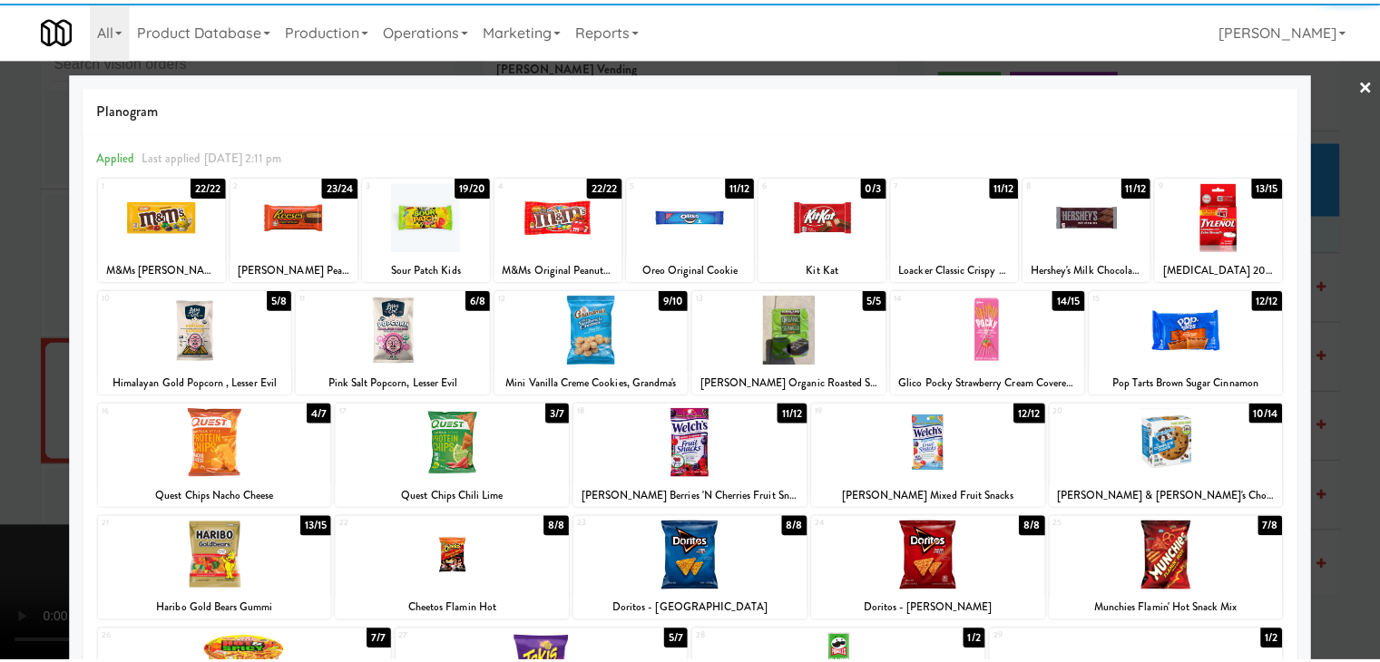
scroll to position [13745, 0]
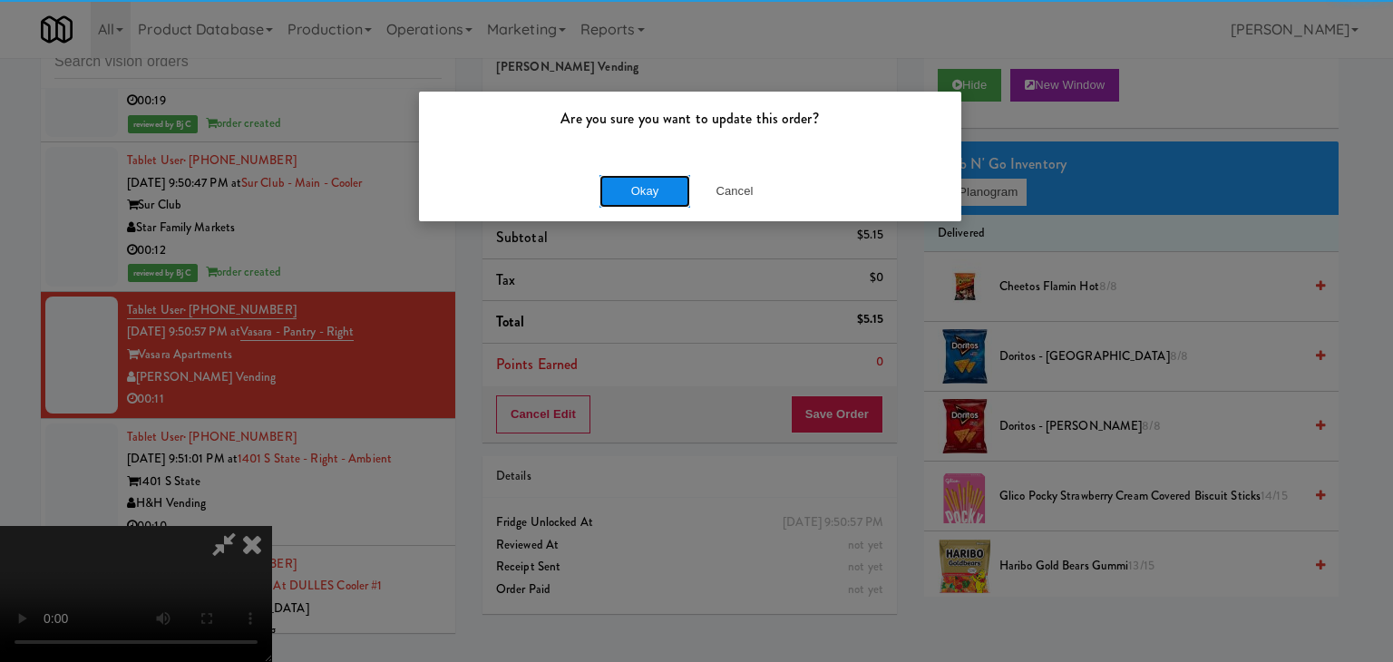
drag, startPoint x: 678, startPoint y: 177, endPoint x: 659, endPoint y: 186, distance: 21.1
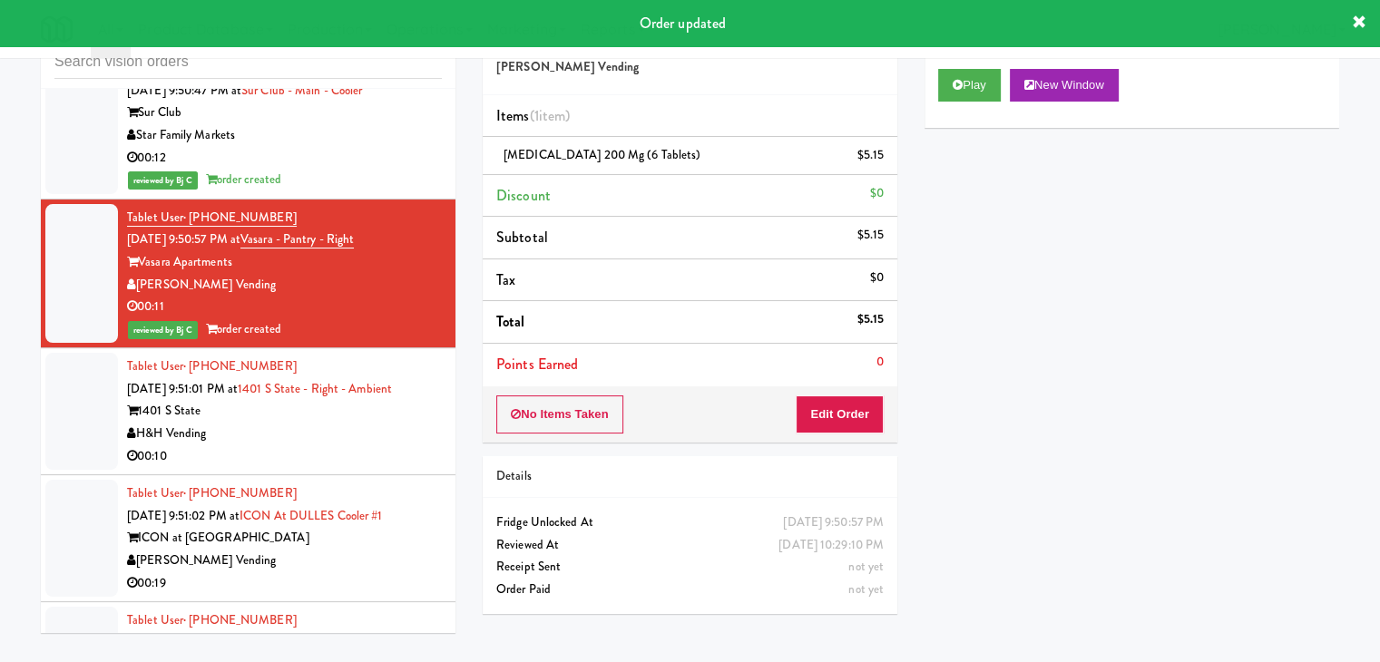
scroll to position [13926, 0]
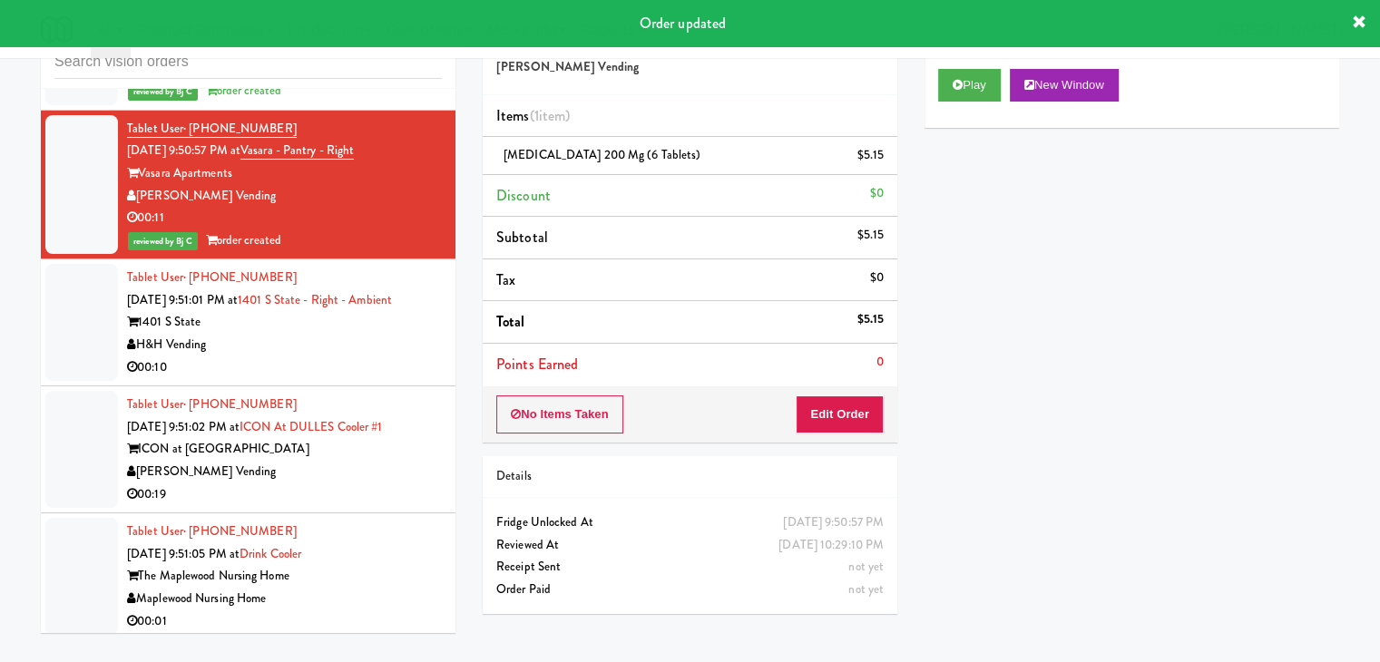
drag, startPoint x: 305, startPoint y: 273, endPoint x: 308, endPoint y: 288, distance: 15.0
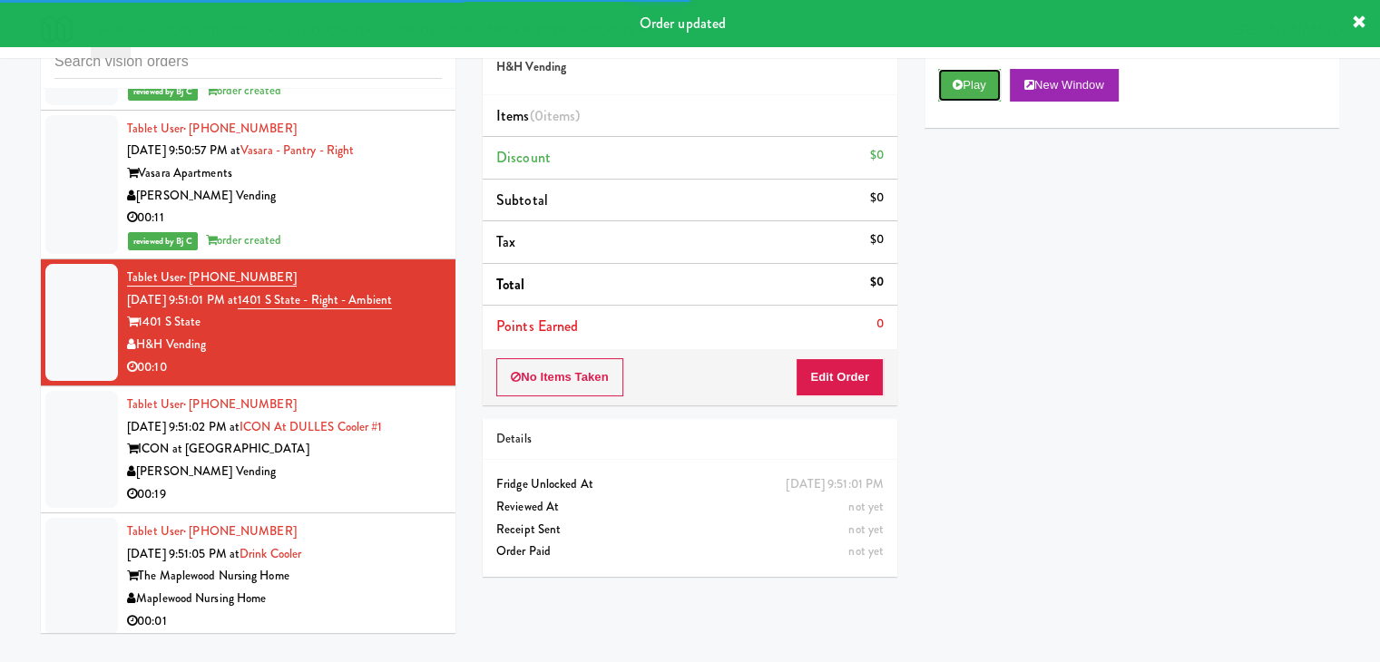
drag, startPoint x: 965, startPoint y: 84, endPoint x: 896, endPoint y: 204, distance: 138.1
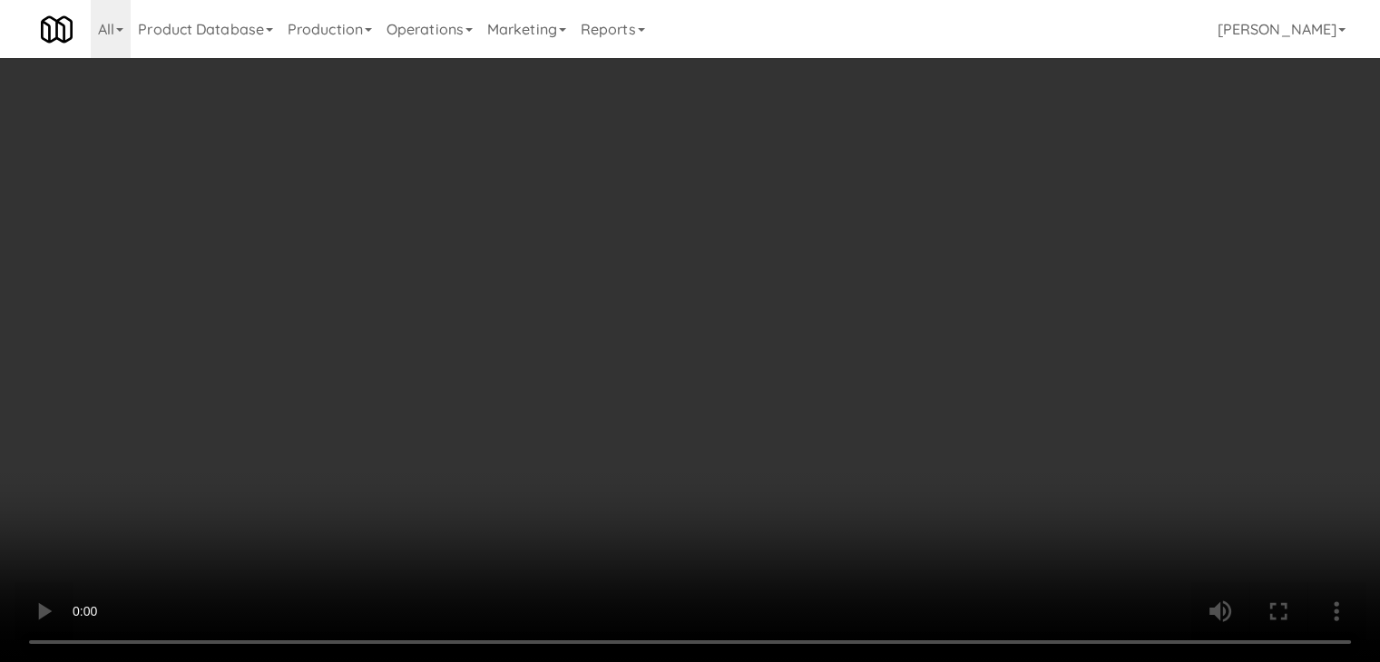
scroll to position [13881, 0]
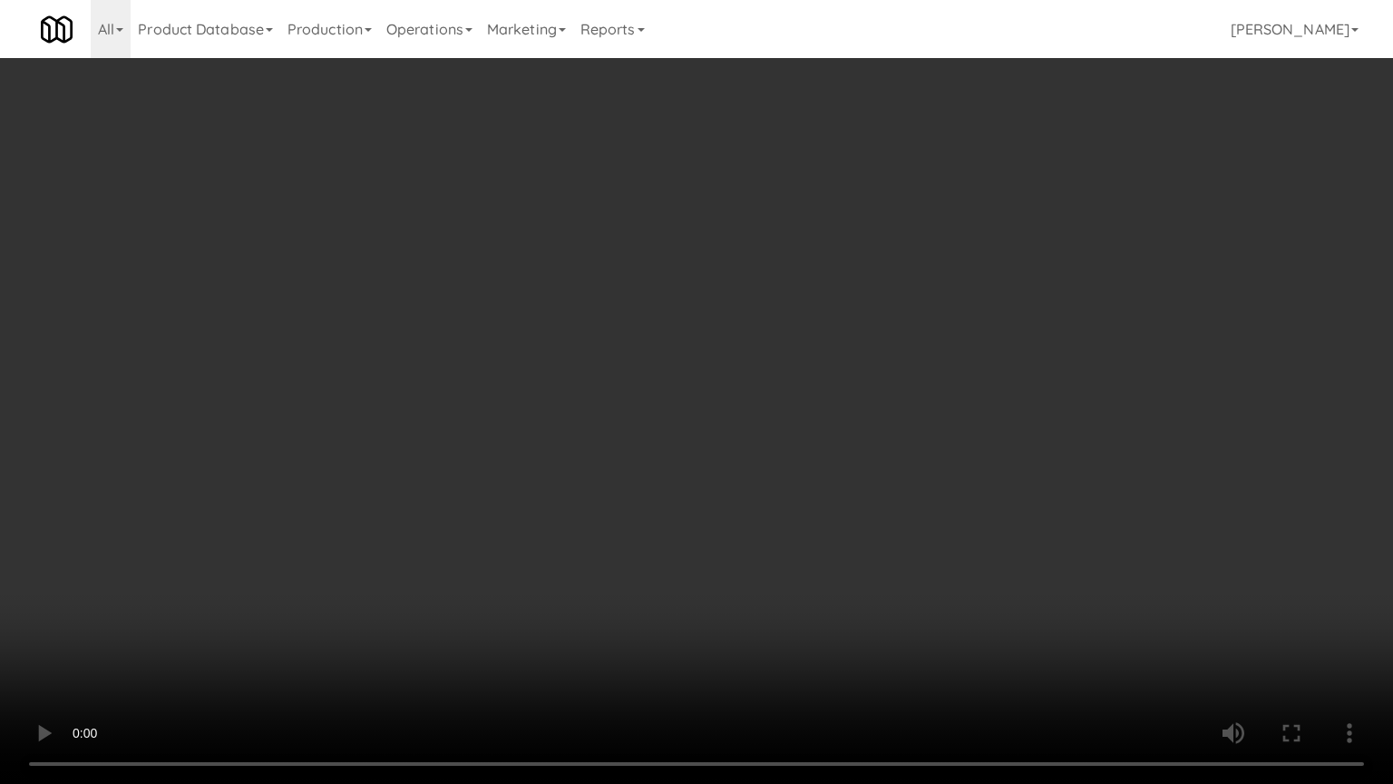
drag, startPoint x: 762, startPoint y: 493, endPoint x: 756, endPoint y: 512, distance: 20.1
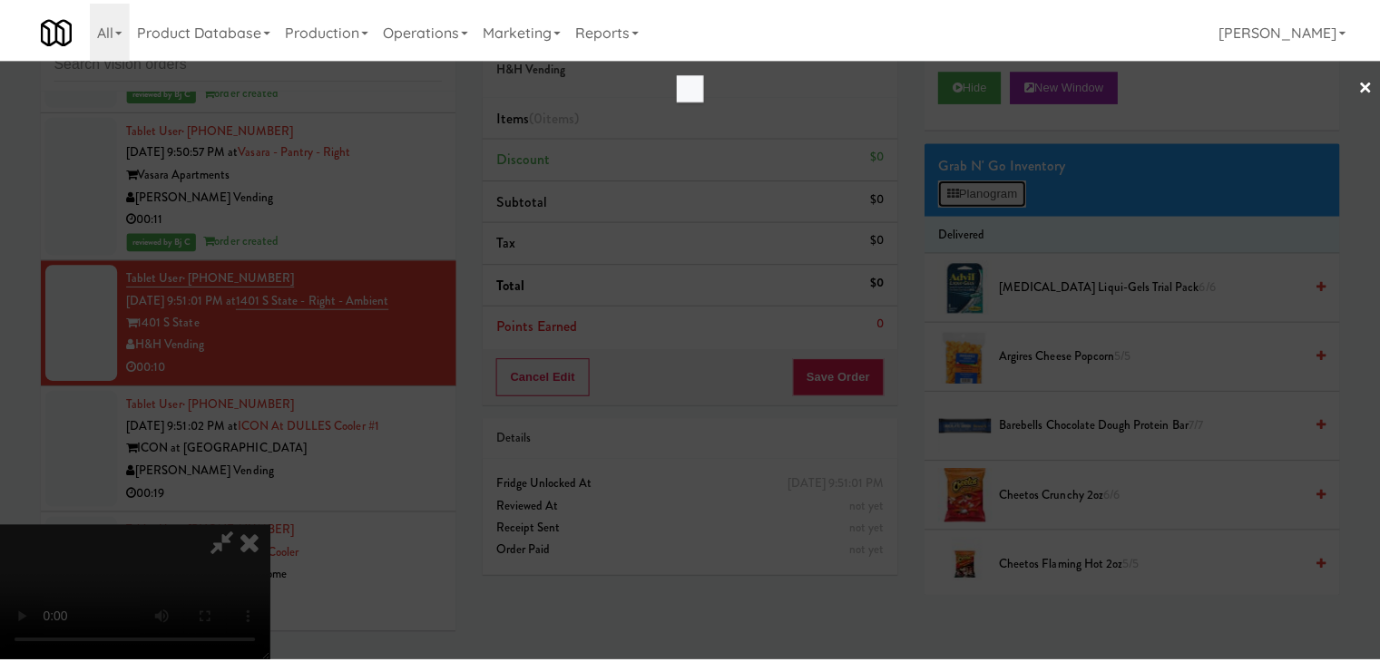
scroll to position [13881, 0]
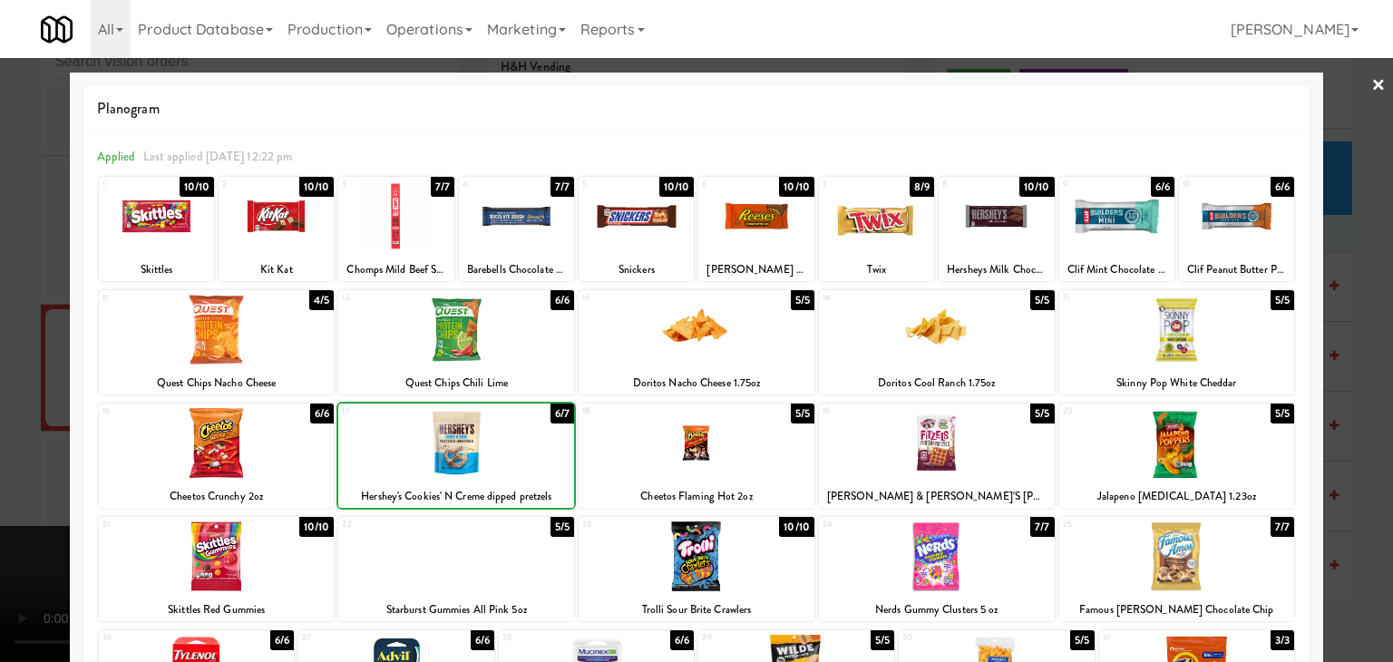
drag, startPoint x: 8, startPoint y: 436, endPoint x: 290, endPoint y: 433, distance: 282.1
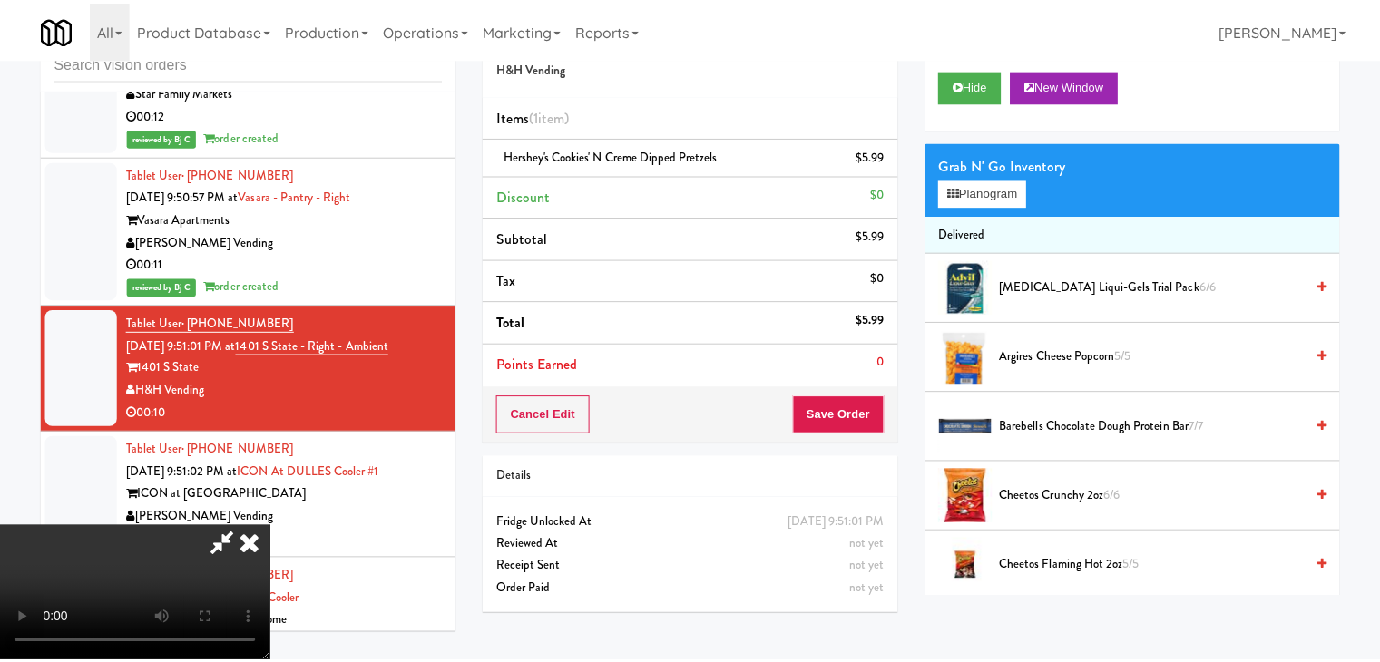
scroll to position [13926, 0]
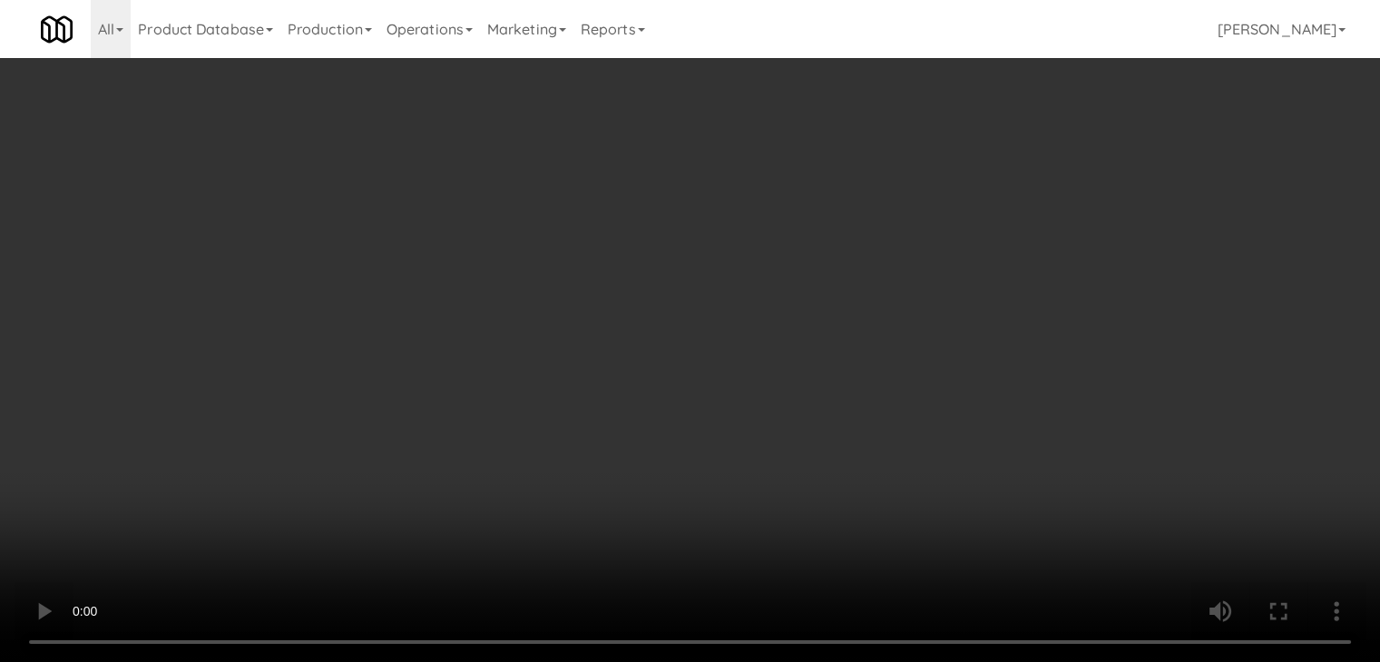
scroll to position [13926, 0]
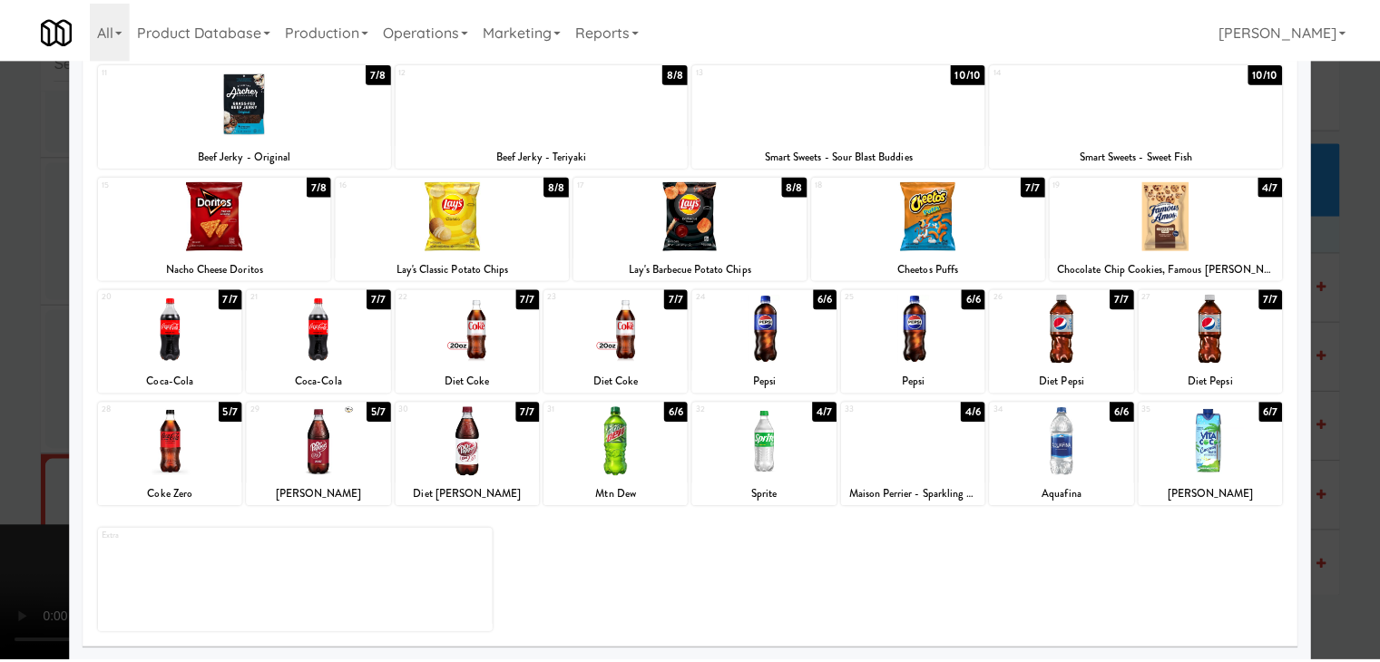
scroll to position [229, 0]
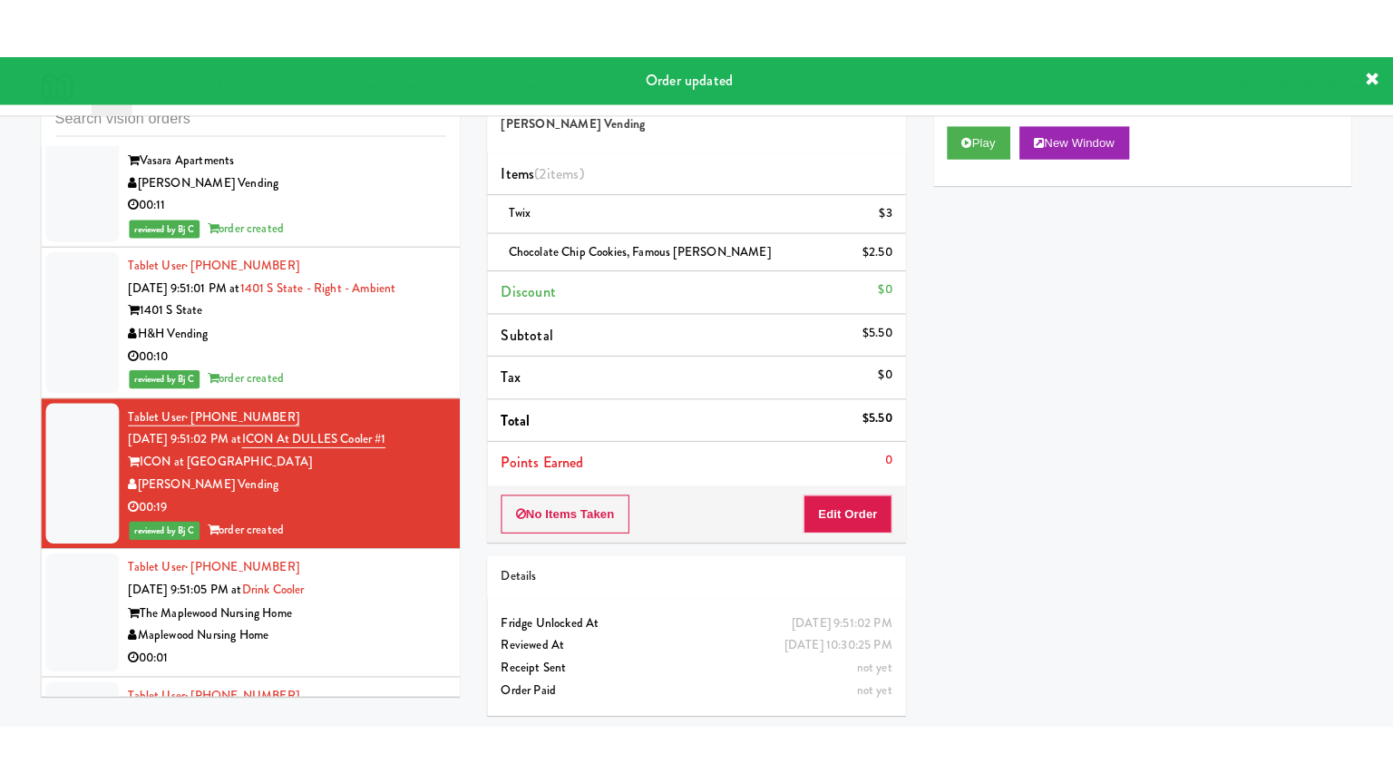
scroll to position [14107, 0]
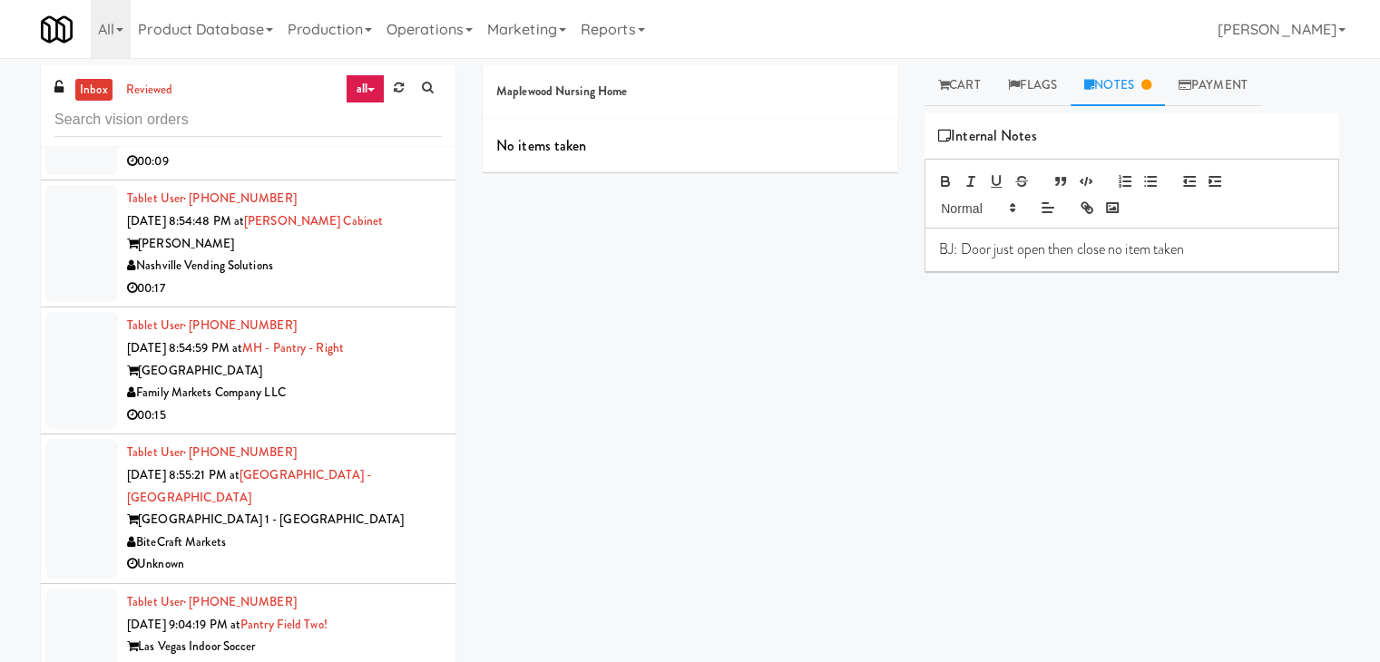
scroll to position [4856, 0]
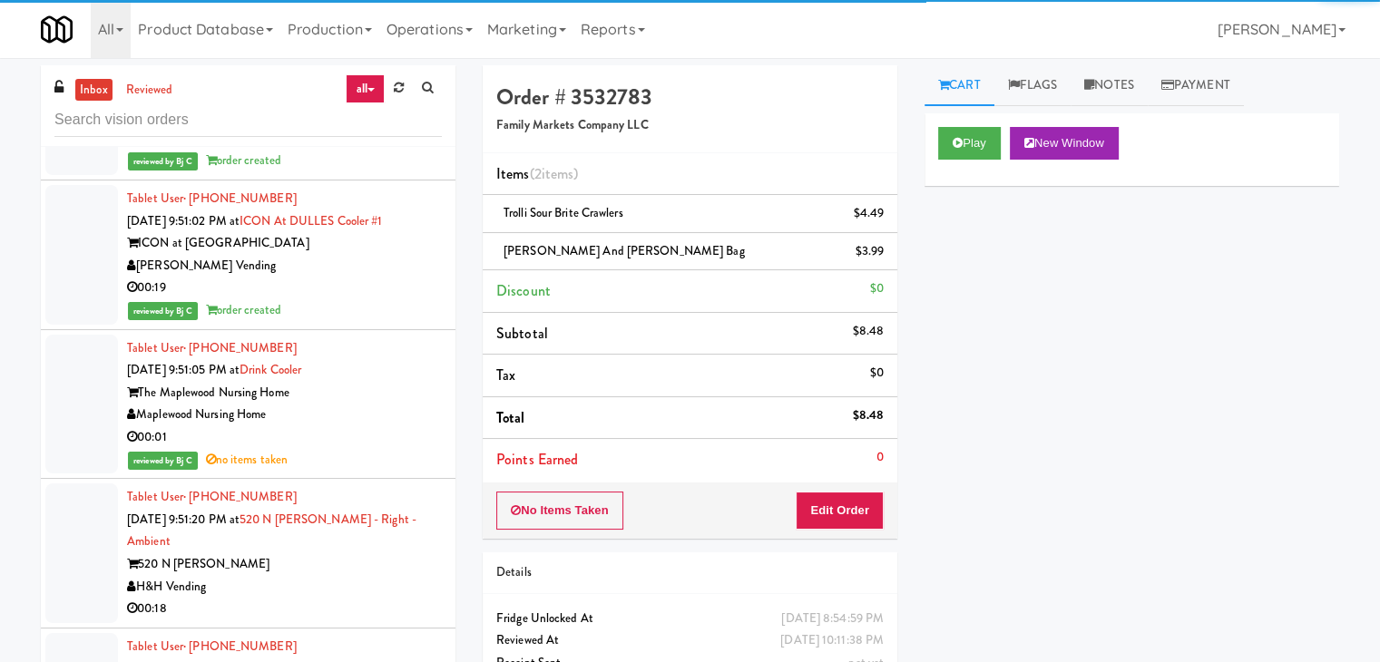
scroll to position [14305, 0]
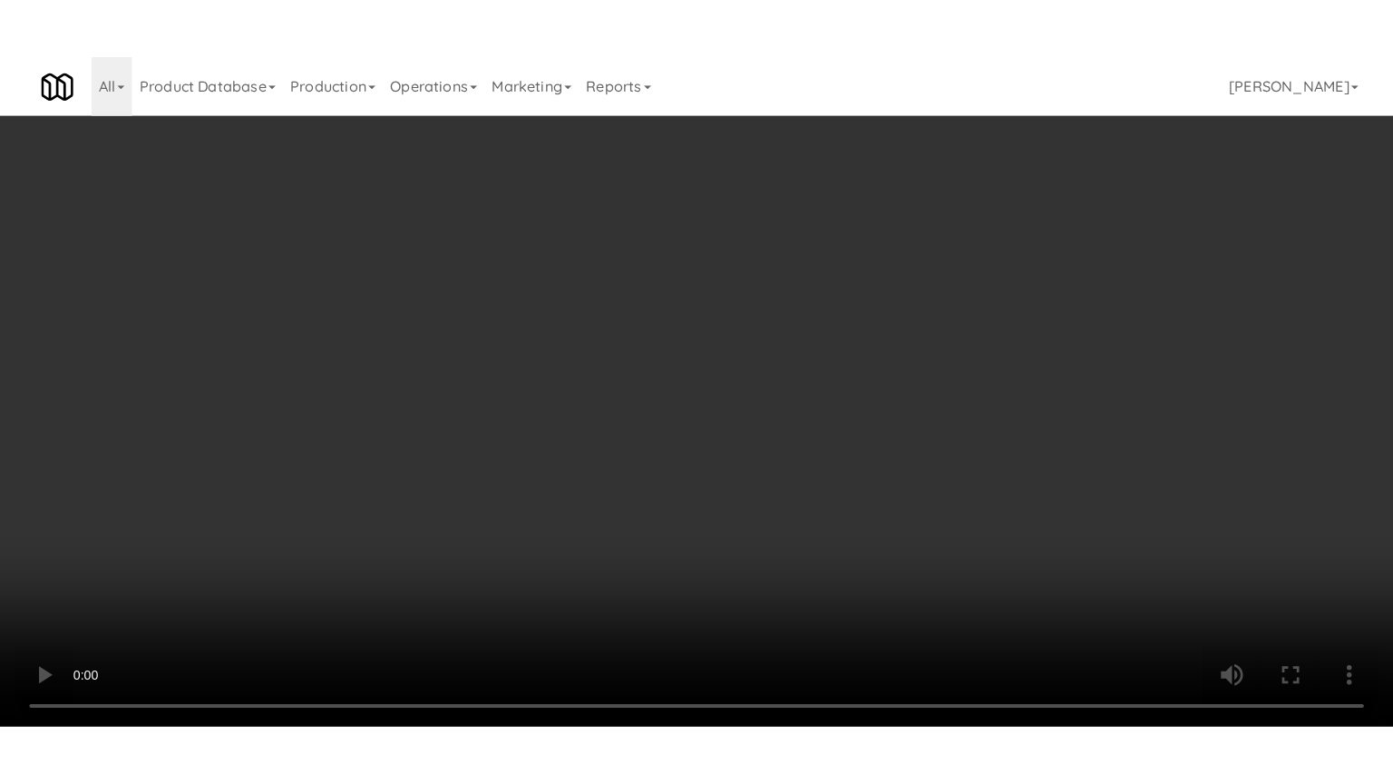
scroll to position [14305, 0]
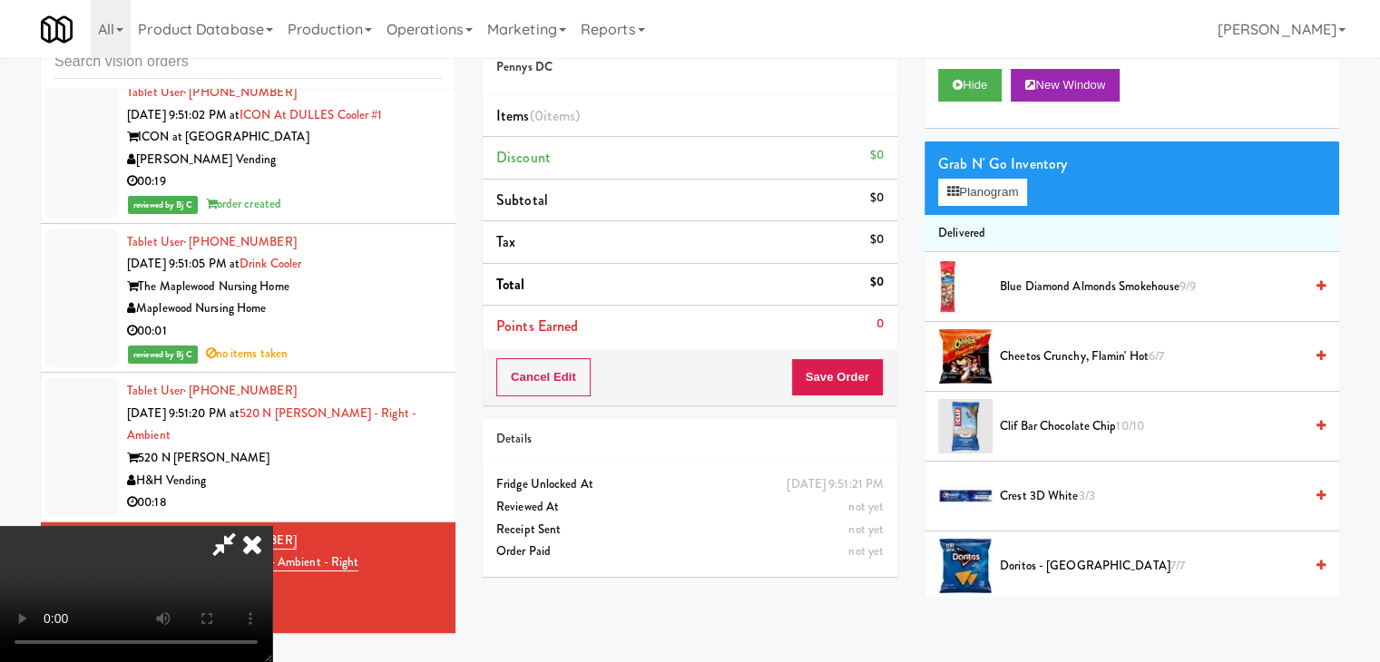
scroll to position [14261, 0]
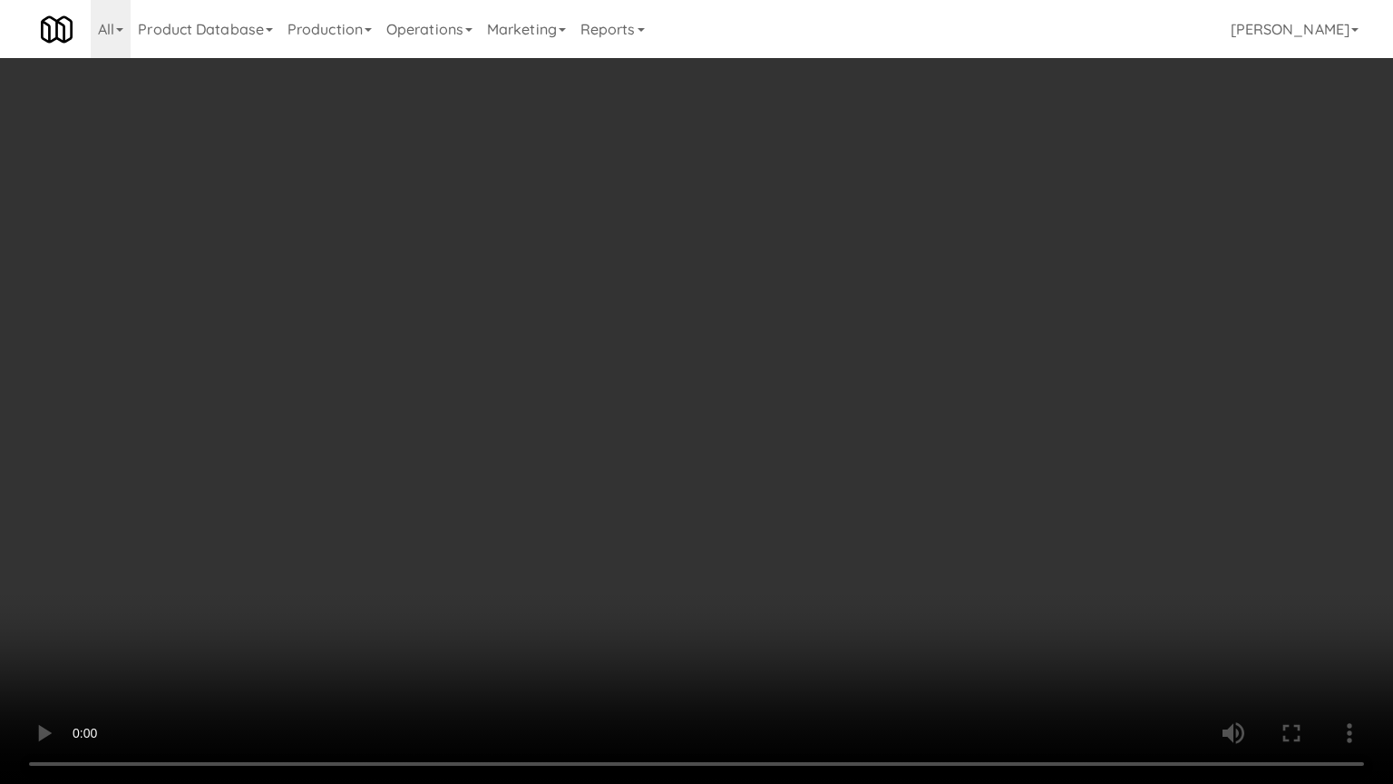
drag, startPoint x: 950, startPoint y: 490, endPoint x: 970, endPoint y: 349, distance: 142.0
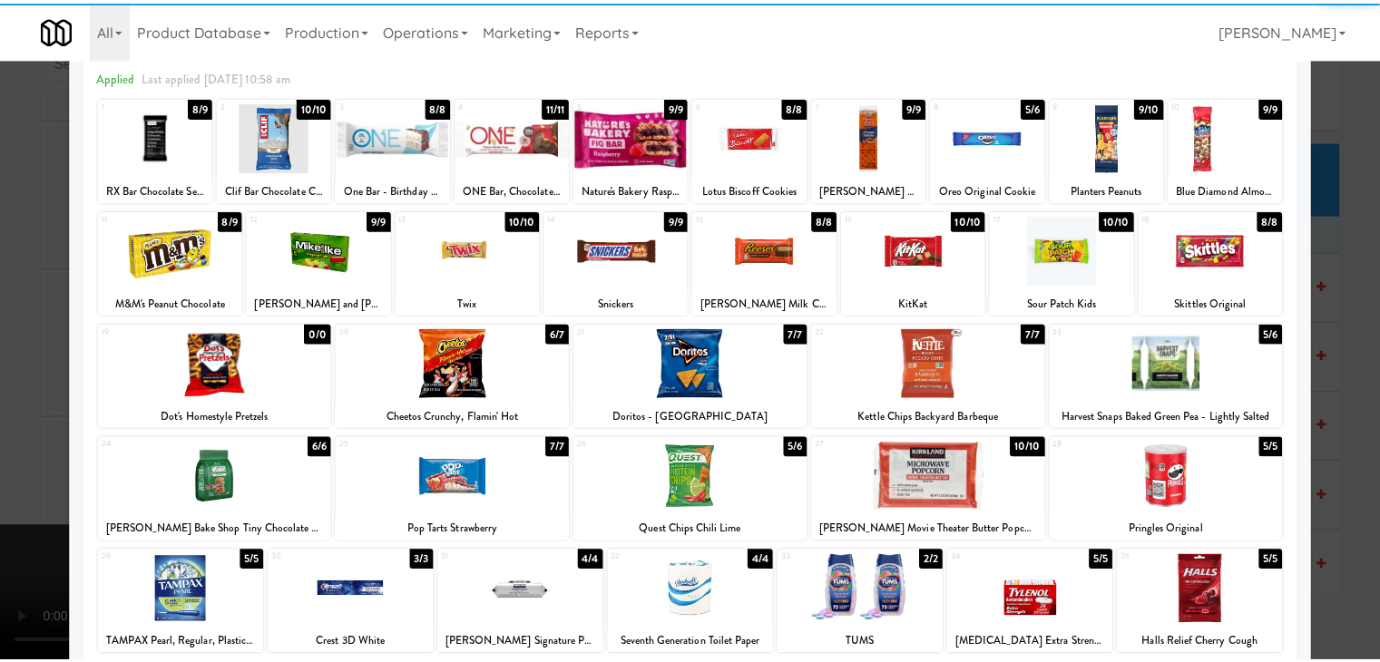
scroll to position [181, 0]
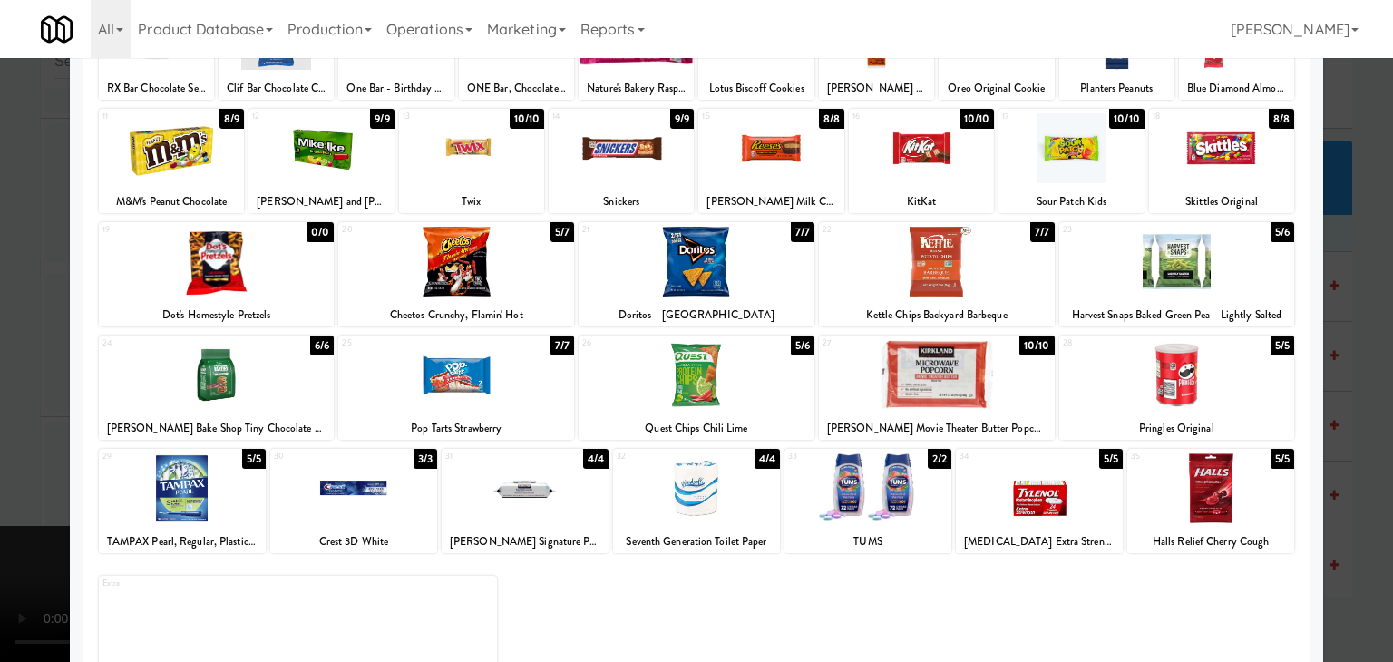
drag, startPoint x: 2, startPoint y: 380, endPoint x: 260, endPoint y: 385, distance: 258.6
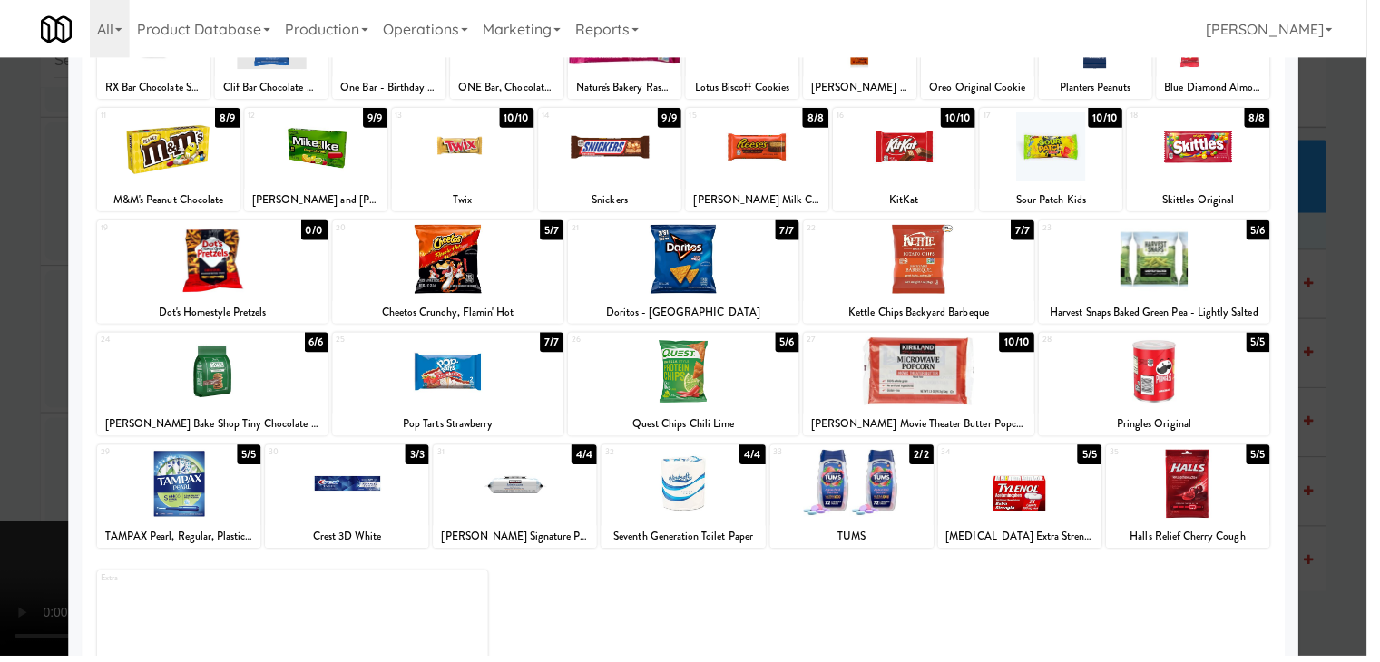
scroll to position [14305, 0]
